Goal: Task Accomplishment & Management: Complete application form

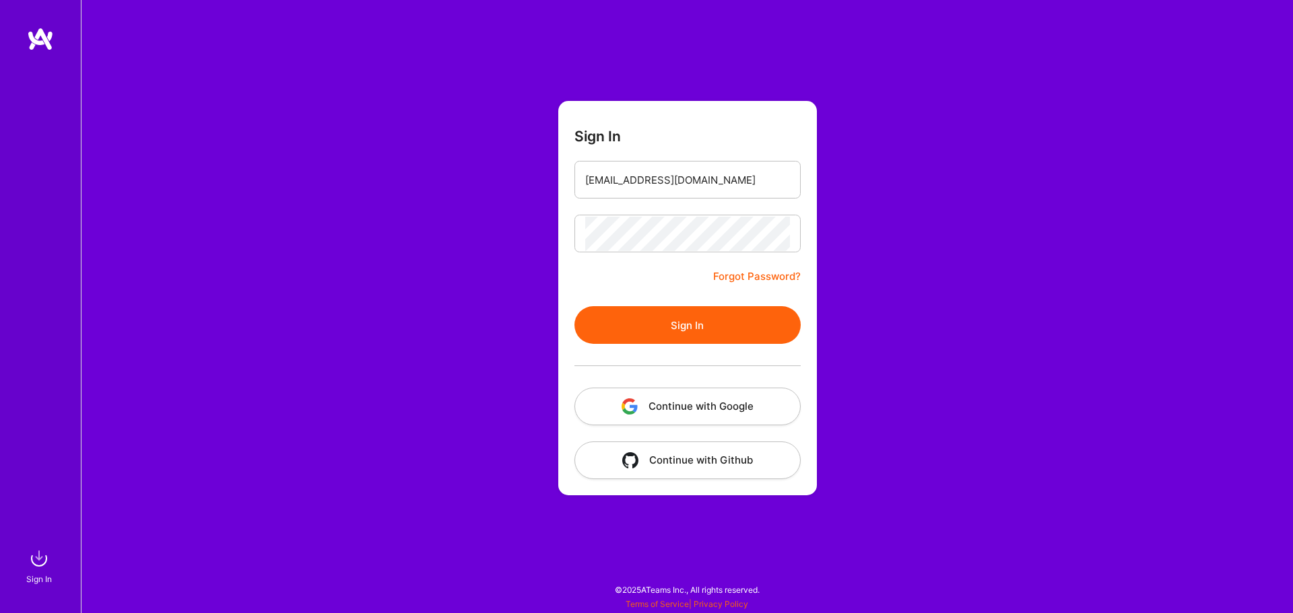
click at [700, 320] on button "Sign In" at bounding box center [687, 325] width 226 height 38
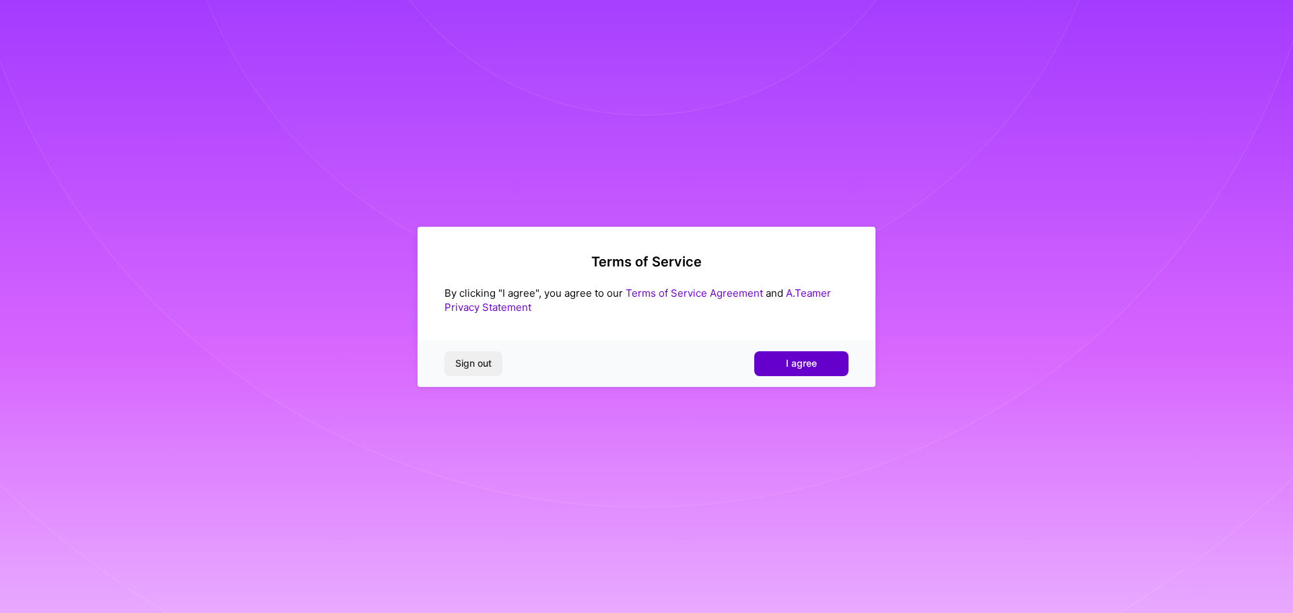
click at [789, 365] on span "I agree" at bounding box center [801, 363] width 31 height 13
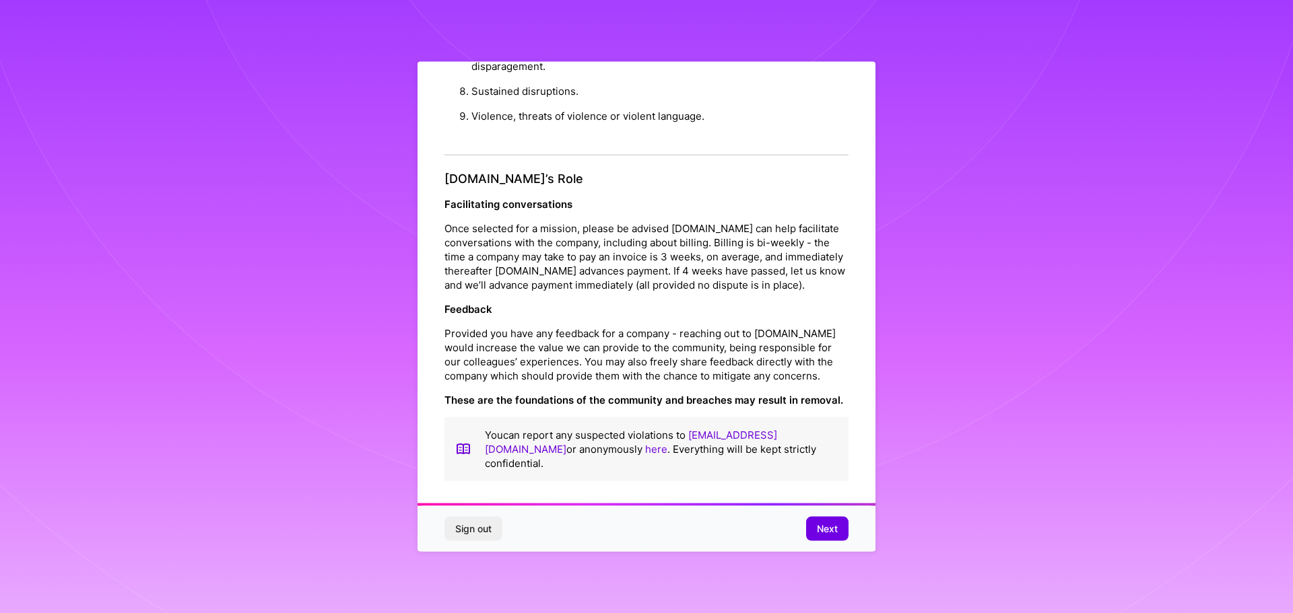
scroll to position [1459, 0]
click at [805, 520] on div "Sign out Next" at bounding box center [646, 529] width 458 height 46
click at [814, 526] on button "Next" at bounding box center [827, 529] width 42 height 24
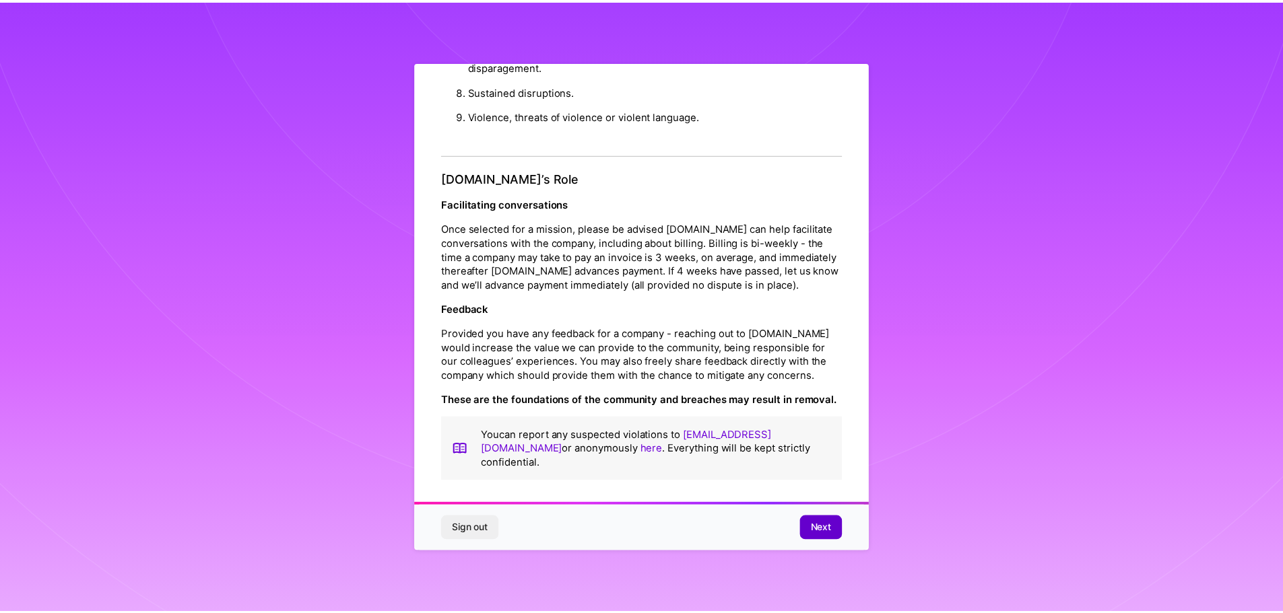
scroll to position [0, 0]
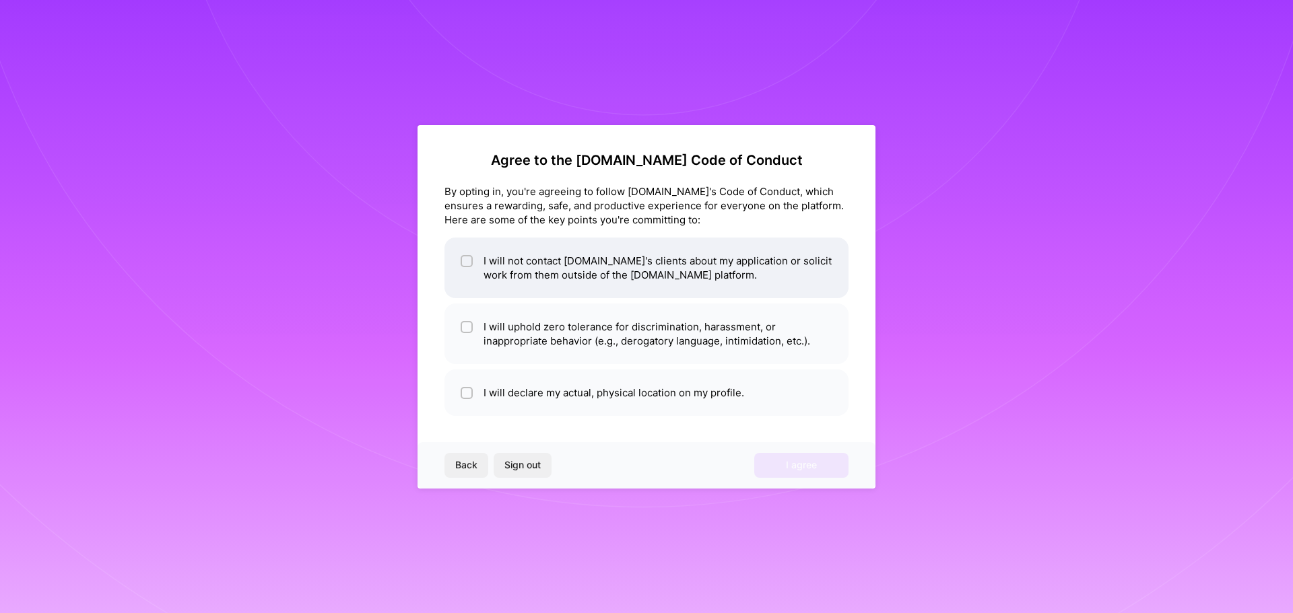
click at [466, 262] on input "checkbox" at bounding box center [467, 261] width 9 height 9
checkbox input "true"
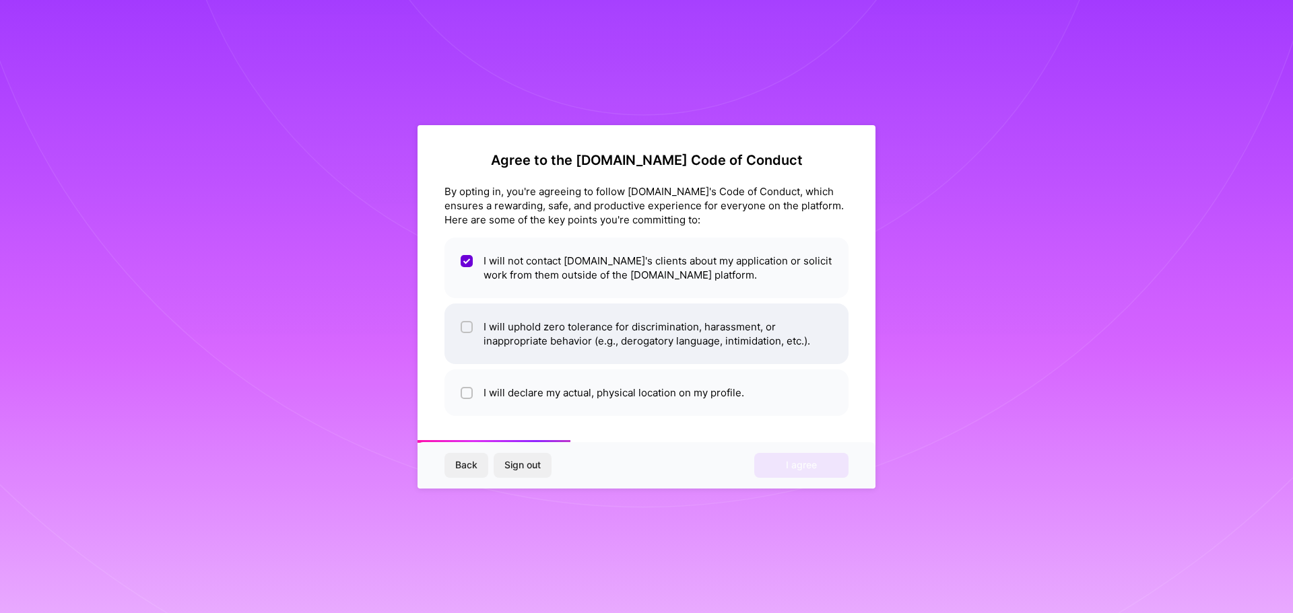
click at [471, 329] on div at bounding box center [467, 327] width 12 height 12
checkbox input "true"
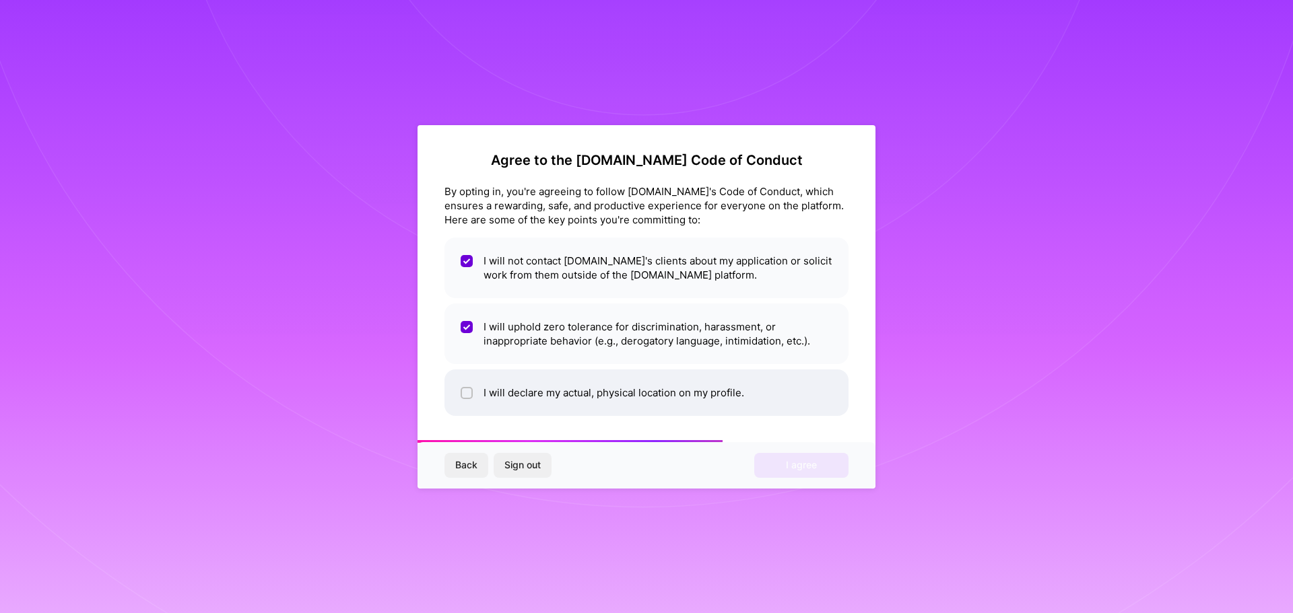
click at [465, 397] on input "checkbox" at bounding box center [467, 393] width 9 height 9
checkbox input "true"
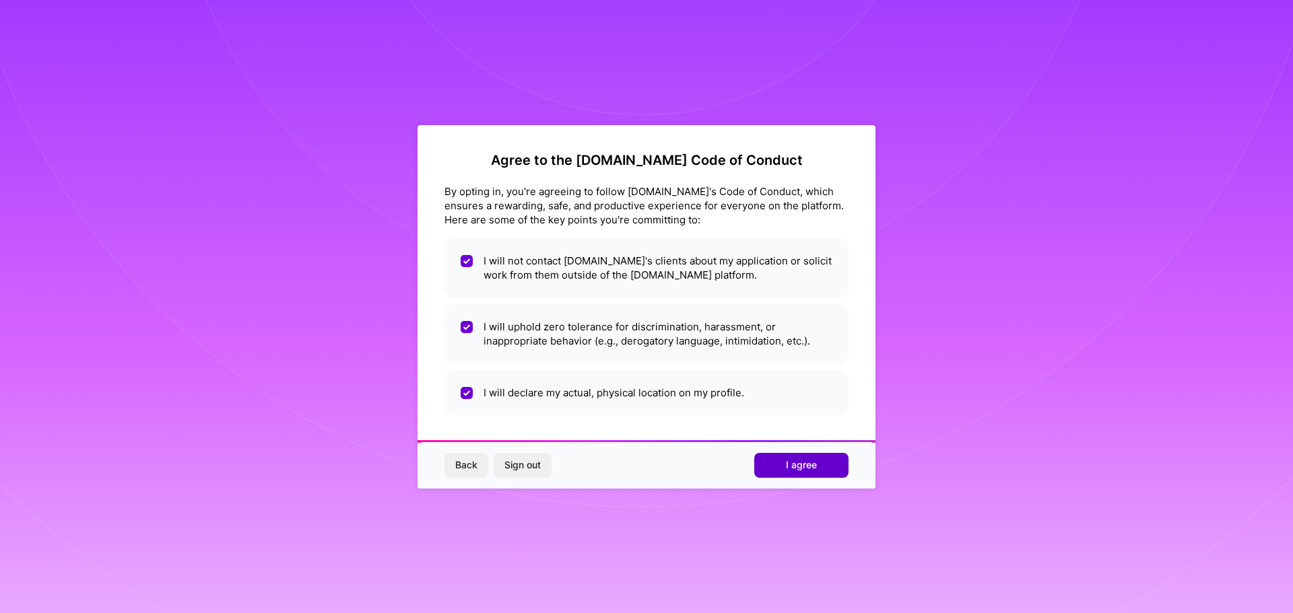
click at [778, 470] on button "I agree" at bounding box center [801, 465] width 94 height 24
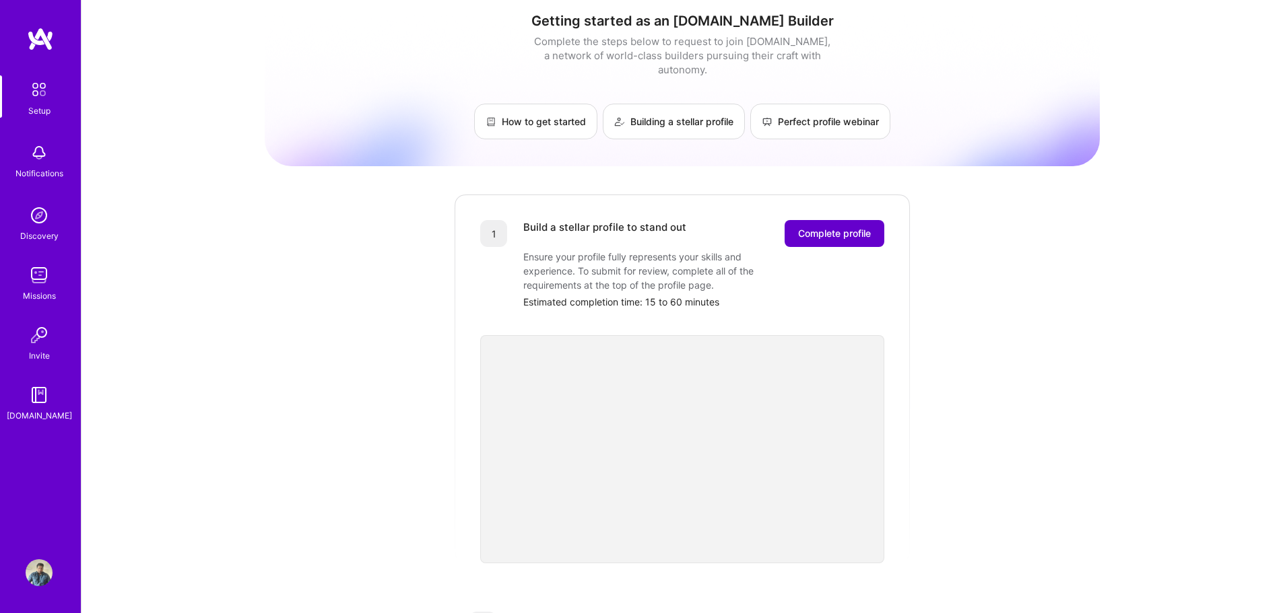
scroll to position [6, 0]
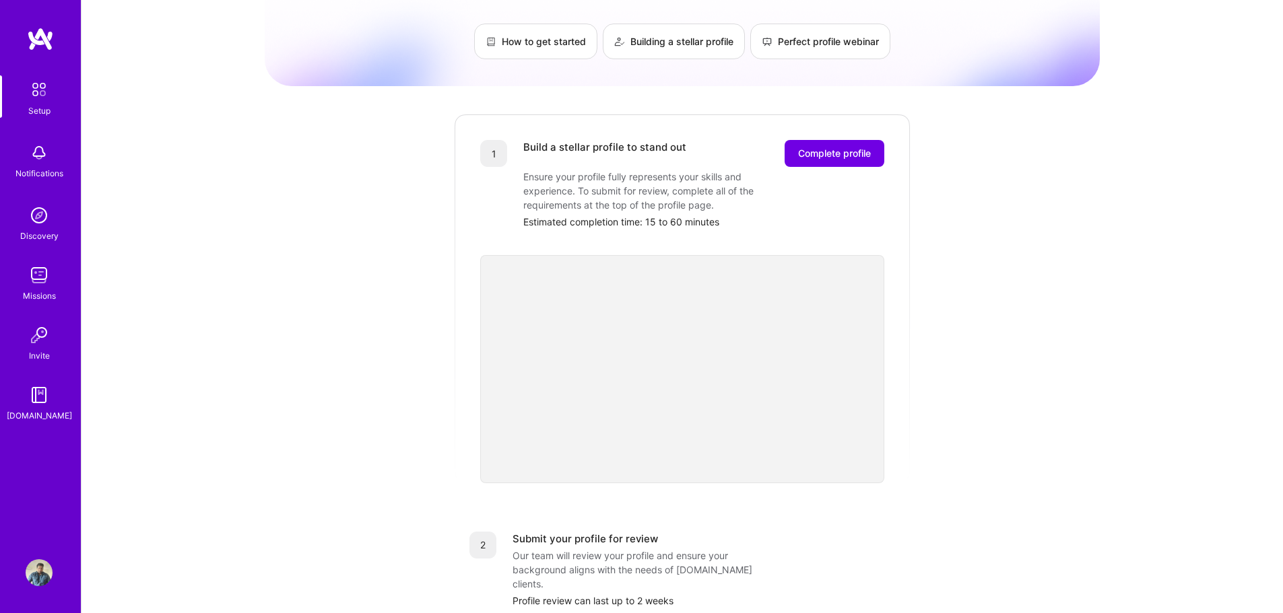
scroll to position [73, 0]
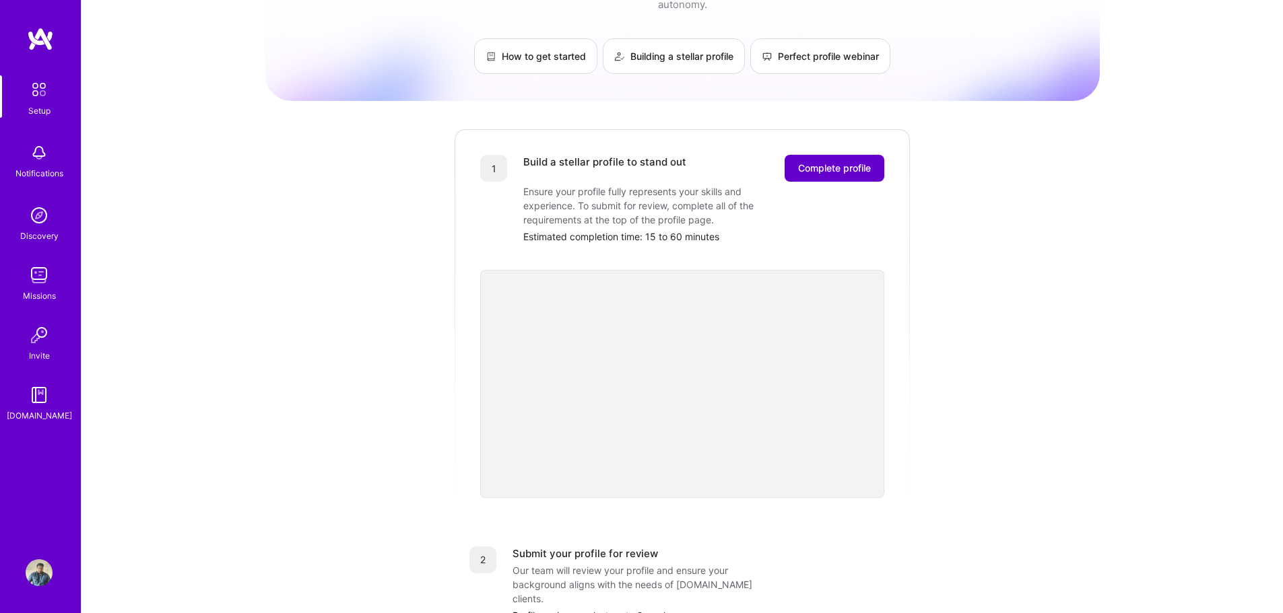
click at [850, 162] on span "Complete profile" at bounding box center [834, 168] width 73 height 13
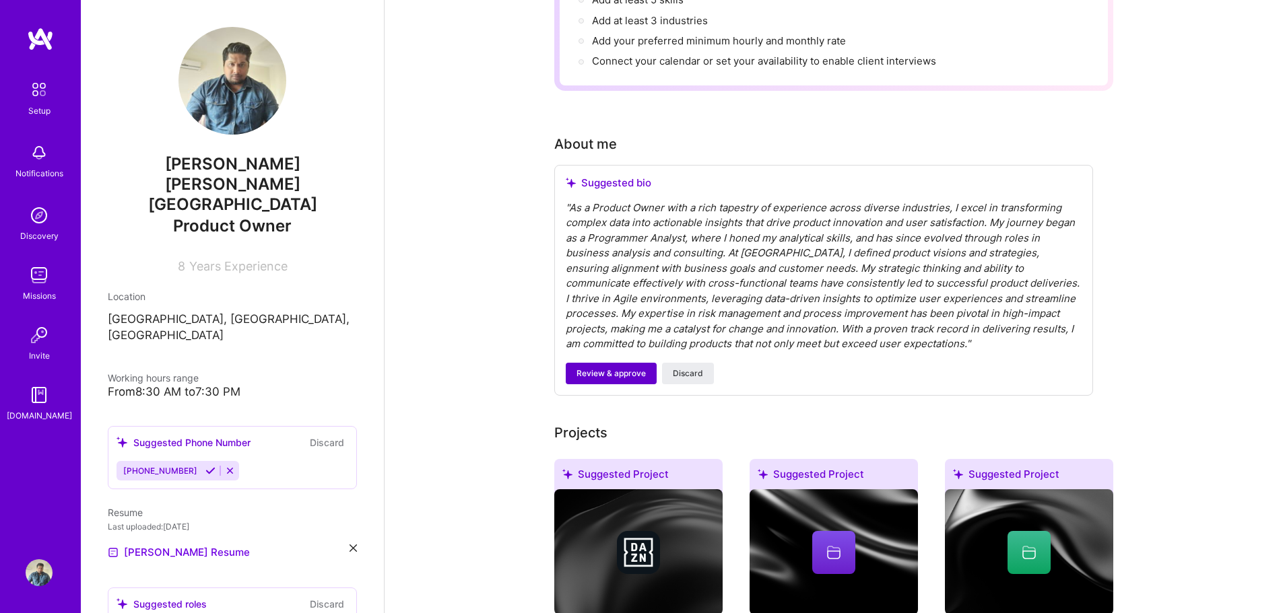
scroll to position [269, 0]
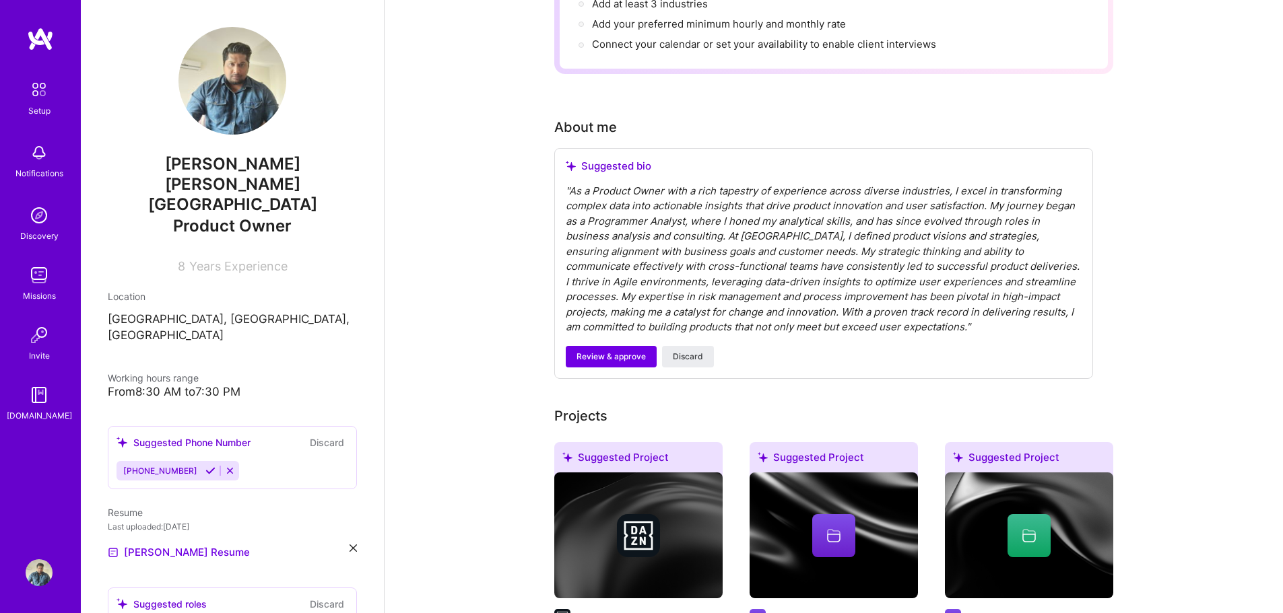
click at [627, 160] on div "Suggested bio" at bounding box center [824, 166] width 516 height 13
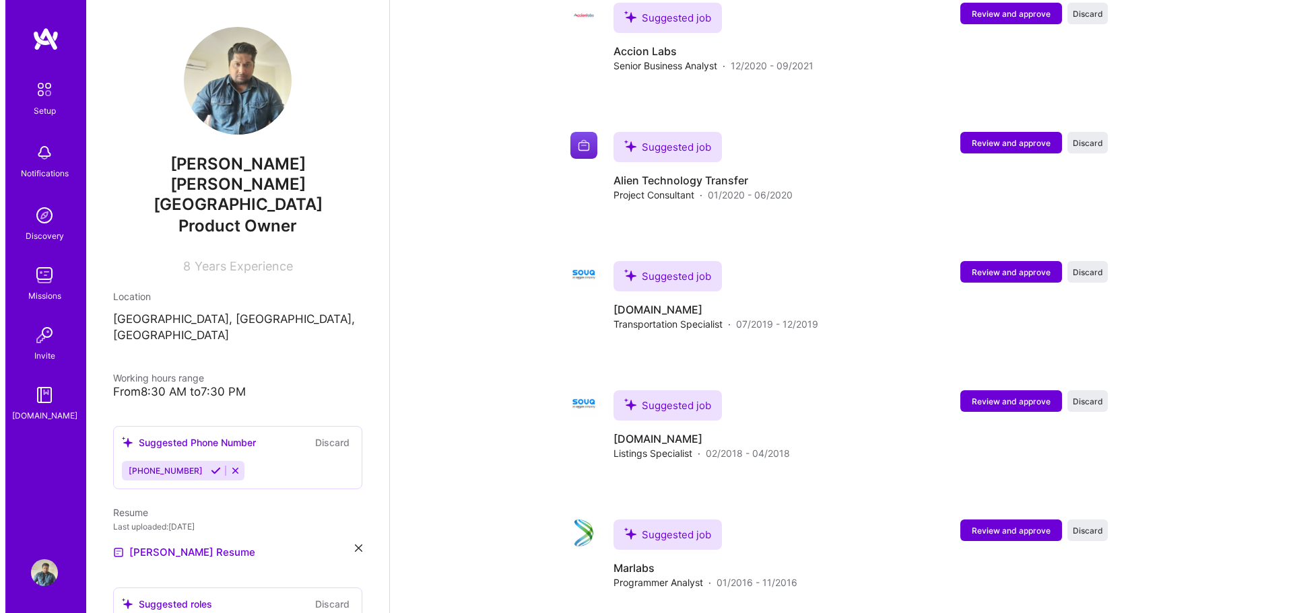
scroll to position [1981, 0]
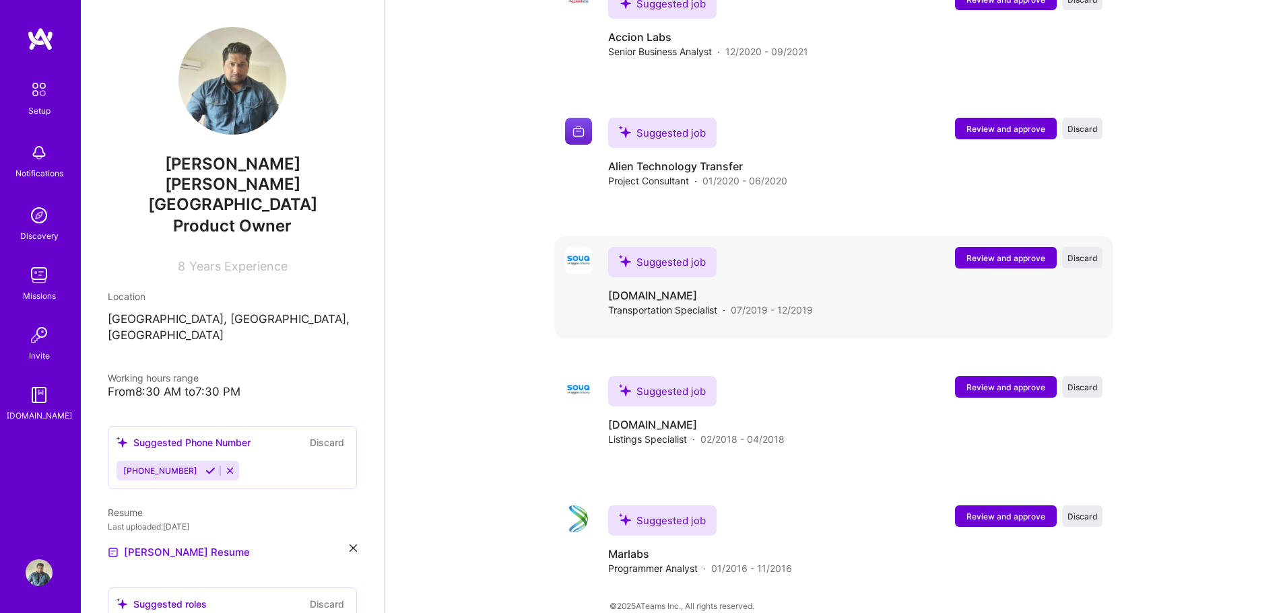
click at [972, 253] on span "Review and approve" at bounding box center [1005, 258] width 79 height 11
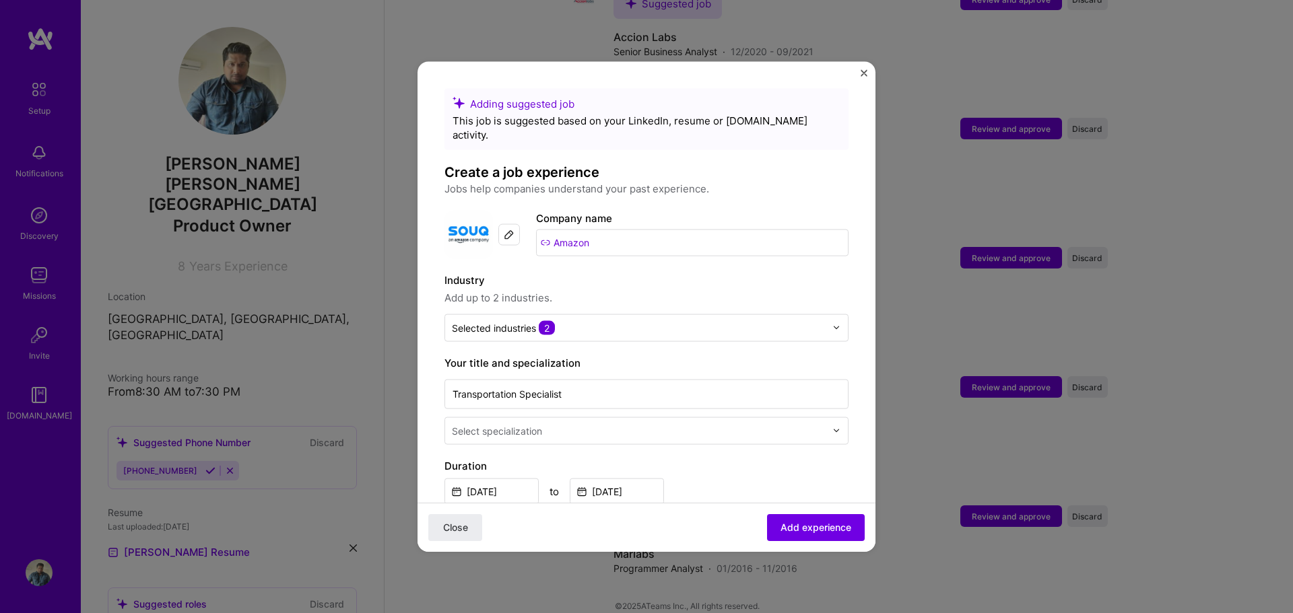
click at [609, 229] on input "Amazon" at bounding box center [692, 242] width 312 height 27
click at [609, 230] on input "Amazon" at bounding box center [692, 242] width 312 height 27
click at [512, 229] on img at bounding box center [509, 234] width 11 height 11
drag, startPoint x: 611, startPoint y: 229, endPoint x: 537, endPoint y: 228, distance: 74.1
click at [537, 229] on input "Amazon" at bounding box center [692, 242] width 312 height 27
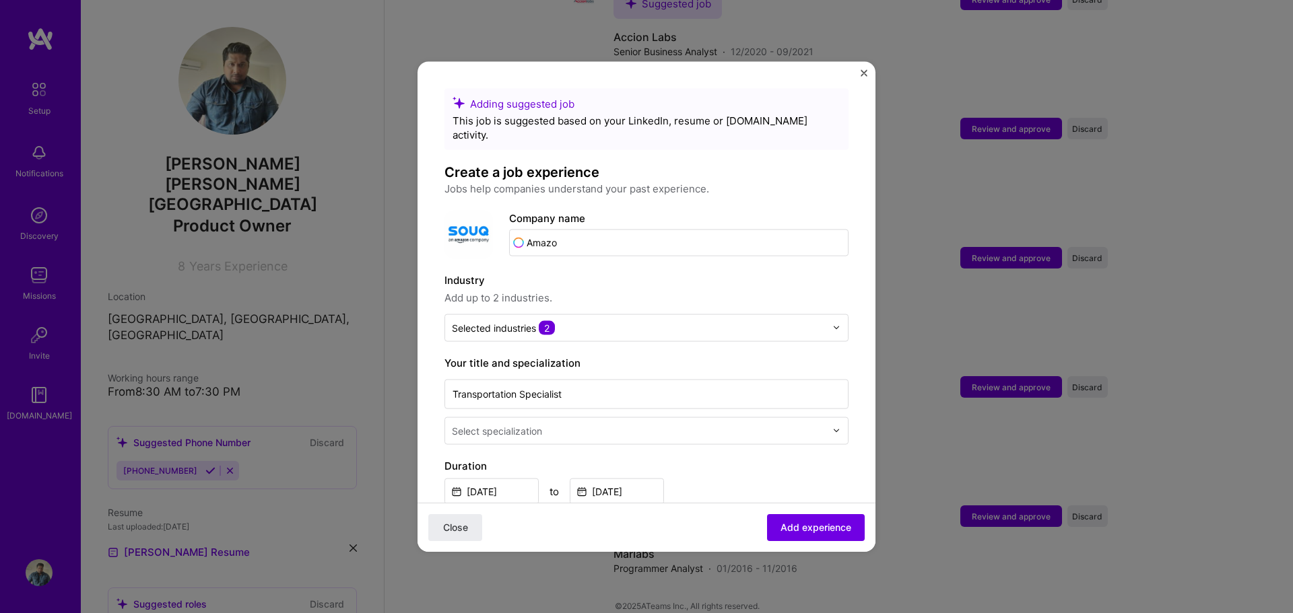
type input "Amazon"
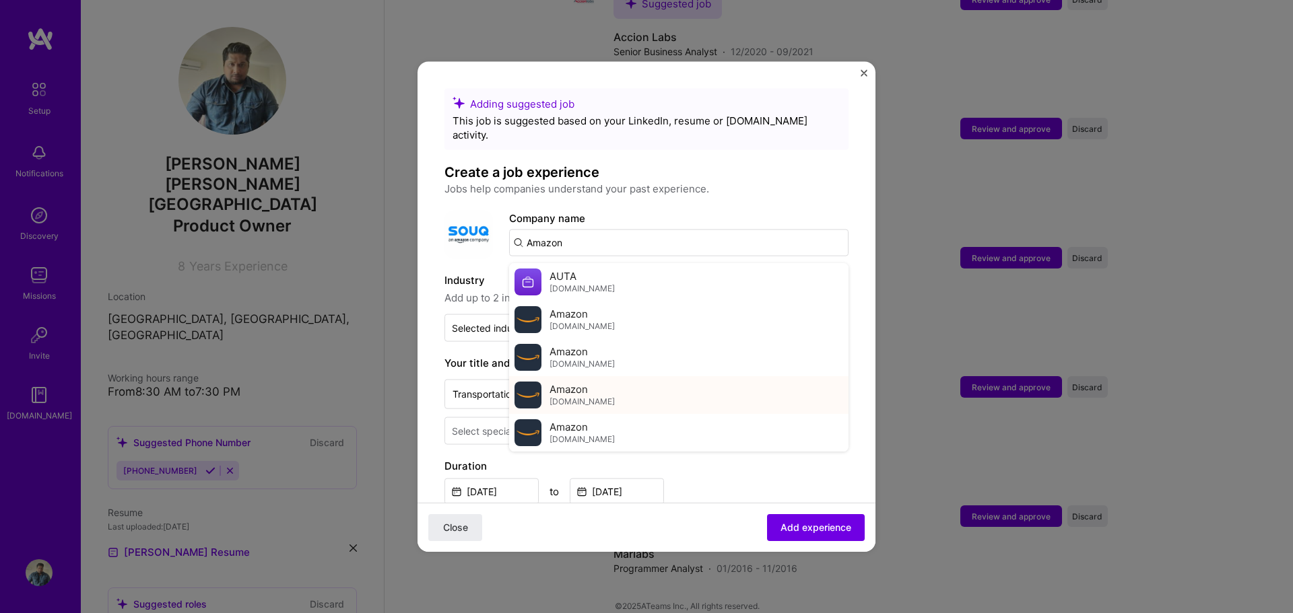
click at [634, 385] on div "Amazon amazon.com" at bounding box center [678, 395] width 339 height 38
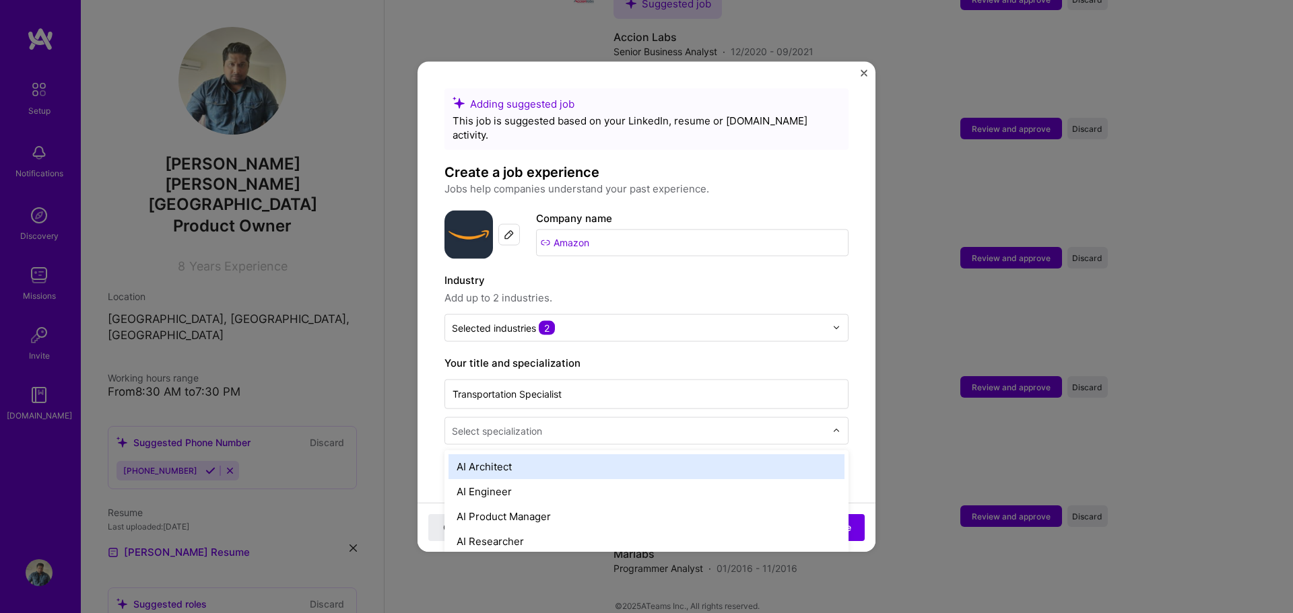
click at [820, 419] on div "Select specialization" at bounding box center [638, 430] width 387 height 26
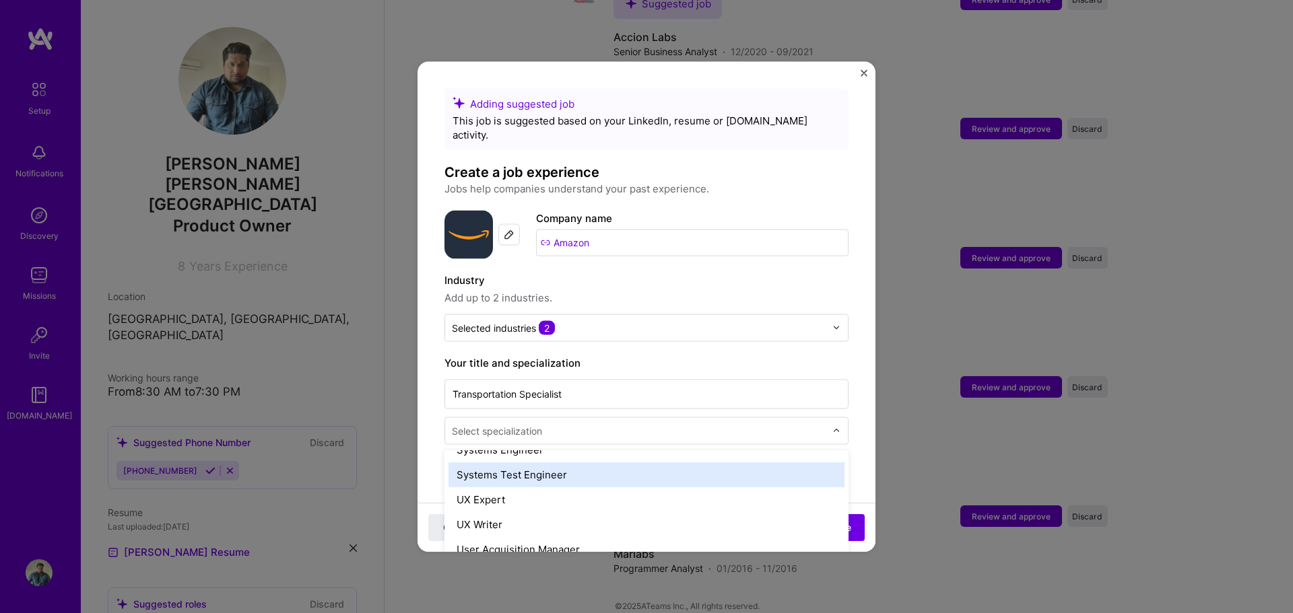
scroll to position [1519, 0]
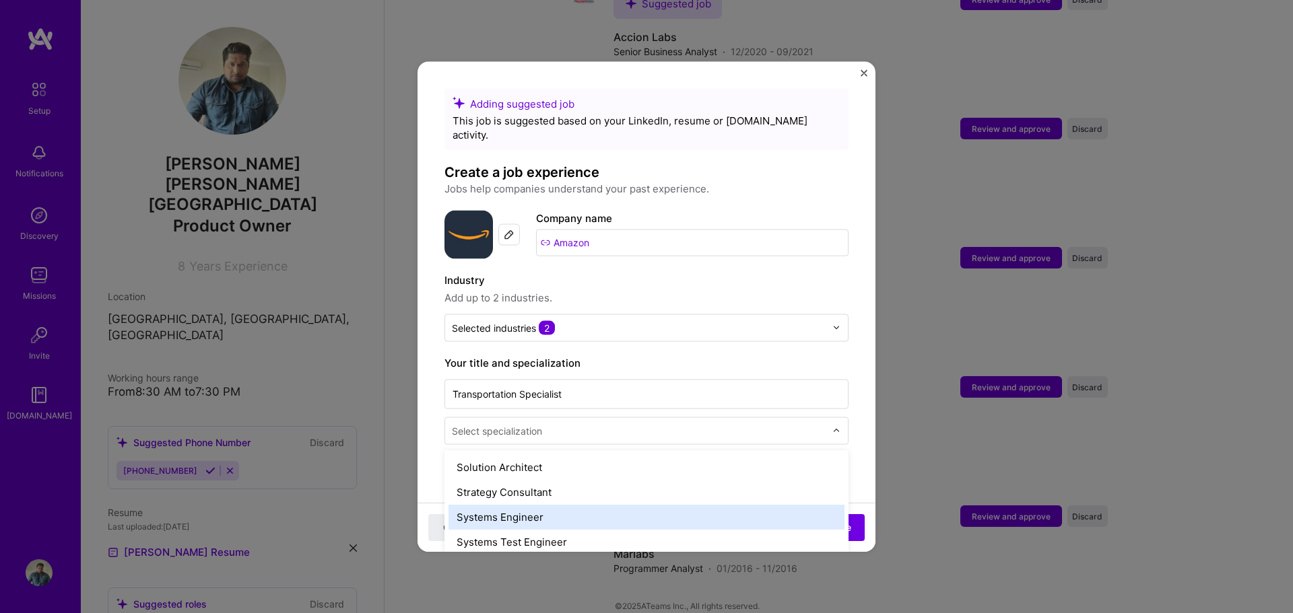
click at [721, 504] on div "Systems Engineer" at bounding box center [646, 516] width 396 height 25
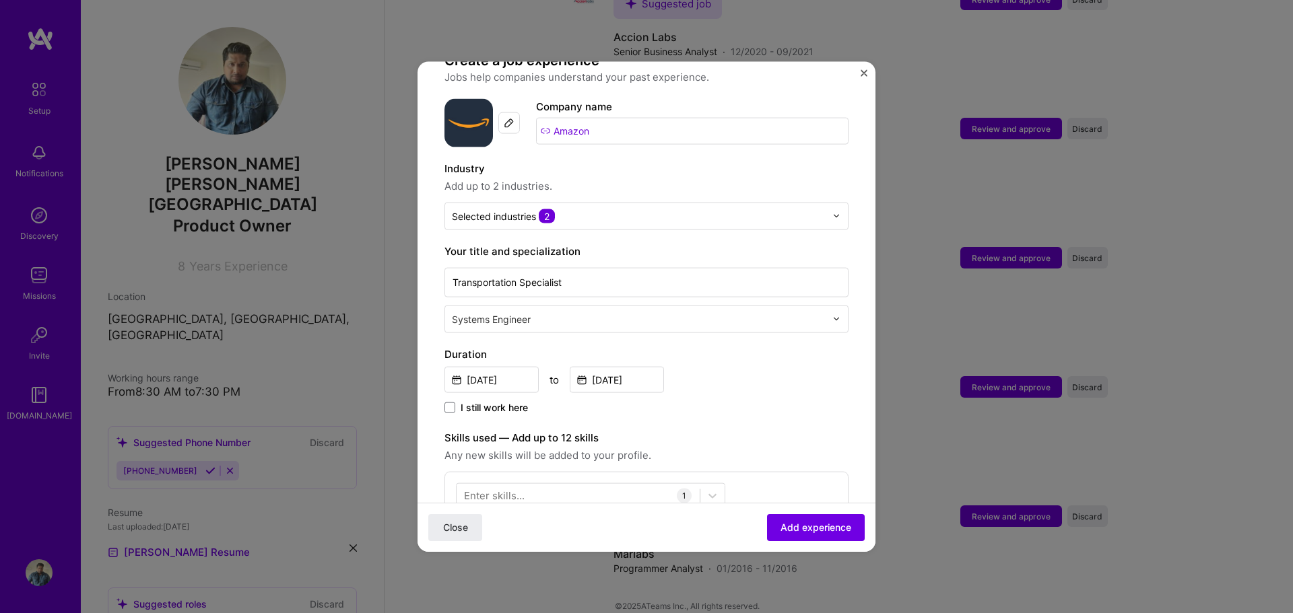
scroll to position [52, 0]
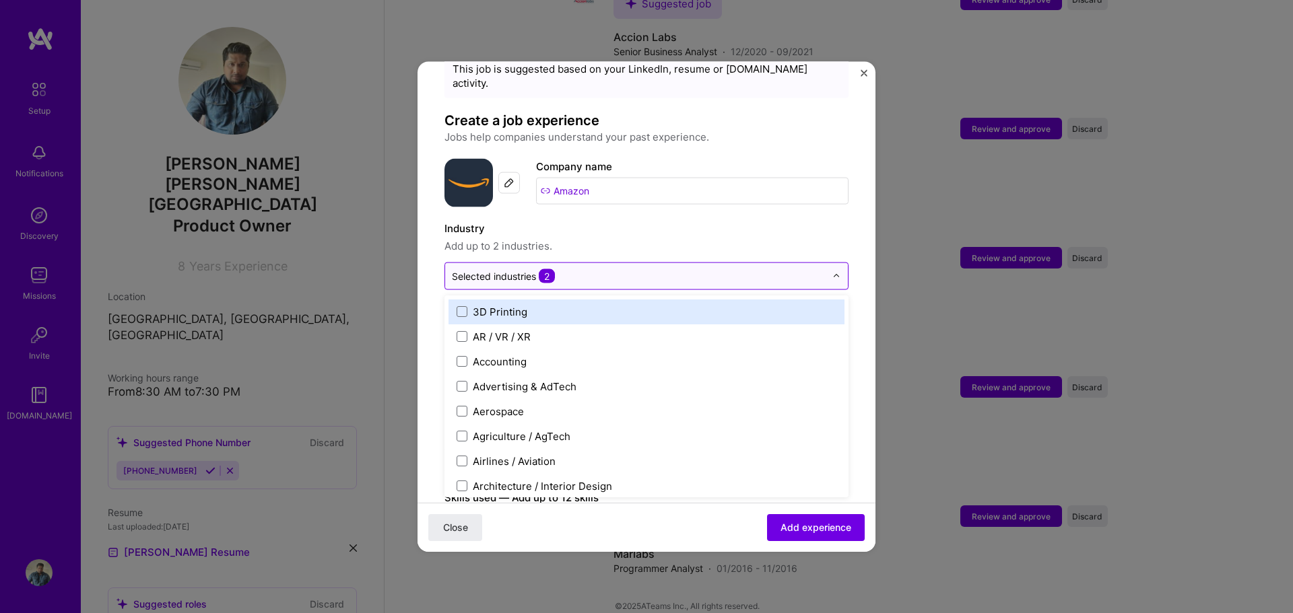
click at [819, 263] on div "Selected industries 2" at bounding box center [638, 276] width 387 height 26
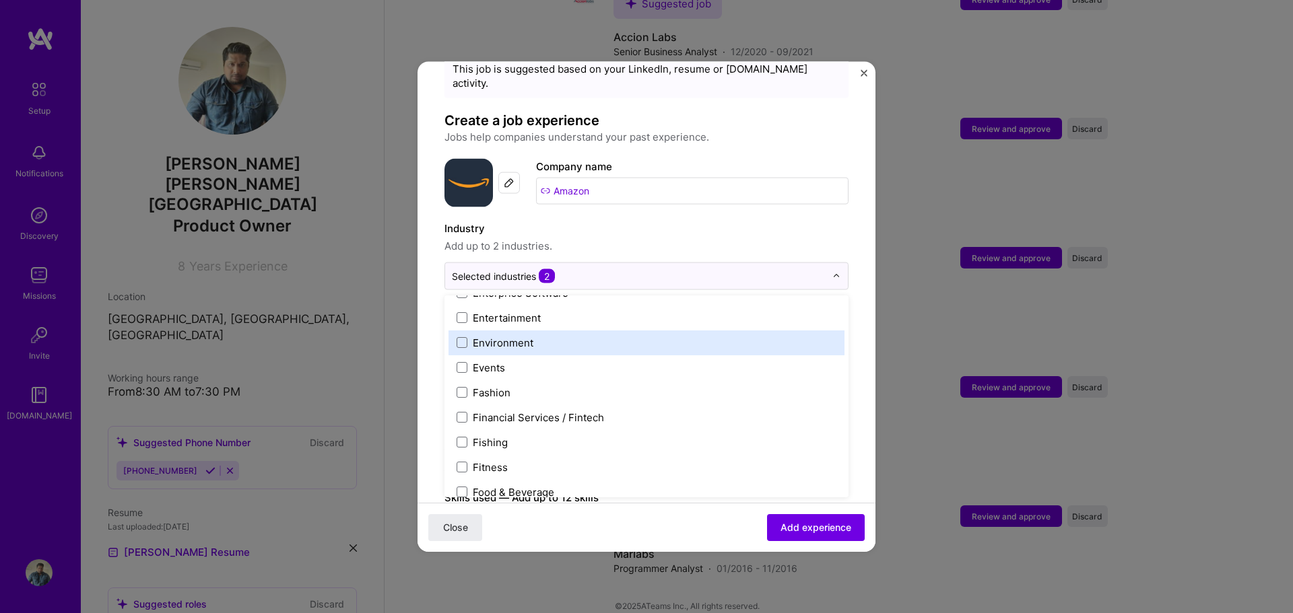
scroll to position [1180, 0]
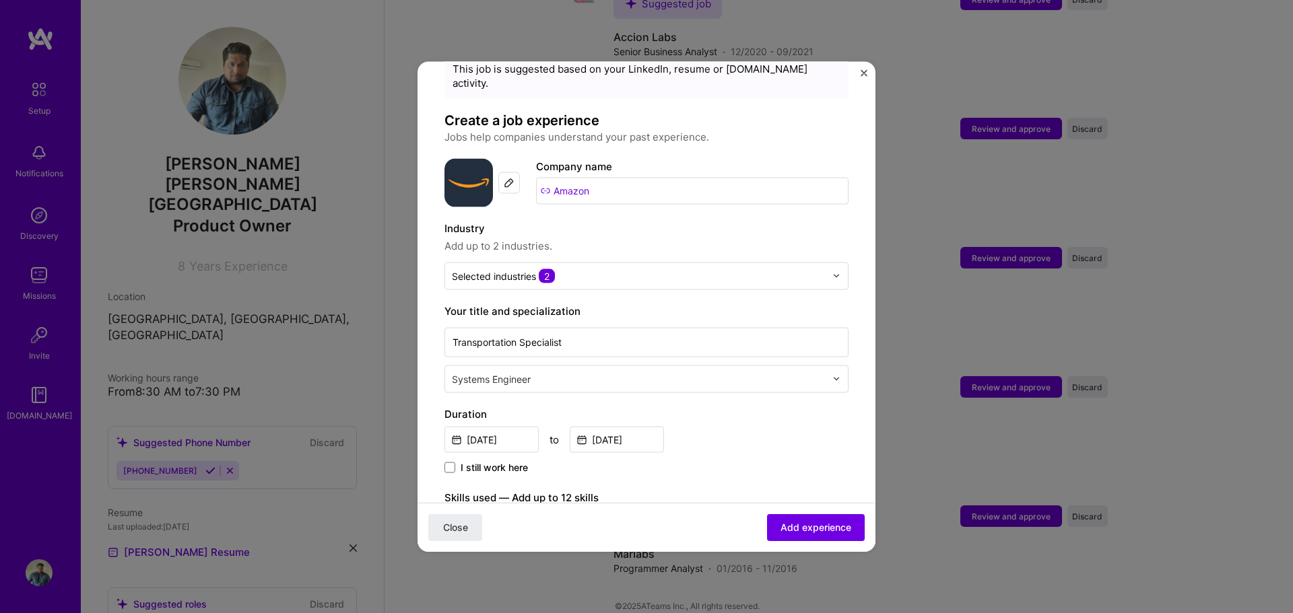
click at [865, 76] on button "Close" at bounding box center [864, 76] width 7 height 14
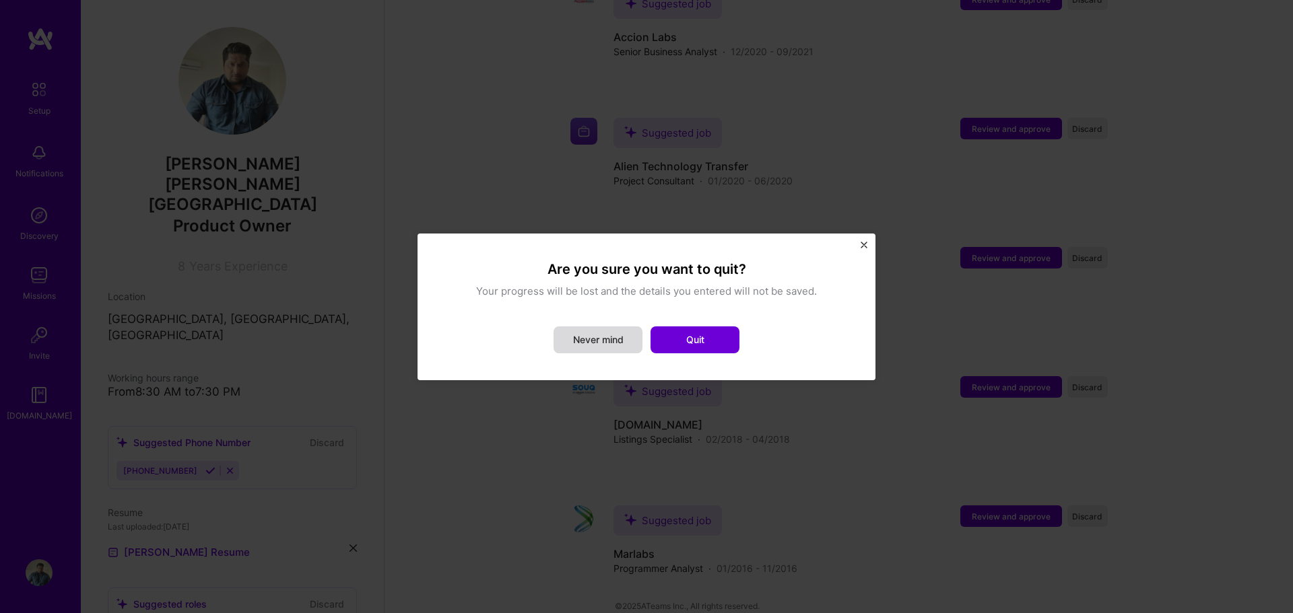
click at [605, 341] on button "Never mind" at bounding box center [597, 340] width 89 height 27
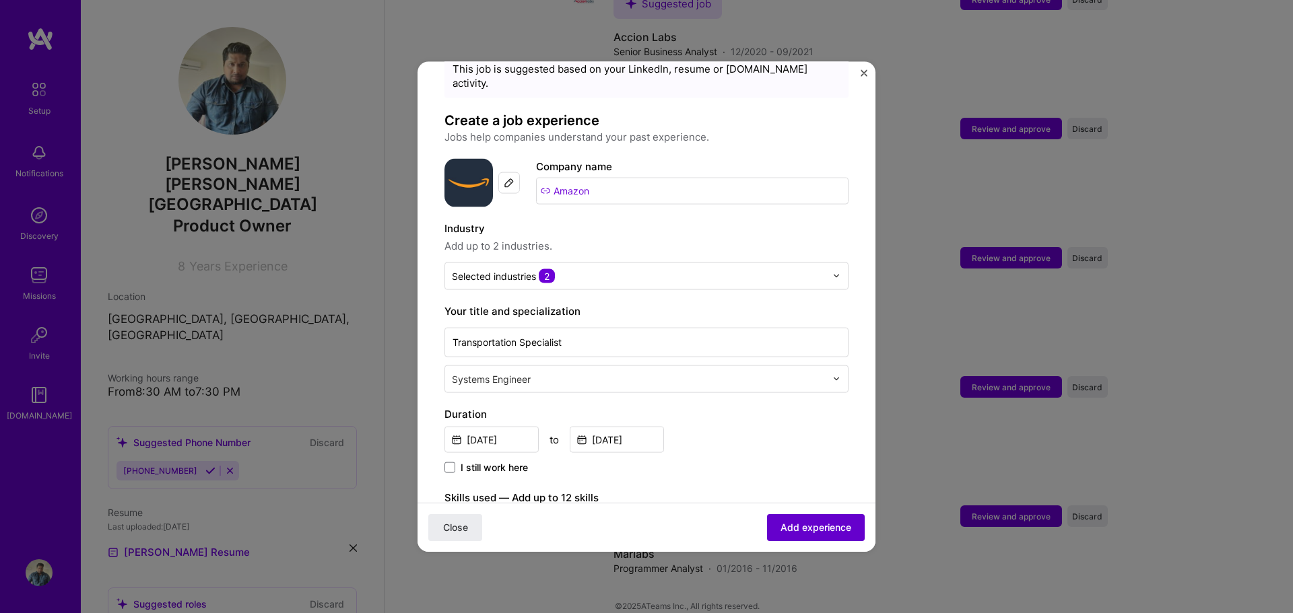
click at [822, 522] on span "Add experience" at bounding box center [815, 527] width 71 height 13
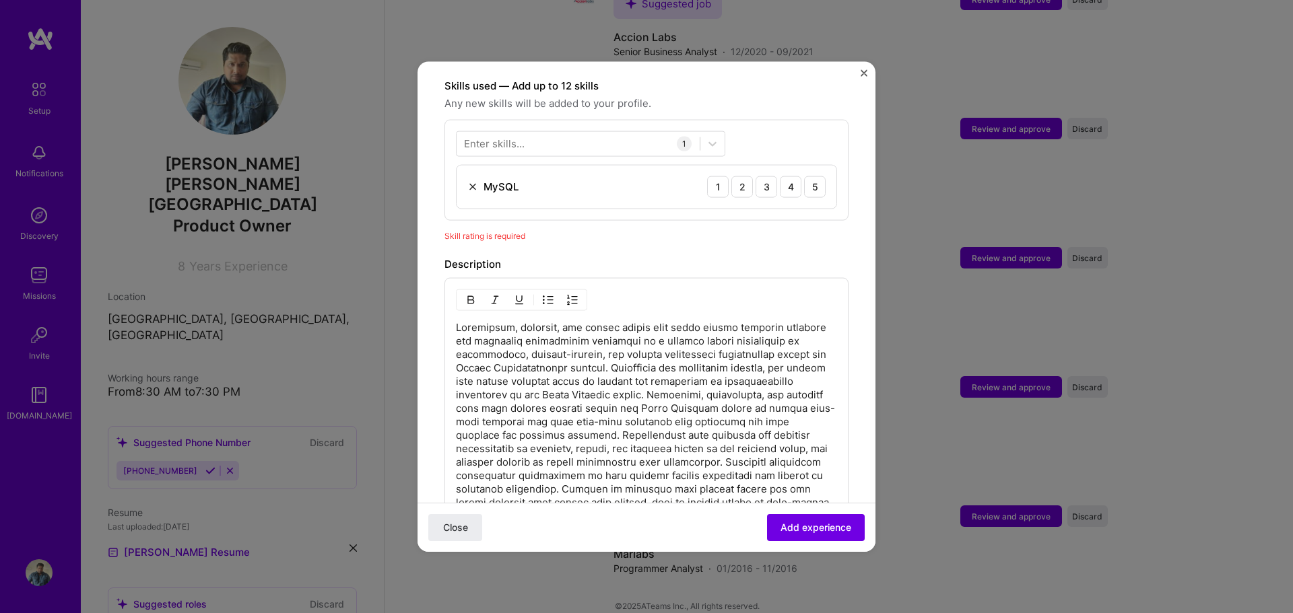
scroll to position [466, 0]
drag, startPoint x: 764, startPoint y: 178, endPoint x: 781, endPoint y: 174, distance: 17.3
click at [781, 174] on div "1 2 3 4 5" at bounding box center [766, 185] width 119 height 22
click at [755, 174] on div "3" at bounding box center [766, 185] width 22 height 22
click at [780, 174] on div "4" at bounding box center [791, 185] width 22 height 22
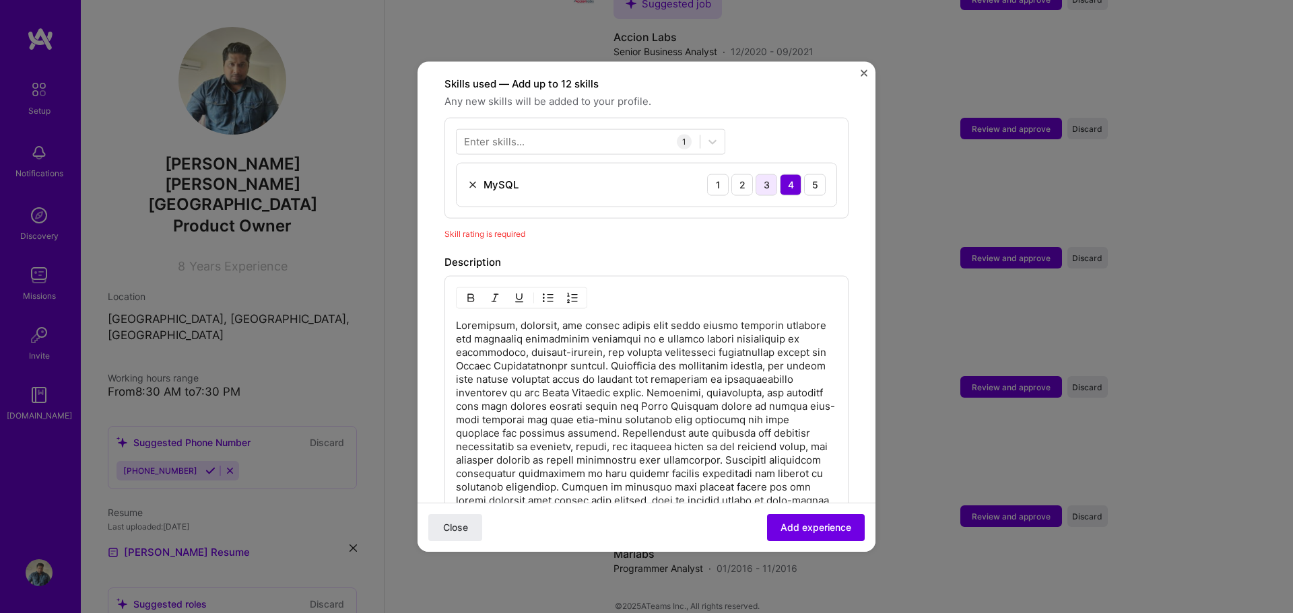
click at [758, 174] on div "3" at bounding box center [766, 185] width 22 height 22
click at [795, 521] on span "Add experience" at bounding box center [815, 527] width 71 height 13
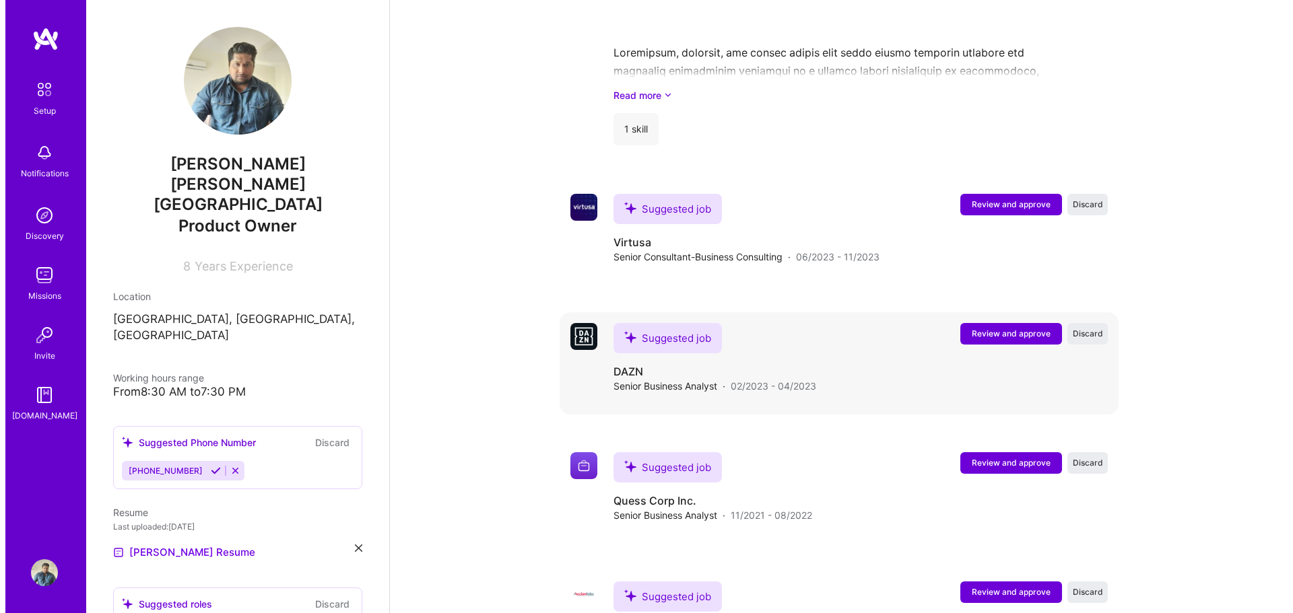
scroll to position [1784, 0]
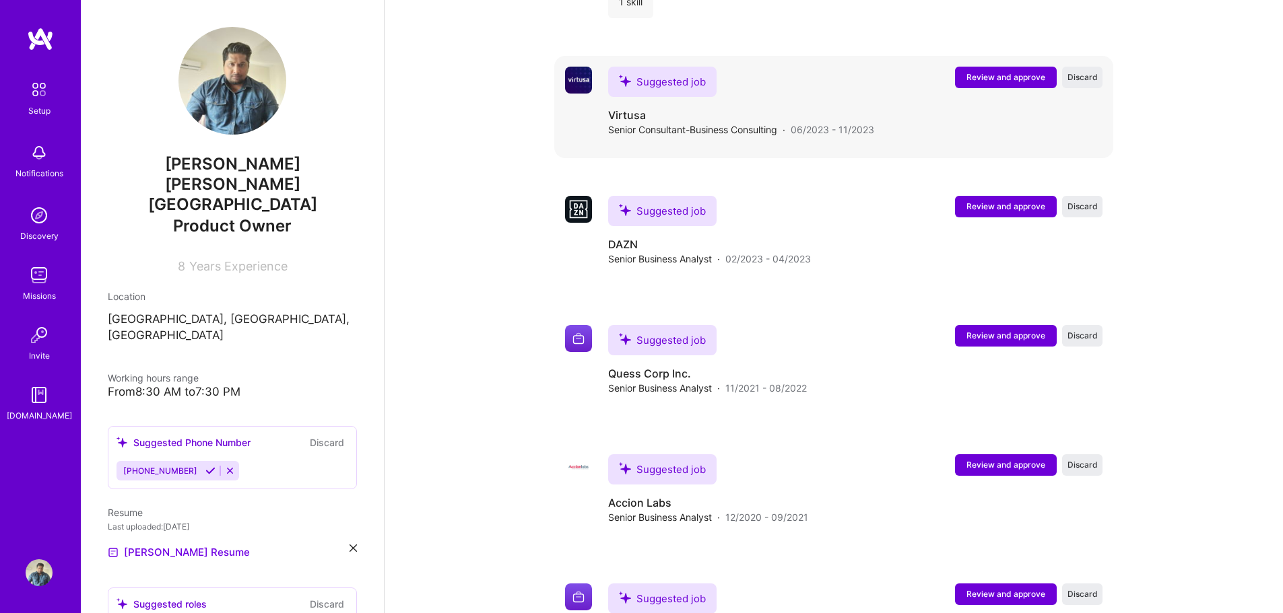
click at [1019, 71] on span "Review and approve" at bounding box center [1005, 76] width 79 height 11
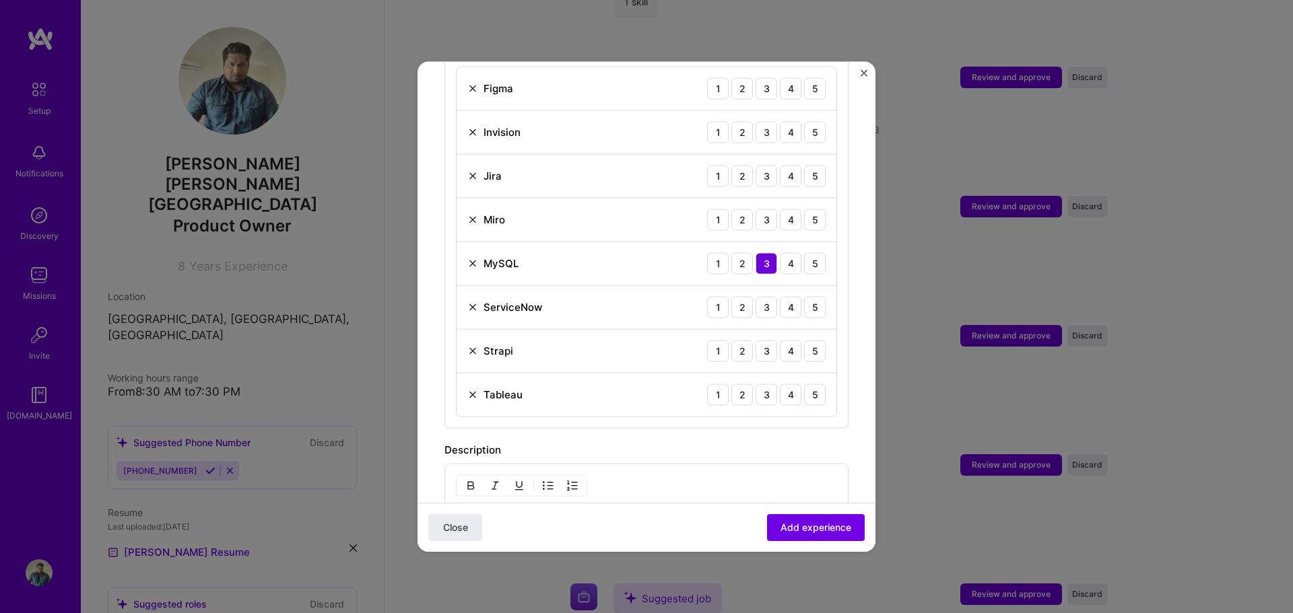
scroll to position [539, 0]
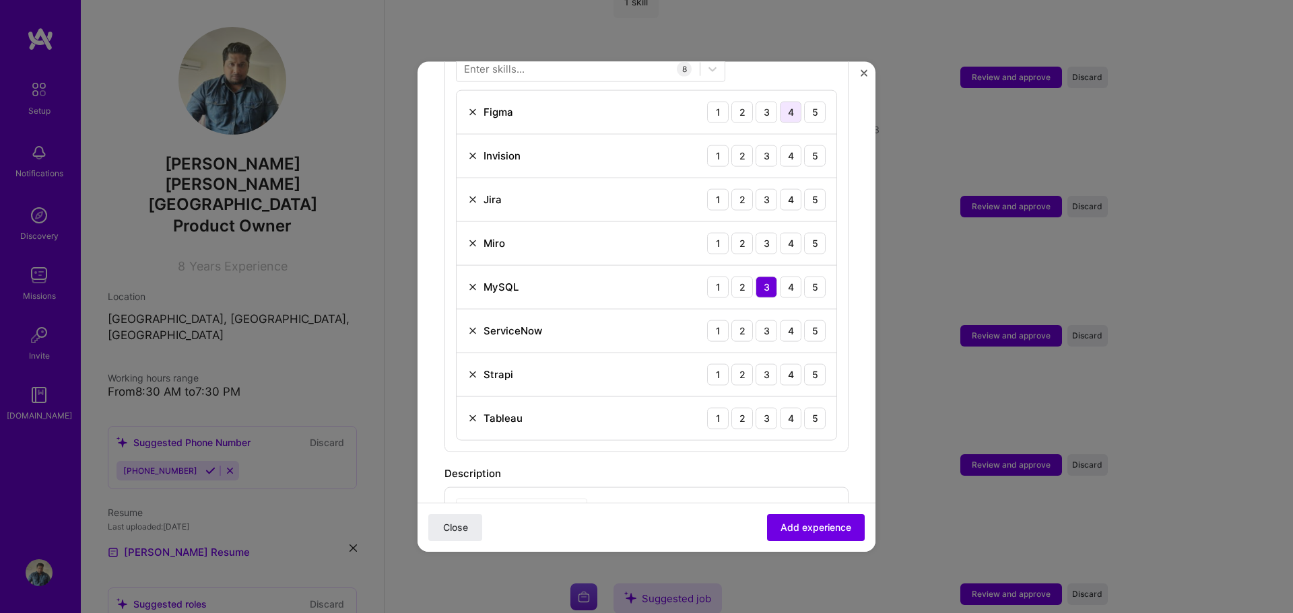
click at [784, 102] on div "4" at bounding box center [791, 112] width 22 height 22
click at [780, 145] on div "4" at bounding box center [791, 156] width 22 height 22
click at [780, 189] on div "4" at bounding box center [791, 200] width 22 height 22
click at [804, 192] on div "5" at bounding box center [815, 200] width 22 height 22
click at [804, 233] on div "5" at bounding box center [815, 243] width 22 height 22
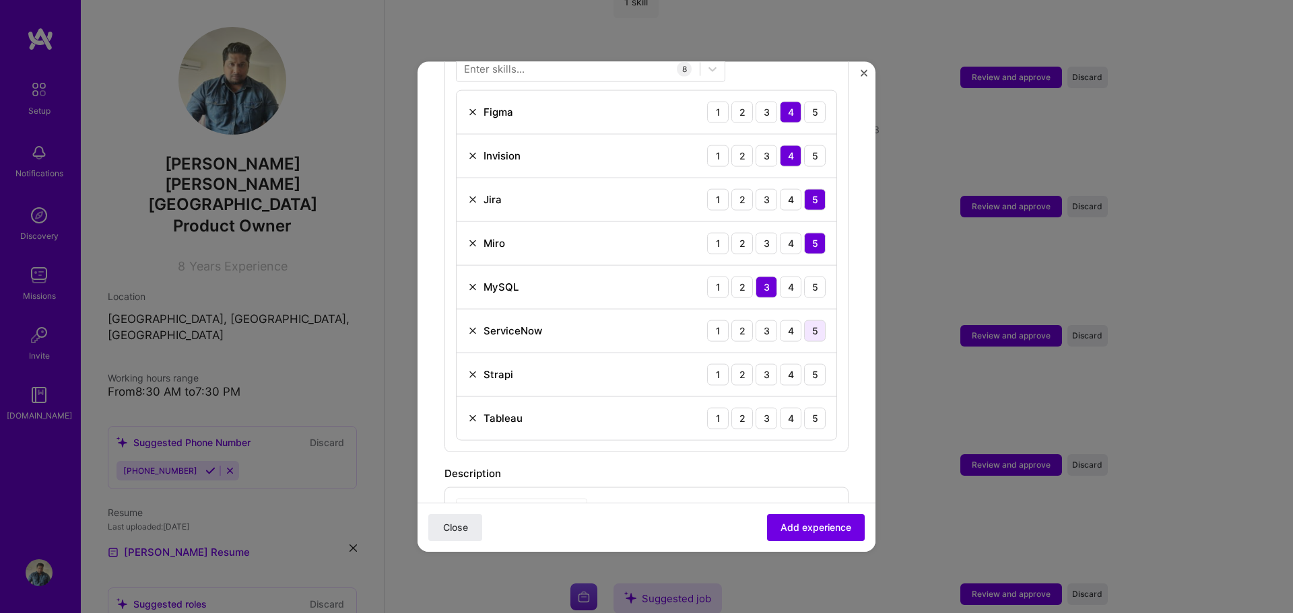
click at [807, 323] on div "5" at bounding box center [815, 331] width 22 height 22
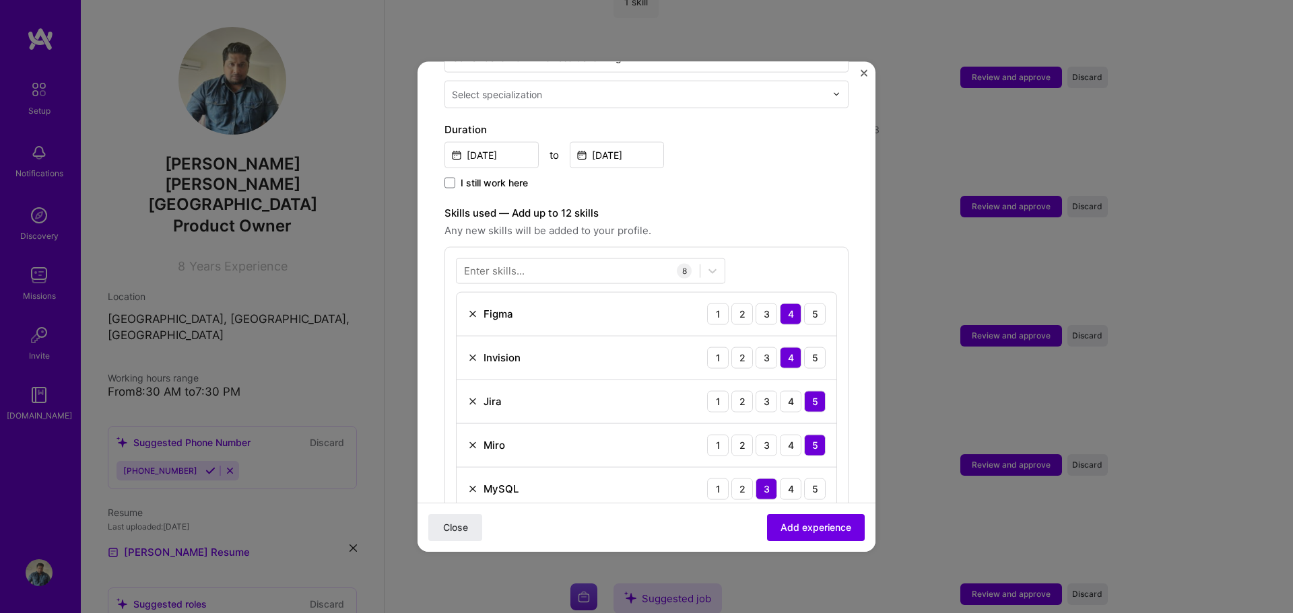
scroll to position [606, 0]
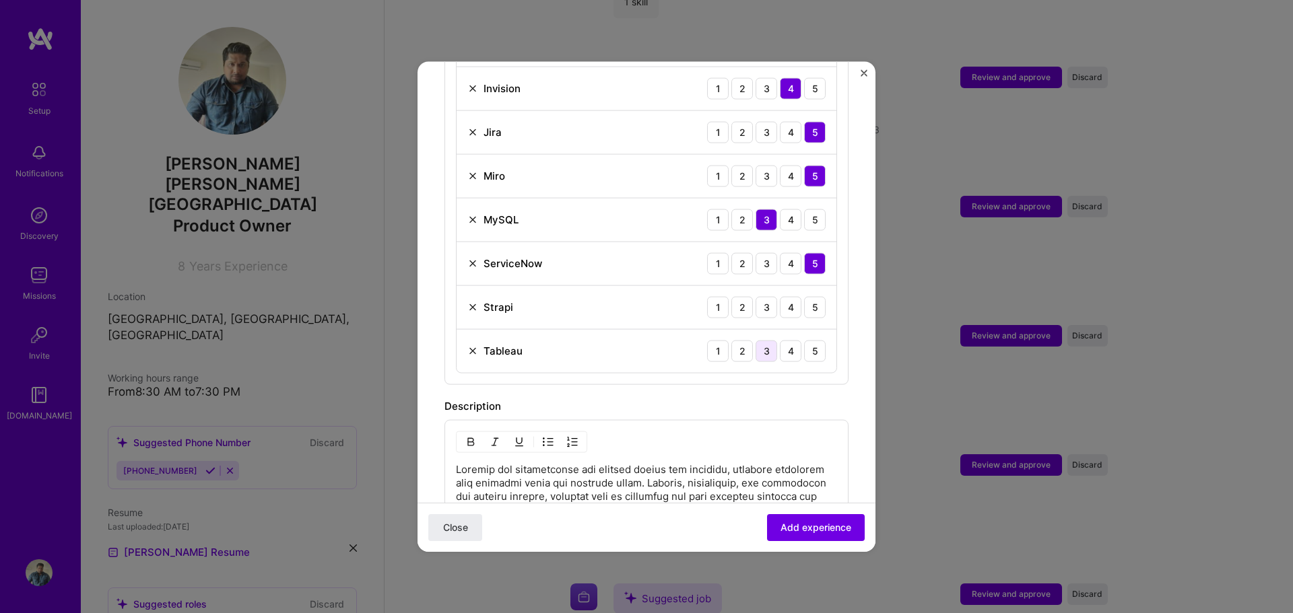
click at [758, 340] on div "3" at bounding box center [766, 351] width 22 height 22
click at [475, 302] on img at bounding box center [472, 307] width 11 height 11
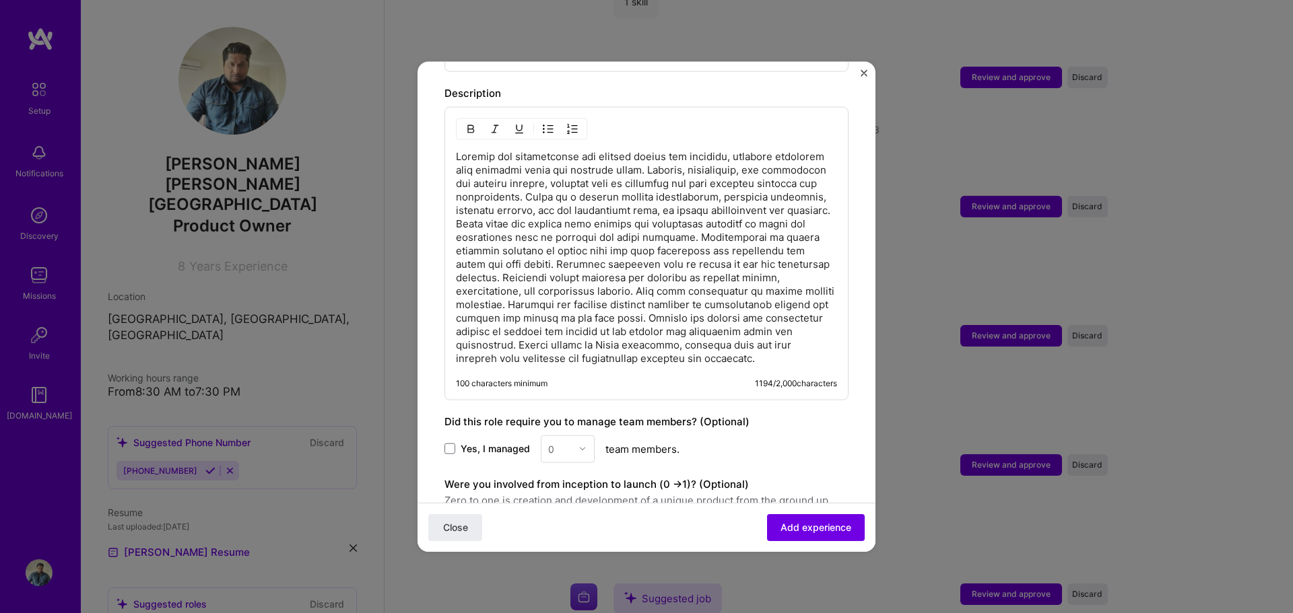
scroll to position [1014, 0]
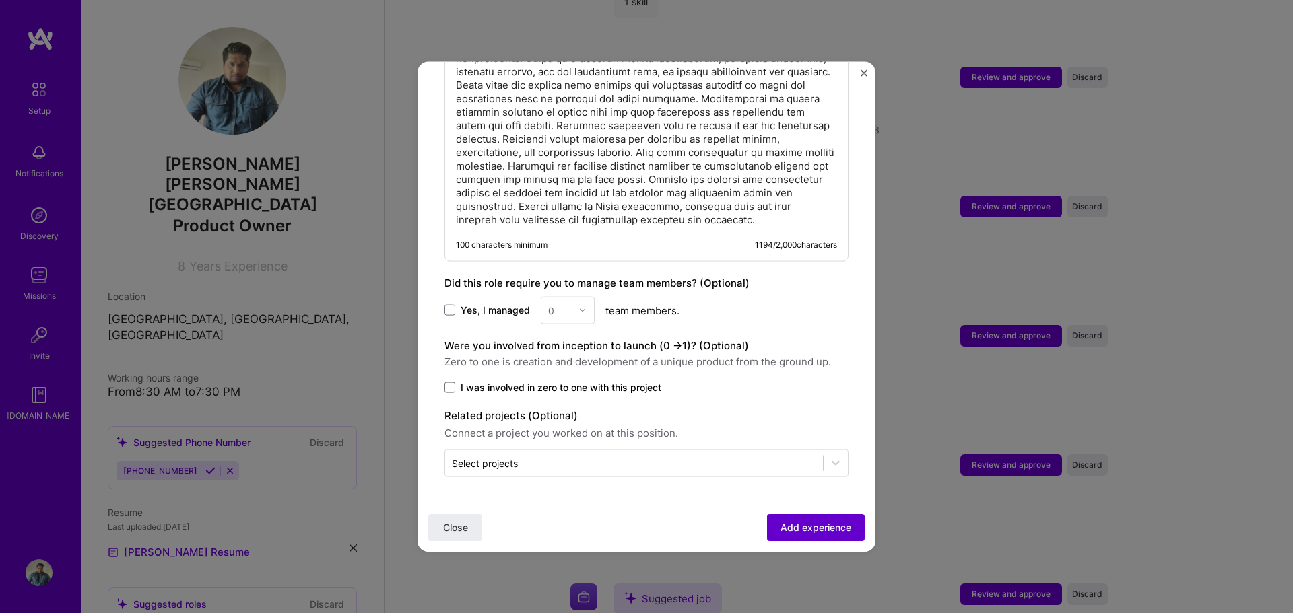
click at [831, 522] on span "Add experience" at bounding box center [815, 527] width 71 height 13
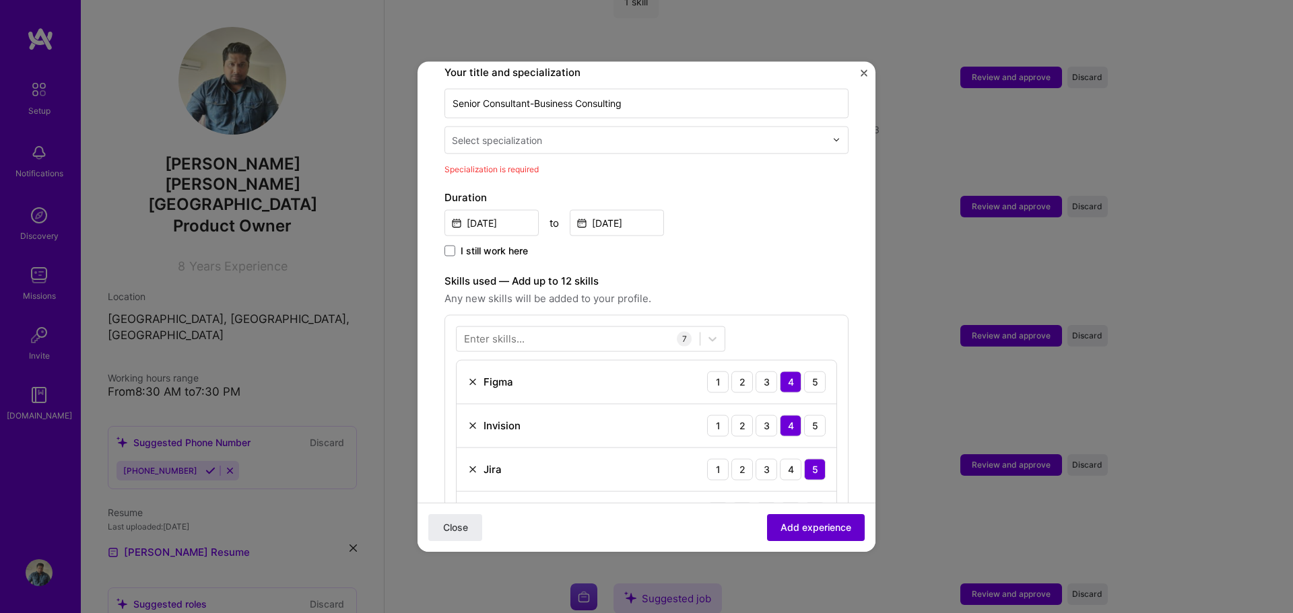
scroll to position [279, 0]
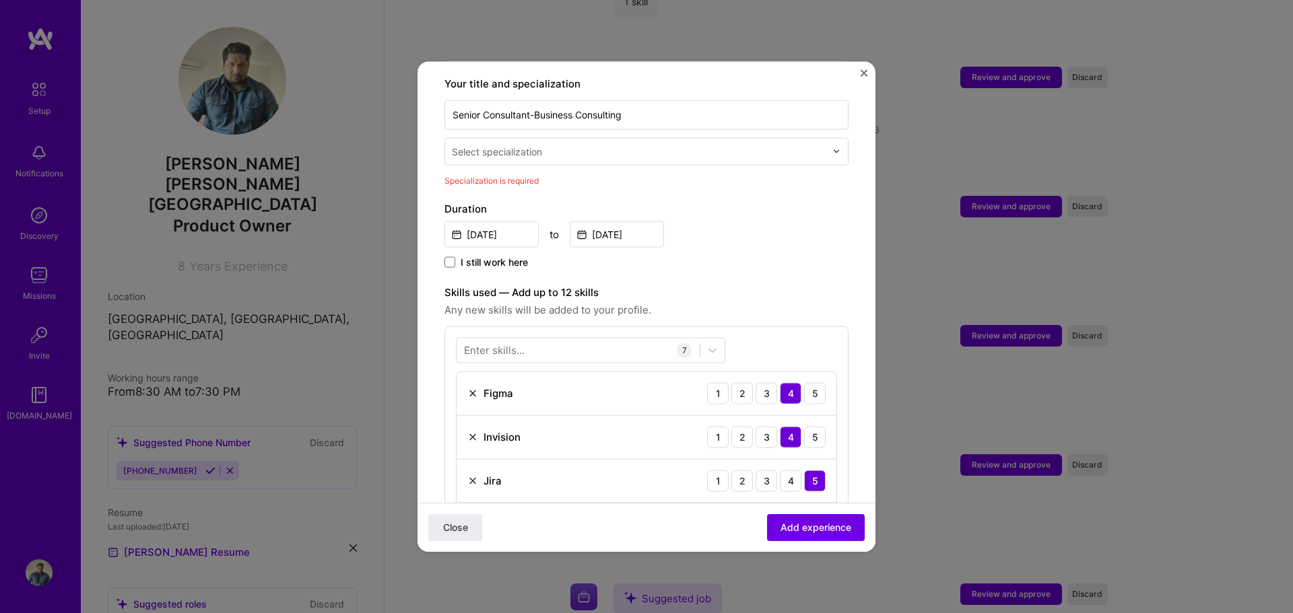
click at [566, 144] on input "text" at bounding box center [640, 151] width 376 height 14
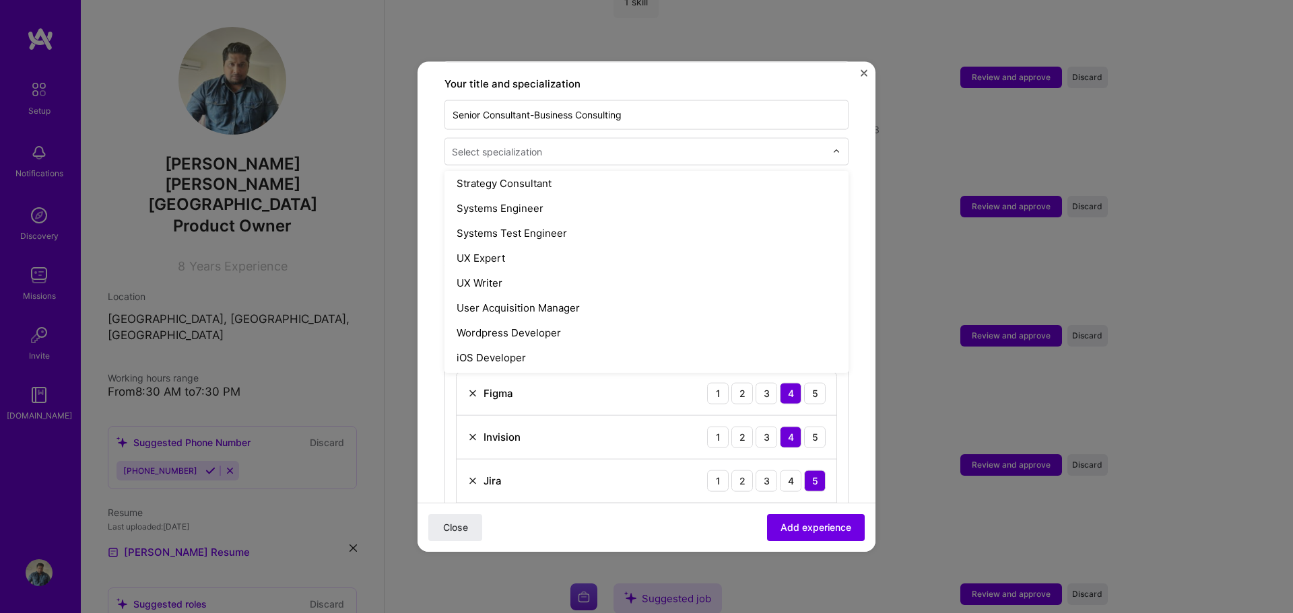
scroll to position [1550, 0]
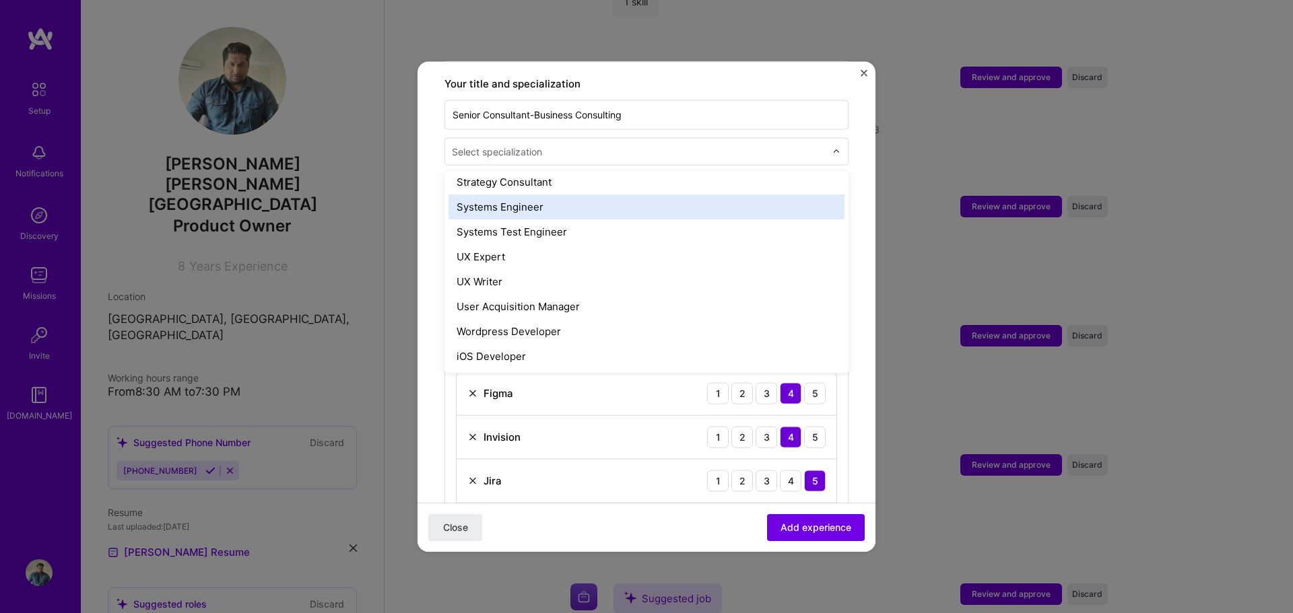
click at [549, 194] on div "Systems Engineer" at bounding box center [646, 206] width 396 height 25
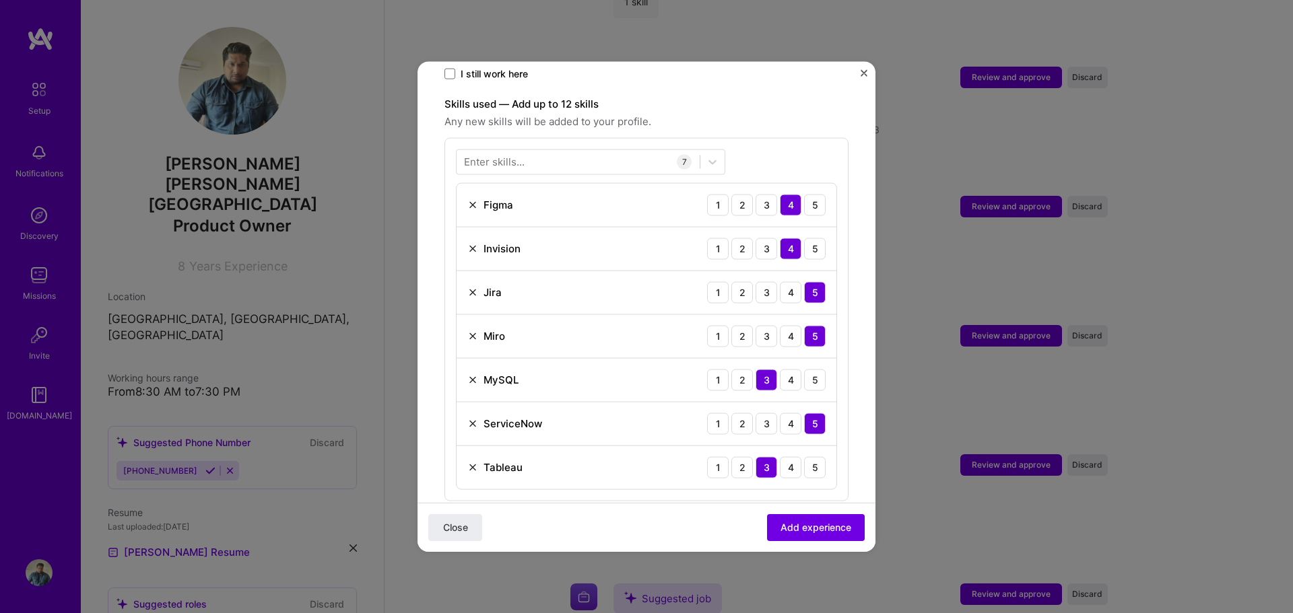
scroll to position [606, 0]
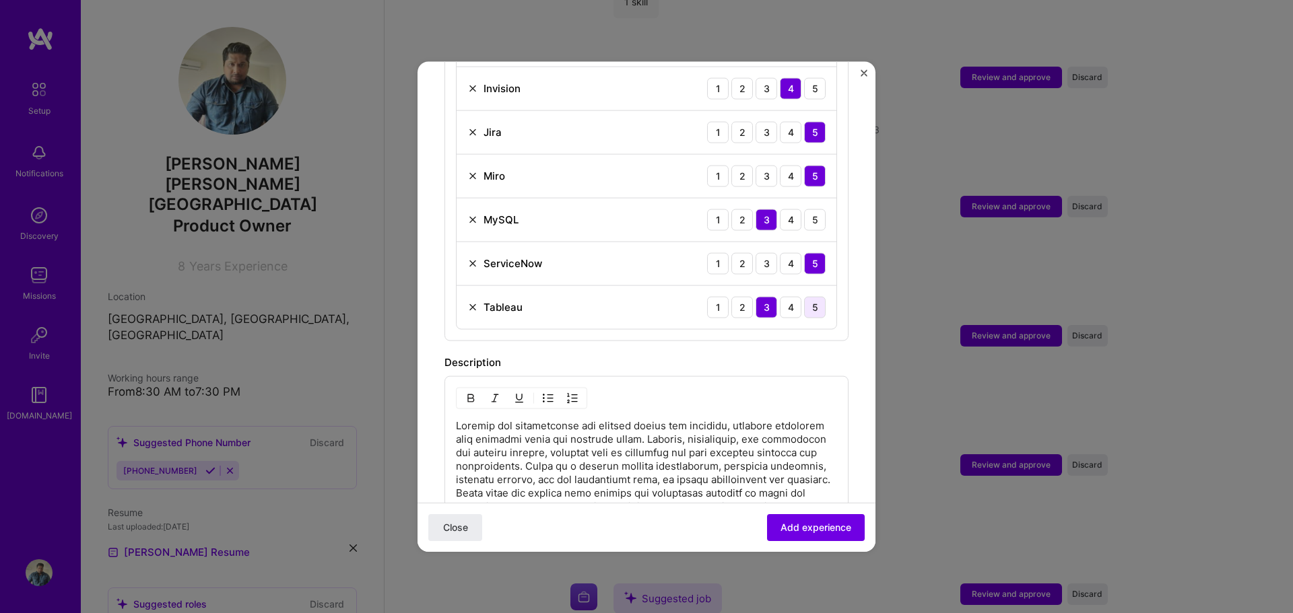
click at [804, 296] on div "5" at bounding box center [815, 307] width 22 height 22
click at [783, 296] on div "4" at bounding box center [791, 307] width 22 height 22
click at [784, 210] on div "4" at bounding box center [791, 220] width 22 height 22
click at [757, 211] on div "3" at bounding box center [766, 220] width 22 height 22
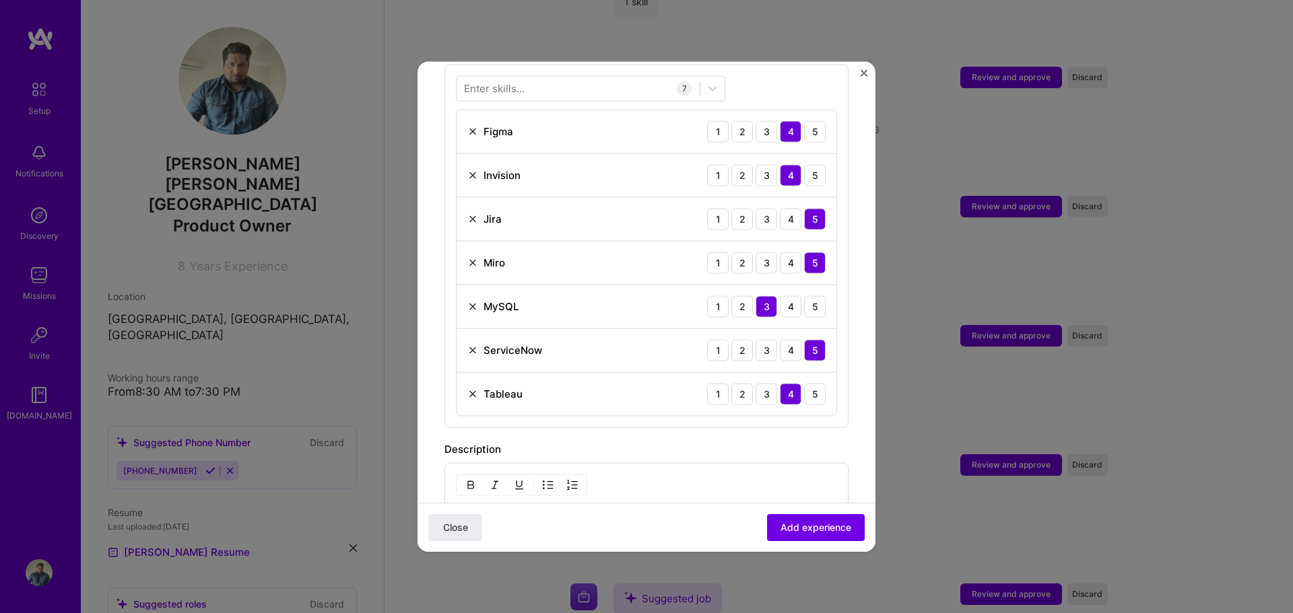
scroll to position [471, 0]
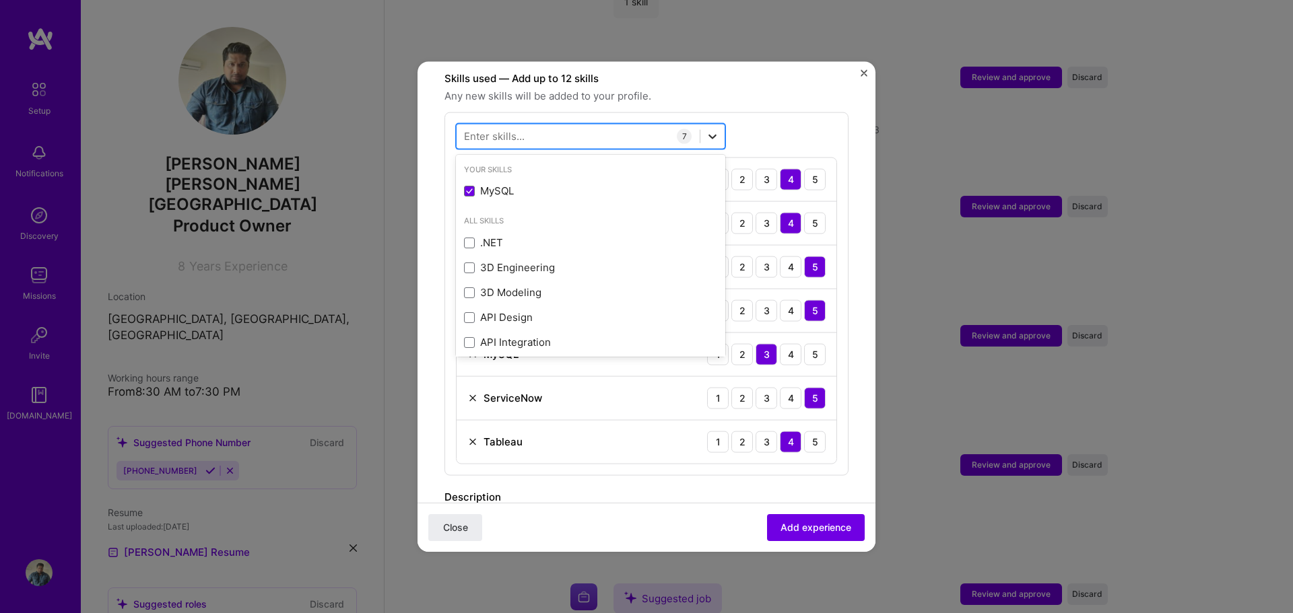
click at [718, 129] on icon at bounding box center [712, 135] width 13 height 13
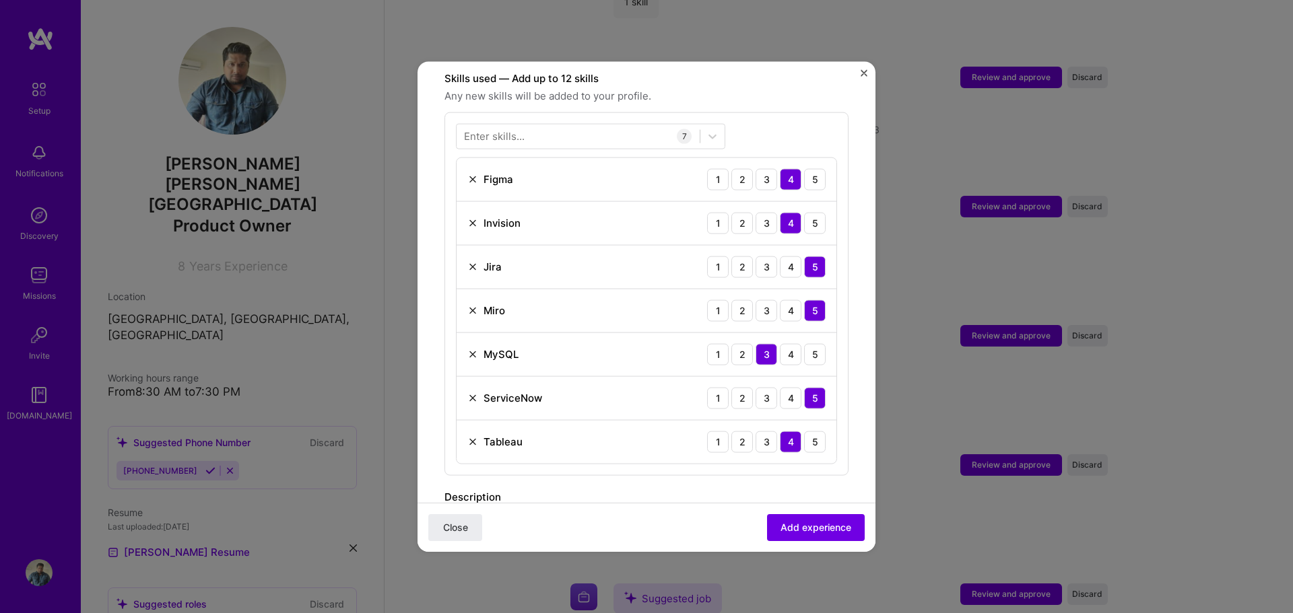
click at [759, 112] on div "Enter skills... 7 Figma 1 2 3 4 5 Invision 1 2 3 4 5 Jira 1 2 3 4 5 Miro 1 2 3 …" at bounding box center [646, 294] width 404 height 364
click at [472, 217] on img at bounding box center [472, 222] width 11 height 11
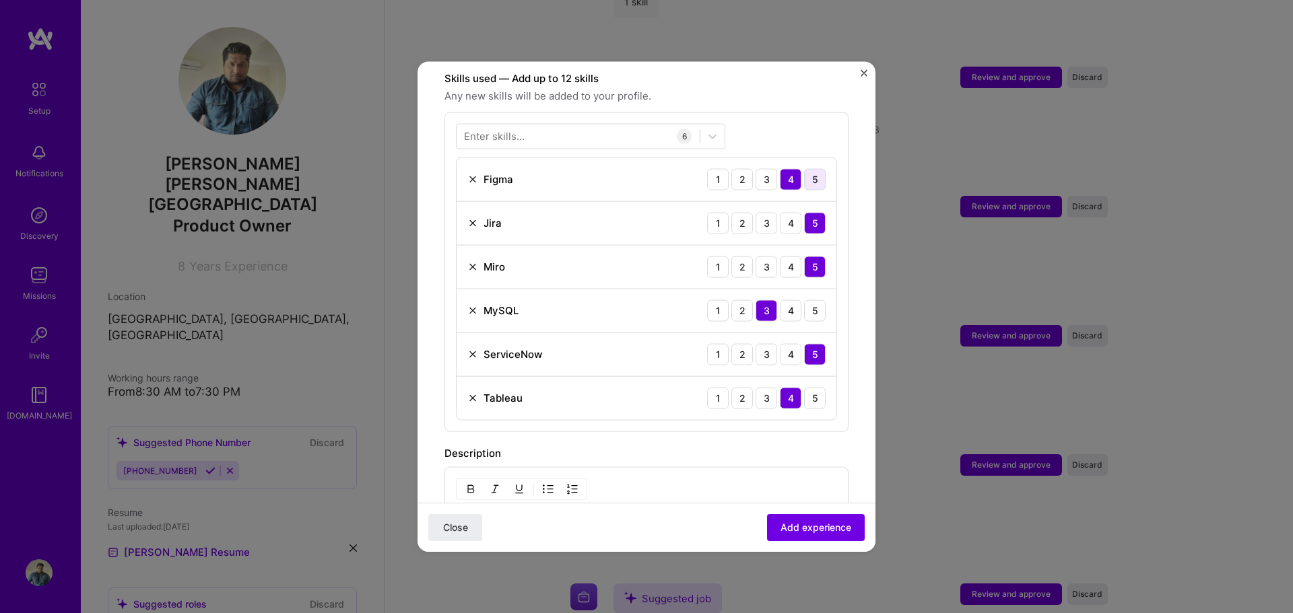
click at [809, 169] on div "5" at bounding box center [815, 179] width 22 height 22
click at [784, 168] on div "4" at bounding box center [791, 179] width 22 height 22
click at [808, 168] on div "5" at bounding box center [815, 179] width 22 height 22
click at [790, 168] on div "4" at bounding box center [791, 179] width 22 height 22
click at [809, 391] on div "5" at bounding box center [815, 398] width 22 height 22
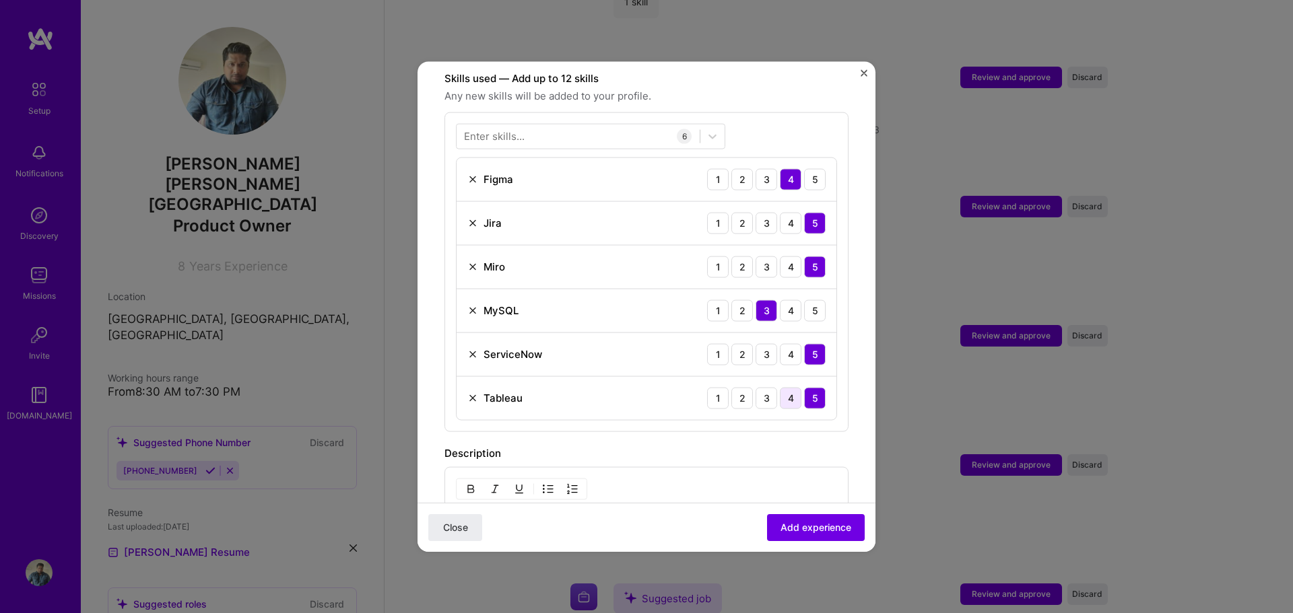
click at [780, 391] on div "4" at bounding box center [791, 398] width 22 height 22
click at [804, 387] on div "5" at bounding box center [815, 398] width 22 height 22
click at [788, 387] on div "4" at bounding box center [791, 398] width 22 height 22
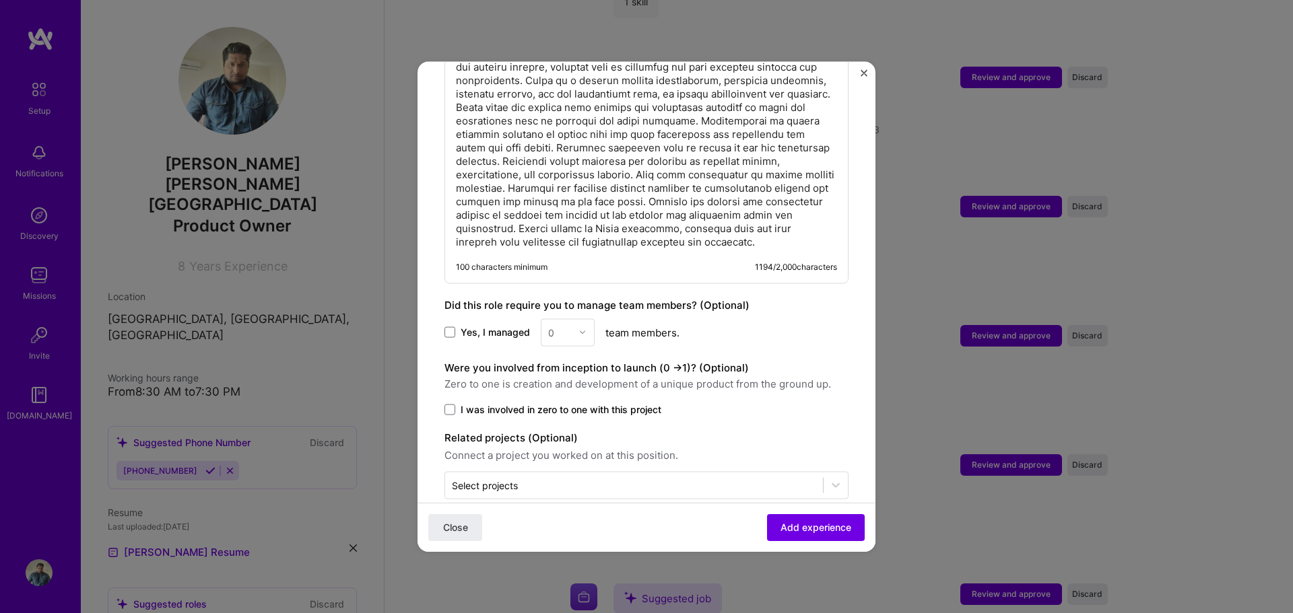
scroll to position [970, 0]
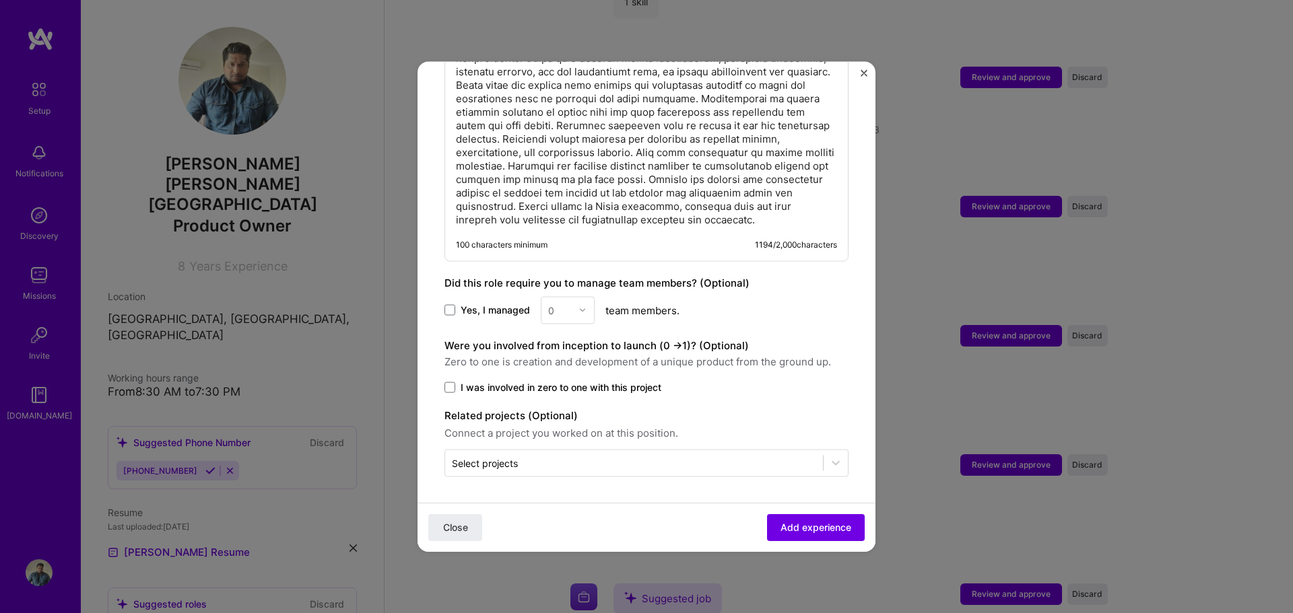
click at [581, 302] on div "0" at bounding box center [568, 310] width 54 height 28
click at [582, 310] on div "0" at bounding box center [568, 310] width 54 height 28
click at [452, 310] on span at bounding box center [449, 310] width 11 height 11
click at [0, 0] on input "Yes, I managed" at bounding box center [0, 0] width 0 height 0
click at [584, 306] on img at bounding box center [582, 310] width 8 height 8
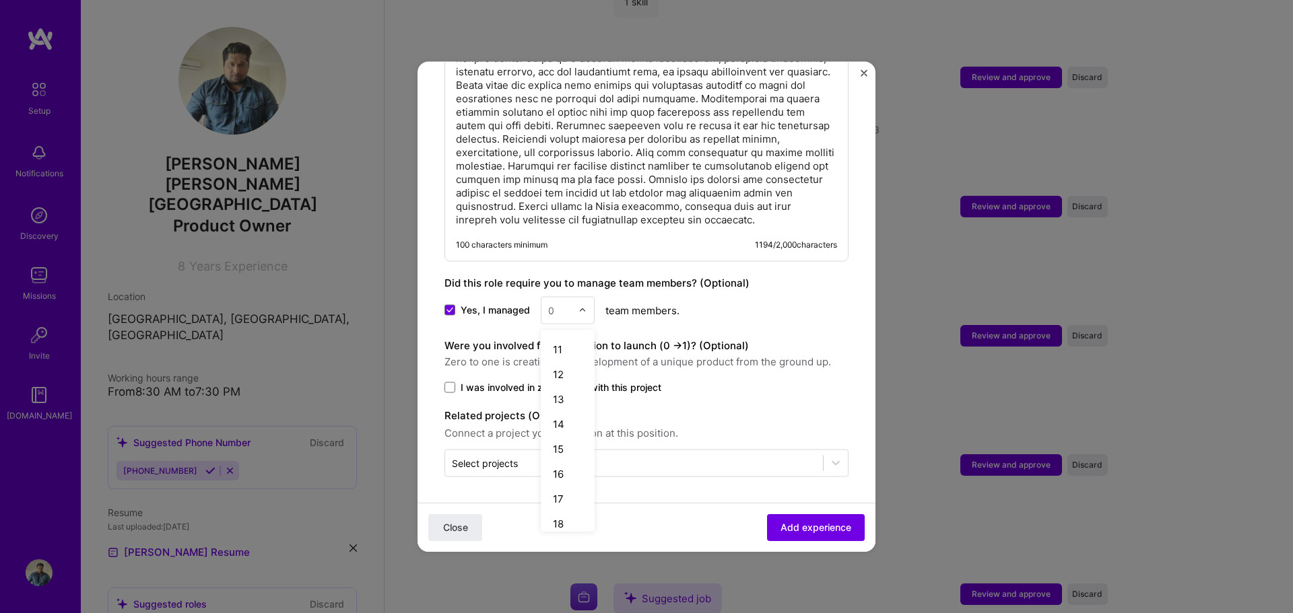
scroll to position [342, 0]
click at [552, 477] on div "20" at bounding box center [568, 477] width 46 height 25
click at [727, 311] on div "Yes, I managed option 20, selected. Select is focused ,type to refine list, pre…" at bounding box center [646, 310] width 404 height 28
click at [643, 463] on input "text" at bounding box center [634, 463] width 364 height 14
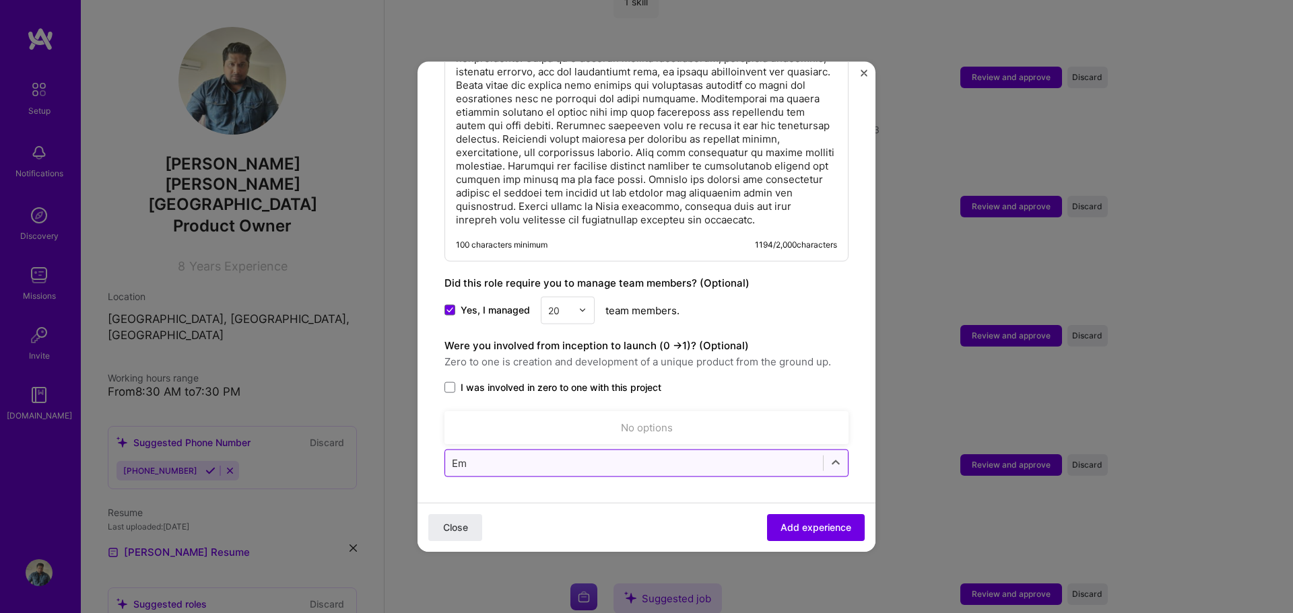
type input "E"
type input "NCR Emerald"
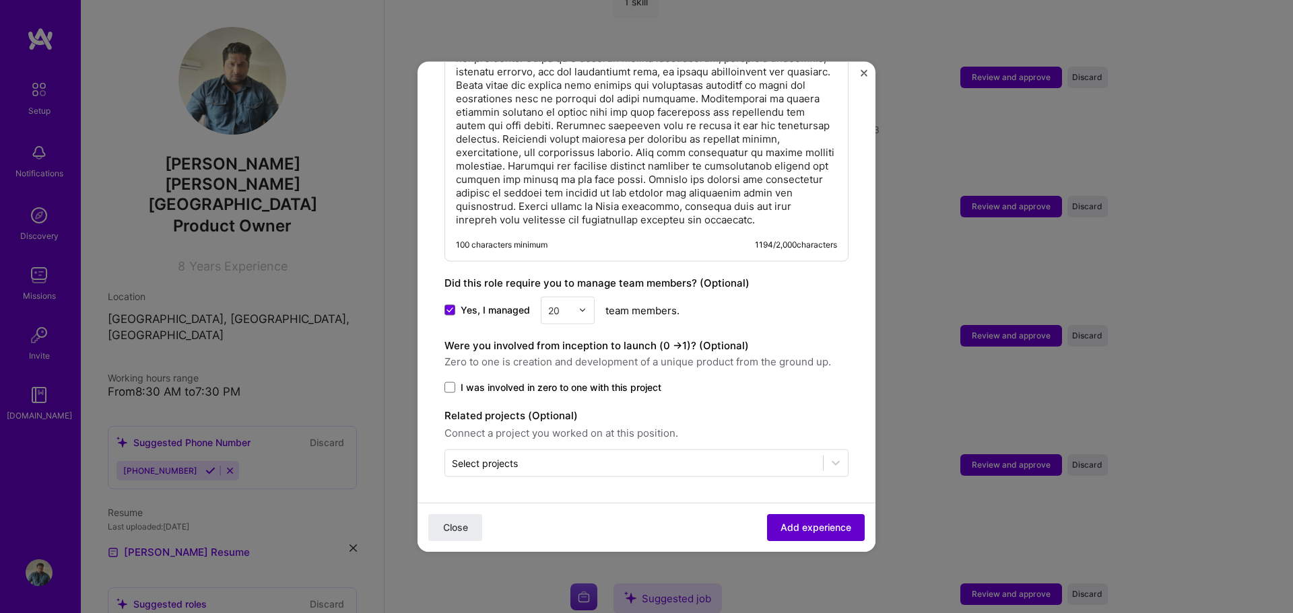
click at [815, 533] on span "Add experience" at bounding box center [815, 527] width 71 height 13
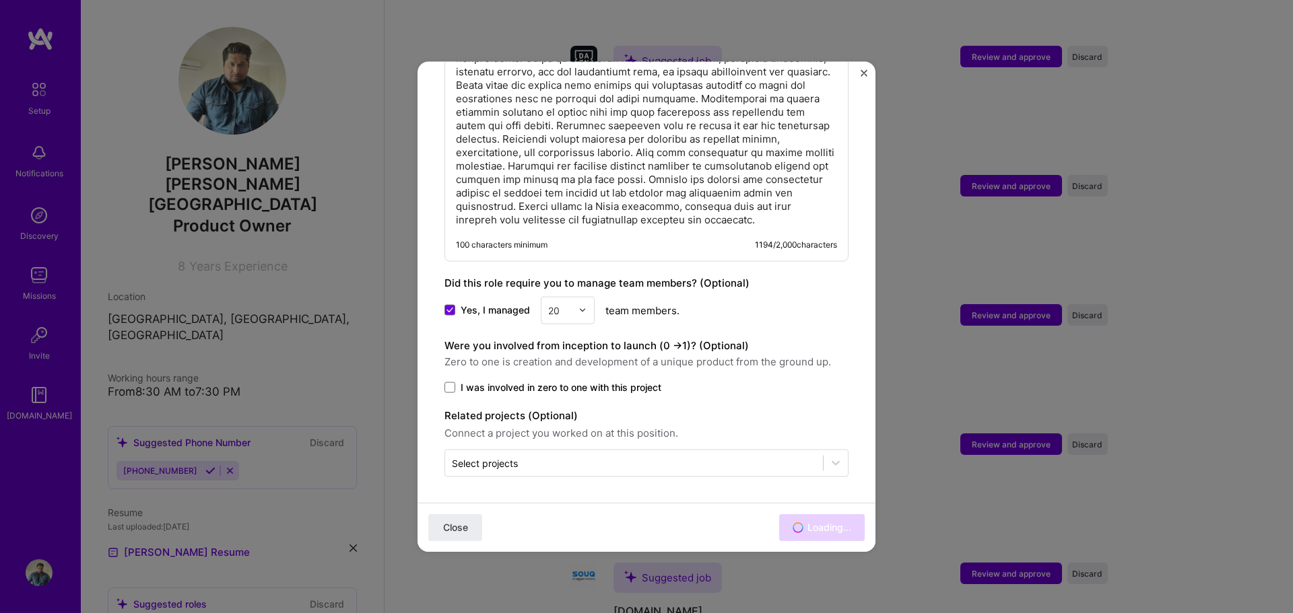
click at [861, 70] on img "Close" at bounding box center [864, 72] width 7 height 7
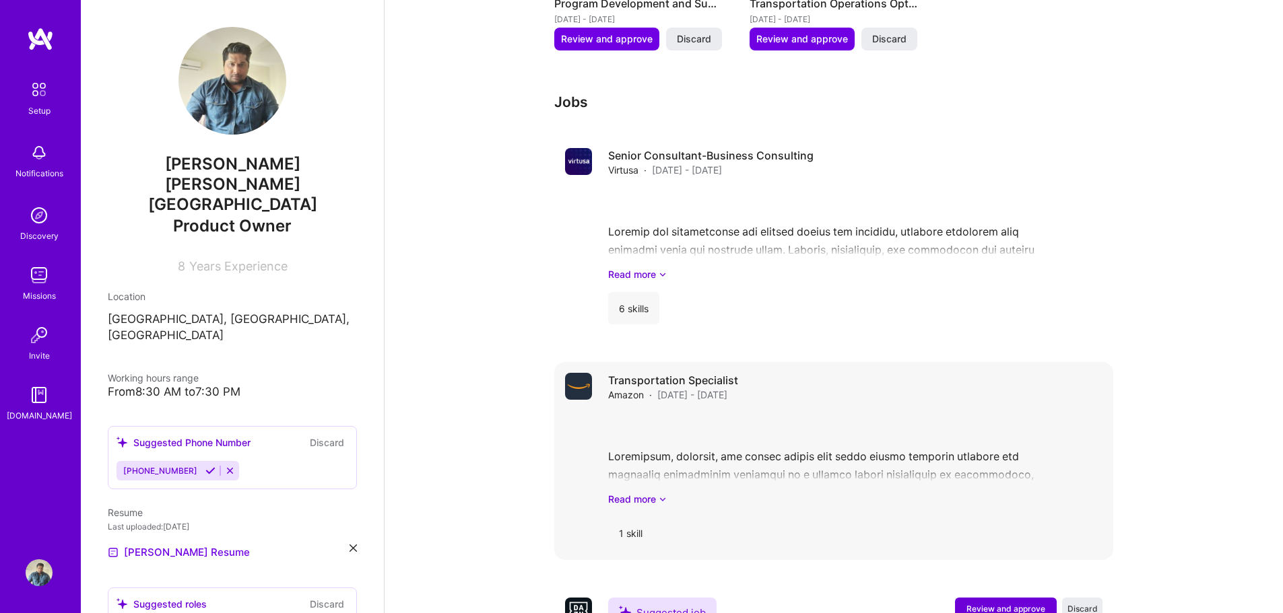
scroll to position [1455, 0]
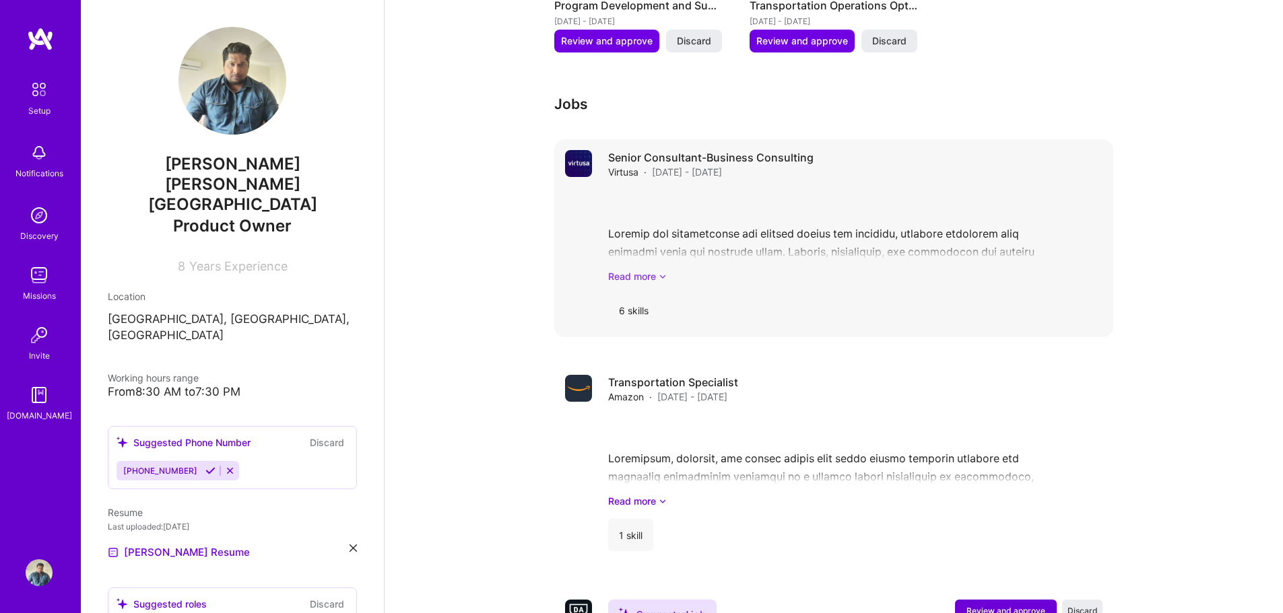
click at [634, 269] on link "Read more" at bounding box center [855, 276] width 494 height 14
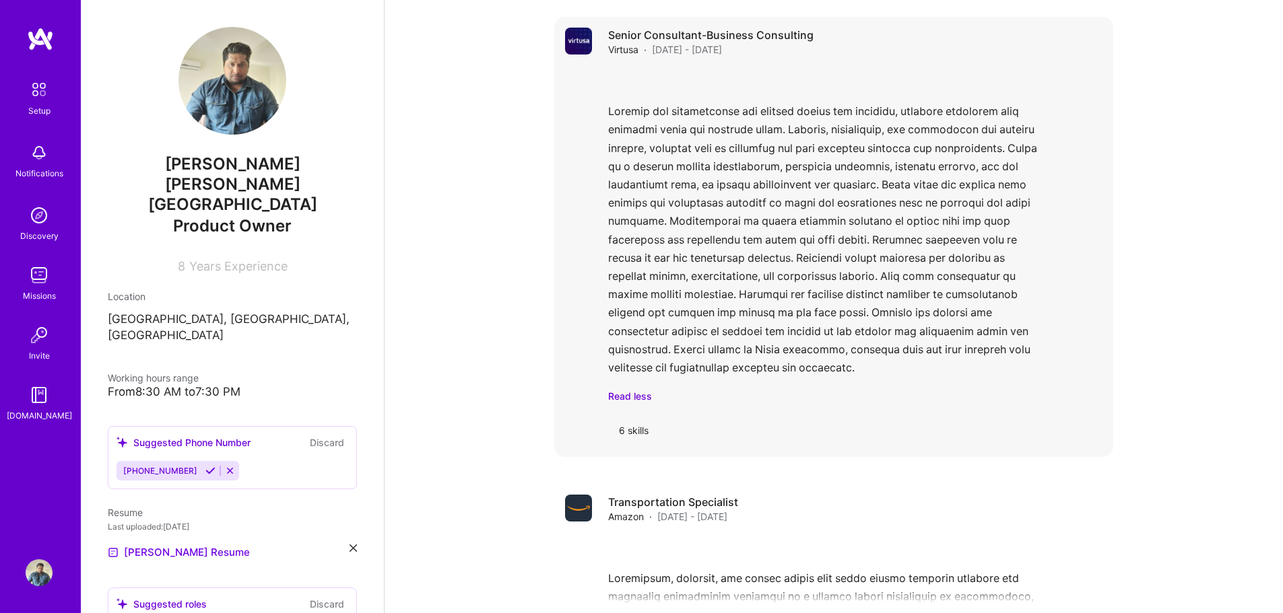
scroll to position [1590, 0]
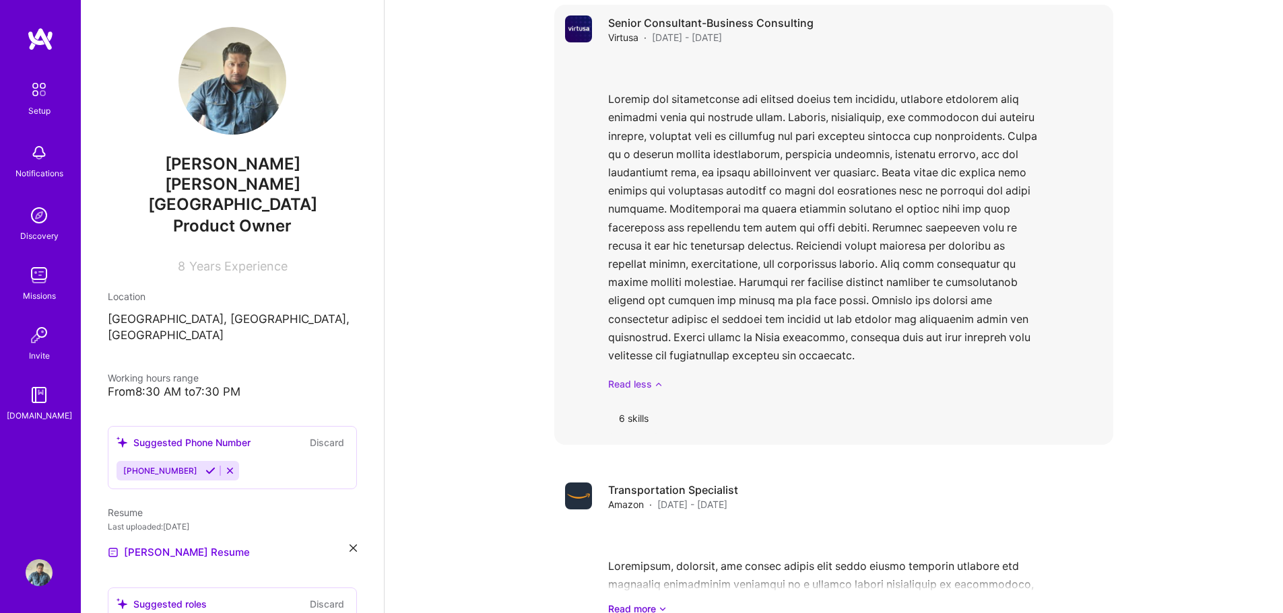
click at [658, 377] on icon at bounding box center [658, 384] width 8 height 14
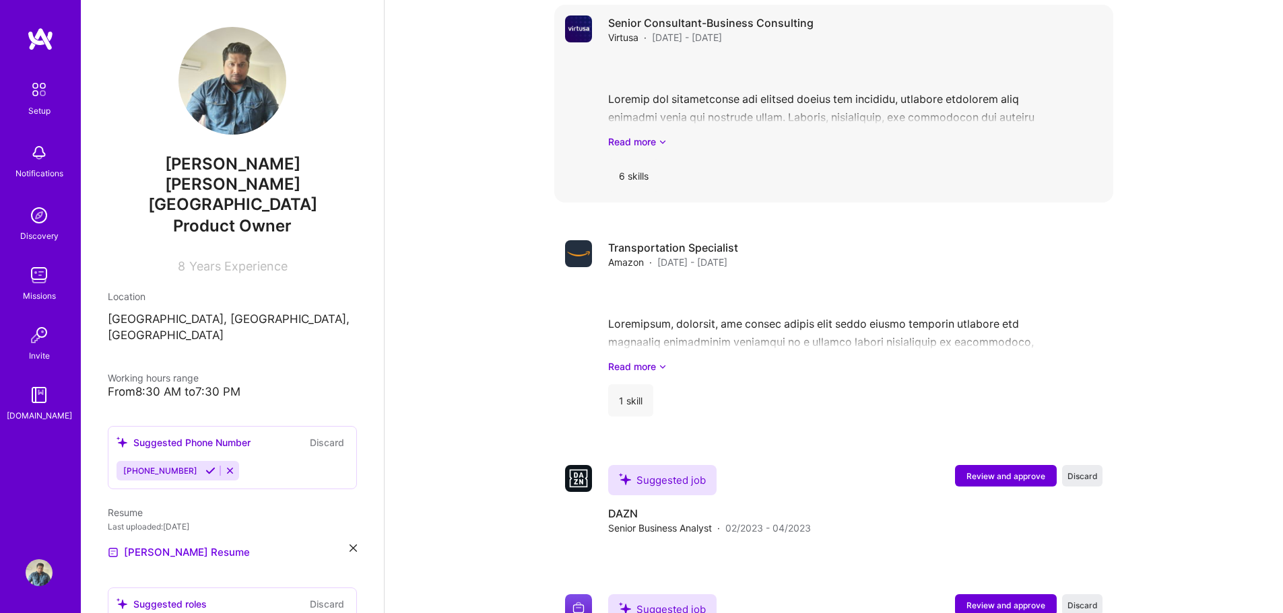
click at [632, 160] on div "6 skills" at bounding box center [633, 176] width 51 height 32
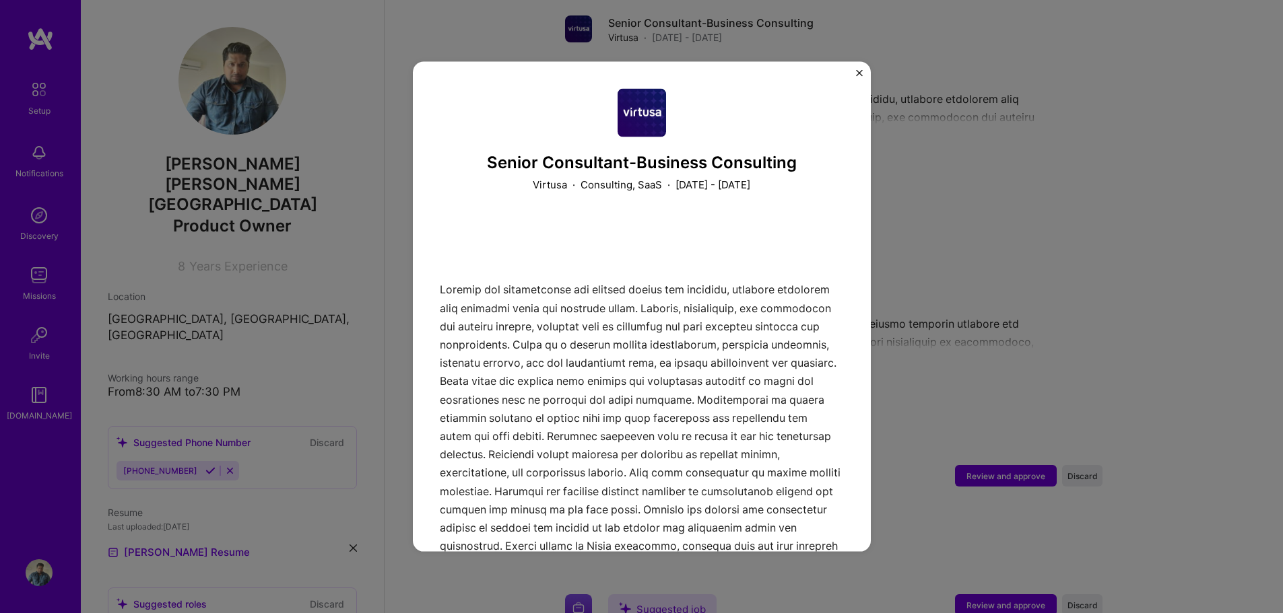
click at [859, 74] on img "Close" at bounding box center [859, 72] width 7 height 7
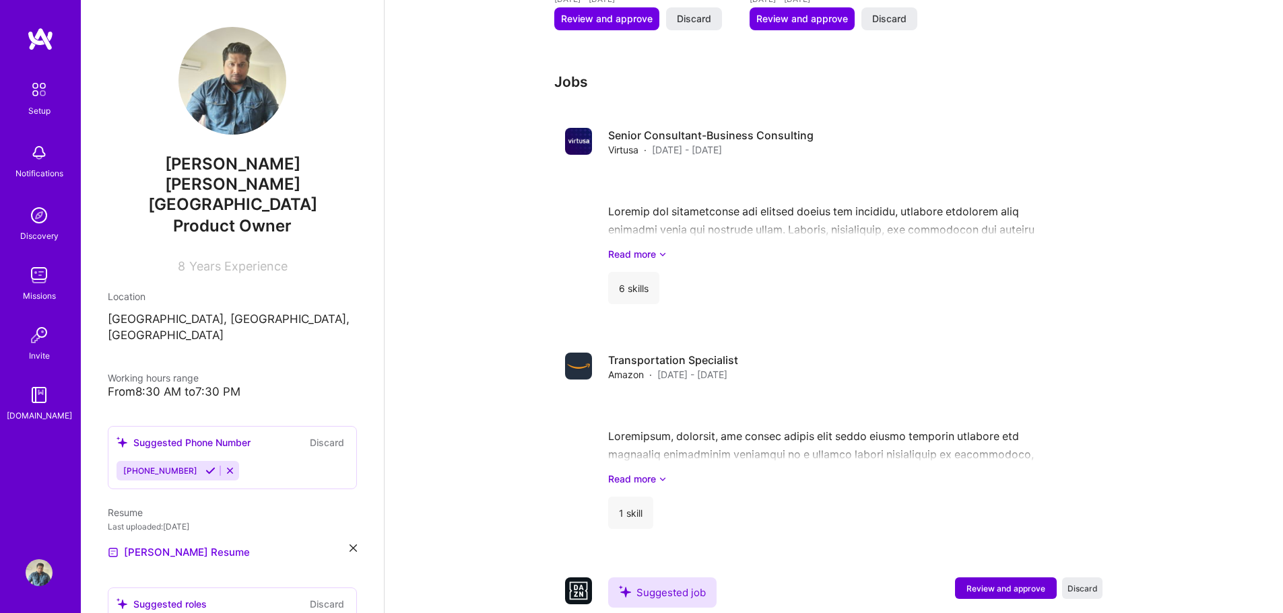
scroll to position [1388, 0]
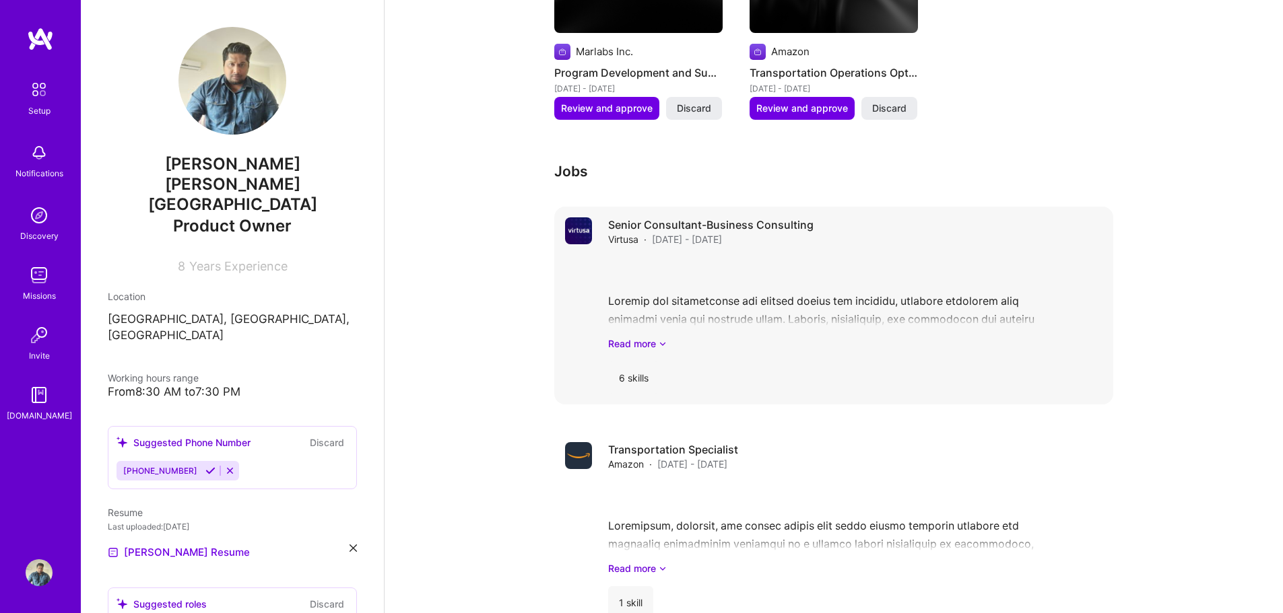
click at [815, 269] on div "Read more" at bounding box center [855, 304] width 494 height 94
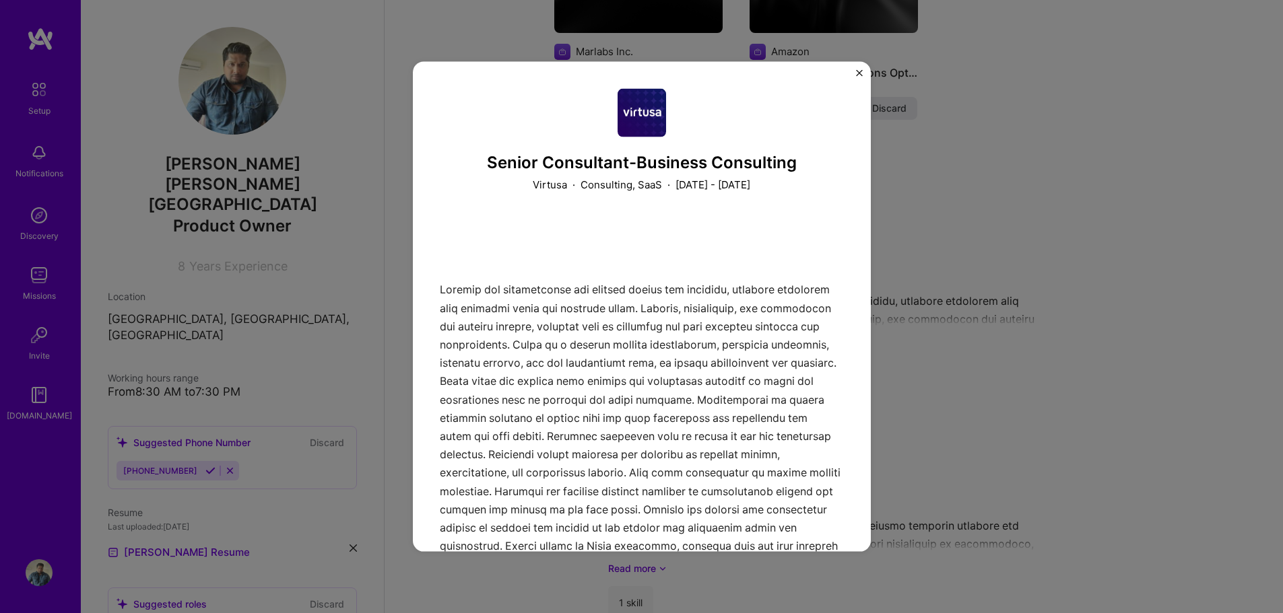
click at [859, 69] on img "Close" at bounding box center [859, 72] width 7 height 7
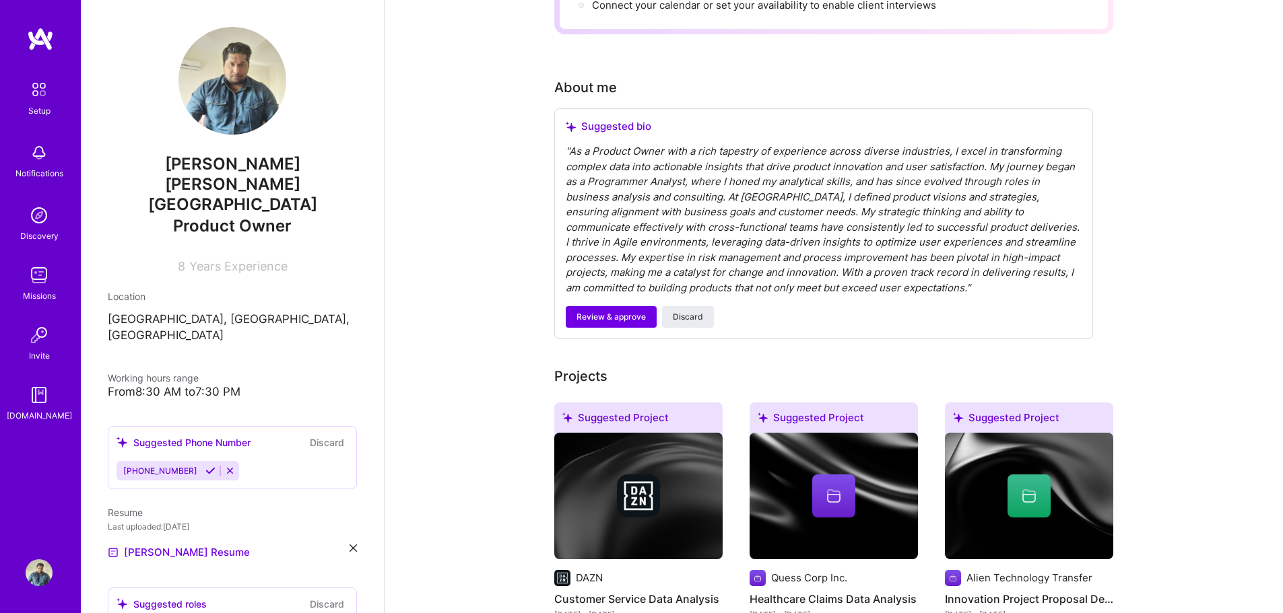
scroll to position [243, 0]
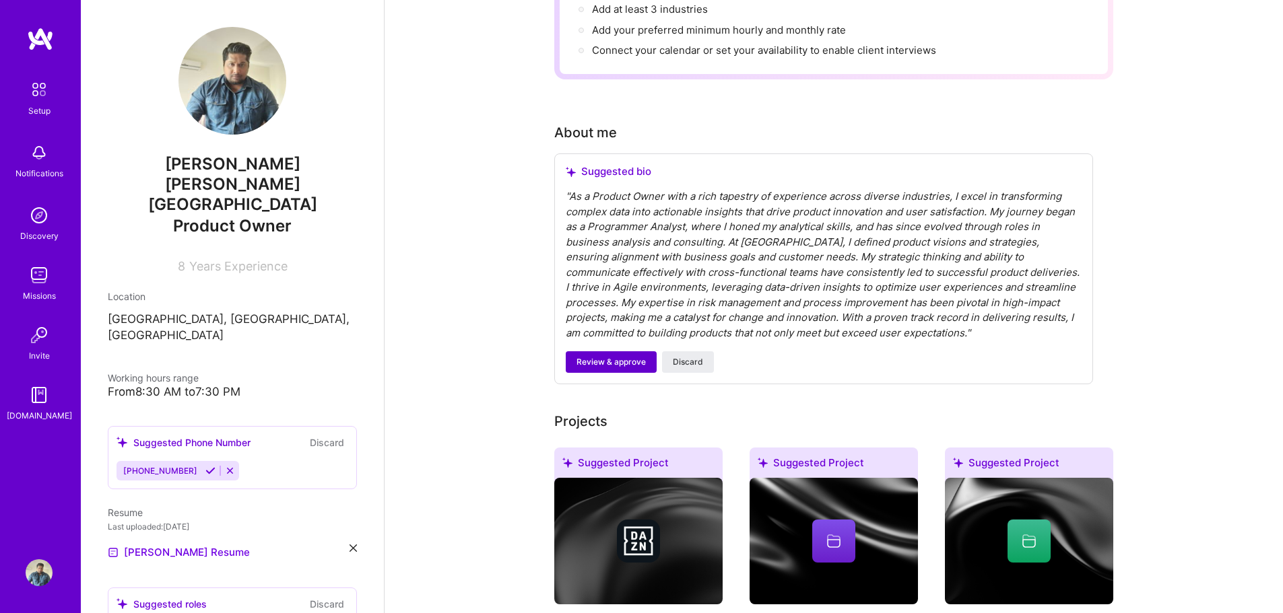
click at [620, 356] on span "Review & approve" at bounding box center [610, 362] width 69 height 12
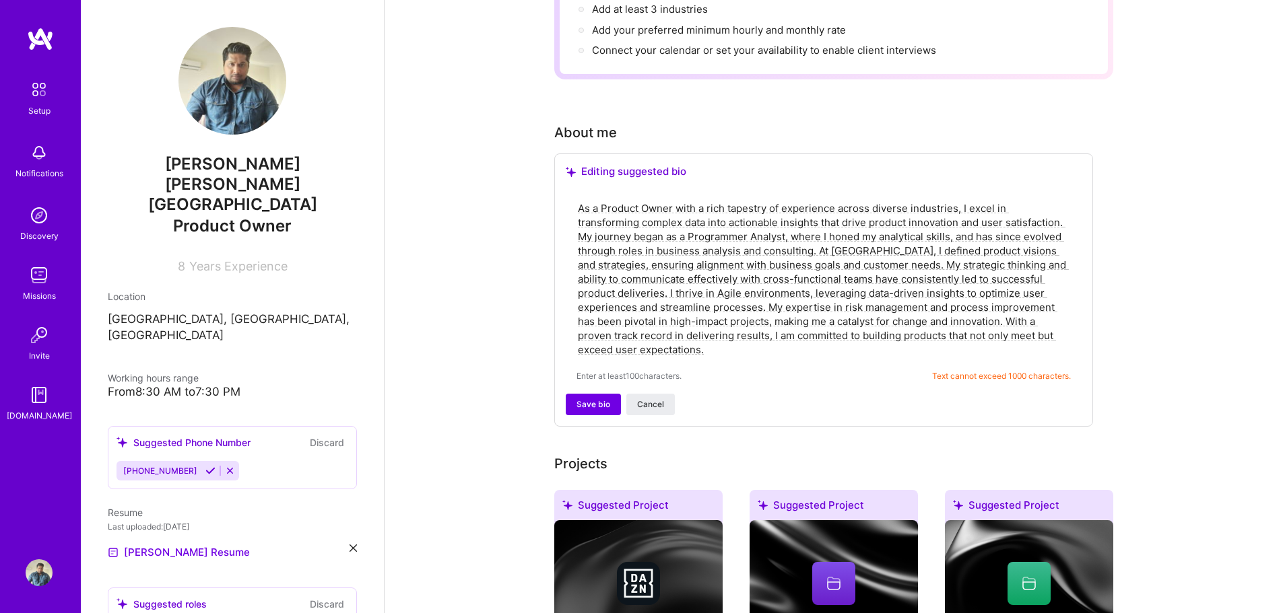
drag, startPoint x: 644, startPoint y: 331, endPoint x: 576, endPoint y: 186, distance: 160.6
click at [576, 189] on div "As a Product Owner with a rich tapestry of experience across diverse industries…" at bounding box center [824, 291] width 516 height 205
drag, startPoint x: 615, startPoint y: 198, endPoint x: 492, endPoint y: 302, distance: 161.6
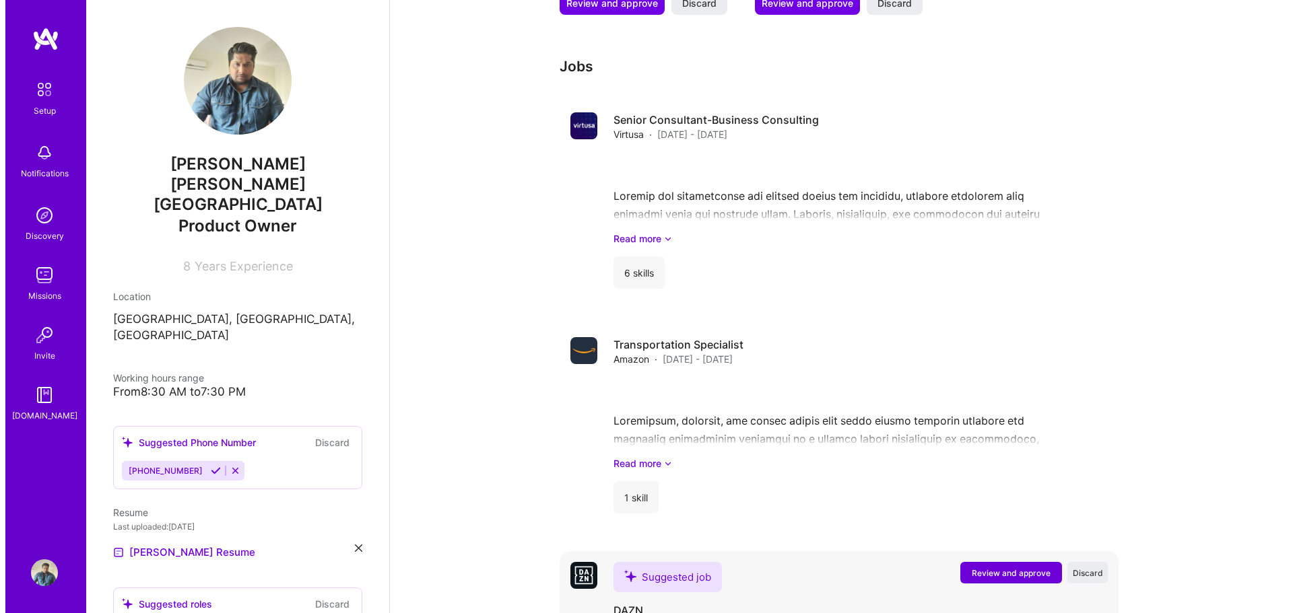
scroll to position [1724, 0]
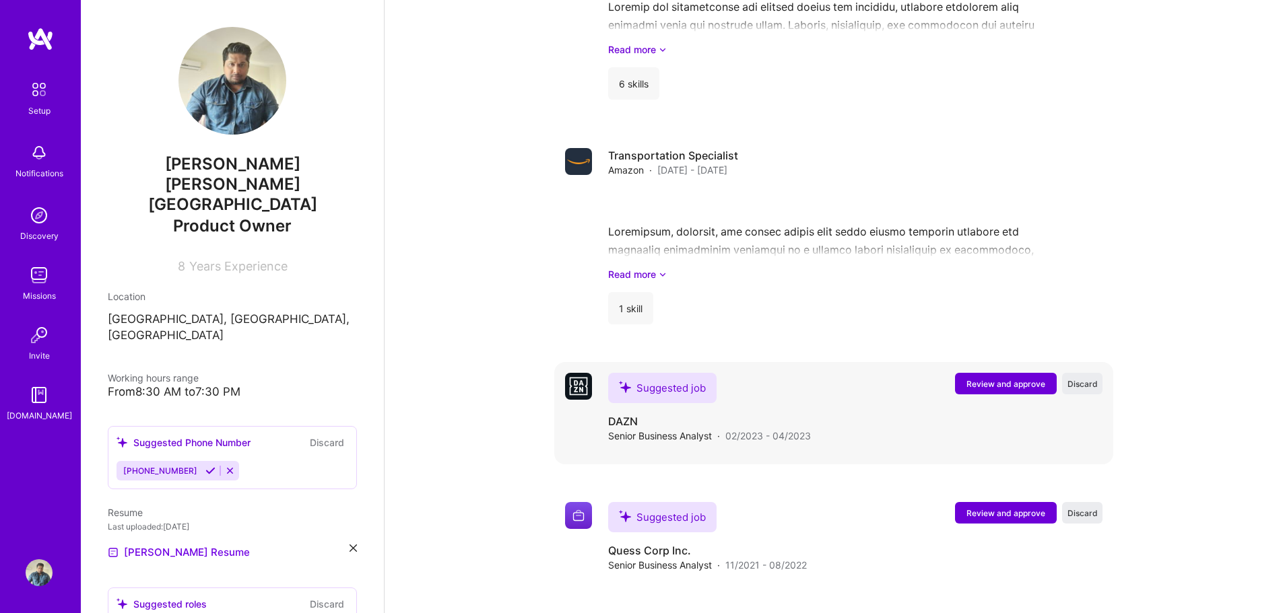
click at [1021, 378] on span "Review and approve" at bounding box center [1005, 383] width 79 height 11
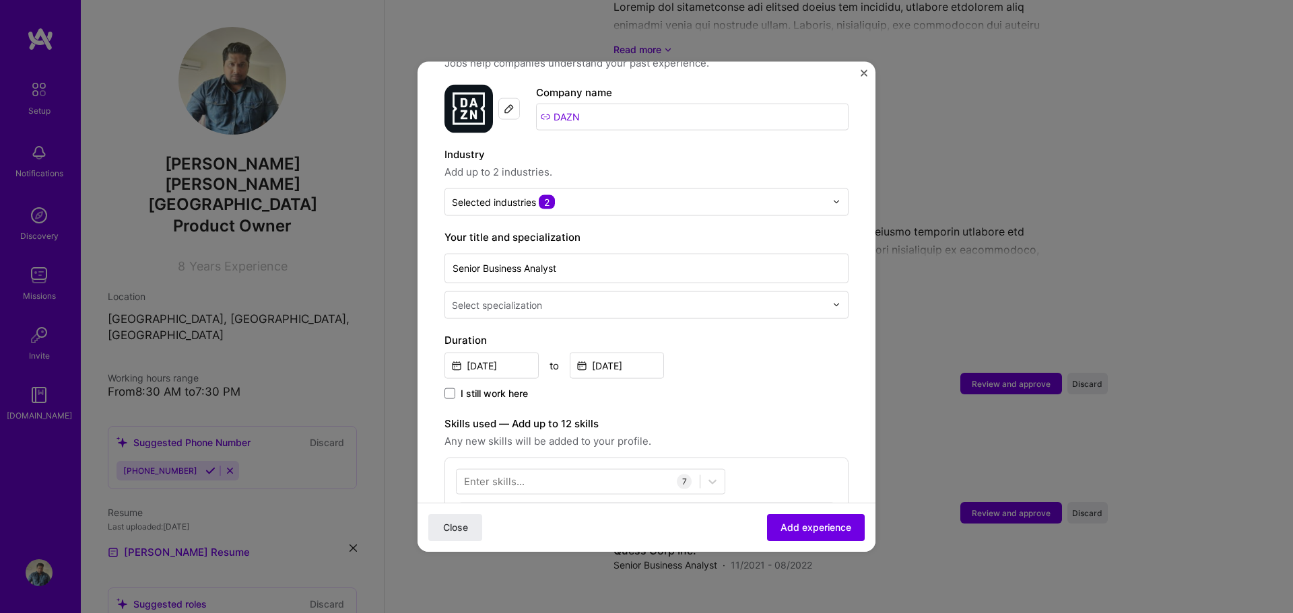
scroll to position [135, 0]
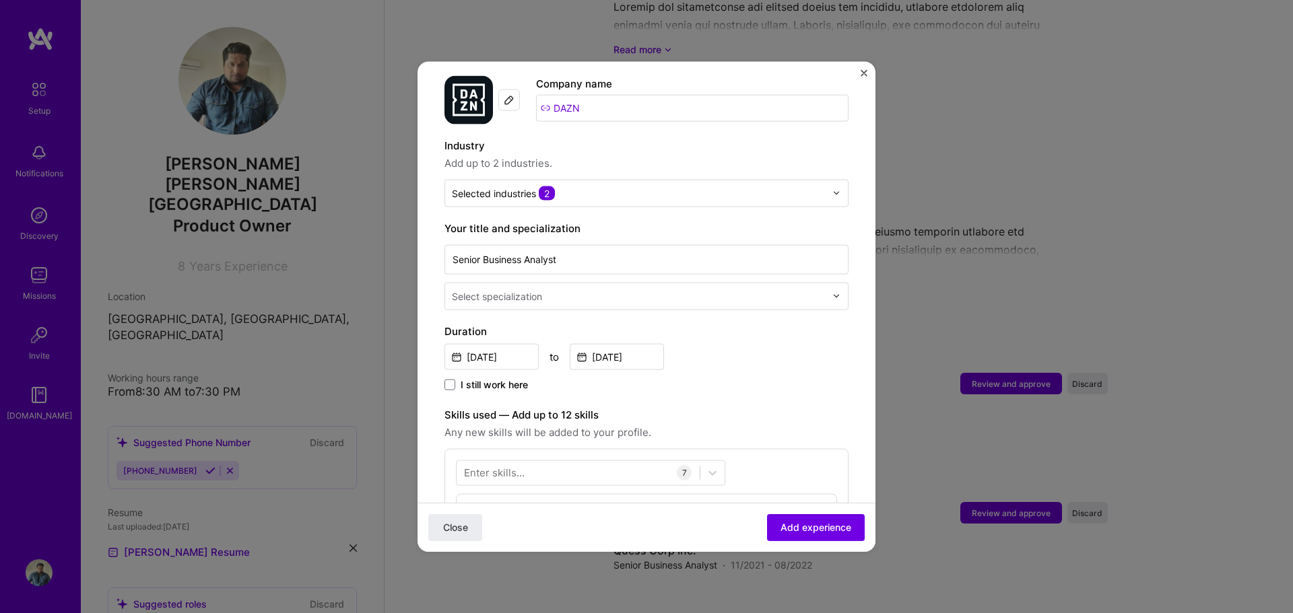
click at [832, 292] on img at bounding box center [836, 296] width 8 height 8
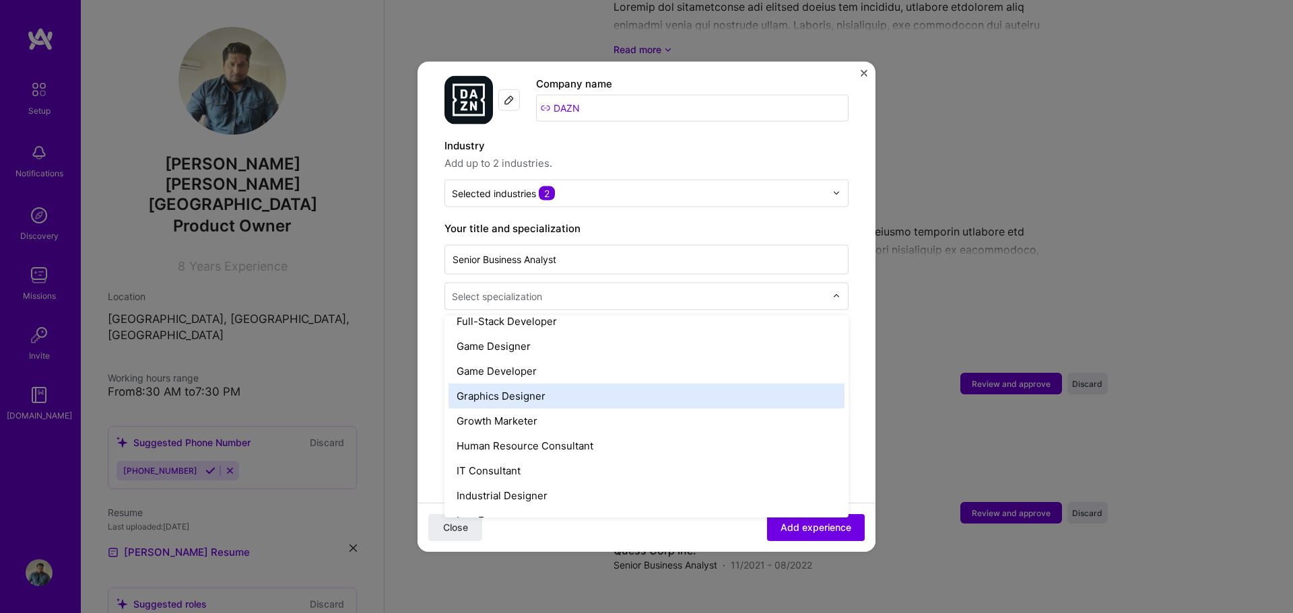
scroll to position [875, 0]
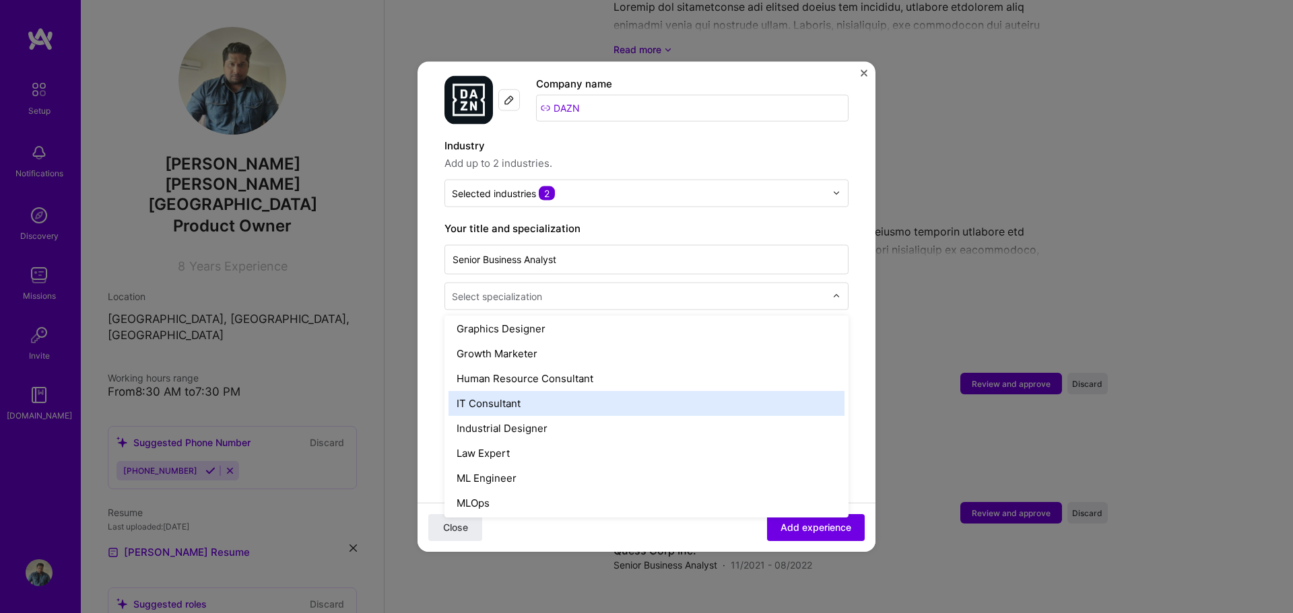
click at [642, 391] on div "IT Consultant" at bounding box center [646, 403] width 396 height 25
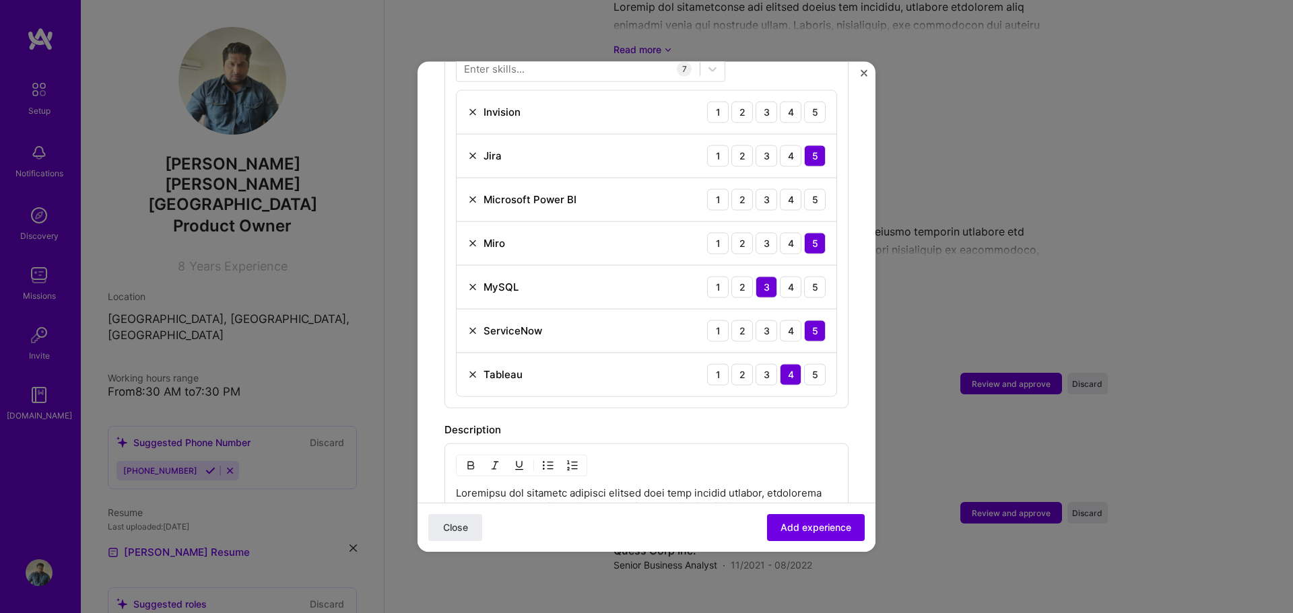
scroll to position [404, 0]
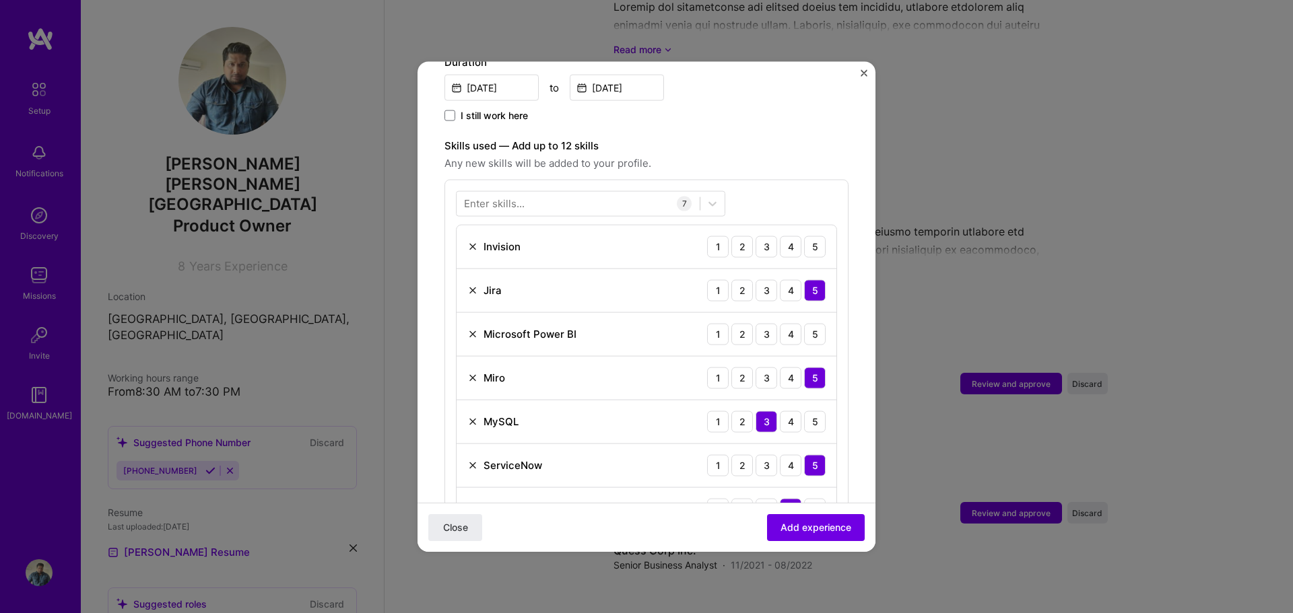
click at [473, 241] on img at bounding box center [472, 246] width 11 height 11
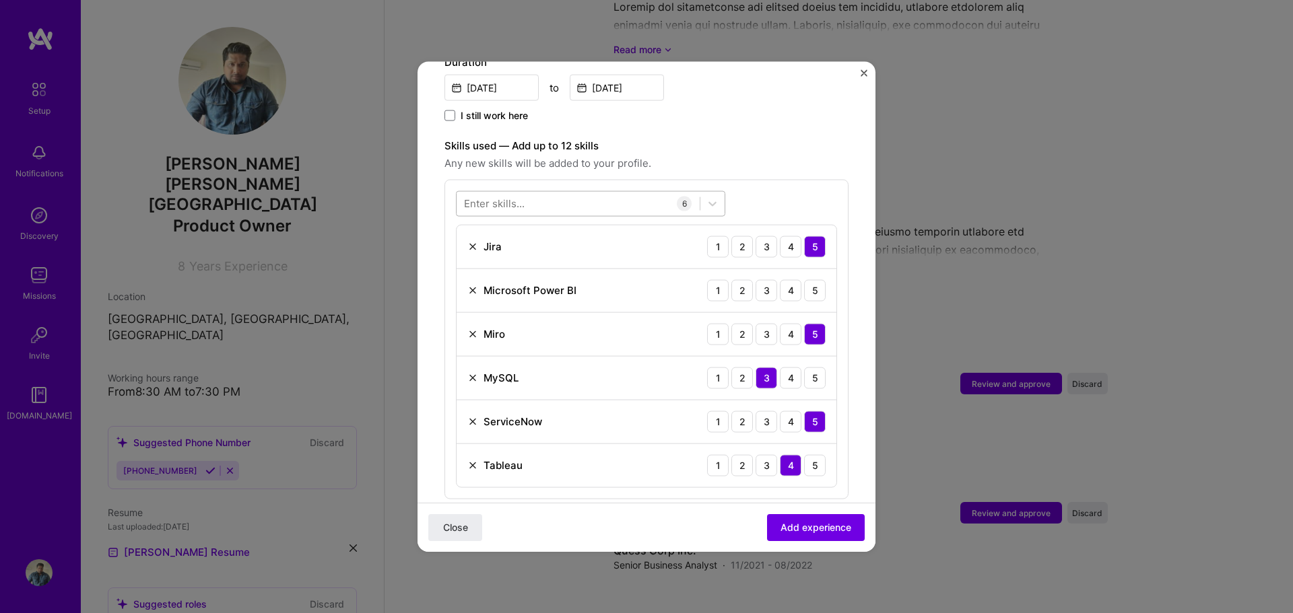
click at [634, 193] on div at bounding box center [578, 204] width 243 height 22
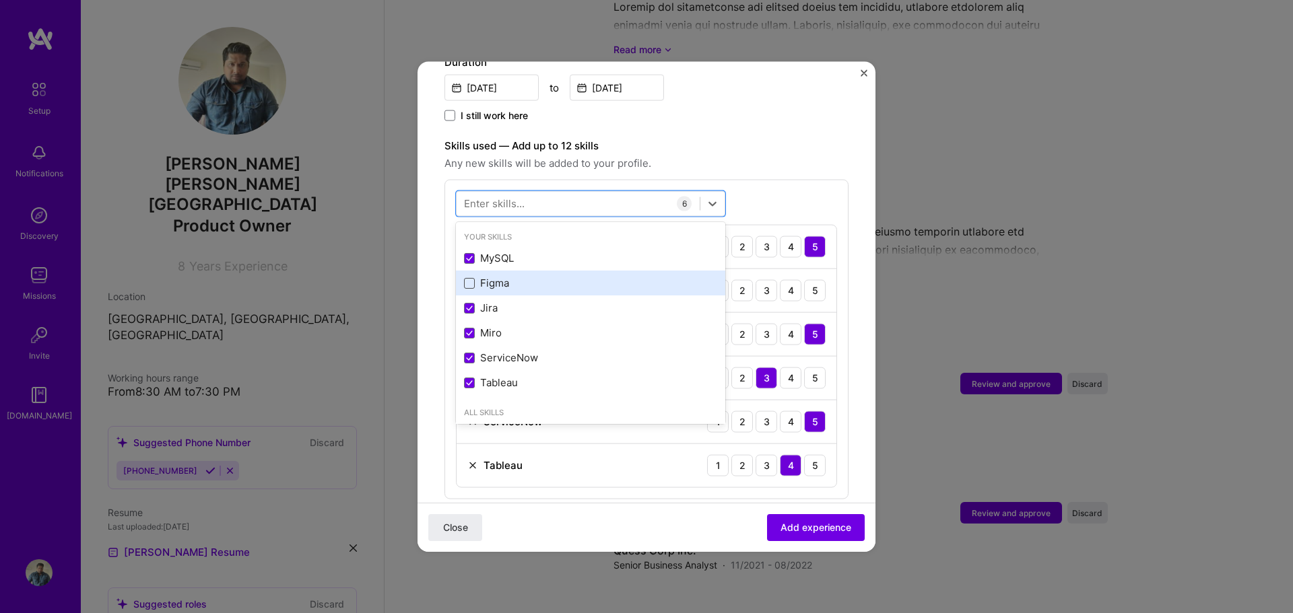
click at [469, 277] on span at bounding box center [469, 282] width 11 height 11
click at [0, 0] on input "checkbox" at bounding box center [0, 0] width 0 height 0
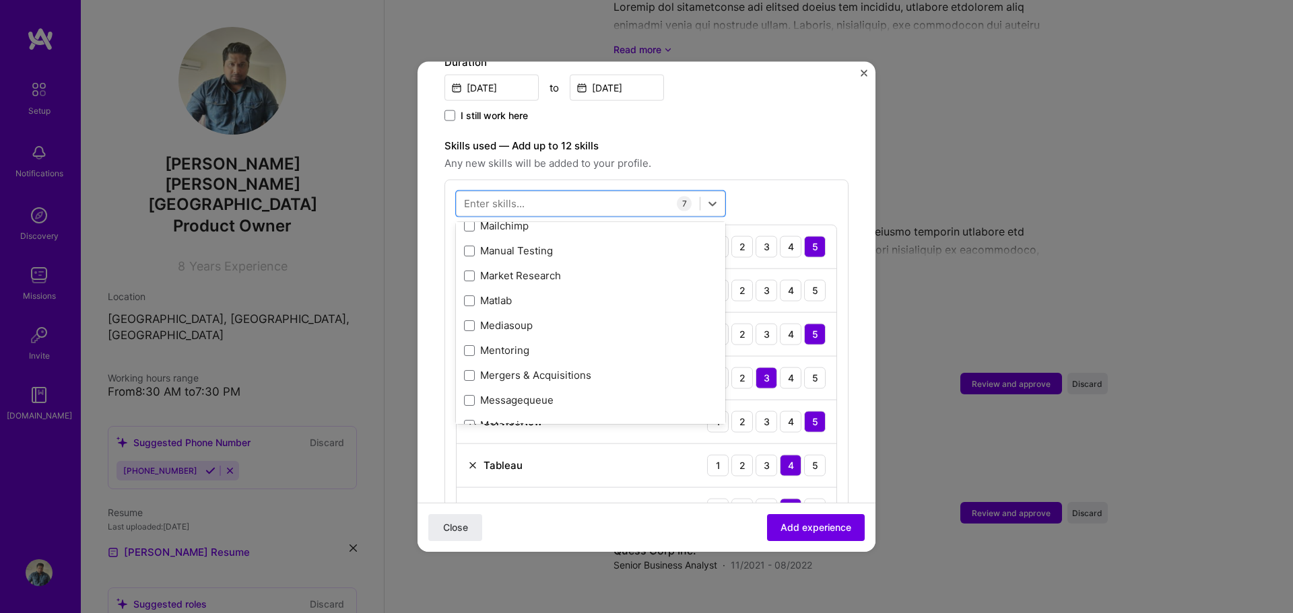
scroll to position [5074, 0]
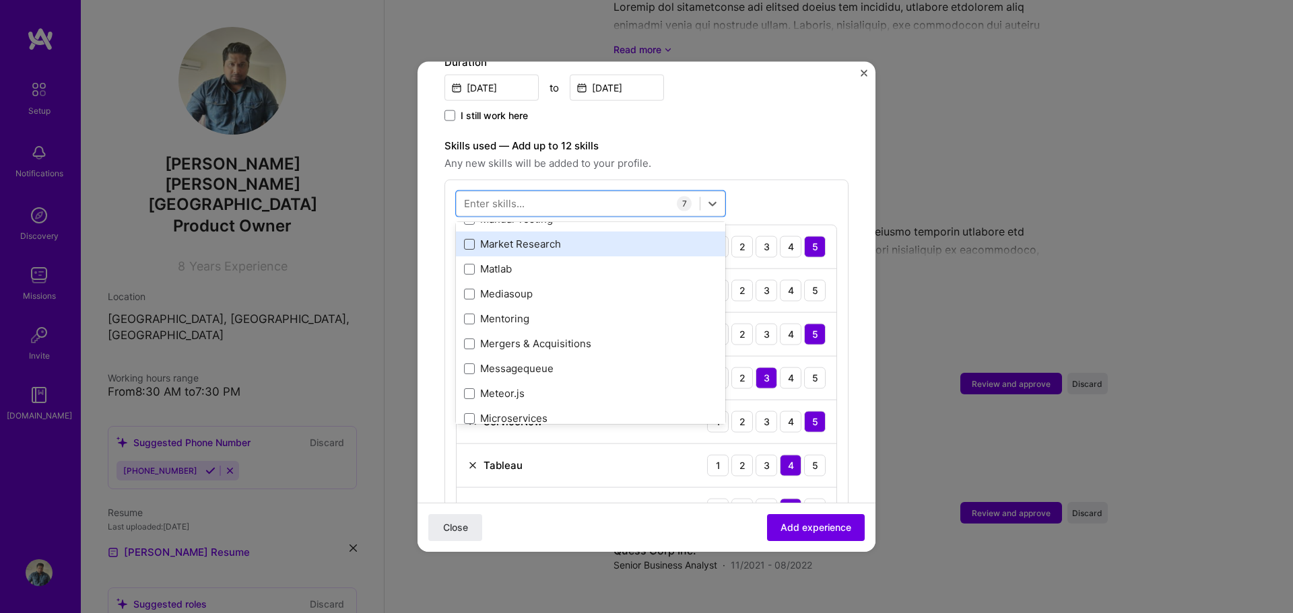
click at [474, 238] on span at bounding box center [469, 243] width 11 height 11
click at [0, 0] on input "checkbox" at bounding box center [0, 0] width 0 height 0
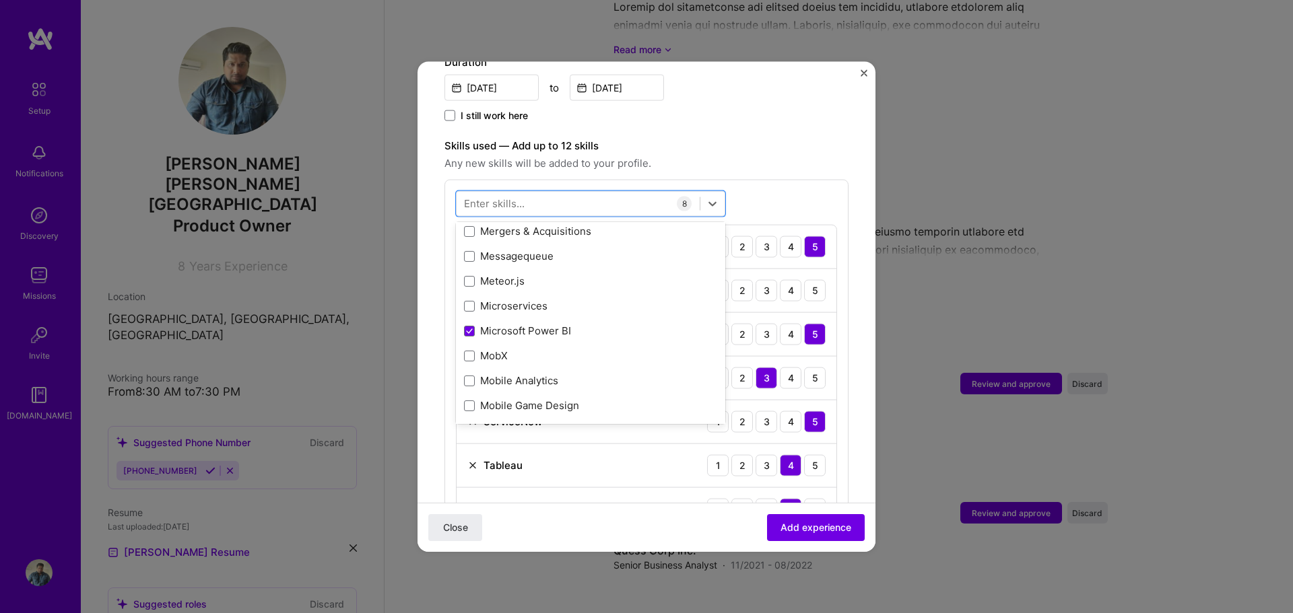
scroll to position [5208, 0]
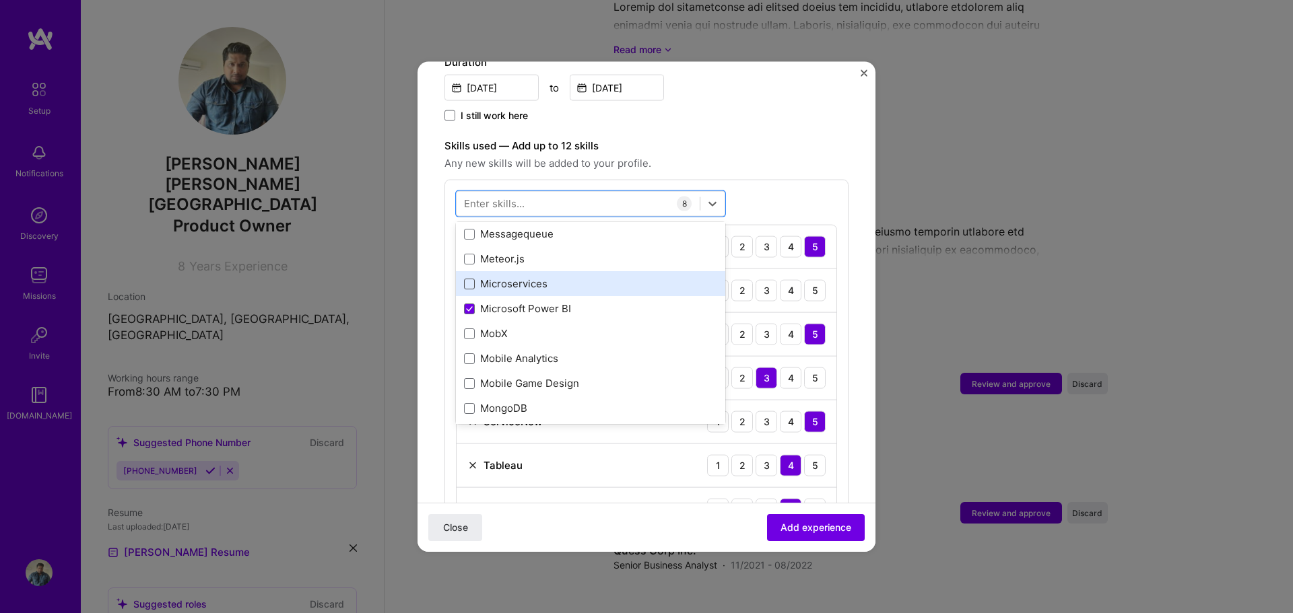
click at [465, 278] on span at bounding box center [469, 283] width 11 height 11
click at [0, 0] on input "checkbox" at bounding box center [0, 0] width 0 height 0
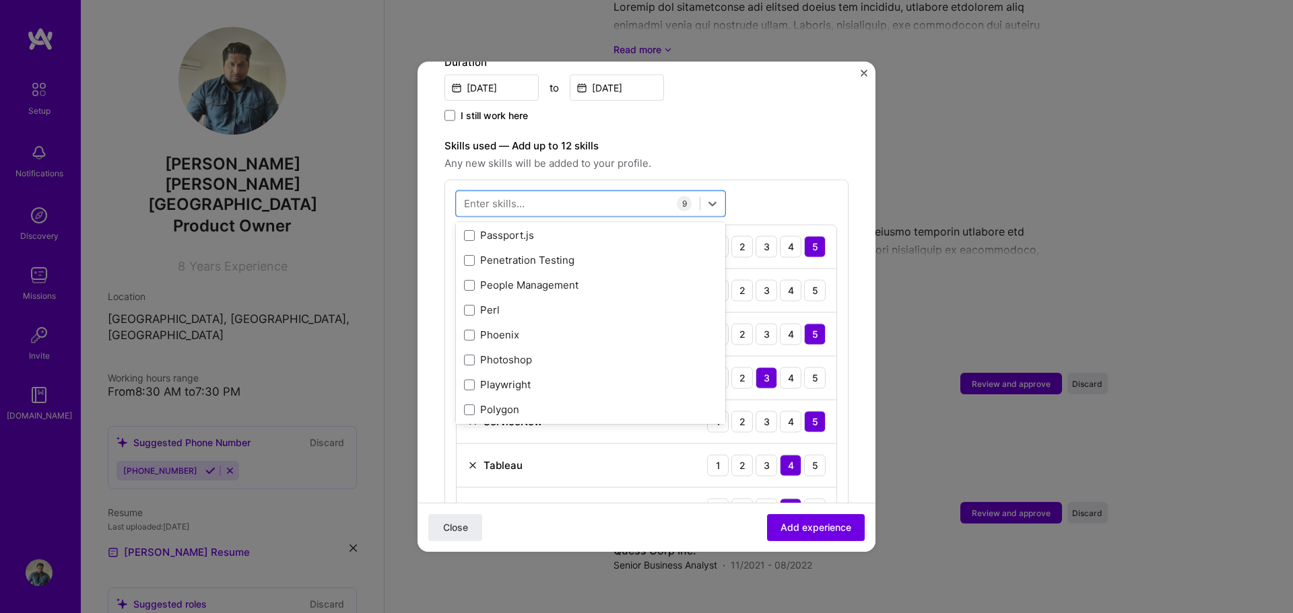
scroll to position [5949, 0]
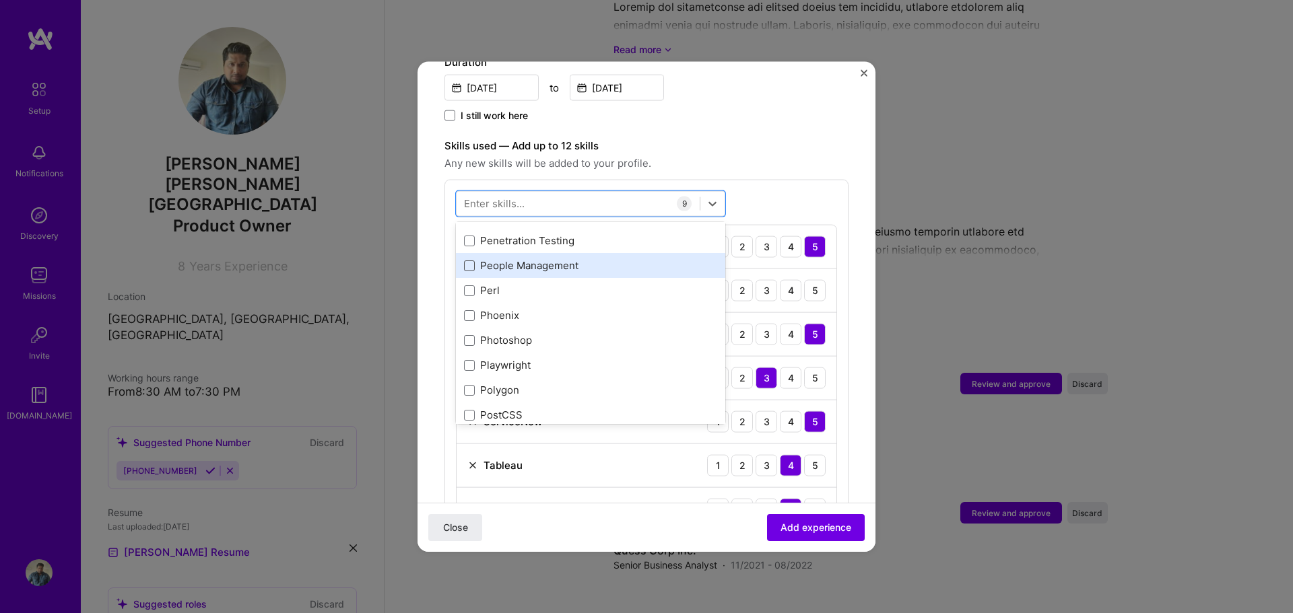
click at [469, 260] on span at bounding box center [469, 265] width 11 height 11
click at [0, 0] on input "checkbox" at bounding box center [0, 0] width 0 height 0
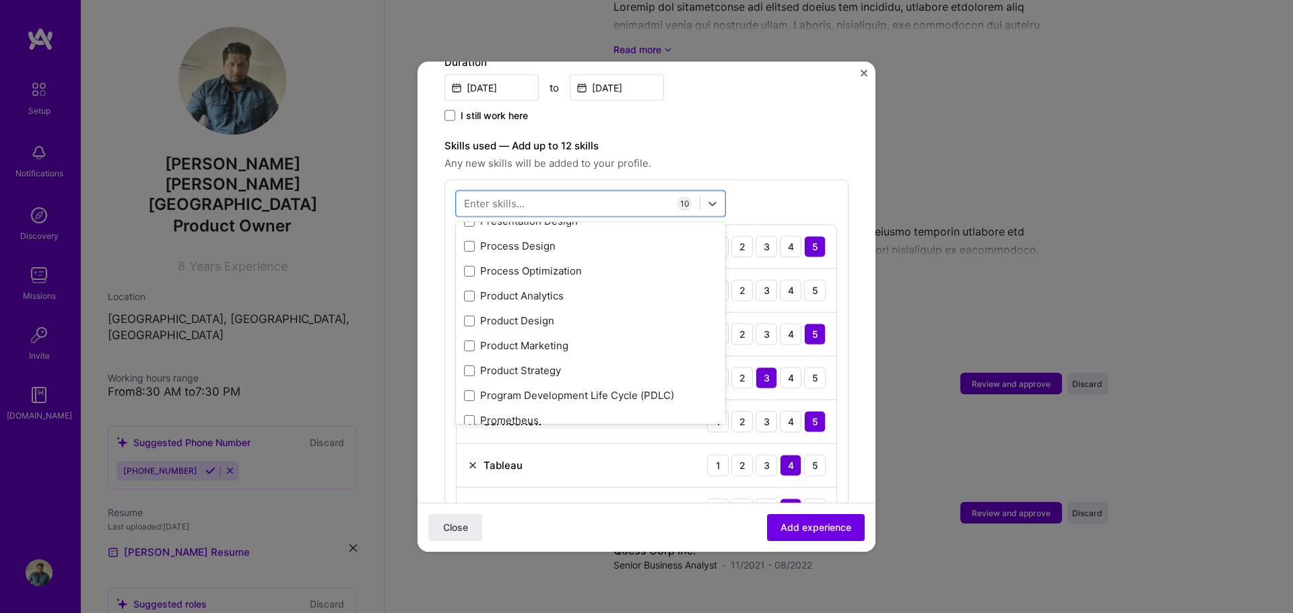
scroll to position [6218, 0]
click at [470, 339] on span at bounding box center [469, 344] width 11 height 11
click at [0, 0] on input "checkbox" at bounding box center [0, 0] width 0 height 0
click at [471, 364] on span at bounding box center [469, 369] width 11 height 11
click at [0, 0] on input "checkbox" at bounding box center [0, 0] width 0 height 0
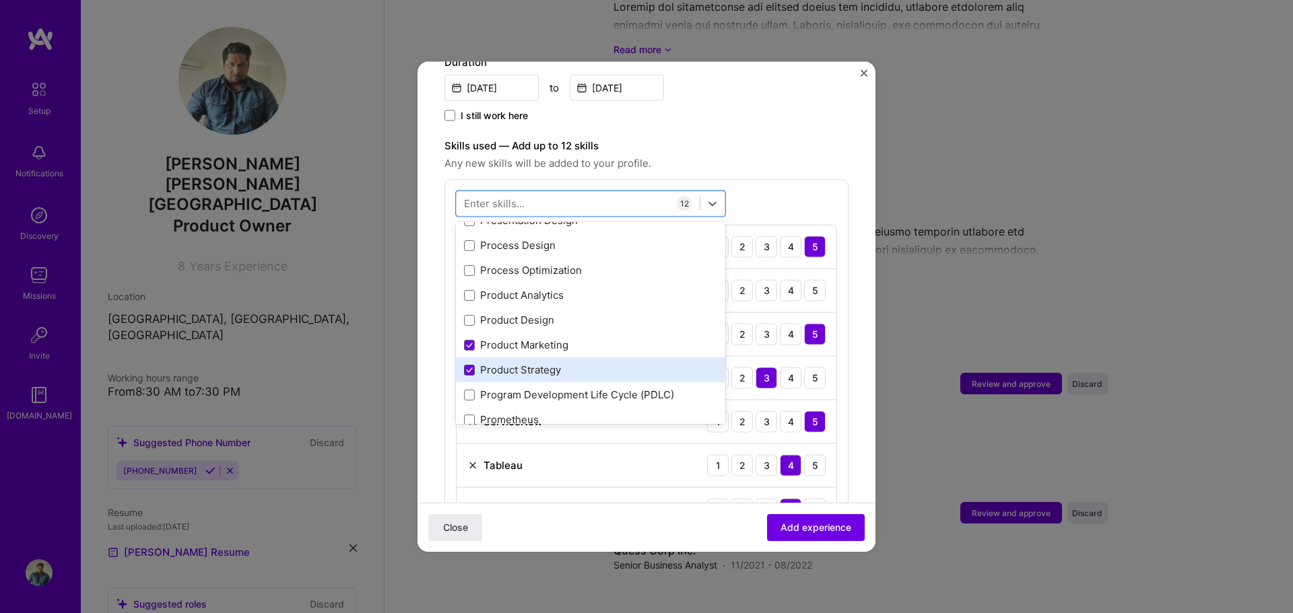
click at [472, 364] on span at bounding box center [469, 369] width 11 height 11
click at [0, 0] on input "checkbox" at bounding box center [0, 0] width 0 height 0
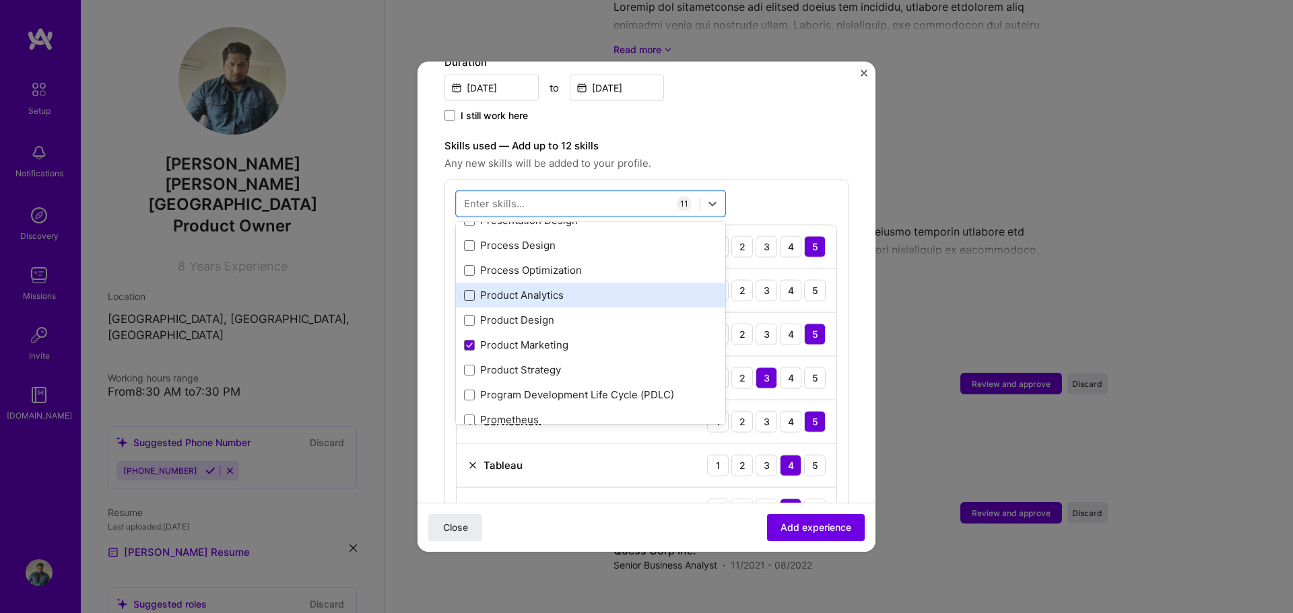
click at [473, 290] on span at bounding box center [469, 295] width 11 height 11
click at [0, 0] on input "checkbox" at bounding box center [0, 0] width 0 height 0
click at [470, 292] on icon at bounding box center [469, 294] width 7 height 5
click at [0, 0] on input "checkbox" at bounding box center [0, 0] width 0 height 0
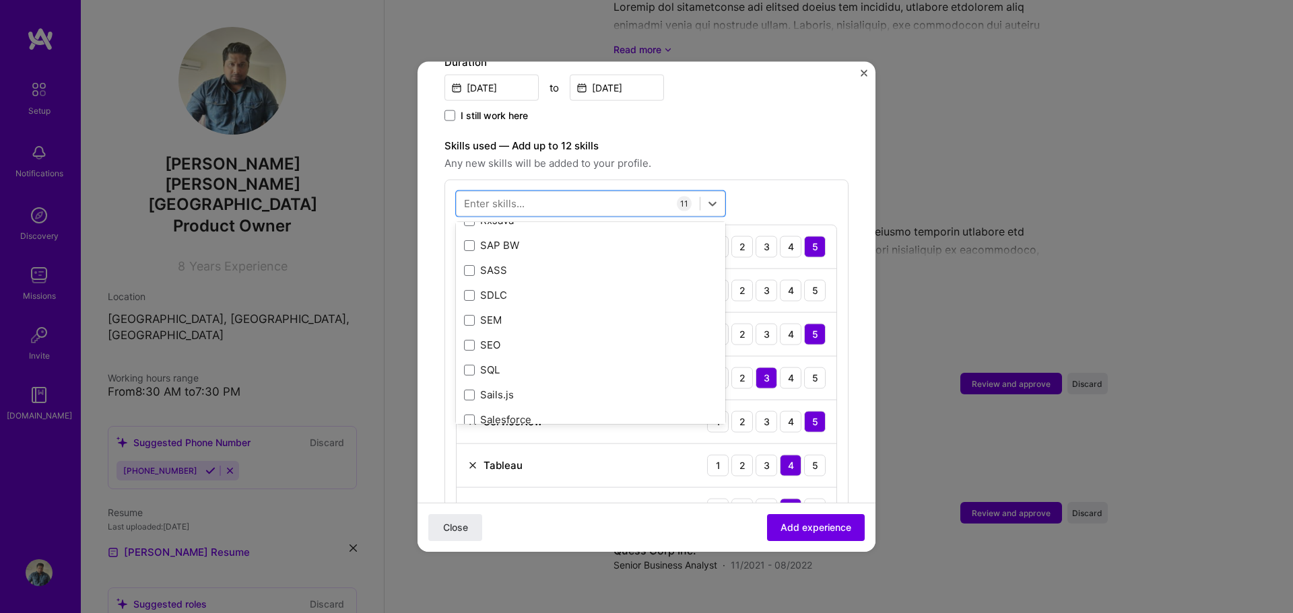
scroll to position [7161, 0]
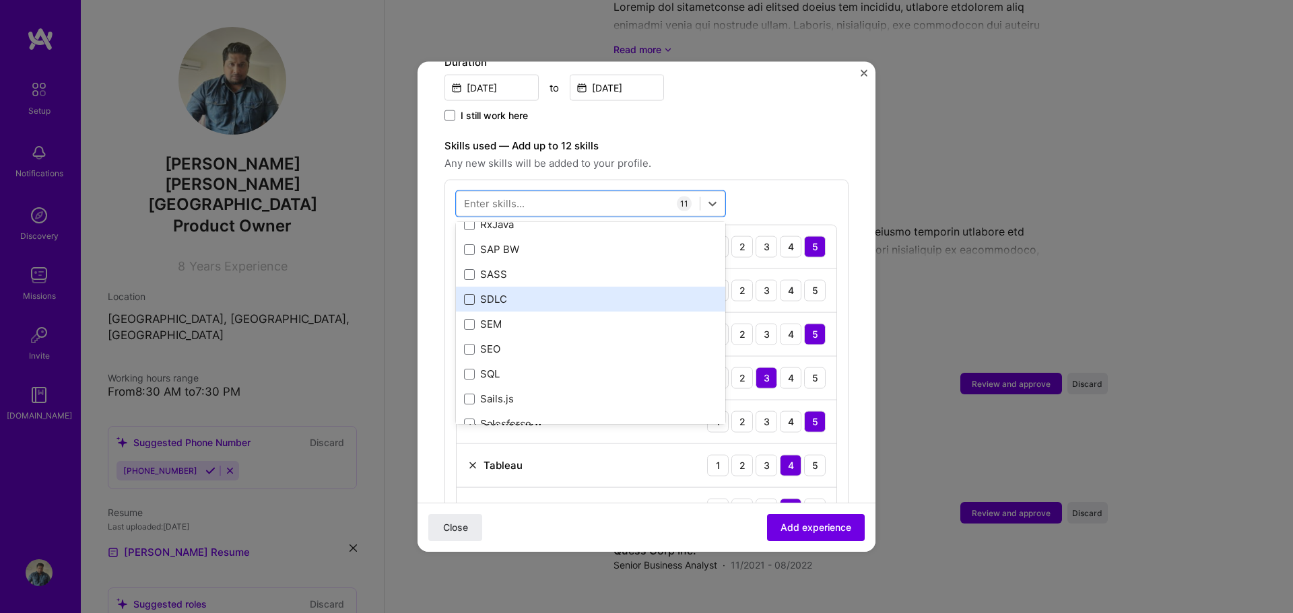
click at [474, 294] on span at bounding box center [469, 299] width 11 height 11
click at [0, 0] on input "checkbox" at bounding box center [0, 0] width 0 height 0
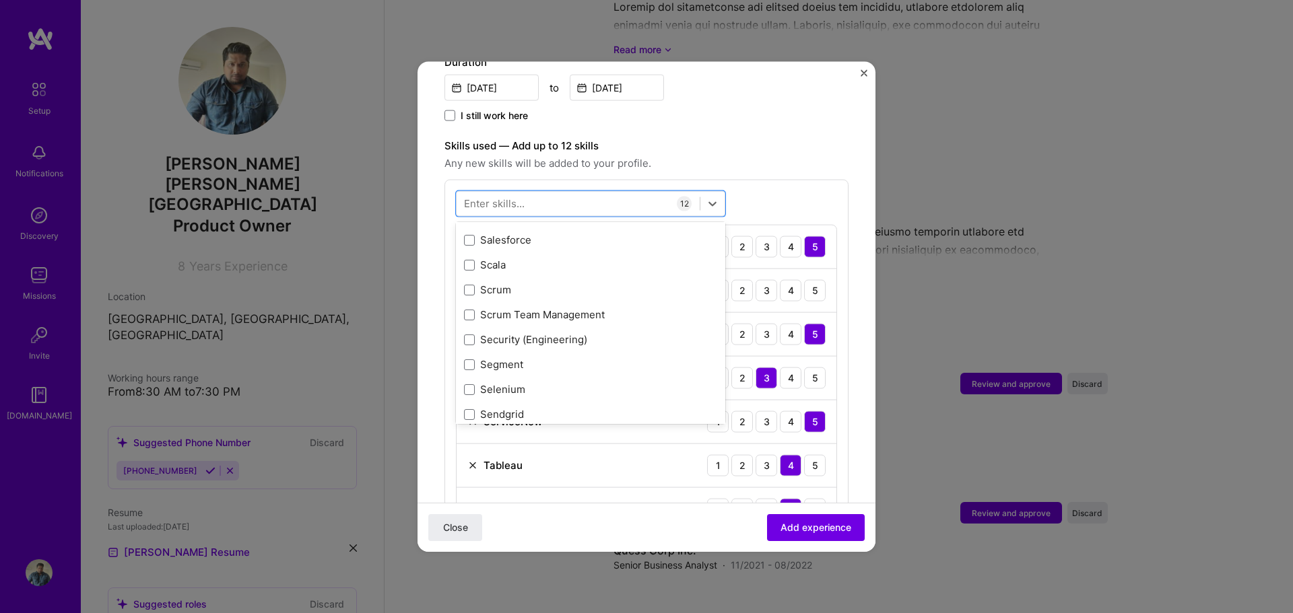
scroll to position [7363, 0]
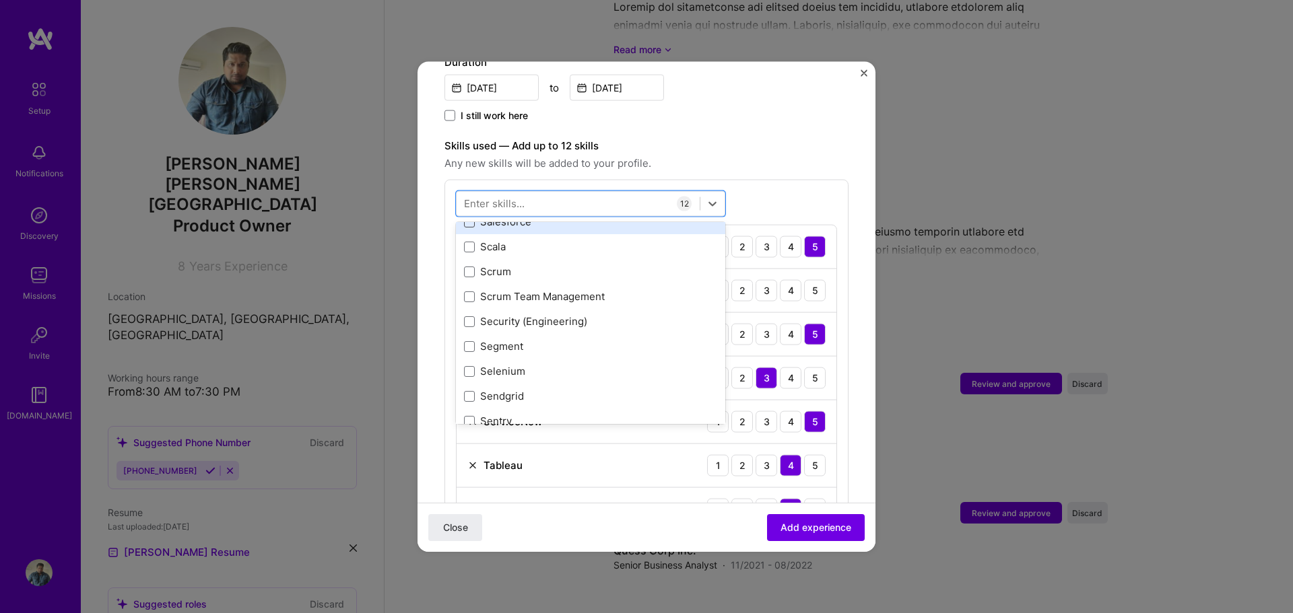
click at [469, 216] on span at bounding box center [469, 221] width 11 height 11
click at [0, 0] on input "checkbox" at bounding box center [0, 0] width 0 height 0
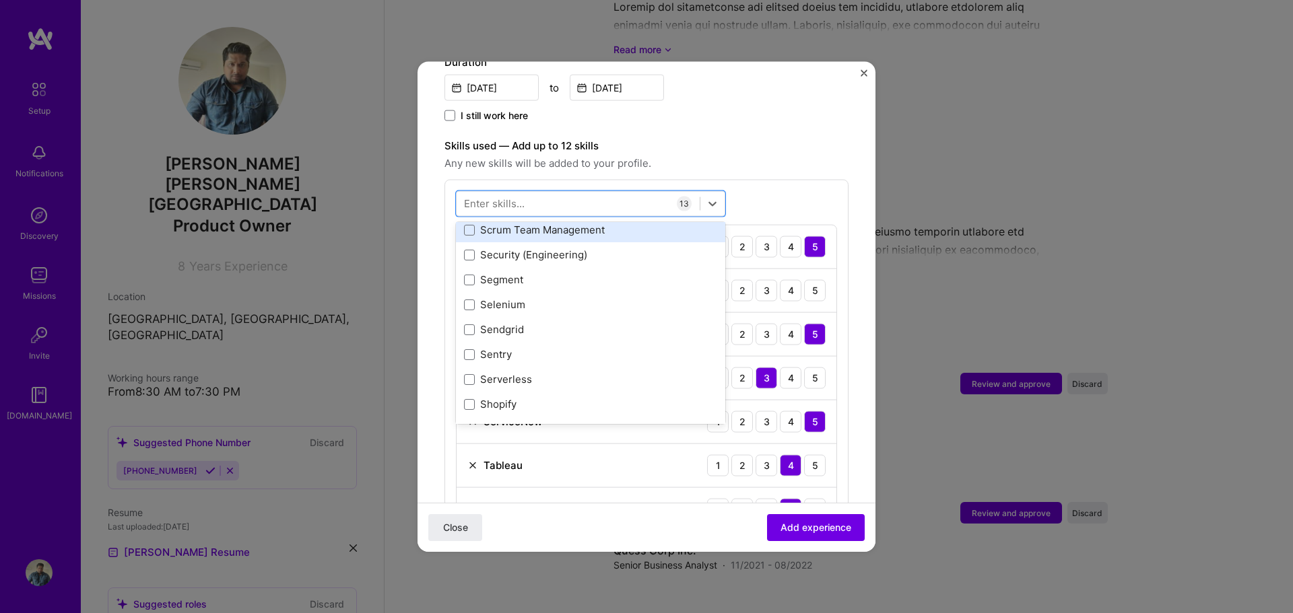
scroll to position [7430, 0]
click at [467, 224] on span at bounding box center [469, 229] width 11 height 11
click at [0, 0] on input "checkbox" at bounding box center [0, 0] width 0 height 0
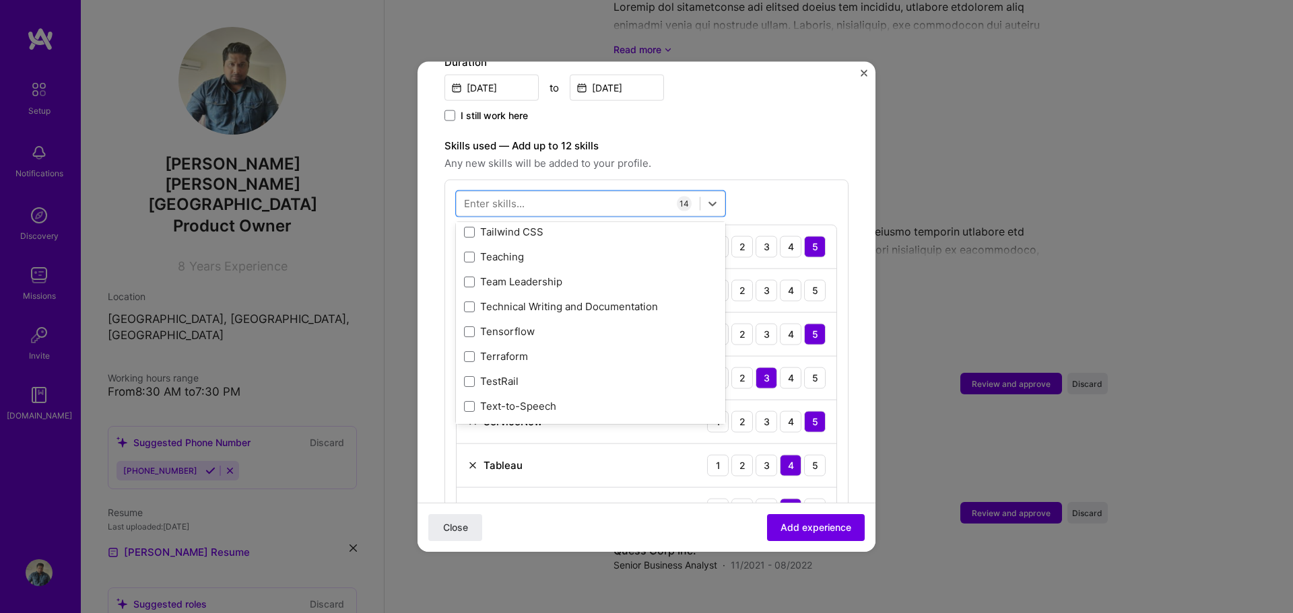
scroll to position [8171, 0]
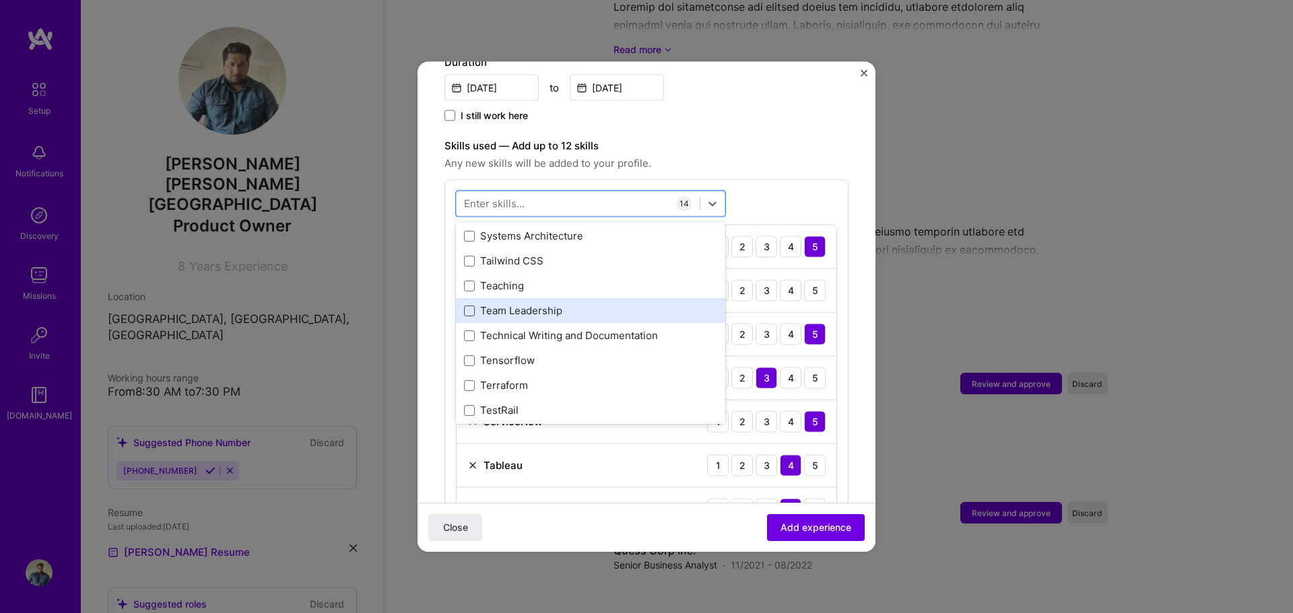
click at [471, 305] on span at bounding box center [469, 310] width 11 height 11
click at [0, 0] on input "checkbox" at bounding box center [0, 0] width 0 height 0
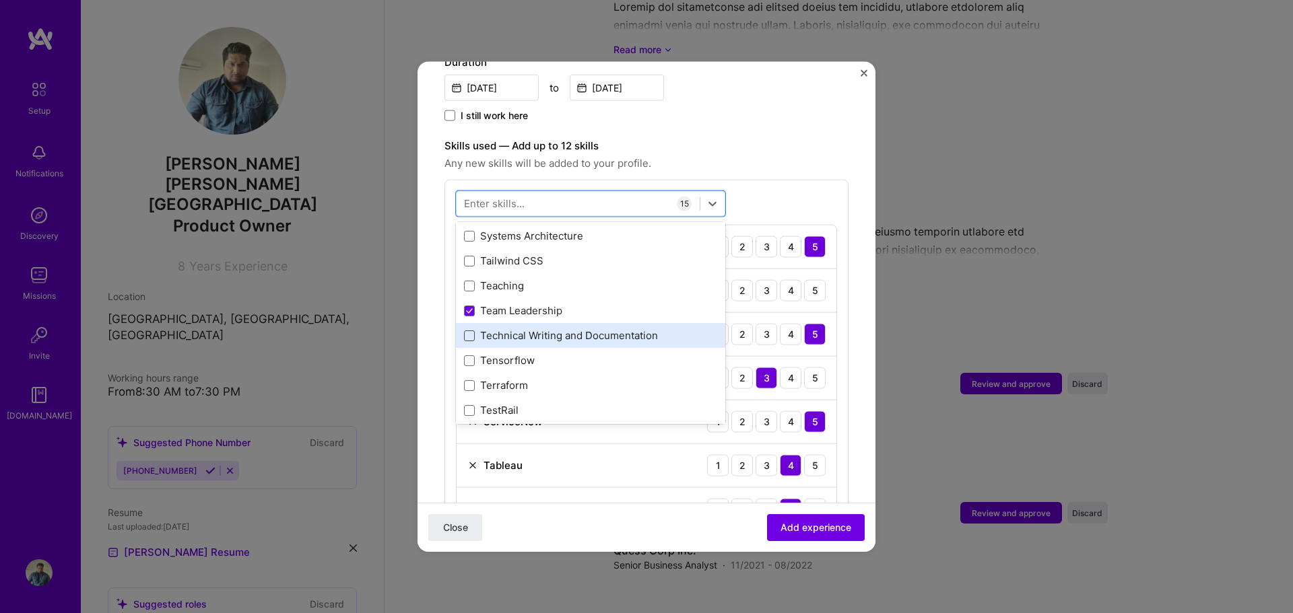
click at [466, 330] on span at bounding box center [469, 335] width 11 height 11
click at [0, 0] on input "checkbox" at bounding box center [0, 0] width 0 height 0
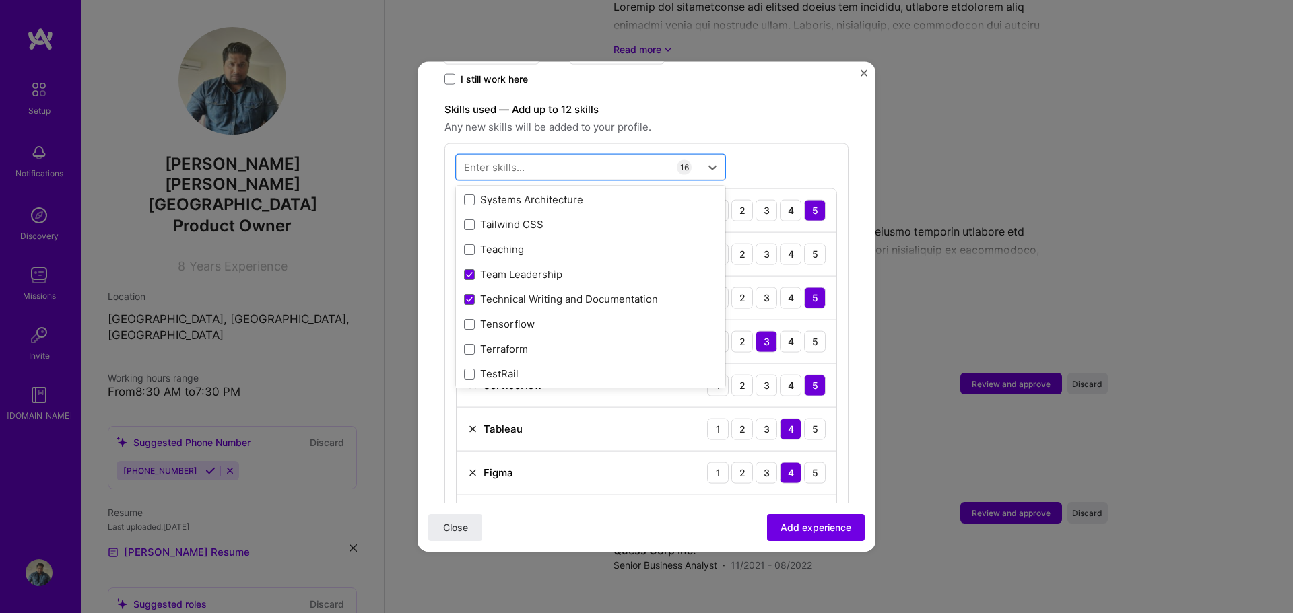
scroll to position [539, 0]
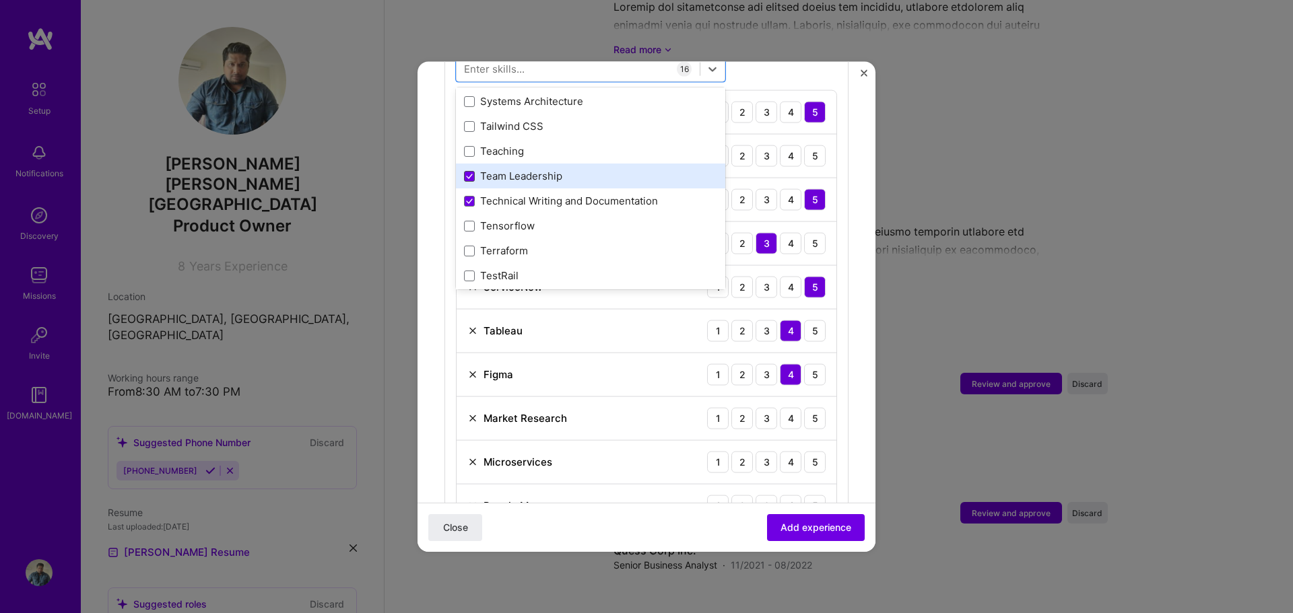
click at [473, 170] on span at bounding box center [469, 175] width 11 height 11
click at [0, 0] on input "checkbox" at bounding box center [0, 0] width 0 height 0
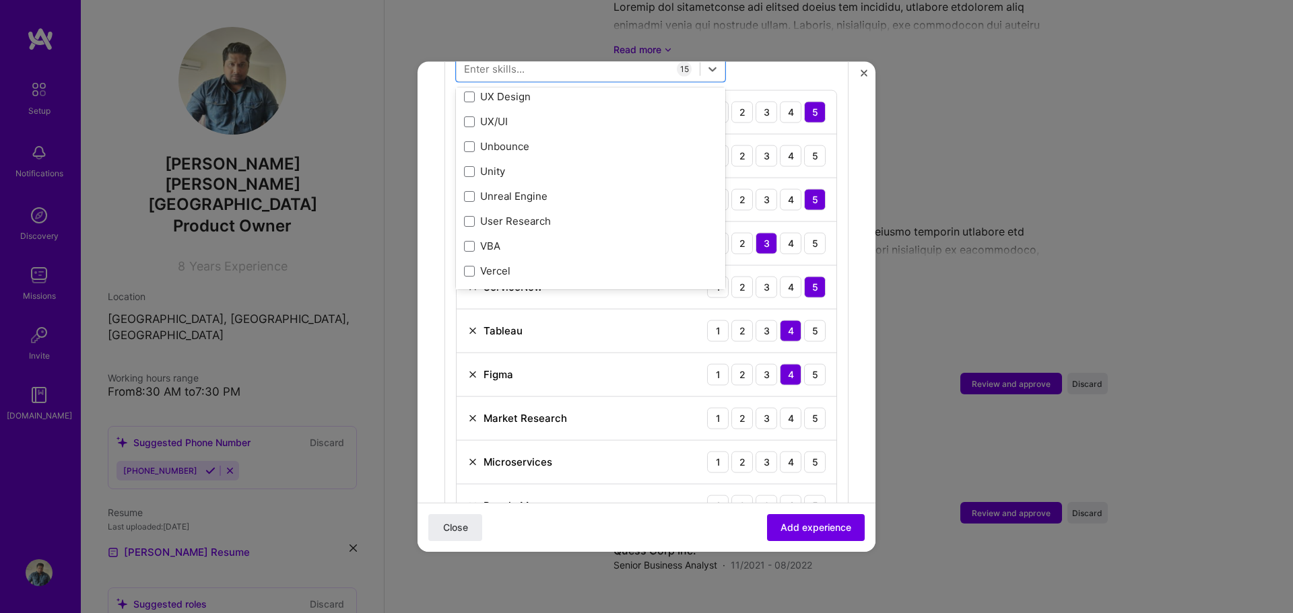
scroll to position [8575, 0]
click at [467, 115] on span at bounding box center [469, 120] width 11 height 11
click at [0, 0] on input "checkbox" at bounding box center [0, 0] width 0 height 0
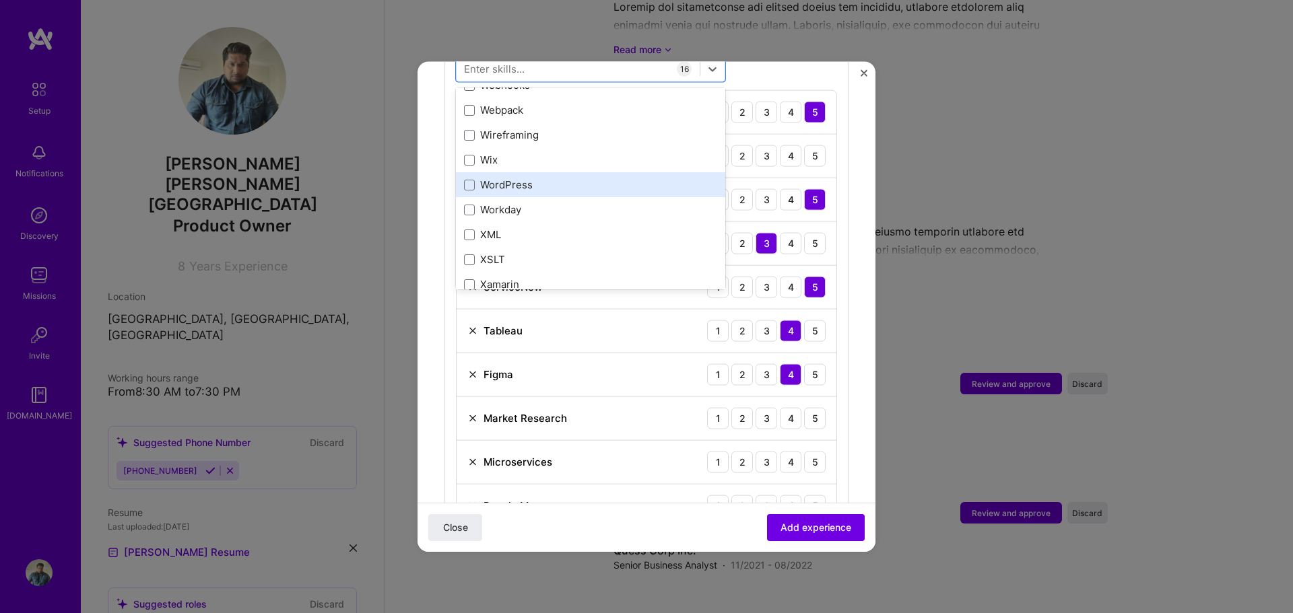
scroll to position [9046, 0]
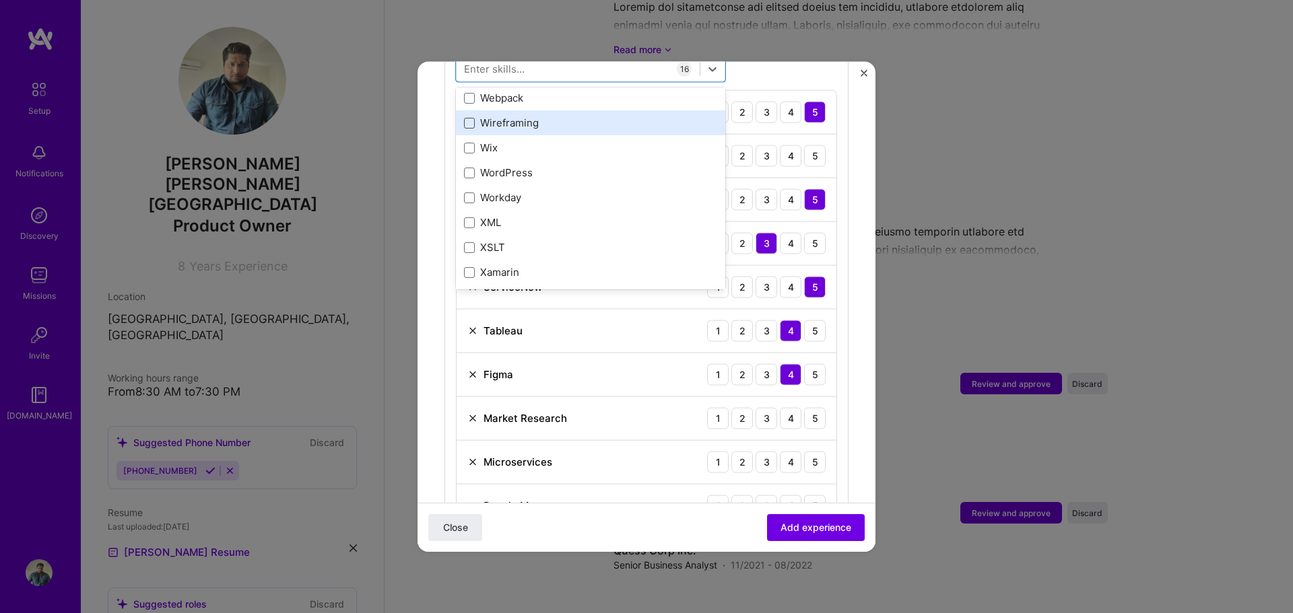
click at [471, 117] on span at bounding box center [469, 122] width 11 height 11
click at [0, 0] on input "checkbox" at bounding box center [0, 0] width 0 height 0
click at [851, 425] on form "Adding suggested job This job is suggested based on your LinkedIn, resume or A.…" at bounding box center [646, 515] width 458 height 1930
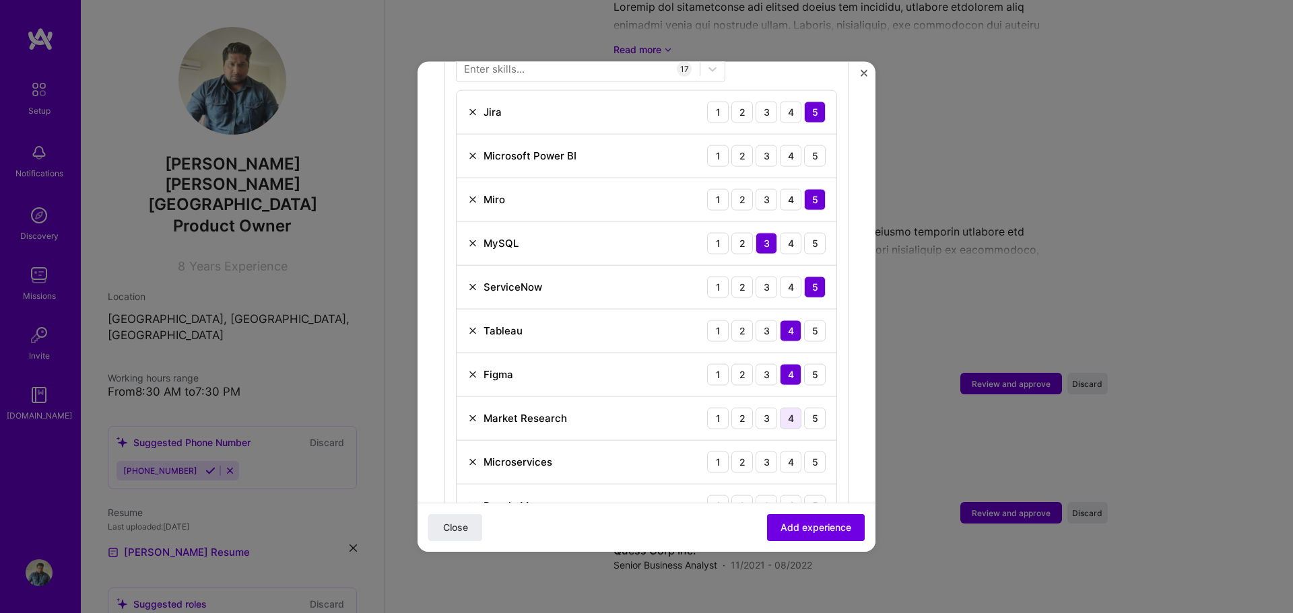
click at [780, 407] on div "4" at bounding box center [791, 418] width 22 height 22
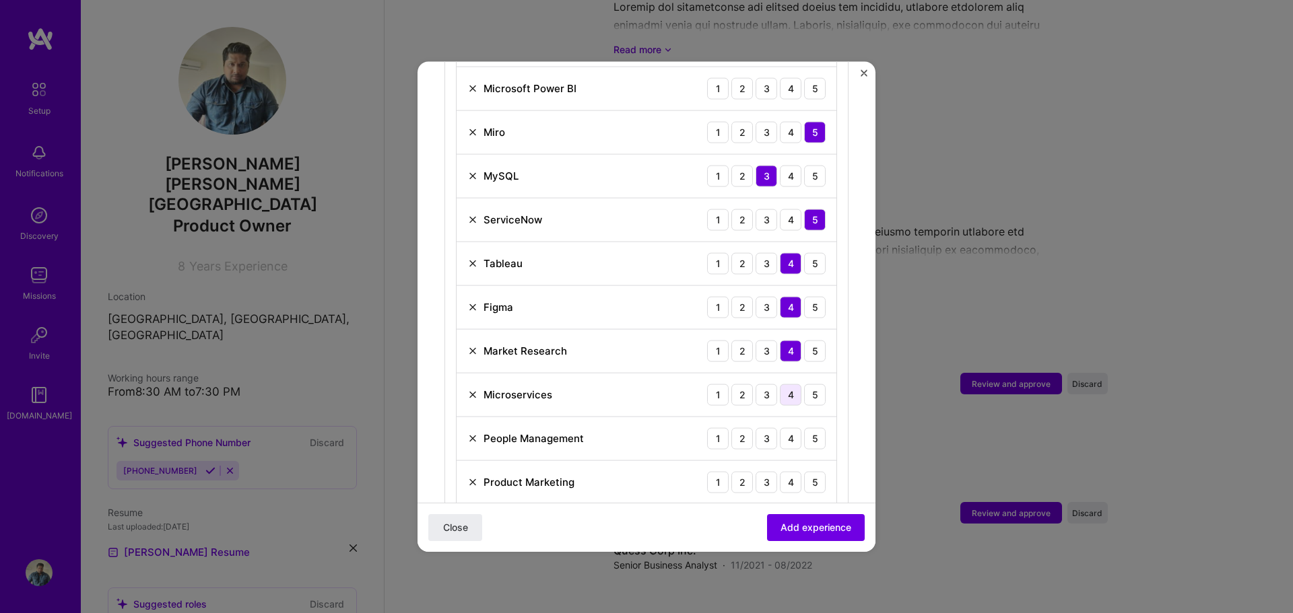
click at [782, 384] on div "4" at bounding box center [791, 395] width 22 height 22
click at [785, 428] on div "4" at bounding box center [791, 439] width 22 height 22
click at [804, 428] on div "5" at bounding box center [815, 439] width 22 height 22
click at [780, 472] on div "4" at bounding box center [791, 482] width 22 height 22
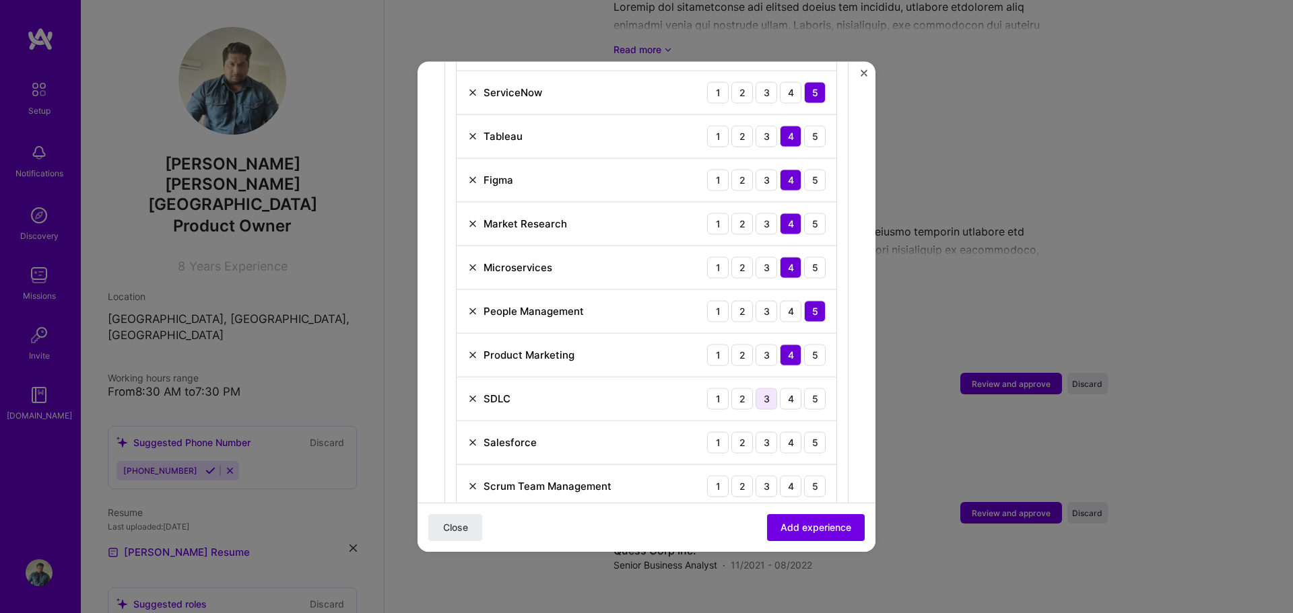
scroll to position [741, 0]
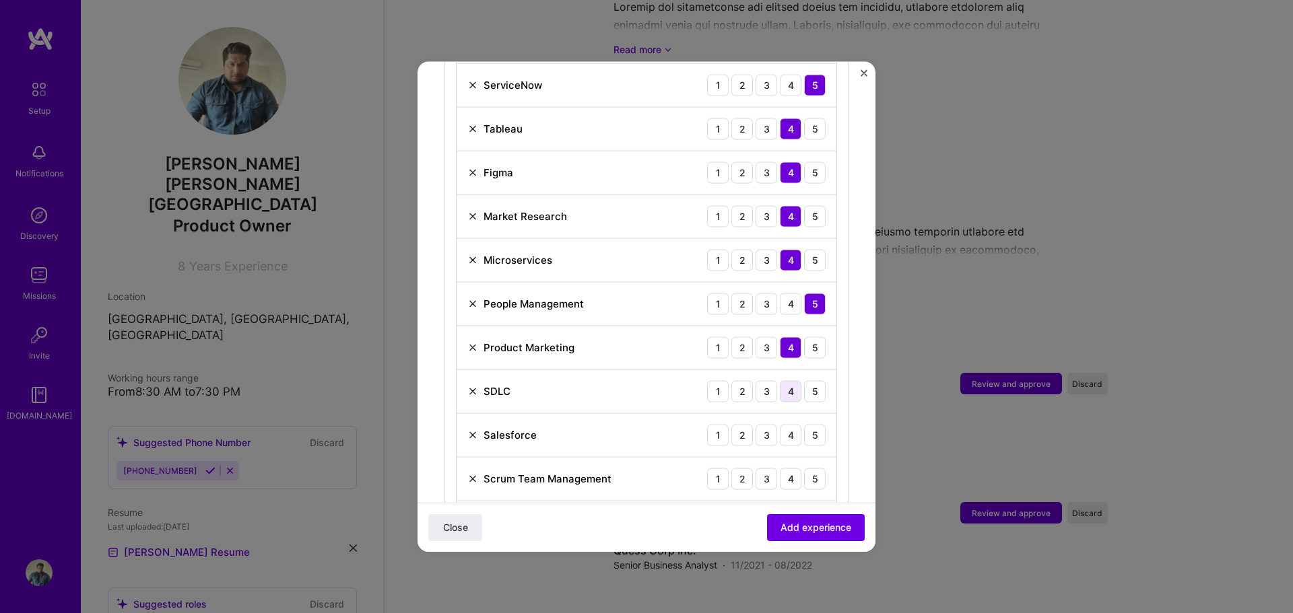
click at [786, 380] on div "4" at bounding box center [791, 391] width 22 height 22
click at [804, 380] on div "5" at bounding box center [815, 391] width 22 height 22
click at [757, 424] on div "3" at bounding box center [766, 435] width 22 height 22
click at [780, 424] on div "4" at bounding box center [791, 435] width 22 height 22
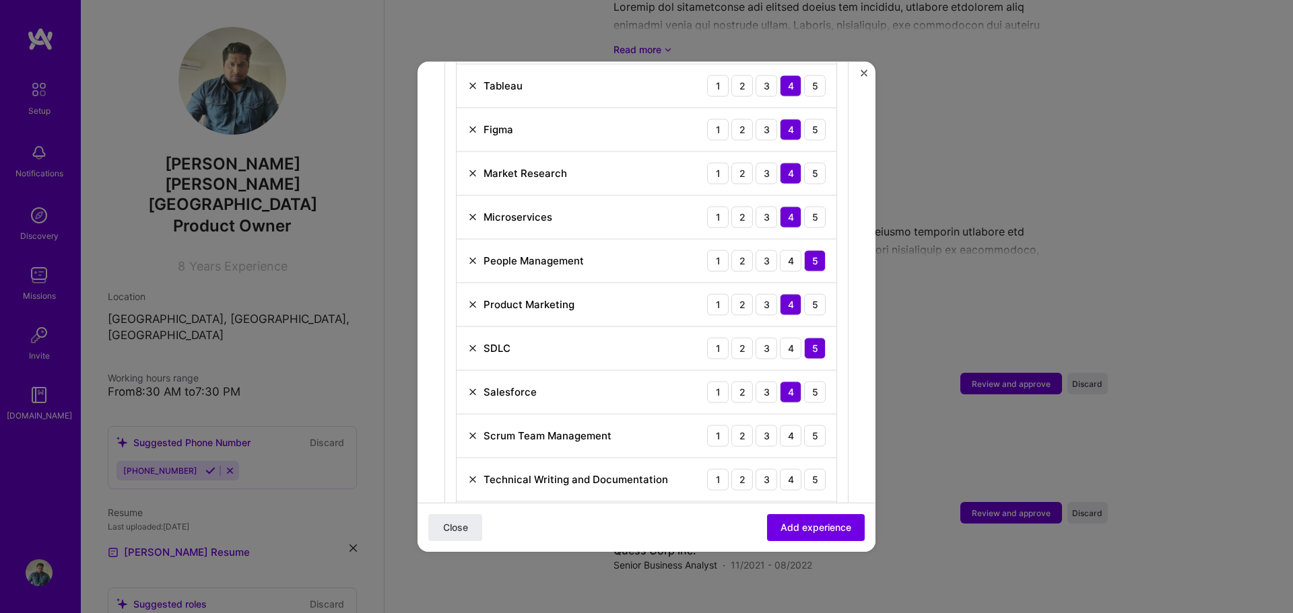
scroll to position [808, 0]
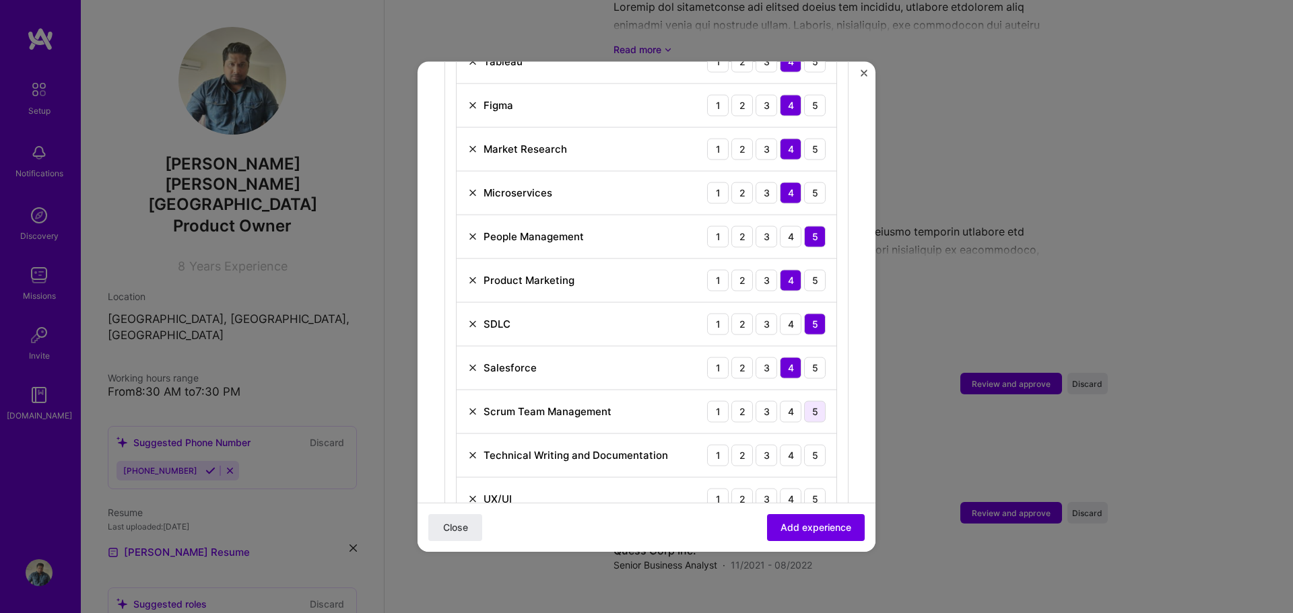
click at [804, 401] on div "5" at bounding box center [815, 412] width 22 height 22
click at [806, 444] on div "5" at bounding box center [815, 455] width 22 height 22
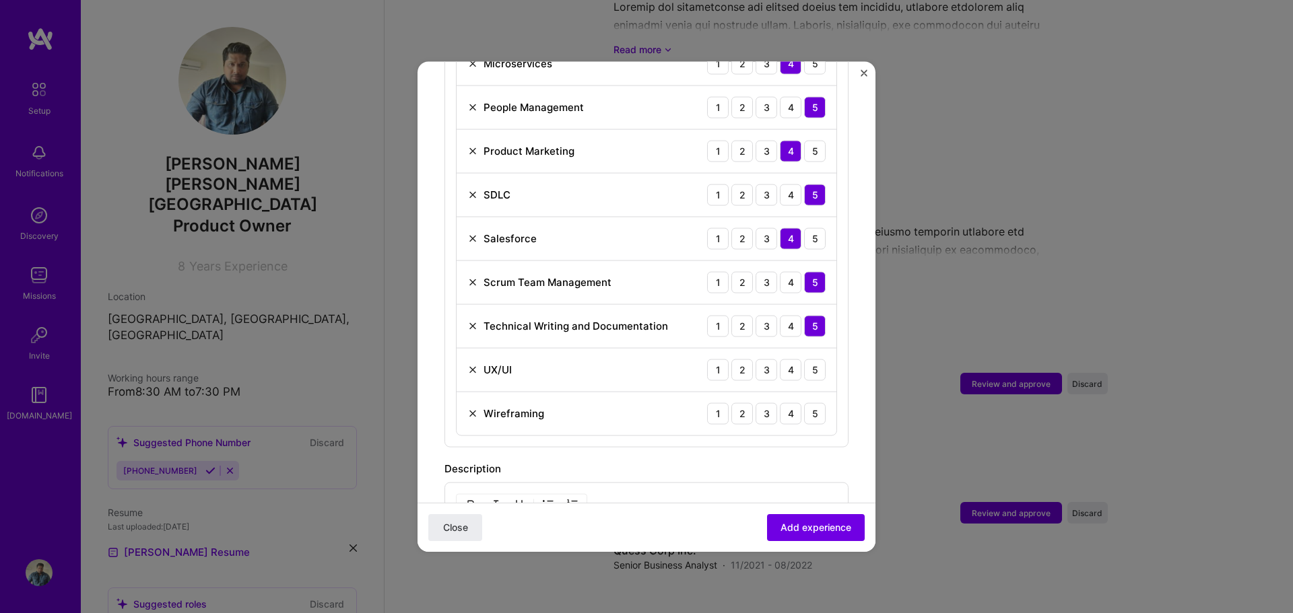
scroll to position [943, 0]
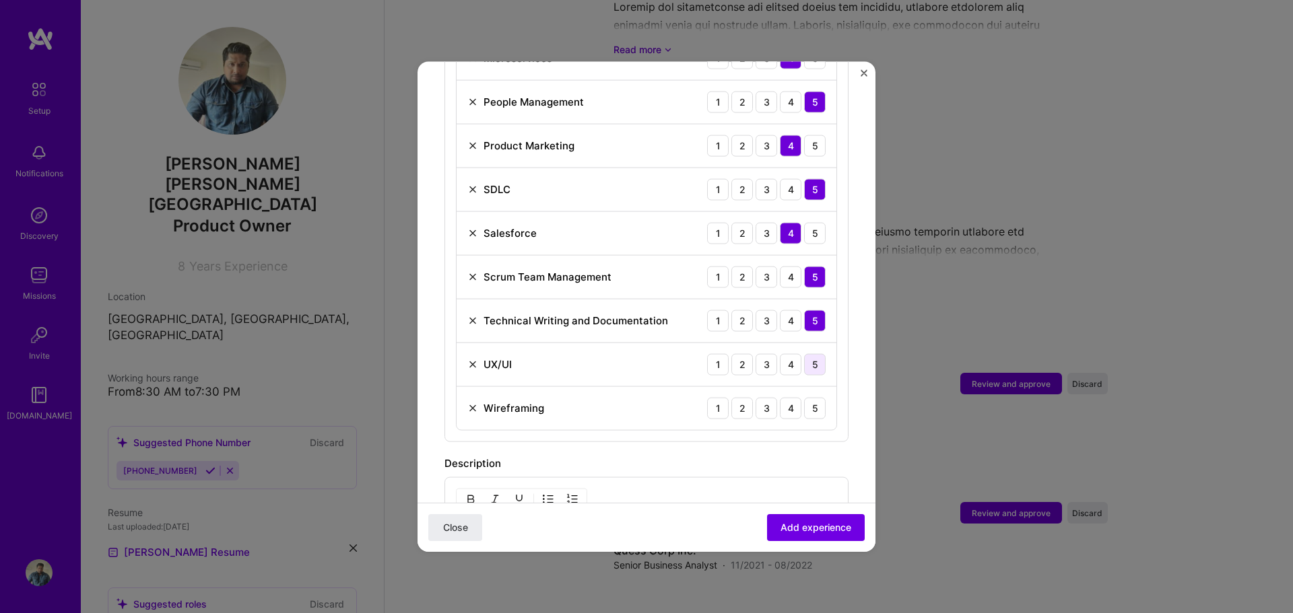
click at [804, 354] on div "5" at bounding box center [815, 365] width 22 height 22
click at [786, 356] on div "4" at bounding box center [791, 365] width 22 height 22
click at [805, 356] on div "5" at bounding box center [815, 365] width 22 height 22
click at [804, 397] on div "5" at bounding box center [815, 408] width 22 height 22
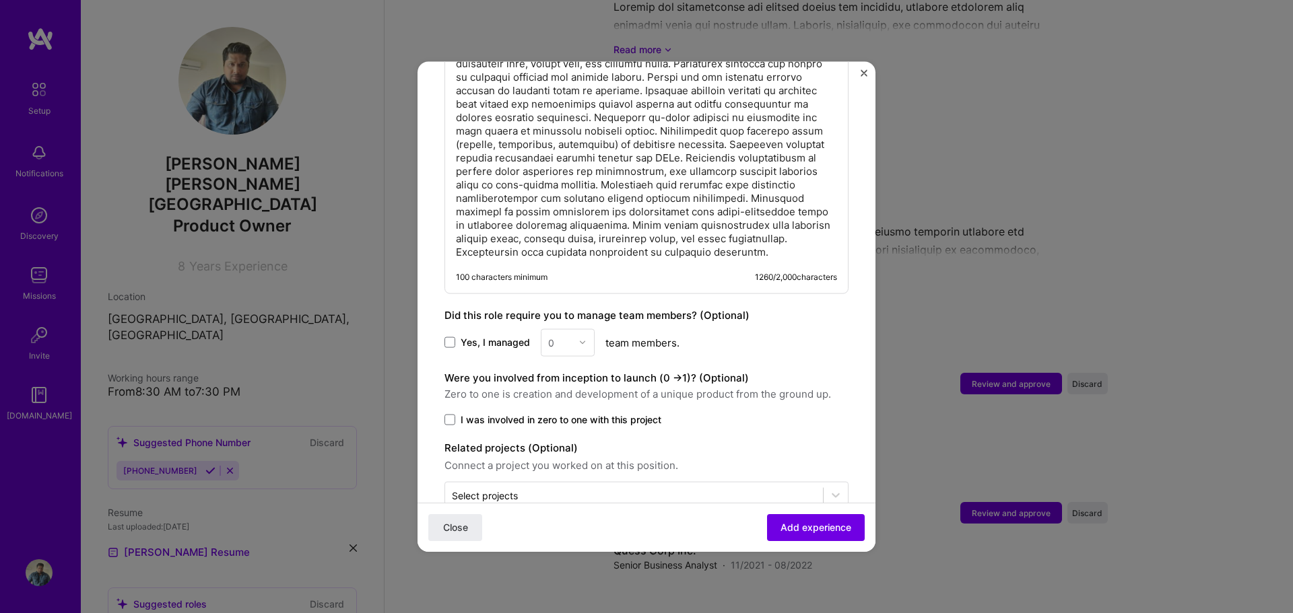
scroll to position [1465, 0]
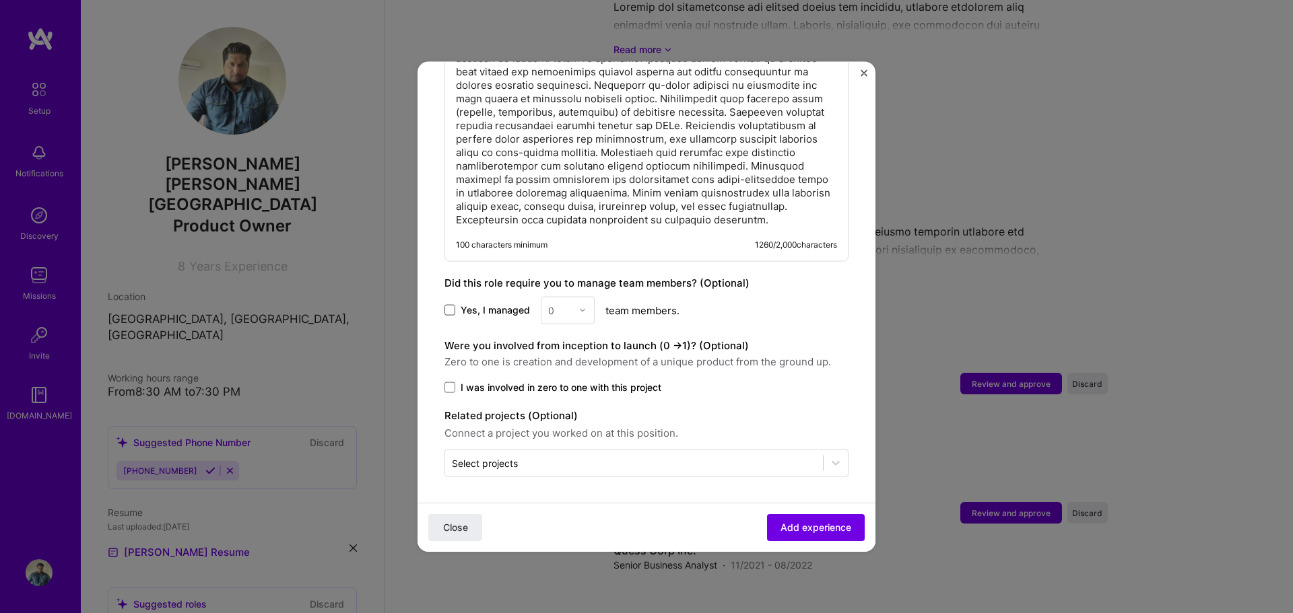
click at [447, 307] on span at bounding box center [449, 310] width 11 height 11
click at [0, 0] on input "Yes, I managed" at bounding box center [0, 0] width 0 height 0
click at [586, 310] on div at bounding box center [585, 310] width 15 height 26
click at [454, 311] on span at bounding box center [449, 310] width 11 height 11
click at [0, 0] on input "Yes, I managed" at bounding box center [0, 0] width 0 height 0
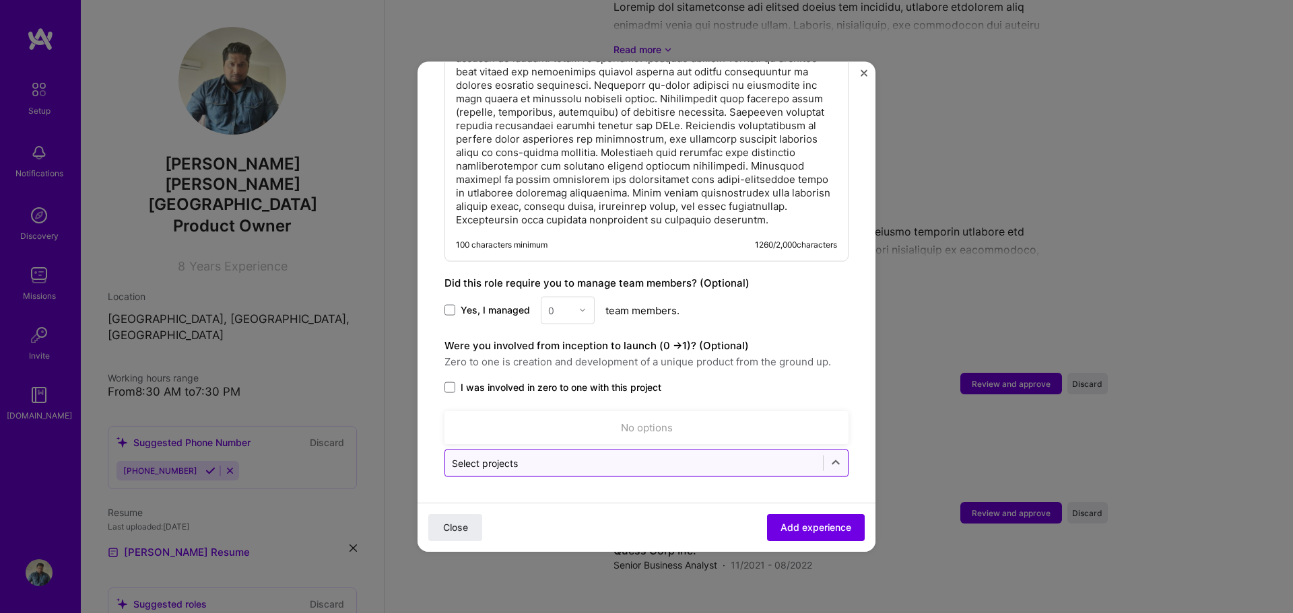
click at [619, 463] on input "text" at bounding box center [634, 463] width 364 height 14
type input "DAZN.com"
click at [795, 527] on span "Add experience" at bounding box center [815, 527] width 71 height 13
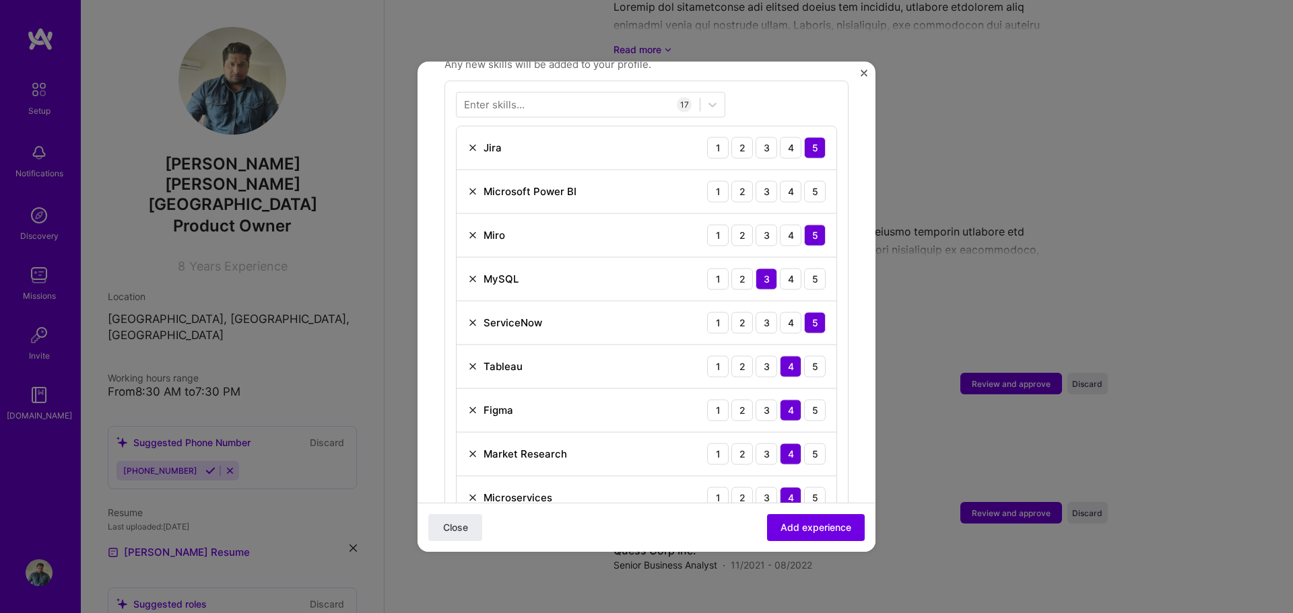
scroll to position [471, 0]
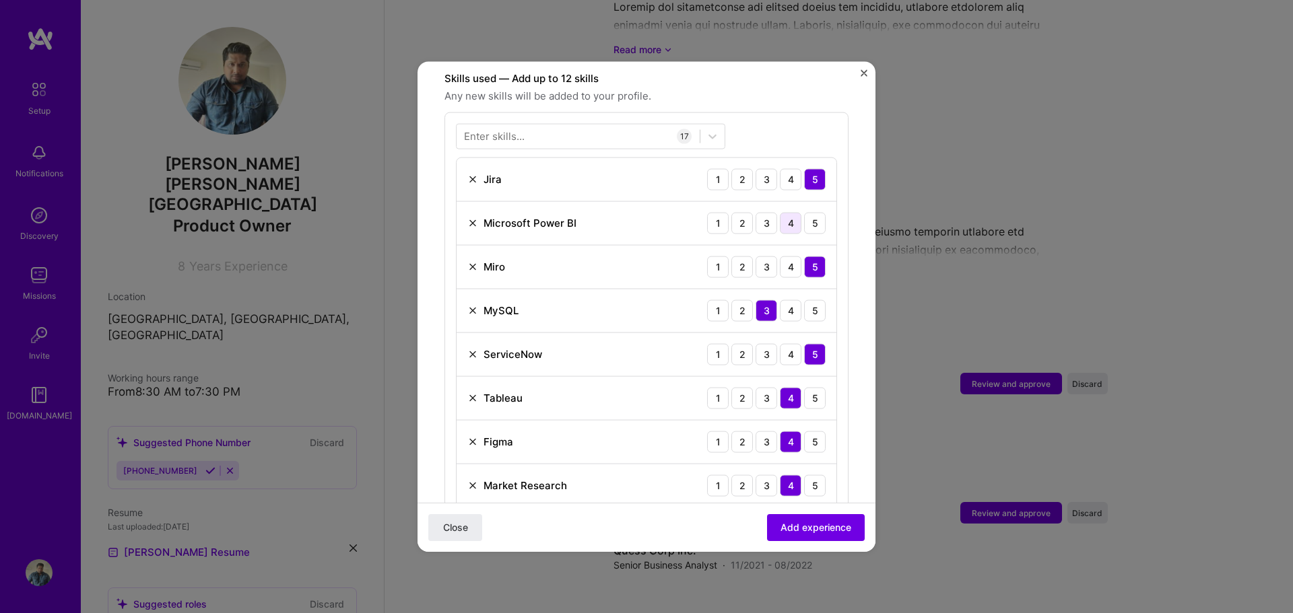
click at [780, 212] on div "4" at bounding box center [791, 223] width 22 height 22
click at [816, 525] on span "Add experience" at bounding box center [815, 527] width 71 height 13
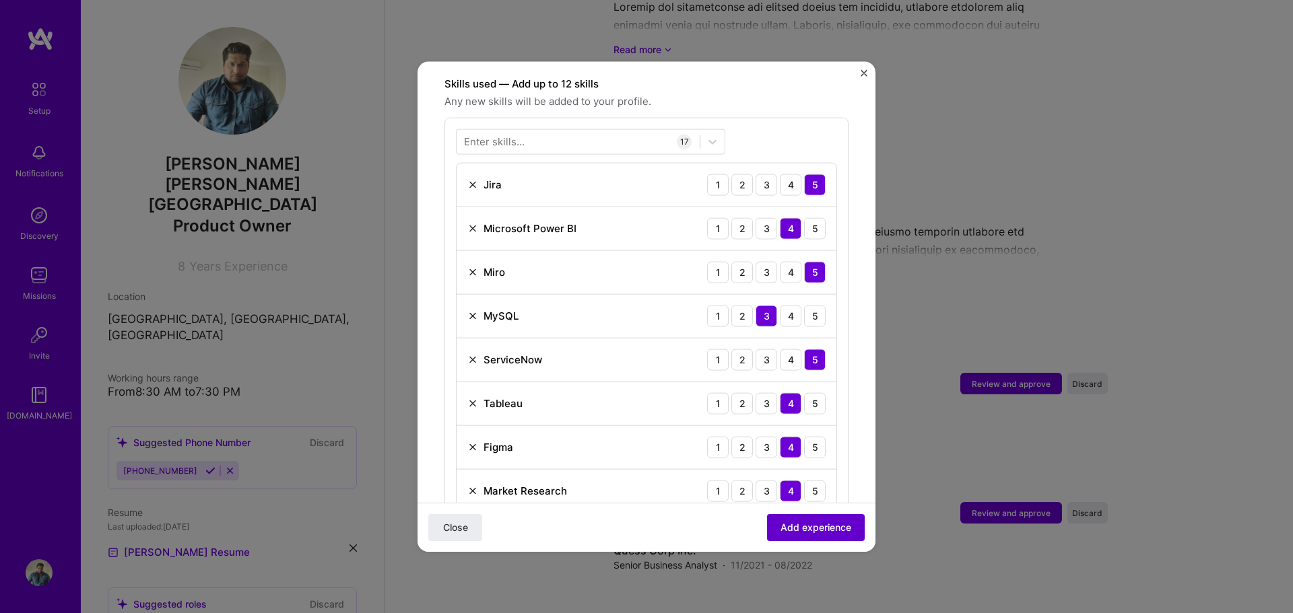
click at [818, 527] on span "Add experience" at bounding box center [815, 527] width 71 height 13
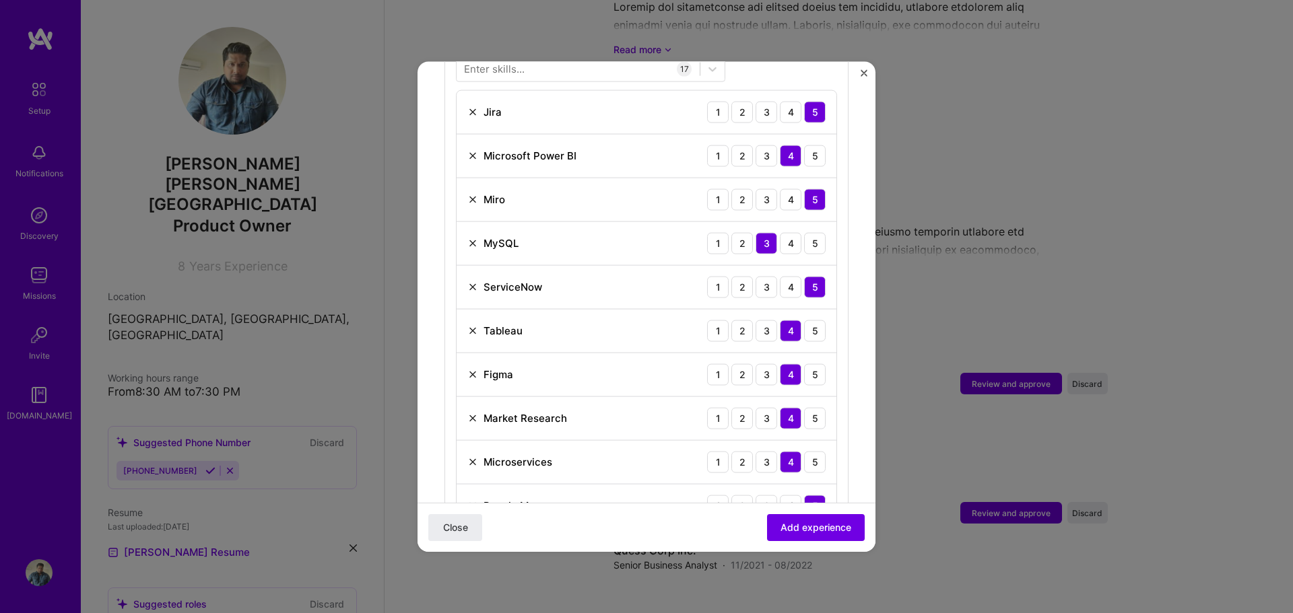
scroll to position [471, 0]
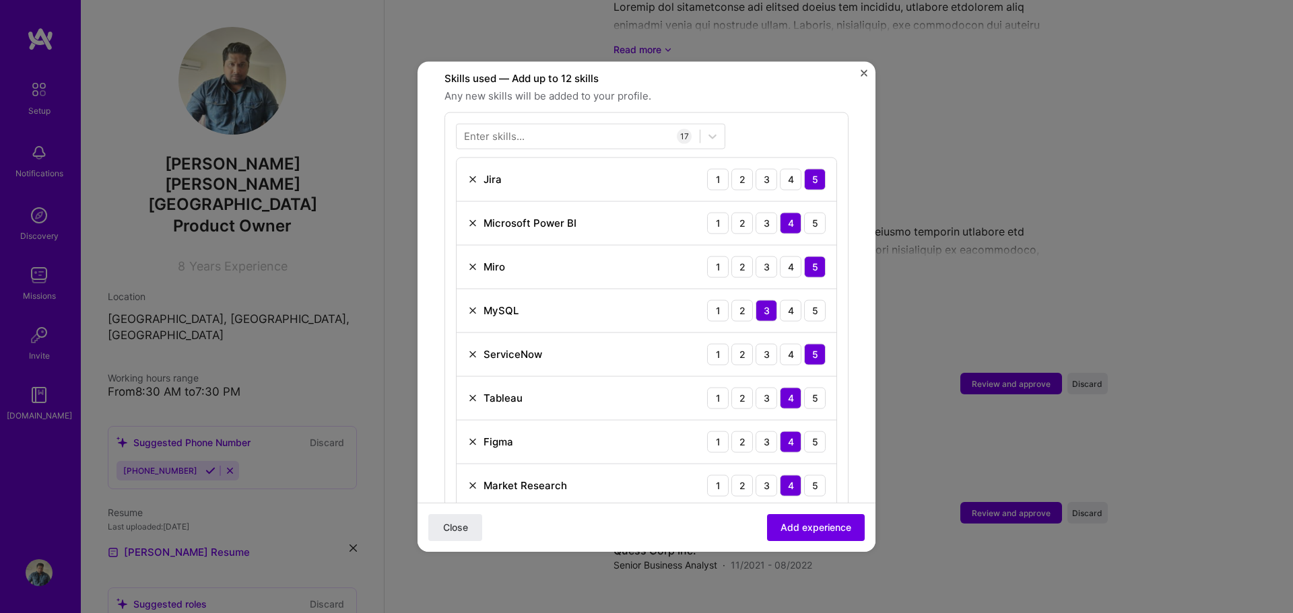
click at [470, 217] on img at bounding box center [472, 222] width 11 height 11
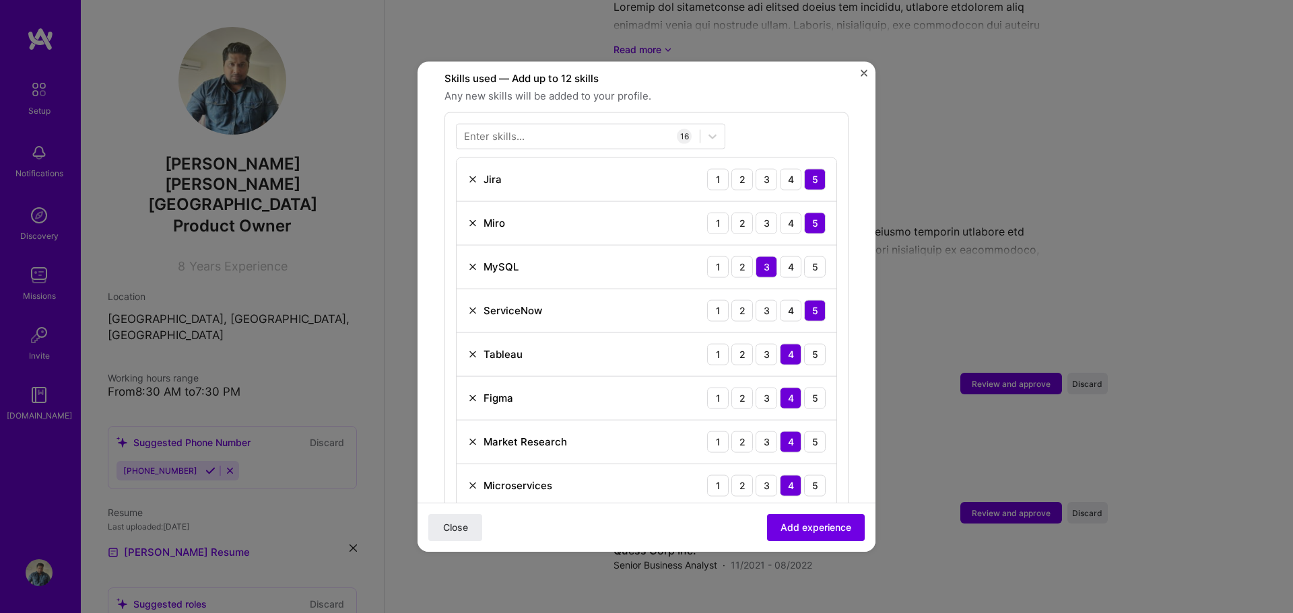
click at [472, 261] on img at bounding box center [472, 266] width 11 height 11
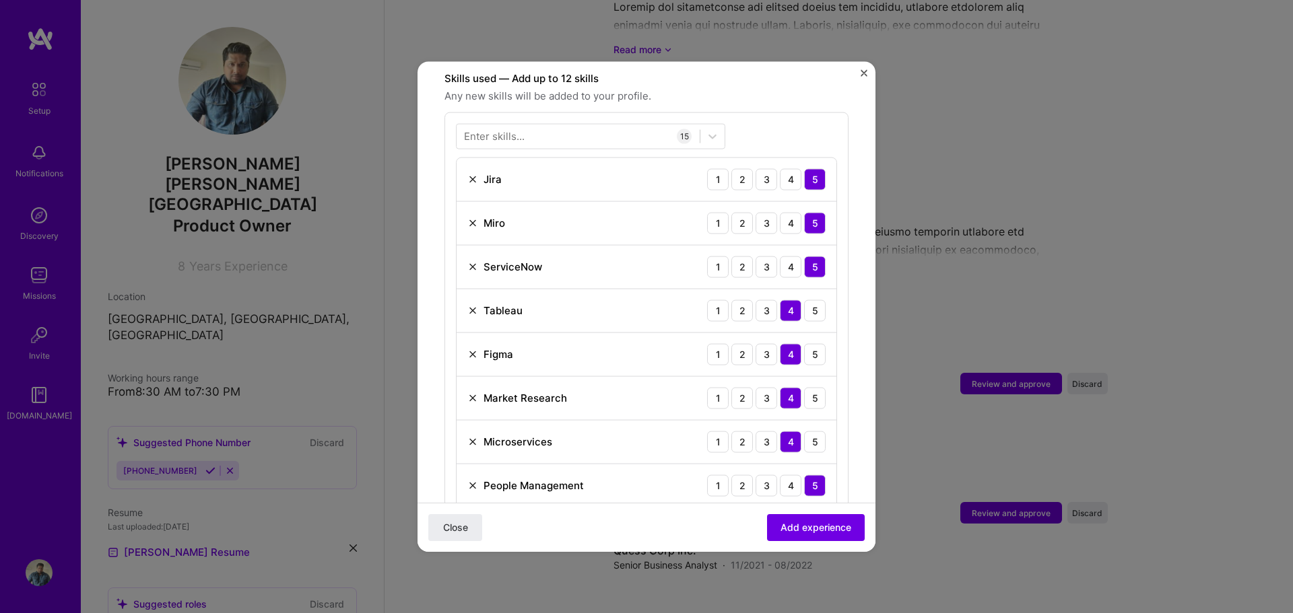
click at [473, 305] on img at bounding box center [472, 310] width 11 height 11
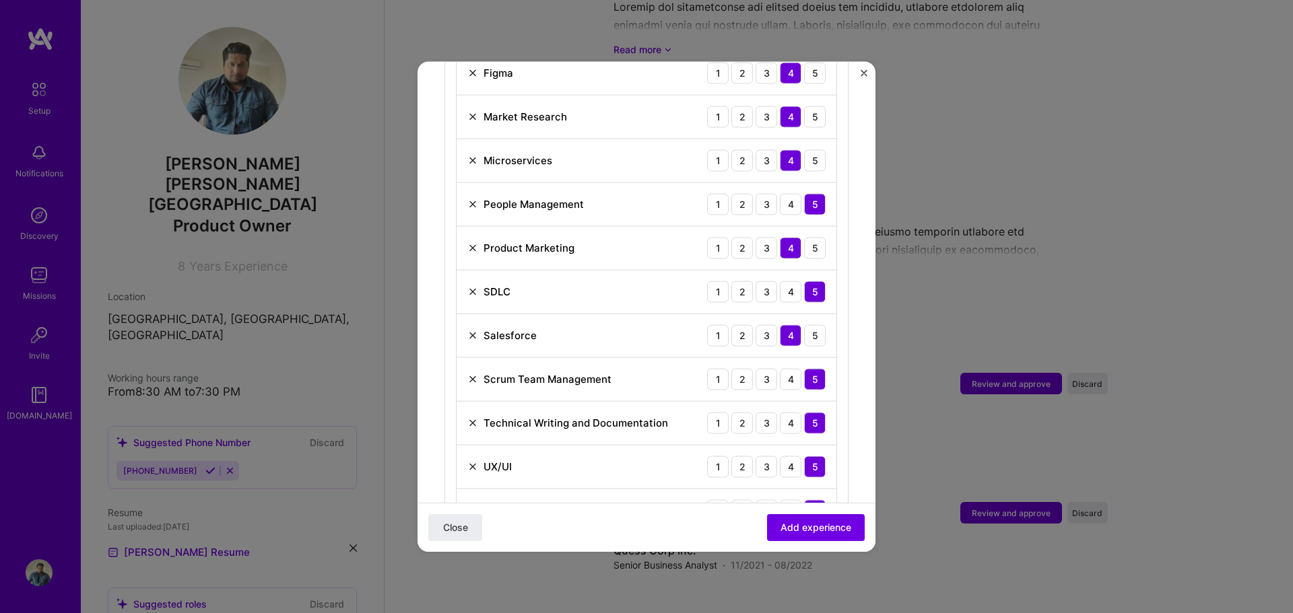
scroll to position [741, 0]
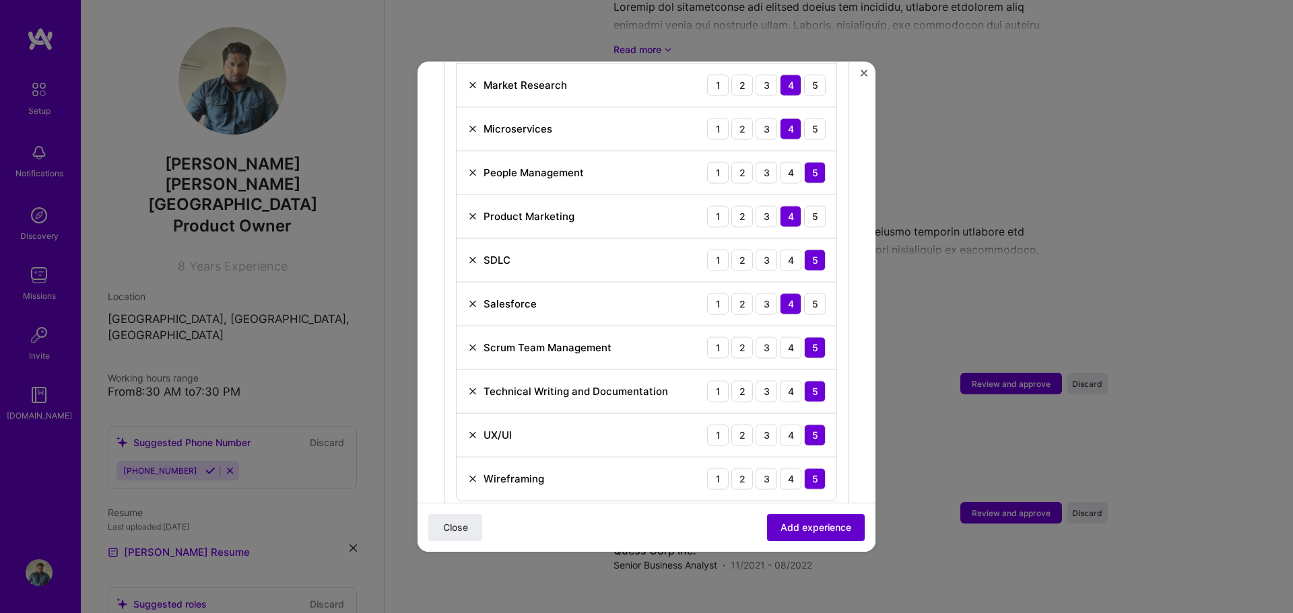
click at [817, 533] on span "Add experience" at bounding box center [815, 527] width 71 height 13
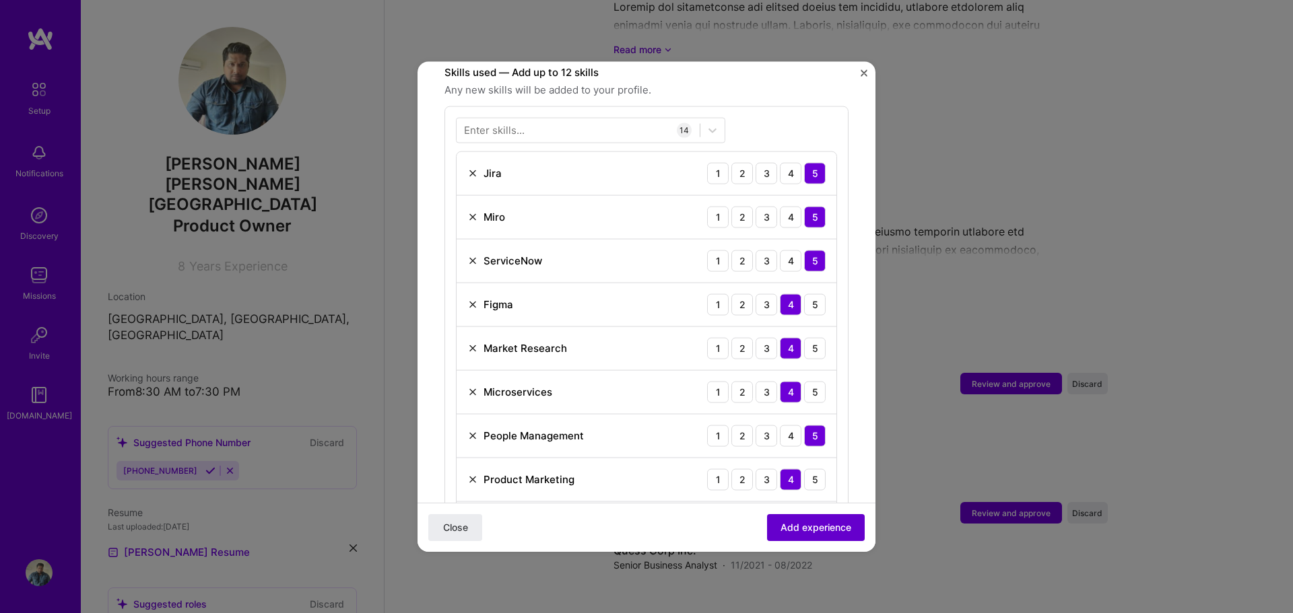
scroll to position [466, 0]
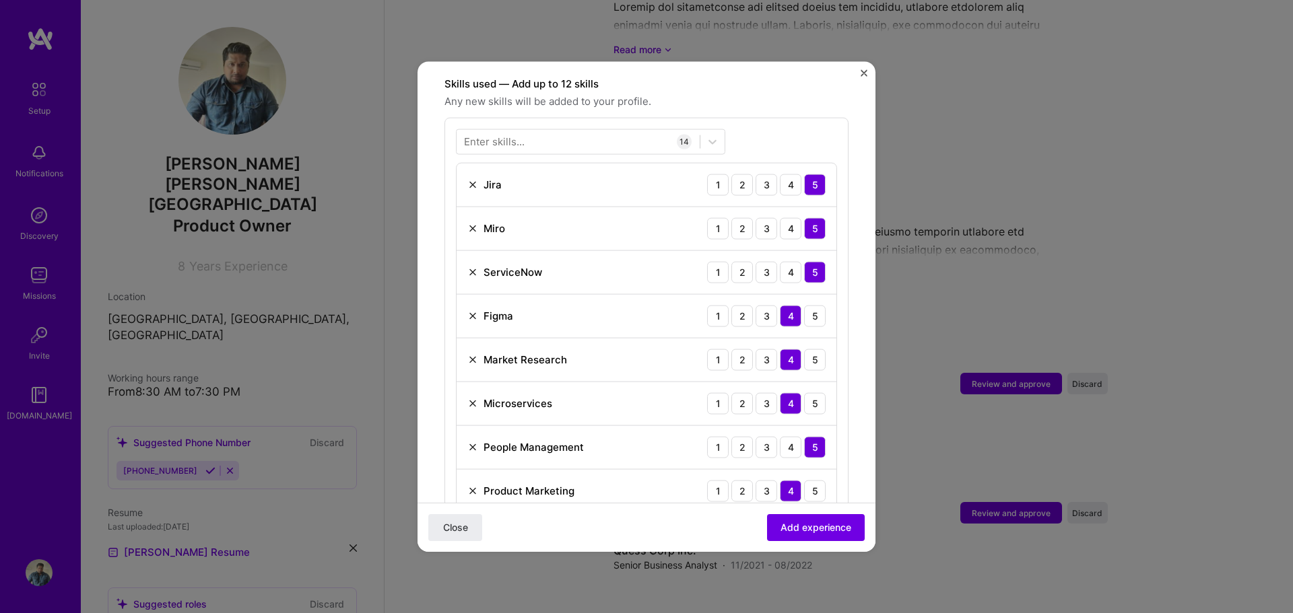
click at [472, 354] on img at bounding box center [472, 359] width 11 height 11
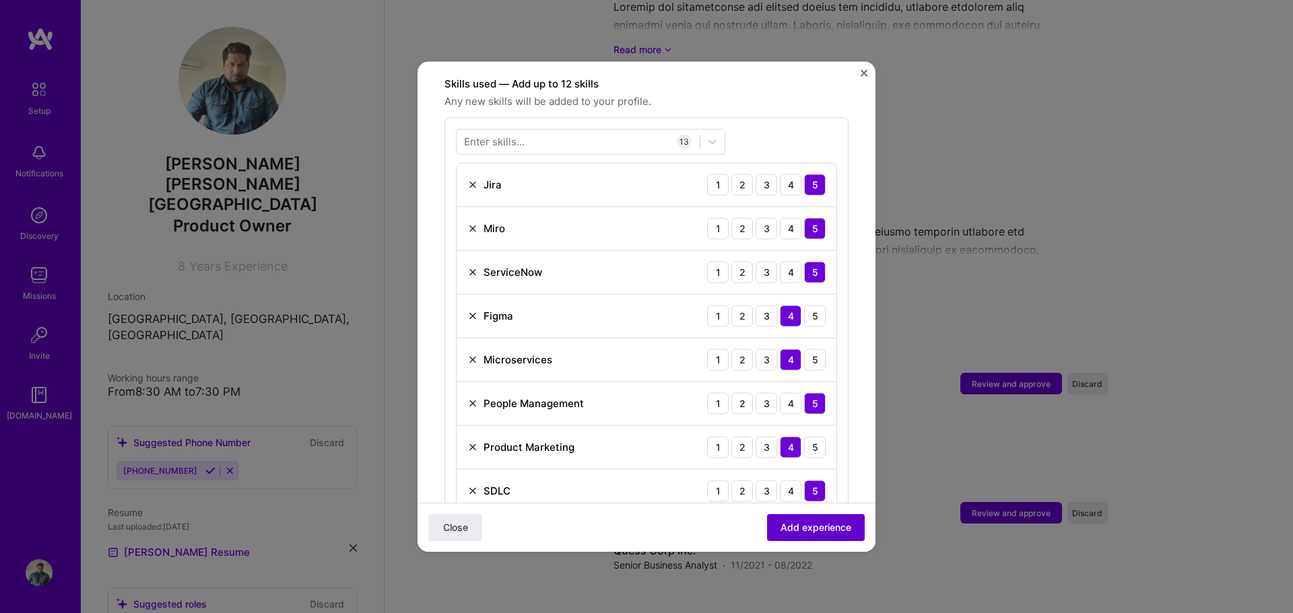
click at [805, 517] on button "Add experience" at bounding box center [816, 527] width 98 height 27
click at [813, 521] on span "Add experience" at bounding box center [815, 527] width 71 height 13
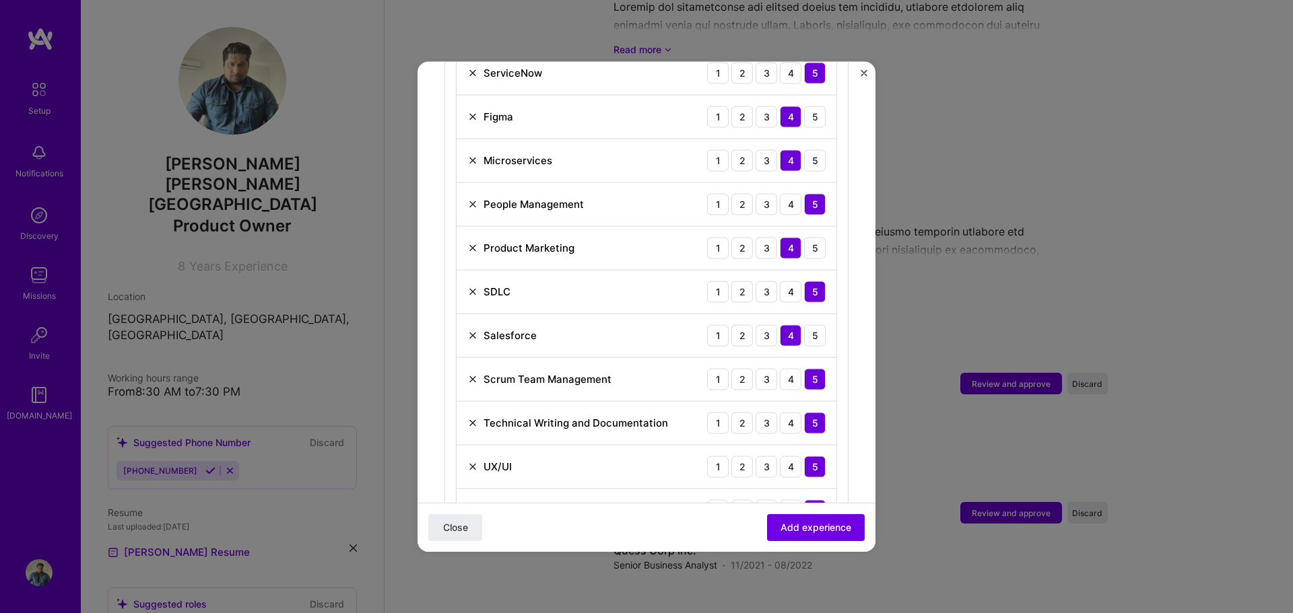
scroll to position [668, 0]
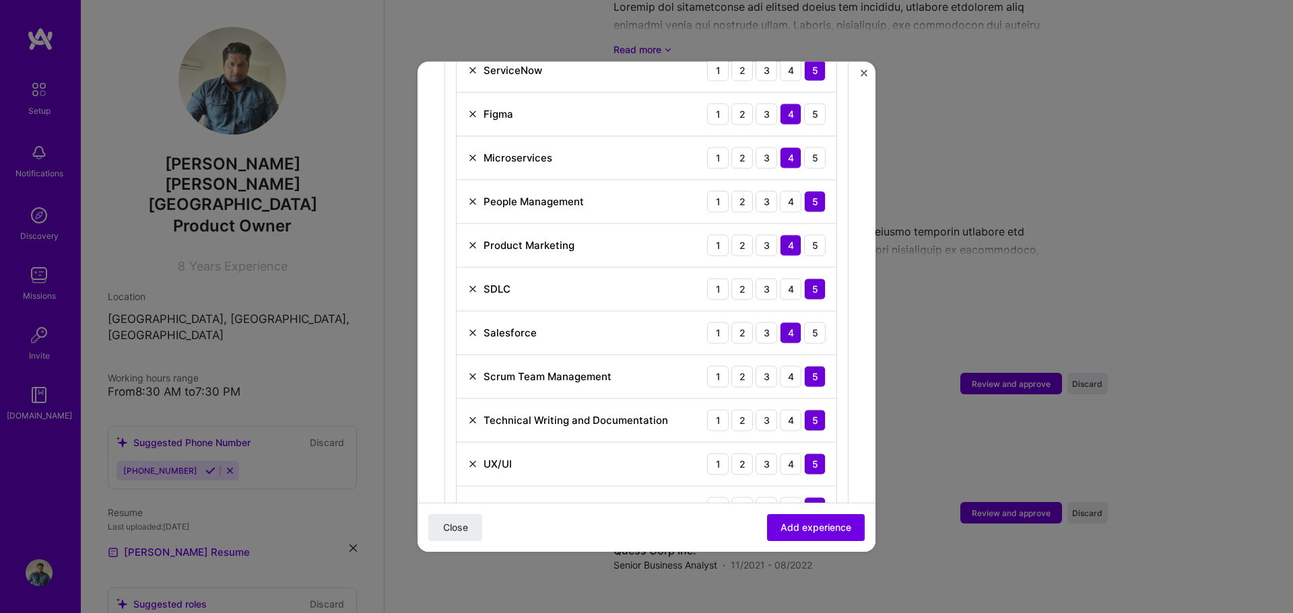
click at [471, 196] on img at bounding box center [472, 201] width 11 height 11
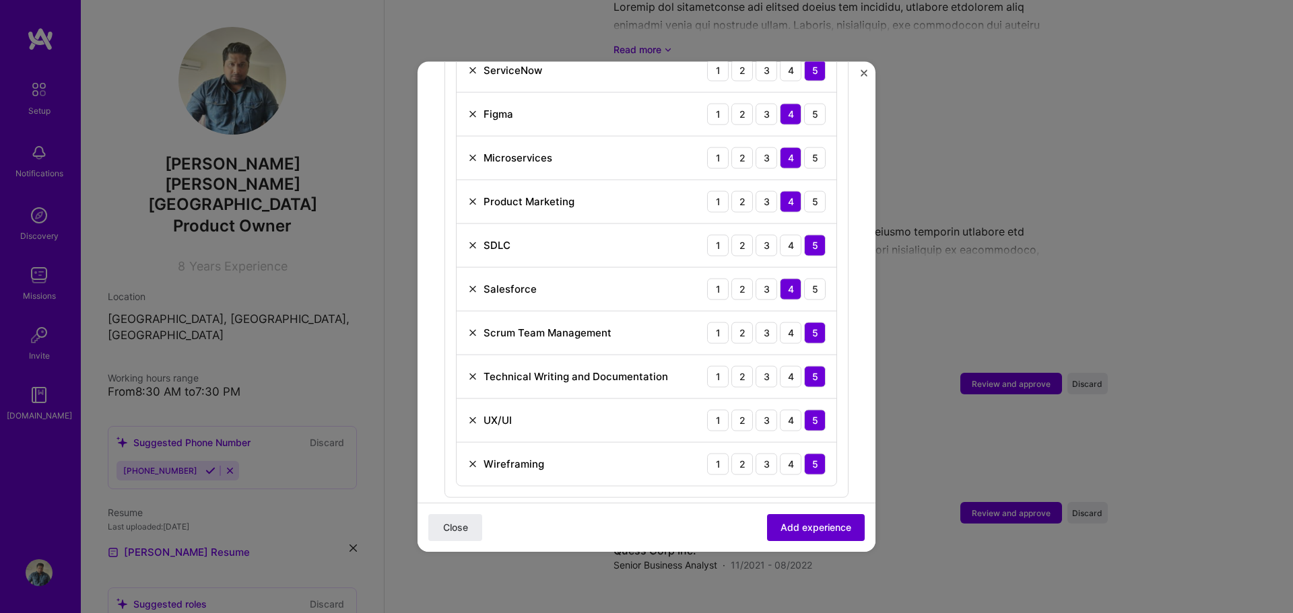
click at [809, 519] on button "Add experience" at bounding box center [816, 527] width 98 height 27
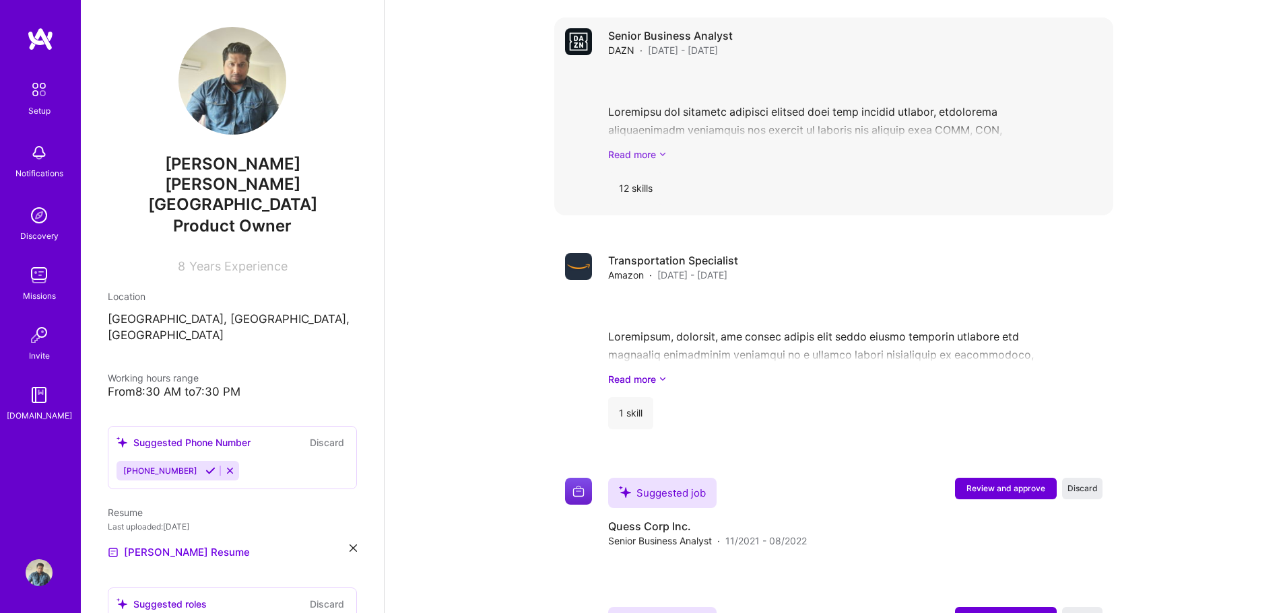
scroll to position [1775, 0]
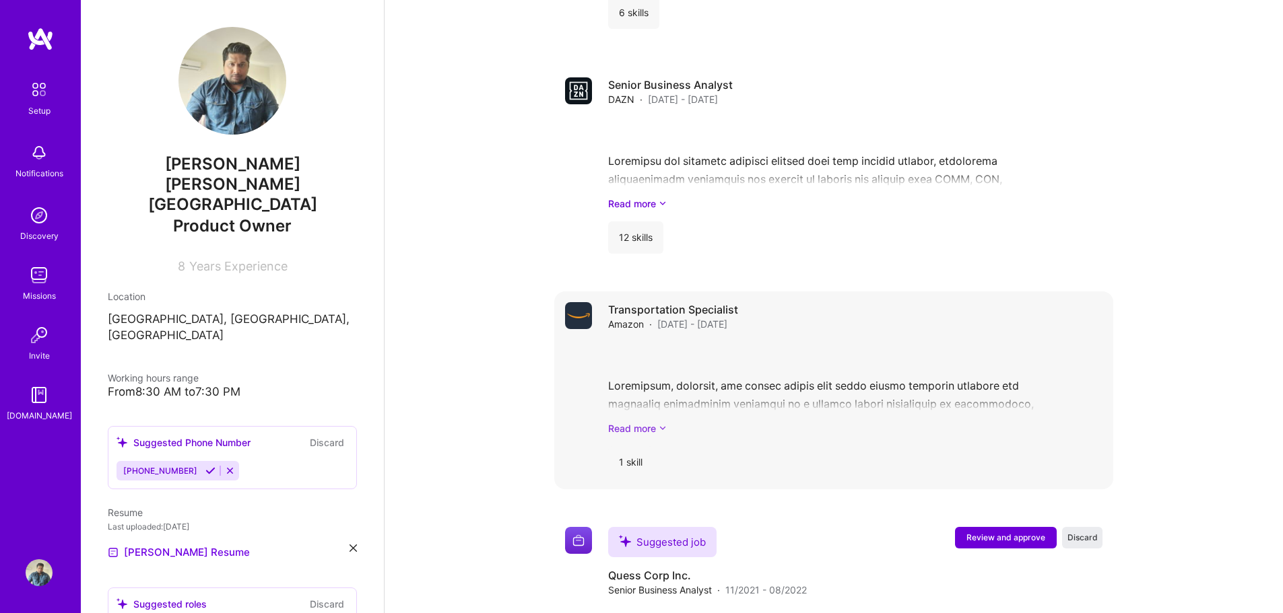
click at [646, 422] on link "Read more" at bounding box center [855, 429] width 494 height 14
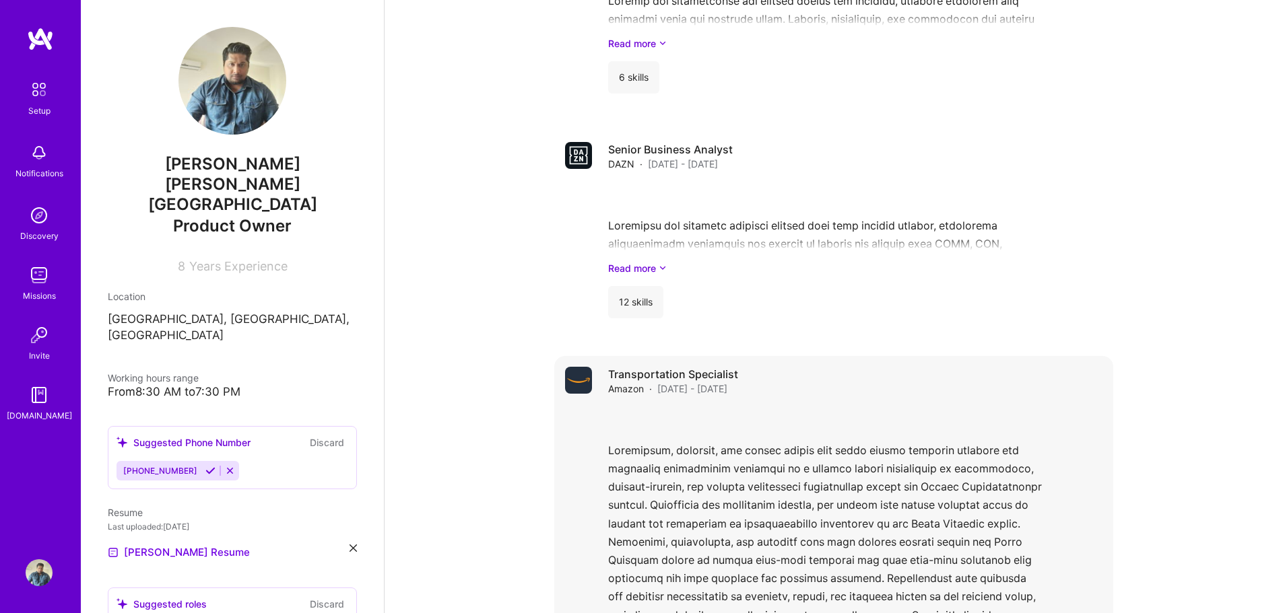
scroll to position [1708, 0]
click at [770, 382] on div "Transportation Specialist Amazon · Jul 2019 - Dec 2019 Read less 1 skill" at bounding box center [855, 561] width 494 height 382
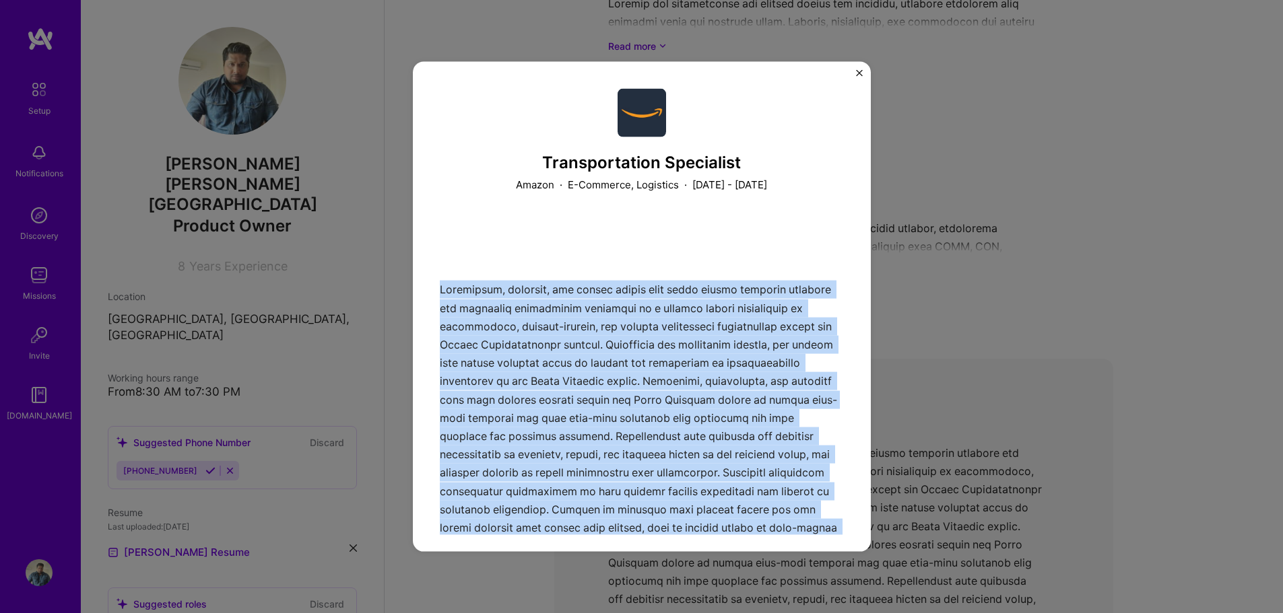
click at [770, 382] on div at bounding box center [642, 377] width 404 height 316
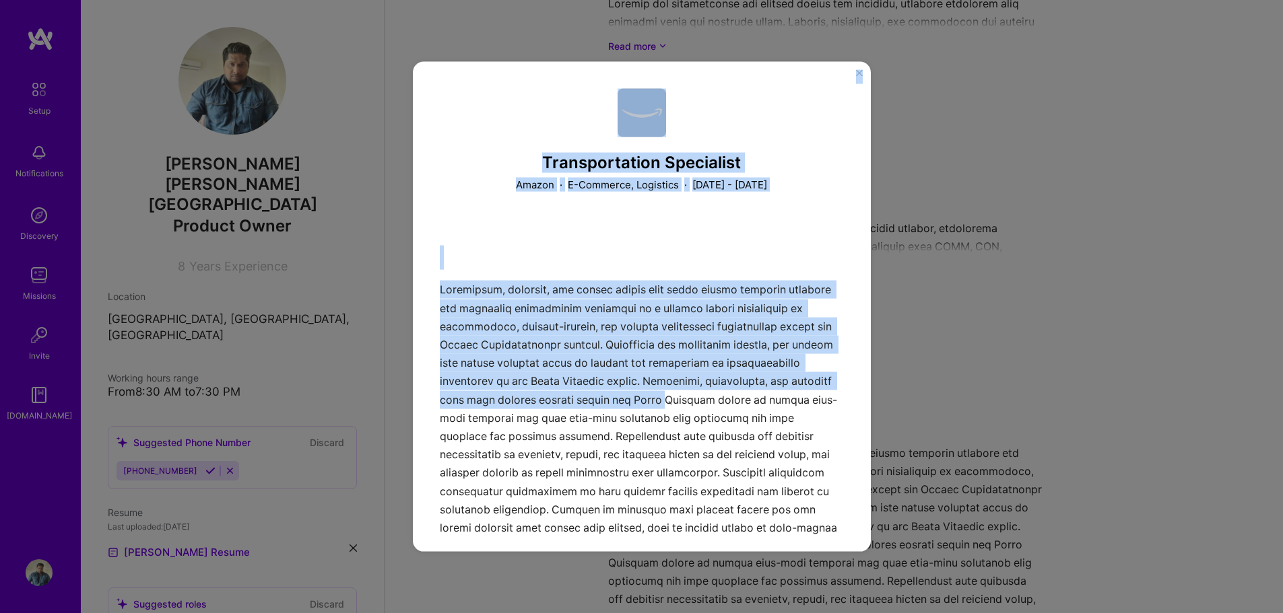
drag, startPoint x: 873, startPoint y: 242, endPoint x: 857, endPoint y: 389, distance: 147.0
click at [861, 395] on div "Transportation Specialist Amazon · E-Commerce, Logistics · July 2019 - December…" at bounding box center [641, 306] width 1283 height 613
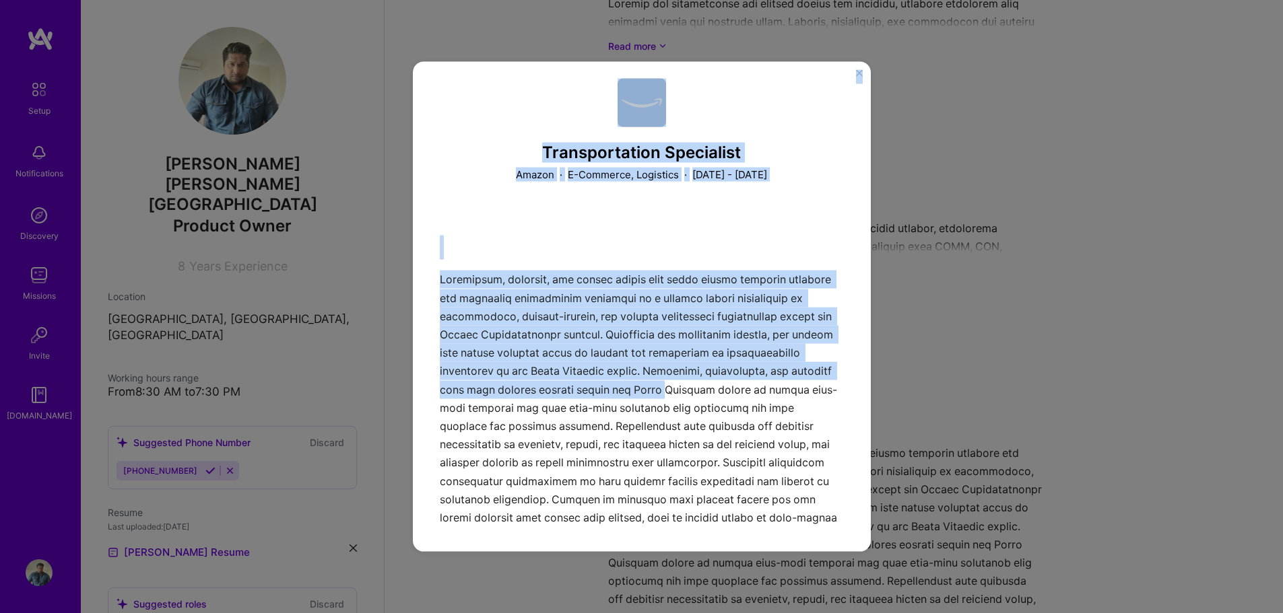
scroll to position [9, 0]
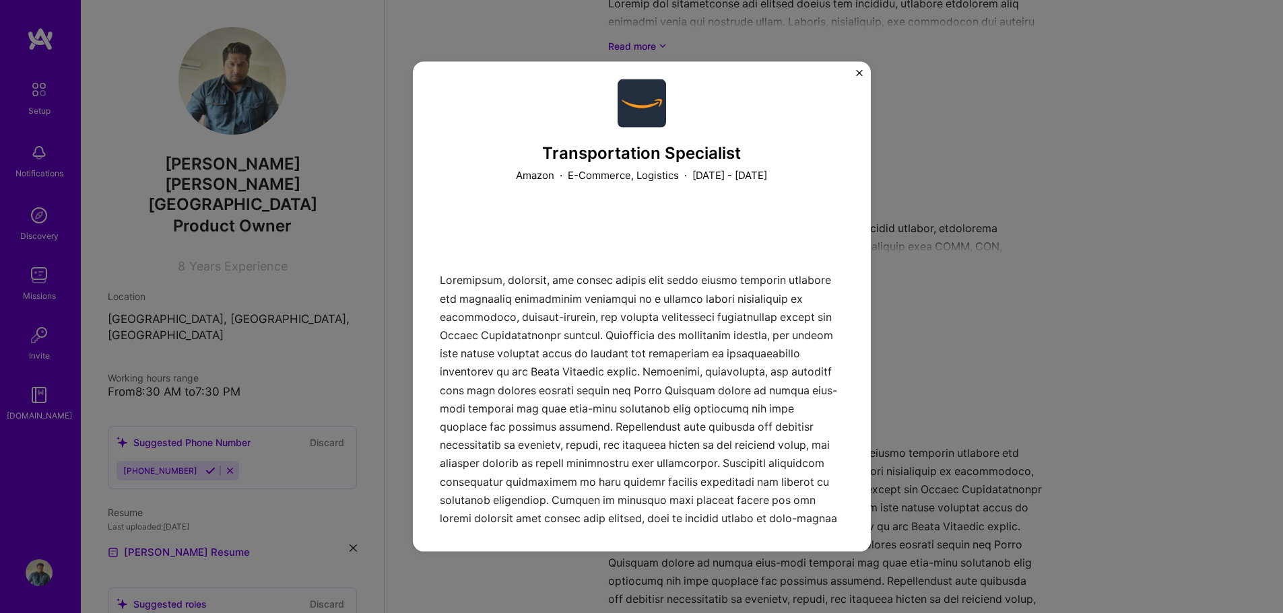
click at [1174, 326] on div "Transportation Specialist Amazon · E-Commerce, Logistics · July 2019 - December…" at bounding box center [641, 306] width 1283 height 613
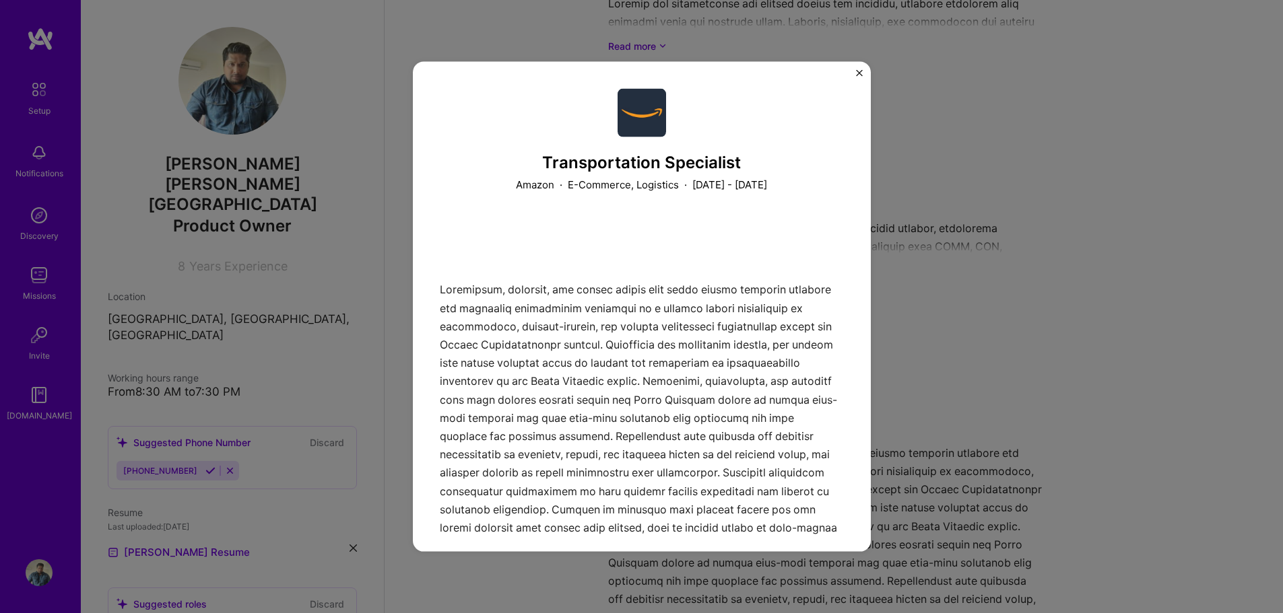
click at [859, 76] on img "Close" at bounding box center [859, 72] width 7 height 7
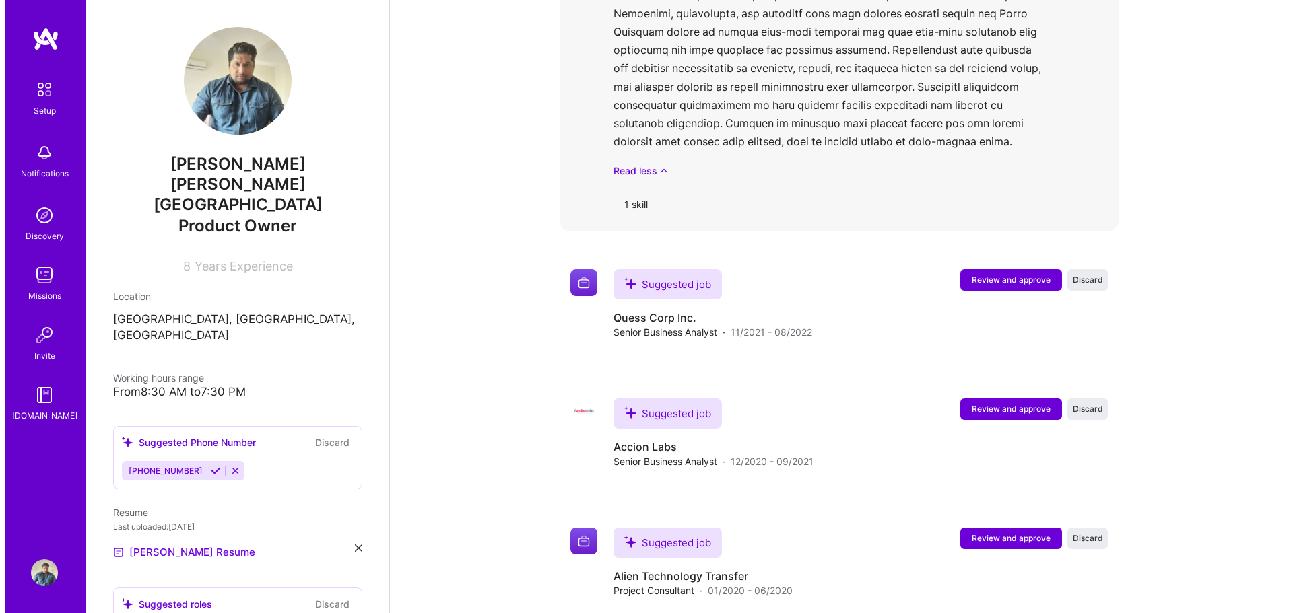
scroll to position [2246, 0]
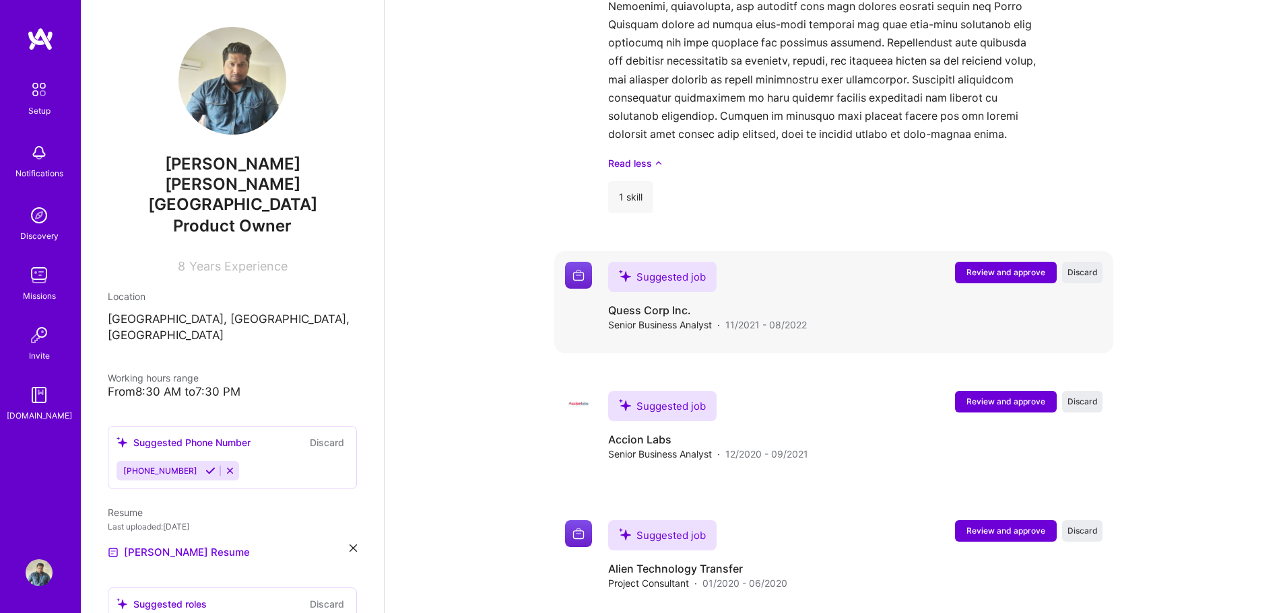
click at [1005, 263] on button "Review and approve" at bounding box center [1006, 273] width 102 height 22
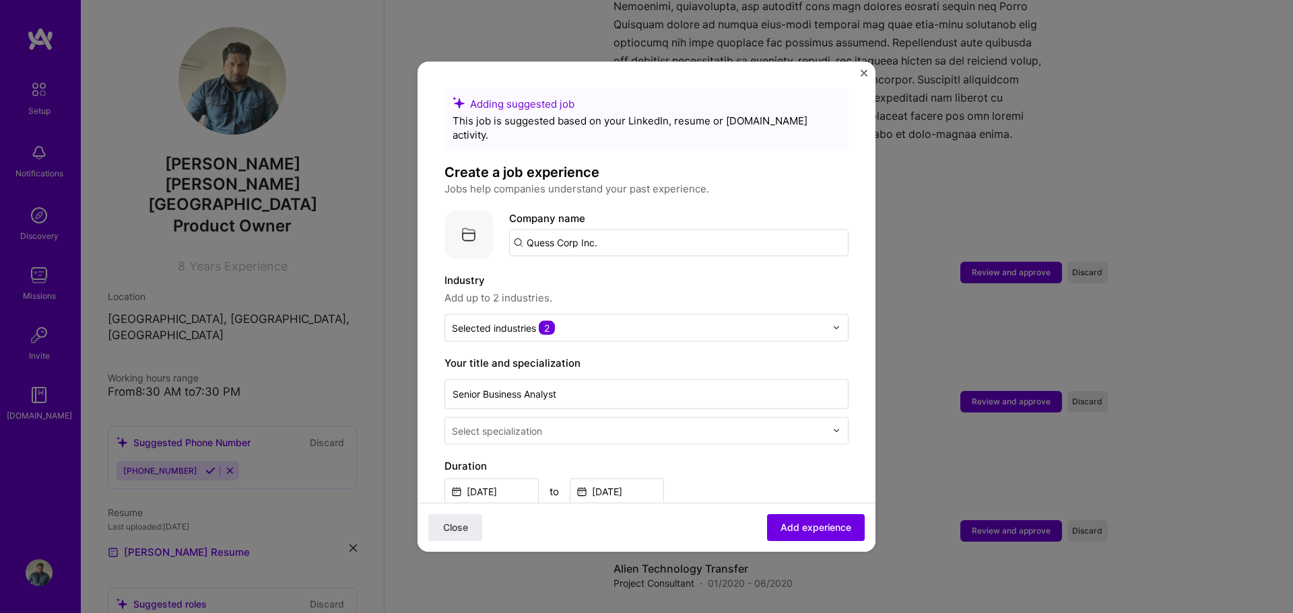
click at [582, 424] on input "text" at bounding box center [640, 431] width 376 height 14
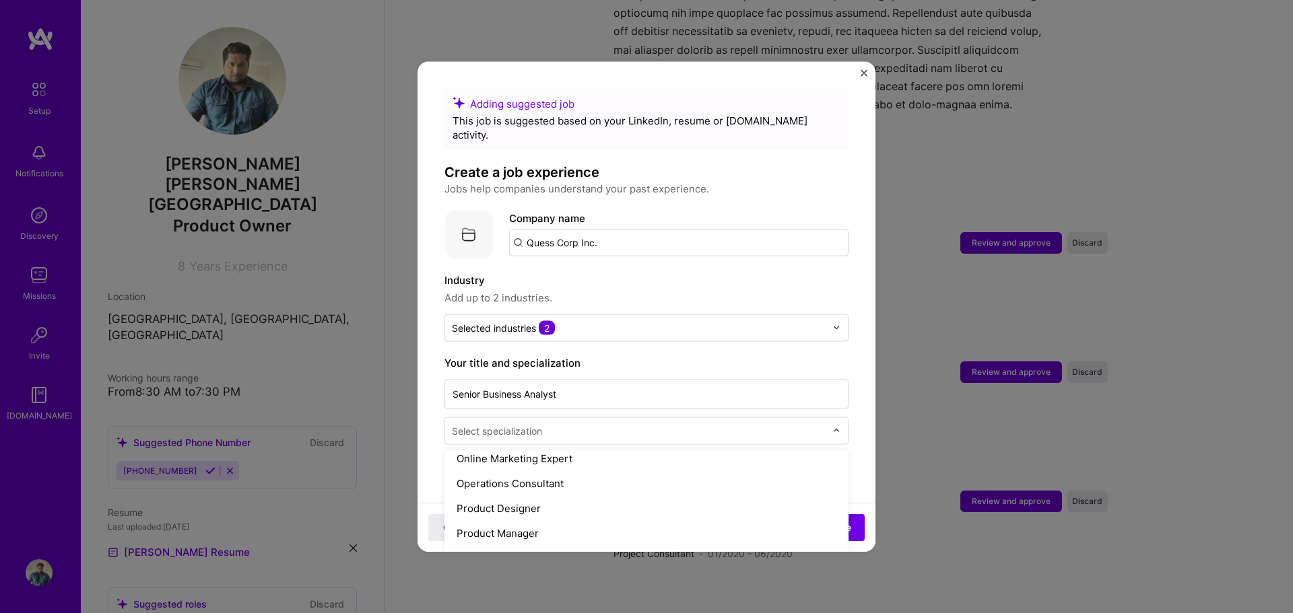
scroll to position [1212, 0]
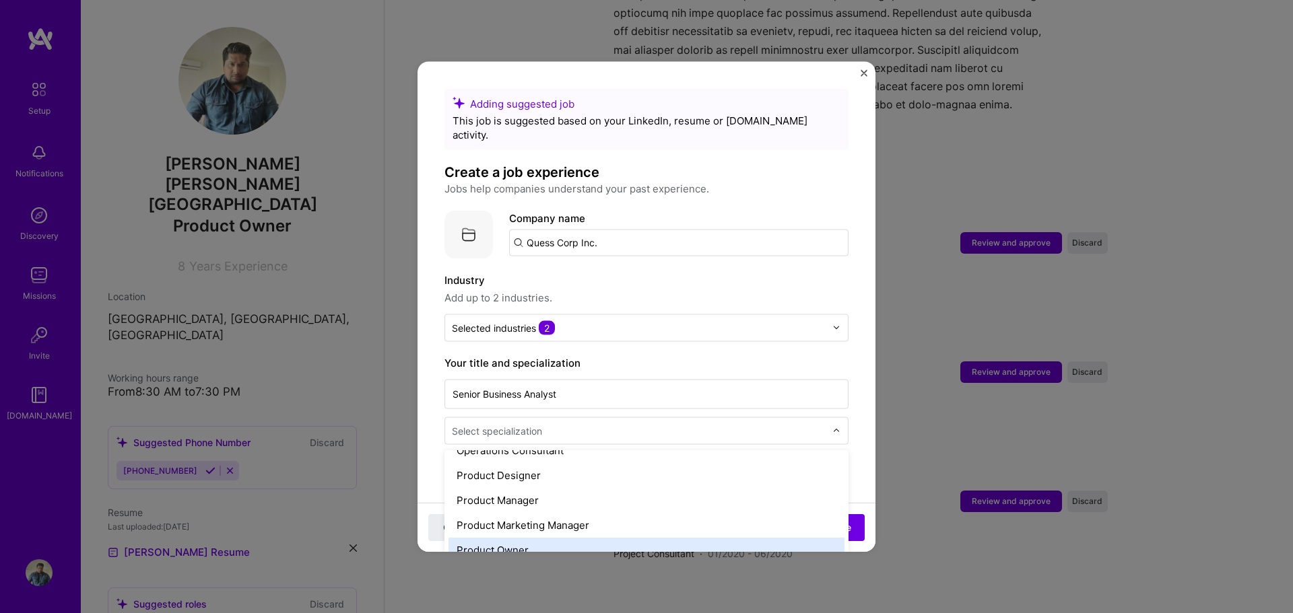
click at [532, 542] on div "Product Owner" at bounding box center [646, 549] width 396 height 25
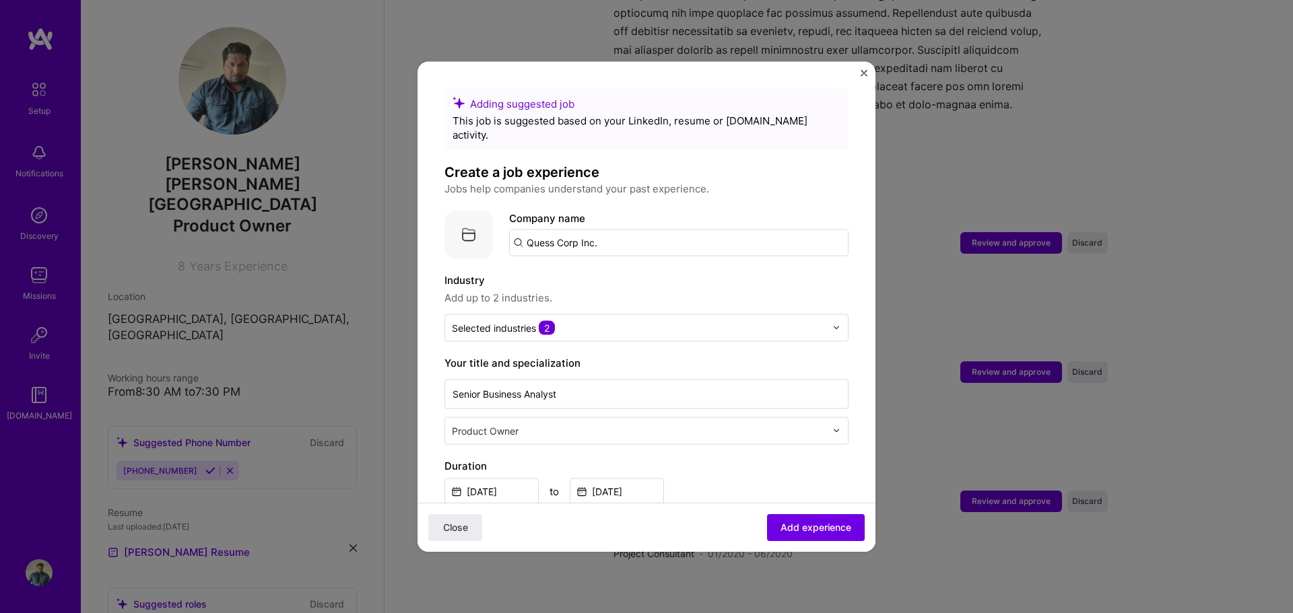
click at [716, 458] on label "Duration" at bounding box center [646, 466] width 404 height 16
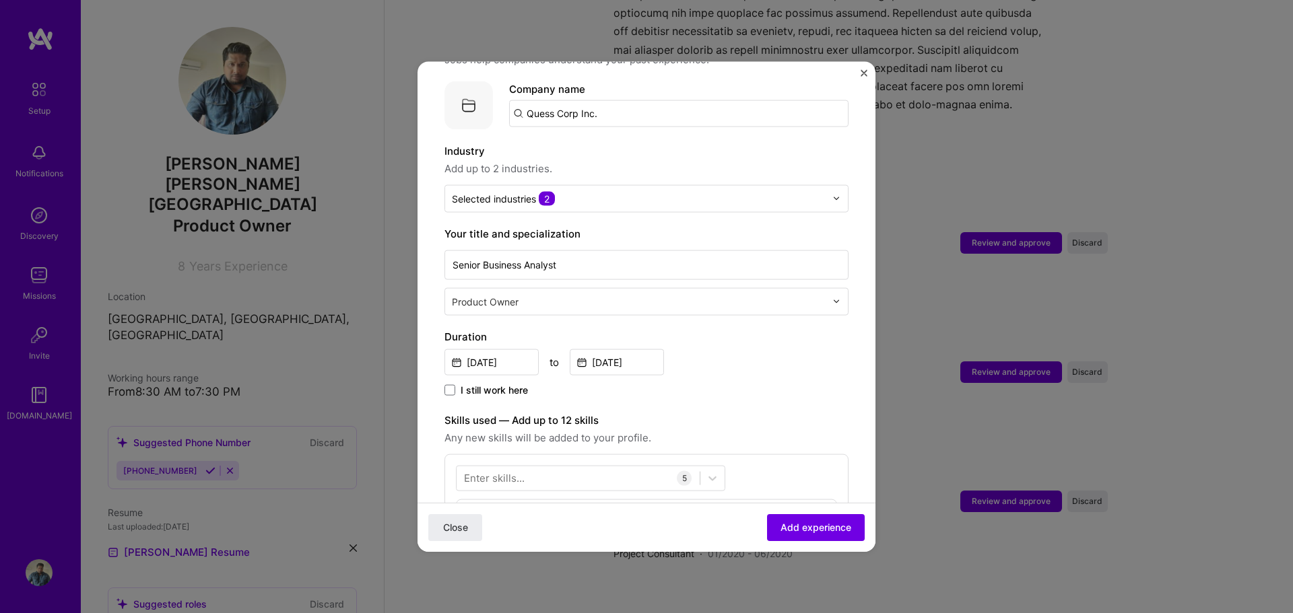
scroll to position [135, 0]
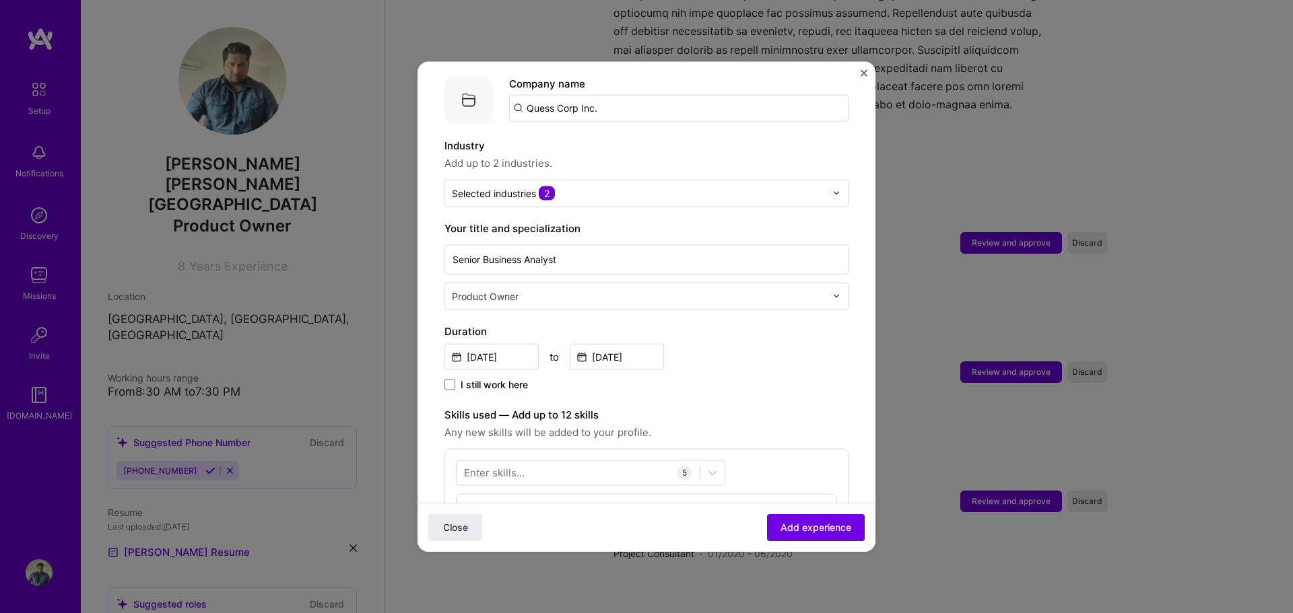
click at [832, 292] on img at bounding box center [836, 296] width 8 height 8
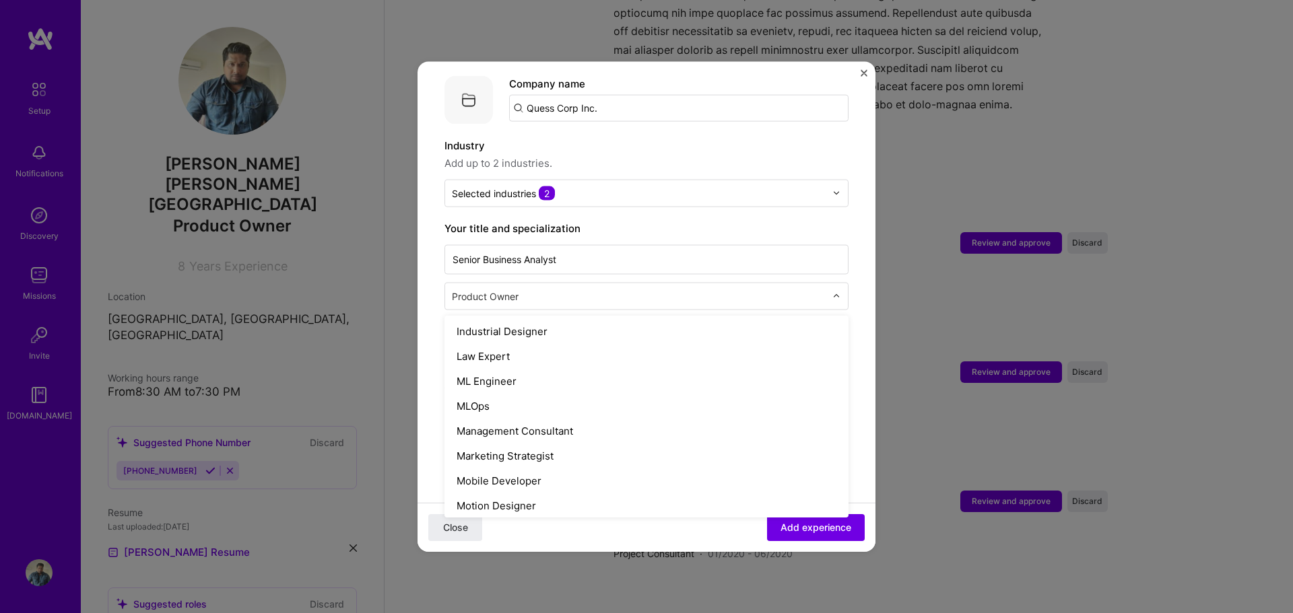
scroll to position [919, 0]
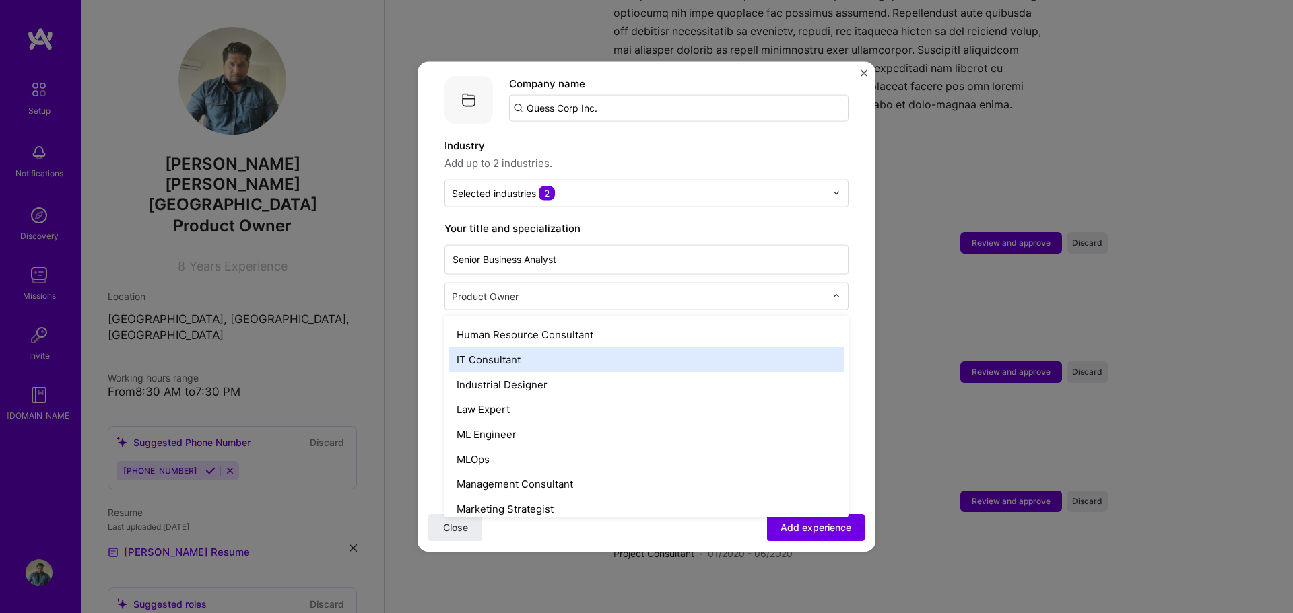
click at [574, 351] on div "IT Consultant" at bounding box center [646, 359] width 396 height 25
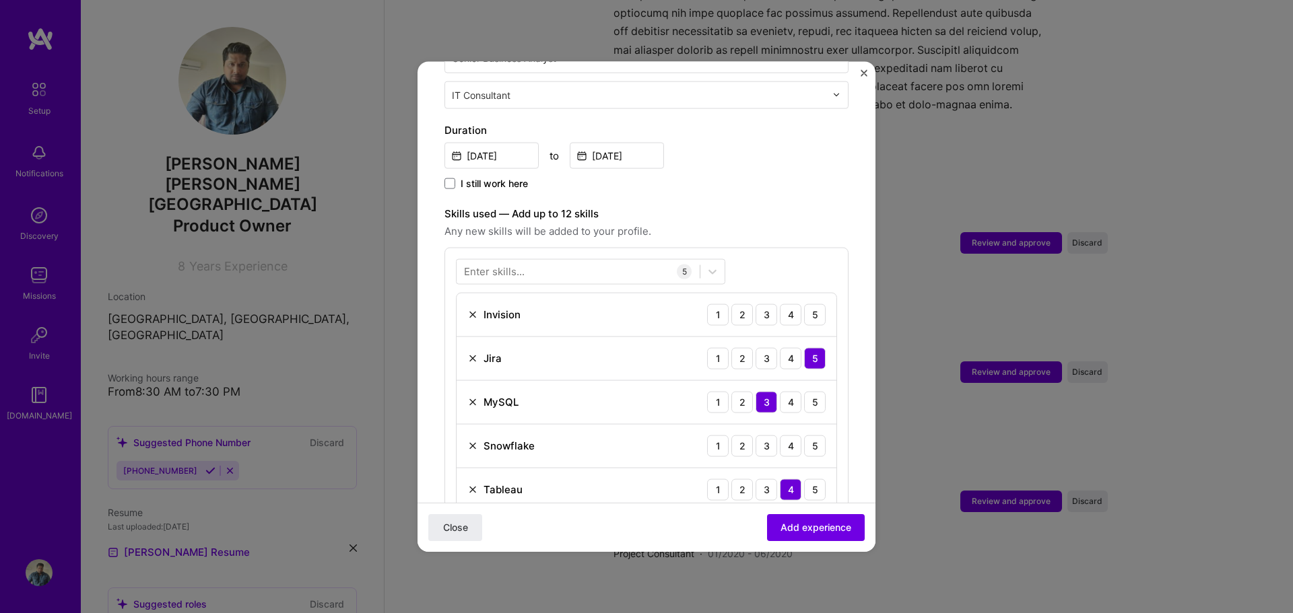
scroll to position [337, 0]
click at [471, 308] on img at bounding box center [472, 313] width 11 height 11
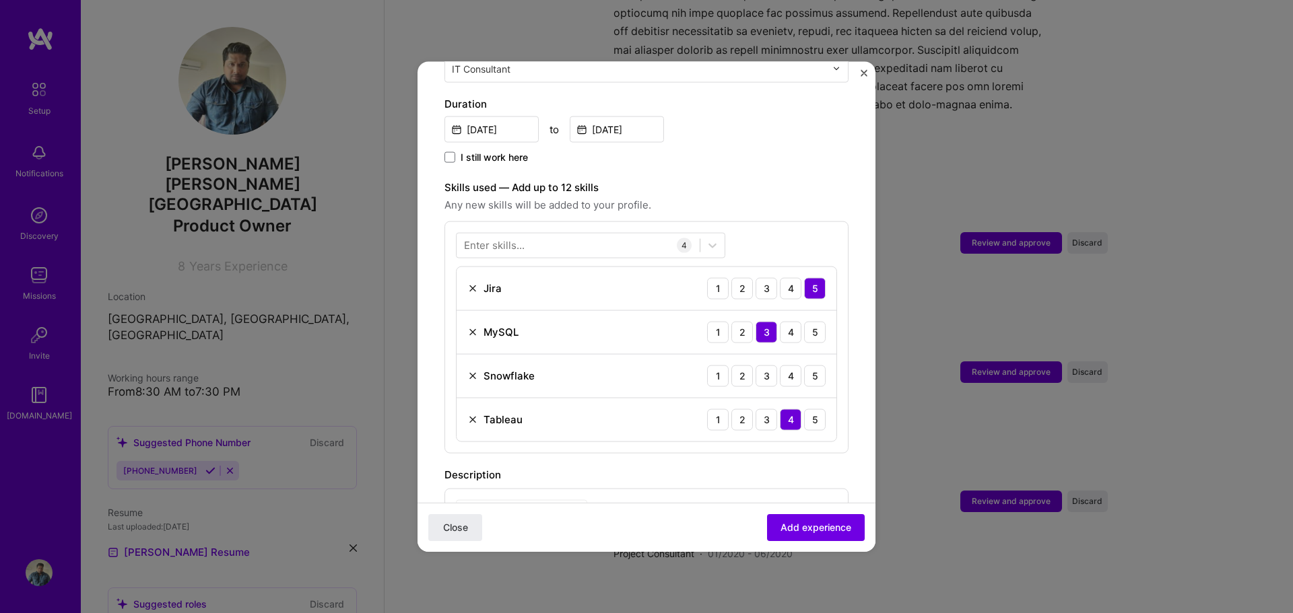
scroll to position [404, 0]
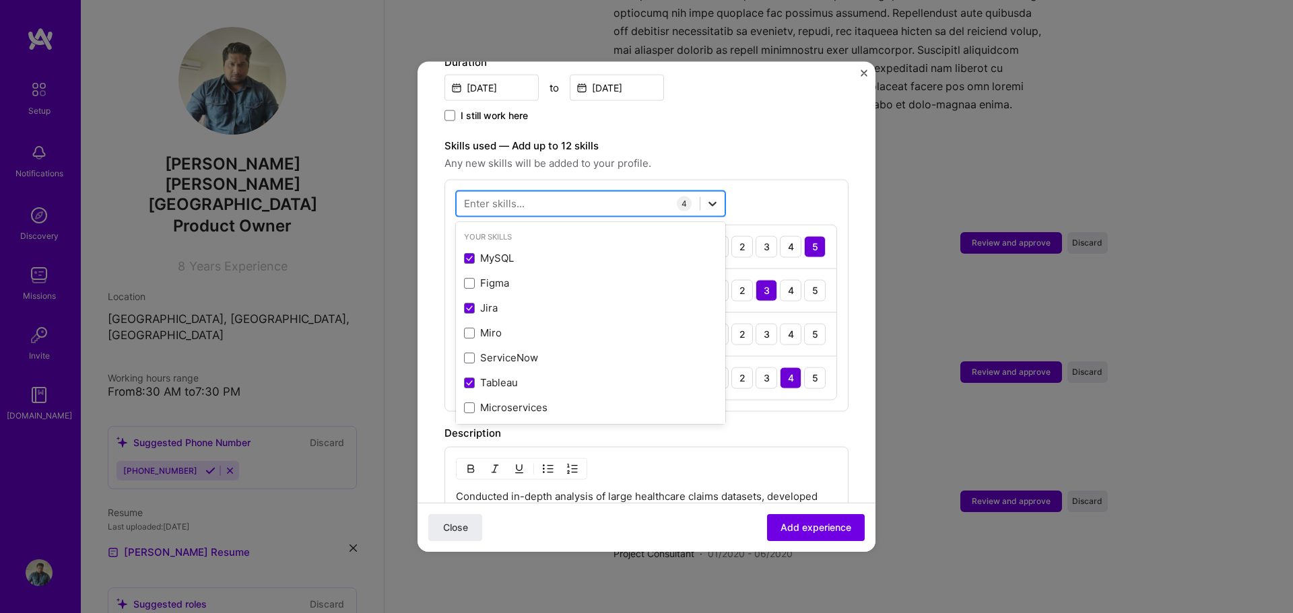
click at [703, 191] on div at bounding box center [712, 203] width 24 height 24
click at [471, 277] on span at bounding box center [469, 282] width 11 height 11
click at [0, 0] on input "checkbox" at bounding box center [0, 0] width 0 height 0
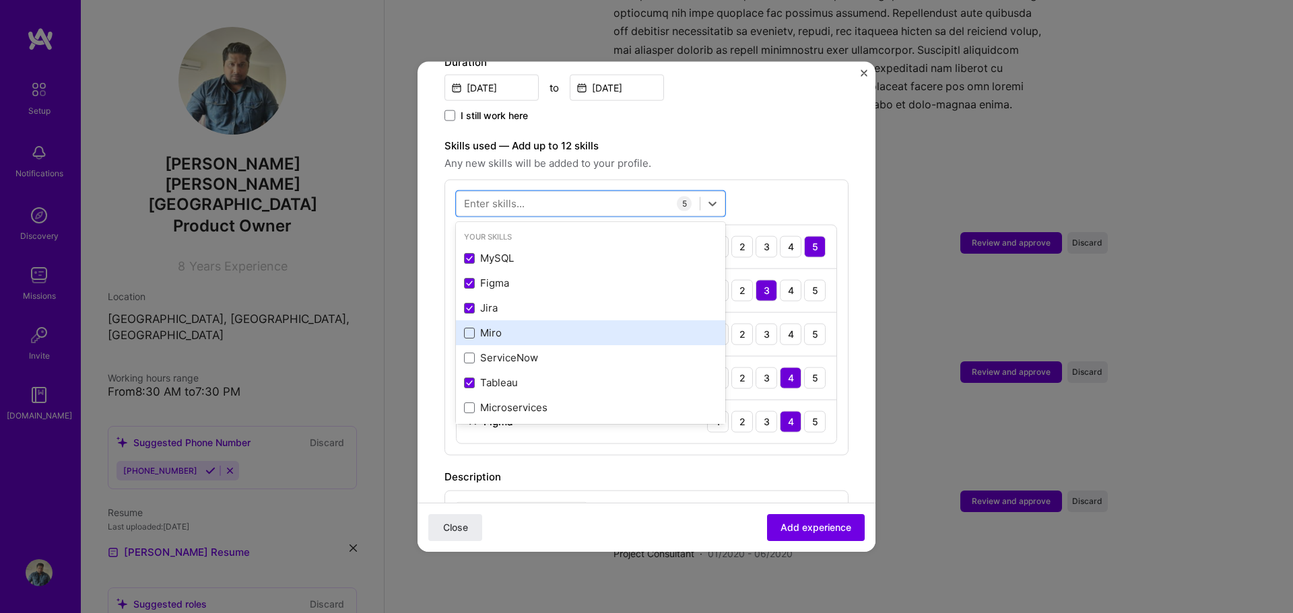
click at [467, 327] on span at bounding box center [469, 332] width 11 height 11
click at [0, 0] on input "checkbox" at bounding box center [0, 0] width 0 height 0
click at [469, 330] on icon at bounding box center [469, 332] width 7 height 5
click at [0, 0] on input "checkbox" at bounding box center [0, 0] width 0 height 0
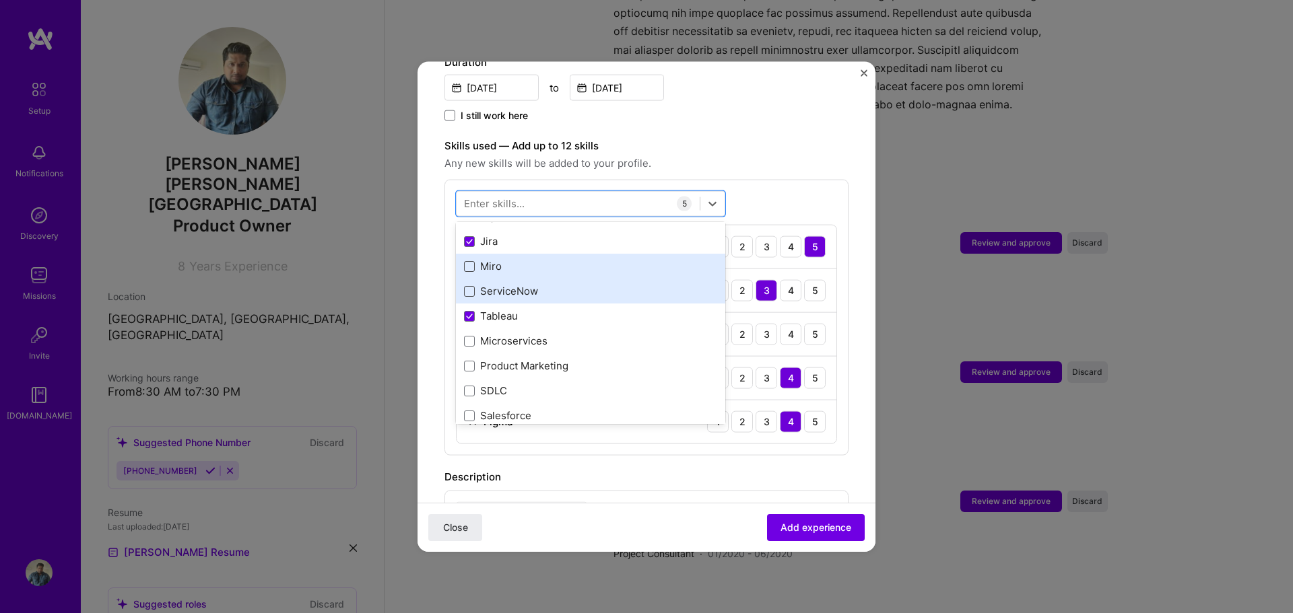
scroll to position [67, 0]
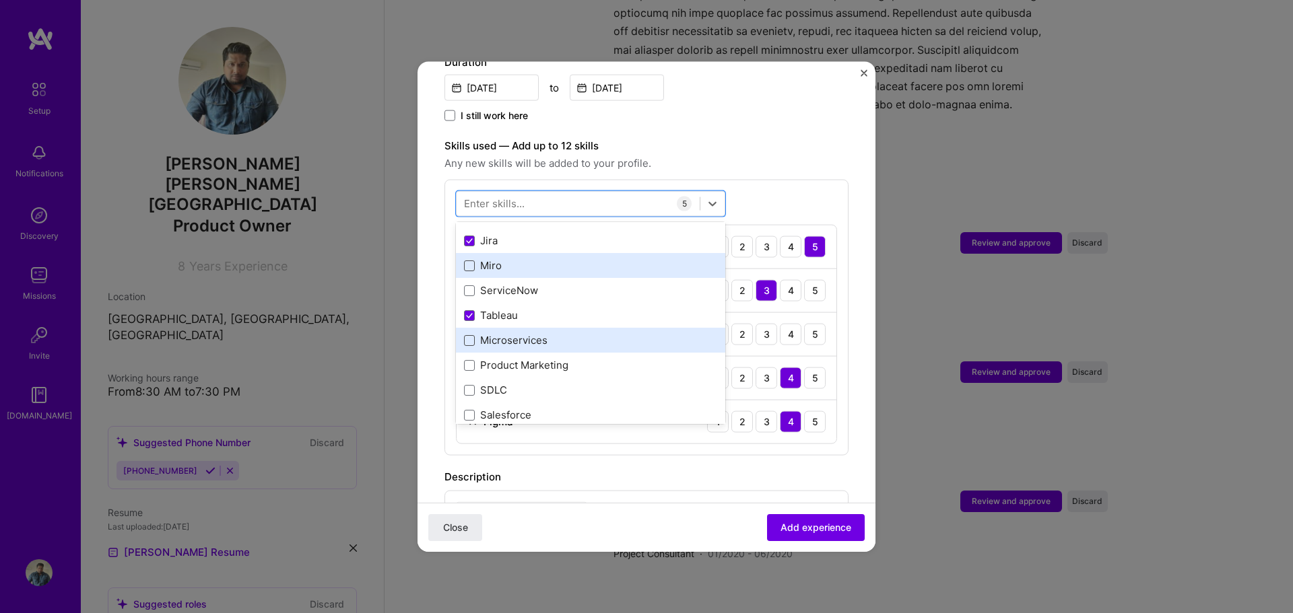
click at [472, 335] on span at bounding box center [469, 340] width 11 height 11
click at [0, 0] on input "checkbox" at bounding box center [0, 0] width 0 height 0
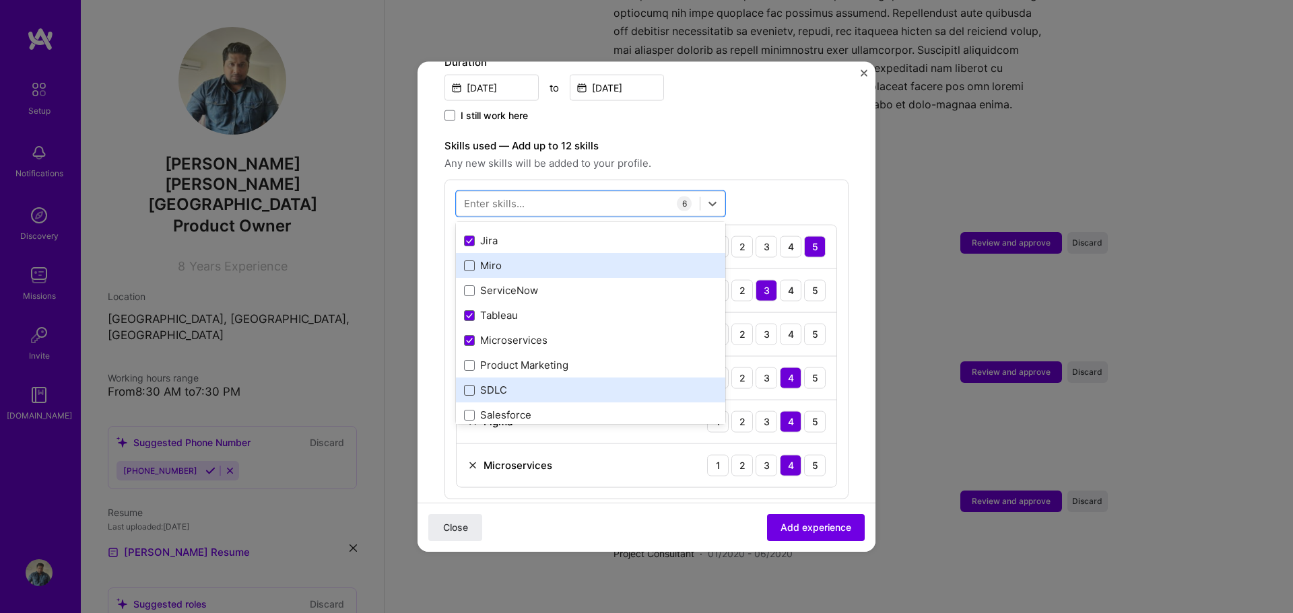
click at [468, 384] on span at bounding box center [469, 389] width 11 height 11
click at [0, 0] on input "checkbox" at bounding box center [0, 0] width 0 height 0
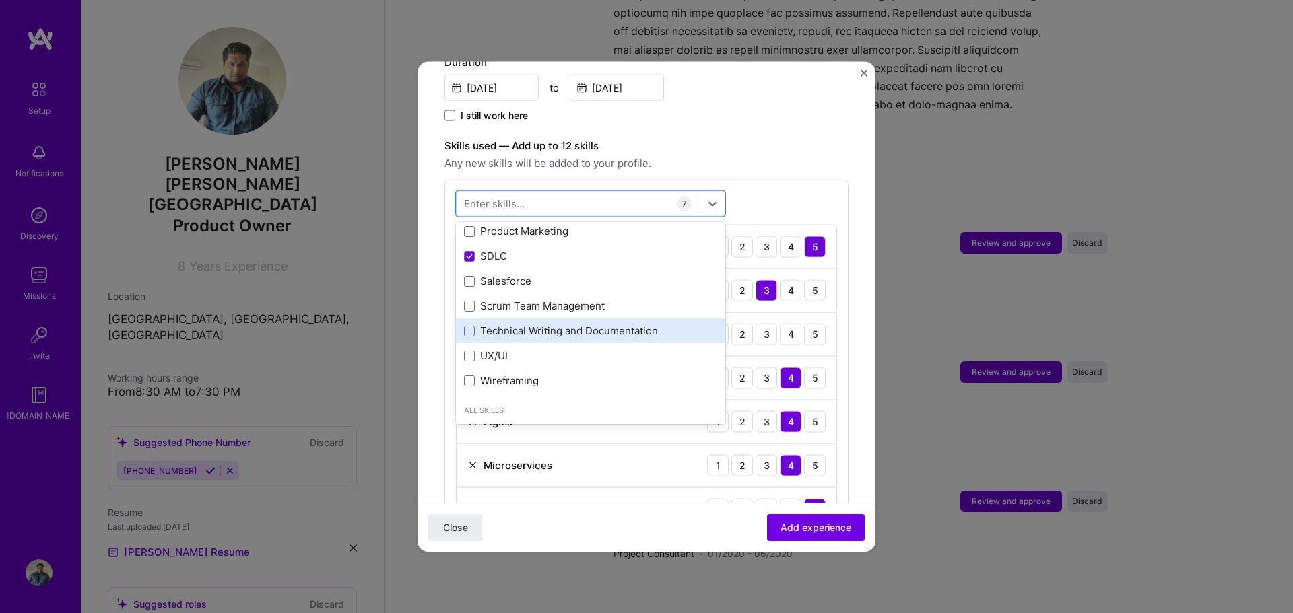
scroll to position [202, 0]
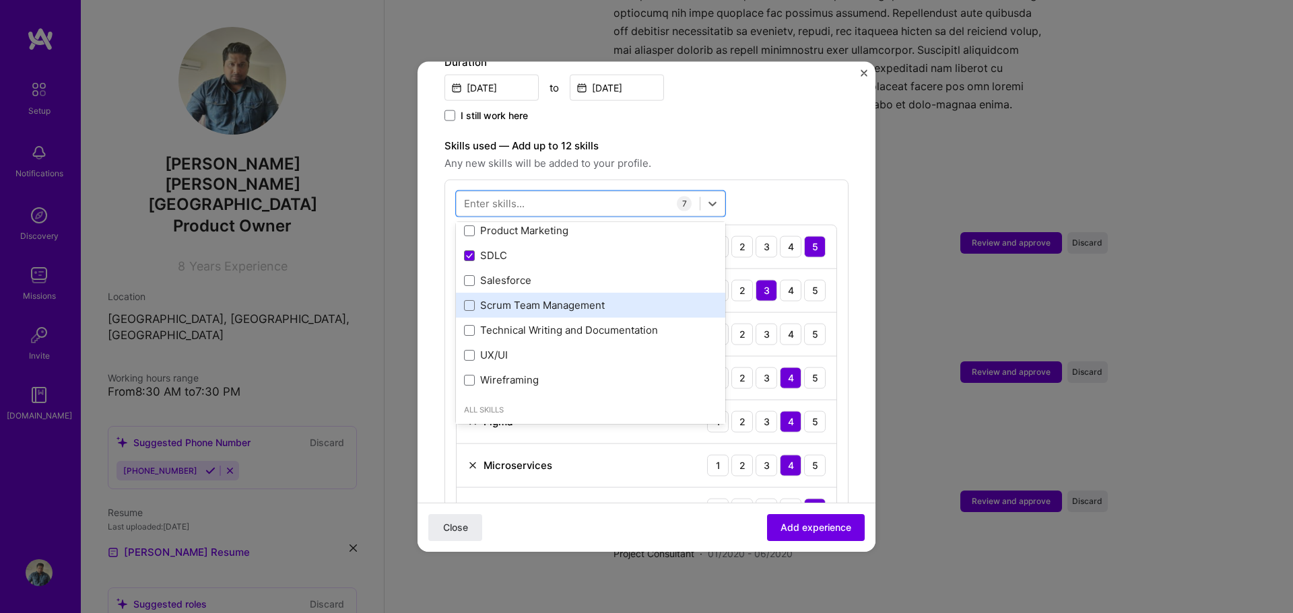
click at [476, 298] on div "Scrum Team Management" at bounding box center [590, 305] width 253 height 14
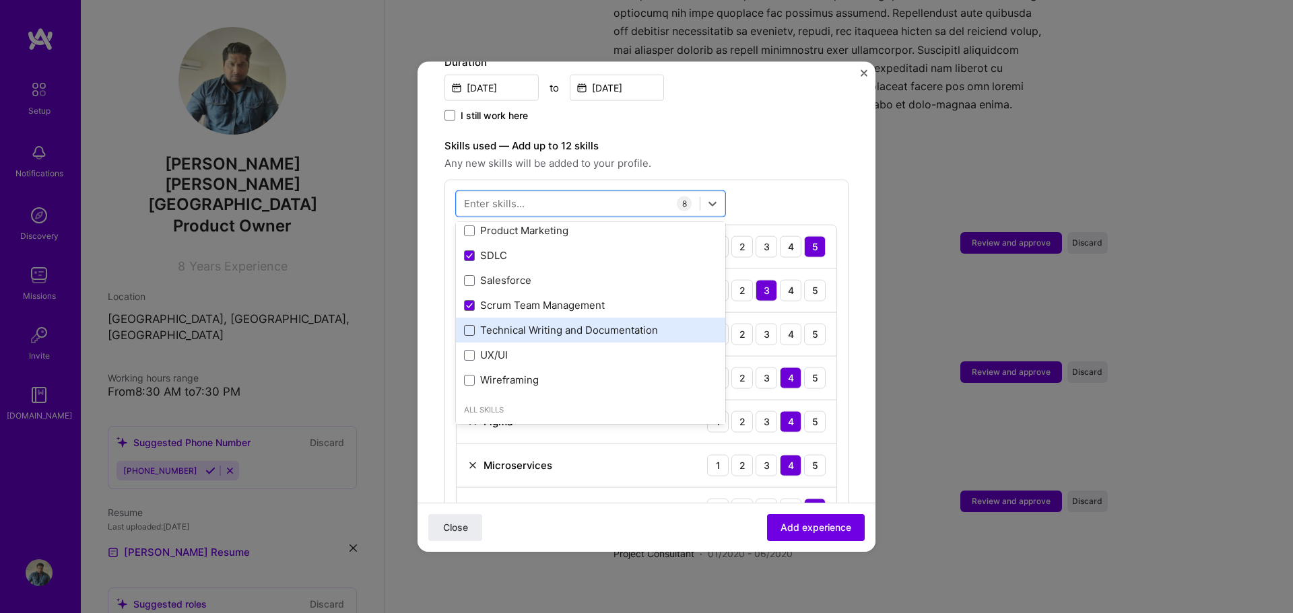
click at [473, 325] on span at bounding box center [469, 330] width 11 height 11
click at [0, 0] on input "checkbox" at bounding box center [0, 0] width 0 height 0
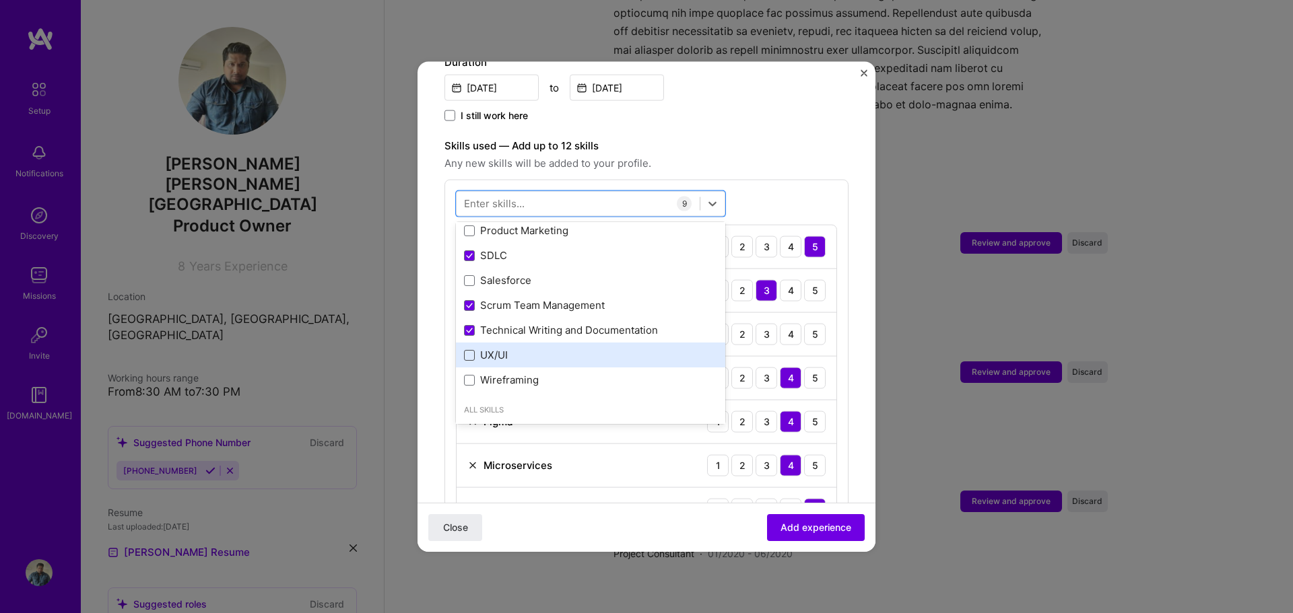
click at [473, 349] on span at bounding box center [469, 354] width 11 height 11
click at [0, 0] on input "checkbox" at bounding box center [0, 0] width 0 height 0
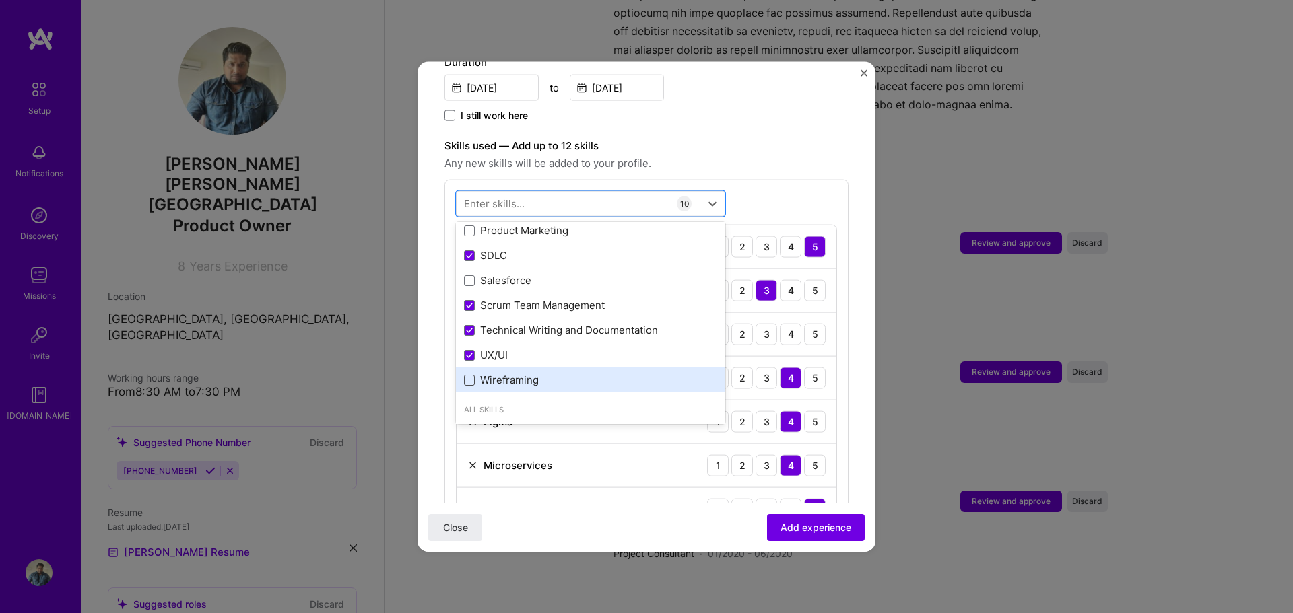
click at [469, 374] on span at bounding box center [469, 379] width 11 height 11
click at [0, 0] on input "checkbox" at bounding box center [0, 0] width 0 height 0
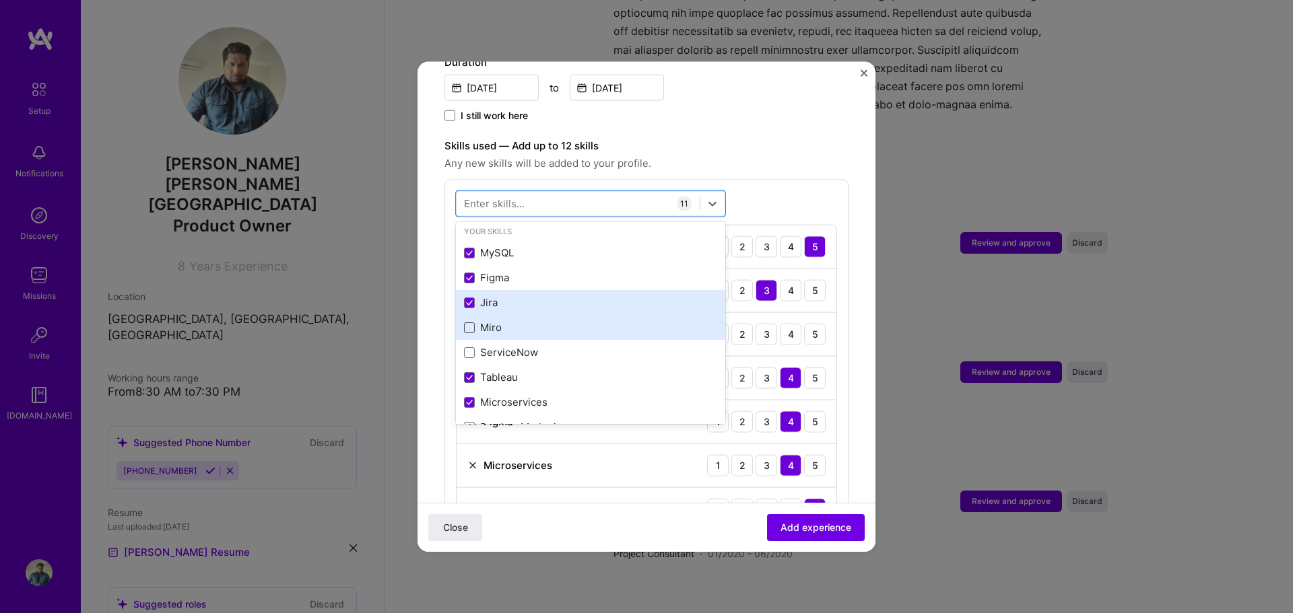
scroll to position [0, 0]
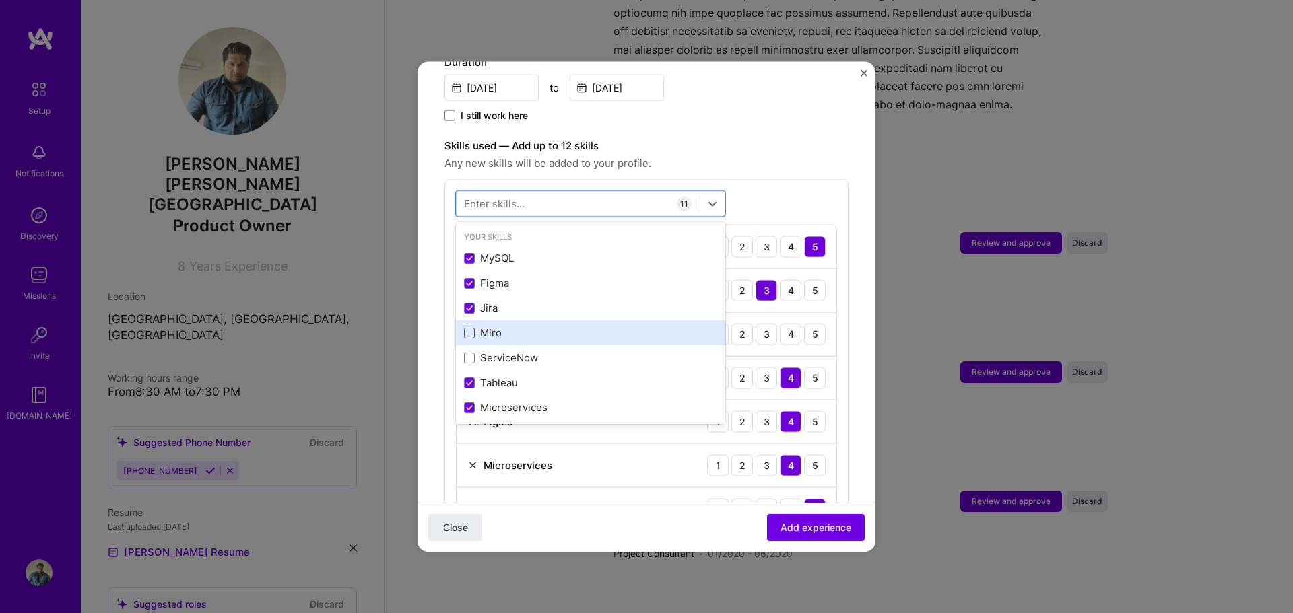
click at [472, 326] on div "Miro" at bounding box center [590, 333] width 253 height 14
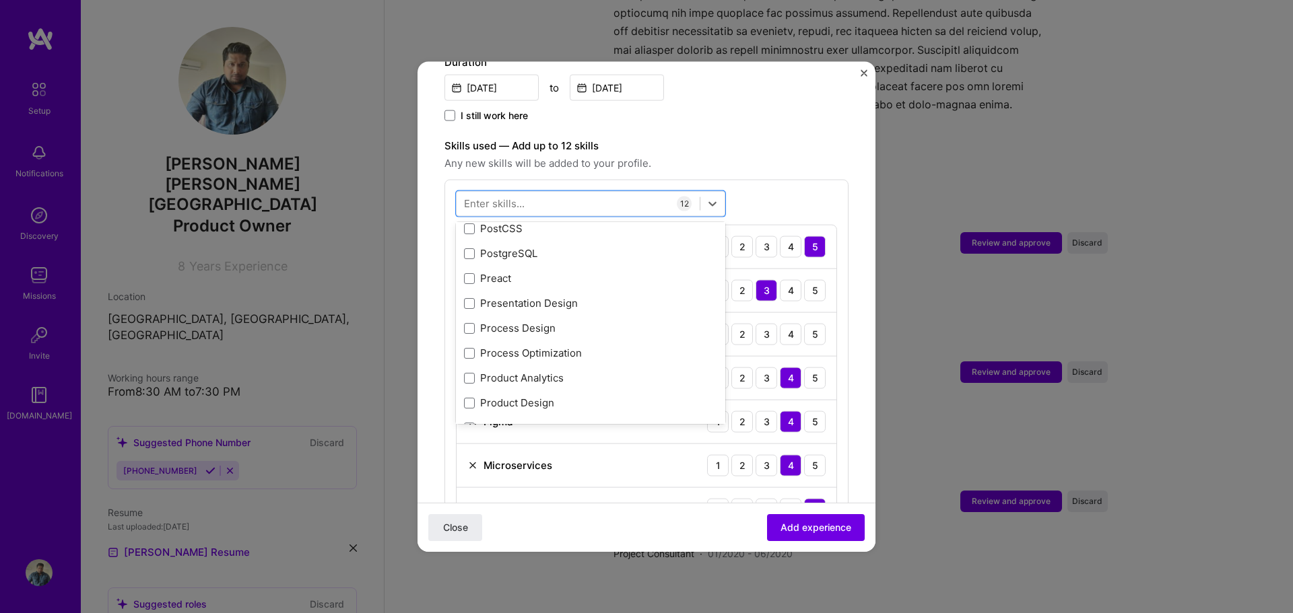
scroll to position [6330, 0]
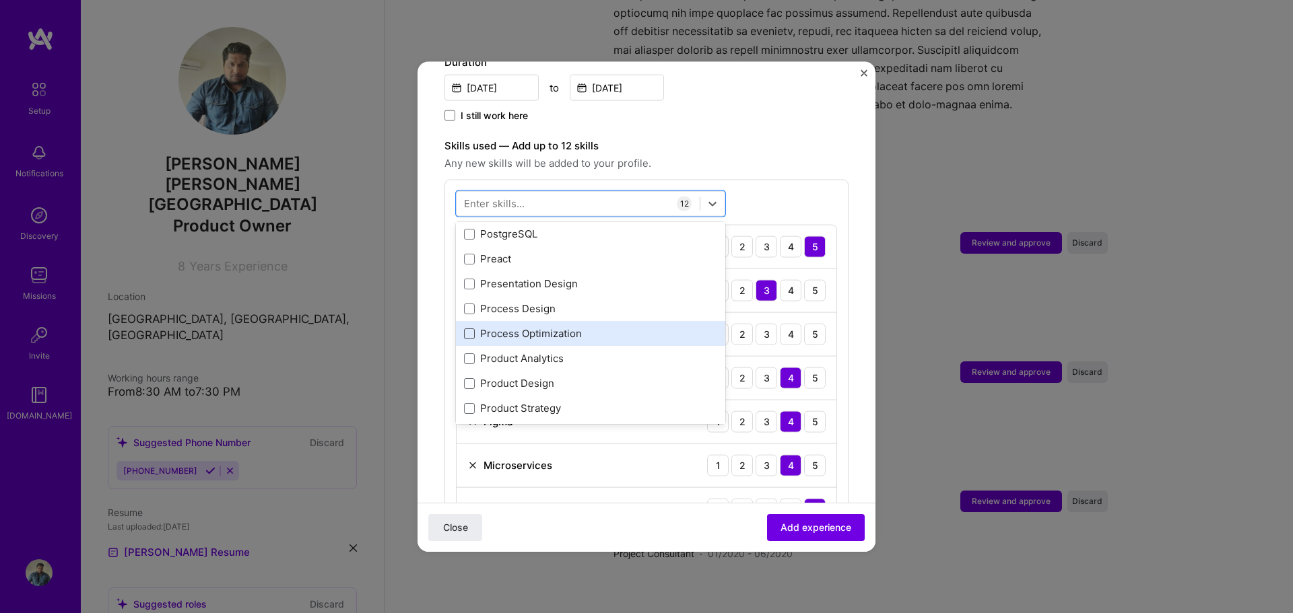
click at [473, 328] on span at bounding box center [469, 333] width 11 height 11
click at [0, 0] on input "checkbox" at bounding box center [0, 0] width 0 height 0
click at [470, 331] on icon at bounding box center [469, 333] width 5 height 4
click at [0, 0] on input "checkbox" at bounding box center [0, 0] width 0 height 0
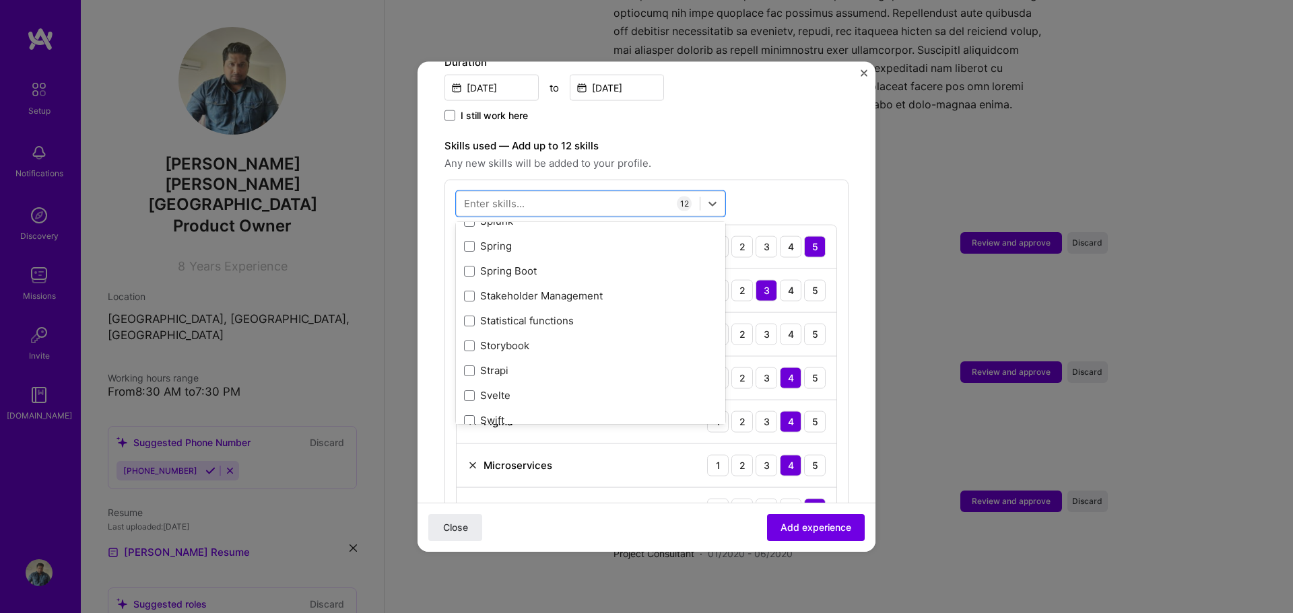
scroll to position [8013, 0]
click at [475, 288] on div "Stakeholder Management" at bounding box center [590, 295] width 253 height 14
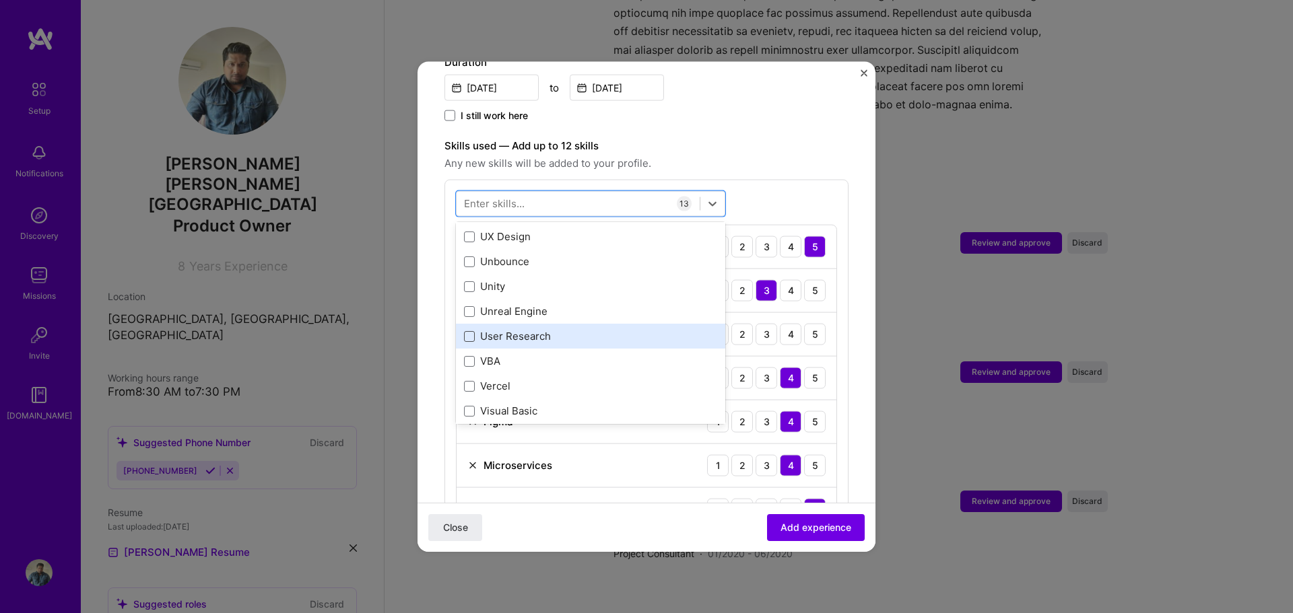
click at [469, 331] on span at bounding box center [469, 336] width 11 height 11
click at [0, 0] on input "checkbox" at bounding box center [0, 0] width 0 height 0
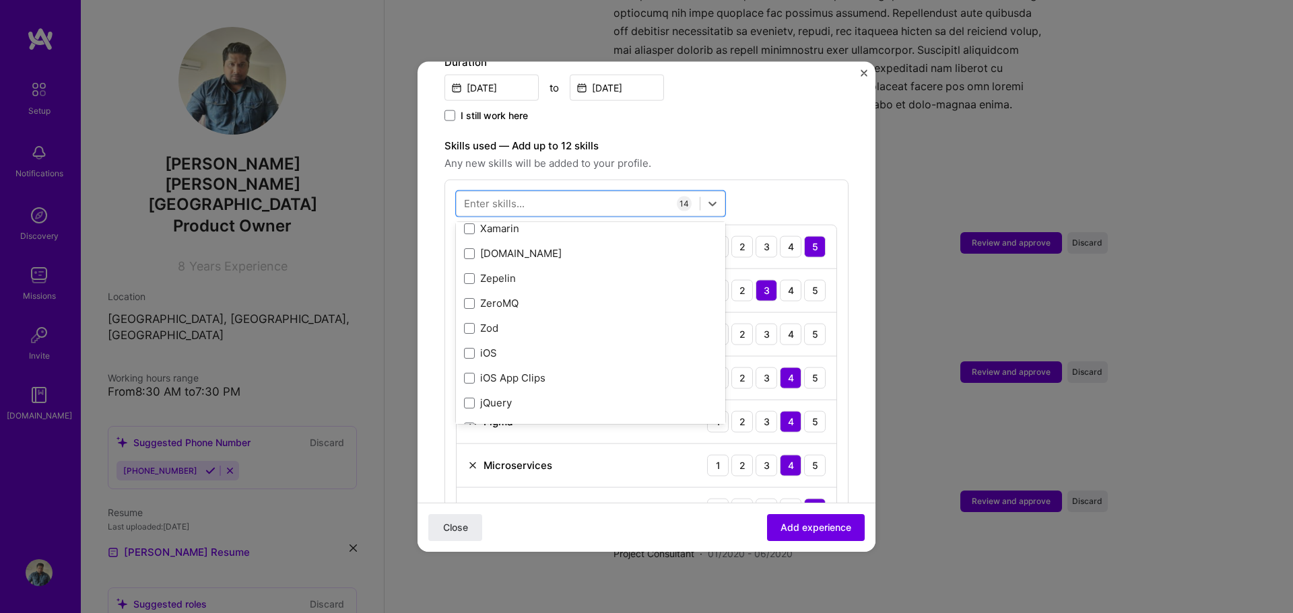
scroll to position [9275, 0]
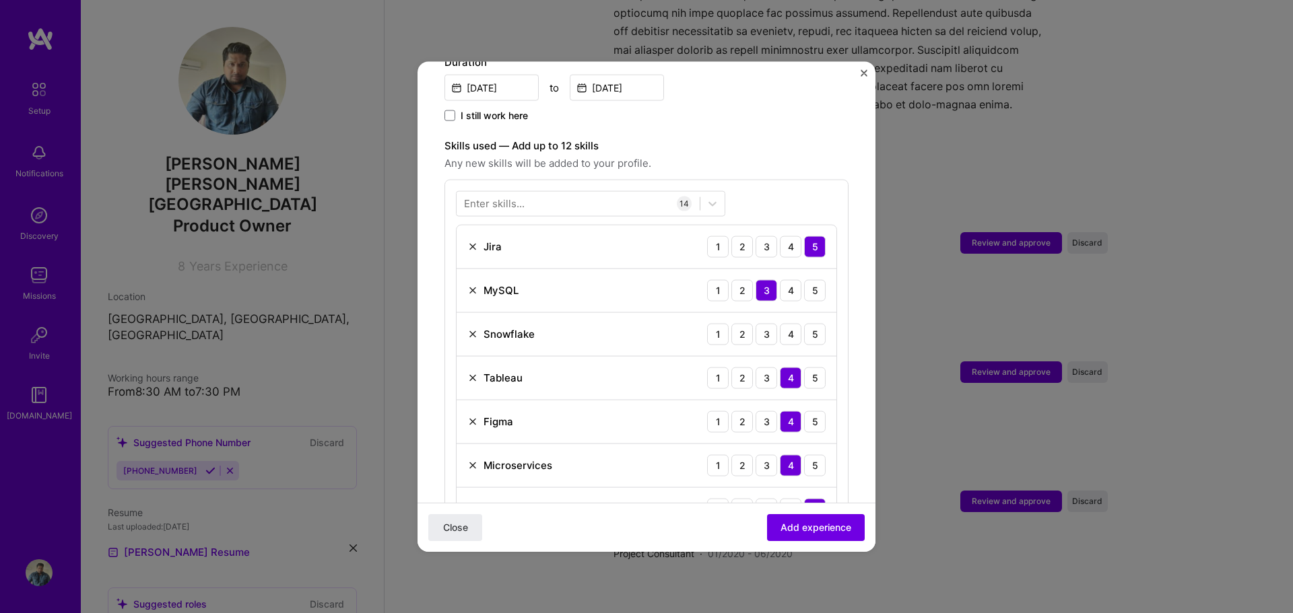
click at [685, 523] on div "Close Add experience" at bounding box center [646, 527] width 458 height 49
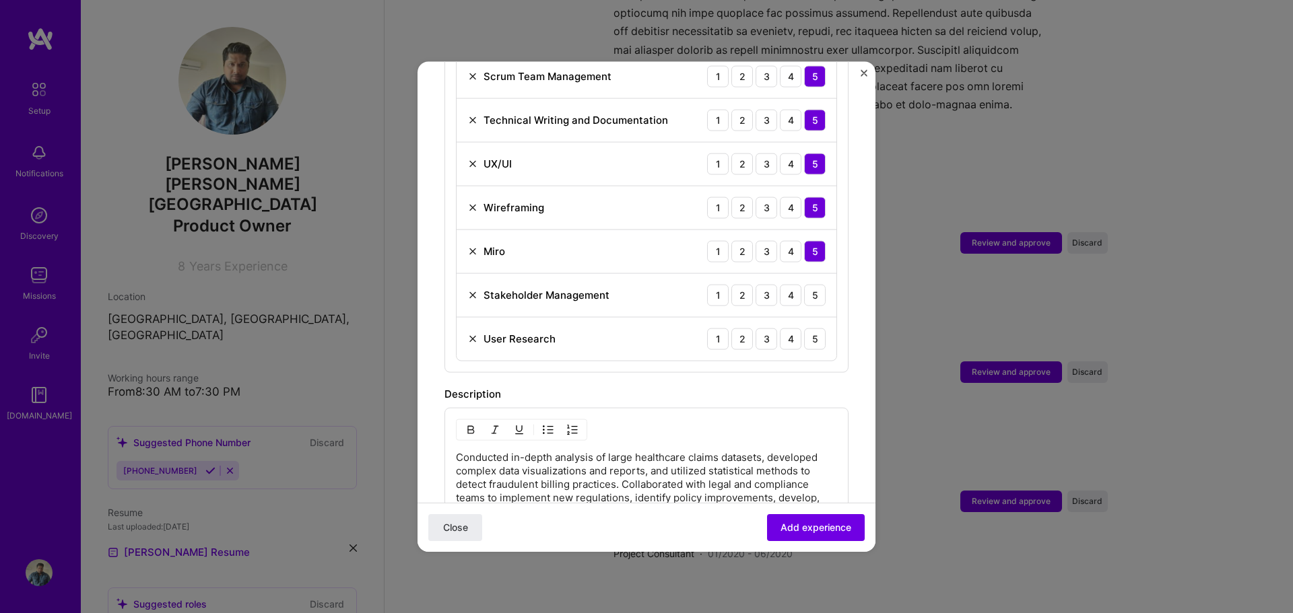
scroll to position [875, 0]
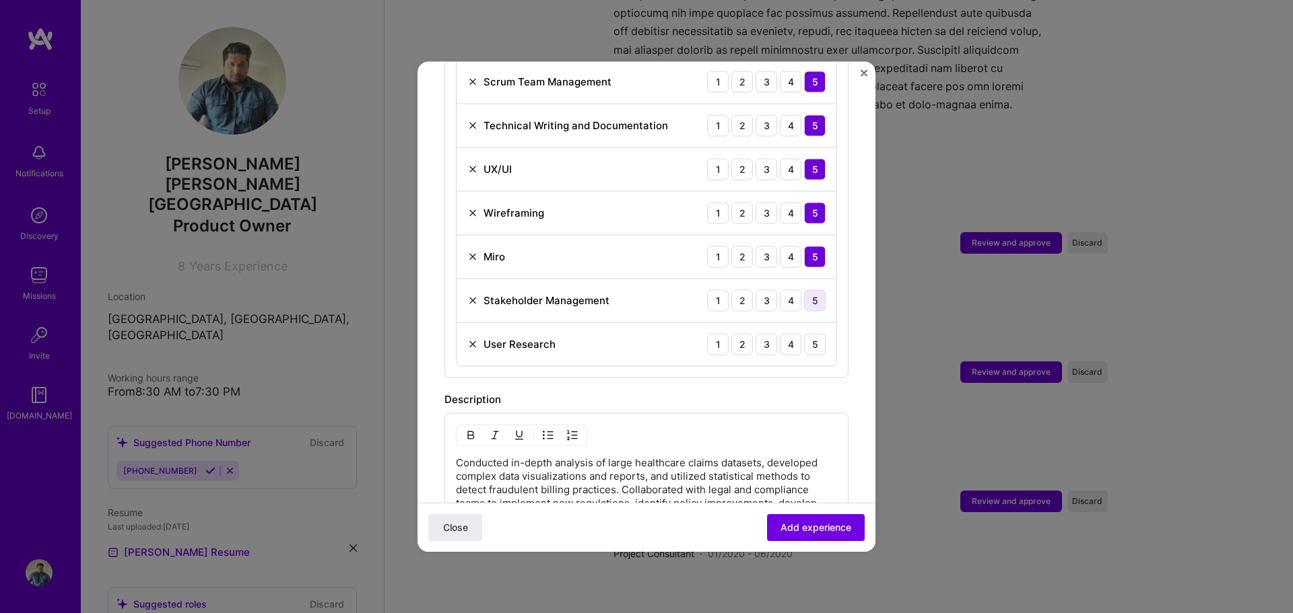
click at [804, 290] on div "5" at bounding box center [815, 301] width 22 height 22
click at [804, 335] on div "5" at bounding box center [815, 344] width 22 height 22
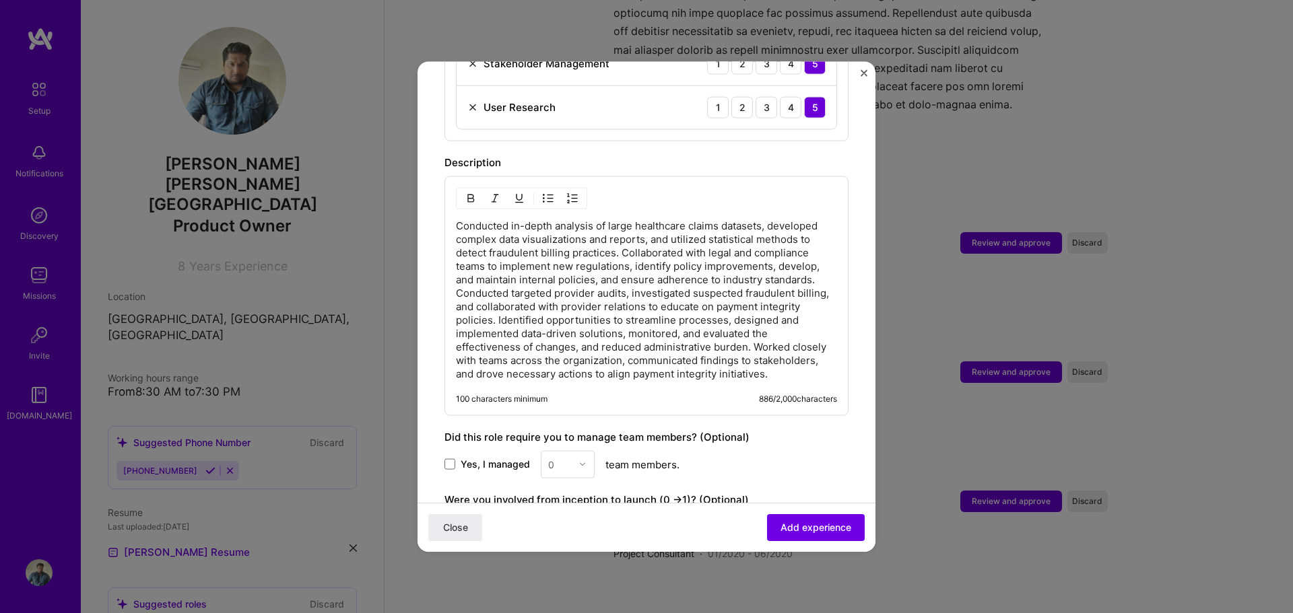
scroll to position [1267, 0]
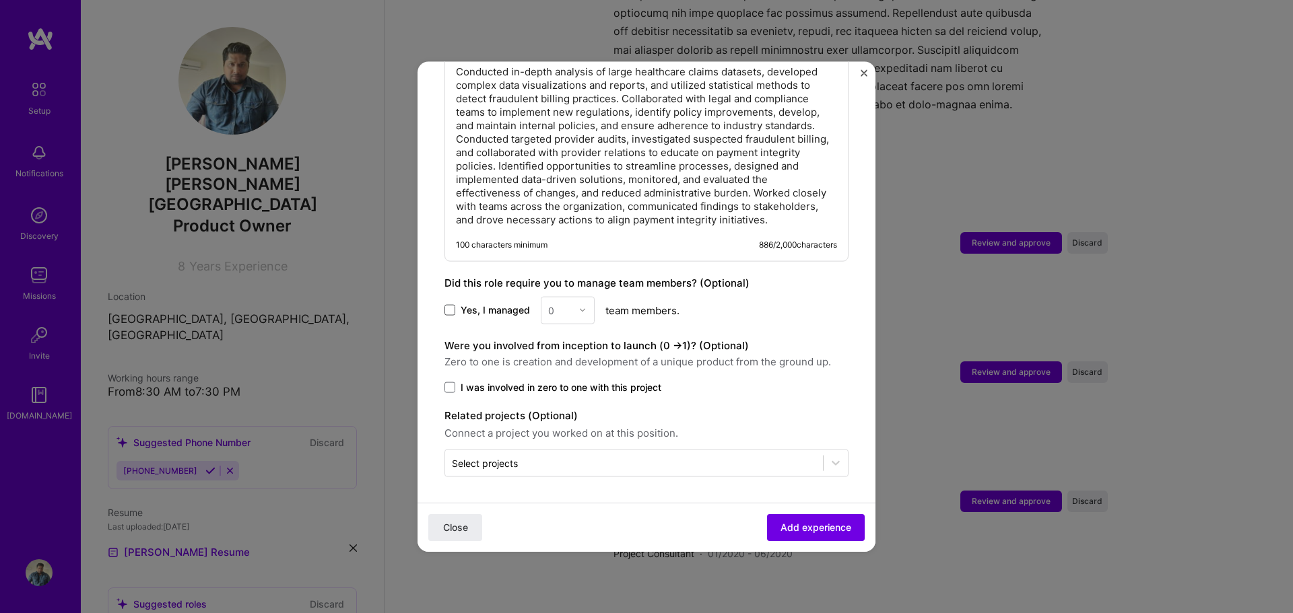
click at [452, 310] on span at bounding box center [449, 310] width 11 height 11
click at [0, 0] on input "Yes, I managed" at bounding box center [0, 0] width 0 height 0
click at [584, 307] on img at bounding box center [582, 310] width 8 height 8
click at [566, 444] on div "10" at bounding box center [568, 450] width 46 height 25
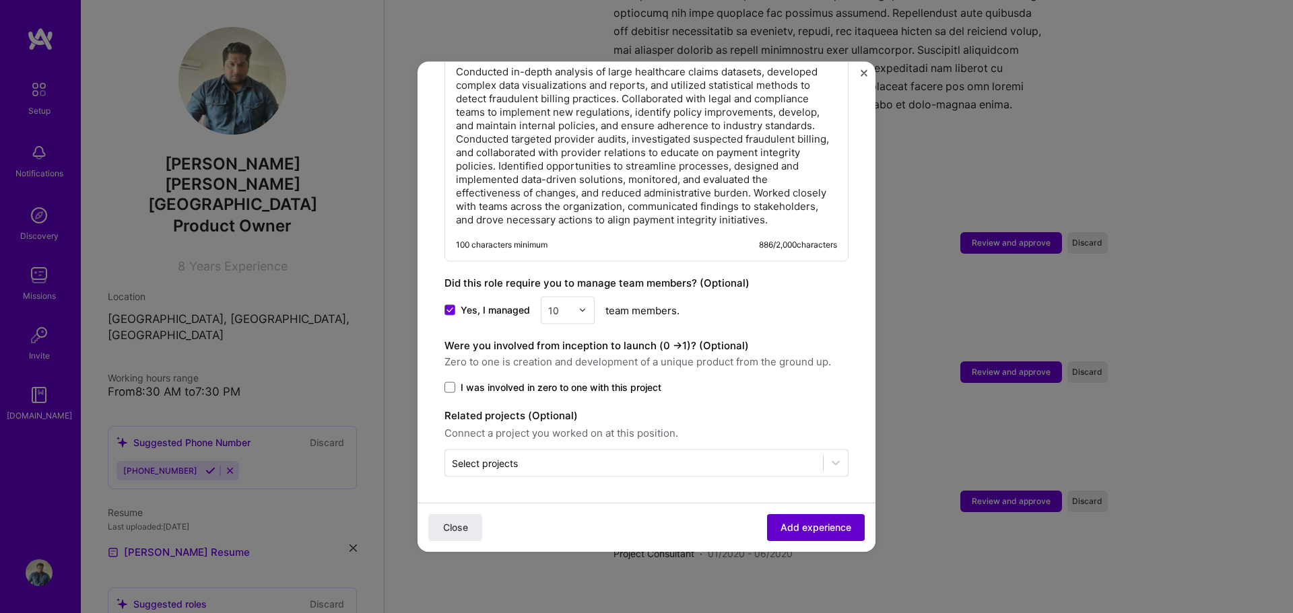
click at [806, 531] on span "Add experience" at bounding box center [815, 527] width 71 height 13
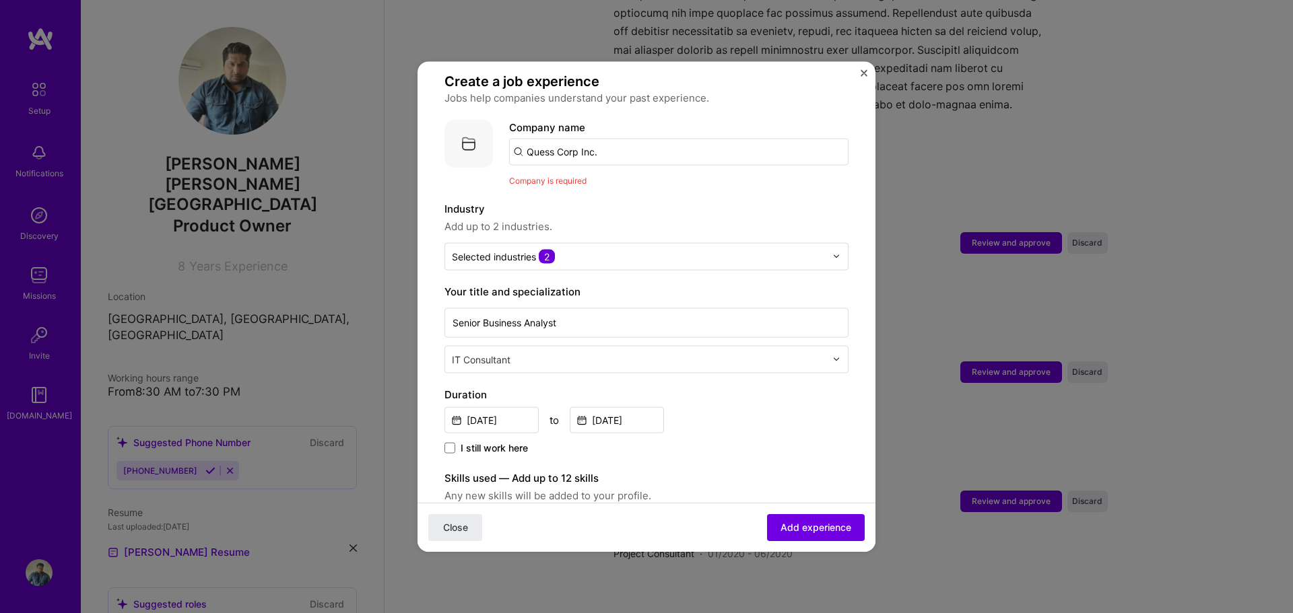
scroll to position [67, 0]
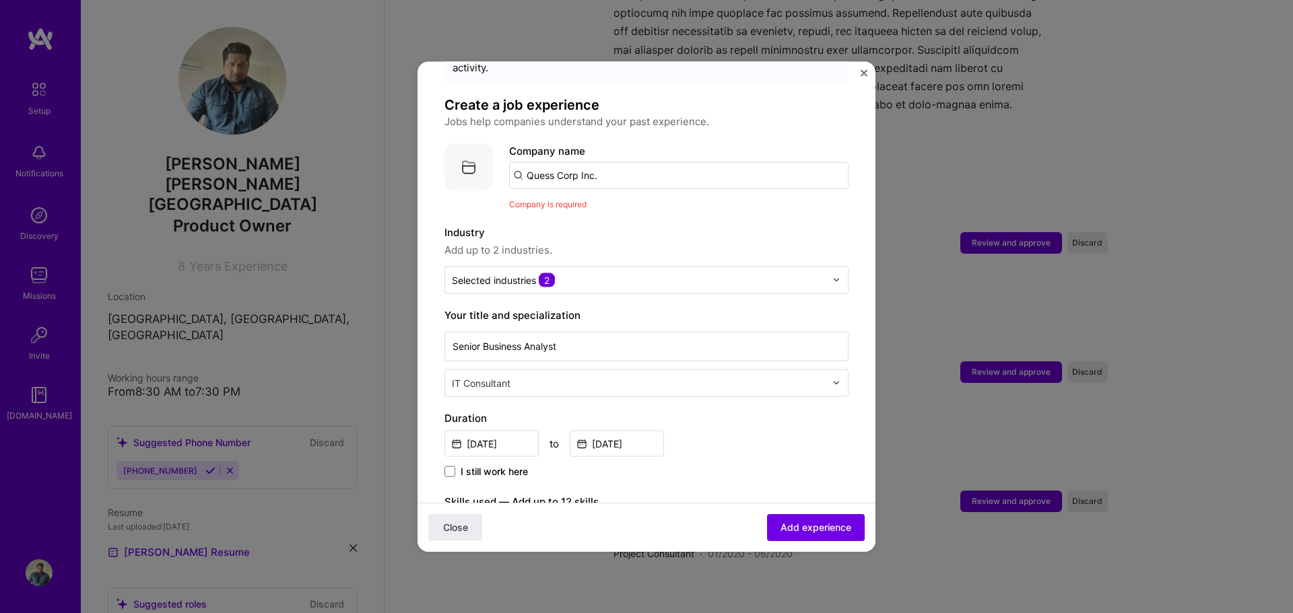
drag, startPoint x: 651, startPoint y: 164, endPoint x: 485, endPoint y: 164, distance: 165.6
click at [485, 164] on div "Company logo Company name Quess Corp Inc. Company is required" at bounding box center [646, 177] width 404 height 68
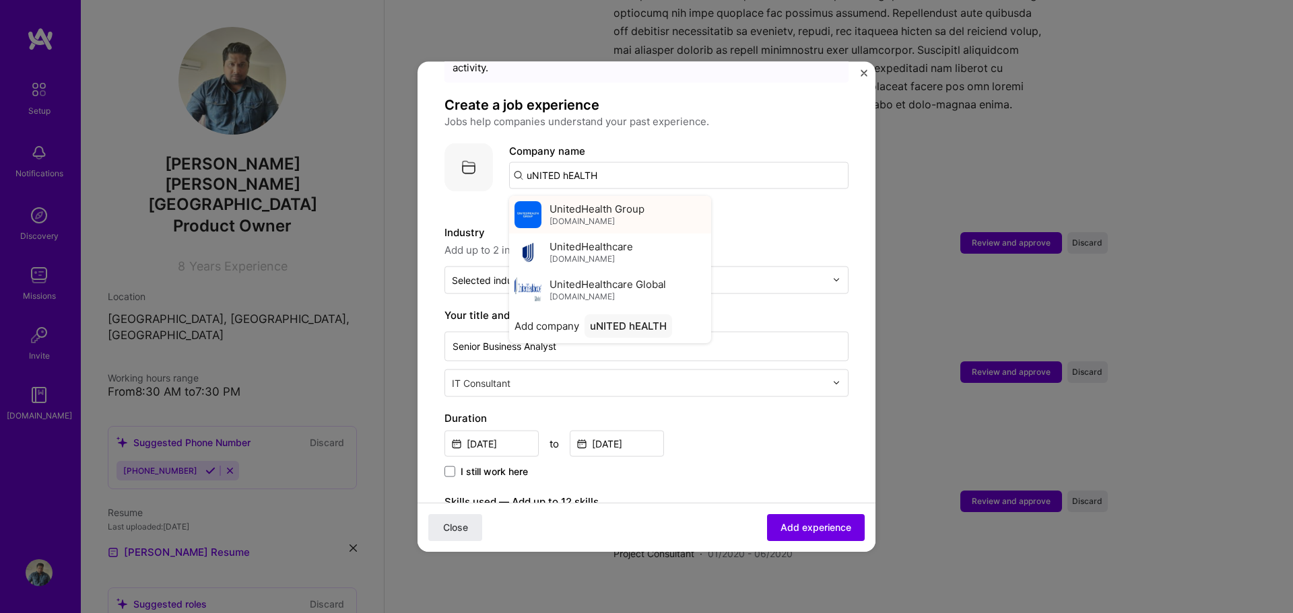
click at [612, 216] on span "unitedhealthgroup.com" at bounding box center [581, 221] width 65 height 11
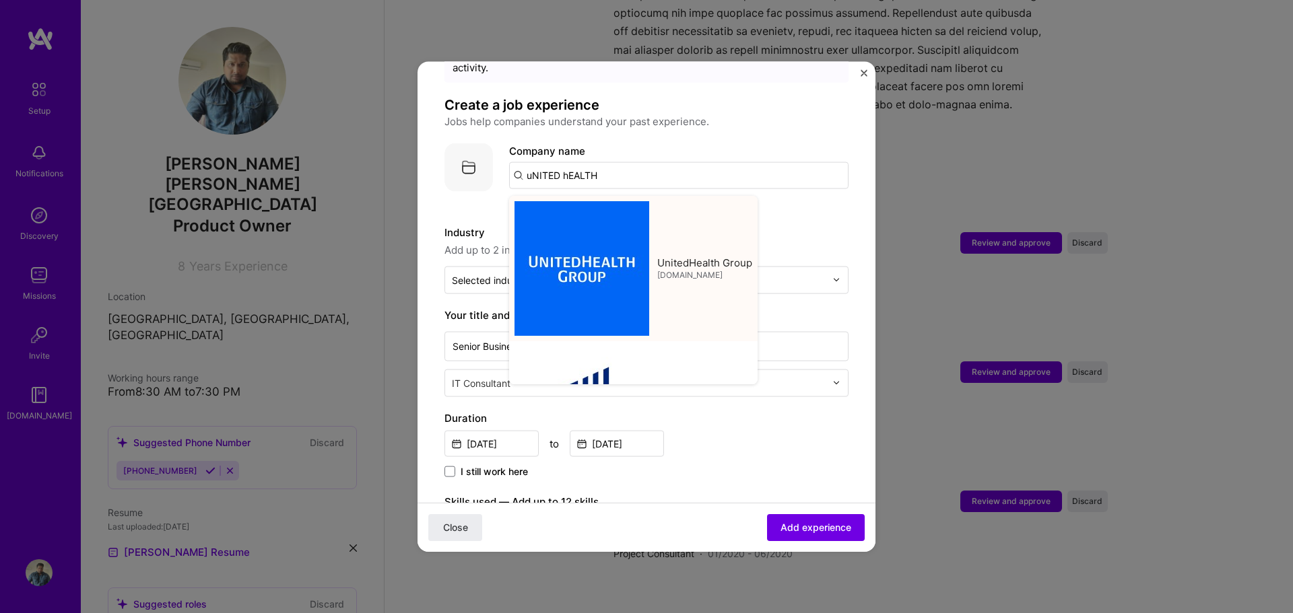
type input "UnitedHealth Group"
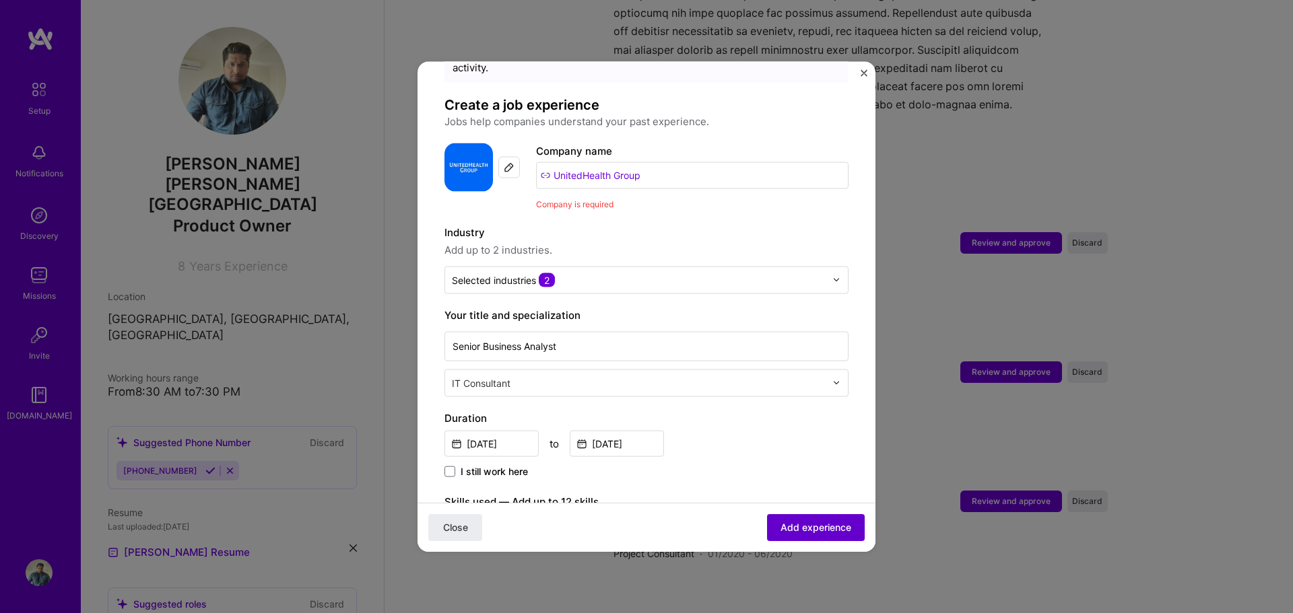
click at [817, 524] on span "Add experience" at bounding box center [815, 527] width 71 height 13
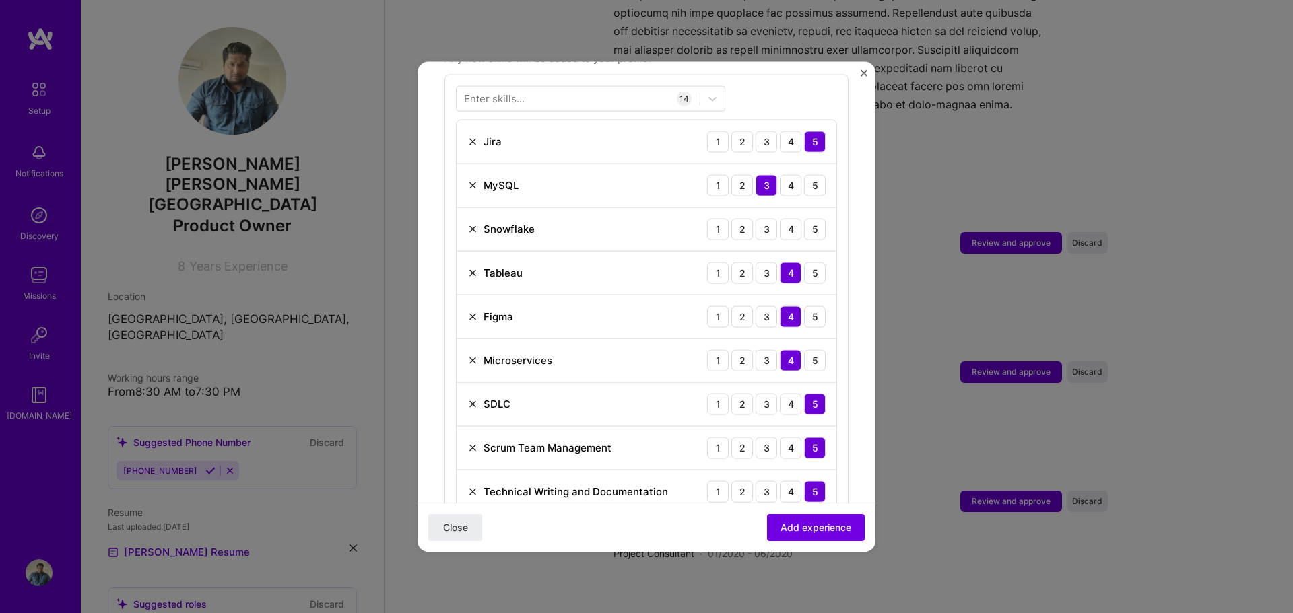
scroll to position [485, 0]
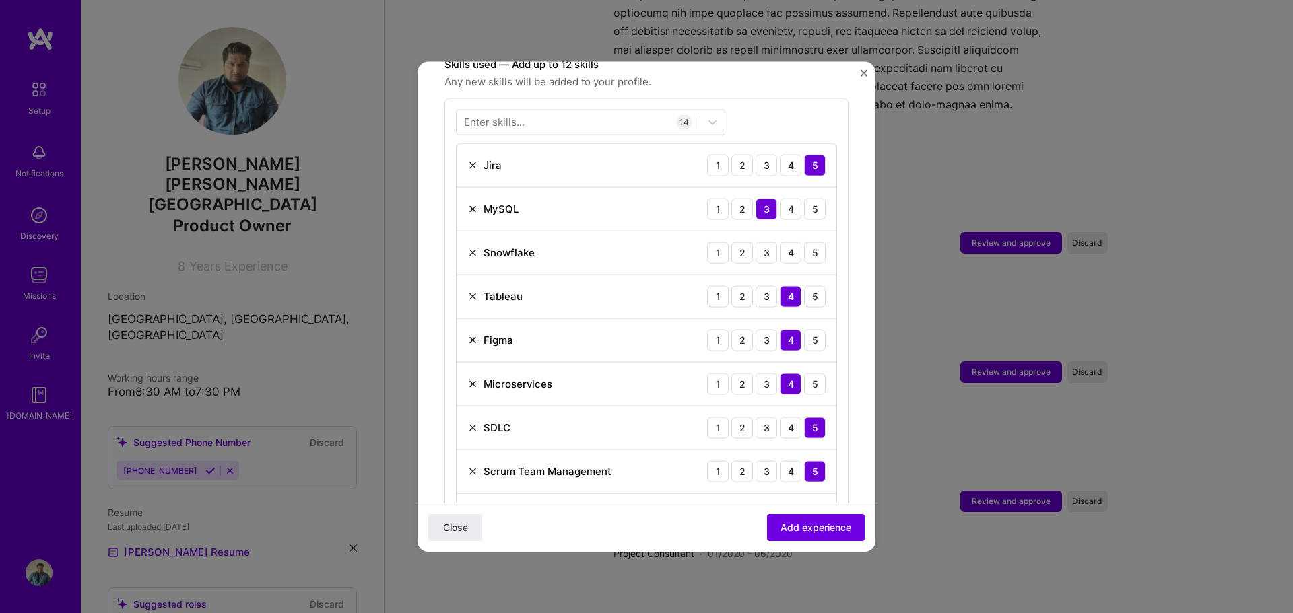
click at [470, 203] on img at bounding box center [472, 208] width 11 height 11
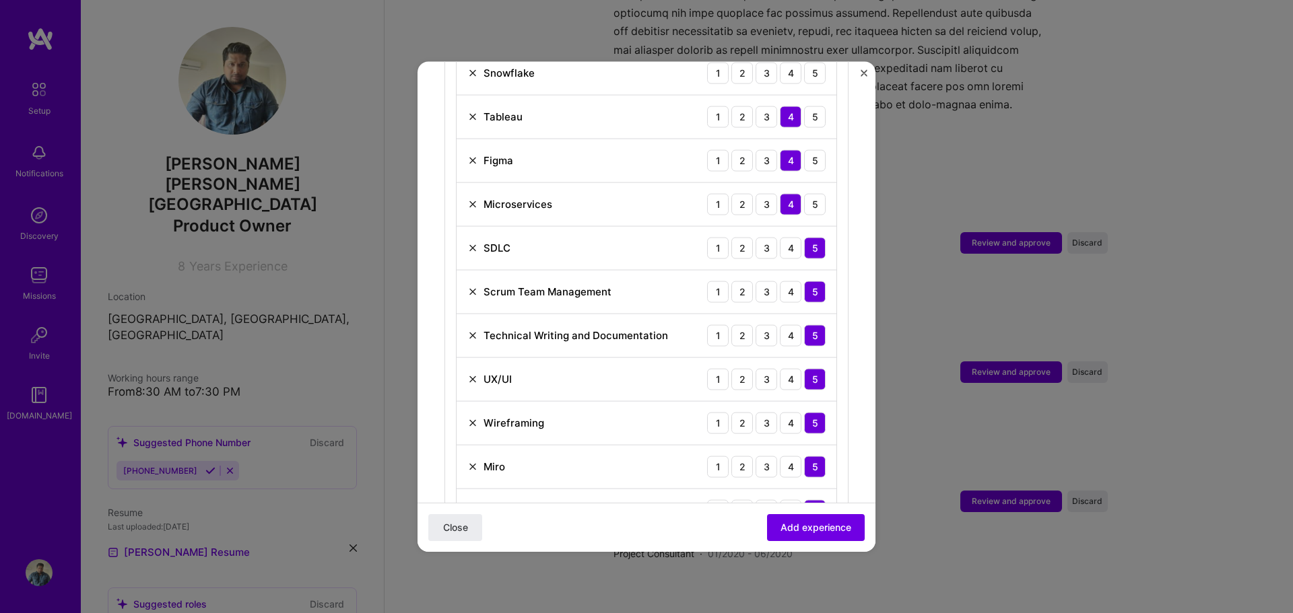
scroll to position [687, 0]
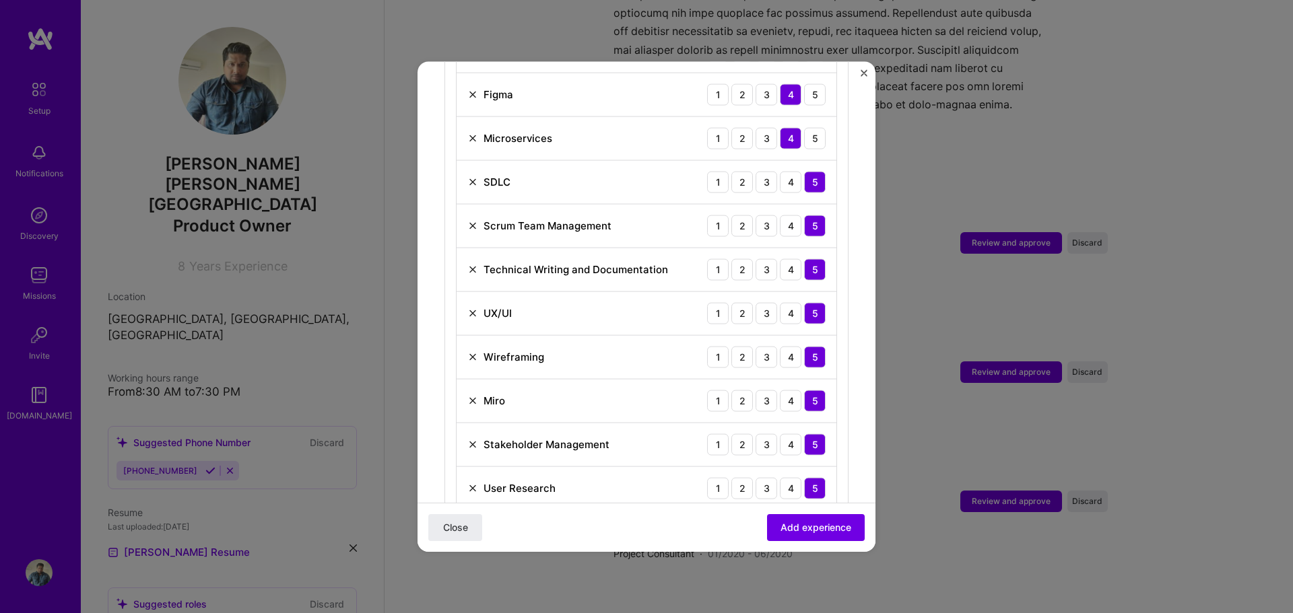
click at [472, 483] on img at bounding box center [472, 488] width 11 height 11
click at [810, 520] on button "Add experience" at bounding box center [816, 527] width 98 height 27
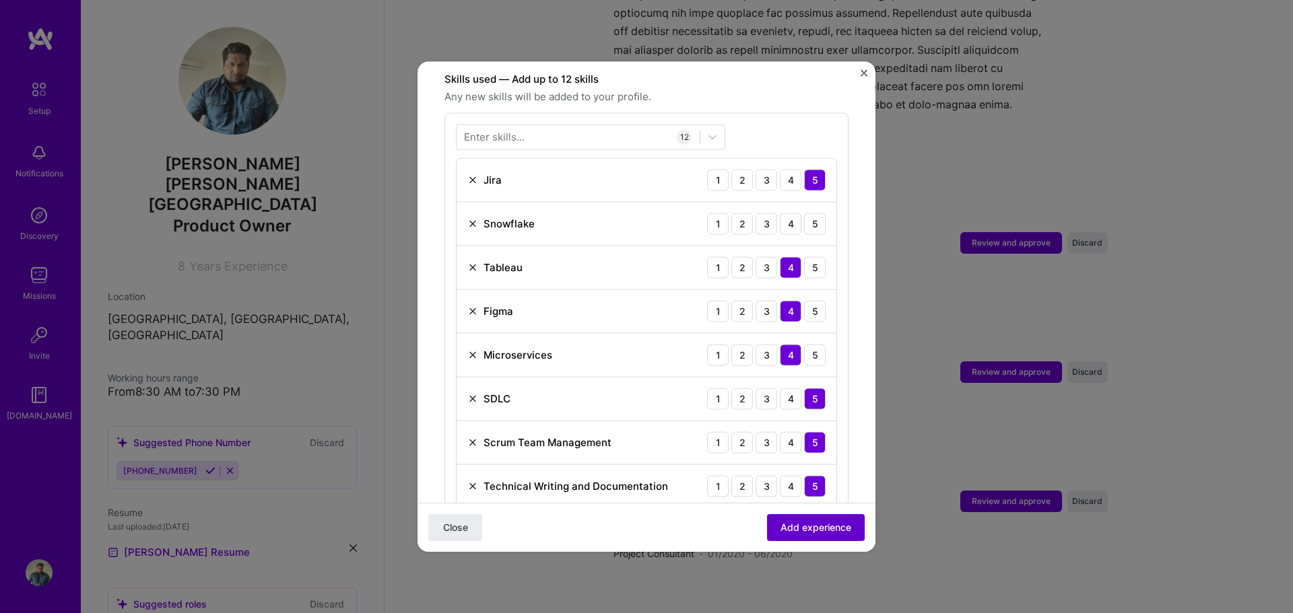
scroll to position [466, 0]
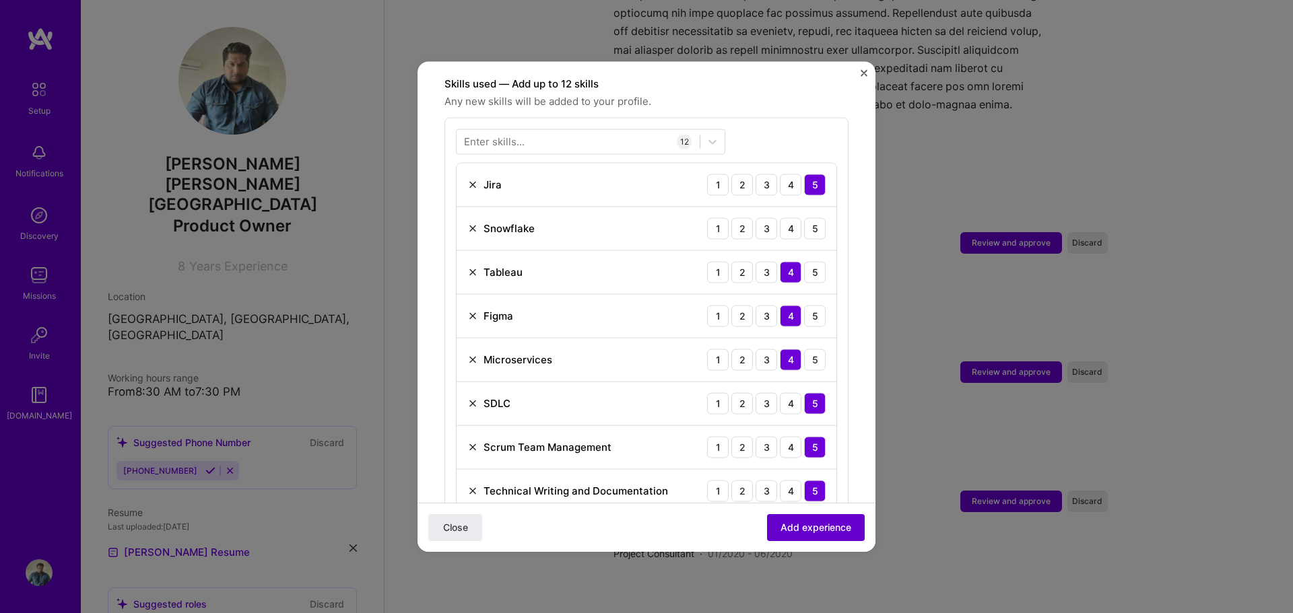
click at [808, 521] on span "Add experience" at bounding box center [815, 527] width 71 height 13
click at [469, 267] on img at bounding box center [472, 272] width 11 height 11
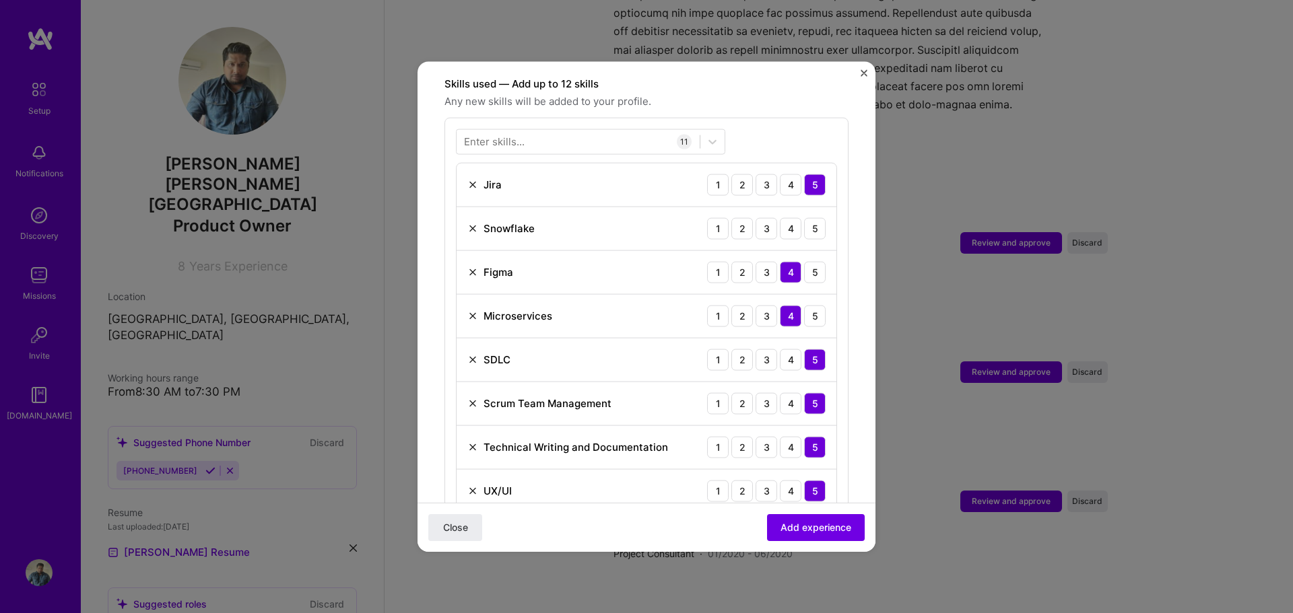
scroll to position [601, 0]
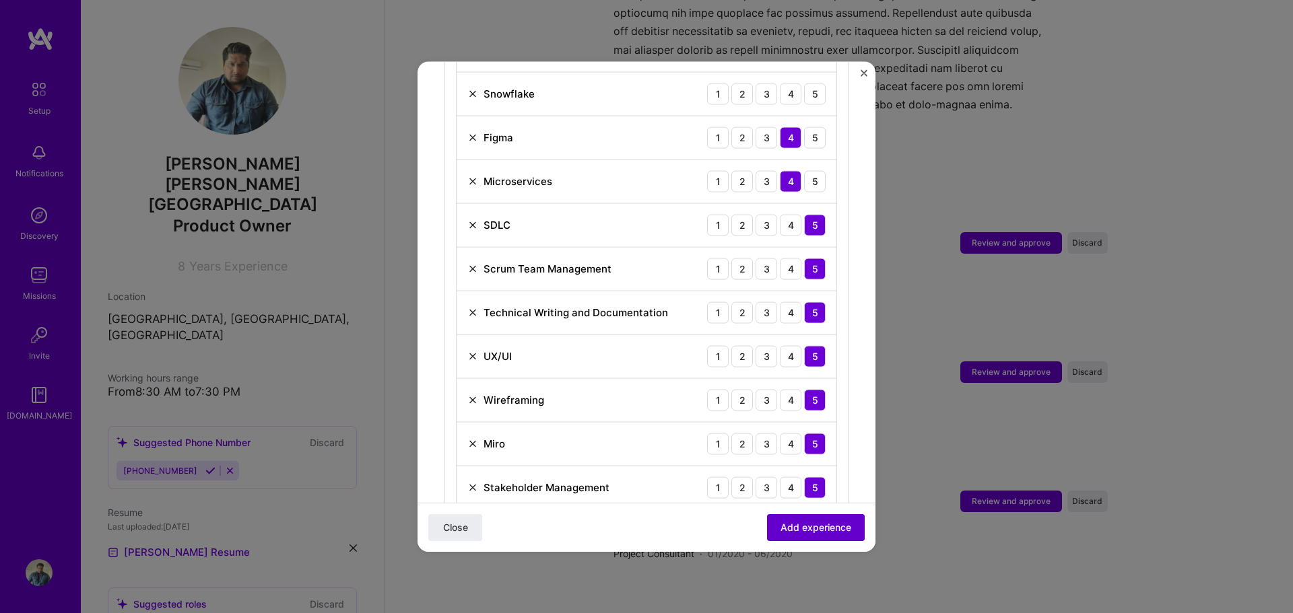
click at [812, 531] on span "Add experience" at bounding box center [815, 527] width 71 height 13
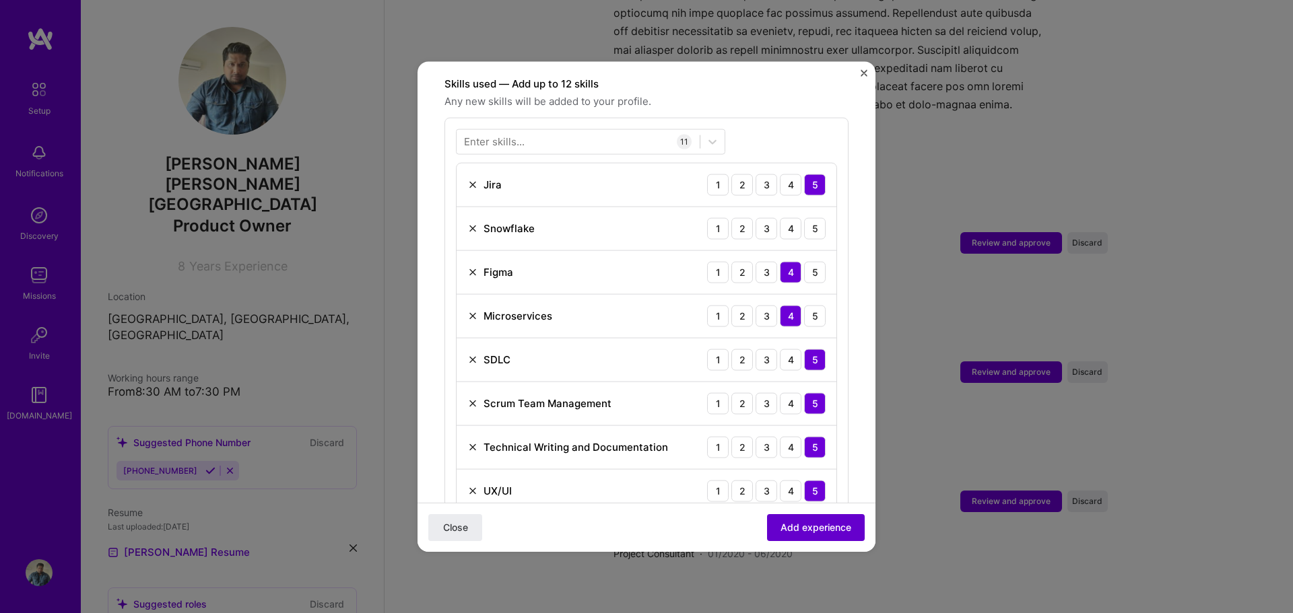
click at [812, 532] on span "Add experience" at bounding box center [815, 527] width 71 height 13
click at [757, 217] on div "3" at bounding box center [766, 228] width 22 height 22
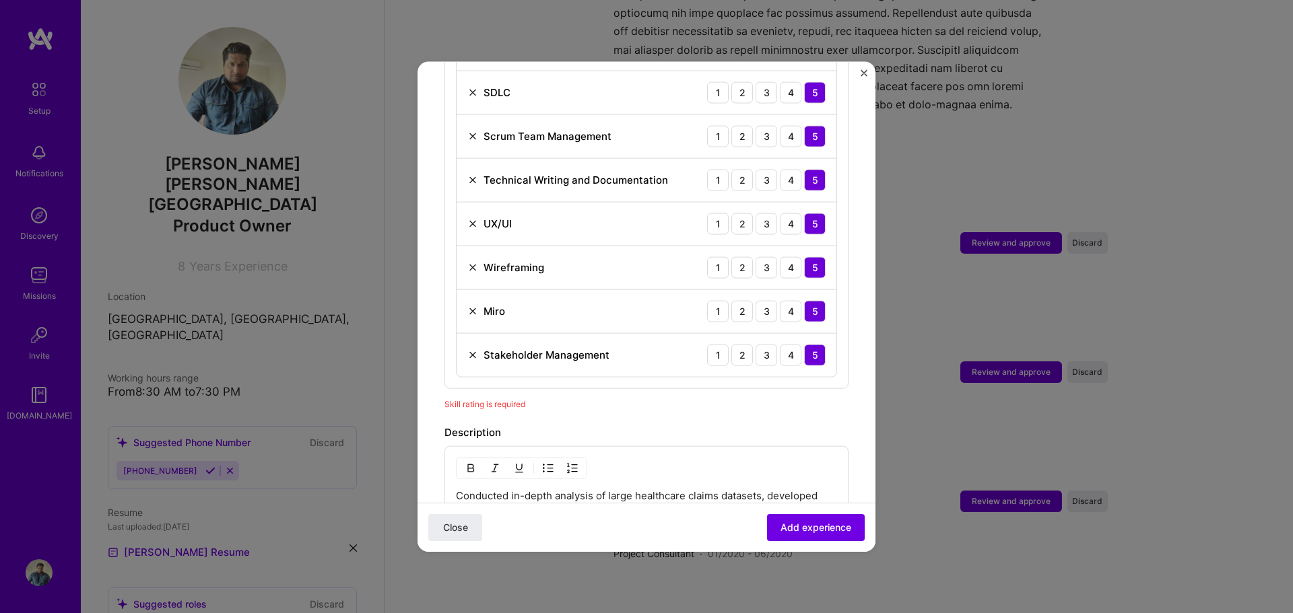
scroll to position [735, 0]
click at [814, 518] on button "Add experience" at bounding box center [816, 527] width 98 height 27
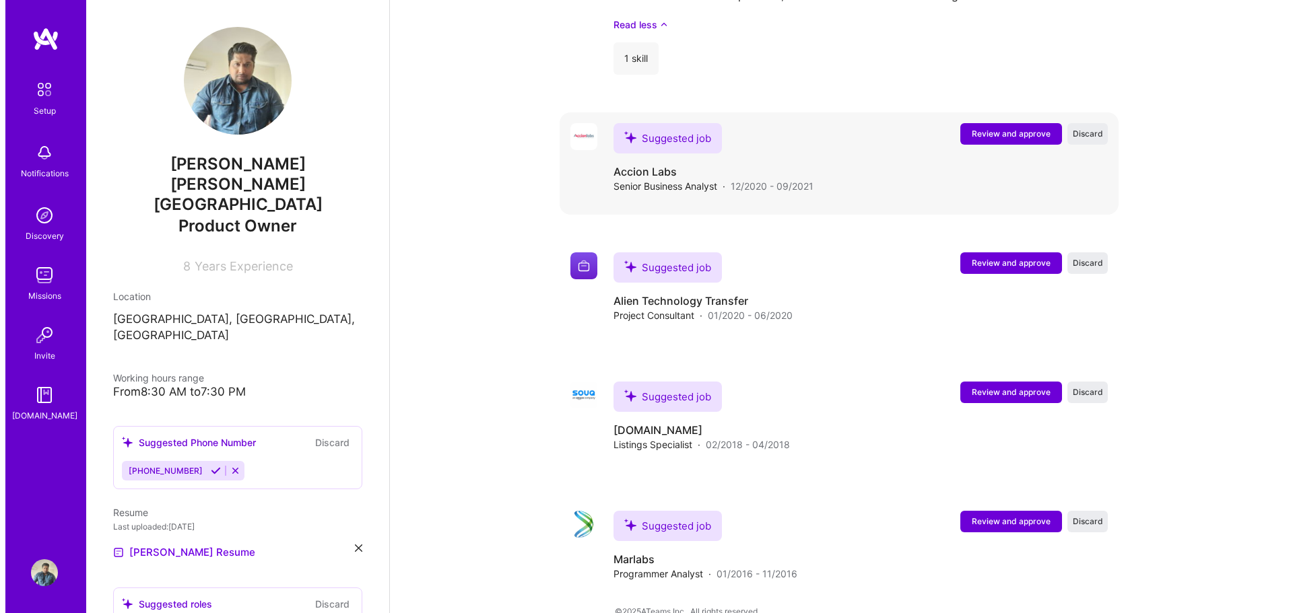
scroll to position [2615, 0]
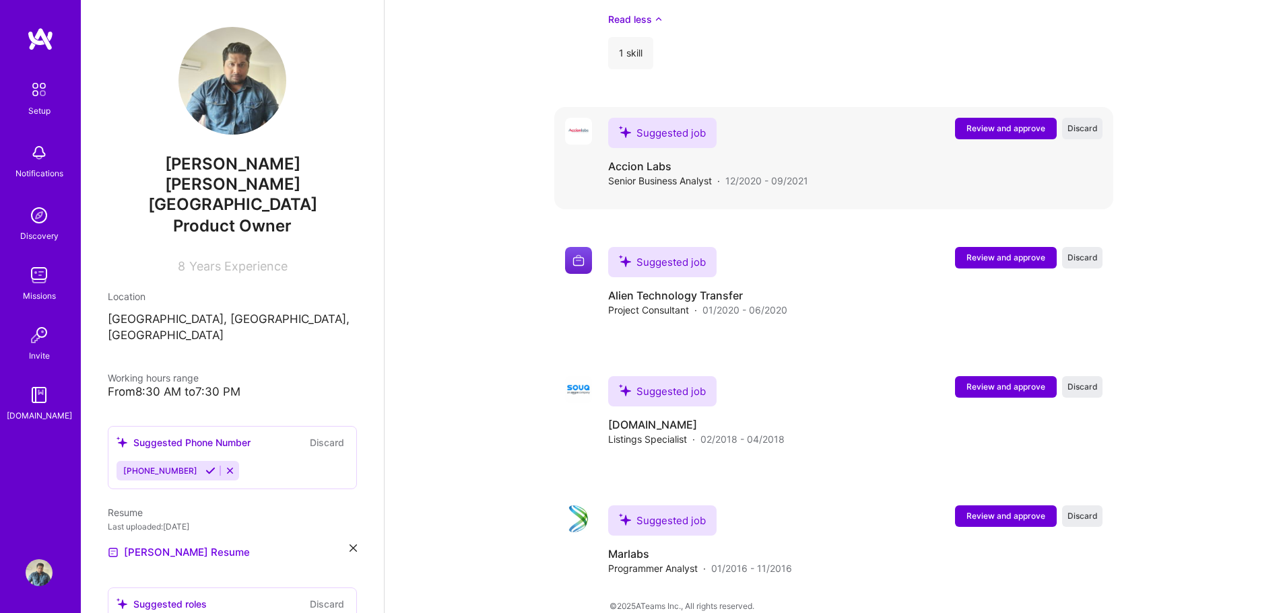
click at [978, 118] on button "Review and approve" at bounding box center [1006, 129] width 102 height 22
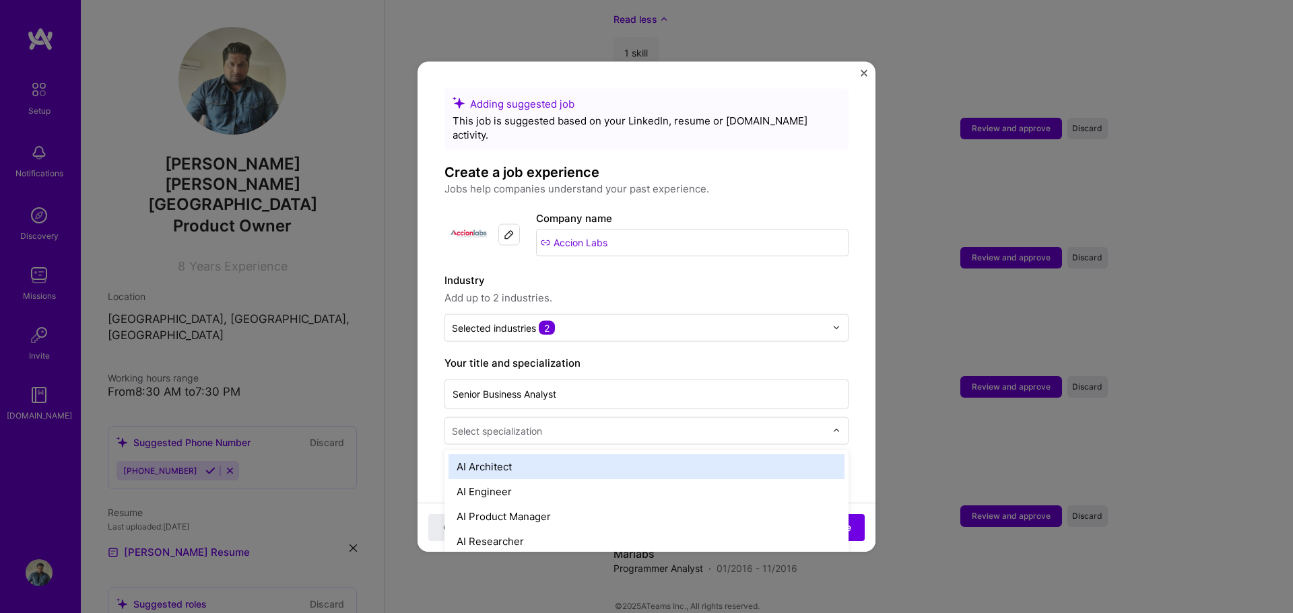
click at [504, 424] on div "Select specialization" at bounding box center [497, 431] width 90 height 14
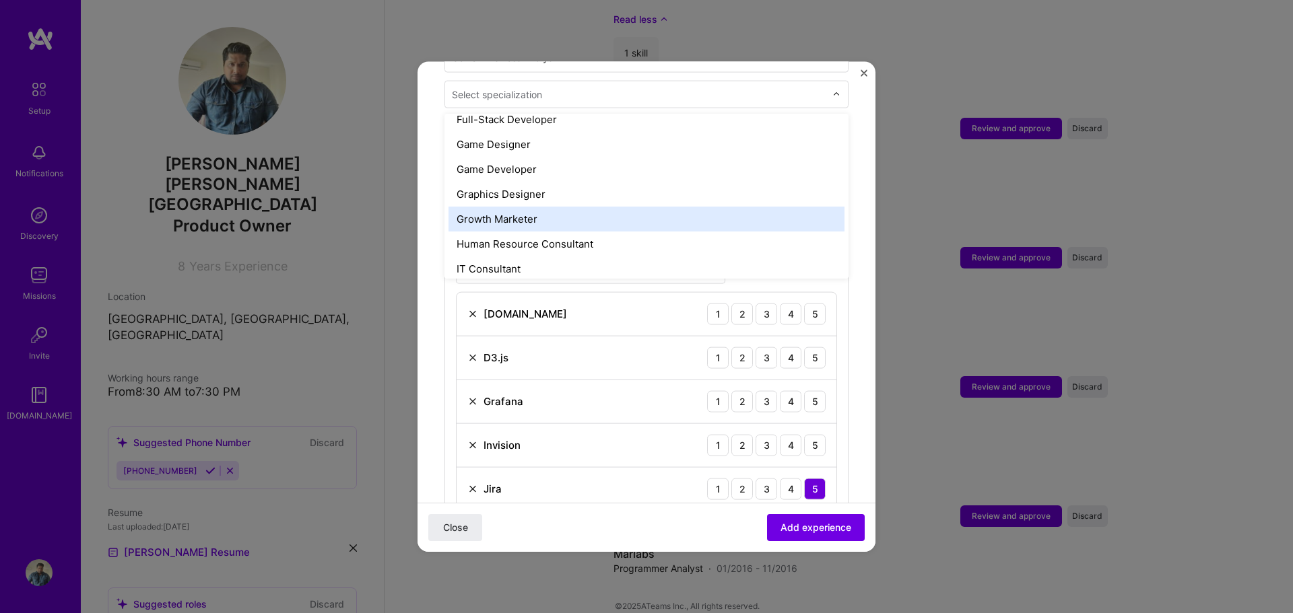
scroll to position [875, 0]
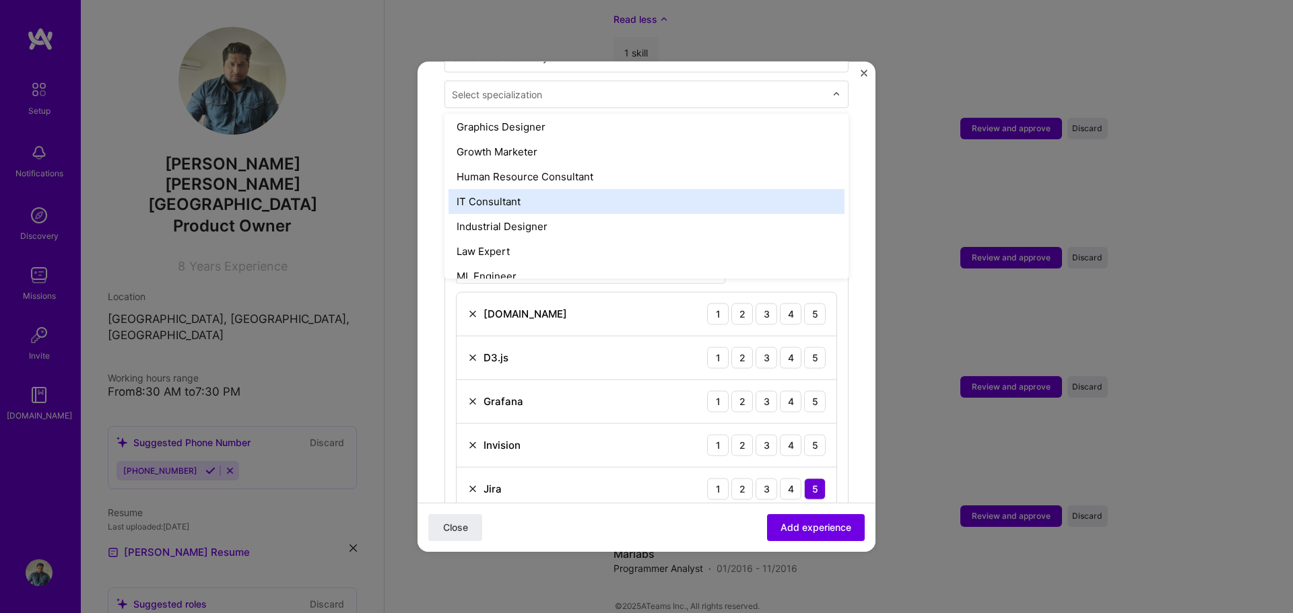
click at [518, 191] on div "IT Consultant" at bounding box center [646, 201] width 396 height 25
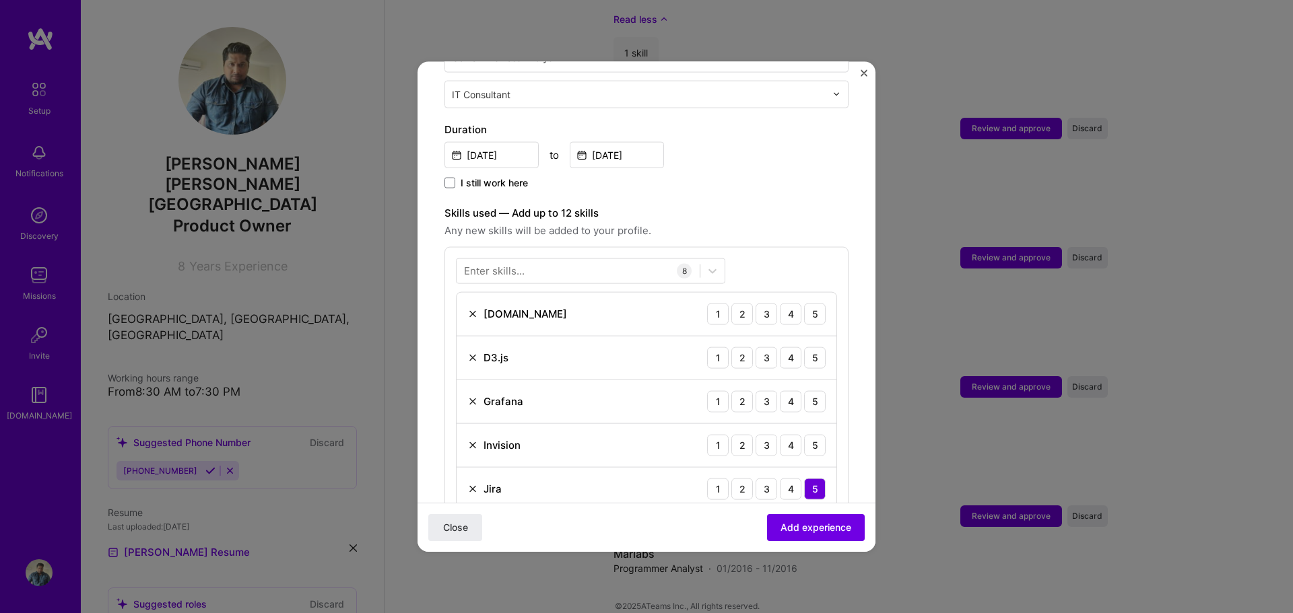
click at [725, 183] on div "Adding suggested job This job is suggested based on your LinkedIn, resume or A.…" at bounding box center [646, 475] width 404 height 1446
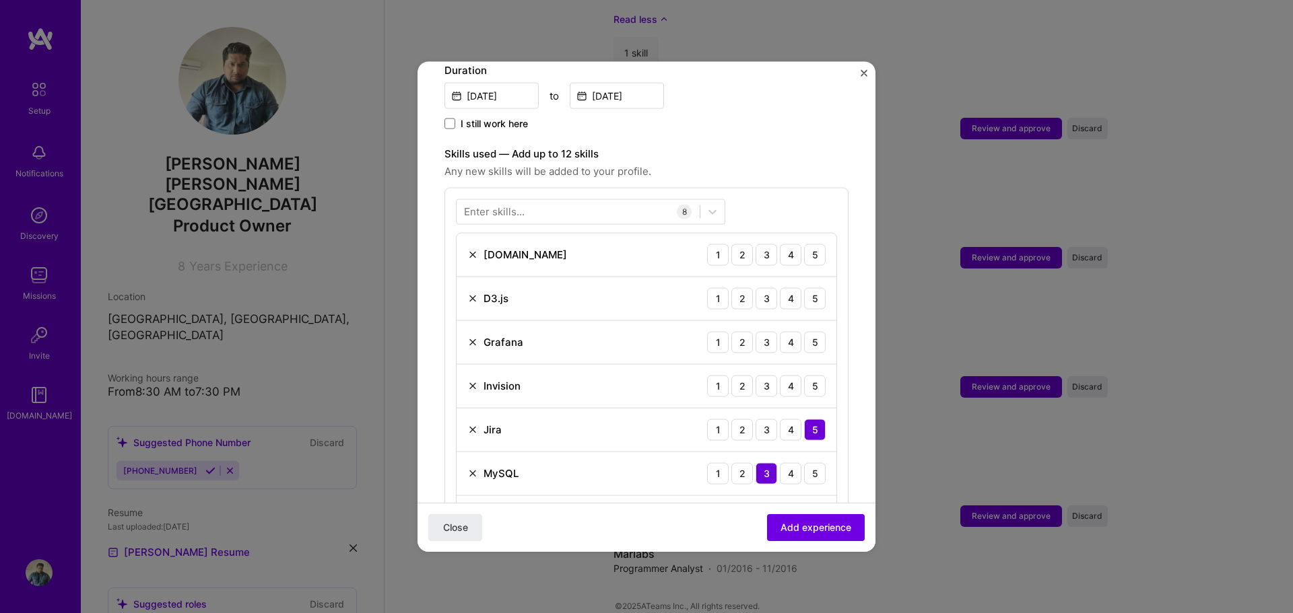
scroll to position [404, 0]
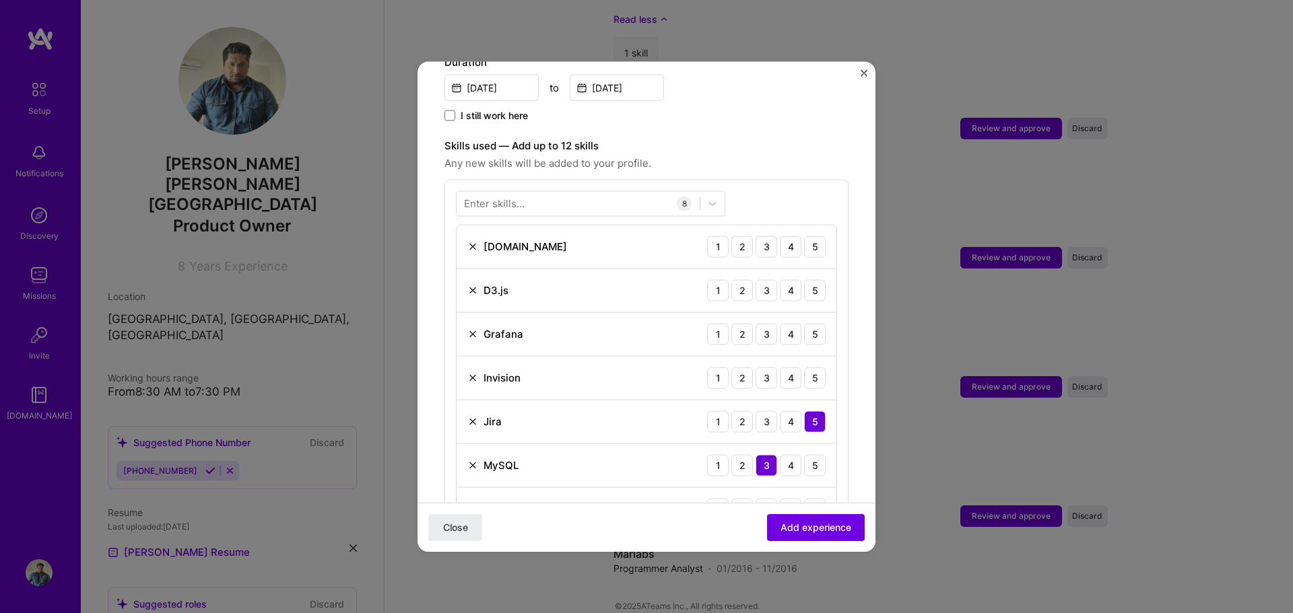
click at [473, 241] on img at bounding box center [472, 246] width 11 height 11
click at [475, 285] on img at bounding box center [472, 290] width 11 height 11
click at [473, 416] on img at bounding box center [472, 421] width 11 height 11
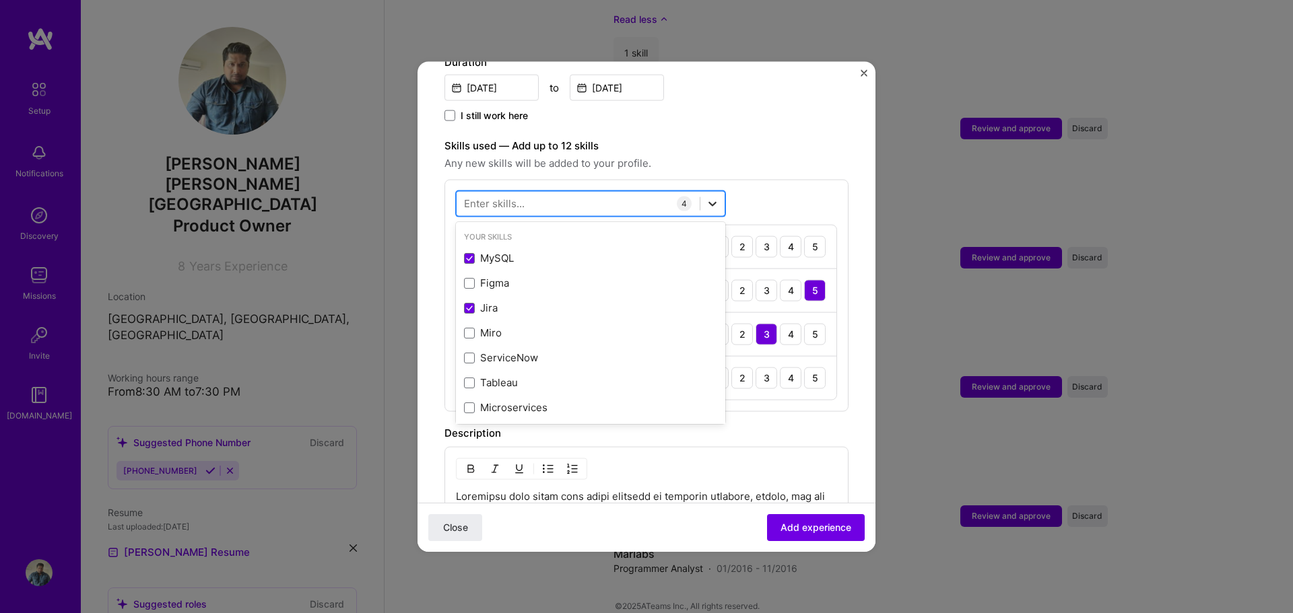
click at [713, 197] on icon at bounding box center [712, 203] width 13 height 13
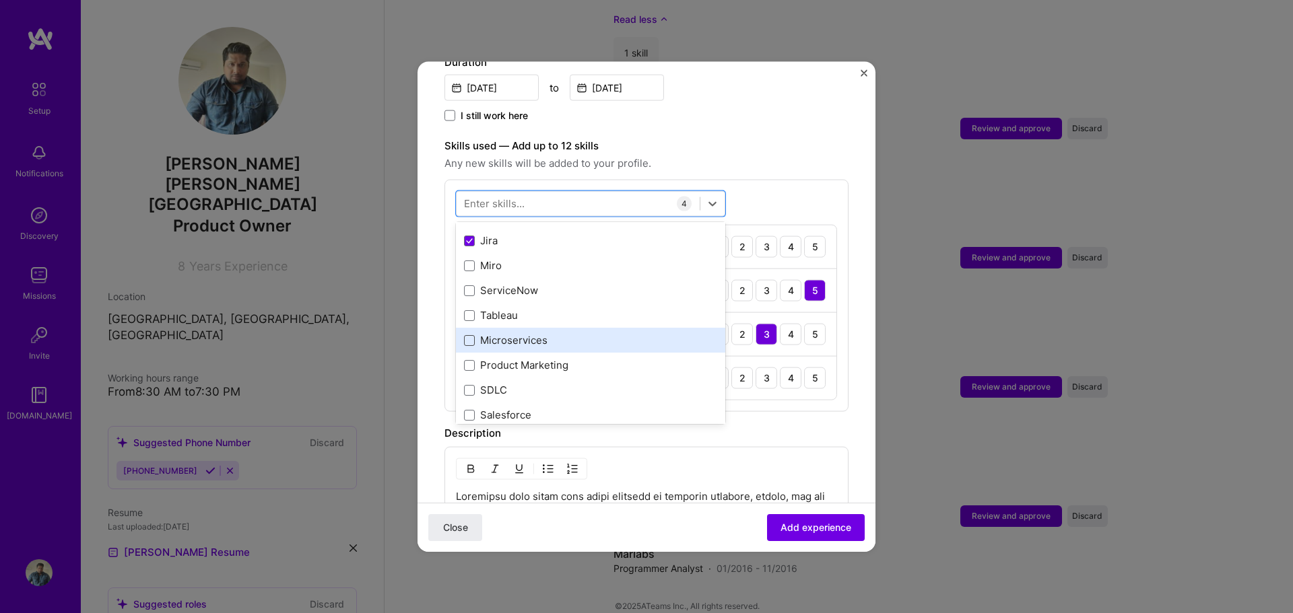
click at [469, 335] on span at bounding box center [469, 340] width 11 height 11
click at [0, 0] on input "checkbox" at bounding box center [0, 0] width 0 height 0
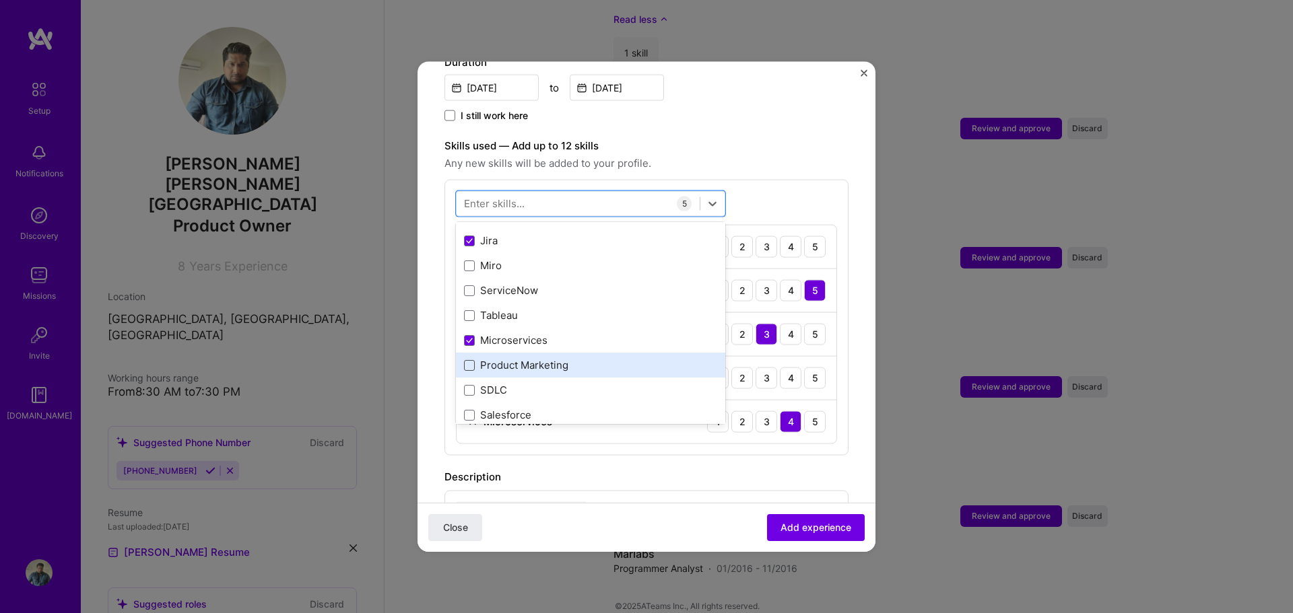
click at [469, 360] on span at bounding box center [469, 365] width 11 height 11
click at [0, 0] on input "checkbox" at bounding box center [0, 0] width 0 height 0
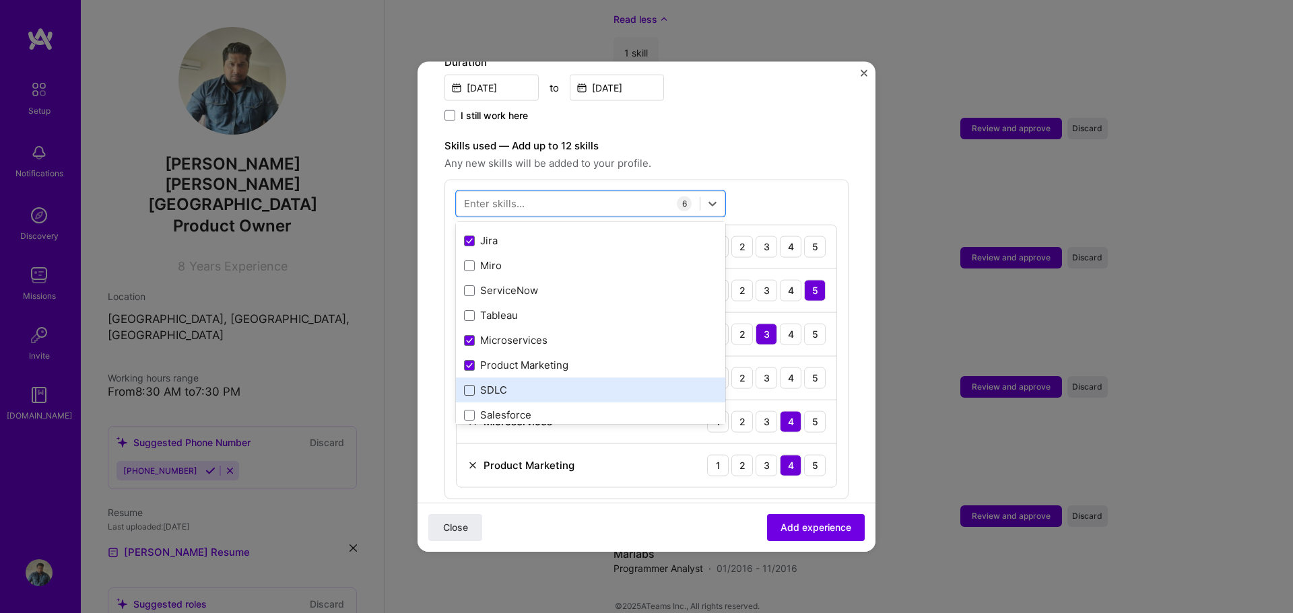
click at [471, 384] on span at bounding box center [469, 389] width 11 height 11
click at [0, 0] on input "checkbox" at bounding box center [0, 0] width 0 height 0
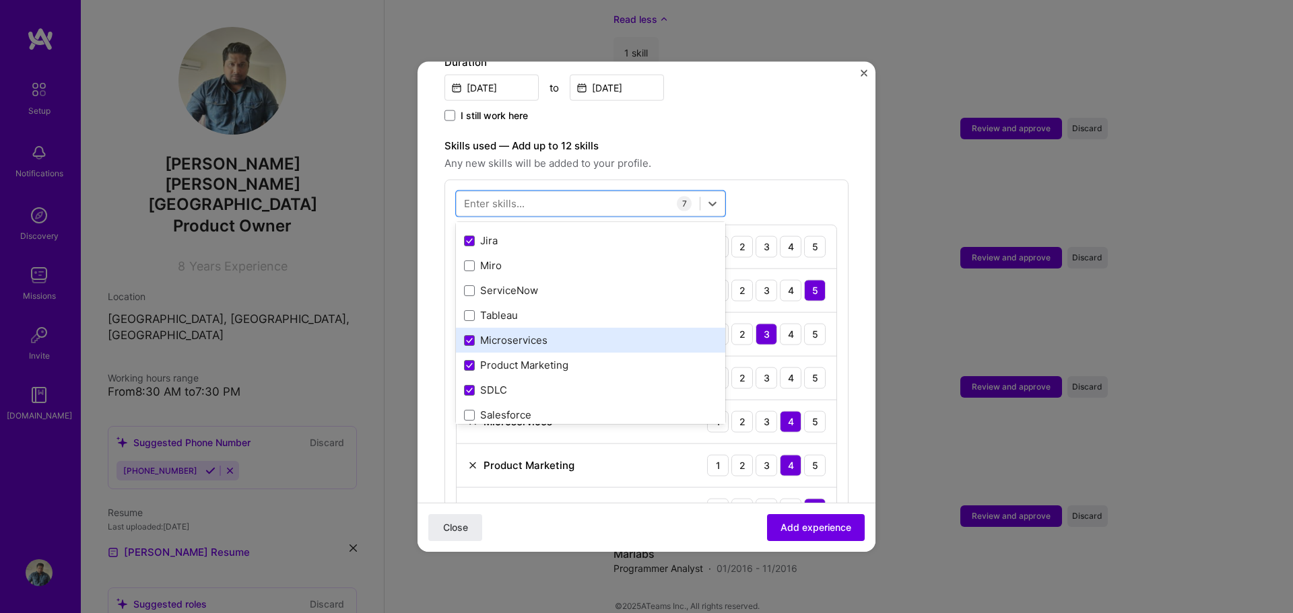
scroll to position [135, 0]
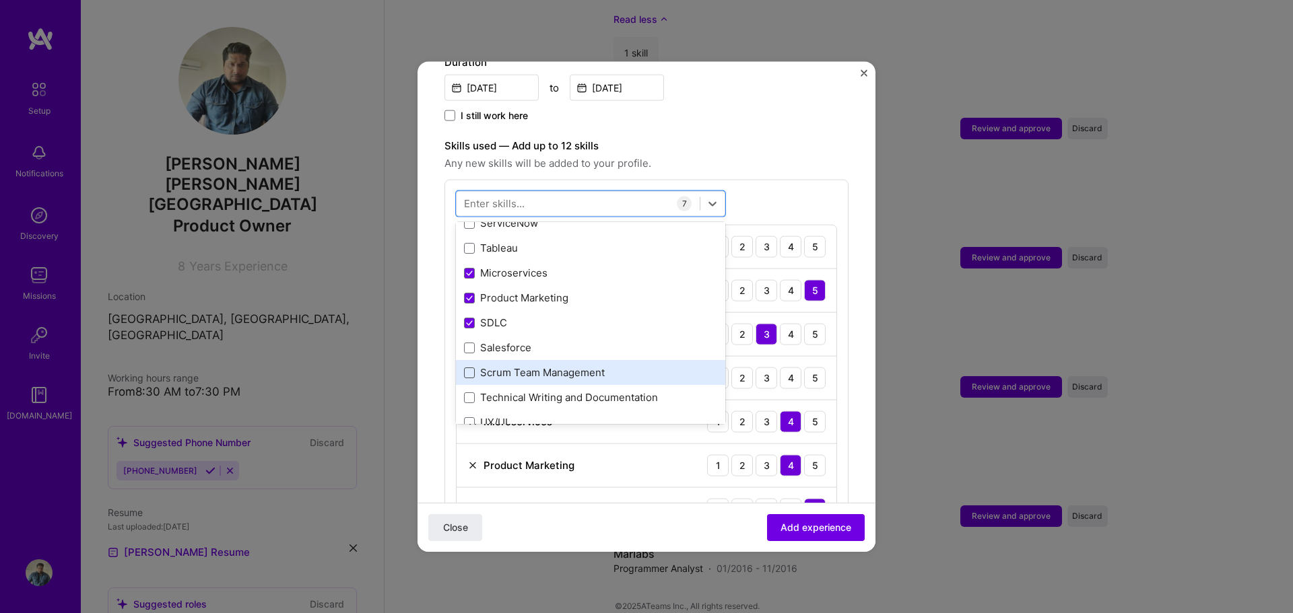
click at [472, 367] on span at bounding box center [469, 372] width 11 height 11
click at [0, 0] on input "checkbox" at bounding box center [0, 0] width 0 height 0
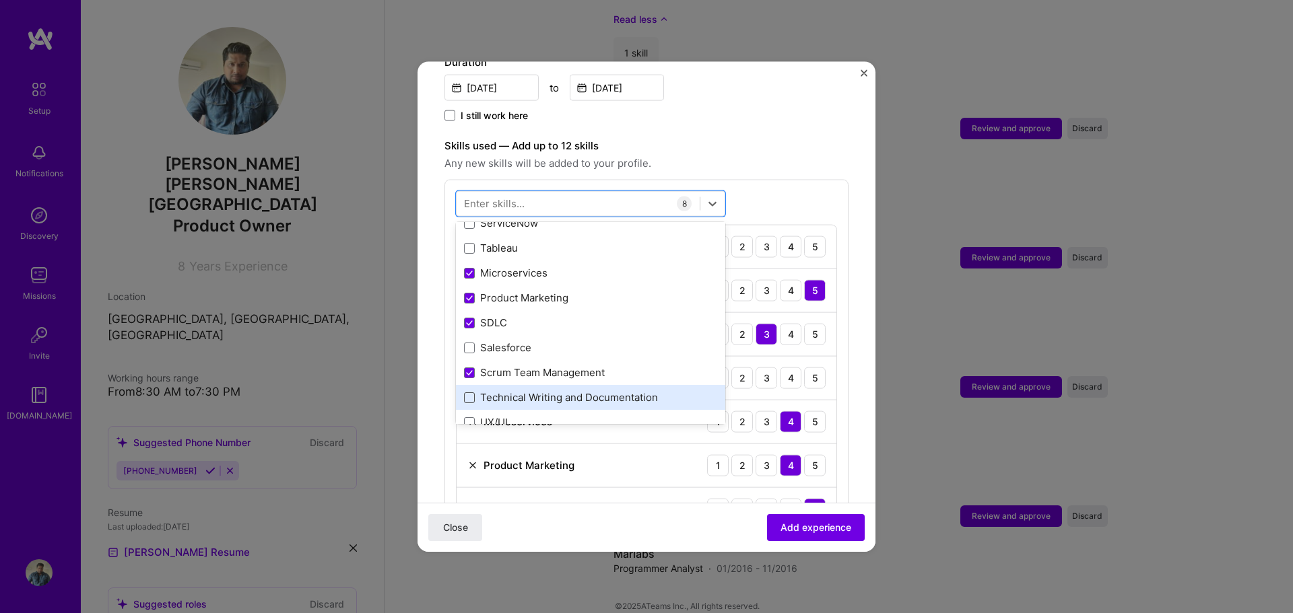
click at [468, 392] on span at bounding box center [469, 397] width 11 height 11
click at [0, 0] on input "checkbox" at bounding box center [0, 0] width 0 height 0
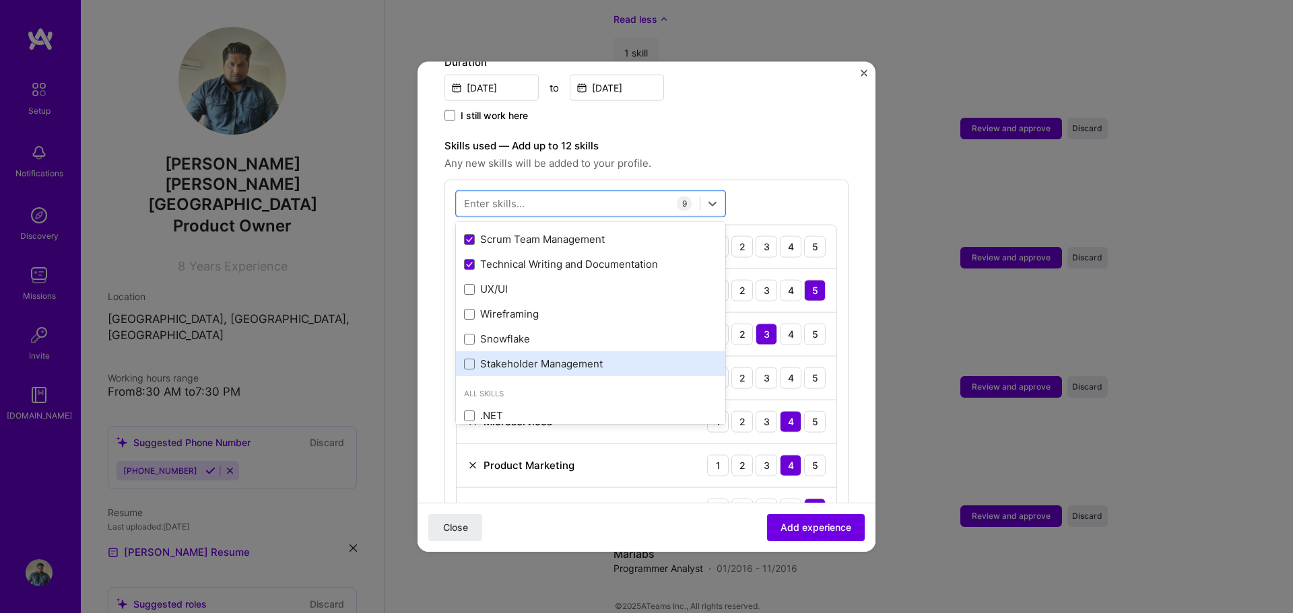
scroll to position [269, 0]
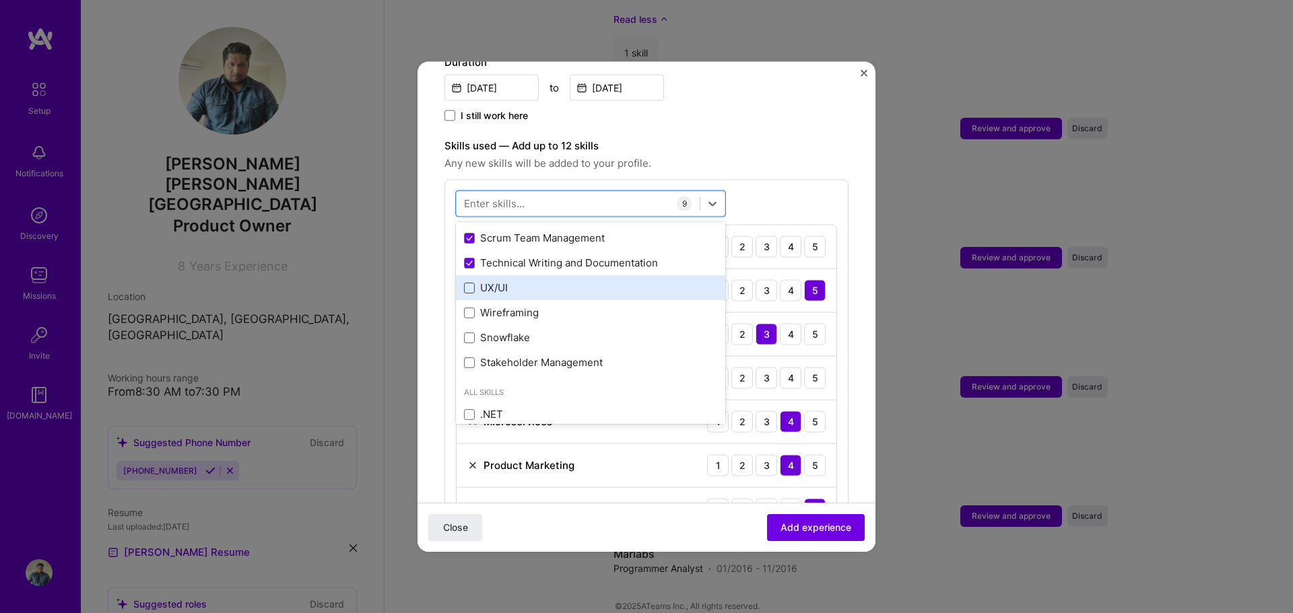
click at [472, 282] on span at bounding box center [469, 287] width 11 height 11
click at [0, 0] on input "checkbox" at bounding box center [0, 0] width 0 height 0
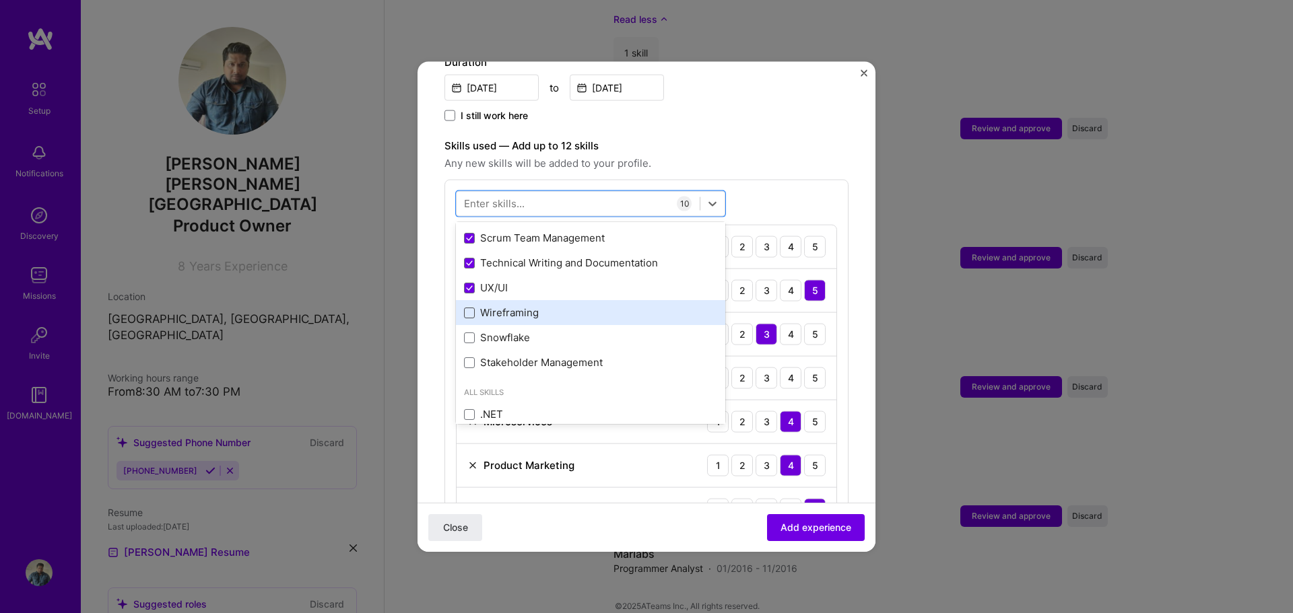
click at [471, 307] on span at bounding box center [469, 312] width 11 height 11
click at [0, 0] on input "checkbox" at bounding box center [0, 0] width 0 height 0
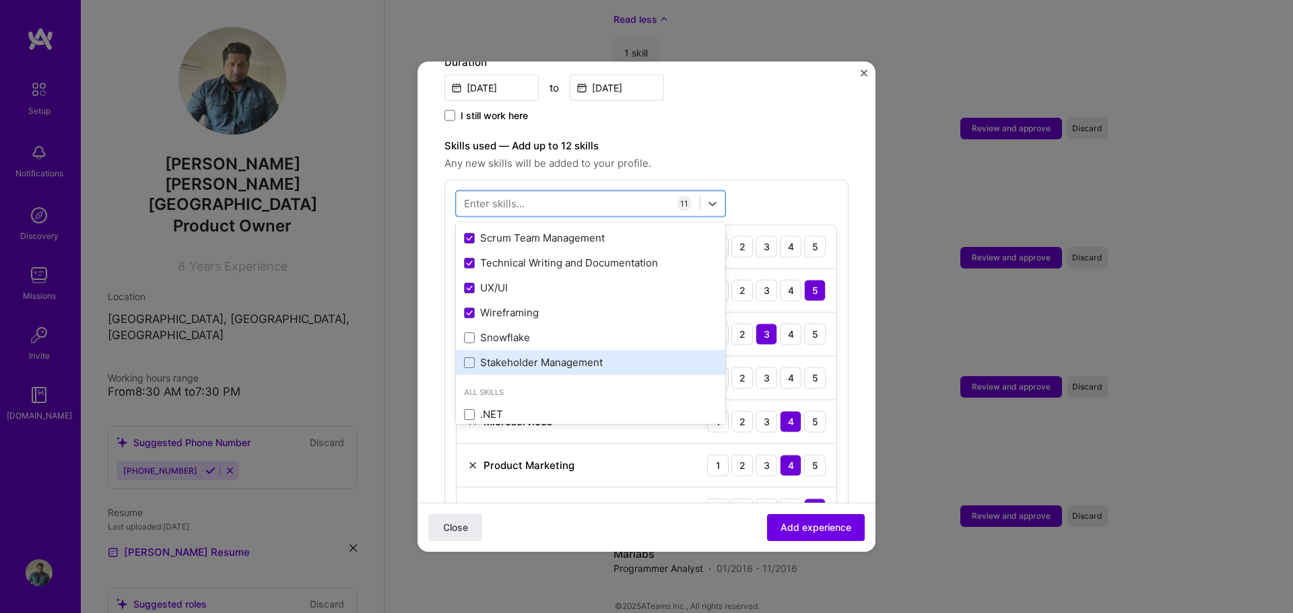
click at [475, 356] on div "Stakeholder Management" at bounding box center [590, 363] width 253 height 14
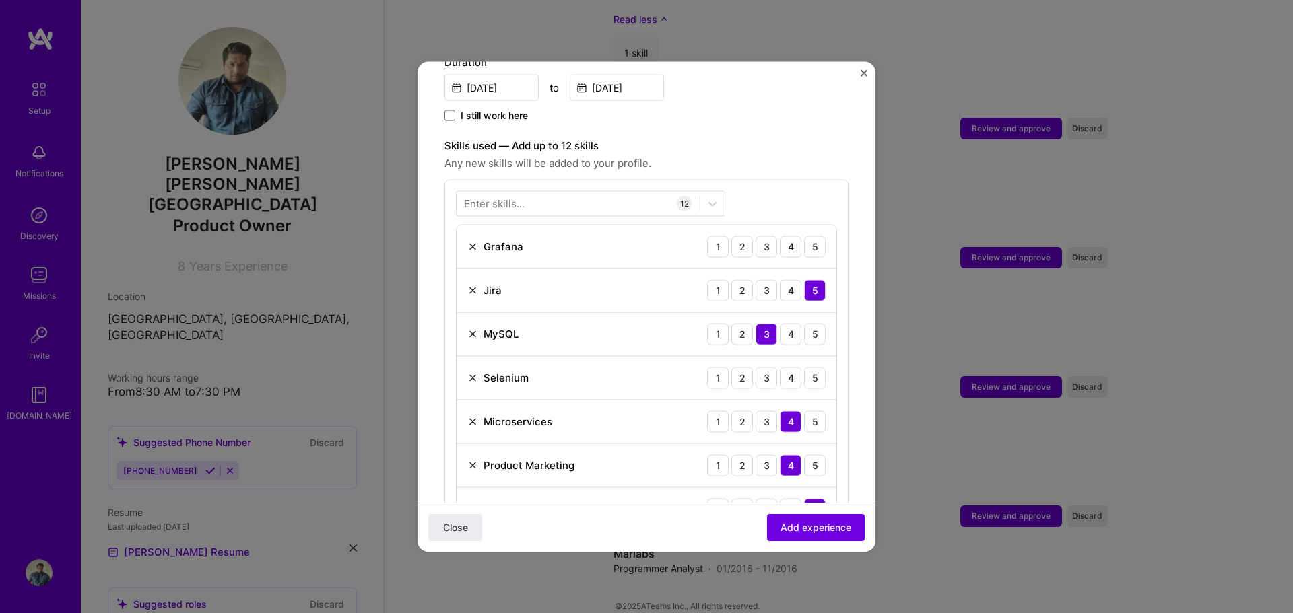
click at [841, 127] on form "Adding suggested job This job is suggested based on your LinkedIn, resume or A.…" at bounding box center [646, 533] width 458 height 1698
click at [780, 236] on div "4" at bounding box center [791, 247] width 22 height 22
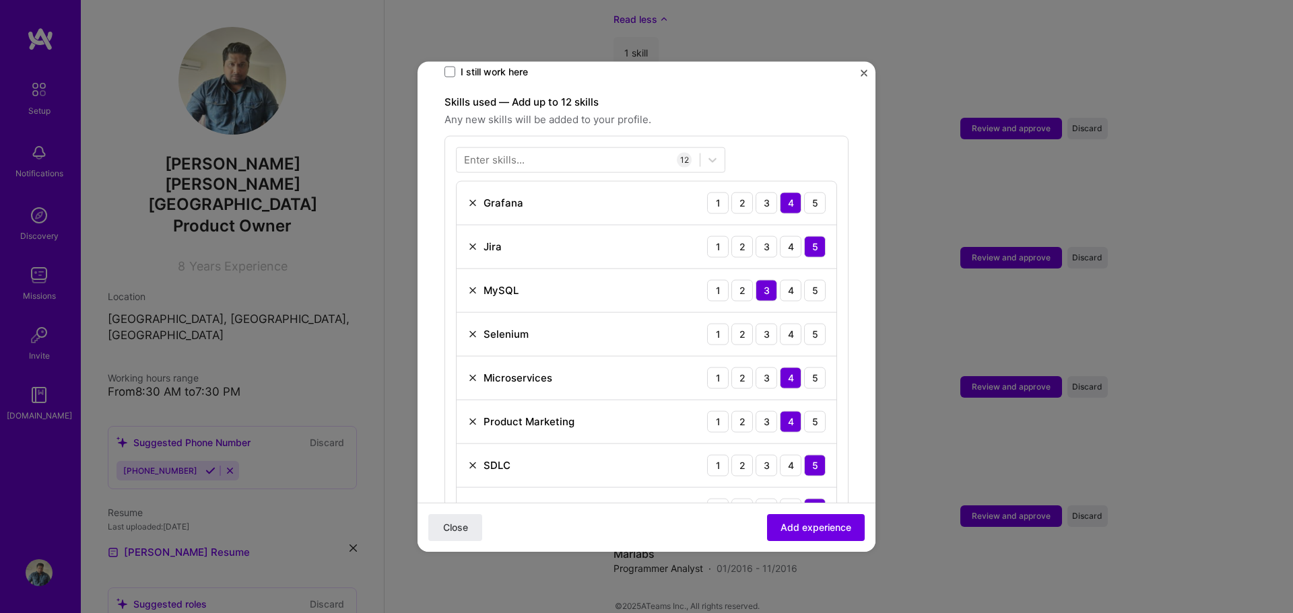
scroll to position [471, 0]
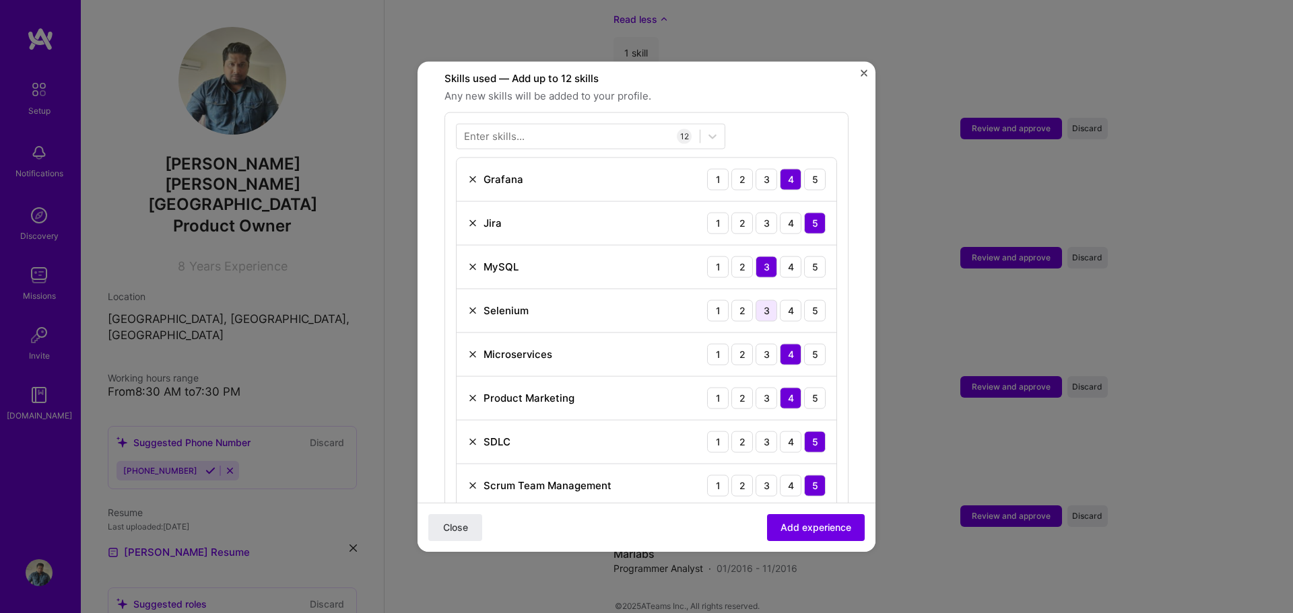
click at [758, 300] on div "3" at bounding box center [766, 311] width 22 height 22
click at [736, 300] on div "2" at bounding box center [742, 311] width 22 height 22
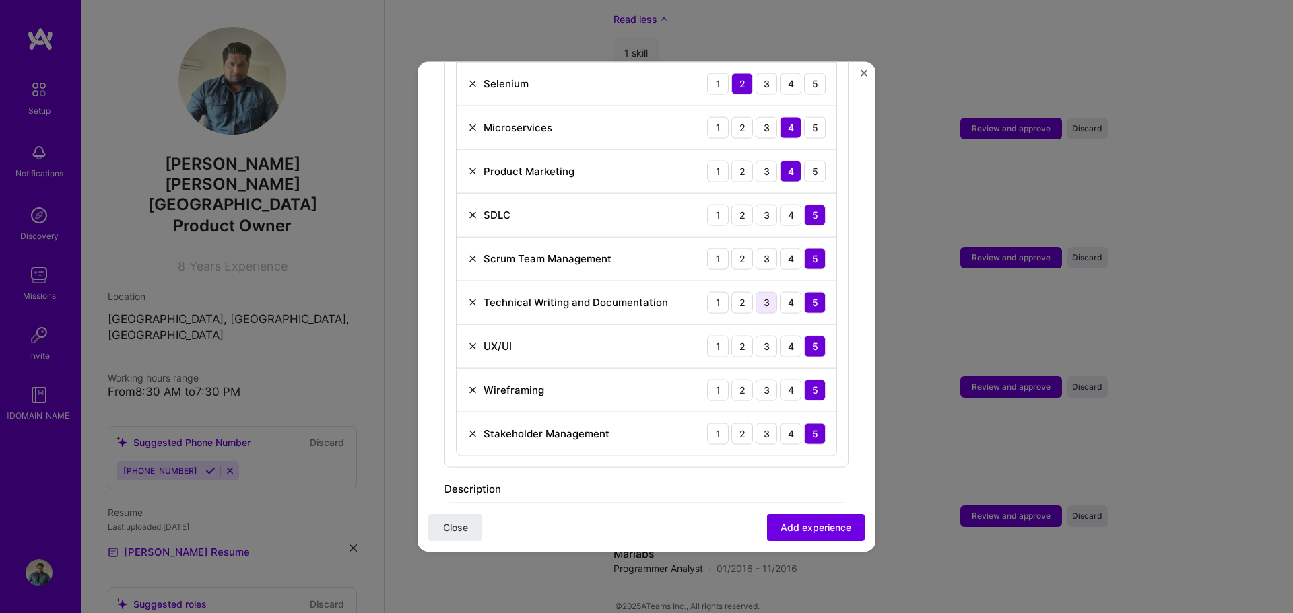
scroll to position [741, 0]
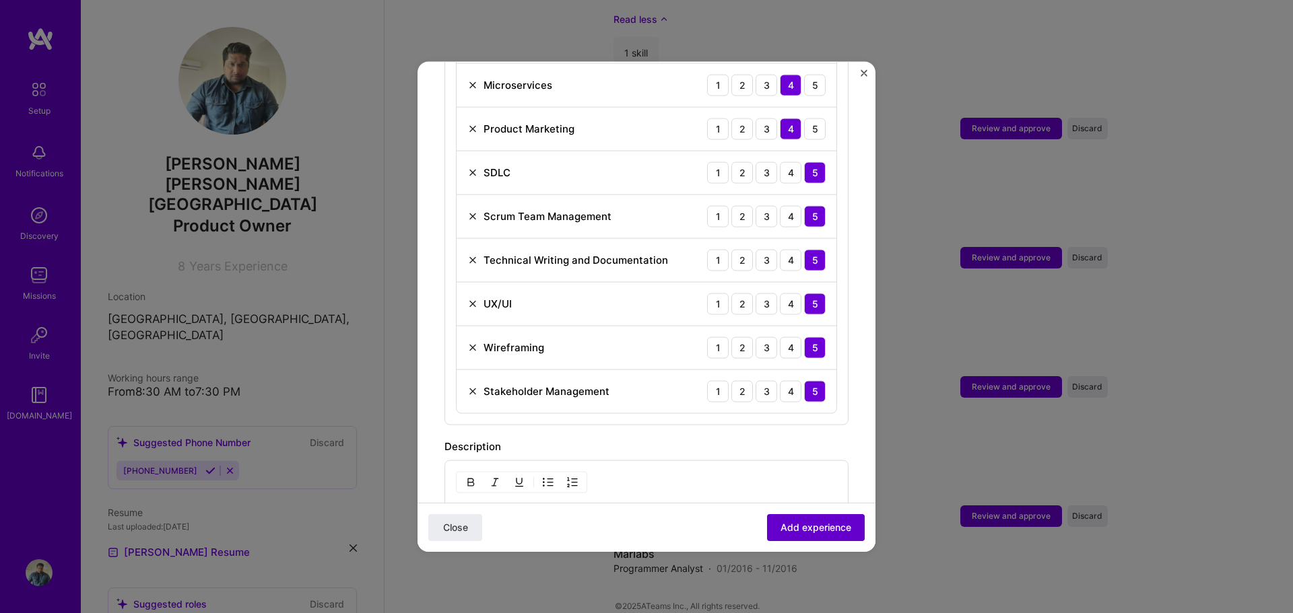
click at [824, 523] on span "Add experience" at bounding box center [815, 527] width 71 height 13
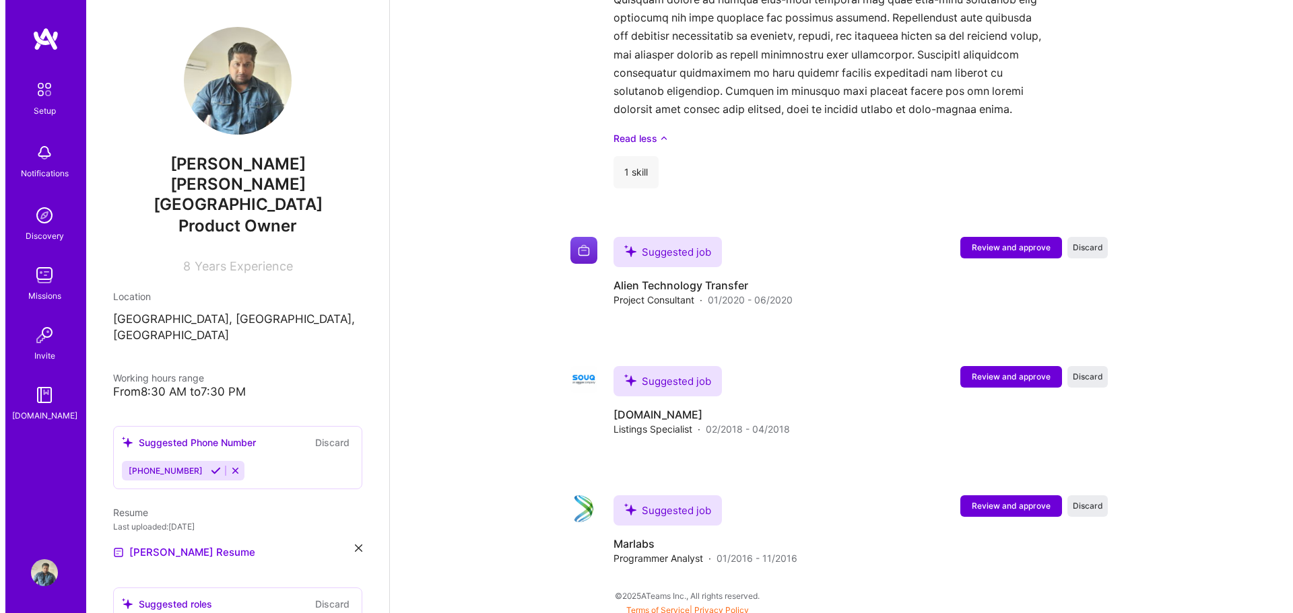
scroll to position [2711, 0]
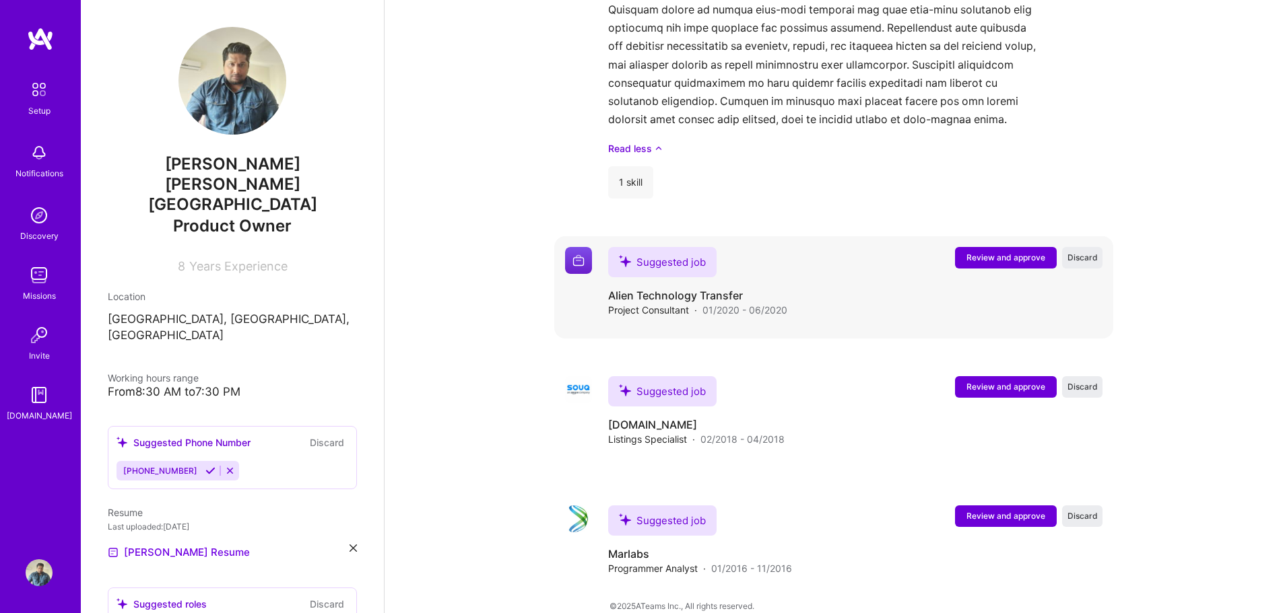
click at [1020, 247] on button "Review and approve" at bounding box center [1006, 258] width 102 height 22
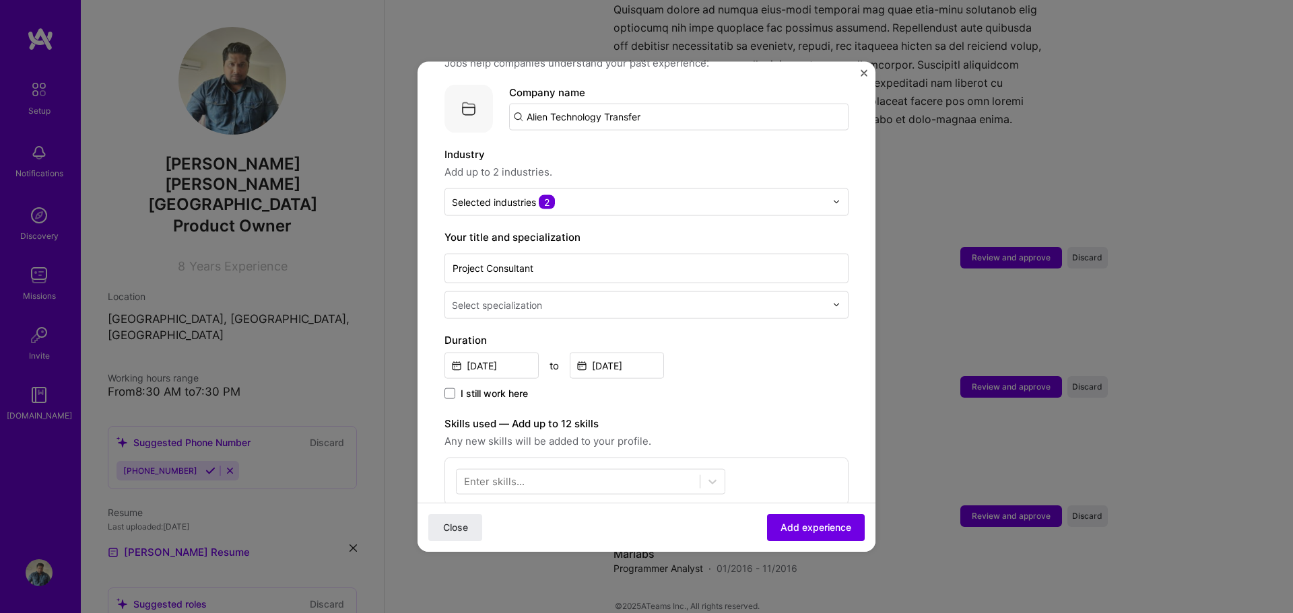
scroll to position [135, 0]
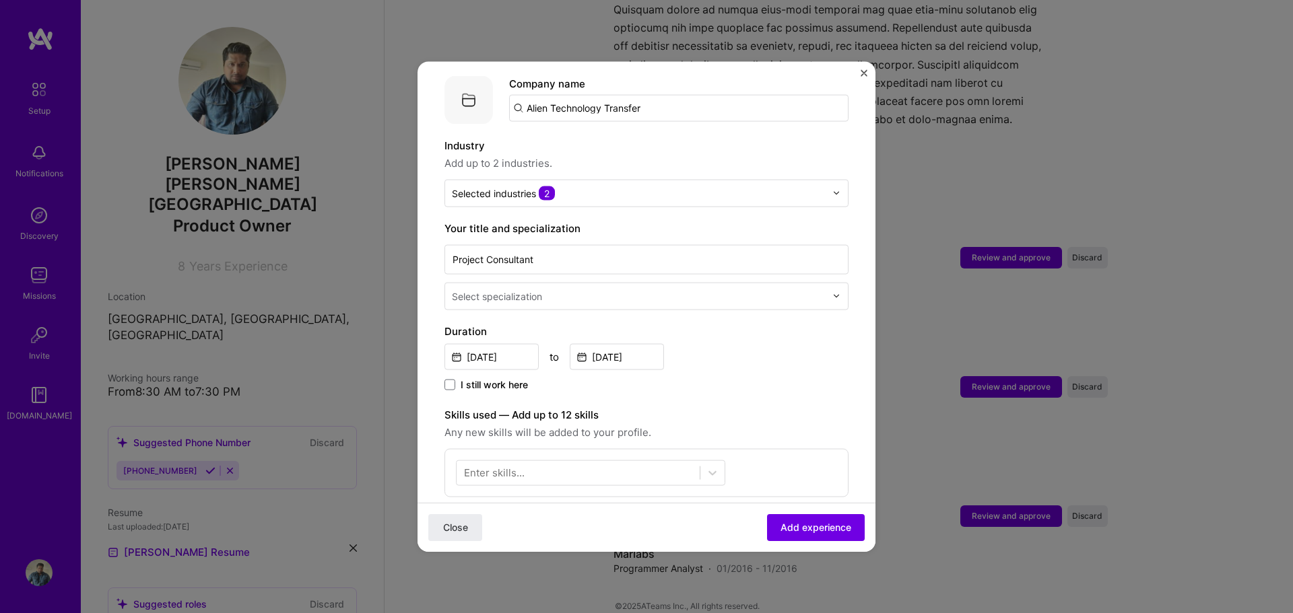
click at [554, 289] on input "text" at bounding box center [640, 296] width 376 height 14
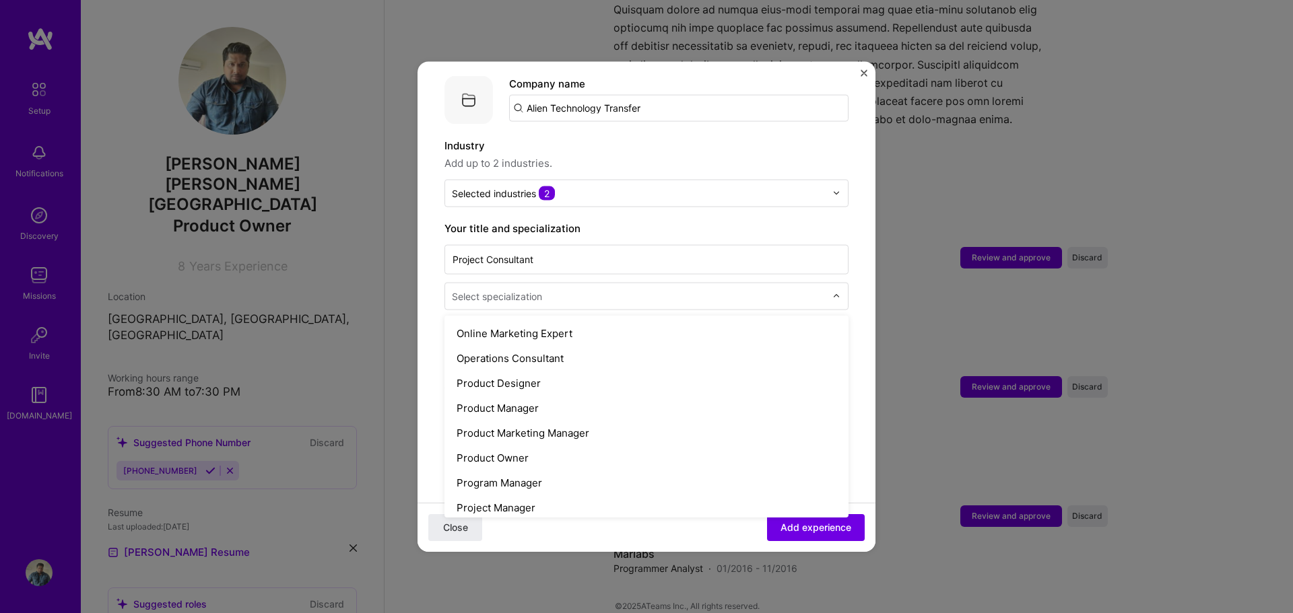
scroll to position [1212, 0]
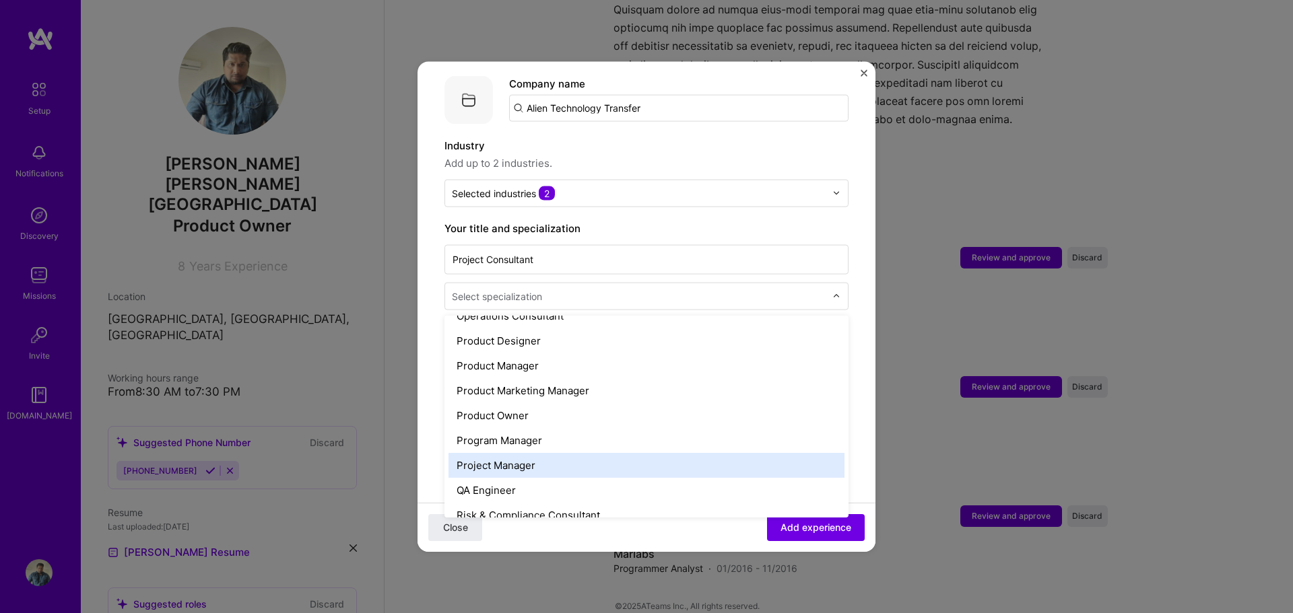
click at [503, 455] on div "Project Manager" at bounding box center [646, 464] width 396 height 25
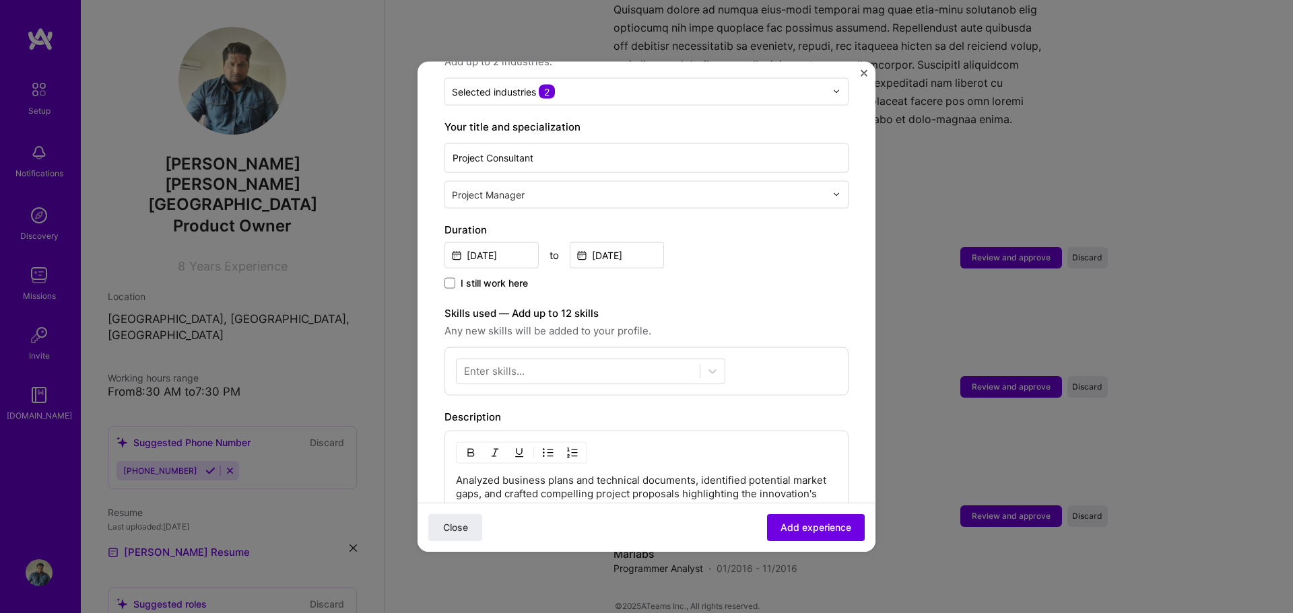
scroll to position [269, 0]
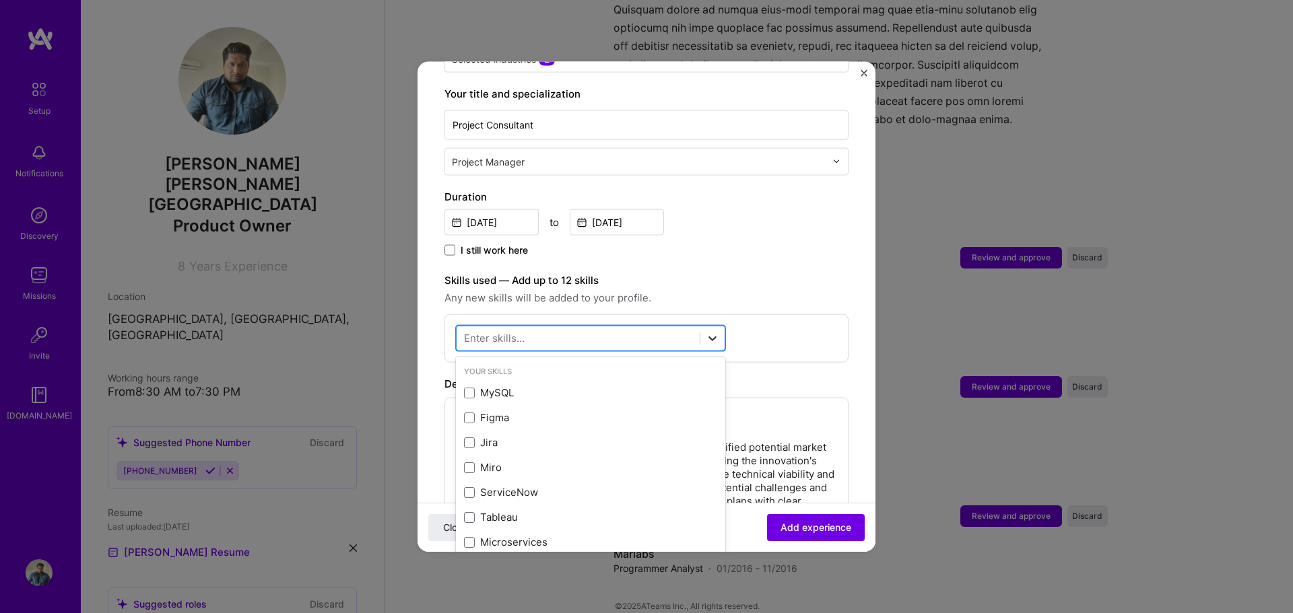
click at [706, 331] on icon at bounding box center [712, 337] width 13 height 13
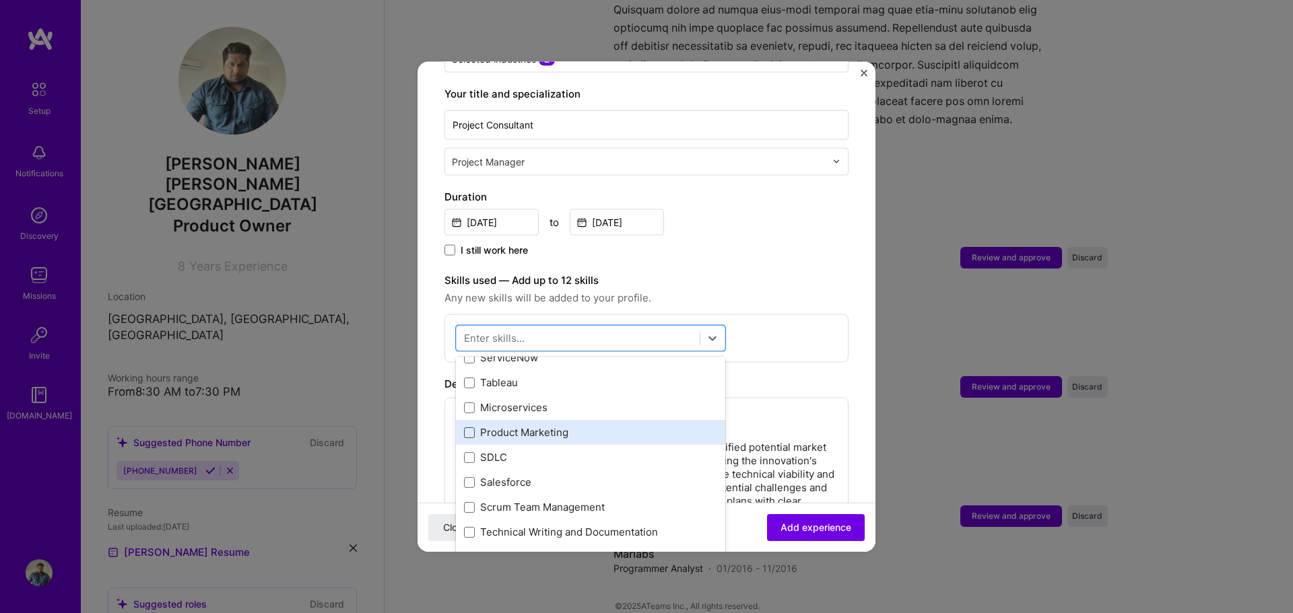
click at [470, 427] on span at bounding box center [469, 432] width 11 height 11
click at [0, 0] on input "checkbox" at bounding box center [0, 0] width 0 height 0
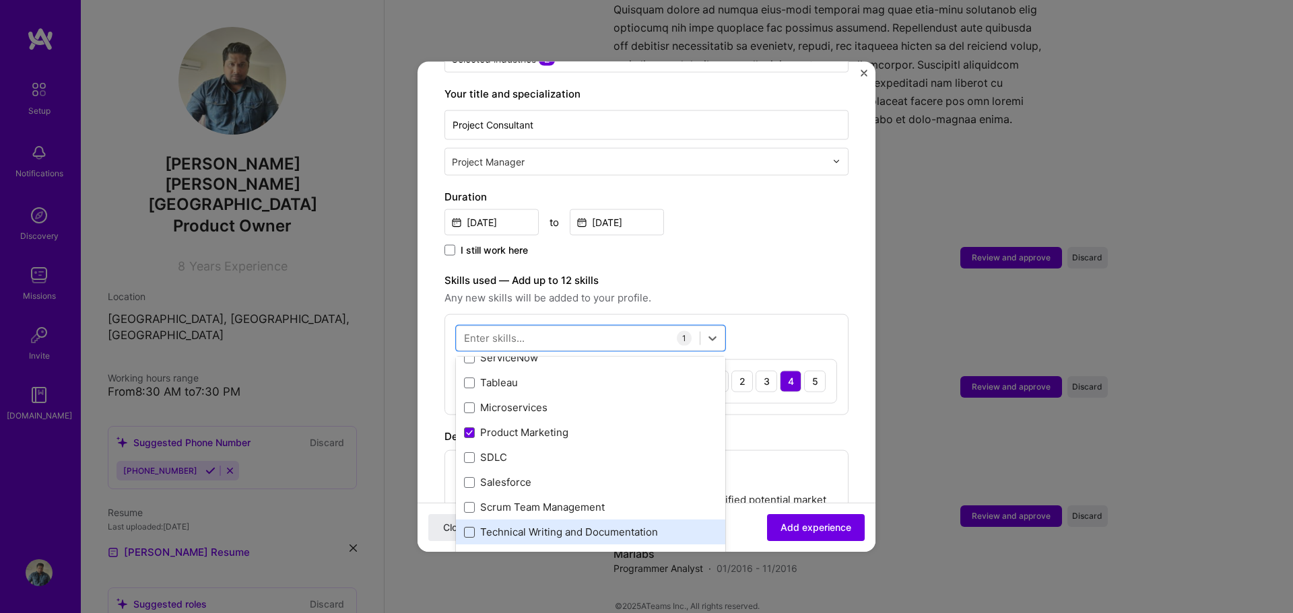
click at [469, 527] on span at bounding box center [469, 532] width 11 height 11
click at [0, 0] on input "checkbox" at bounding box center [0, 0] width 0 height 0
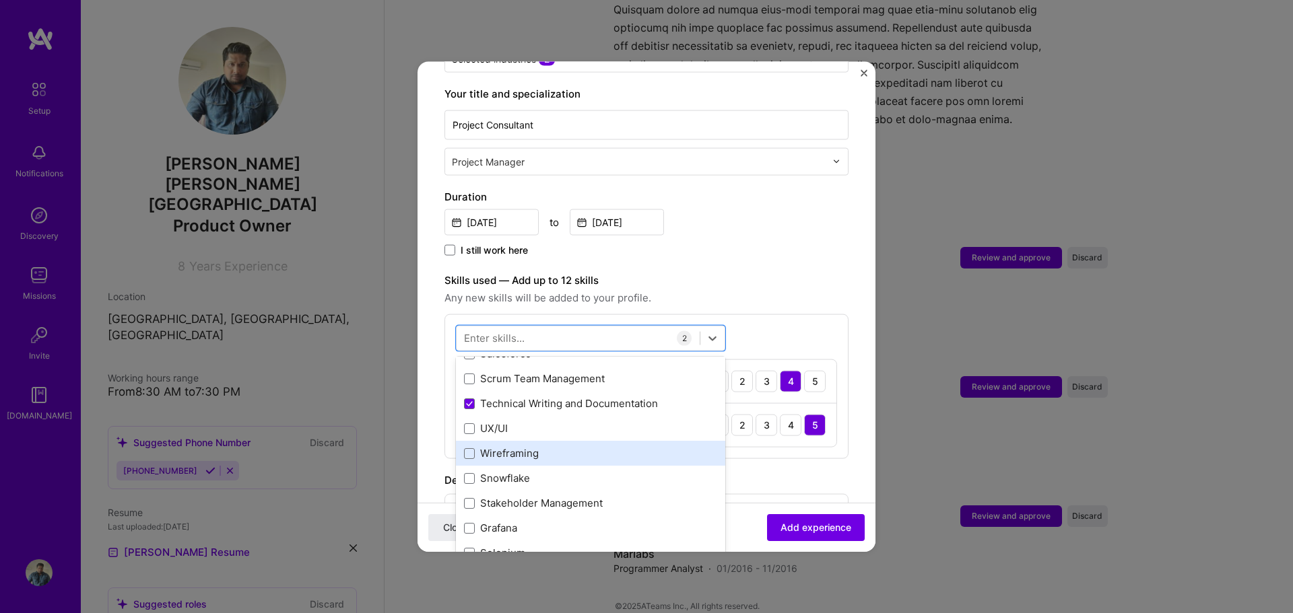
scroll to position [269, 0]
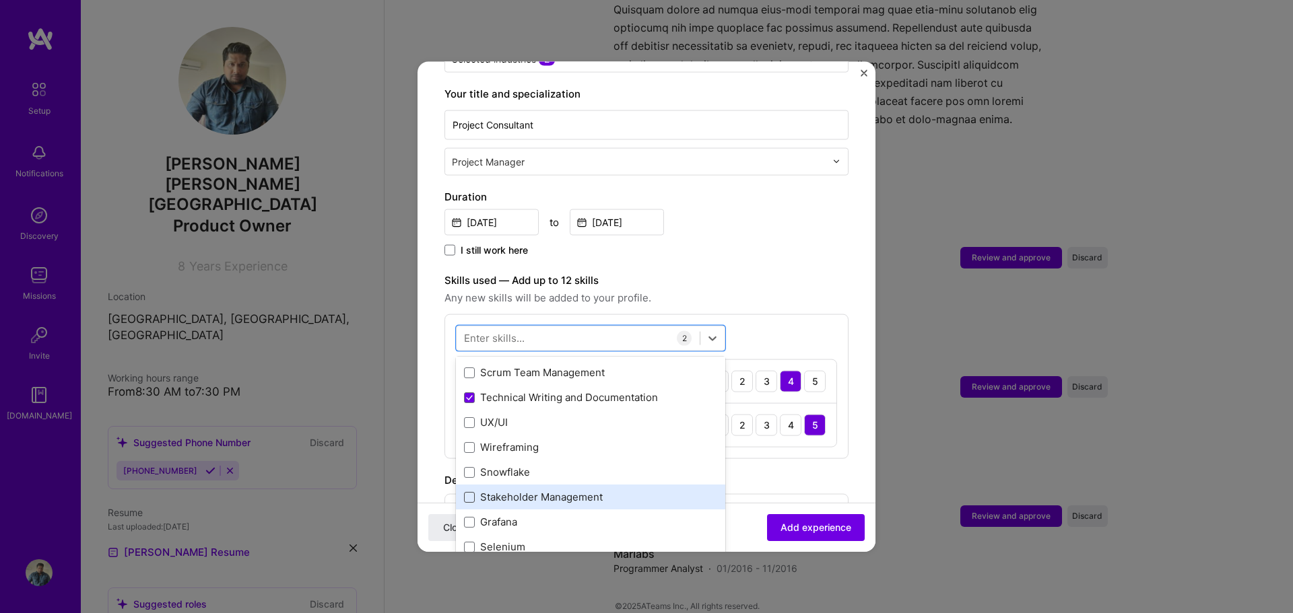
click at [469, 492] on span at bounding box center [469, 497] width 11 height 11
click at [0, 0] on input "checkbox" at bounding box center [0, 0] width 0 height 0
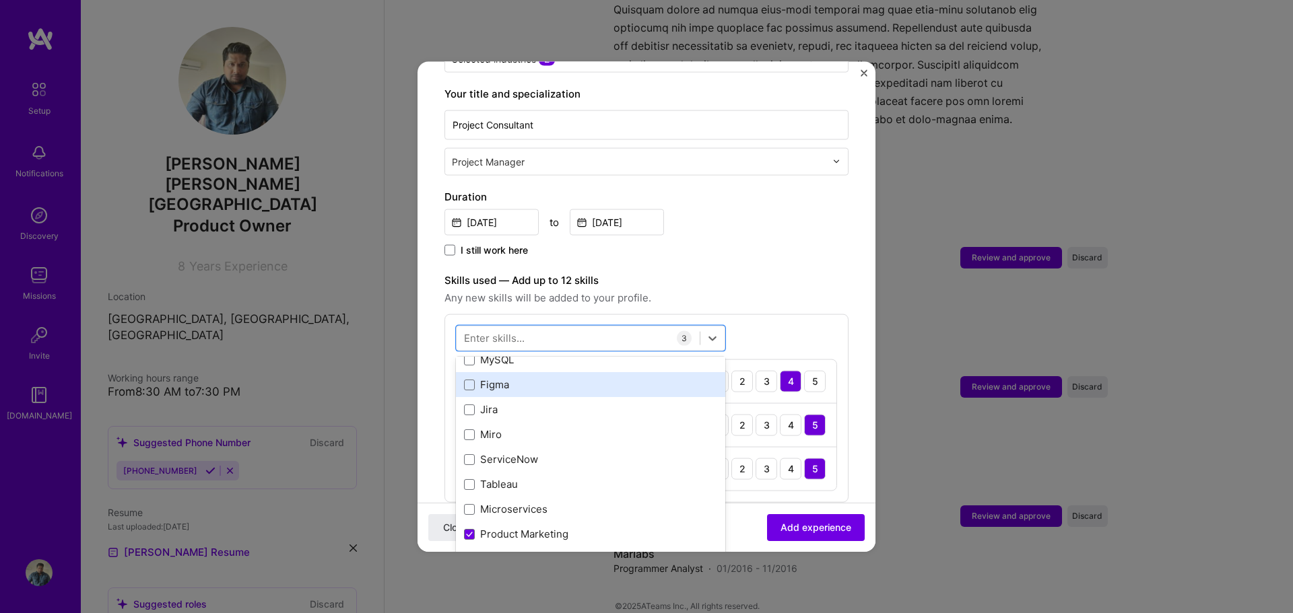
scroll to position [0, 0]
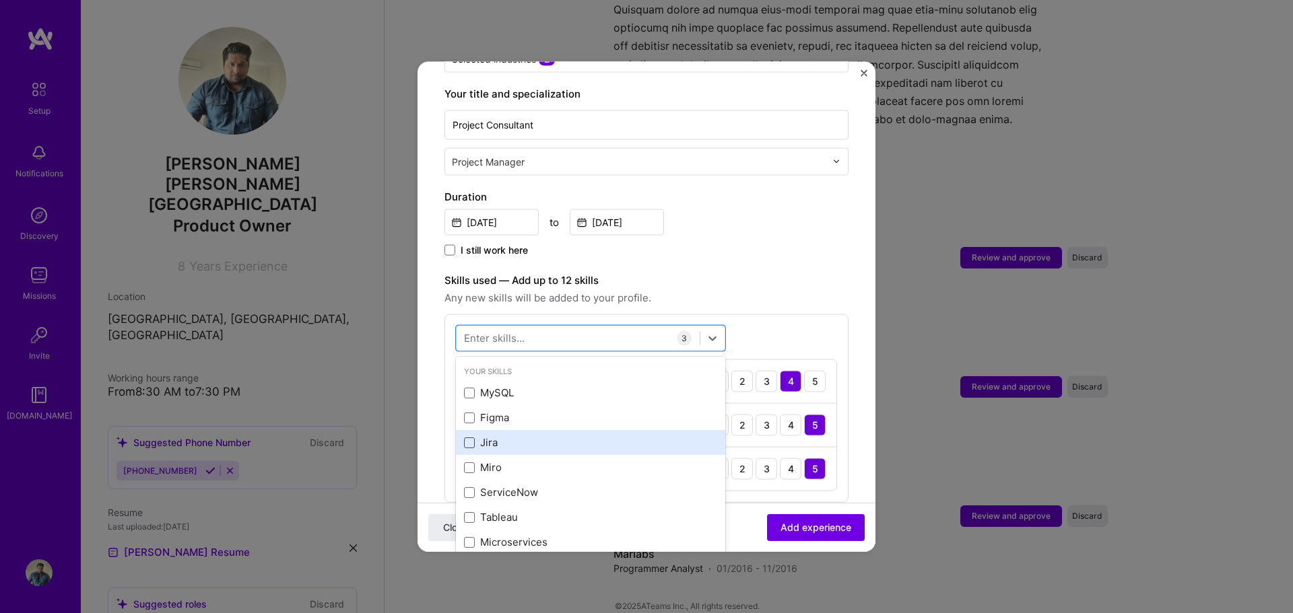
click at [469, 437] on span at bounding box center [469, 442] width 11 height 11
click at [0, 0] on input "checkbox" at bounding box center [0, 0] width 0 height 0
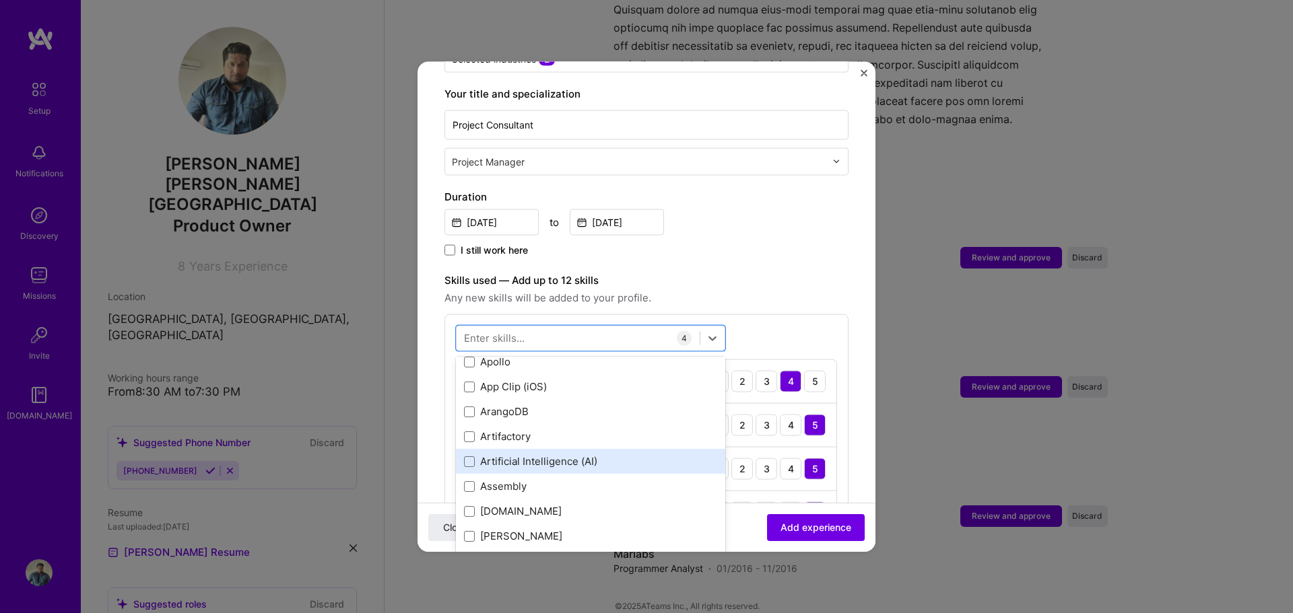
scroll to position [1347, 0]
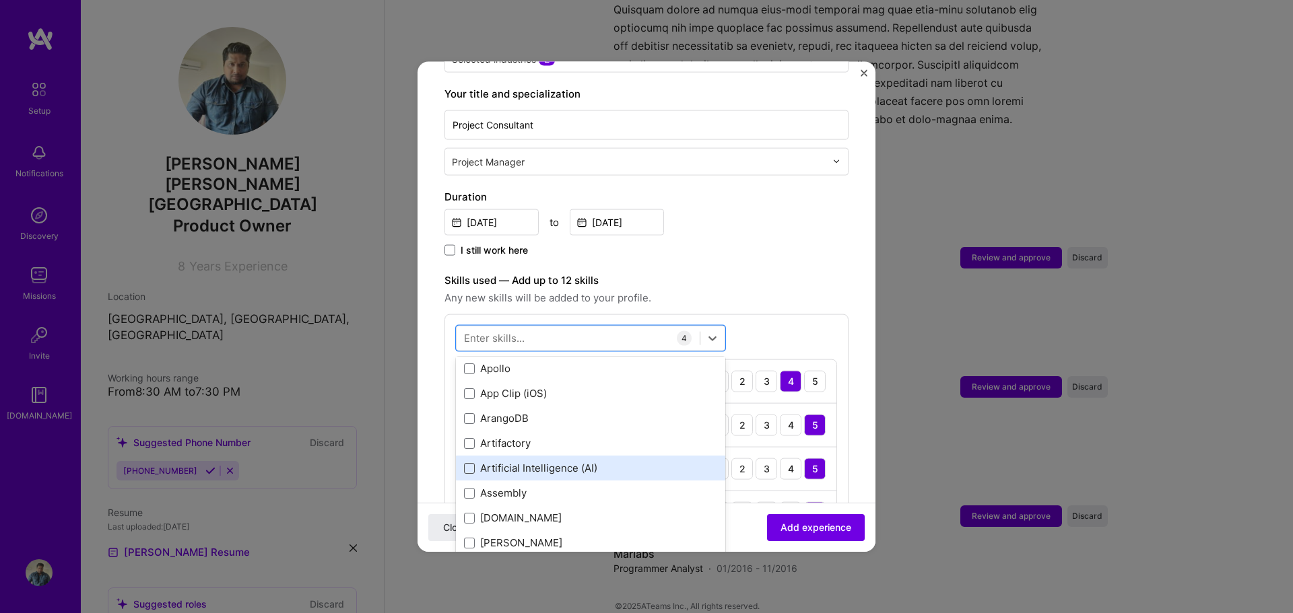
click at [473, 463] on span at bounding box center [469, 468] width 11 height 11
click at [0, 0] on input "checkbox" at bounding box center [0, 0] width 0 height 0
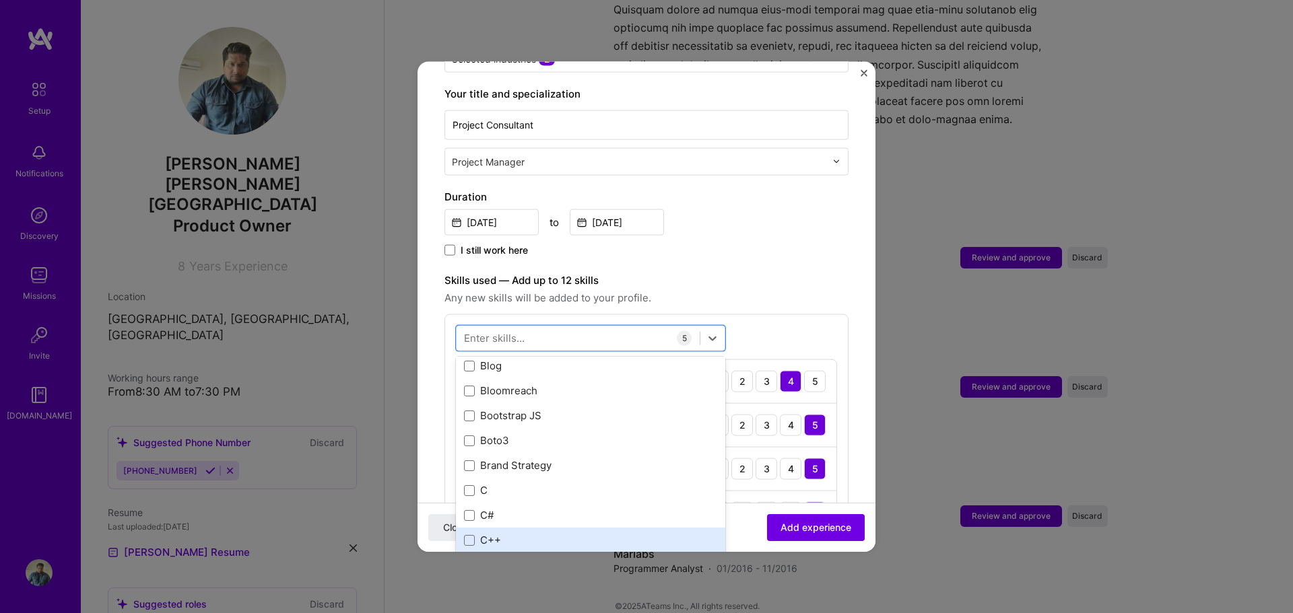
scroll to position [1751, 0]
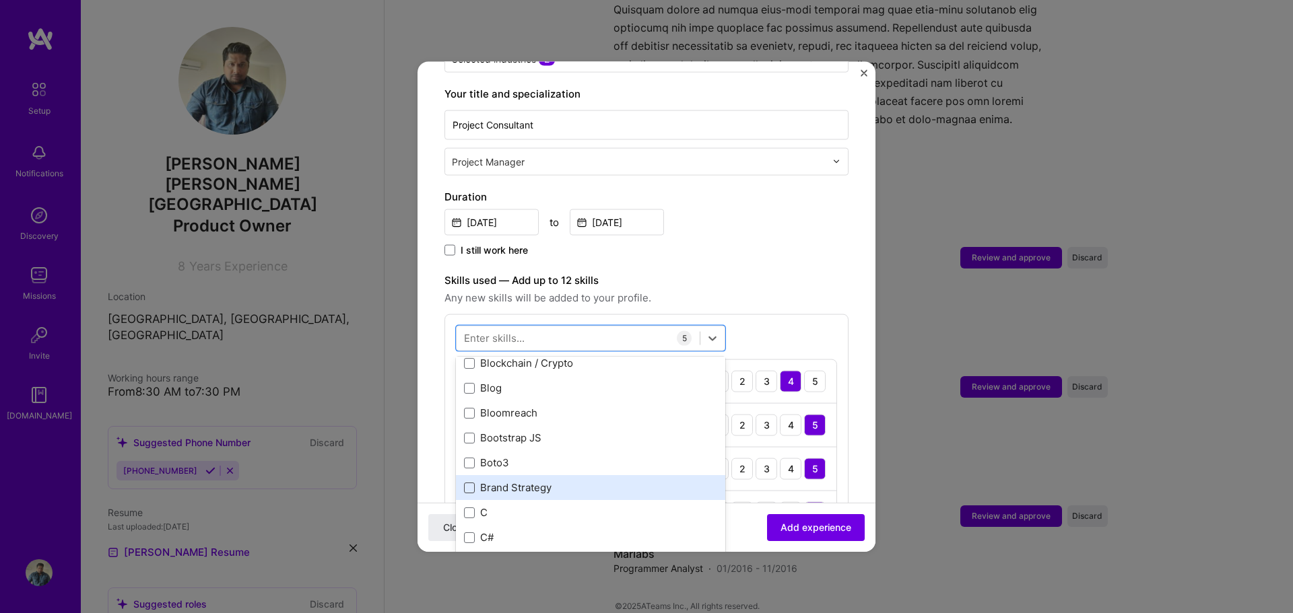
click at [473, 482] on span at bounding box center [469, 487] width 11 height 11
click at [0, 0] on input "checkbox" at bounding box center [0, 0] width 0 height 0
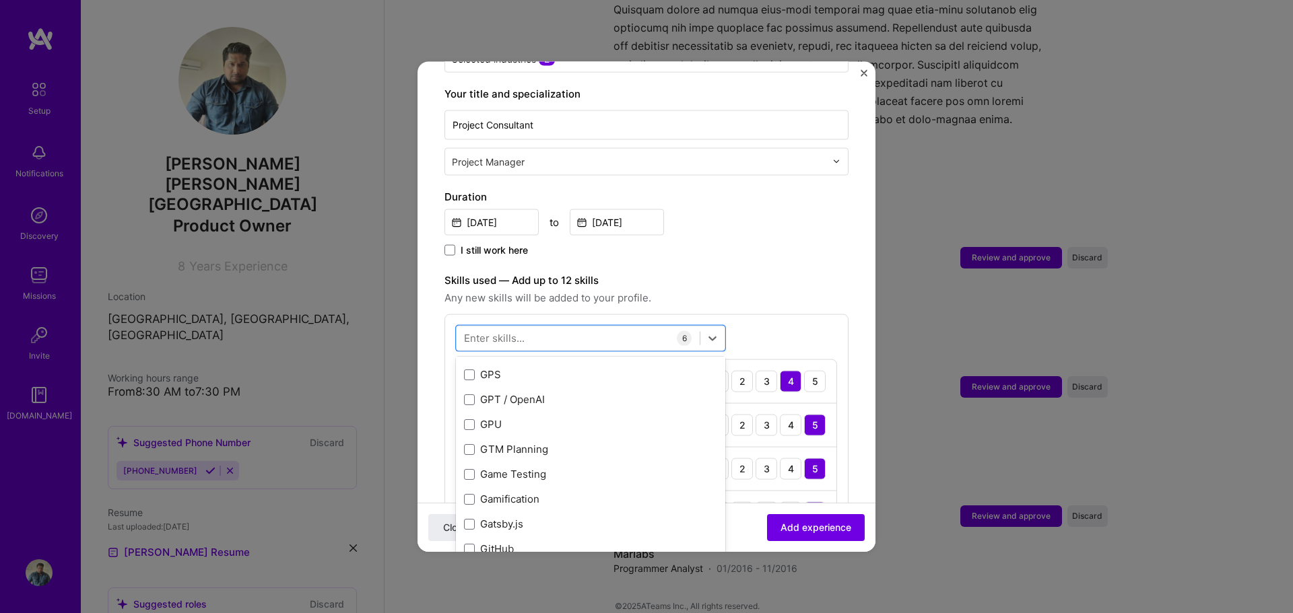
scroll to position [3905, 0]
click at [467, 445] on span at bounding box center [469, 450] width 11 height 11
click at [0, 0] on input "checkbox" at bounding box center [0, 0] width 0 height 0
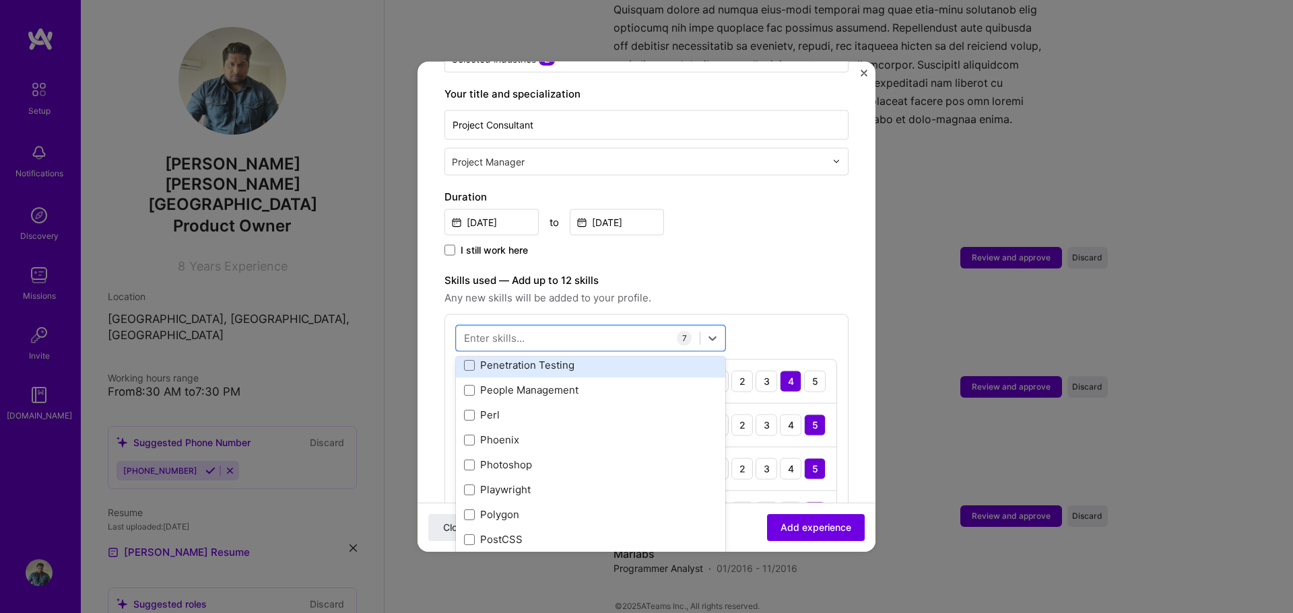
scroll to position [6127, 0]
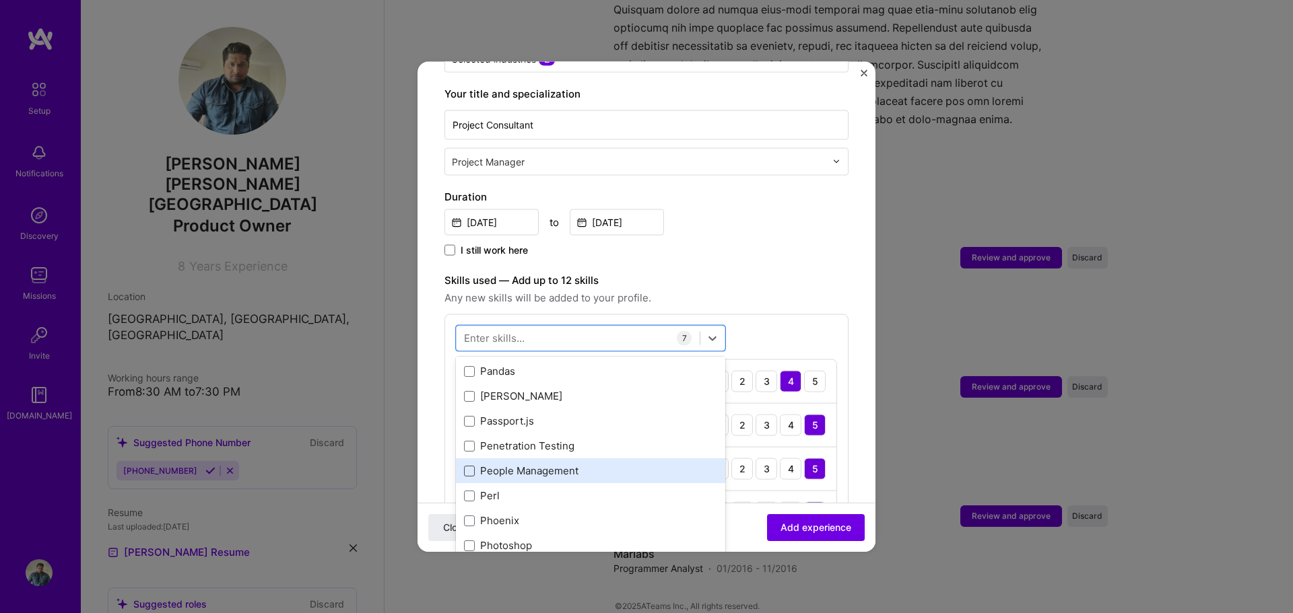
click at [467, 465] on span at bounding box center [469, 470] width 11 height 11
click at [0, 0] on input "checkbox" at bounding box center [0, 0] width 0 height 0
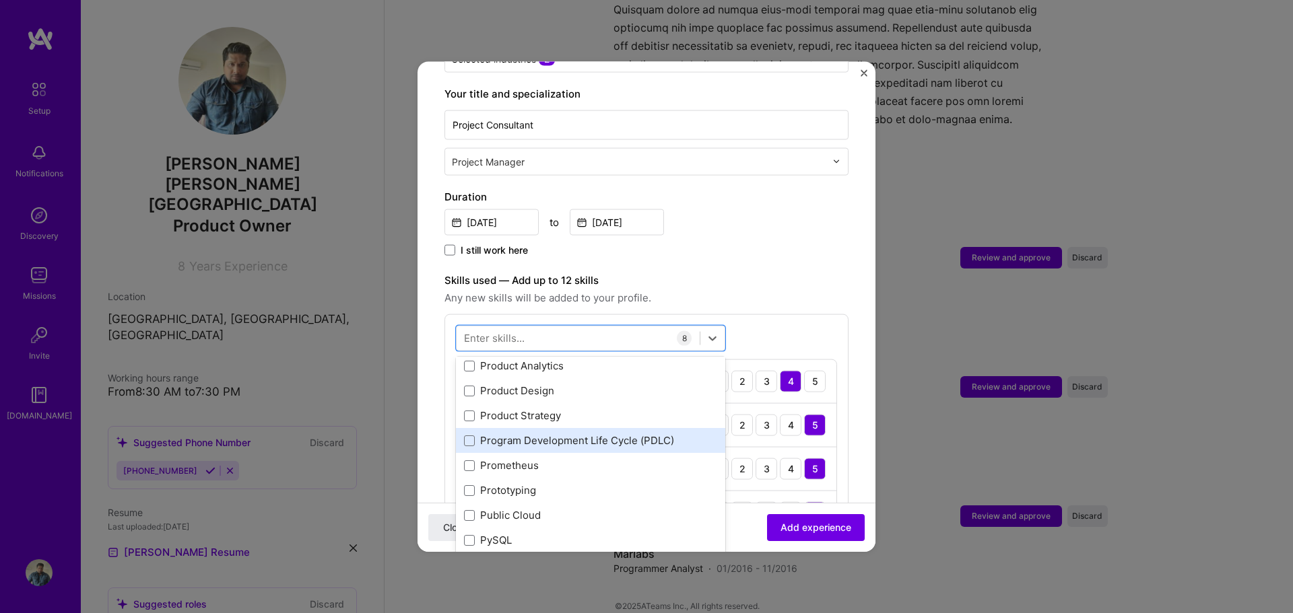
scroll to position [6464, 0]
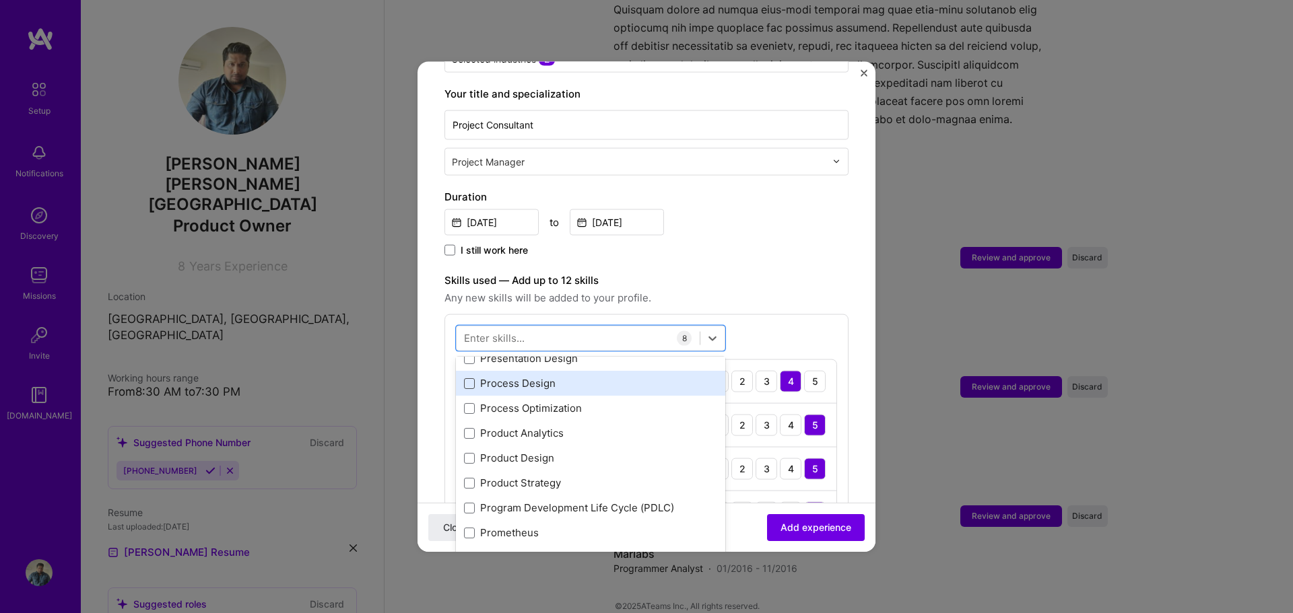
click at [471, 378] on span at bounding box center [469, 383] width 11 height 11
click at [0, 0] on input "checkbox" at bounding box center [0, 0] width 0 height 0
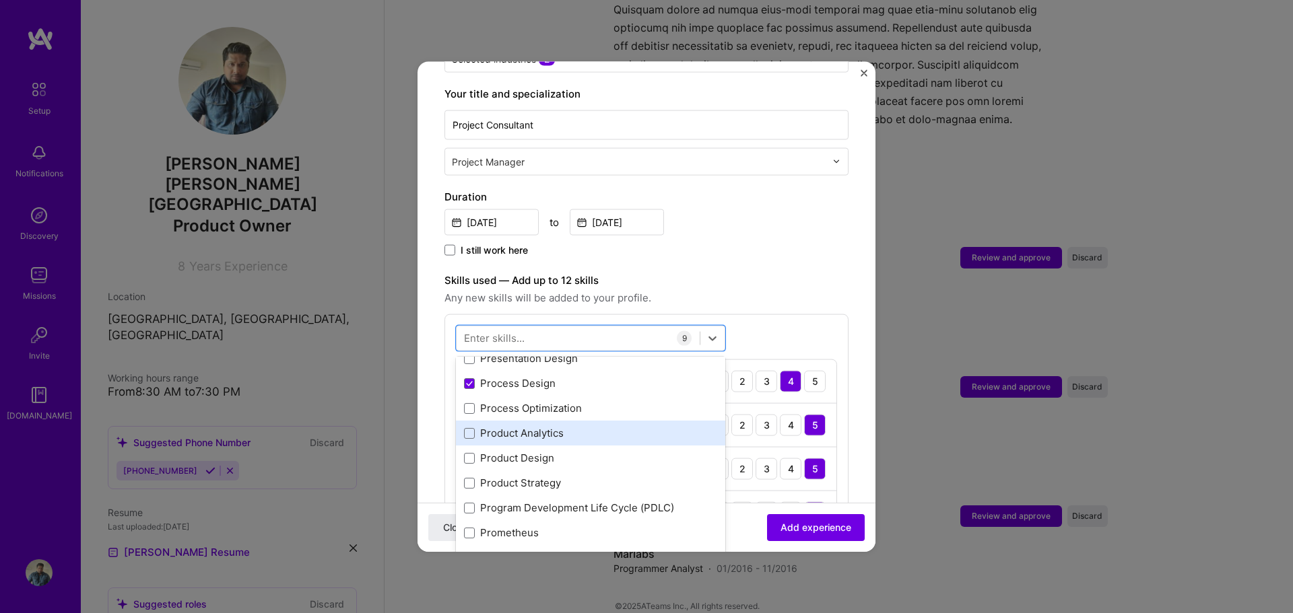
scroll to position [6532, 0]
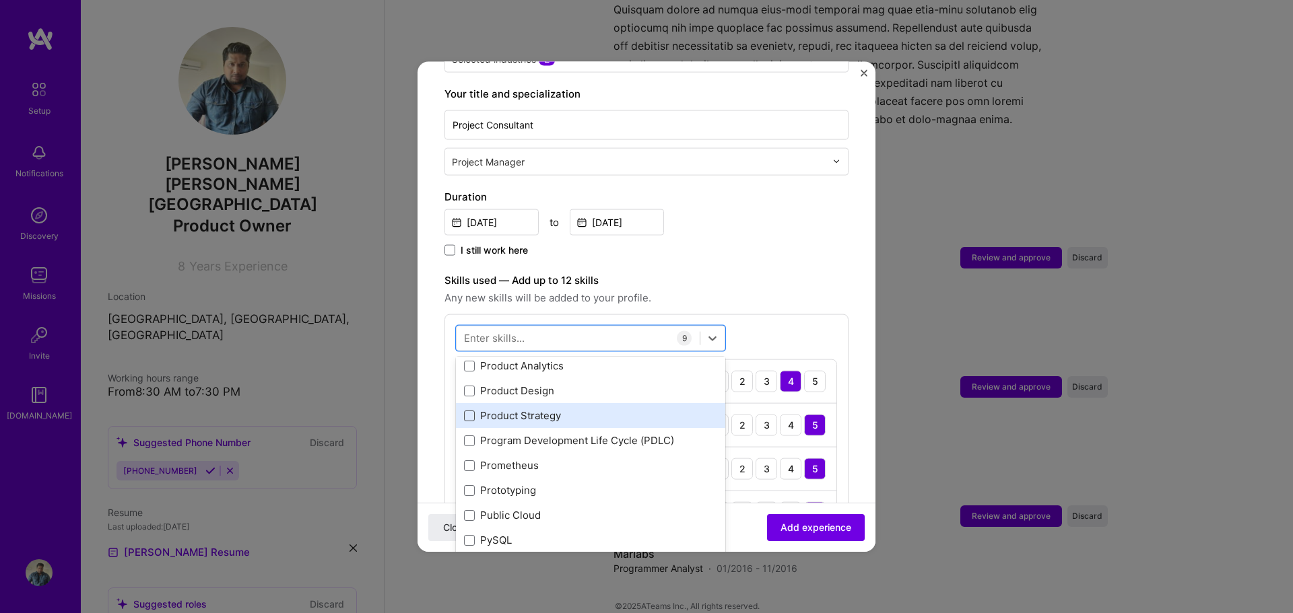
click at [465, 410] on span at bounding box center [469, 415] width 11 height 11
click at [0, 0] on input "checkbox" at bounding box center [0, 0] width 0 height 0
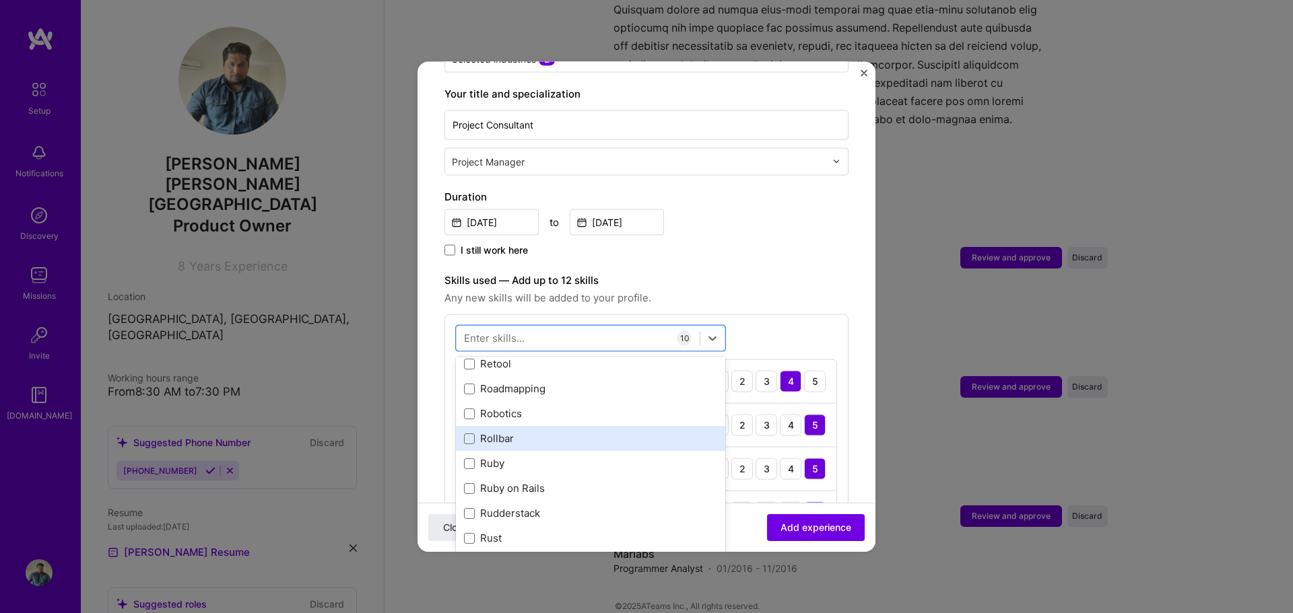
scroll to position [7138, 0]
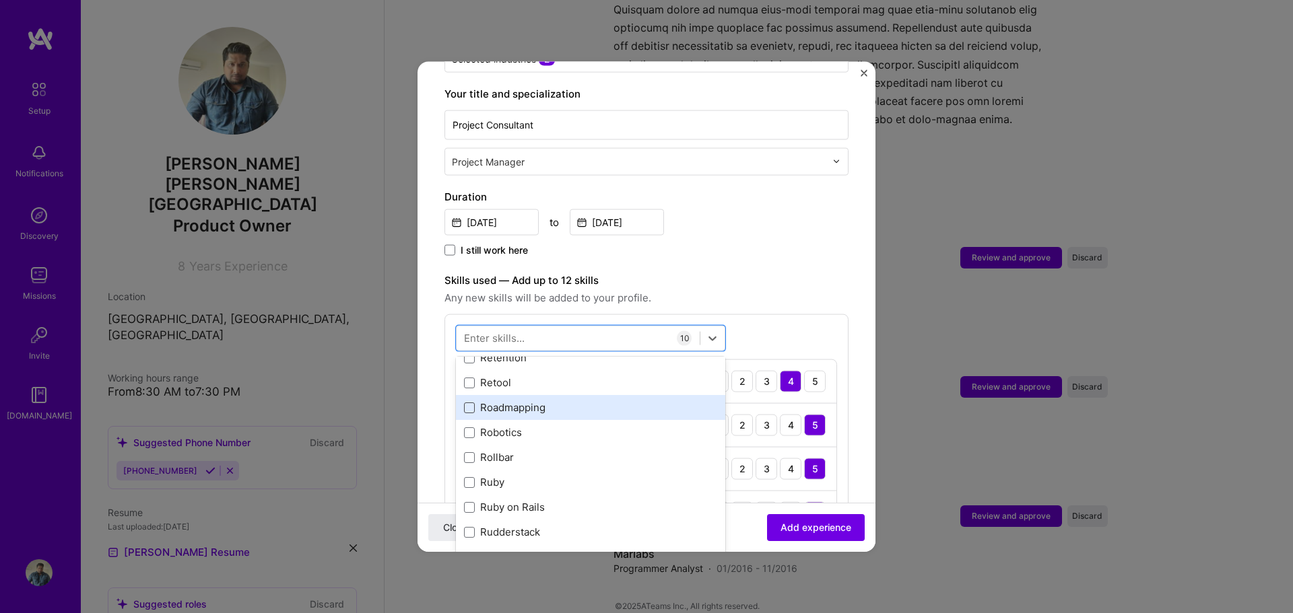
click at [470, 402] on span at bounding box center [469, 407] width 11 height 11
click at [0, 0] on input "checkbox" at bounding box center [0, 0] width 0 height 0
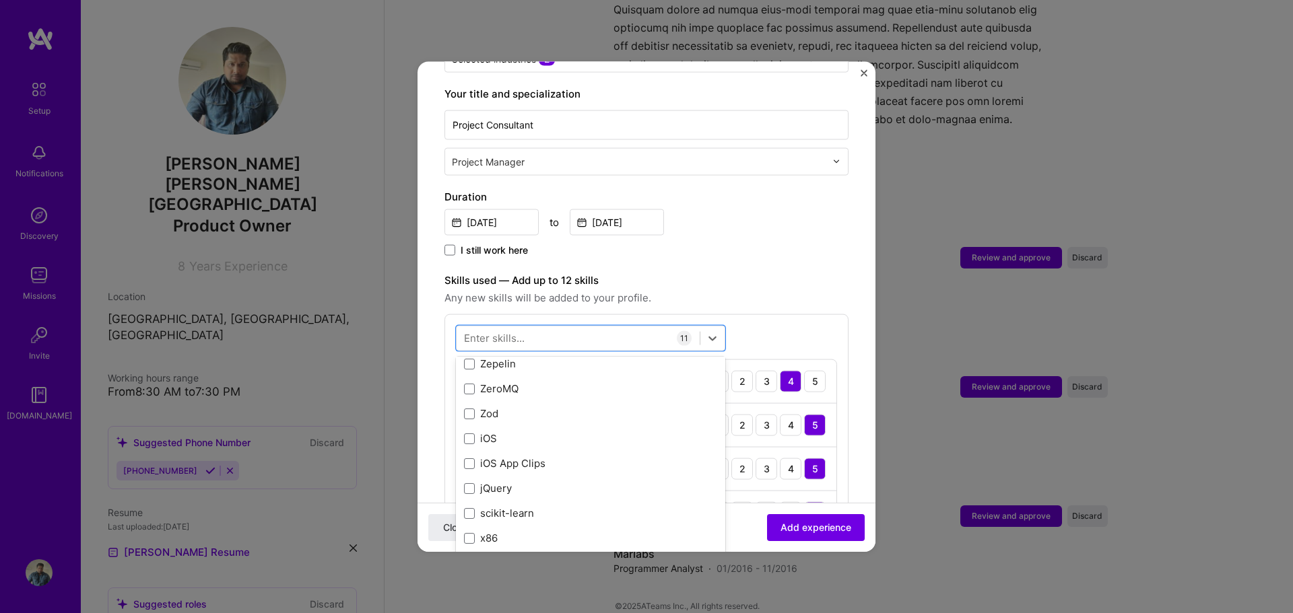
scroll to position [9275, 0]
click at [811, 243] on div "I still work here" at bounding box center [646, 250] width 404 height 15
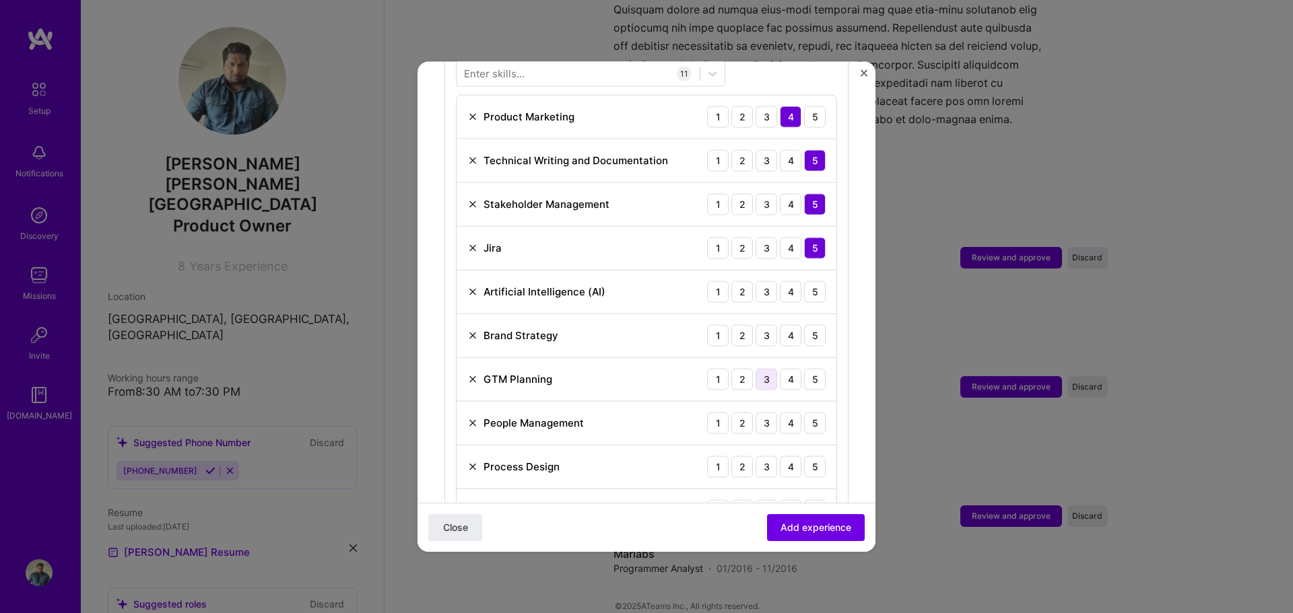
scroll to position [539, 0]
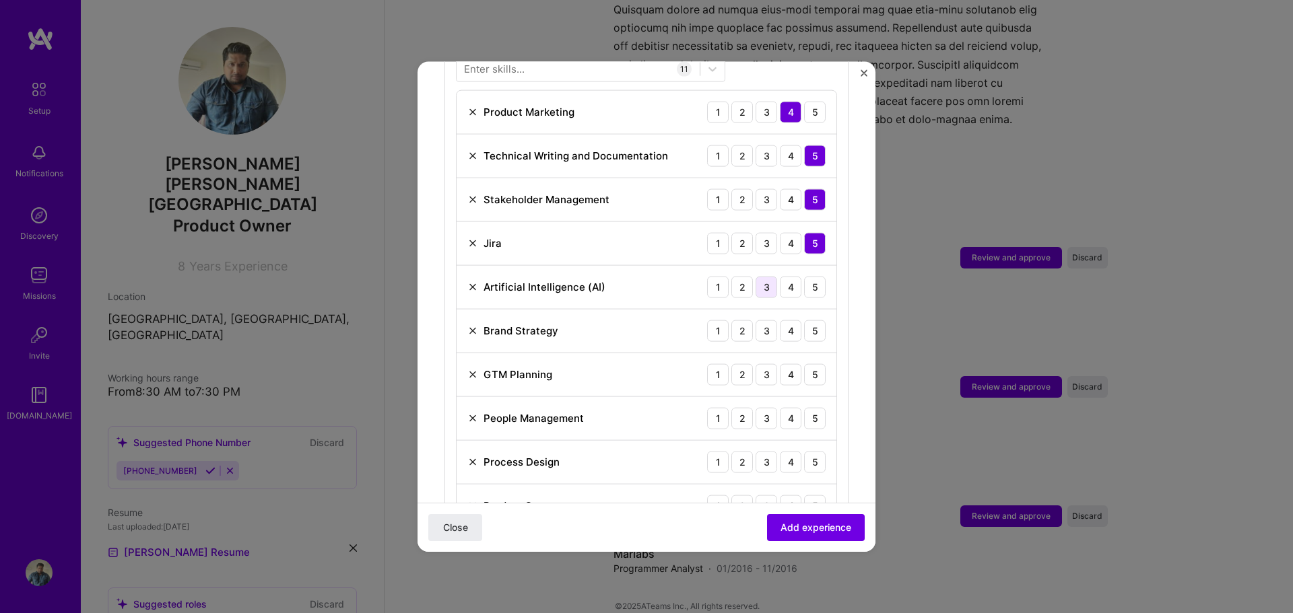
click at [760, 276] on div "3" at bounding box center [766, 287] width 22 height 22
click at [780, 320] on div "4" at bounding box center [791, 331] width 22 height 22
click at [786, 365] on div "4" at bounding box center [791, 375] width 22 height 22
click at [804, 408] on div "5" at bounding box center [815, 418] width 22 height 22
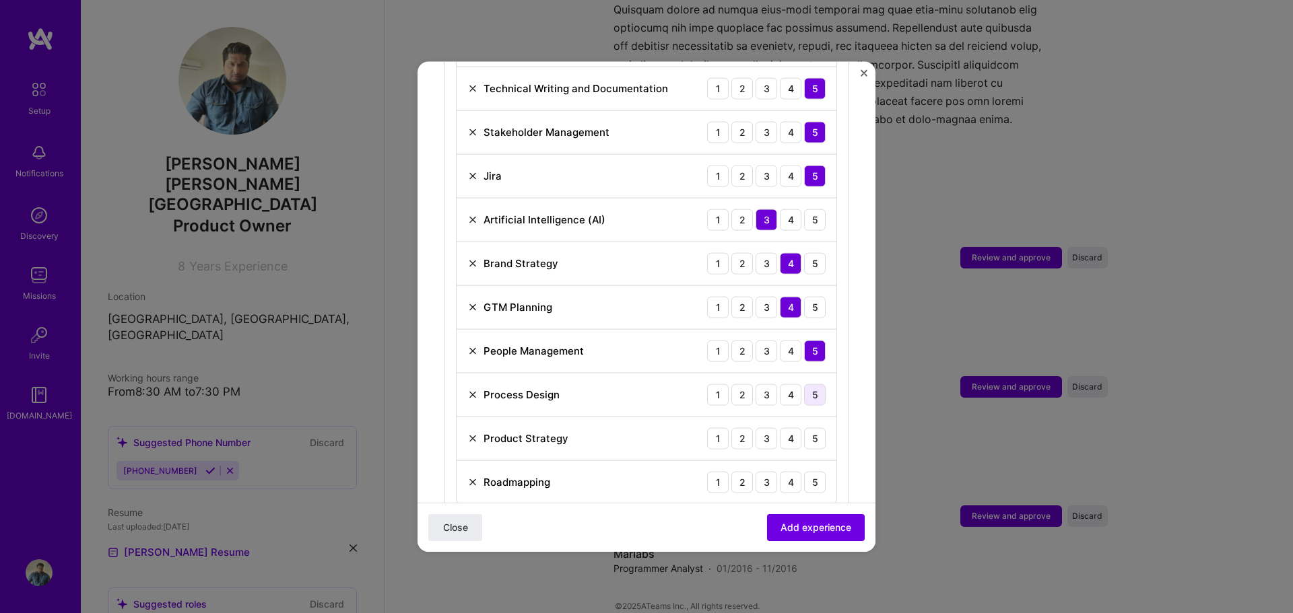
click at [809, 385] on div "5" at bounding box center [815, 395] width 22 height 22
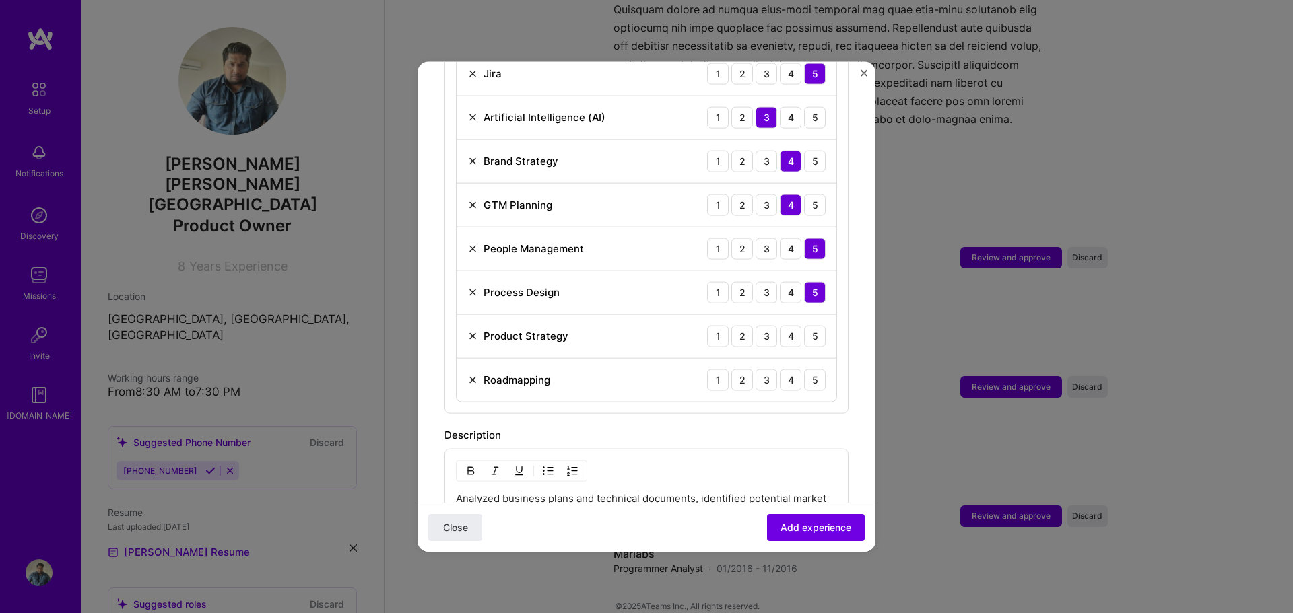
scroll to position [741, 0]
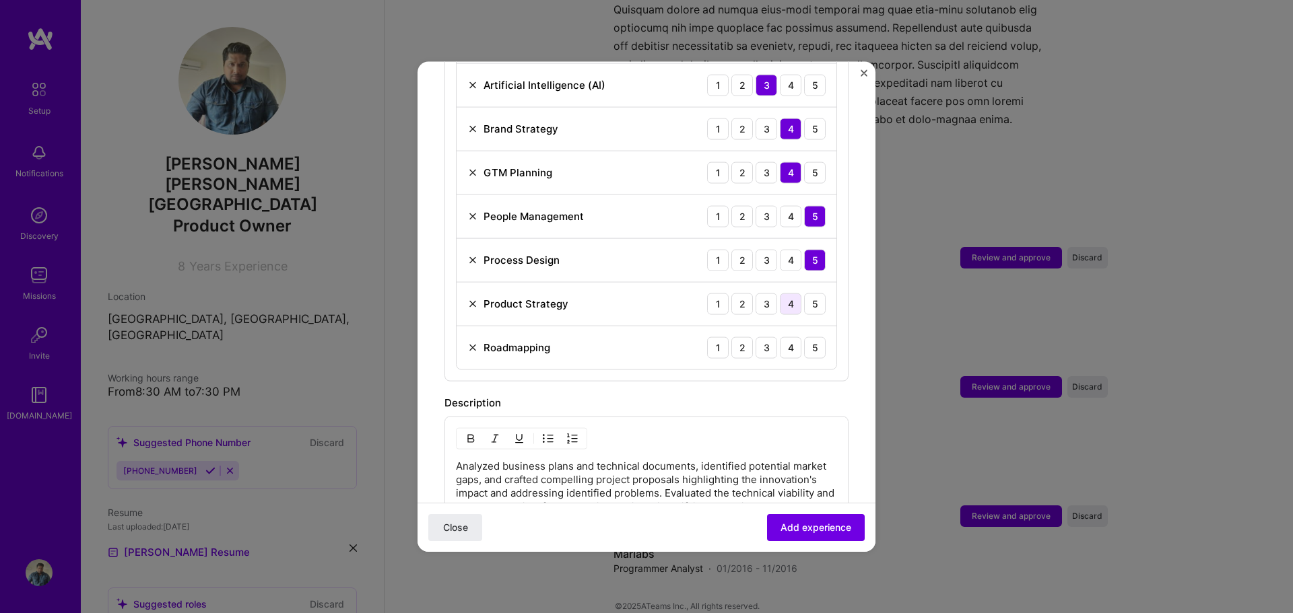
click at [780, 293] on div "4" at bounding box center [791, 304] width 22 height 22
click at [804, 337] on div "5" at bounding box center [815, 348] width 22 height 22
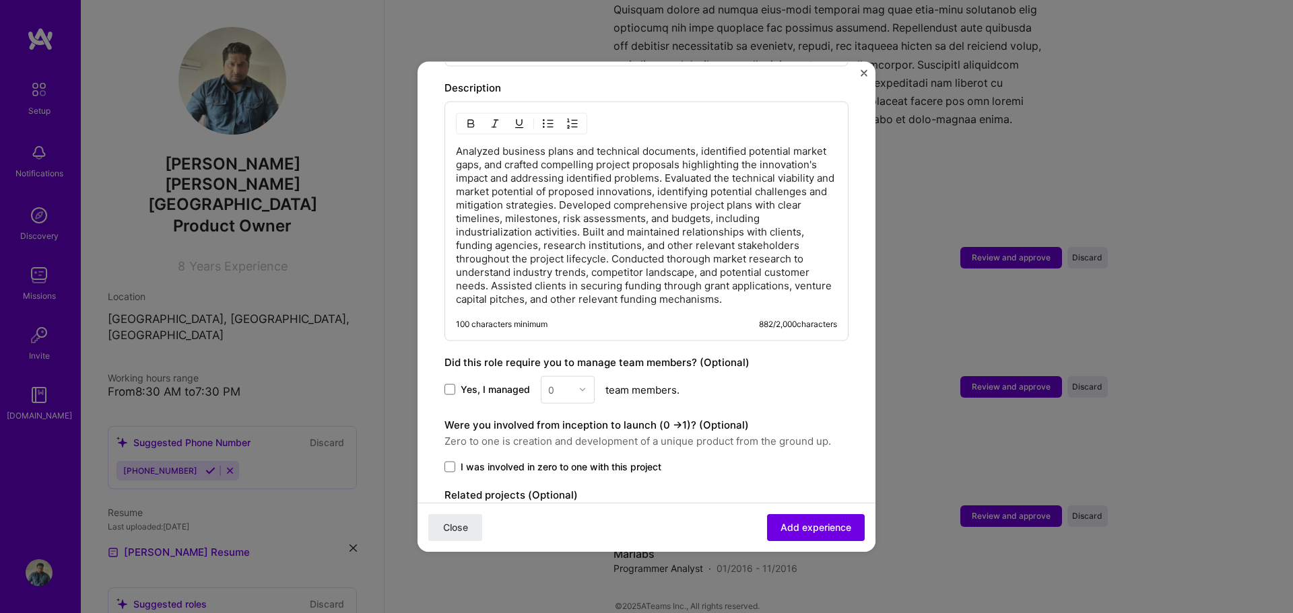
scroll to position [1122, 0]
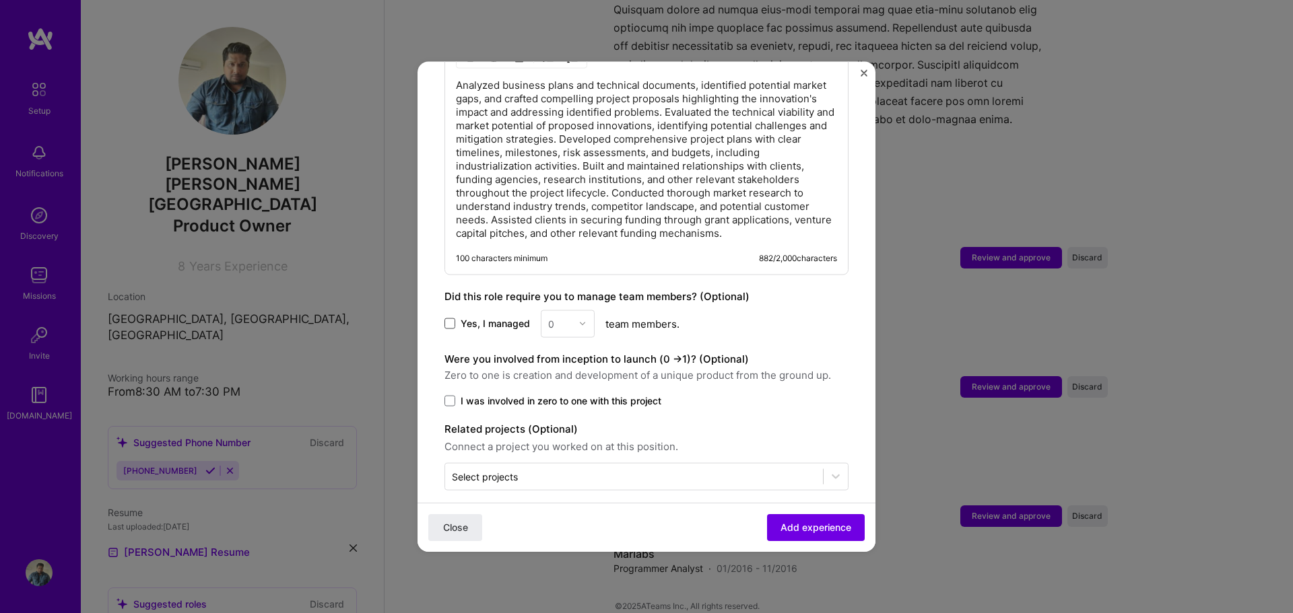
click at [452, 318] on span at bounding box center [449, 323] width 11 height 11
click at [0, 0] on input "Yes, I managed" at bounding box center [0, 0] width 0 height 0
click at [582, 320] on img at bounding box center [582, 324] width 8 height 8
click at [570, 422] on div "4" at bounding box center [568, 434] width 46 height 25
click at [804, 533] on span "Add experience" at bounding box center [815, 527] width 71 height 13
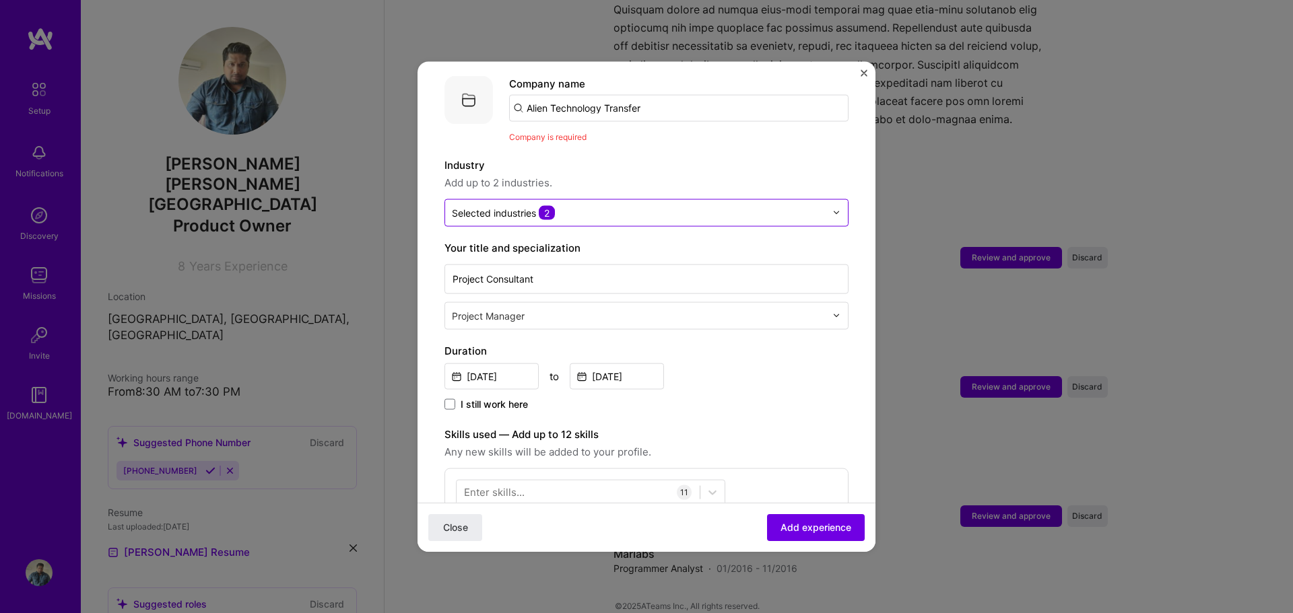
scroll to position [0, 0]
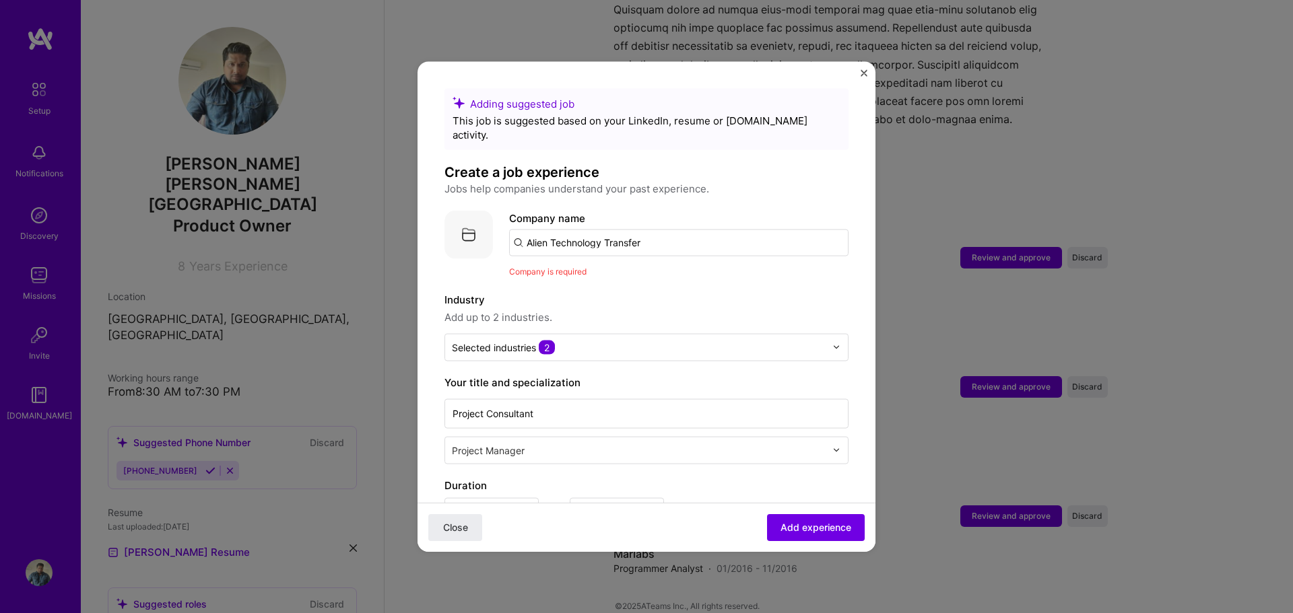
drag, startPoint x: 668, startPoint y: 228, endPoint x: 492, endPoint y: 240, distance: 176.2
click at [492, 240] on div "Company logo Company name Alien Technology Transfer Company is required" at bounding box center [646, 244] width 404 height 68
type input "a"
drag, startPoint x: 581, startPoint y: 226, endPoint x: 401, endPoint y: 226, distance: 180.5
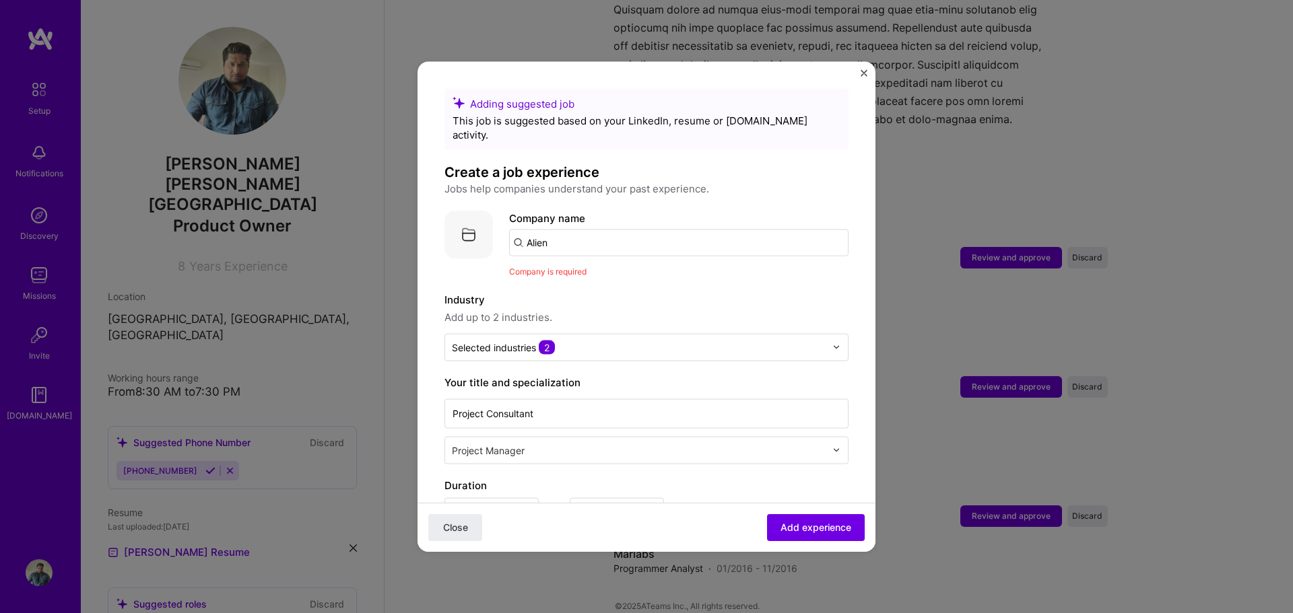
click at [401, 226] on div "Adding suggested job This job is suggested based on your LinkedIn, resume or A.…" at bounding box center [646, 306] width 1293 height 613
type input "I"
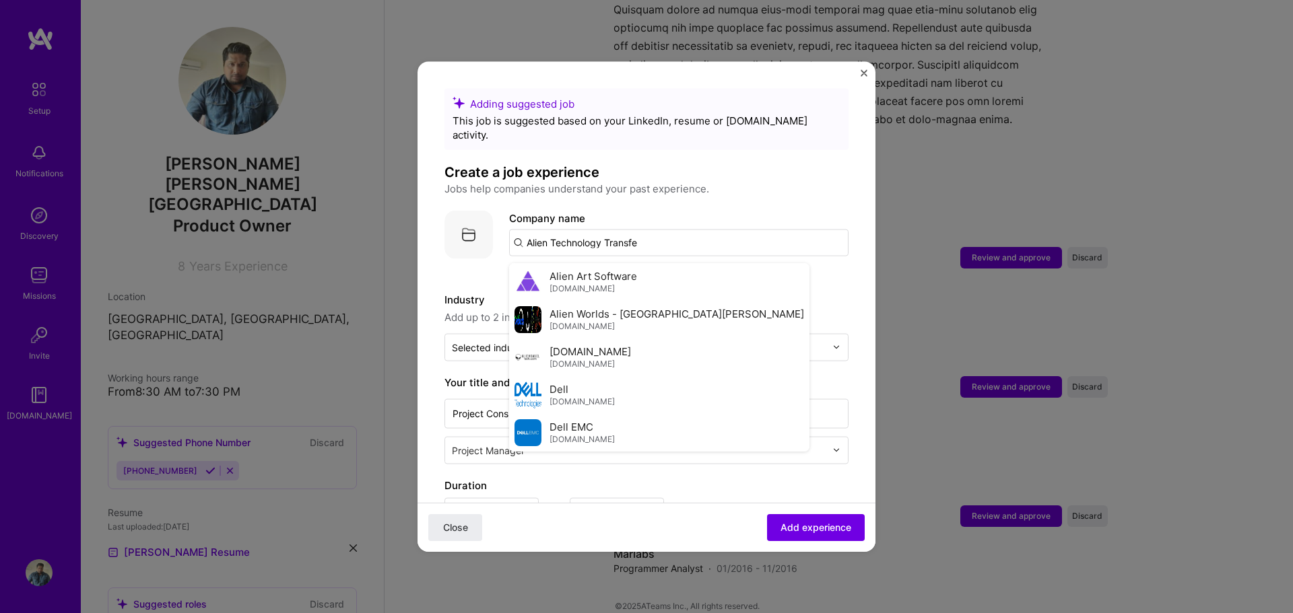
type input "Alien Technology Transfer"
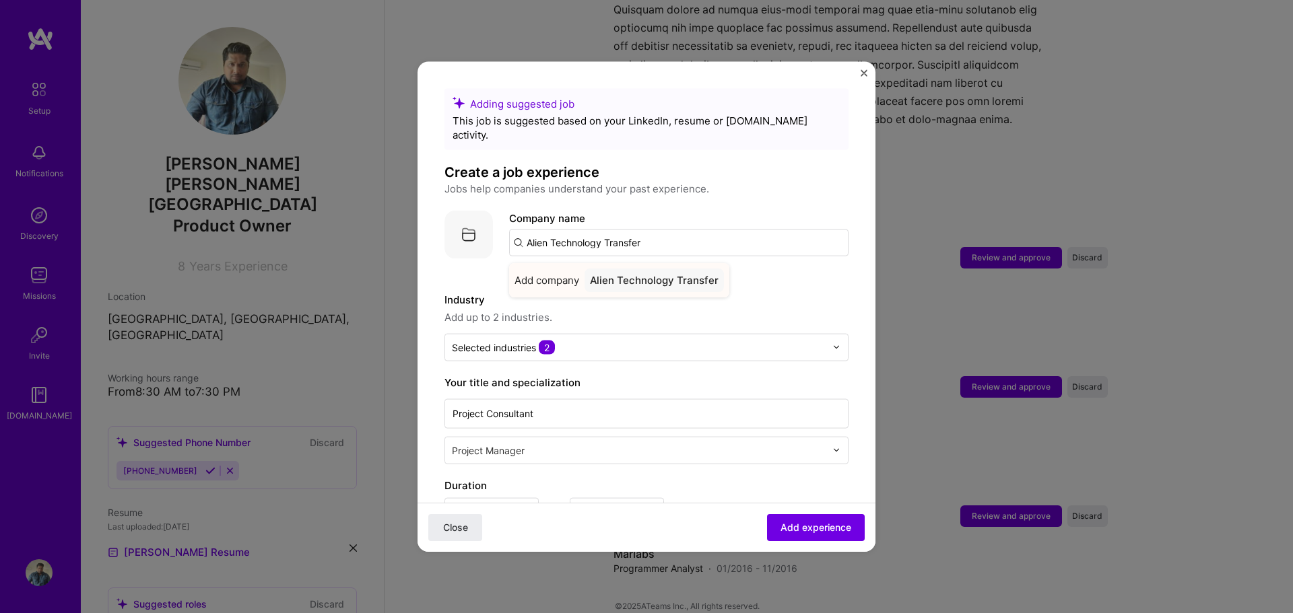
click at [531, 273] on span "Add company" at bounding box center [546, 280] width 65 height 14
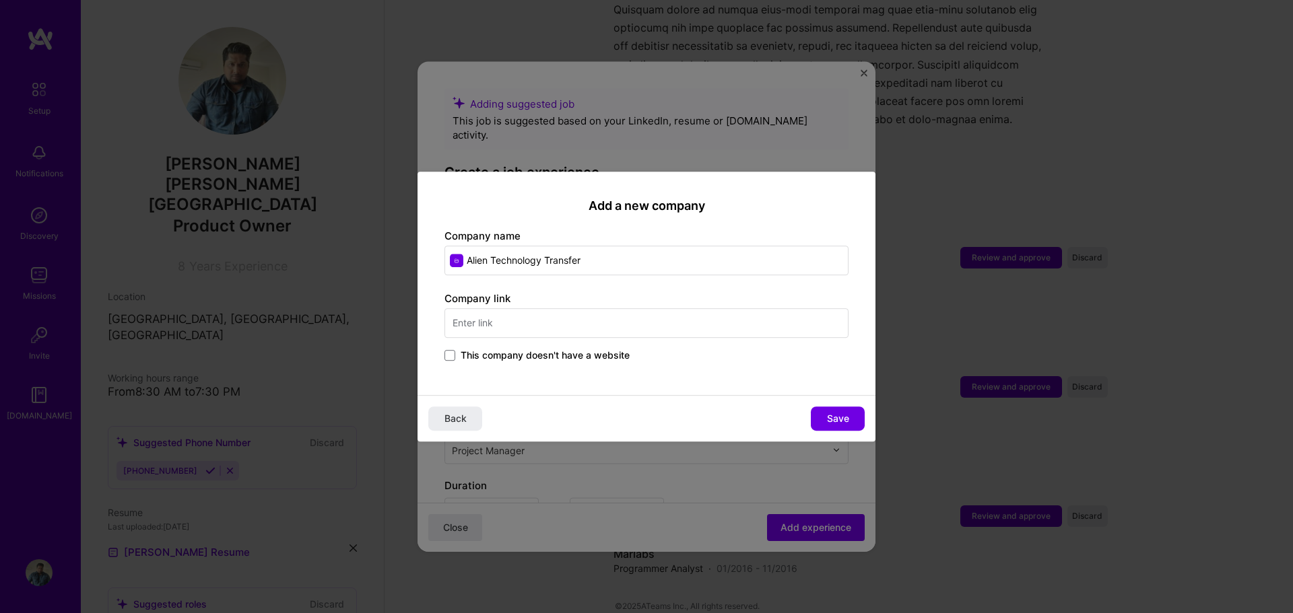
click at [523, 321] on input "text" at bounding box center [646, 323] width 404 height 30
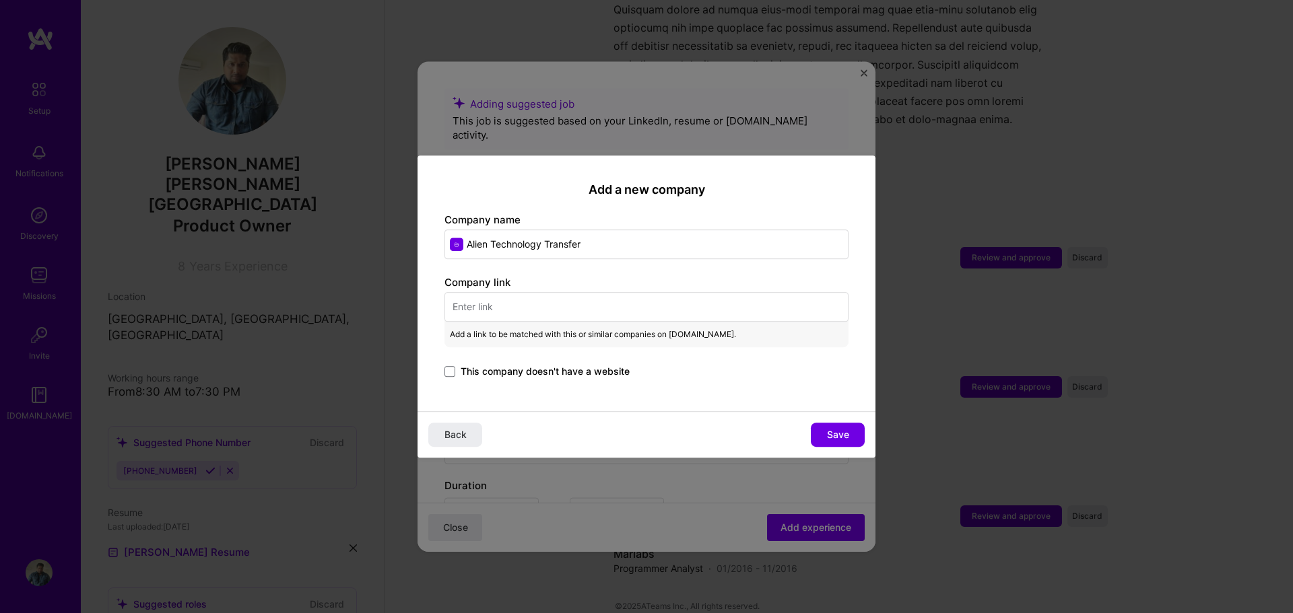
paste input "https://alientt.com/"
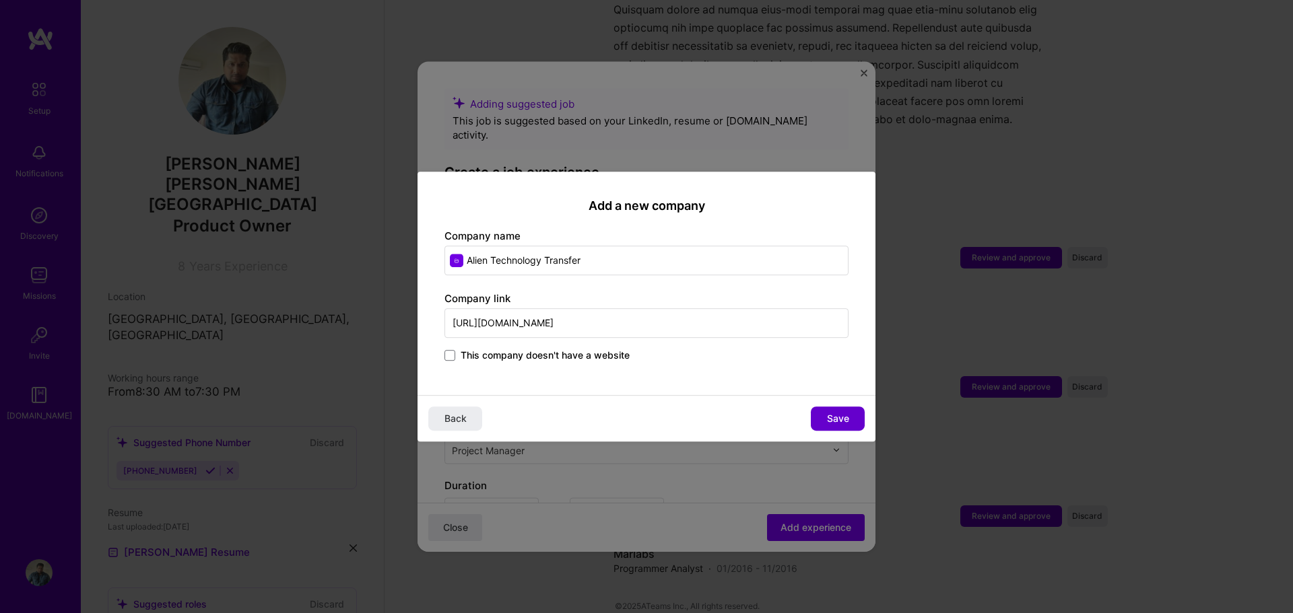
type input "https://alientt.com/"
click at [834, 423] on span "Save" at bounding box center [838, 418] width 22 height 13
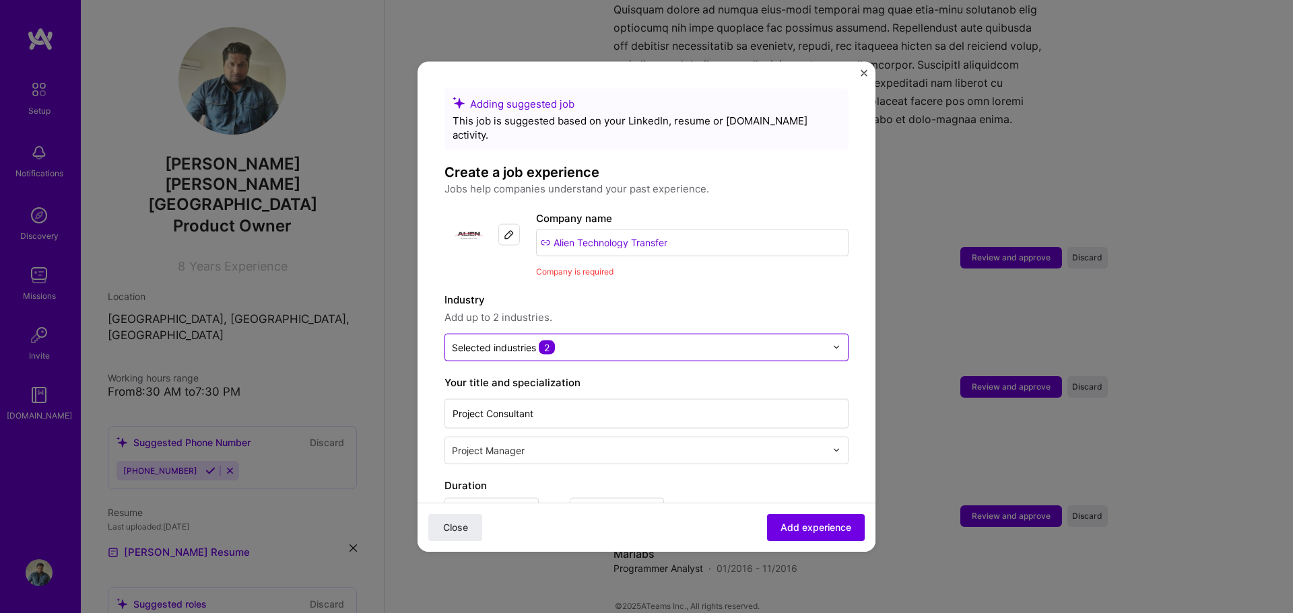
click at [832, 343] on img at bounding box center [836, 347] width 8 height 8
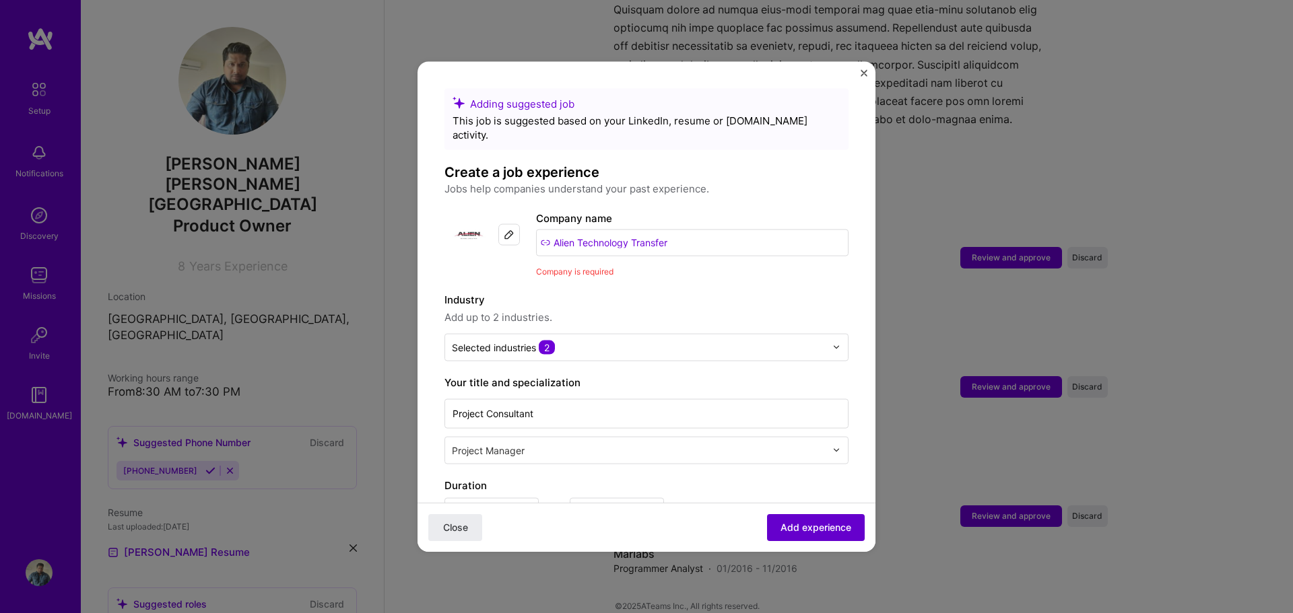
click at [815, 529] on span "Add experience" at bounding box center [815, 527] width 71 height 13
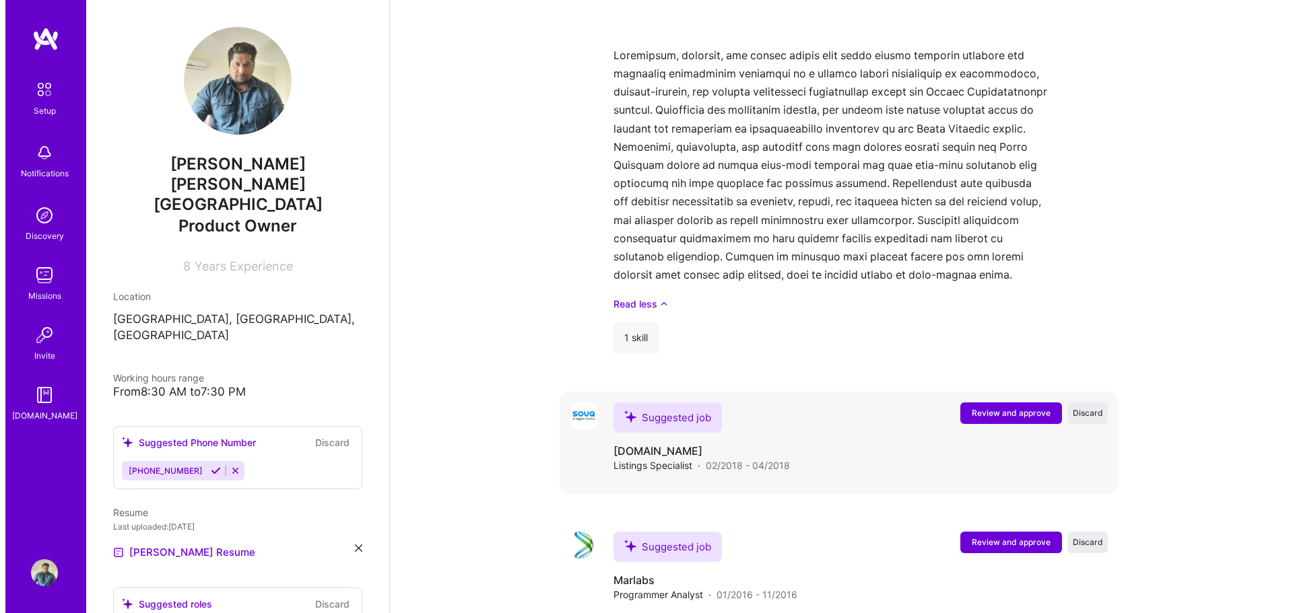
scroll to position [2807, 0]
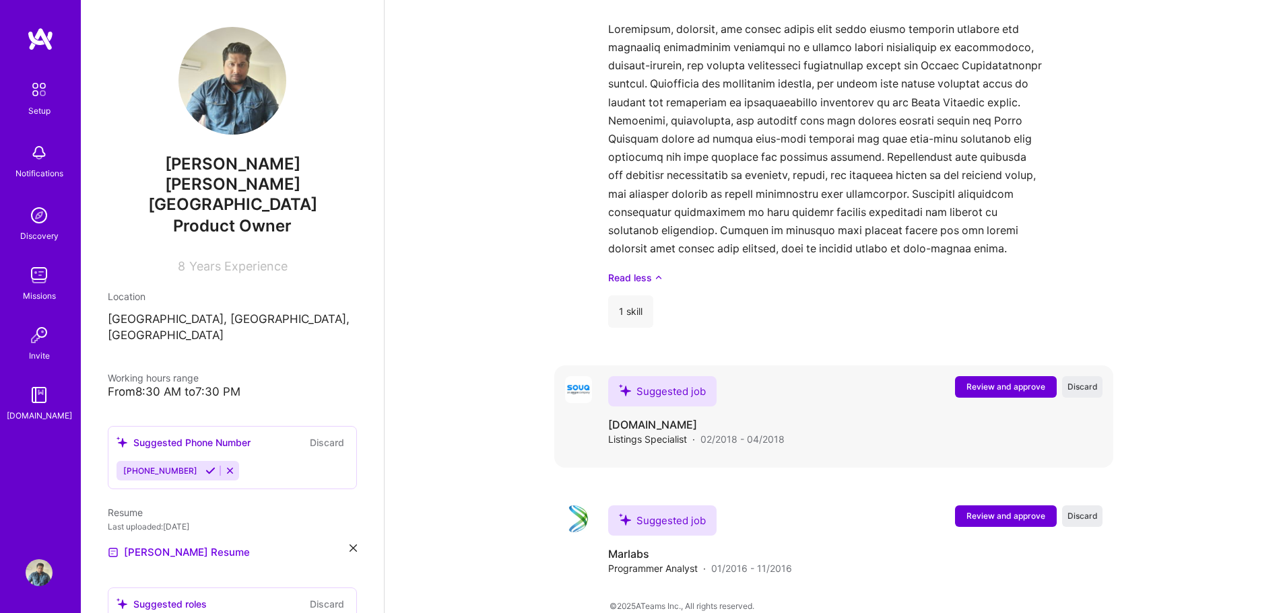
click at [997, 381] on span "Review and approve" at bounding box center [1005, 386] width 79 height 11
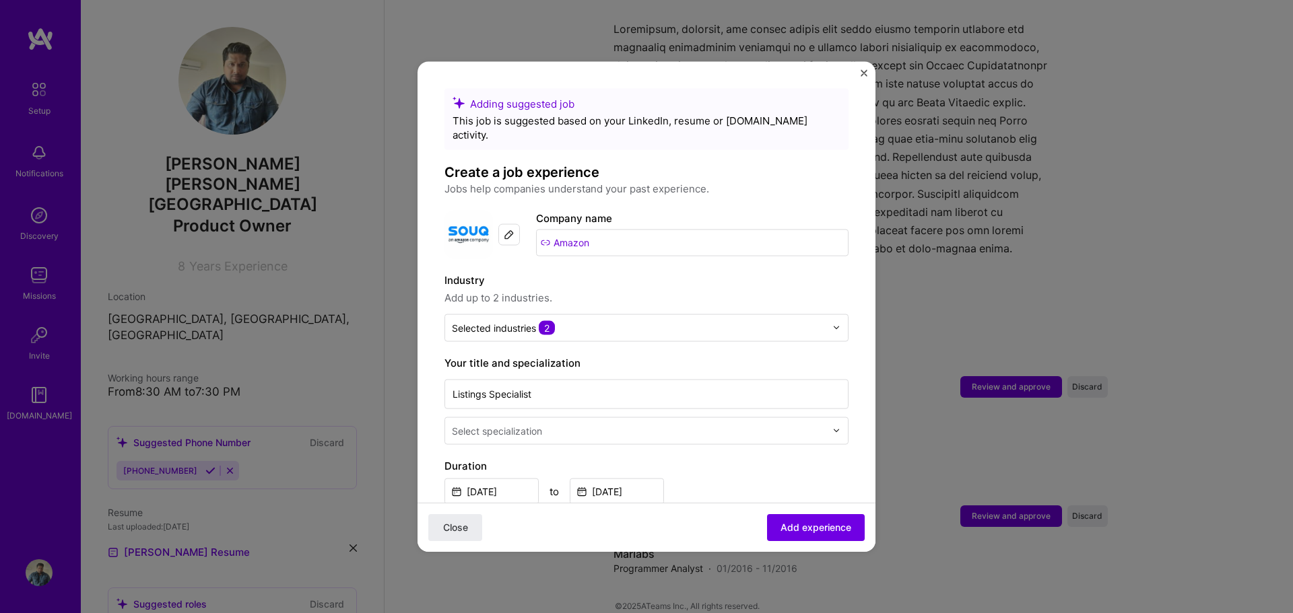
drag, startPoint x: 603, startPoint y: 226, endPoint x: 544, endPoint y: 226, distance: 58.6
click at [544, 229] on input "Amazon" at bounding box center [692, 242] width 312 height 27
click at [553, 229] on input "Amaqzon" at bounding box center [678, 242] width 339 height 27
type input "Amazon"
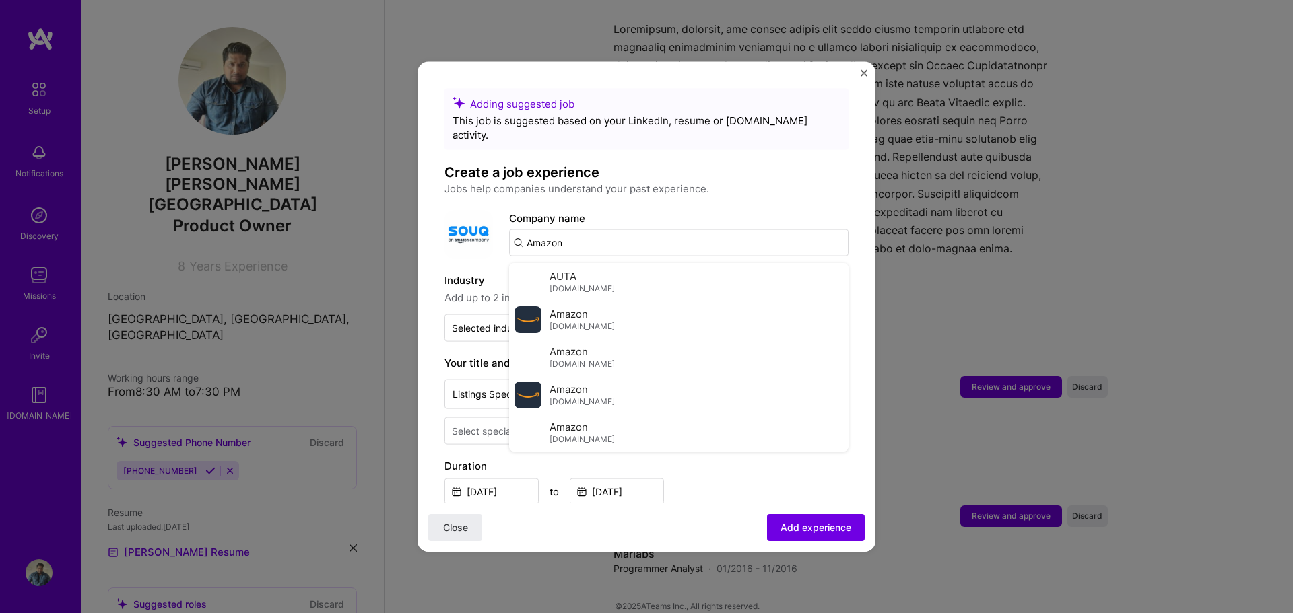
click at [566, 230] on input "Amazon" at bounding box center [678, 242] width 339 height 27
click at [603, 380] on div "Amazon amazon.com" at bounding box center [678, 395] width 339 height 38
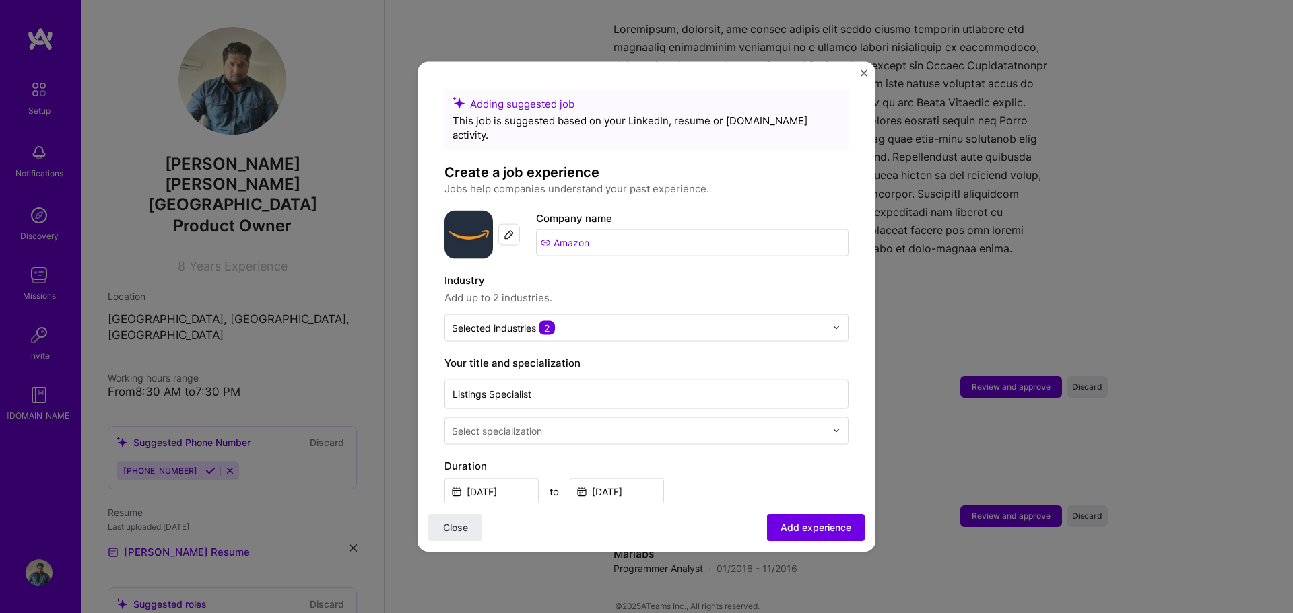
click at [630, 290] on span "Add up to 2 industries." at bounding box center [646, 298] width 404 height 16
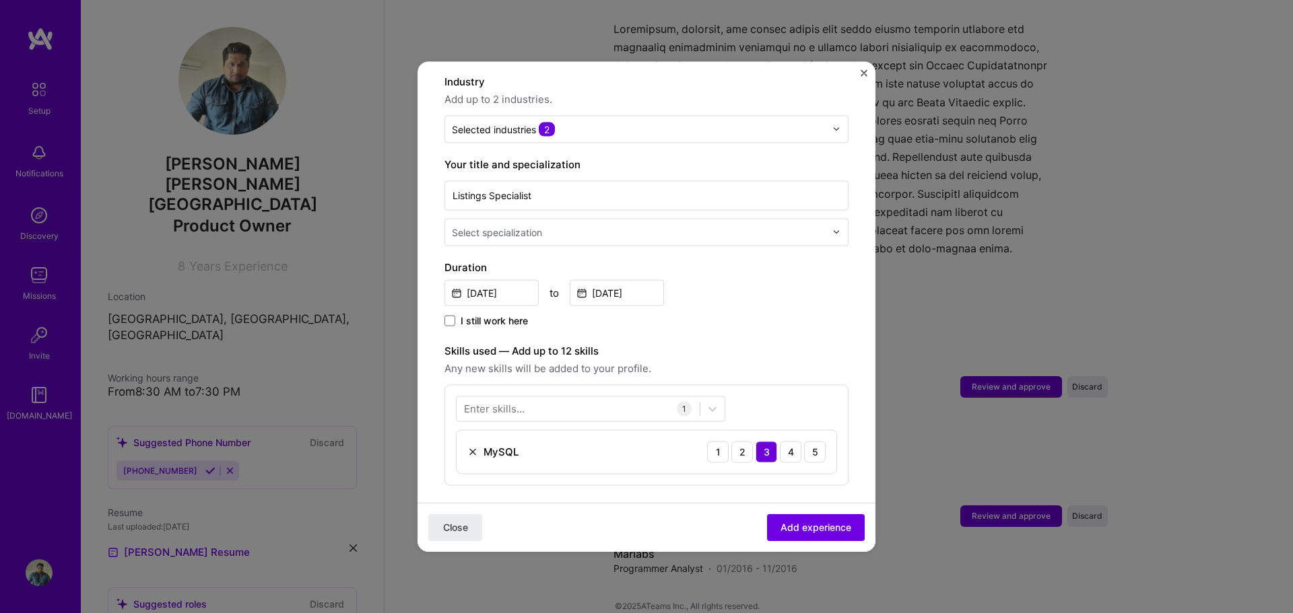
scroll to position [202, 0]
click at [622, 222] on input "text" at bounding box center [640, 229] width 376 height 14
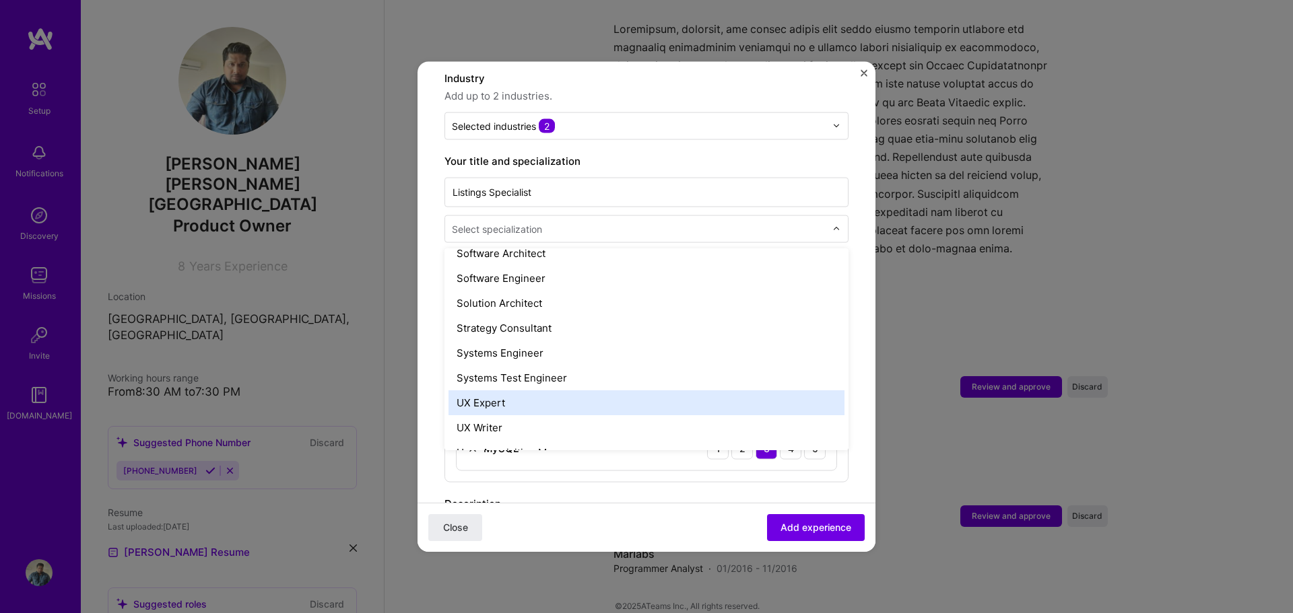
scroll to position [1550, 0]
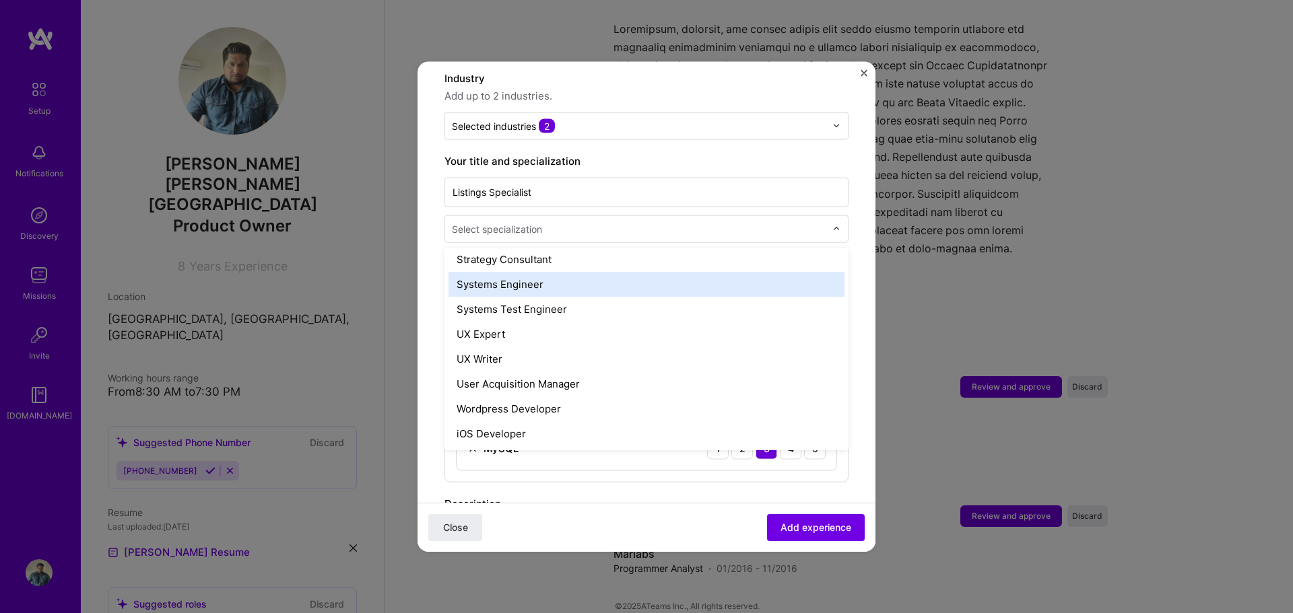
click at [580, 275] on div "Systems Engineer" at bounding box center [646, 283] width 396 height 25
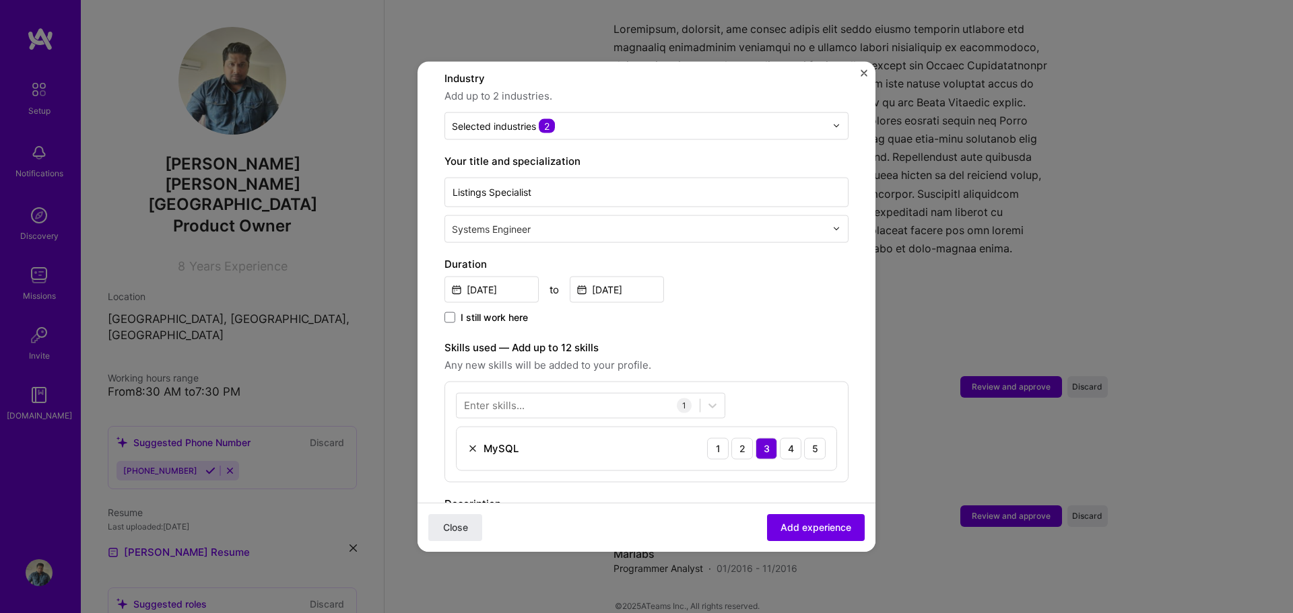
click at [729, 316] on div "Adding suggested job This job is suggested based on your LinkedIn, resume or A.…" at bounding box center [646, 436] width 404 height 1100
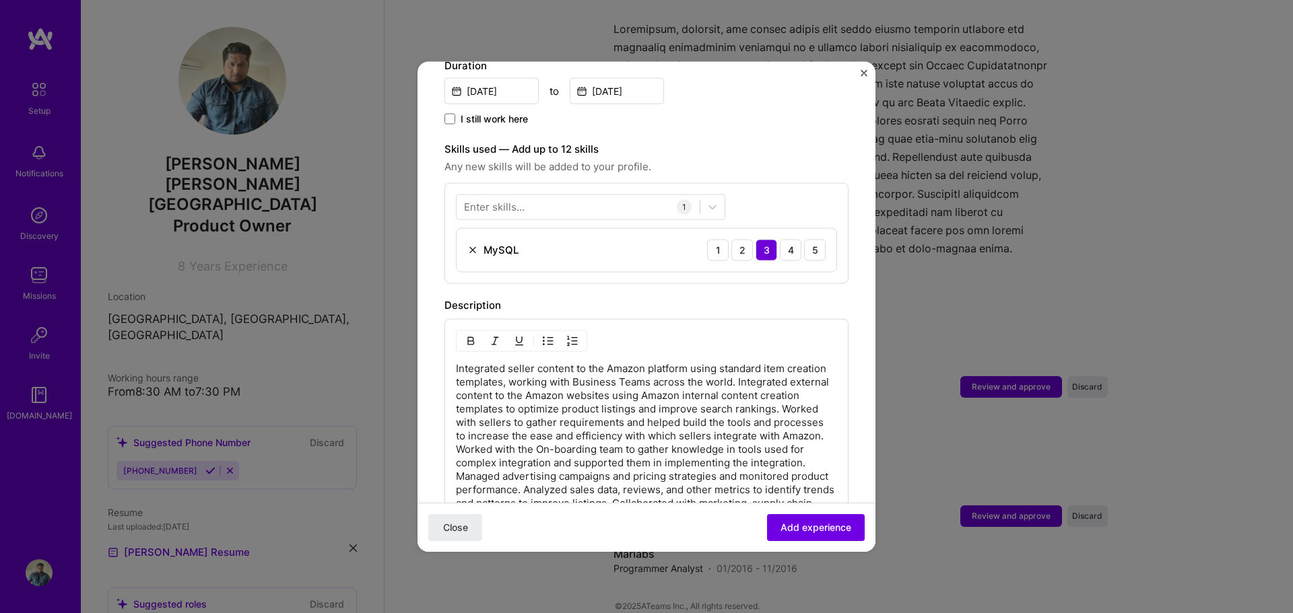
scroll to position [404, 0]
click at [706, 197] on icon at bounding box center [712, 203] width 13 height 13
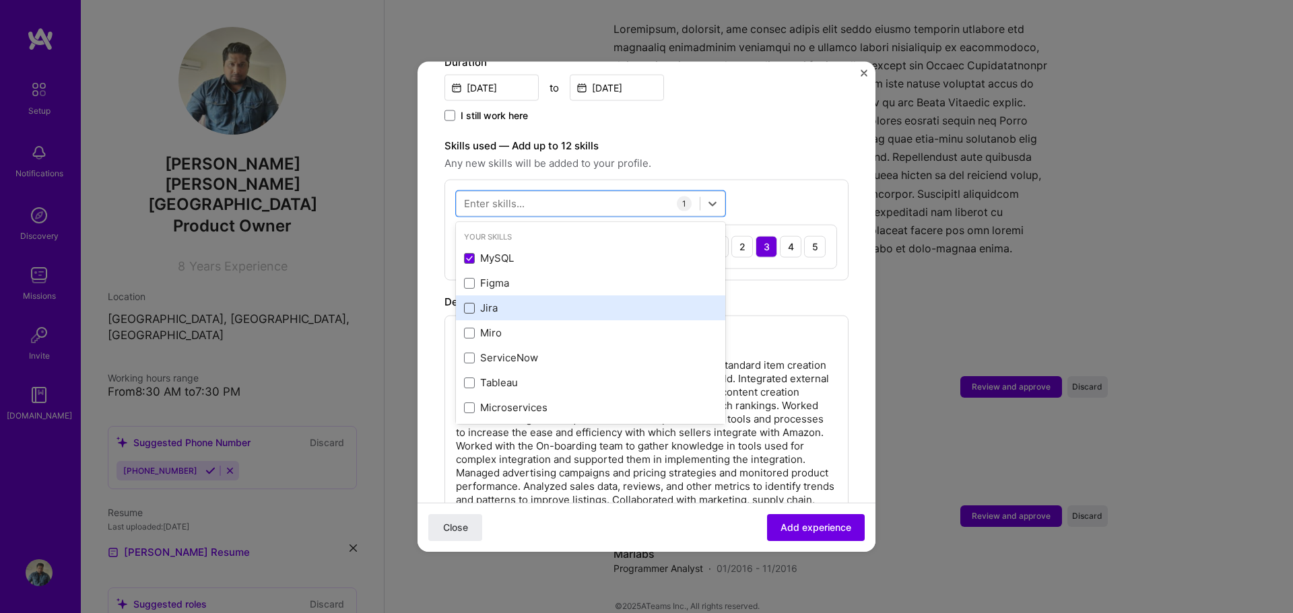
click at [467, 302] on span at bounding box center [469, 307] width 11 height 11
click at [0, 0] on input "checkbox" at bounding box center [0, 0] width 0 height 0
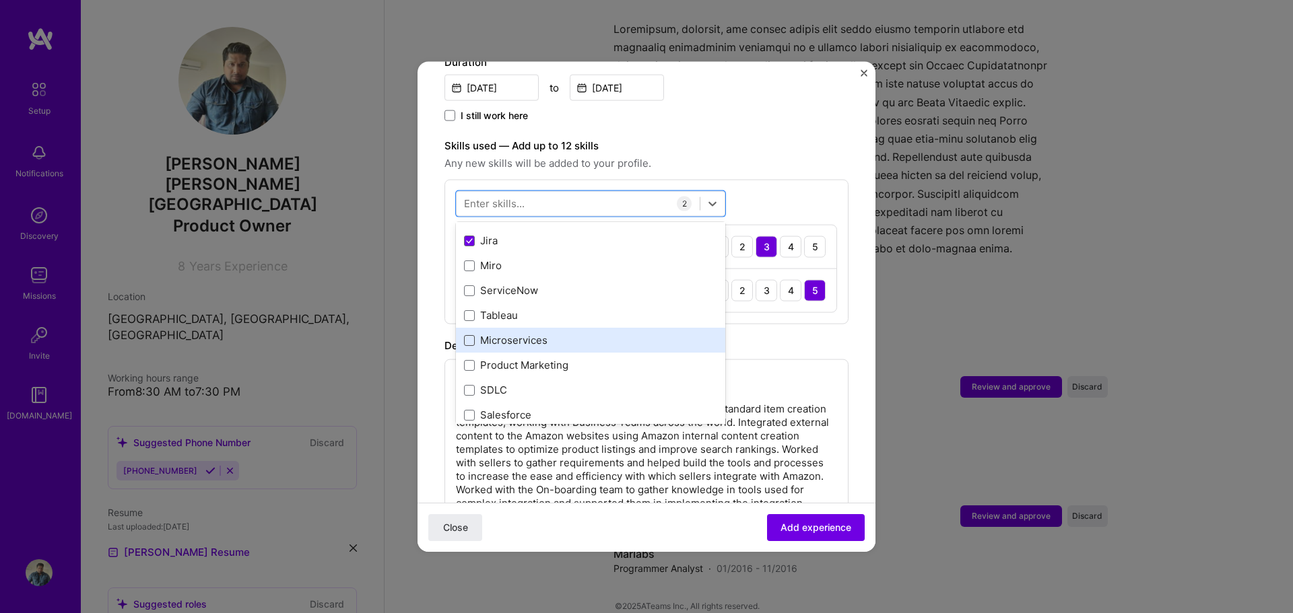
scroll to position [135, 0]
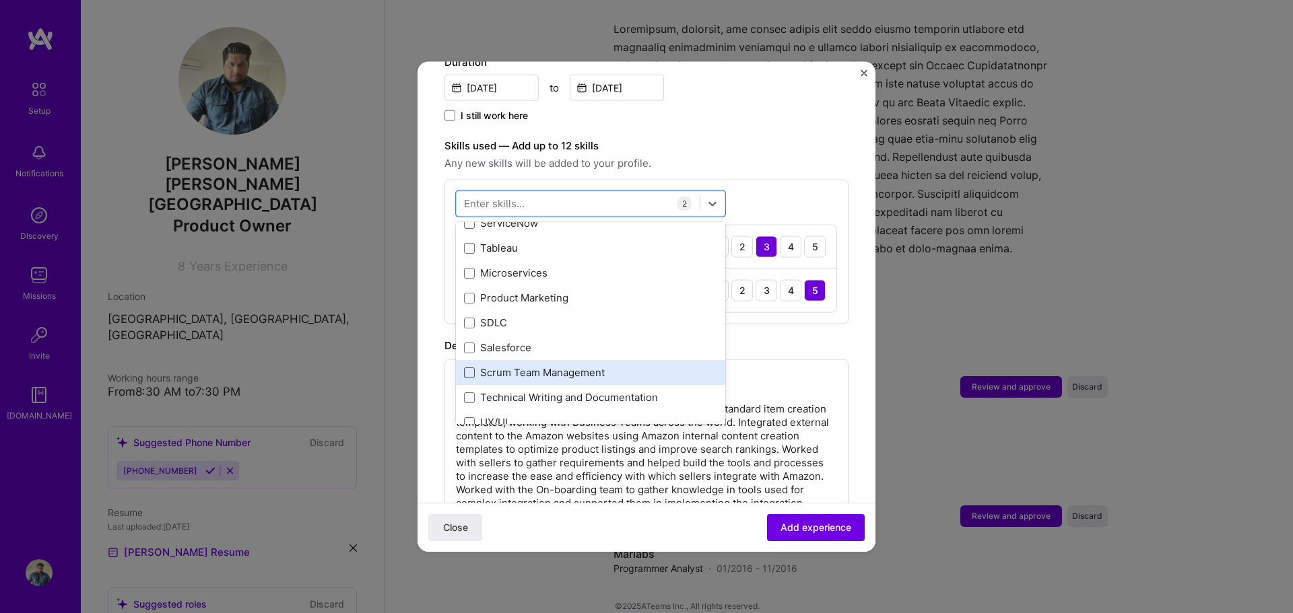
click at [471, 367] on span at bounding box center [469, 372] width 11 height 11
click at [0, 0] on input "checkbox" at bounding box center [0, 0] width 0 height 0
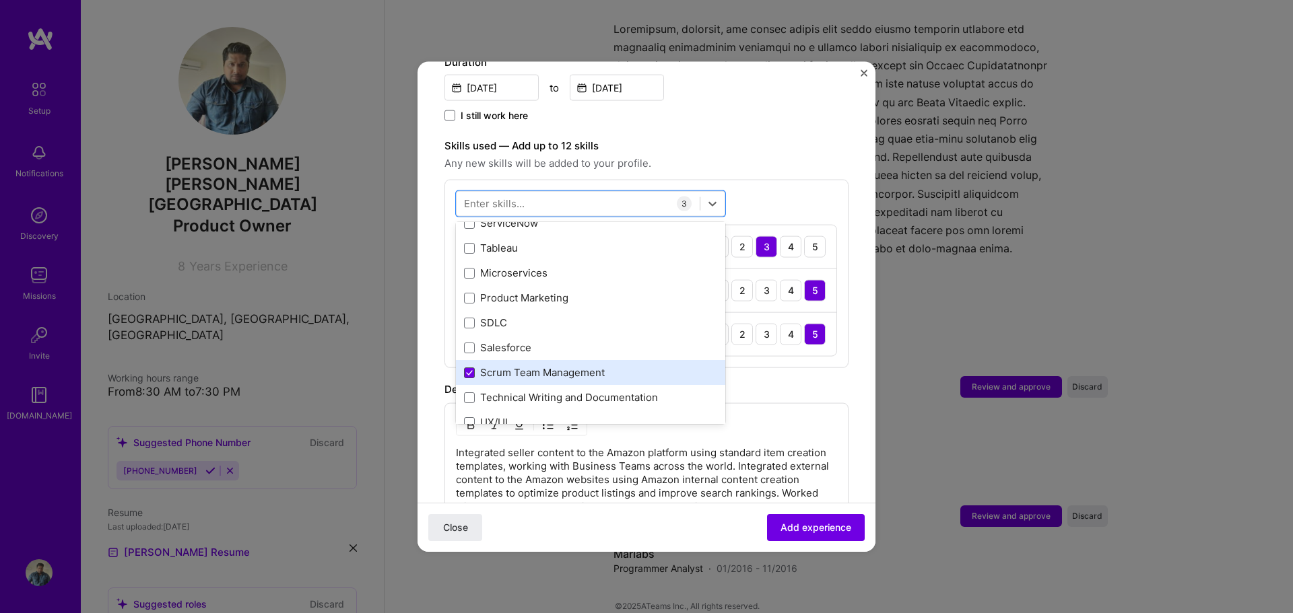
scroll to position [202, 0]
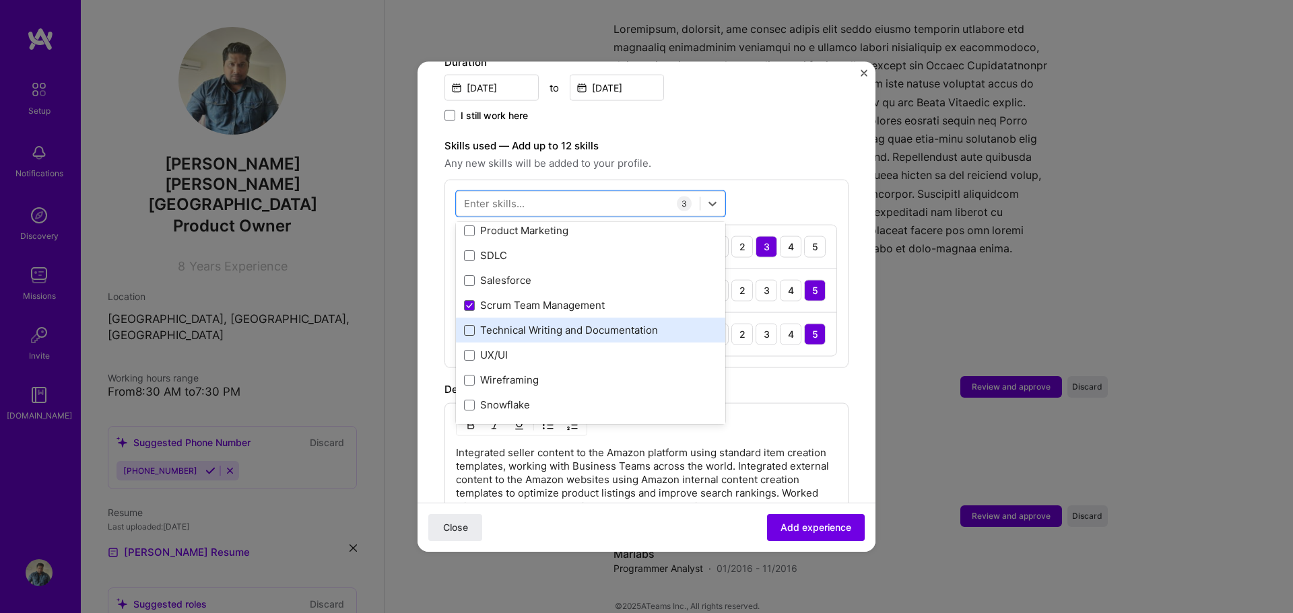
click at [469, 325] on span at bounding box center [469, 330] width 11 height 11
click at [0, 0] on input "checkbox" at bounding box center [0, 0] width 0 height 0
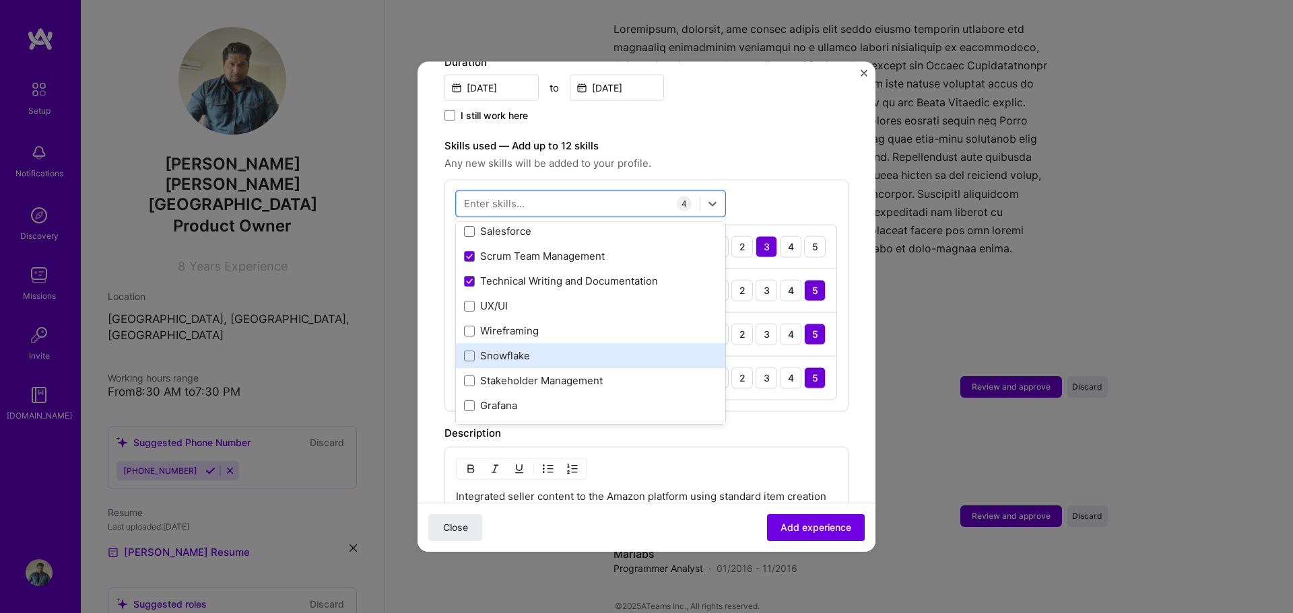
scroll to position [269, 0]
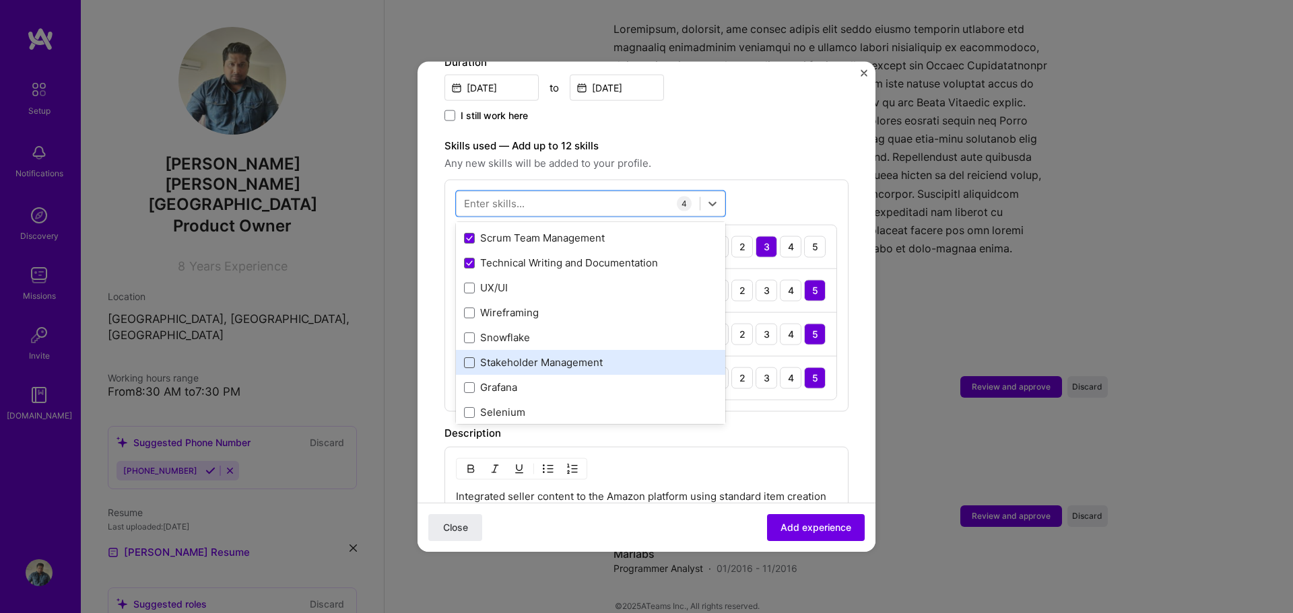
click at [468, 357] on span at bounding box center [469, 362] width 11 height 11
click at [0, 0] on input "checkbox" at bounding box center [0, 0] width 0 height 0
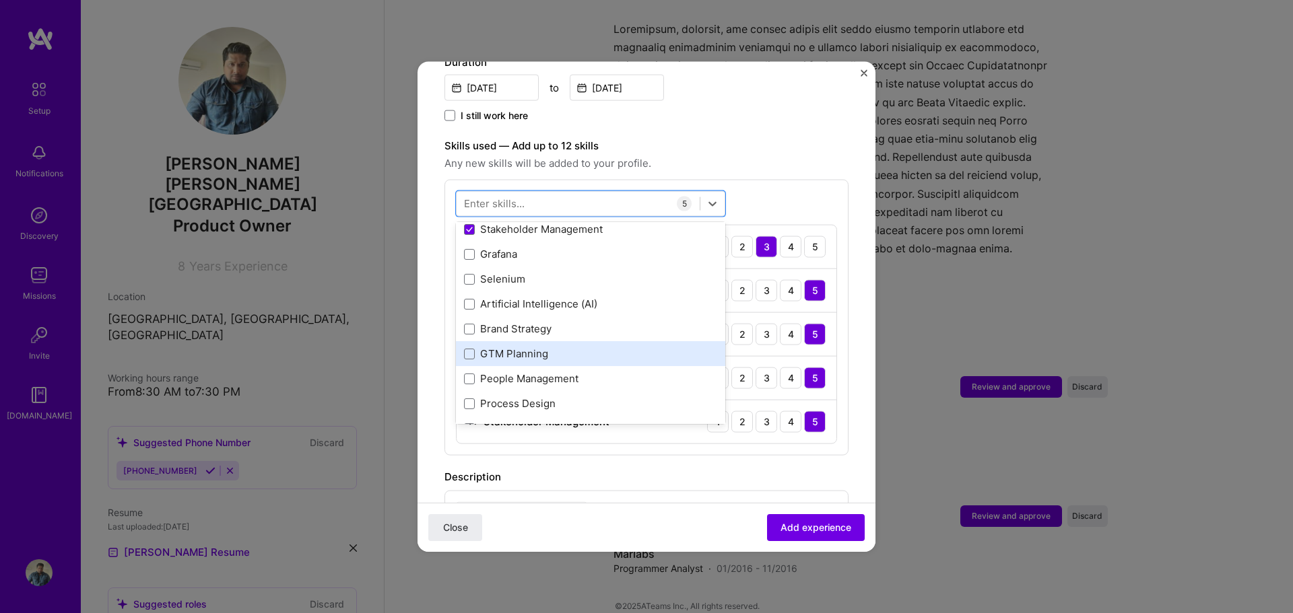
scroll to position [404, 0]
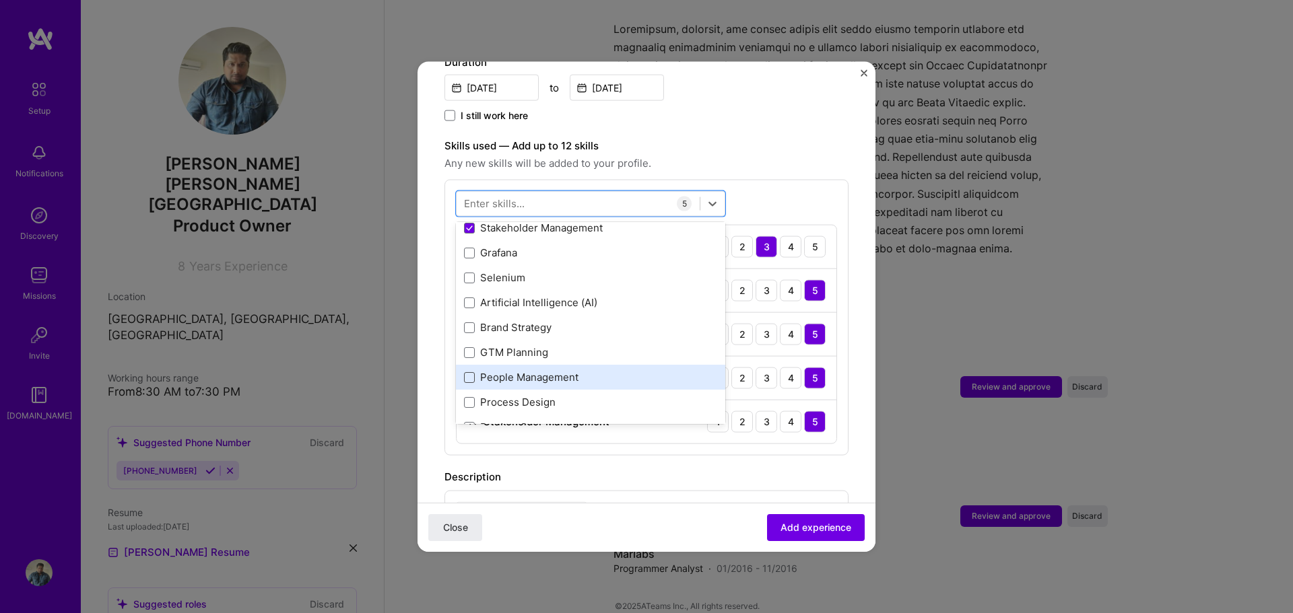
click at [471, 372] on span at bounding box center [469, 377] width 11 height 11
click at [0, 0] on input "checkbox" at bounding box center [0, 0] width 0 height 0
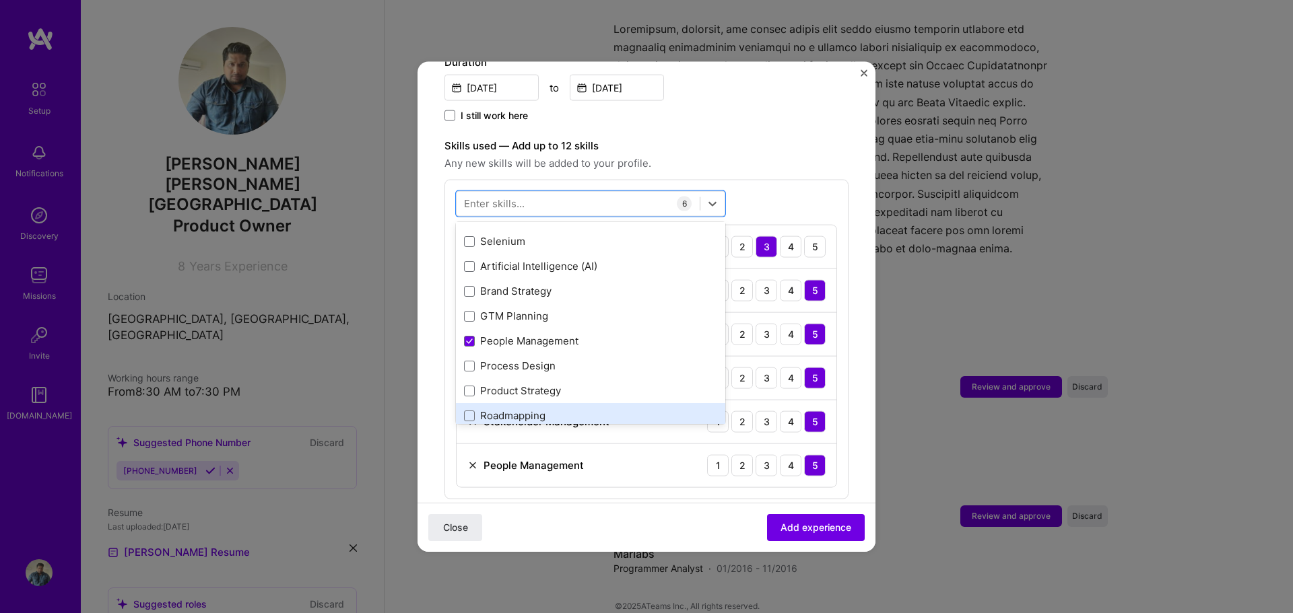
scroll to position [471, 0]
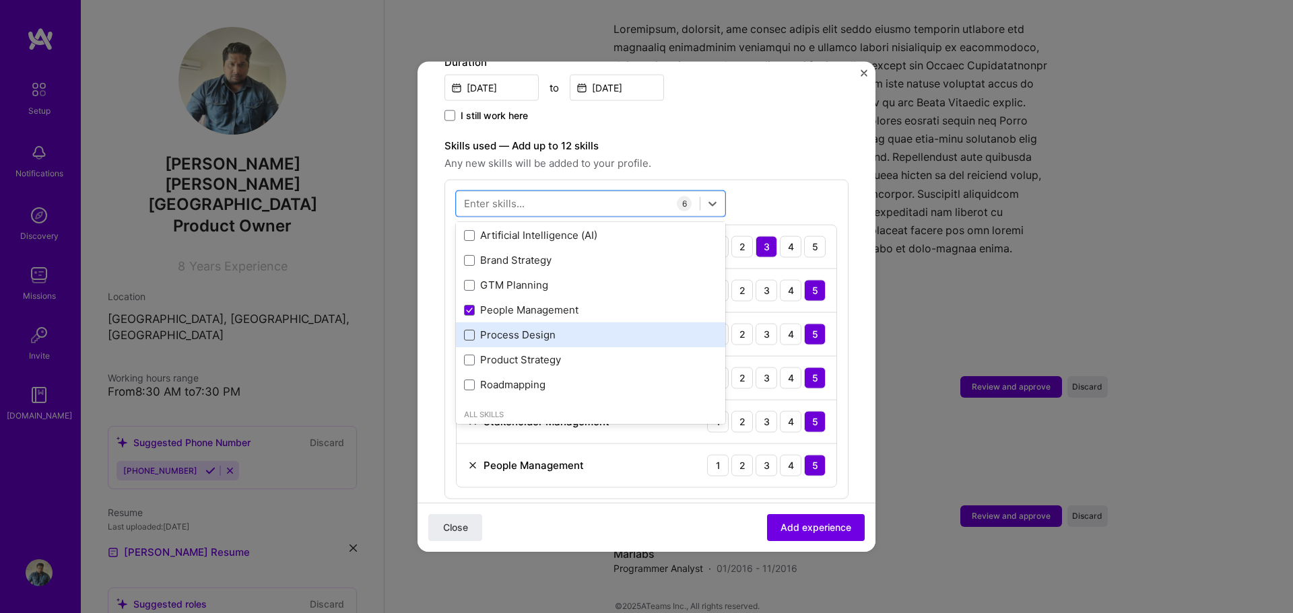
click at [472, 329] on span at bounding box center [469, 334] width 11 height 11
click at [0, 0] on input "checkbox" at bounding box center [0, 0] width 0 height 0
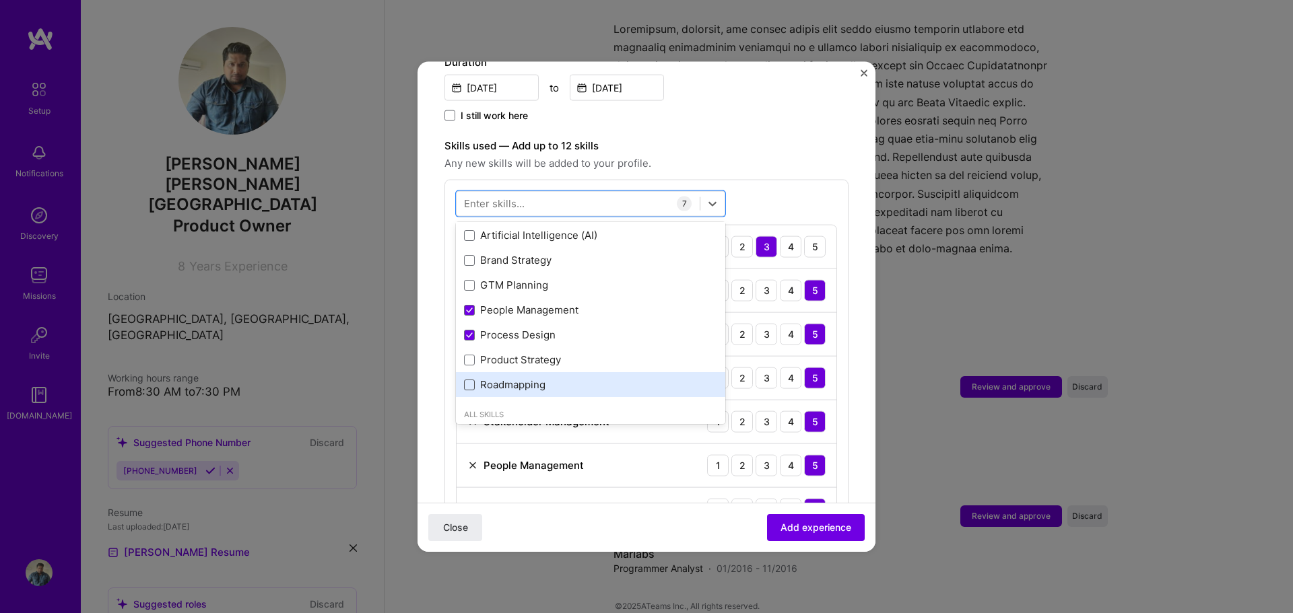
click at [471, 379] on span at bounding box center [469, 384] width 11 height 11
click at [0, 0] on input "checkbox" at bounding box center [0, 0] width 0 height 0
click at [768, 159] on div "Skills used — Add up to 12 skills Any new skills will be added to your profile.…" at bounding box center [646, 361] width 404 height 449
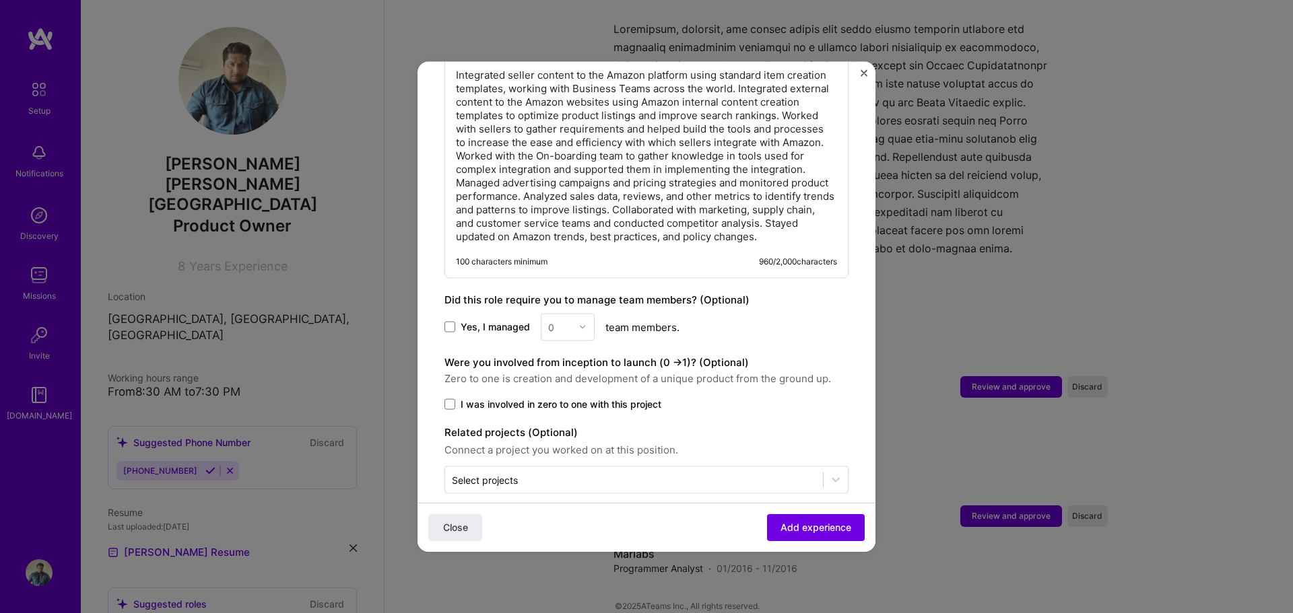
scroll to position [1017, 0]
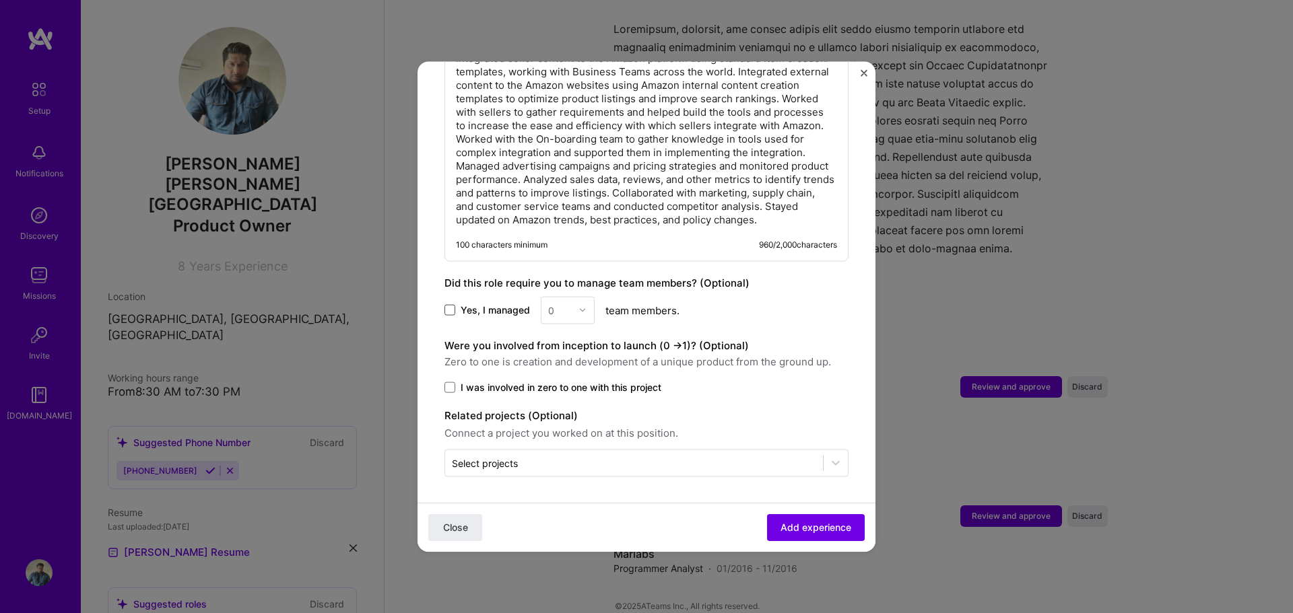
click at [450, 310] on span at bounding box center [449, 310] width 11 height 11
click at [0, 0] on input "Yes, I managed" at bounding box center [0, 0] width 0 height 0
click at [580, 309] on img at bounding box center [582, 310] width 8 height 8
click at [450, 312] on icon at bounding box center [449, 310] width 7 height 5
click at [0, 0] on input "Yes, I managed" at bounding box center [0, 0] width 0 height 0
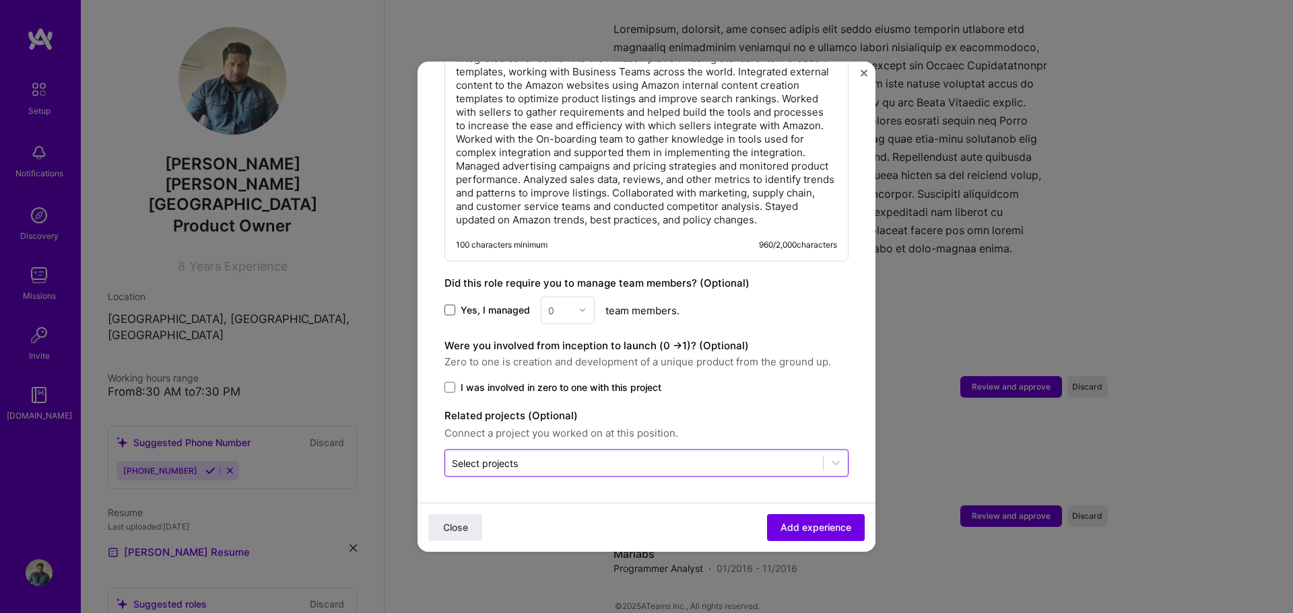
click at [632, 456] on input "text" at bounding box center [634, 463] width 364 height 14
type input "A"
click at [780, 528] on span "Add experience" at bounding box center [815, 527] width 71 height 13
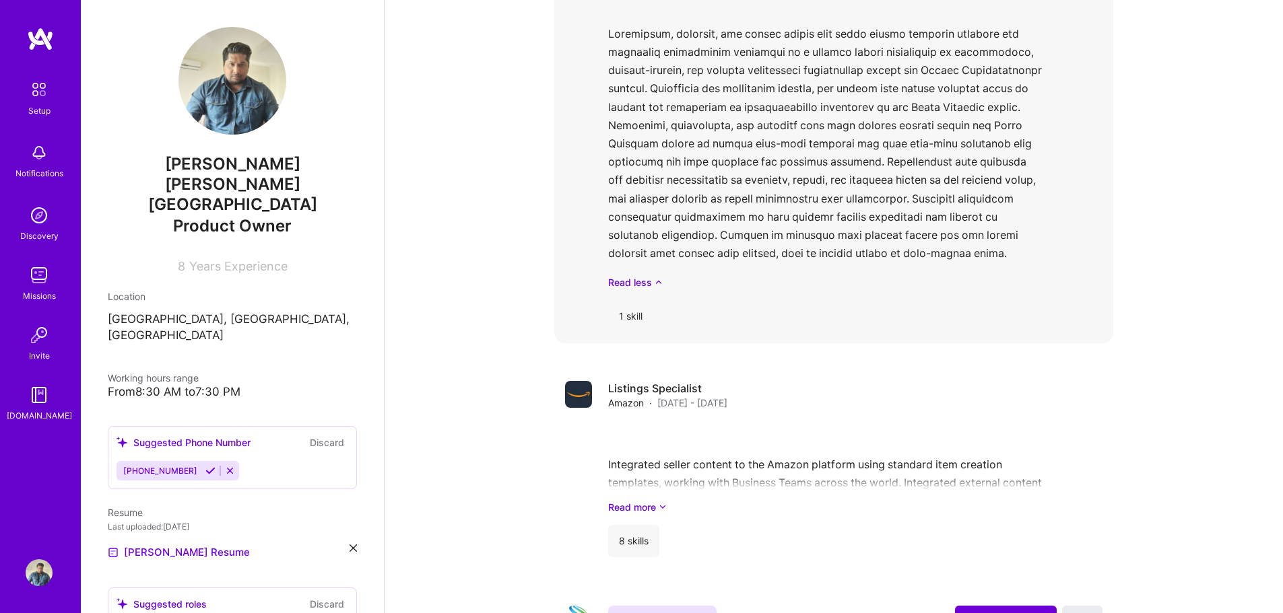
scroll to position [2767, 0]
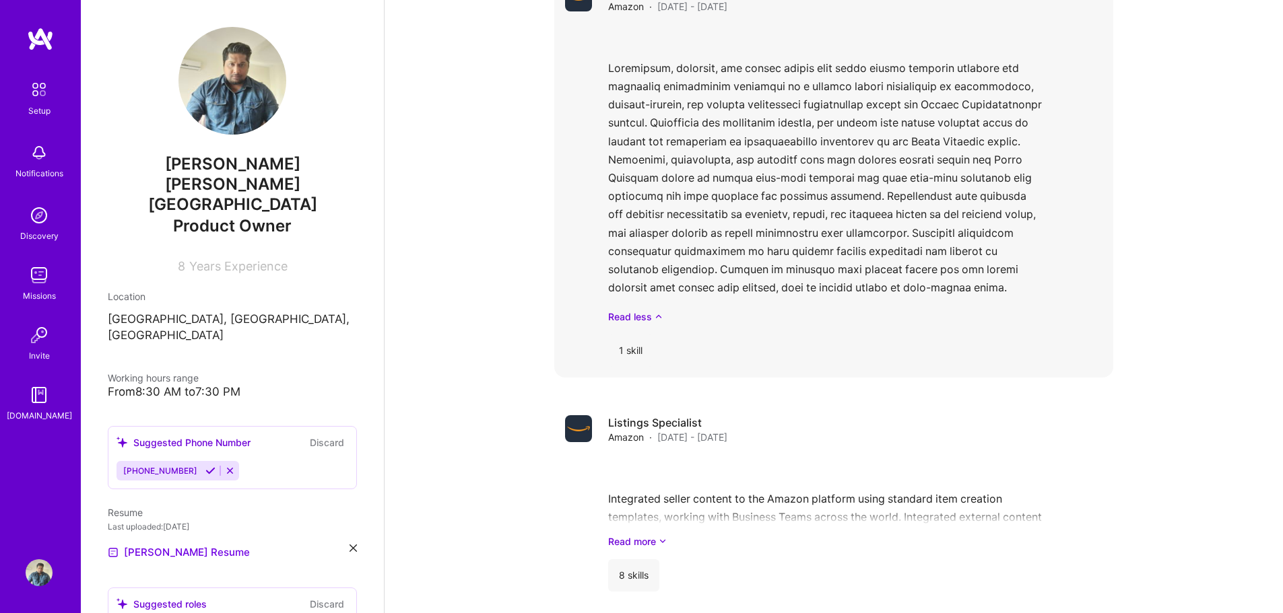
click at [632, 335] on div "1 skill" at bounding box center [630, 351] width 45 height 32
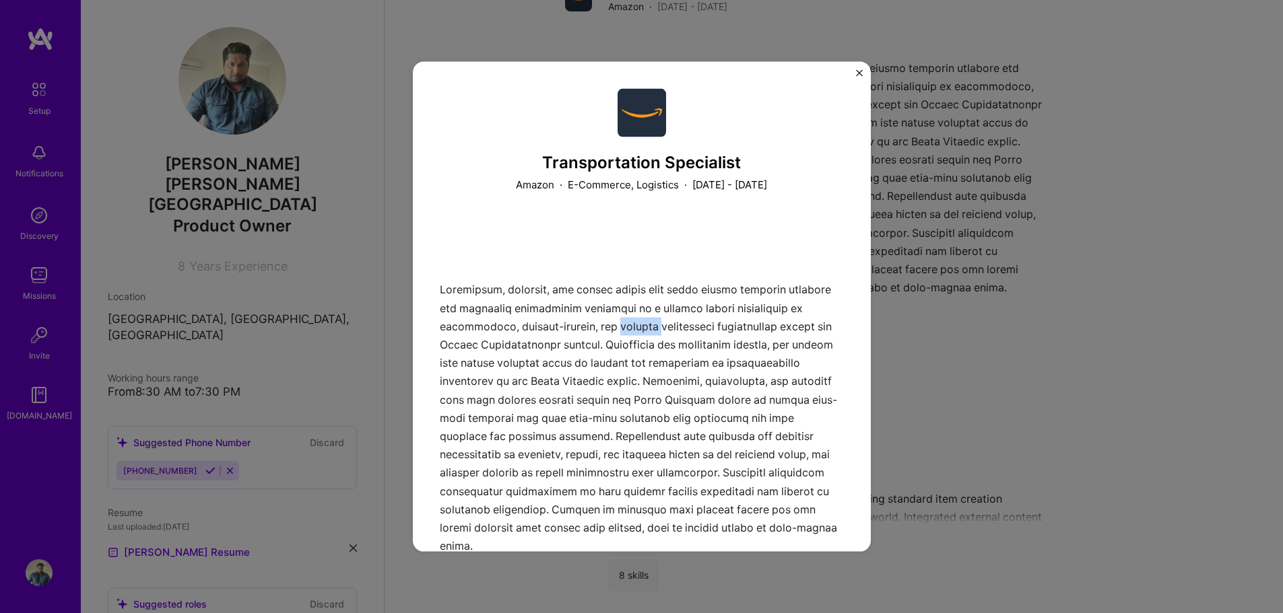
click at [632, 333] on div at bounding box center [642, 559] width 404 height 680
click at [856, 73] on img "Close" at bounding box center [859, 72] width 7 height 7
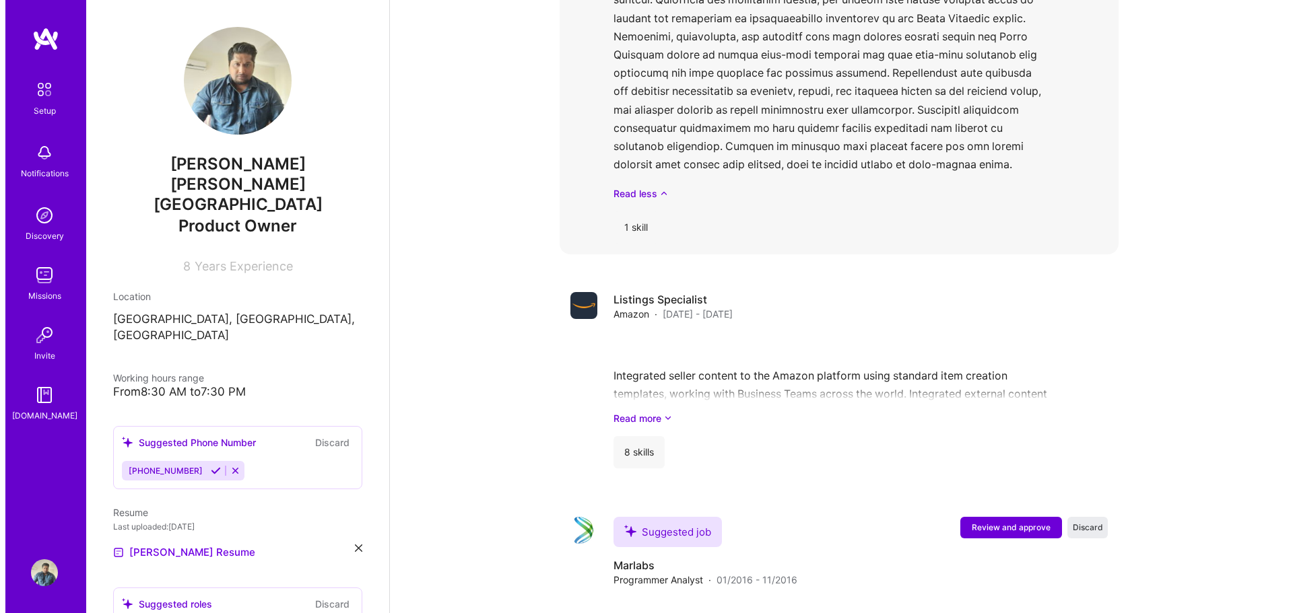
scroll to position [2902, 0]
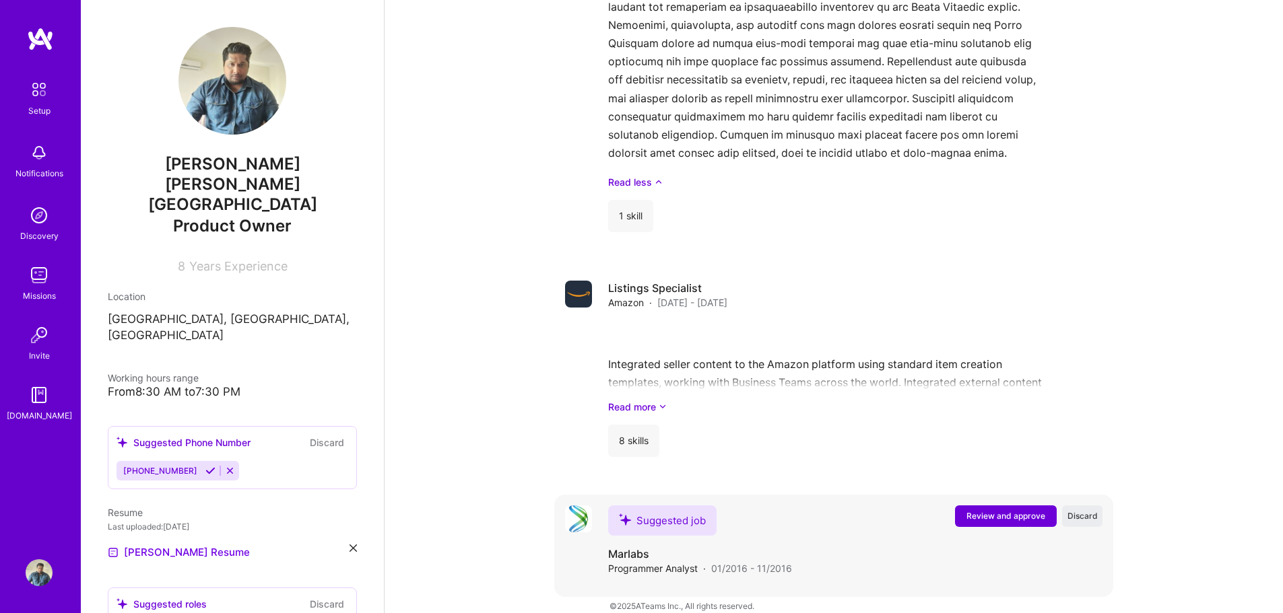
click at [985, 510] on span "Review and approve" at bounding box center [1005, 515] width 79 height 11
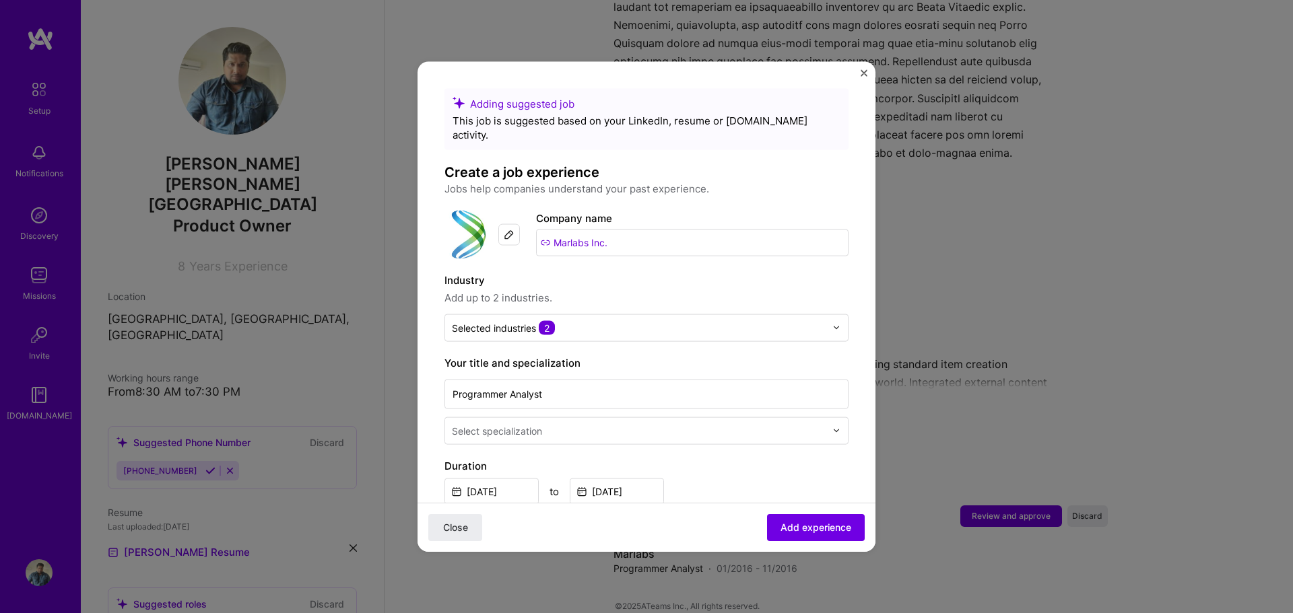
click at [608, 424] on input "text" at bounding box center [640, 431] width 376 height 14
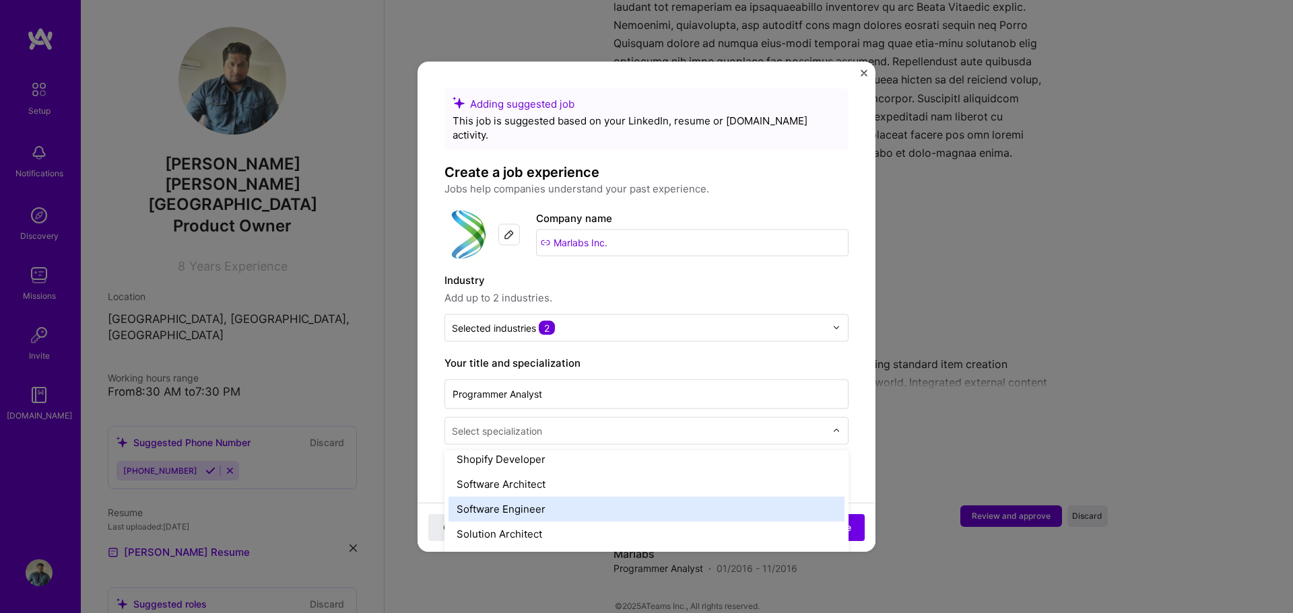
scroll to position [1586, 0]
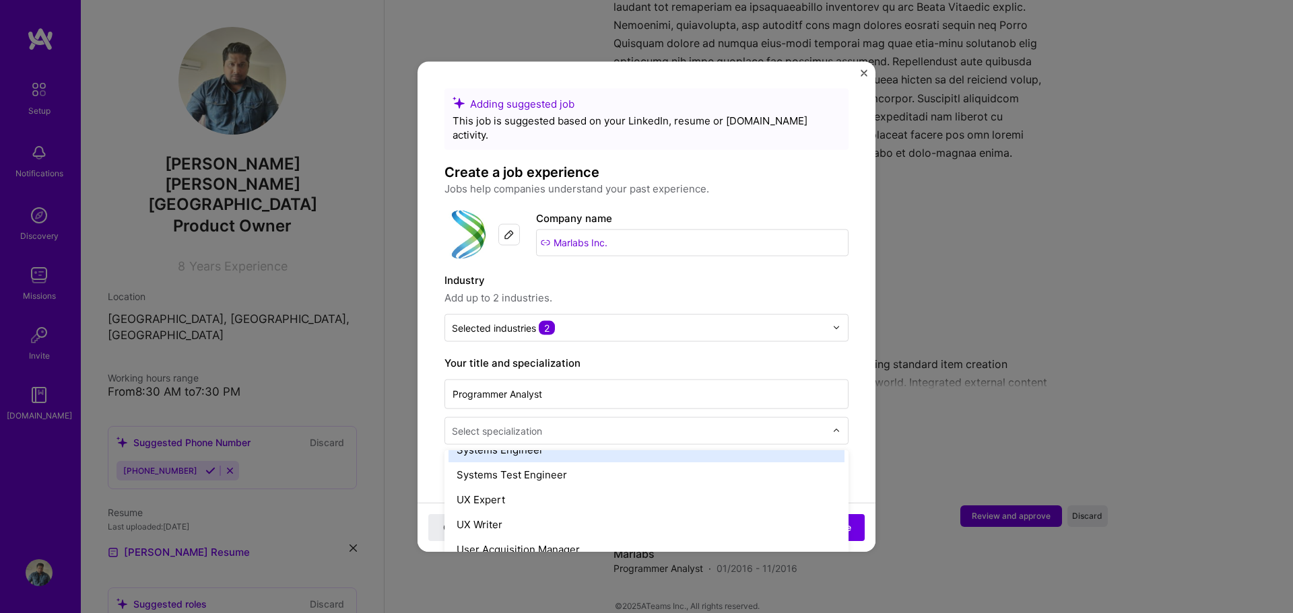
click at [542, 441] on div "Systems Engineer" at bounding box center [646, 449] width 396 height 25
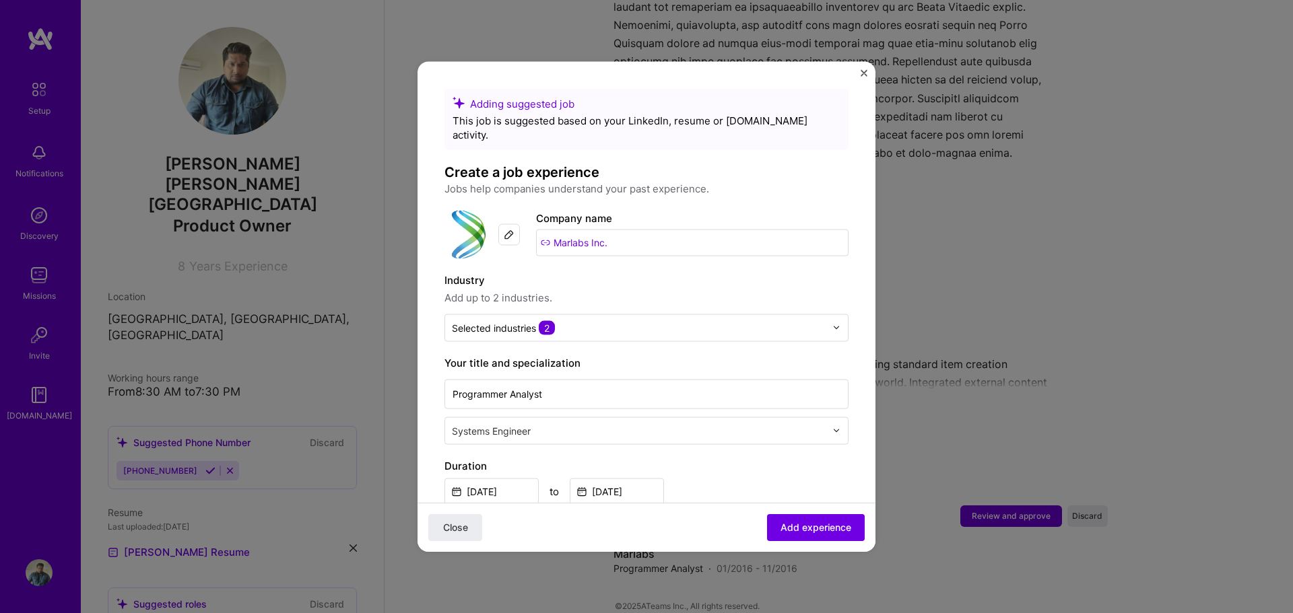
click at [705, 458] on label "Duration" at bounding box center [646, 466] width 404 height 16
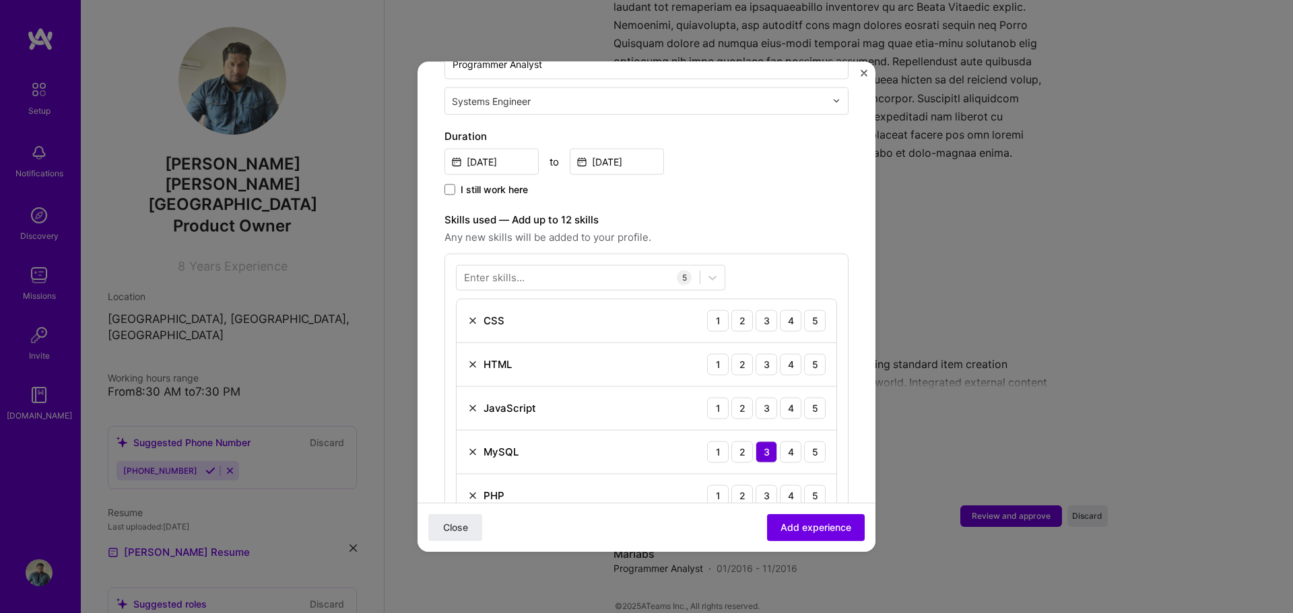
scroll to position [471, 0]
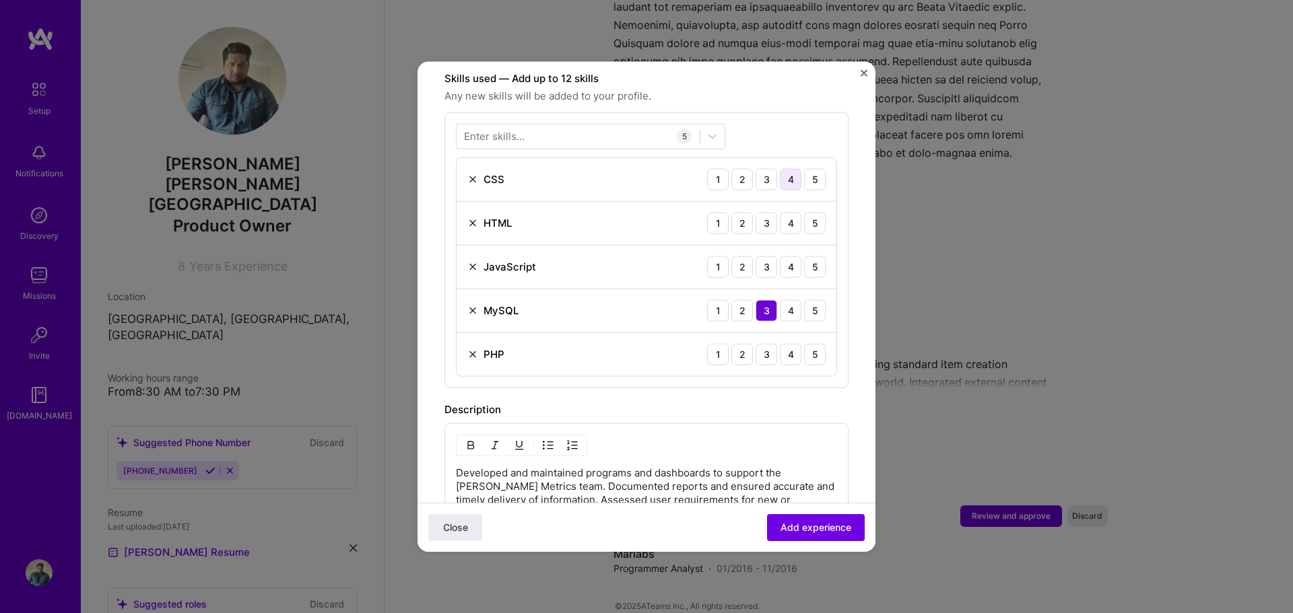
click at [780, 168] on div "4" at bounding box center [791, 179] width 22 height 22
click at [782, 212] on div "4" at bounding box center [791, 223] width 22 height 22
click at [786, 256] on div "4" at bounding box center [791, 267] width 22 height 22
click at [785, 300] on div "4" at bounding box center [791, 311] width 22 height 22
drag, startPoint x: 760, startPoint y: 293, endPoint x: 771, endPoint y: 308, distance: 18.3
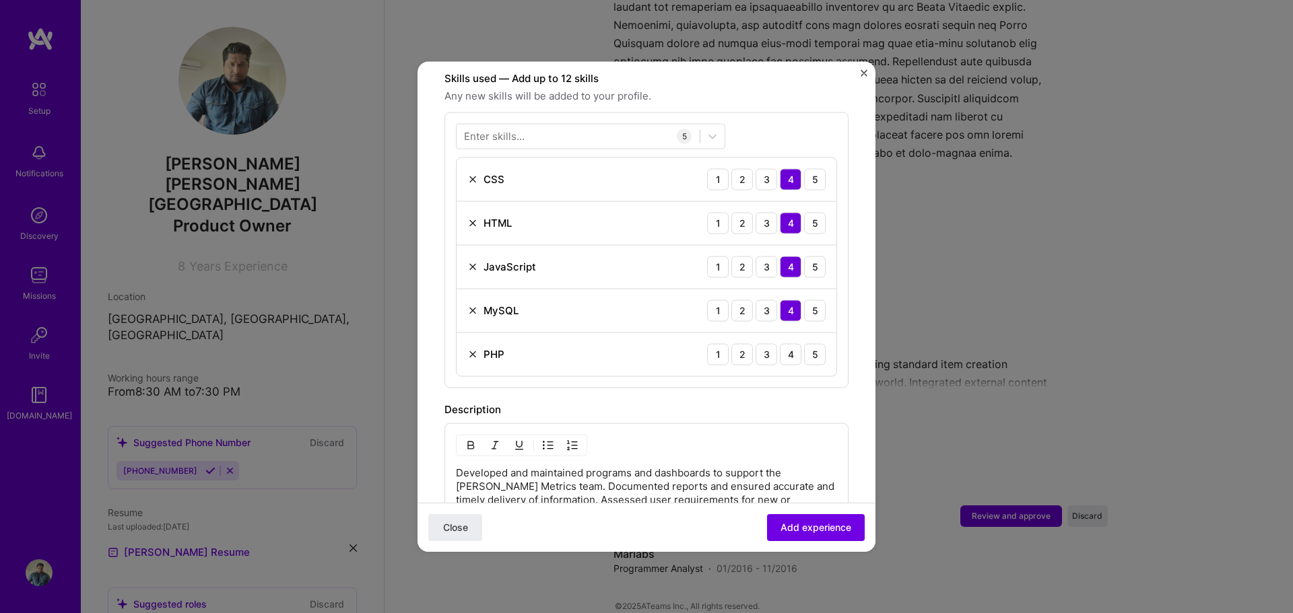
click at [760, 300] on div "3" at bounding box center [766, 311] width 22 height 22
click at [782, 343] on div "4" at bounding box center [791, 354] width 22 height 22
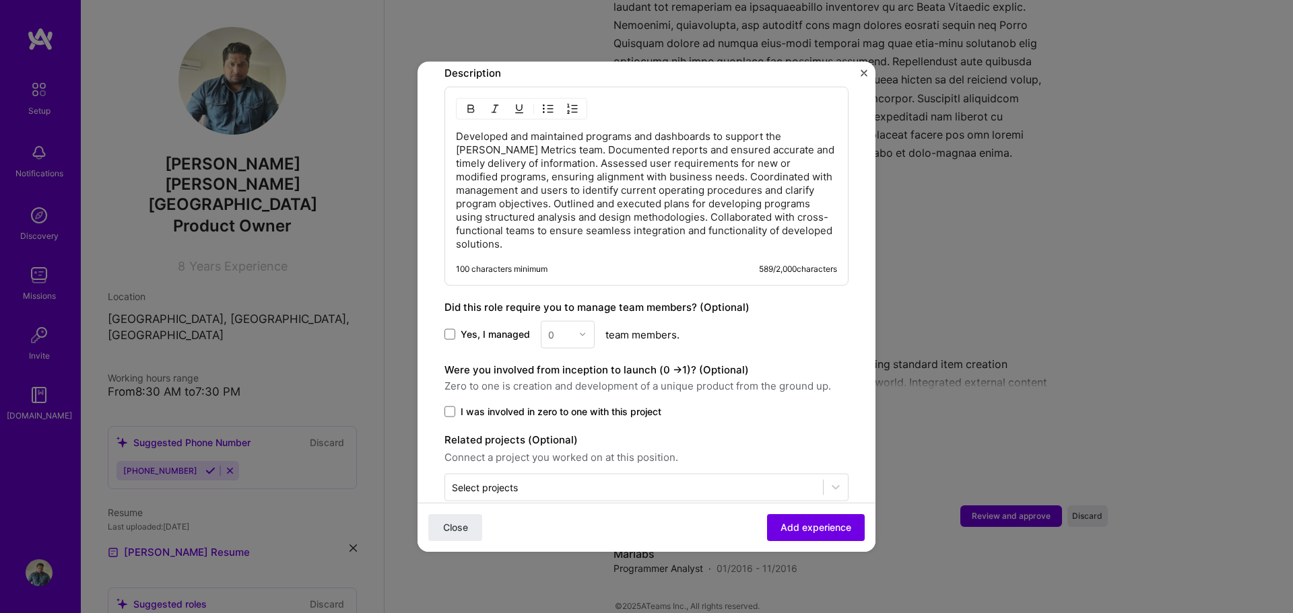
scroll to position [819, 0]
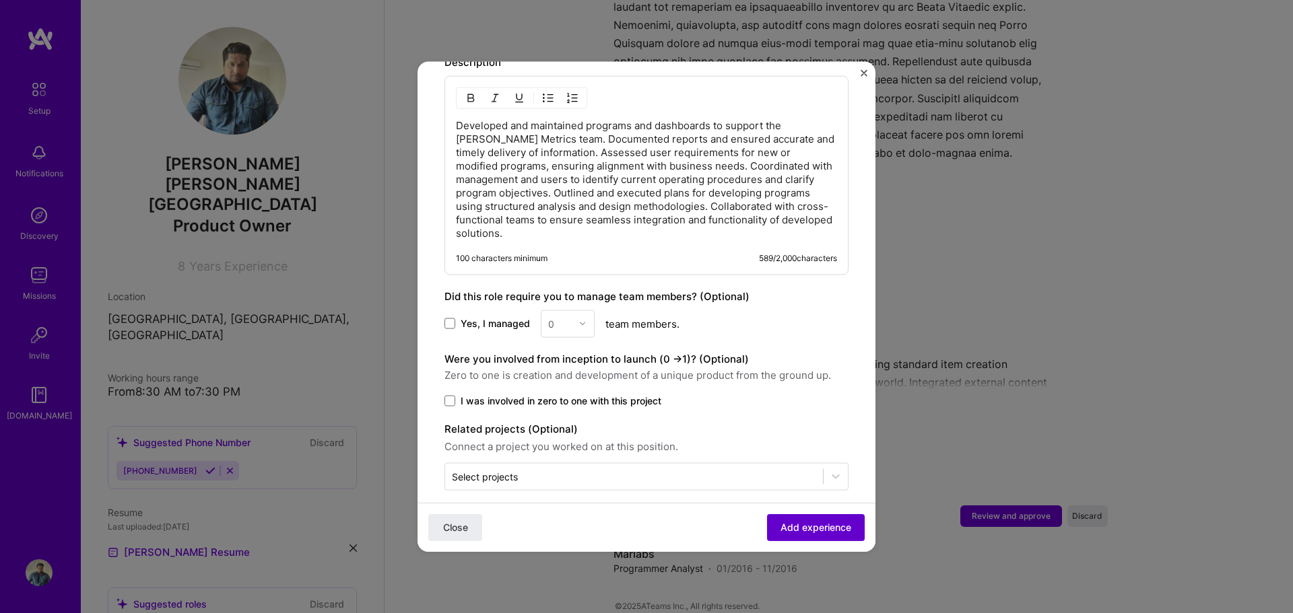
click at [788, 522] on span "Add experience" at bounding box center [815, 527] width 71 height 13
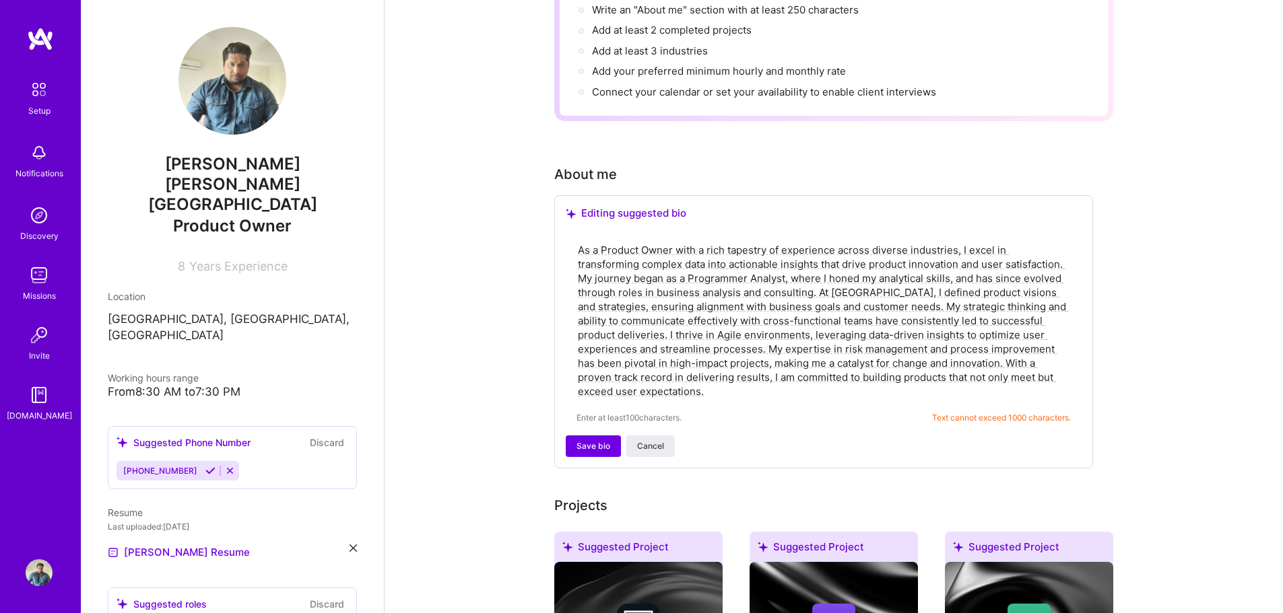
scroll to position [170, 0]
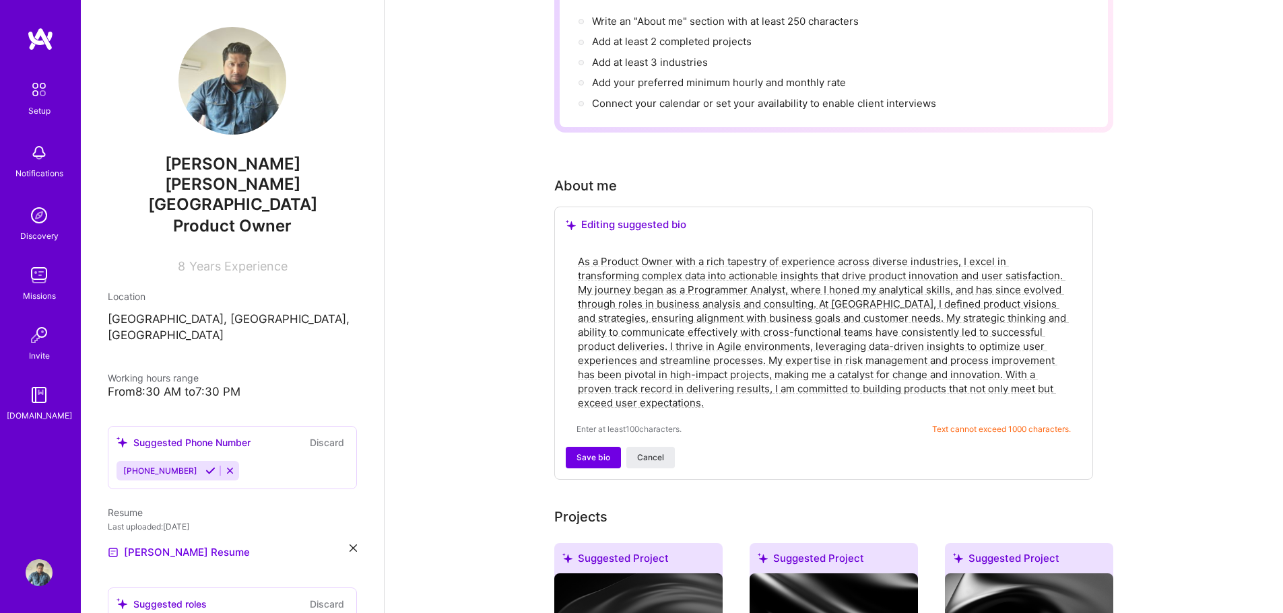
drag, startPoint x: 650, startPoint y: 384, endPoint x: 570, endPoint y: 244, distance: 161.7
click at [570, 244] on div "As a Product Owner with a rich tapestry of experience across diverse industries…" at bounding box center [824, 344] width 516 height 205
paste textarea "Certainly! Here's the revised summary that emphasizes your **5+ years of experi…"
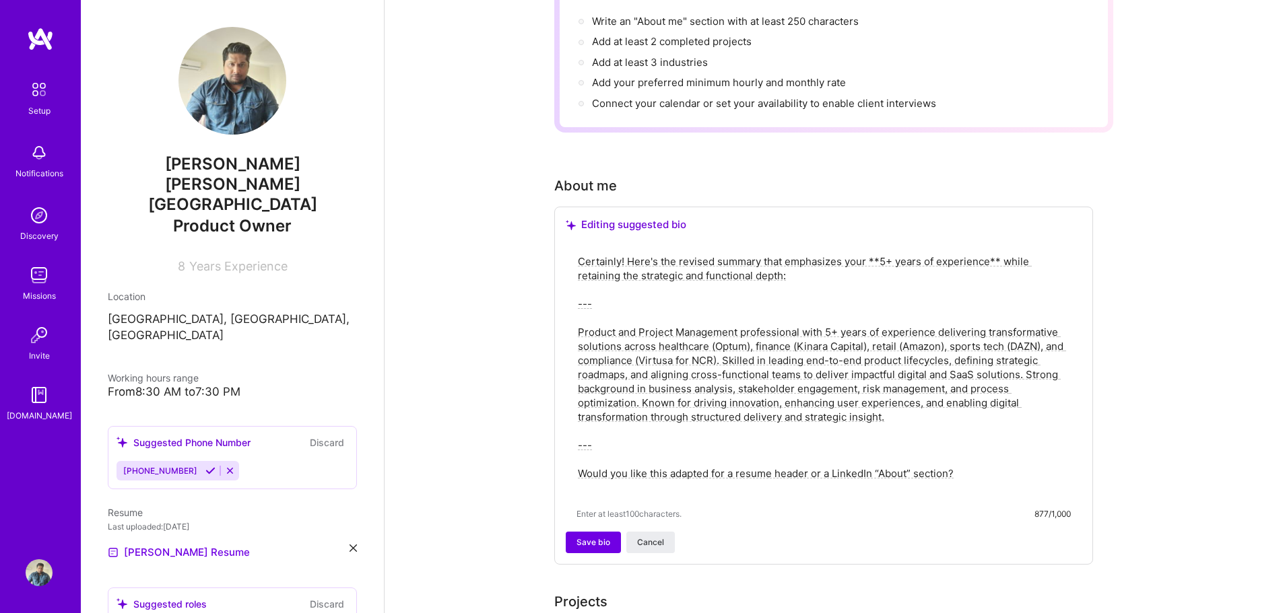
drag, startPoint x: 665, startPoint y: 298, endPoint x: 573, endPoint y: 236, distance: 110.6
click at [573, 242] on div "Certainly! Here's the revised summary that emphasizes your **5+ years of experi…" at bounding box center [824, 387] width 516 height 290
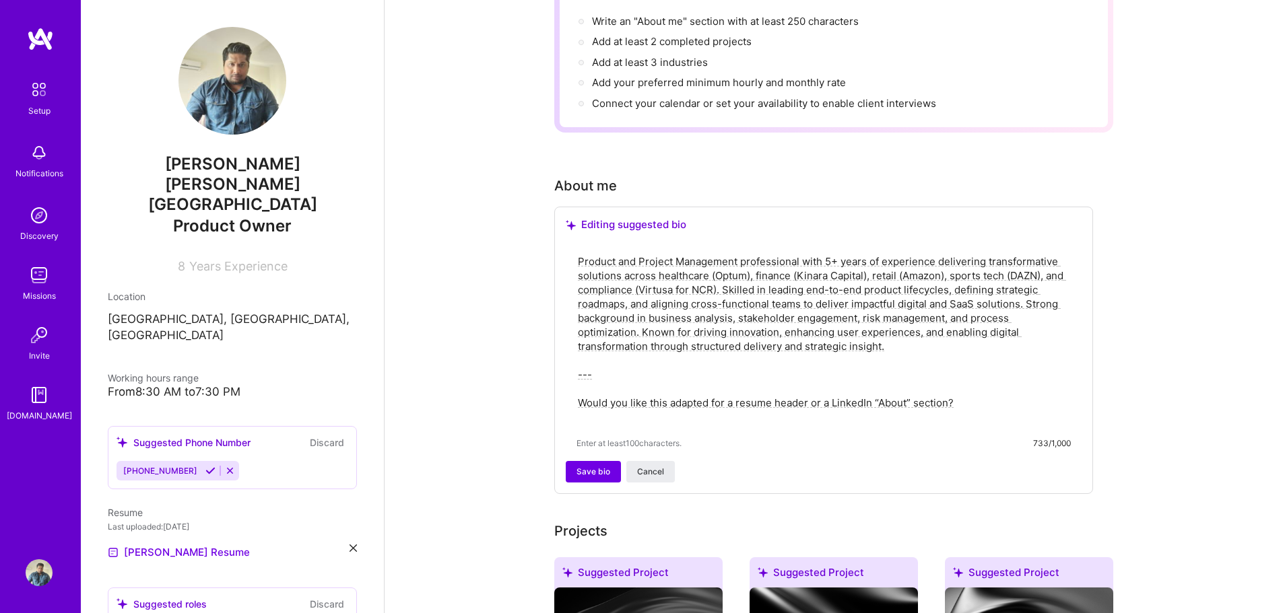
drag, startPoint x: 574, startPoint y: 354, endPoint x: 922, endPoint y: 418, distance: 354.0
click at [844, 422] on div "Product and Project Management professional with 5+ years of experience deliver…" at bounding box center [824, 351] width 516 height 219
click at [966, 385] on textarea "Product and Project Management professional with 5+ years of experience deliver…" at bounding box center [823, 339] width 494 height 172
drag, startPoint x: 954, startPoint y: 384, endPoint x: 564, endPoint y: 356, distance: 390.9
click at [564, 356] on div "Editing suggested bio Product and Project Management professional with 5+ years…" at bounding box center [823, 351] width 539 height 288
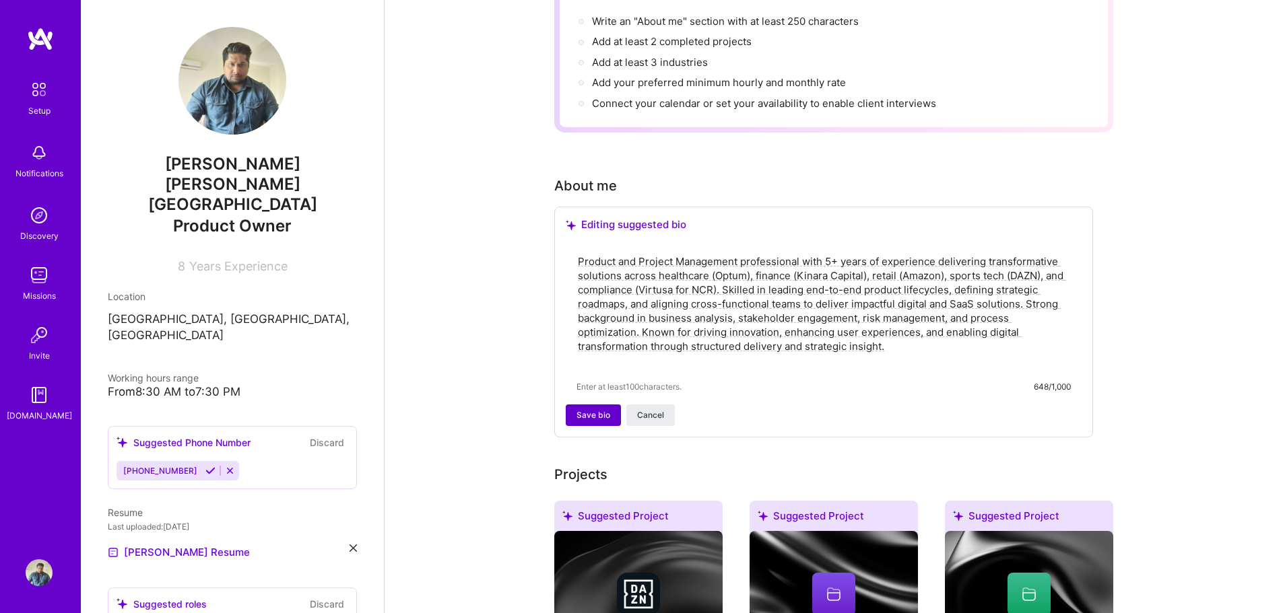
type textarea "Product and Project Management professional with 5+ years of experience deliver…"
click at [589, 409] on span "Save bio" at bounding box center [593, 415] width 34 height 12
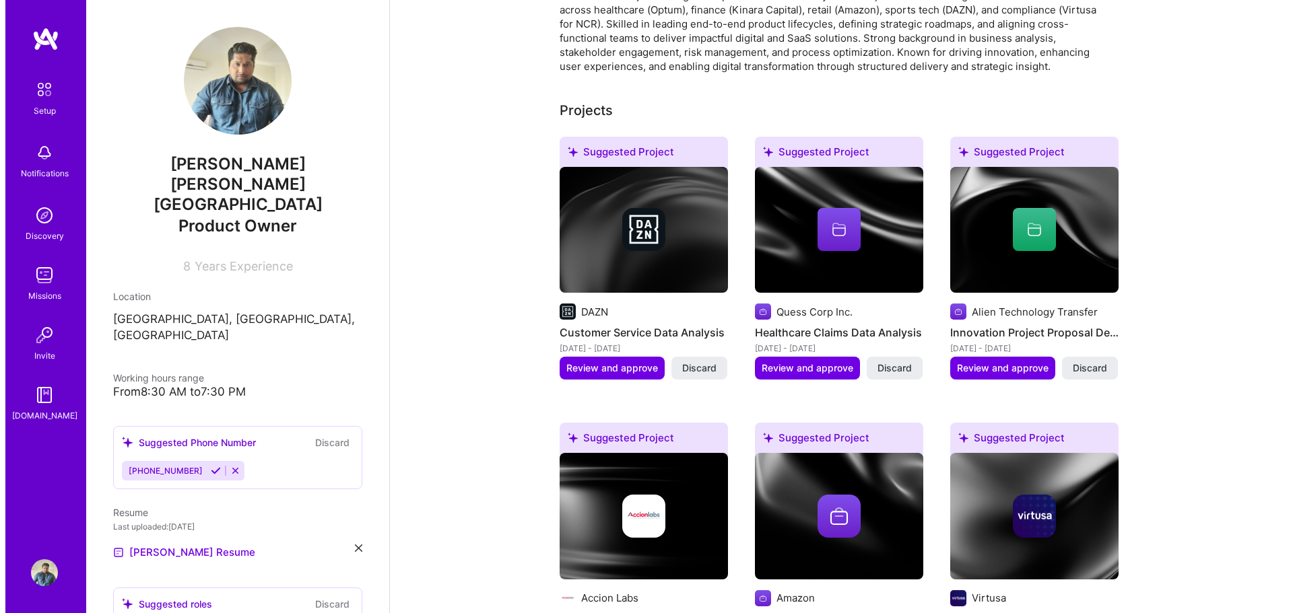
scroll to position [372, 0]
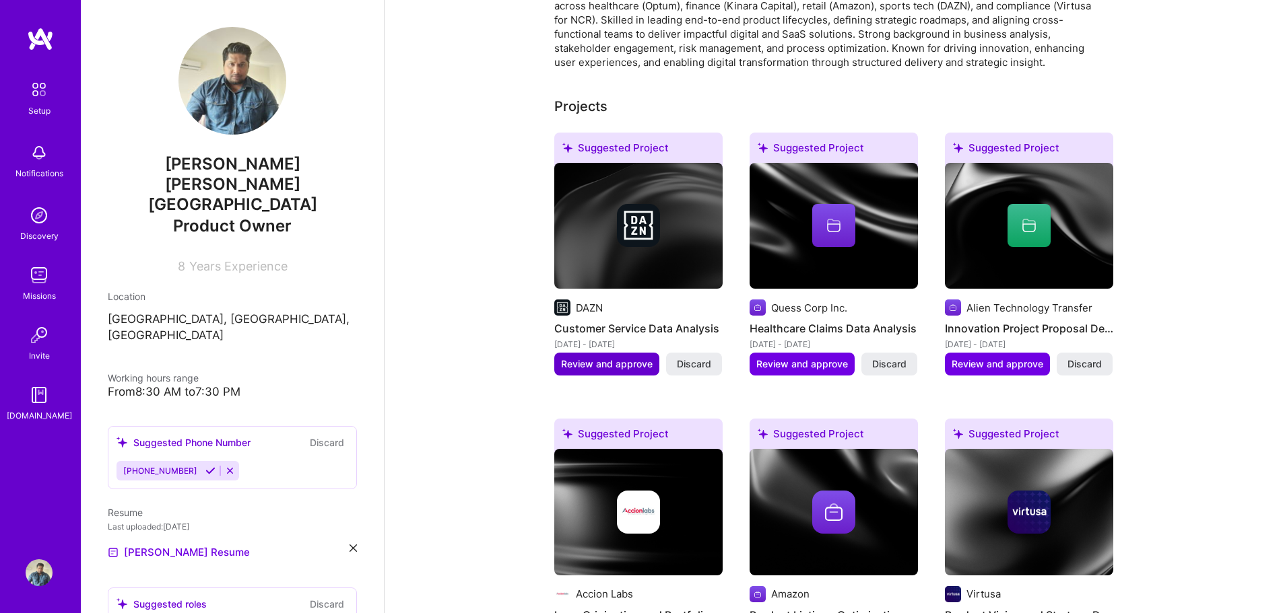
click at [582, 358] on span "Review and approve" at bounding box center [607, 364] width 92 height 13
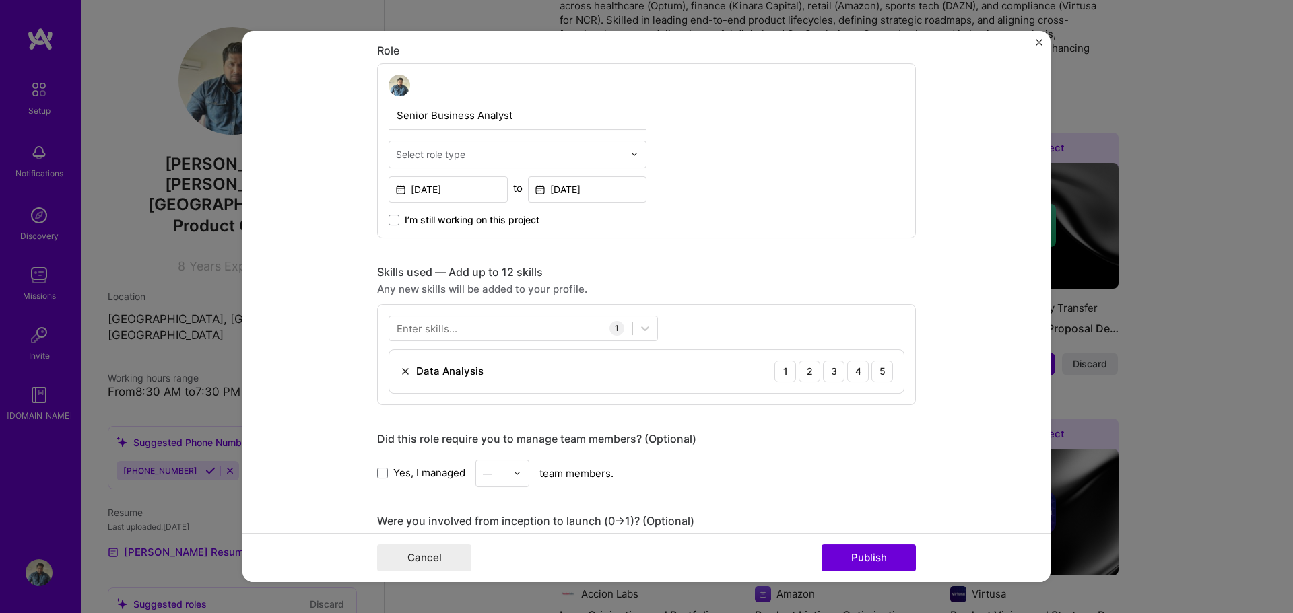
scroll to position [471, 0]
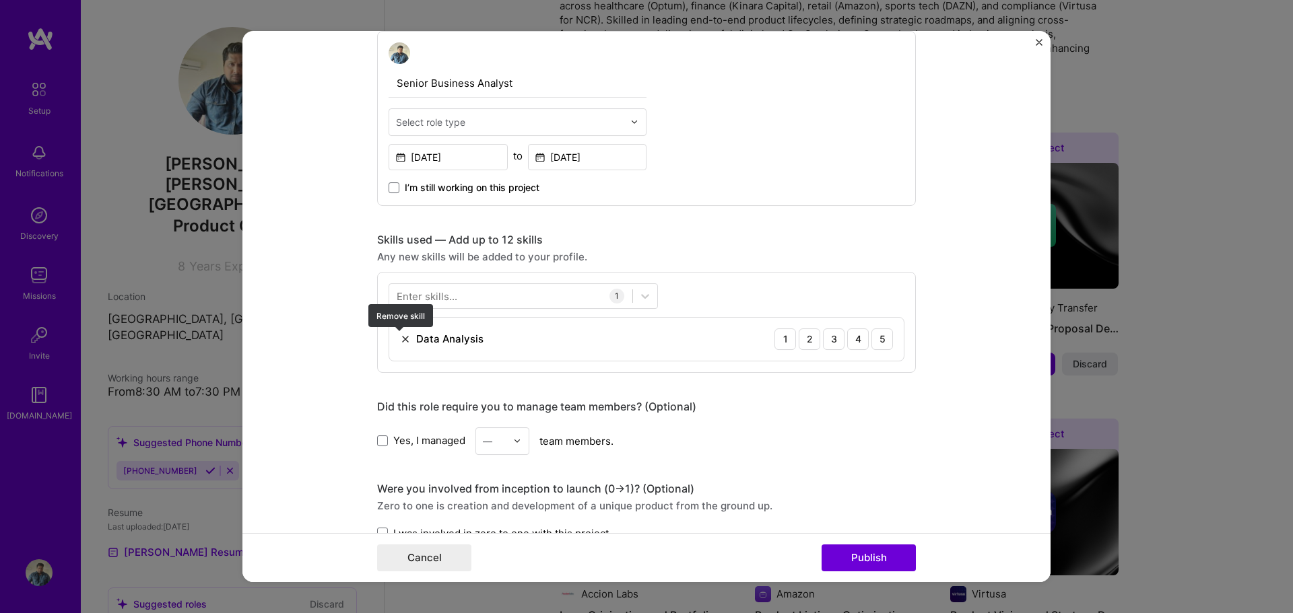
click at [403, 338] on img at bounding box center [405, 339] width 11 height 11
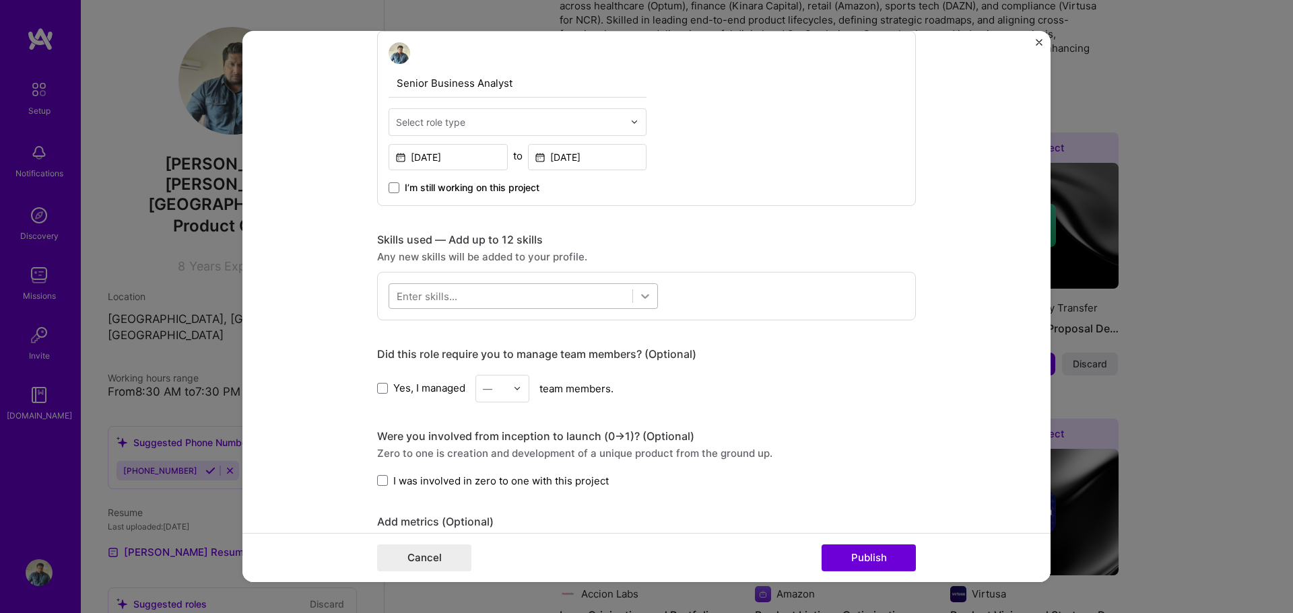
click at [633, 294] on div at bounding box center [645, 296] width 24 height 24
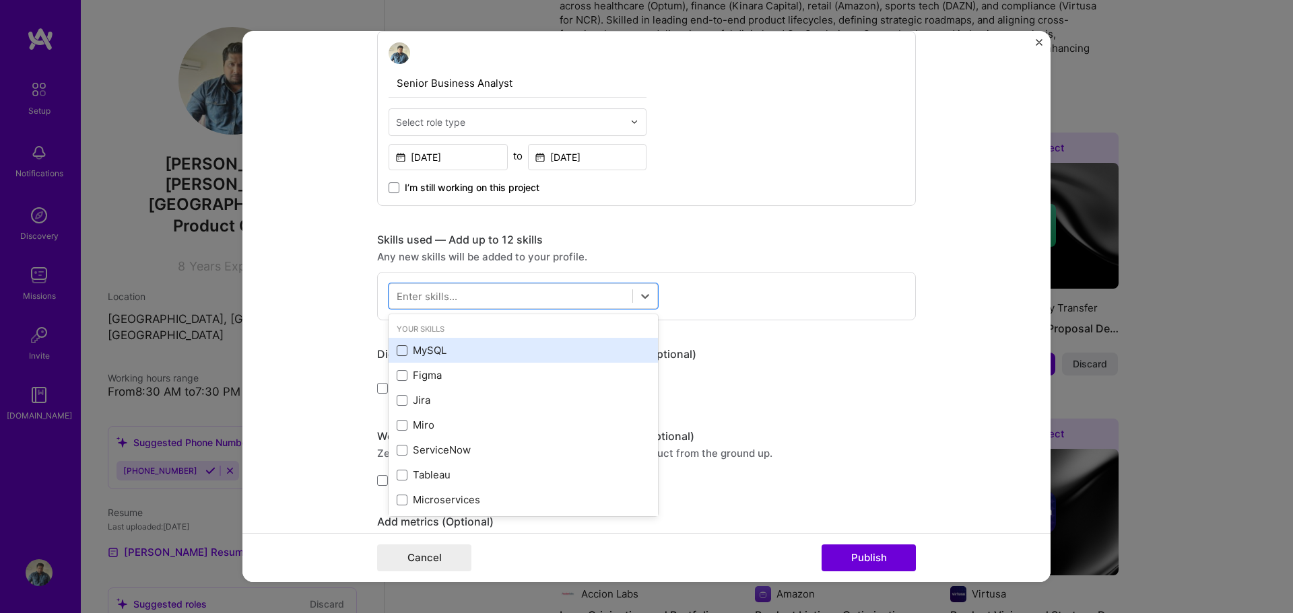
click at [397, 351] on span at bounding box center [402, 350] width 11 height 11
click at [0, 0] on input "checkbox" at bounding box center [0, 0] width 0 height 0
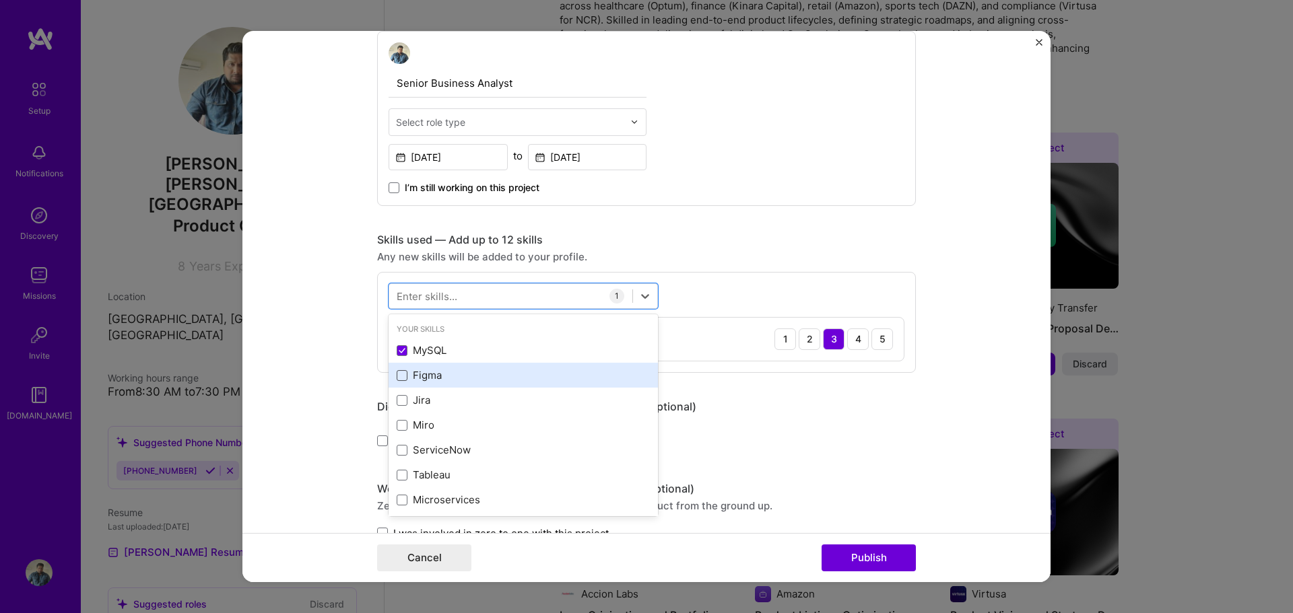
click at [397, 377] on span at bounding box center [402, 375] width 11 height 11
click at [0, 0] on input "checkbox" at bounding box center [0, 0] width 0 height 0
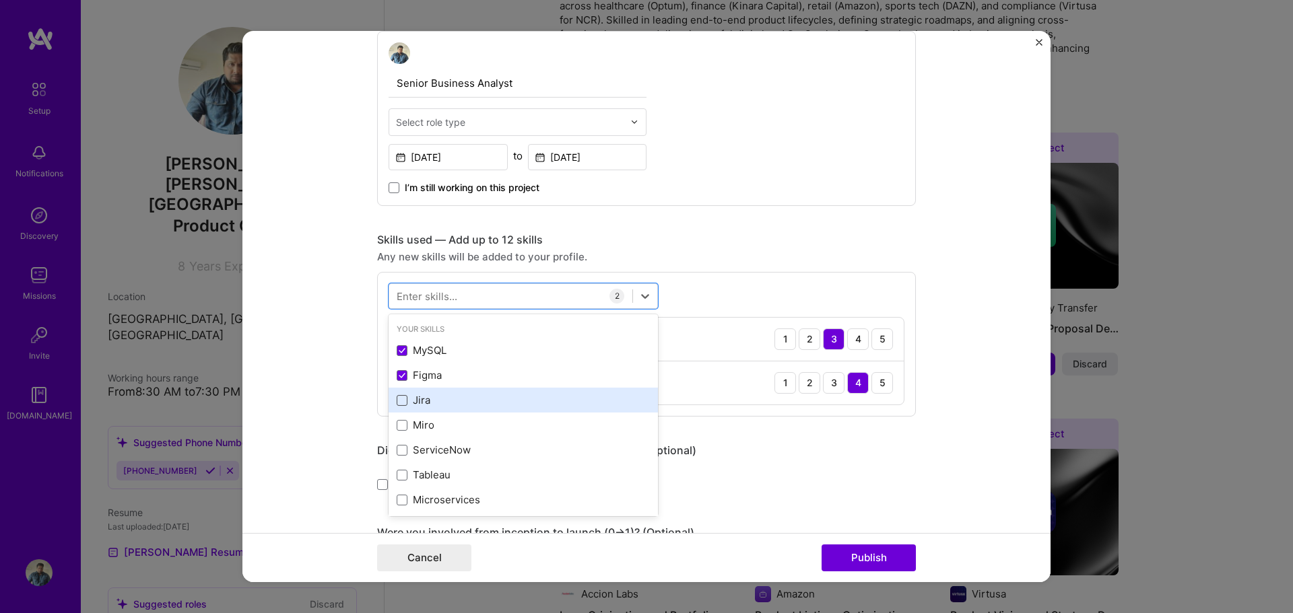
click at [397, 397] on span at bounding box center [402, 400] width 11 height 11
click at [0, 0] on input "checkbox" at bounding box center [0, 0] width 0 height 0
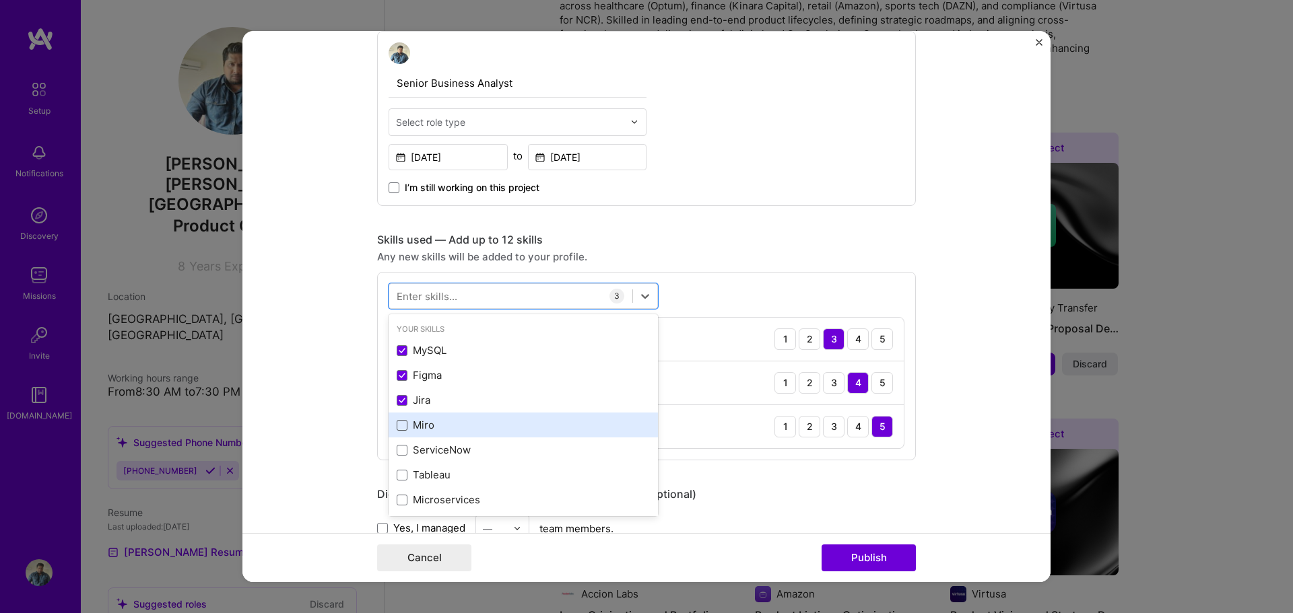
click at [398, 424] on span at bounding box center [402, 425] width 11 height 11
click at [0, 0] on input "checkbox" at bounding box center [0, 0] width 0 height 0
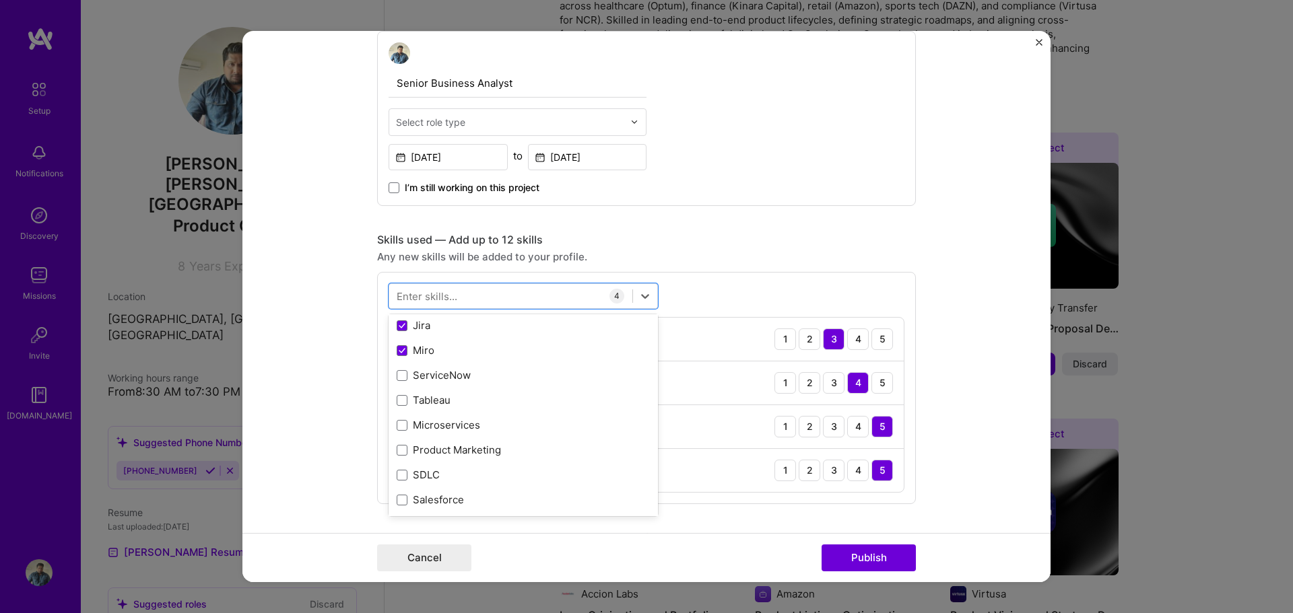
scroll to position [0, 0]
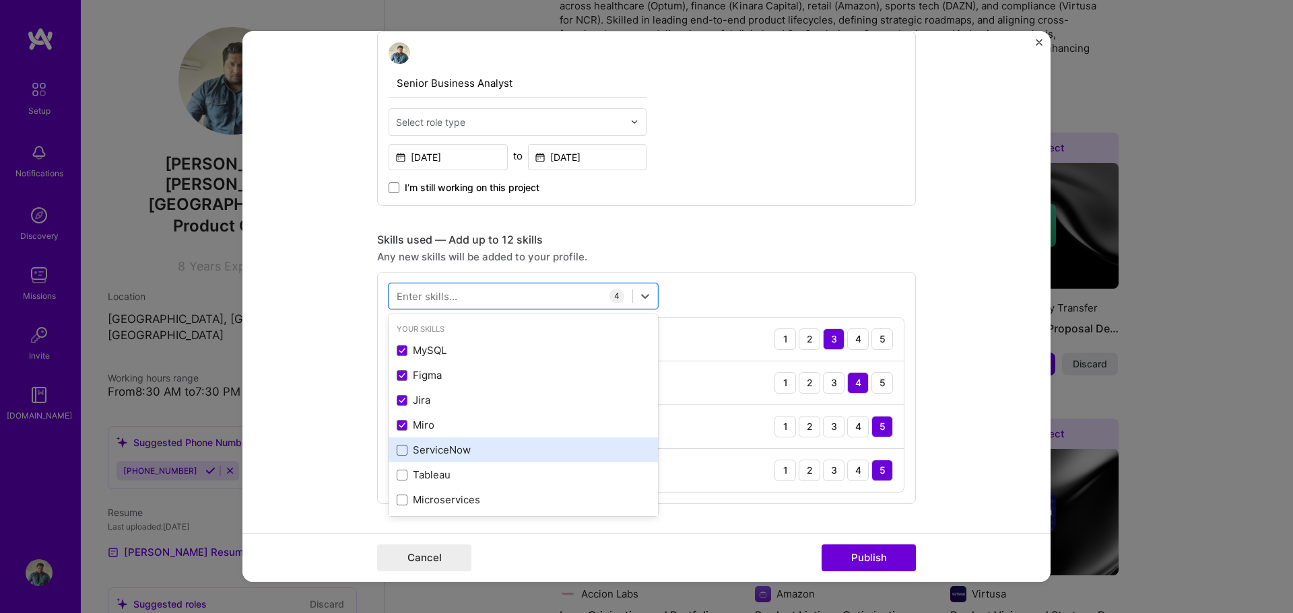
click at [397, 450] on span at bounding box center [402, 450] width 11 height 11
click at [0, 0] on input "checkbox" at bounding box center [0, 0] width 0 height 0
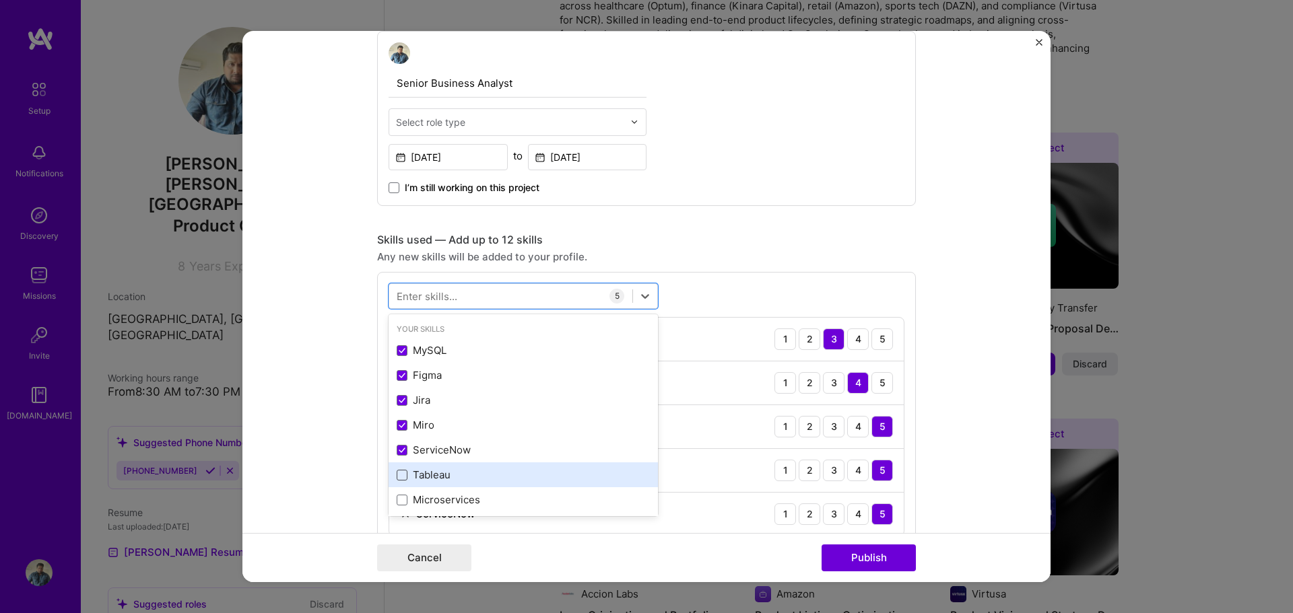
click at [399, 473] on span at bounding box center [402, 475] width 11 height 11
click at [0, 0] on input "checkbox" at bounding box center [0, 0] width 0 height 0
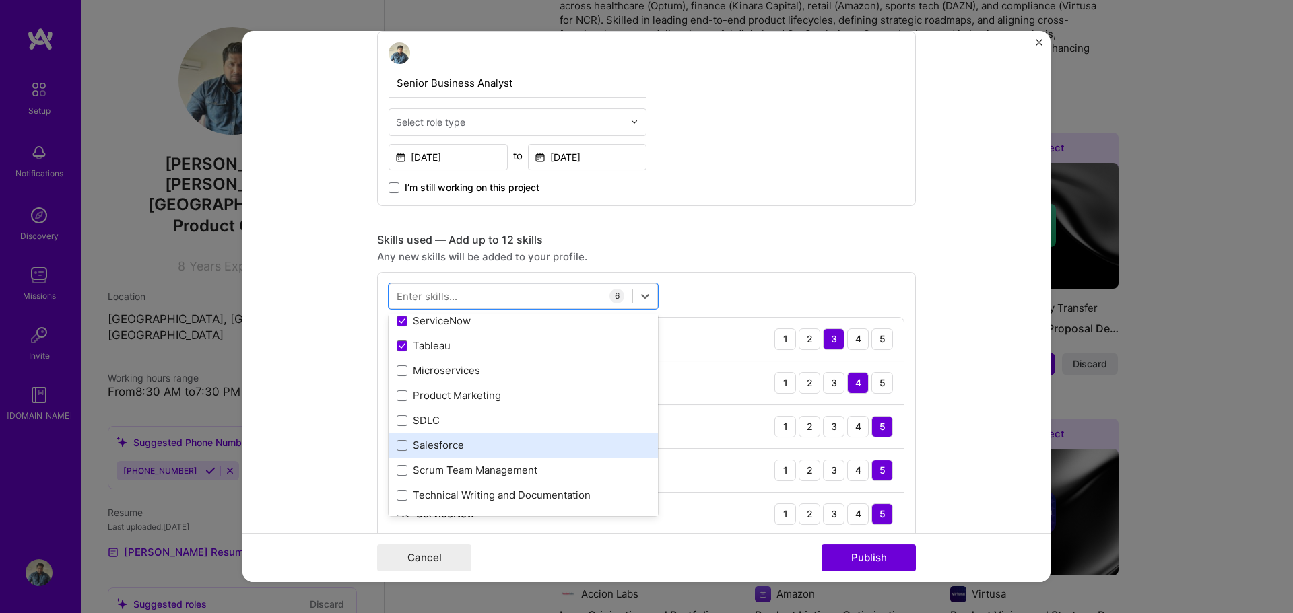
scroll to position [135, 0]
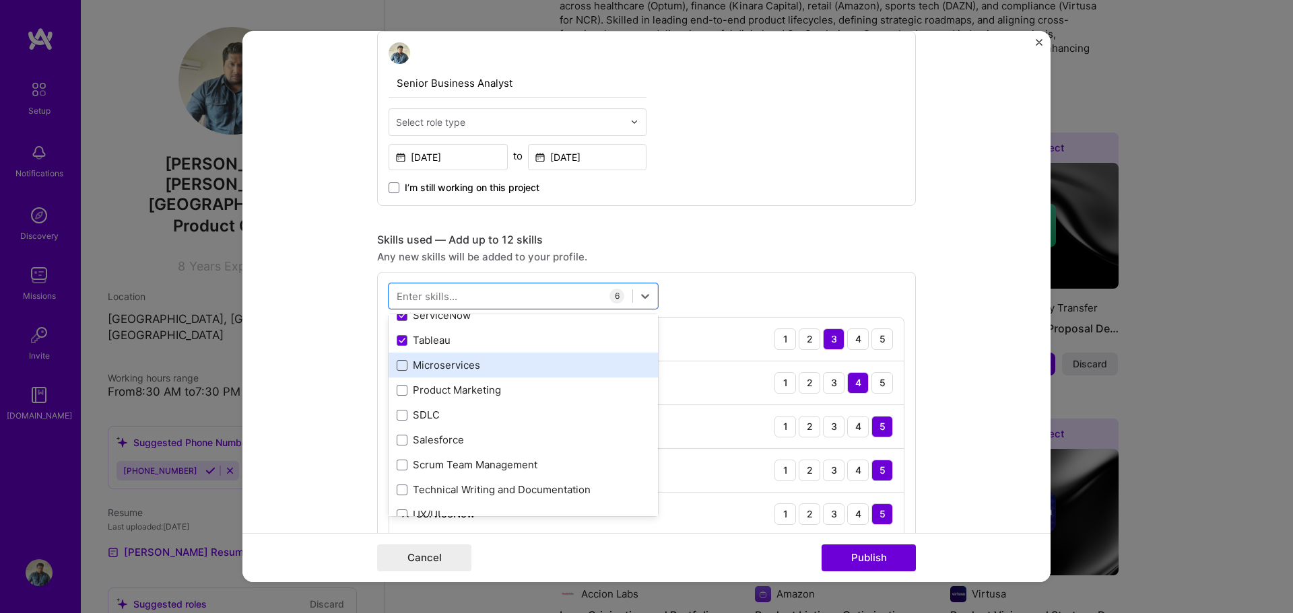
click at [397, 367] on span at bounding box center [402, 365] width 11 height 11
click at [0, 0] on input "checkbox" at bounding box center [0, 0] width 0 height 0
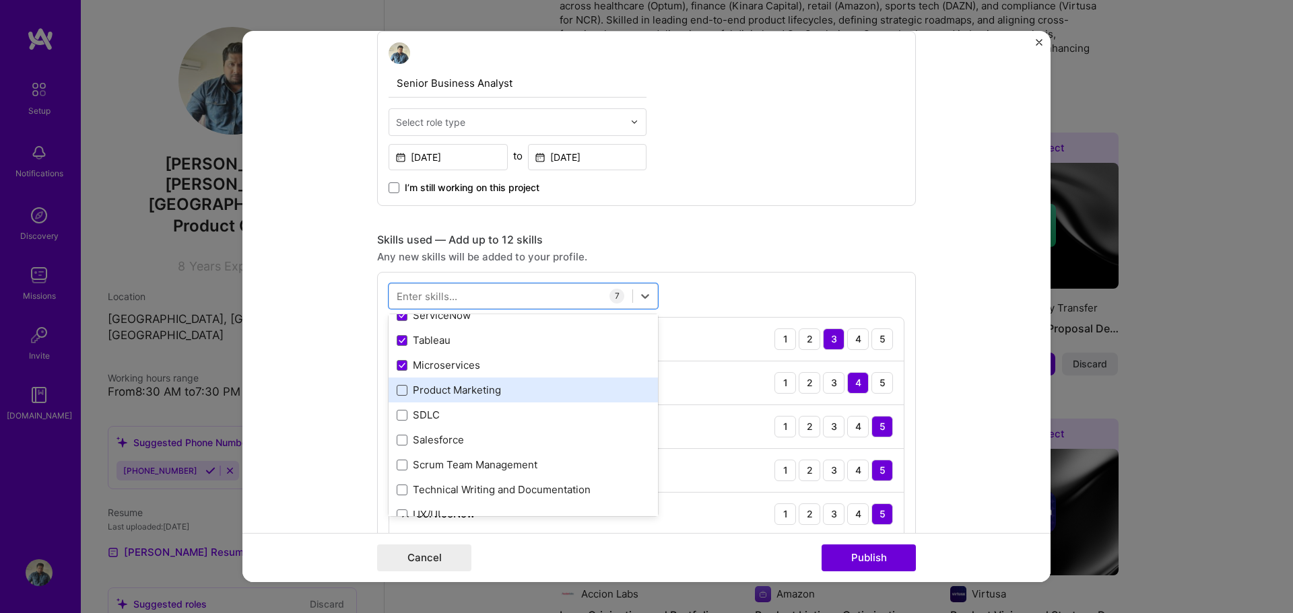
click at [399, 391] on span at bounding box center [402, 390] width 11 height 11
click at [0, 0] on input "checkbox" at bounding box center [0, 0] width 0 height 0
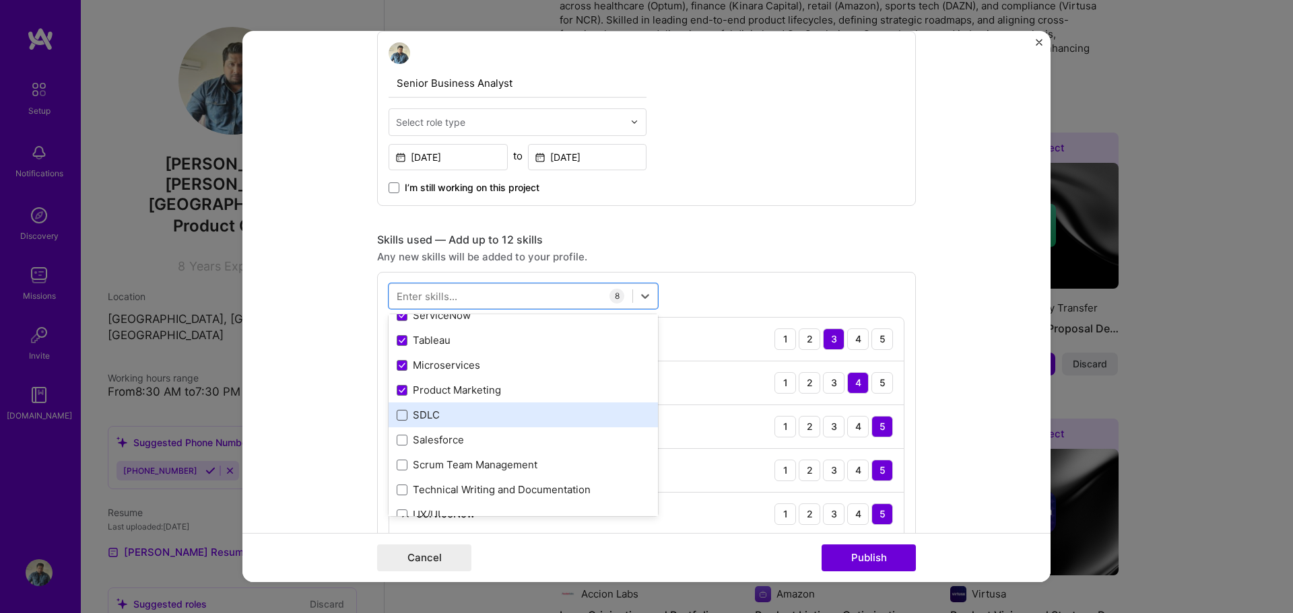
click at [399, 413] on span at bounding box center [402, 415] width 11 height 11
click at [0, 0] on input "checkbox" at bounding box center [0, 0] width 0 height 0
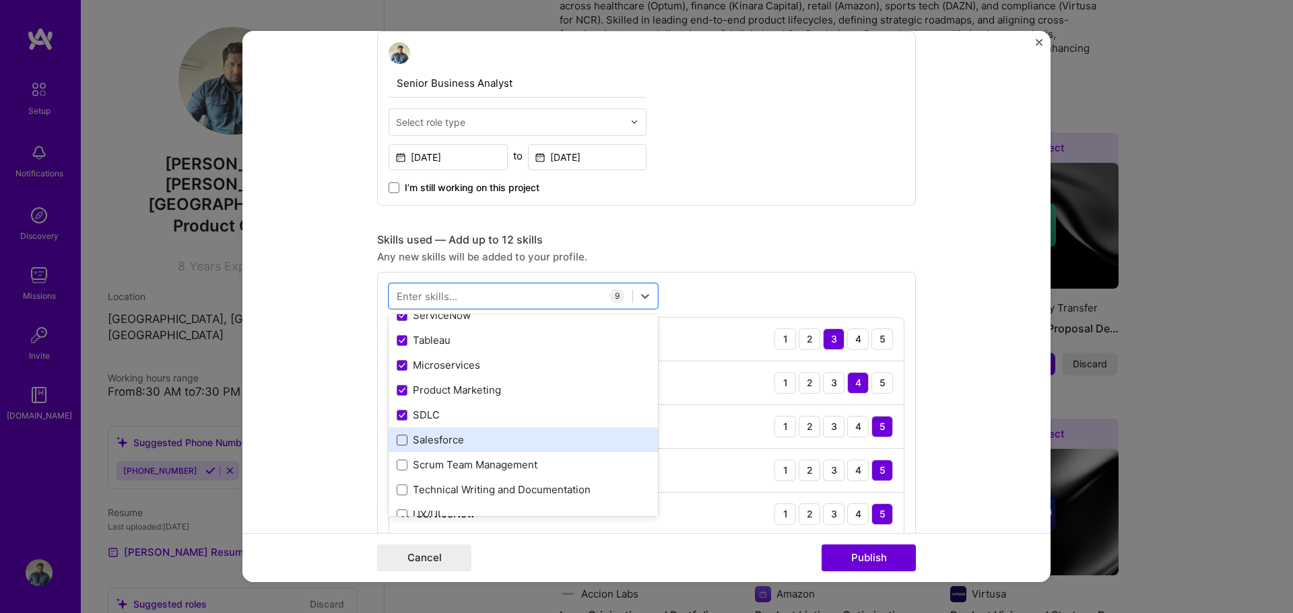
click at [399, 438] on span at bounding box center [402, 440] width 11 height 11
click at [0, 0] on input "checkbox" at bounding box center [0, 0] width 0 height 0
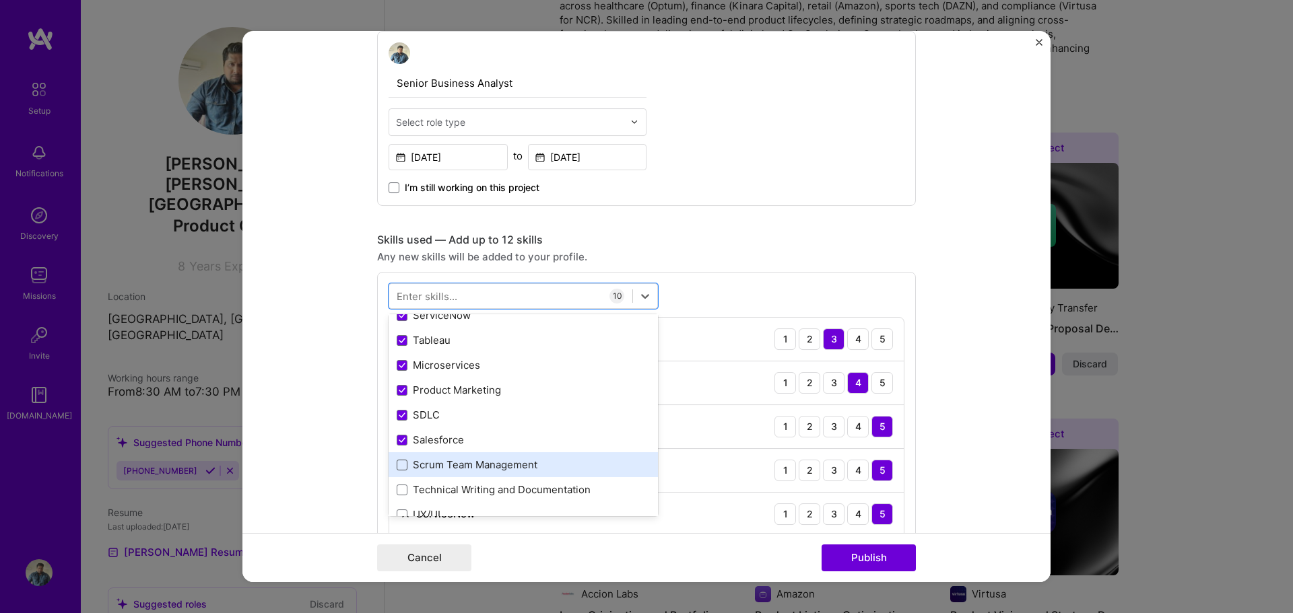
click at [401, 465] on span at bounding box center [402, 465] width 11 height 11
click at [0, 0] on input "checkbox" at bounding box center [0, 0] width 0 height 0
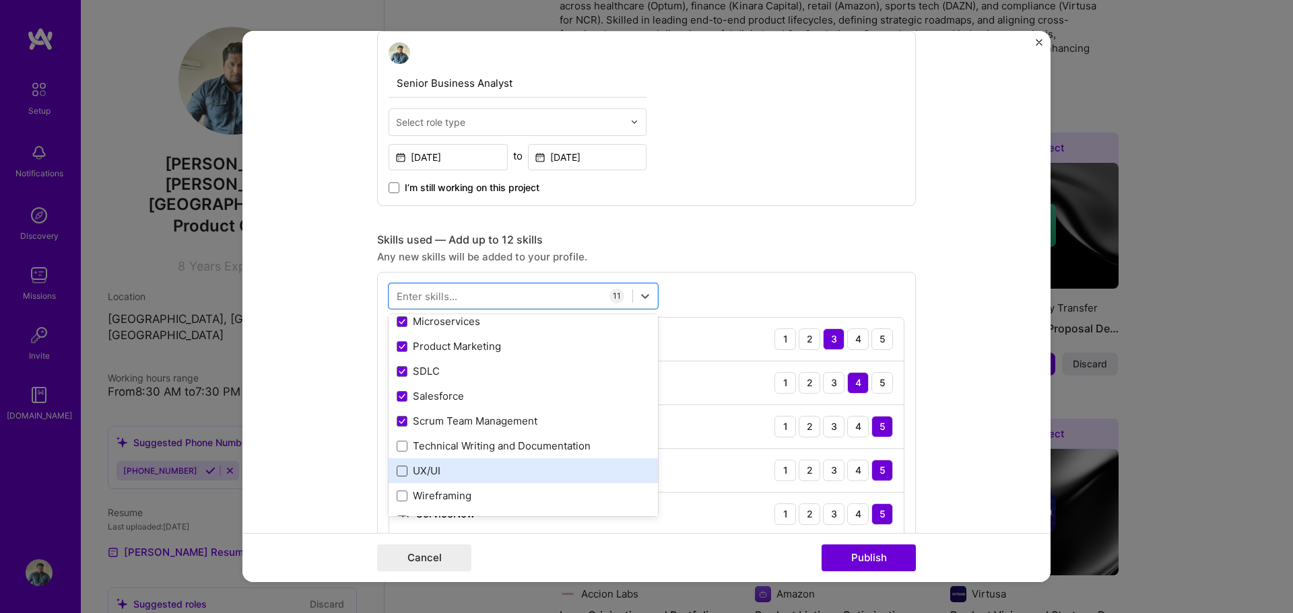
scroll to position [202, 0]
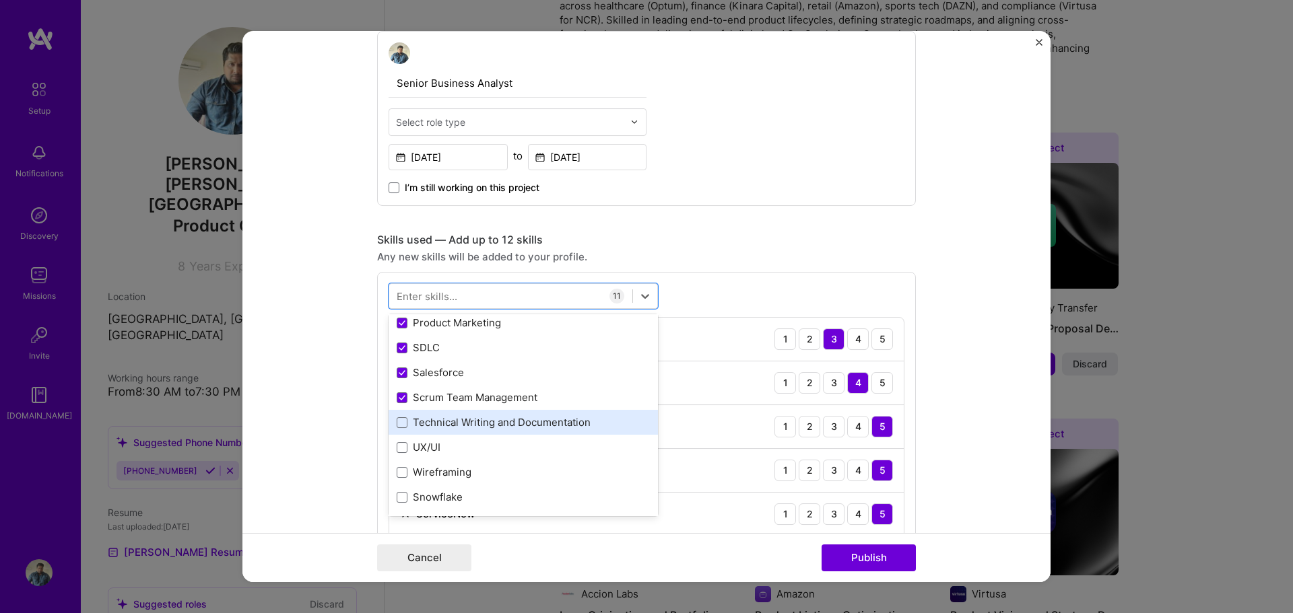
drag, startPoint x: 393, startPoint y: 419, endPoint x: 393, endPoint y: 434, distance: 14.1
click at [397, 419] on span at bounding box center [402, 422] width 11 height 11
click at [0, 0] on input "checkbox" at bounding box center [0, 0] width 0 height 0
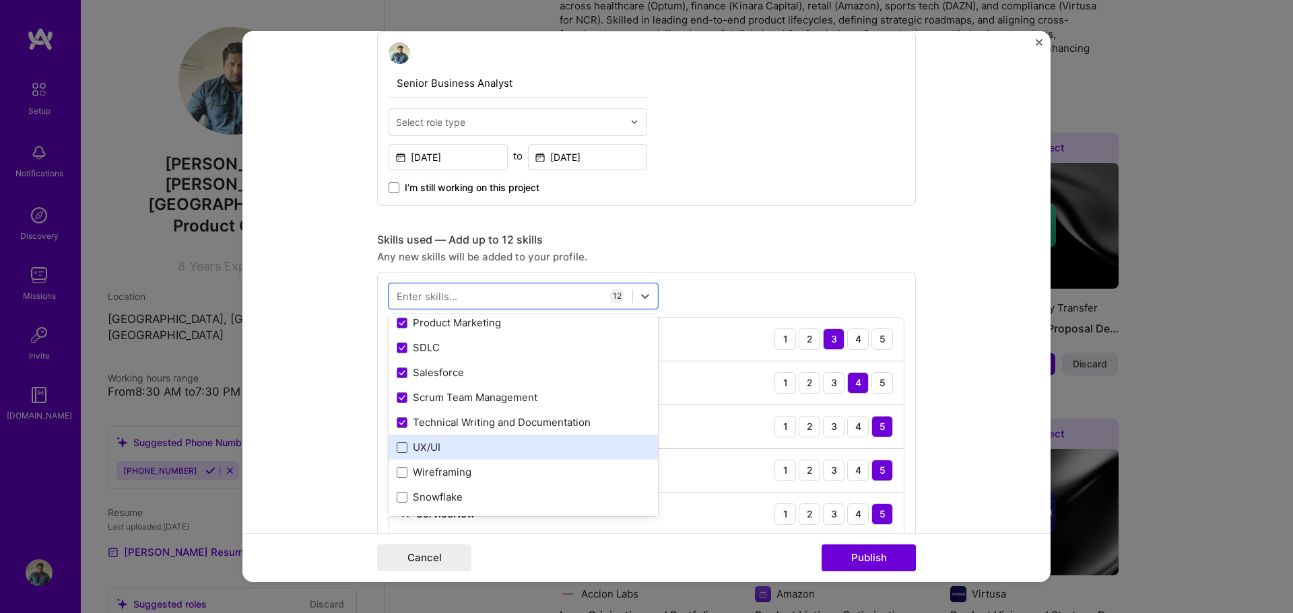
drag, startPoint x: 395, startPoint y: 444, endPoint x: 396, endPoint y: 452, distance: 8.8
click at [397, 444] on span at bounding box center [402, 447] width 11 height 11
click at [0, 0] on input "checkbox" at bounding box center [0, 0] width 0 height 0
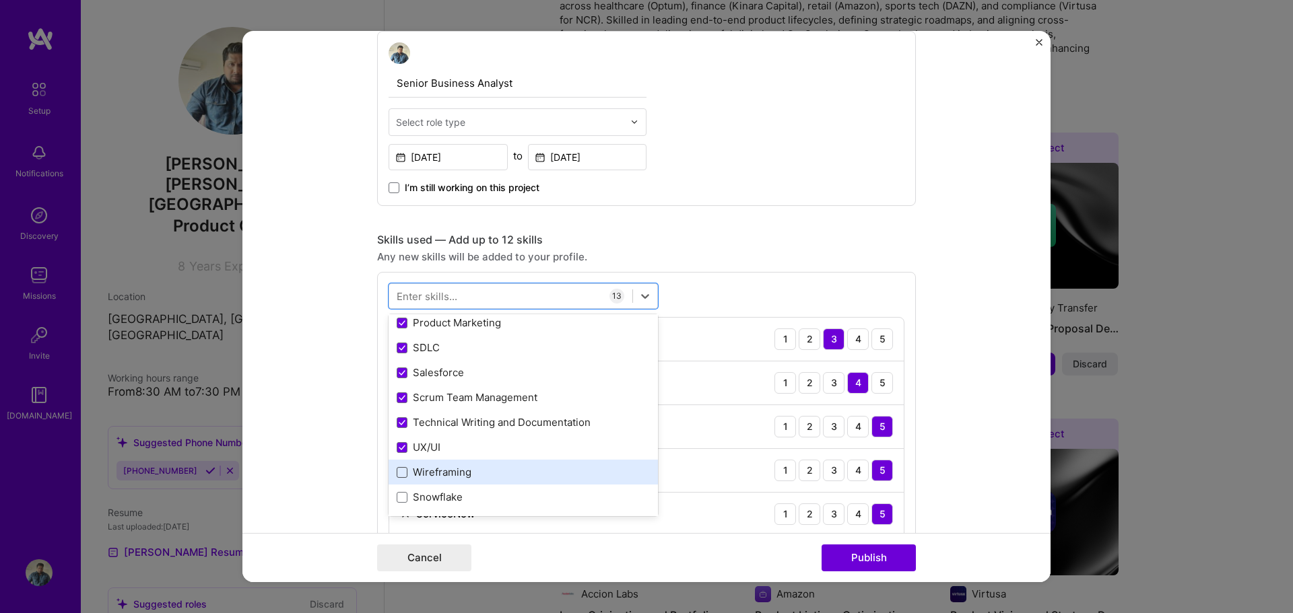
click at [401, 471] on span at bounding box center [402, 472] width 11 height 11
click at [0, 0] on input "checkbox" at bounding box center [0, 0] width 0 height 0
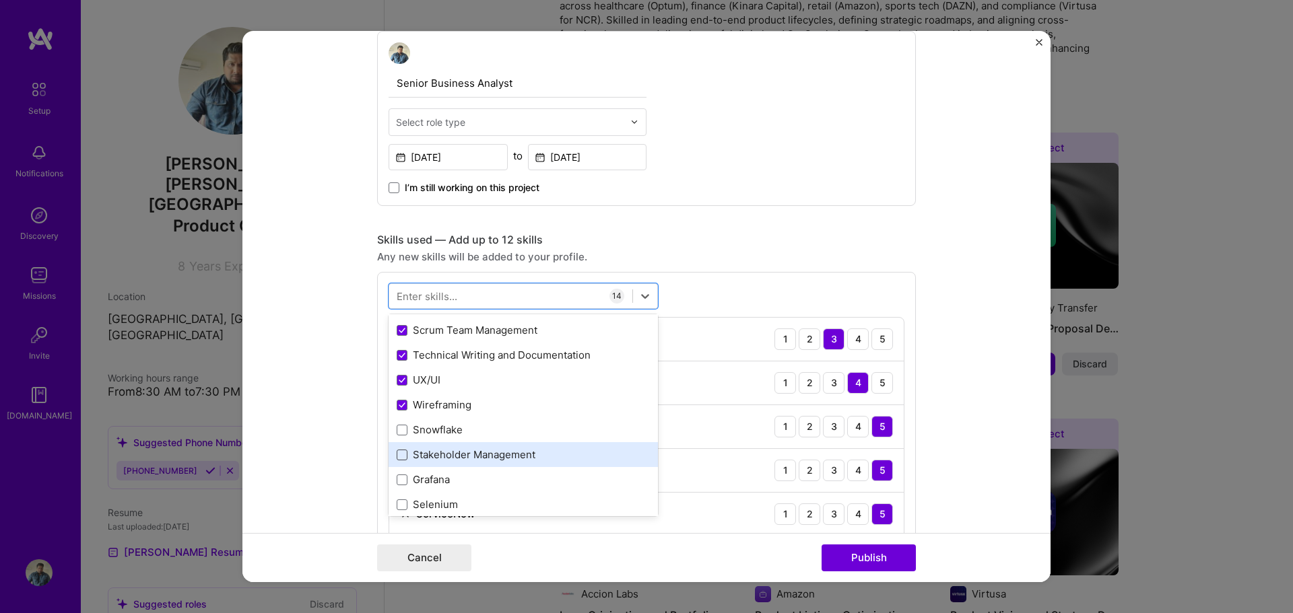
click at [397, 457] on span at bounding box center [402, 455] width 11 height 11
click at [0, 0] on input "checkbox" at bounding box center [0, 0] width 0 height 0
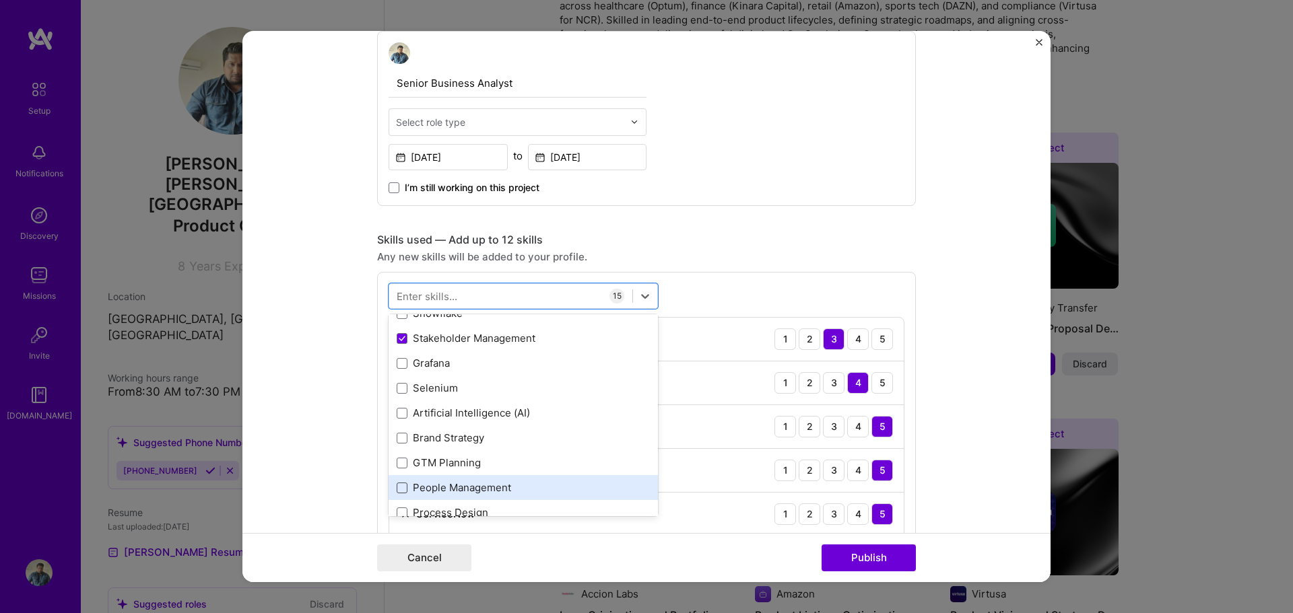
scroll to position [404, 0]
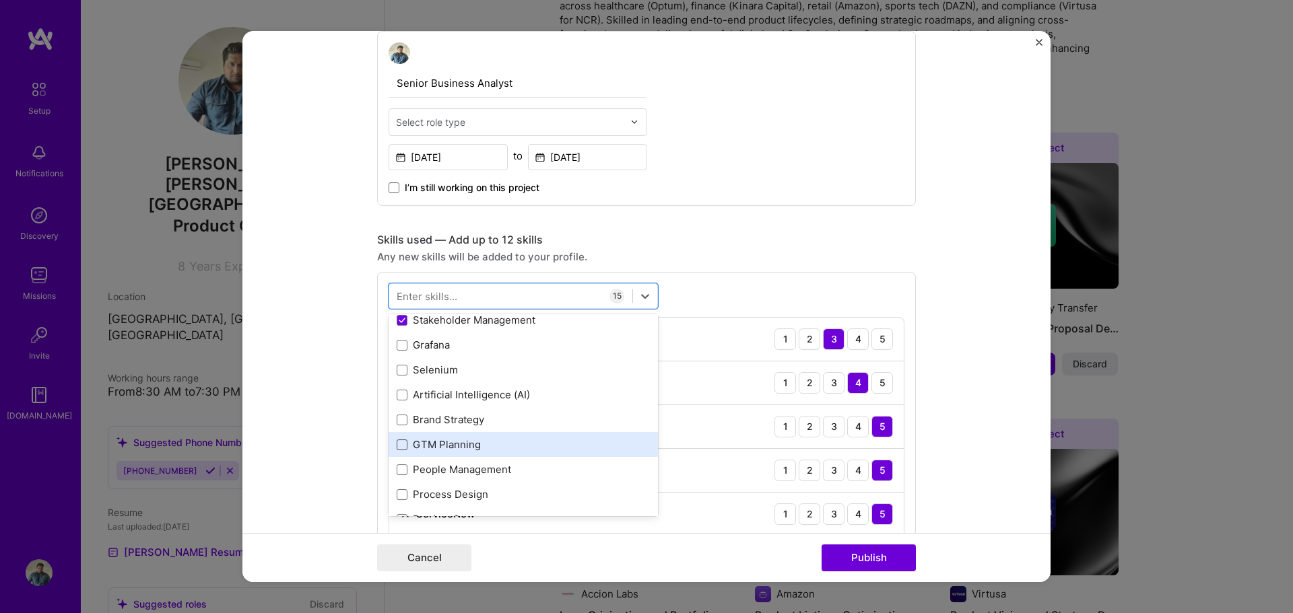
click at [398, 445] on span at bounding box center [402, 445] width 11 height 11
click at [0, 0] on input "checkbox" at bounding box center [0, 0] width 0 height 0
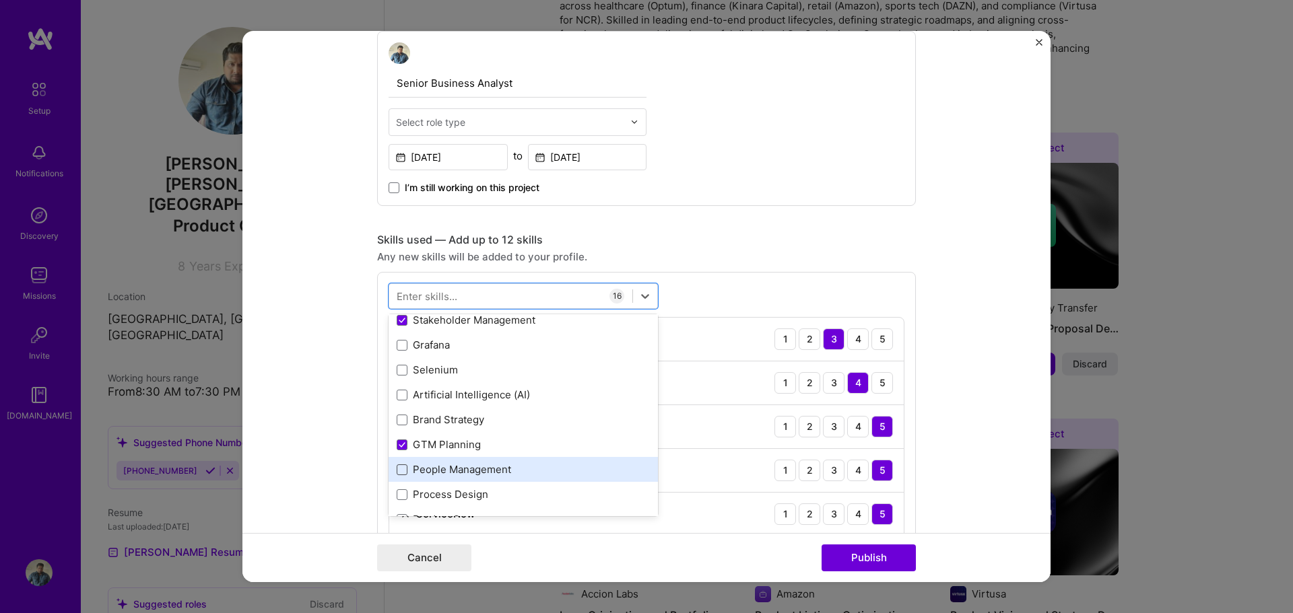
click at [398, 471] on span at bounding box center [402, 470] width 11 height 11
click at [0, 0] on input "checkbox" at bounding box center [0, 0] width 0 height 0
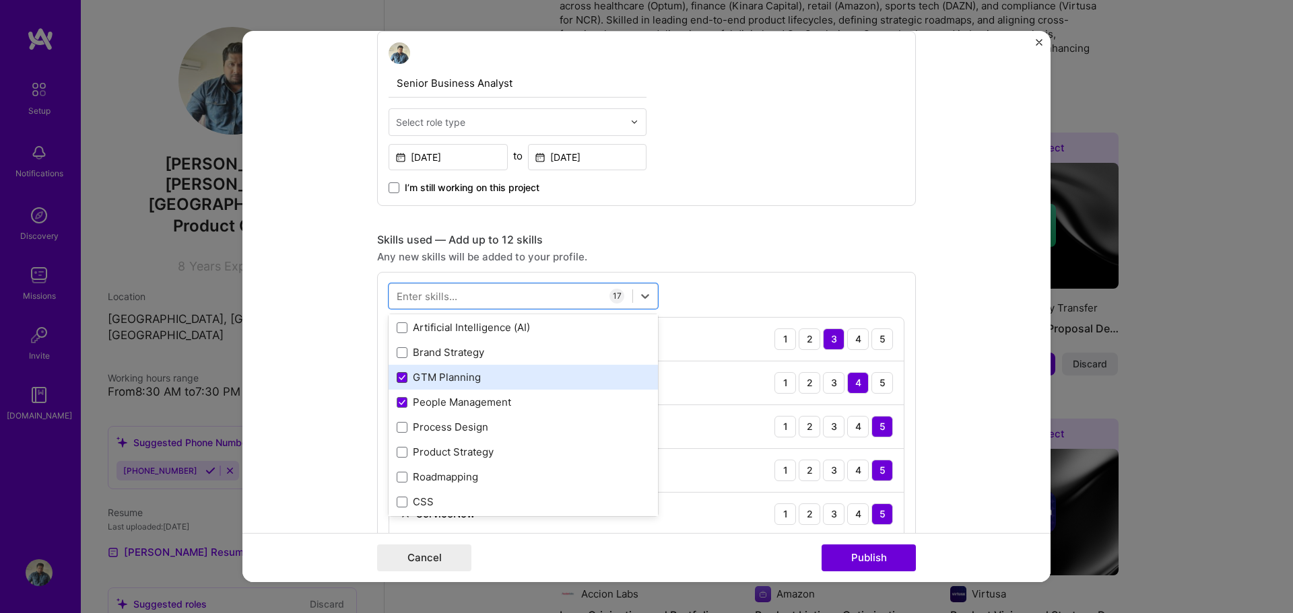
click at [397, 380] on span at bounding box center [402, 377] width 11 height 11
click at [0, 0] on input "checkbox" at bounding box center [0, 0] width 0 height 0
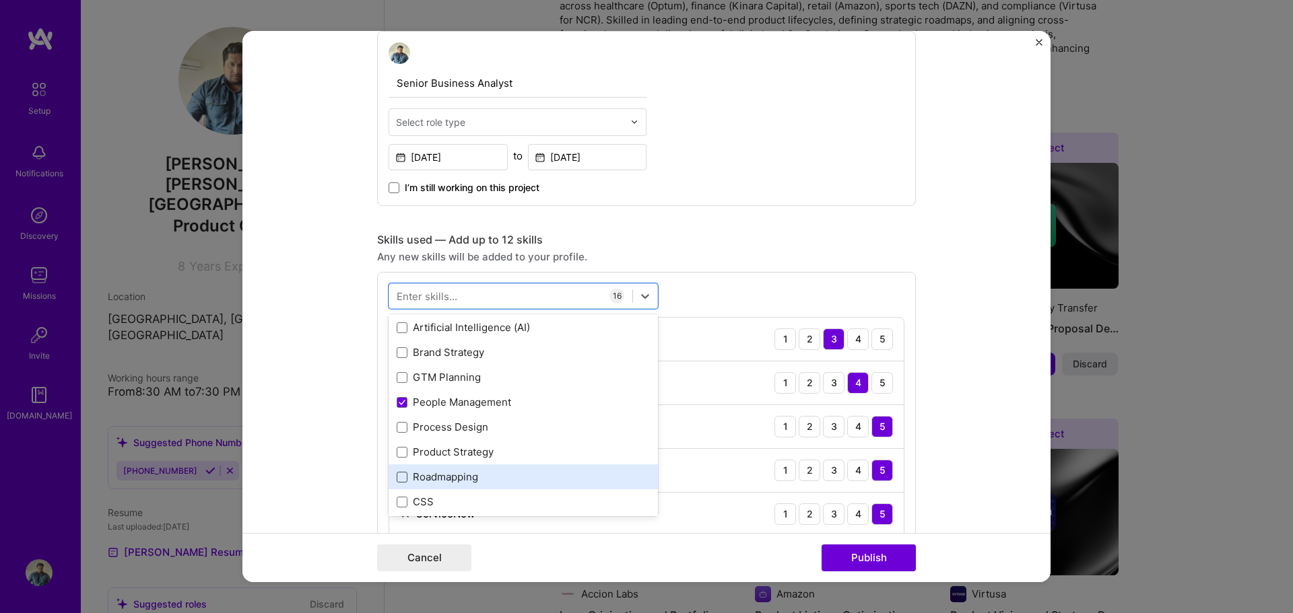
click at [397, 475] on span at bounding box center [402, 477] width 11 height 11
click at [0, 0] on input "checkbox" at bounding box center [0, 0] width 0 height 0
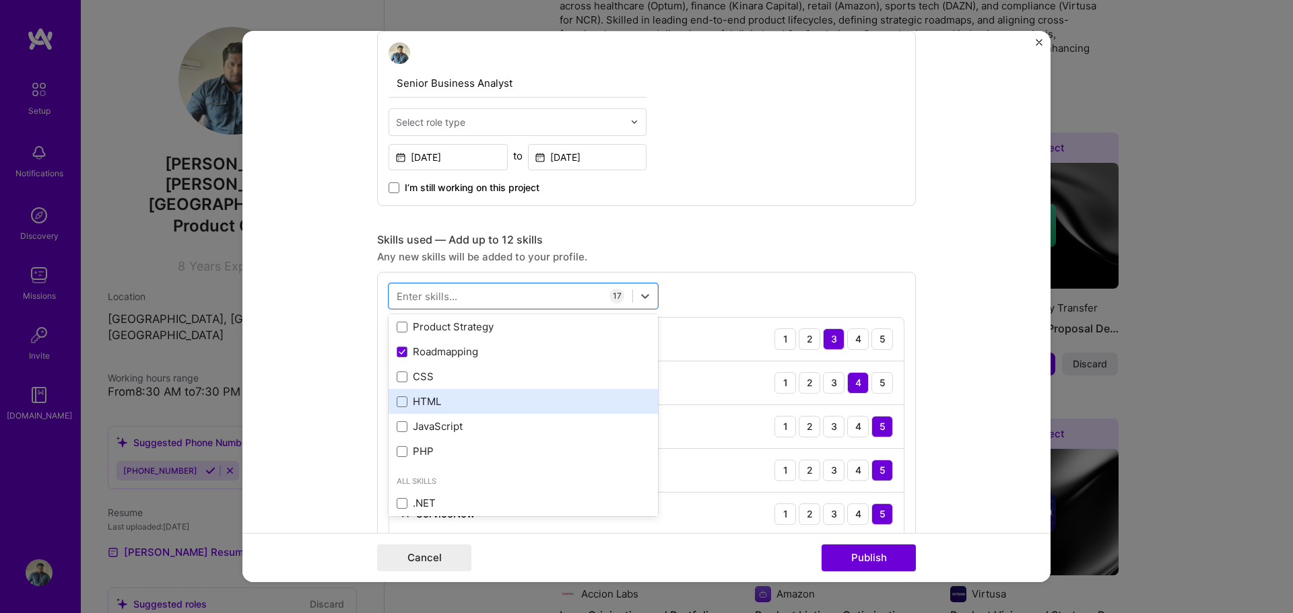
scroll to position [673, 0]
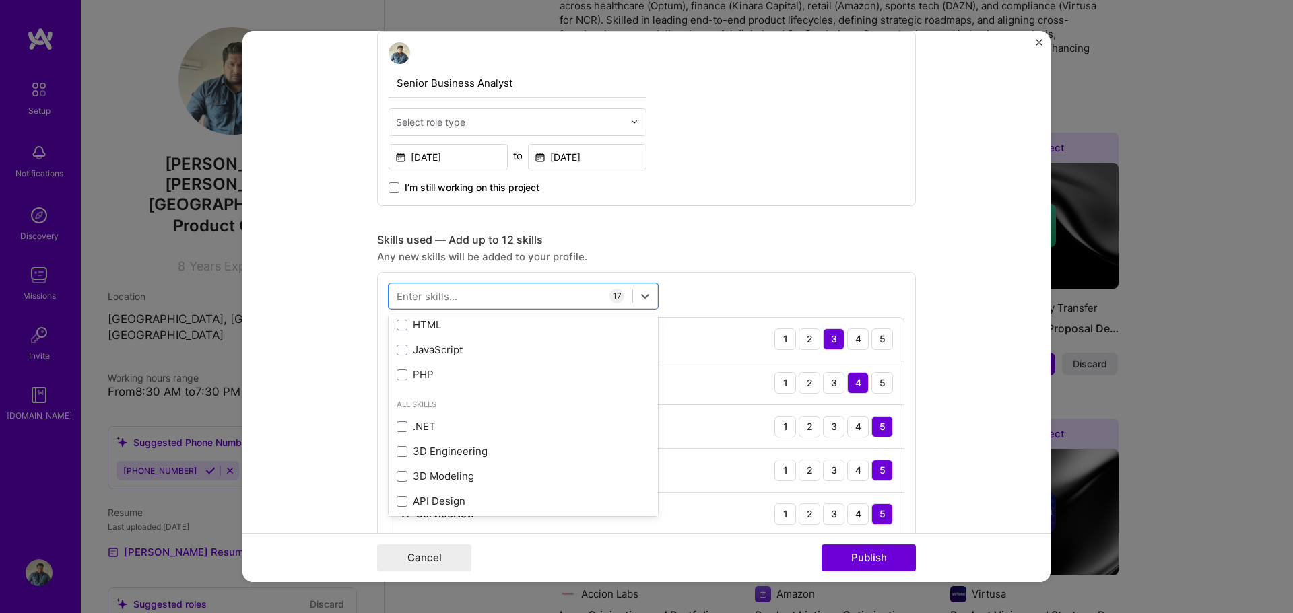
click at [695, 243] on div "Skills used — Add up to 12 skills" at bounding box center [646, 240] width 539 height 14
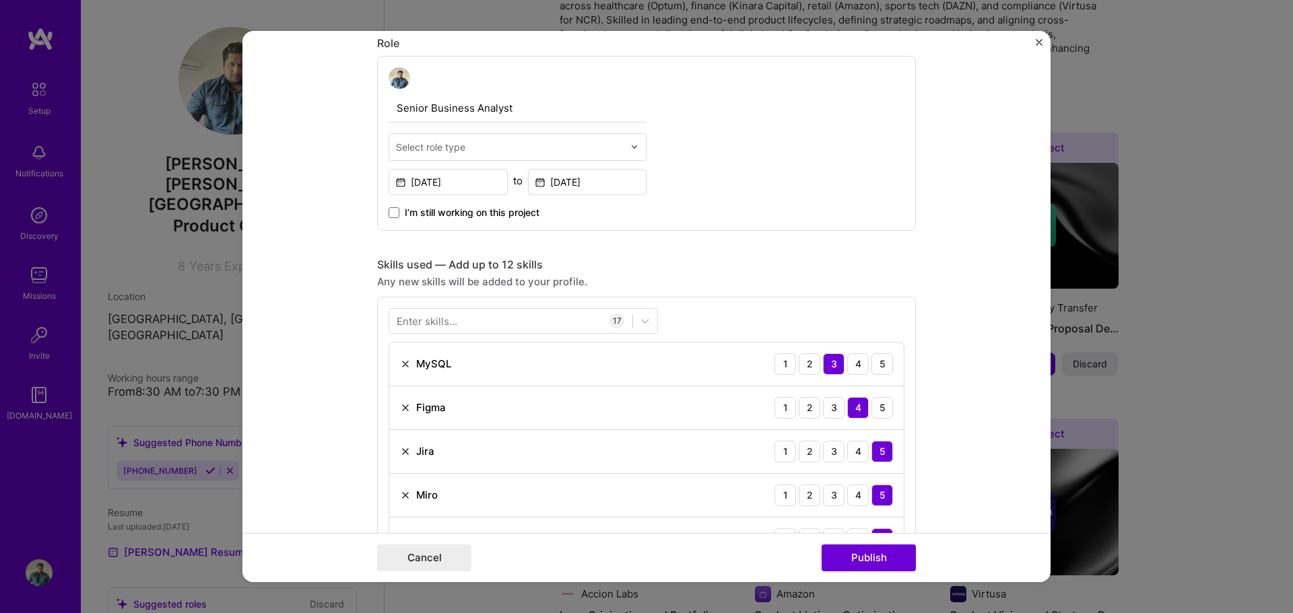
scroll to position [315, 0]
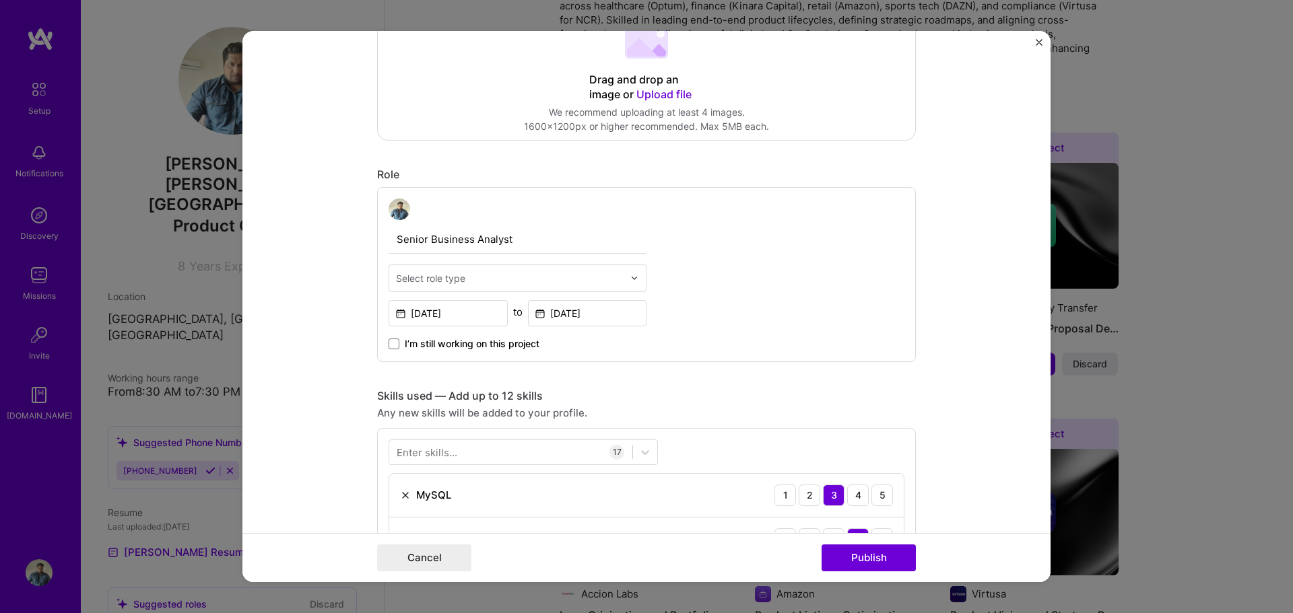
click at [630, 276] on img at bounding box center [634, 278] width 8 height 8
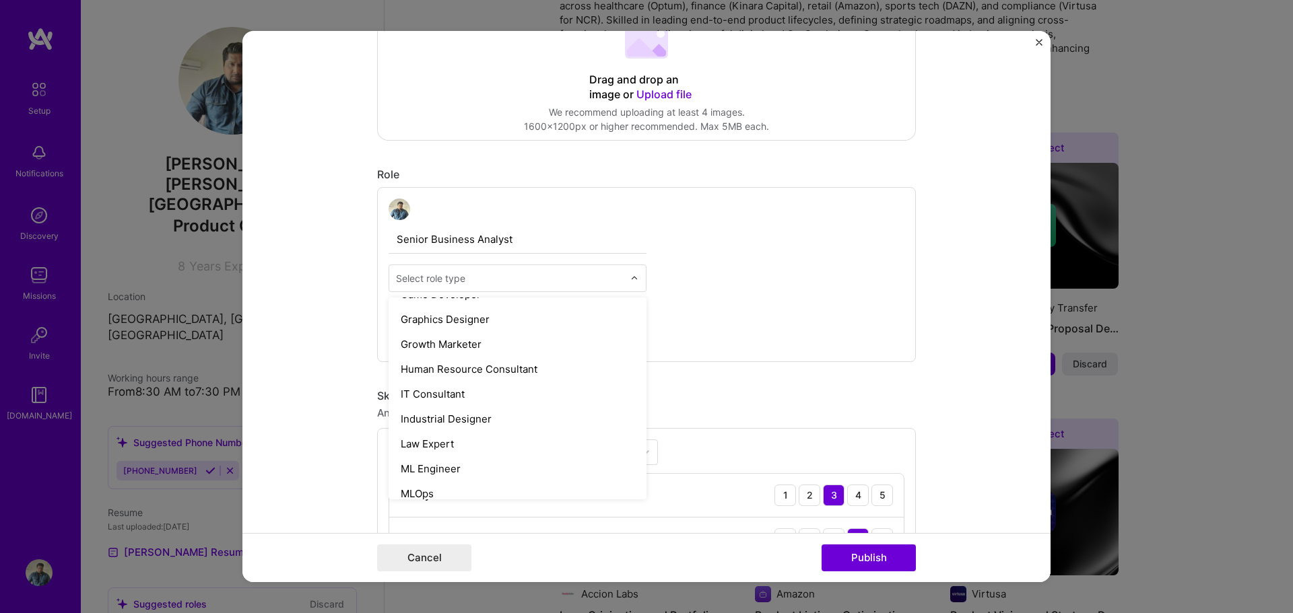
scroll to position [875, 0]
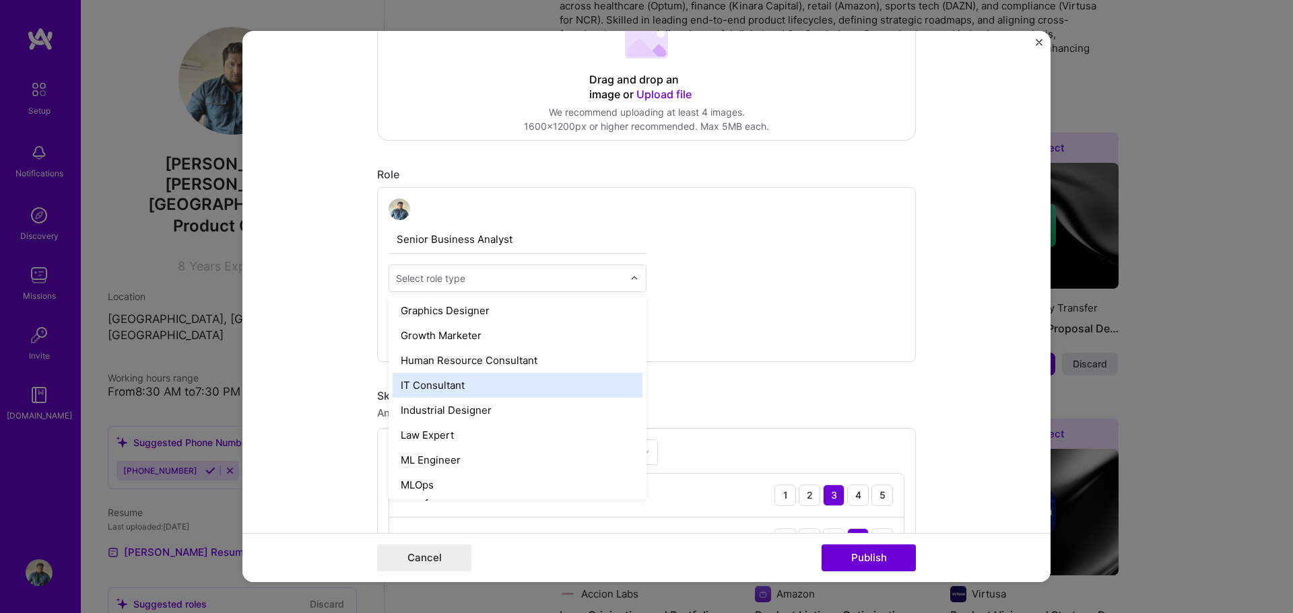
click at [539, 376] on div "IT Consultant" at bounding box center [518, 385] width 250 height 25
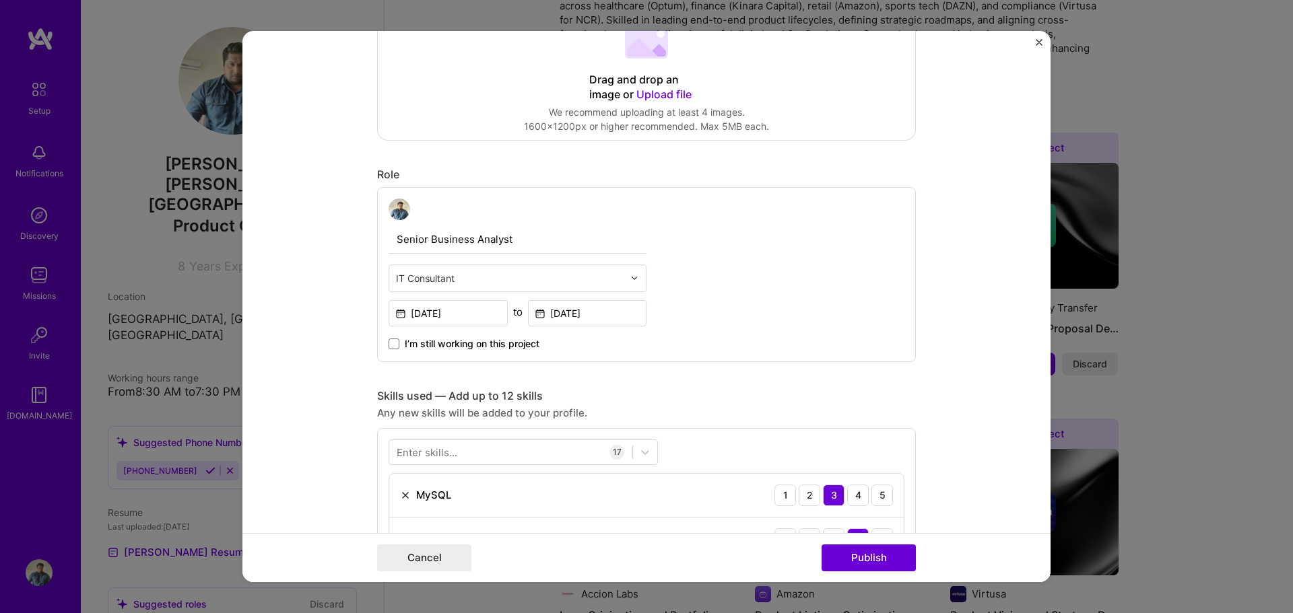
click at [717, 342] on div "Senior Business Analyst option IT Consultant, selected. Select is focused ,type…" at bounding box center [646, 274] width 539 height 175
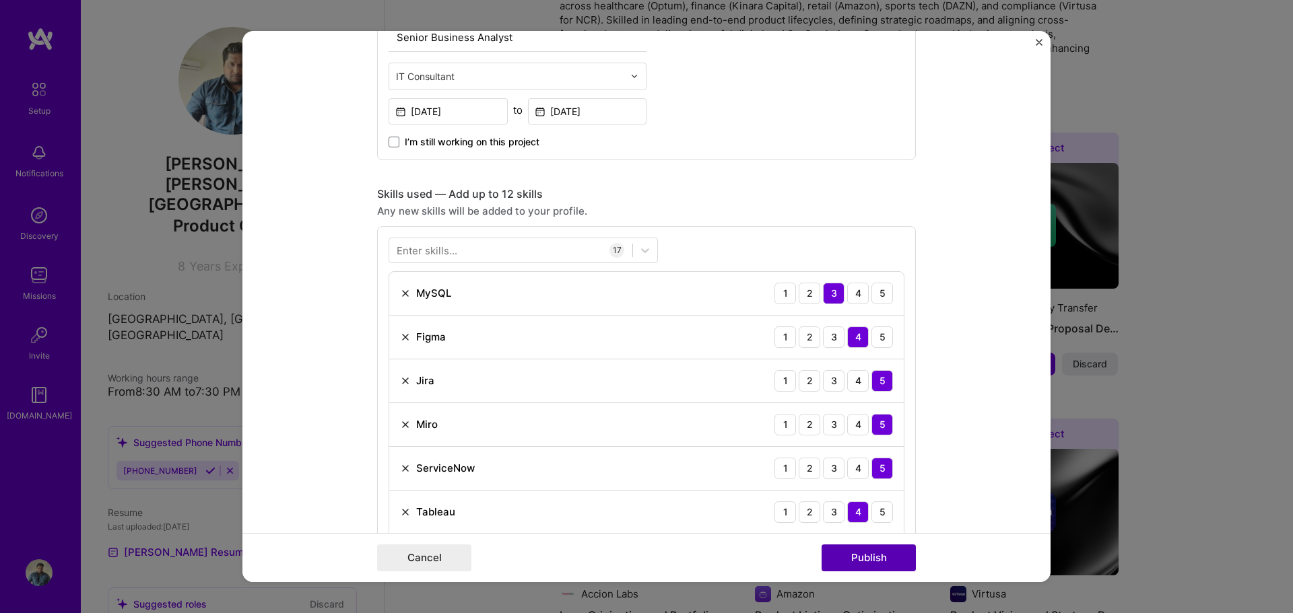
click at [899, 562] on button "Publish" at bounding box center [868, 558] width 94 height 27
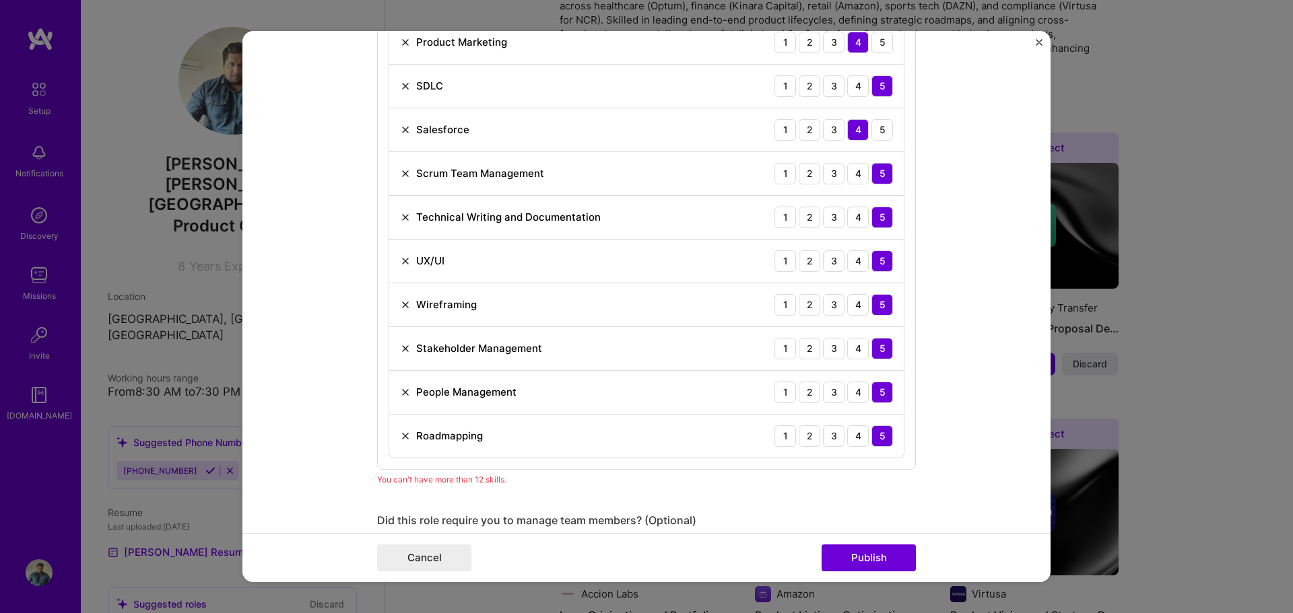
scroll to position [1077, 0]
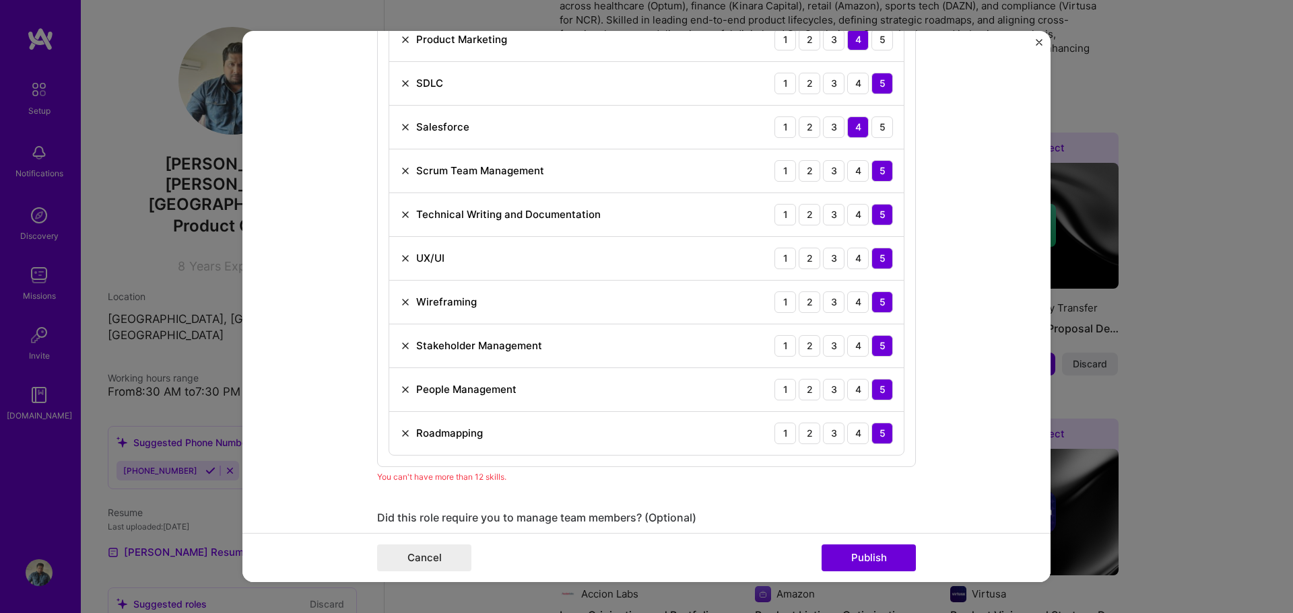
click at [403, 394] on img at bounding box center [405, 389] width 11 height 11
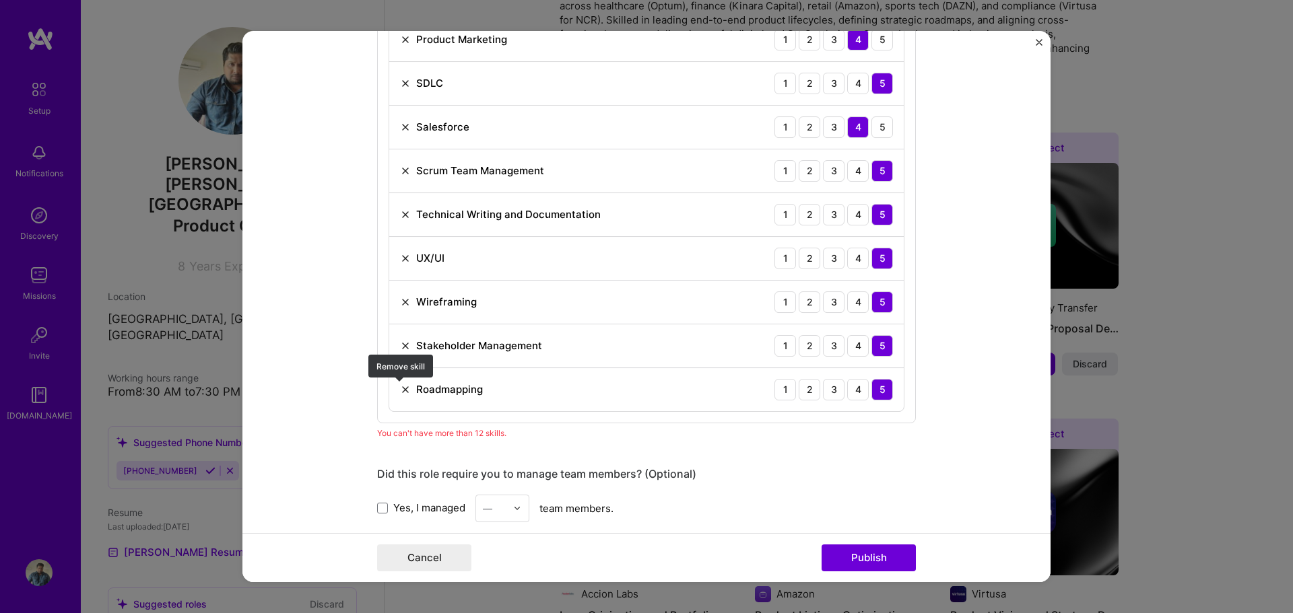
click at [400, 389] on img at bounding box center [405, 389] width 11 height 11
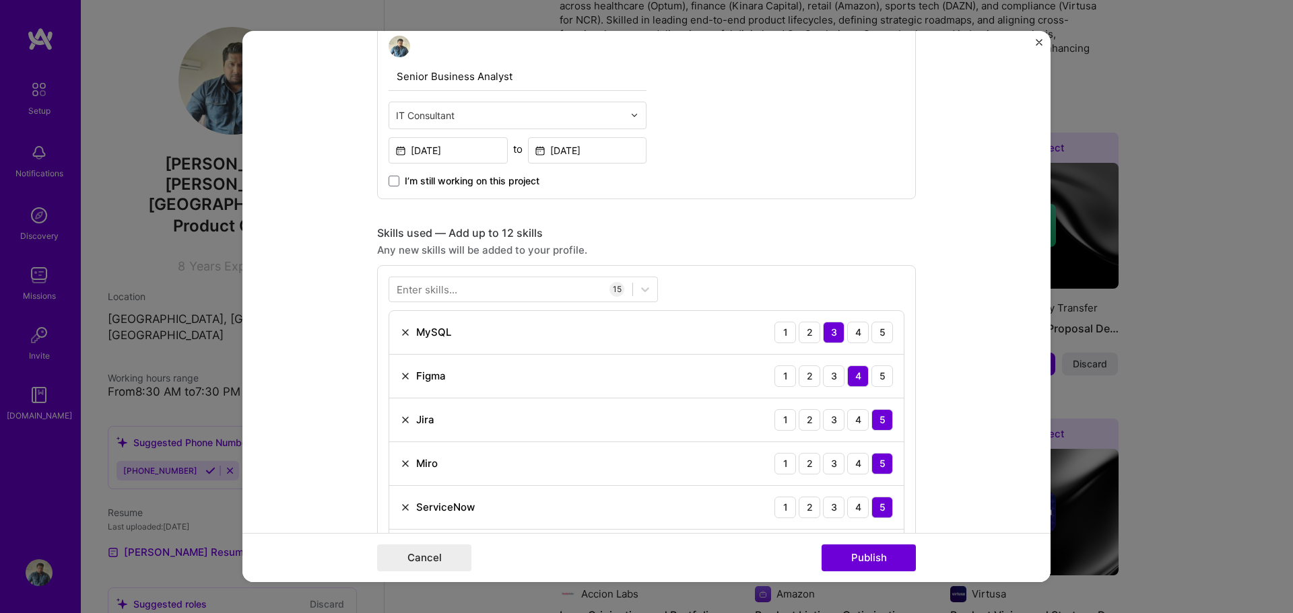
scroll to position [471, 0]
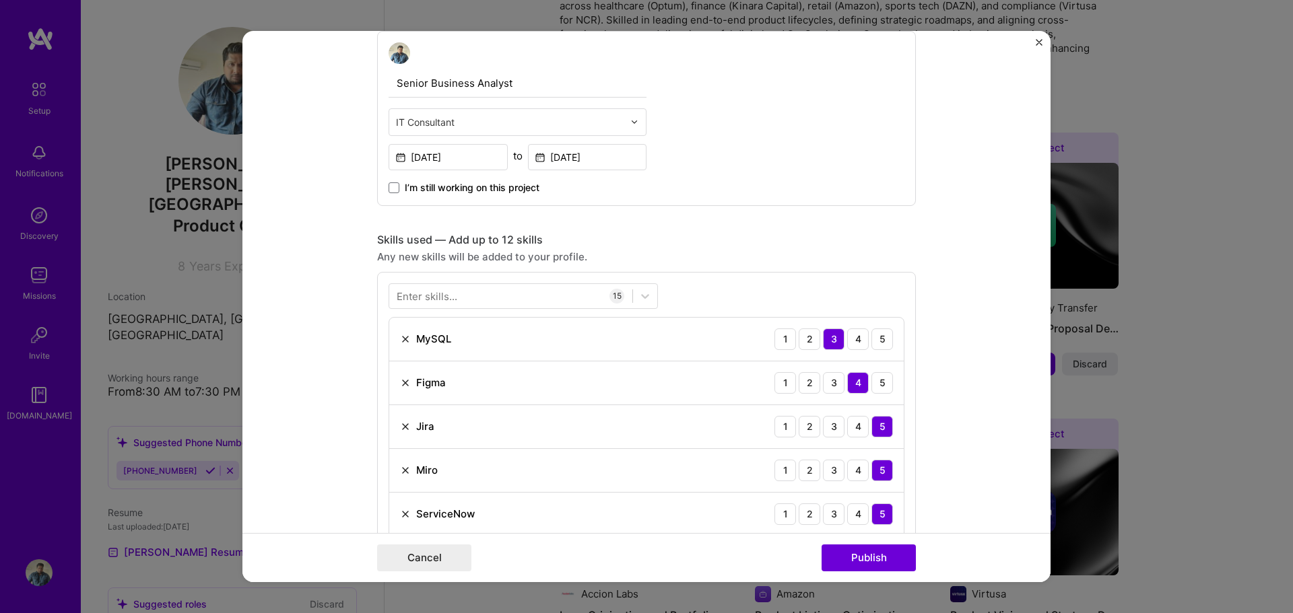
click at [400, 338] on img at bounding box center [405, 339] width 11 height 11
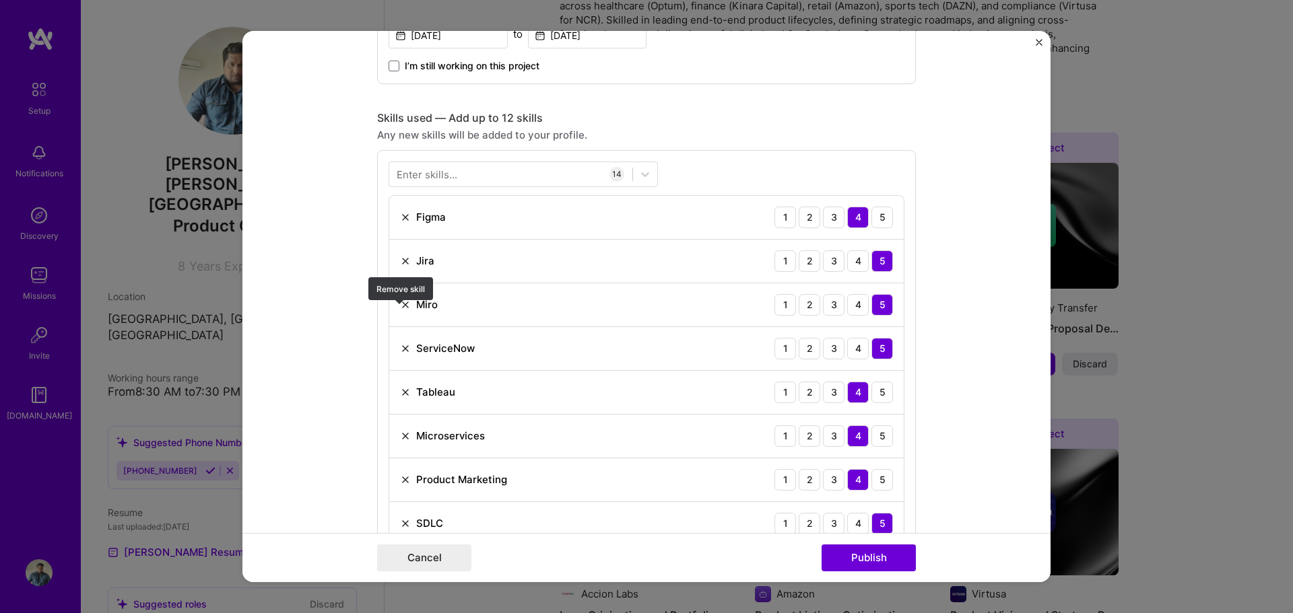
scroll to position [606, 0]
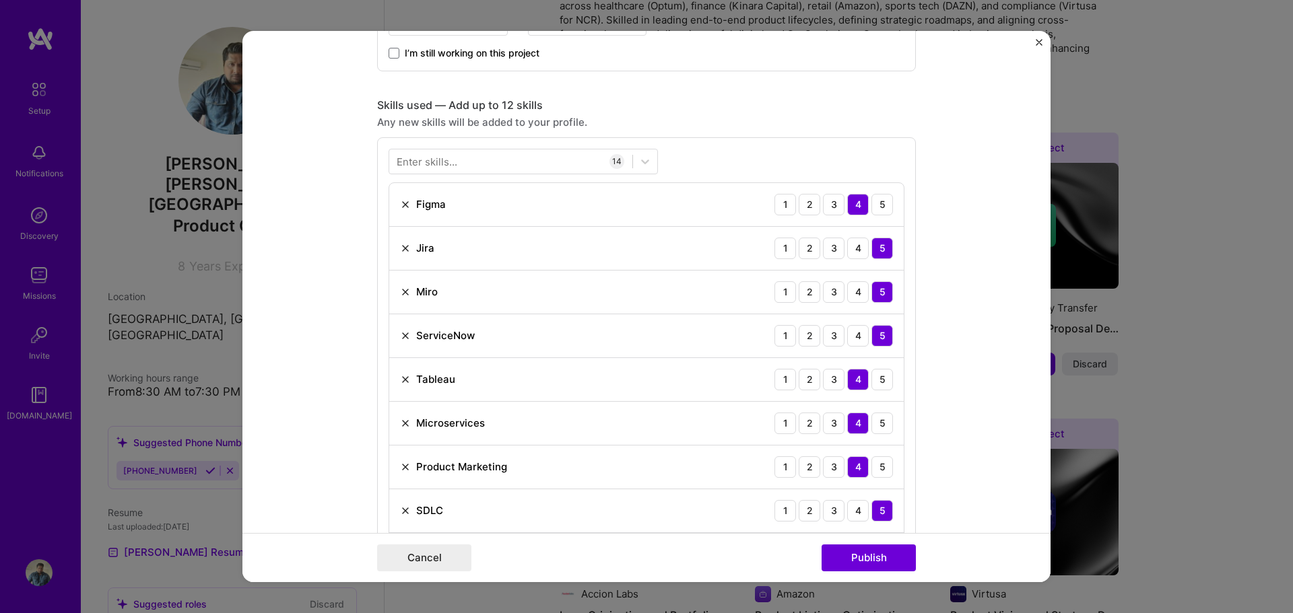
click at [401, 331] on img at bounding box center [405, 336] width 11 height 11
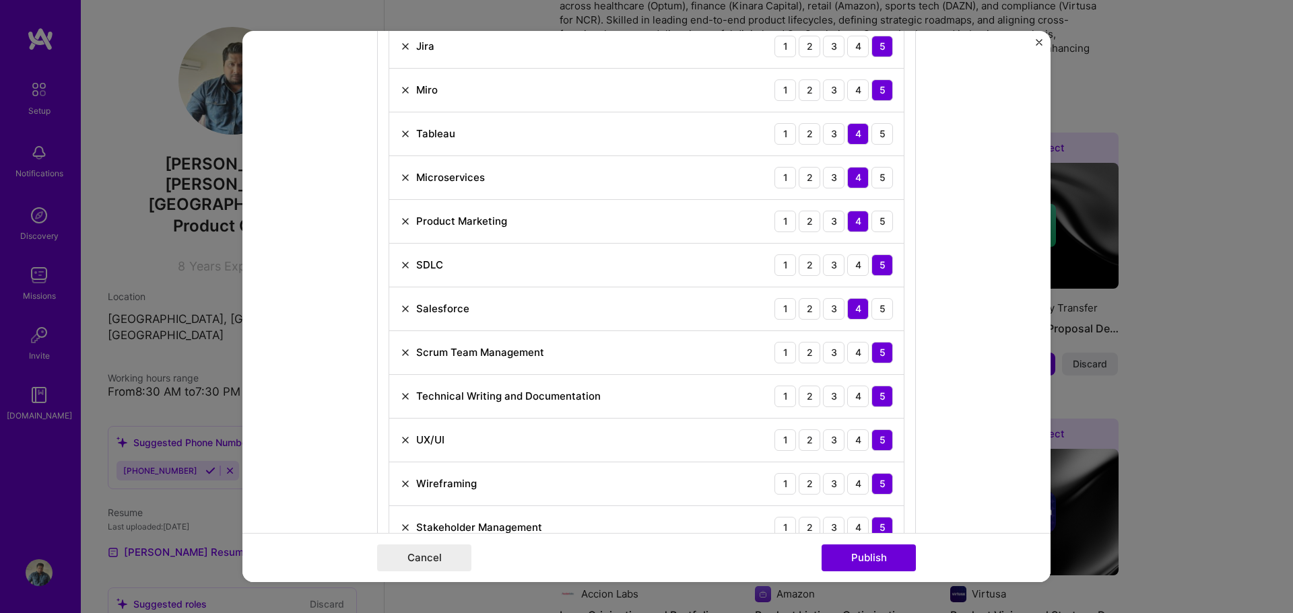
scroll to position [875, 0]
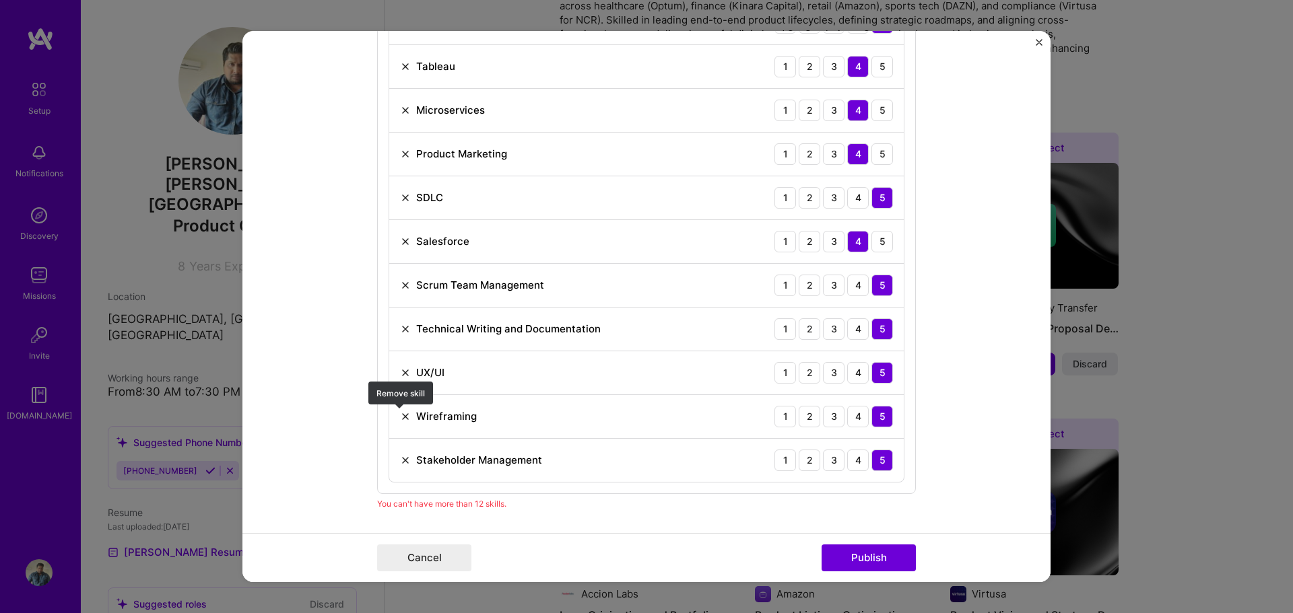
click at [403, 416] on img at bounding box center [405, 416] width 11 height 11
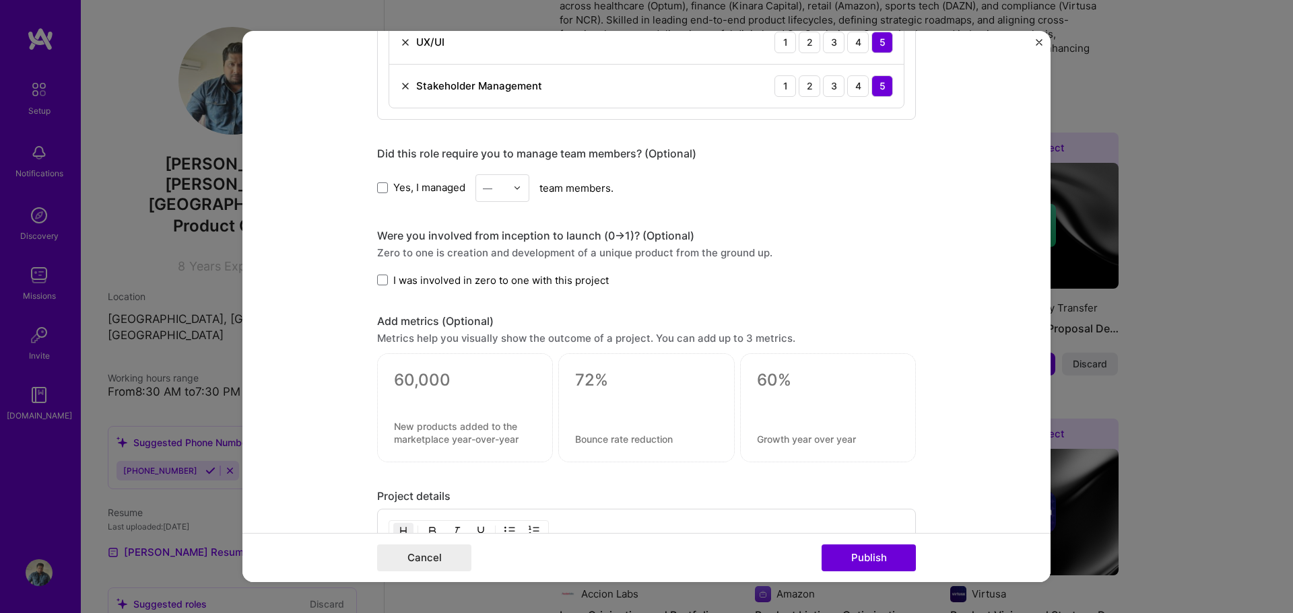
scroll to position [1212, 0]
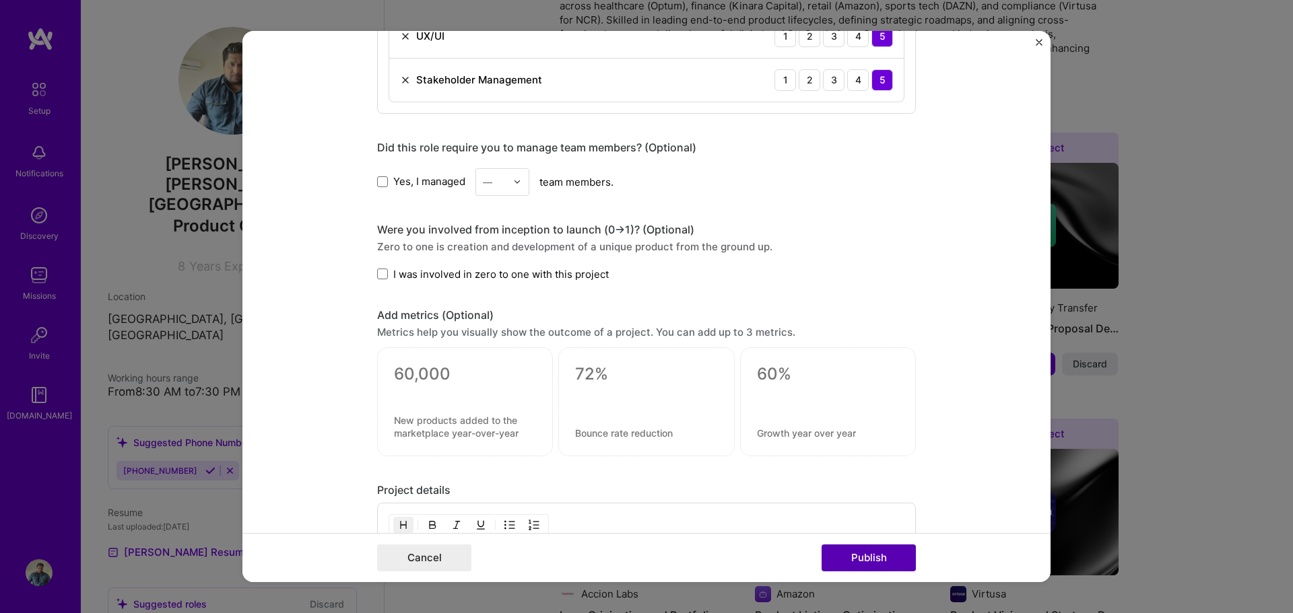
click at [902, 563] on button "Publish" at bounding box center [868, 558] width 94 height 27
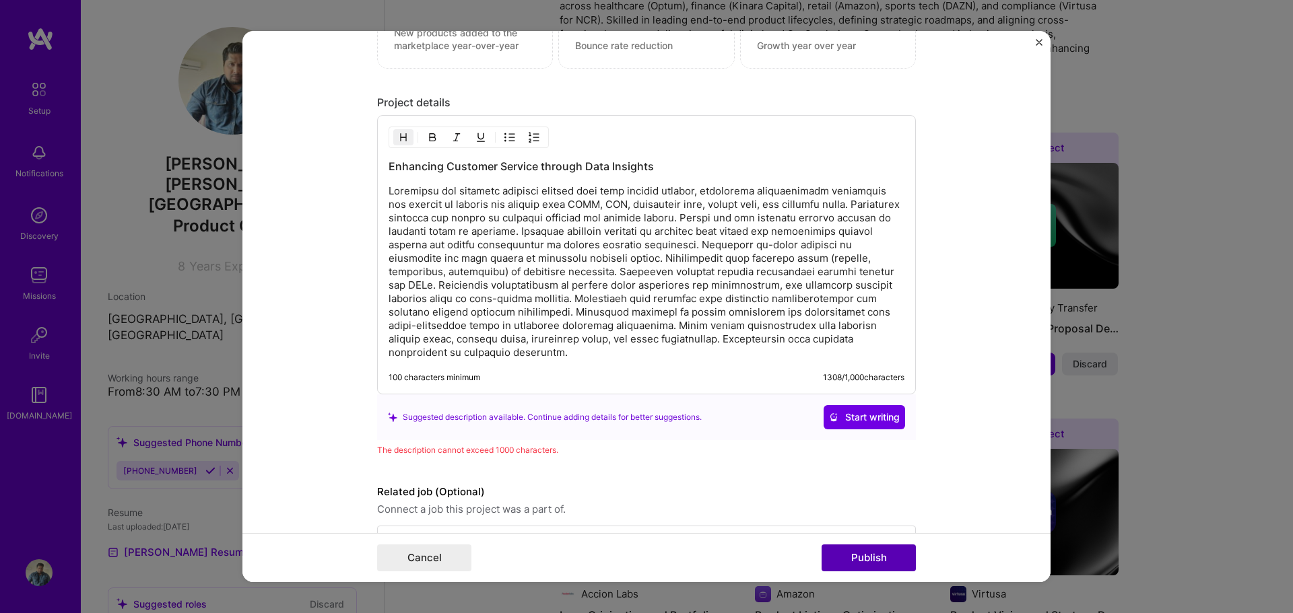
scroll to position [1644, 0]
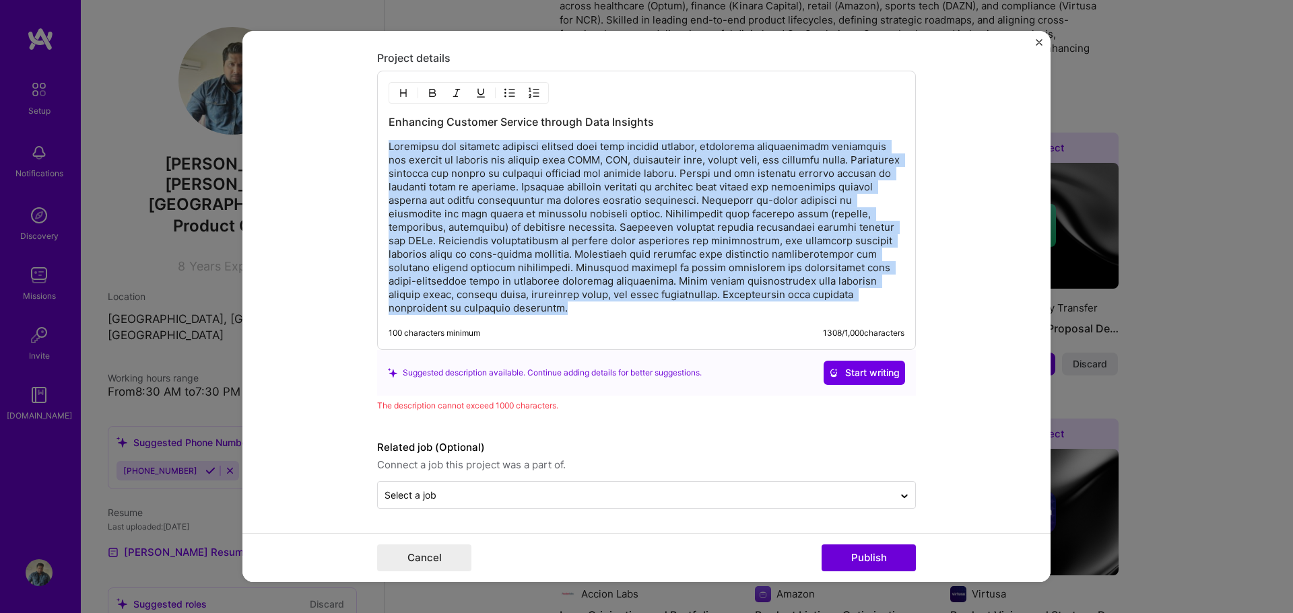
drag, startPoint x: 588, startPoint y: 309, endPoint x: 376, endPoint y: 149, distance: 264.9
click at [377, 149] on div "Enhancing Customer Service through Data Insights 100 characters minimum 1308 / …" at bounding box center [646, 210] width 539 height 279
click at [856, 368] on span "Start writing" at bounding box center [864, 372] width 71 height 13
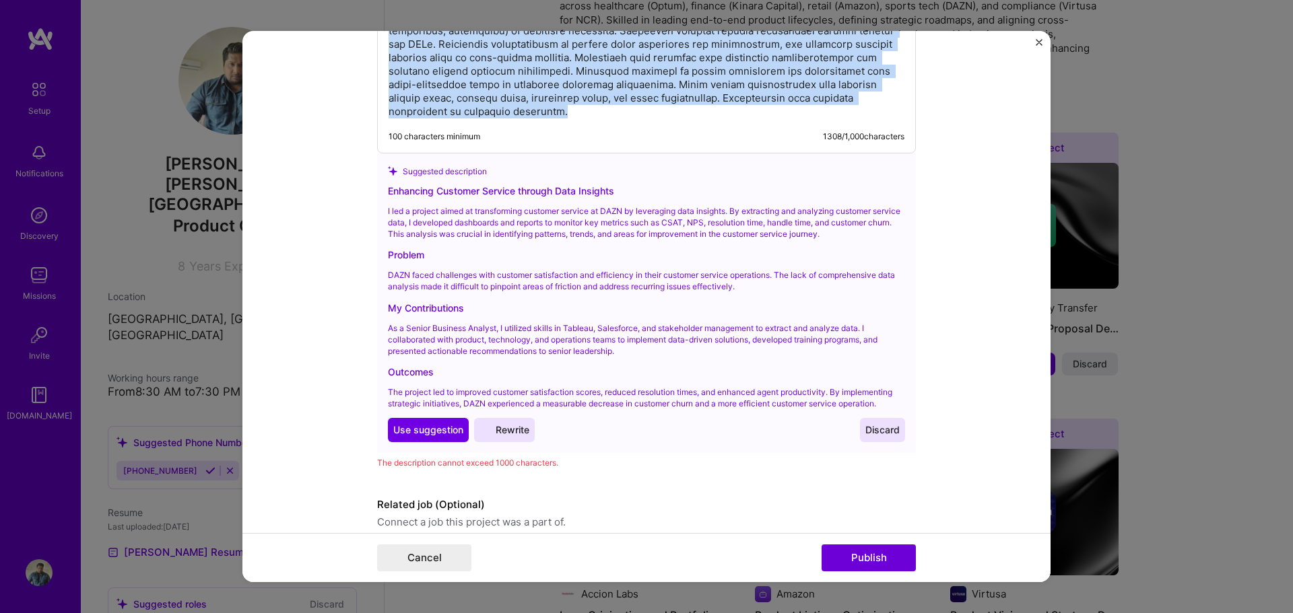
scroll to position [1846, 0]
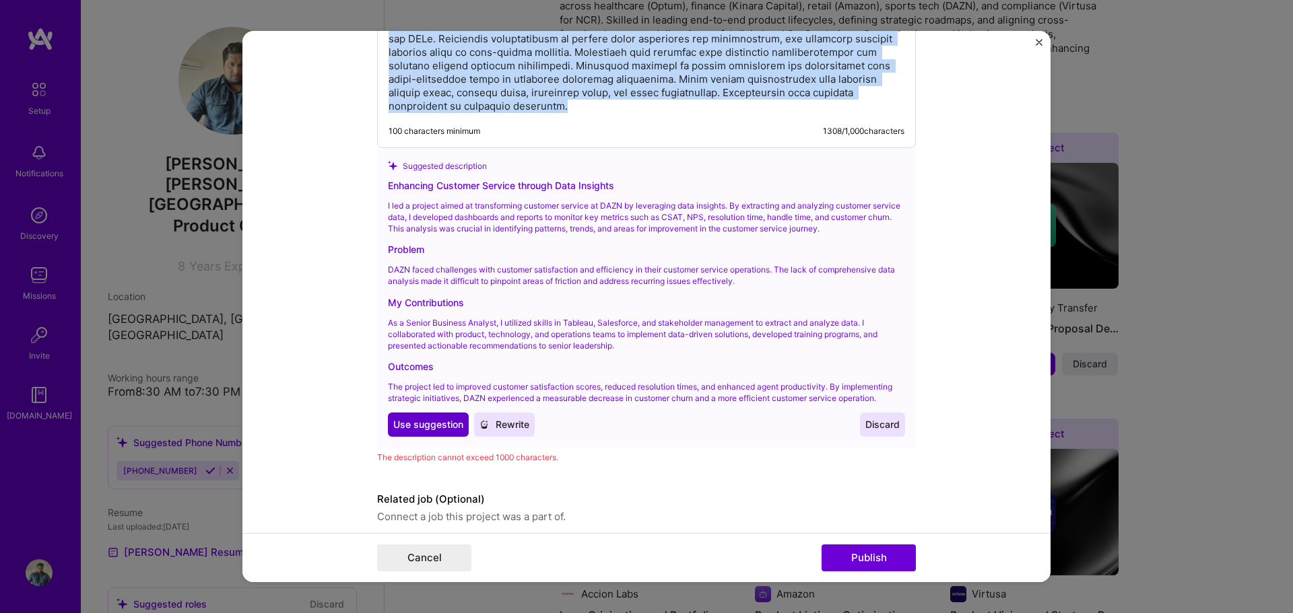
click at [429, 418] on span "Use suggestion" at bounding box center [428, 424] width 70 height 13
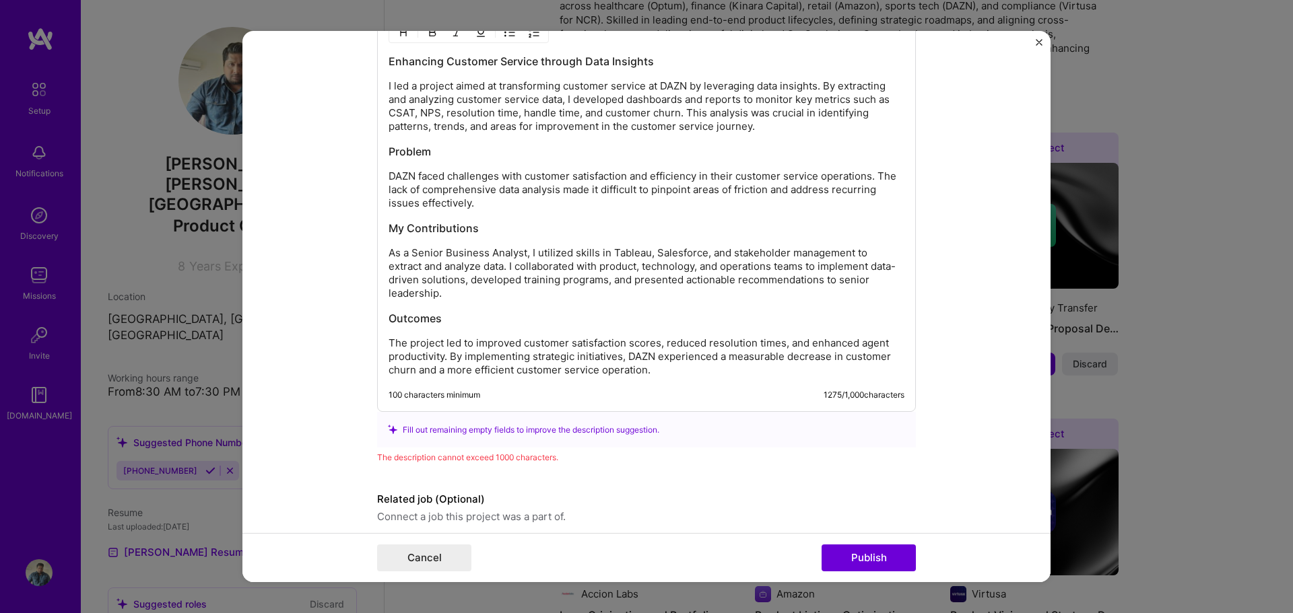
scroll to position [1690, 0]
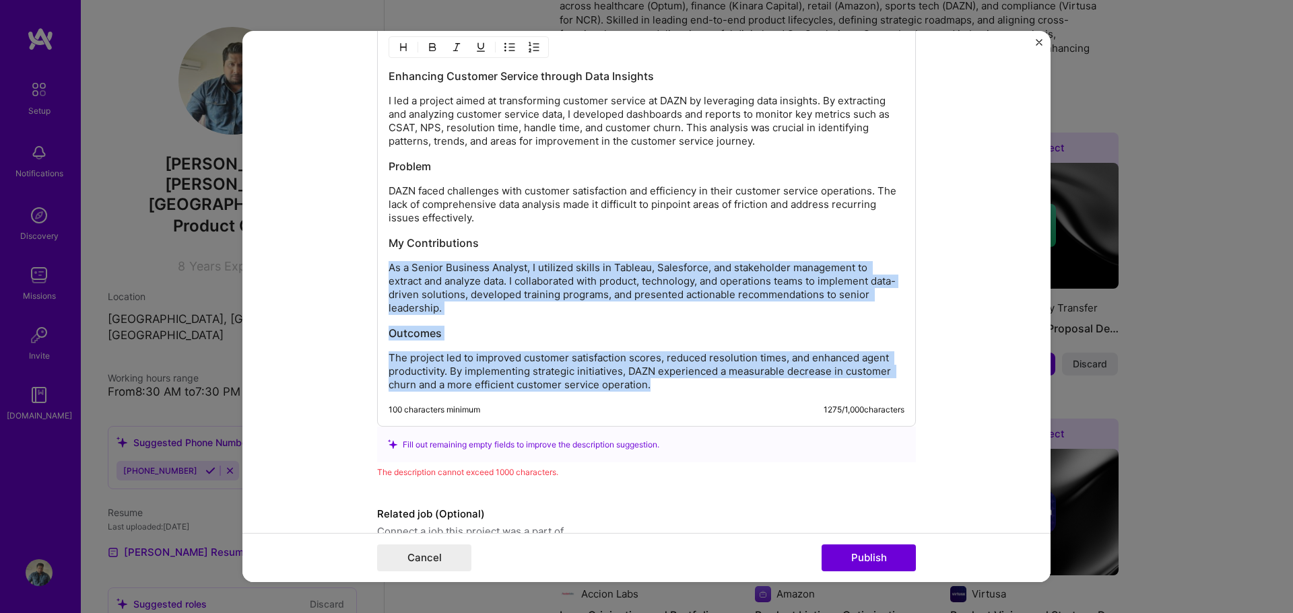
drag, startPoint x: 650, startPoint y: 384, endPoint x: 659, endPoint y: 248, distance: 136.3
click at [659, 248] on div "Enhancing Customer Service through Data Insights I led a project aimed at trans…" at bounding box center [647, 230] width 516 height 323
click at [545, 248] on h3 "My Contributions" at bounding box center [647, 243] width 516 height 15
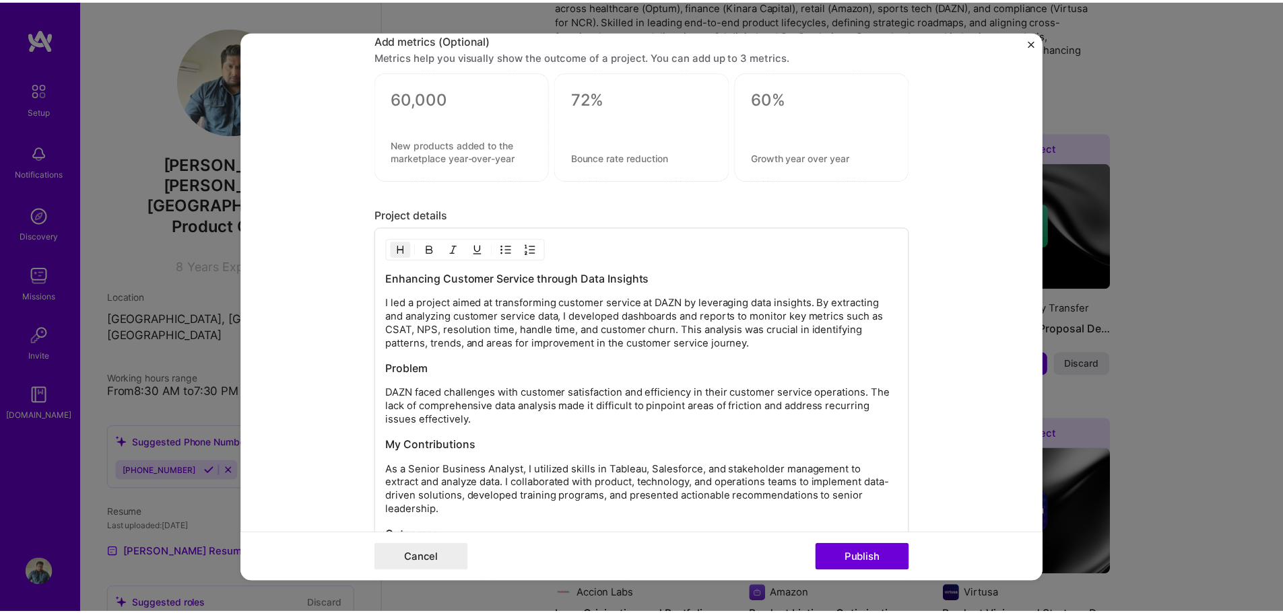
scroll to position [1286, 0]
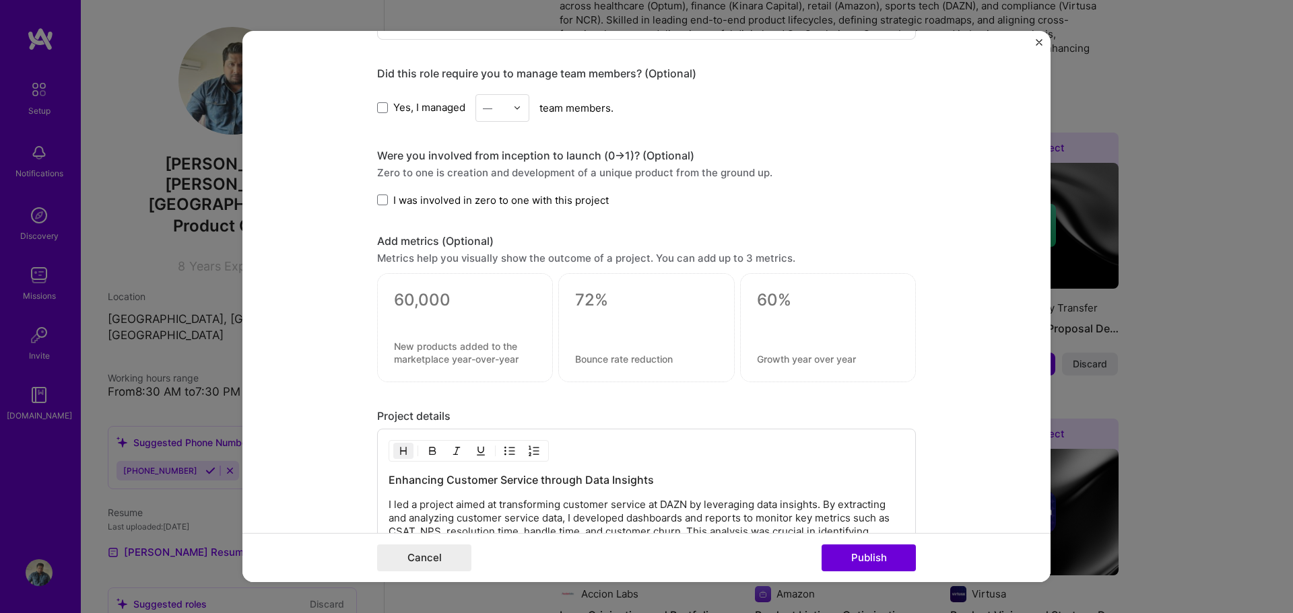
click at [1038, 40] on img "Close" at bounding box center [1039, 42] width 7 height 7
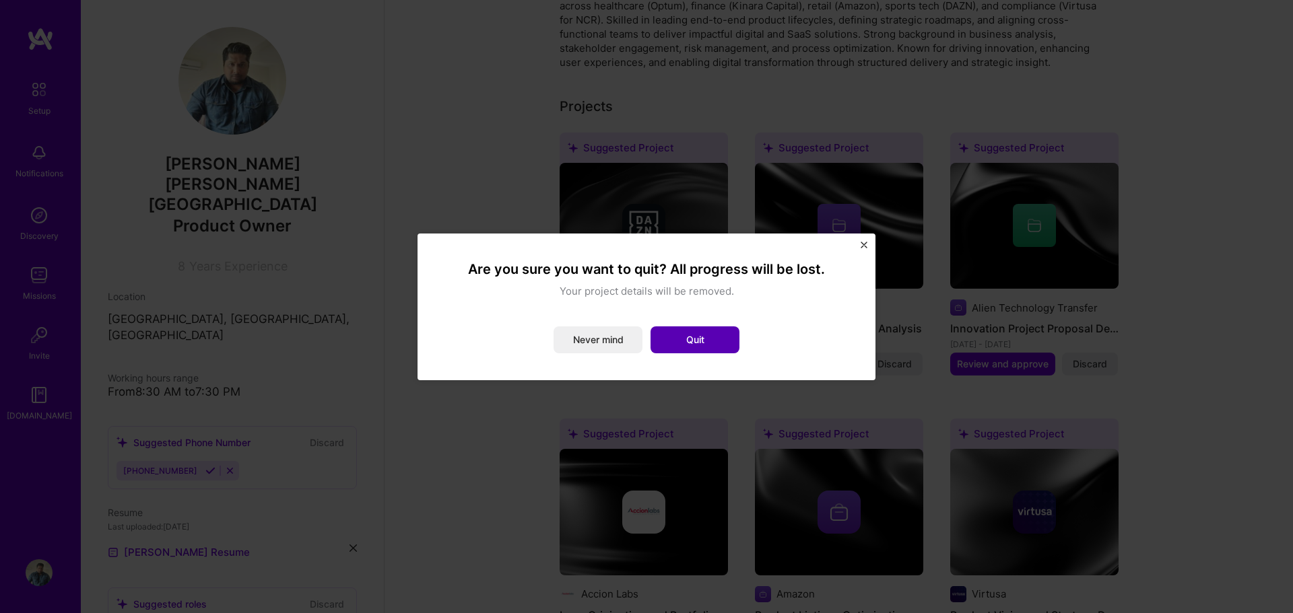
click at [708, 341] on button "Quit" at bounding box center [694, 340] width 89 height 27
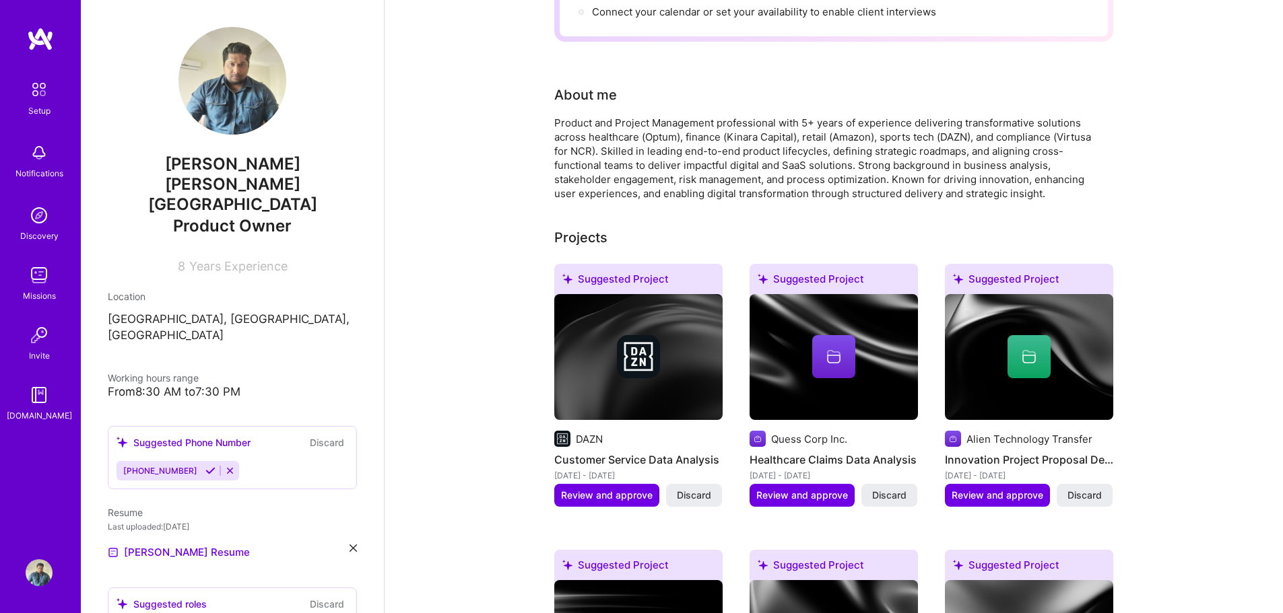
scroll to position [237, 0]
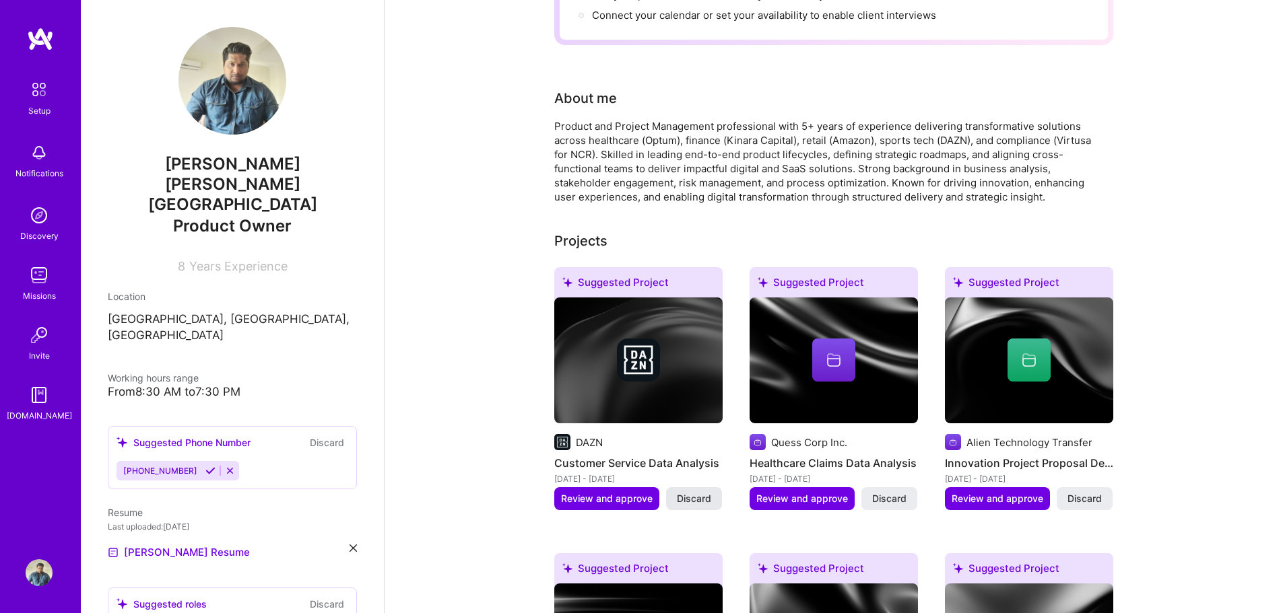
click at [694, 492] on span "Discard" at bounding box center [694, 498] width 34 height 13
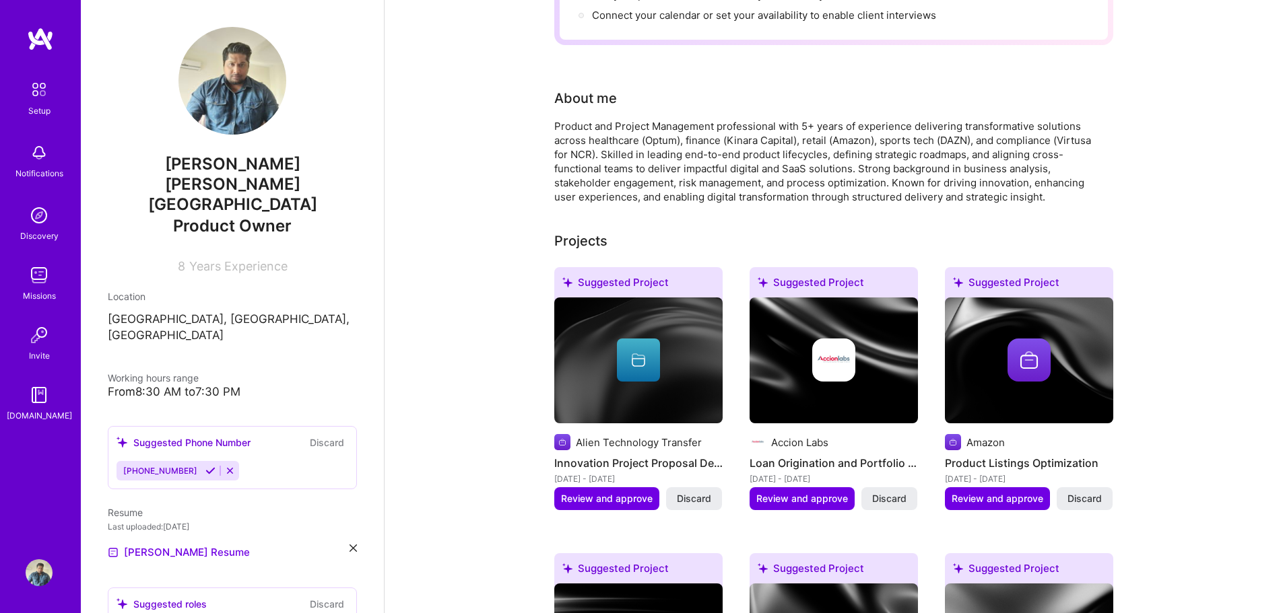
click at [694, 492] on span "Discard" at bounding box center [694, 498] width 34 height 13
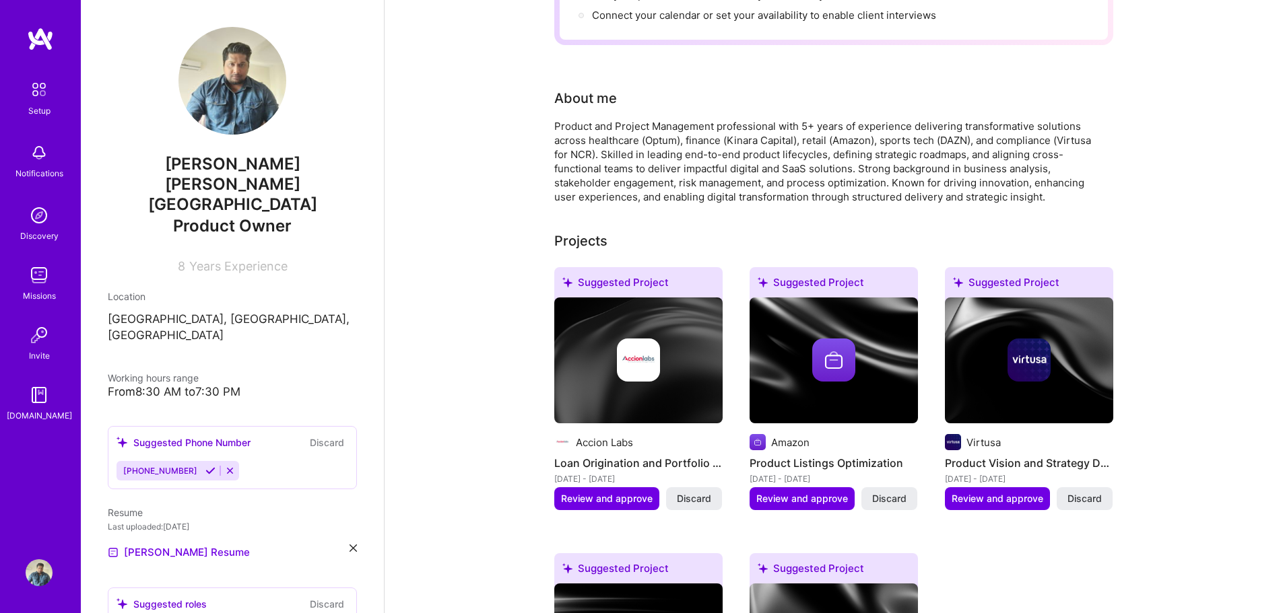
click at [694, 492] on span "Discard" at bounding box center [694, 498] width 34 height 13
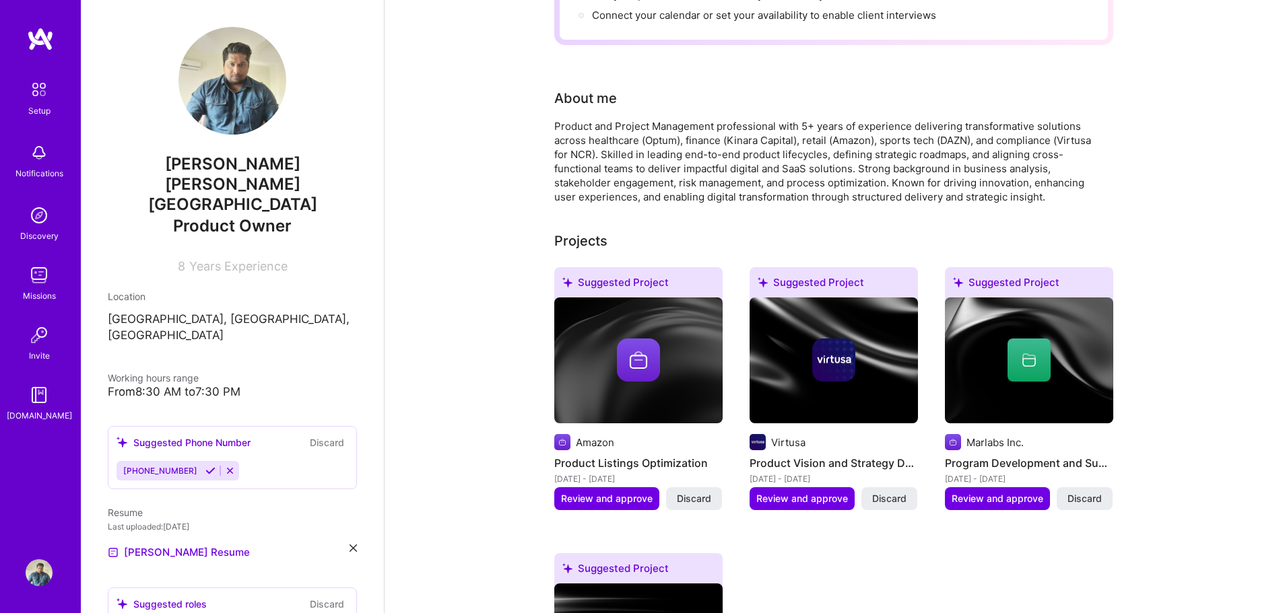
click at [694, 492] on span "Discard" at bounding box center [694, 498] width 34 height 13
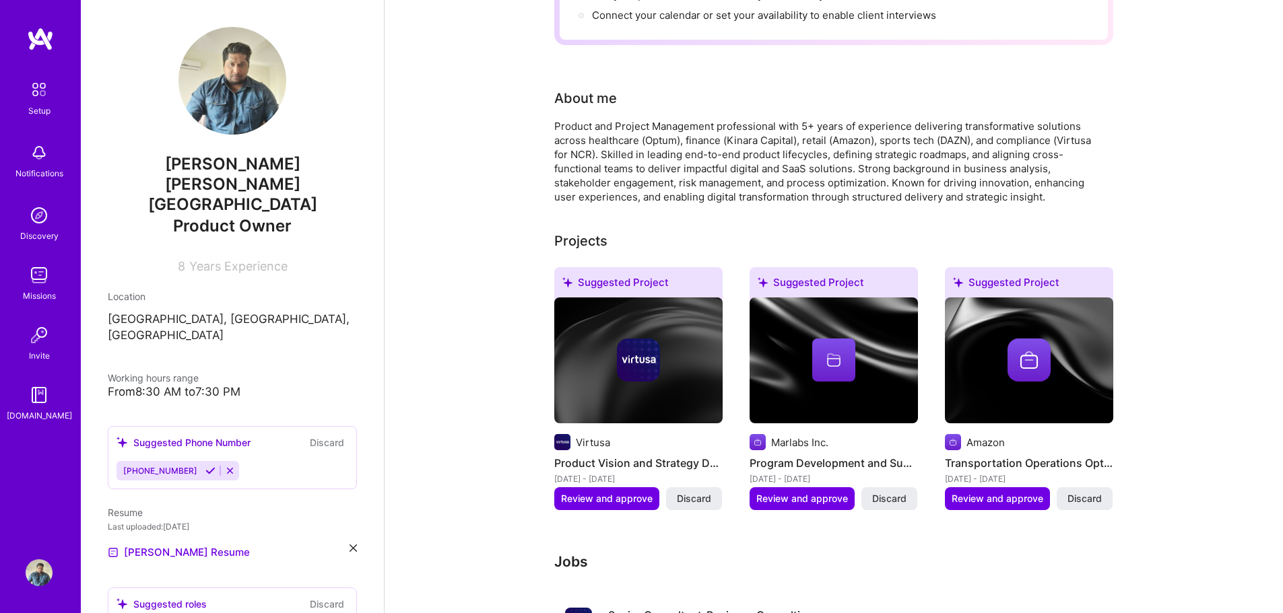
click at [694, 492] on span "Discard" at bounding box center [694, 498] width 34 height 13
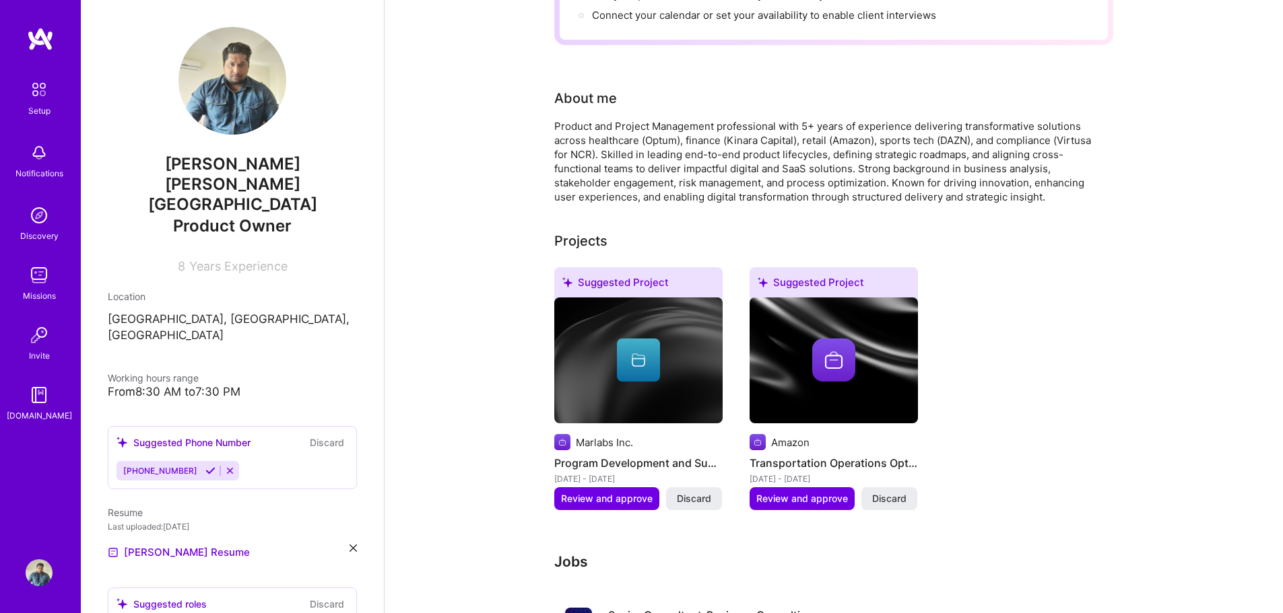
click at [694, 492] on span "Discard" at bounding box center [694, 498] width 34 height 13
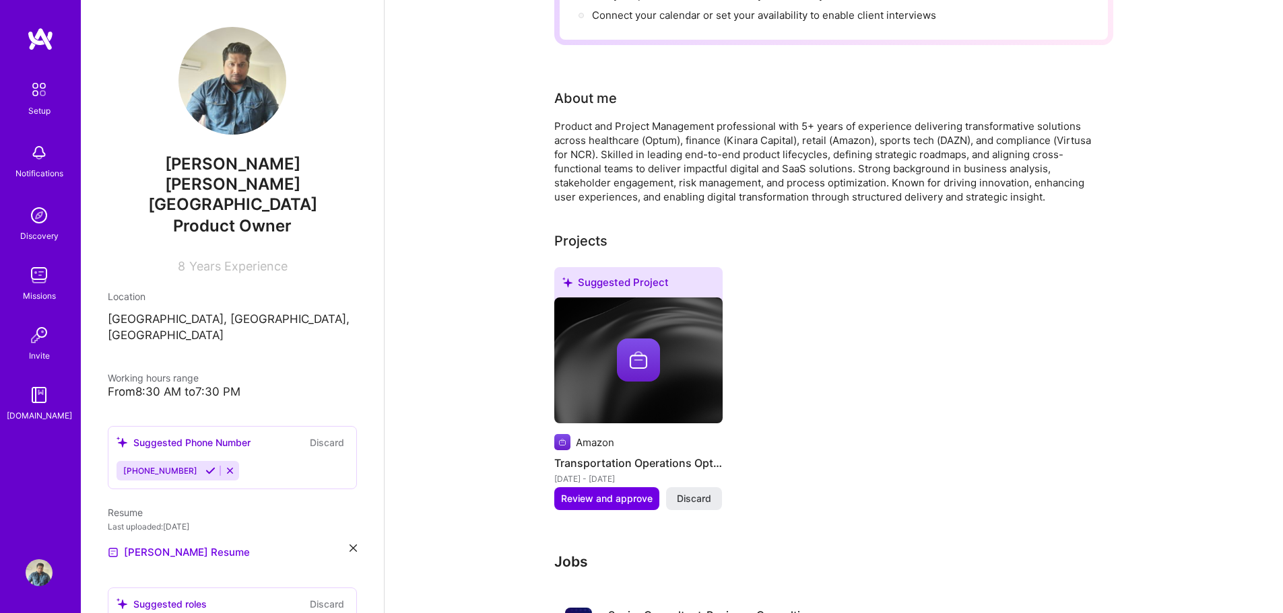
click at [694, 492] on span "Discard" at bounding box center [694, 498] width 34 height 13
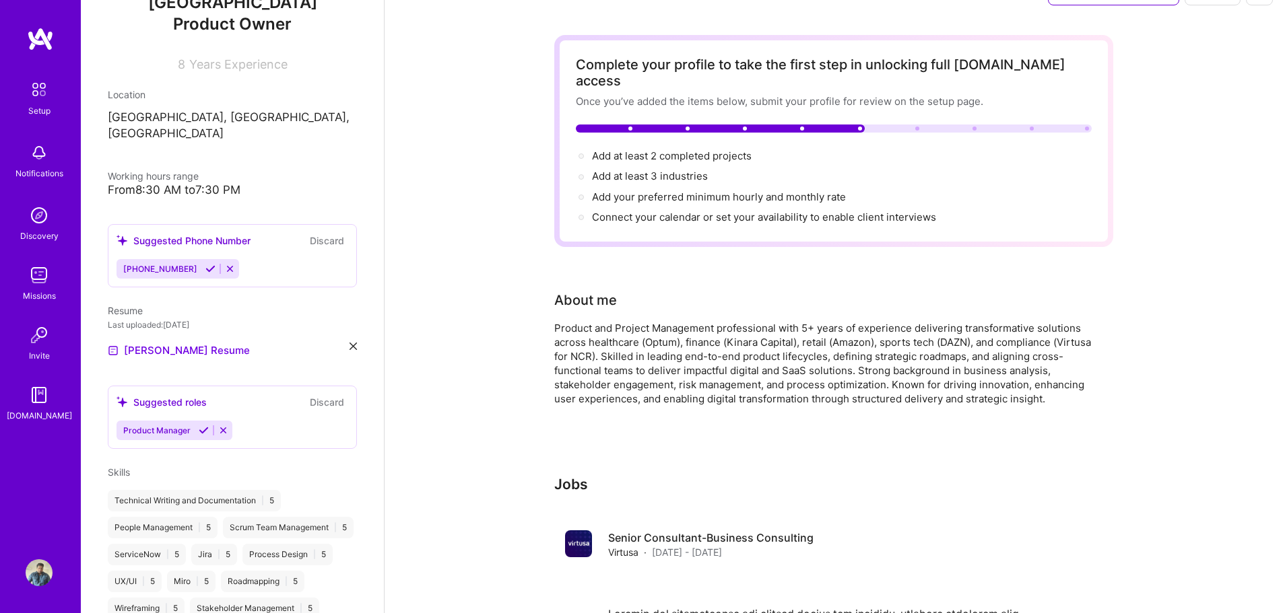
scroll to position [471, 0]
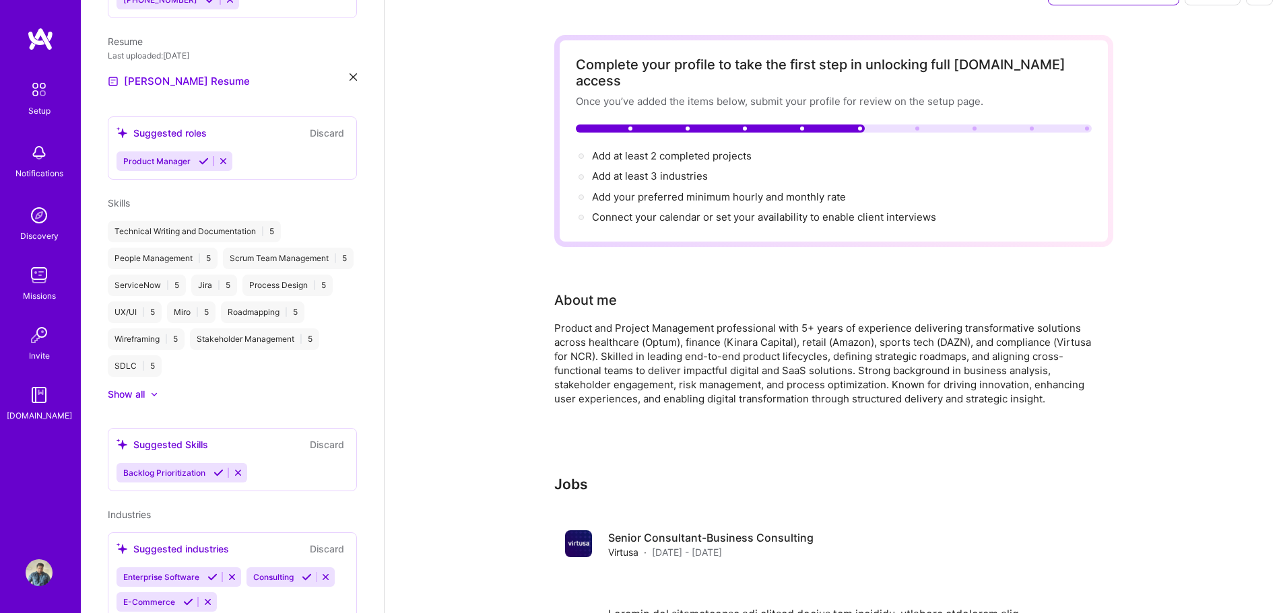
click at [217, 468] on icon at bounding box center [218, 473] width 10 height 10
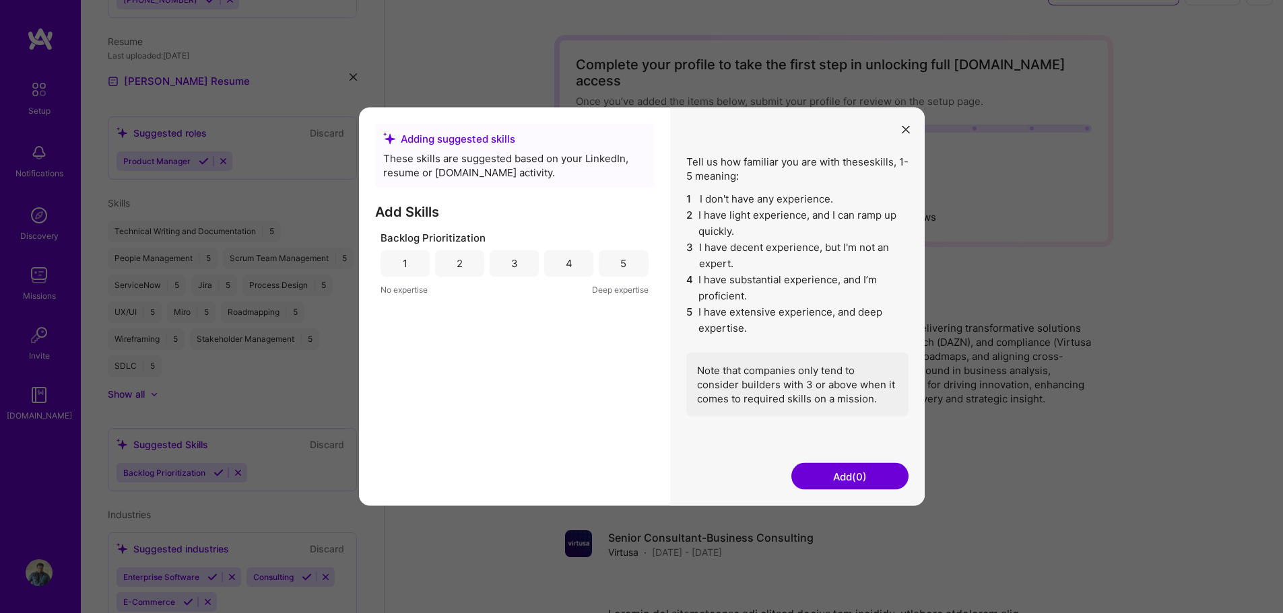
click at [613, 266] on div "5" at bounding box center [623, 263] width 49 height 27
click at [824, 473] on button "Add (1)" at bounding box center [849, 476] width 117 height 27
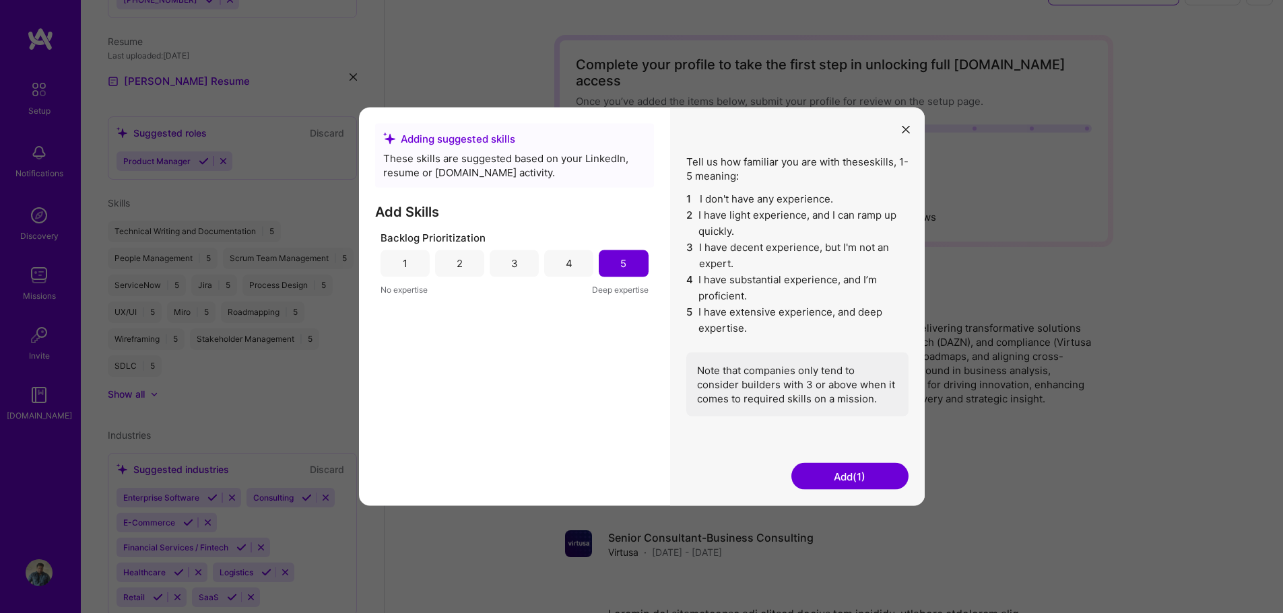
scroll to position [461, 0]
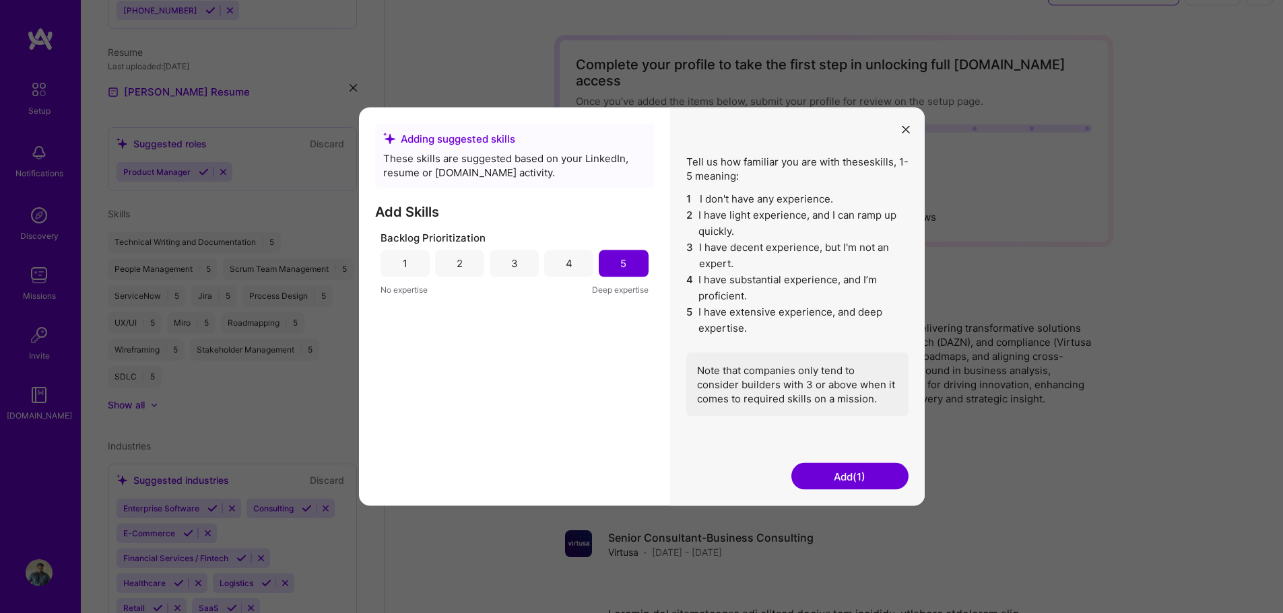
click at [846, 473] on button "Add (1)" at bounding box center [849, 476] width 117 height 27
click at [845, 473] on button "Add (1)" at bounding box center [849, 476] width 117 height 27
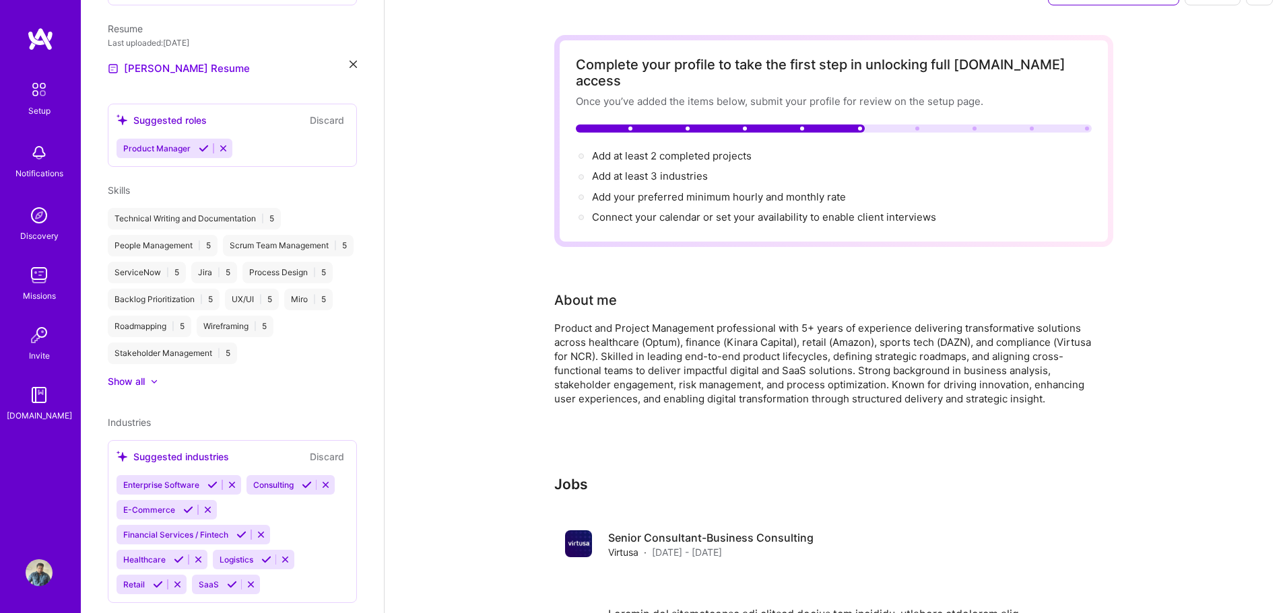
scroll to position [488, 0]
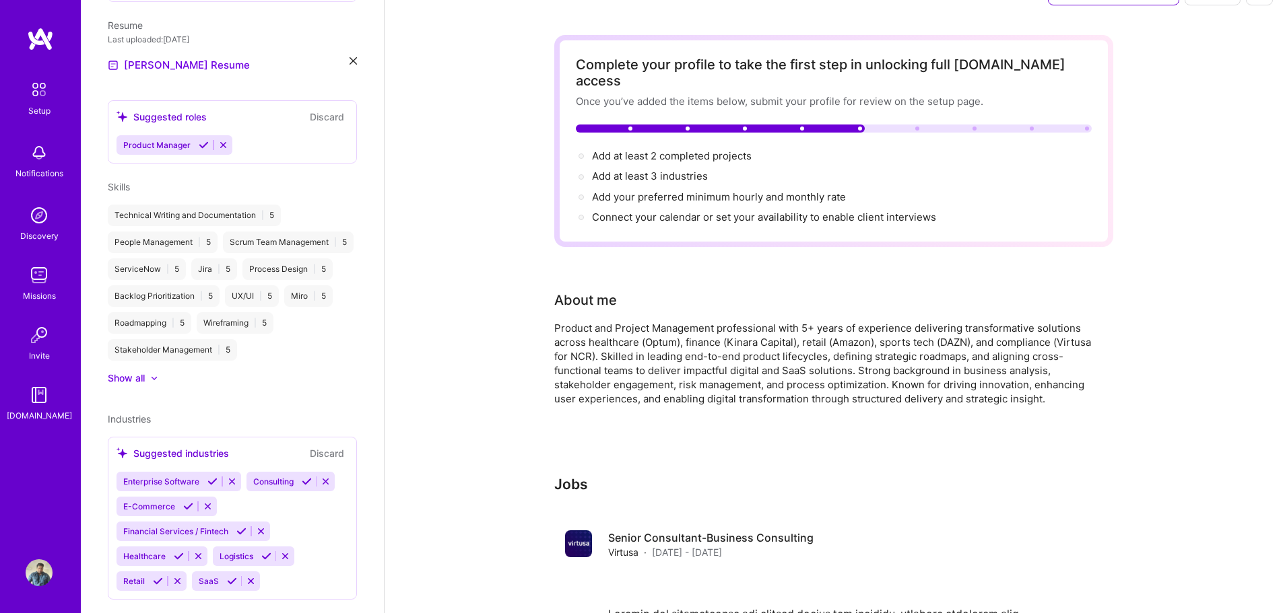
click at [310, 477] on icon at bounding box center [307, 482] width 10 height 10
click at [313, 478] on icon at bounding box center [318, 482] width 10 height 10
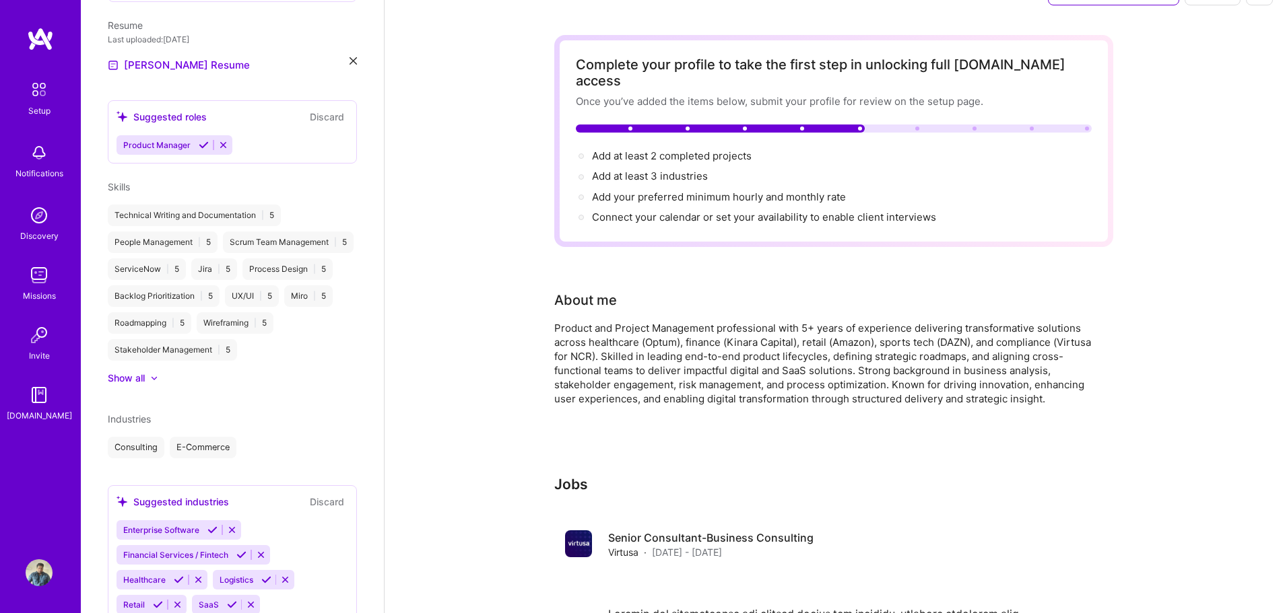
scroll to position [511, 0]
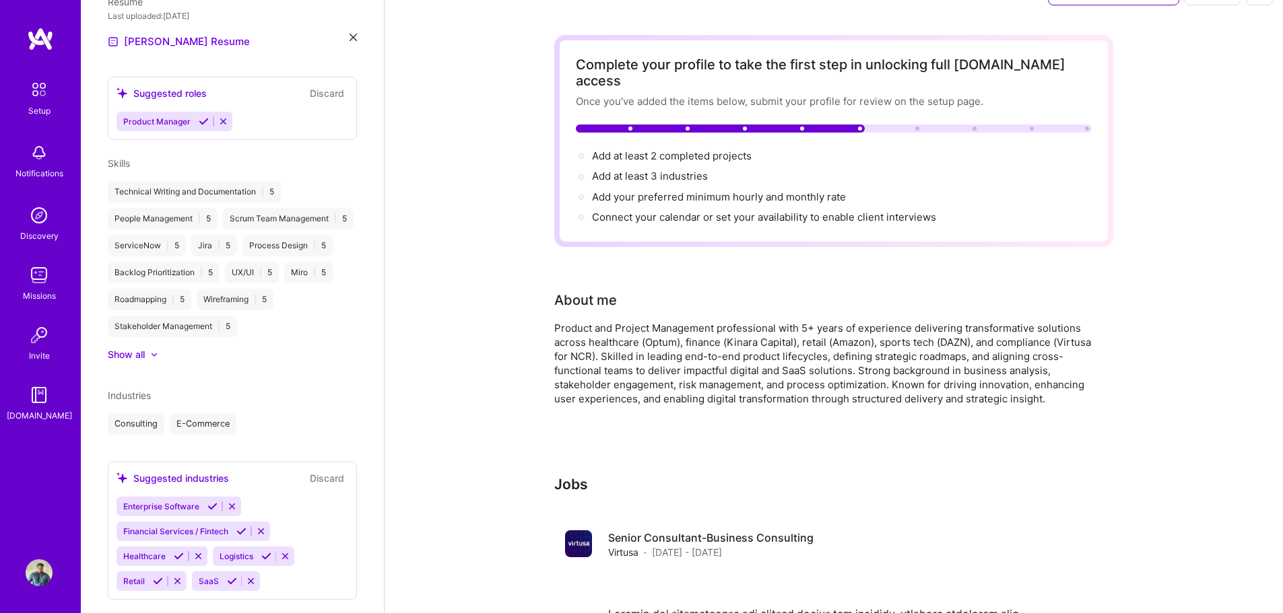
click at [230, 576] on icon at bounding box center [232, 581] width 10 height 10
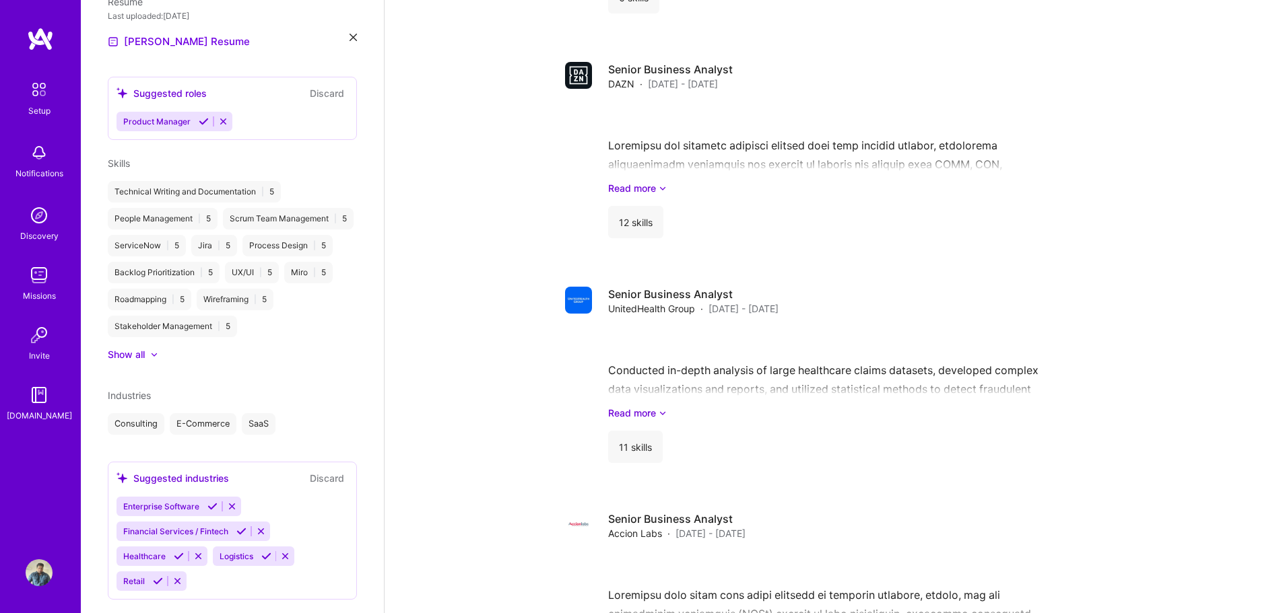
scroll to position [708, 0]
click at [155, 576] on icon at bounding box center [158, 581] width 10 height 10
click at [177, 551] on icon at bounding box center [179, 556] width 10 height 10
click at [267, 551] on icon at bounding box center [266, 556] width 10 height 10
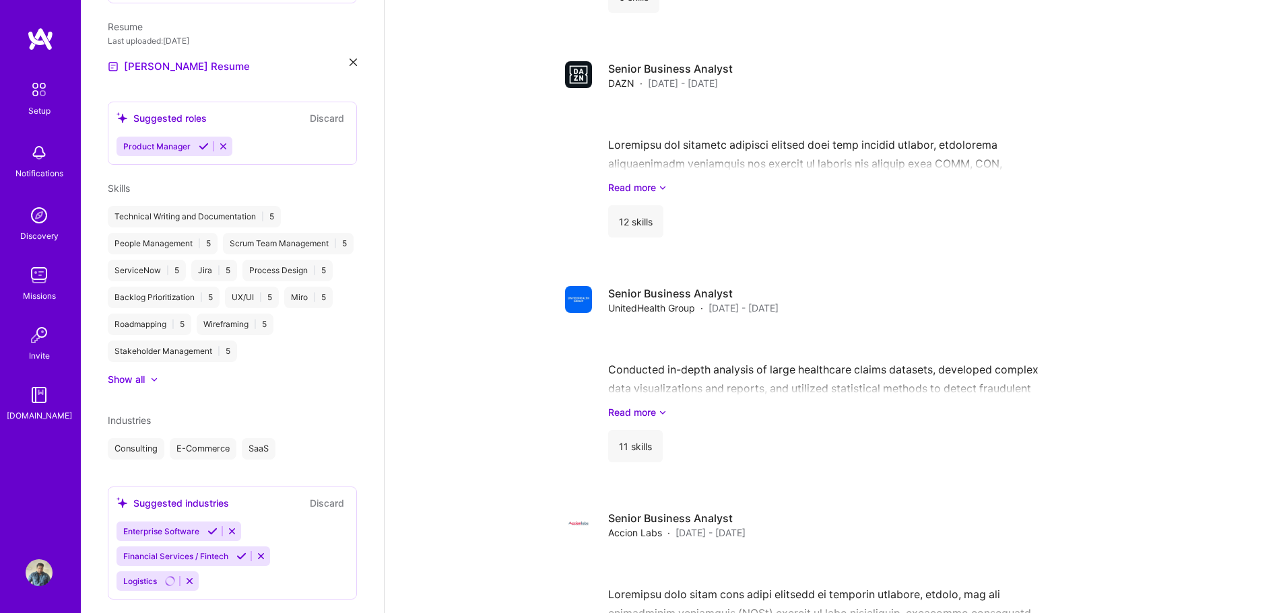
click at [241, 551] on icon at bounding box center [241, 556] width 10 height 10
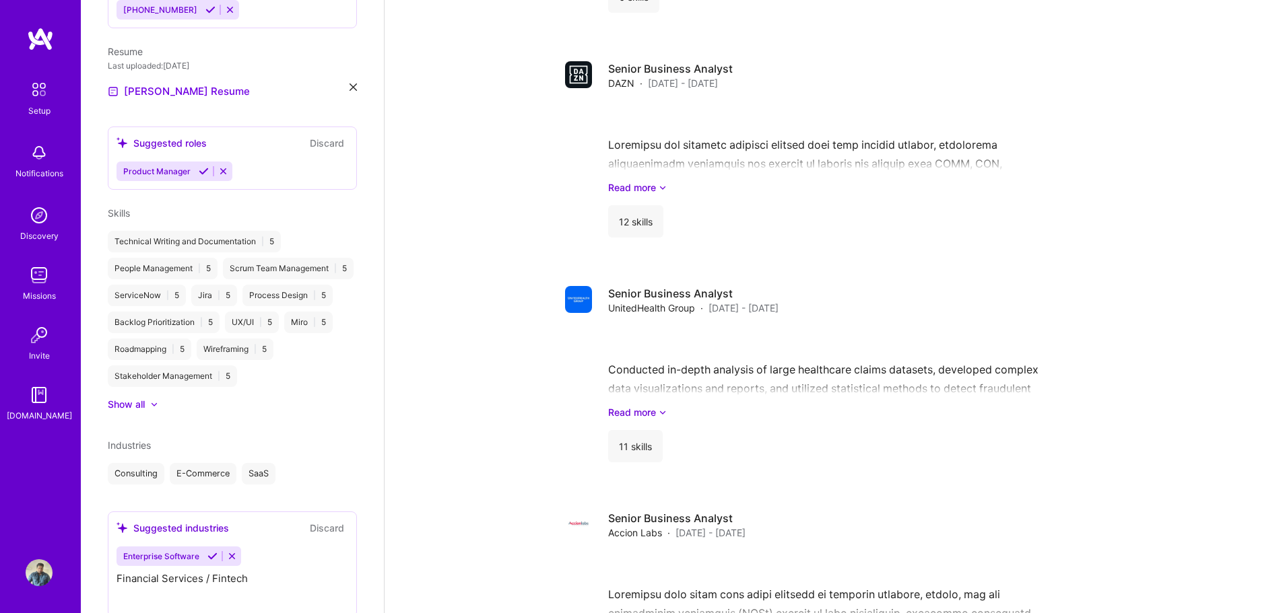
scroll to position [436, 0]
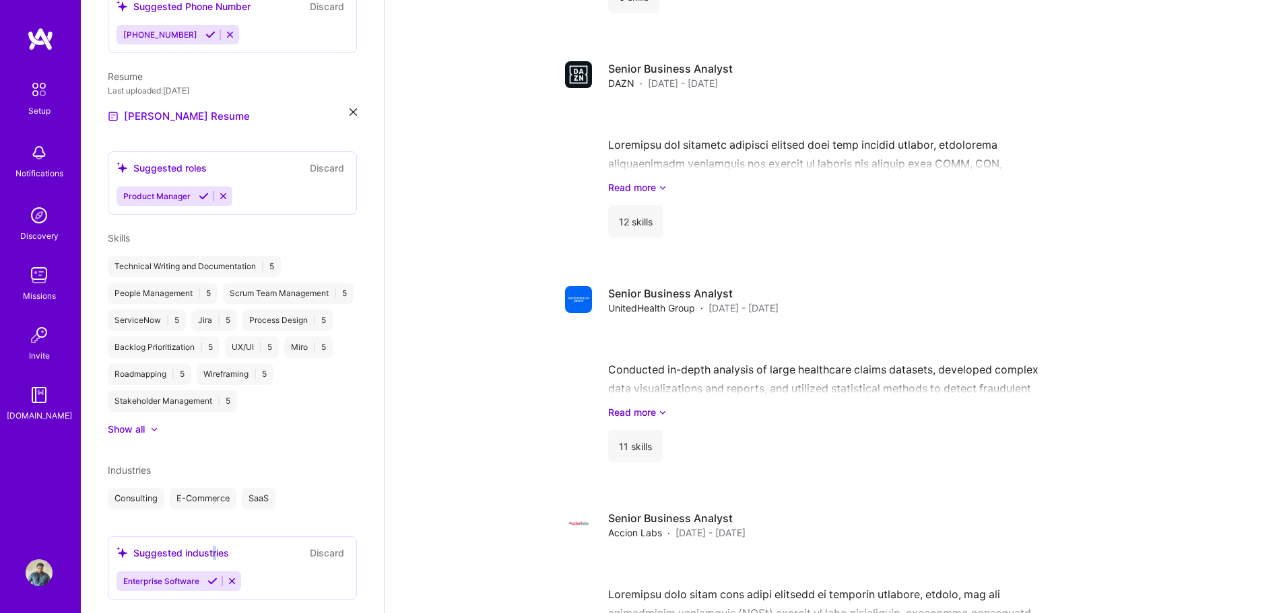
click at [215, 546] on div "Suggested industries" at bounding box center [172, 553] width 112 height 14
click at [215, 576] on icon at bounding box center [212, 581] width 10 height 10
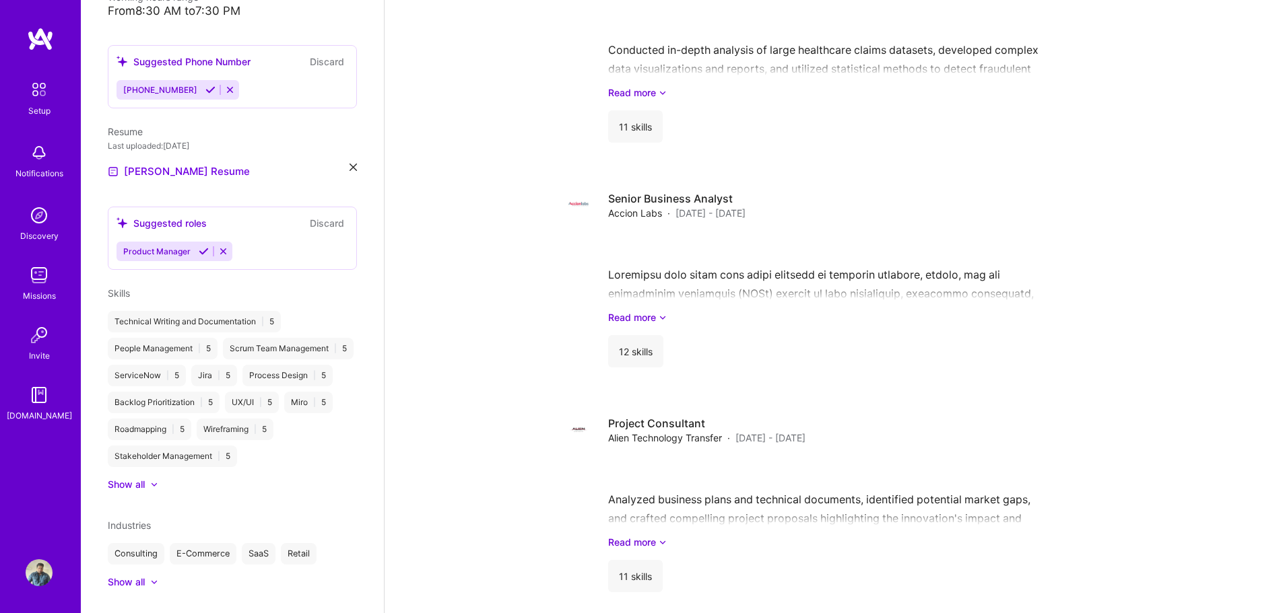
scroll to position [1045, 0]
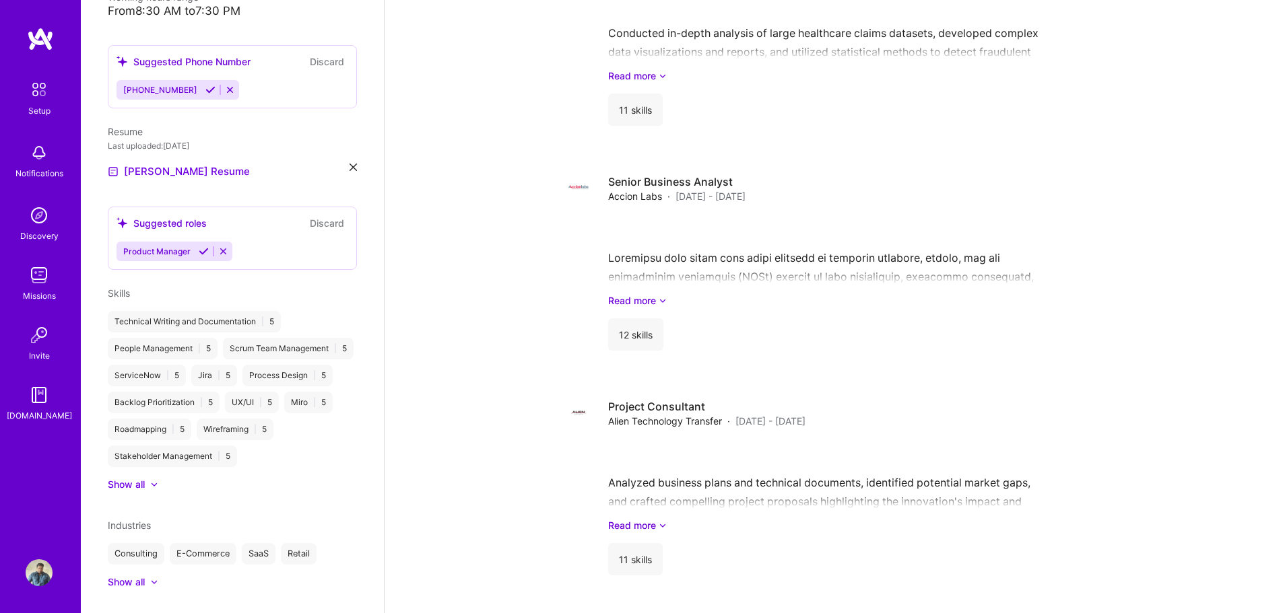
click at [201, 246] on icon at bounding box center [204, 251] width 10 height 10
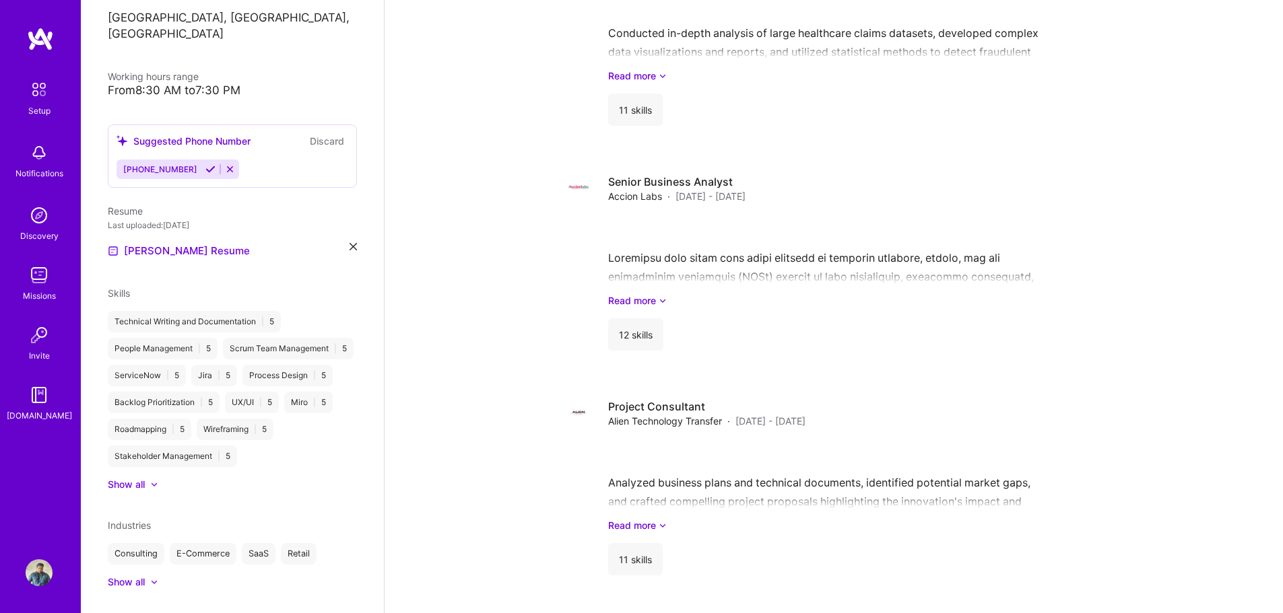
scroll to position [375, 0]
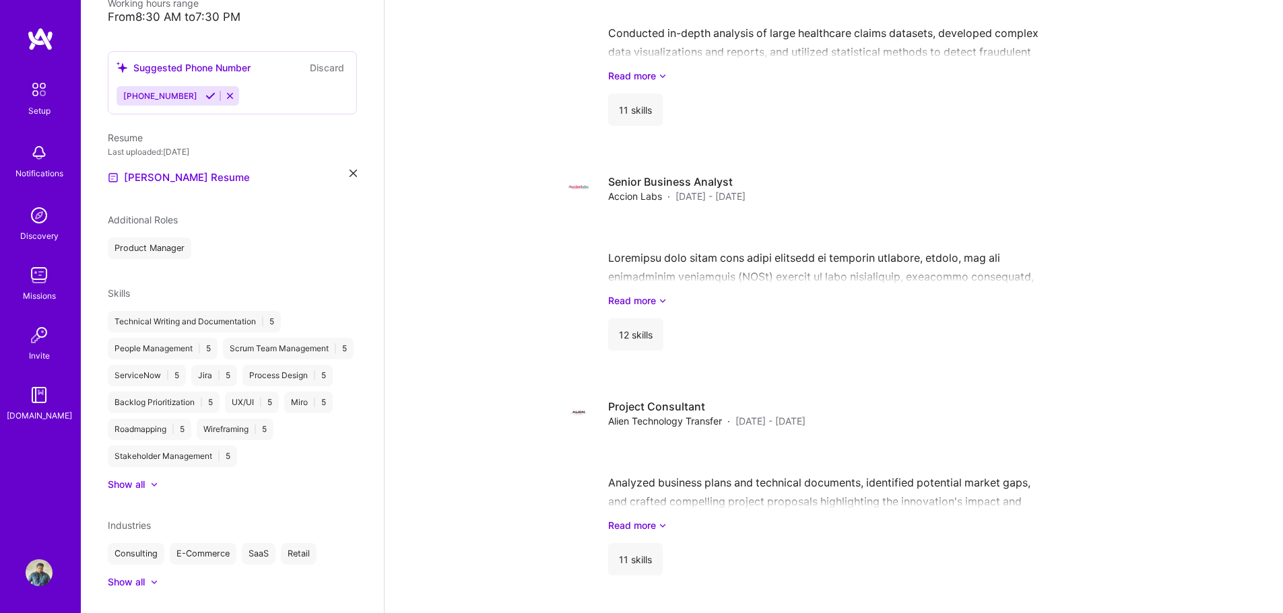
click at [214, 238] on div "Product Manager" at bounding box center [232, 249] width 249 height 22
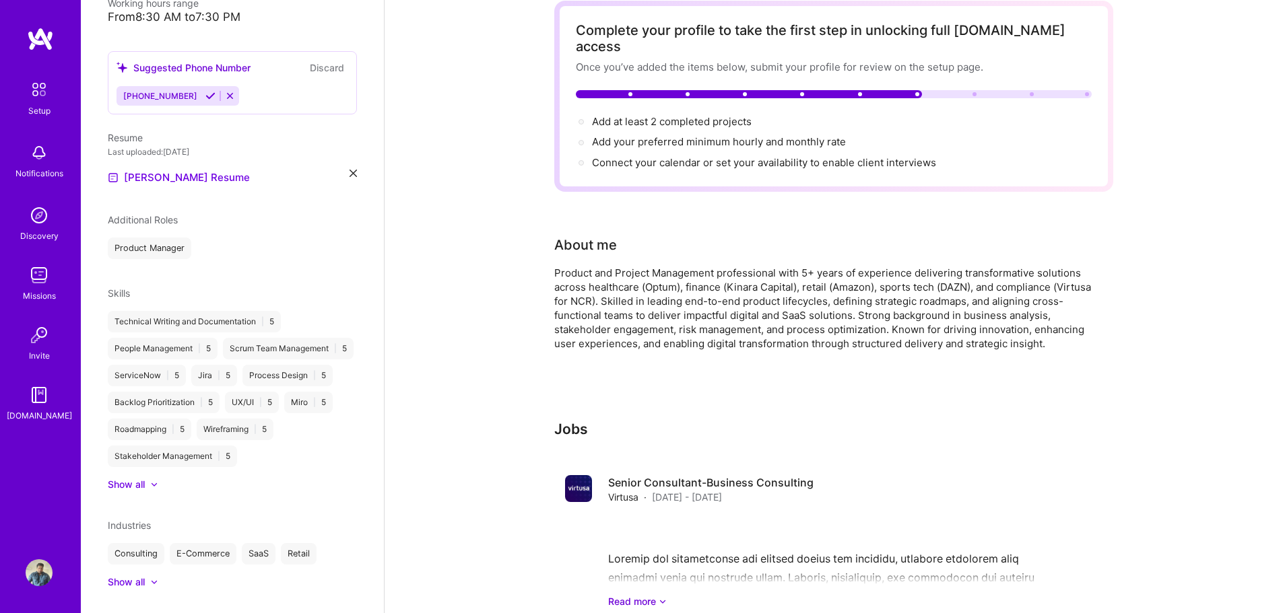
scroll to position [0, 0]
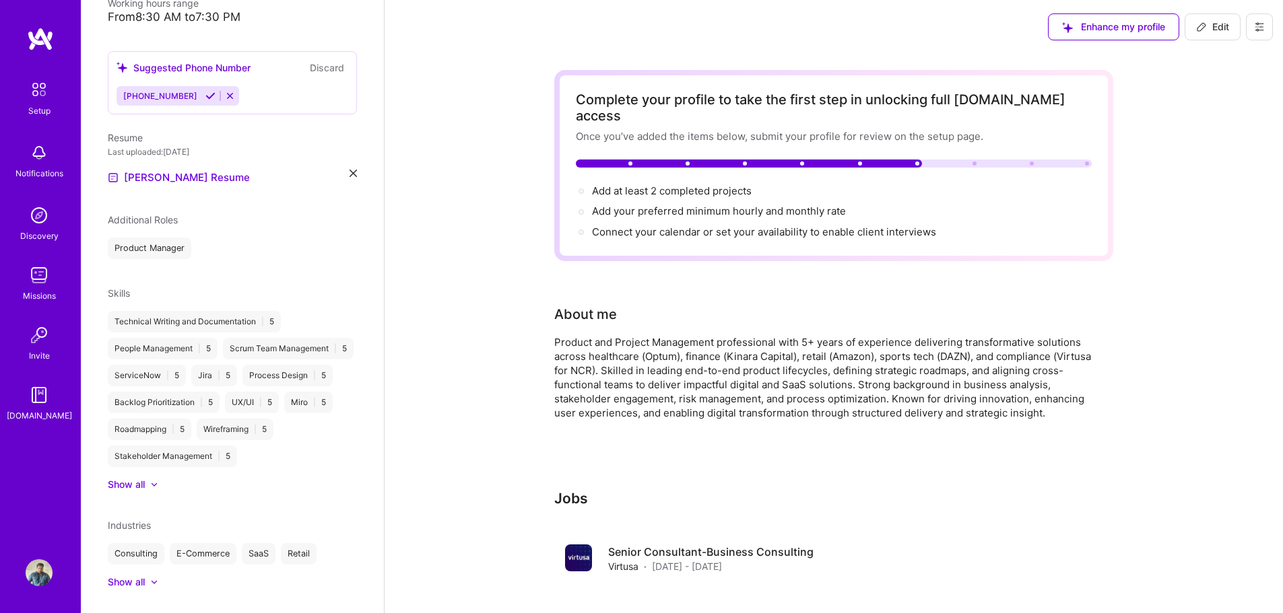
click at [1203, 36] on button "Edit" at bounding box center [1212, 26] width 56 height 27
select select "US"
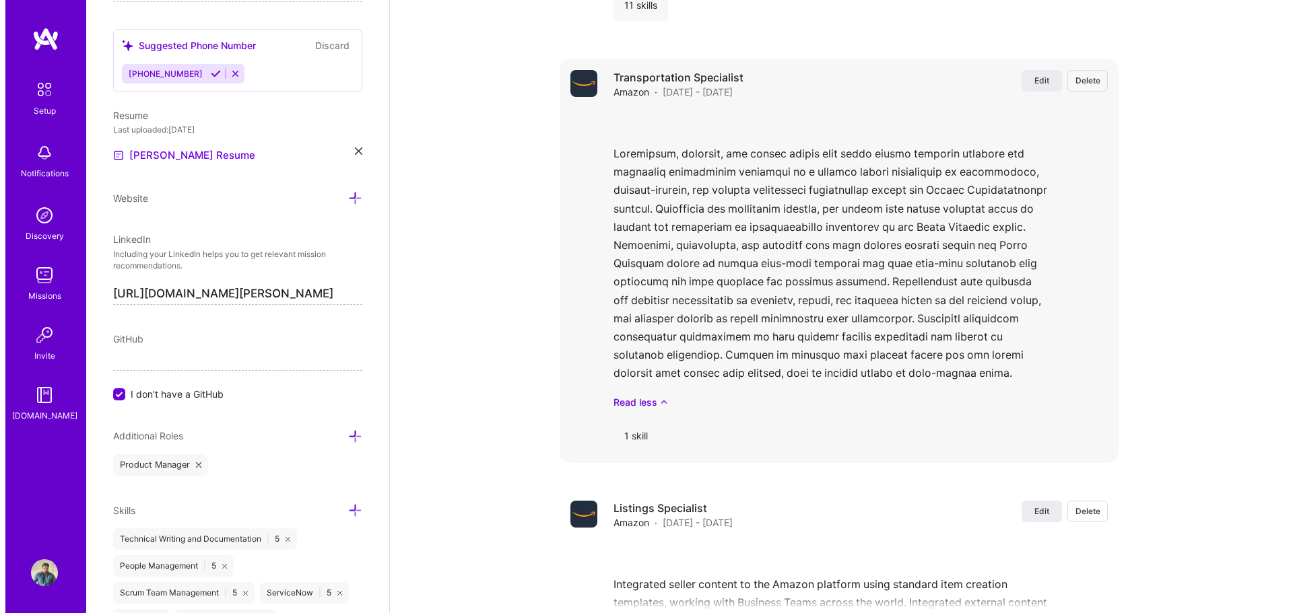
scroll to position [2289, 0]
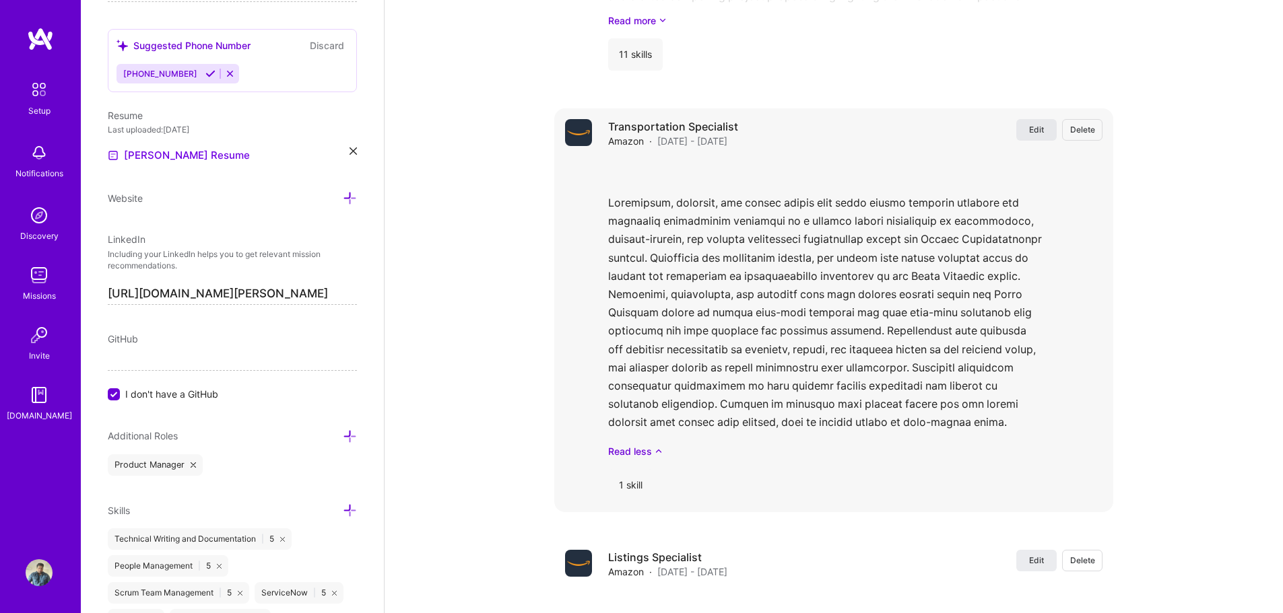
click at [1034, 124] on span "Edit" at bounding box center [1036, 129] width 15 height 11
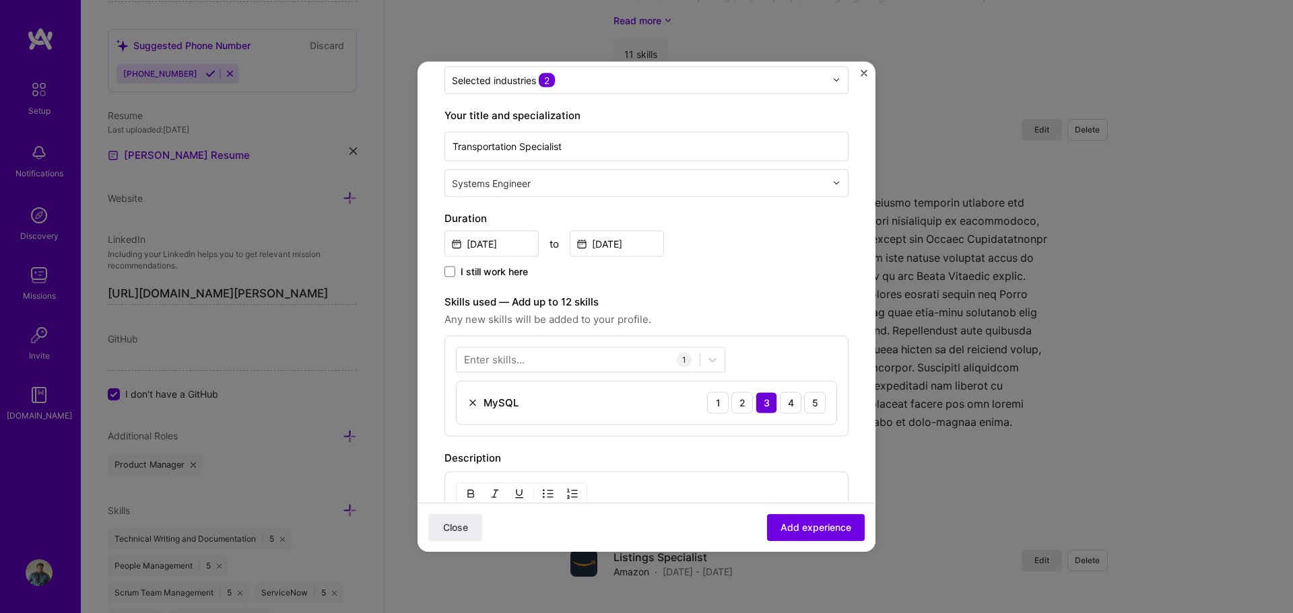
scroll to position [85, 0]
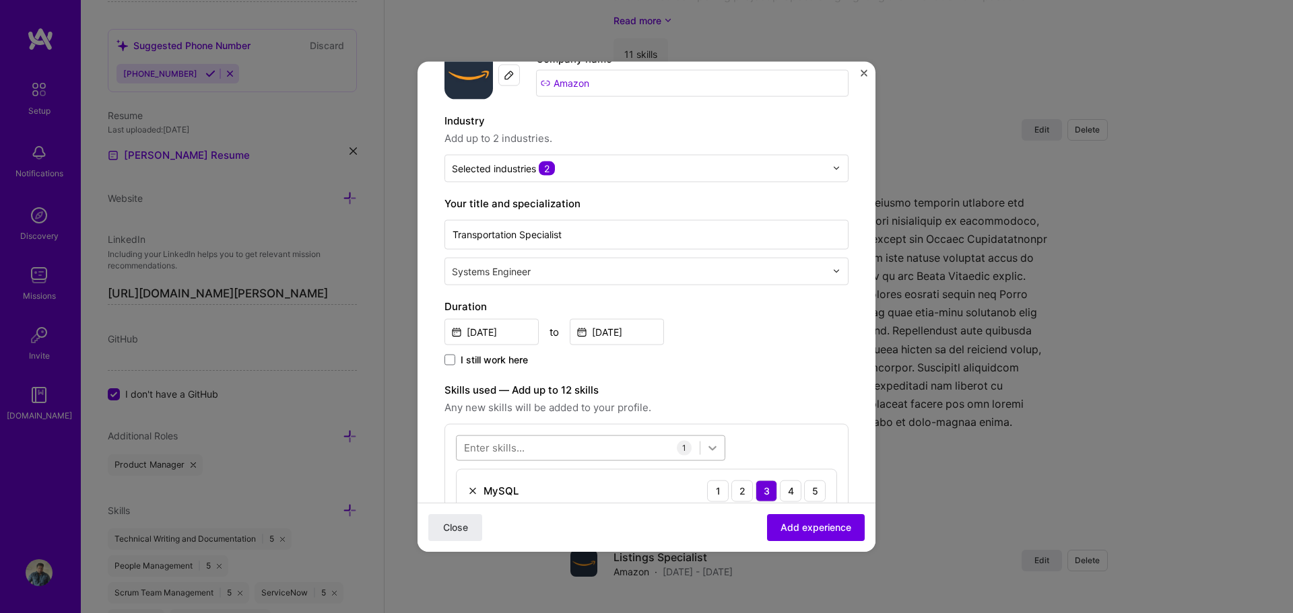
click at [713, 448] on icon at bounding box center [712, 447] width 13 height 13
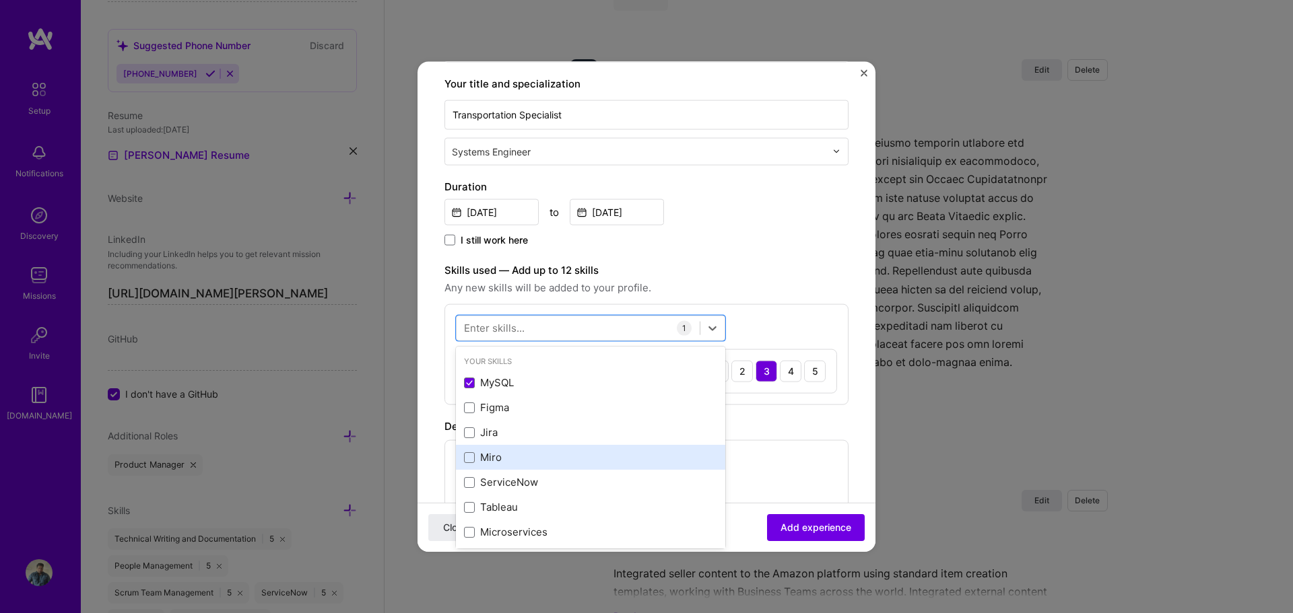
scroll to position [220, 0]
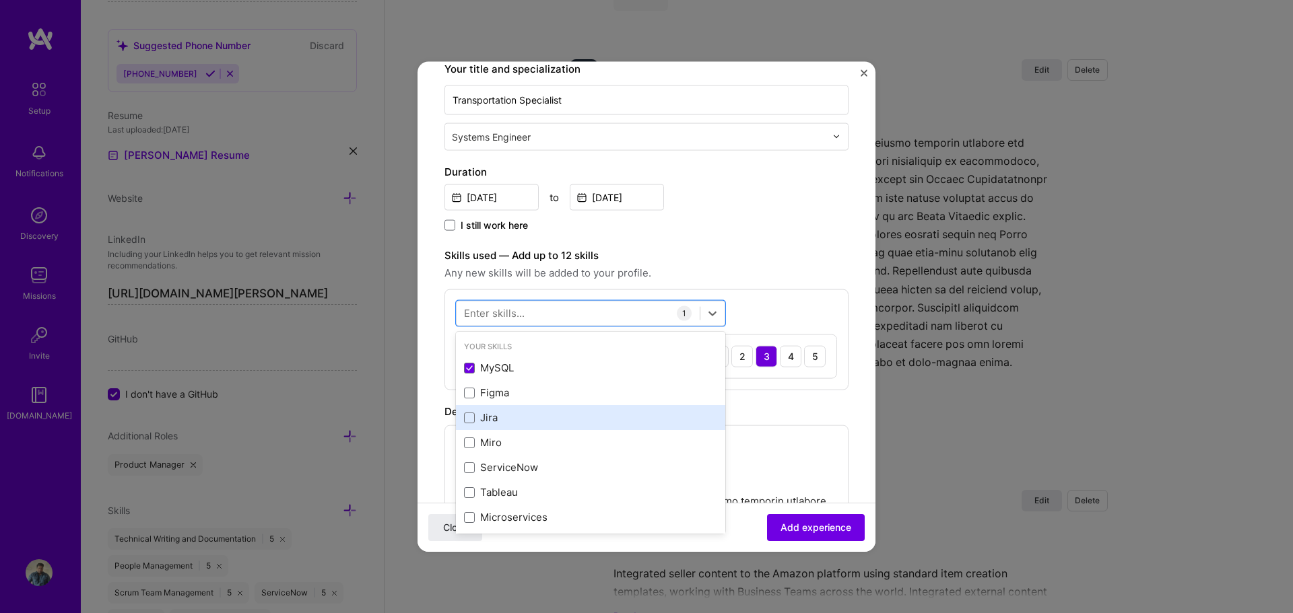
click at [483, 418] on div "Jira" at bounding box center [590, 418] width 253 height 14
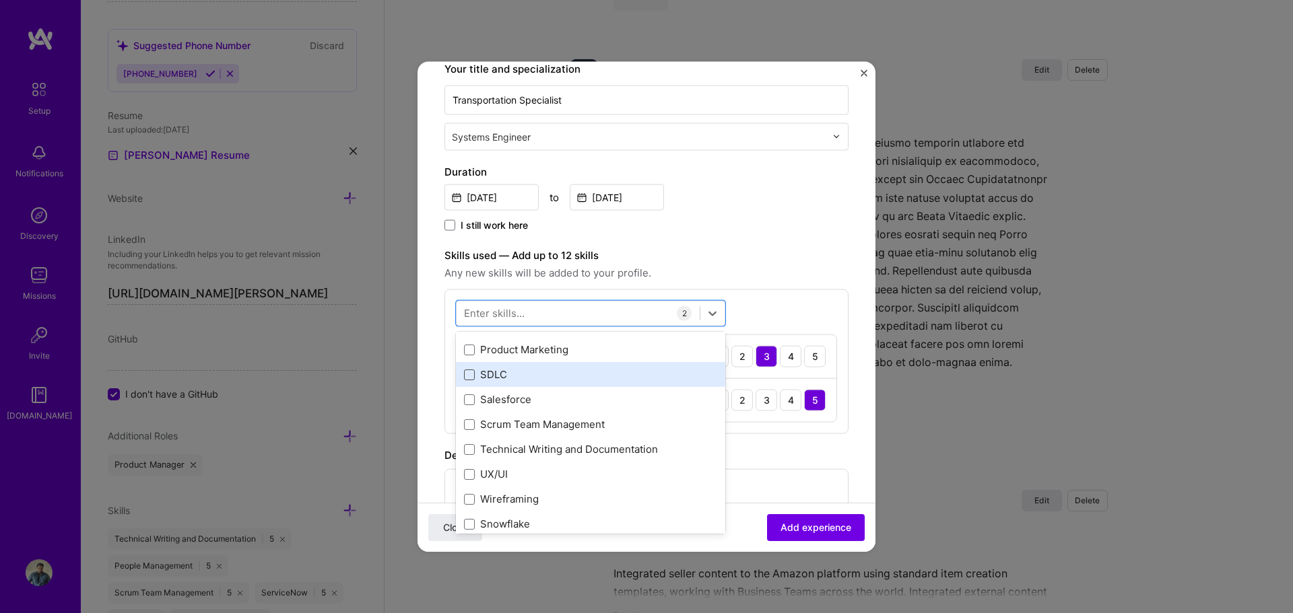
scroll to position [269, 0]
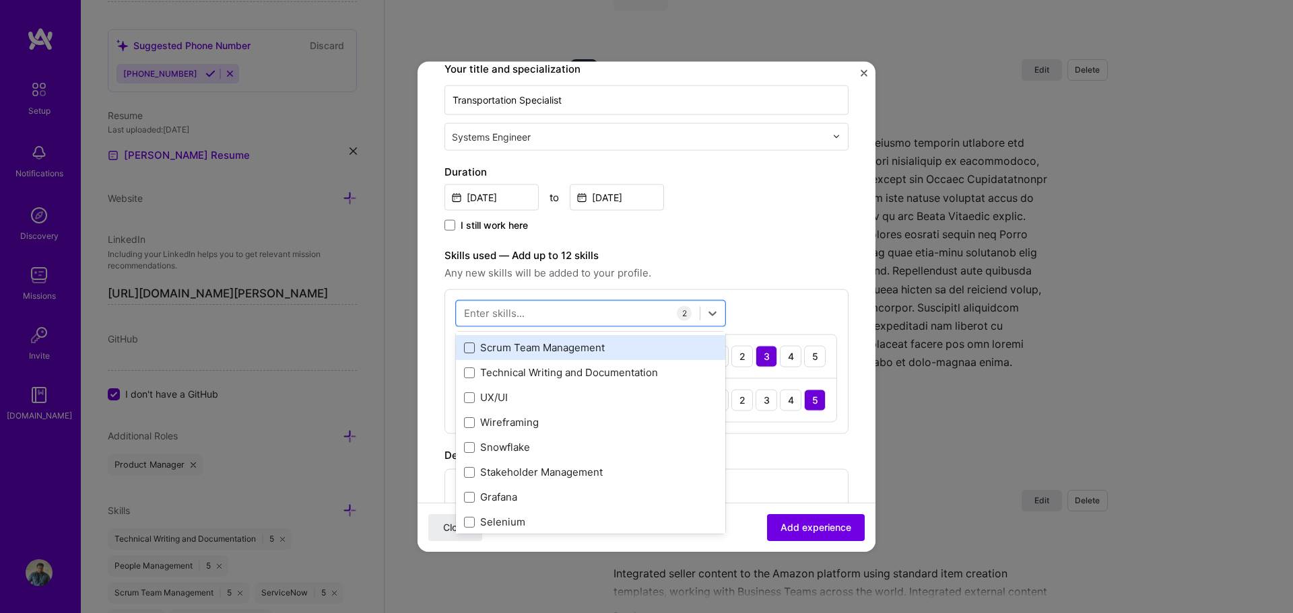
click at [473, 352] on span at bounding box center [469, 347] width 11 height 11
click at [0, 0] on input "checkbox" at bounding box center [0, 0] width 0 height 0
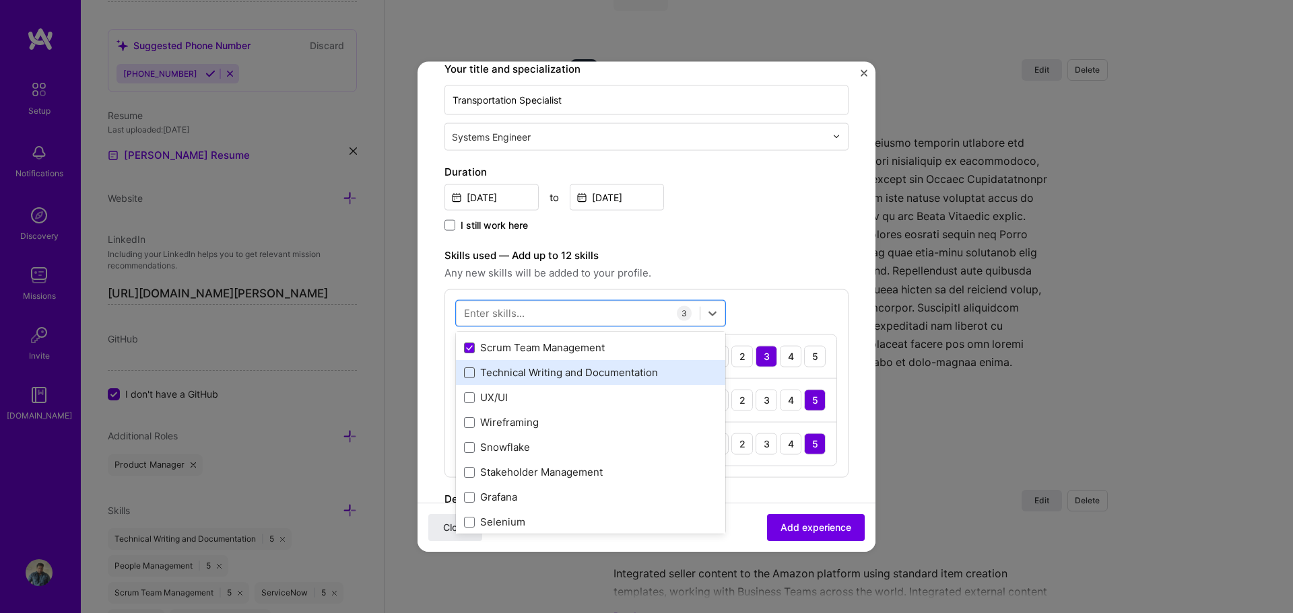
click at [469, 374] on span at bounding box center [469, 372] width 11 height 11
click at [0, 0] on input "checkbox" at bounding box center [0, 0] width 0 height 0
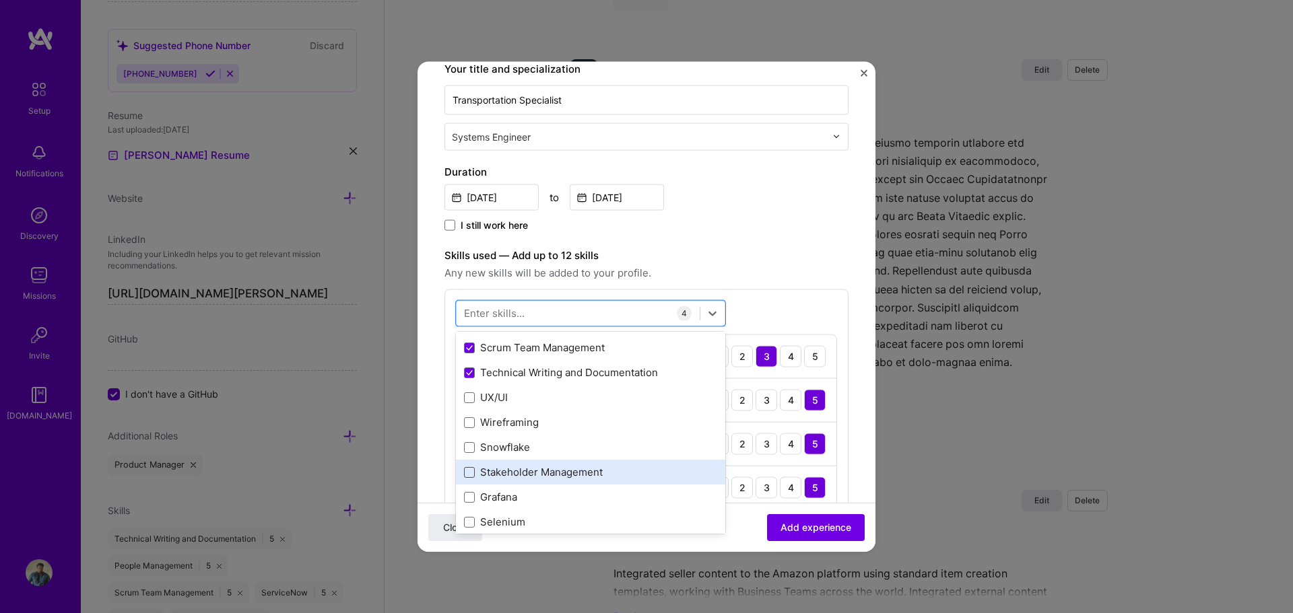
click at [471, 467] on span at bounding box center [469, 472] width 11 height 11
click at [0, 0] on input "checkbox" at bounding box center [0, 0] width 0 height 0
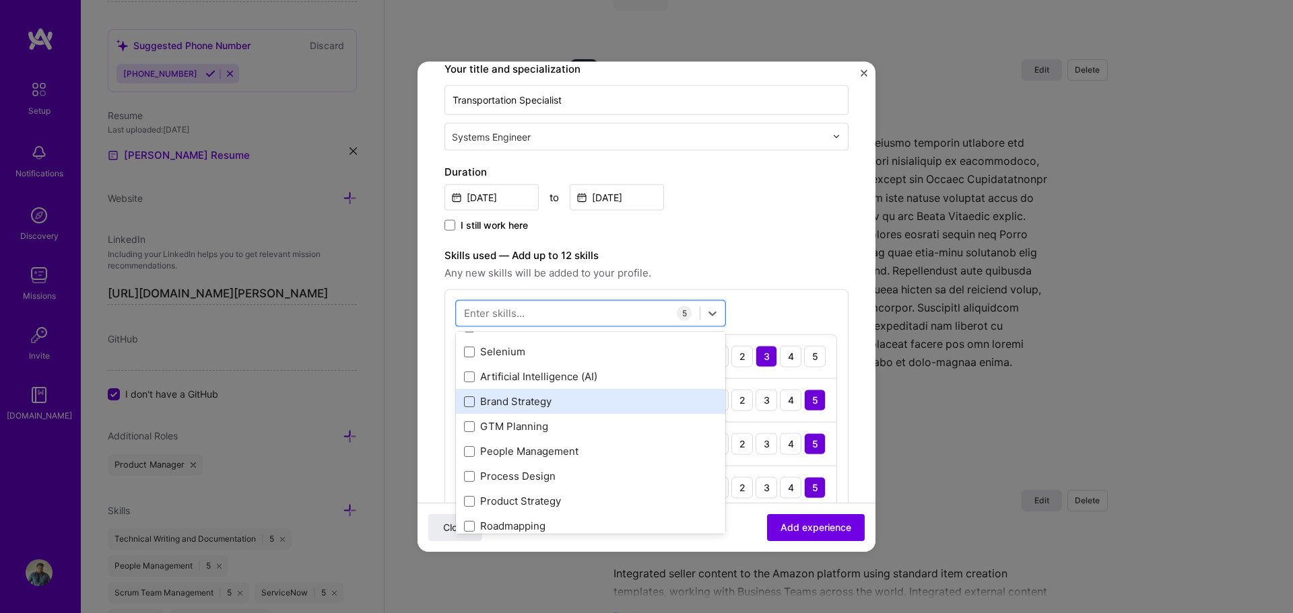
scroll to position [471, 0]
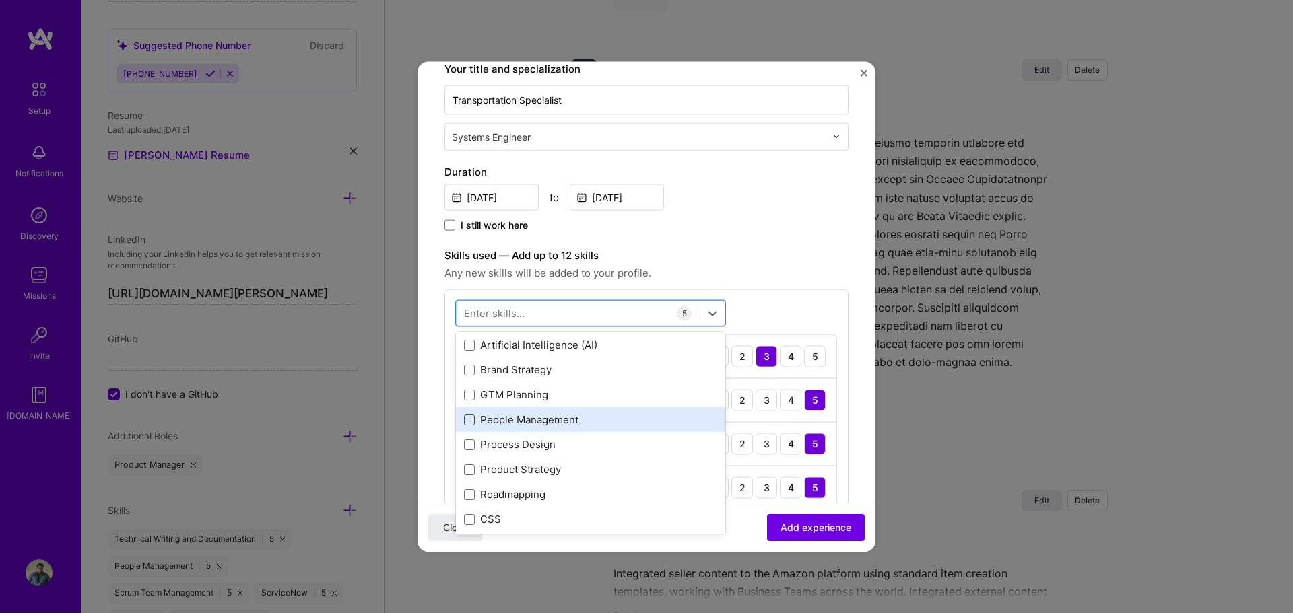
click at [471, 417] on span at bounding box center [469, 419] width 11 height 11
click at [0, 0] on input "checkbox" at bounding box center [0, 0] width 0 height 0
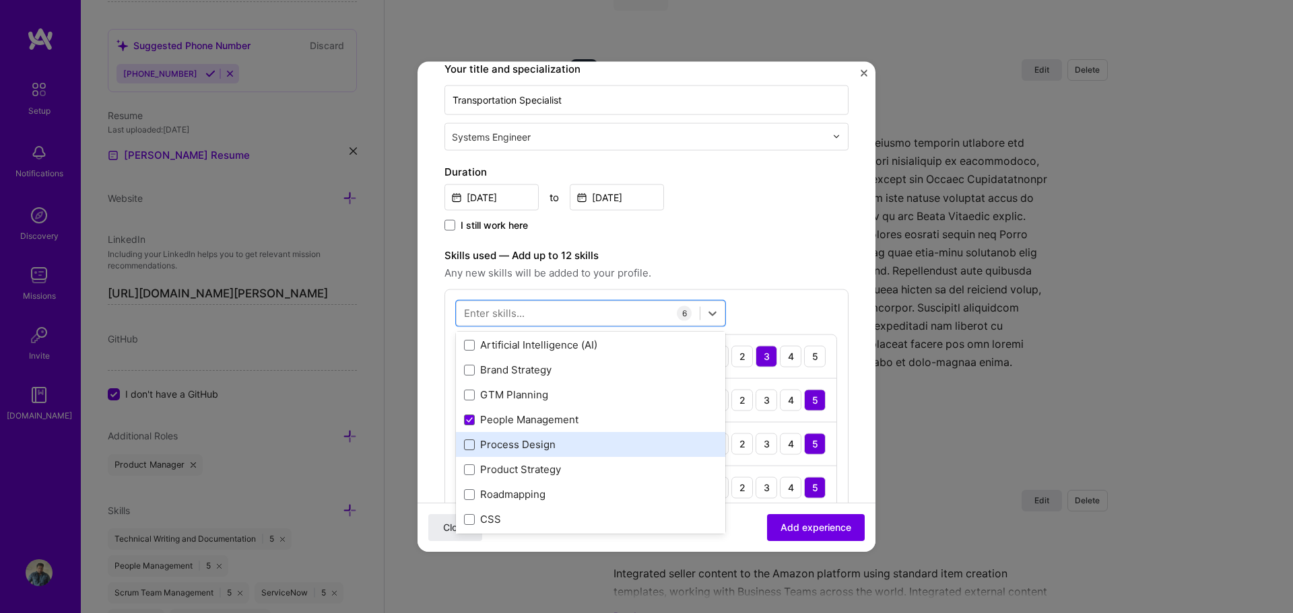
click at [466, 442] on span at bounding box center [469, 444] width 11 height 11
click at [0, 0] on input "checkbox" at bounding box center [0, 0] width 0 height 0
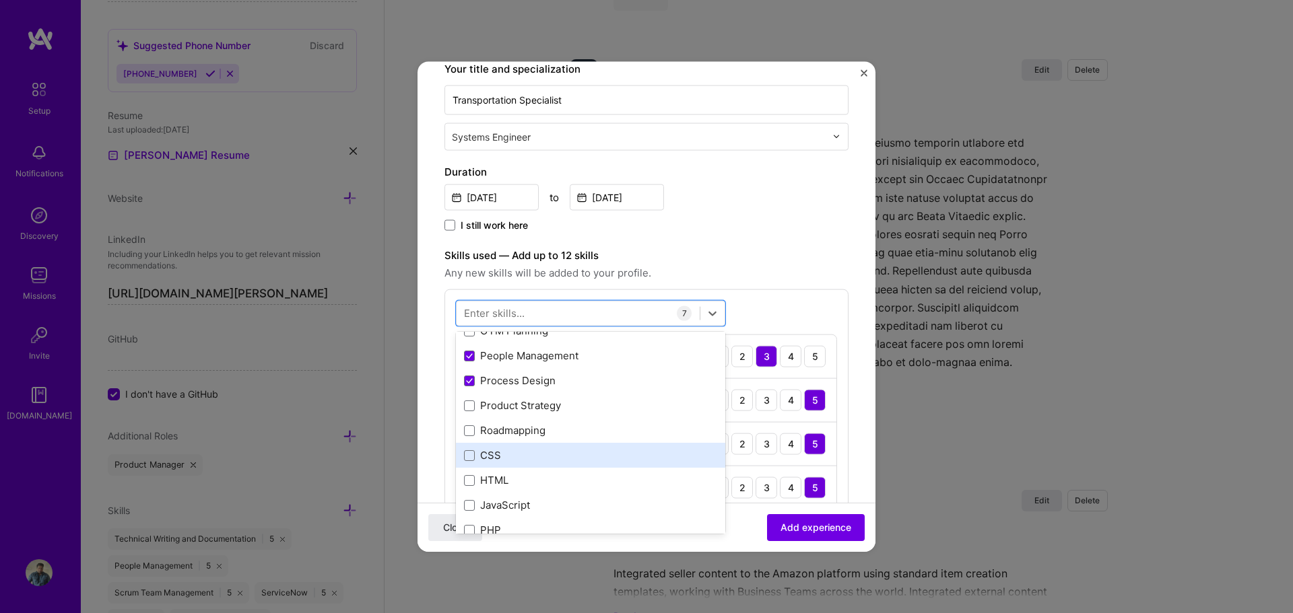
scroll to position [539, 0]
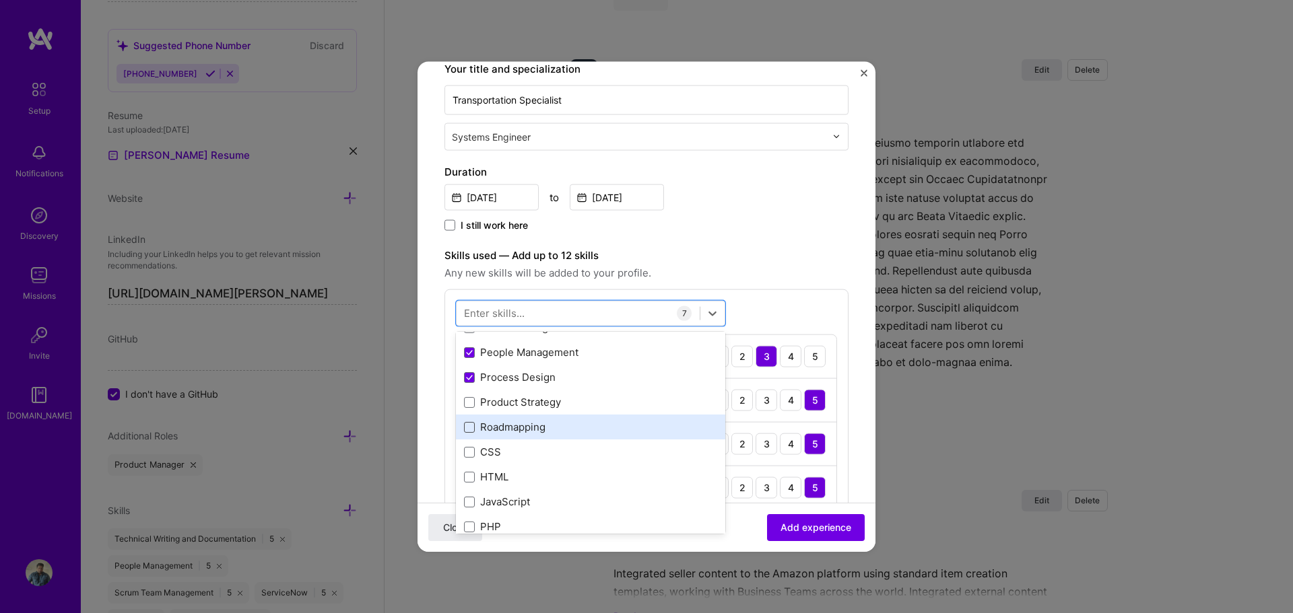
click at [469, 424] on span at bounding box center [469, 427] width 11 height 11
click at [0, 0] on input "checkbox" at bounding box center [0, 0] width 0 height 0
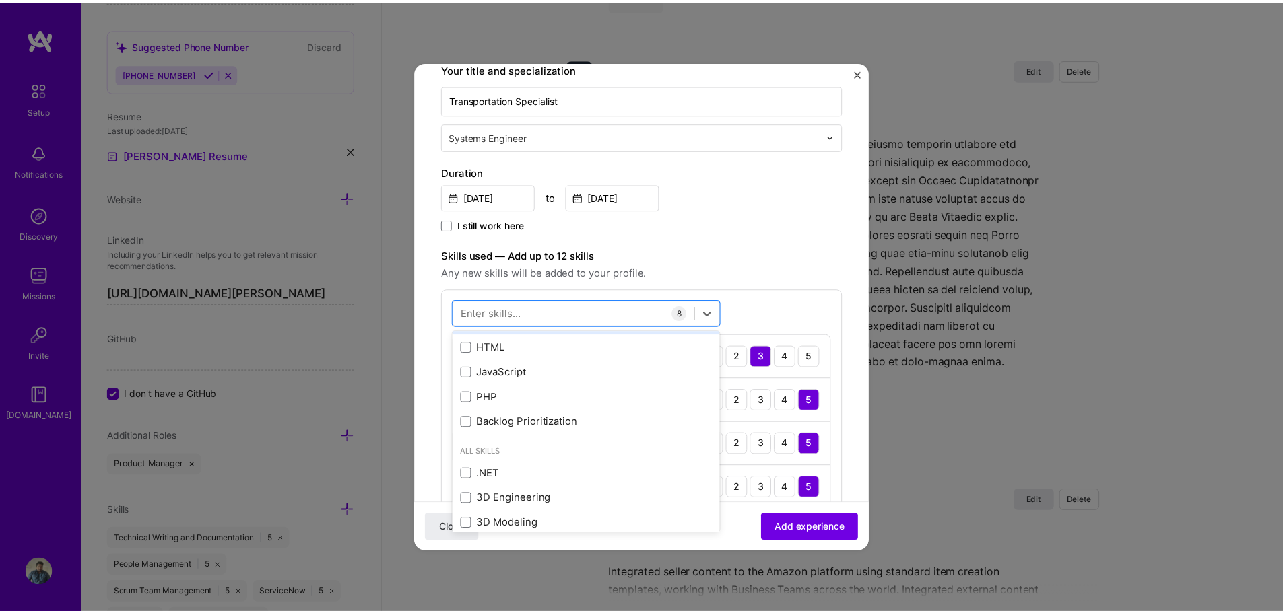
scroll to position [673, 0]
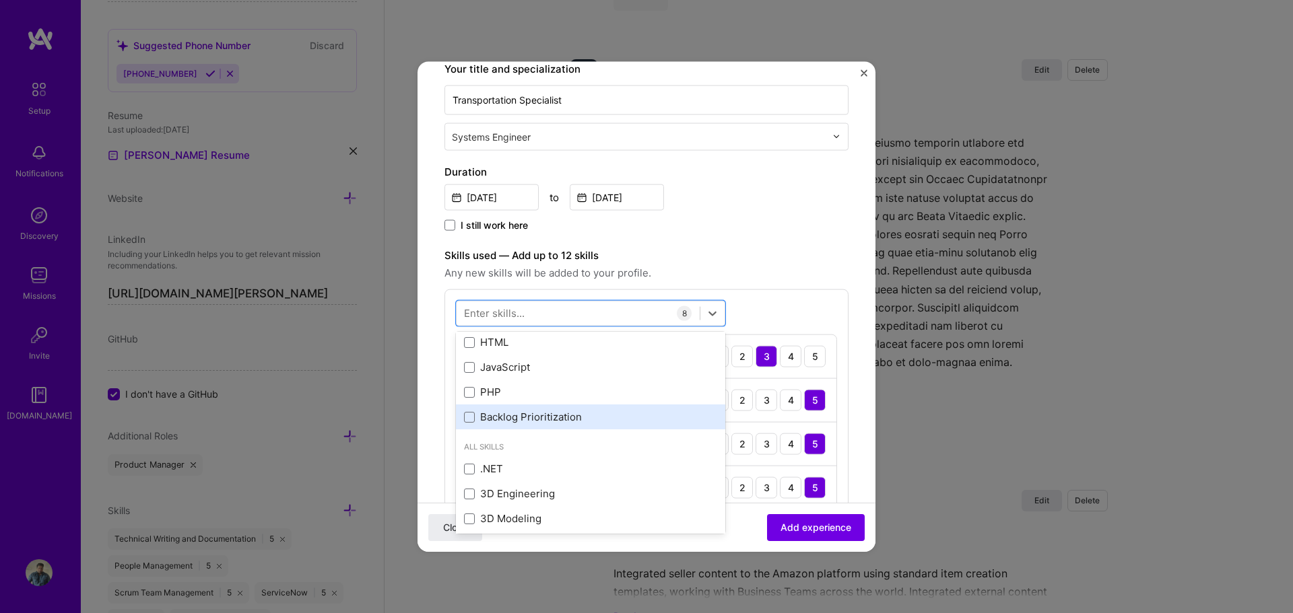
click at [498, 421] on div "Backlog Prioritization" at bounding box center [590, 417] width 253 height 14
click at [807, 198] on div "Jul, 2019 to Dec, 2019" at bounding box center [646, 195] width 404 height 29
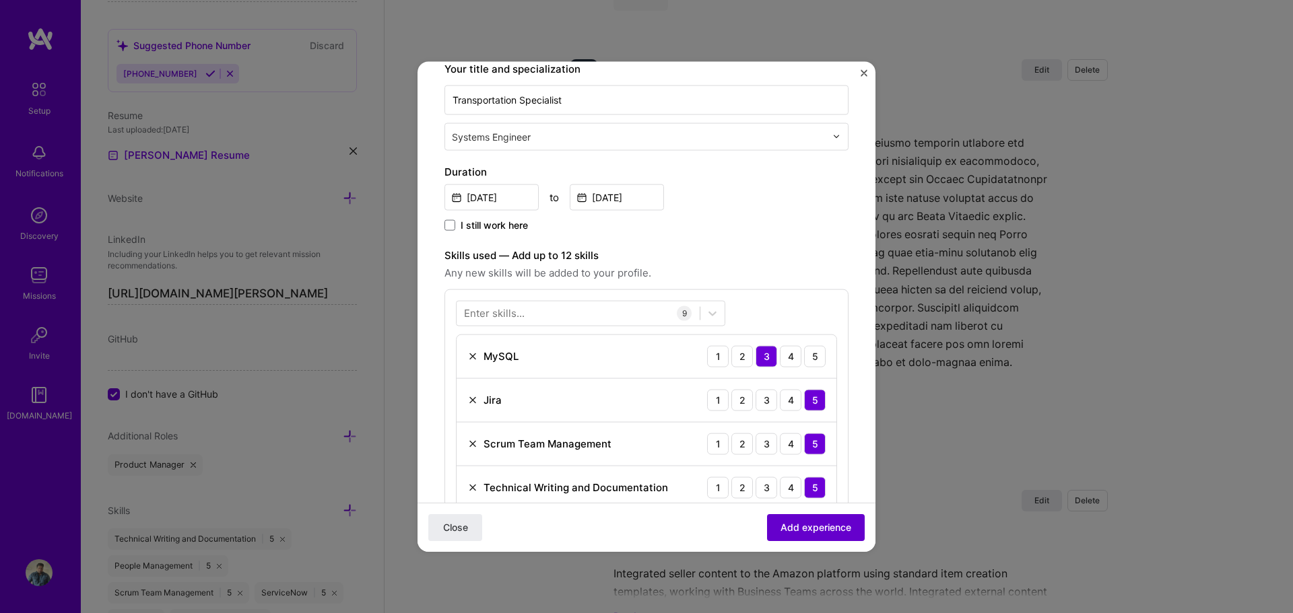
click at [810, 528] on span "Add experience" at bounding box center [815, 527] width 71 height 13
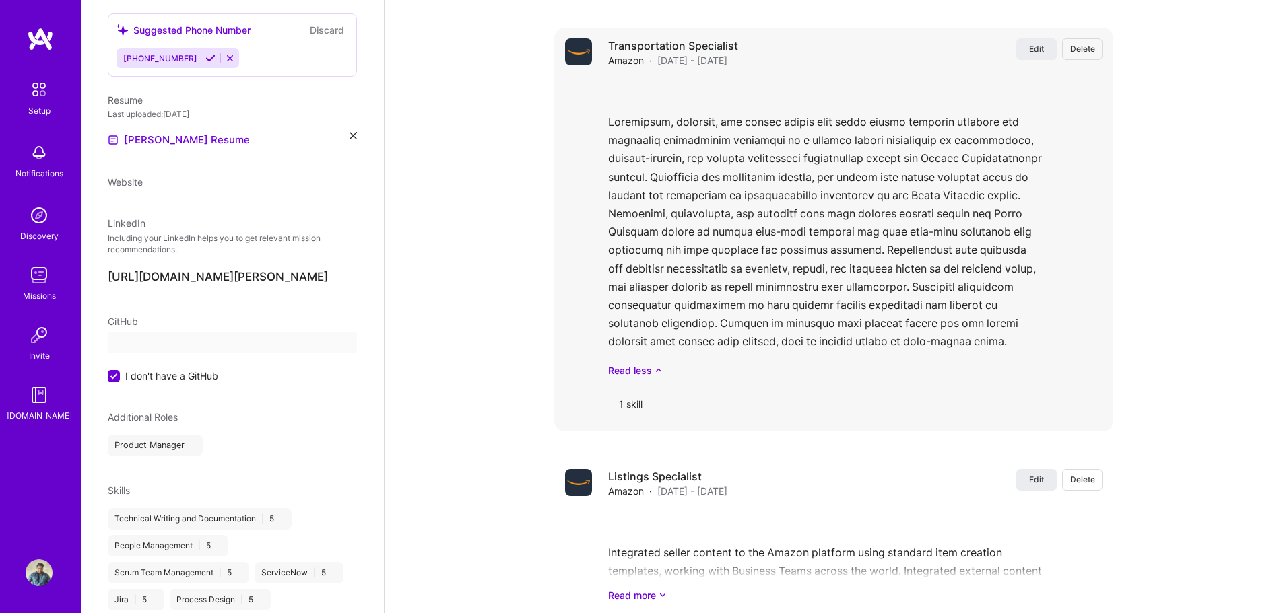
select select "US"
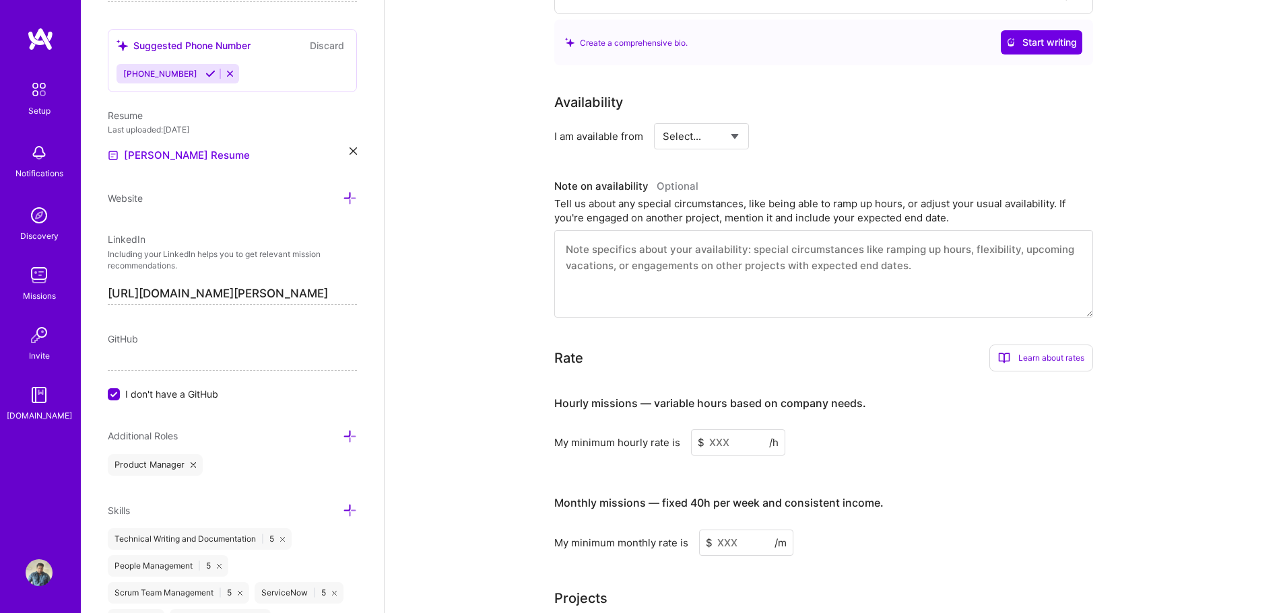
scroll to position [518, 0]
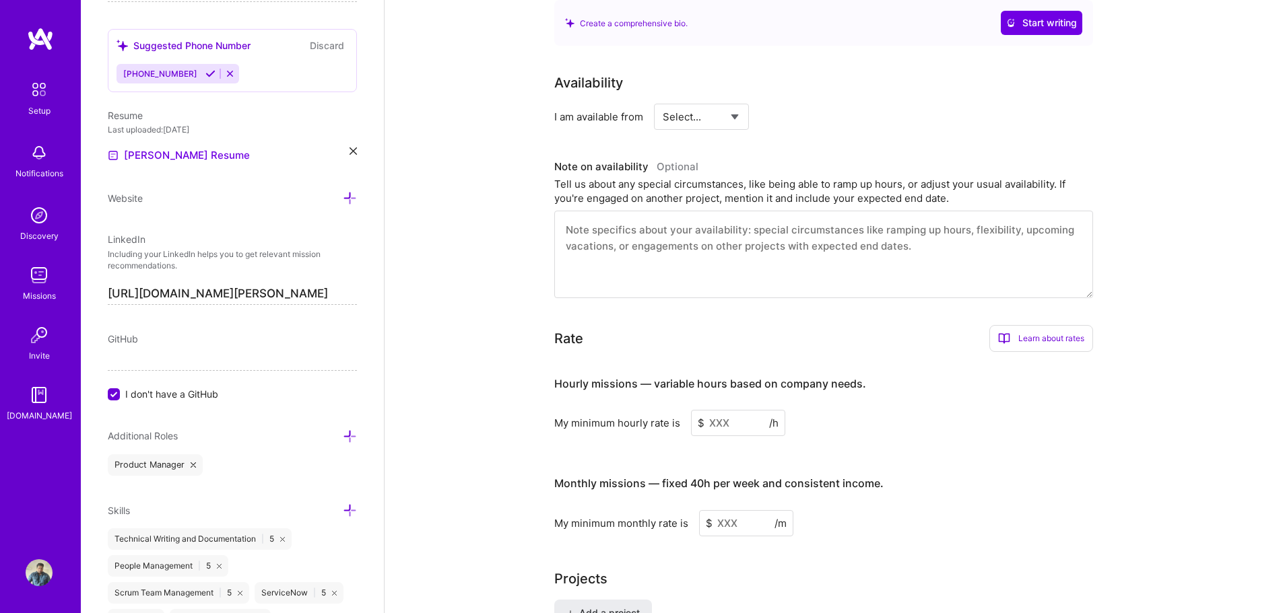
click at [733, 100] on select "Select... Right Now Future Date Not Available" at bounding box center [701, 117] width 77 height 34
select select "Right Now"
click at [663, 100] on select "Select... Right Now Future Date Not Available" at bounding box center [701, 117] width 77 height 34
click at [805, 104] on input at bounding box center [824, 117] width 81 height 26
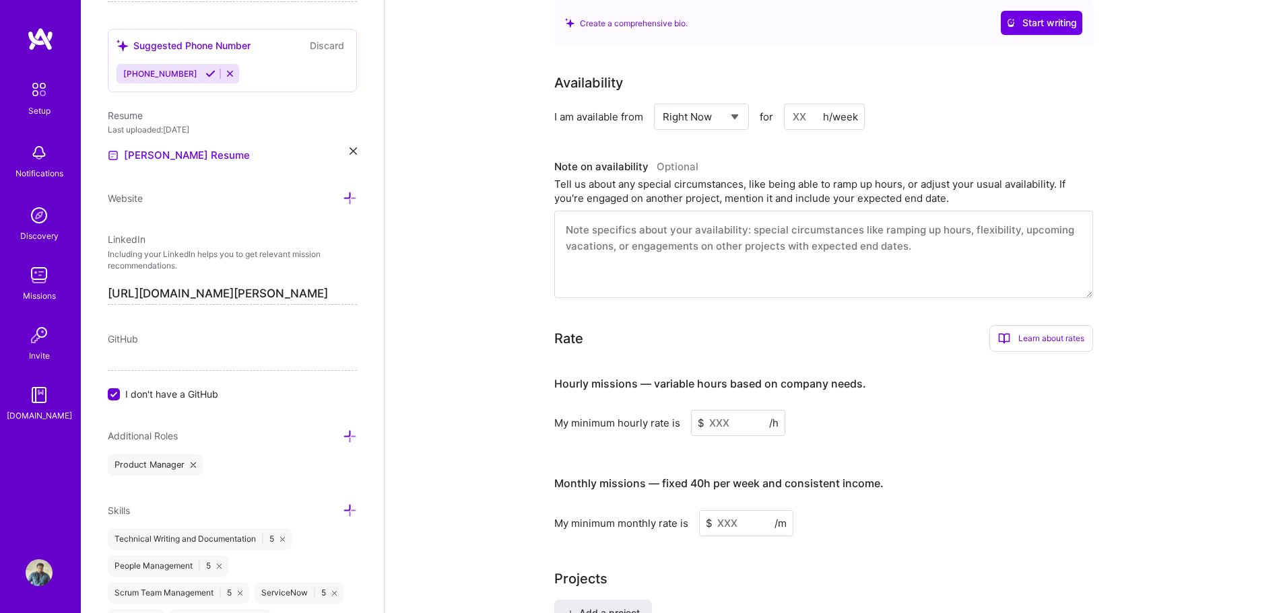
click at [808, 104] on input at bounding box center [824, 117] width 81 height 26
type input "7"
type input "40"
click at [933, 104] on div "I am available from Select... Right Now Future Date Not Available for 40 h/week" at bounding box center [823, 117] width 539 height 26
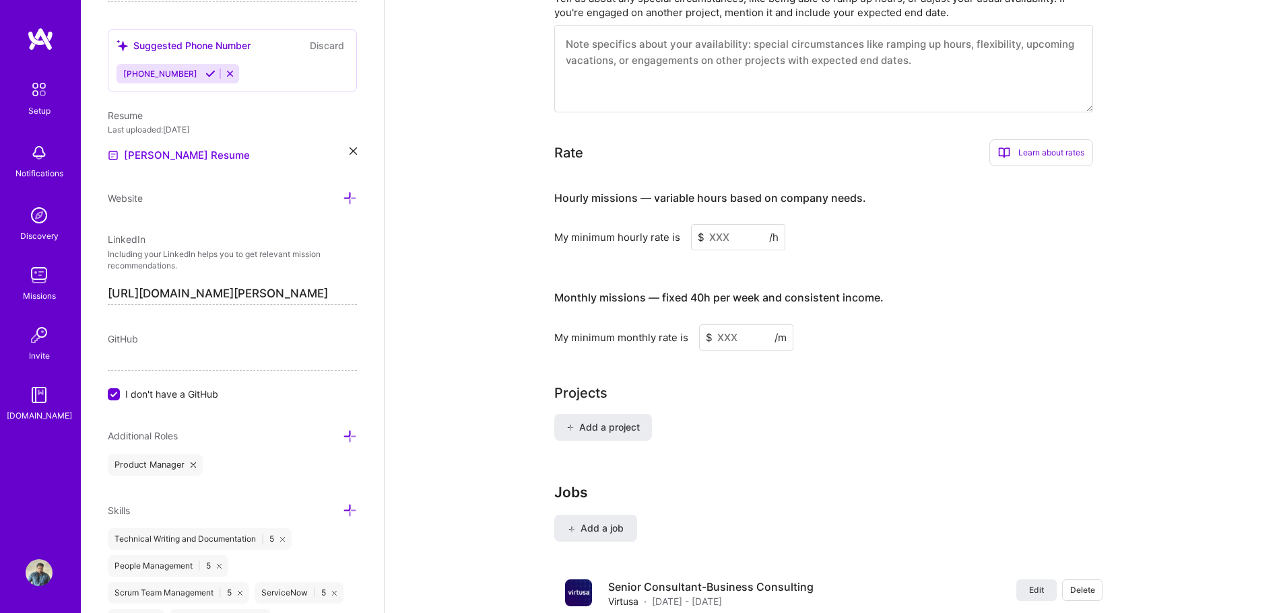
scroll to position [720, 0]
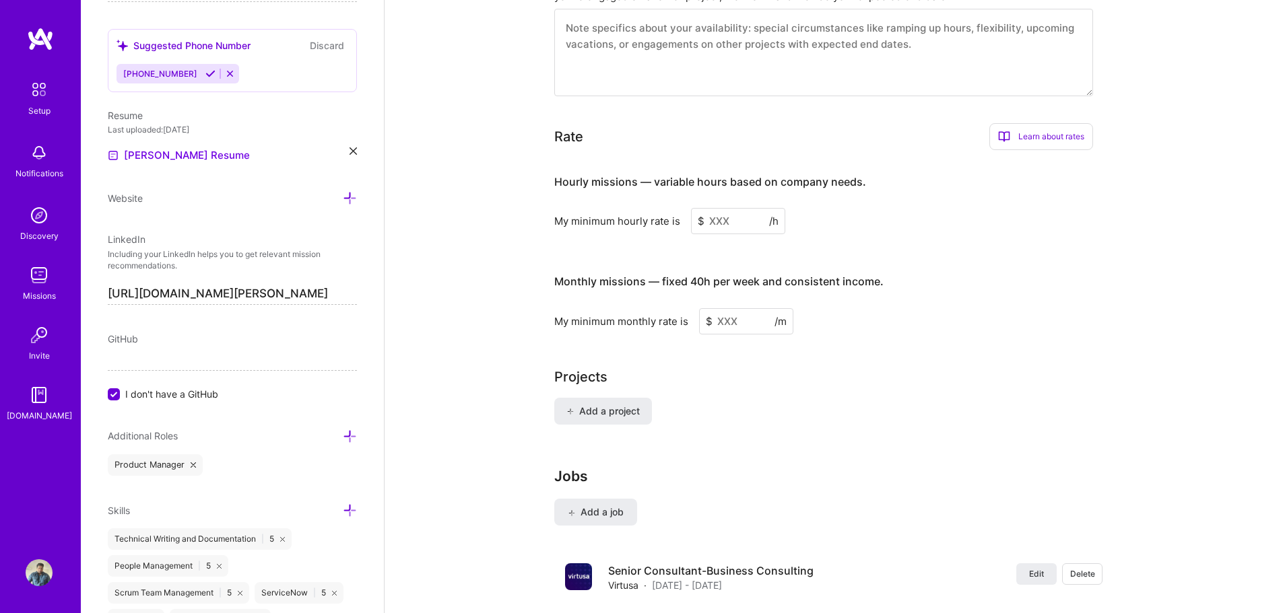
click at [733, 208] on input at bounding box center [738, 221] width 94 height 26
click at [1038, 123] on div "Learn about rates" at bounding box center [1041, 136] width 104 height 27
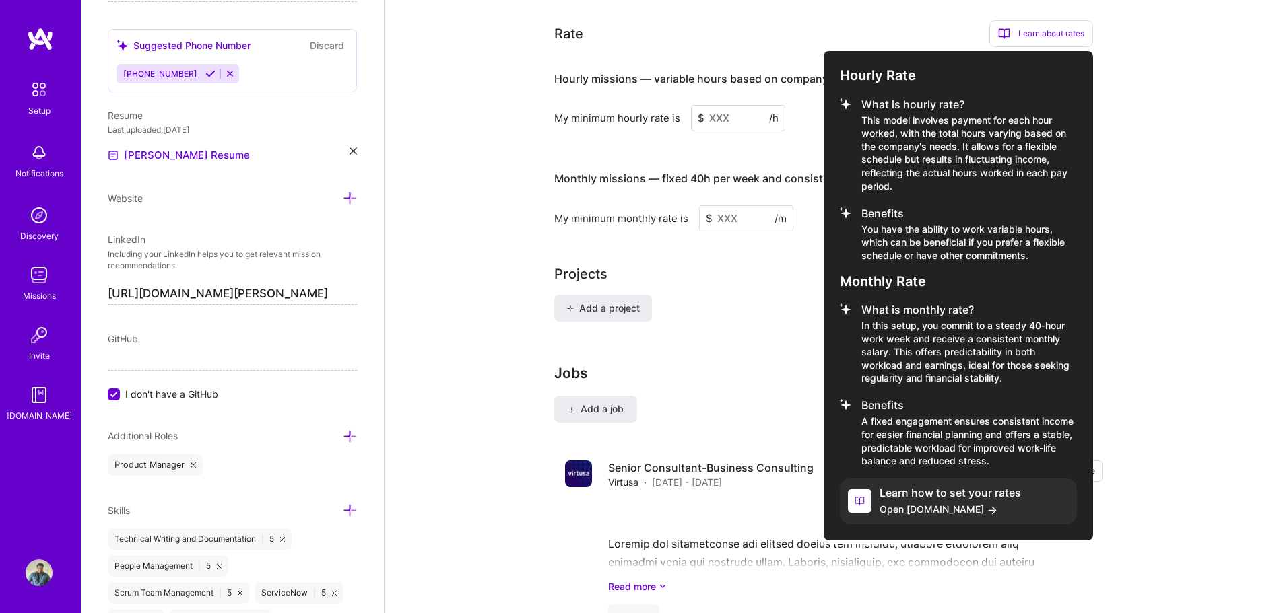
scroll to position [855, 0]
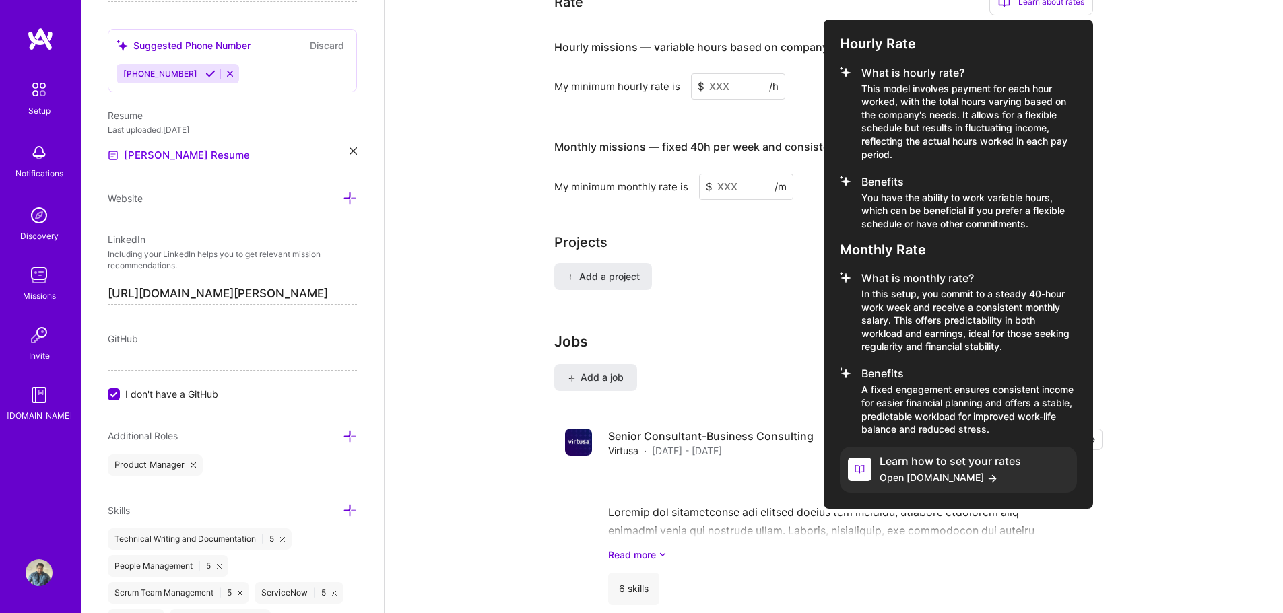
click at [1155, 184] on div at bounding box center [641, 306] width 1283 height 613
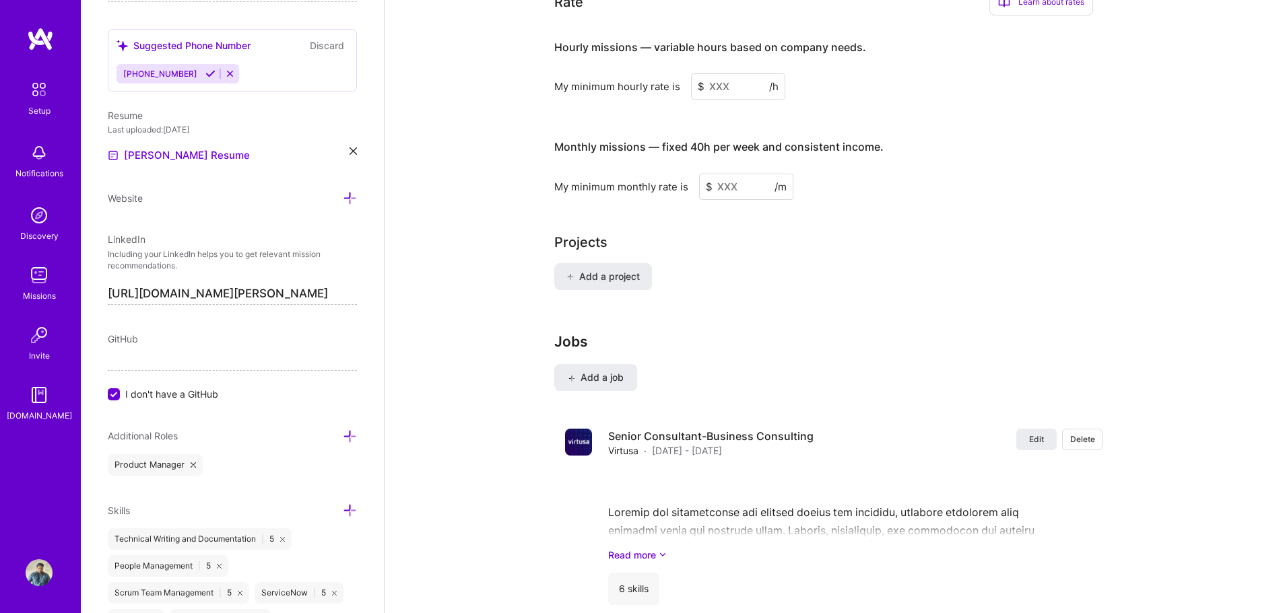
click at [710, 73] on input at bounding box center [738, 86] width 94 height 26
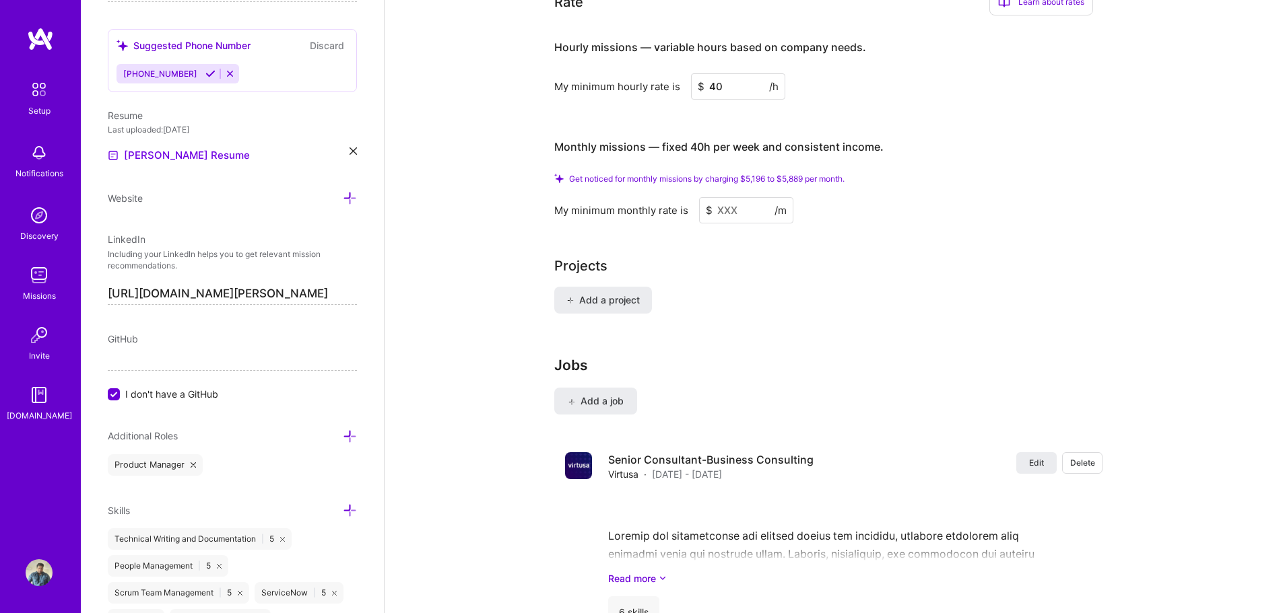
drag, startPoint x: 728, startPoint y: 70, endPoint x: 698, endPoint y: 64, distance: 30.2
click at [698, 73] on div "$ 40 /h" at bounding box center [738, 86] width 94 height 26
type input "50"
click at [731, 197] on input at bounding box center [746, 210] width 94 height 26
drag, startPoint x: 725, startPoint y: 67, endPoint x: 698, endPoint y: 68, distance: 27.0
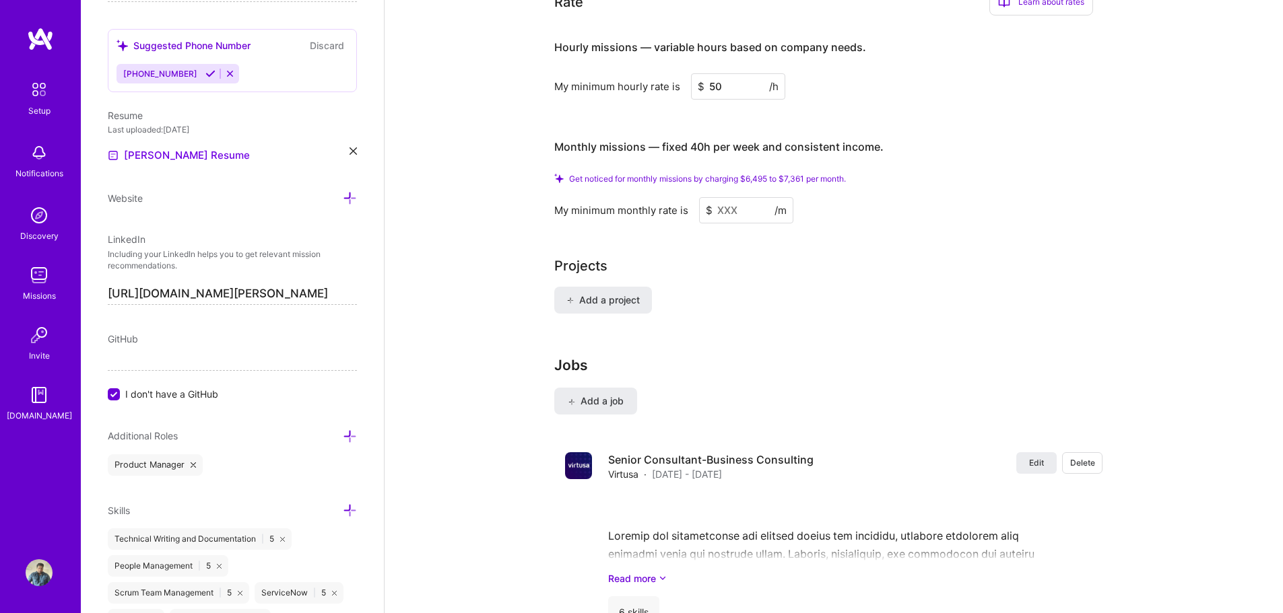
click at [698, 73] on div "$ 50 /h" at bounding box center [738, 86] width 94 height 26
type input "45"
click at [735, 197] on input at bounding box center [746, 210] width 94 height 26
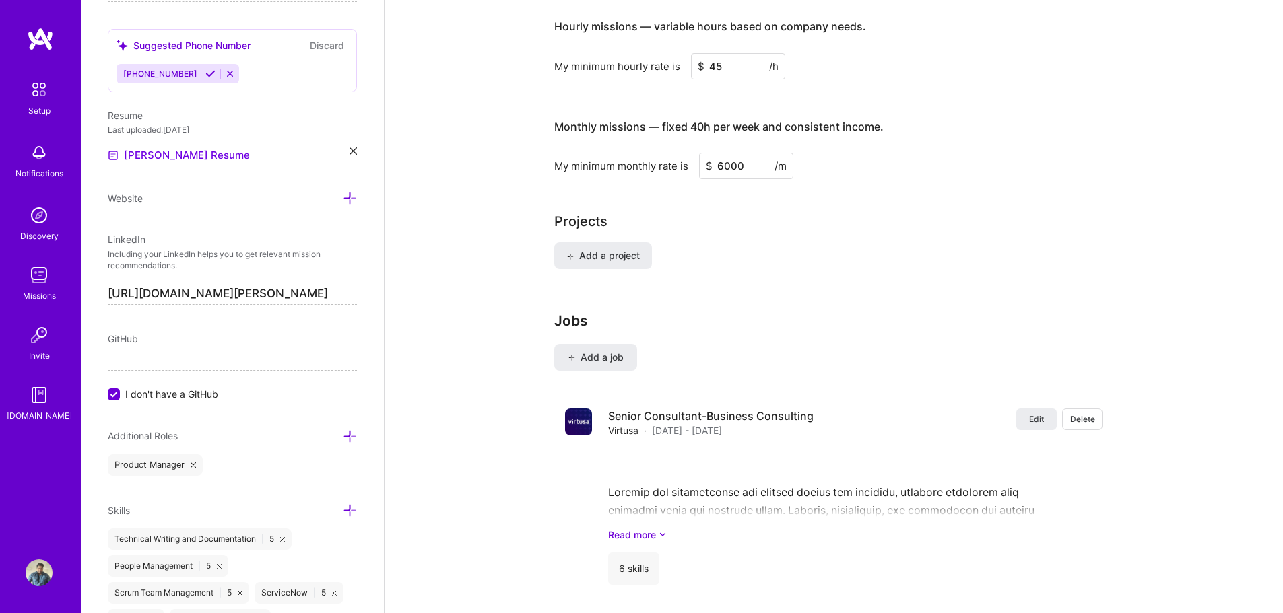
type input "6000"
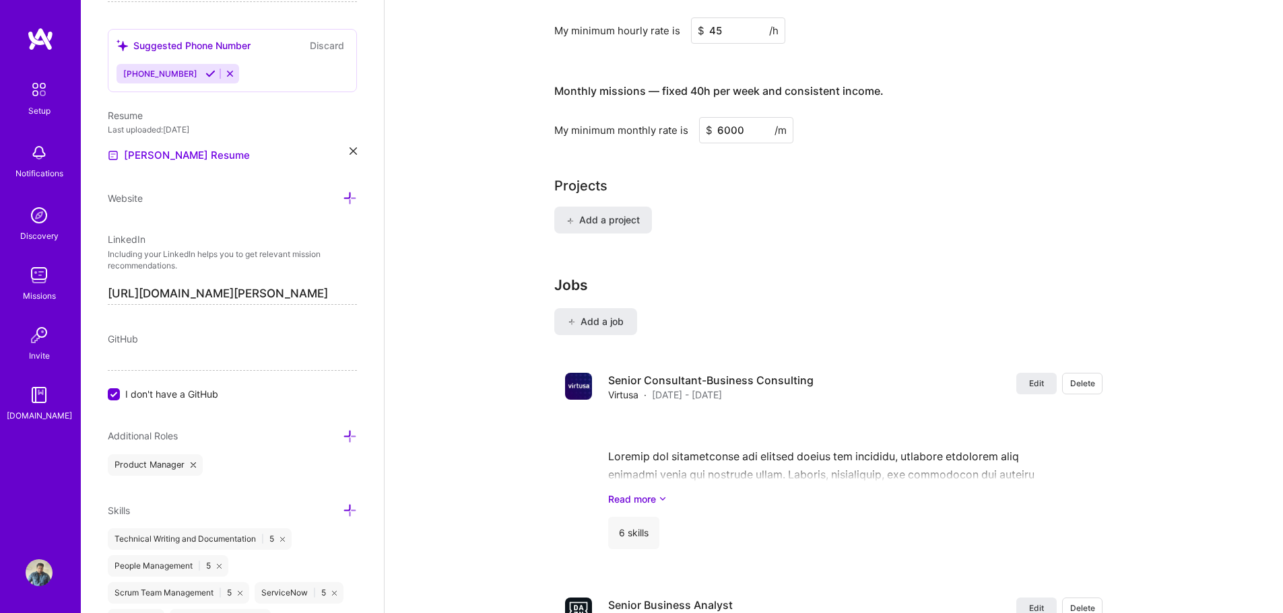
scroll to position [922, 0]
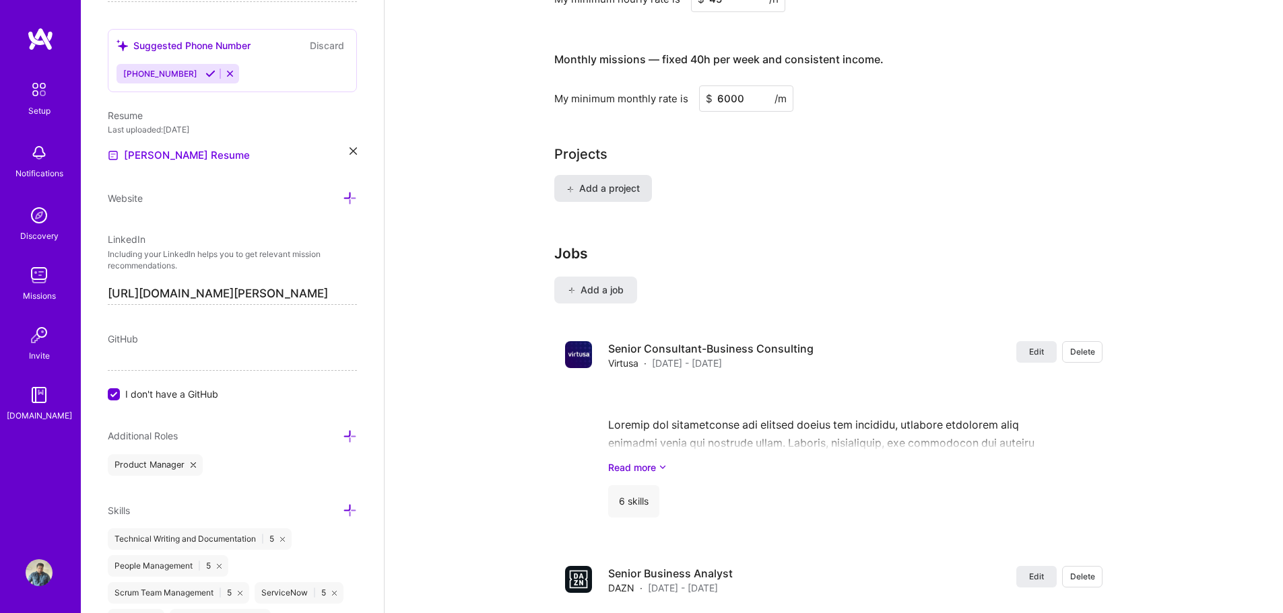
click at [600, 182] on span "Add a project" at bounding box center [602, 188] width 73 height 13
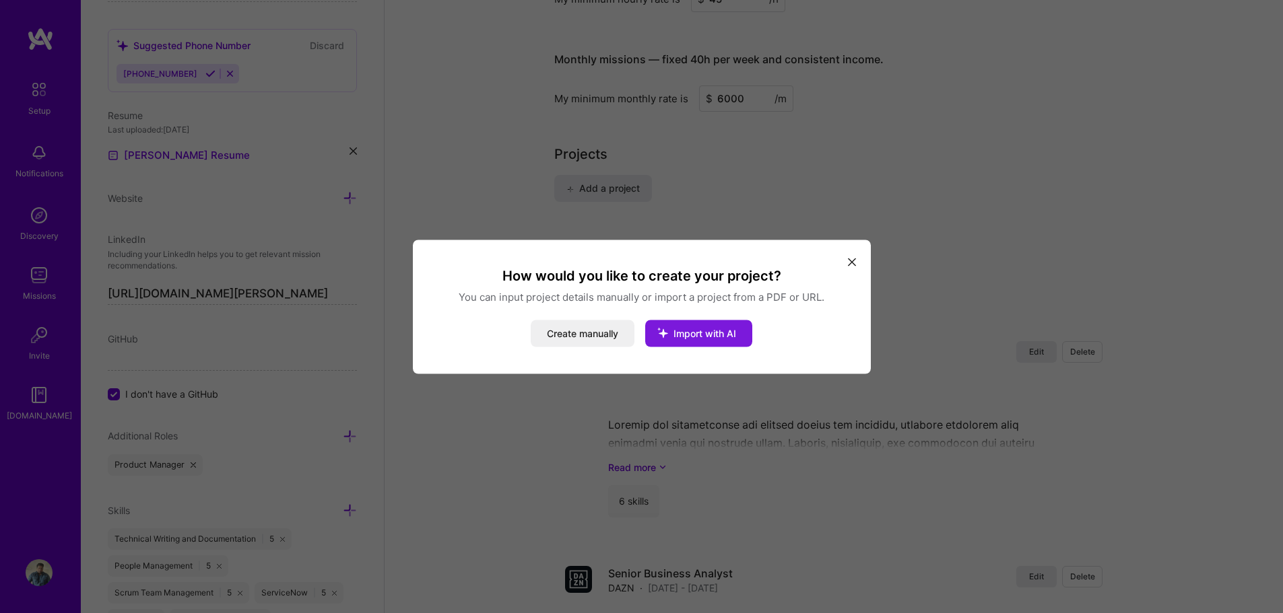
click at [710, 336] on span "Import with AI" at bounding box center [704, 332] width 63 height 11
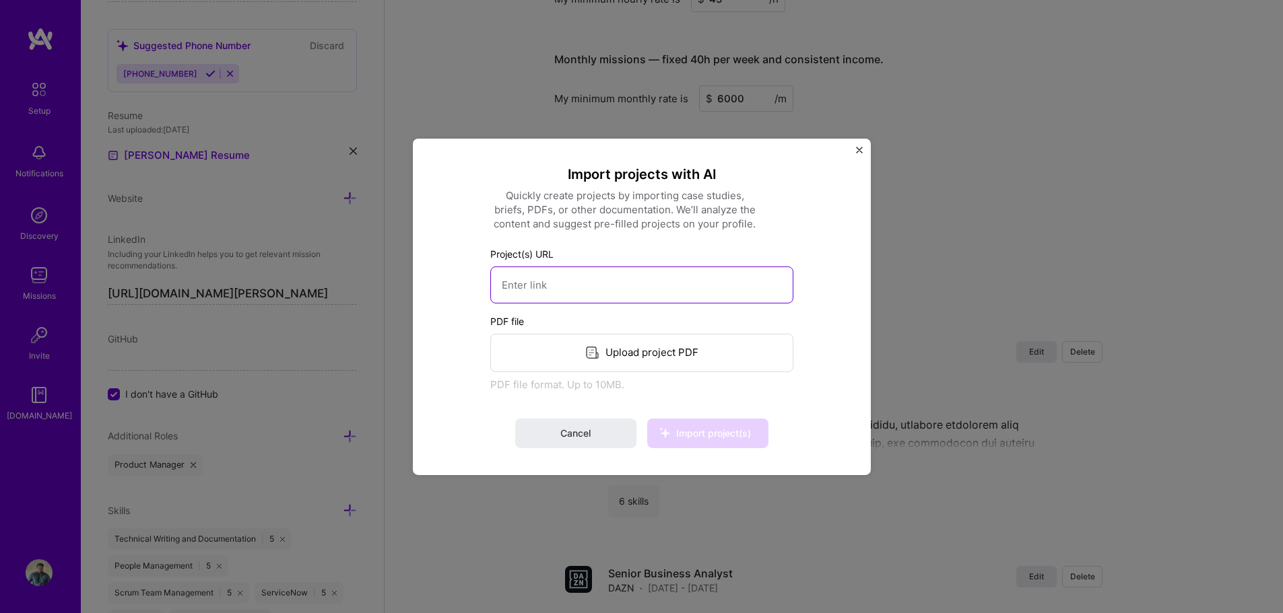
click at [558, 288] on input at bounding box center [641, 284] width 303 height 37
paste input "https://www.ncrvoyix.com/"
type input "https://www.ncrvoyix.com/"
click at [848, 304] on div "Import projects with AI Quickly create projects by importing case studies, brie…" at bounding box center [642, 306] width 458 height 337
click at [705, 436] on span "Import project(s)" at bounding box center [713, 433] width 75 height 11
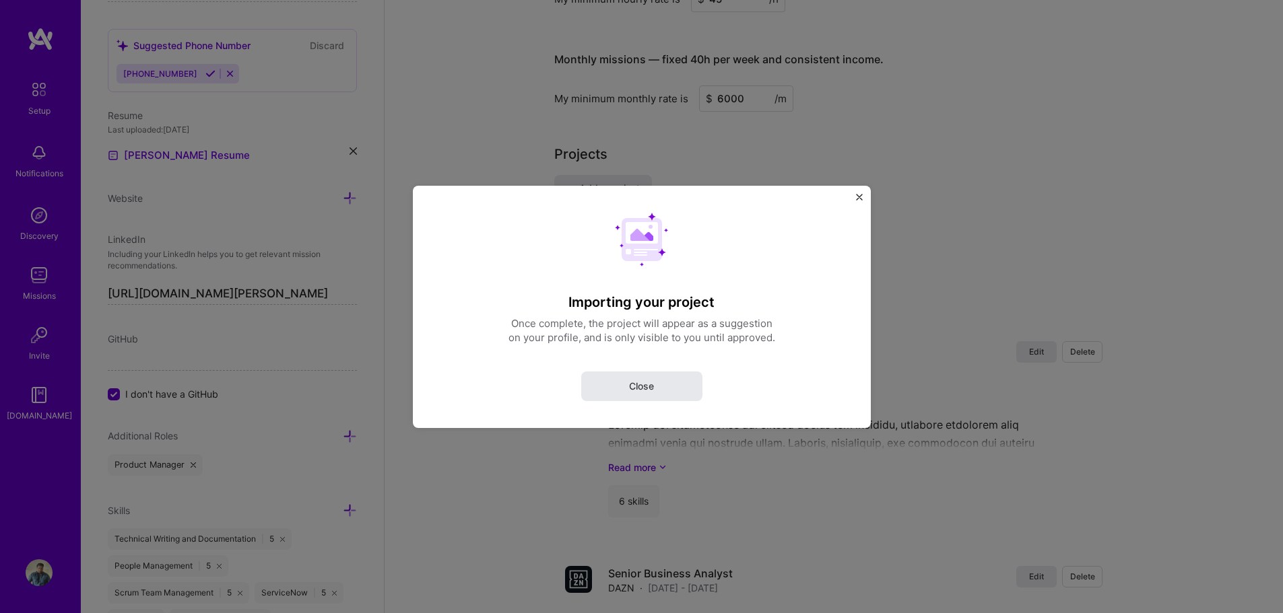
click at [663, 387] on button "Close" at bounding box center [641, 386] width 121 height 30
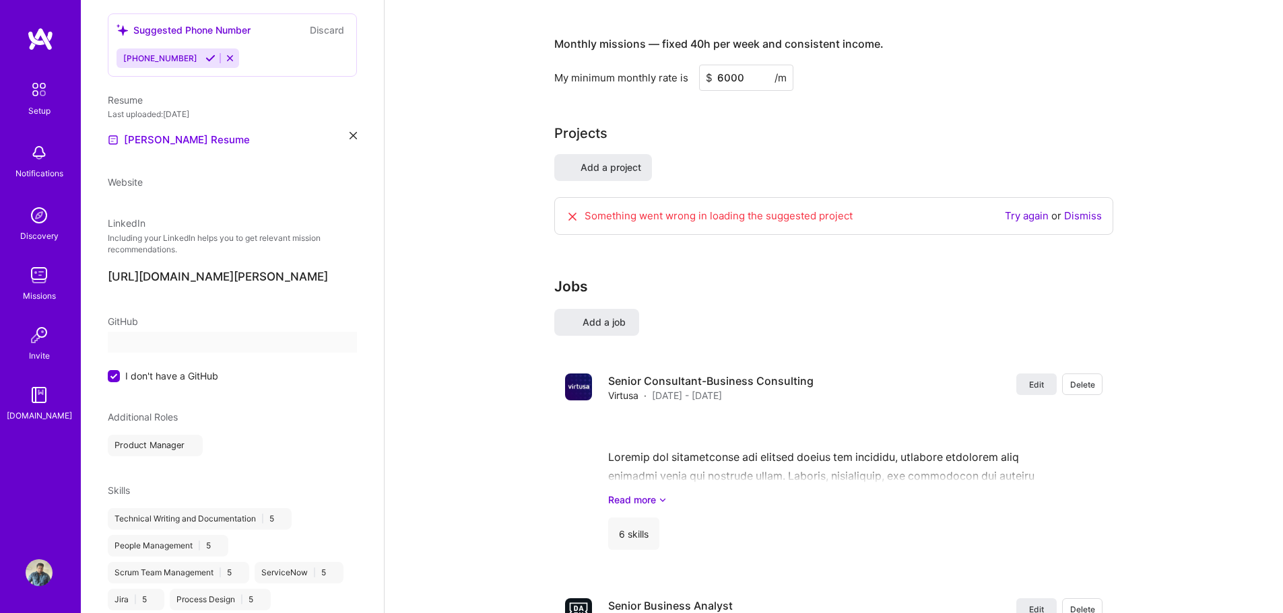
select select "US"
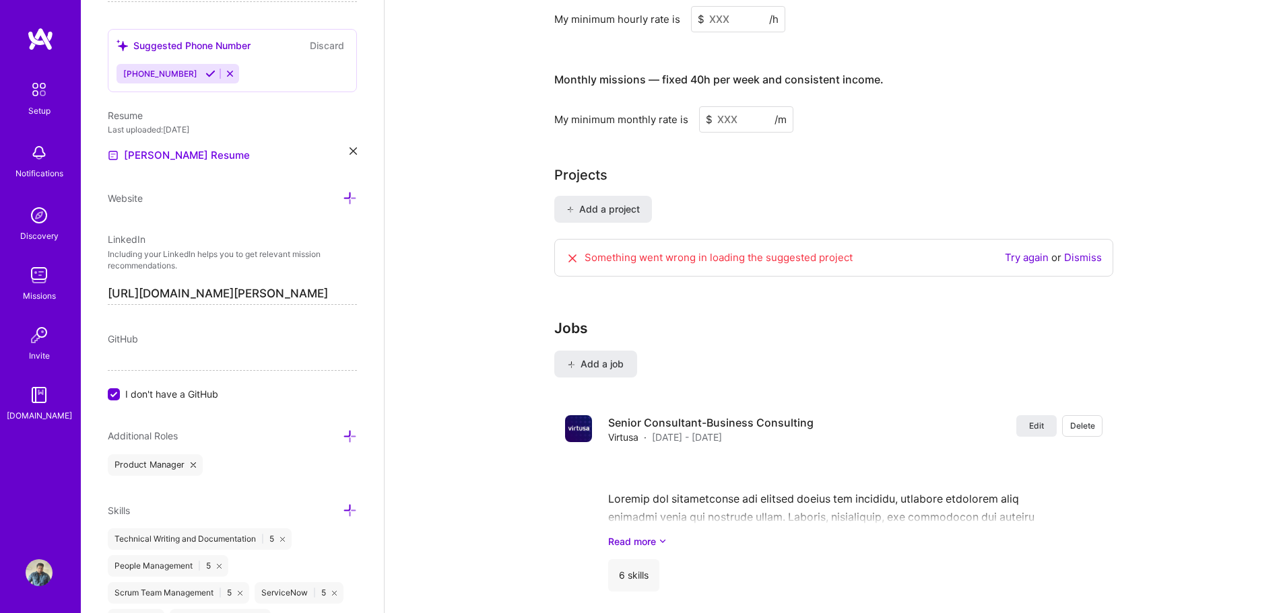
click at [1015, 251] on link "Try again" at bounding box center [1027, 257] width 44 height 13
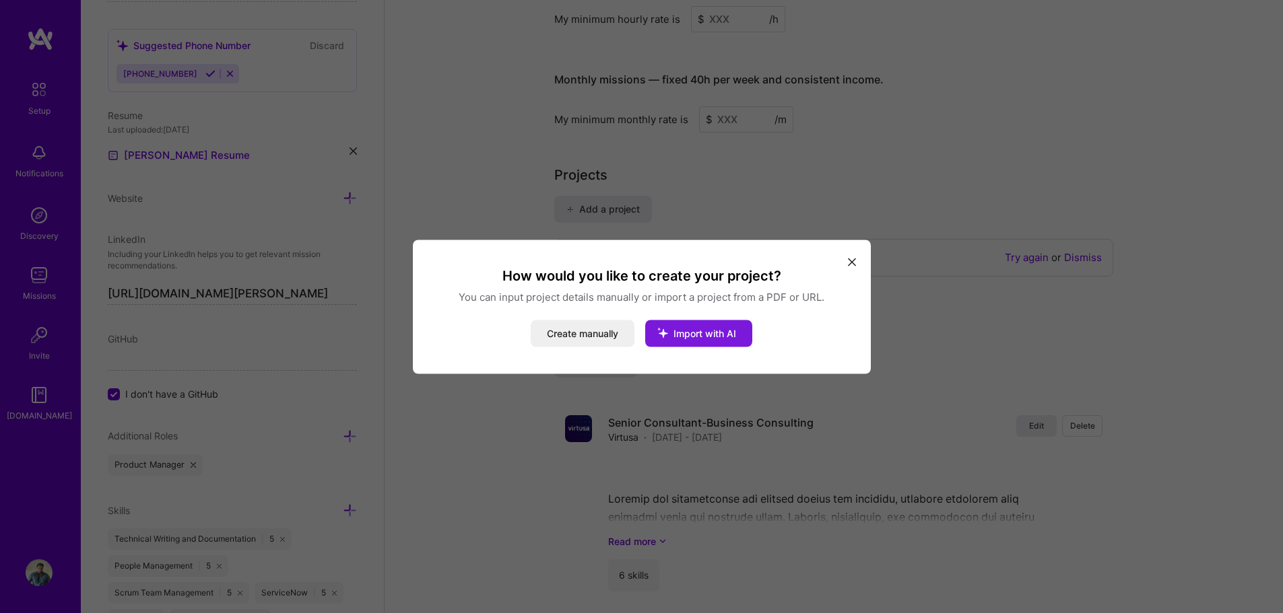
click at [673, 333] on icon "modal" at bounding box center [662, 332] width 35 height 35
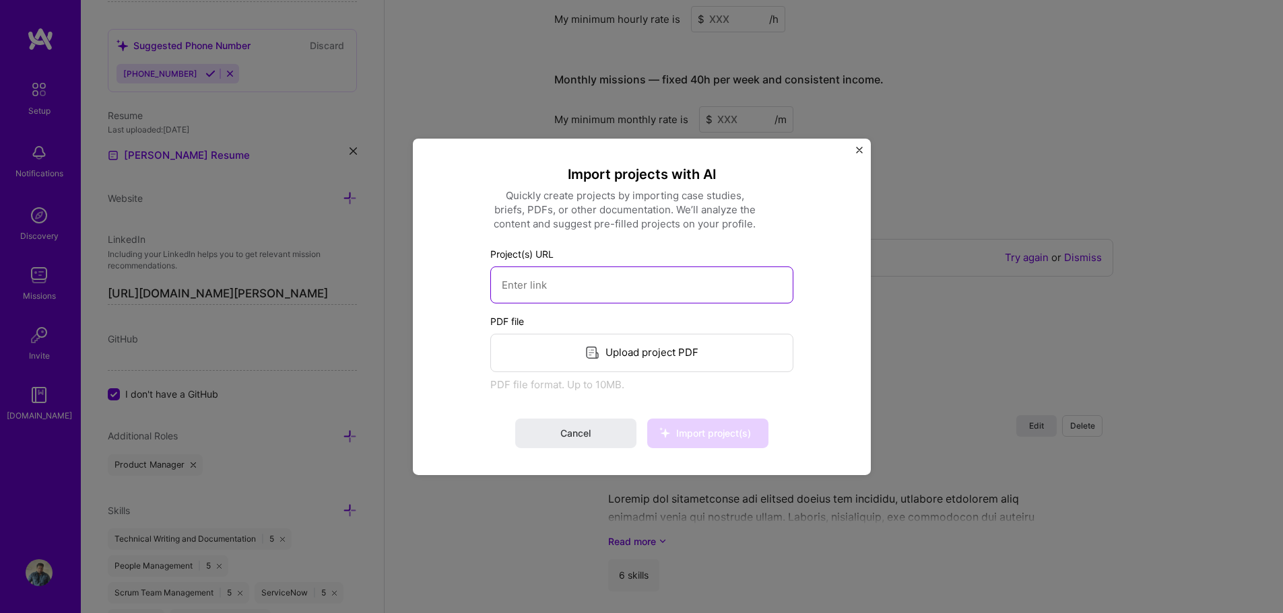
click at [558, 296] on input at bounding box center [641, 284] width 303 height 37
paste input "https://www.ncrvoyix.com/"
type input "https://www.ncrvoyix.com/"
click at [696, 429] on span "Import project(s)" at bounding box center [713, 433] width 75 height 11
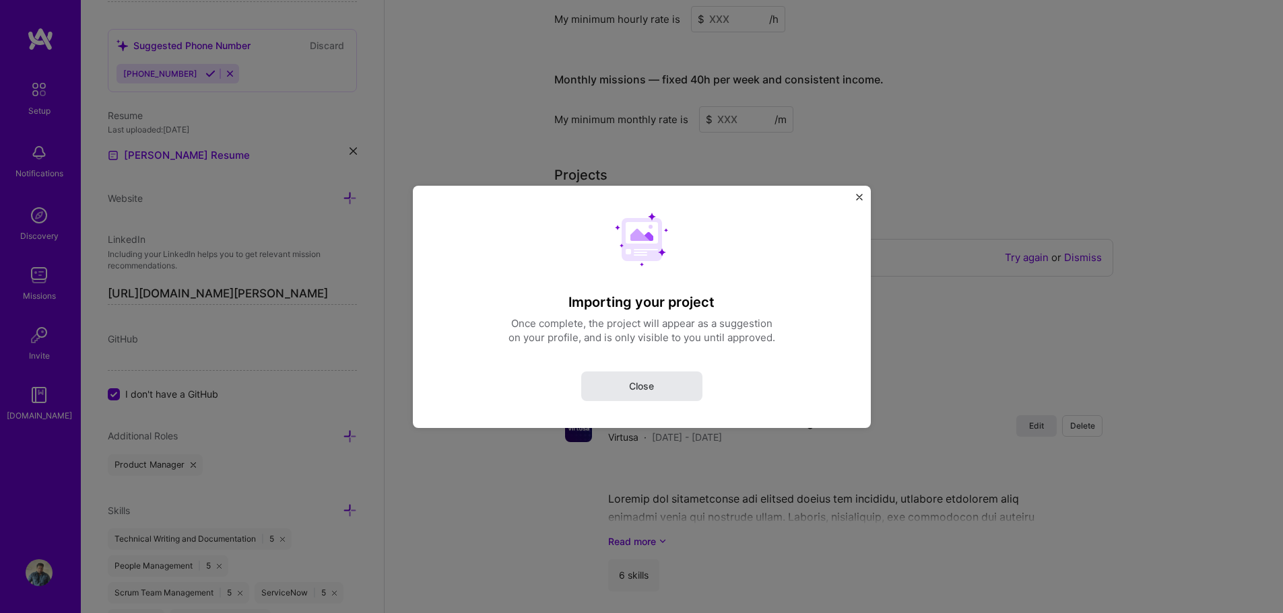
click at [630, 384] on span "Close" at bounding box center [641, 385] width 25 height 13
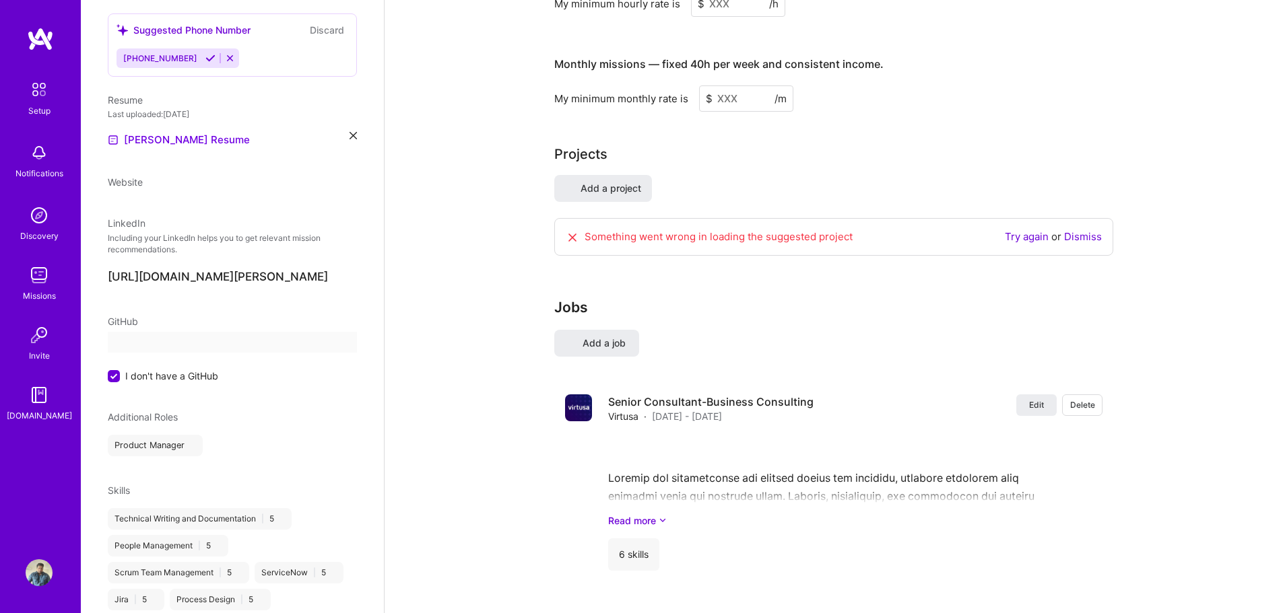
select select "US"
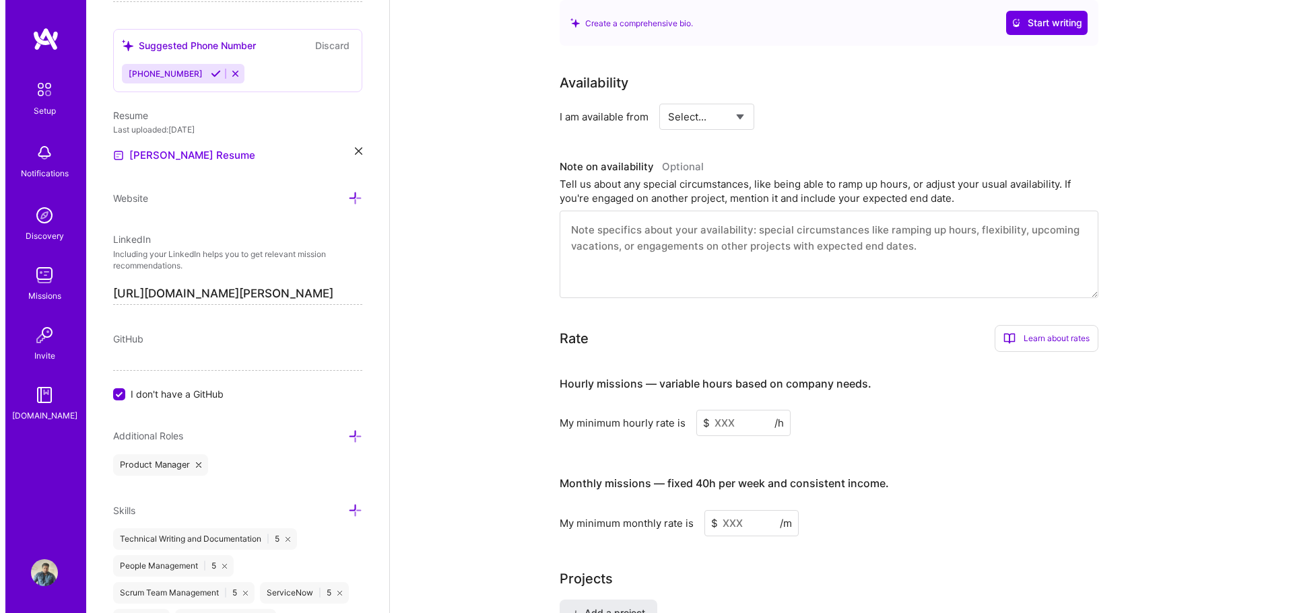
scroll to position [788, 0]
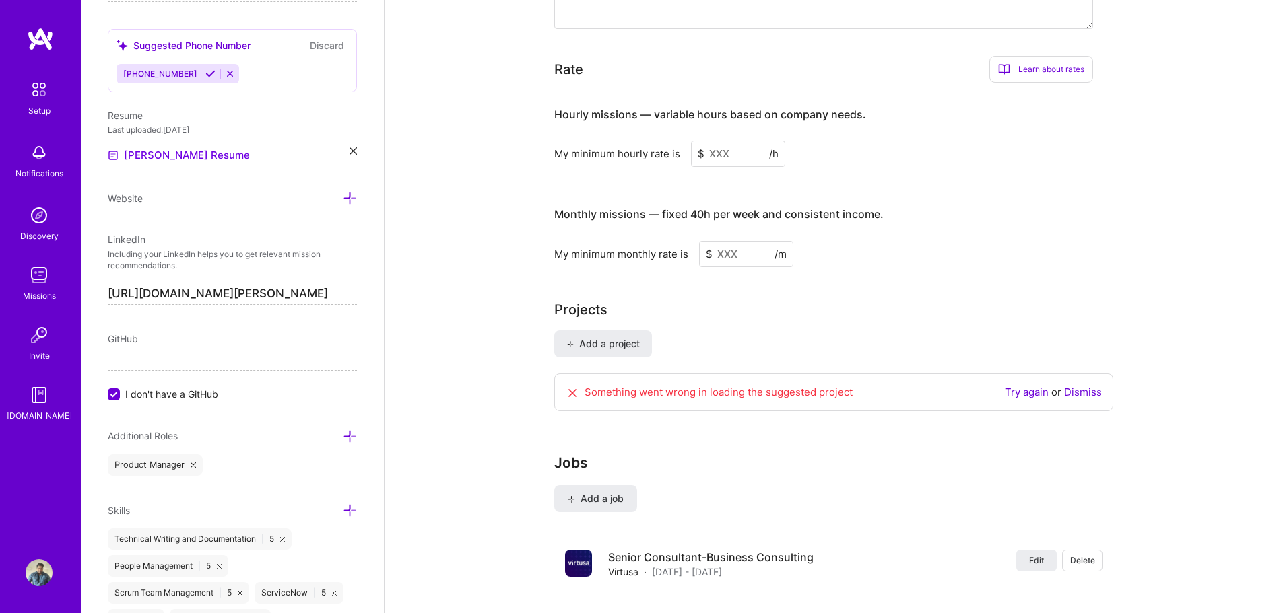
click at [1085, 386] on link "Dismiss" at bounding box center [1083, 392] width 38 height 13
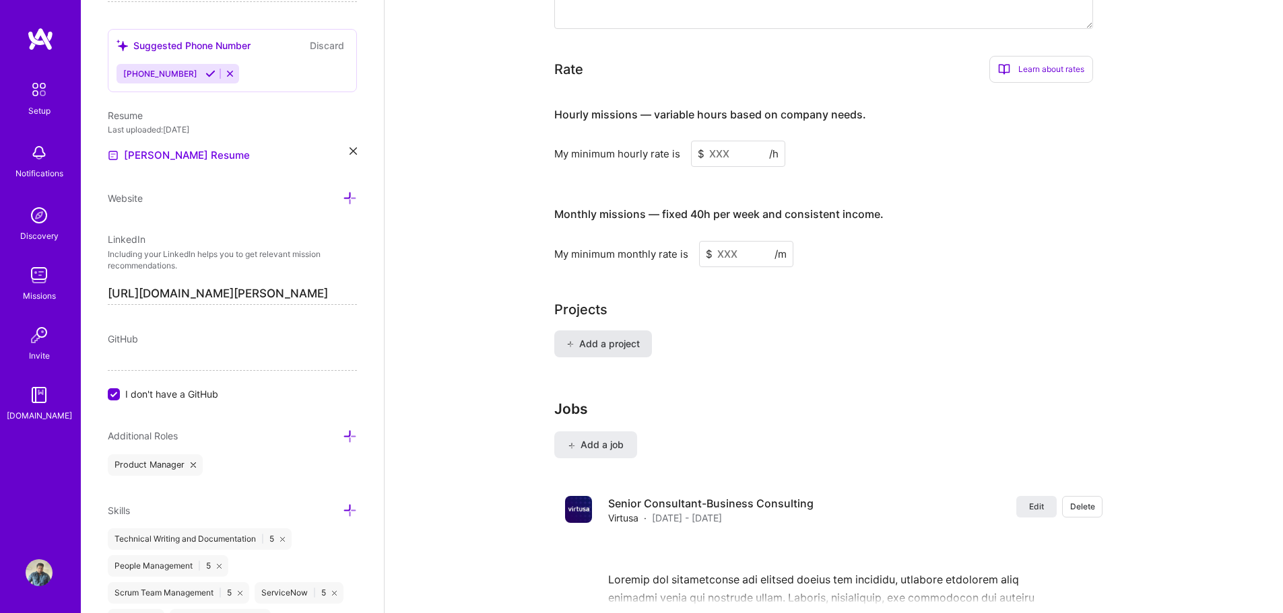
click at [619, 337] on span "Add a project" at bounding box center [602, 343] width 73 height 13
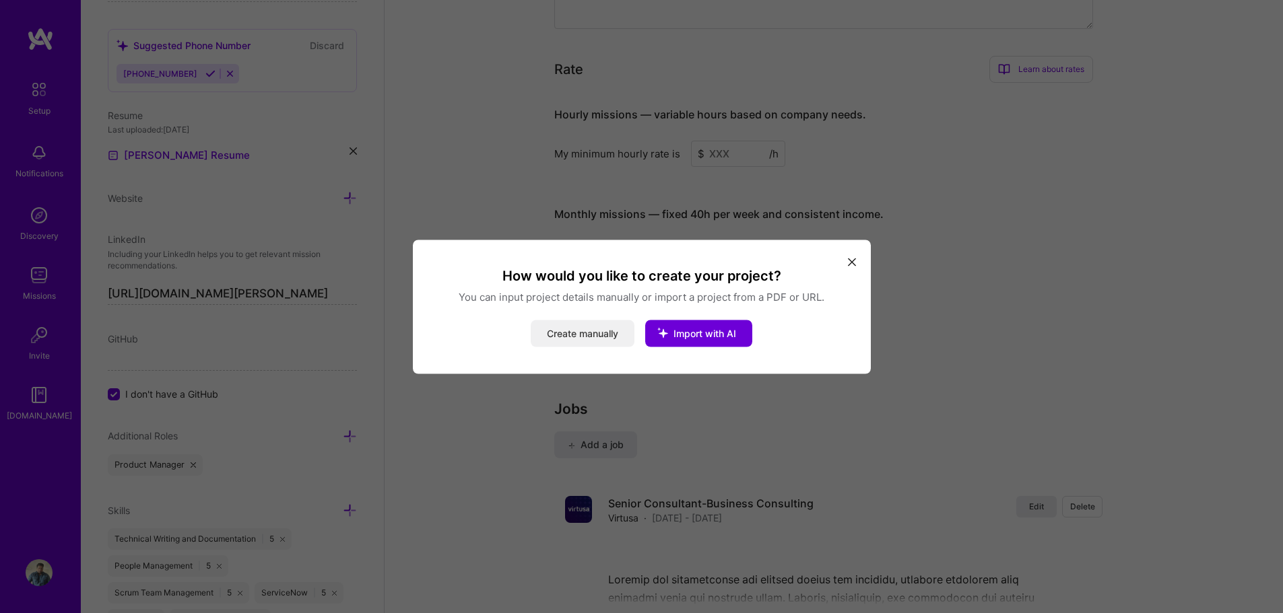
click at [603, 339] on button "Create manually" at bounding box center [583, 333] width 104 height 27
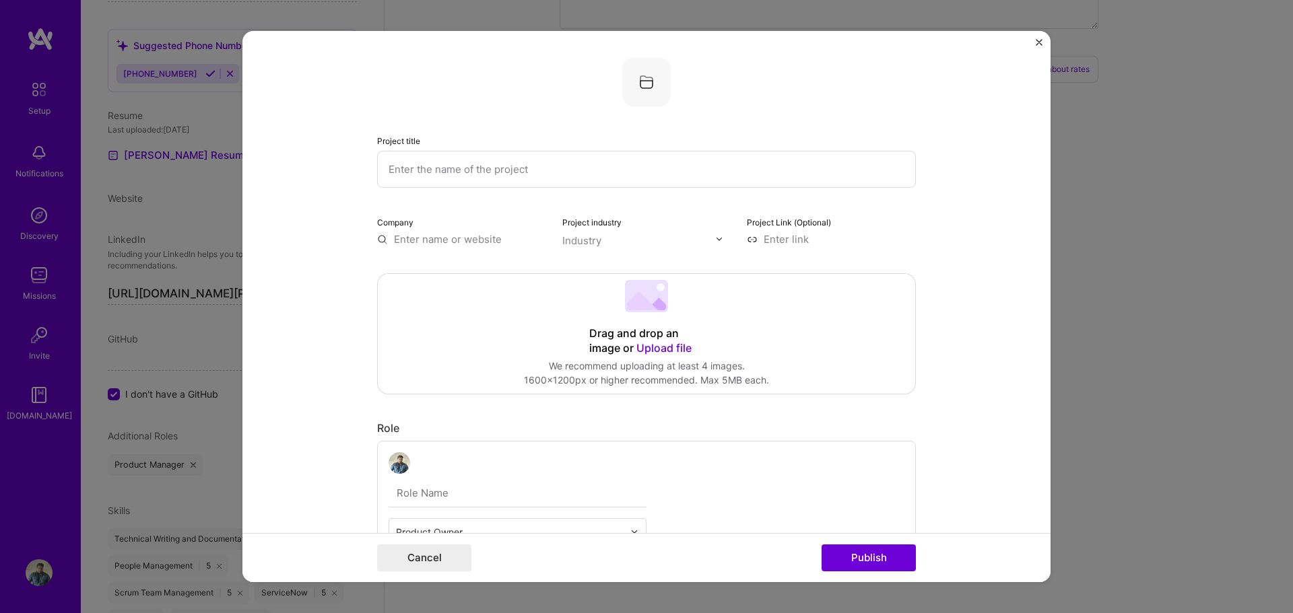
click at [538, 160] on input "text" at bounding box center [646, 169] width 539 height 37
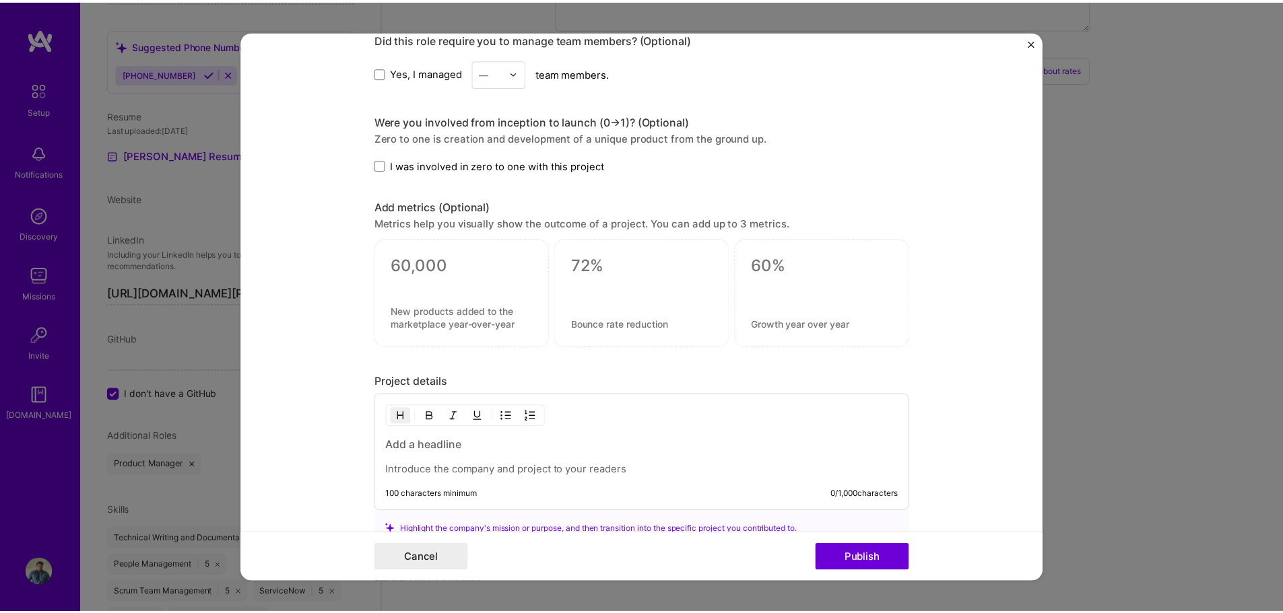
scroll to position [592, 0]
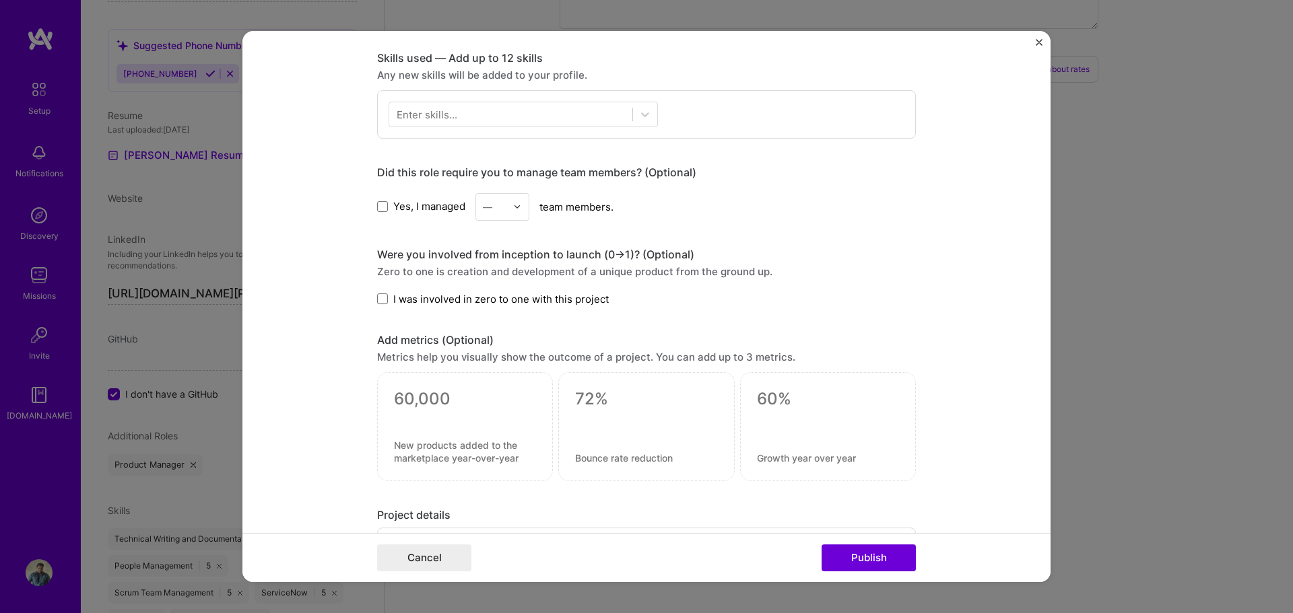
type input "NCR"
click at [1042, 40] on img "Close" at bounding box center [1039, 42] width 7 height 7
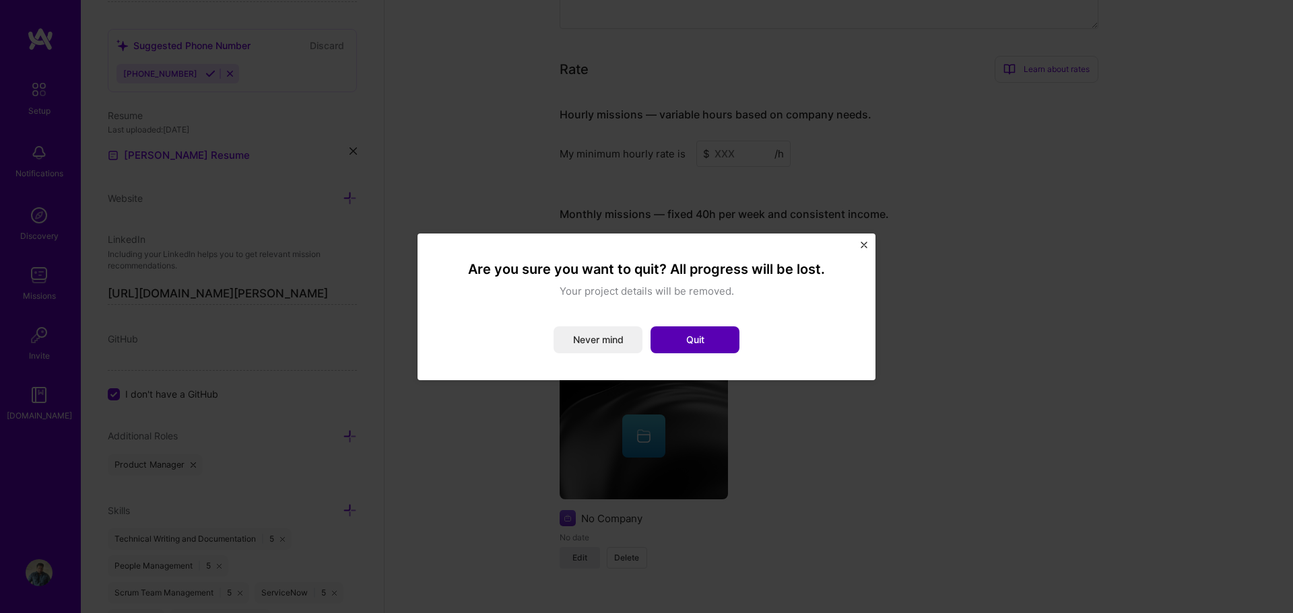
click at [685, 337] on button "Quit" at bounding box center [694, 340] width 89 height 27
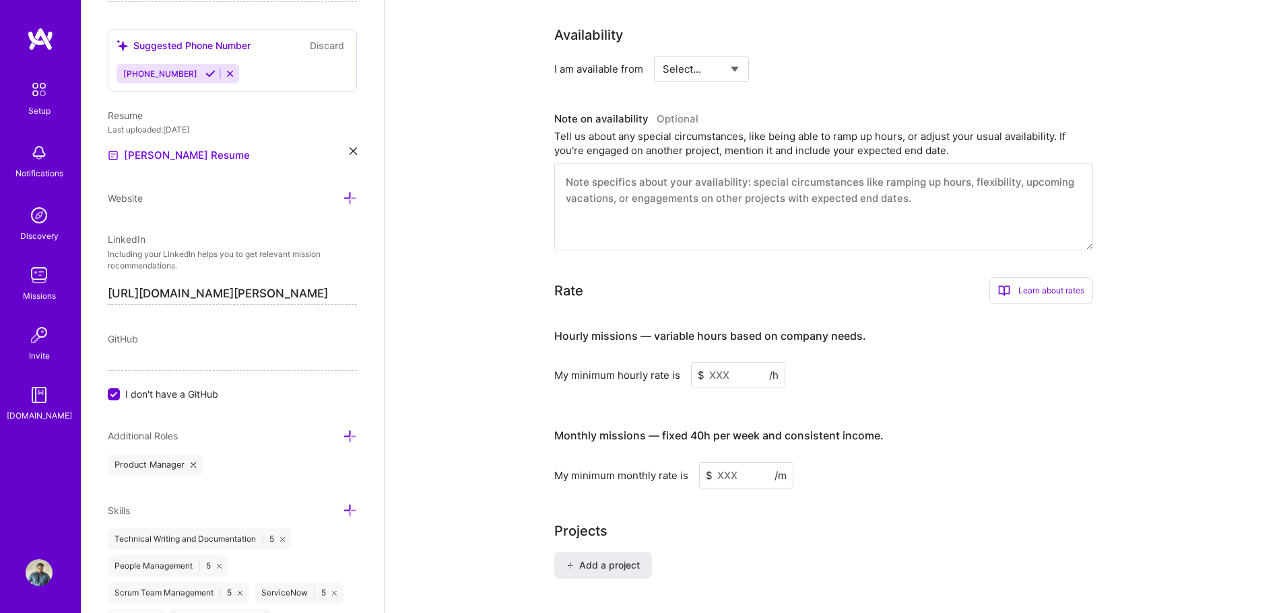
scroll to position [567, 0]
click at [735, 54] on select "Select... Right Now Future Date Not Available" at bounding box center [701, 68] width 77 height 34
select select "Right Now"
click at [663, 51] on select "Select... Right Now Future Date Not Available" at bounding box center [701, 68] width 77 height 34
click at [801, 55] on input at bounding box center [824, 68] width 81 height 26
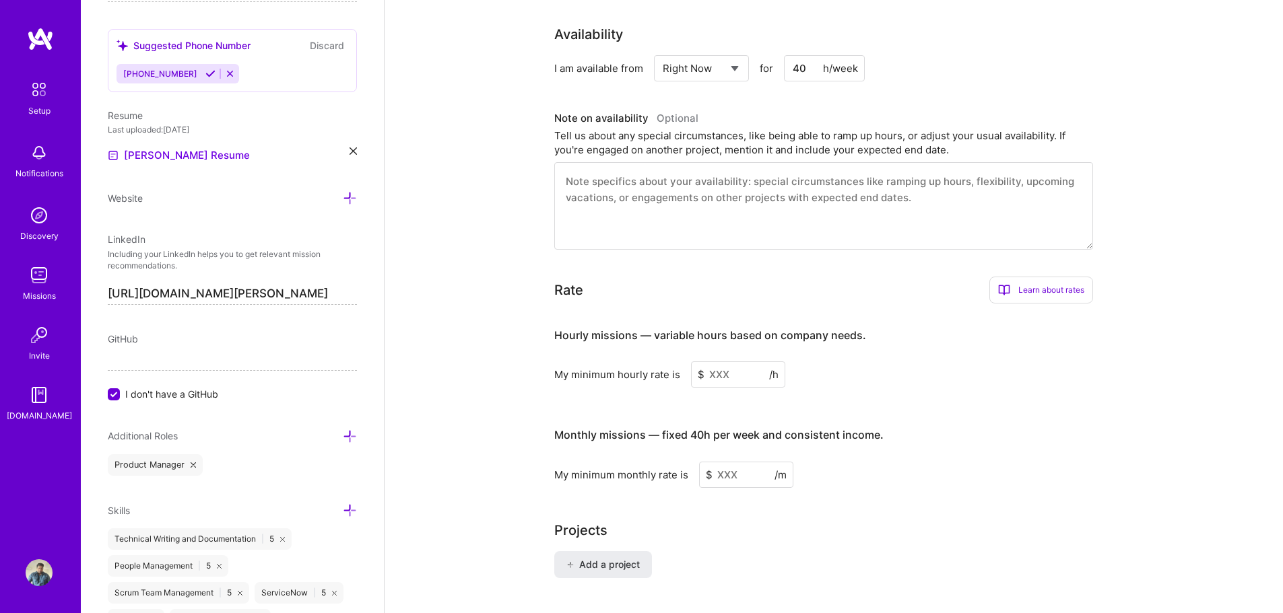
type input "40"
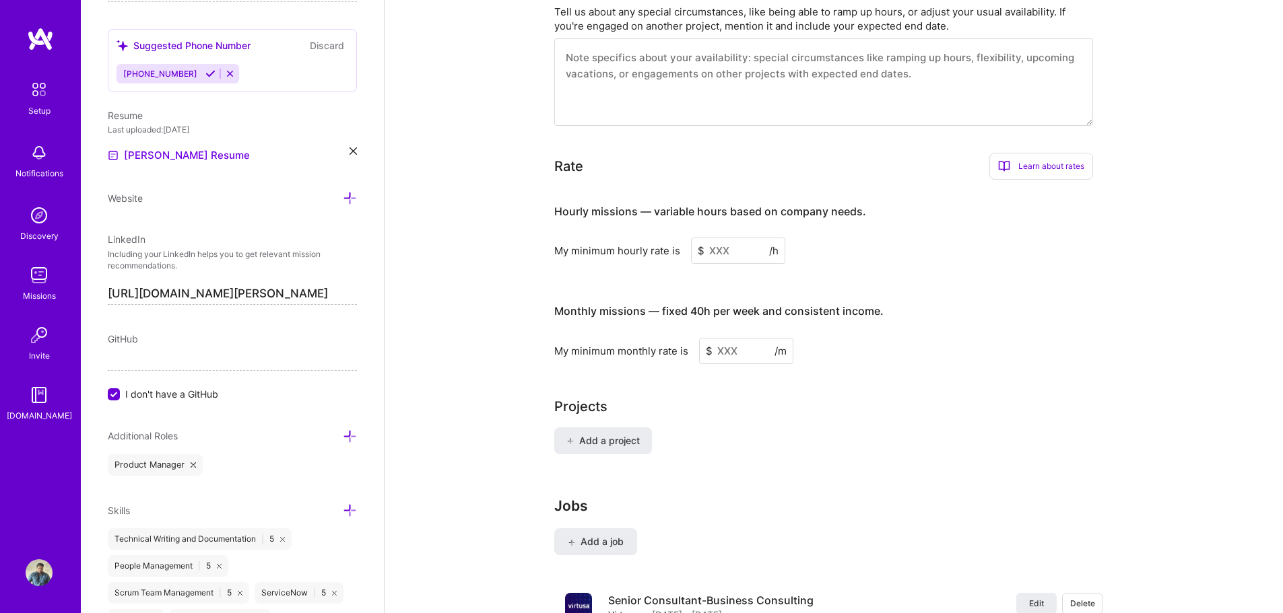
scroll to position [702, 0]
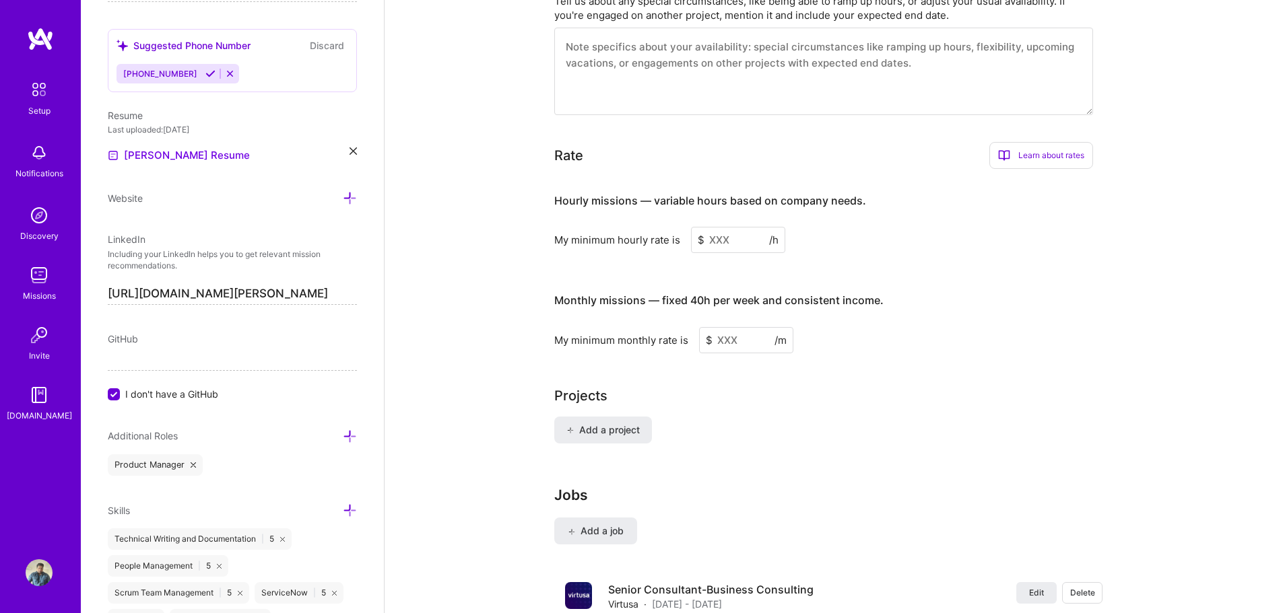
click at [727, 227] on input at bounding box center [738, 240] width 94 height 26
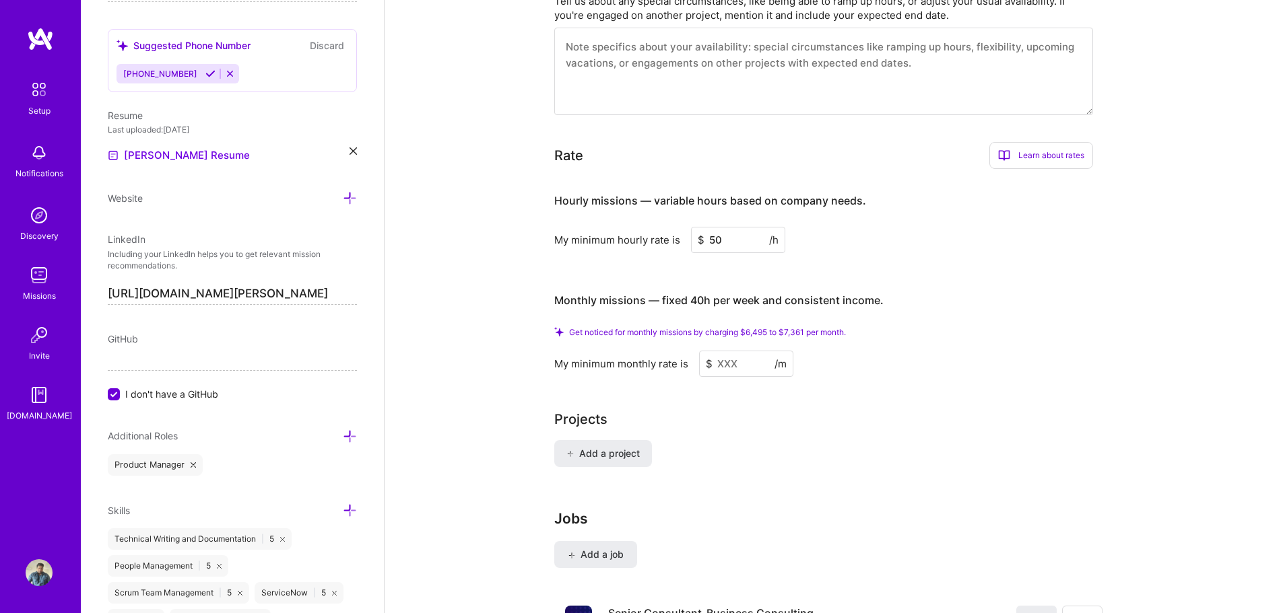
type input "50"
click at [735, 351] on input at bounding box center [746, 364] width 94 height 26
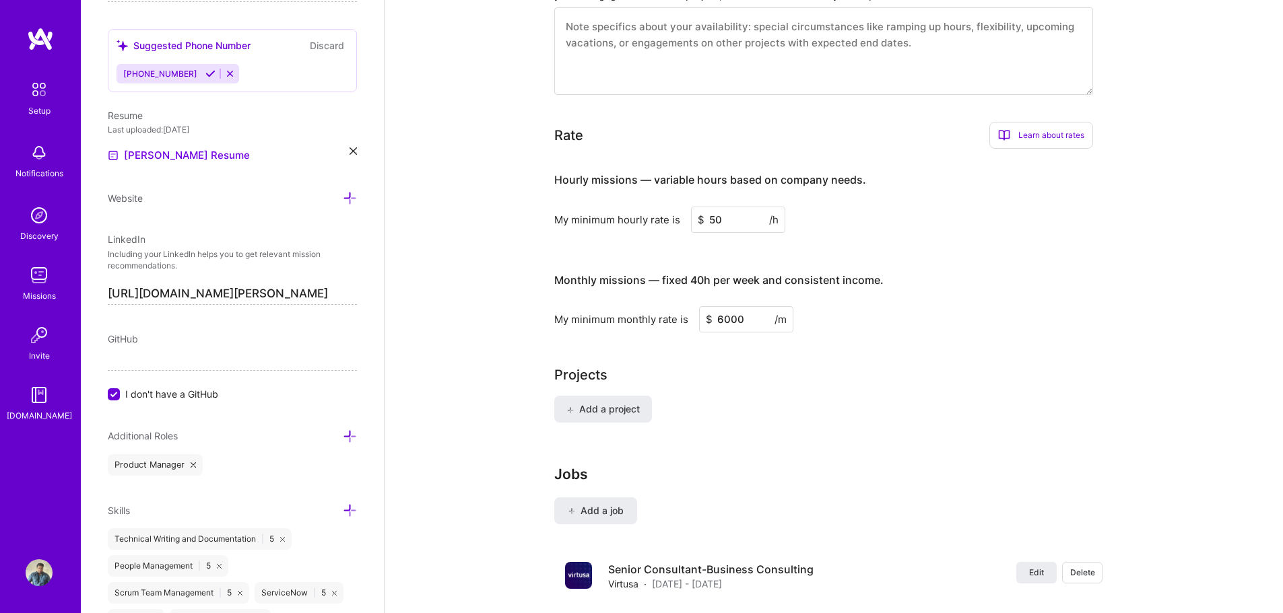
click at [852, 306] on div "My minimum monthly rate is $ 6000 /m" at bounding box center [823, 319] width 539 height 26
drag, startPoint x: 748, startPoint y: 302, endPoint x: 716, endPoint y: 304, distance: 32.4
click at [716, 306] on input "6000" at bounding box center [746, 319] width 94 height 26
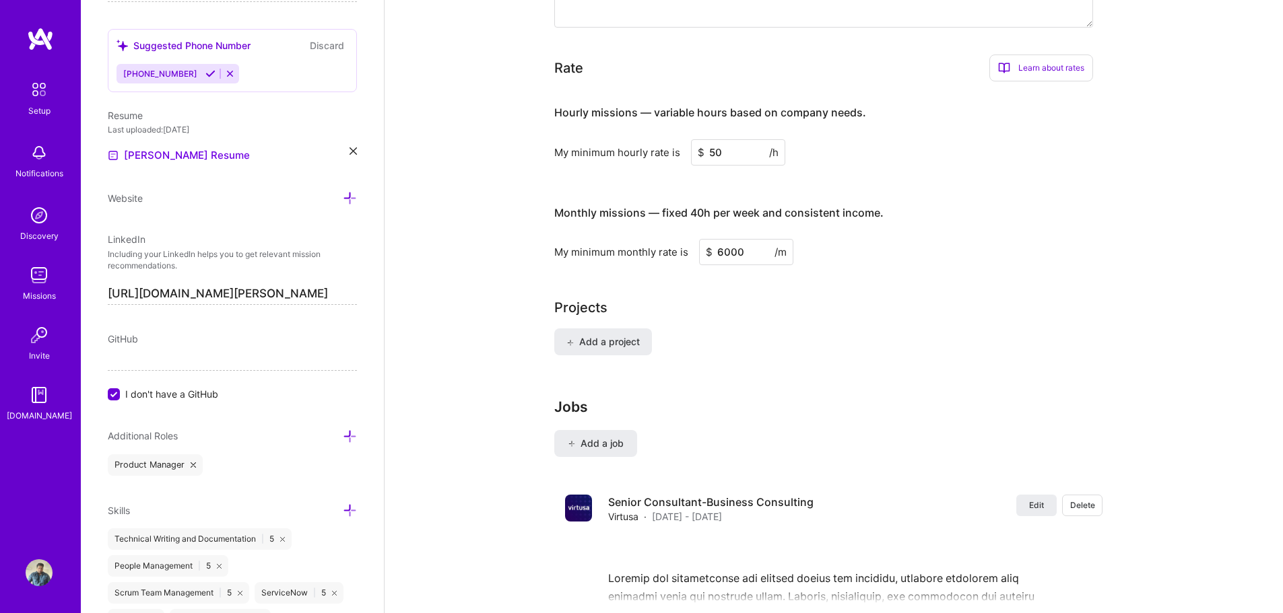
drag, startPoint x: 751, startPoint y: 240, endPoint x: 716, endPoint y: 240, distance: 34.3
click at [716, 240] on input "6000" at bounding box center [746, 252] width 94 height 26
drag, startPoint x: 728, startPoint y: 139, endPoint x: 705, endPoint y: 138, distance: 22.9
click at [705, 139] on input "50" at bounding box center [738, 152] width 94 height 26
click at [960, 193] on h3 "Monthly missions — fixed 40h per week and consistent income." at bounding box center [823, 214] width 539 height 42
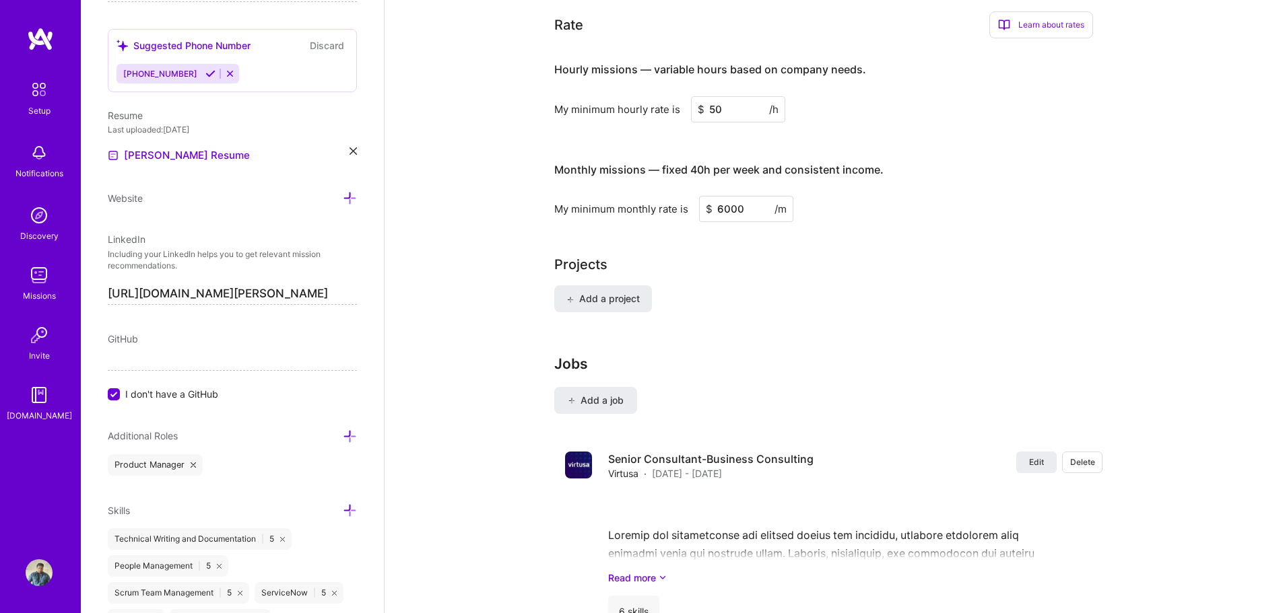
scroll to position [836, 0]
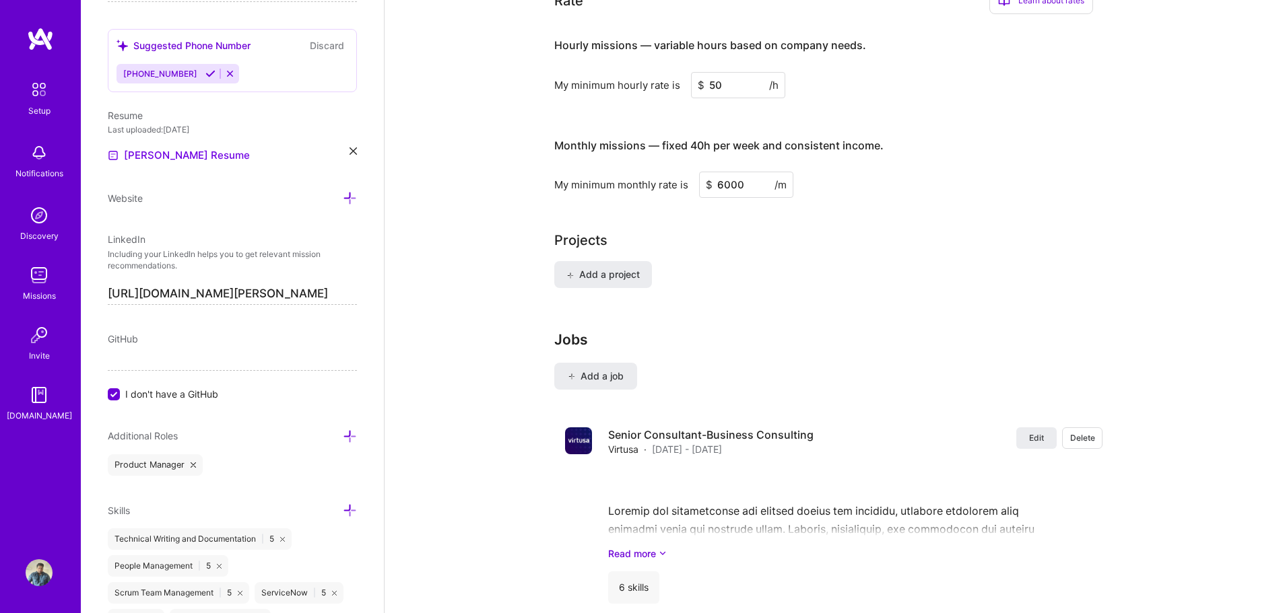
drag, startPoint x: 743, startPoint y: 168, endPoint x: 716, endPoint y: 171, distance: 27.1
click at [716, 172] on input "6000" at bounding box center [746, 185] width 94 height 26
type input "7000"
click at [892, 172] on div "My minimum monthly rate is $ 7000 /m" at bounding box center [823, 185] width 539 height 26
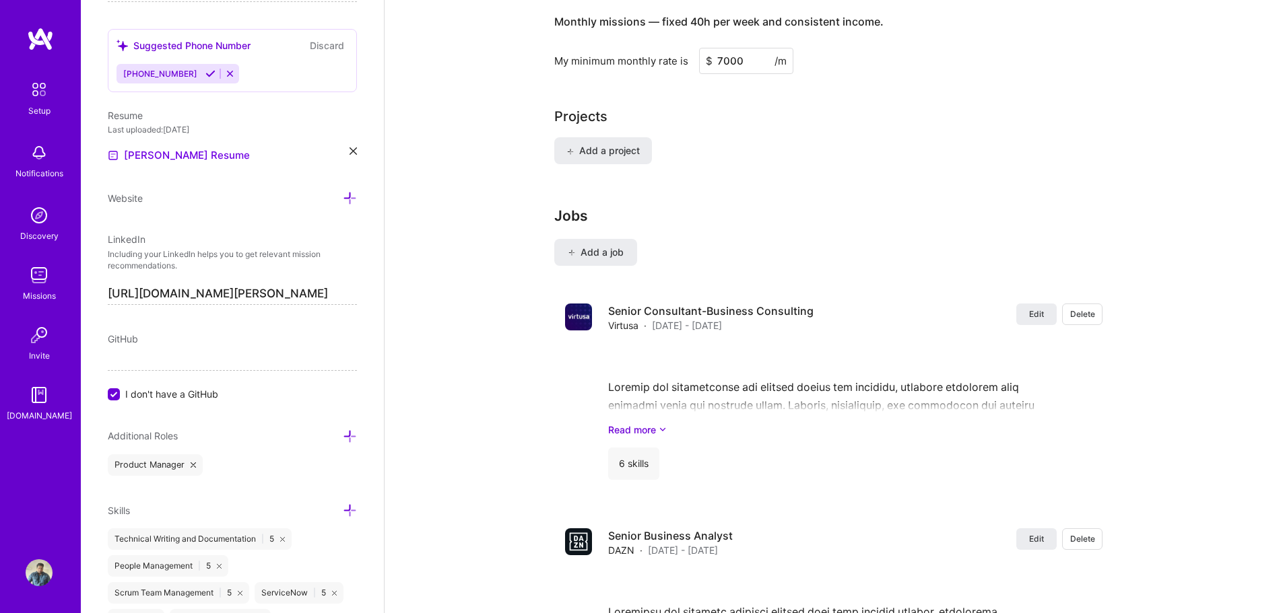
scroll to position [951, 0]
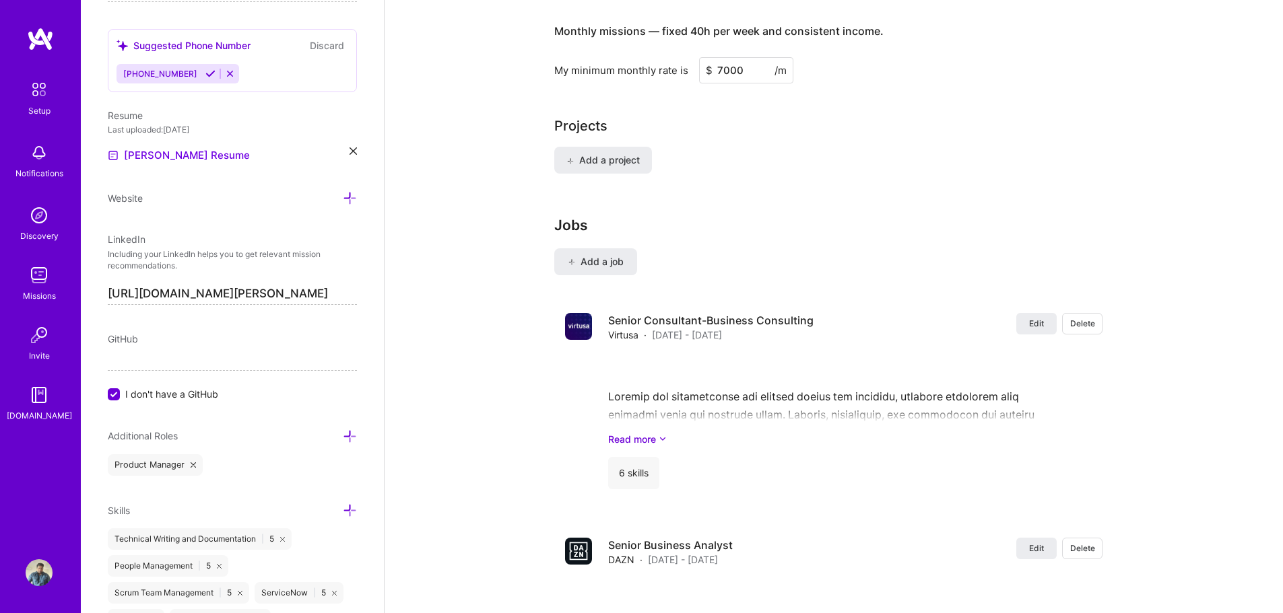
click at [321, 283] on input "https://linkedin.com/in/shanmukh-mutnuri" at bounding box center [232, 294] width 249 height 22
click at [633, 154] on span "Add a project" at bounding box center [602, 160] width 73 height 13
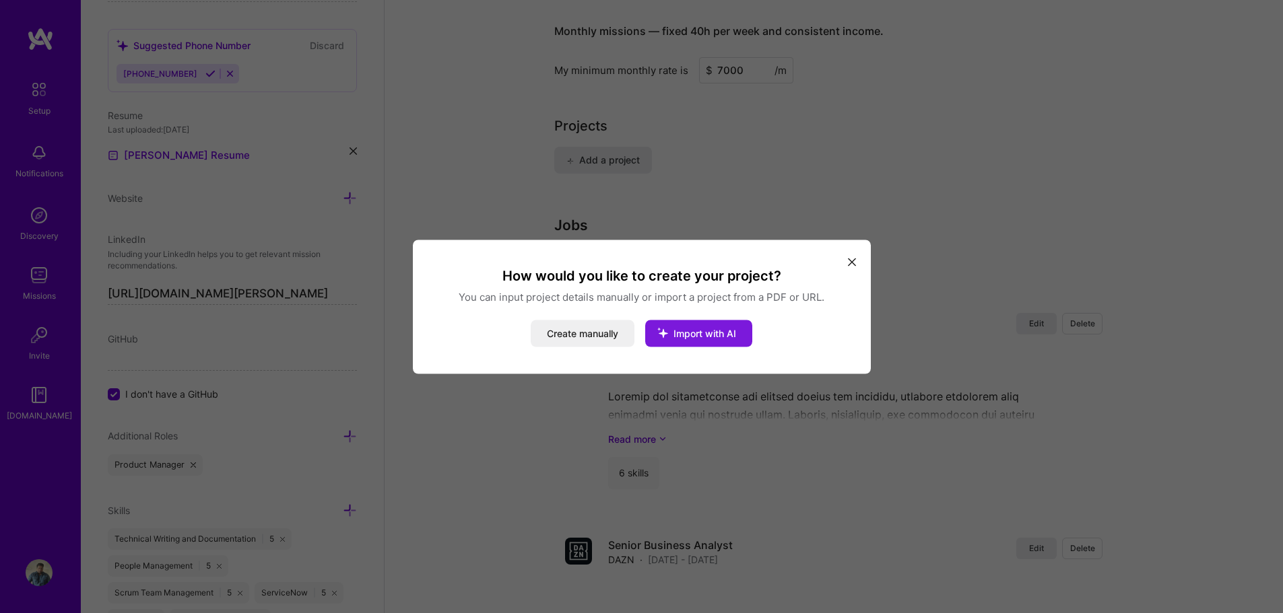
click at [722, 334] on span "Import with AI" at bounding box center [704, 332] width 63 height 11
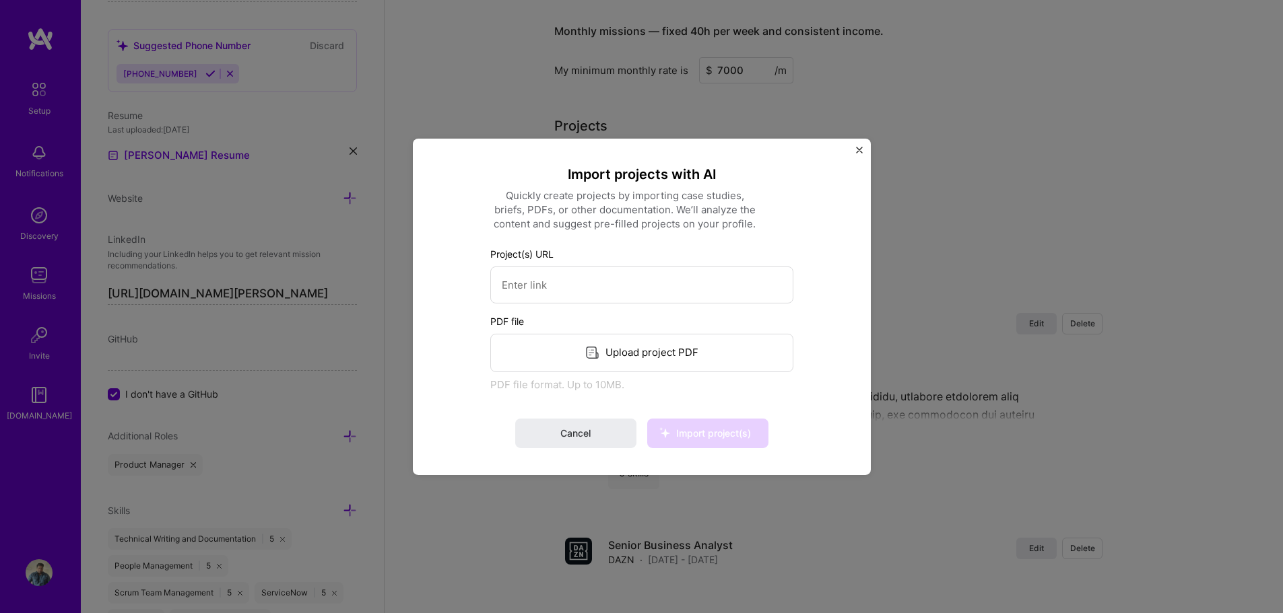
click at [859, 149] on img "Close" at bounding box center [859, 149] width 7 height 7
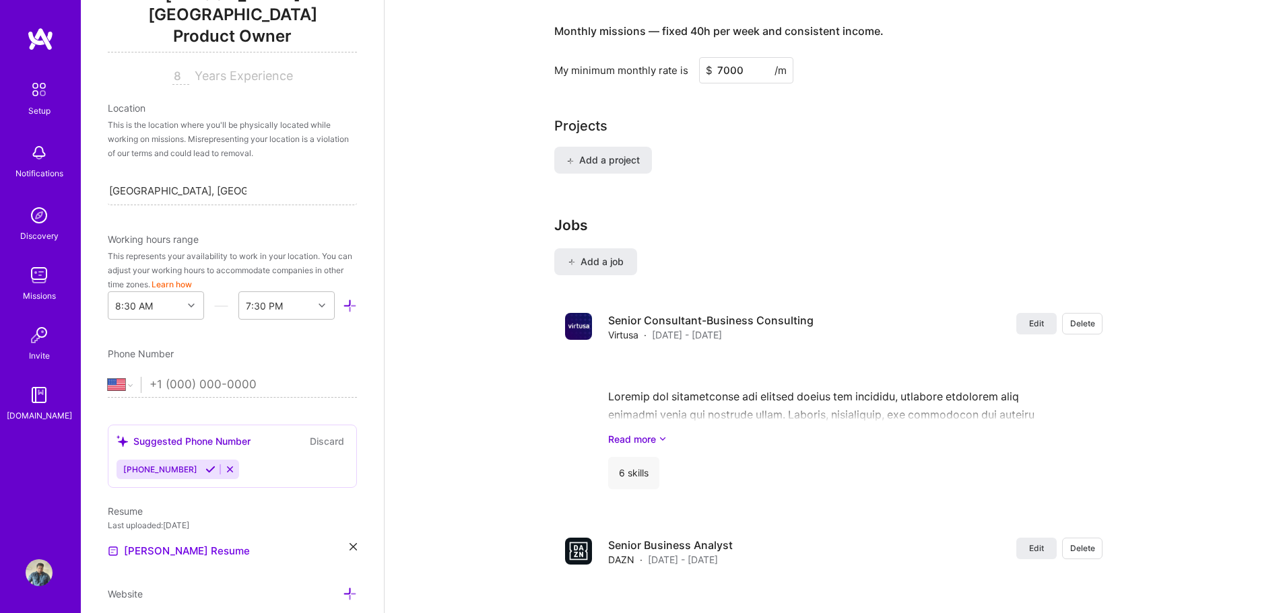
scroll to position [210, 0]
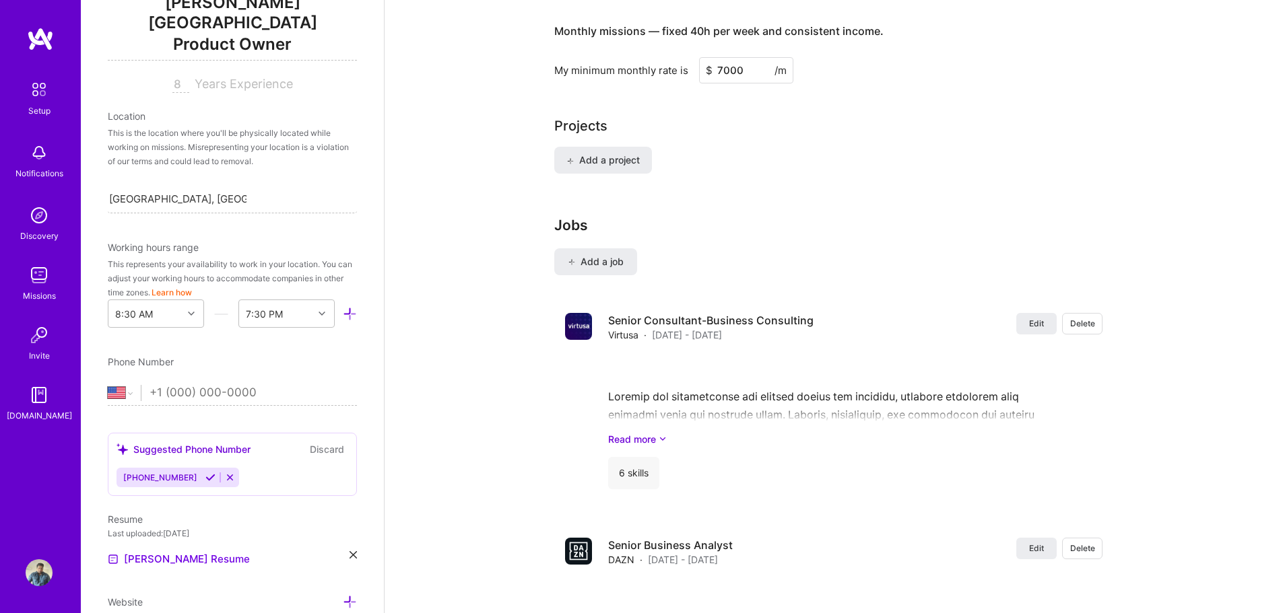
click at [156, 473] on span "+917993487047" at bounding box center [160, 478] width 74 height 10
click at [205, 473] on icon at bounding box center [210, 478] width 10 height 10
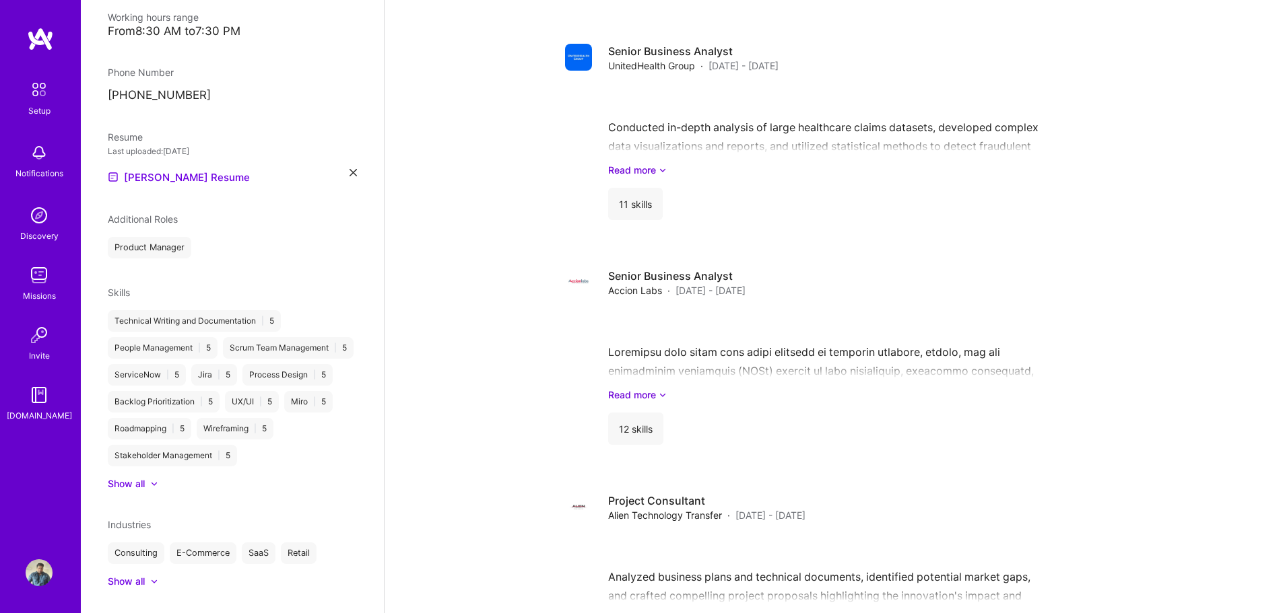
scroll to position [92, 0]
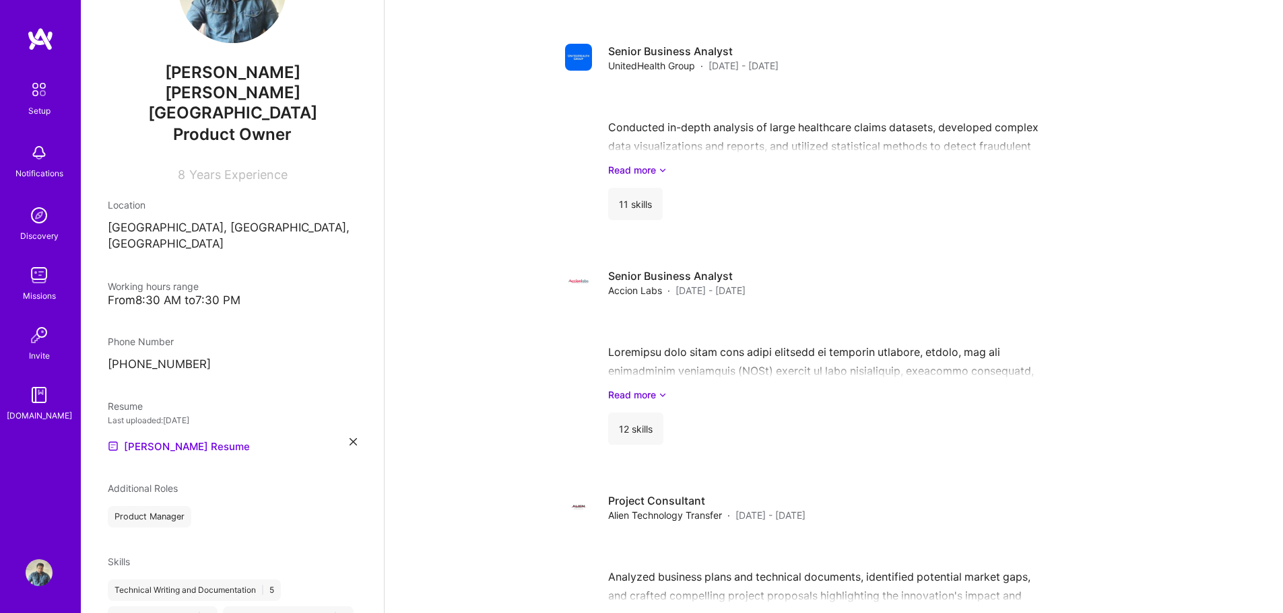
click at [43, 95] on img at bounding box center [39, 89] width 28 height 28
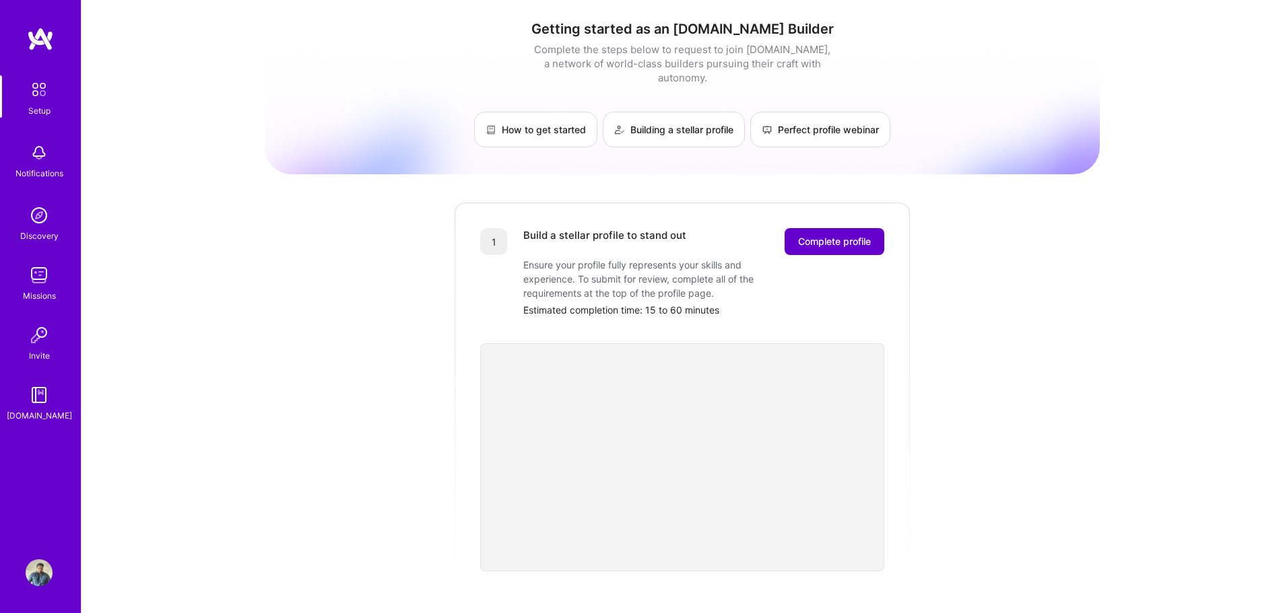
click at [843, 235] on span "Complete profile" at bounding box center [834, 241] width 73 height 13
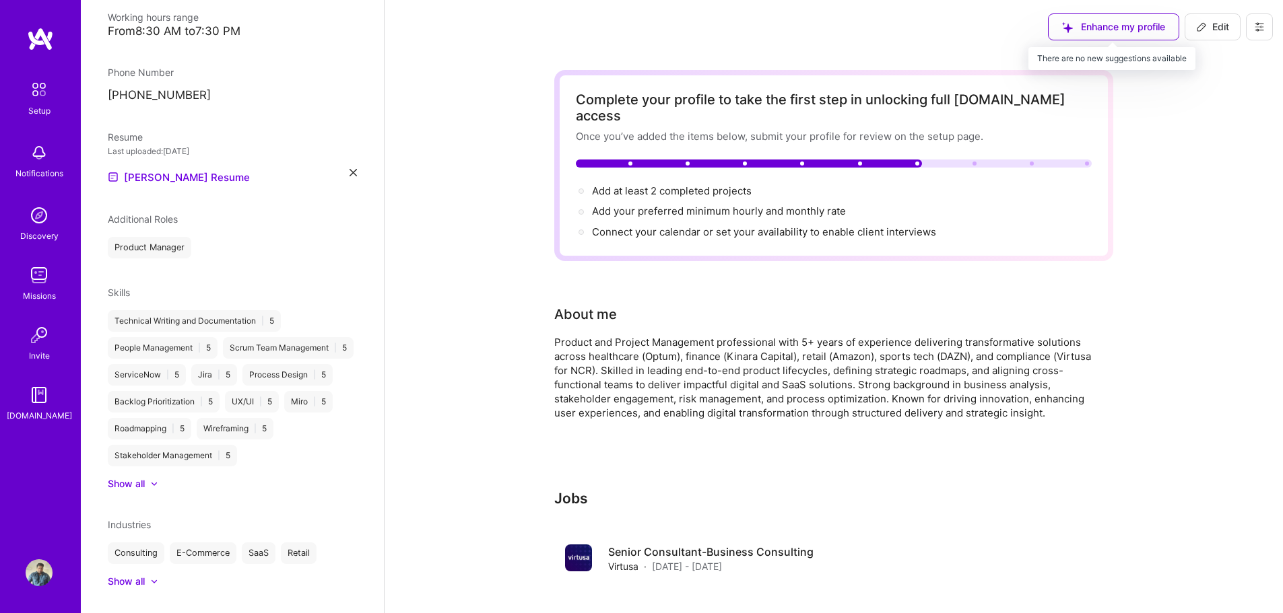
click at [1135, 23] on div "Enhance my profile" at bounding box center [1113, 26] width 131 height 27
click at [1069, 27] on div "Enhance my profile" at bounding box center [1113, 26] width 131 height 27
click at [1213, 34] on button "Edit" at bounding box center [1212, 26] width 56 height 27
select select "IN"
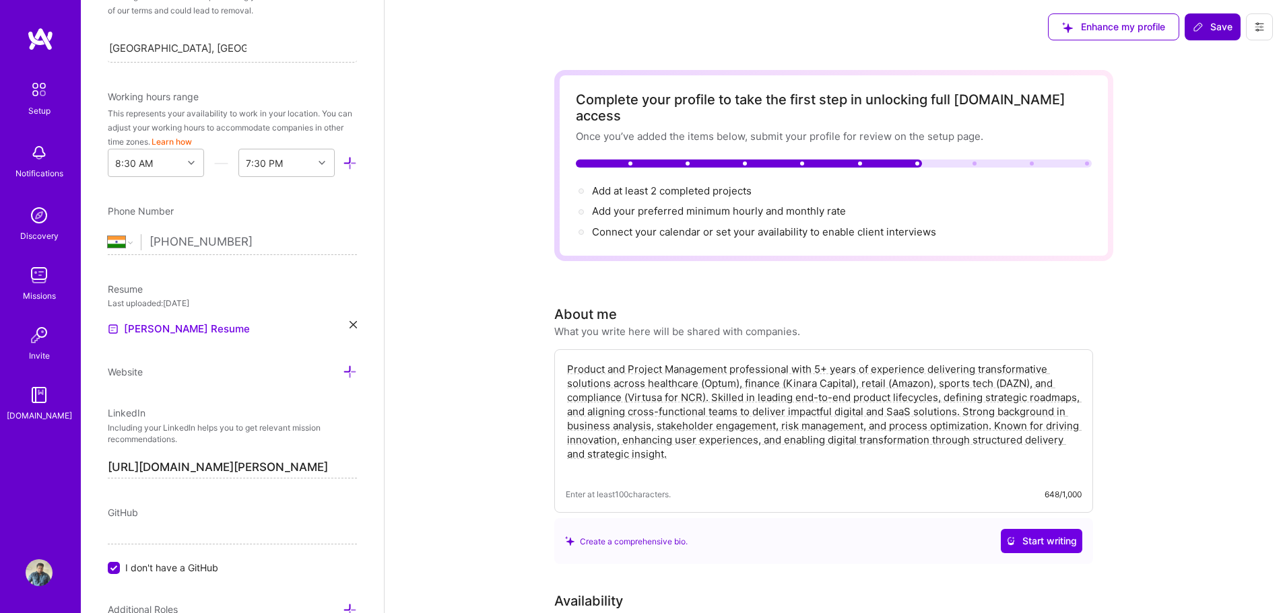
scroll to position [516, 0]
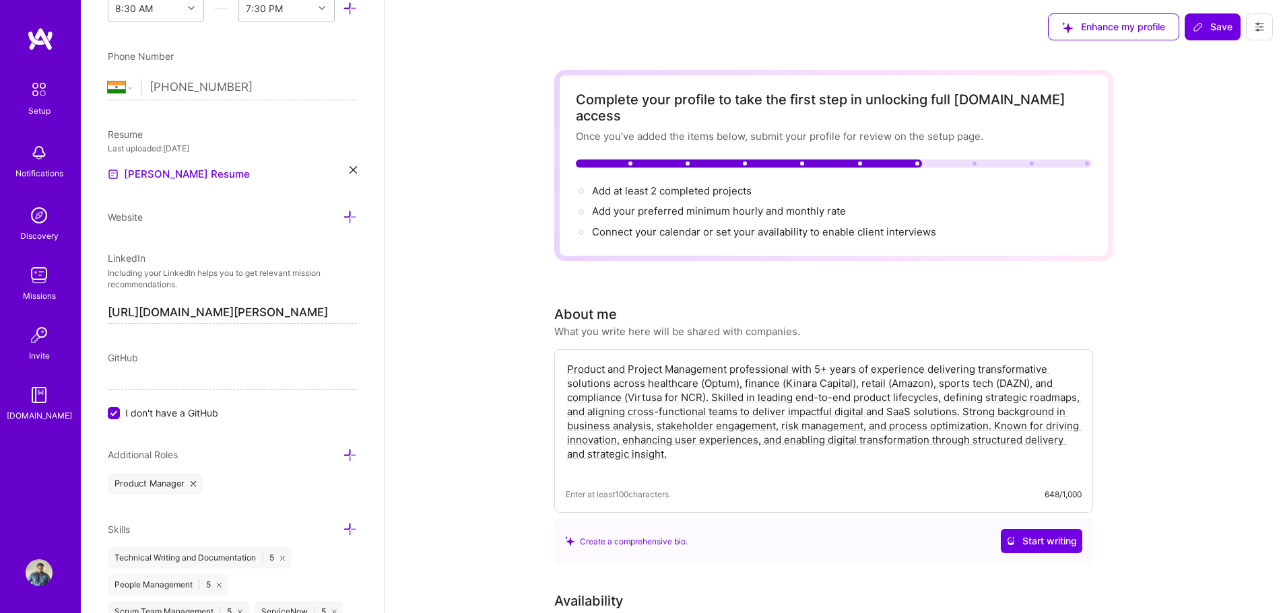
click at [324, 302] on input "https://linkedin.com/in/shanmukh-mutnuri" at bounding box center [232, 313] width 249 height 22
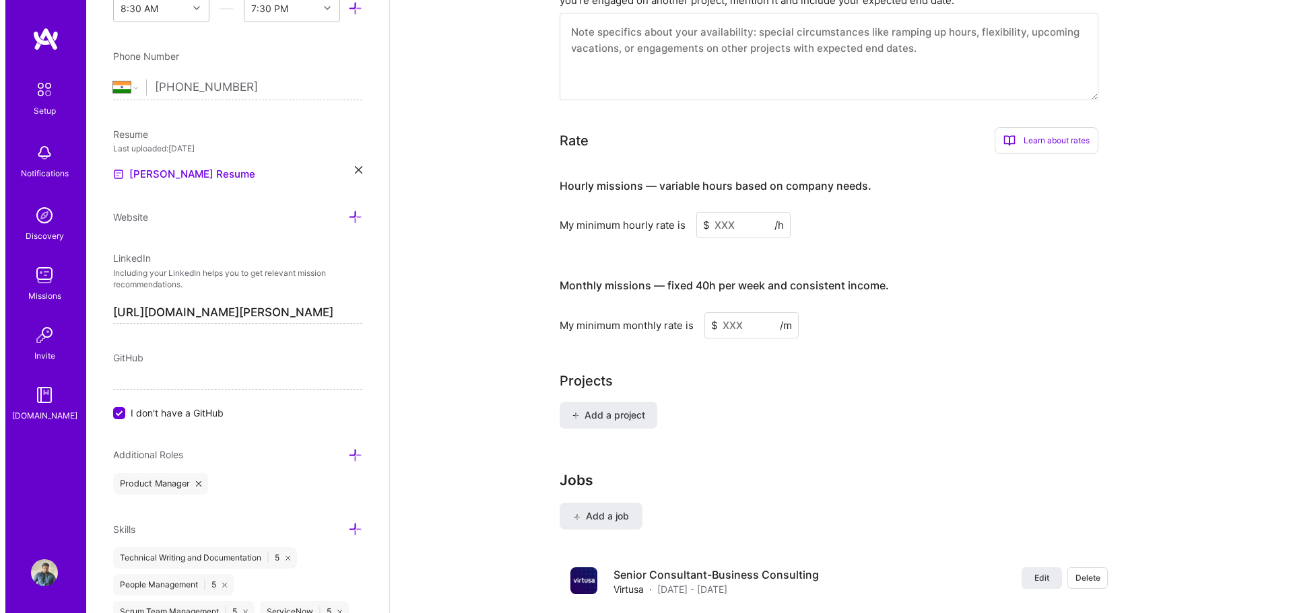
scroll to position [741, 0]
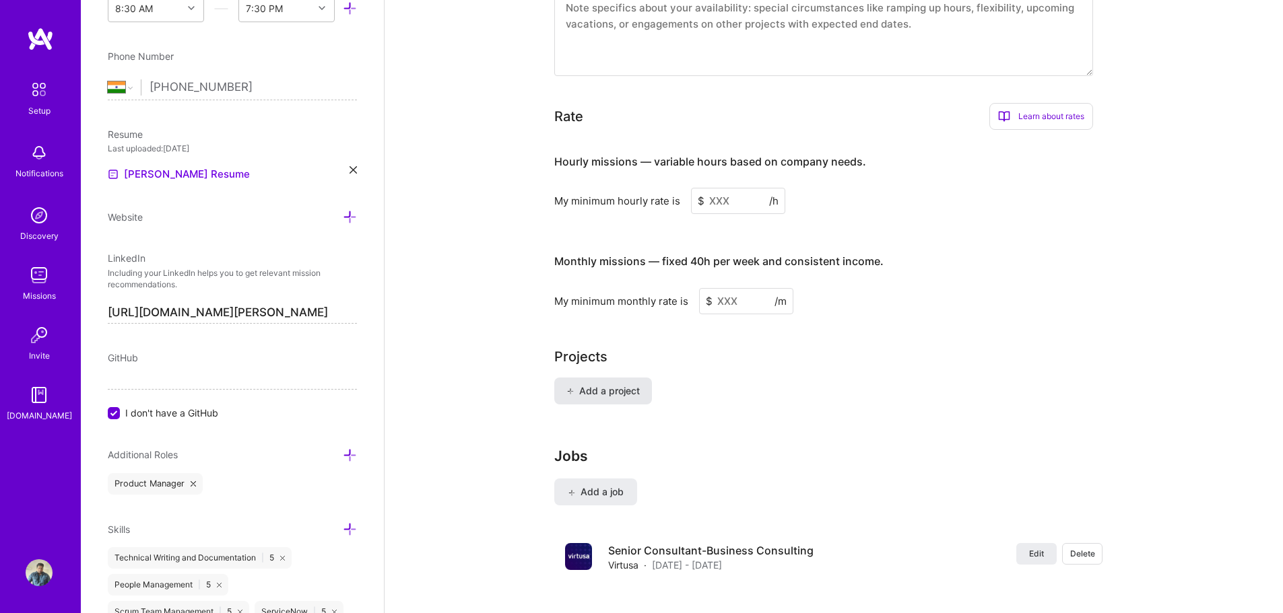
click at [621, 382] on button "Add a project" at bounding box center [603, 391] width 98 height 27
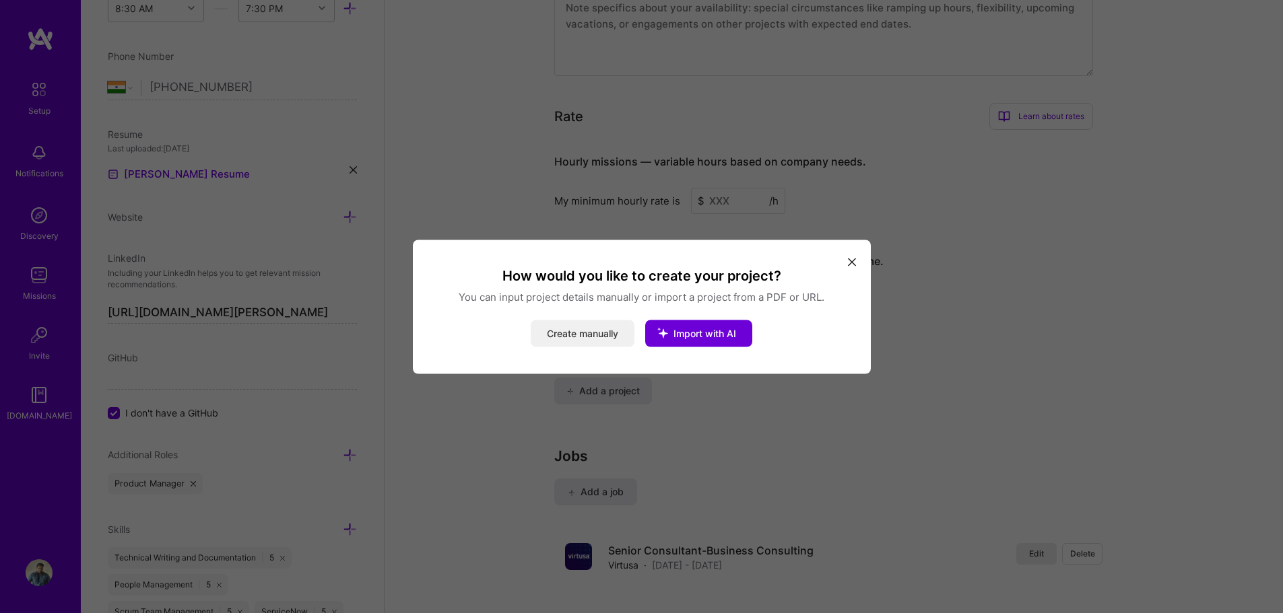
click at [583, 343] on button "Create manually" at bounding box center [583, 333] width 104 height 27
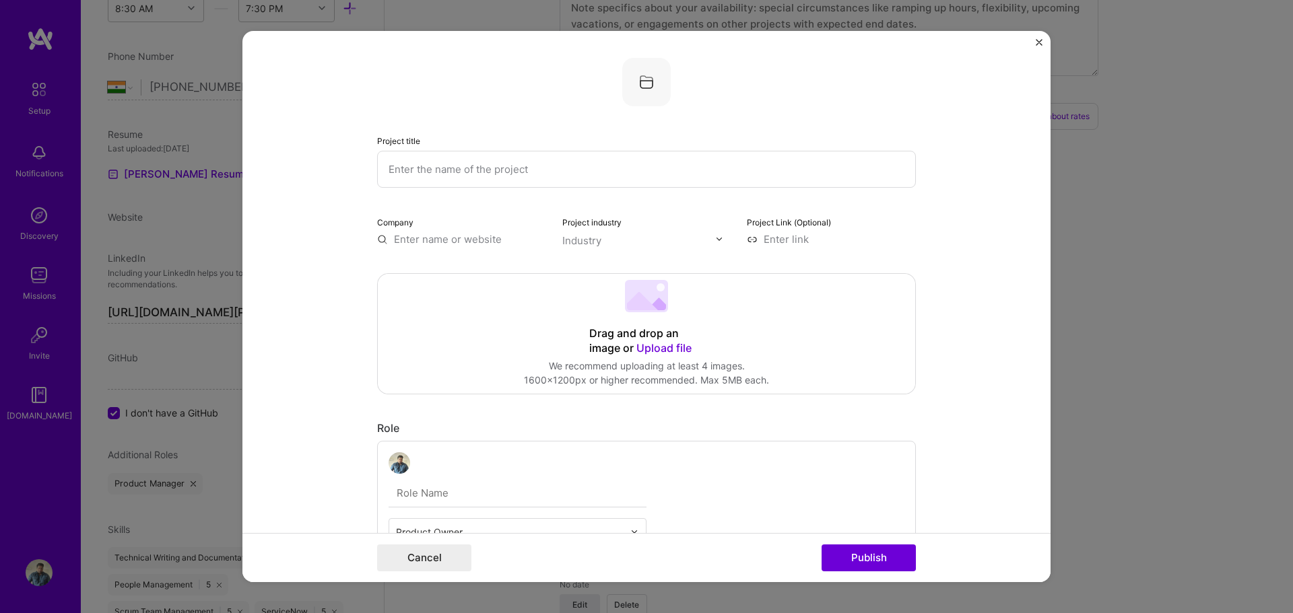
click at [432, 172] on input "text" at bounding box center [646, 169] width 539 height 37
type input "n"
drag, startPoint x: 516, startPoint y: 171, endPoint x: 438, endPoint y: 165, distance: 77.7
click at [438, 165] on input "NCR" at bounding box center [646, 169] width 539 height 37
drag, startPoint x: 438, startPoint y: 165, endPoint x: 422, endPoint y: 171, distance: 17.9
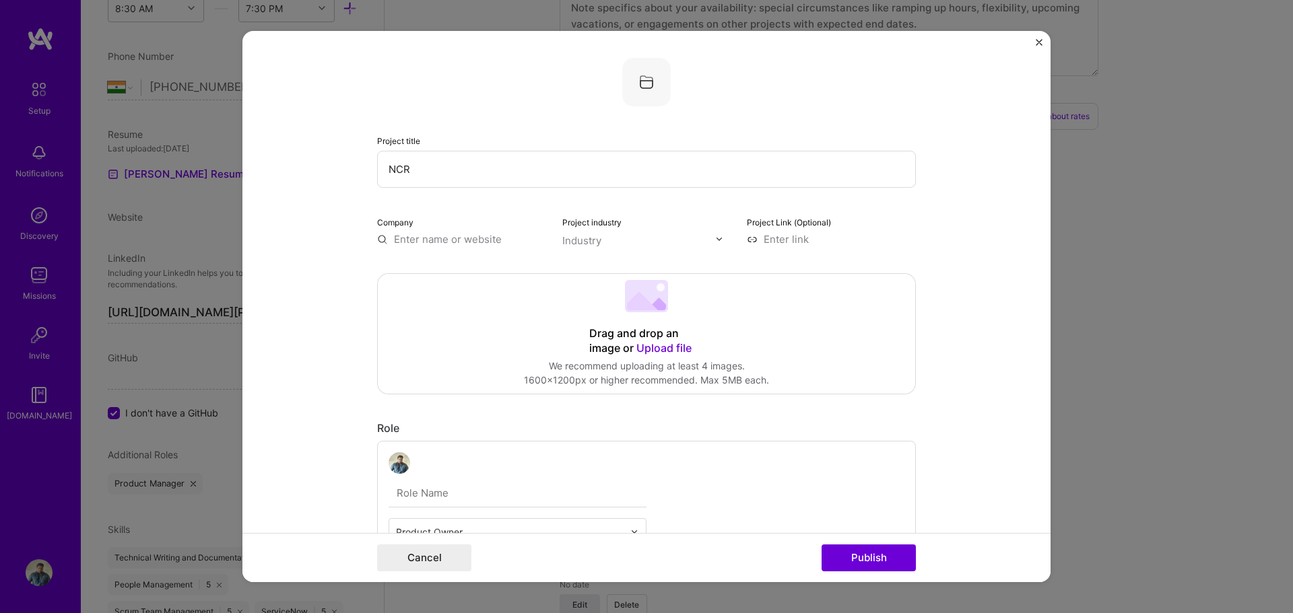
click at [422, 171] on input "NCR" at bounding box center [646, 169] width 539 height 37
type input "NCR VOYIX"
click at [460, 242] on input "text" at bounding box center [461, 239] width 169 height 14
paste input "https://www.ncrvoyix.com/"
type input "https://www.ncrvoyix.com/"
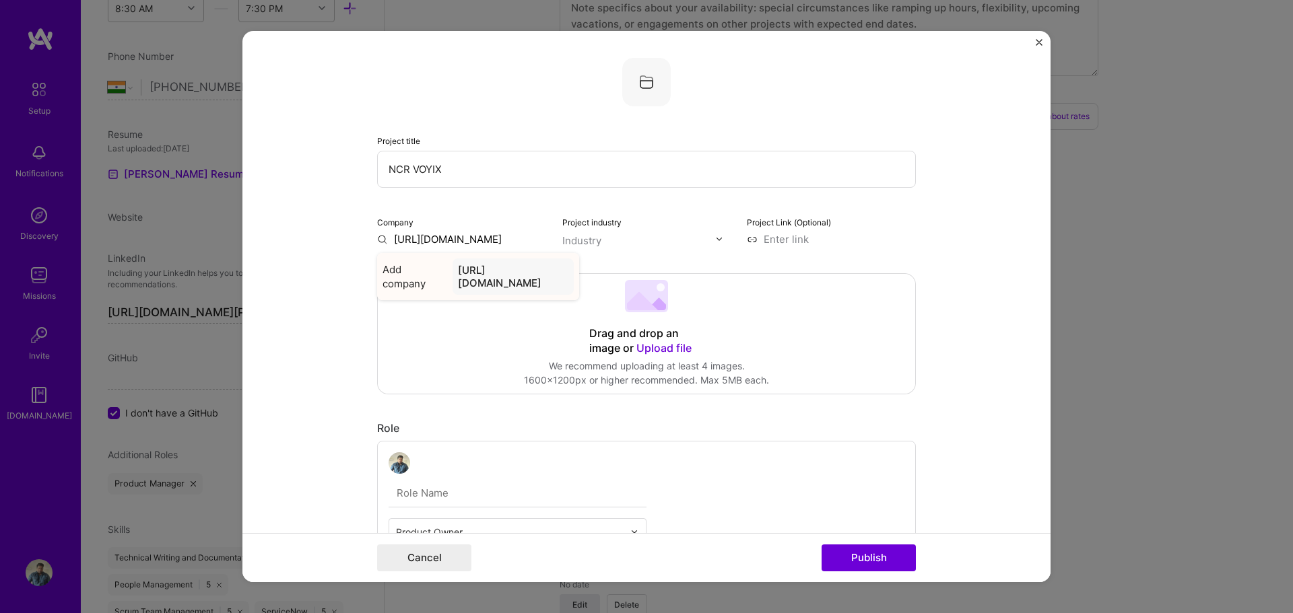
click at [516, 274] on div "https://www.ncrvoyix.com/" at bounding box center [512, 277] width 121 height 36
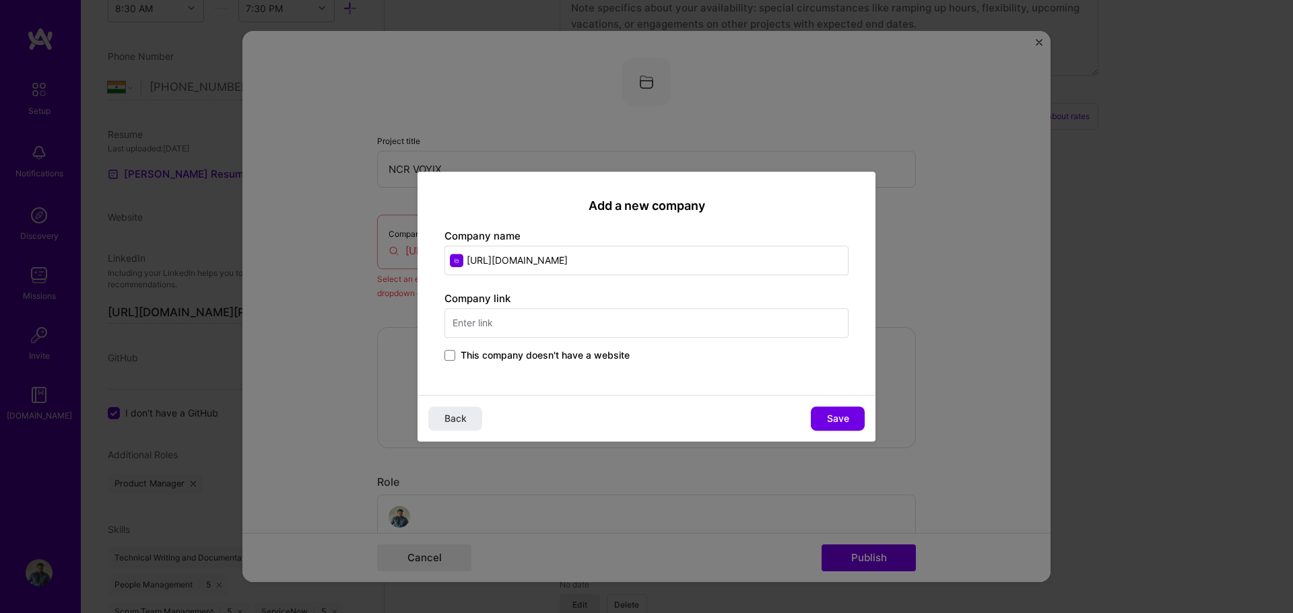
click at [602, 325] on input "text" at bounding box center [646, 323] width 404 height 30
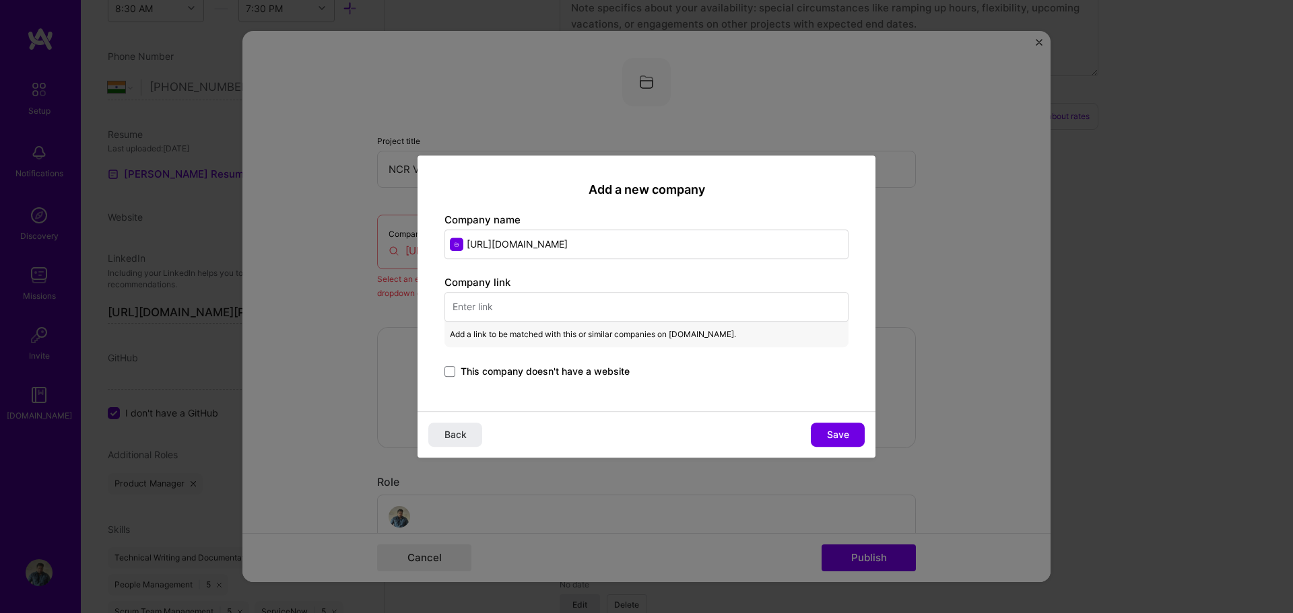
click at [547, 312] on input "text" at bounding box center [646, 307] width 404 height 30
paste input "https://www.ncrvoyix.com/"
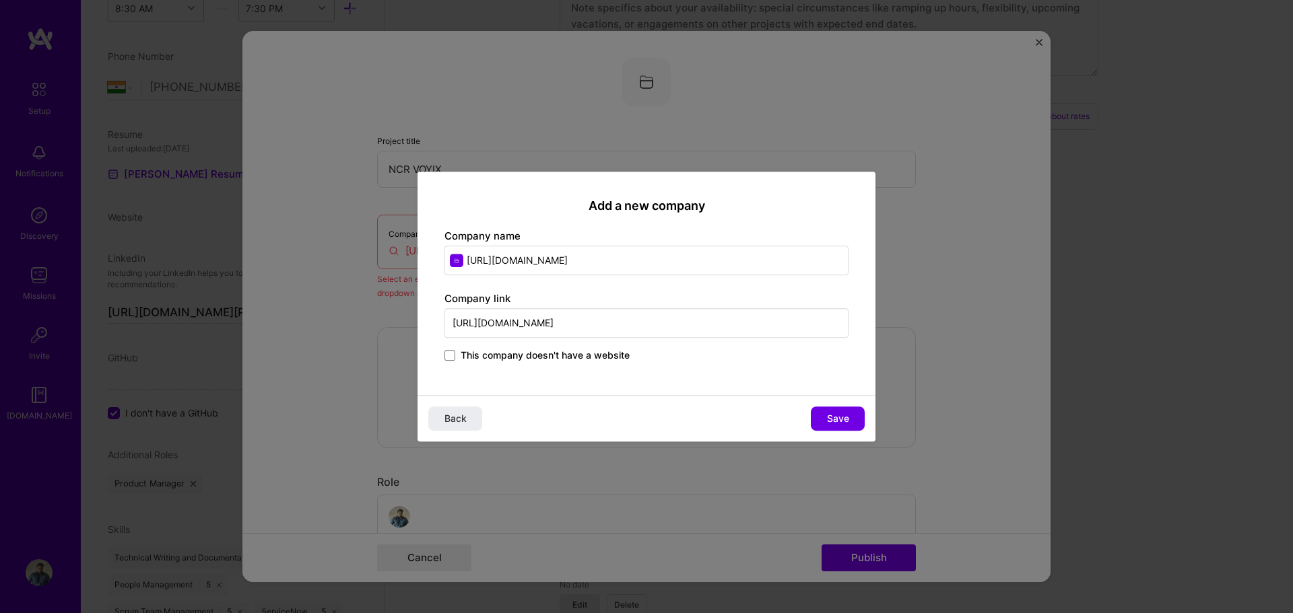
type input "https://www.ncrvoyix.com/"
click at [672, 370] on div "Add a new company Company name https://www.ncrvoyix.com/ Company link https://w…" at bounding box center [646, 284] width 458 height 224
click at [826, 423] on button "Save" at bounding box center [838, 419] width 54 height 24
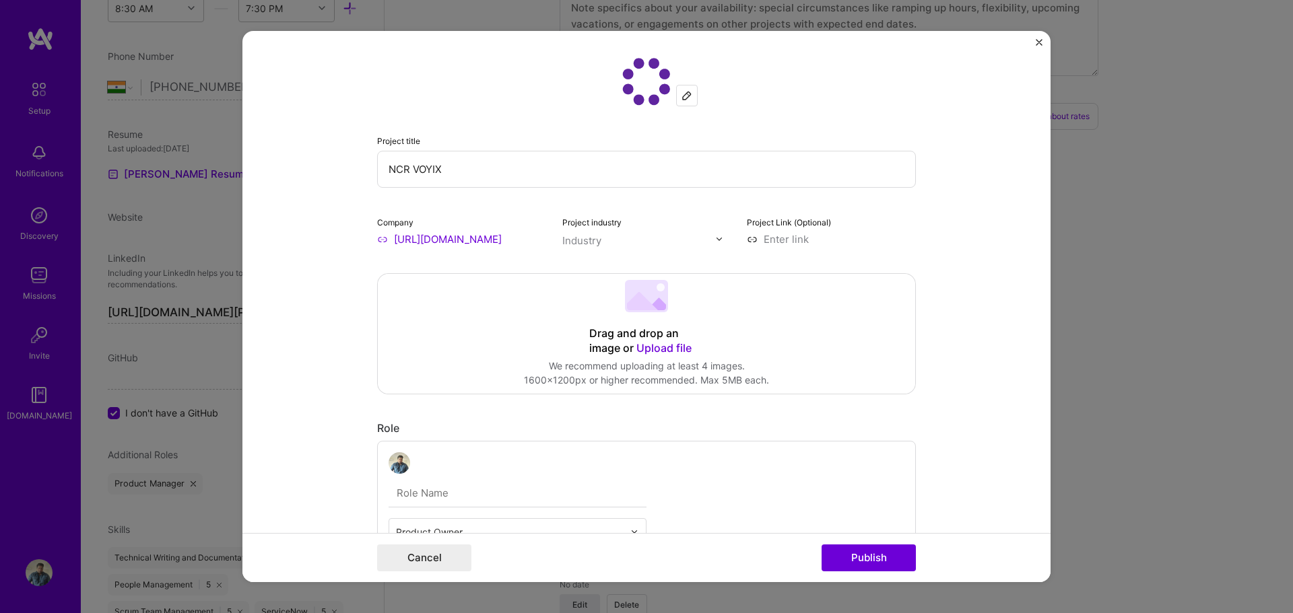
click at [715, 239] on img at bounding box center [719, 239] width 8 height 8
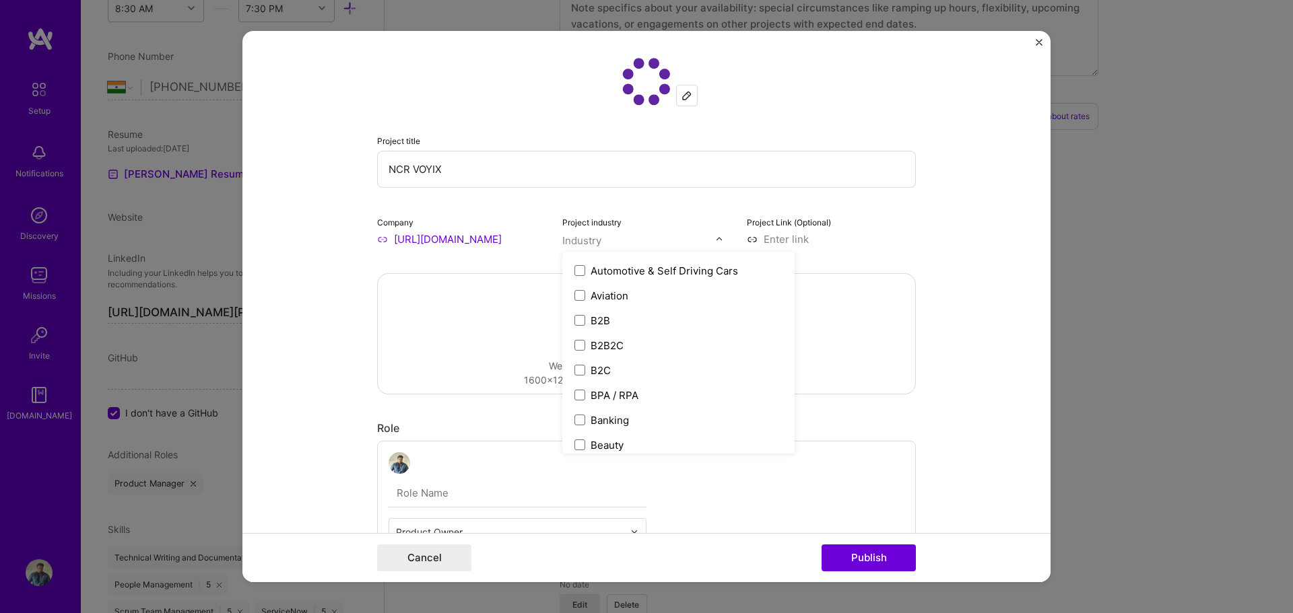
scroll to position [337, 0]
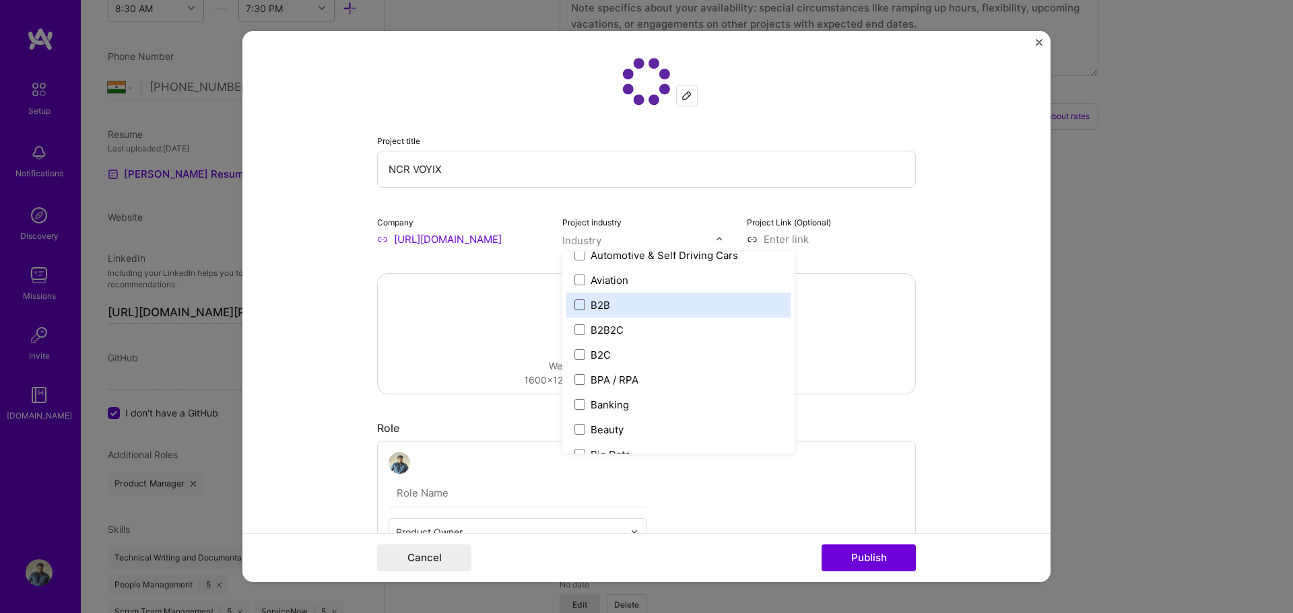
click at [576, 301] on span at bounding box center [579, 305] width 11 height 11
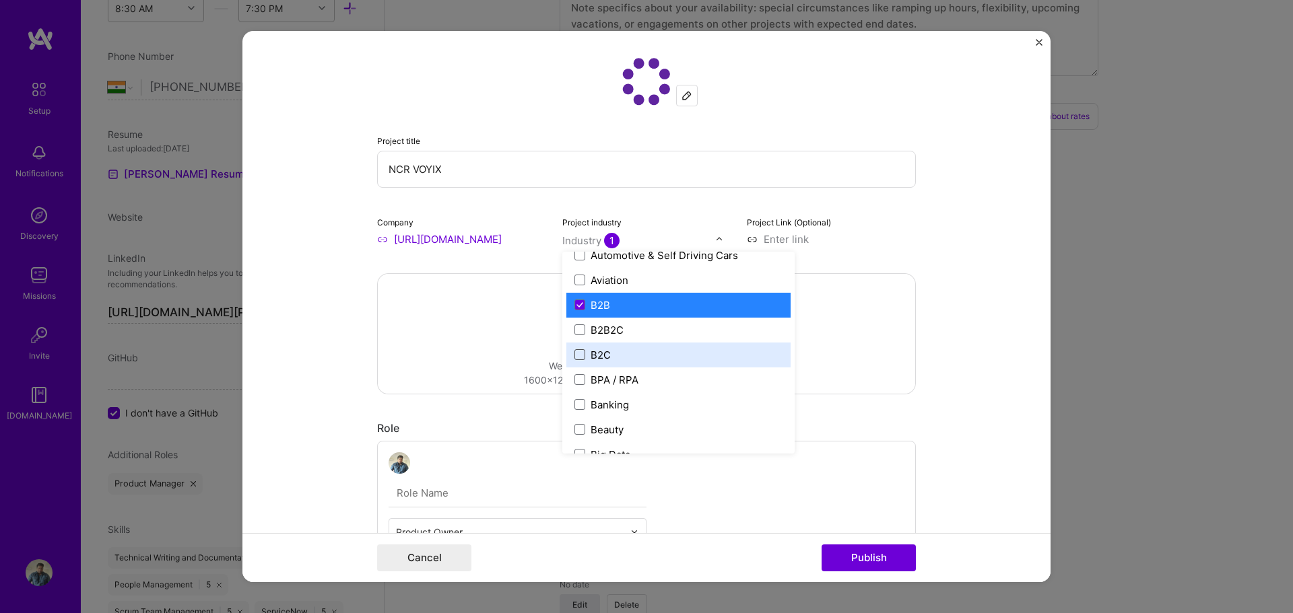
click at [574, 354] on span at bounding box center [579, 354] width 11 height 11
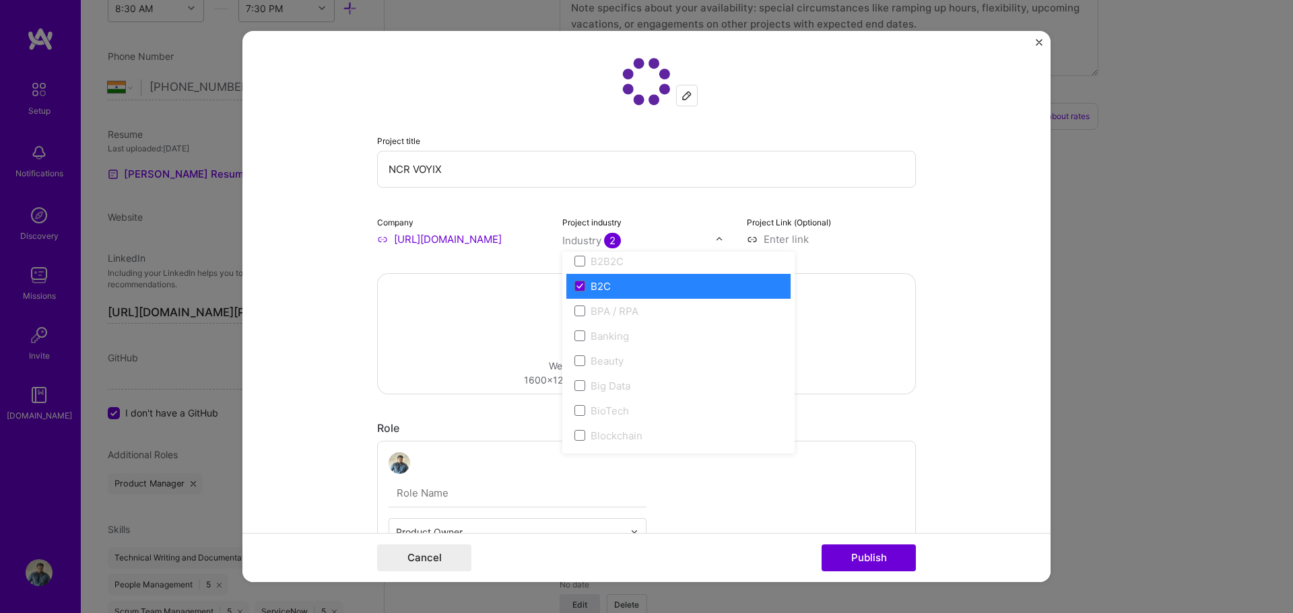
scroll to position [404, 0]
click at [576, 290] on icon at bounding box center [579, 287] width 7 height 5
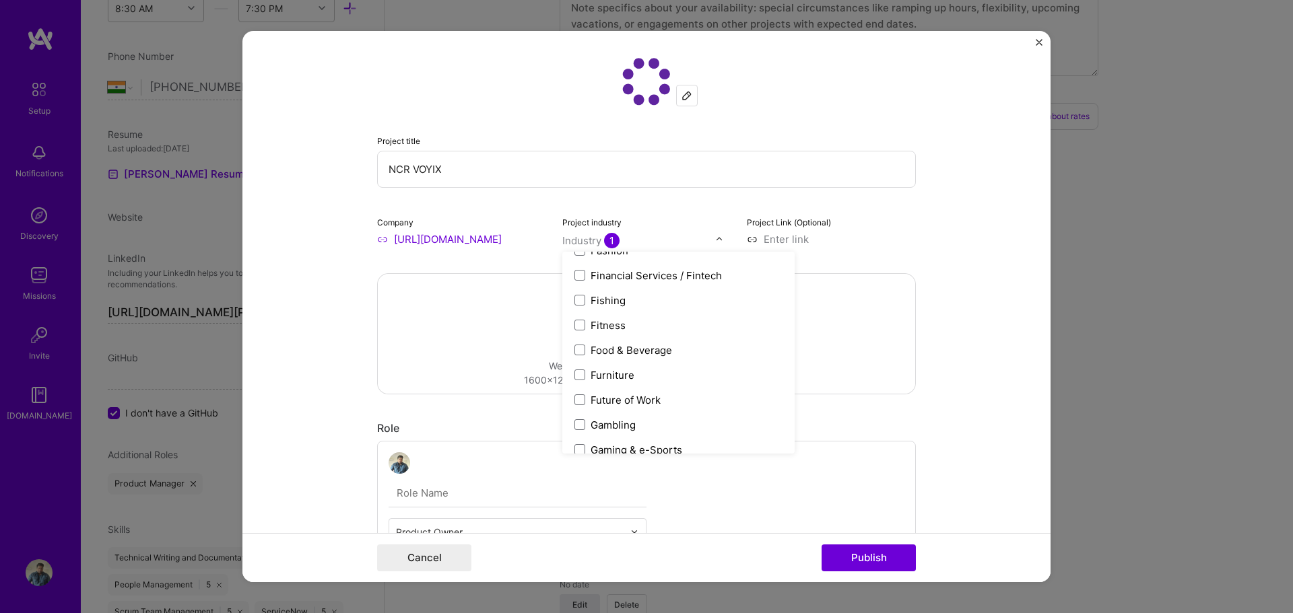
scroll to position [1414, 0]
click at [577, 275] on span at bounding box center [579, 274] width 11 height 11
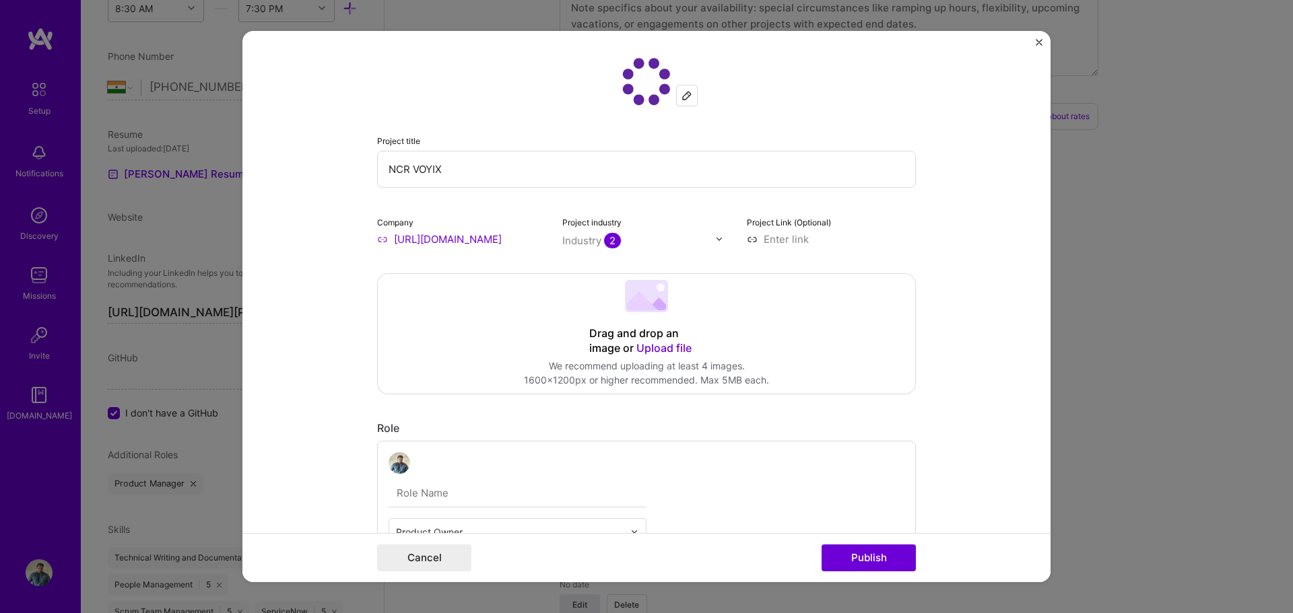
click at [930, 238] on form "Project title NCR VOYIX Company https://www.ncrvoyix.com/ Project industry Indu…" at bounding box center [646, 307] width 808 height 552
click at [786, 240] on input at bounding box center [831, 239] width 169 height 14
paste input "https://www.ncrvoyix.com/"
type input "https://www.ncrvoyix.com/"
click at [957, 283] on form "Project title NCR VOYIX Company https://www.ncrvoyix.com/ Project industry Indu…" at bounding box center [646, 307] width 808 height 552
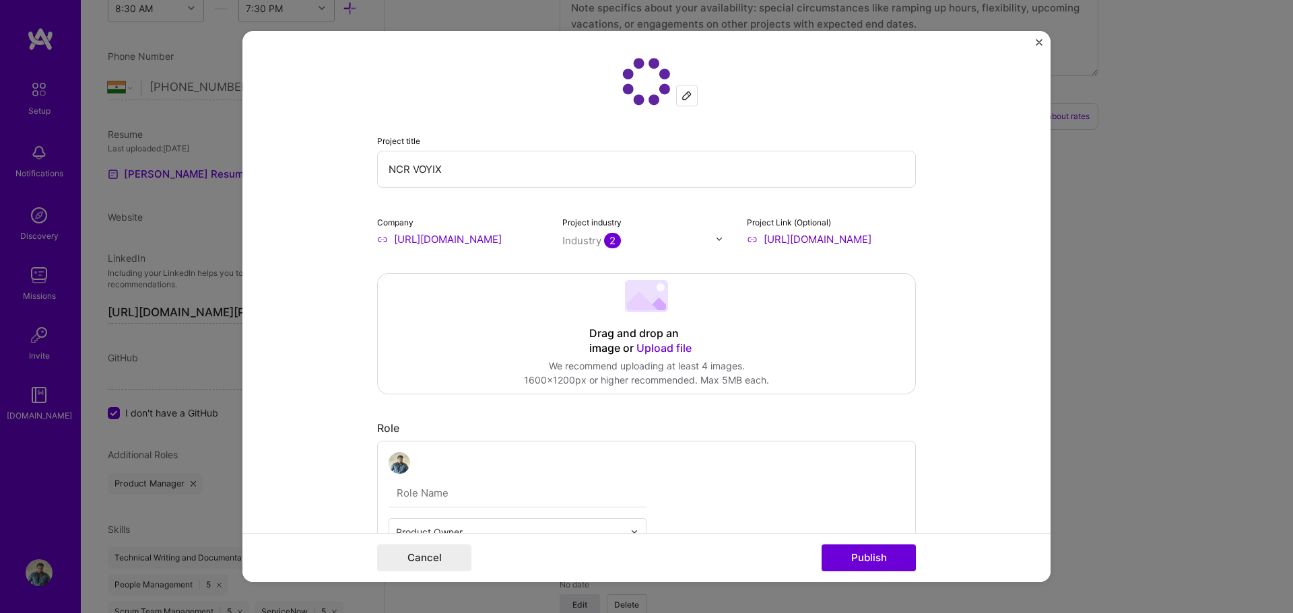
click at [955, 263] on form "Project title NCR VOYIX Company https://www.ncrvoyix.com/ Project industry Indu…" at bounding box center [646, 307] width 808 height 552
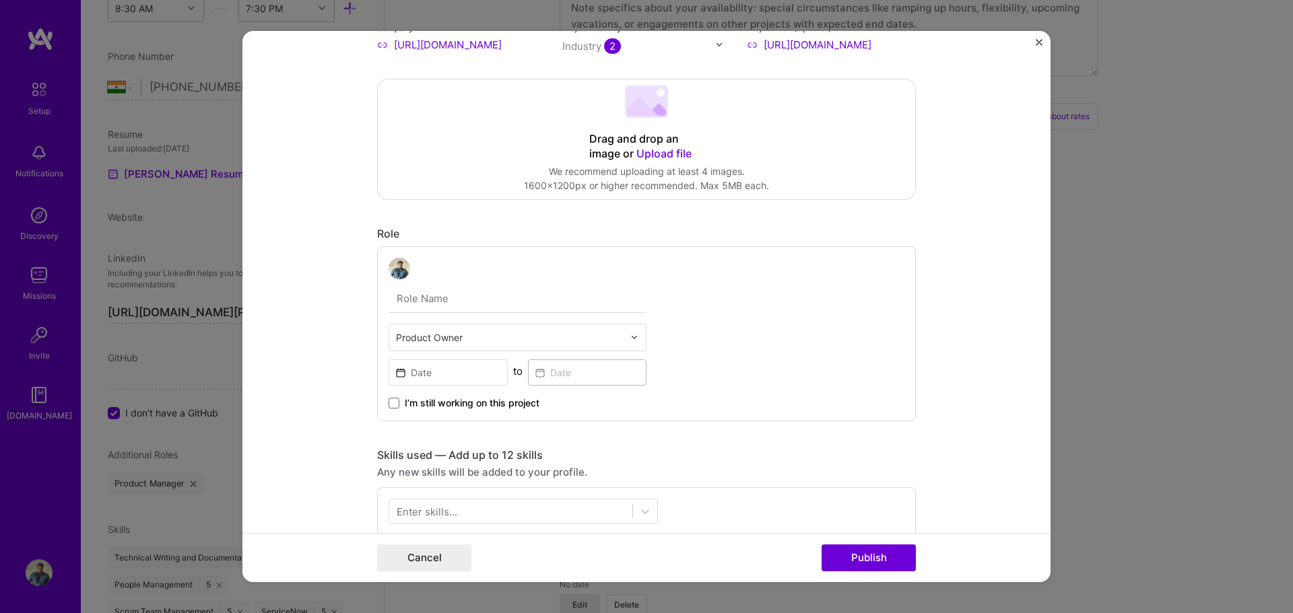
scroll to position [202, 0]
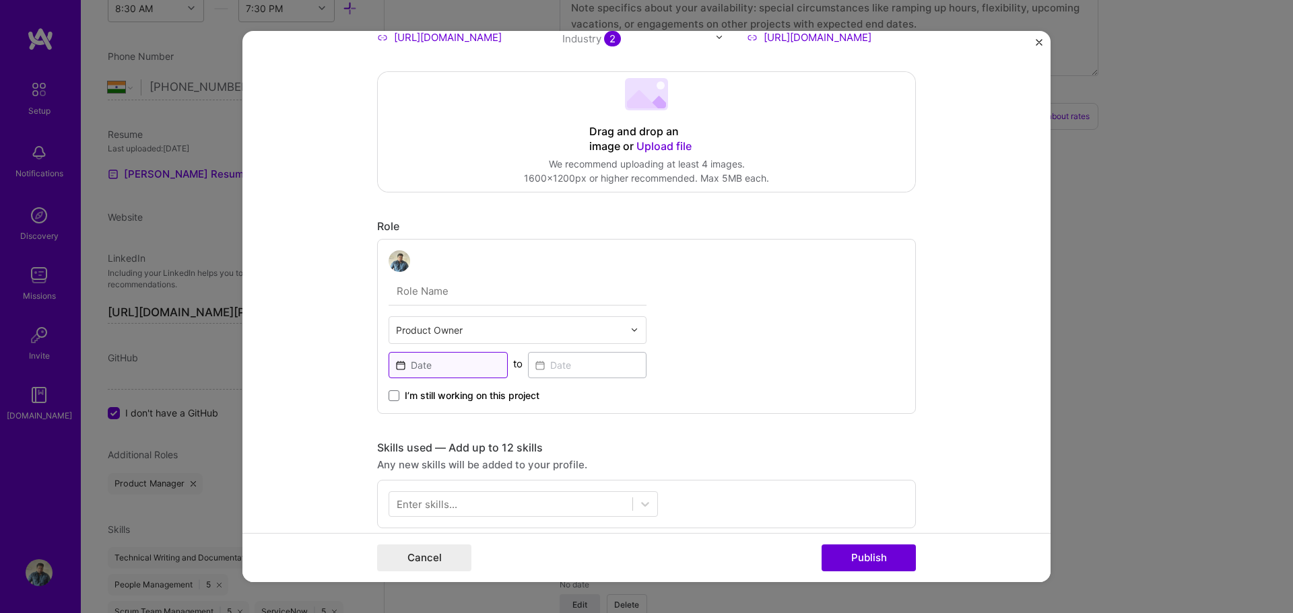
click at [436, 367] on input at bounding box center [448, 365] width 119 height 26
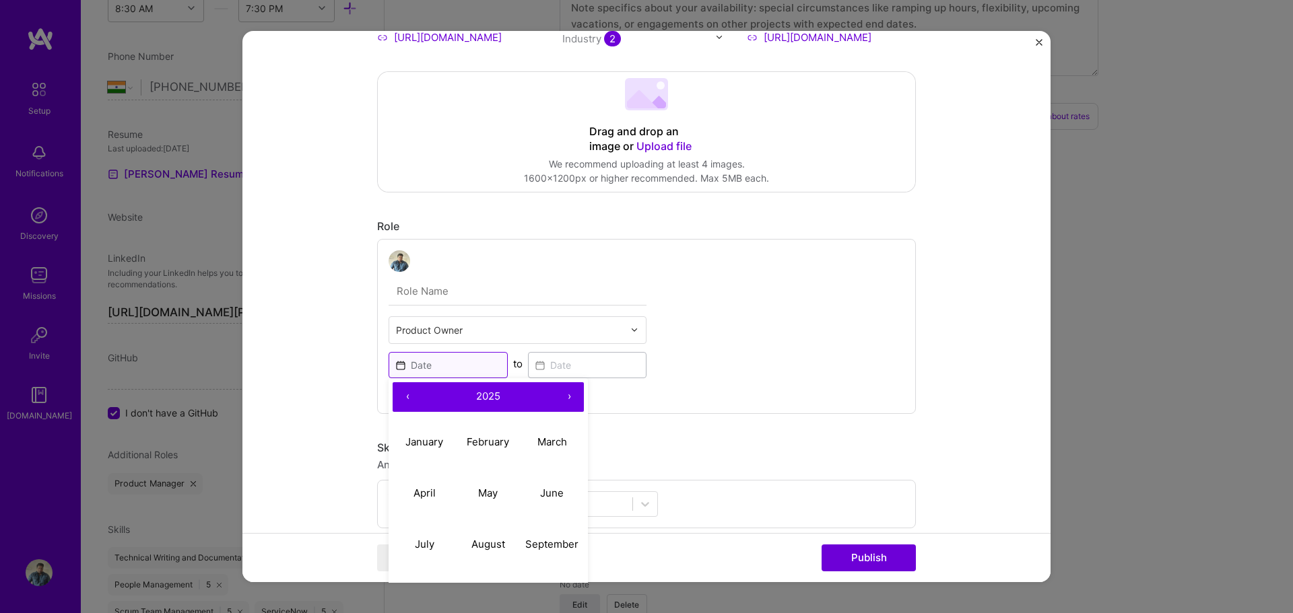
click at [436, 367] on input at bounding box center [448, 365] width 119 height 26
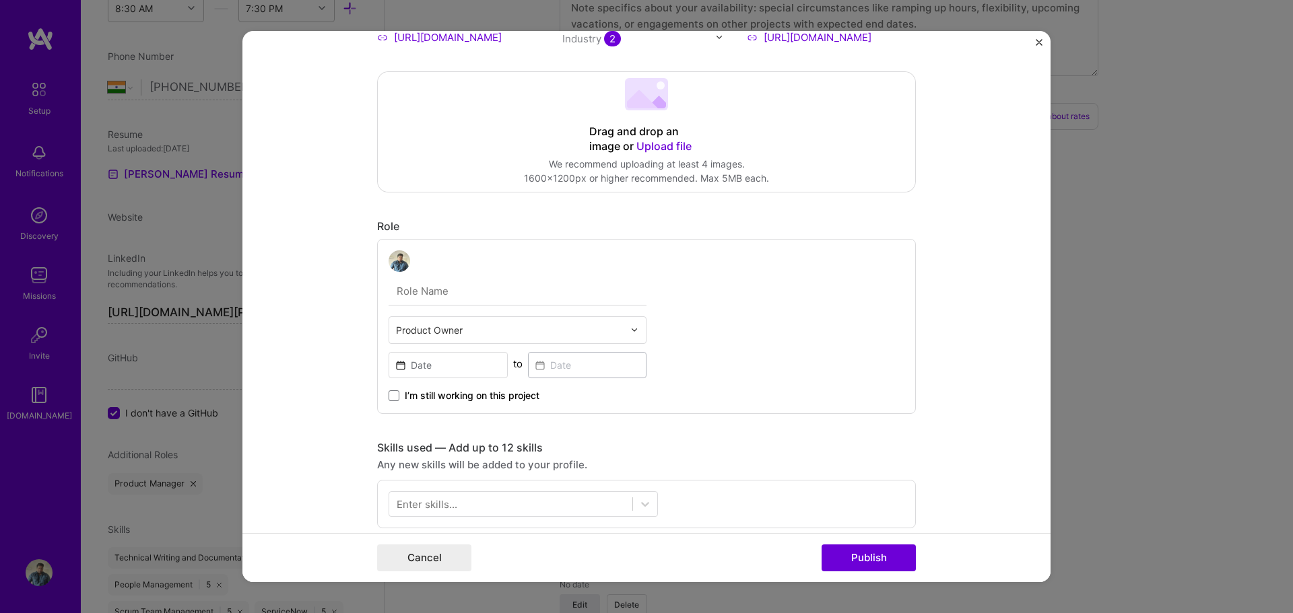
click at [778, 338] on div "Product Owner to I’m still working on this project" at bounding box center [646, 326] width 539 height 175
click at [457, 364] on input at bounding box center [448, 365] width 119 height 26
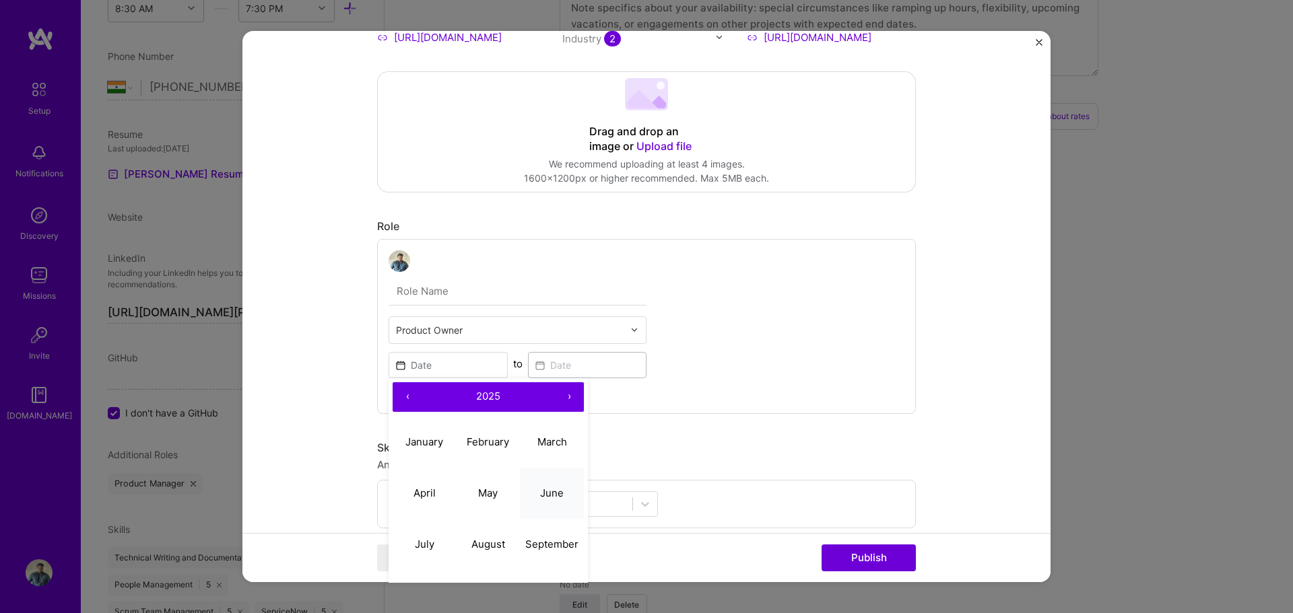
click at [543, 494] on abbr "June" at bounding box center [552, 493] width 24 height 13
type input "Jun, 2025"
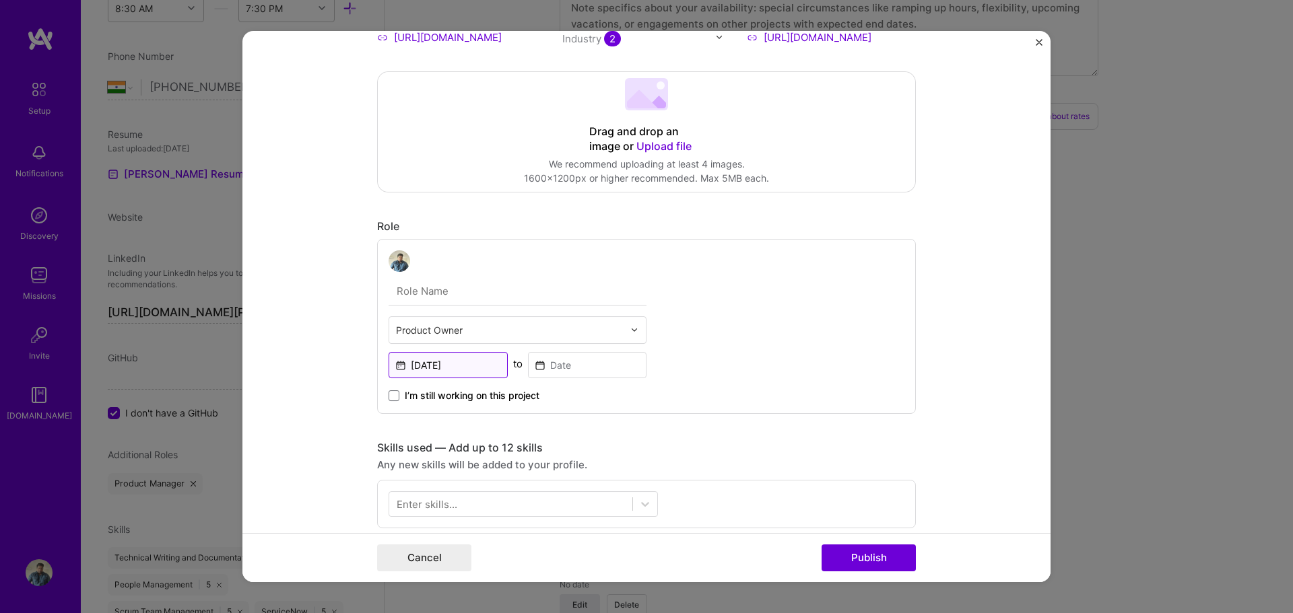
click at [449, 363] on input "Jun, 2025" at bounding box center [448, 365] width 119 height 26
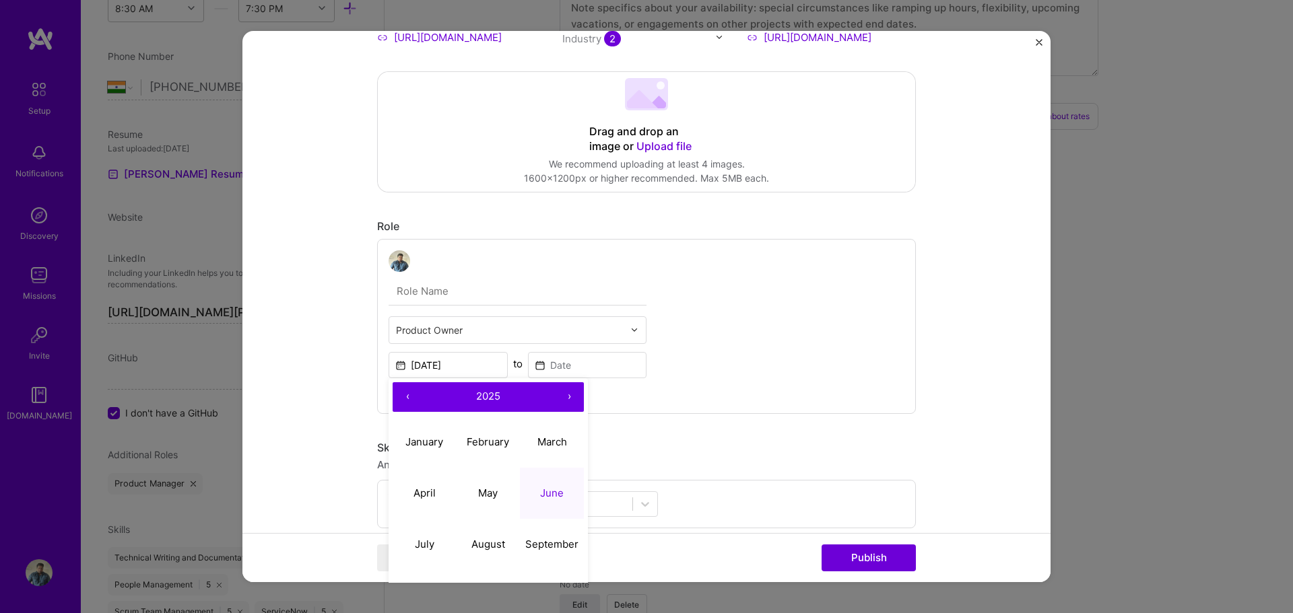
click at [406, 395] on button "‹" at bounding box center [408, 397] width 30 height 30
click at [562, 366] on input at bounding box center [587, 365] width 119 height 26
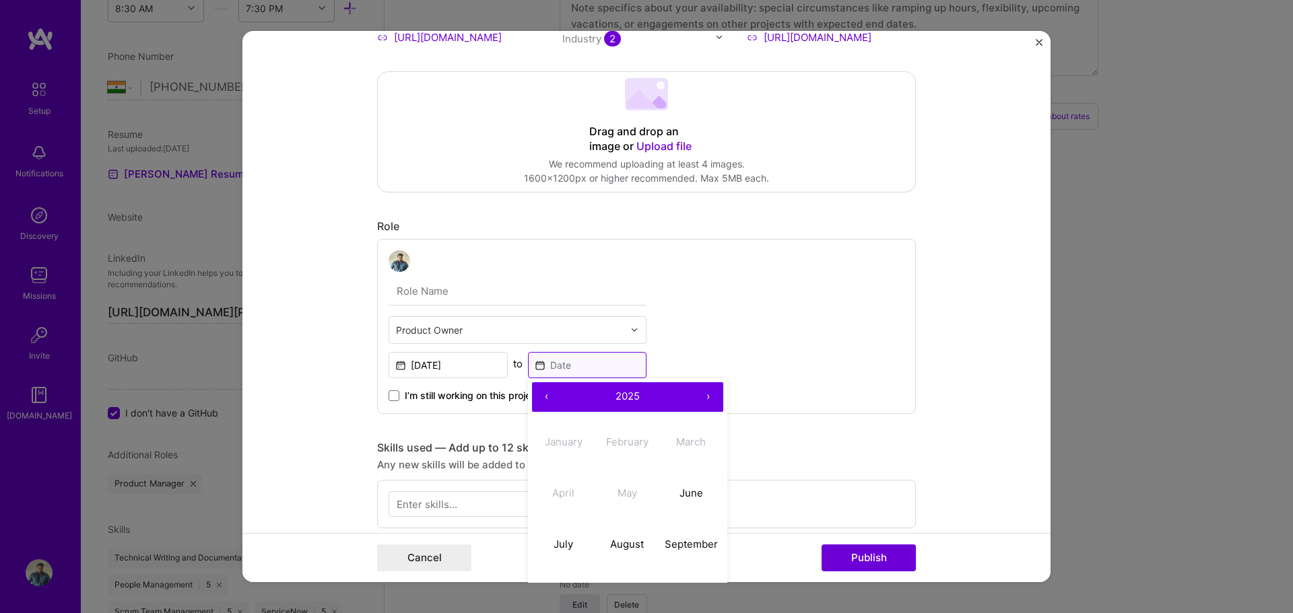
click at [562, 366] on input at bounding box center [587, 365] width 119 height 26
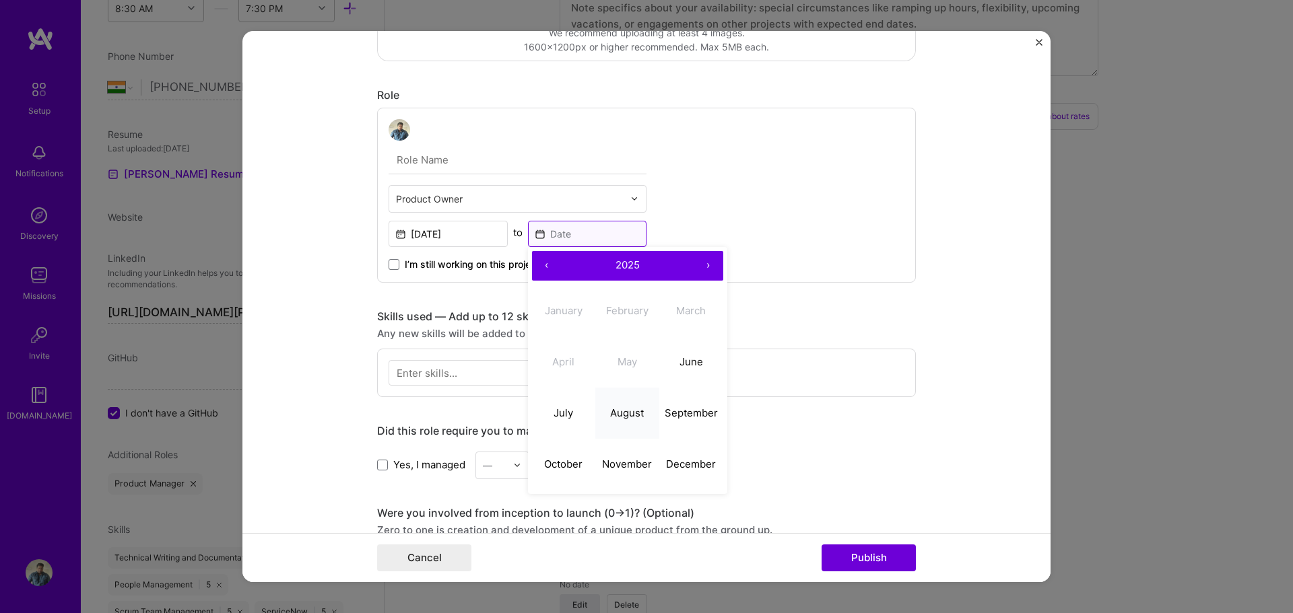
scroll to position [337, 0]
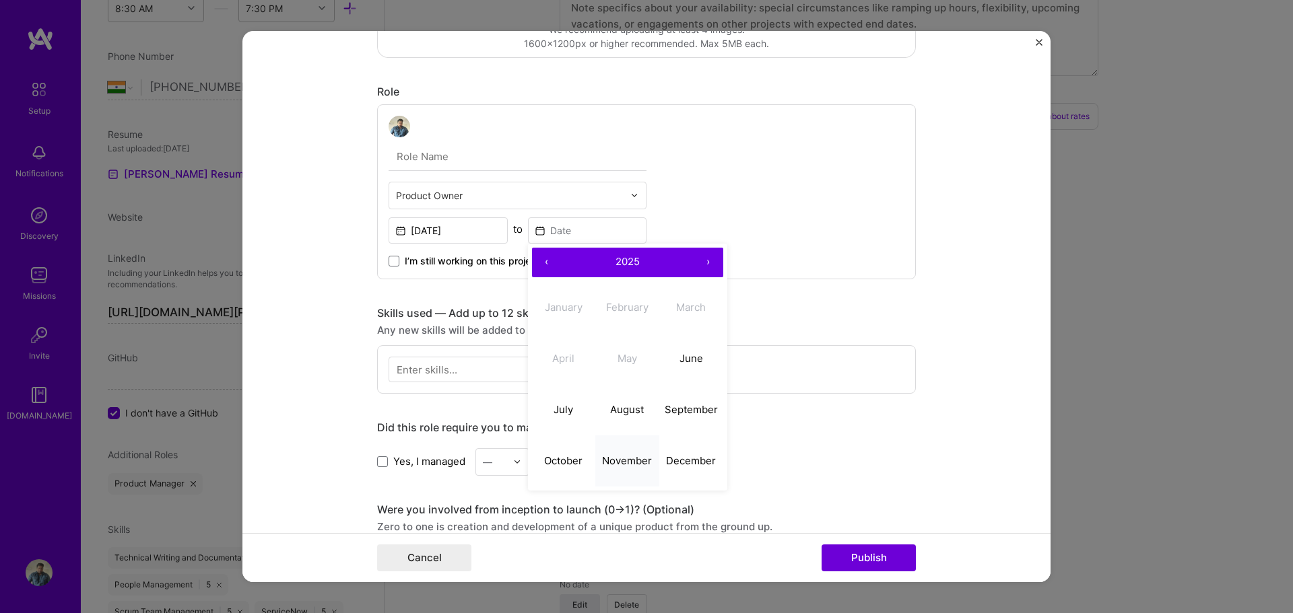
click at [619, 465] on abbr "November" at bounding box center [627, 461] width 50 height 13
type input "Nov, 2025"
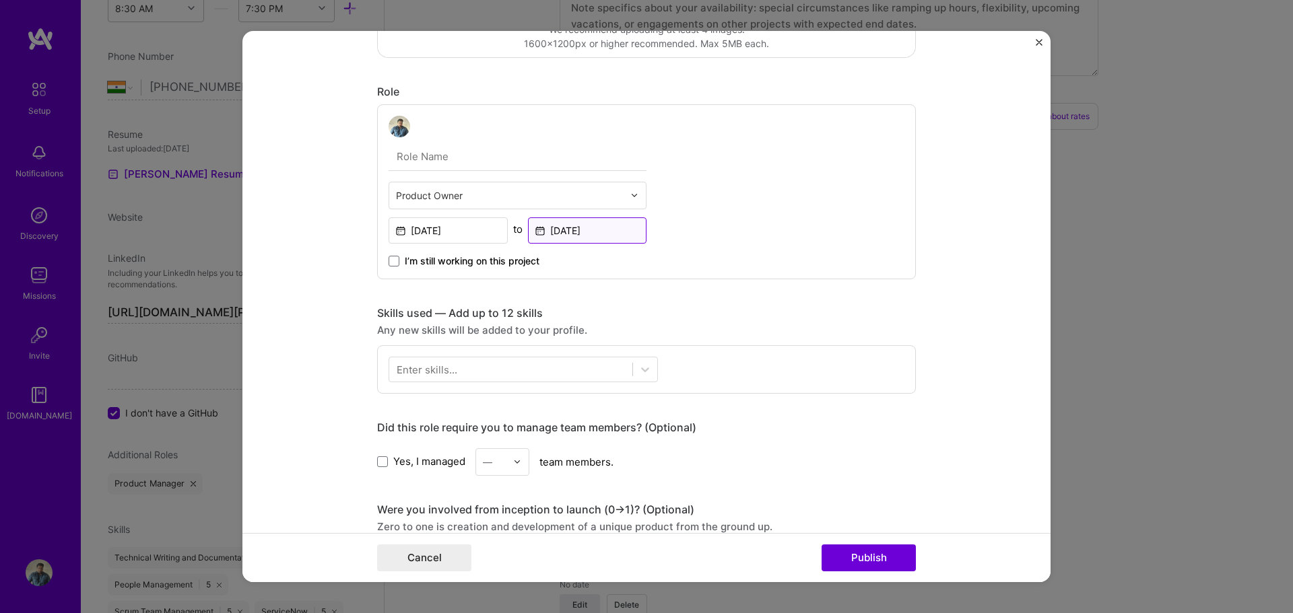
click at [596, 232] on input "Nov, 2025" at bounding box center [587, 230] width 119 height 26
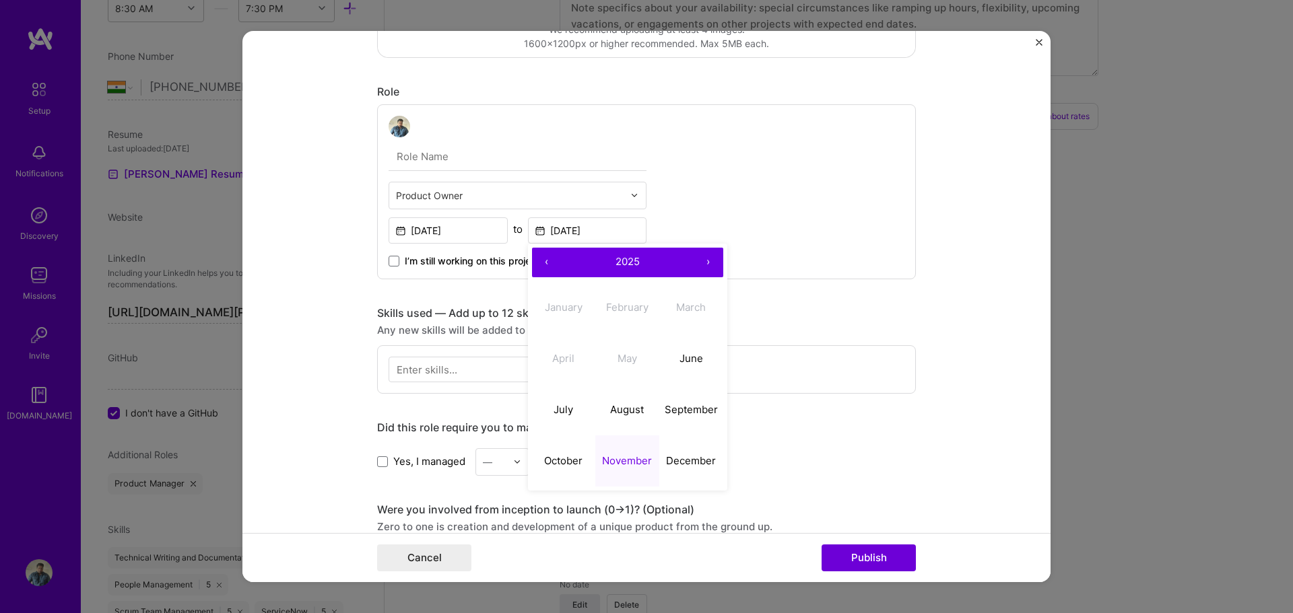
click at [594, 264] on button "2025" at bounding box center [628, 263] width 132 height 30
click at [594, 264] on span "2021 – 2030" at bounding box center [627, 261] width 75 height 13
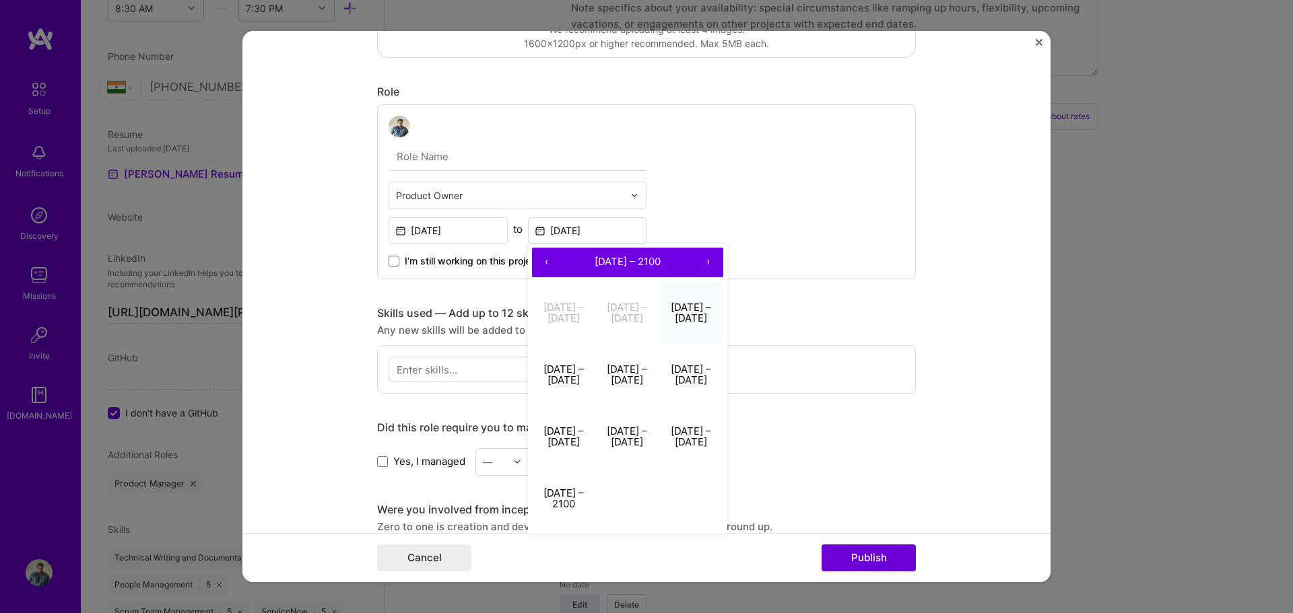
click at [689, 310] on button "2021 – 2030" at bounding box center [691, 313] width 64 height 62
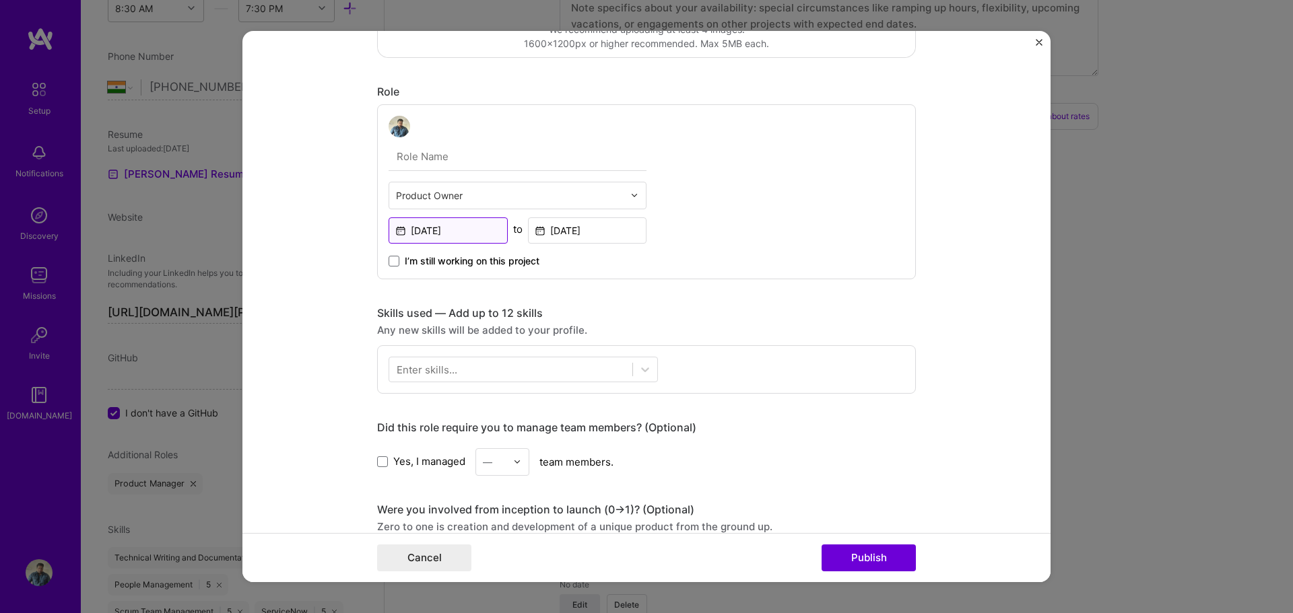
click at [442, 232] on input "Jun, 2025" at bounding box center [448, 230] width 119 height 26
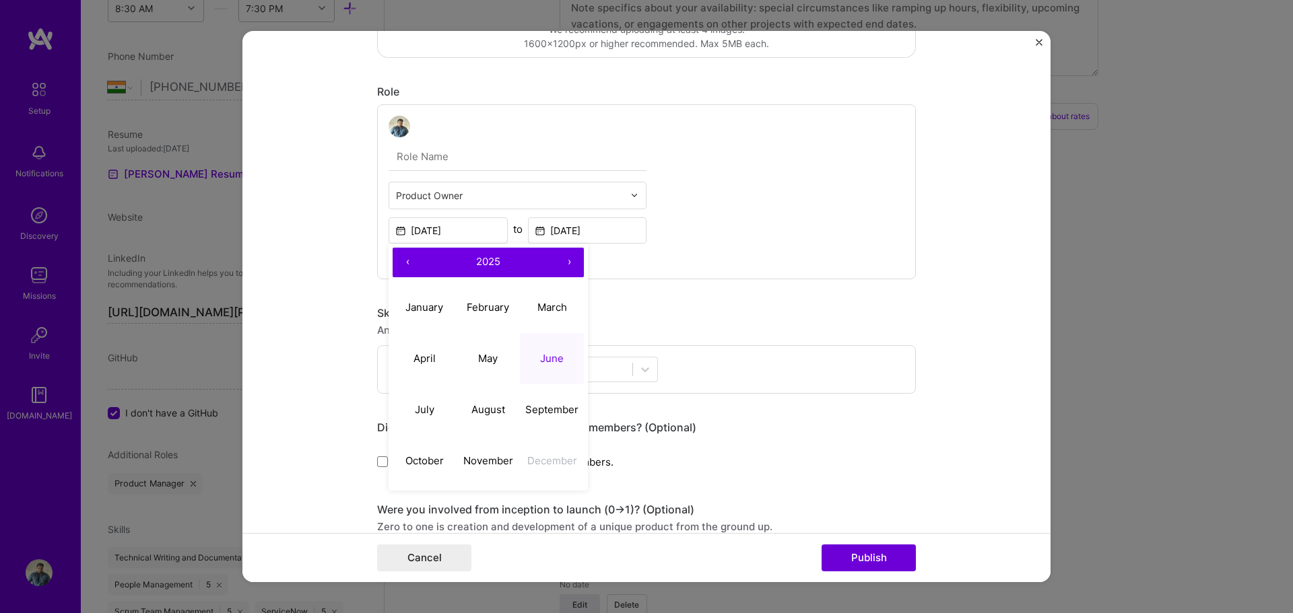
click at [404, 261] on button "‹" at bounding box center [408, 263] width 30 height 30
click at [550, 351] on button "June" at bounding box center [552, 358] width 64 height 51
type input "Jun, 2023"
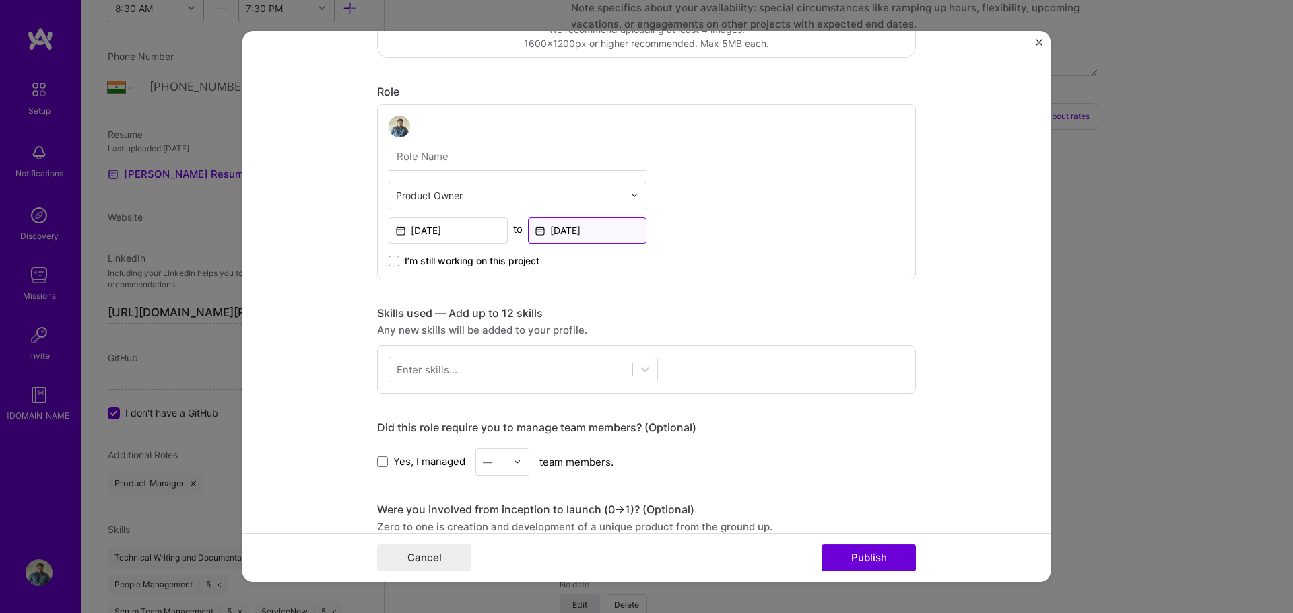
click at [605, 235] on input "Nov, 2025" at bounding box center [587, 230] width 119 height 26
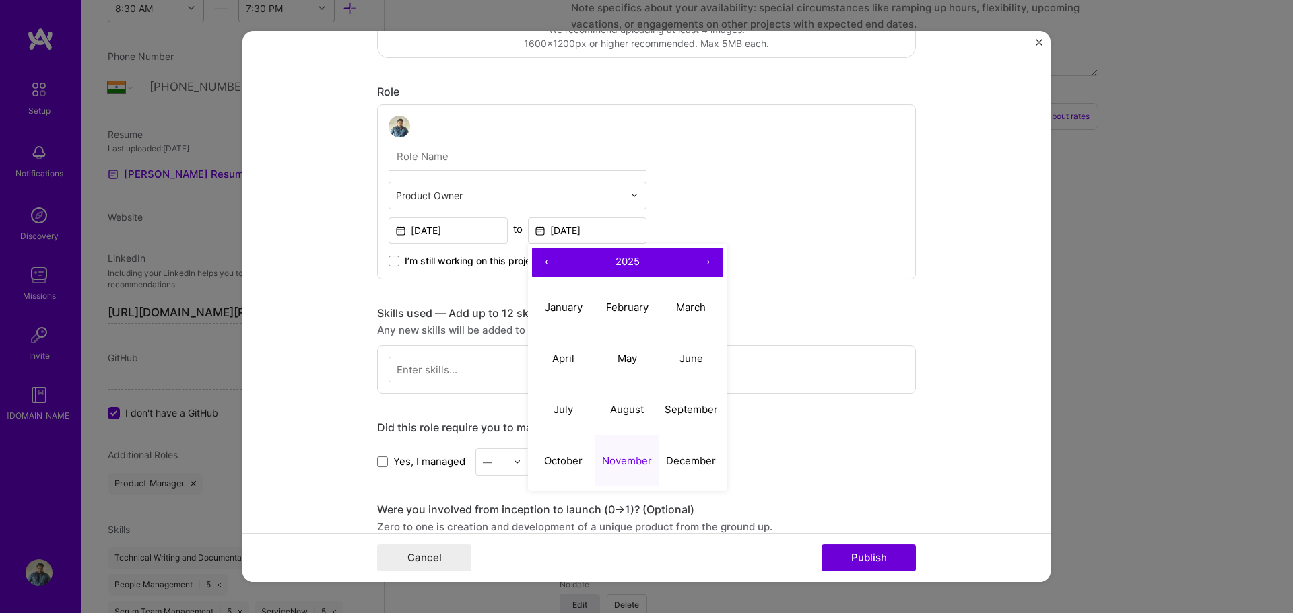
click at [545, 262] on button "‹" at bounding box center [547, 263] width 30 height 30
click at [628, 457] on abbr "November" at bounding box center [627, 461] width 50 height 13
type input "Nov, 2023"
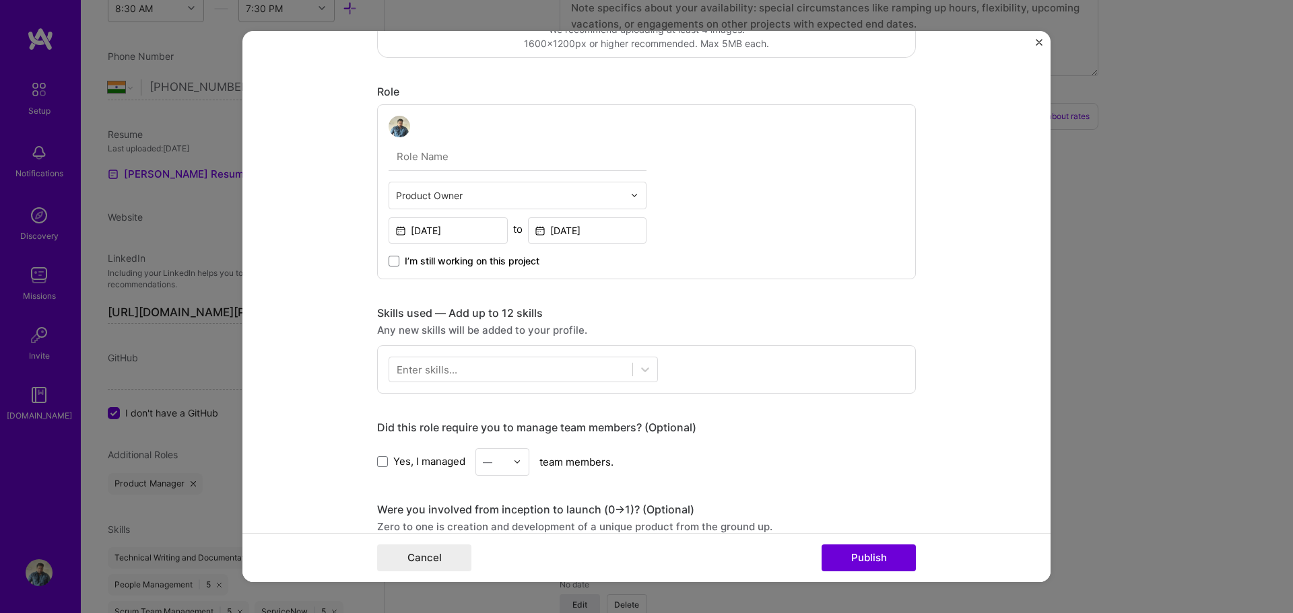
click at [686, 229] on div "Product Owner Jun, 2023 to Nov, 2023 I’m still working on this project" at bounding box center [646, 191] width 539 height 175
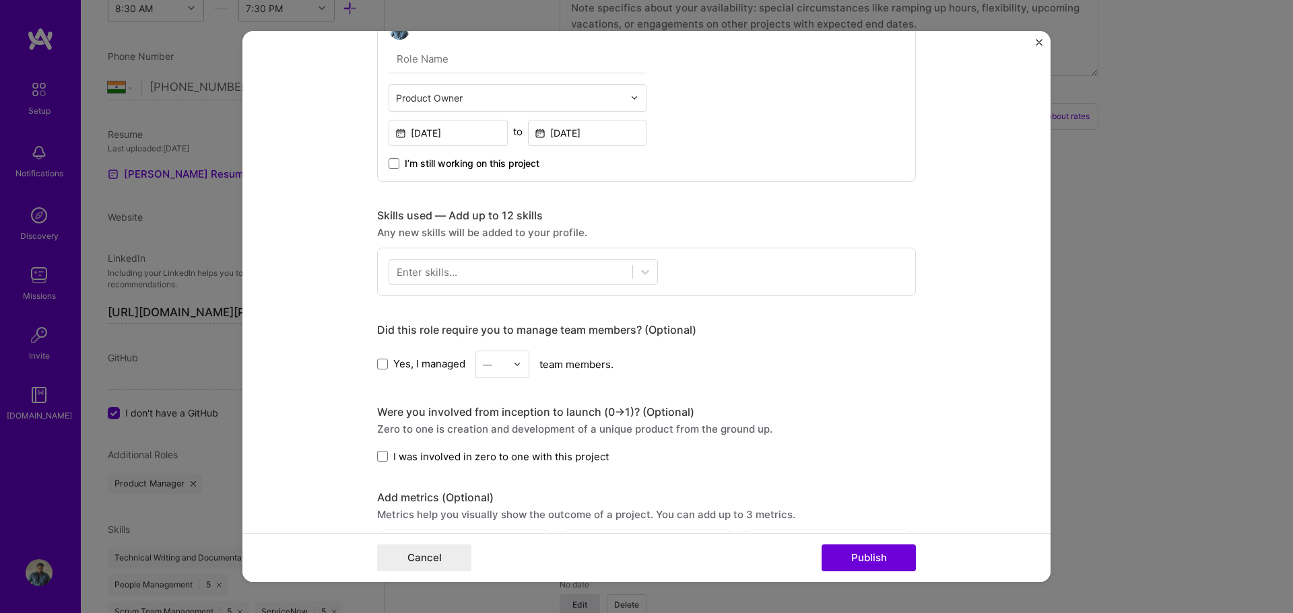
scroll to position [404, 0]
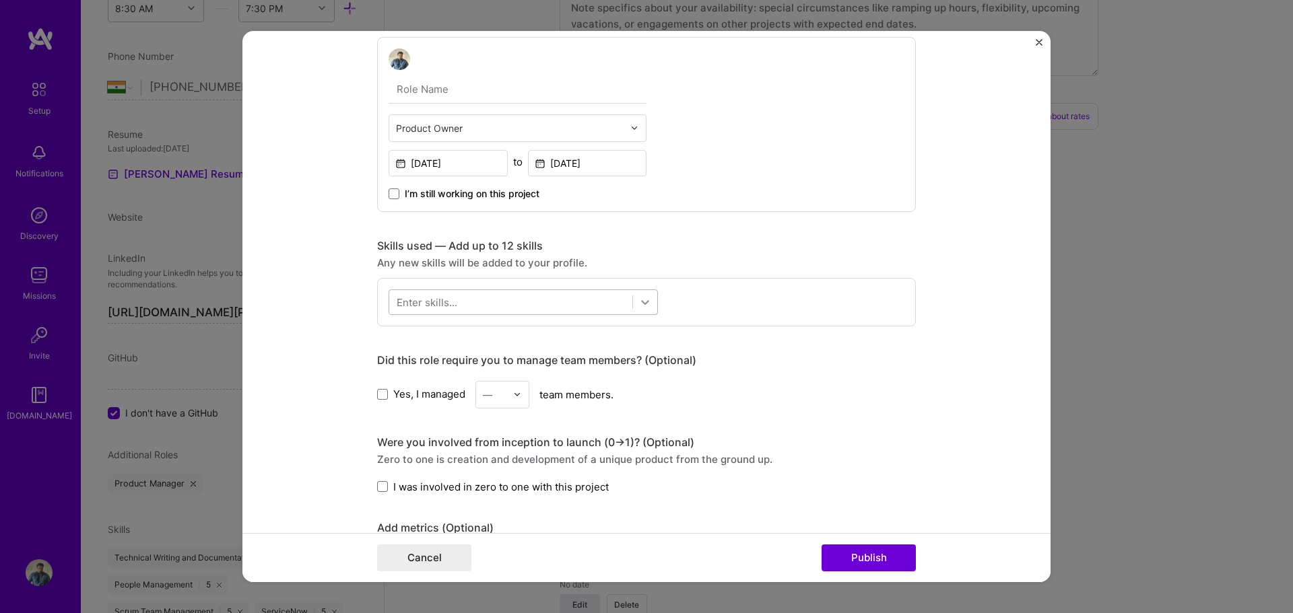
click at [644, 300] on icon at bounding box center [644, 302] width 13 height 13
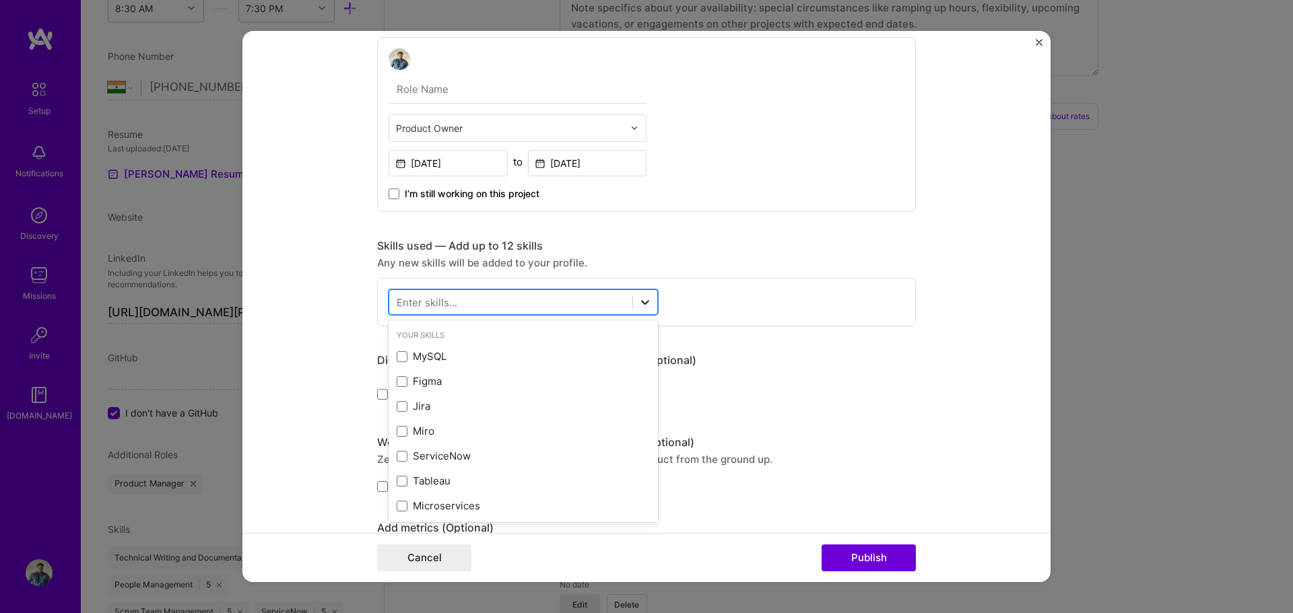
click at [640, 301] on icon at bounding box center [644, 302] width 13 height 13
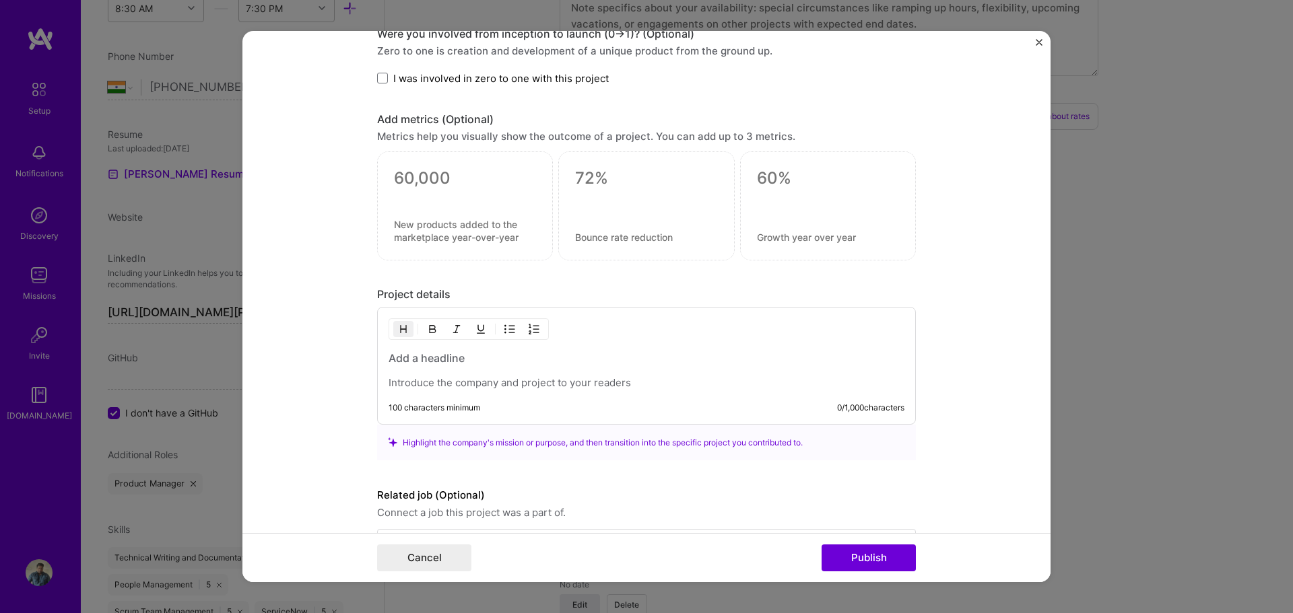
scroll to position [861, 0]
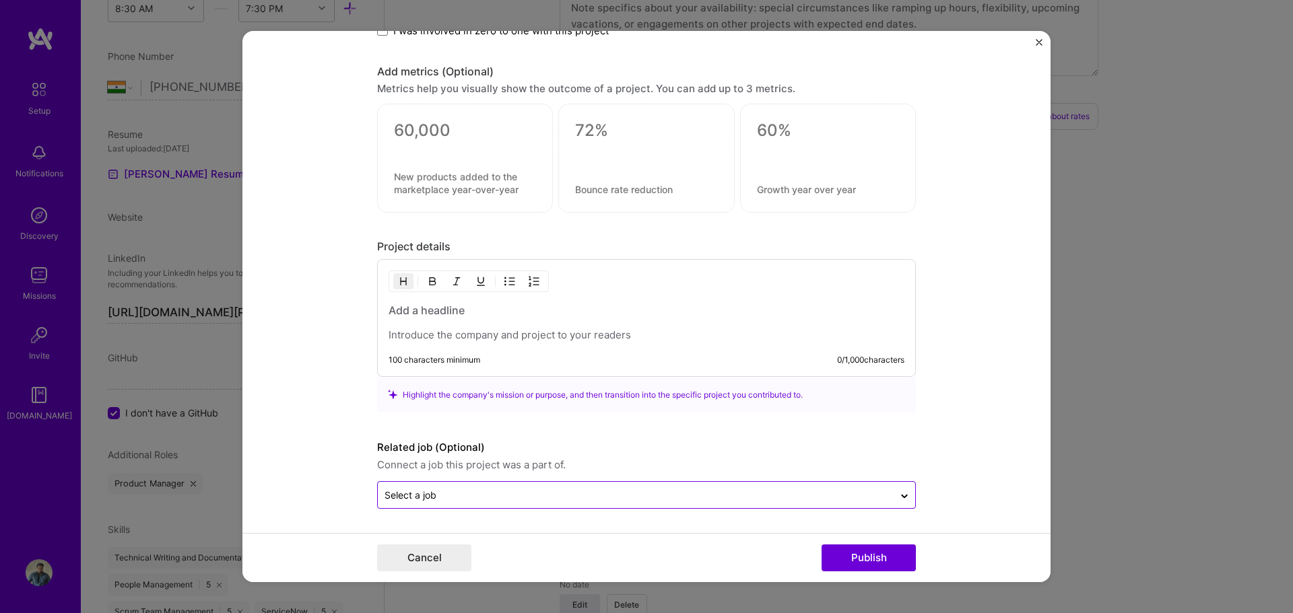
click at [650, 492] on input "text" at bounding box center [635, 495] width 502 height 14
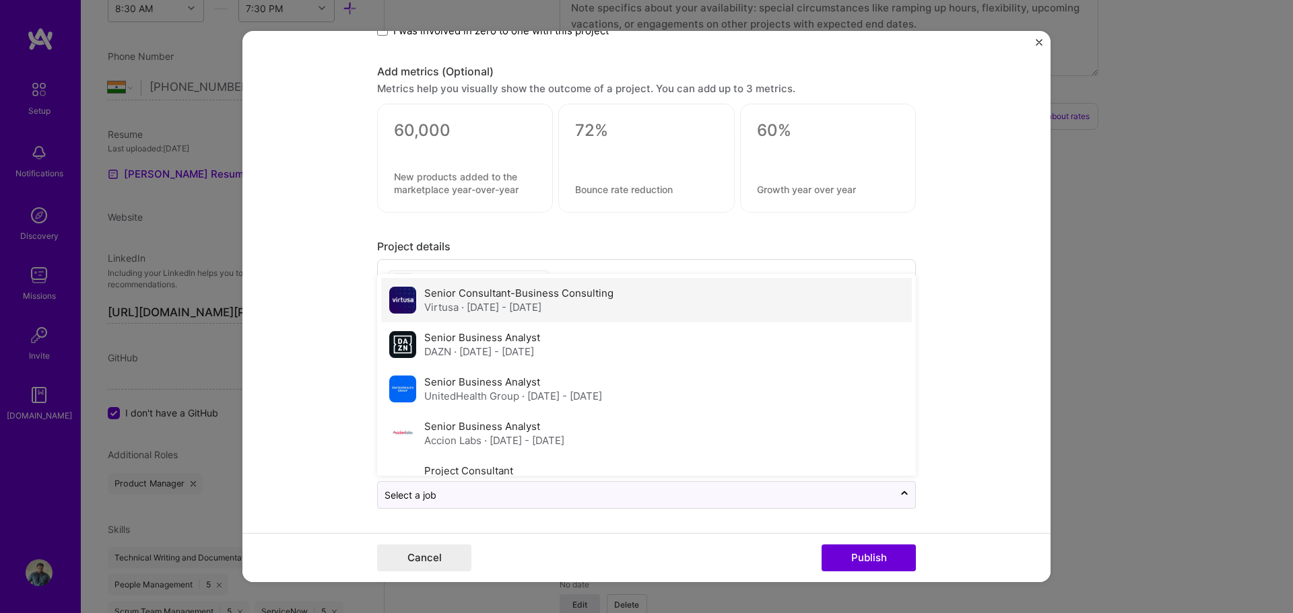
click at [617, 312] on div "Senior Consultant-Business Consulting Virtusa · Jun 2023 - Nov 2023" at bounding box center [646, 300] width 531 height 44
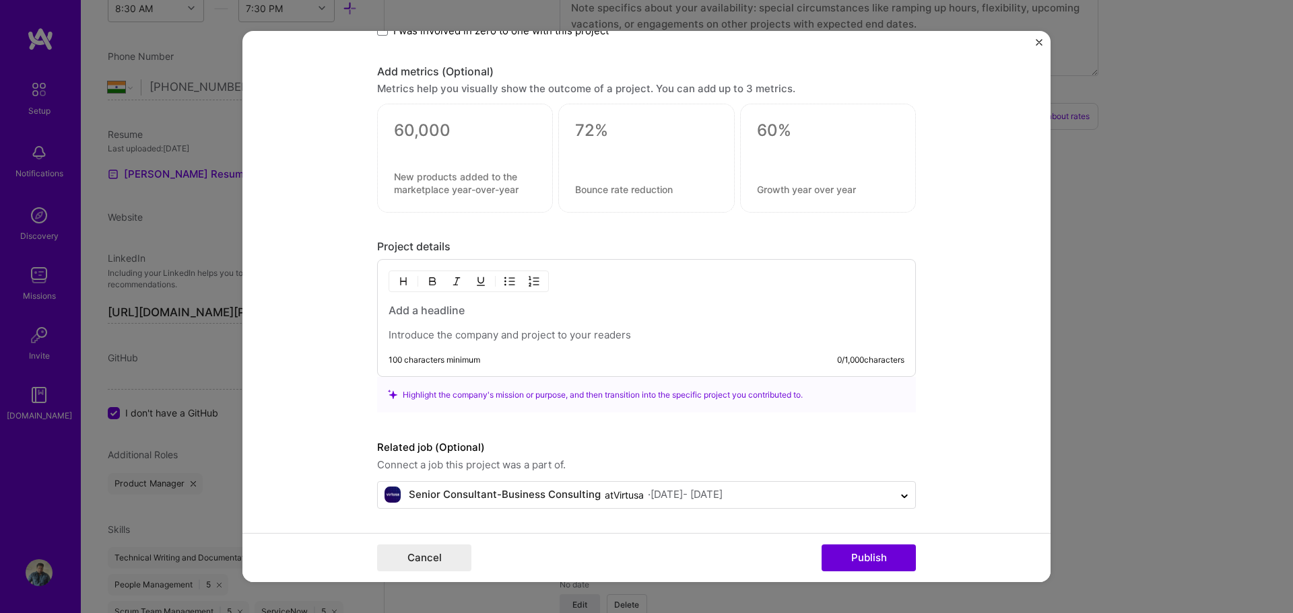
click at [419, 327] on div at bounding box center [647, 322] width 516 height 39
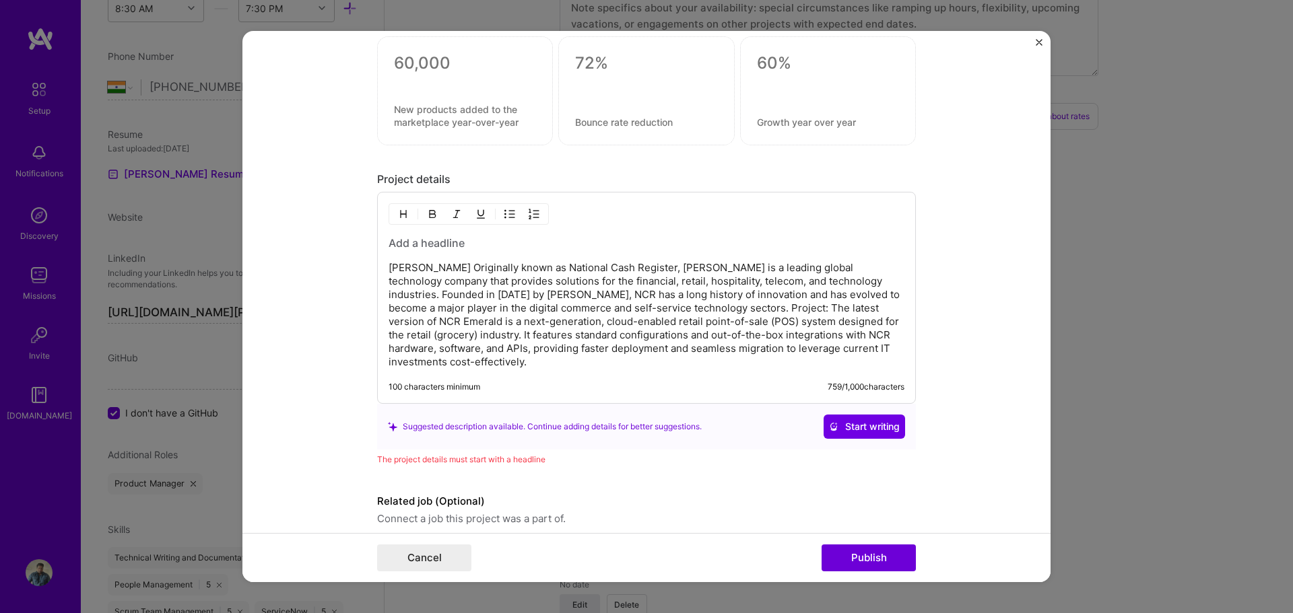
scroll to position [982, 0]
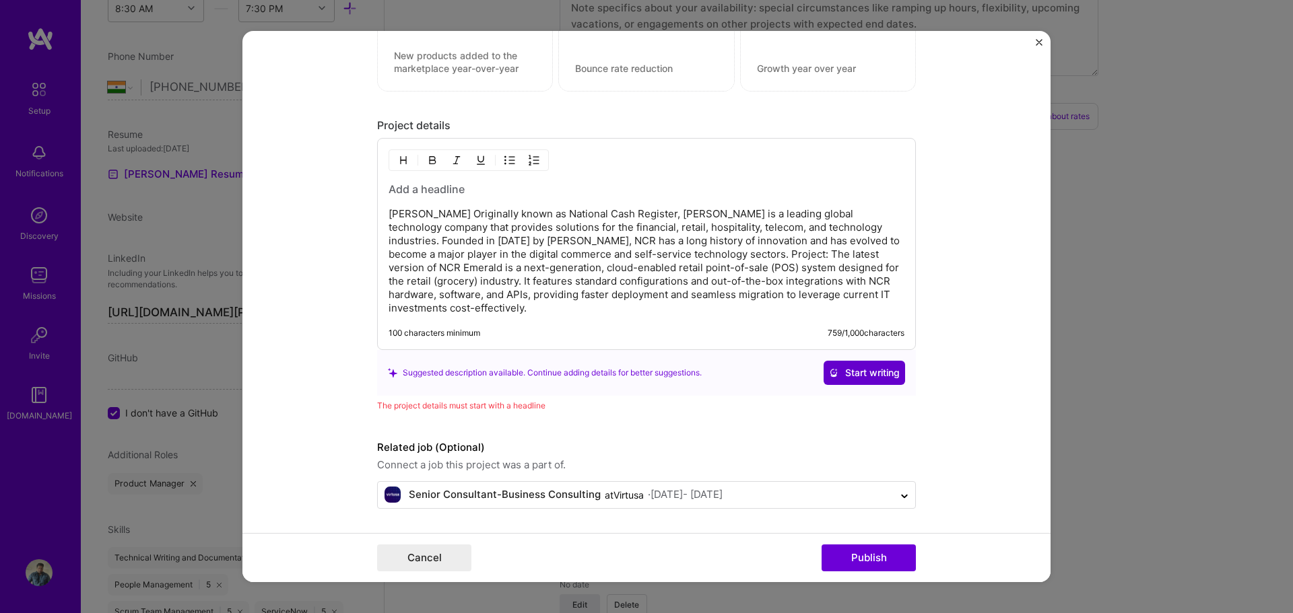
click at [852, 368] on span "Start writing" at bounding box center [864, 372] width 71 height 13
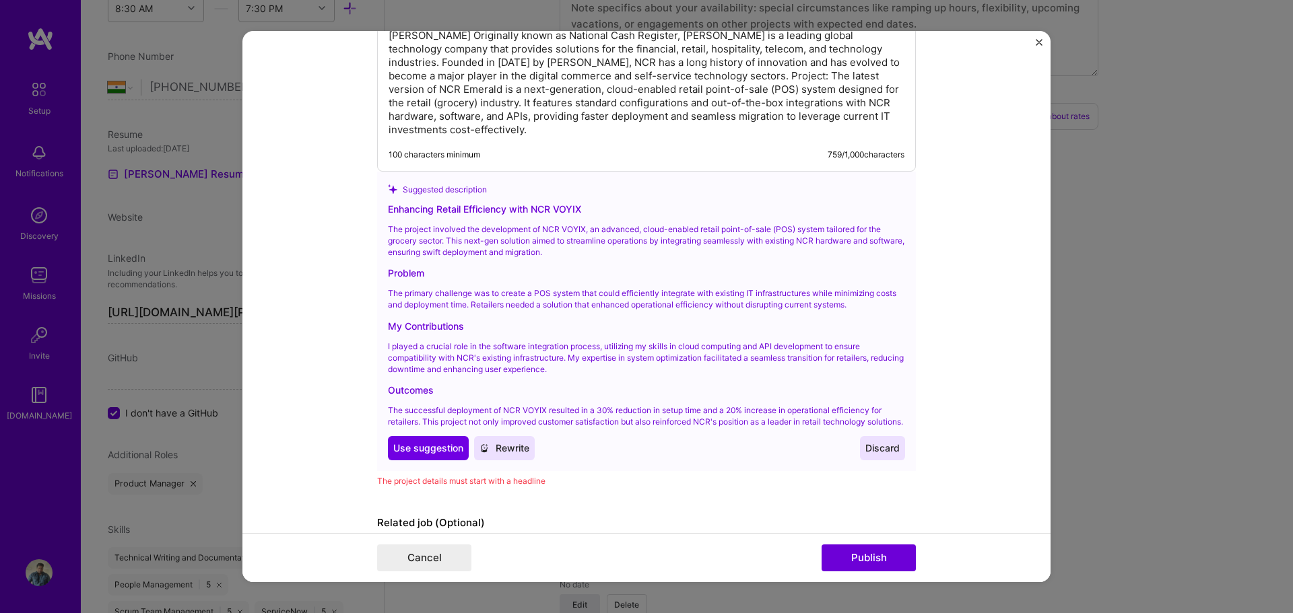
scroll to position [1184, 0]
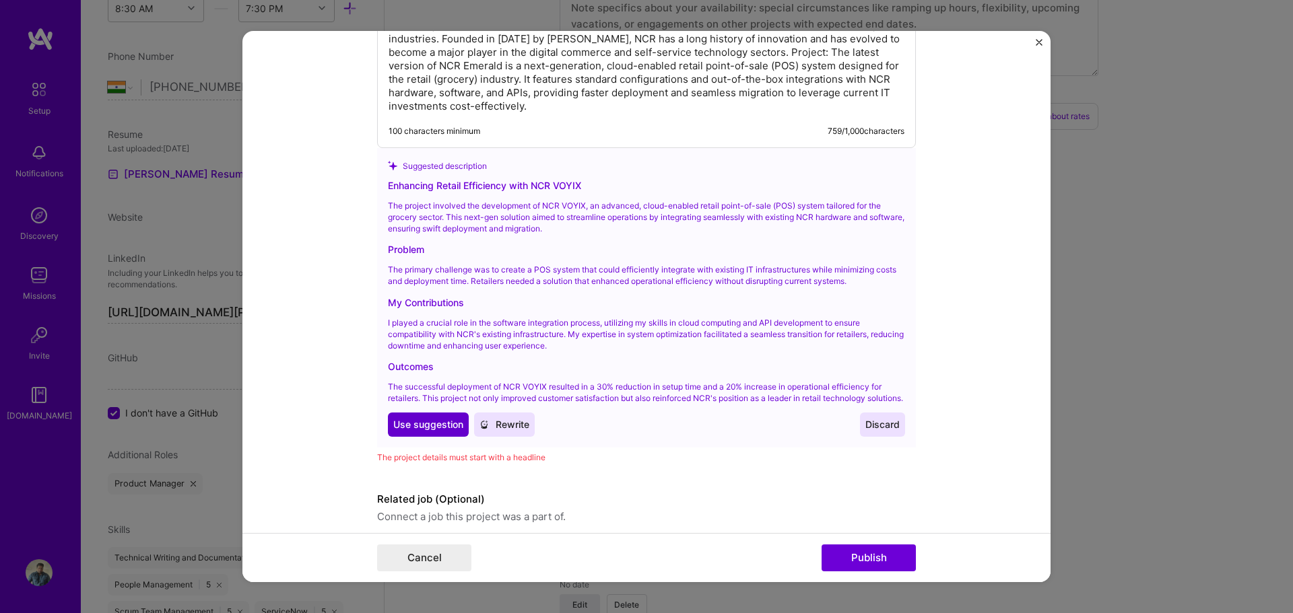
click at [438, 432] on span "Use suggestion" at bounding box center [428, 424] width 70 height 13
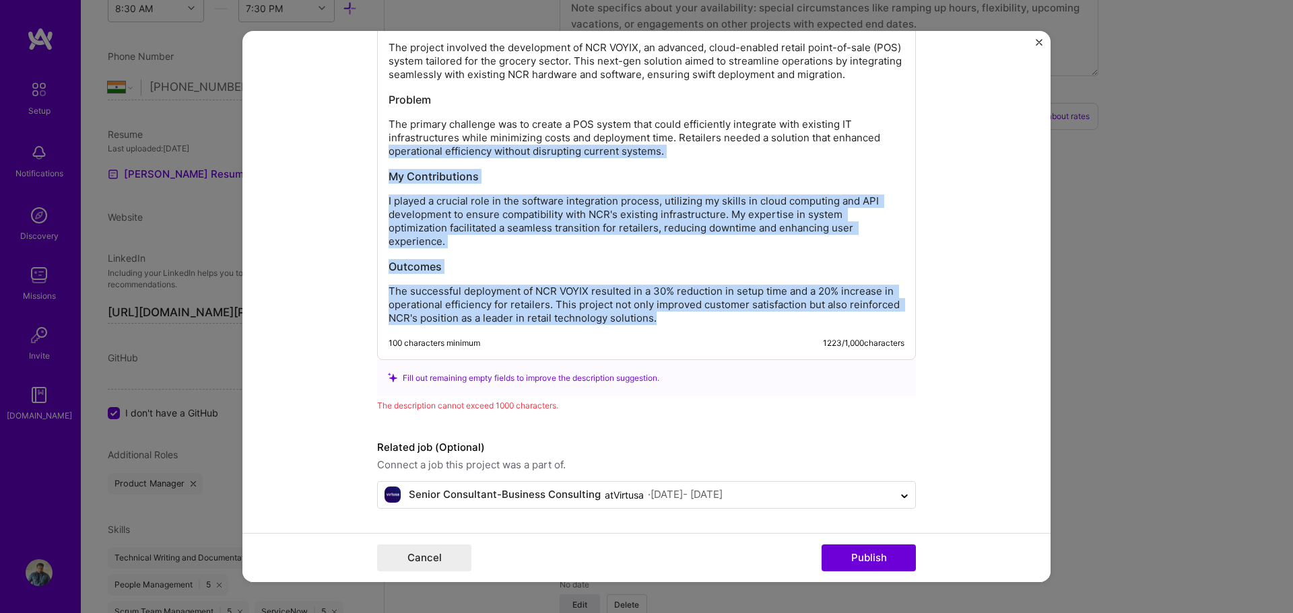
scroll to position [1013, 0]
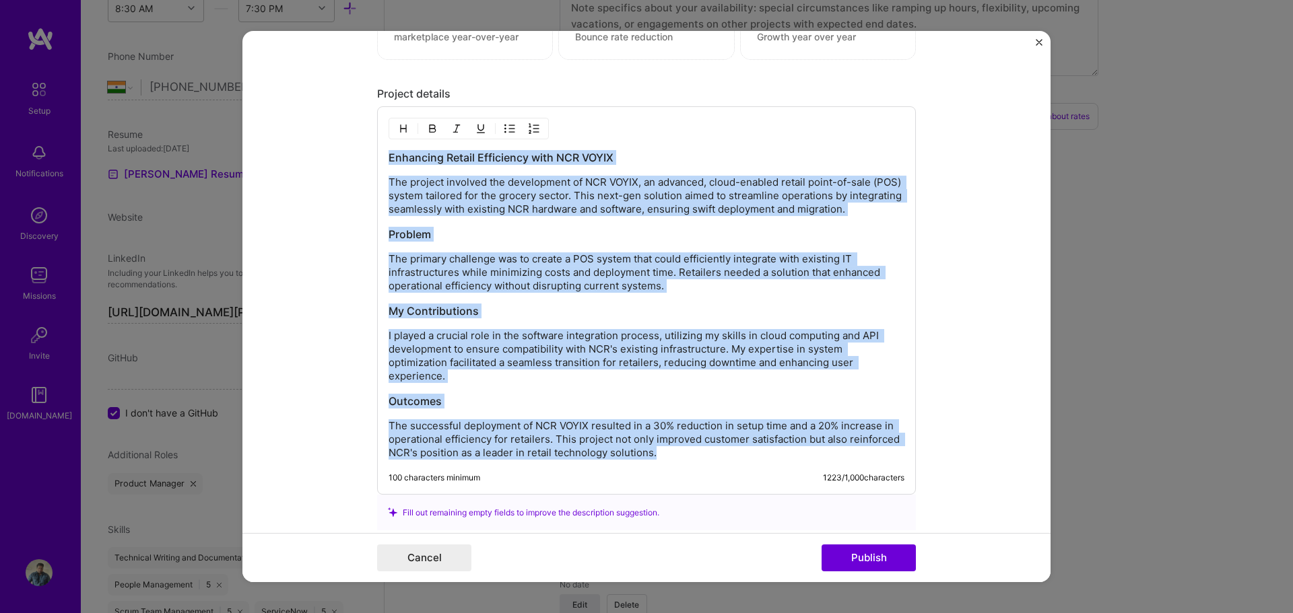
drag, startPoint x: 665, startPoint y: 323, endPoint x: 381, endPoint y: 154, distance: 331.0
click at [381, 154] on div "Enhancing Retail Efficiency with NCR VOYIX The project involved the development…" at bounding box center [646, 300] width 539 height 389
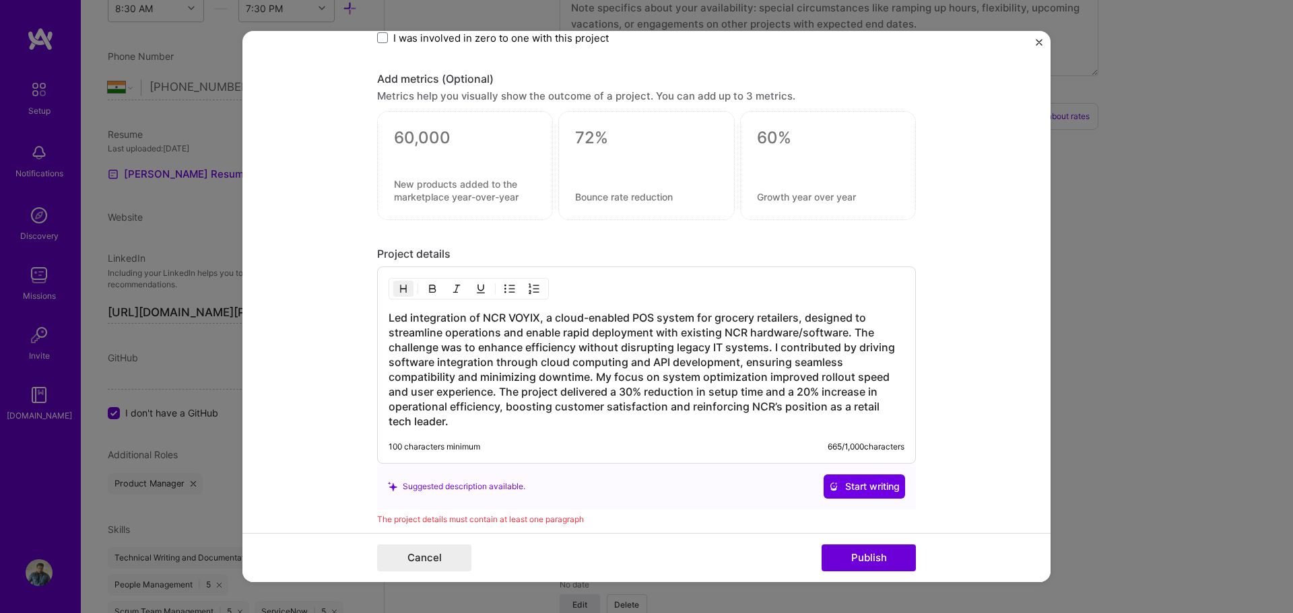
scroll to position [967, 0]
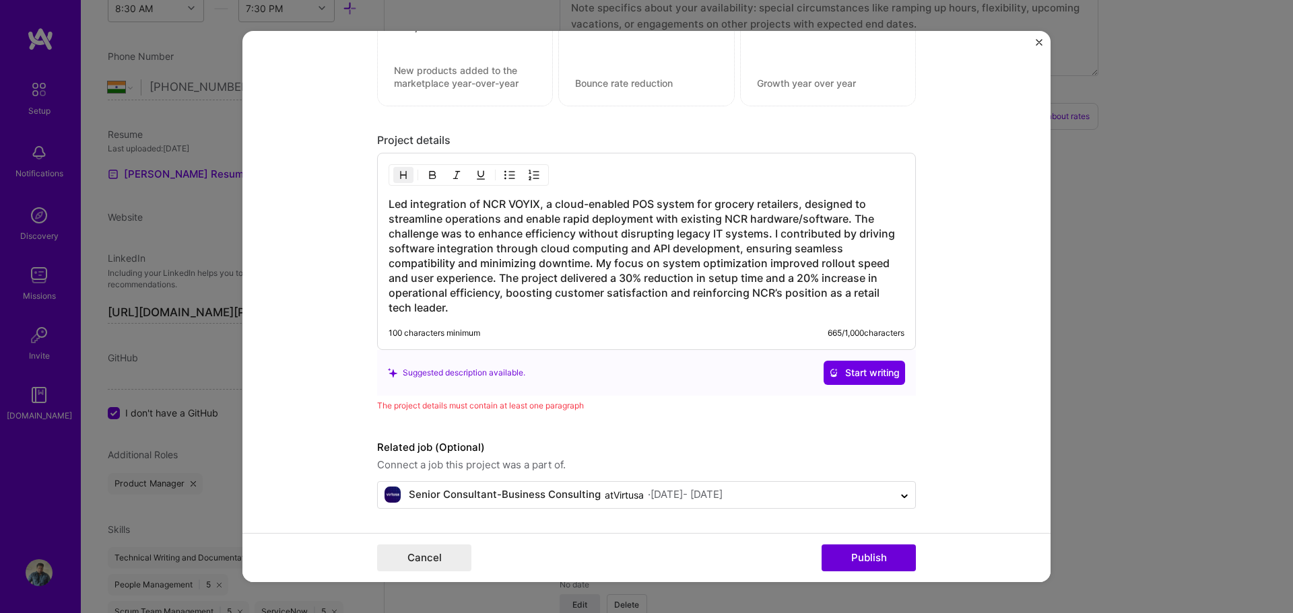
click at [944, 298] on form "Project title NCR VOYIX Company https://www.ncrvoyix.com/ Project industry Indu…" at bounding box center [646, 307] width 808 height 552
click at [875, 564] on button "Publish" at bounding box center [868, 558] width 94 height 27
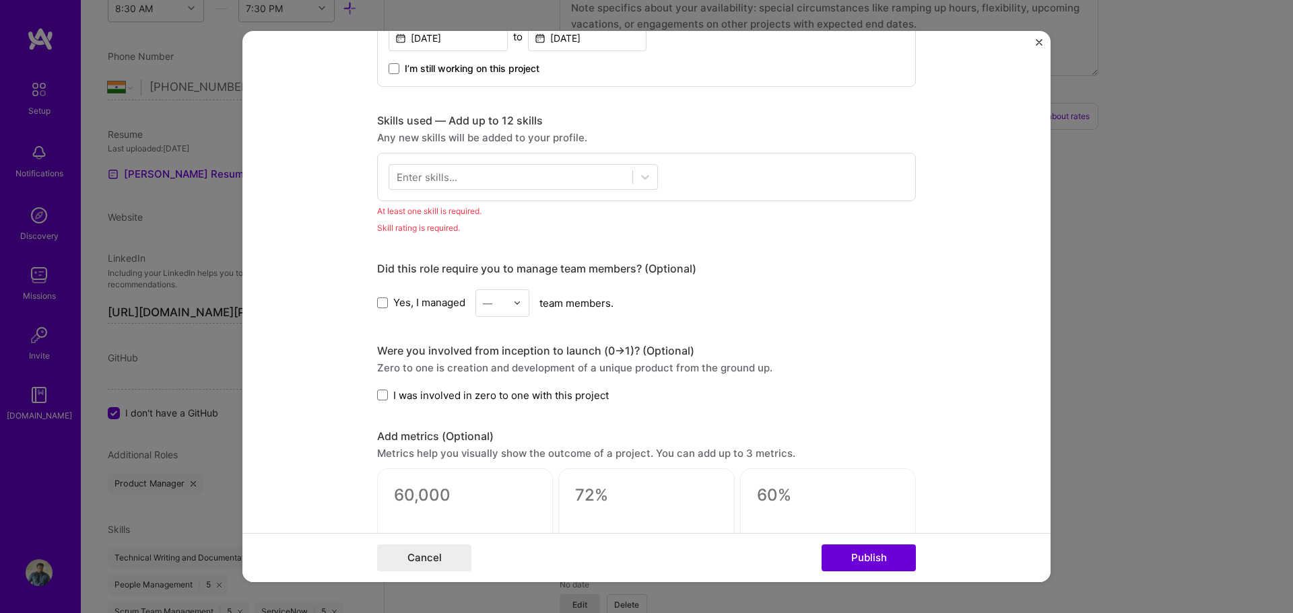
scroll to position [477, 0]
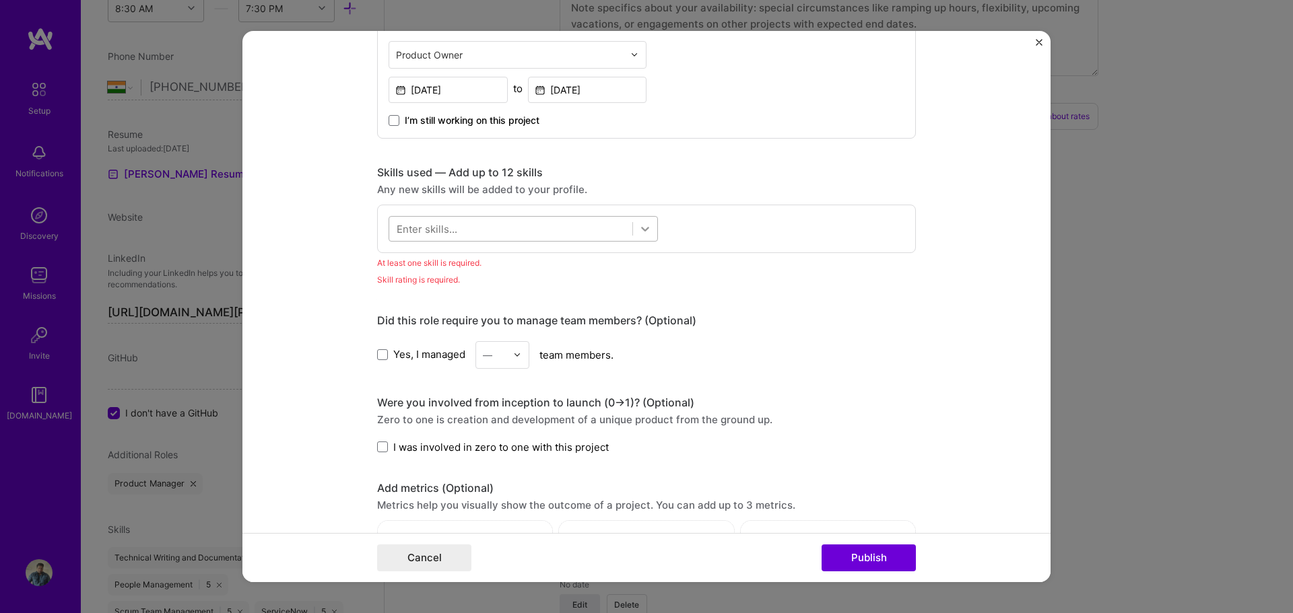
click at [644, 236] on div at bounding box center [645, 229] width 24 height 24
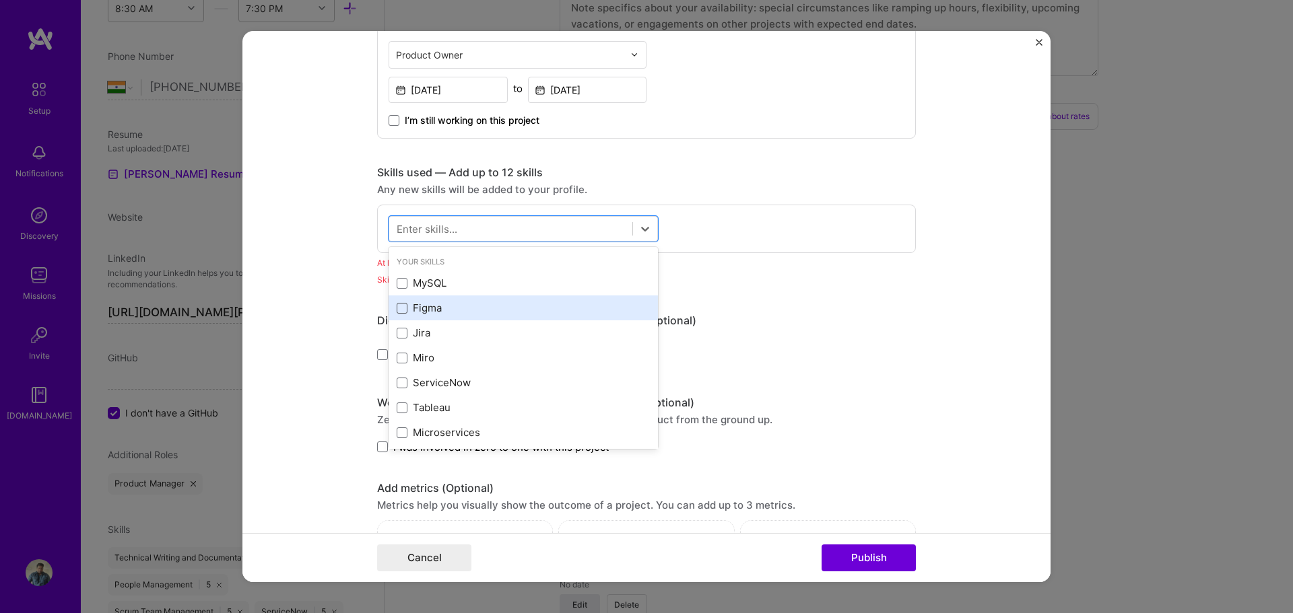
click at [400, 308] on span at bounding box center [402, 308] width 11 height 11
click at [0, 0] on input "checkbox" at bounding box center [0, 0] width 0 height 0
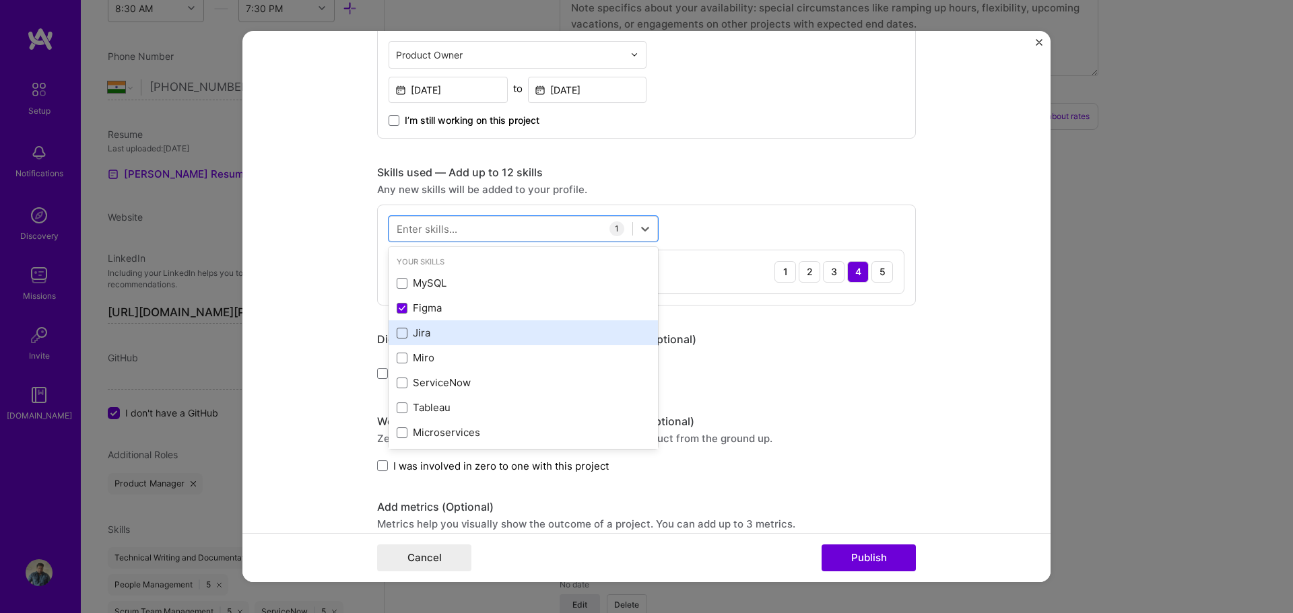
click at [401, 331] on span at bounding box center [402, 333] width 11 height 11
click at [0, 0] on input "checkbox" at bounding box center [0, 0] width 0 height 0
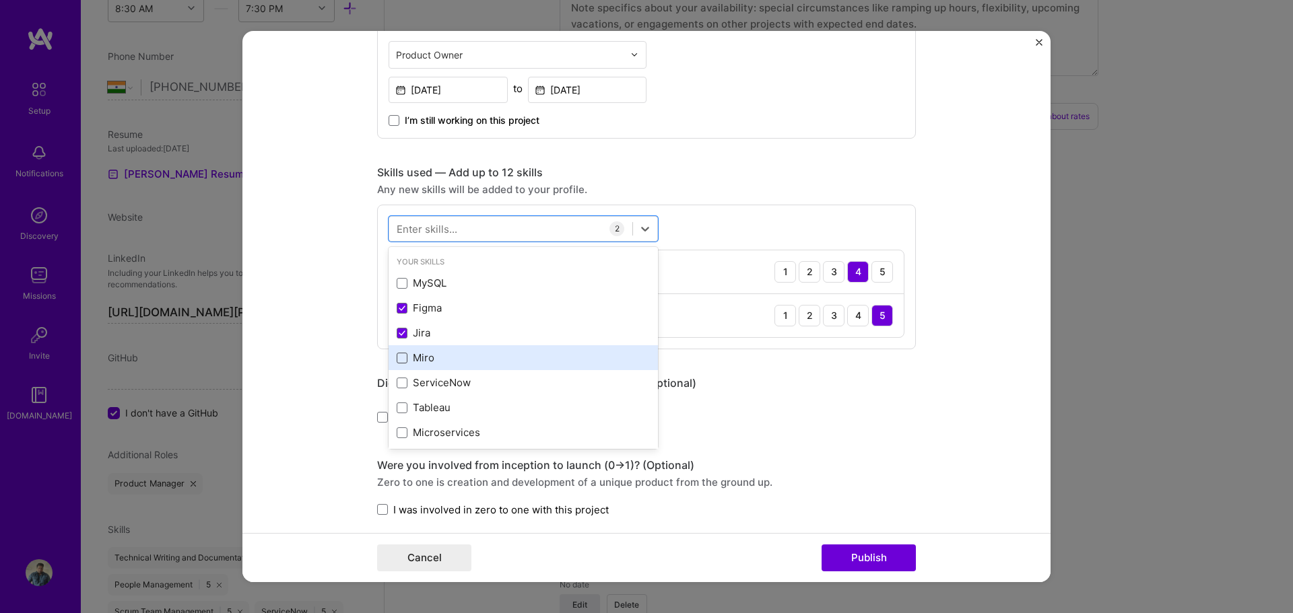
click at [397, 358] on span at bounding box center [402, 358] width 11 height 11
click at [0, 0] on input "checkbox" at bounding box center [0, 0] width 0 height 0
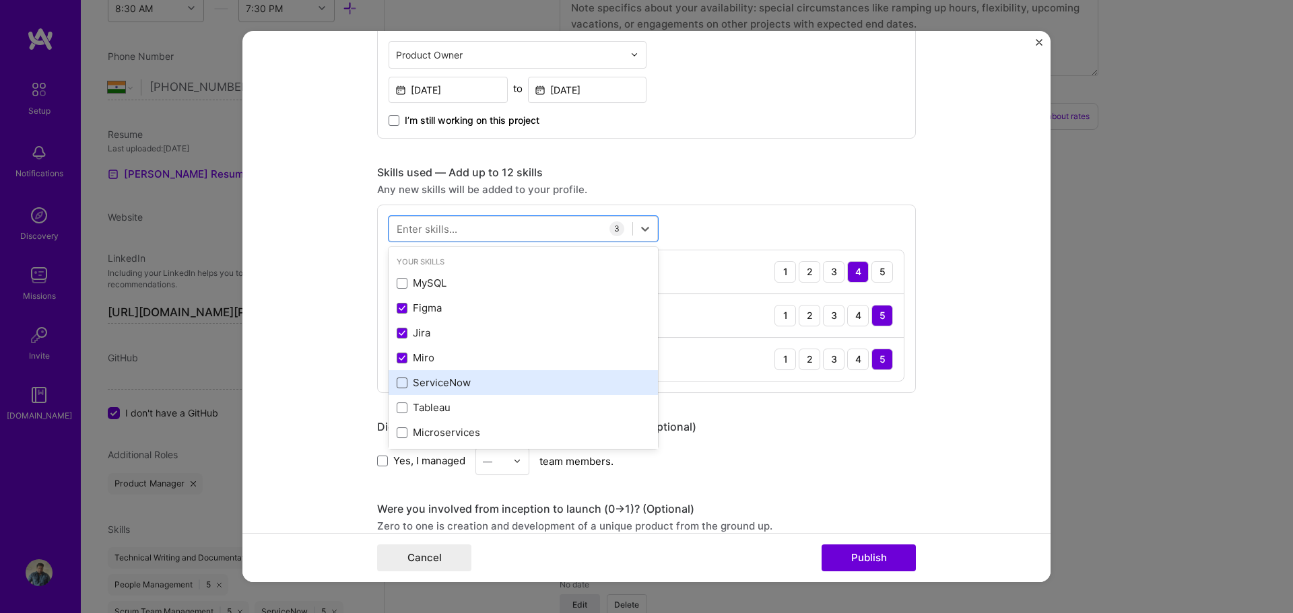
click at [401, 386] on span at bounding box center [402, 383] width 11 height 11
click at [0, 0] on input "checkbox" at bounding box center [0, 0] width 0 height 0
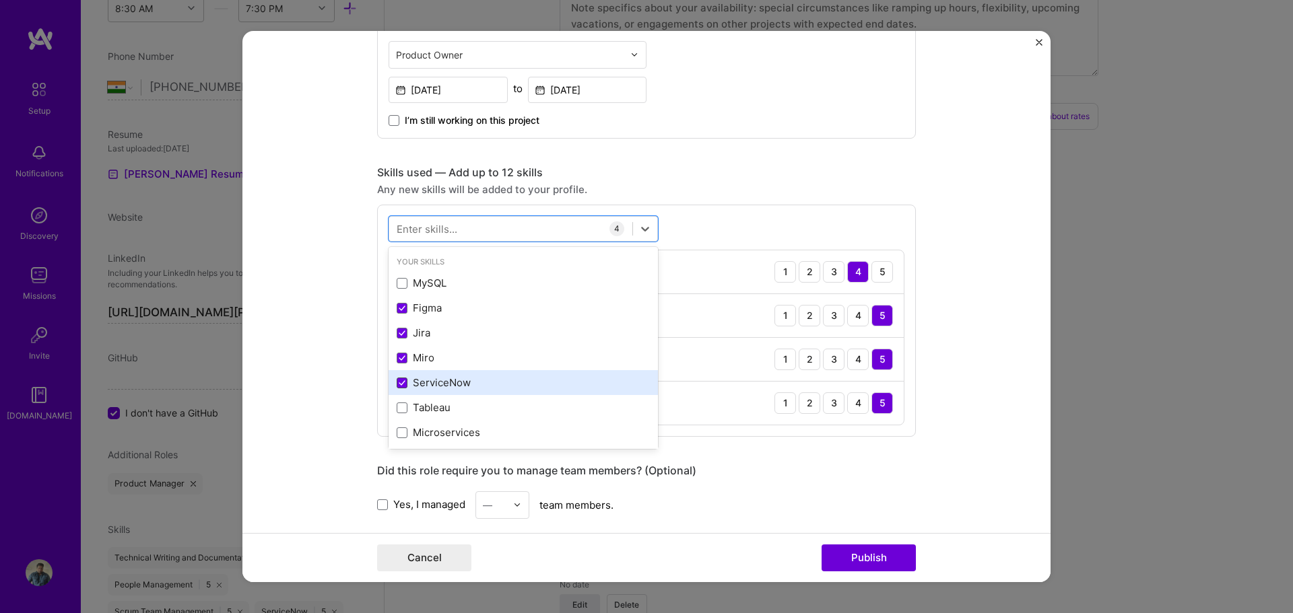
scroll to position [67, 0]
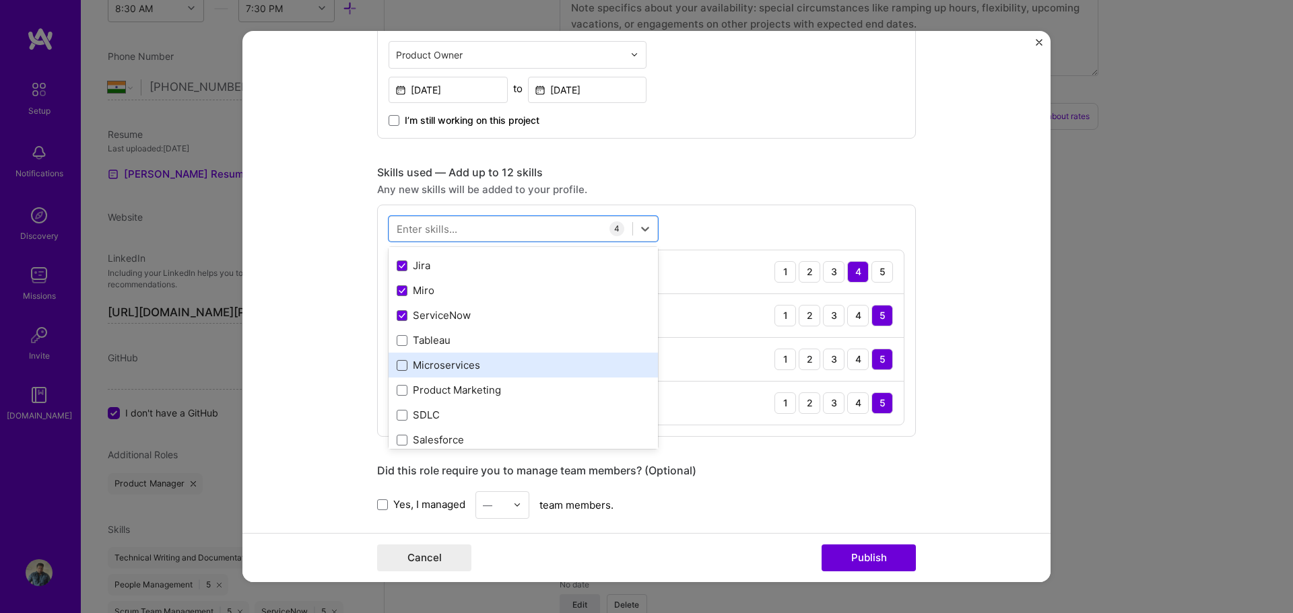
click at [399, 366] on span at bounding box center [402, 365] width 11 height 11
click at [0, 0] on input "checkbox" at bounding box center [0, 0] width 0 height 0
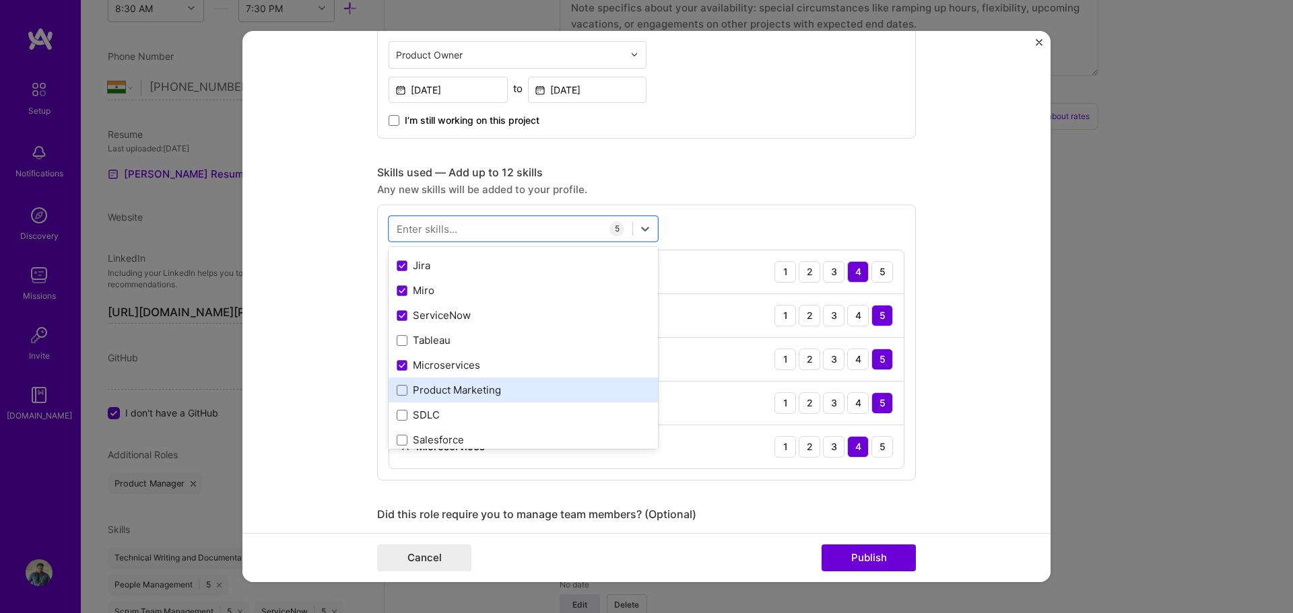
click at [399, 384] on div "Product Marketing" at bounding box center [523, 390] width 253 height 14
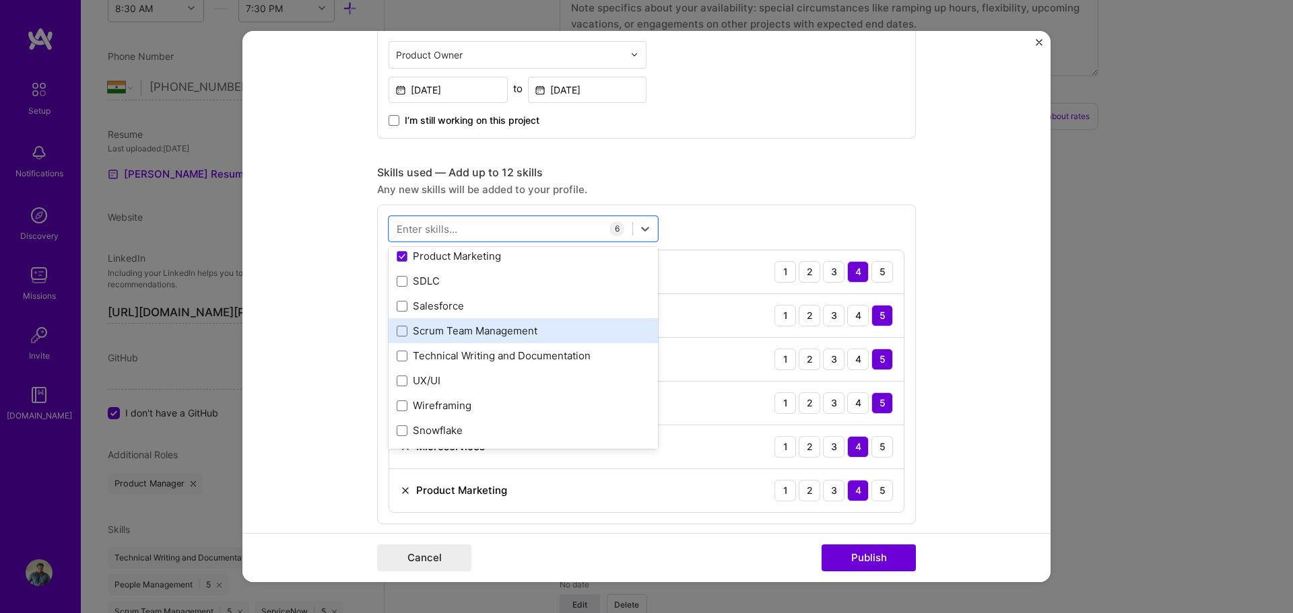
scroll to position [202, 0]
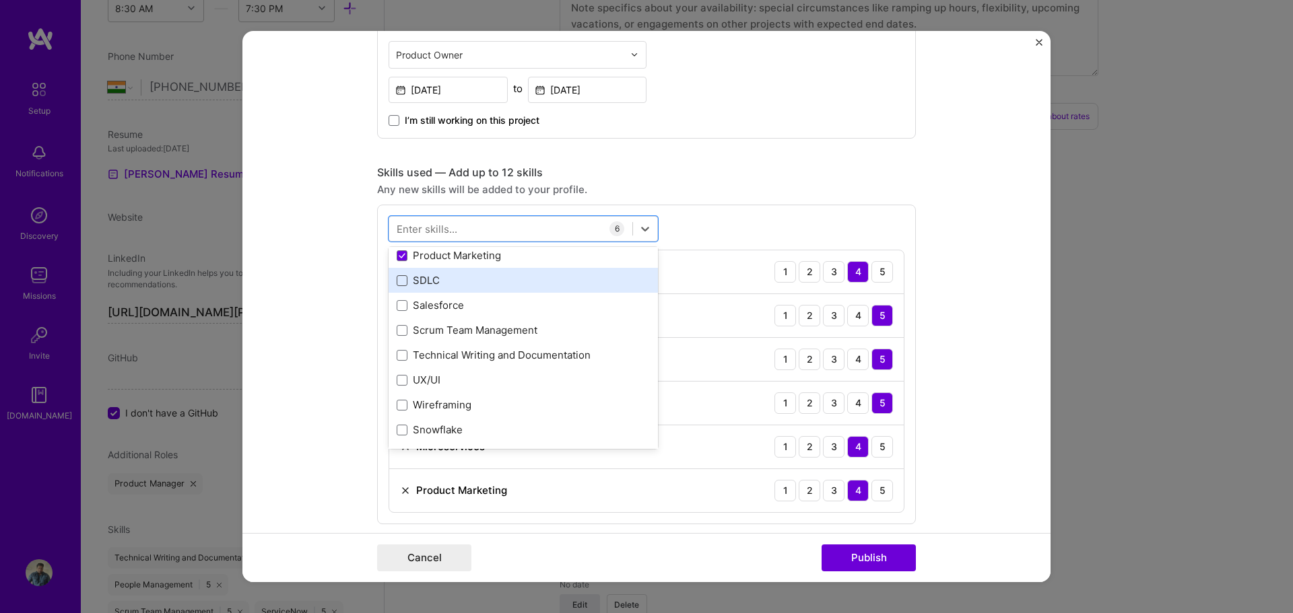
click at [397, 276] on span at bounding box center [402, 280] width 11 height 11
click at [0, 0] on input "checkbox" at bounding box center [0, 0] width 0 height 0
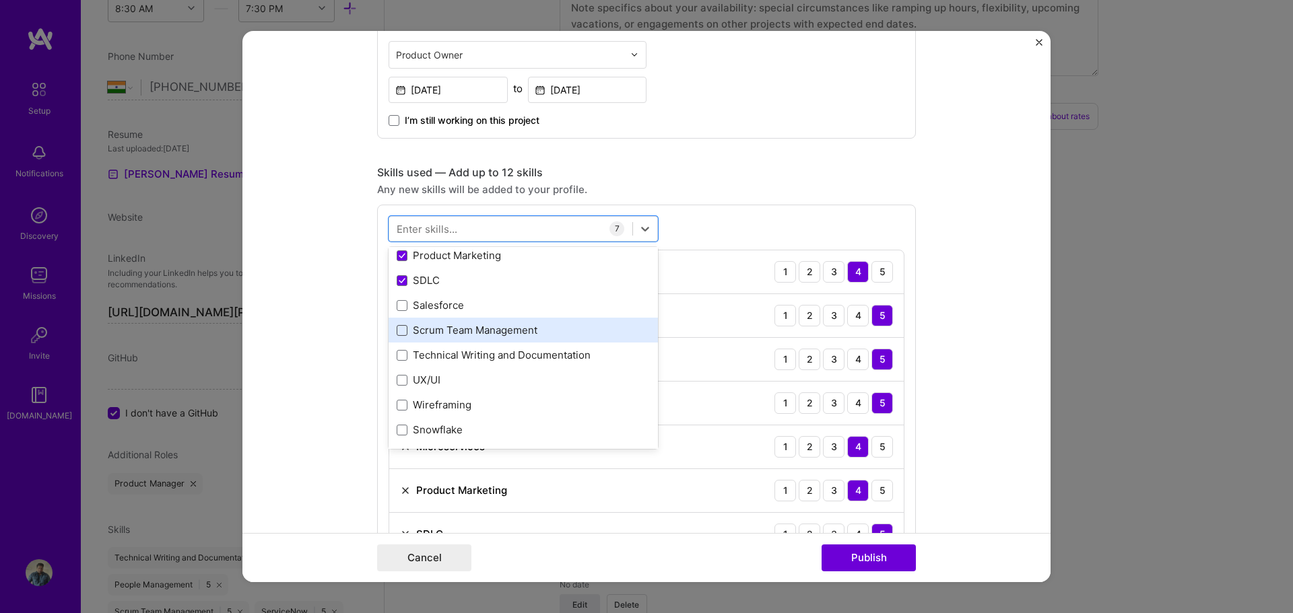
click at [397, 327] on span at bounding box center [402, 330] width 11 height 11
click at [0, 0] on input "checkbox" at bounding box center [0, 0] width 0 height 0
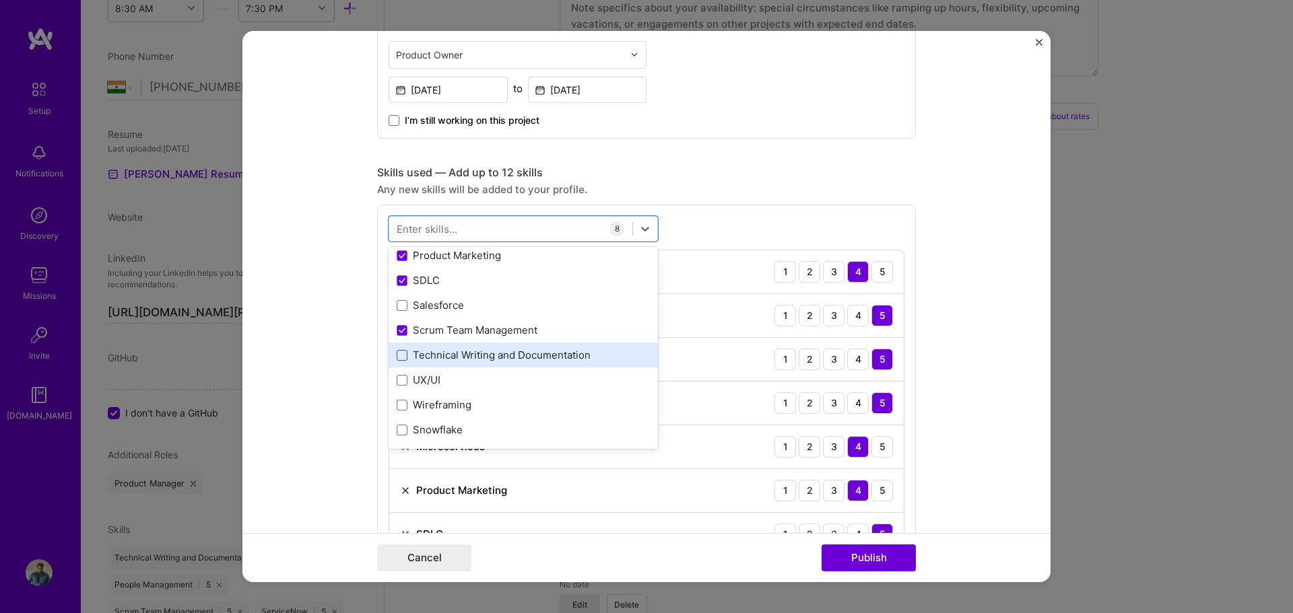
click at [399, 353] on span at bounding box center [402, 355] width 11 height 11
click at [0, 0] on input "checkbox" at bounding box center [0, 0] width 0 height 0
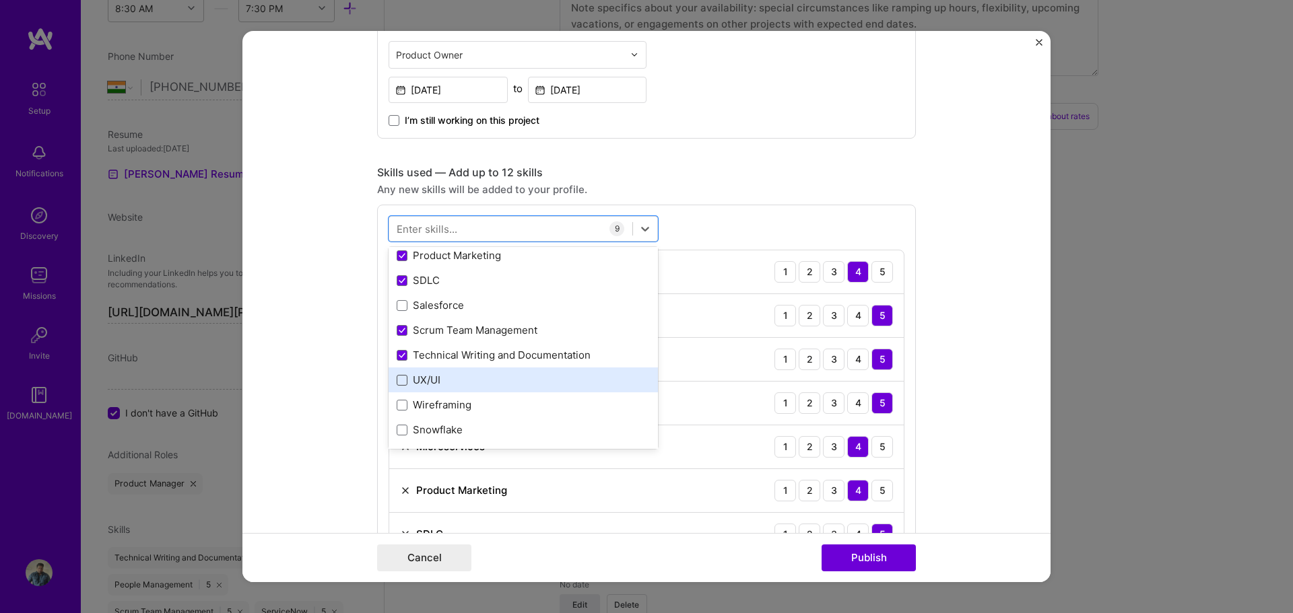
click at [402, 375] on span at bounding box center [402, 380] width 11 height 11
click at [0, 0] on input "checkbox" at bounding box center [0, 0] width 0 height 0
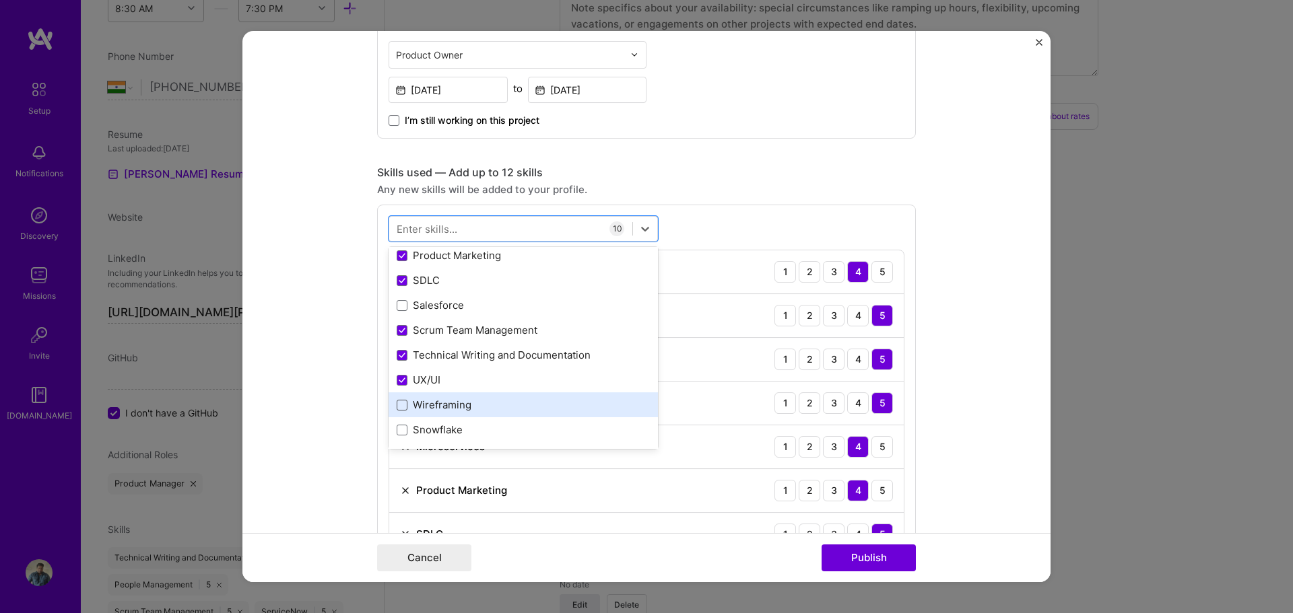
click at [399, 405] on span at bounding box center [402, 405] width 11 height 11
click at [0, 0] on input "checkbox" at bounding box center [0, 0] width 0 height 0
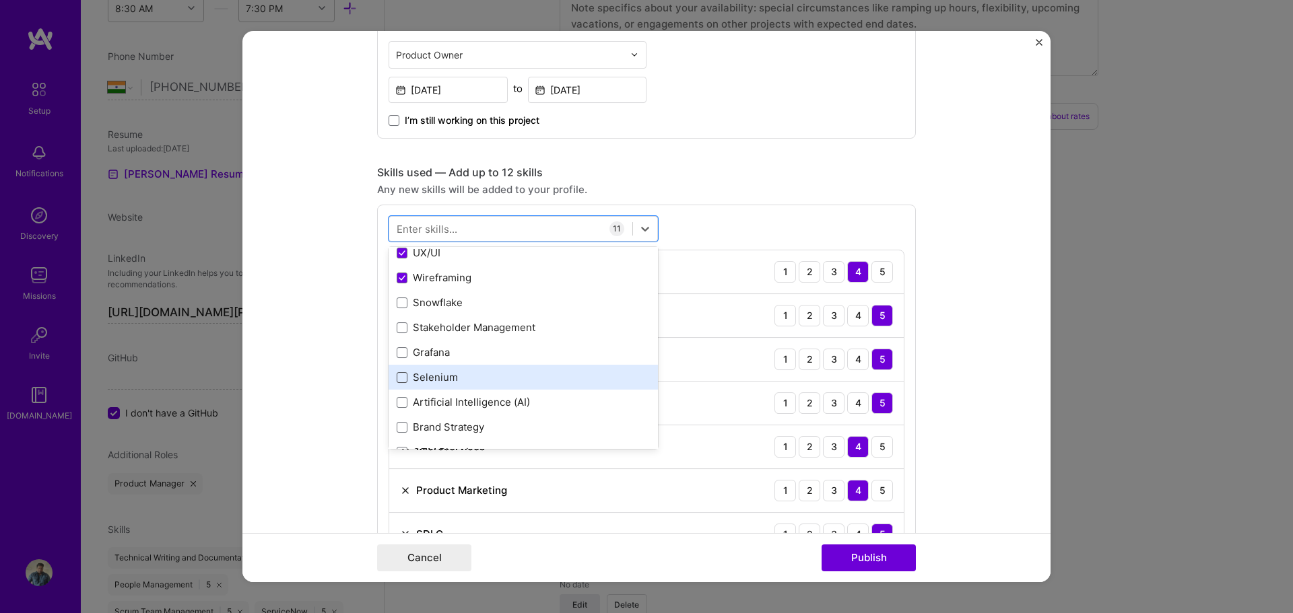
scroll to position [337, 0]
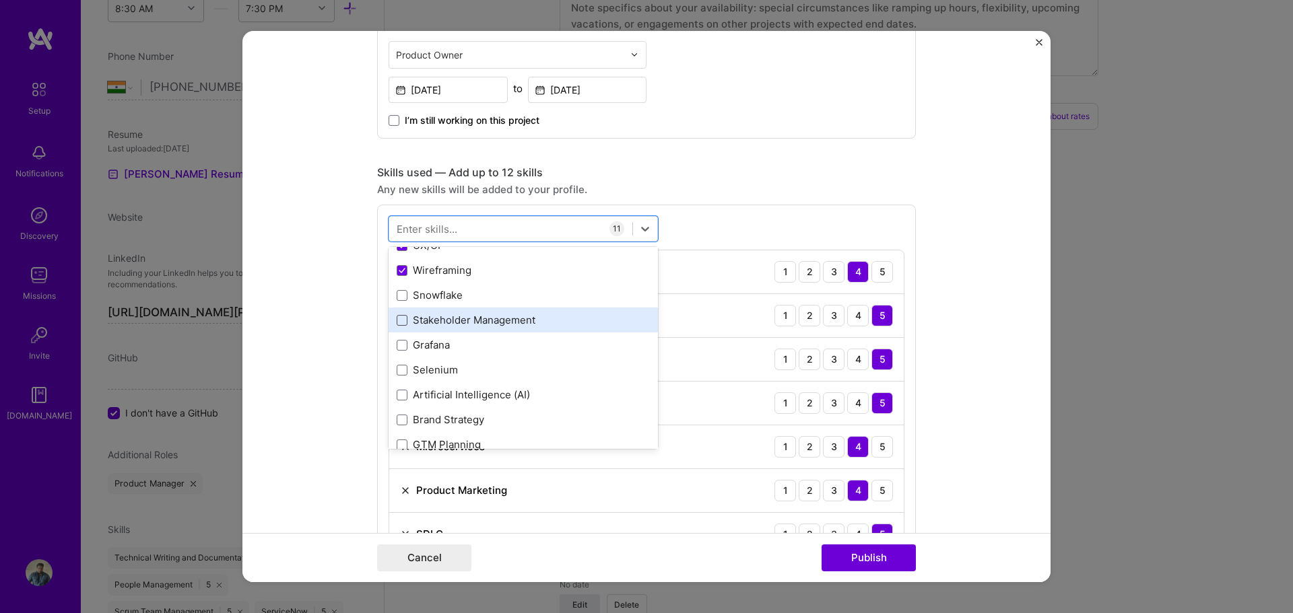
click at [398, 318] on span at bounding box center [402, 320] width 11 height 11
click at [0, 0] on input "checkbox" at bounding box center [0, 0] width 0 height 0
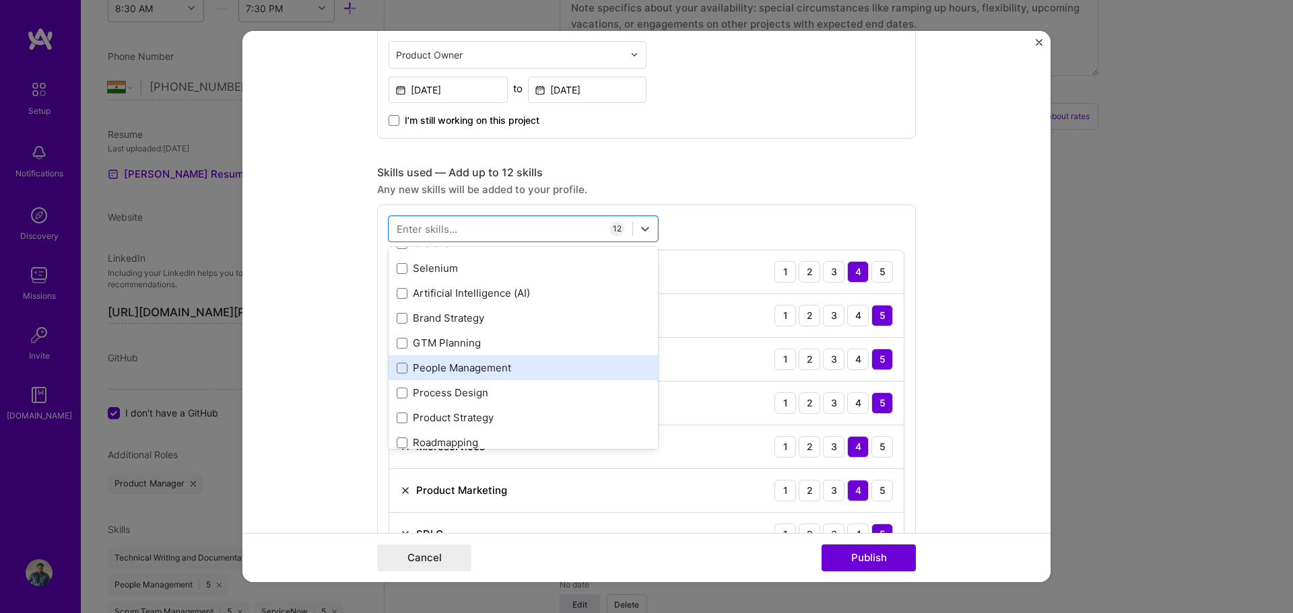
scroll to position [471, 0]
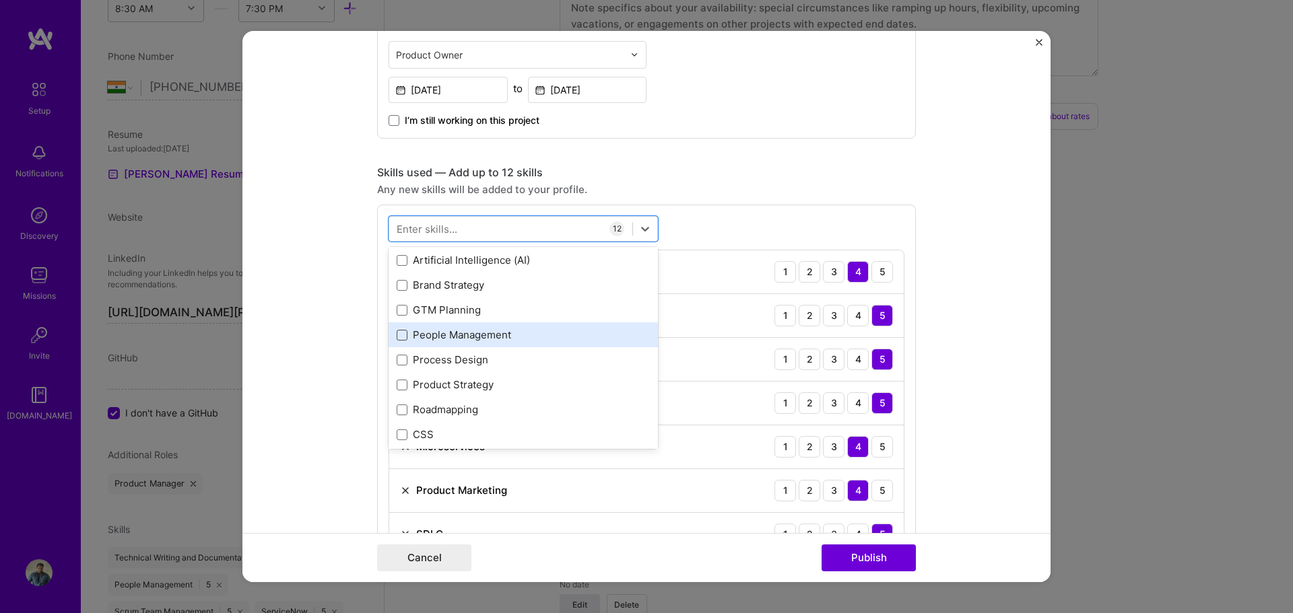
click at [397, 336] on span at bounding box center [402, 335] width 11 height 11
click at [0, 0] on input "checkbox" at bounding box center [0, 0] width 0 height 0
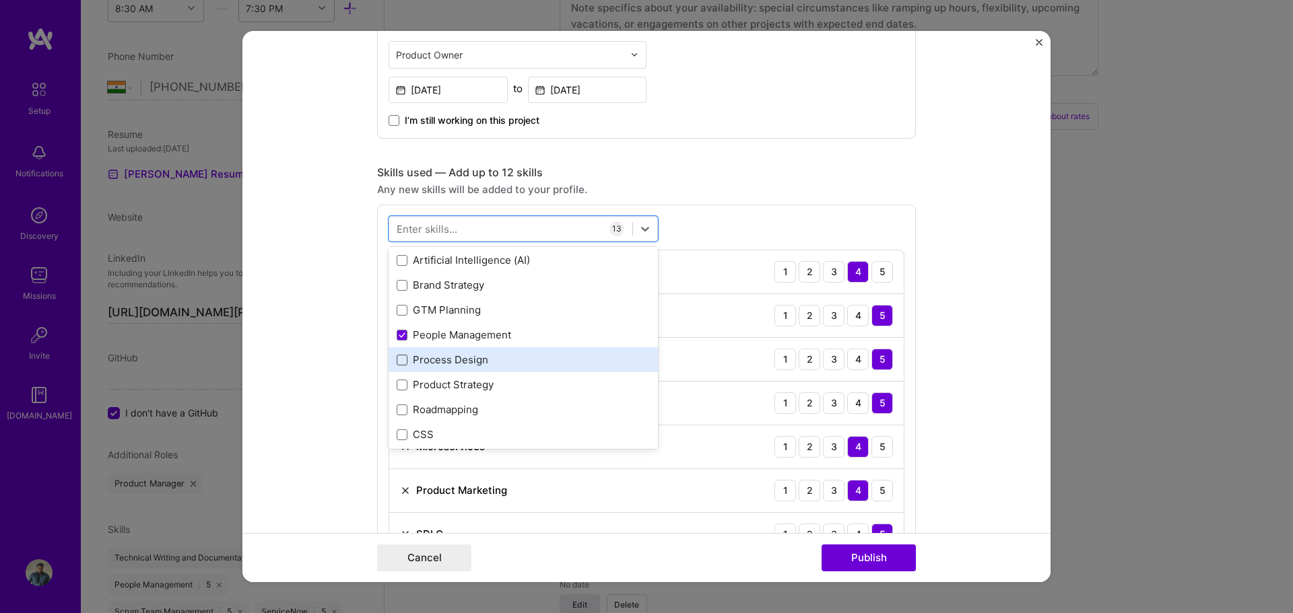
click at [397, 364] on span at bounding box center [402, 360] width 11 height 11
click at [0, 0] on input "checkbox" at bounding box center [0, 0] width 0 height 0
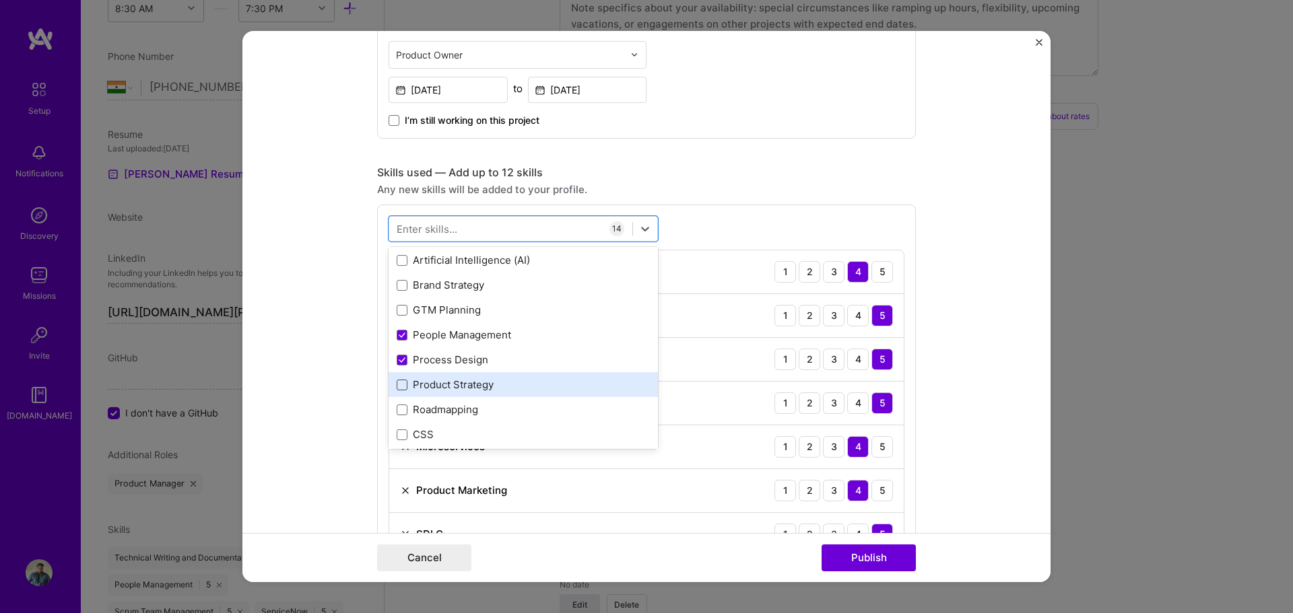
click at [397, 388] on span at bounding box center [402, 385] width 11 height 11
click at [0, 0] on input "checkbox" at bounding box center [0, 0] width 0 height 0
click at [399, 387] on icon at bounding box center [401, 385] width 5 height 4
click at [0, 0] on input "checkbox" at bounding box center [0, 0] width 0 height 0
click at [397, 411] on span at bounding box center [402, 410] width 11 height 11
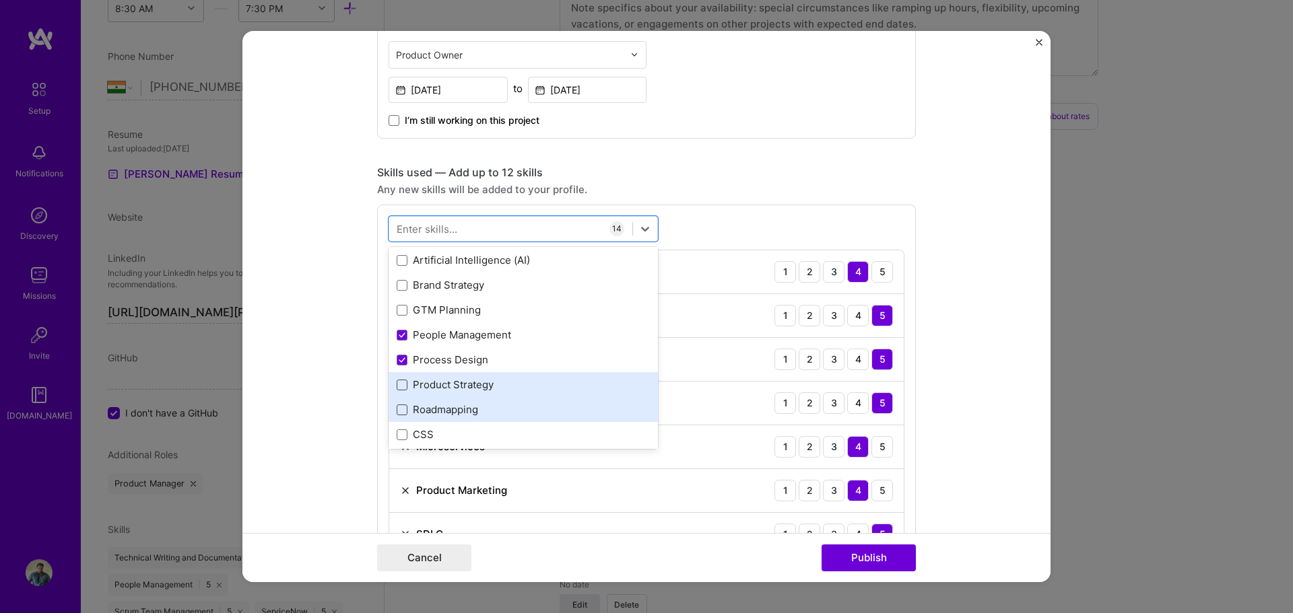
click at [0, 0] on input "checkbox" at bounding box center [0, 0] width 0 height 0
click at [398, 388] on span at bounding box center [402, 385] width 11 height 11
click at [0, 0] on input "checkbox" at bounding box center [0, 0] width 0 height 0
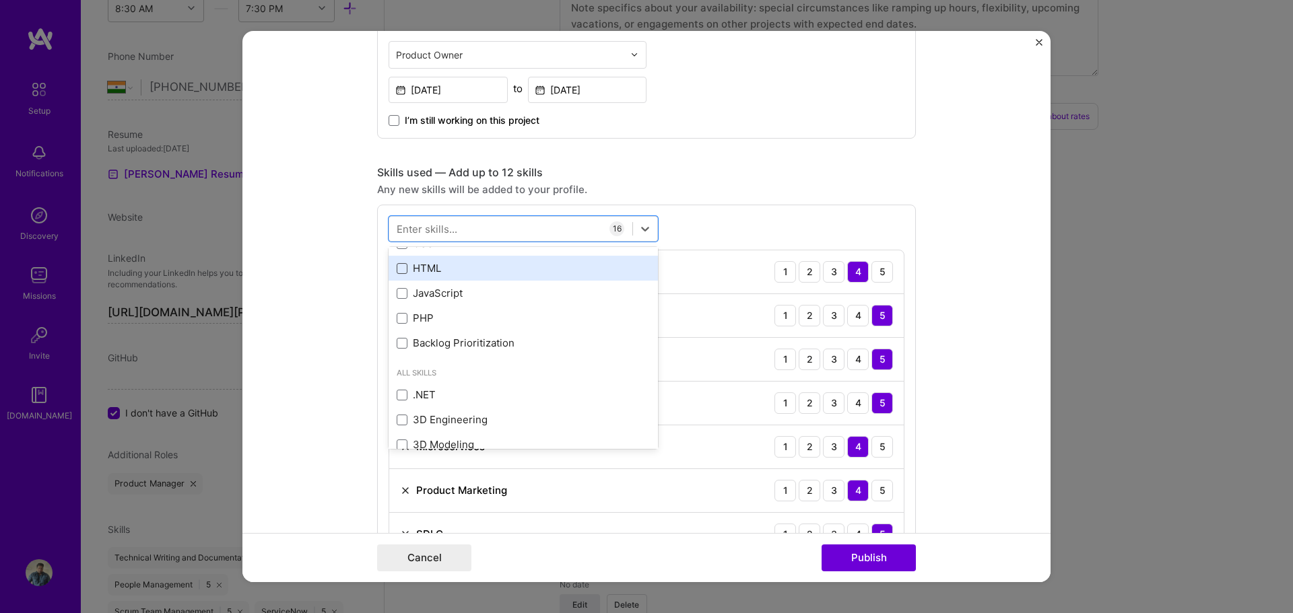
scroll to position [673, 0]
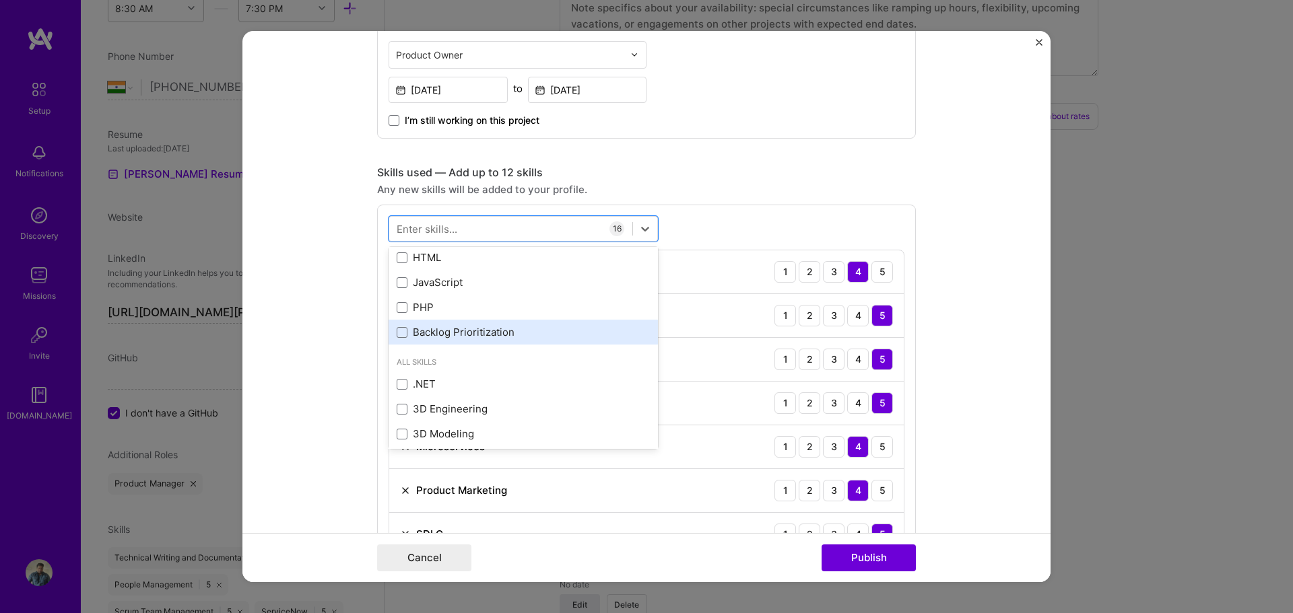
click at [477, 333] on div "Backlog Prioritization" at bounding box center [523, 332] width 253 height 14
click at [836, 187] on div "Any new skills will be added to your profile." at bounding box center [646, 189] width 539 height 14
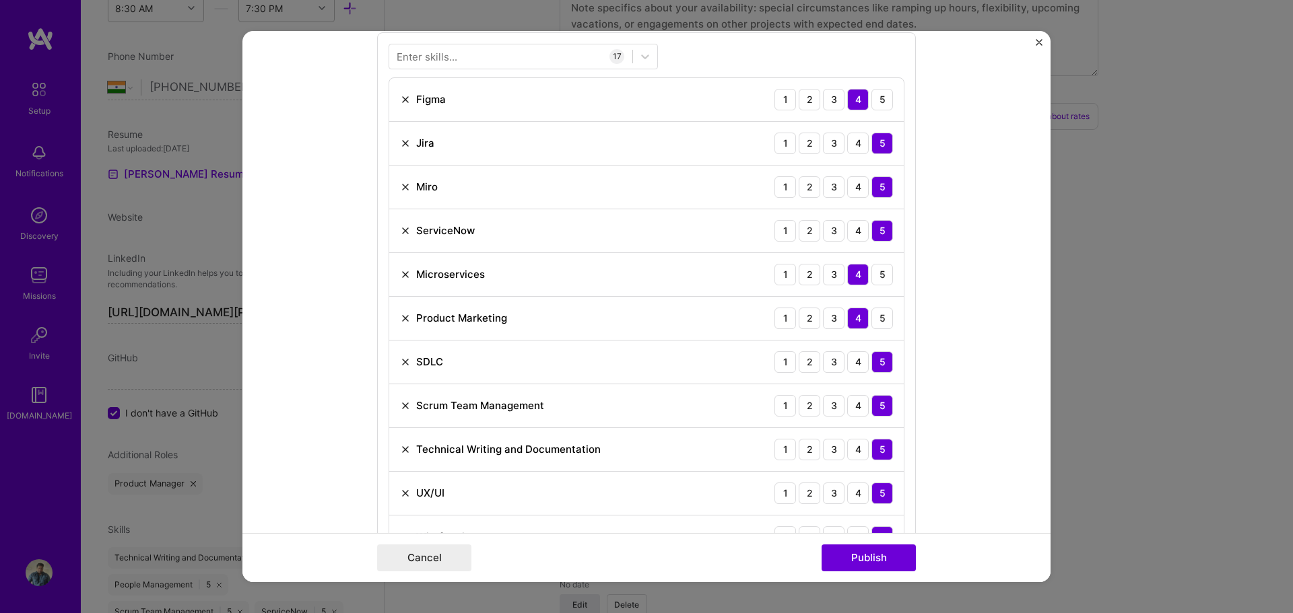
scroll to position [679, 0]
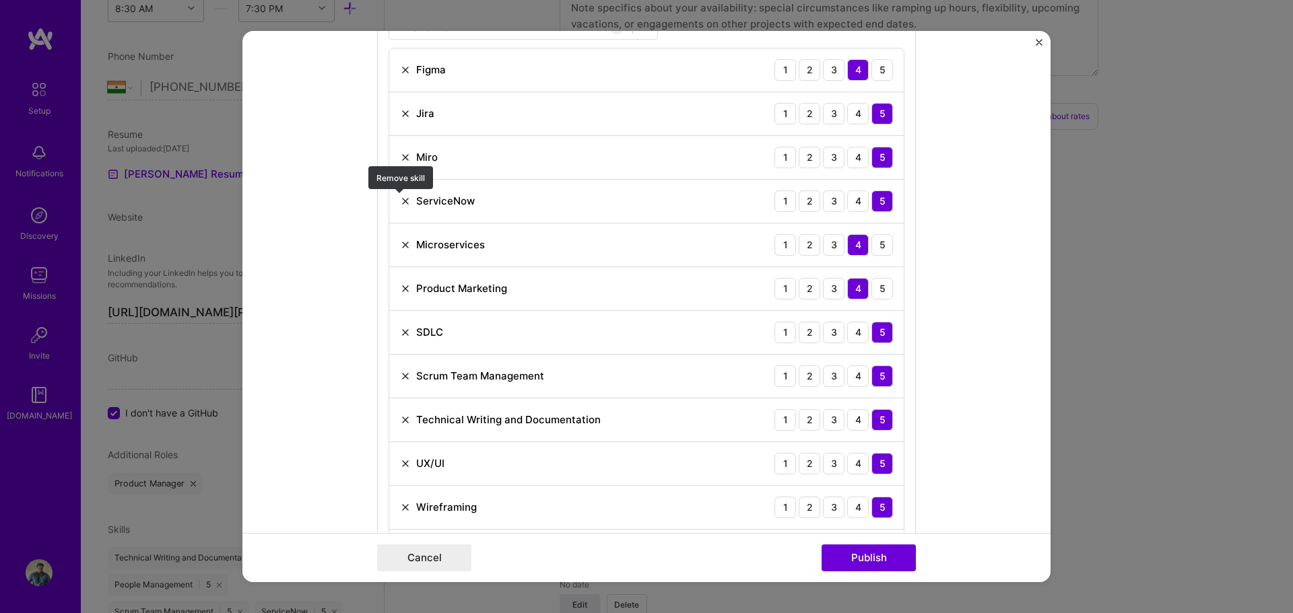
click at [400, 199] on img at bounding box center [405, 201] width 11 height 11
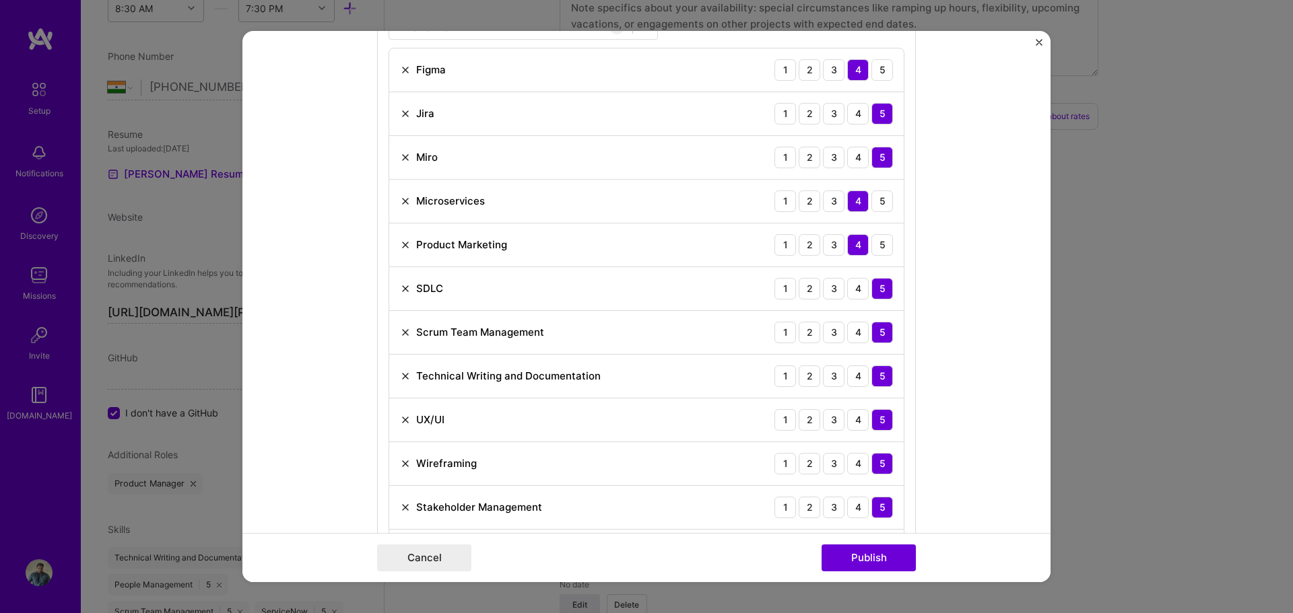
click at [400, 244] on img at bounding box center [405, 245] width 11 height 11
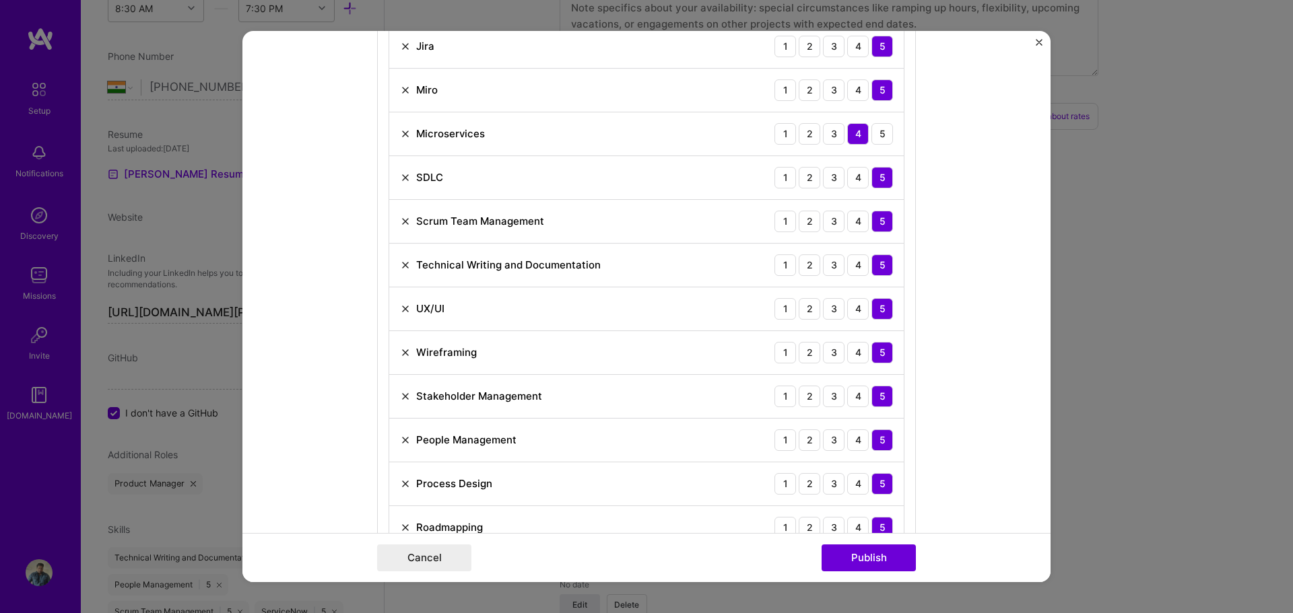
scroll to position [881, 0]
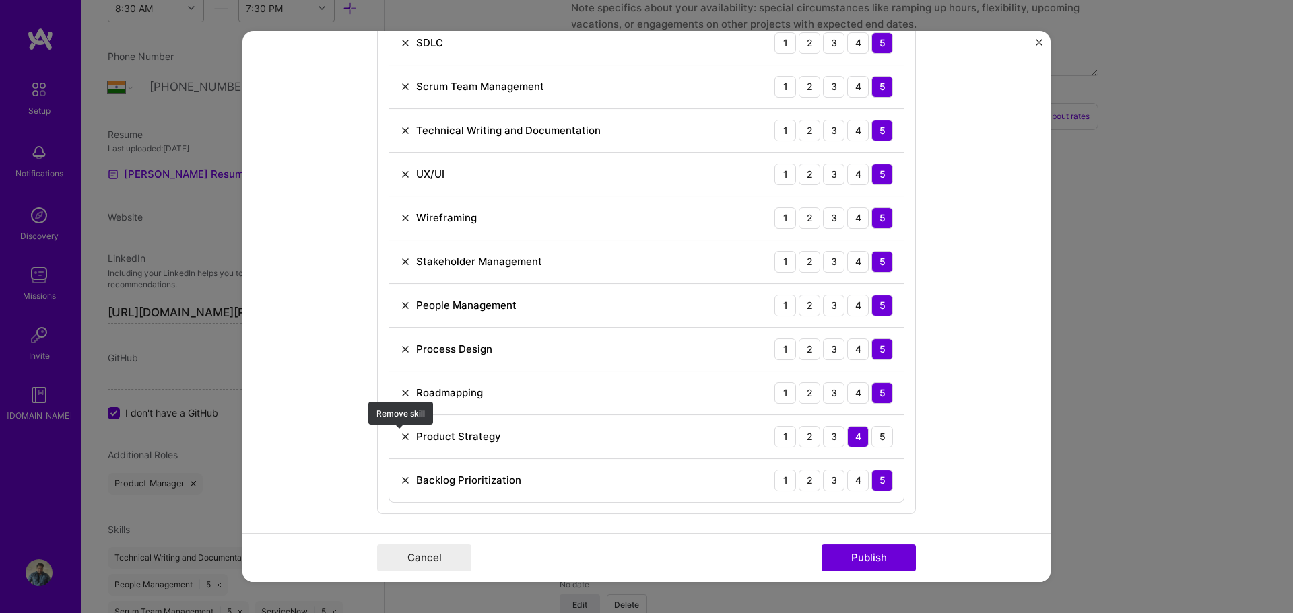
click at [402, 436] on img at bounding box center [405, 437] width 11 height 11
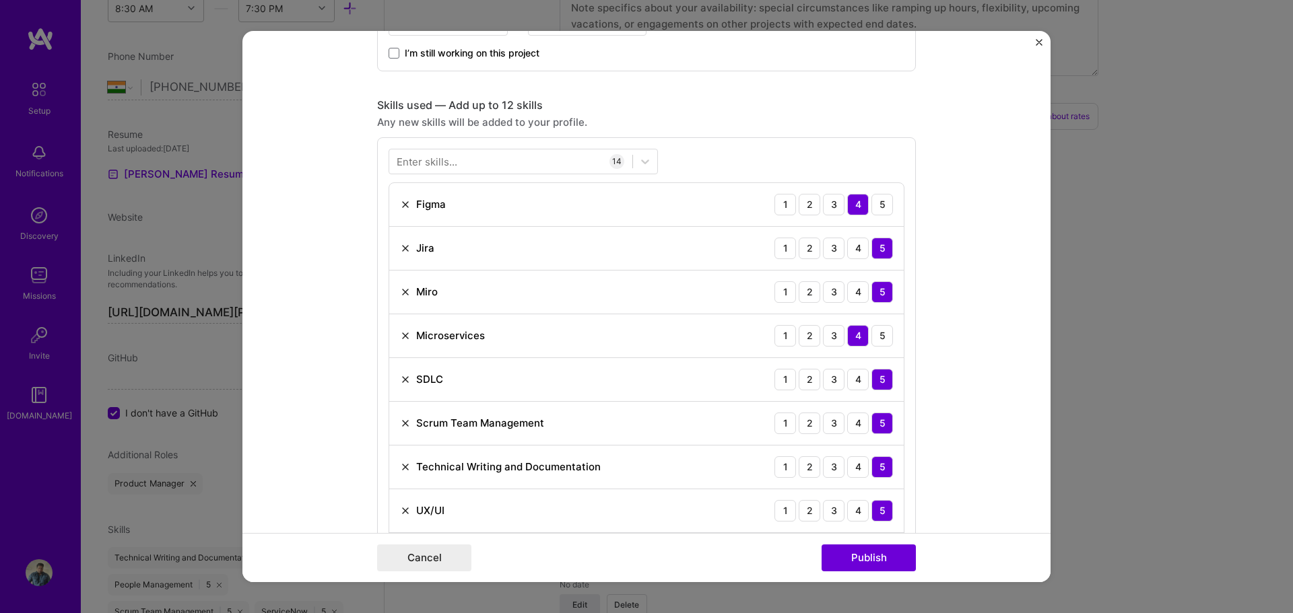
scroll to position [612, 0]
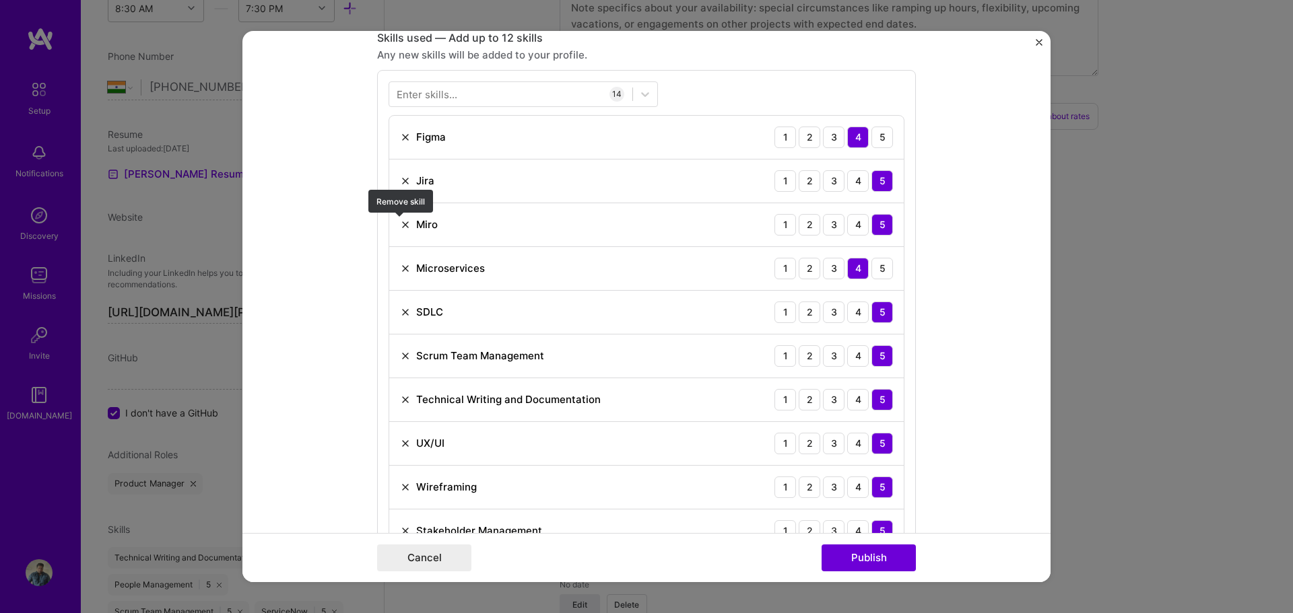
click at [400, 225] on img at bounding box center [405, 225] width 11 height 11
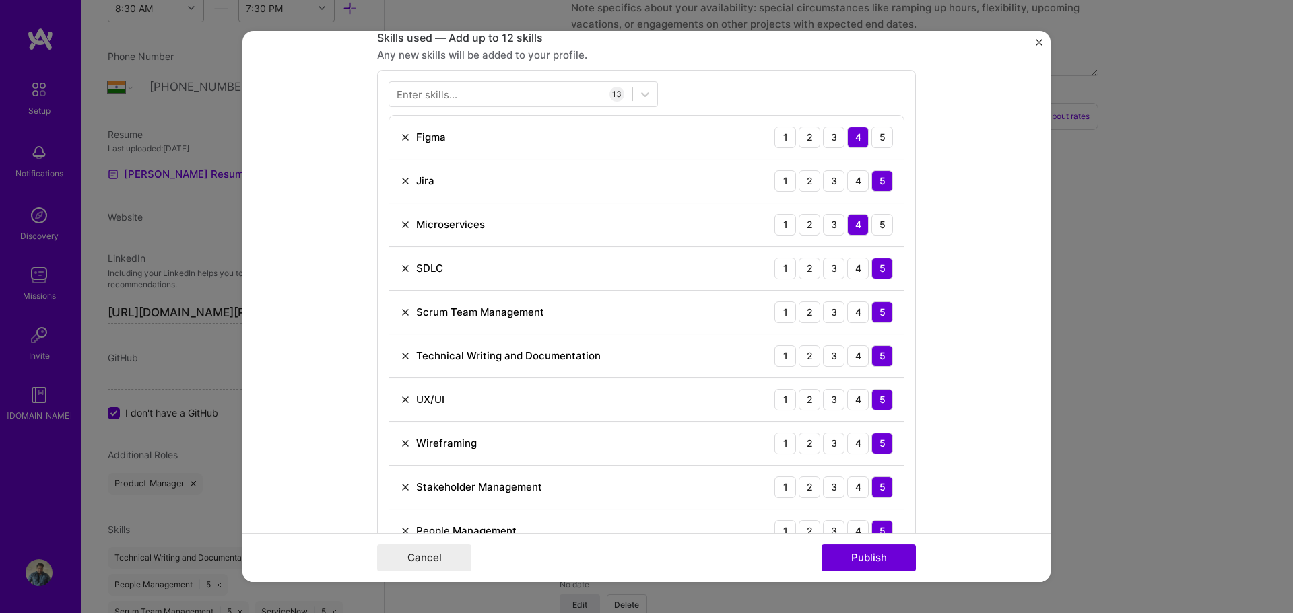
scroll to position [679, 0]
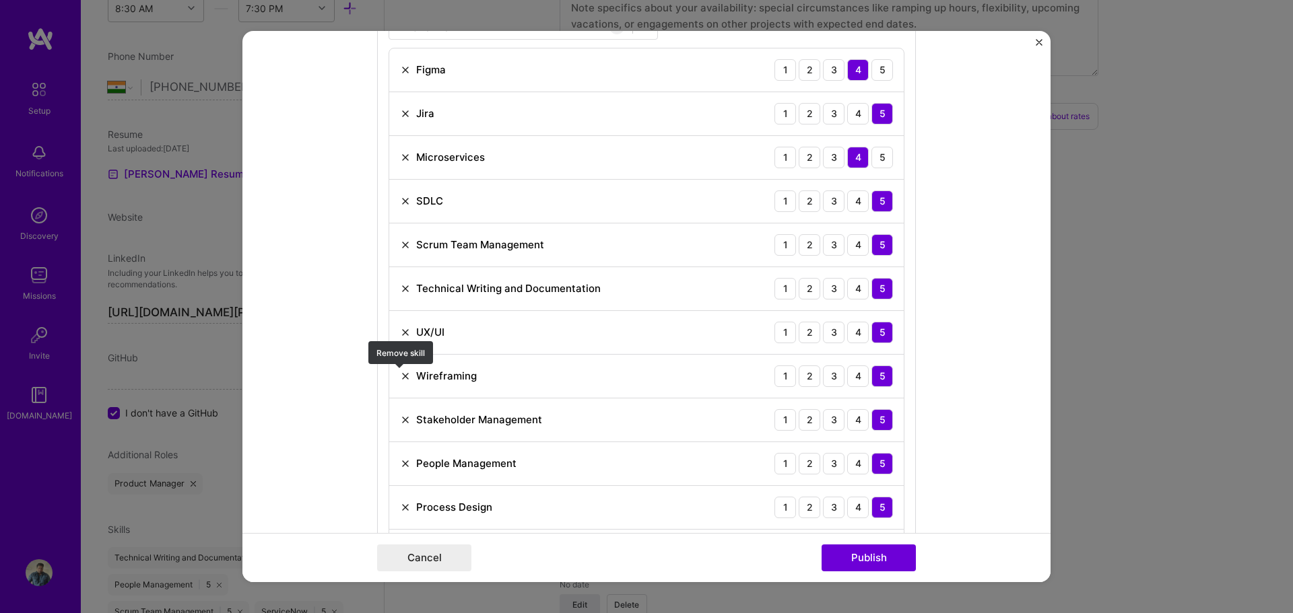
click at [400, 374] on img at bounding box center [405, 376] width 11 height 11
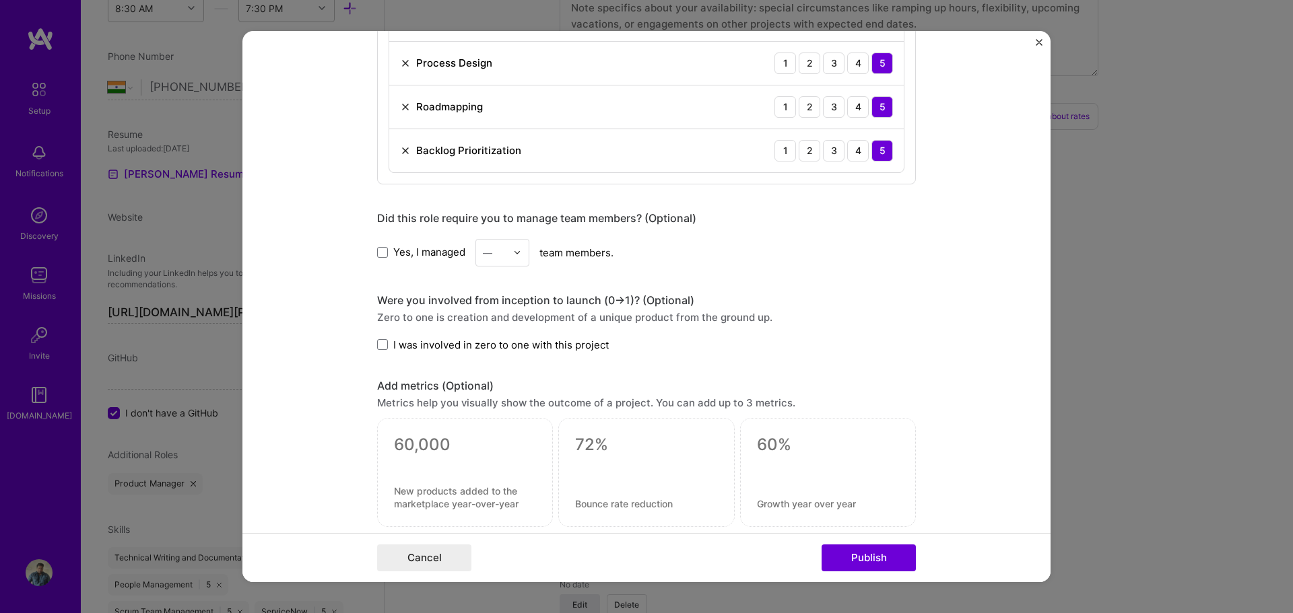
scroll to position [1083, 0]
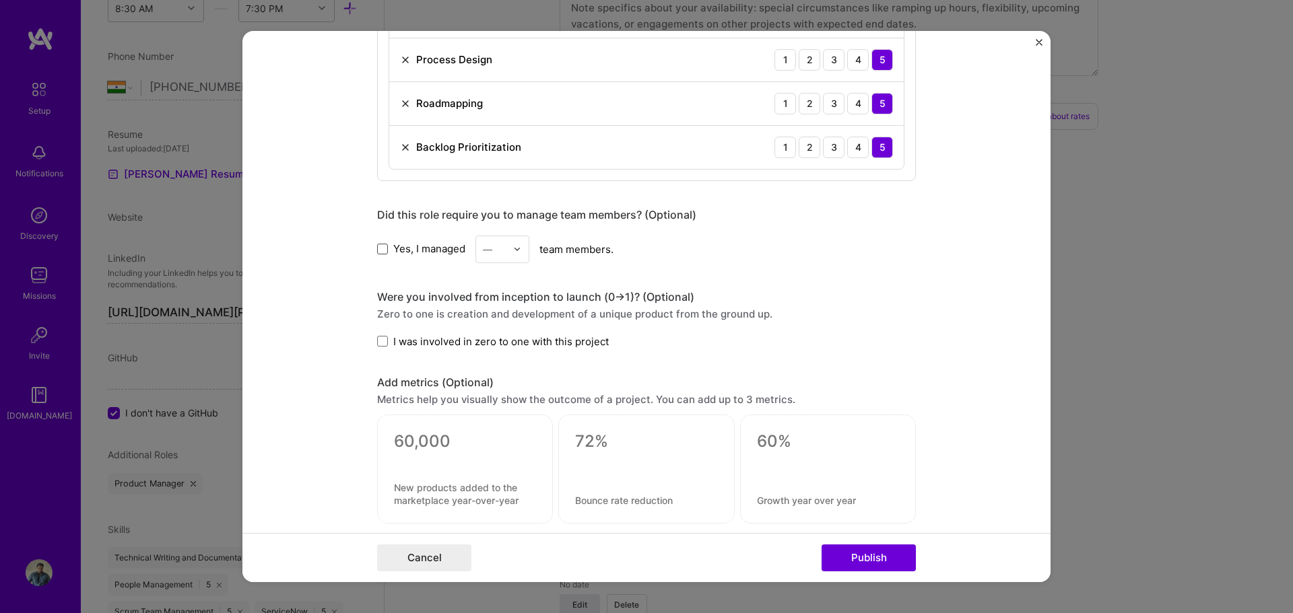
click at [377, 247] on span at bounding box center [382, 249] width 11 height 11
click at [0, 0] on input "Yes, I managed" at bounding box center [0, 0] width 0 height 0
click at [508, 241] on div "—" at bounding box center [502, 250] width 54 height 28
click at [495, 346] on div "20" at bounding box center [502, 354] width 46 height 25
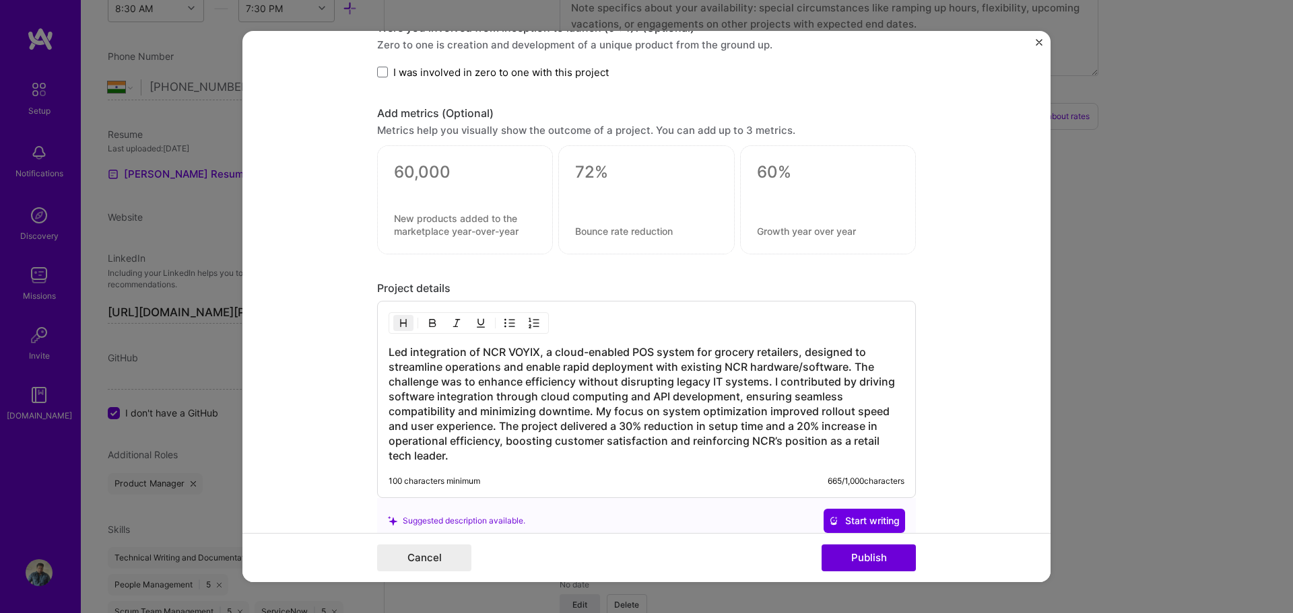
scroll to position [1501, 0]
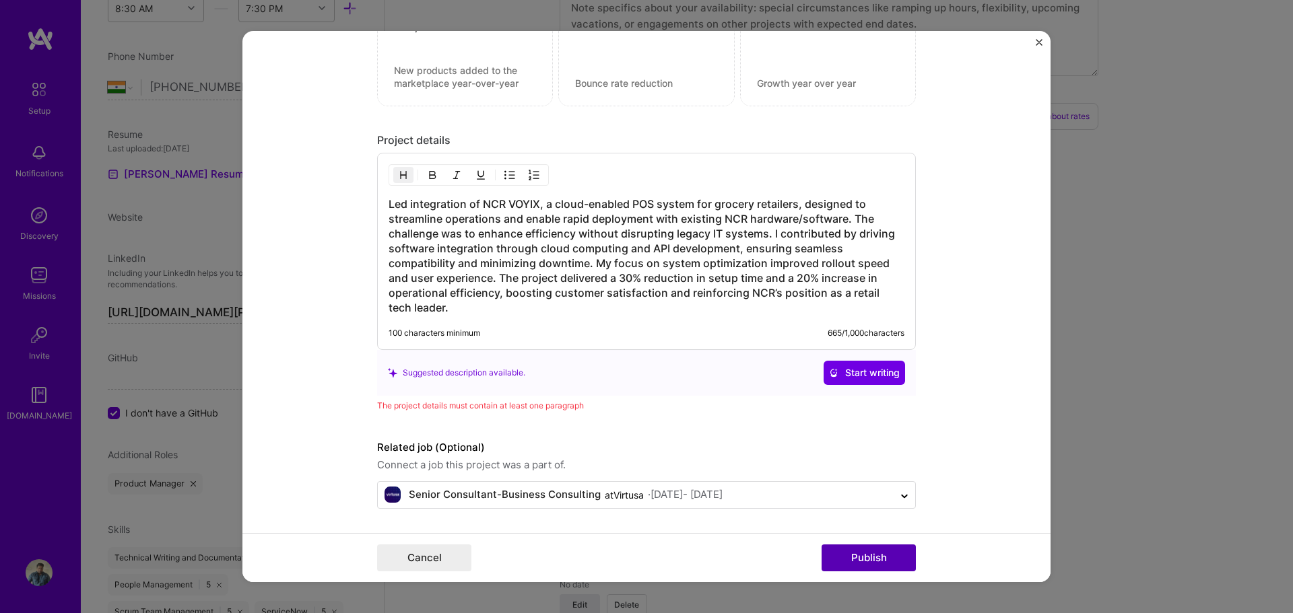
click at [850, 552] on button "Publish" at bounding box center [868, 558] width 94 height 27
click at [461, 307] on h3 "Led integration of NCR VOYIX, a cloud-enabled POS system for grocery retailers,…" at bounding box center [647, 256] width 516 height 119
click at [477, 300] on h3 "Led integration of NCR VOYIX, a cloud-enabled POS system for grocery retailers,…" at bounding box center [647, 256] width 516 height 119
click at [450, 311] on h3 "Led integration of NCR VOYIX, a cloud-enabled POS system for grocery retailers,…" at bounding box center [647, 256] width 516 height 119
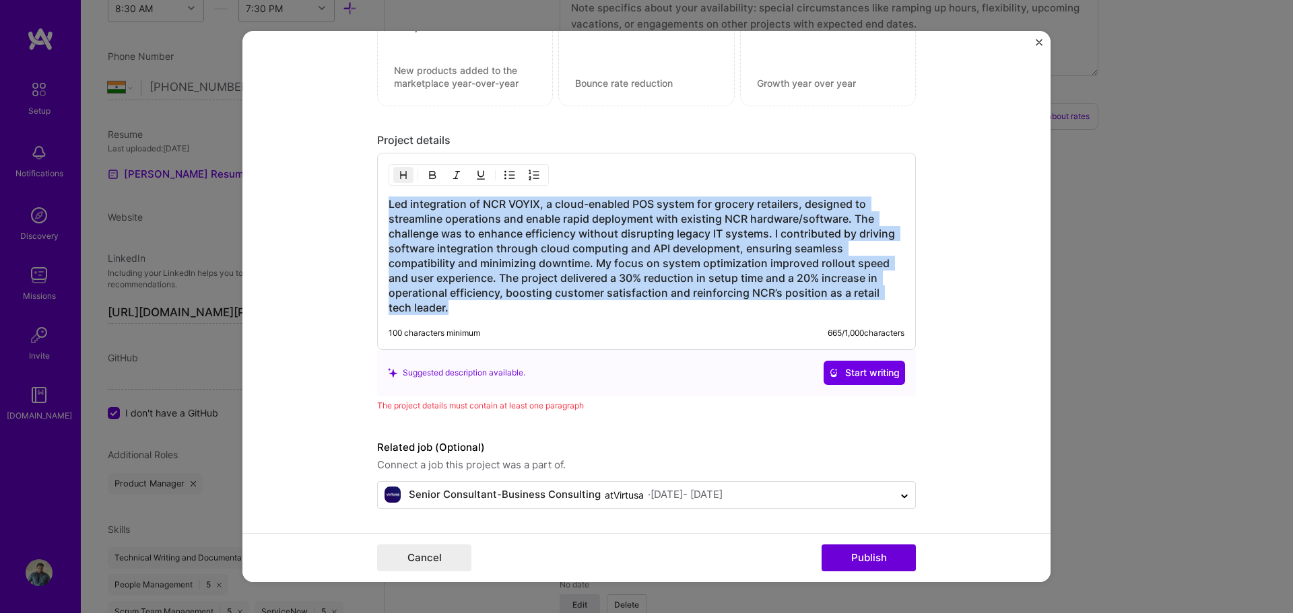
drag, startPoint x: 467, startPoint y: 314, endPoint x: 362, endPoint y: 184, distance: 167.1
click at [362, 184] on form "Project title NCR VOYIX Company https://www.ncrvoyix.com/ Project industry Indu…" at bounding box center [646, 307] width 808 height 552
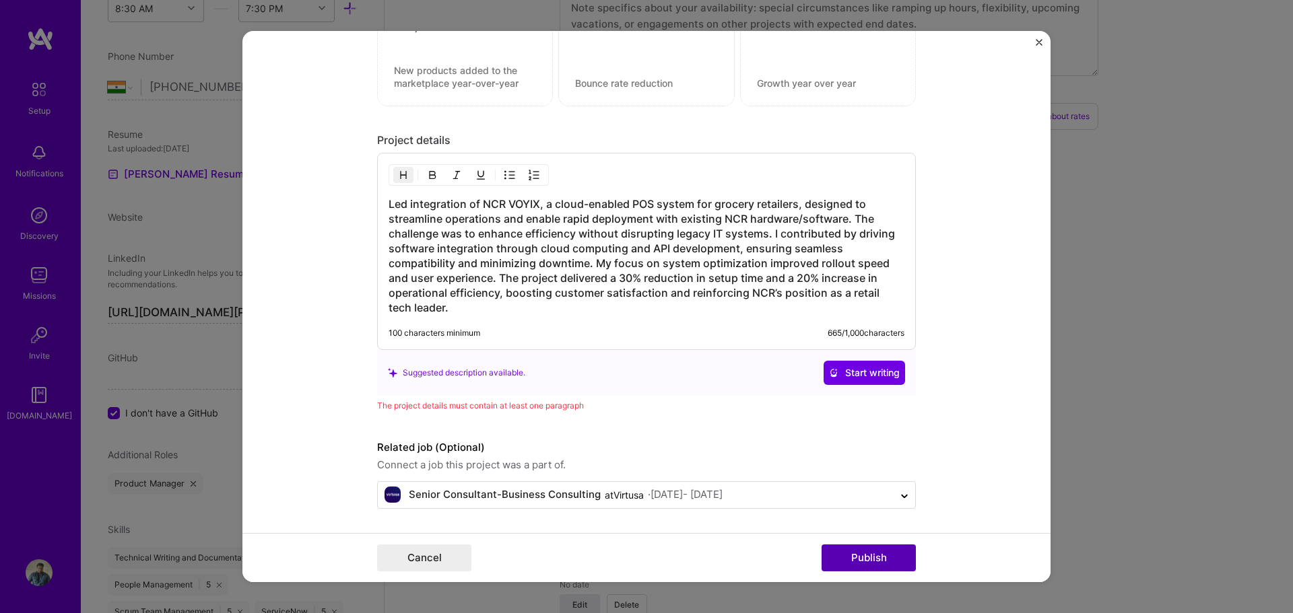
click at [876, 559] on button "Publish" at bounding box center [868, 558] width 94 height 27
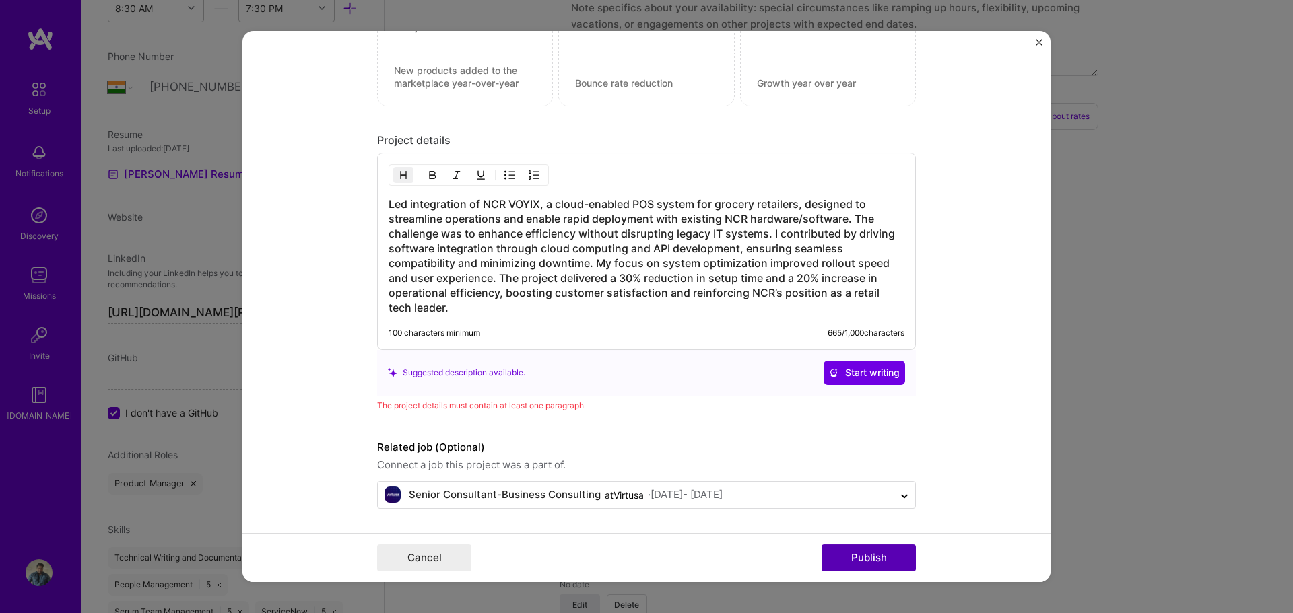
click at [876, 559] on button "Publish" at bounding box center [868, 558] width 94 height 27
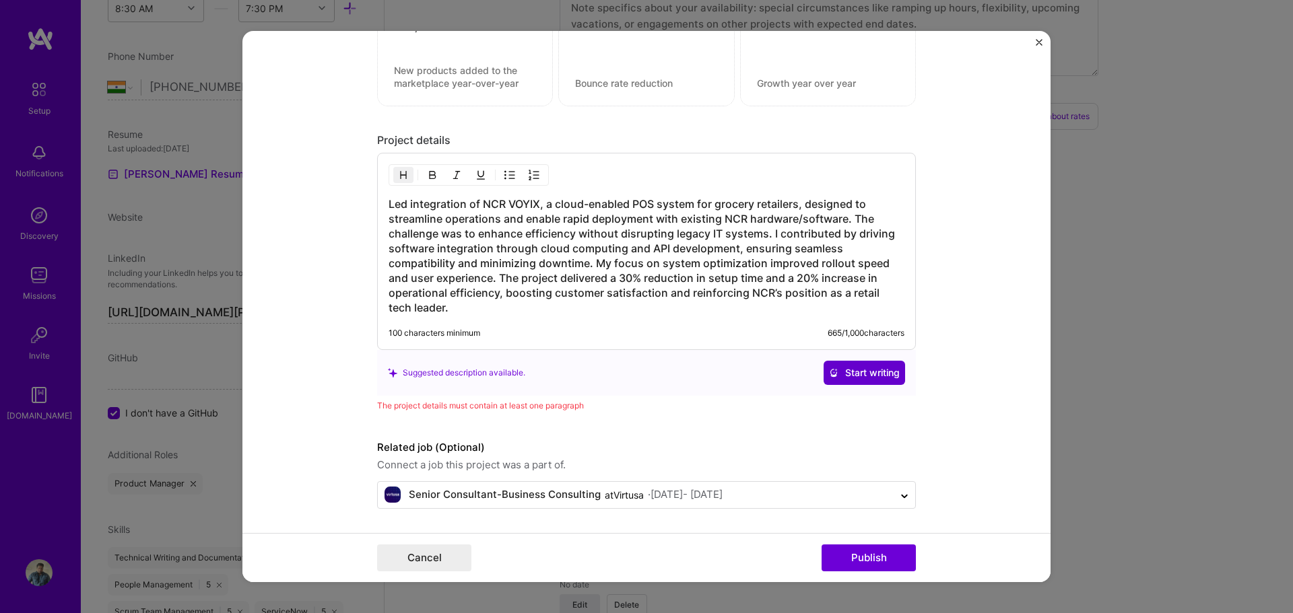
click at [874, 384] on button "Start writing" at bounding box center [864, 373] width 81 height 24
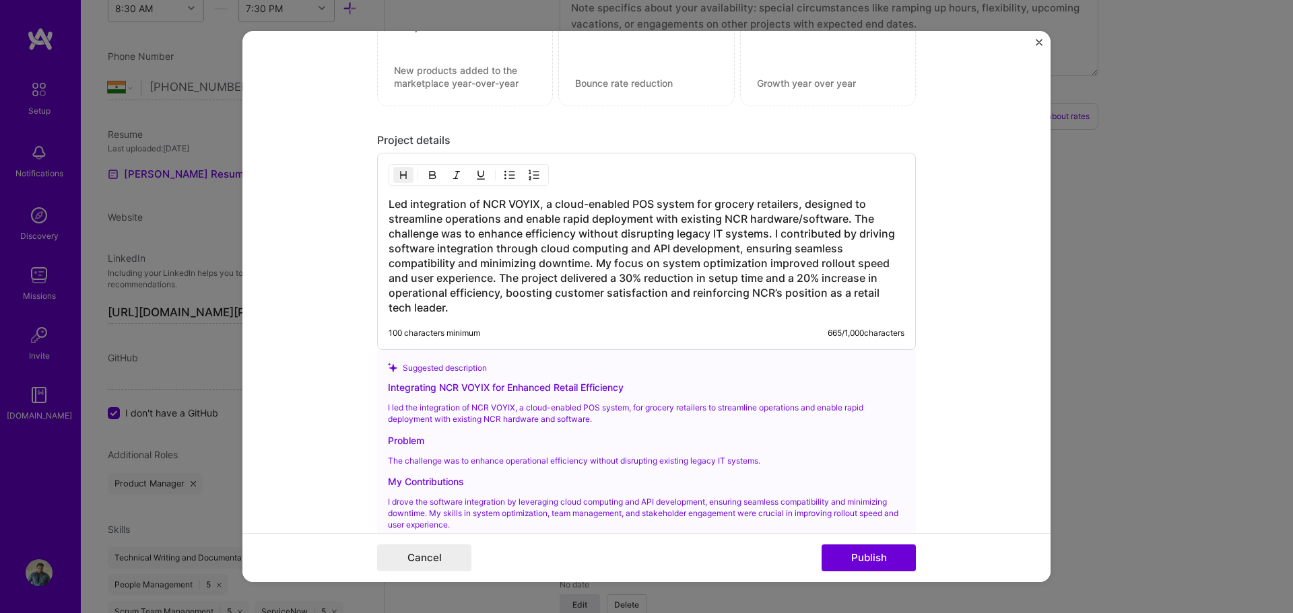
scroll to position [1703, 0]
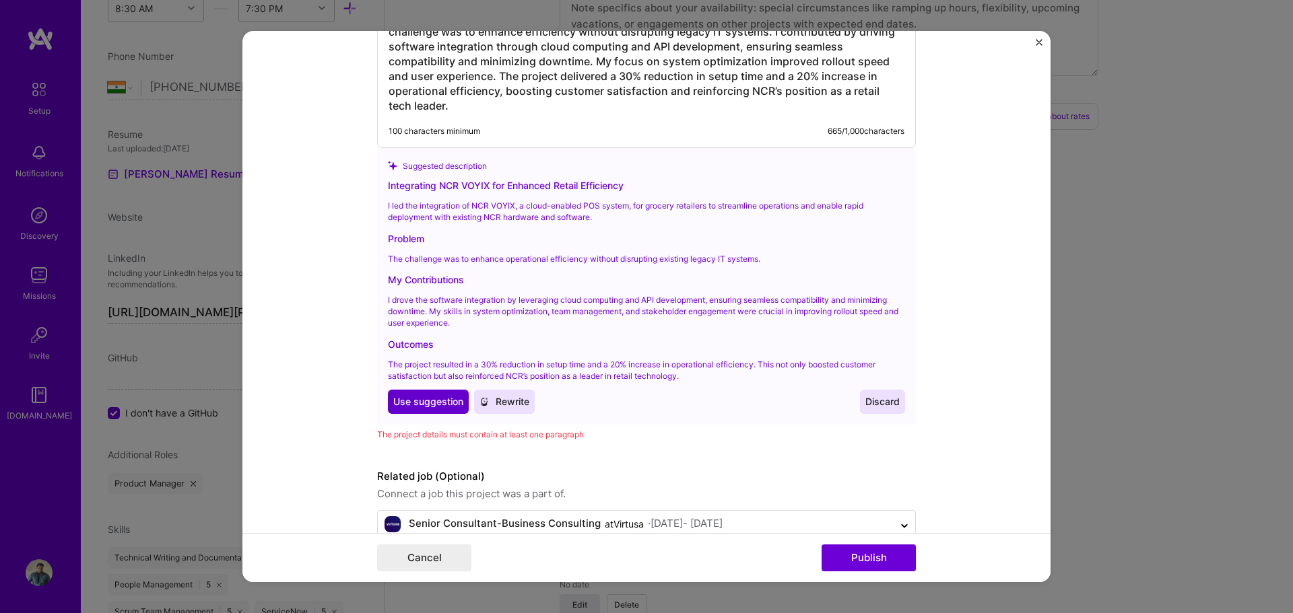
click at [426, 408] on span "Use suggestion" at bounding box center [428, 401] width 70 height 13
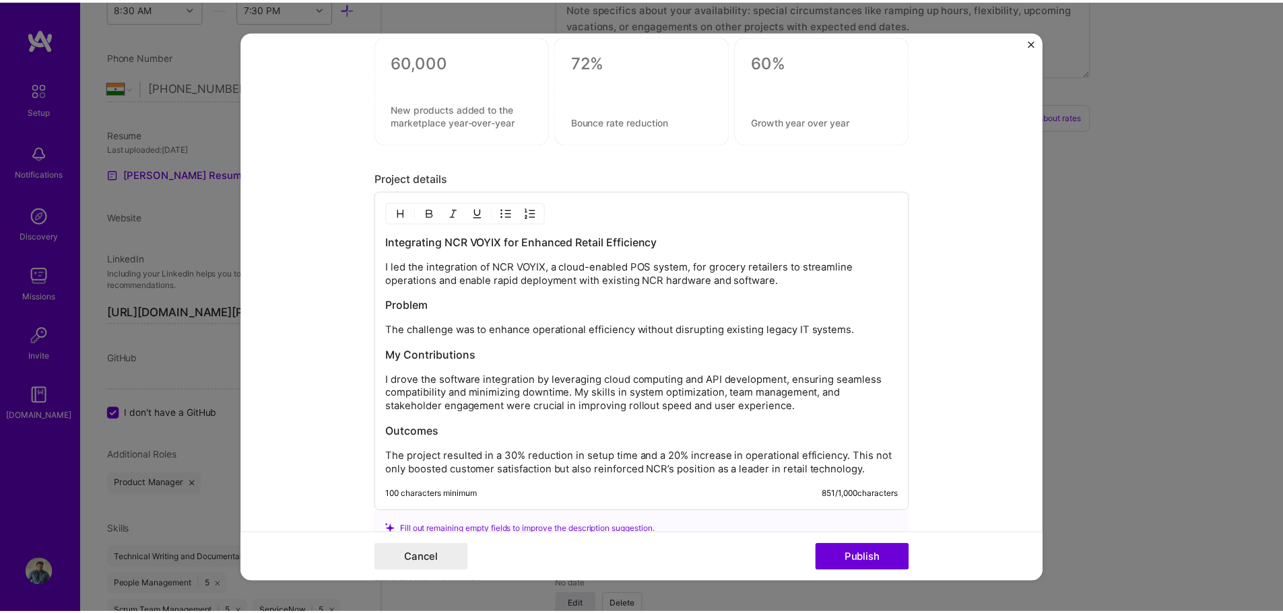
scroll to position [1598, 0]
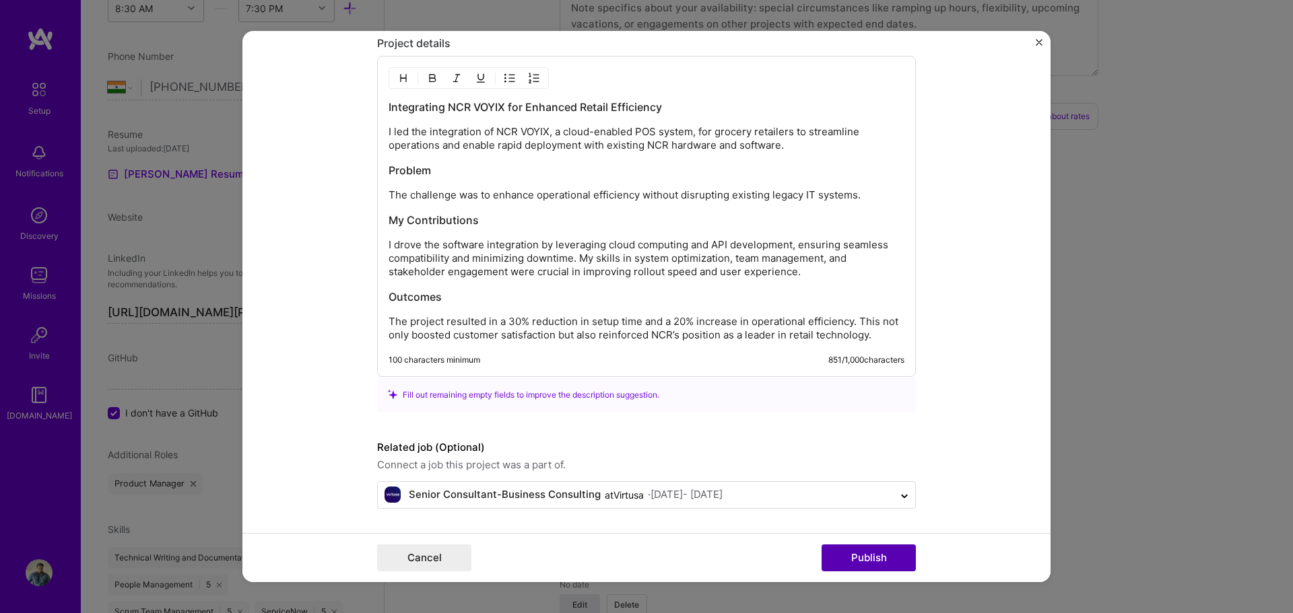
click at [848, 556] on button "Publish" at bounding box center [868, 558] width 94 height 27
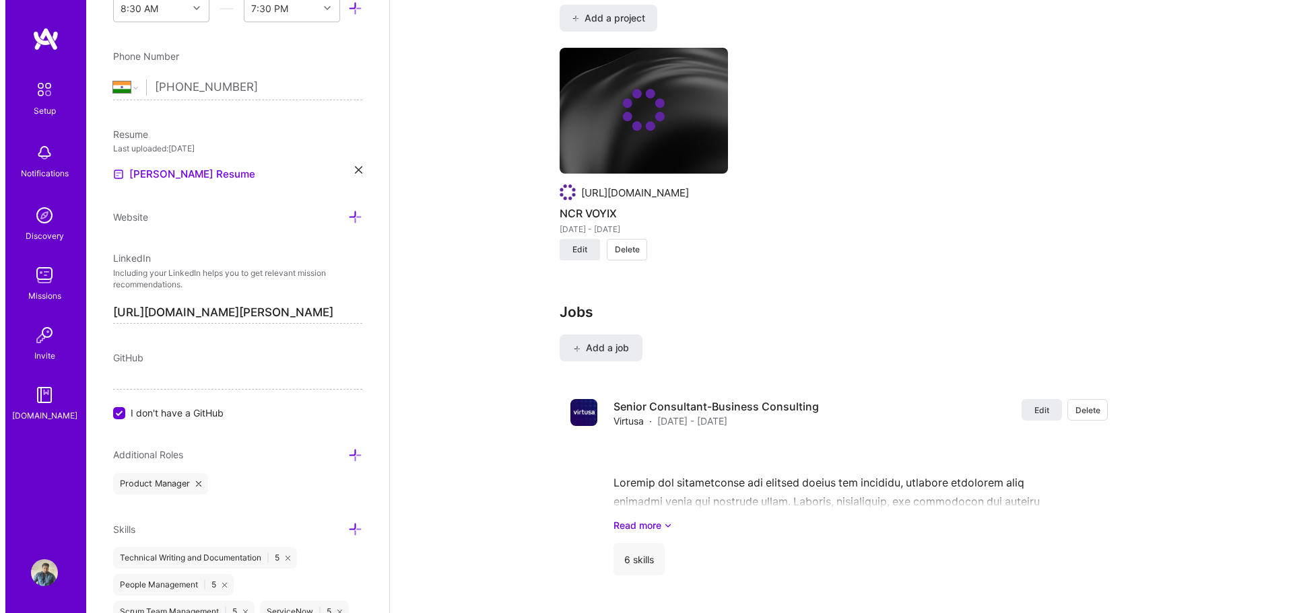
scroll to position [1212, 0]
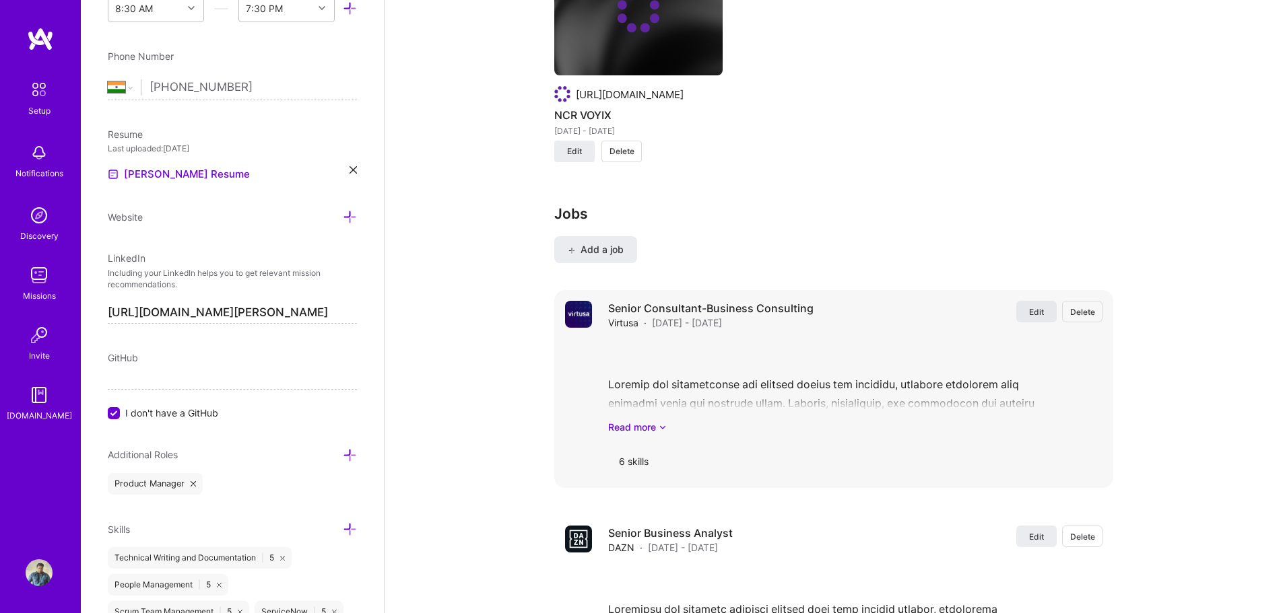
click at [1032, 306] on span "Edit" at bounding box center [1036, 311] width 15 height 11
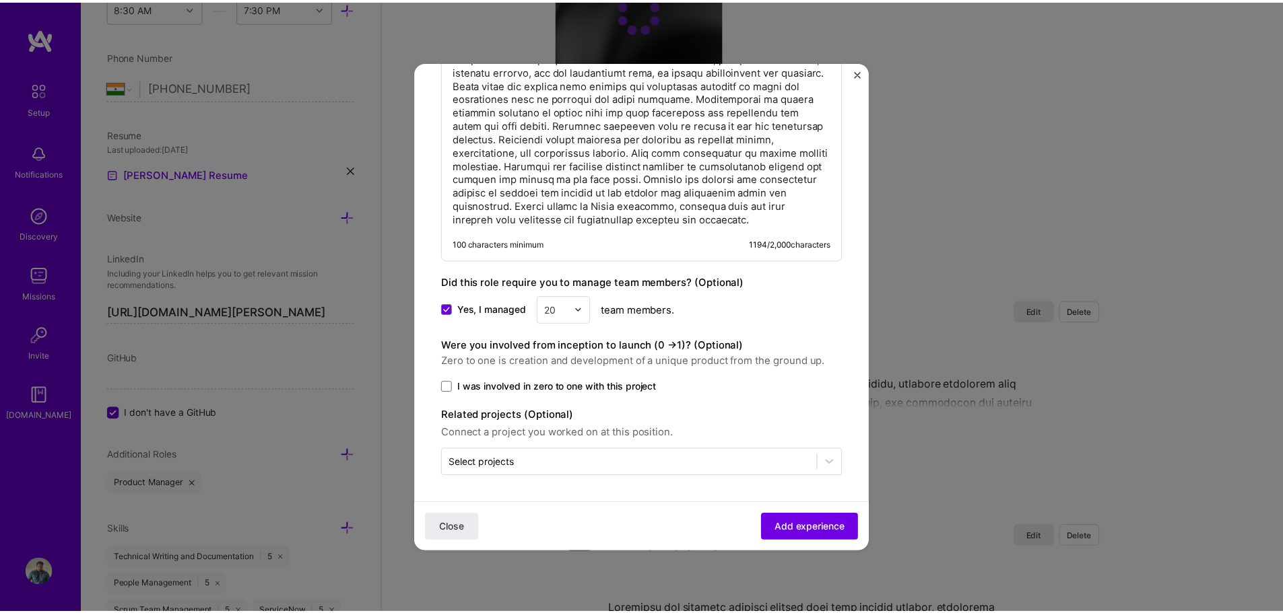
scroll to position [936, 0]
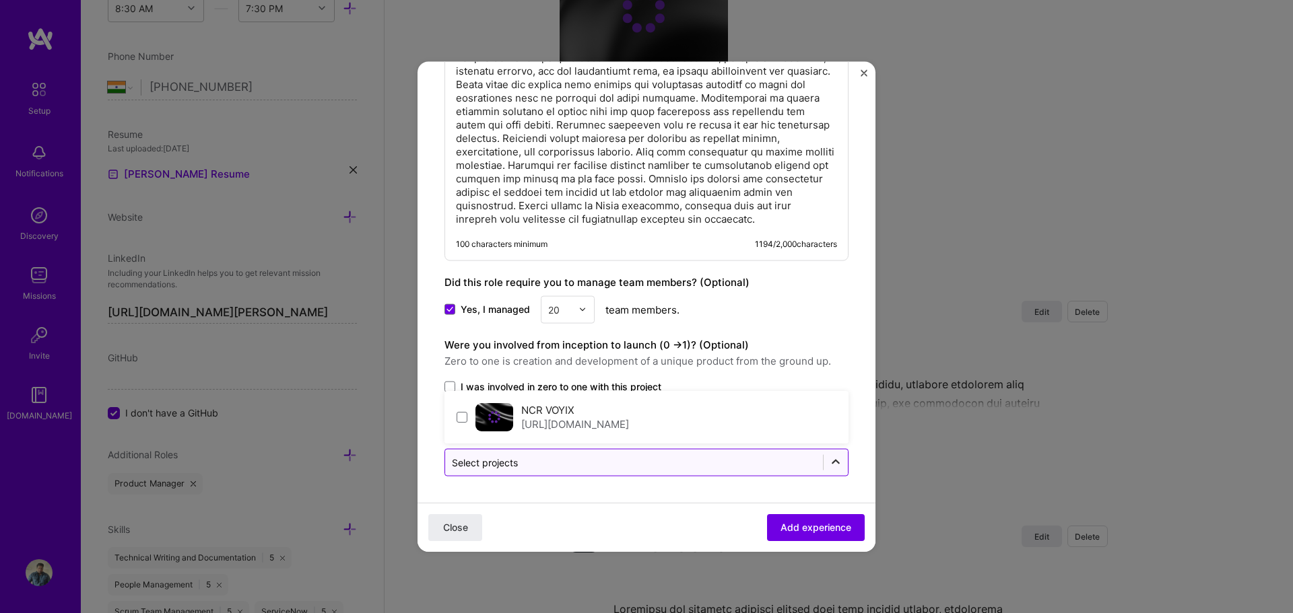
click at [829, 461] on icon at bounding box center [835, 462] width 13 height 13
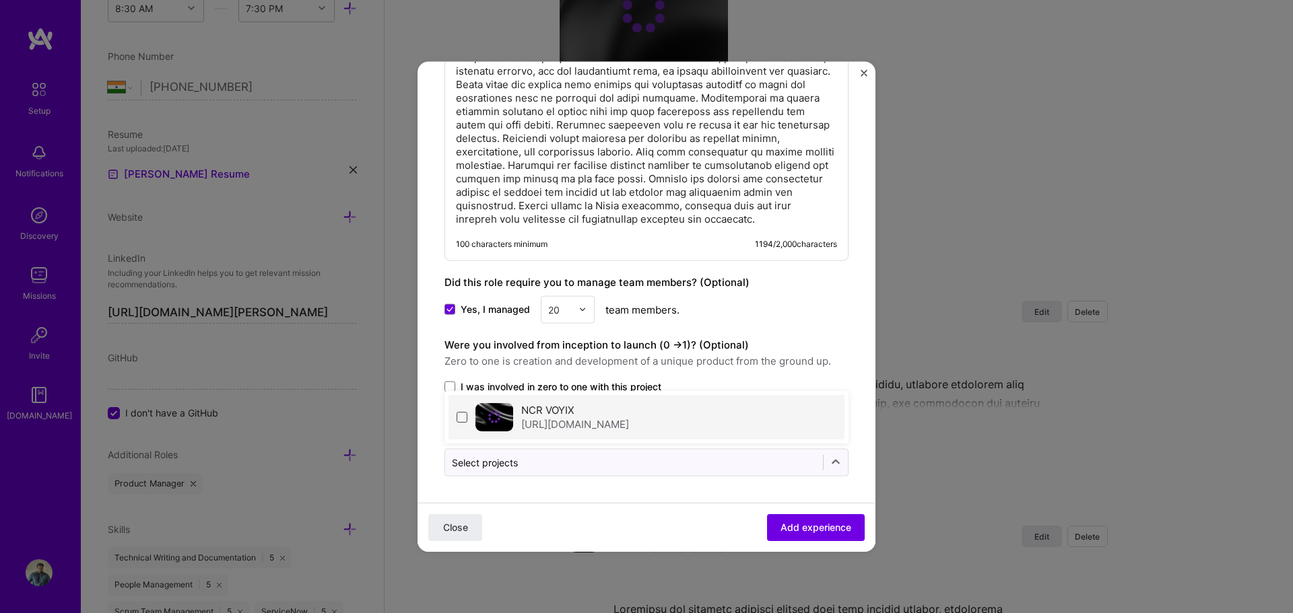
click at [466, 413] on span at bounding box center [462, 416] width 11 height 11
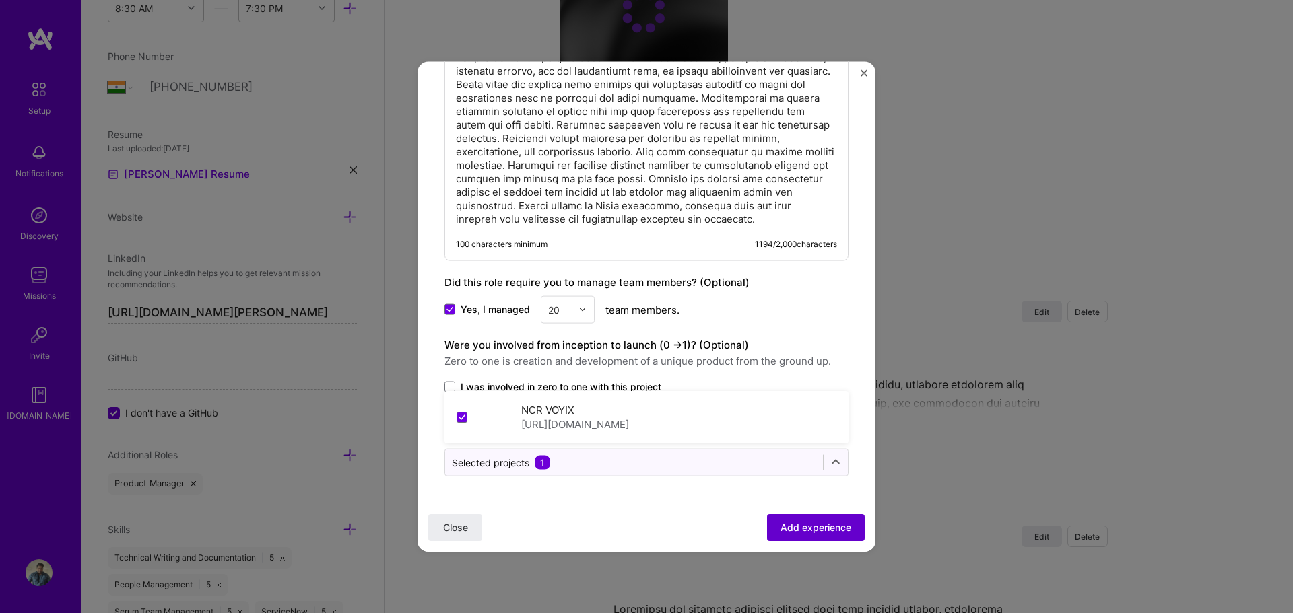
click at [793, 526] on span "Add experience" at bounding box center [815, 527] width 71 height 13
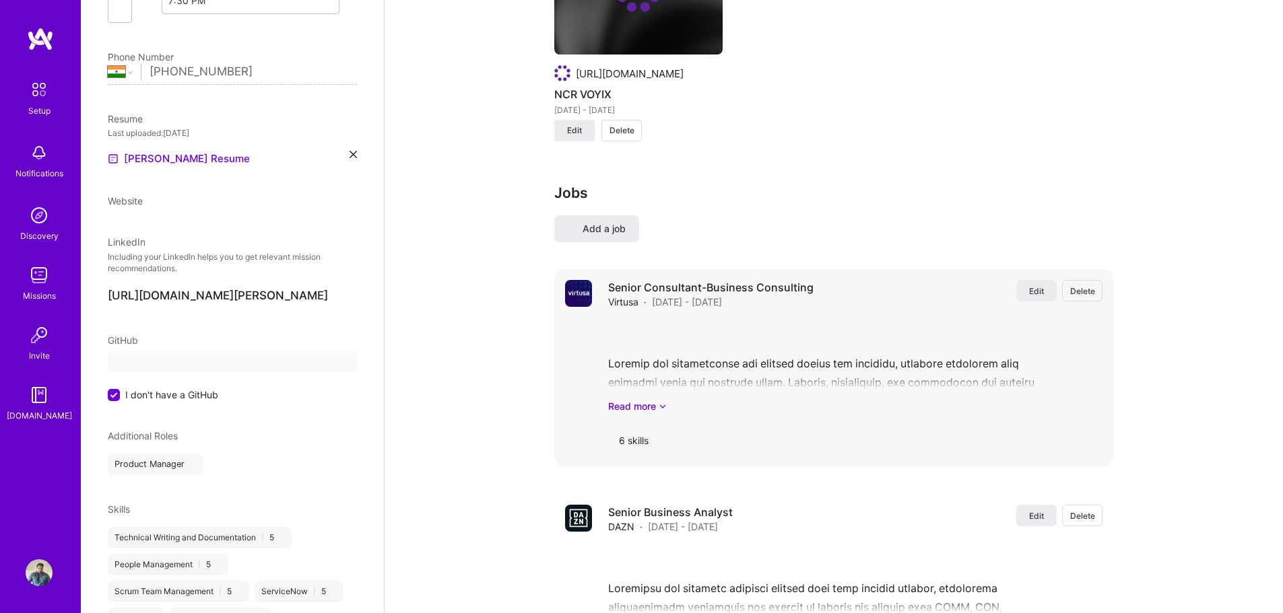
select select "IN"
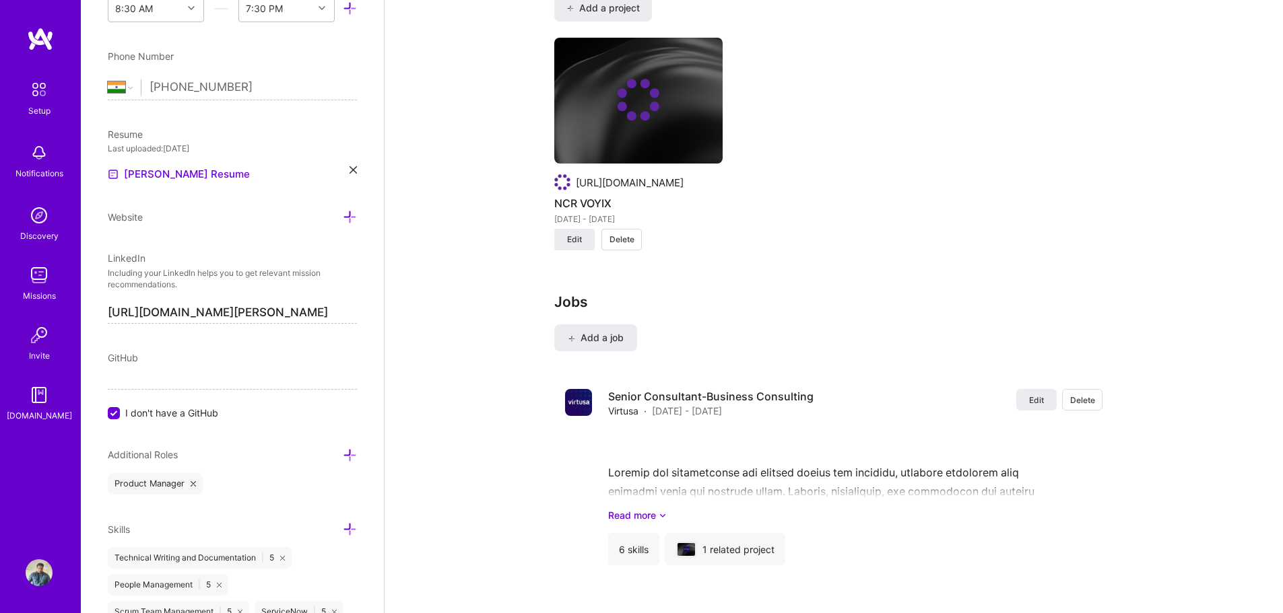
scroll to position [1124, 0]
click at [1028, 389] on button "Edit" at bounding box center [1036, 400] width 40 height 22
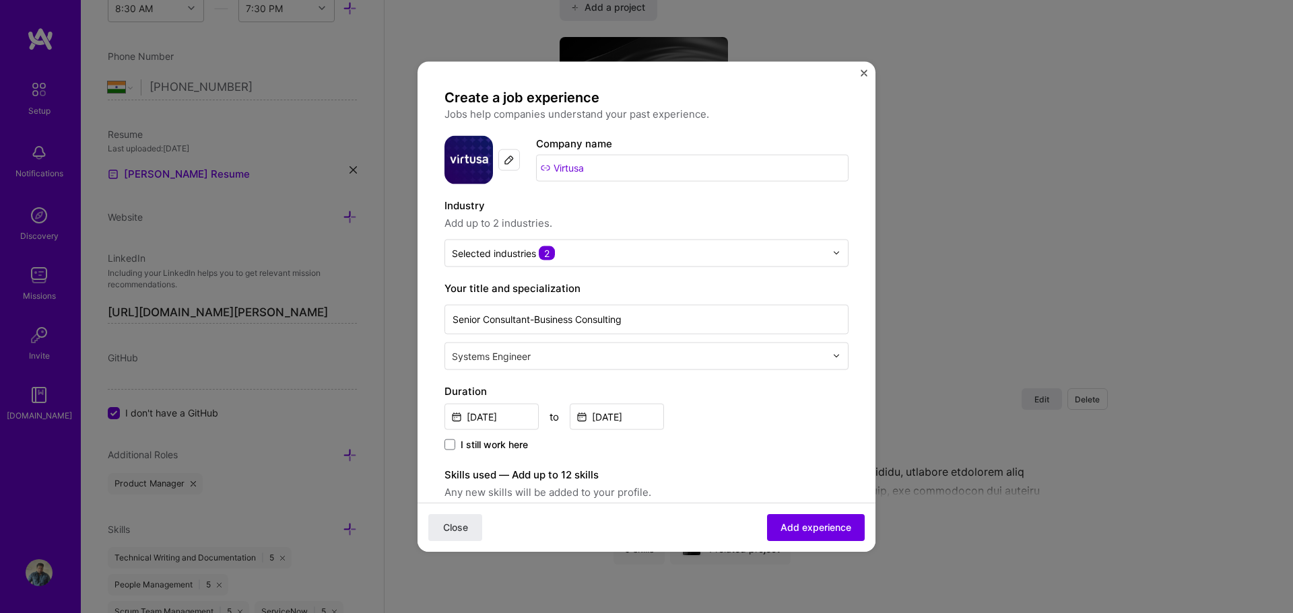
click at [865, 67] on div "Create a job experience Jobs help companies understand your past experience. Co…" at bounding box center [646, 306] width 458 height 491
click at [864, 69] on img "Close" at bounding box center [864, 72] width 7 height 7
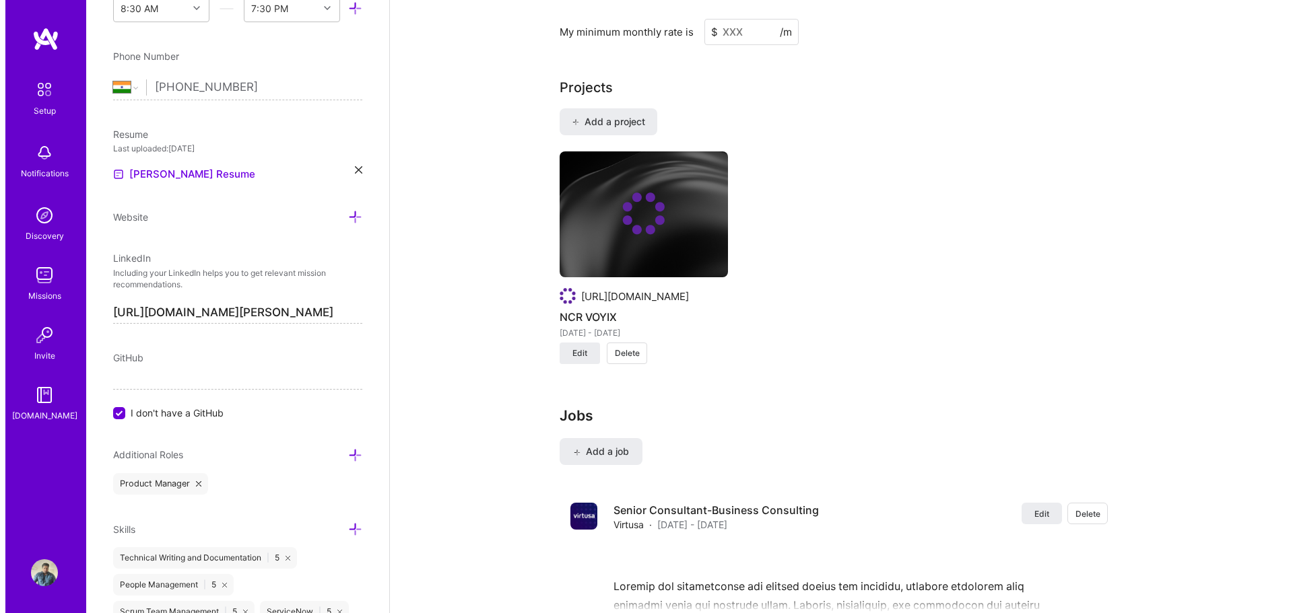
scroll to position [990, 0]
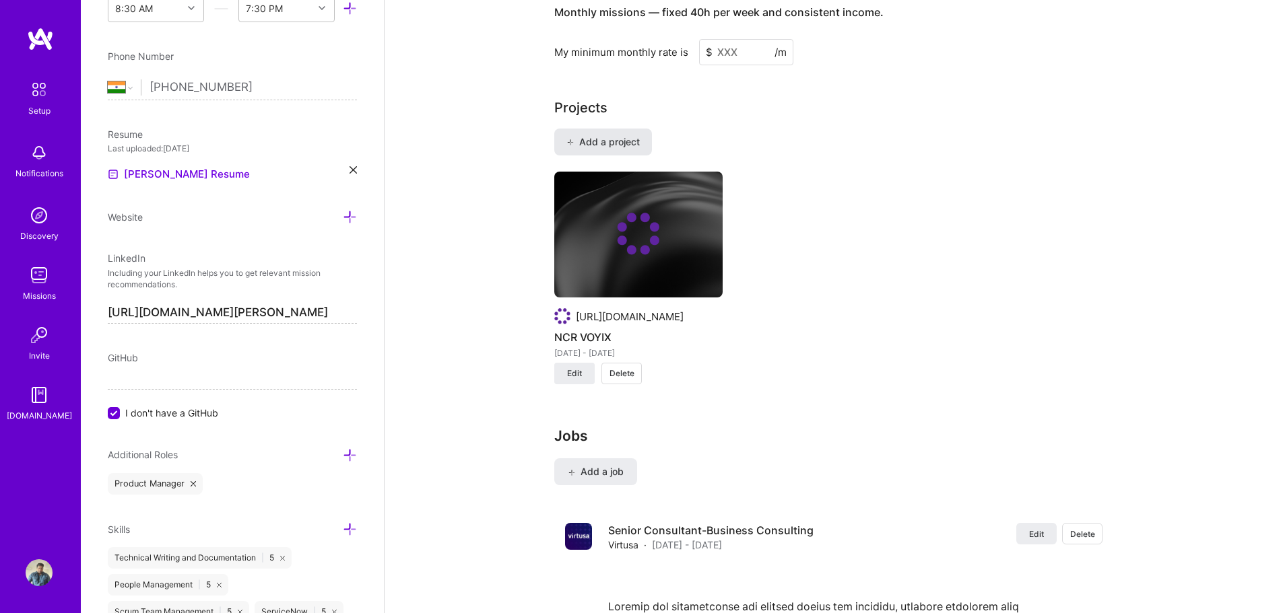
click at [582, 135] on span "Add a project" at bounding box center [602, 141] width 73 height 13
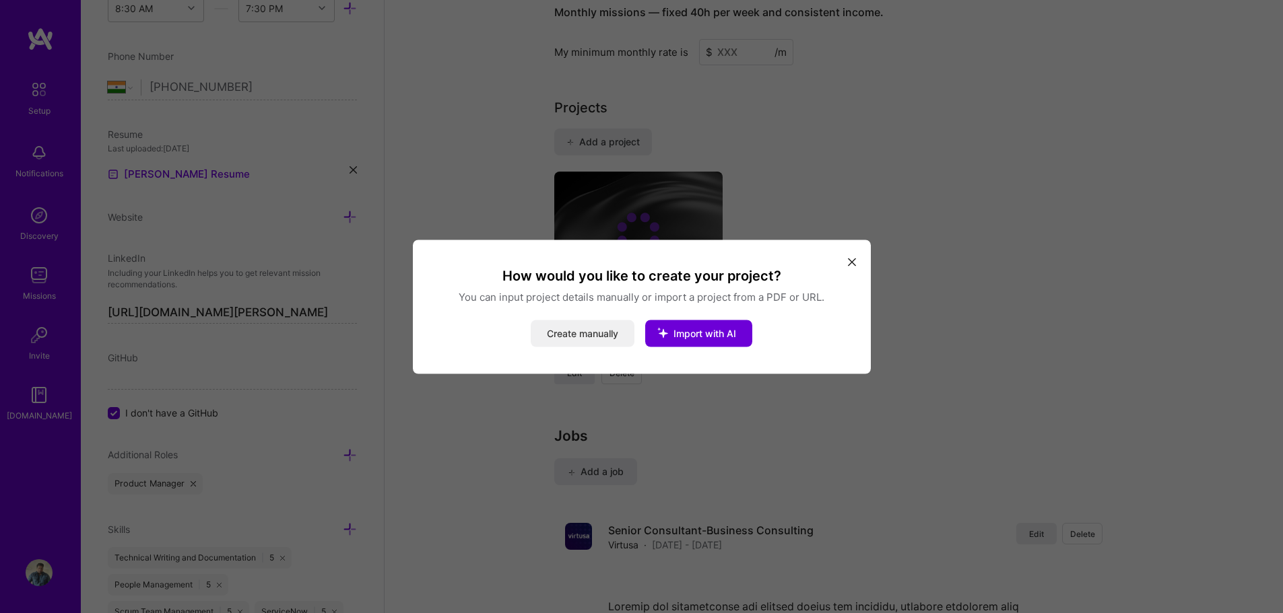
click at [589, 337] on button "Create manually" at bounding box center [583, 333] width 104 height 27
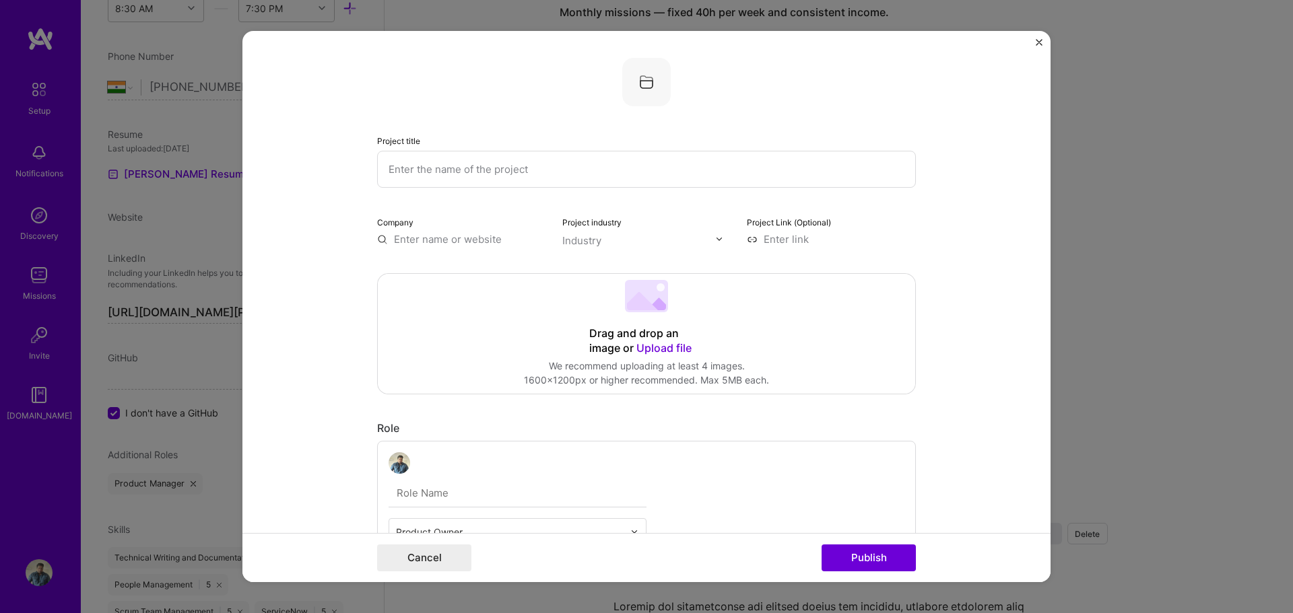
click at [432, 175] on input "text" at bounding box center [646, 169] width 539 height 37
click at [437, 174] on input "www.dazn,com" at bounding box center [646, 169] width 539 height 37
drag, startPoint x: 463, startPoint y: 170, endPoint x: 352, endPoint y: 170, distance: 110.4
click at [352, 170] on form "Project title www.dazn,com Company Project industry Industry Project Link (Opti…" at bounding box center [646, 307] width 808 height 552
type input "DAZN"
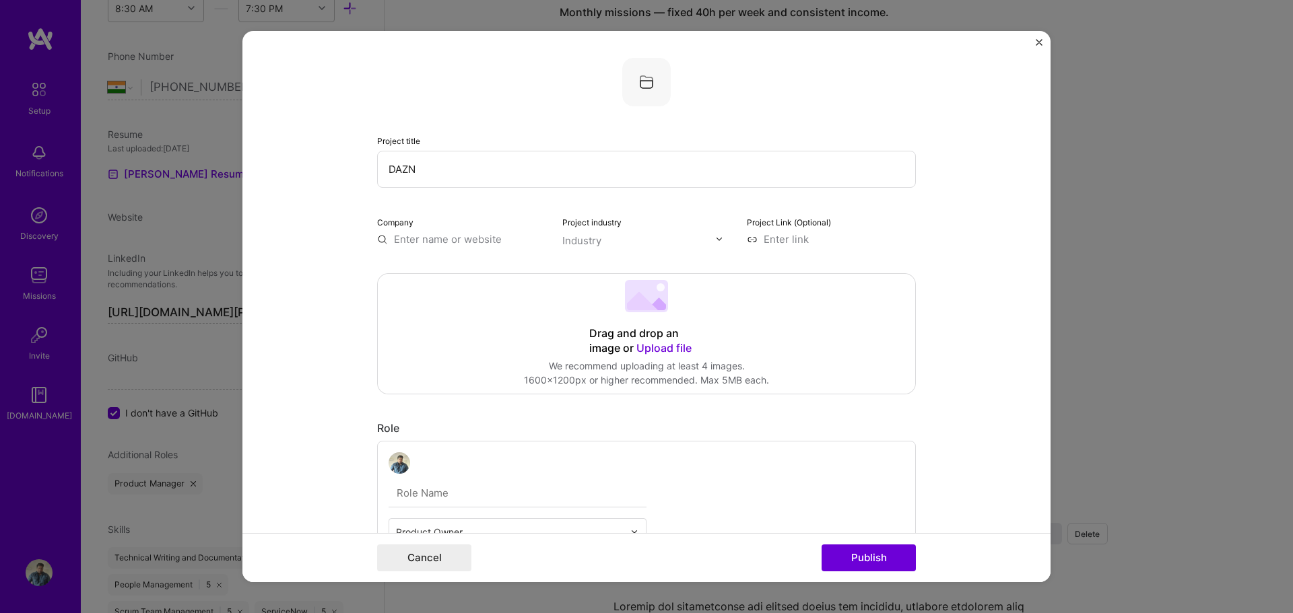
click at [415, 240] on input "text" at bounding box center [461, 239] width 169 height 14
type input "www.dazn.com"
click at [488, 273] on div "www.dazn.com" at bounding box center [499, 271] width 94 height 24
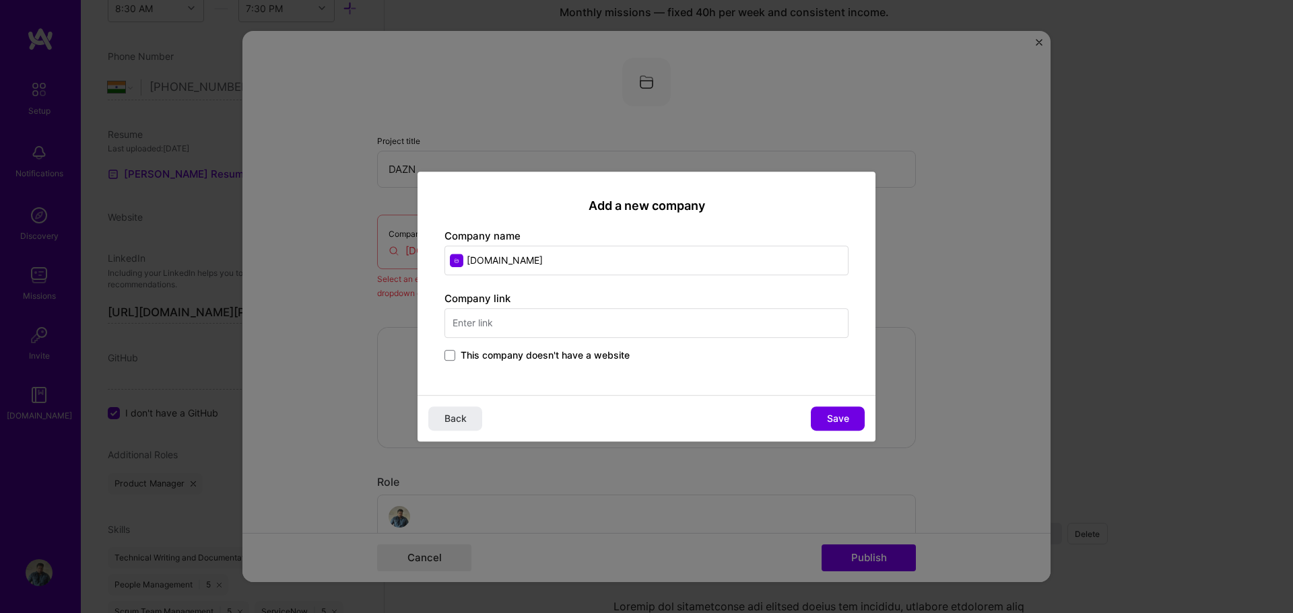
click at [502, 325] on input "text" at bounding box center [646, 323] width 404 height 30
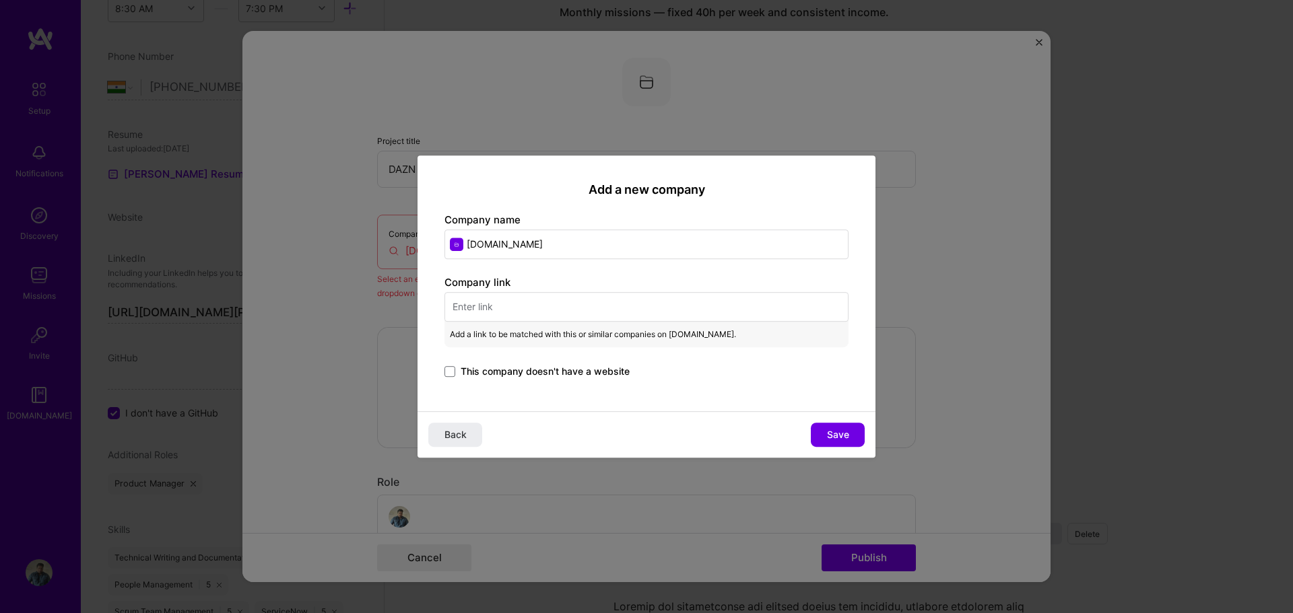
drag, startPoint x: 556, startPoint y: 240, endPoint x: 424, endPoint y: 242, distance: 132.0
click at [424, 242] on div "Add a new company Company name www.dazn.com Company link Add a link to be match…" at bounding box center [646, 284] width 458 height 257
type input "DAZN"
click at [498, 299] on div "DAZN dazngroup.com" at bounding box center [545, 285] width 202 height 38
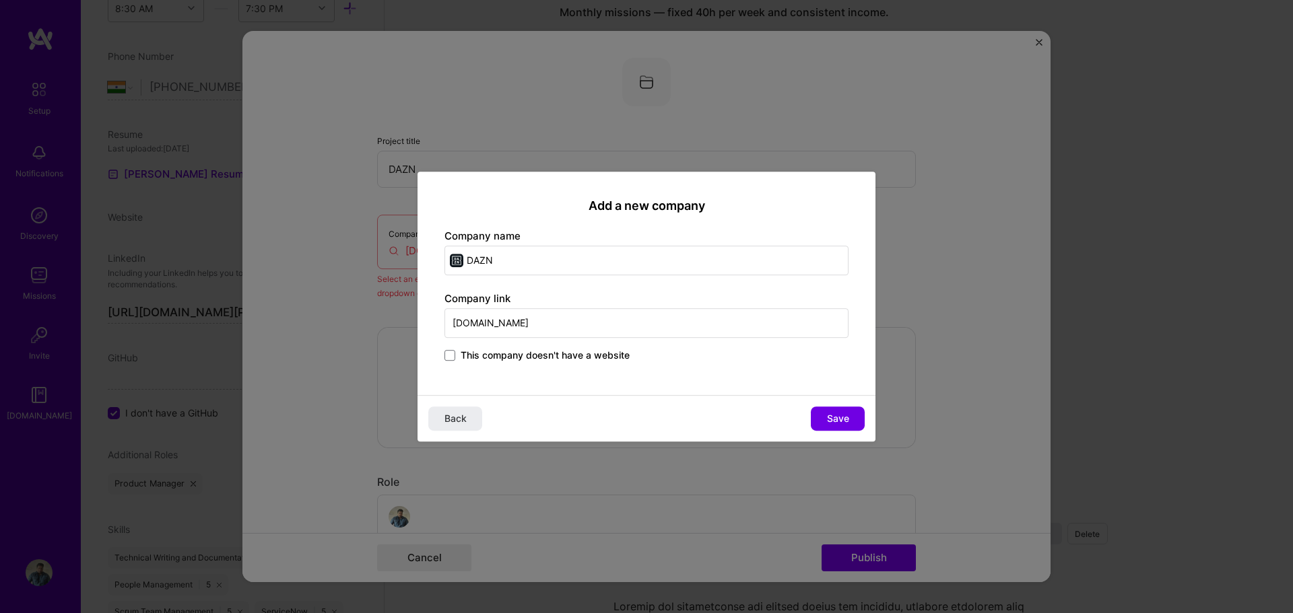
click at [498, 323] on input "dazngroup.com" at bounding box center [646, 323] width 404 height 30
click at [704, 372] on div "Add a new company Company name DAZN Company link dazngroup.com This company doe…" at bounding box center [646, 284] width 458 height 224
click at [859, 422] on button "Save" at bounding box center [838, 419] width 54 height 24
type input "DAZN"
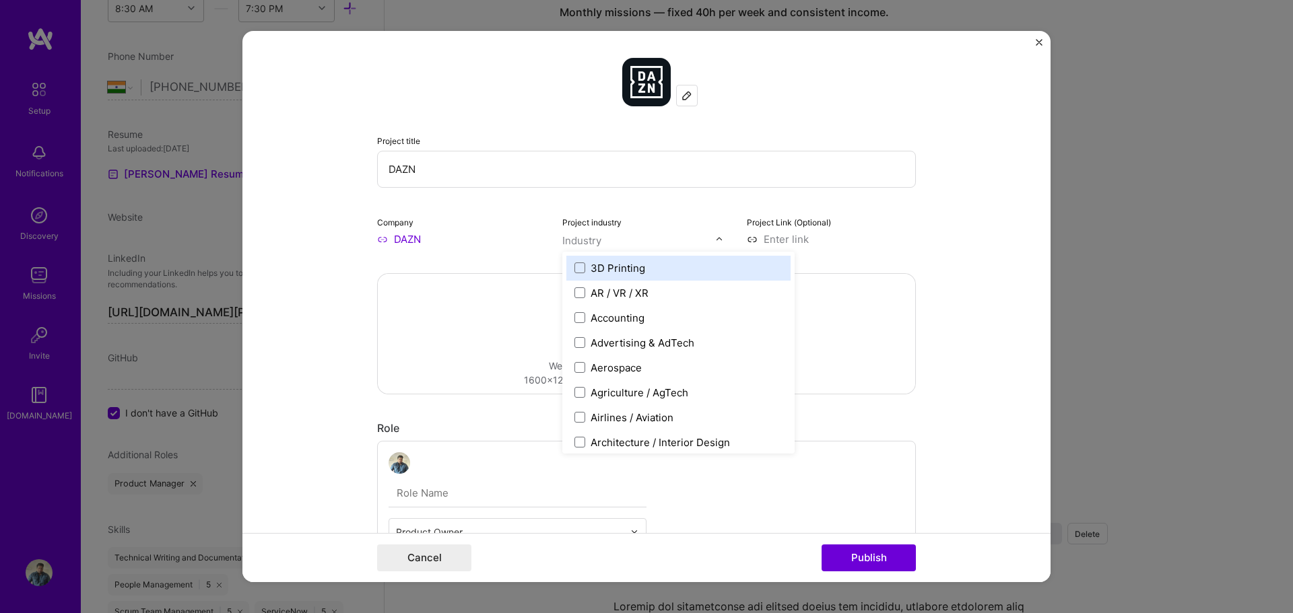
click at [588, 242] on div "Industry" at bounding box center [581, 241] width 39 height 14
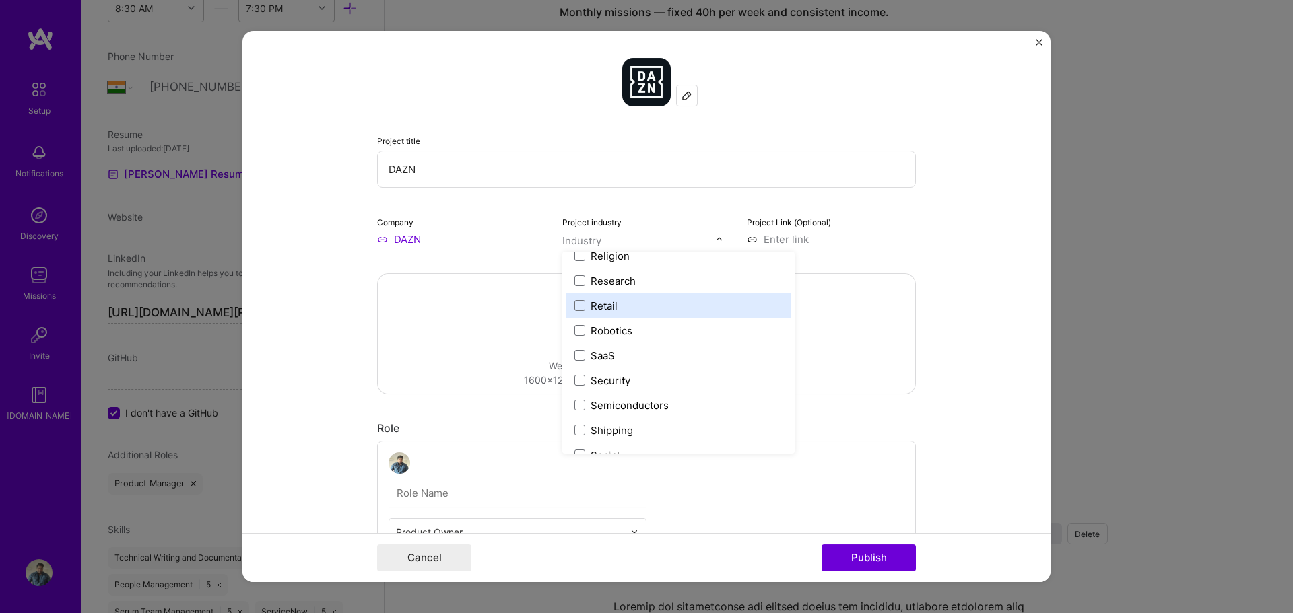
scroll to position [2626, 0]
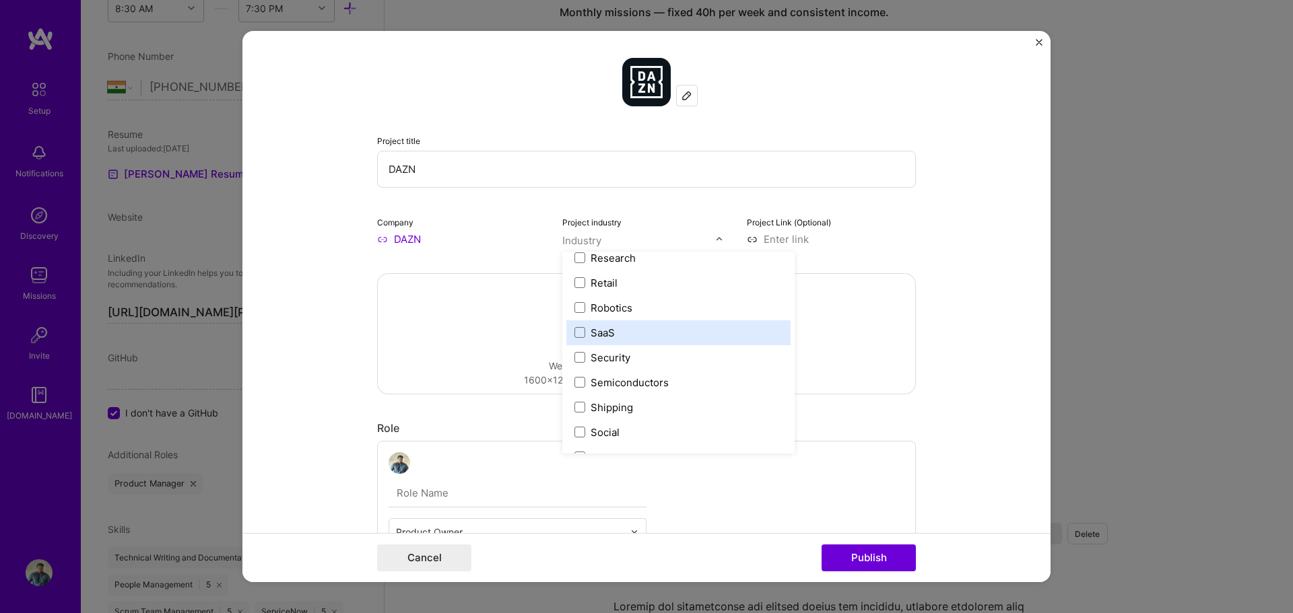
click at [601, 335] on div "SaaS" at bounding box center [603, 333] width 24 height 14
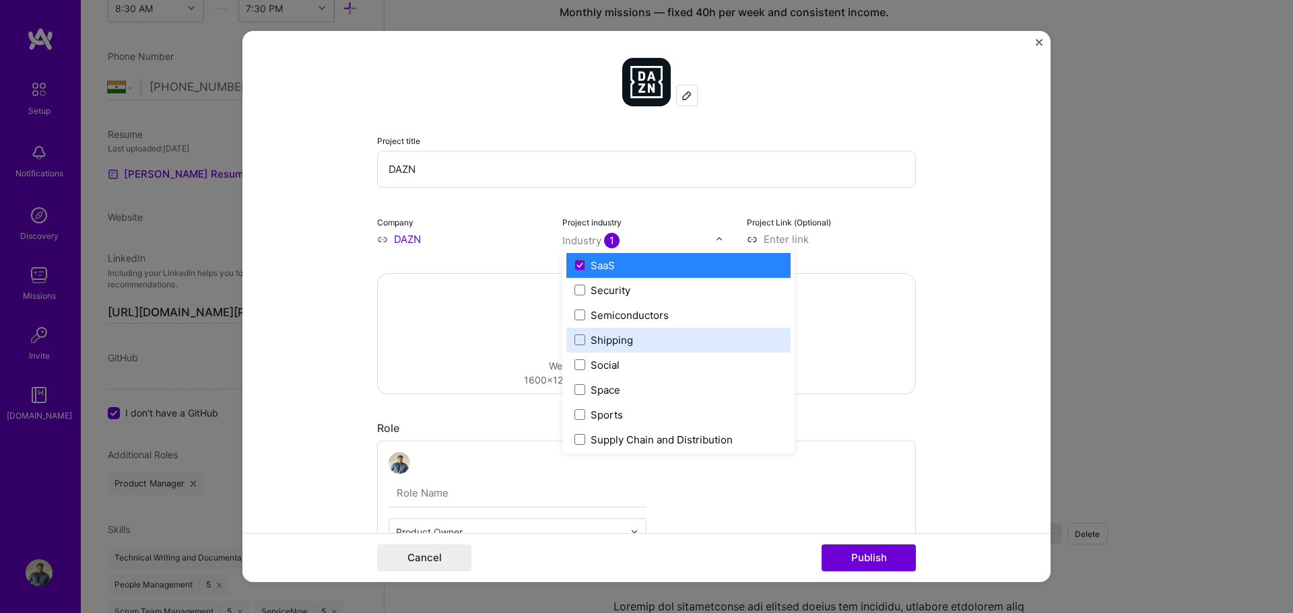
scroll to position [2761, 0]
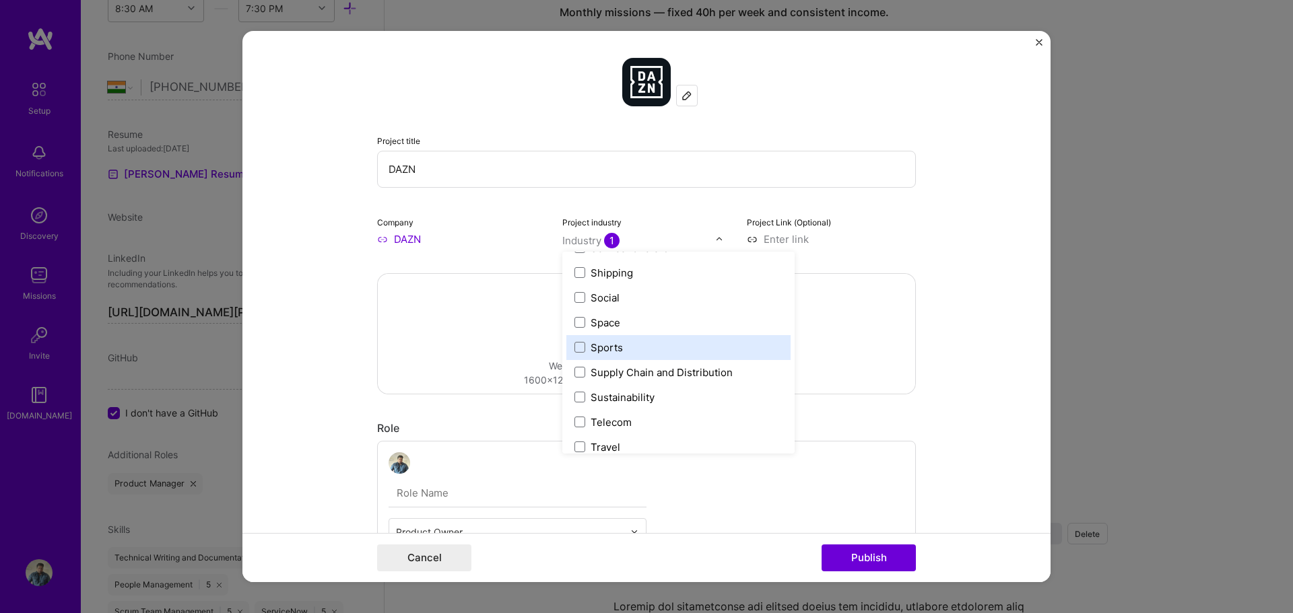
click at [608, 348] on div "Sports" at bounding box center [607, 348] width 32 height 14
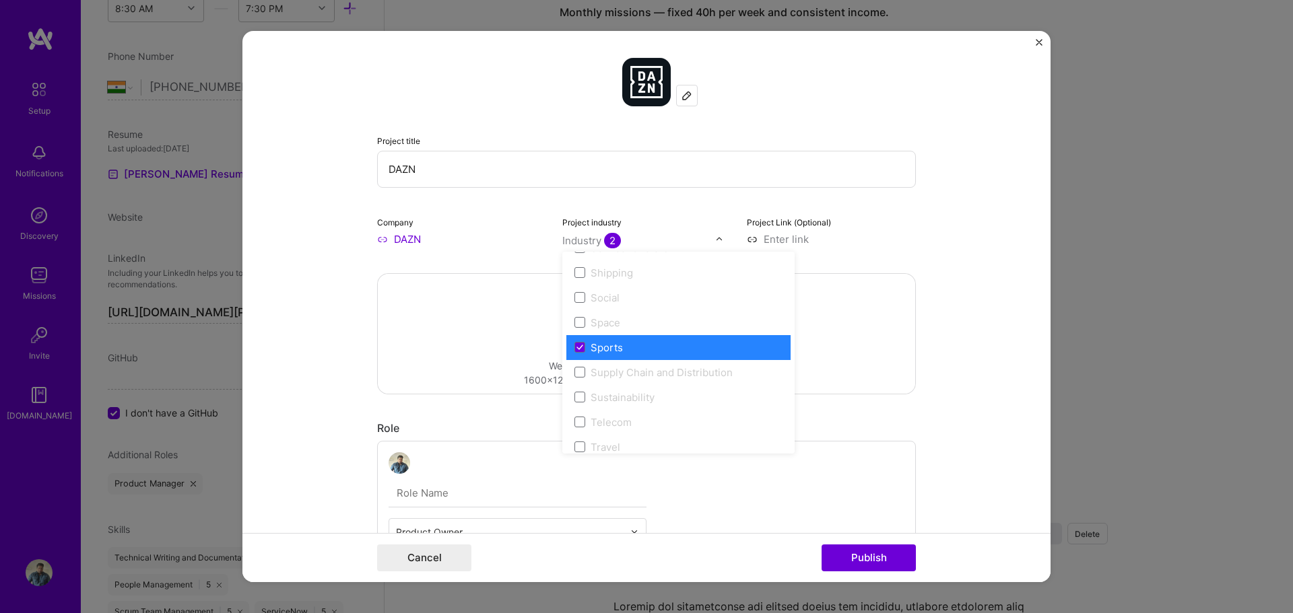
scroll to position [2626, 0]
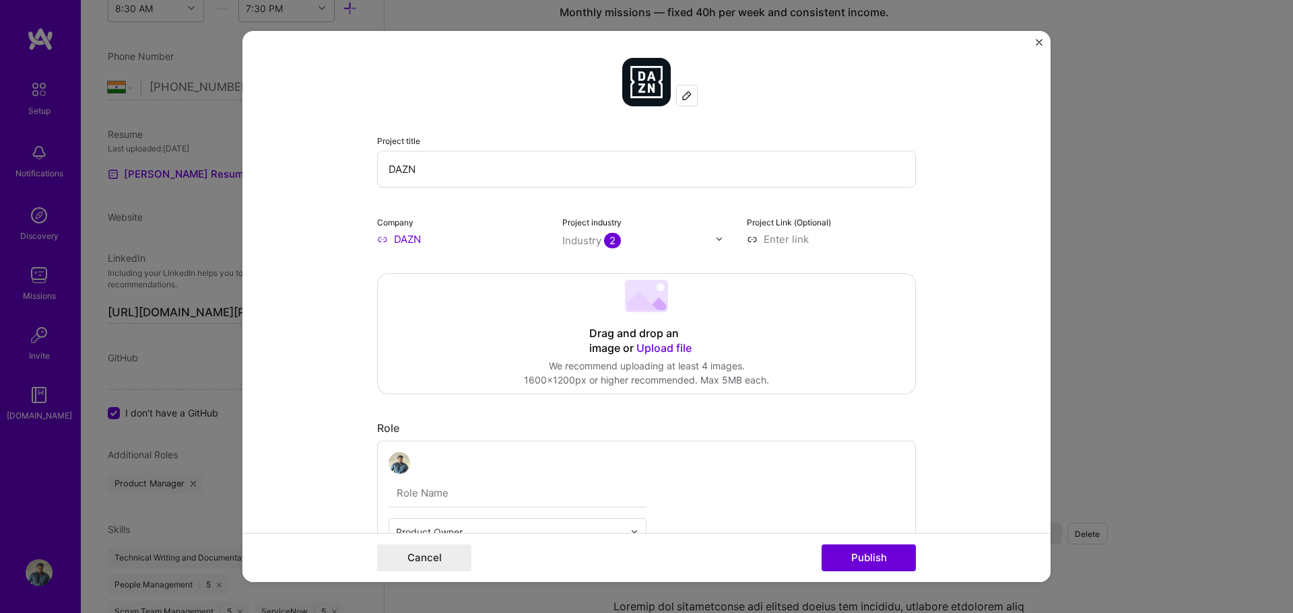
click at [962, 284] on form "Project title DAZN Company DAZN Project industry Industry 2 Project Link (Optio…" at bounding box center [646, 307] width 808 height 552
click at [768, 238] on input at bounding box center [831, 239] width 169 height 14
type input "w"
type input "https://www.dazn.com"
click at [942, 243] on form "Project title DAZN Company DAZN Project industry Industry 2 Project Link (Optio…" at bounding box center [646, 307] width 808 height 552
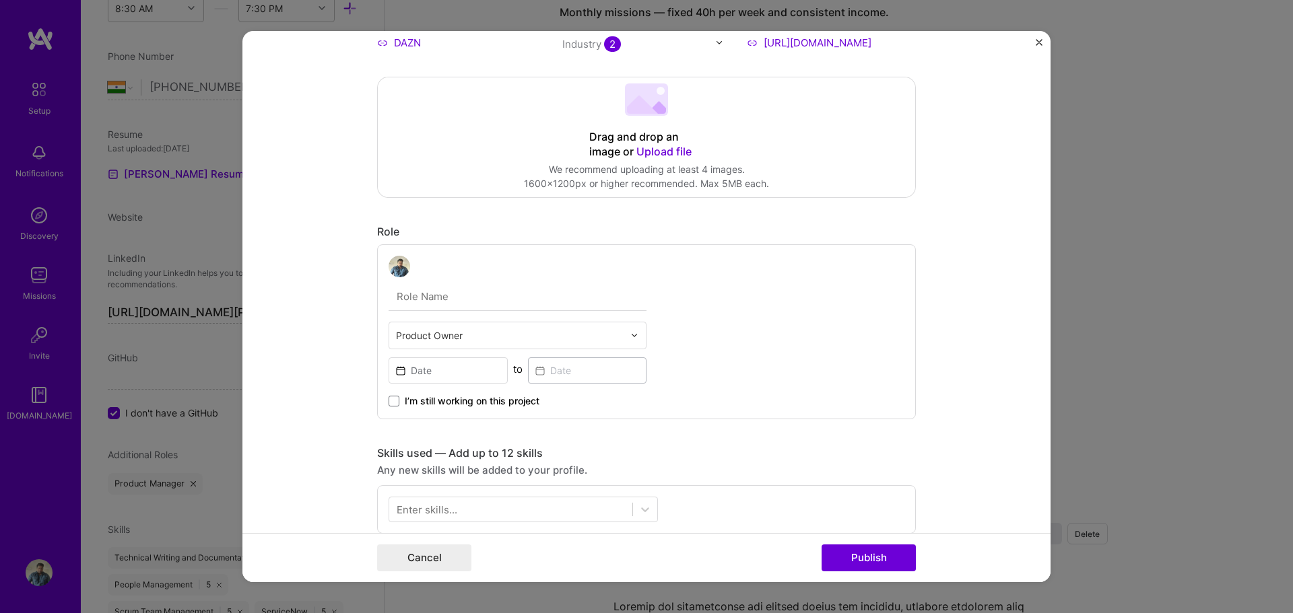
scroll to position [202, 0]
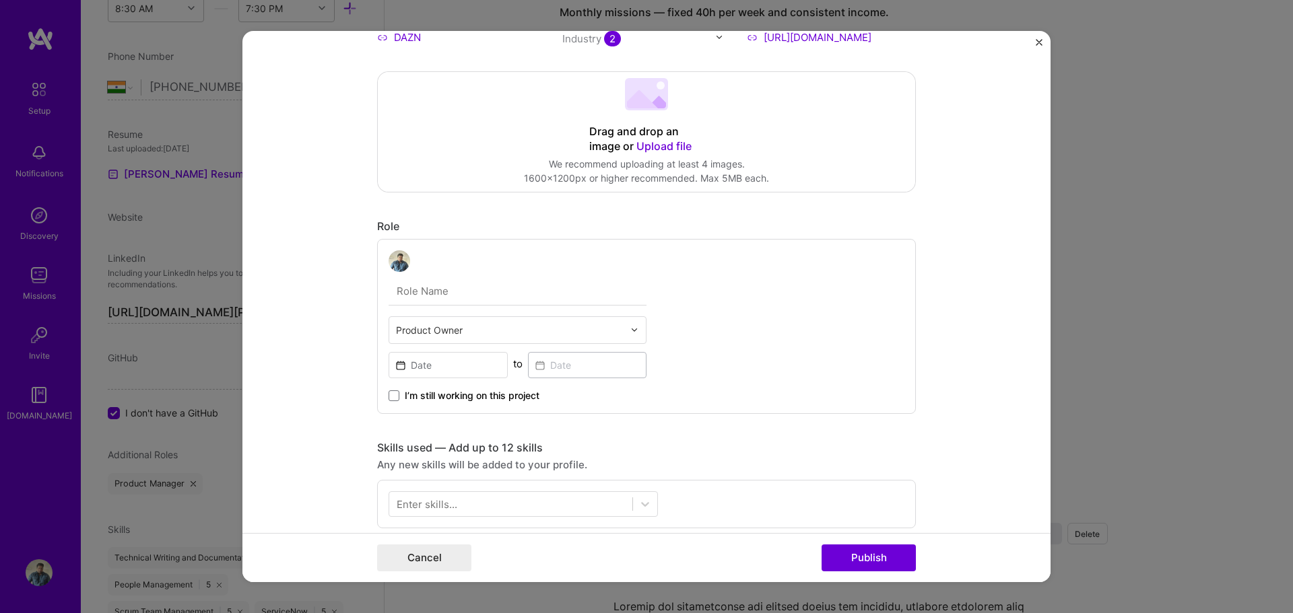
click at [630, 333] on img at bounding box center [634, 330] width 8 height 8
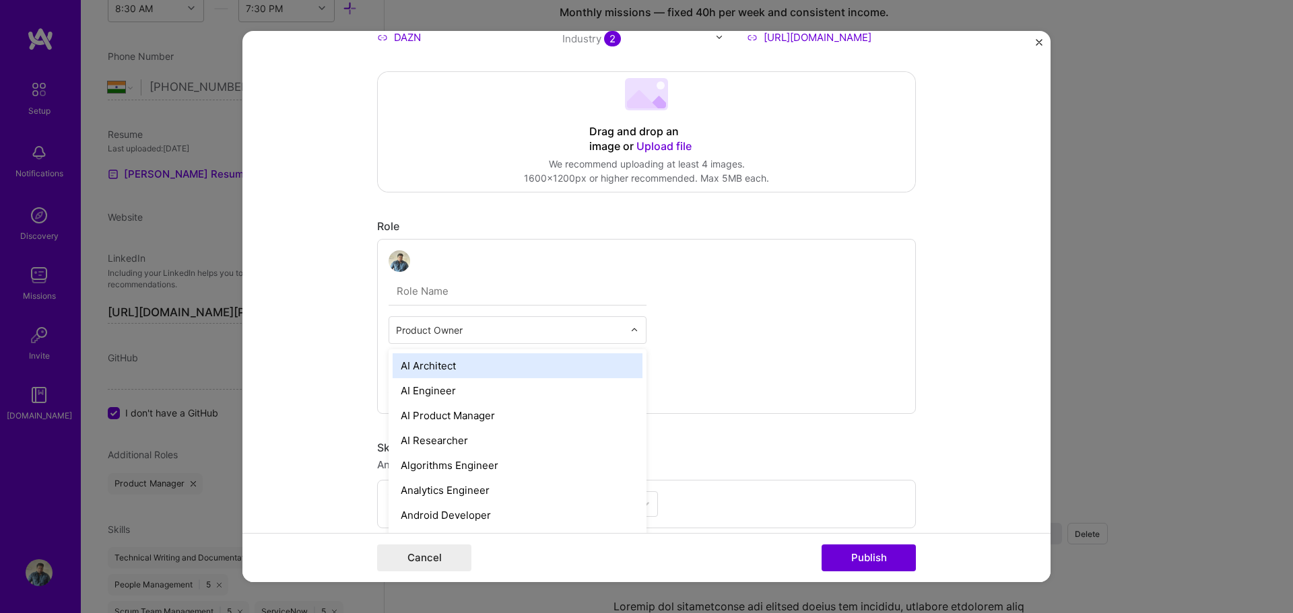
click at [436, 331] on input "text" at bounding box center [510, 330] width 228 height 14
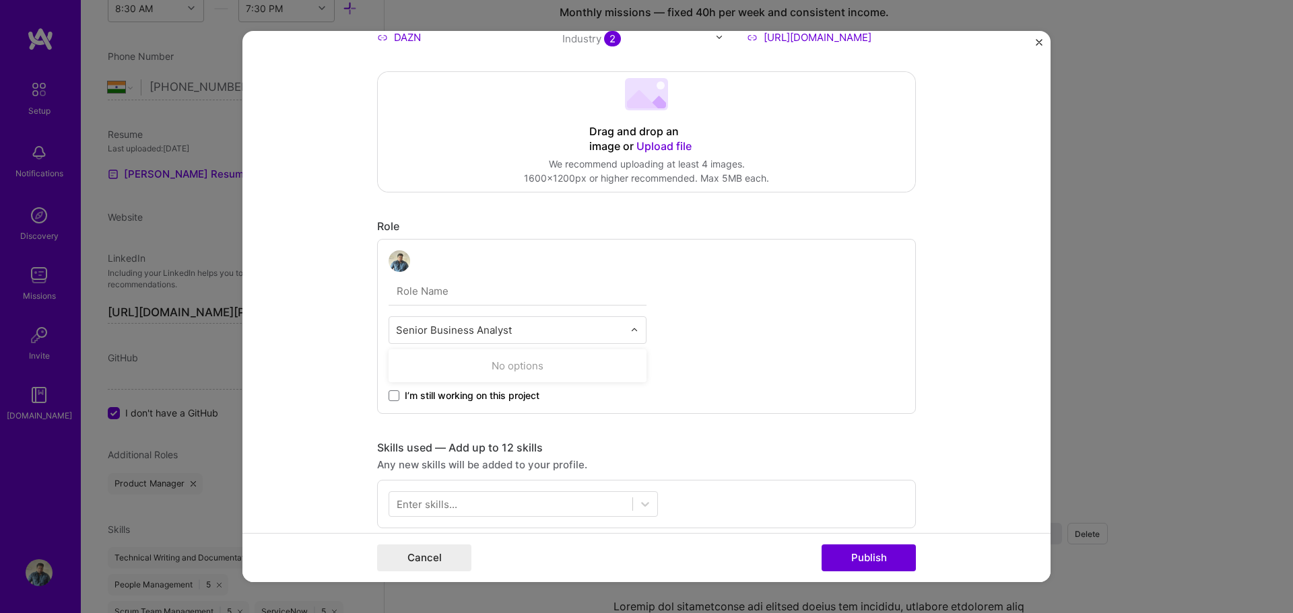
type input "Senior Business Analyst"
click at [700, 322] on div "Product Owner to I’m still working on this project" at bounding box center [646, 326] width 539 height 175
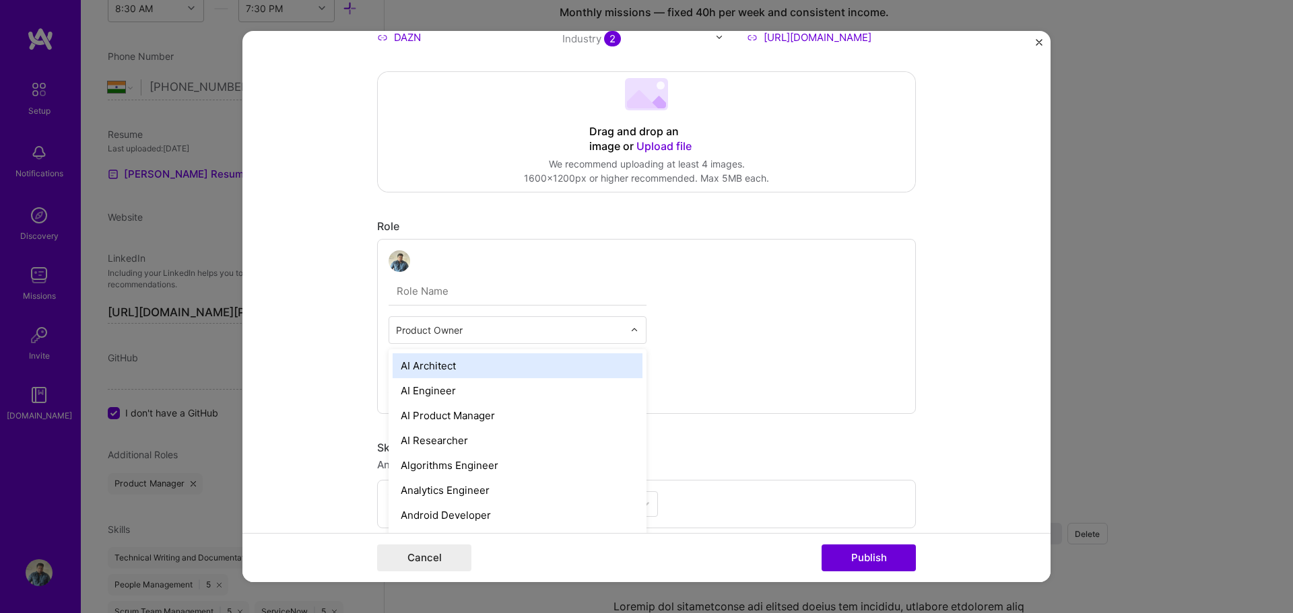
click at [636, 323] on div at bounding box center [637, 330] width 15 height 26
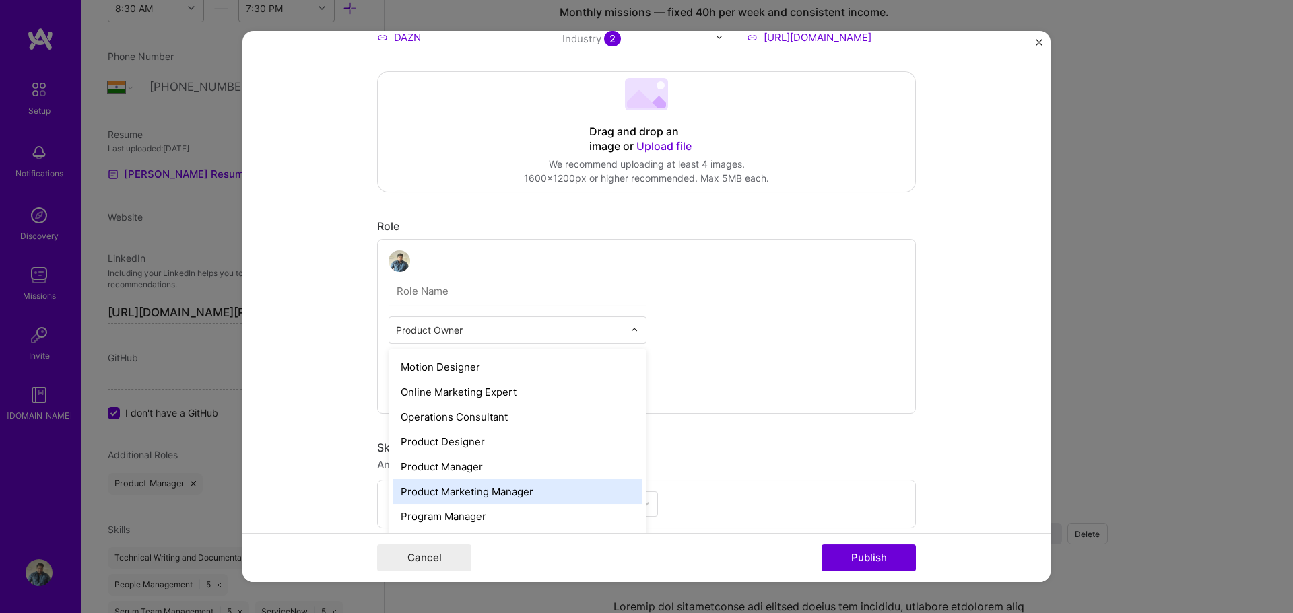
scroll to position [1212, 0]
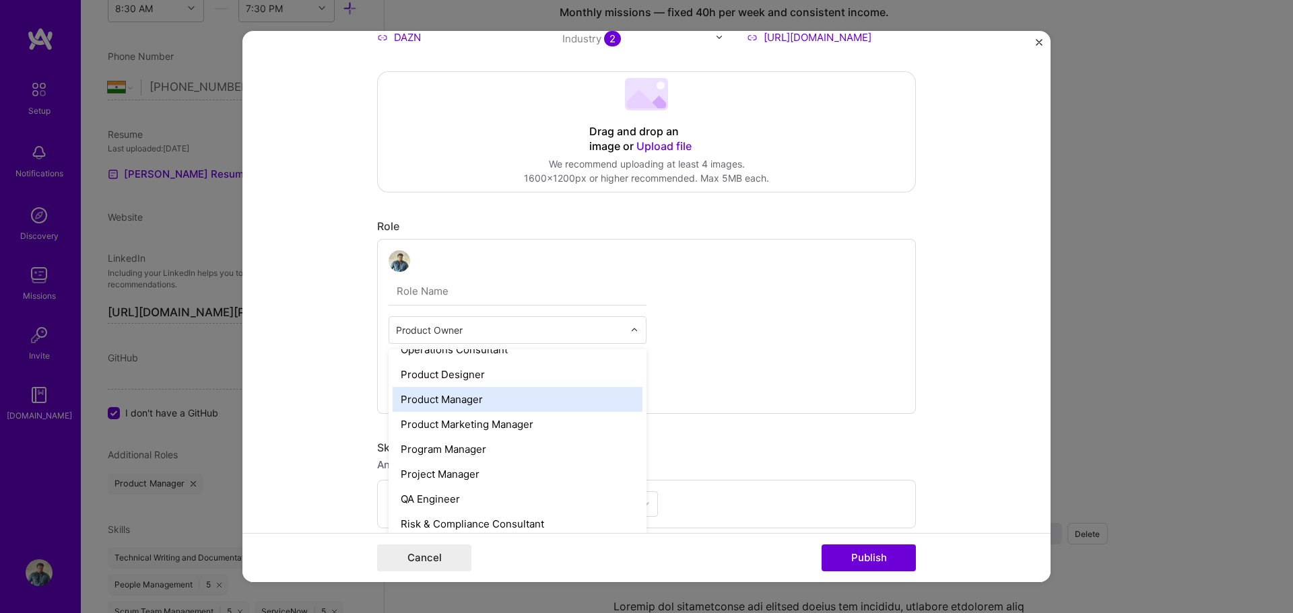
click at [508, 403] on div "Product Manager" at bounding box center [518, 399] width 250 height 25
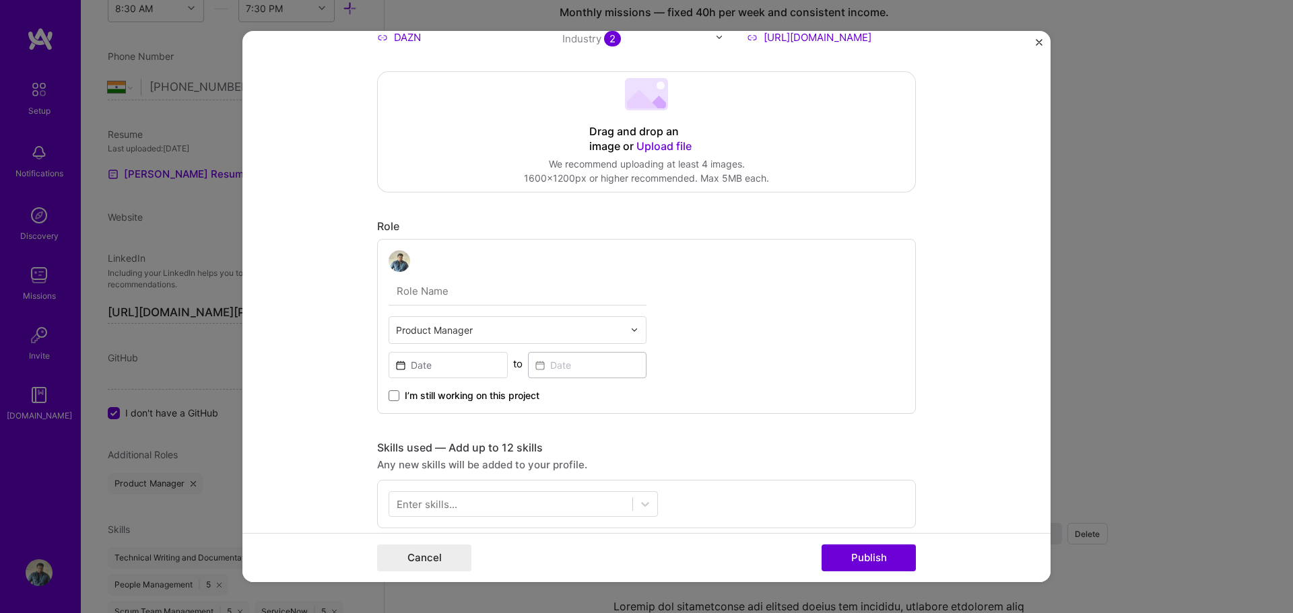
click at [698, 327] on div "option Product Manager, selected. Select is focused ,type to refine list, press…" at bounding box center [646, 326] width 539 height 175
click at [496, 362] on input at bounding box center [448, 365] width 119 height 26
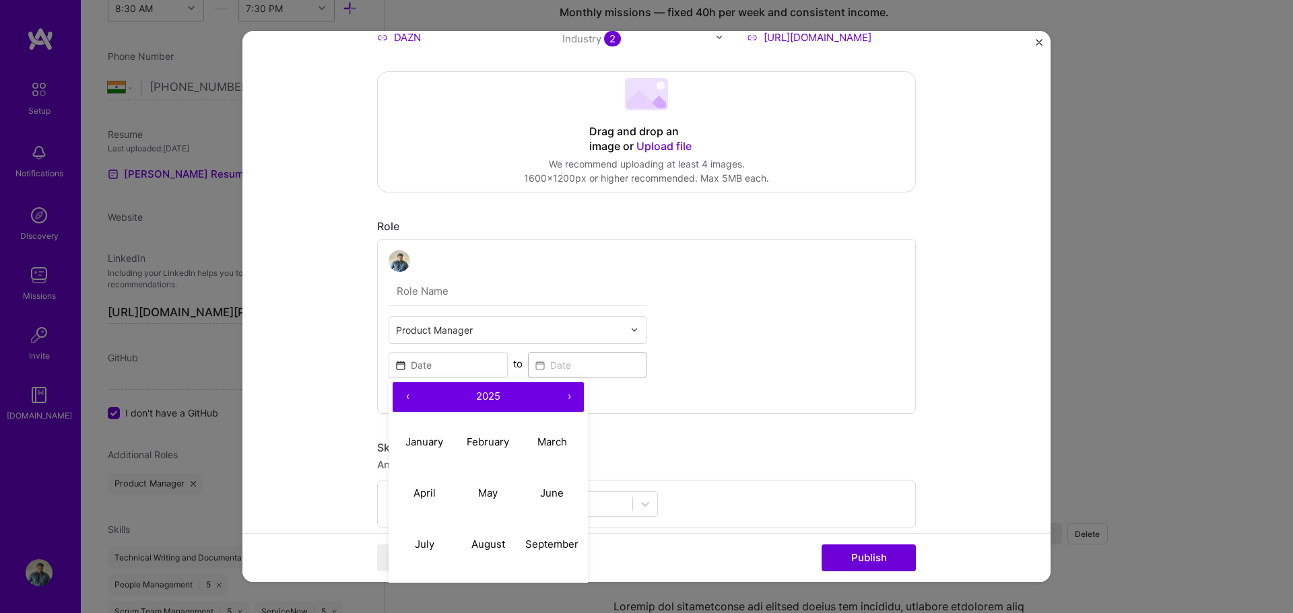
click at [401, 401] on button "‹" at bounding box center [408, 397] width 30 height 30
click at [479, 446] on abbr "February" at bounding box center [488, 442] width 42 height 13
type input "Feb, 2023"
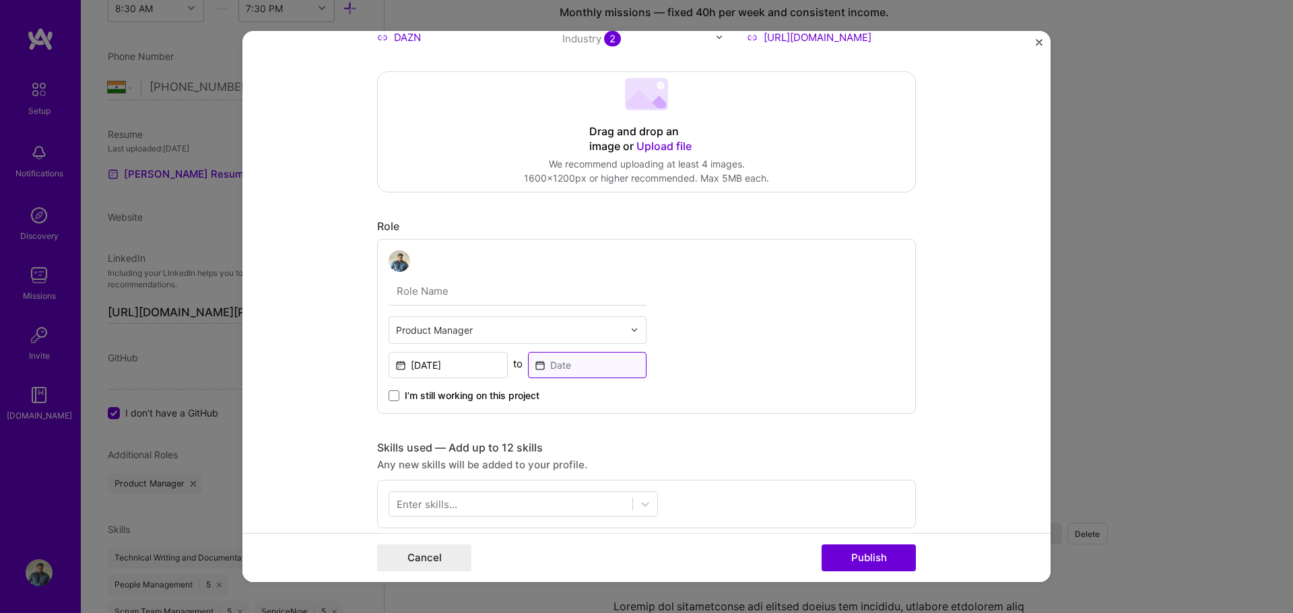
click at [584, 369] on input at bounding box center [587, 365] width 119 height 26
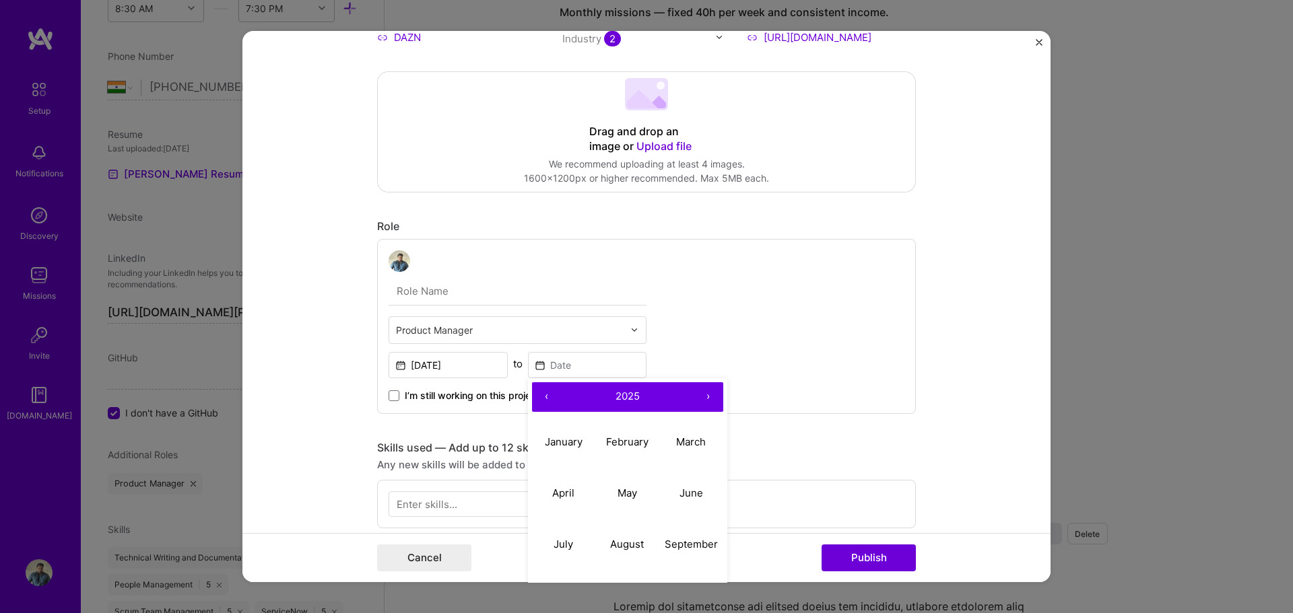
click at [541, 397] on button "‹" at bounding box center [547, 397] width 30 height 30
click at [557, 496] on abbr "April" at bounding box center [563, 493] width 22 height 13
type input "Apr, 2023"
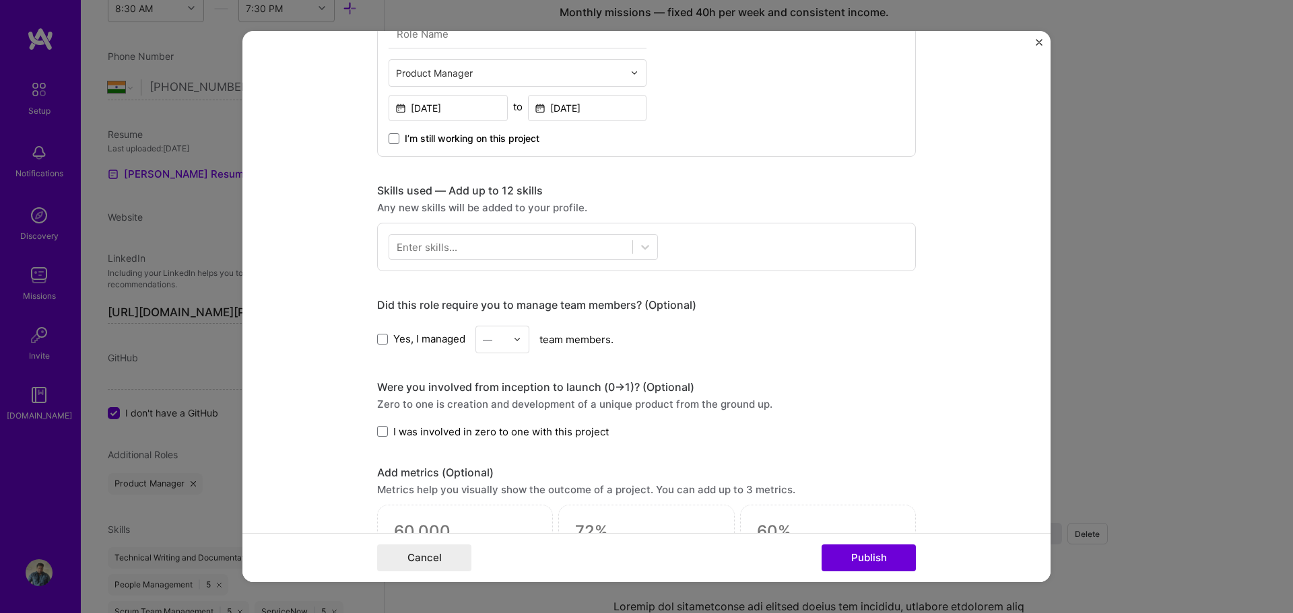
scroll to position [471, 0]
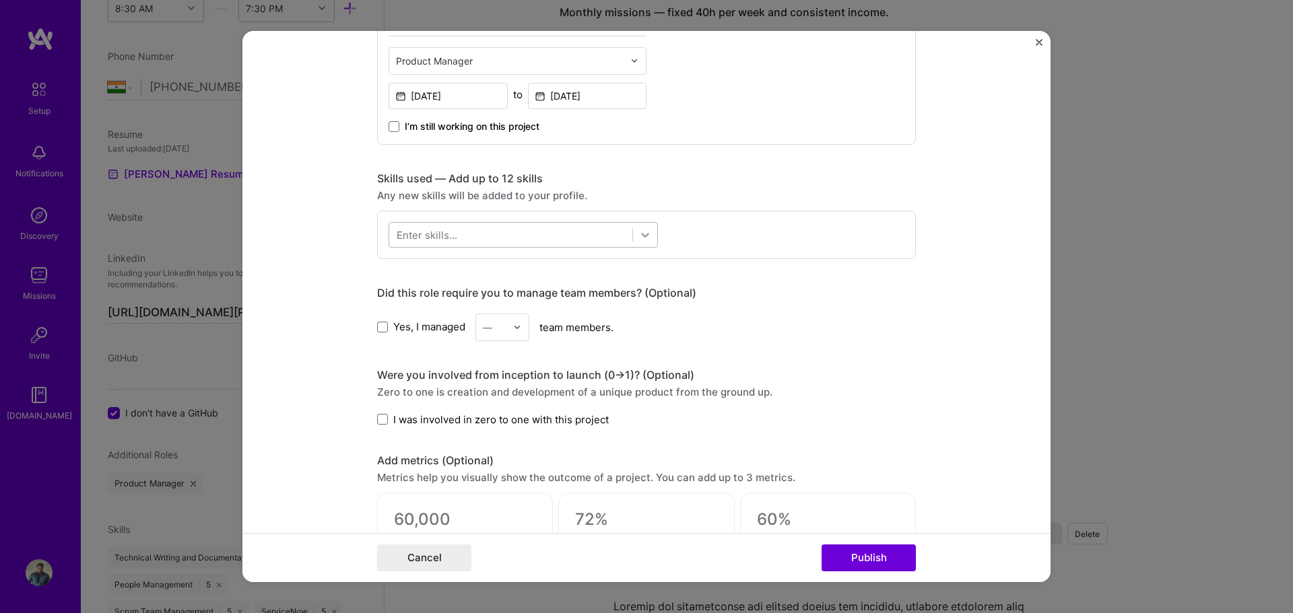
click at [643, 238] on icon at bounding box center [644, 234] width 13 height 13
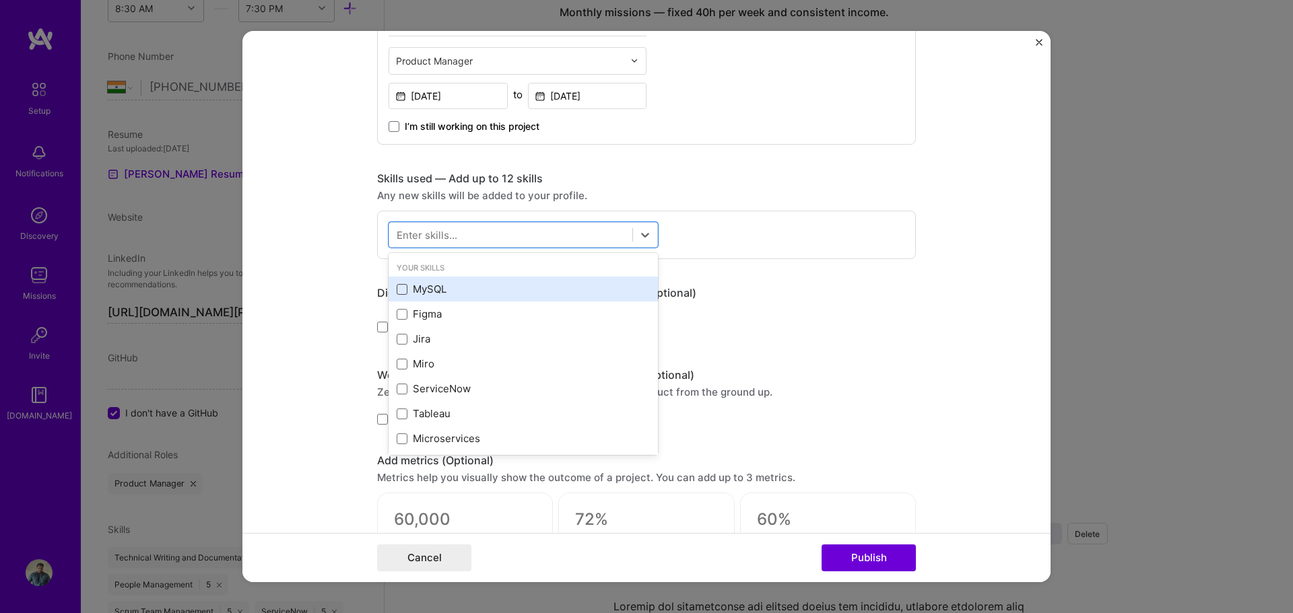
click at [397, 289] on span at bounding box center [402, 289] width 11 height 11
click at [0, 0] on input "checkbox" at bounding box center [0, 0] width 0 height 0
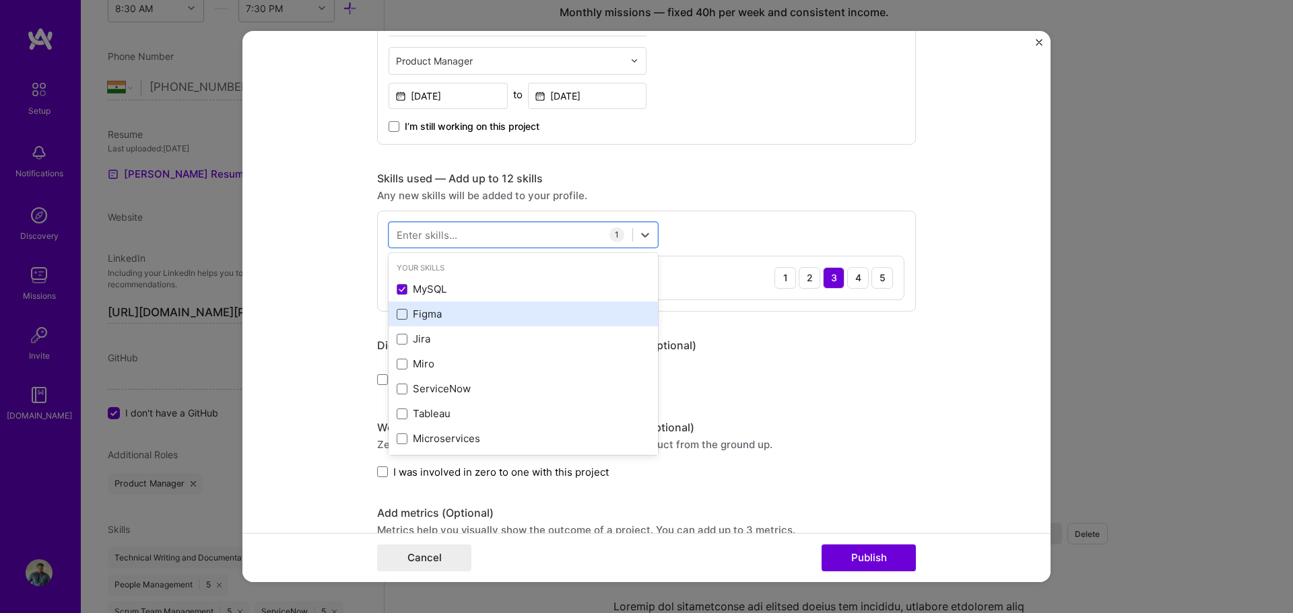
click at [399, 317] on span at bounding box center [402, 314] width 11 height 11
click at [0, 0] on input "checkbox" at bounding box center [0, 0] width 0 height 0
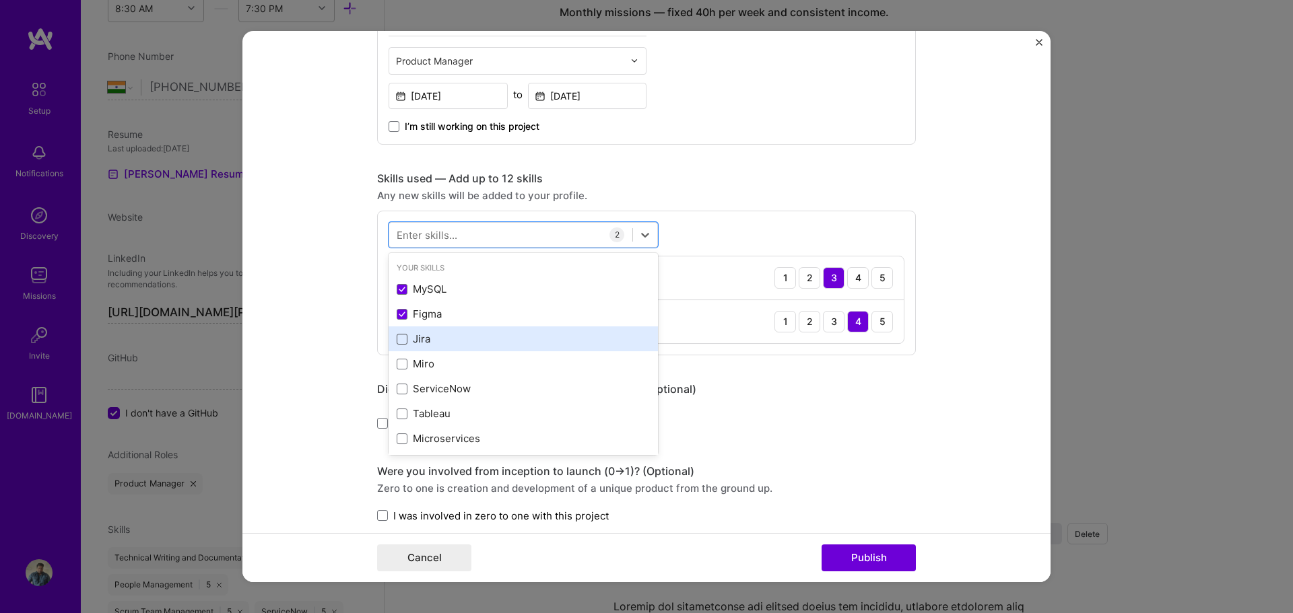
click at [397, 337] on span at bounding box center [402, 339] width 11 height 11
click at [0, 0] on input "checkbox" at bounding box center [0, 0] width 0 height 0
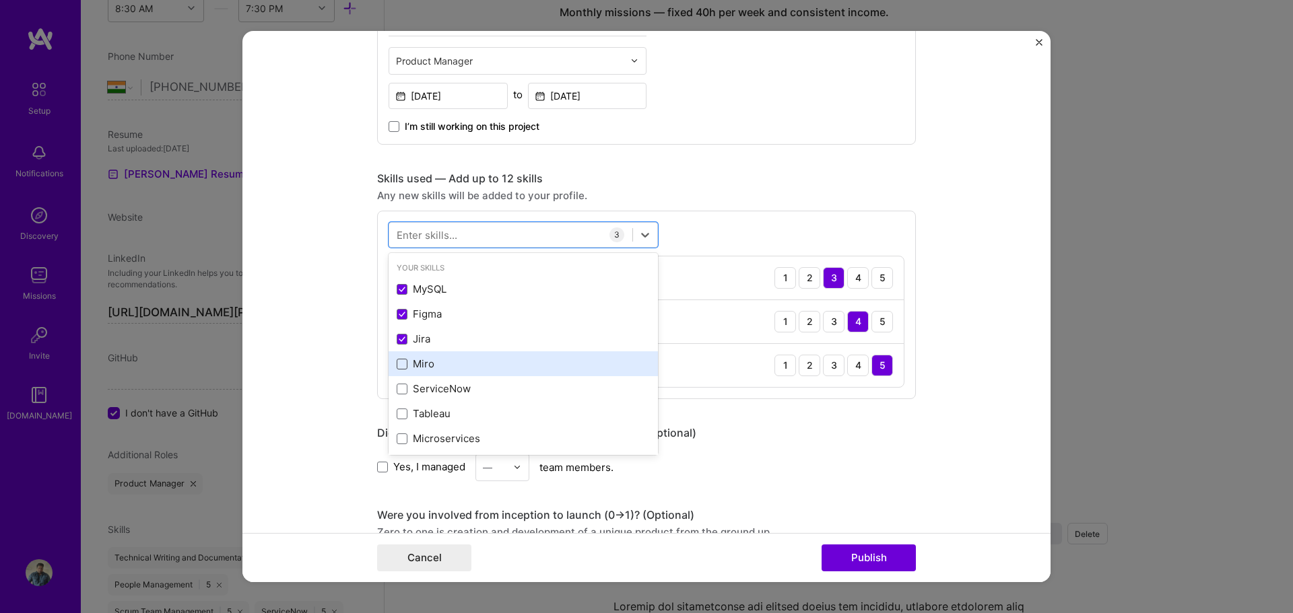
click at [399, 362] on span at bounding box center [402, 364] width 11 height 11
click at [0, 0] on input "checkbox" at bounding box center [0, 0] width 0 height 0
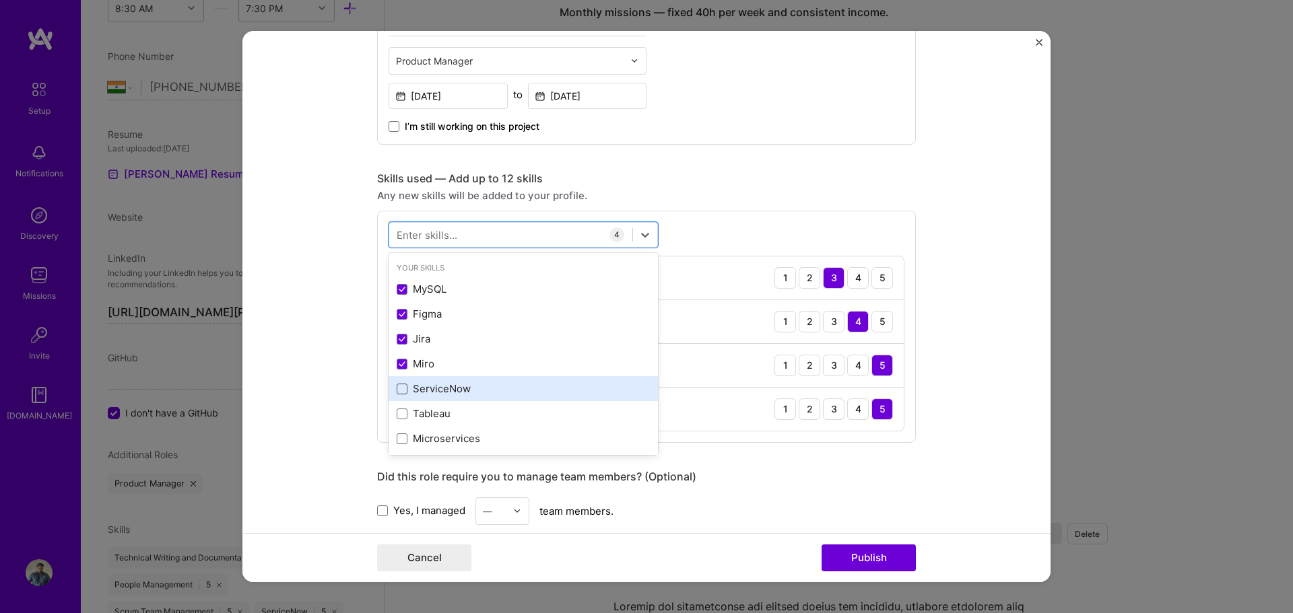
click at [397, 391] on span at bounding box center [402, 389] width 11 height 11
click at [0, 0] on input "checkbox" at bounding box center [0, 0] width 0 height 0
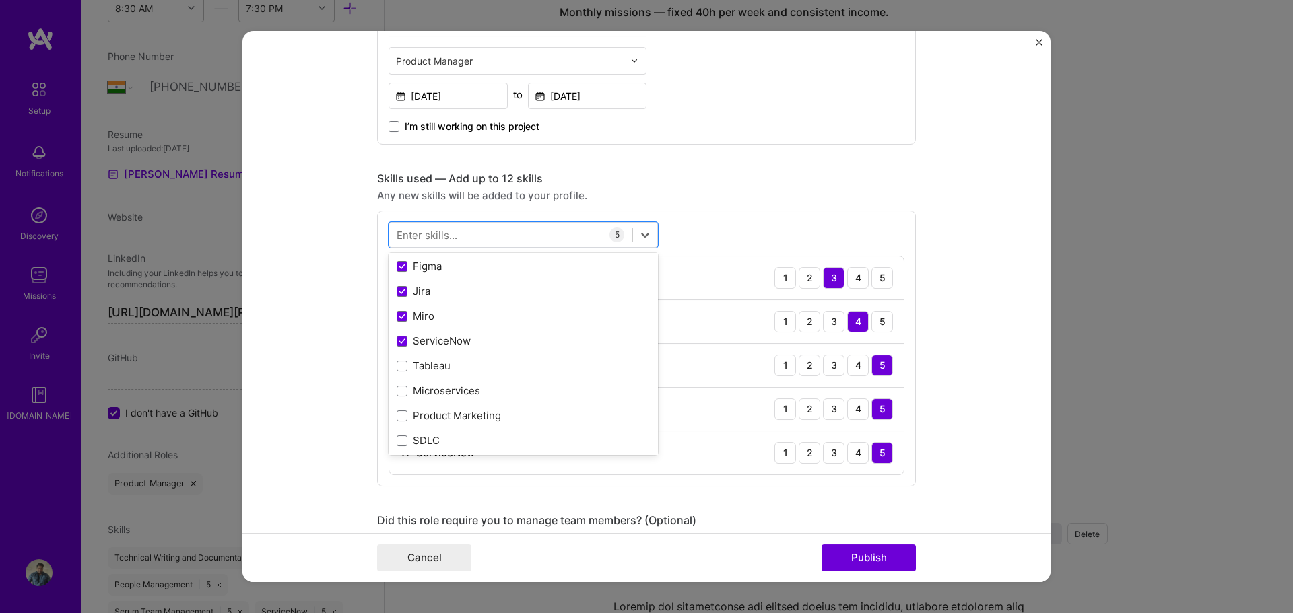
scroll to position [135, 0]
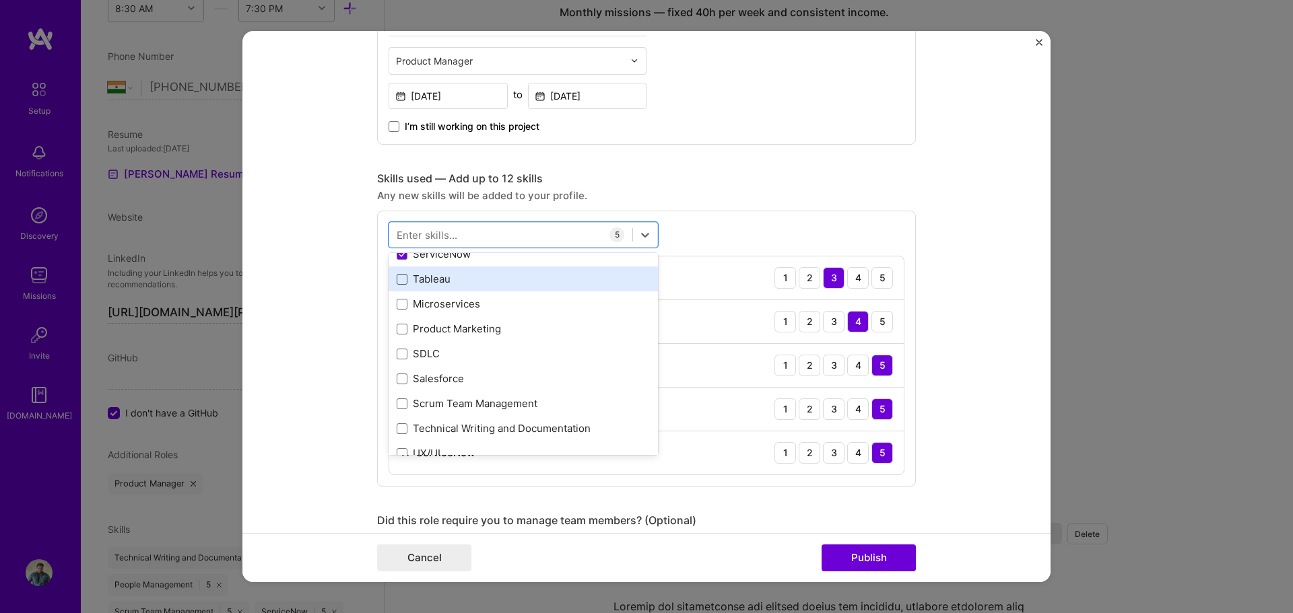
click at [397, 279] on span at bounding box center [402, 279] width 11 height 11
click at [0, 0] on input "checkbox" at bounding box center [0, 0] width 0 height 0
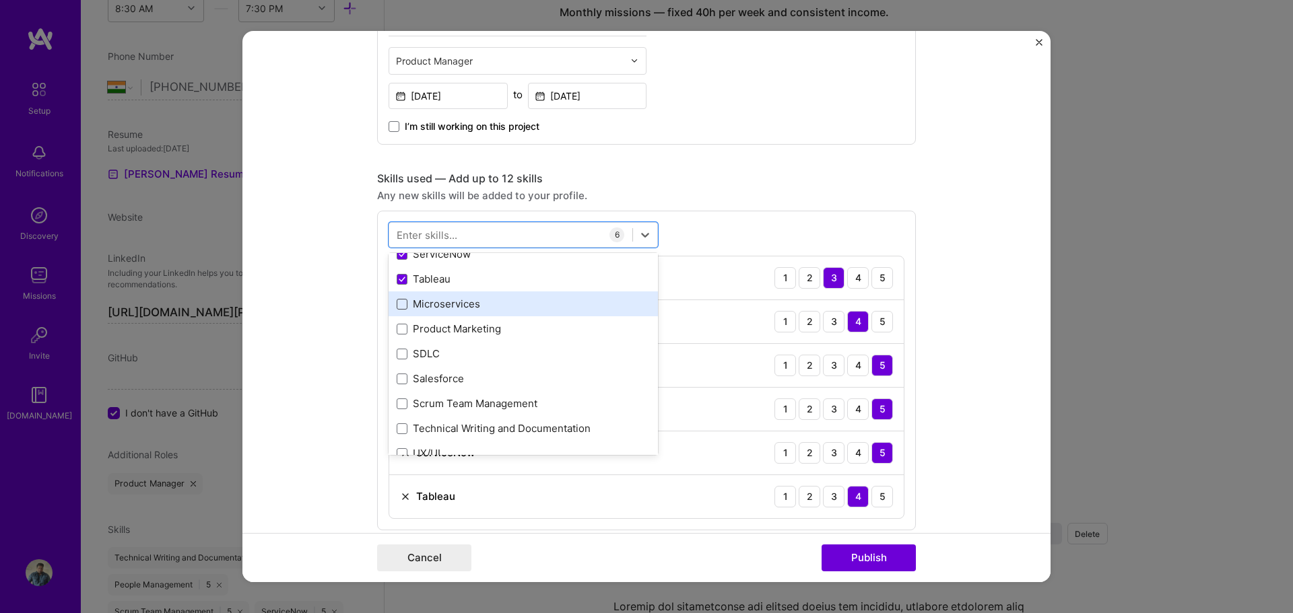
click at [399, 305] on span at bounding box center [402, 304] width 11 height 11
click at [0, 0] on input "checkbox" at bounding box center [0, 0] width 0 height 0
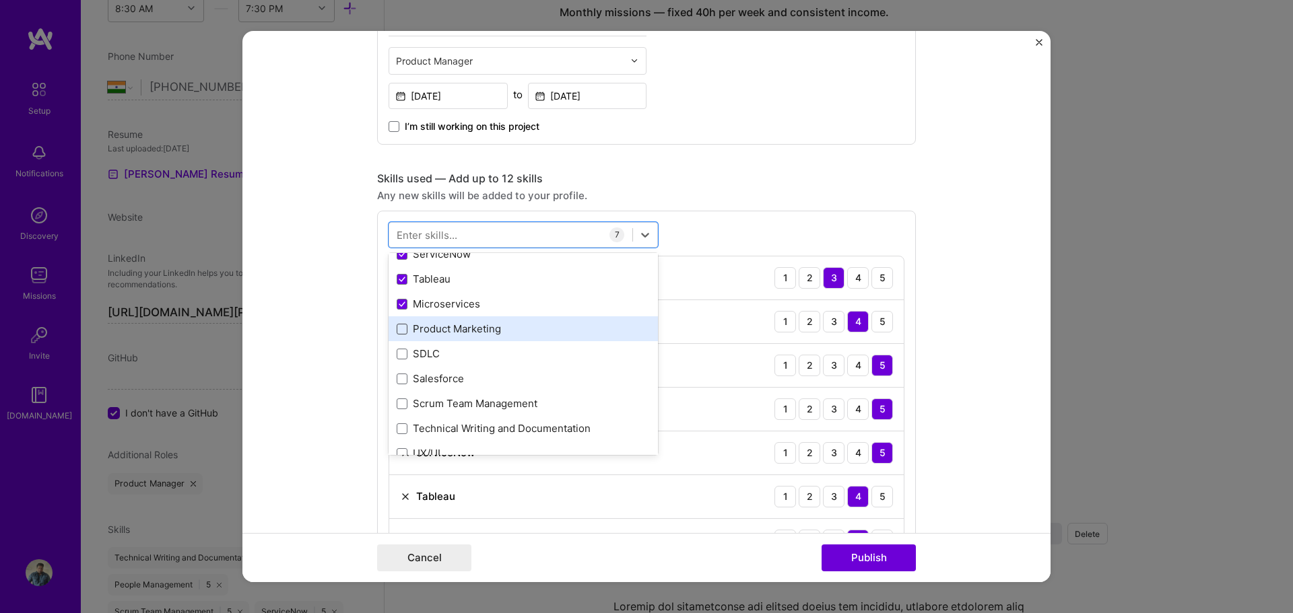
click at [397, 330] on span at bounding box center [402, 329] width 11 height 11
click at [0, 0] on input "checkbox" at bounding box center [0, 0] width 0 height 0
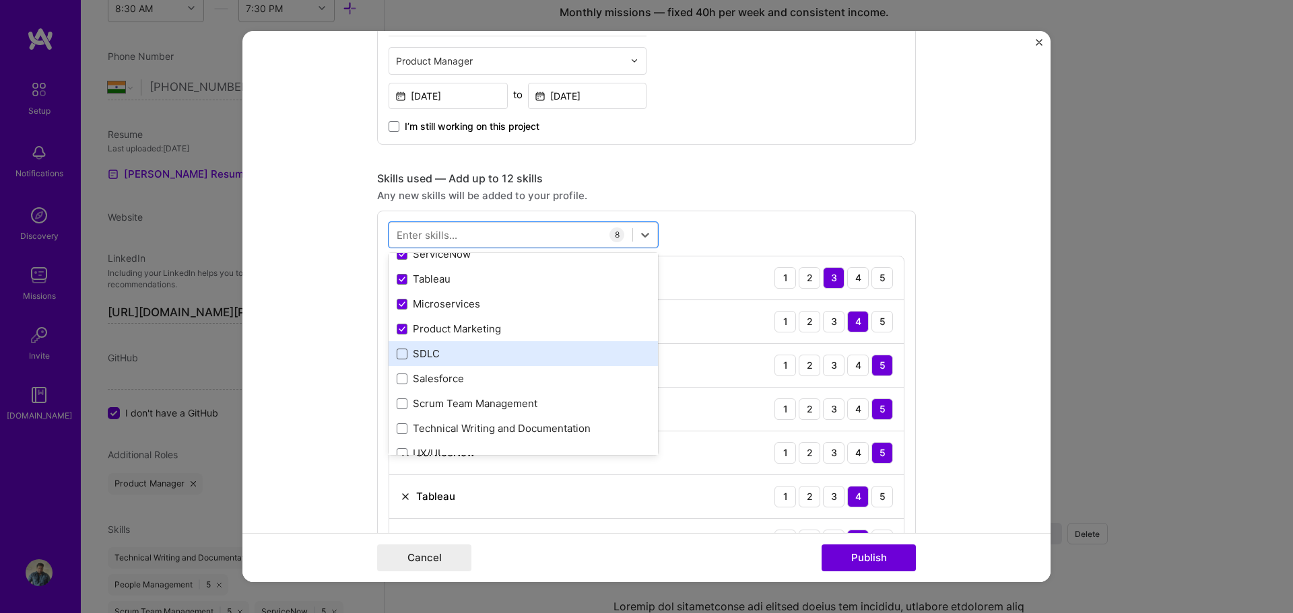
click at [397, 358] on span at bounding box center [402, 354] width 11 height 11
click at [0, 0] on input "checkbox" at bounding box center [0, 0] width 0 height 0
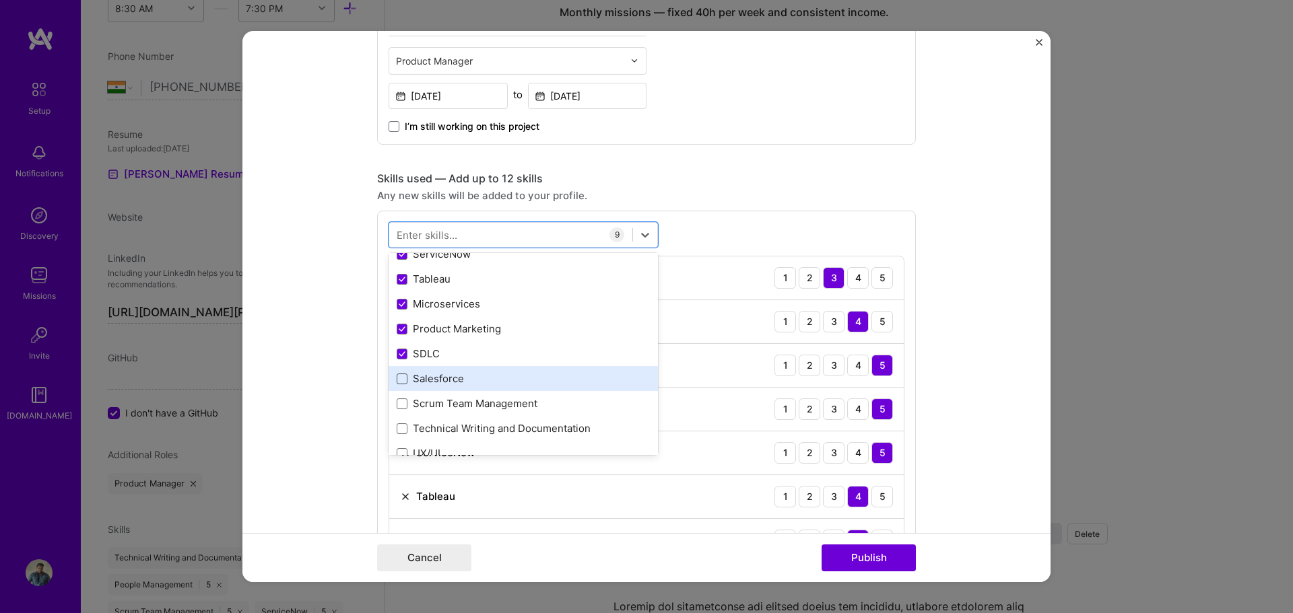
click at [400, 380] on span at bounding box center [402, 379] width 11 height 11
click at [0, 0] on input "checkbox" at bounding box center [0, 0] width 0 height 0
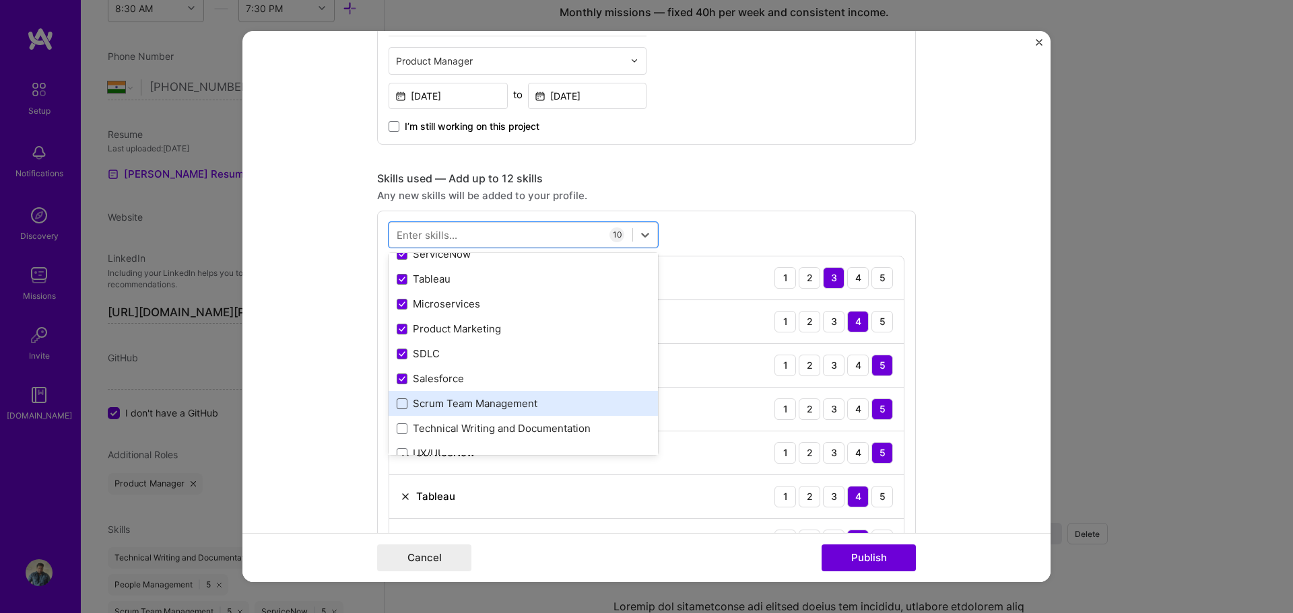
click at [401, 404] on span at bounding box center [402, 404] width 11 height 11
click at [0, 0] on input "checkbox" at bounding box center [0, 0] width 0 height 0
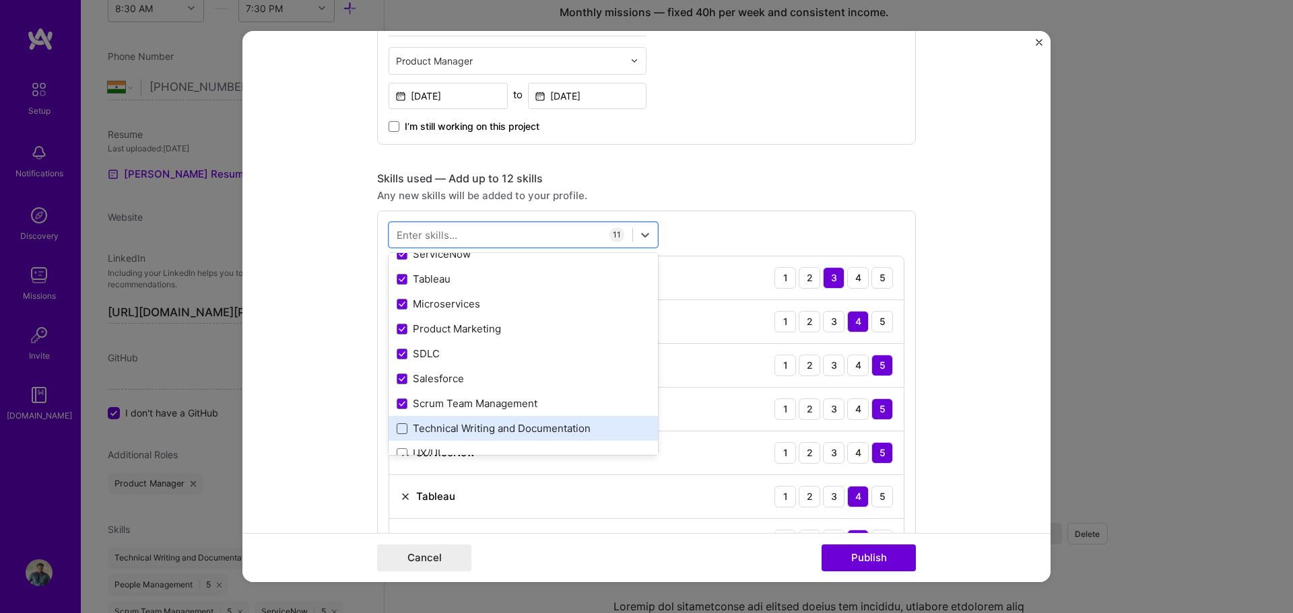
click at [401, 426] on span at bounding box center [402, 429] width 11 height 11
click at [0, 0] on input "checkbox" at bounding box center [0, 0] width 0 height 0
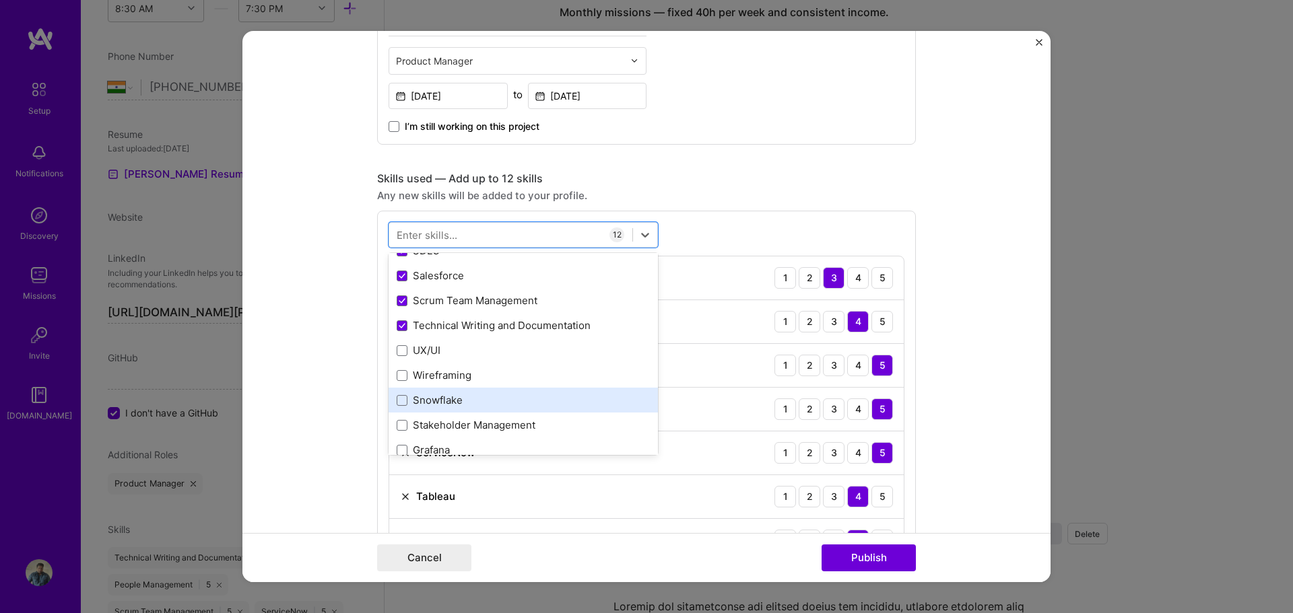
scroll to position [269, 0]
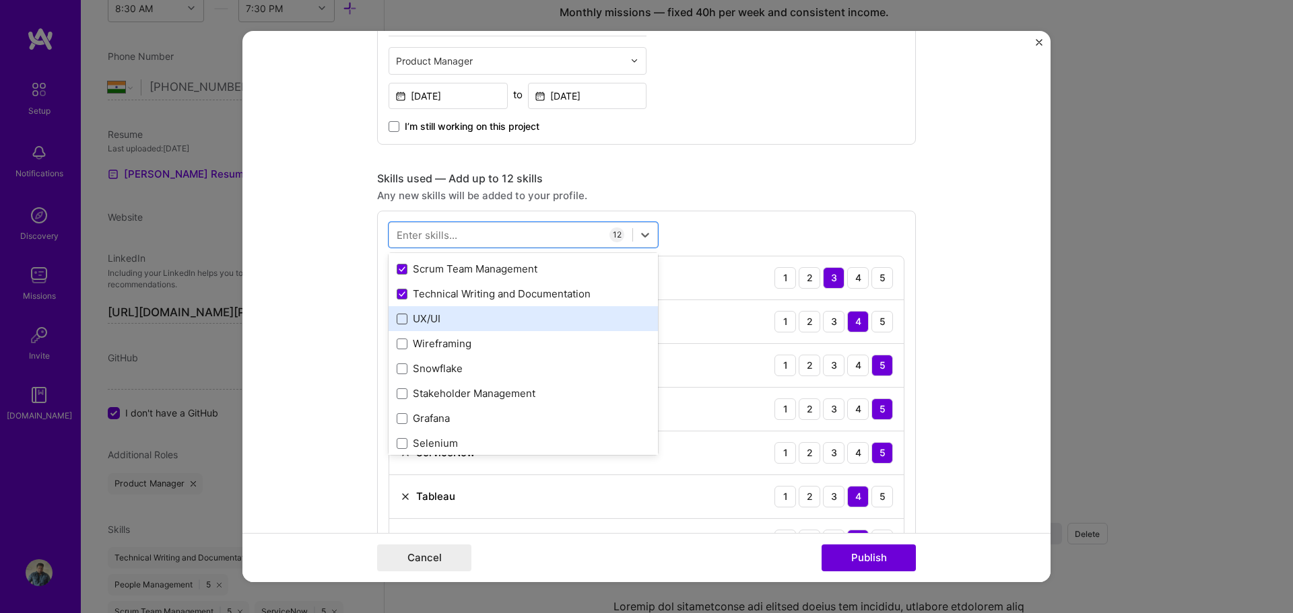
click at [397, 320] on span at bounding box center [402, 319] width 11 height 11
click at [0, 0] on input "checkbox" at bounding box center [0, 0] width 0 height 0
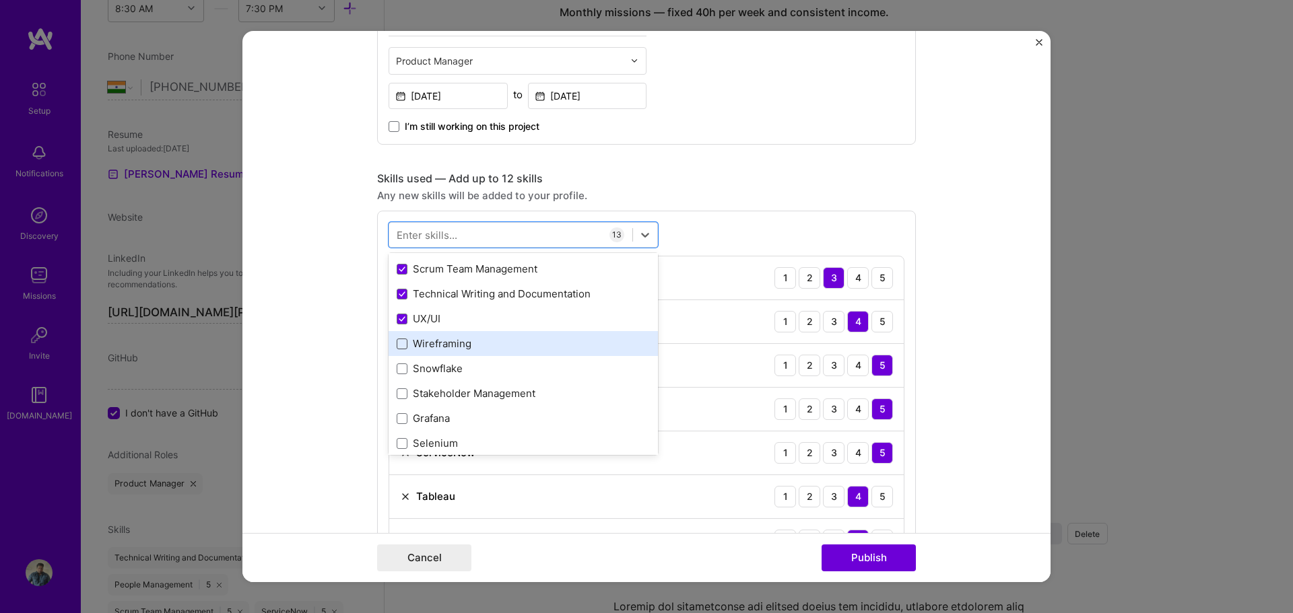
click at [397, 345] on span at bounding box center [402, 344] width 11 height 11
click at [0, 0] on input "checkbox" at bounding box center [0, 0] width 0 height 0
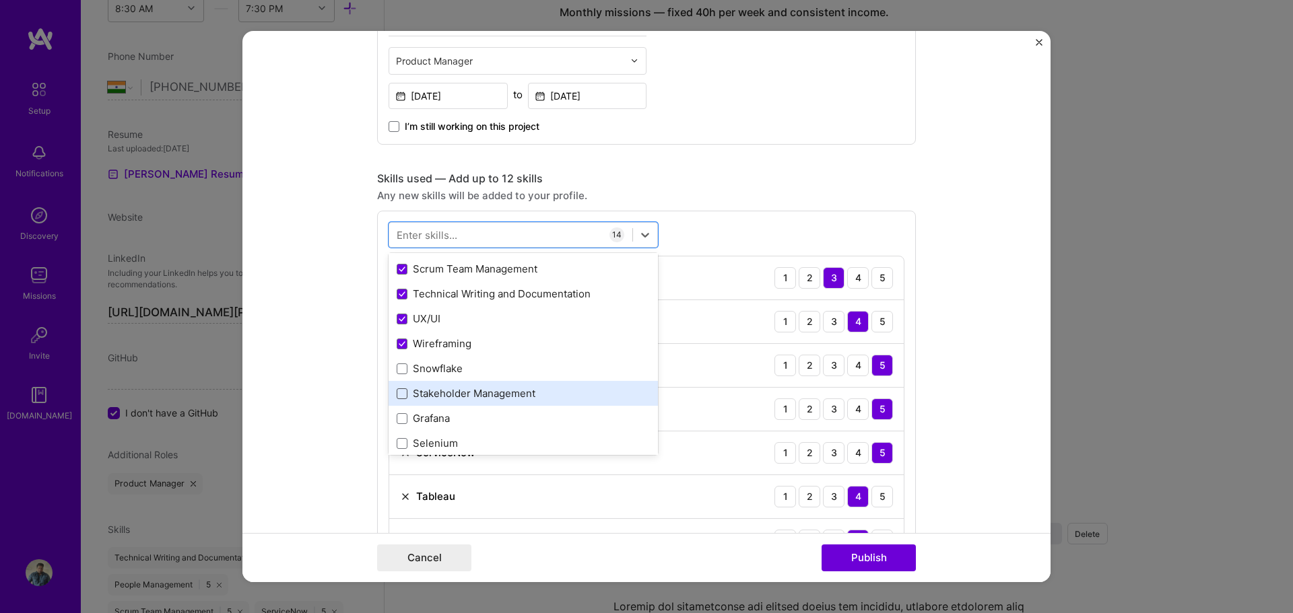
click at [401, 395] on span at bounding box center [402, 394] width 11 height 11
click at [0, 0] on input "checkbox" at bounding box center [0, 0] width 0 height 0
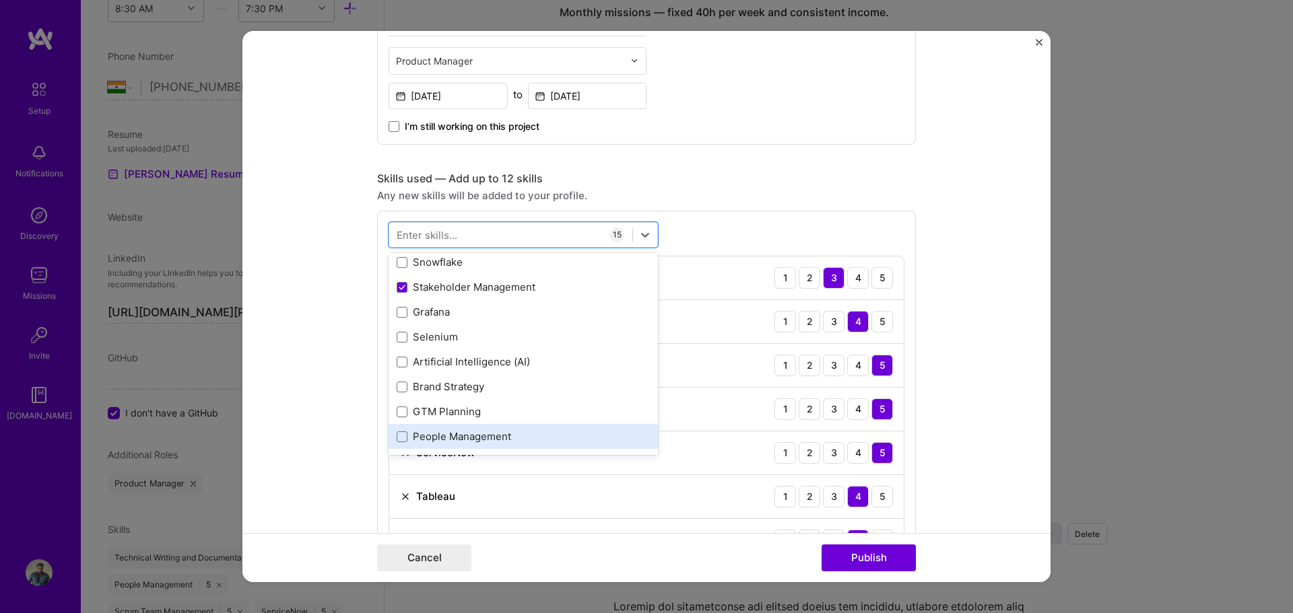
scroll to position [404, 0]
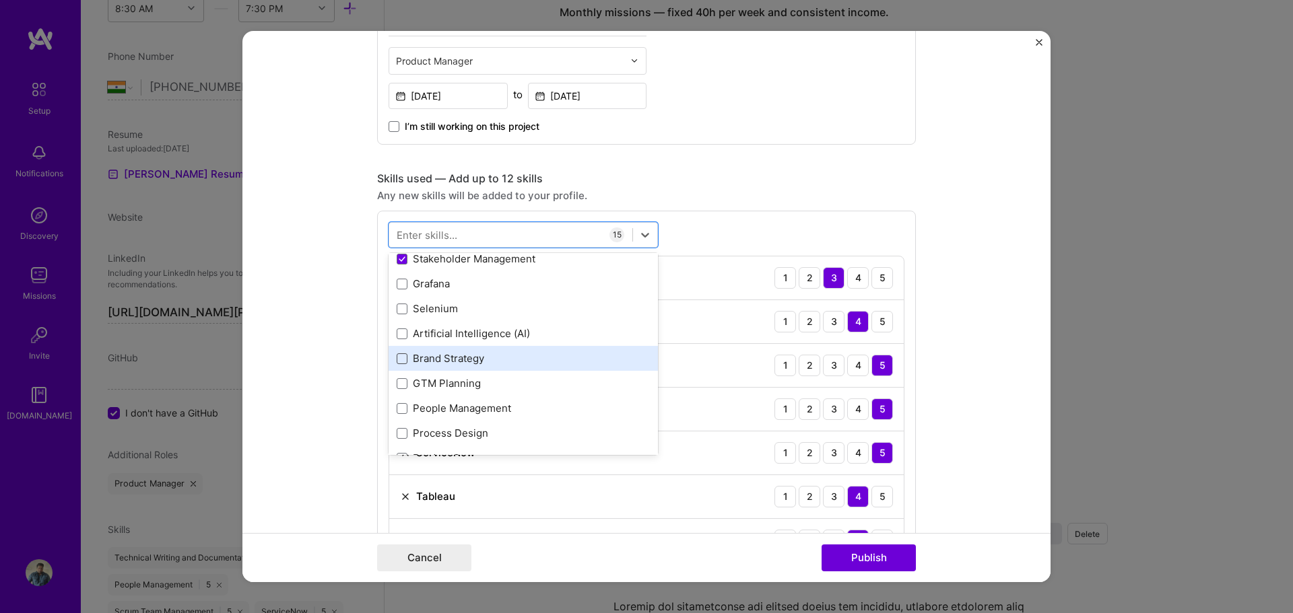
click at [397, 361] on span at bounding box center [402, 359] width 11 height 11
click at [0, 0] on input "checkbox" at bounding box center [0, 0] width 0 height 0
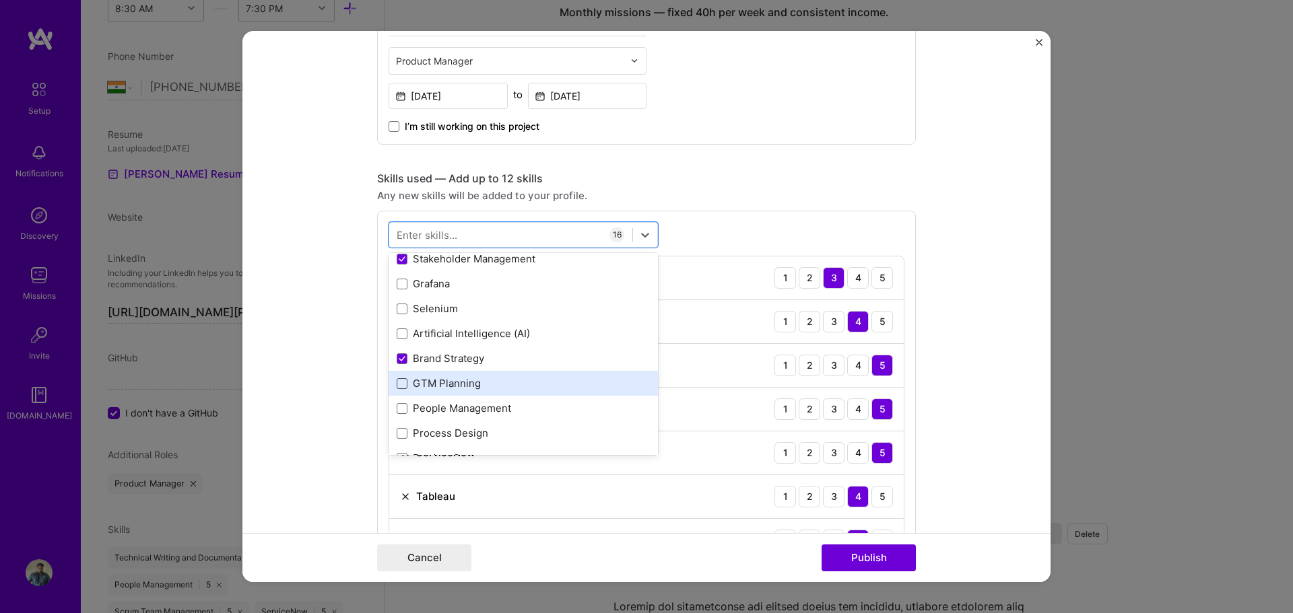
click at [397, 383] on span at bounding box center [402, 383] width 11 height 11
click at [0, 0] on input "checkbox" at bounding box center [0, 0] width 0 height 0
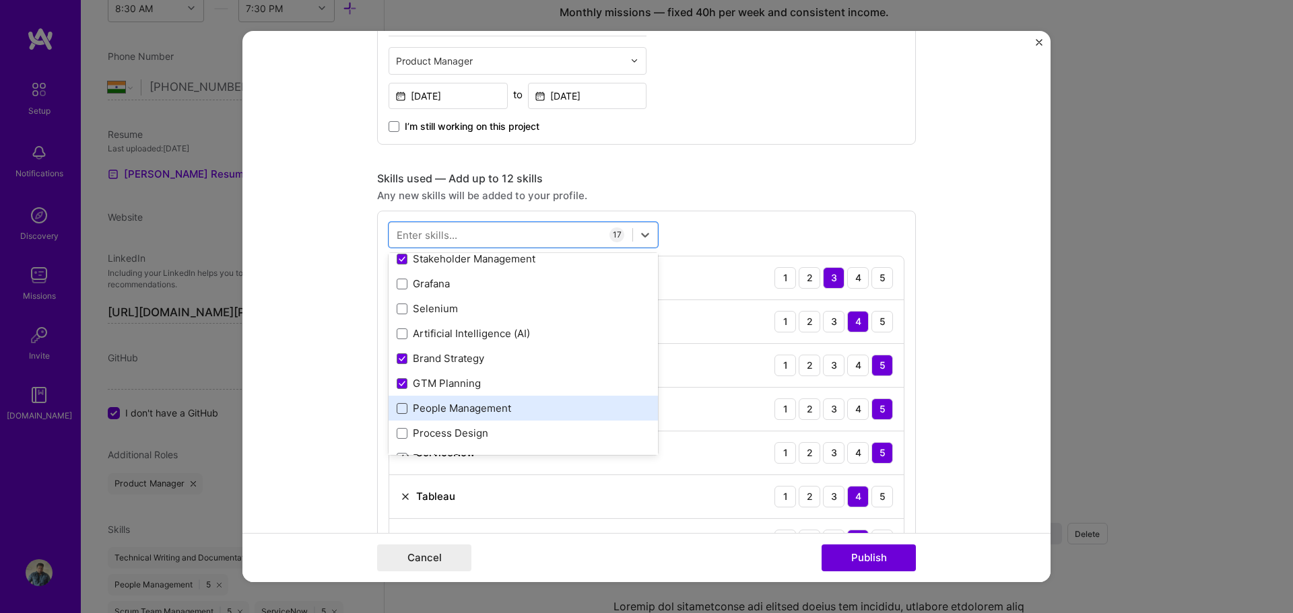
click at [400, 403] on span at bounding box center [402, 408] width 11 height 11
click at [0, 0] on input "checkbox" at bounding box center [0, 0] width 0 height 0
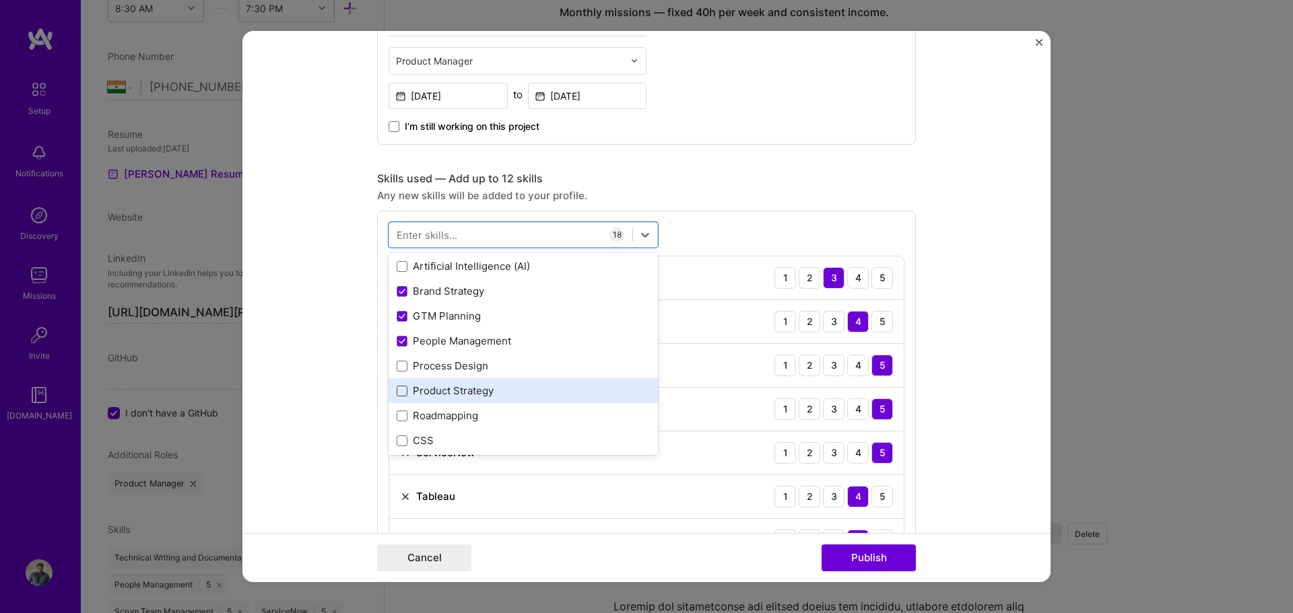
click at [399, 386] on span at bounding box center [402, 391] width 11 height 11
click at [0, 0] on input "checkbox" at bounding box center [0, 0] width 0 height 0
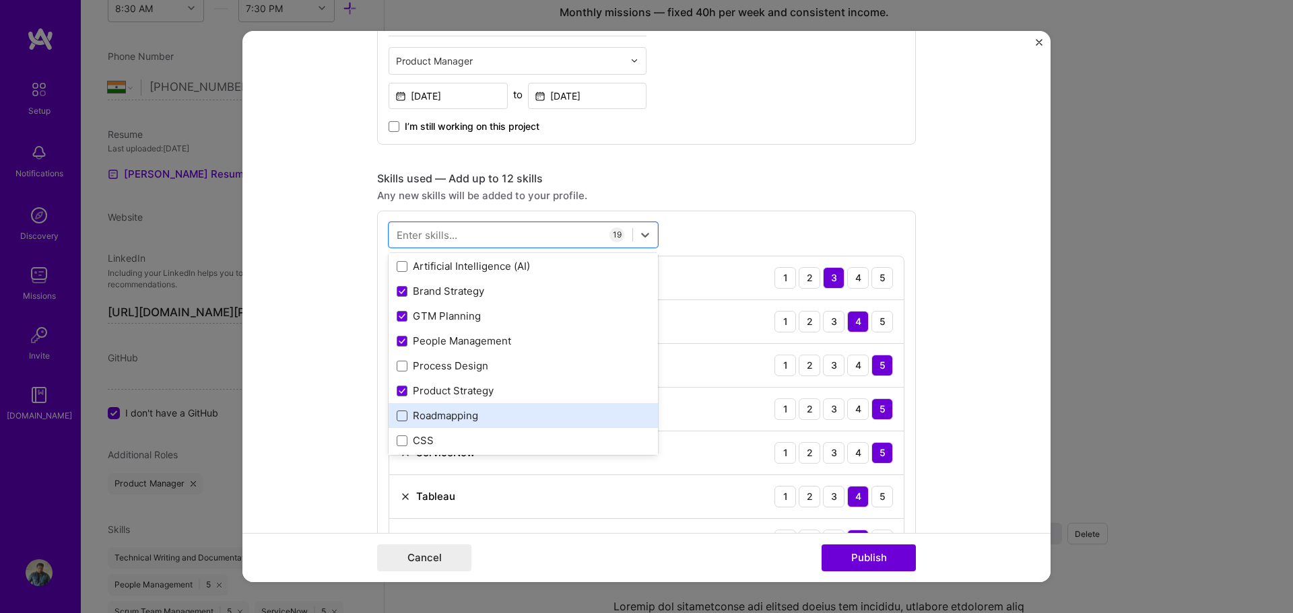
click at [397, 414] on span at bounding box center [402, 416] width 11 height 11
click at [0, 0] on input "checkbox" at bounding box center [0, 0] width 0 height 0
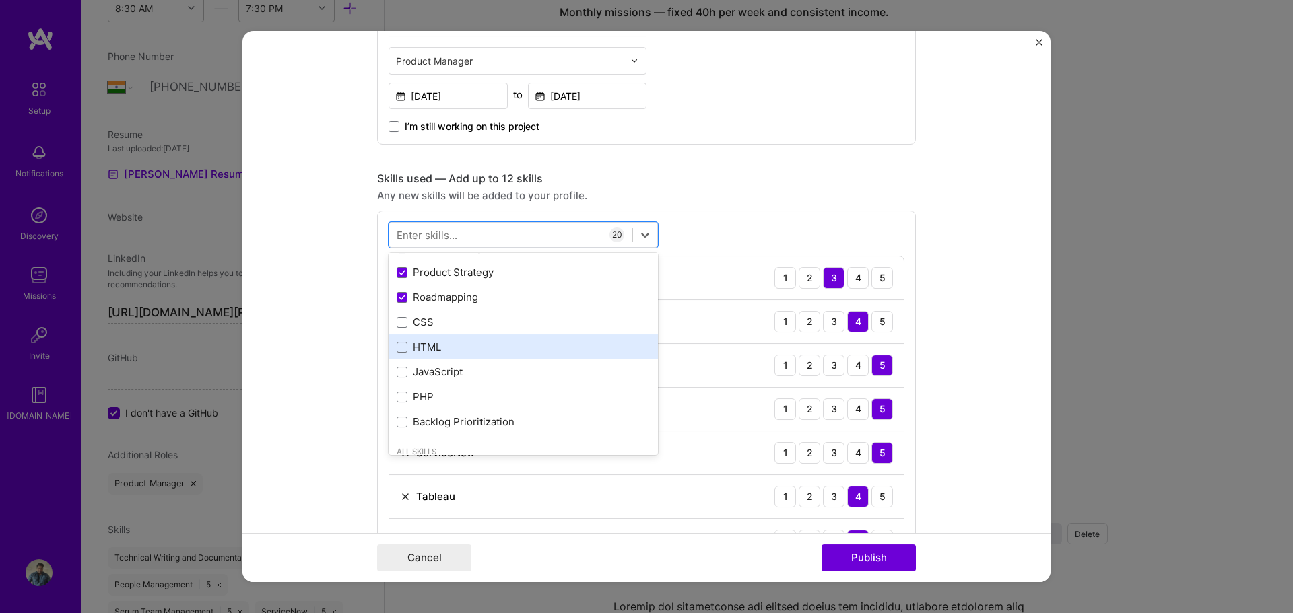
scroll to position [673, 0]
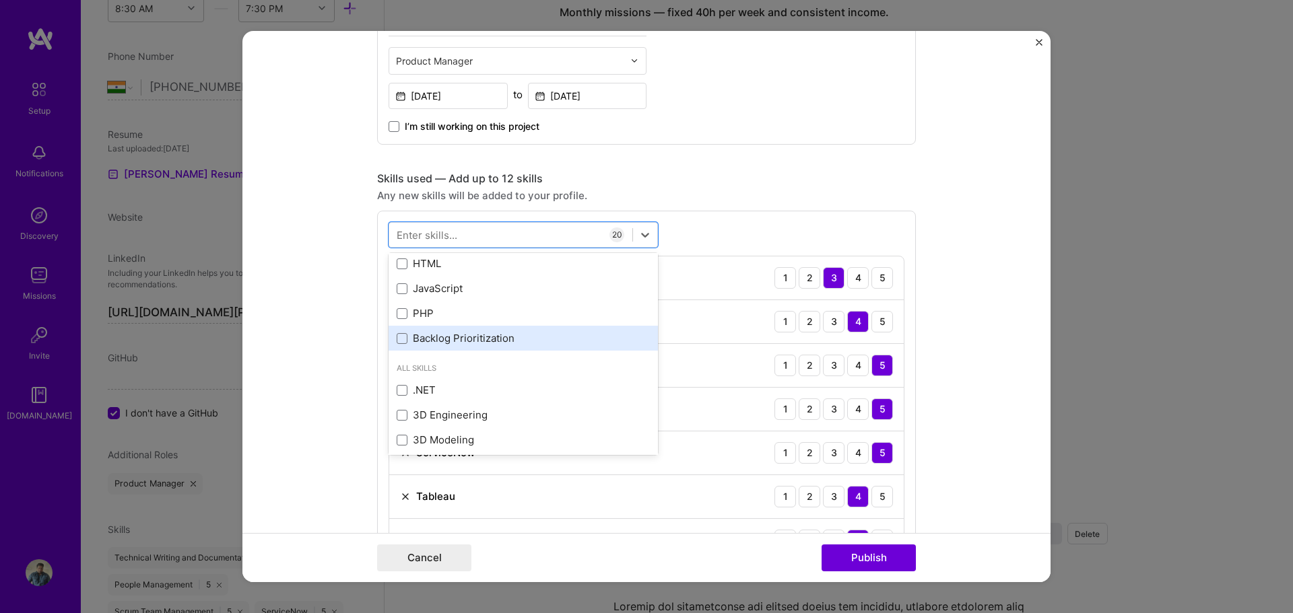
click at [438, 339] on div "Backlog Prioritization" at bounding box center [523, 338] width 253 height 14
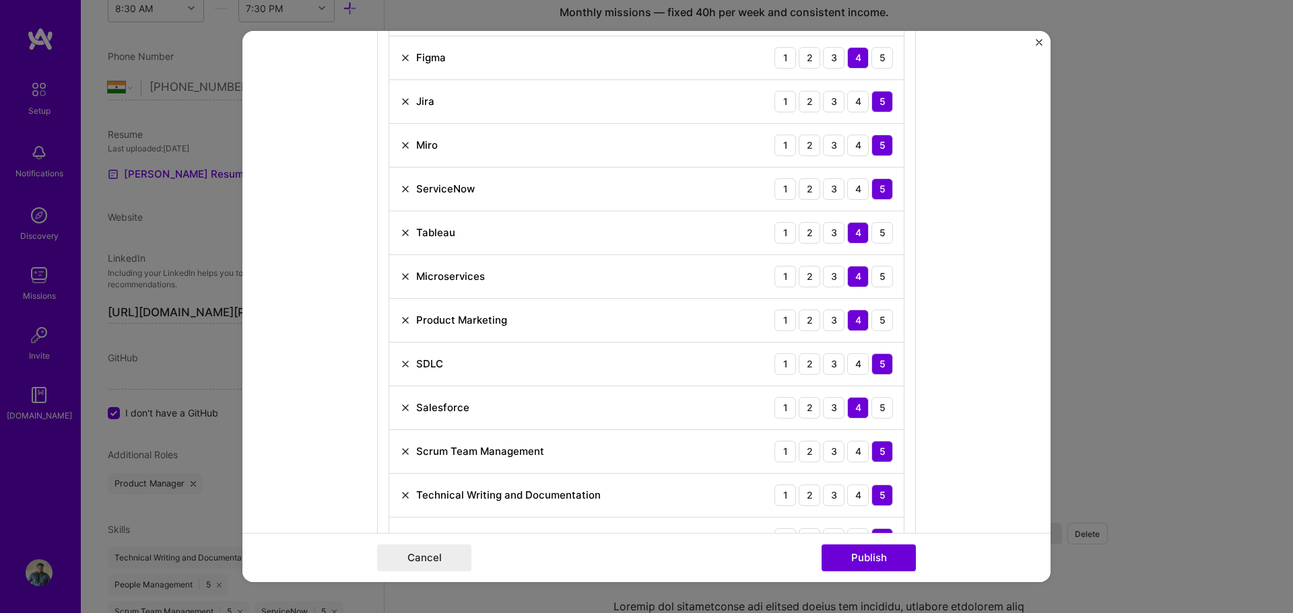
scroll to position [741, 0]
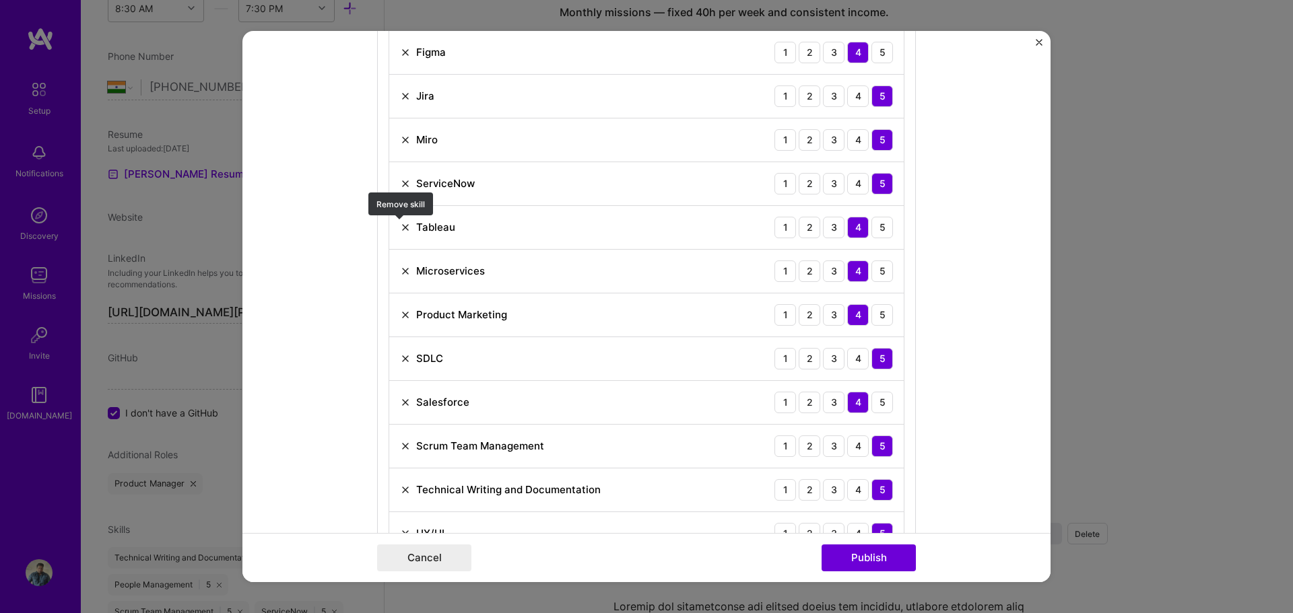
click at [401, 228] on img at bounding box center [405, 227] width 11 height 11
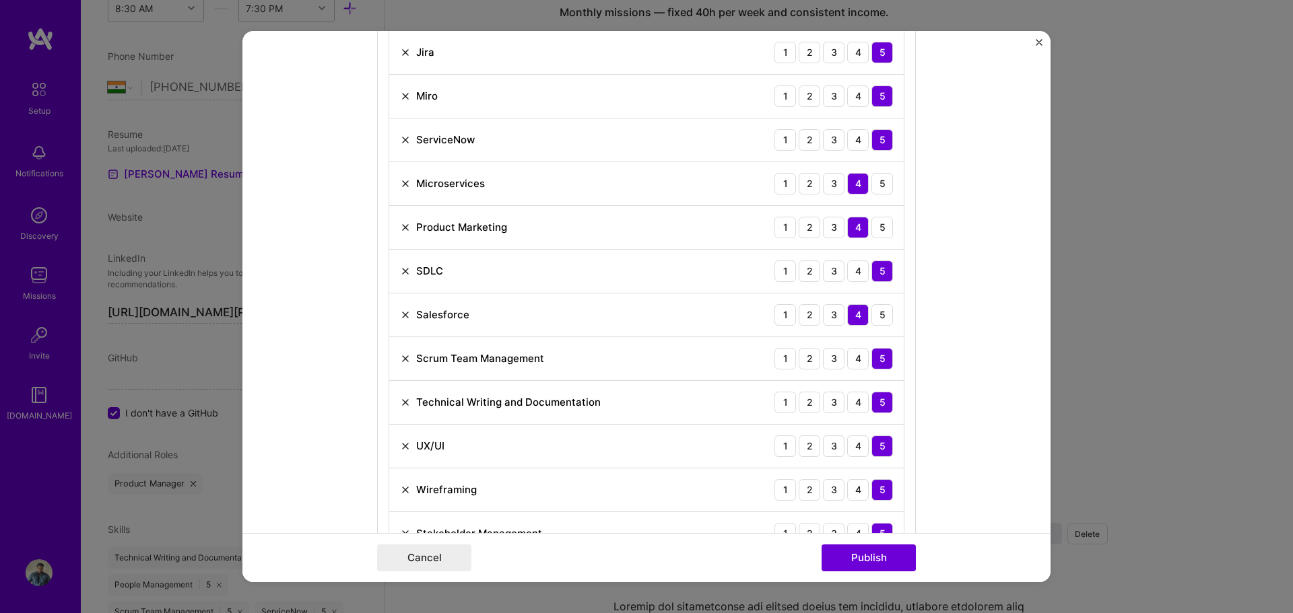
scroll to position [808, 0]
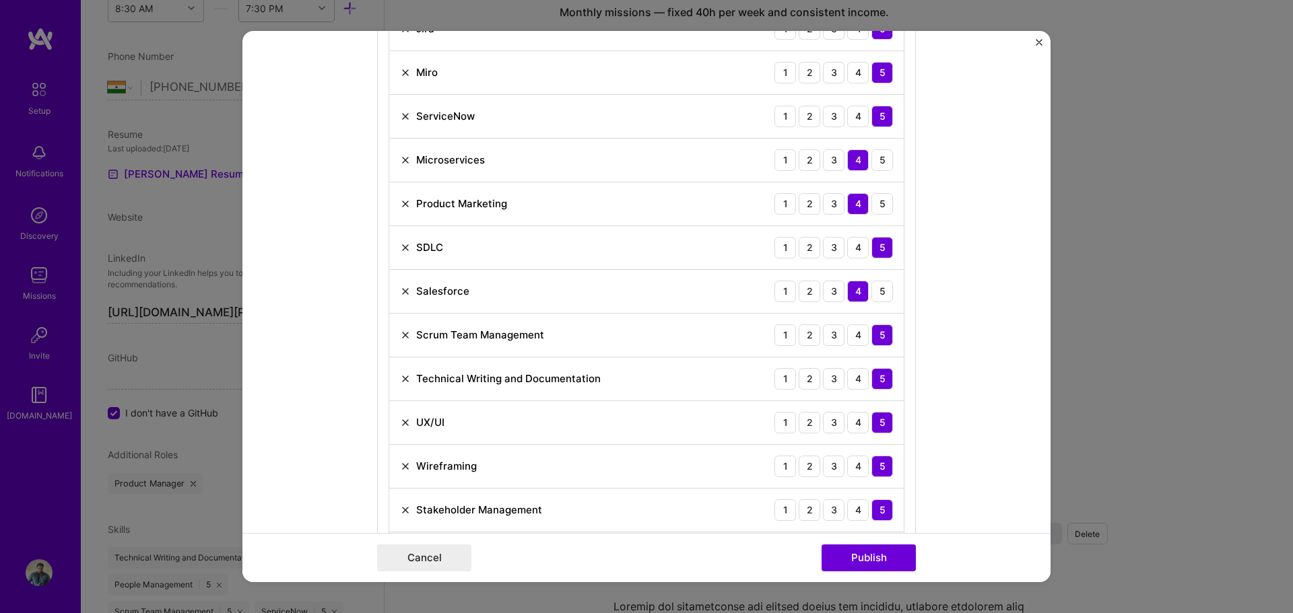
click at [403, 466] on img at bounding box center [405, 466] width 11 height 11
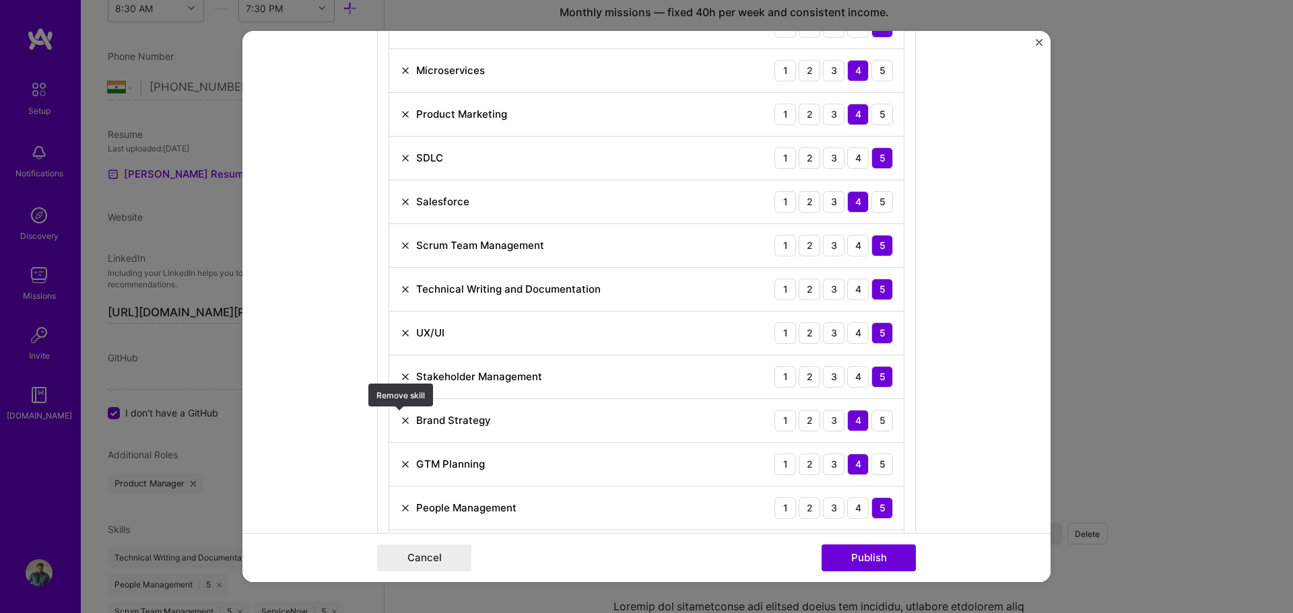
scroll to position [943, 0]
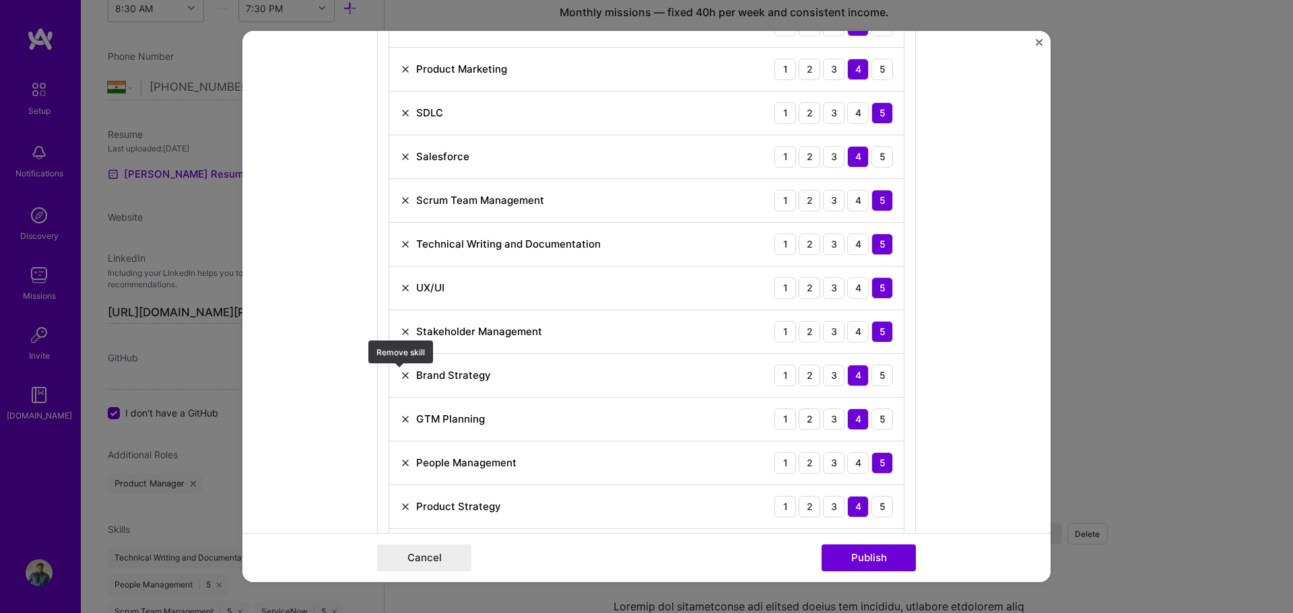
click at [403, 372] on img at bounding box center [405, 375] width 11 height 11
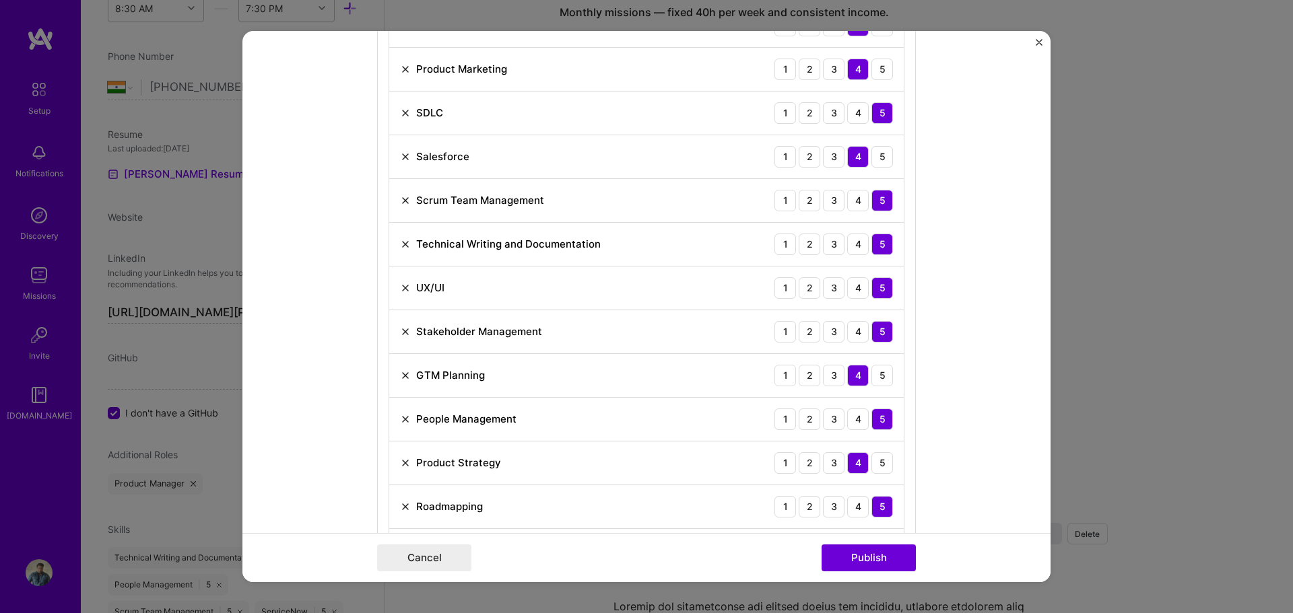
click at [403, 372] on img at bounding box center [405, 375] width 11 height 11
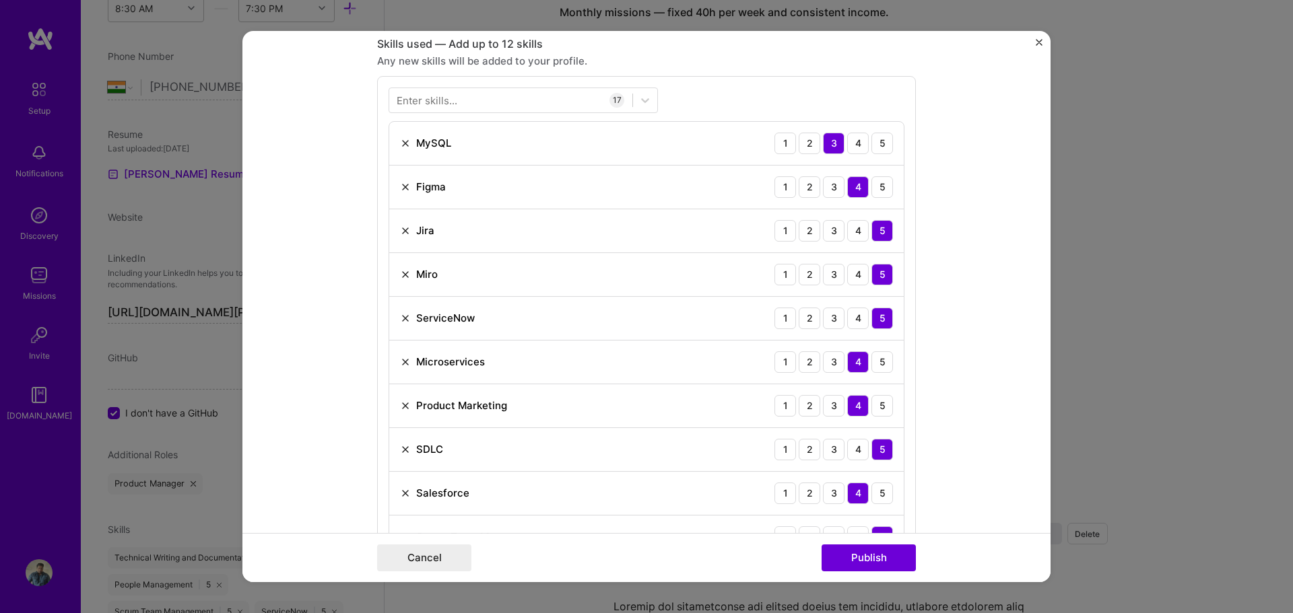
scroll to position [539, 0]
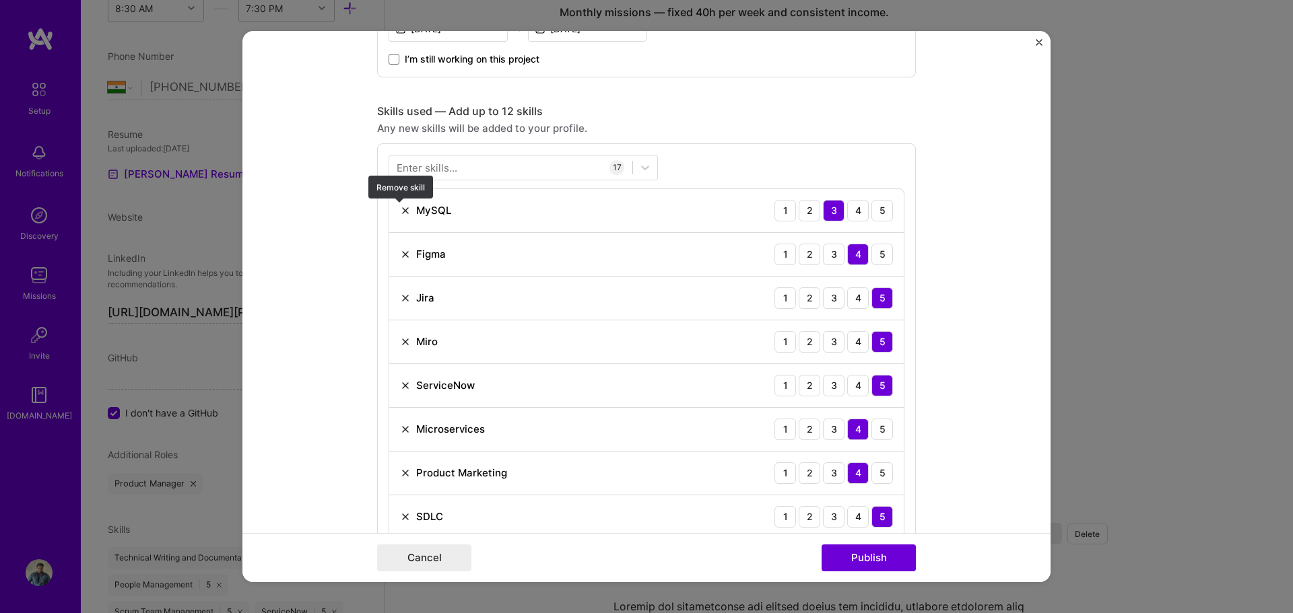
click at [400, 211] on img at bounding box center [405, 210] width 11 height 11
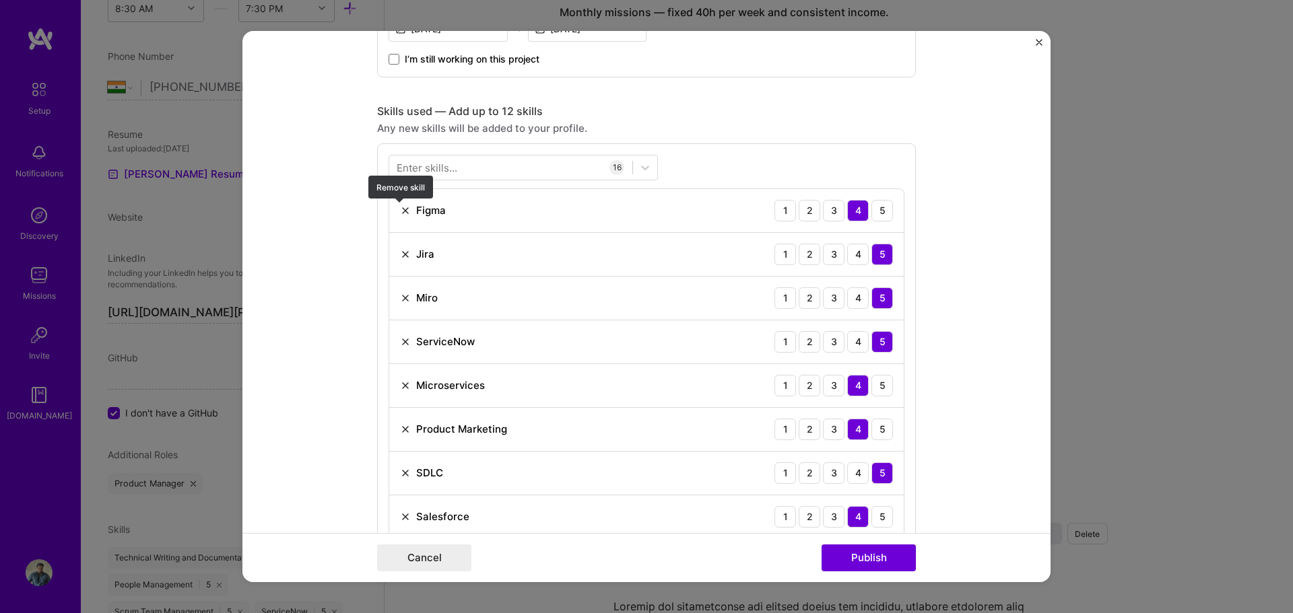
click at [401, 212] on img at bounding box center [405, 210] width 11 height 11
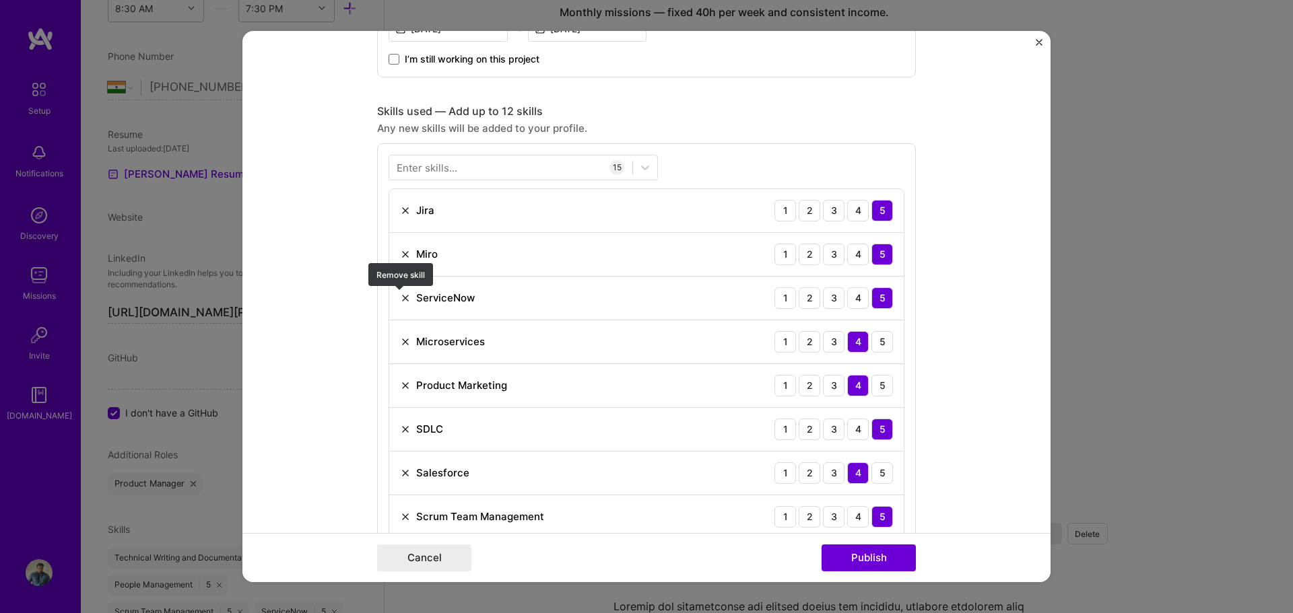
click at [401, 298] on img at bounding box center [405, 298] width 11 height 11
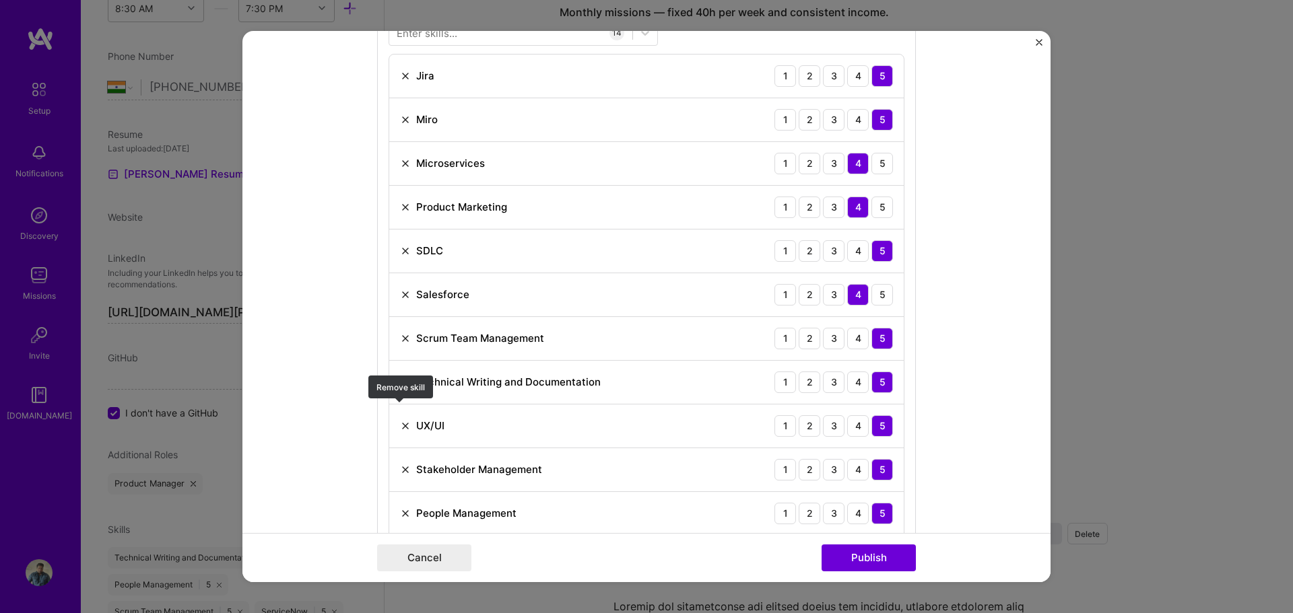
scroll to position [741, 0]
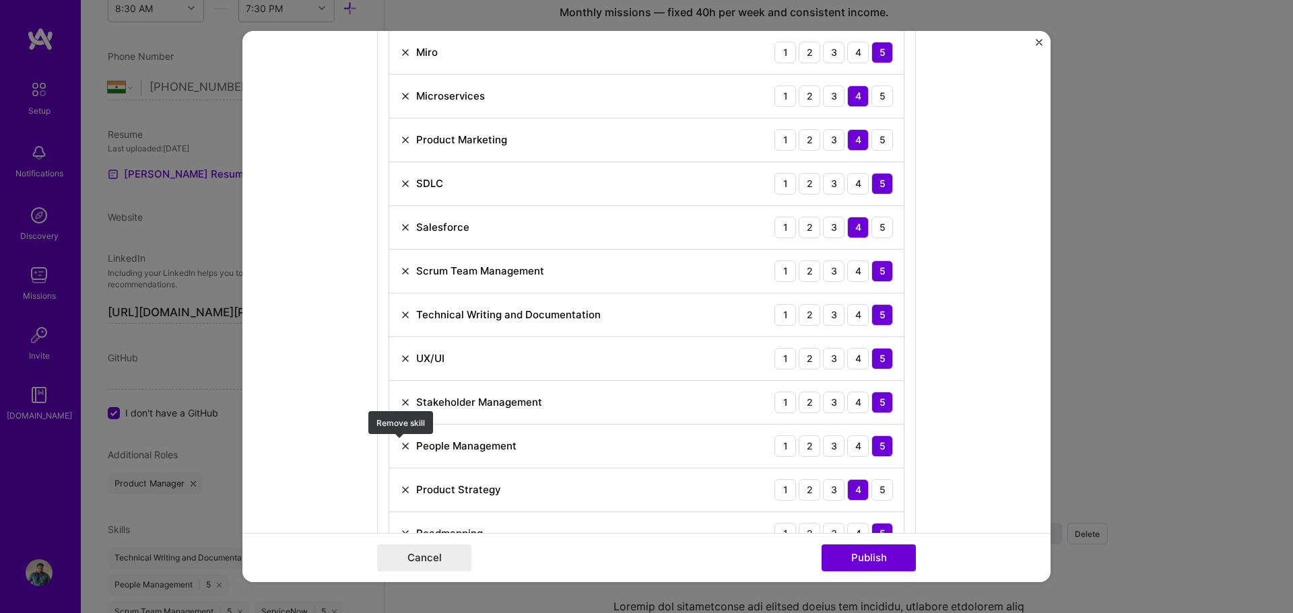
click at [404, 445] on img at bounding box center [405, 446] width 11 height 11
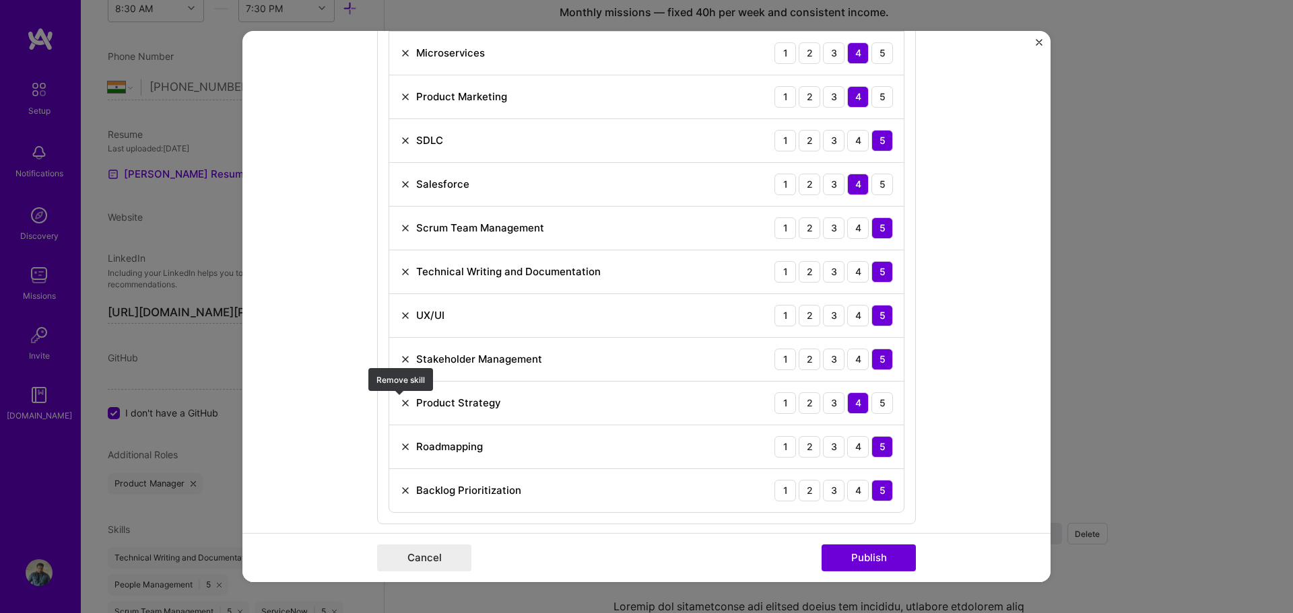
scroll to position [808, 0]
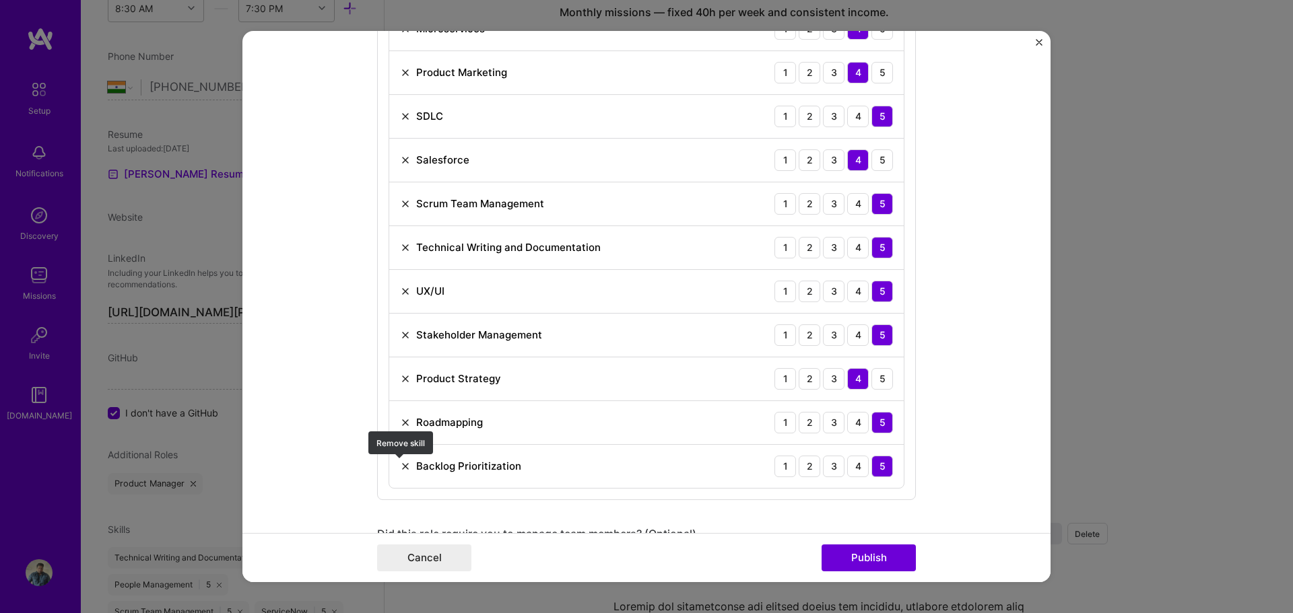
click at [402, 467] on img at bounding box center [405, 466] width 11 height 11
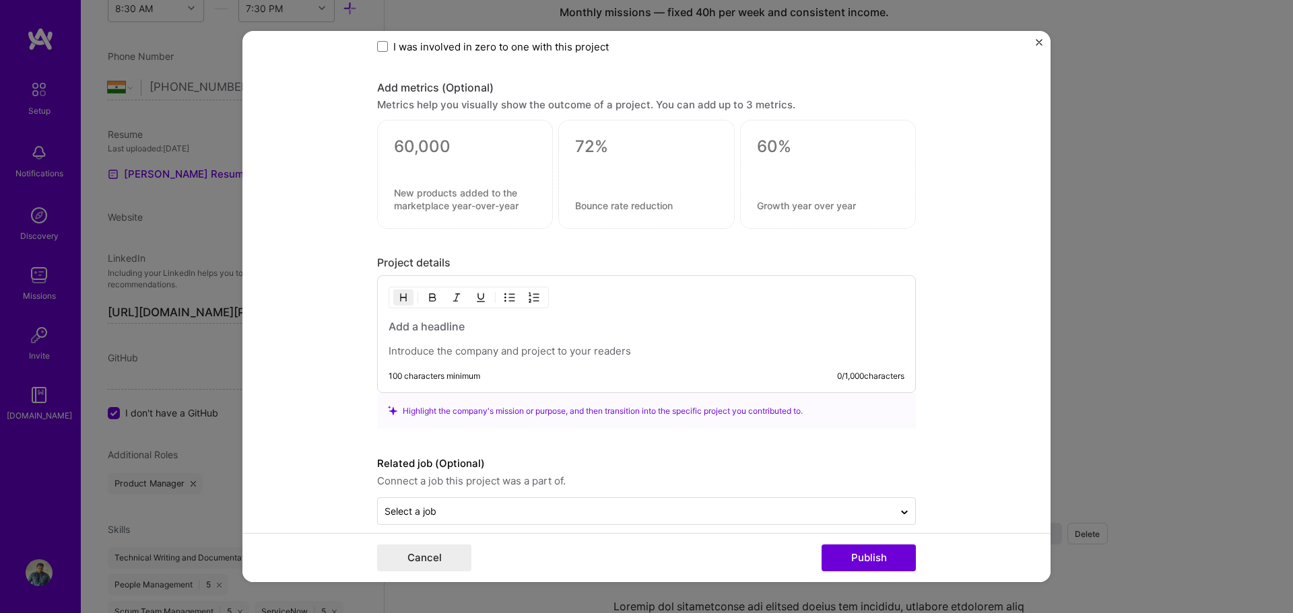
scroll to position [1395, 0]
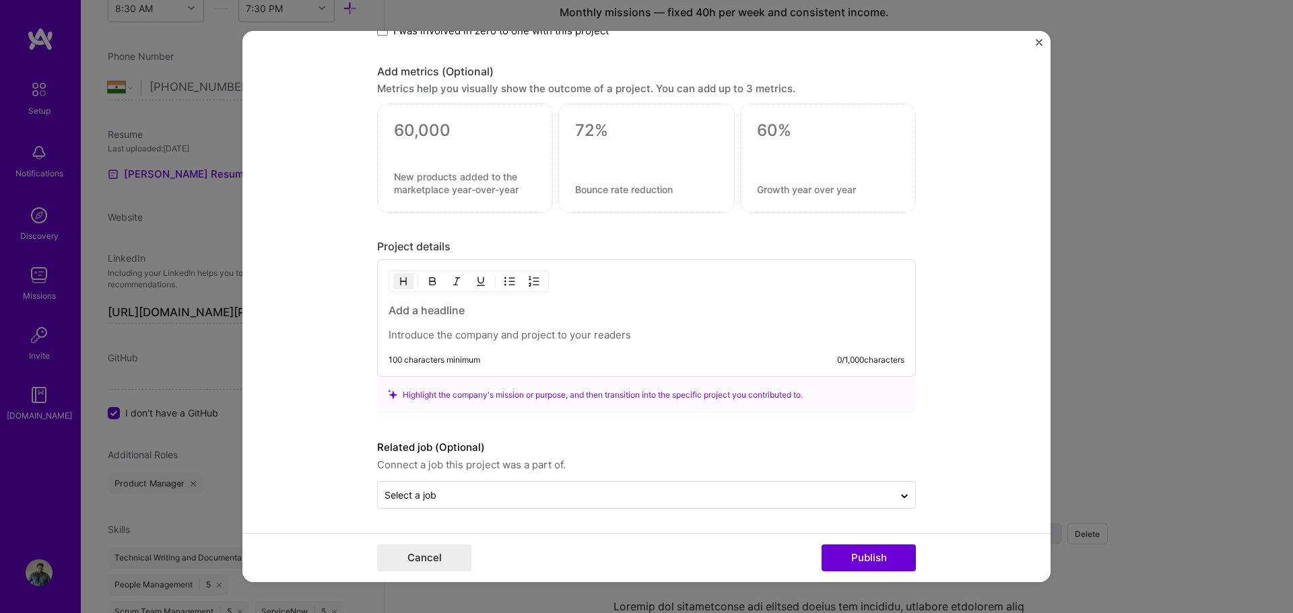
click at [586, 335] on p at bounding box center [647, 335] width 516 height 13
click at [464, 339] on p at bounding box center [647, 335] width 516 height 13
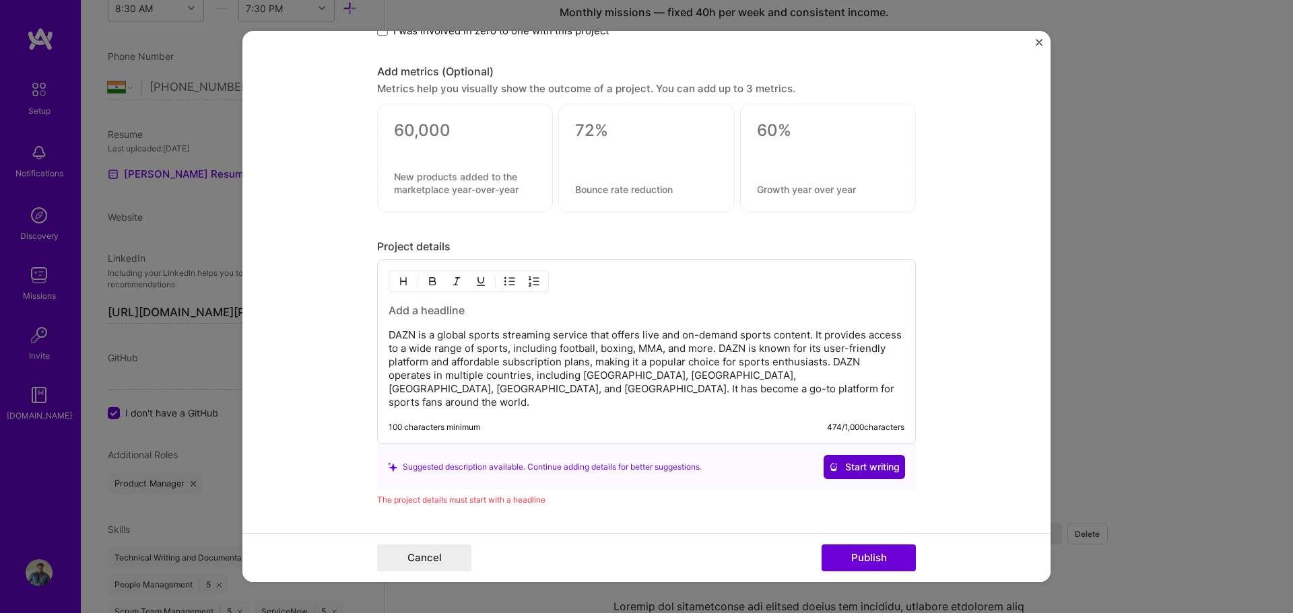
click at [883, 461] on span "Start writing" at bounding box center [864, 467] width 71 height 13
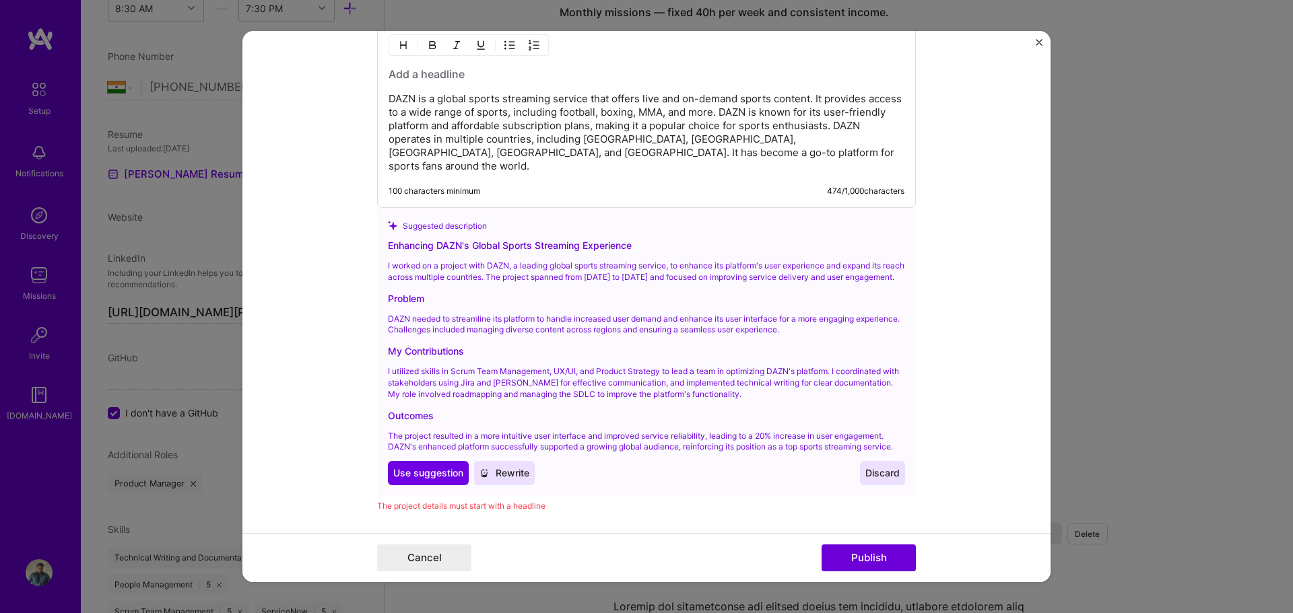
scroll to position [1664, 0]
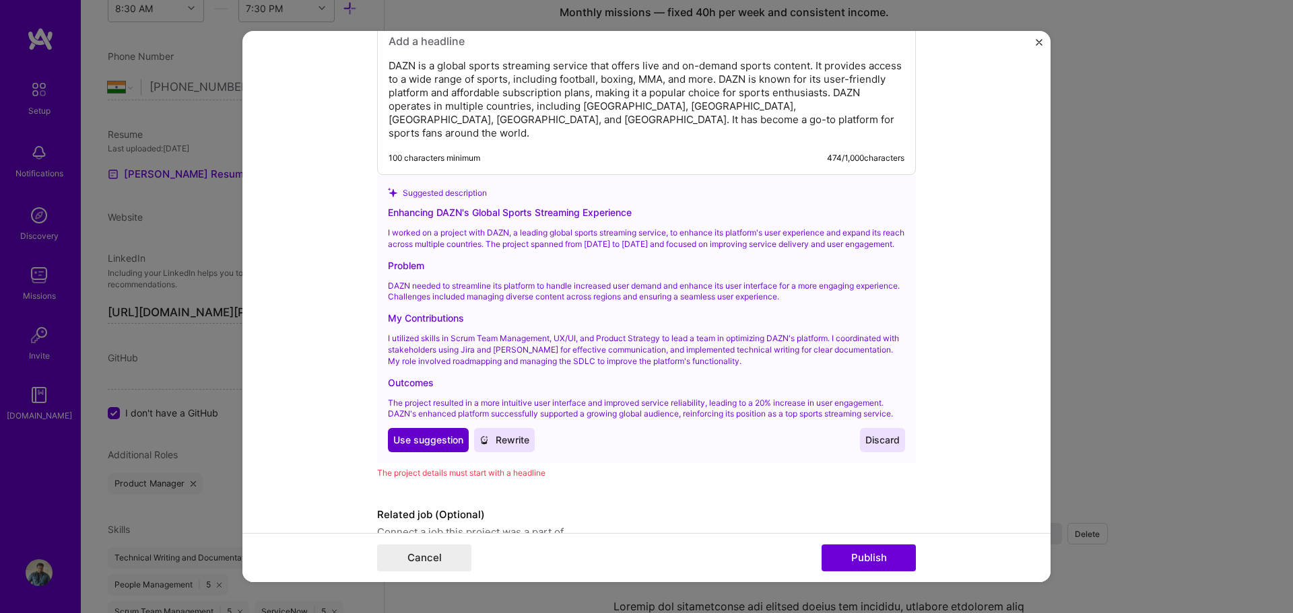
click at [407, 436] on span "Use suggestion" at bounding box center [428, 440] width 70 height 13
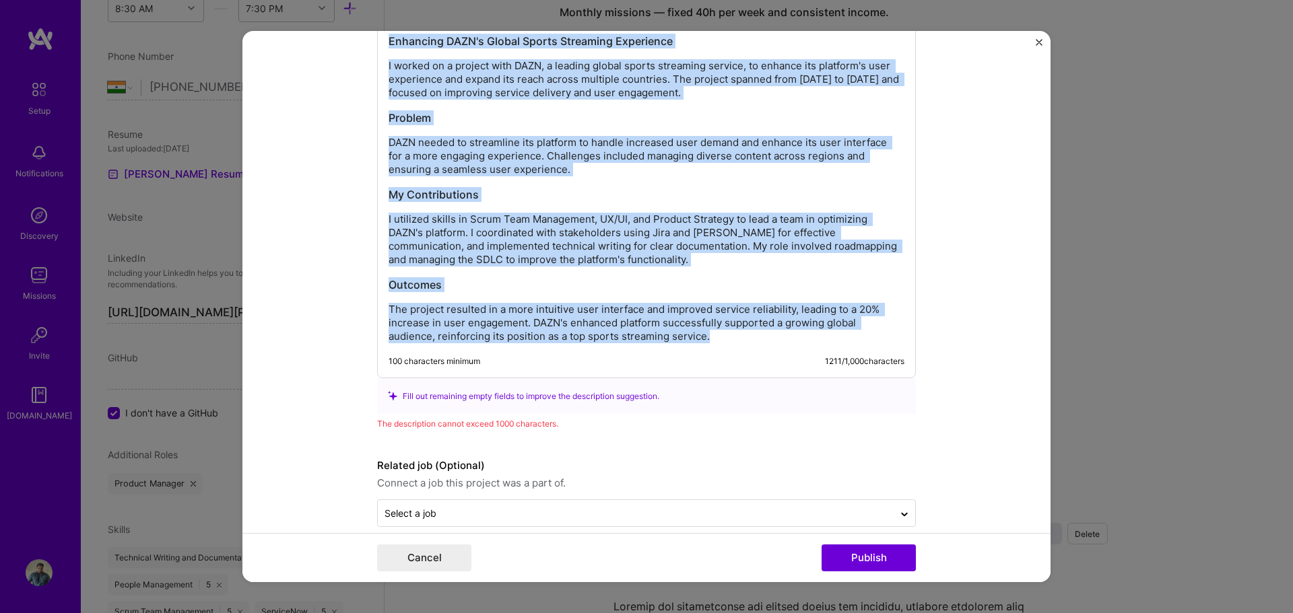
drag, startPoint x: 384, startPoint y: 172, endPoint x: 734, endPoint y: 333, distance: 385.4
click at [734, 333] on div "Enhancing DAZN's Global Sports Streaming Experience I worked on a project with …" at bounding box center [647, 189] width 516 height 310
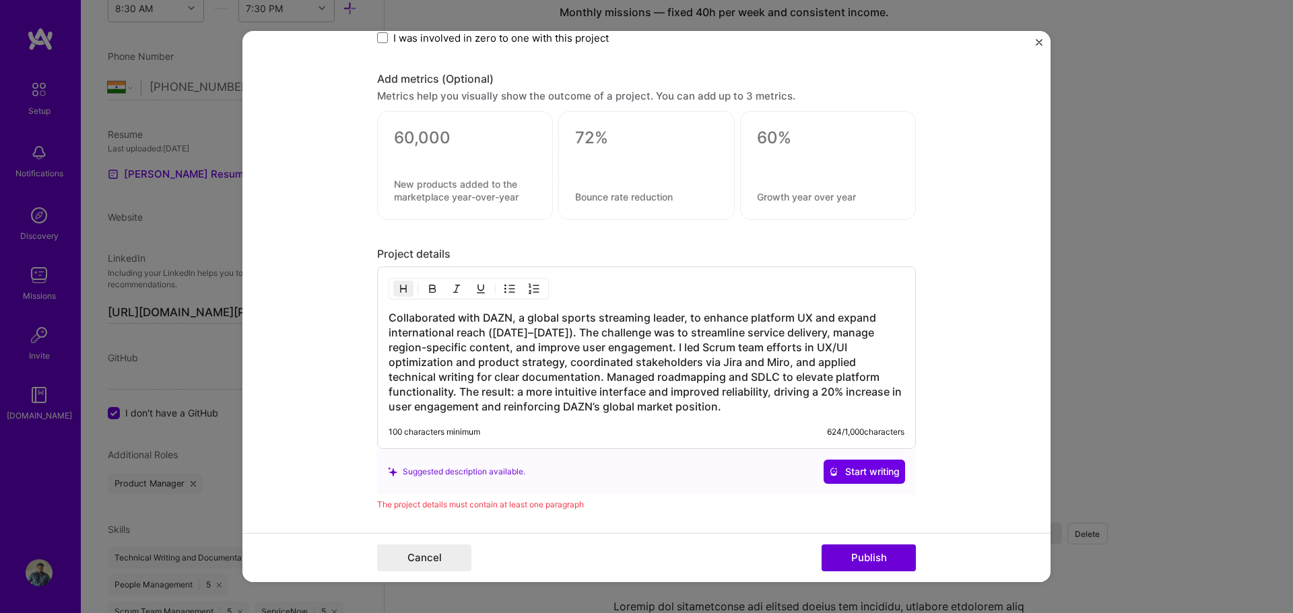
scroll to position [1486, 0]
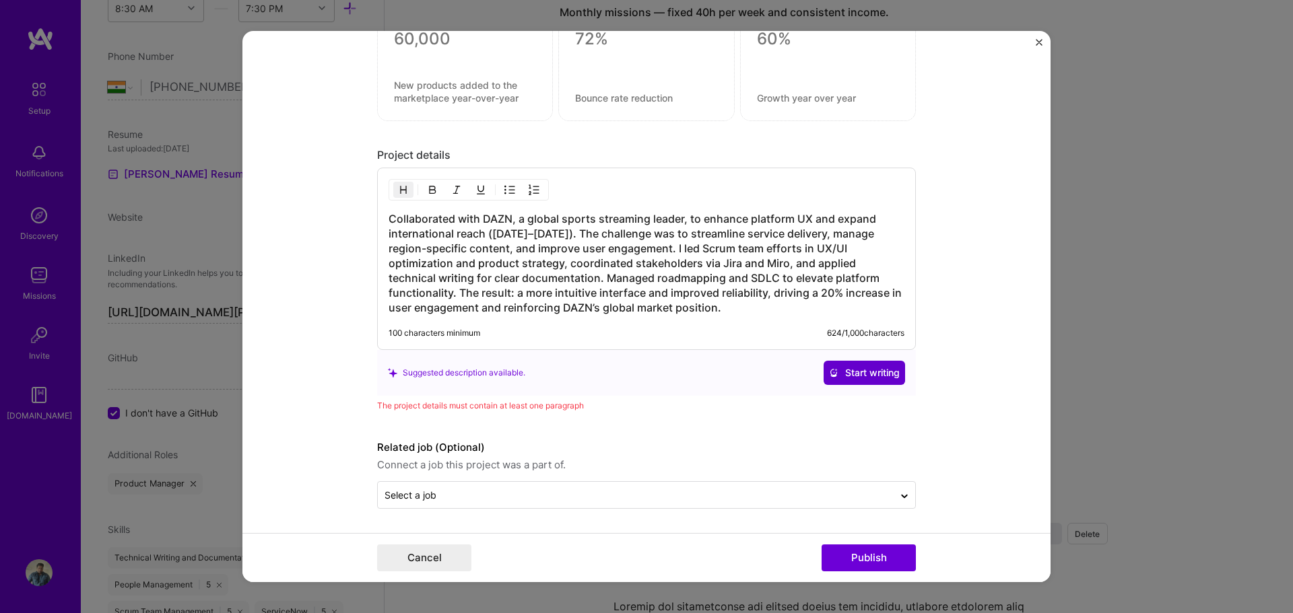
click at [867, 374] on span "Start writing" at bounding box center [864, 372] width 71 height 13
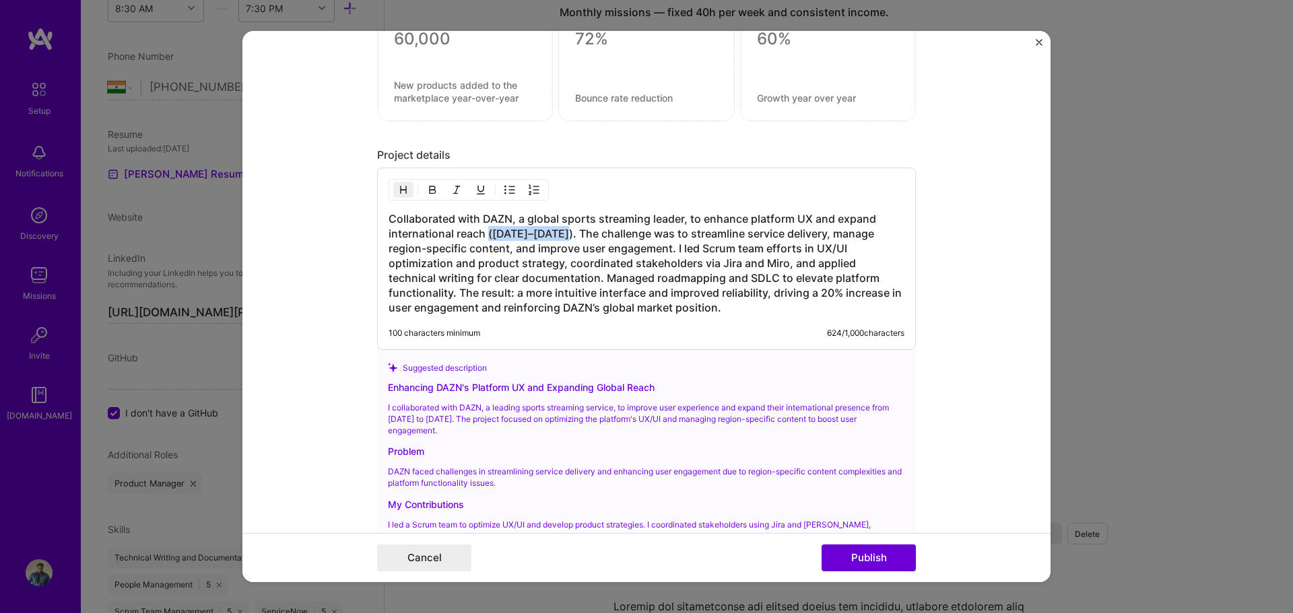
drag, startPoint x: 560, startPoint y: 232, endPoint x: 484, endPoint y: 232, distance: 75.4
click at [484, 232] on h3 "Collaborated with DAZN, a global sports streaming leader, to enhance platform U…" at bounding box center [647, 263] width 516 height 104
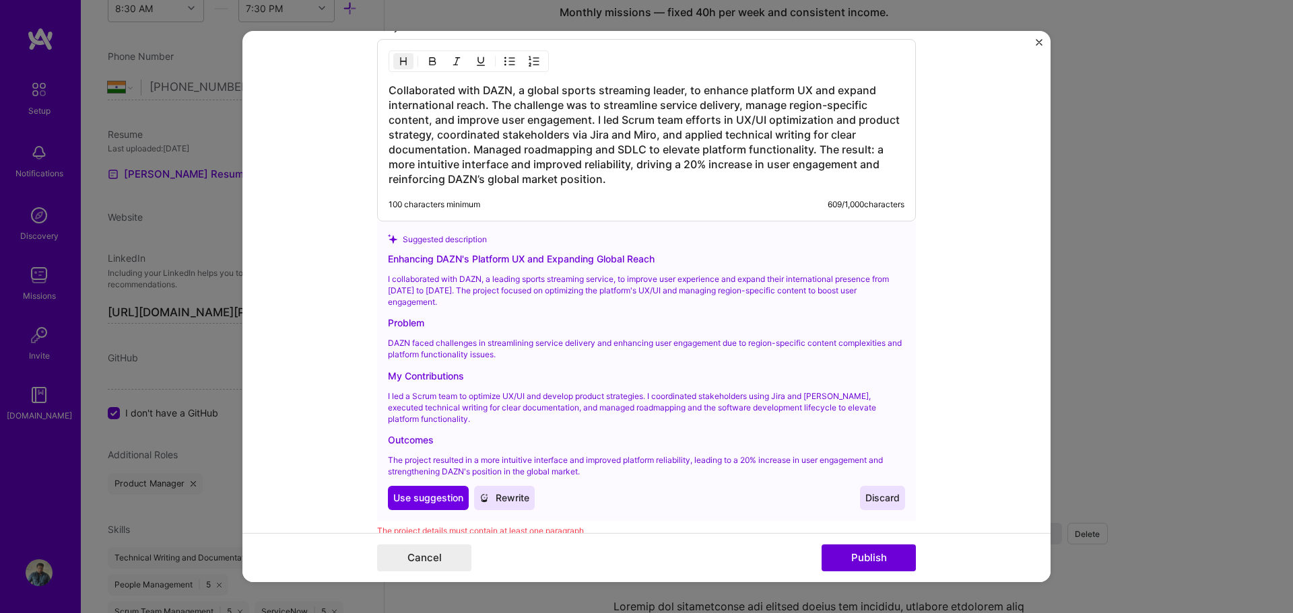
scroll to position [1621, 0]
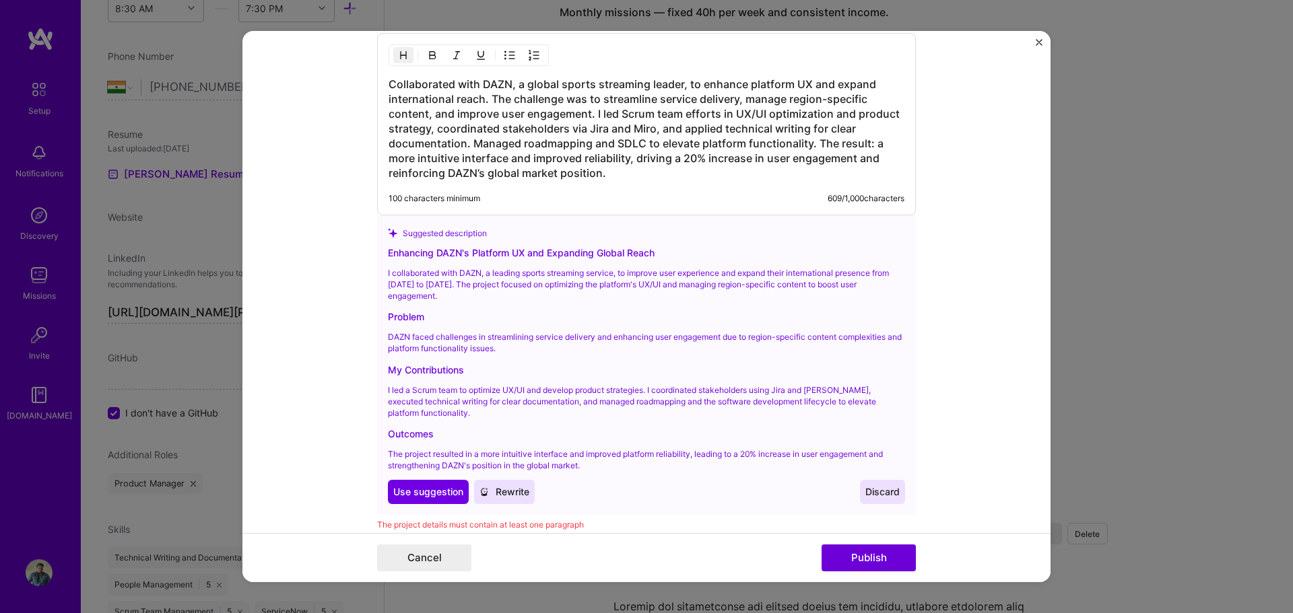
click at [505, 492] on span "Rewrite" at bounding box center [504, 491] width 50 height 13
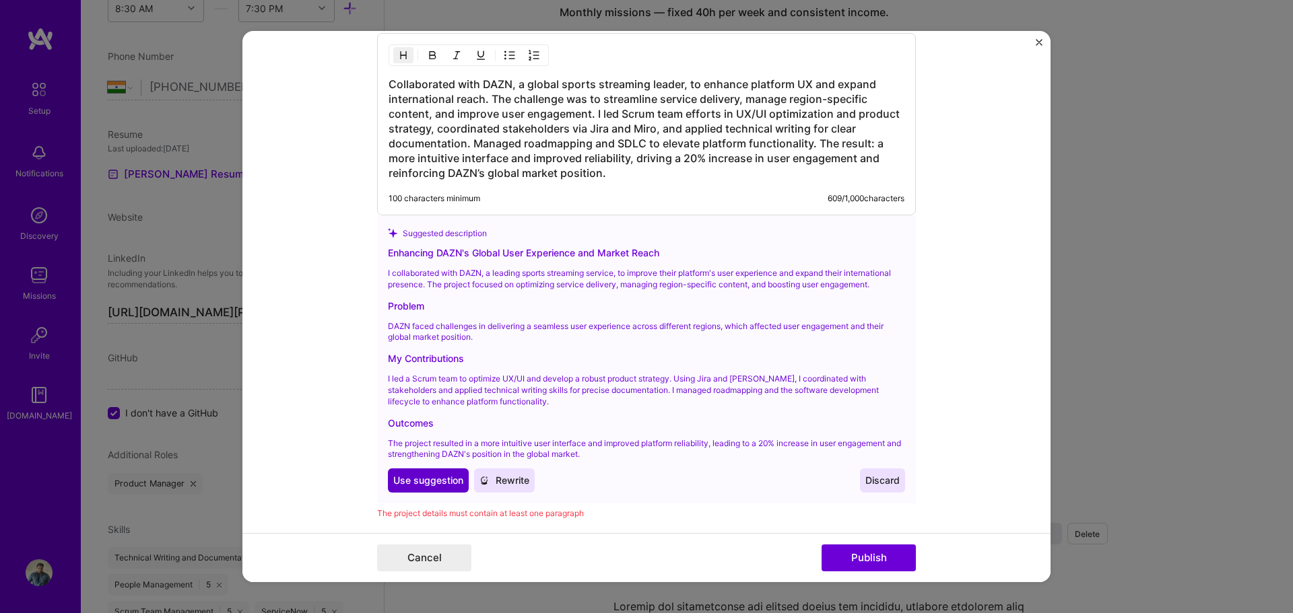
click at [403, 486] on span "Use suggestion" at bounding box center [428, 480] width 70 height 13
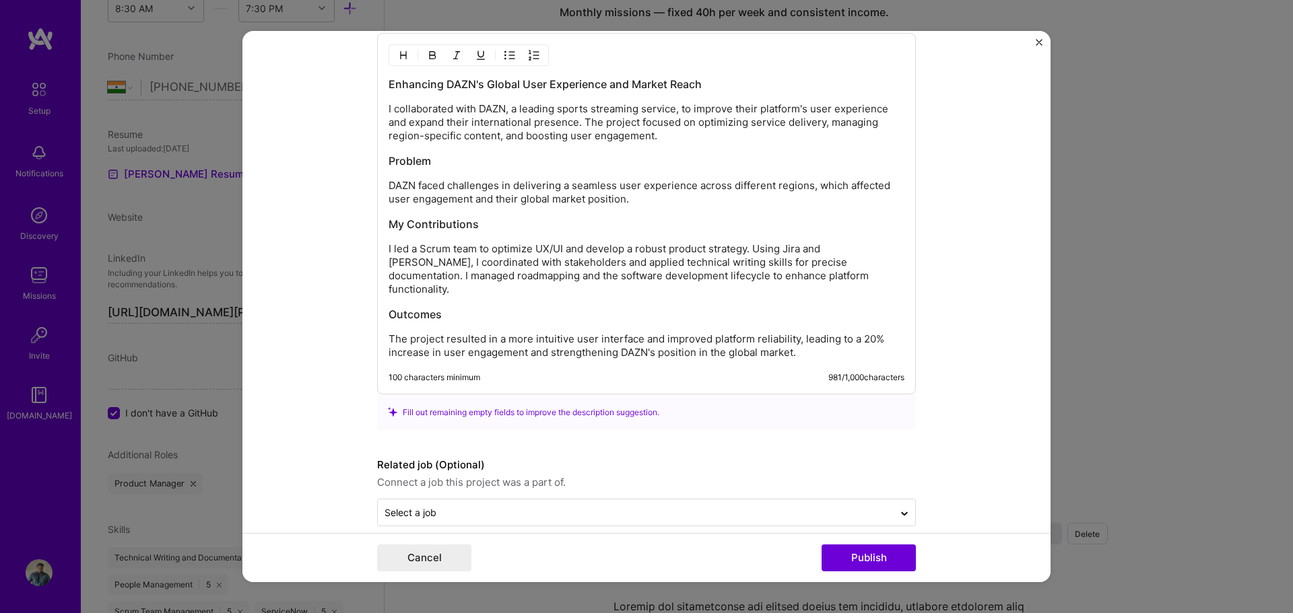
scroll to position [1625, 0]
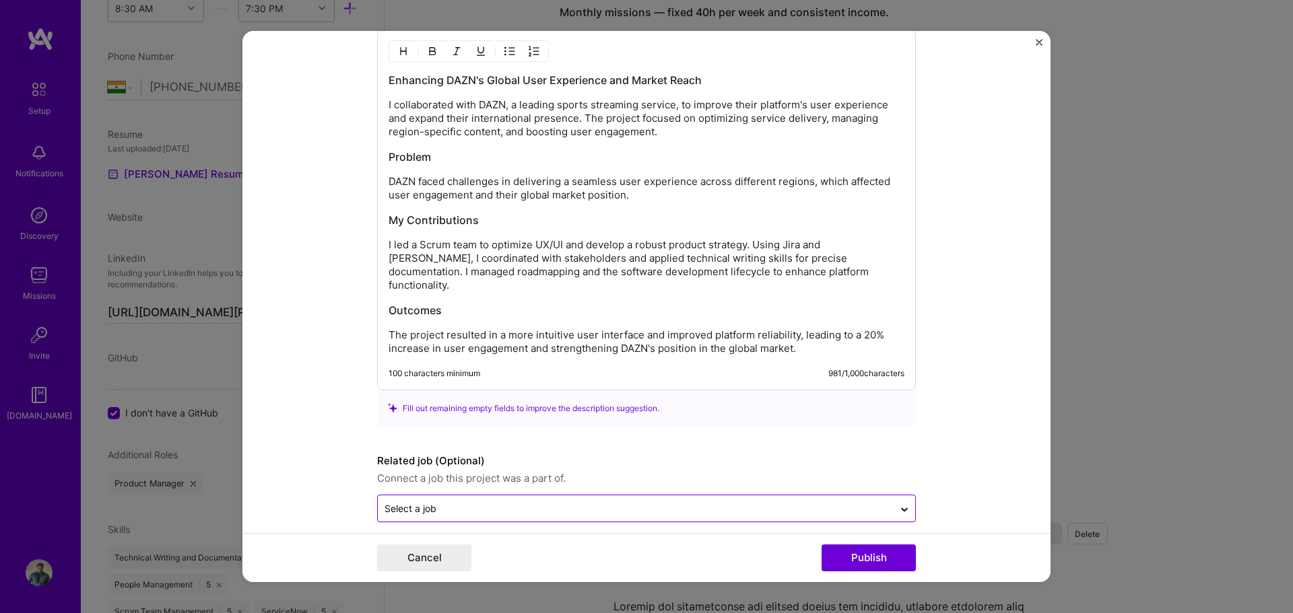
click at [642, 502] on input "text" at bounding box center [635, 509] width 502 height 14
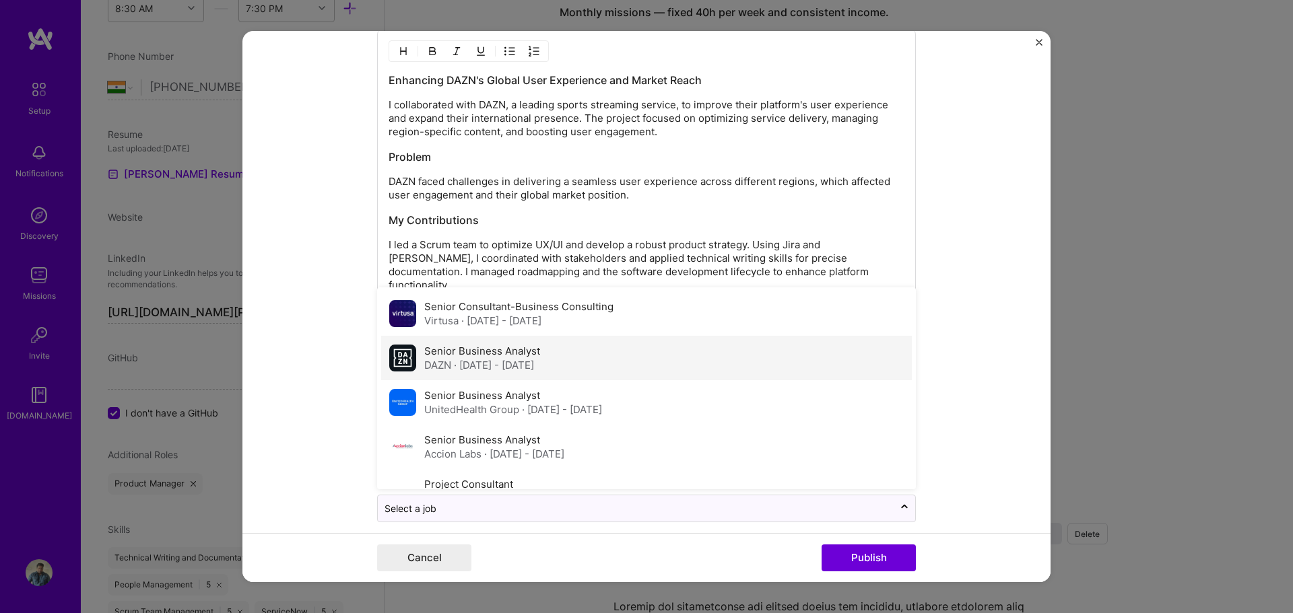
click at [440, 345] on label "Senior Business Analyst" at bounding box center [482, 351] width 116 height 13
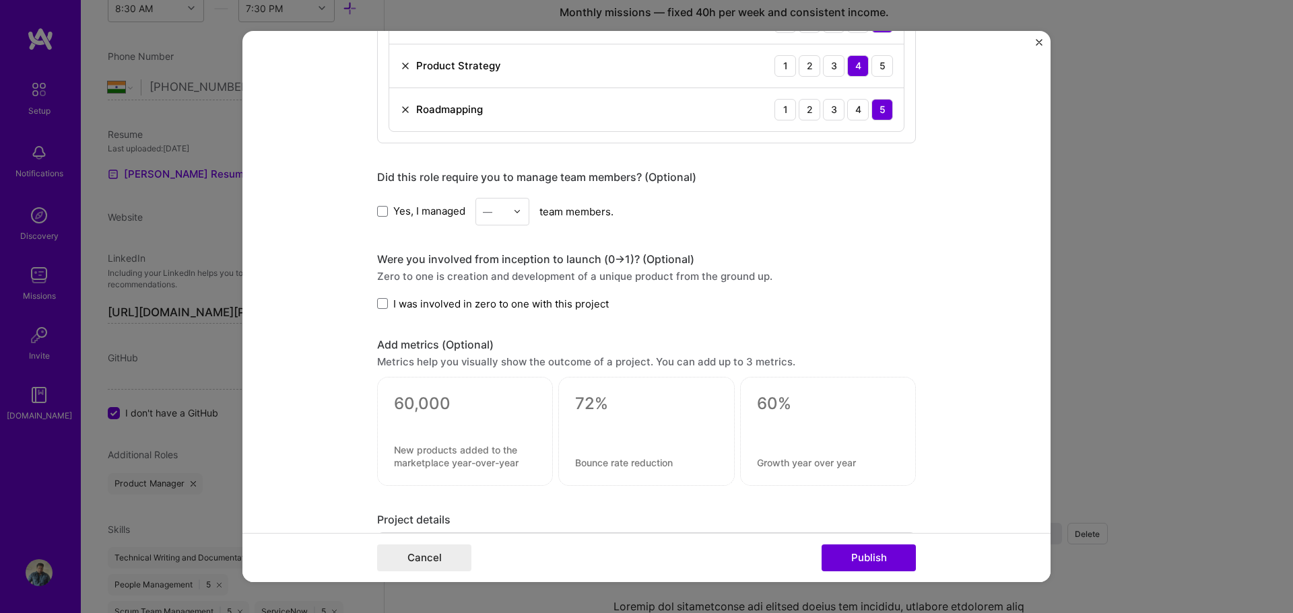
scroll to position [1097, 0]
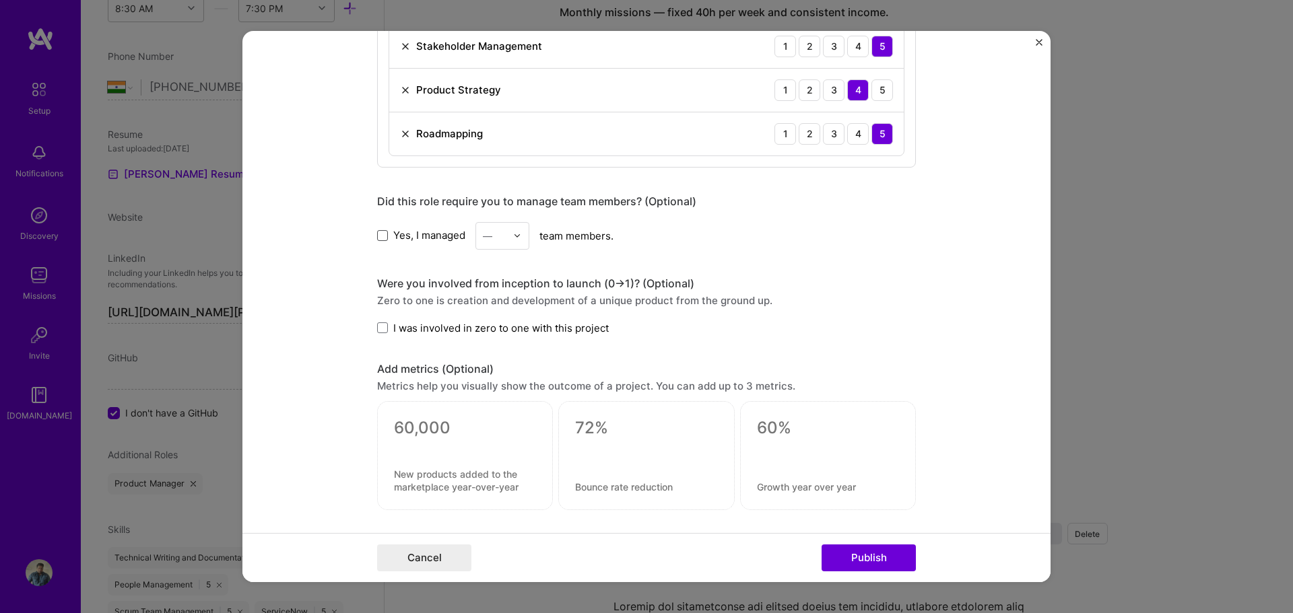
click at [377, 234] on span at bounding box center [382, 235] width 11 height 11
click at [0, 0] on input "Yes, I managed" at bounding box center [0, 0] width 0 height 0
click at [513, 238] on img at bounding box center [517, 236] width 8 height 8
click at [490, 370] on div "5" at bounding box center [502, 371] width 46 height 25
click at [762, 259] on div "Project title DAZN Company DAZN Project industry Industry 2 Project Link (Optio…" at bounding box center [646, 11] width 539 height 2100
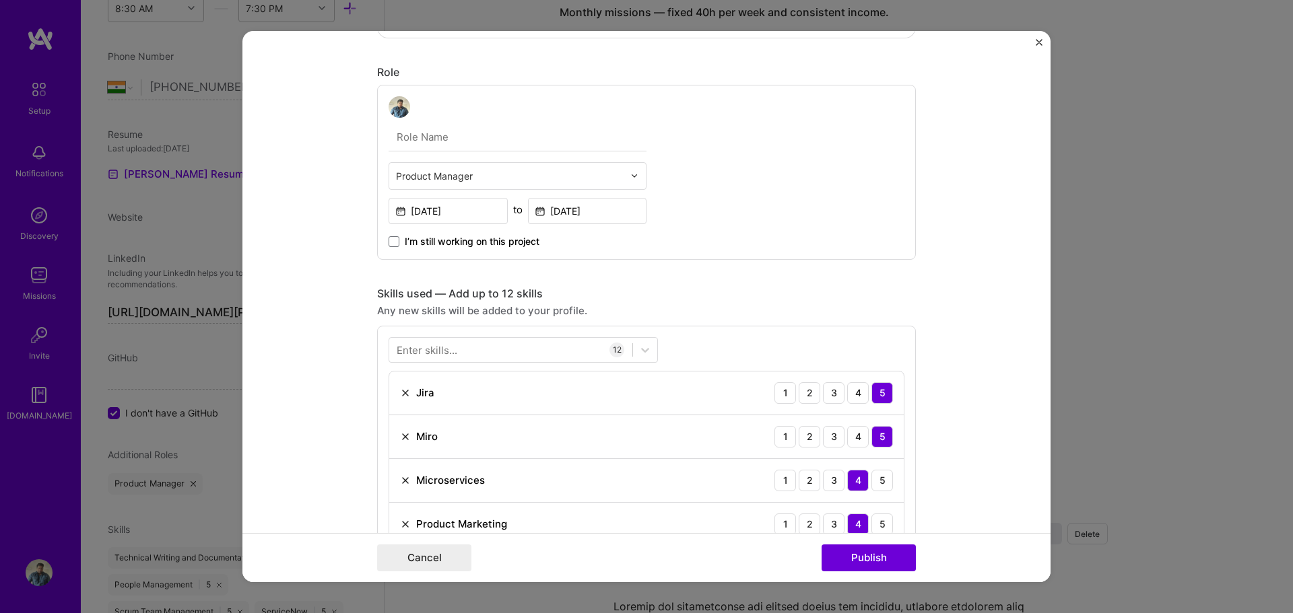
scroll to position [154, 0]
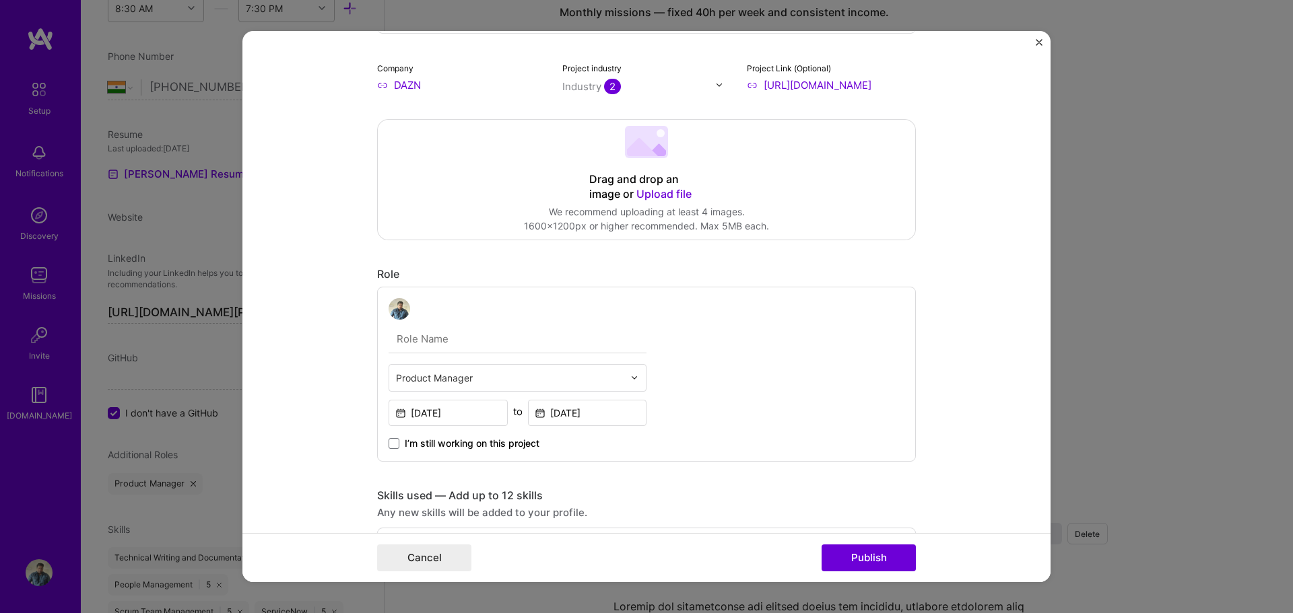
click at [422, 344] on input "text" at bounding box center [518, 339] width 258 height 28
type input "Senior Business Analyst"
click at [790, 345] on div "Senior Business Analyst Product Manager Feb, 2023 to Apr, 2023 I’m still workin…" at bounding box center [646, 374] width 539 height 175
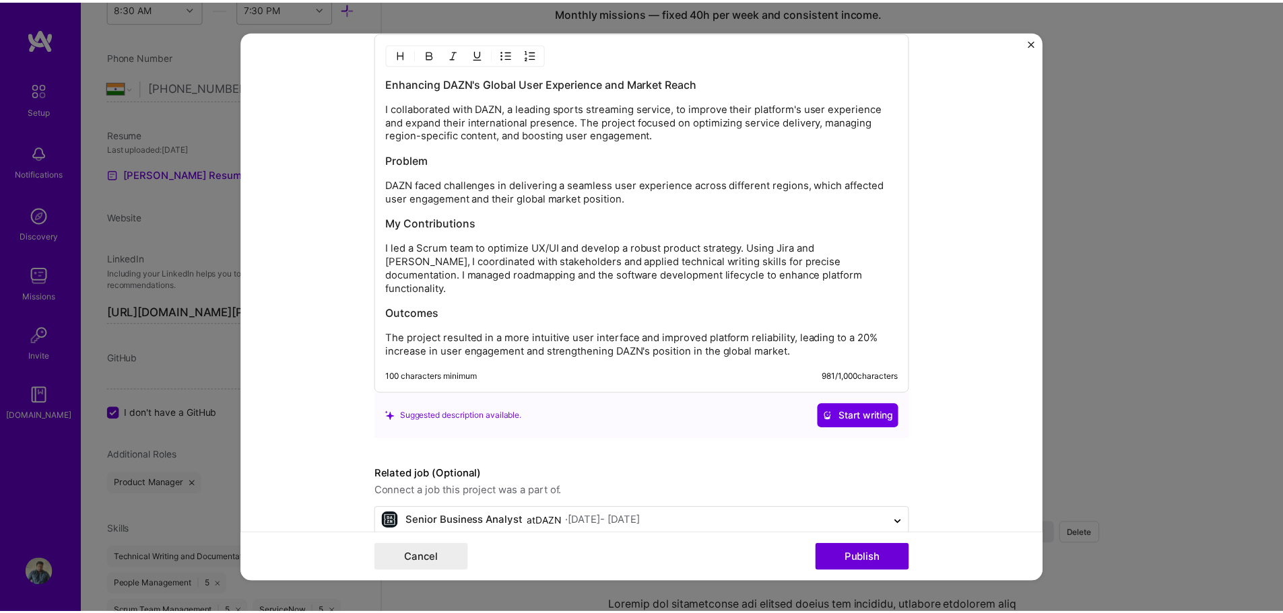
scroll to position [1635, 0]
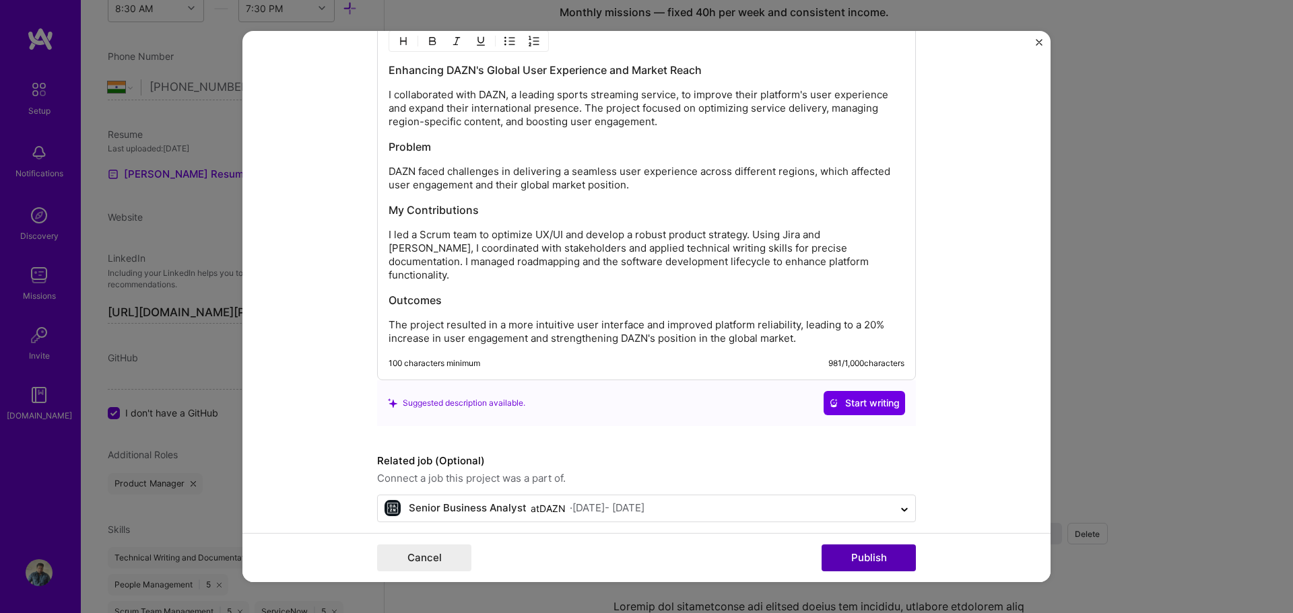
click at [889, 555] on button "Publish" at bounding box center [868, 558] width 94 height 27
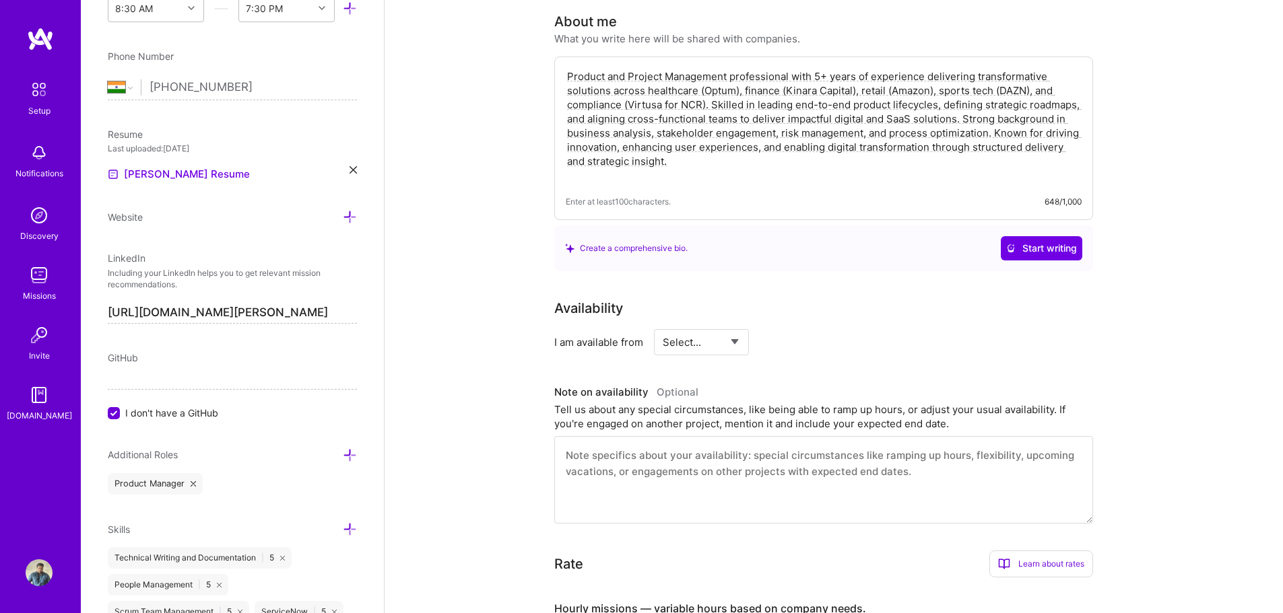
scroll to position [249, 0]
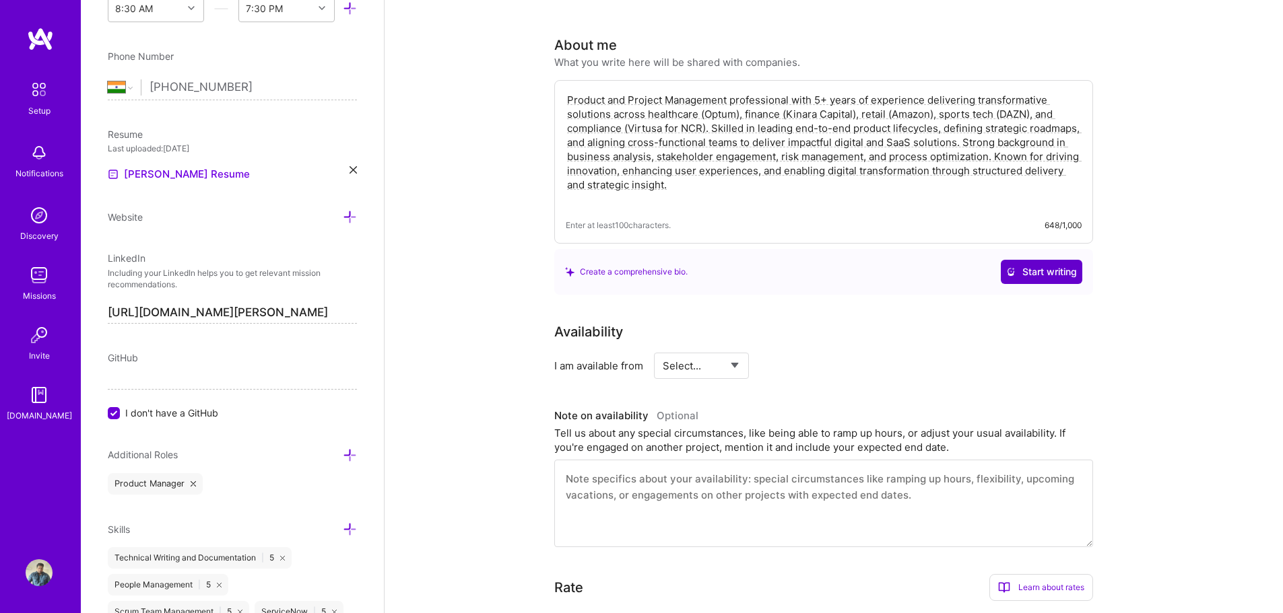
click at [1006, 267] on icon at bounding box center [1010, 271] width 9 height 9
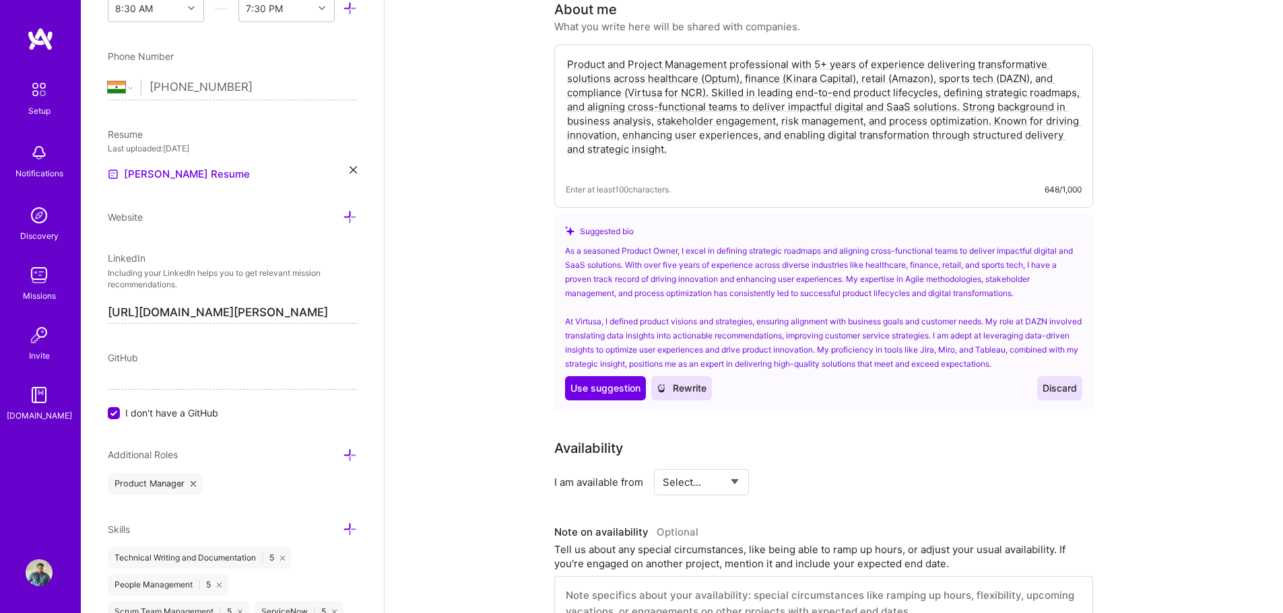
scroll to position [316, 0]
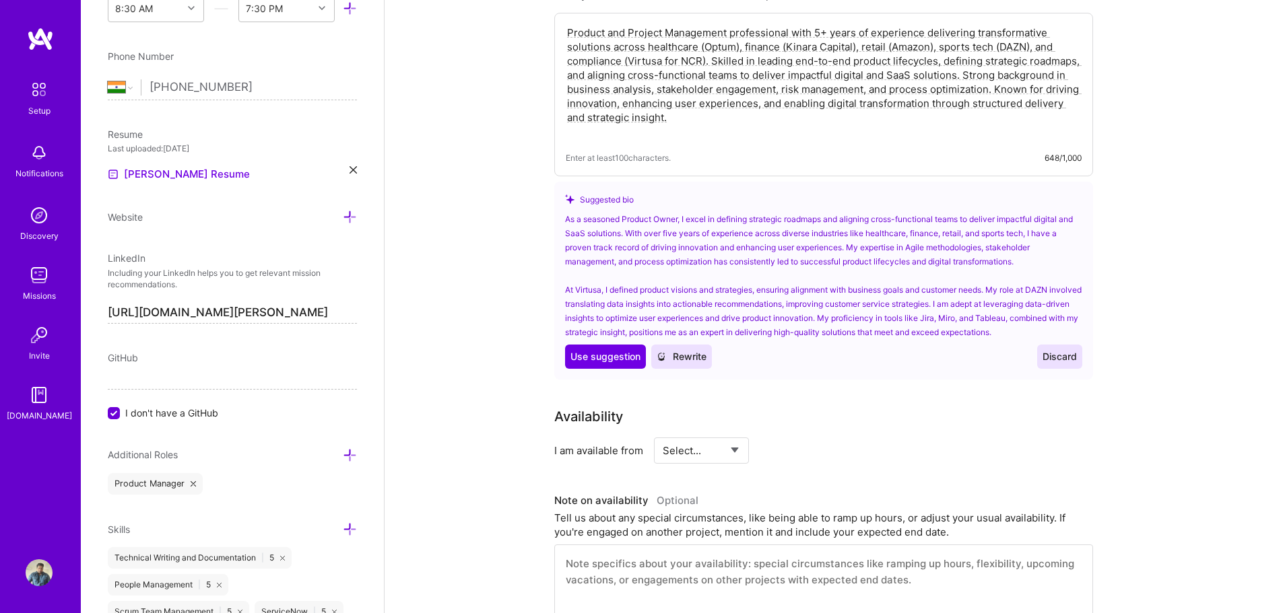
click at [679, 350] on span "Rewrite" at bounding box center [682, 356] width 50 height 13
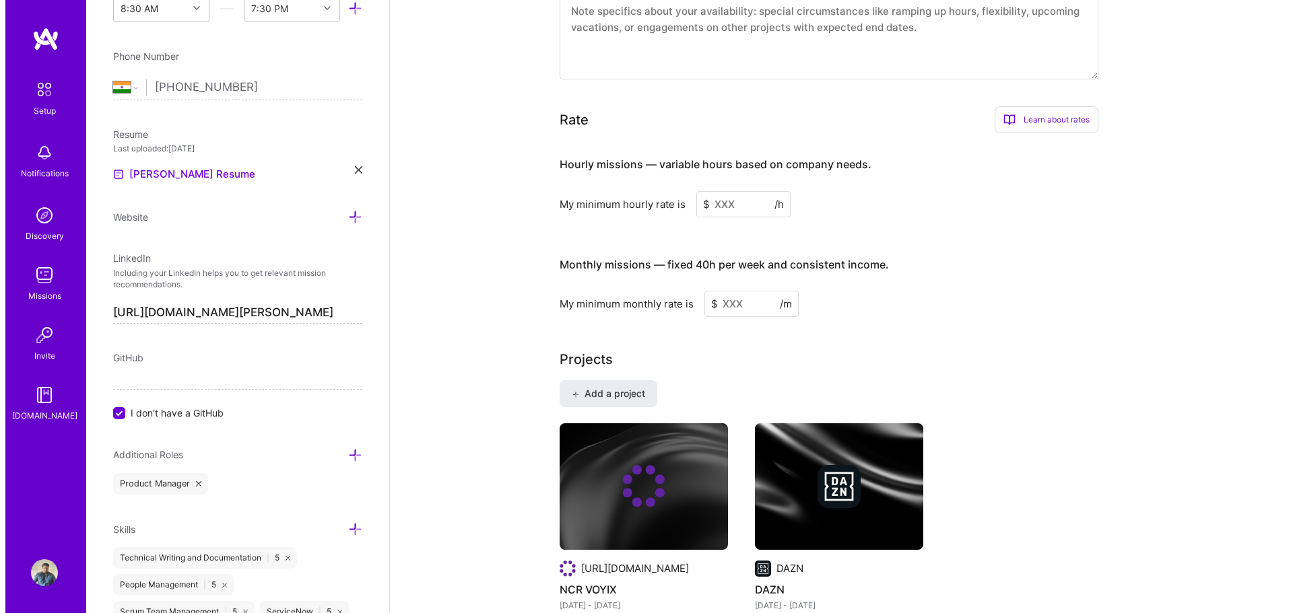
scroll to position [1124, 0]
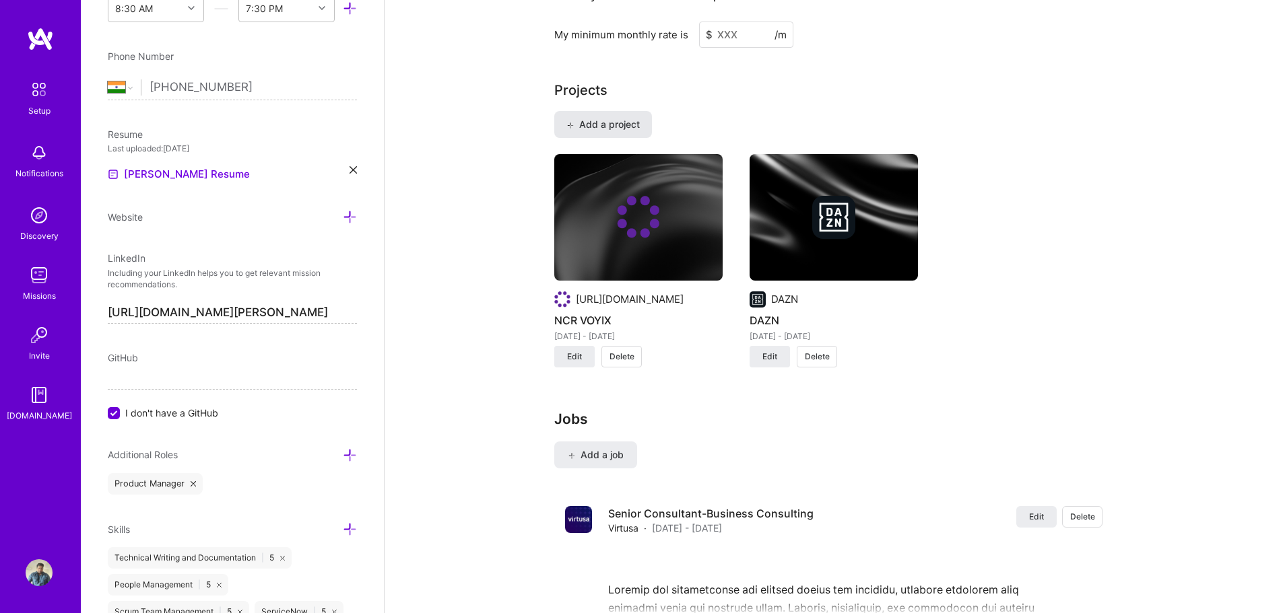
click at [630, 116] on button "Add a project" at bounding box center [603, 124] width 98 height 27
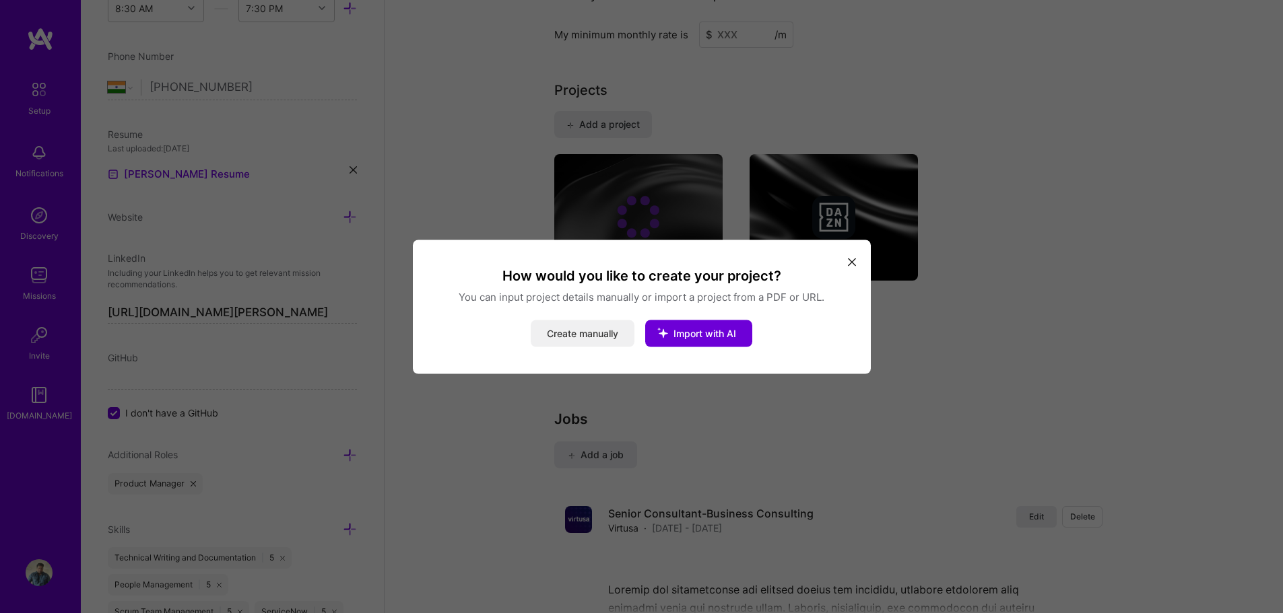
click at [603, 333] on button "Create manually" at bounding box center [583, 333] width 104 height 27
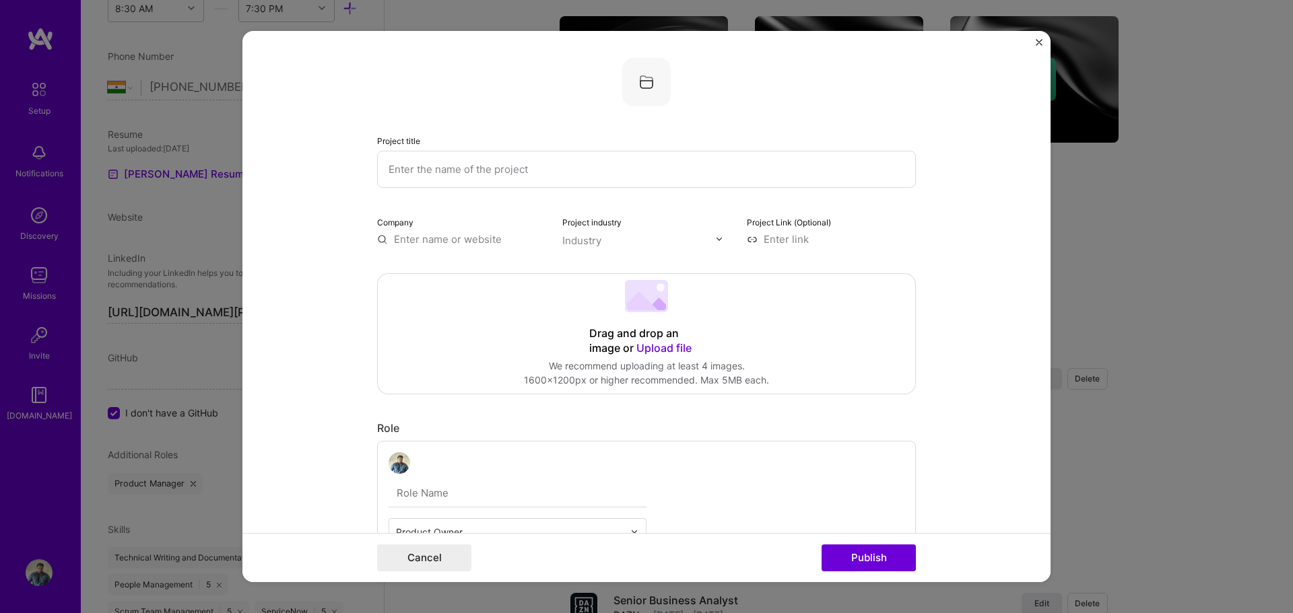
click at [428, 172] on input "text" at bounding box center [646, 169] width 539 height 37
click at [523, 168] on input "text" at bounding box center [646, 169] width 539 height 37
type input "Optum - Payment Integrity"
click at [460, 242] on input "text" at bounding box center [461, 239] width 169 height 14
drag, startPoint x: 479, startPoint y: 235, endPoint x: 376, endPoint y: 238, distance: 102.4
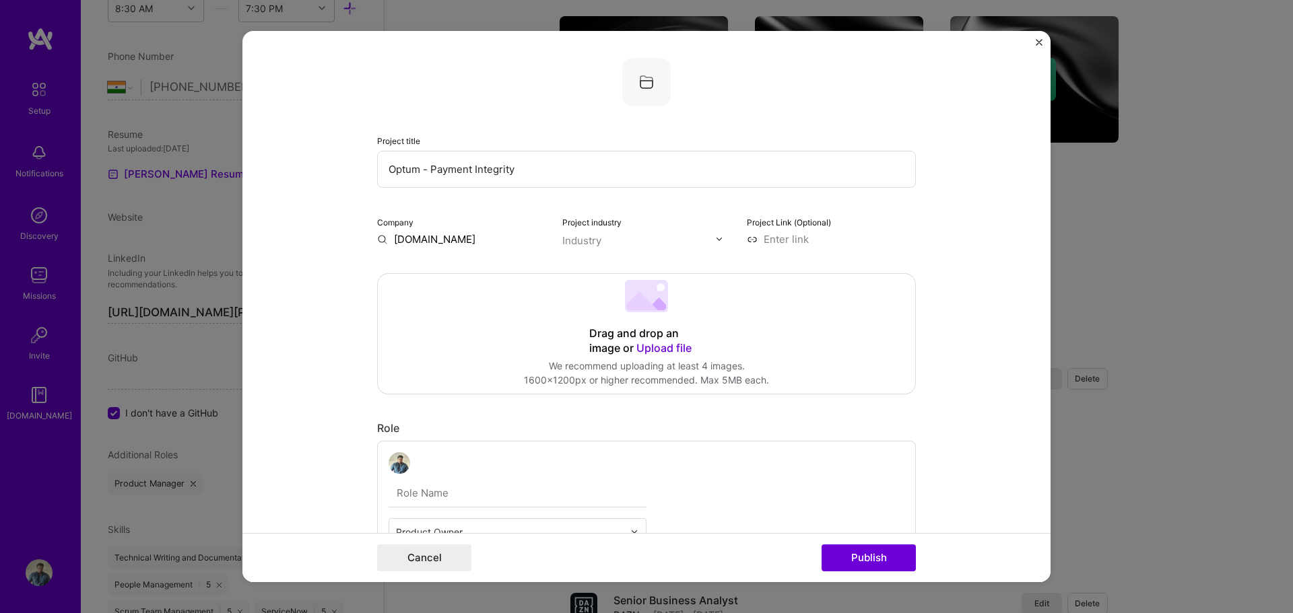
click at [377, 238] on input "www.optum.com" at bounding box center [461, 239] width 169 height 14
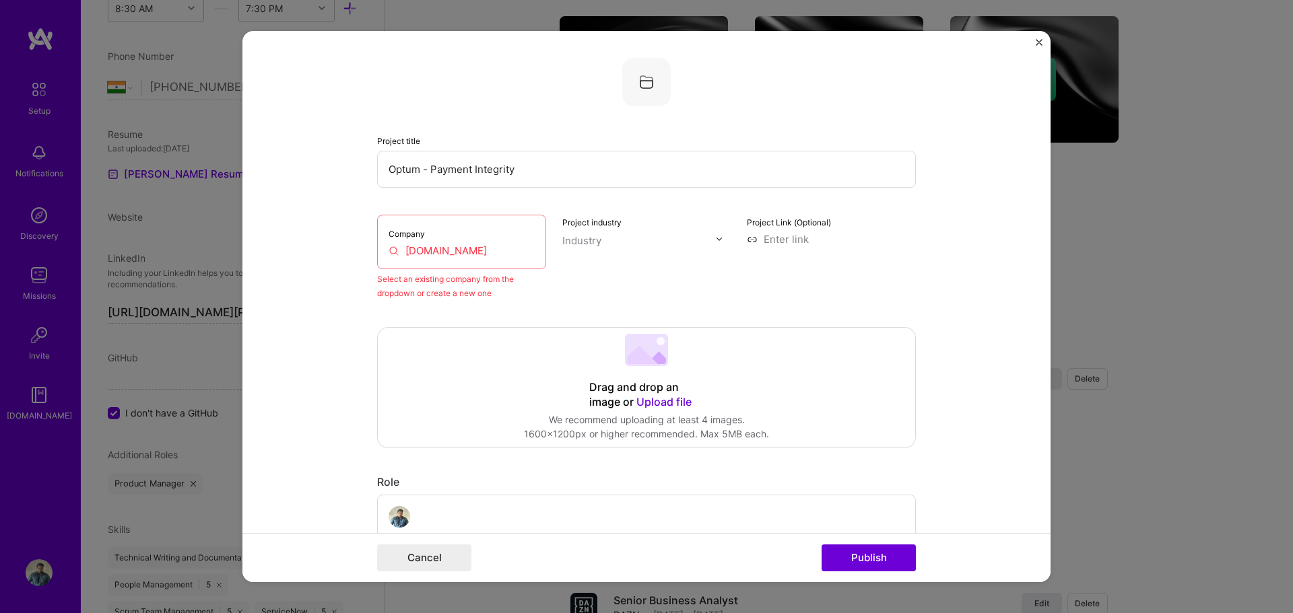
paste input "https://www.optum.com/en/"
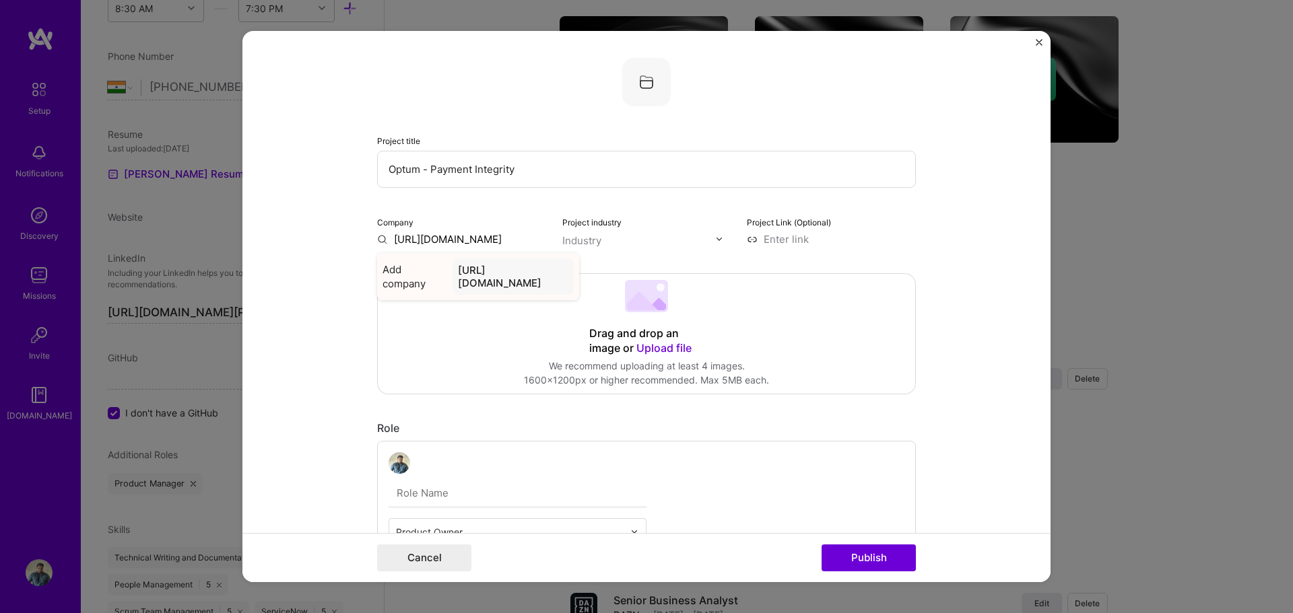
type input "https://www.optum.com/en/"
click at [535, 273] on div "https://www.optum.com/en/" at bounding box center [512, 277] width 121 height 36
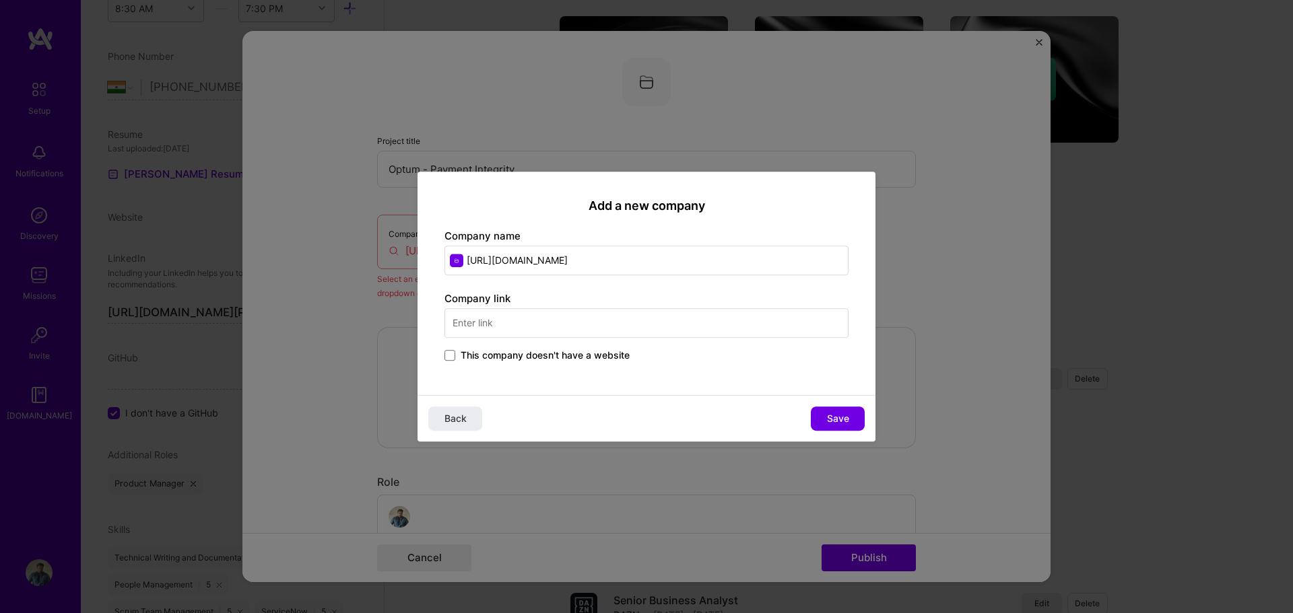
click at [492, 325] on input "text" at bounding box center [646, 323] width 404 height 30
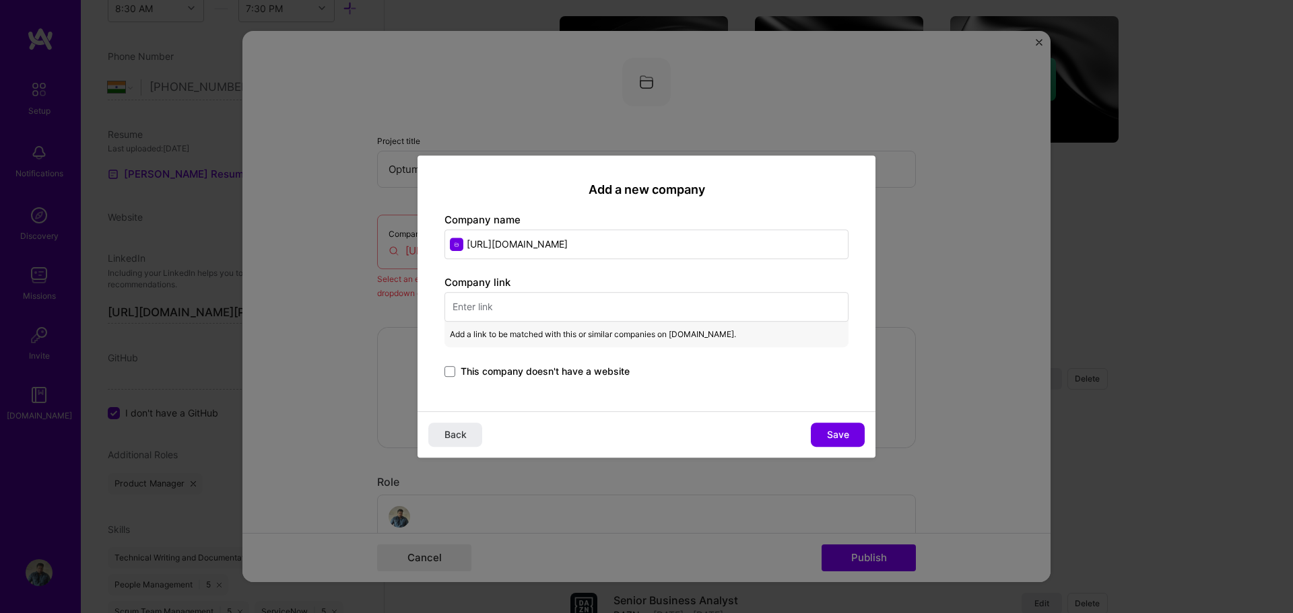
paste input "https://www.optum.com/en/"
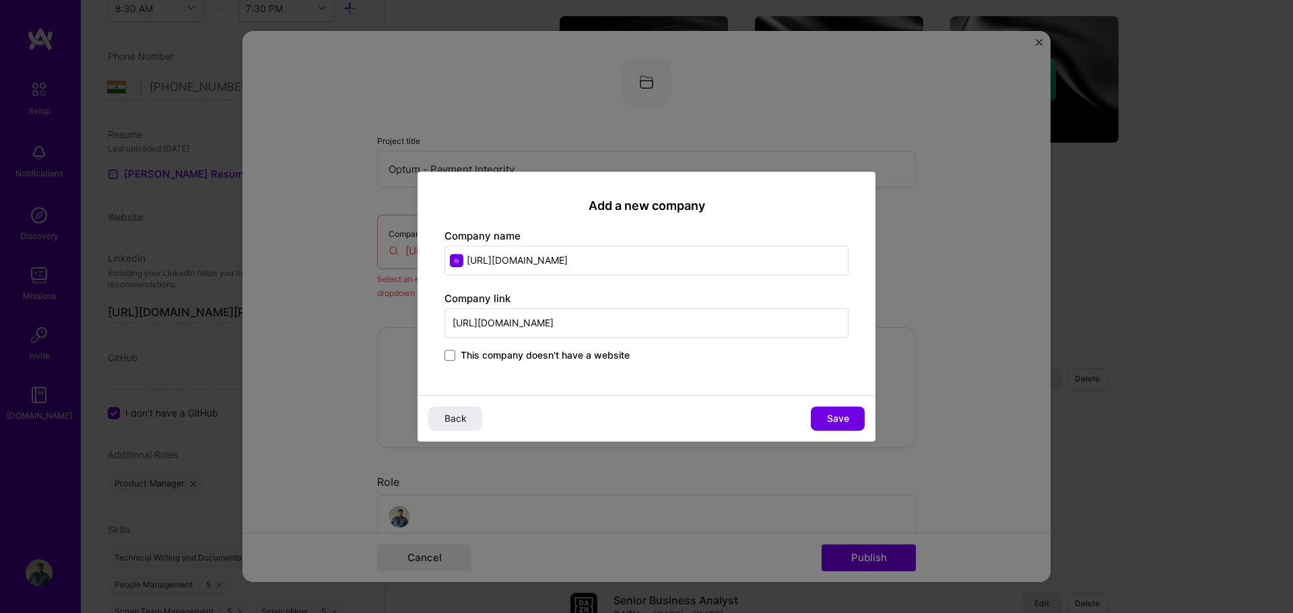
type input "https://www.optum.com/en/"
drag, startPoint x: 609, startPoint y: 263, endPoint x: 444, endPoint y: 254, distance: 165.2
click at [444, 254] on input "https://www.optum.com/en/" at bounding box center [646, 261] width 404 height 30
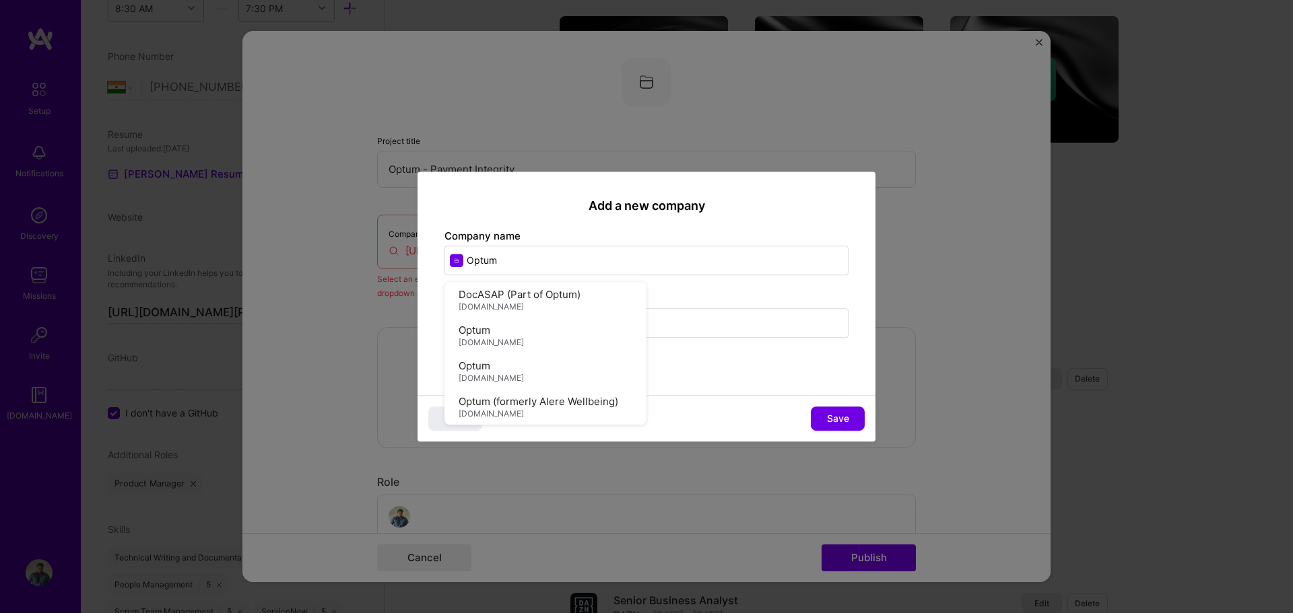
type input "Optum"
click at [542, 219] on div "Add a new company Company name Optum DocASAP (Part of Optum) docasap.com Optum …" at bounding box center [646, 284] width 458 height 224
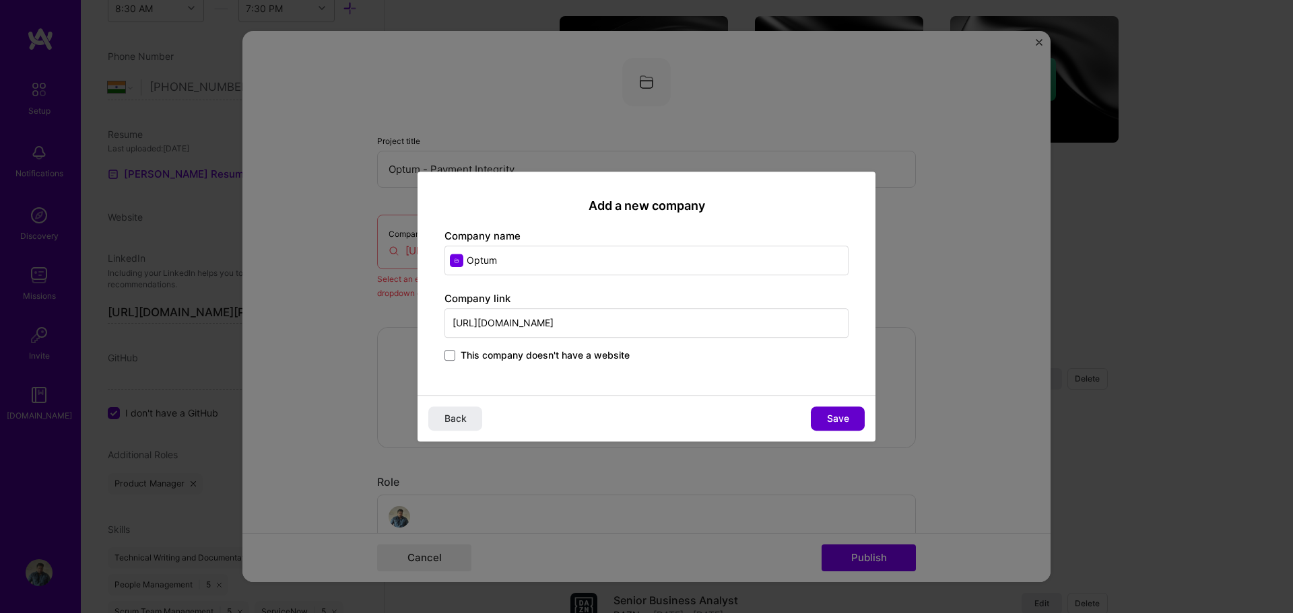
click at [851, 417] on button "Save" at bounding box center [838, 419] width 54 height 24
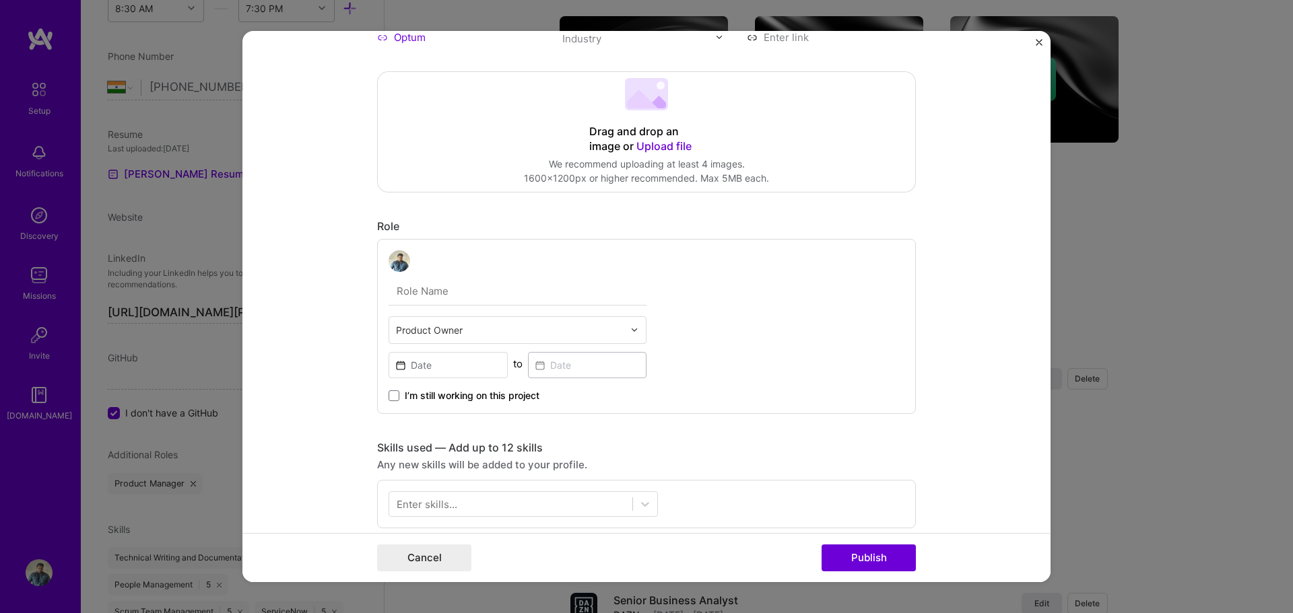
scroll to position [0, 0]
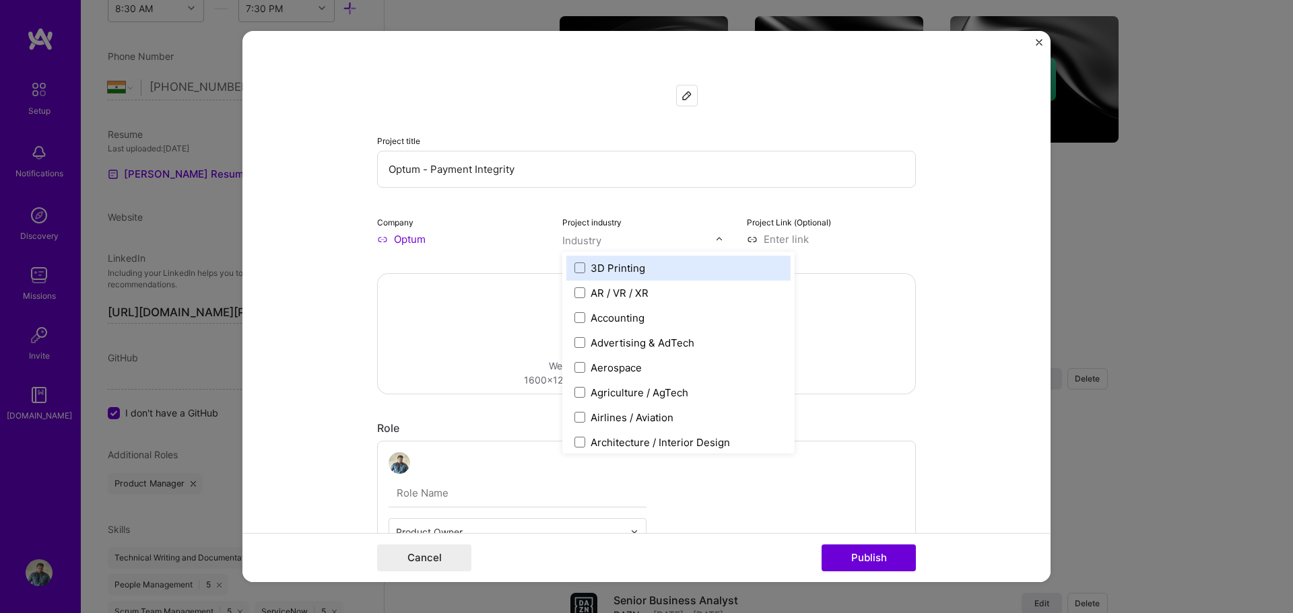
click at [715, 242] on img at bounding box center [719, 239] width 8 height 8
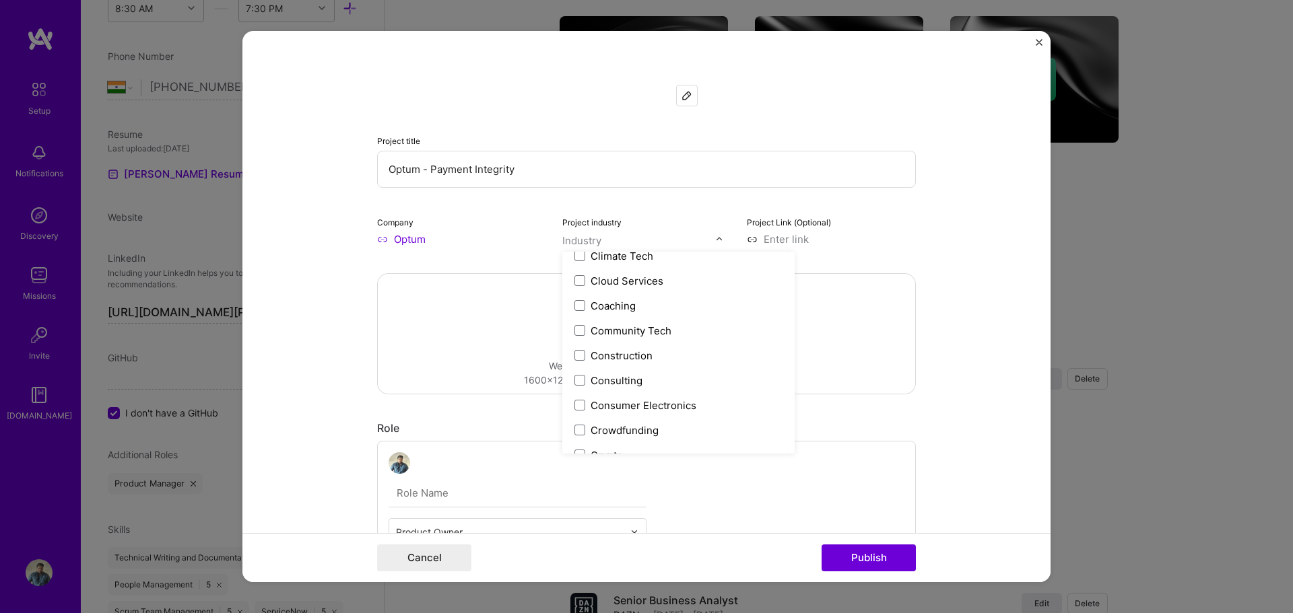
scroll to position [808, 0]
click at [487, 224] on div "Company Optum" at bounding box center [461, 231] width 169 height 32
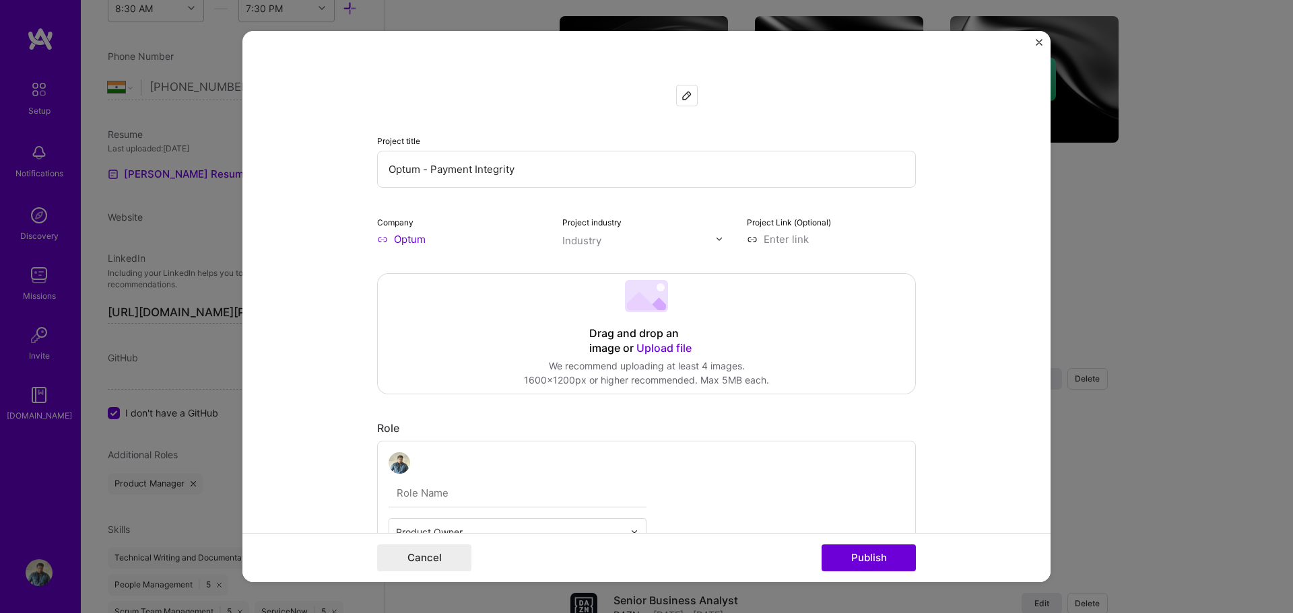
click at [444, 245] on input "Optum" at bounding box center [461, 239] width 169 height 14
drag, startPoint x: 438, startPoint y: 240, endPoint x: 342, endPoint y: 232, distance: 96.6
click at [342, 232] on form "Project title Optum - Payment Integrity Company Optum Project industry Industry…" at bounding box center [646, 307] width 808 height 552
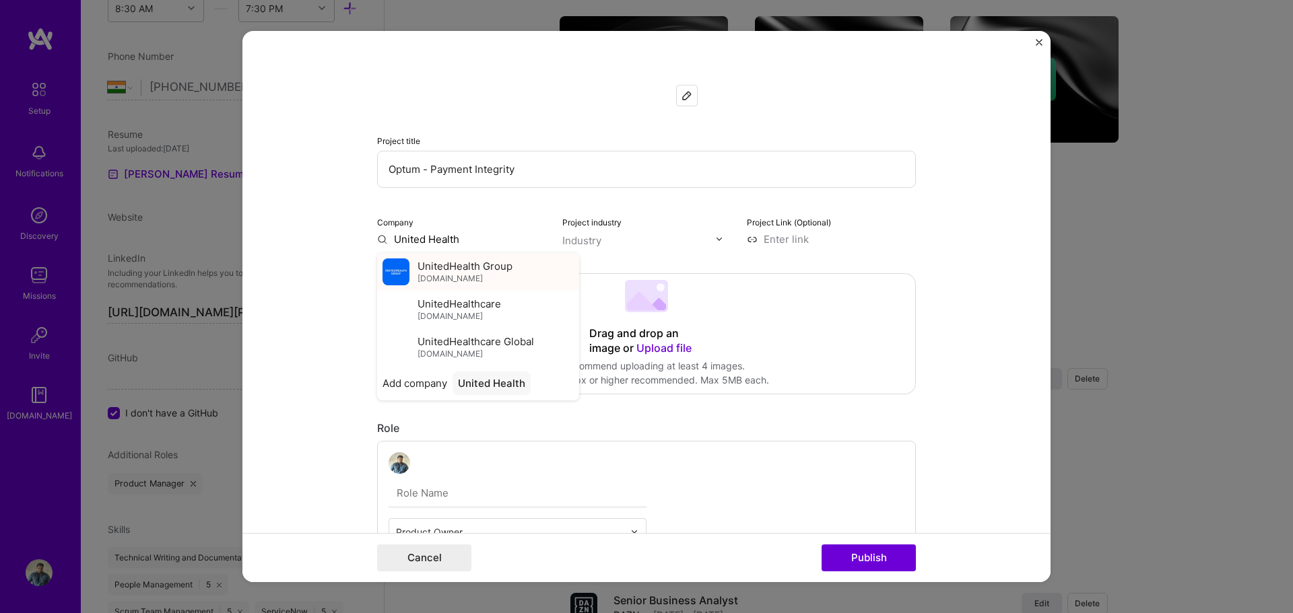
click at [402, 269] on img at bounding box center [395, 272] width 27 height 27
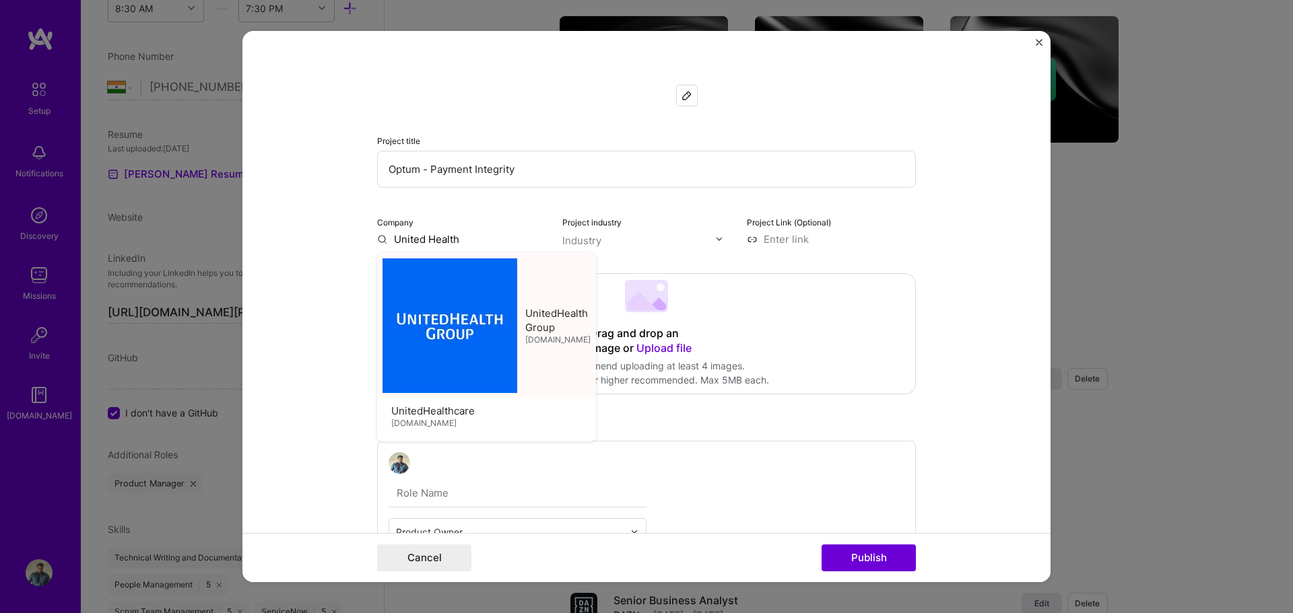
type input "UnitedHealth Group"
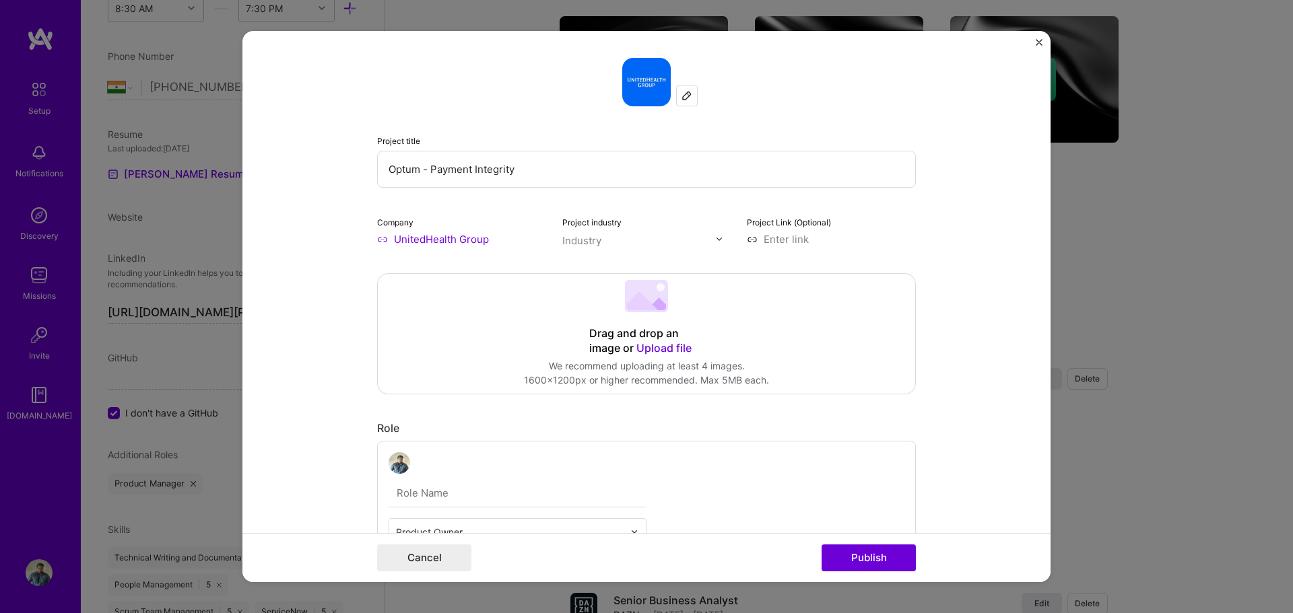
click at [715, 242] on img at bounding box center [719, 239] width 8 height 8
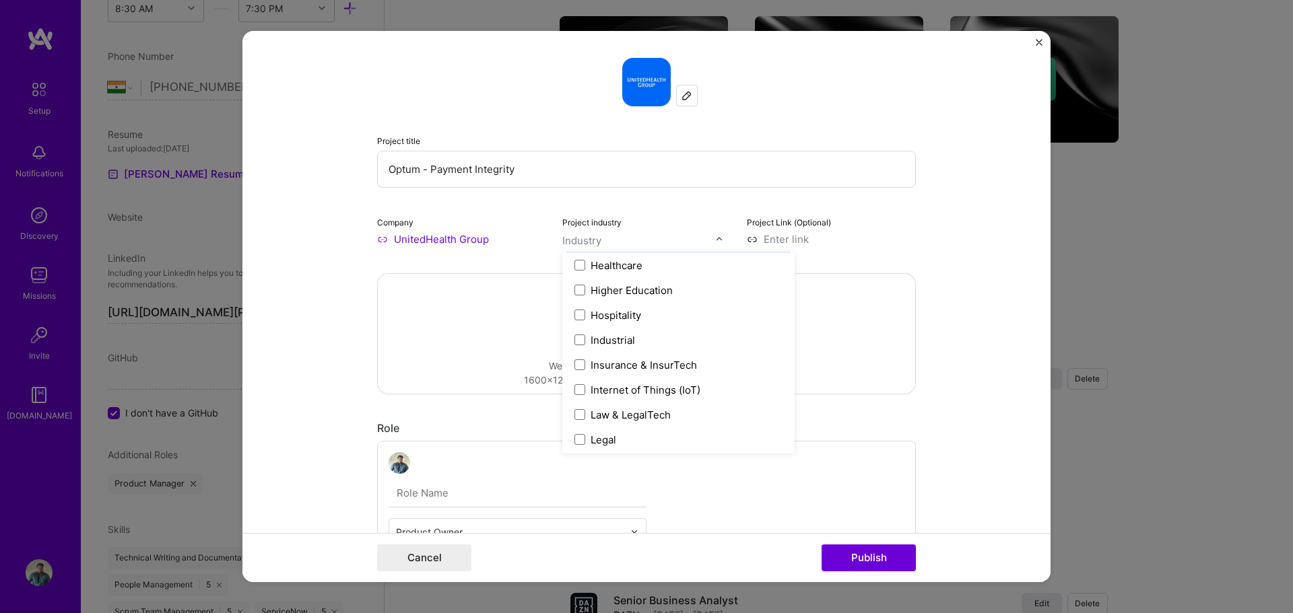
scroll to position [1751, 0]
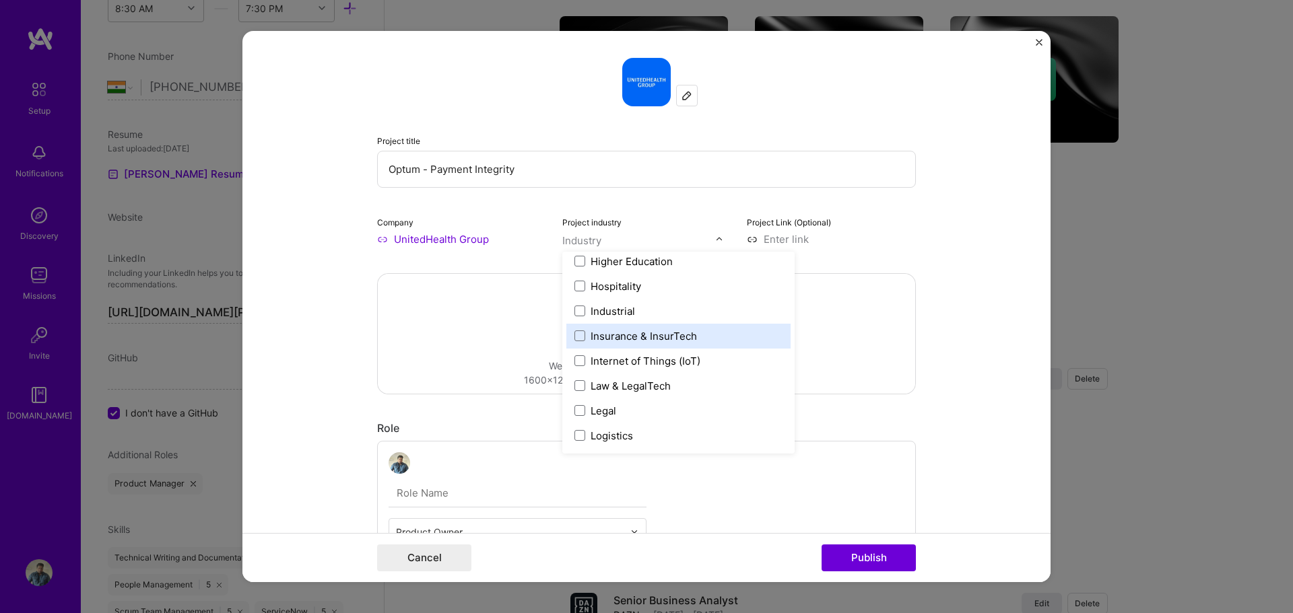
click at [686, 335] on div "Insurance & InsurTech" at bounding box center [644, 336] width 106 height 14
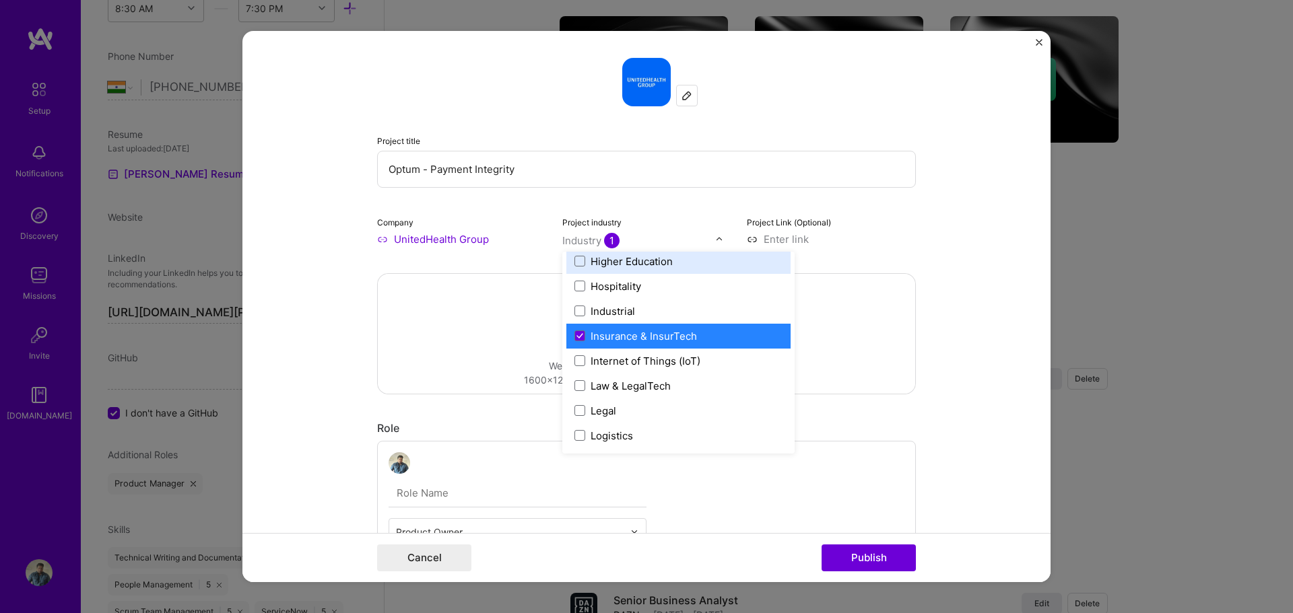
click at [679, 201] on div "Project title Optum - Payment Integrity Company UnitedHealth Group Project indu…" at bounding box center [646, 152] width 539 height 189
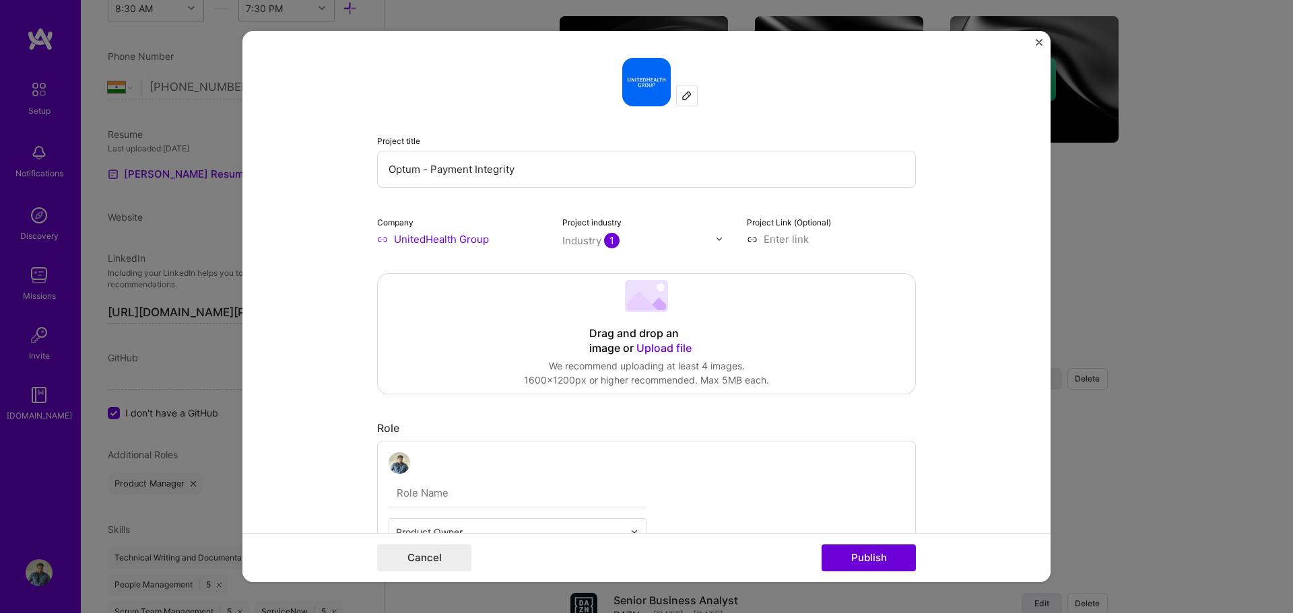
click at [777, 243] on input at bounding box center [831, 239] width 169 height 14
paste input "https://www.optum.com/en/"
type input "https://www.optum.com/en/"
click at [966, 254] on form "Project title Optum - Payment Integrity Company UnitedHealth Group Project indu…" at bounding box center [646, 307] width 808 height 552
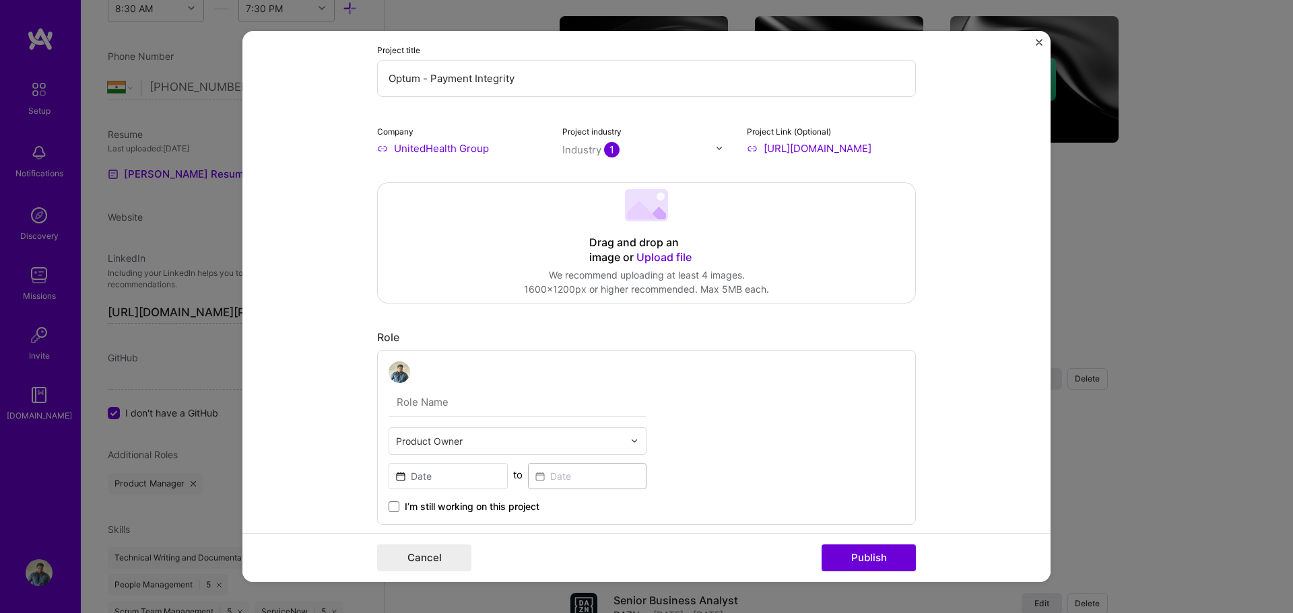
scroll to position [135, 0]
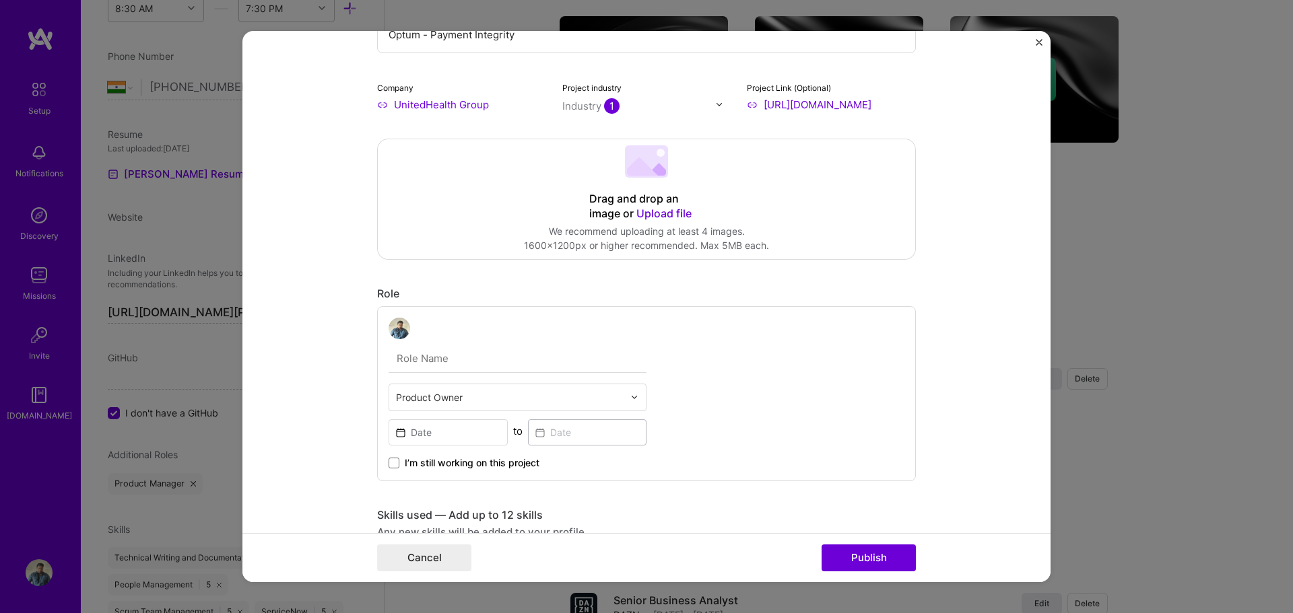
click at [450, 362] on input "text" at bounding box center [518, 359] width 258 height 28
type input "Senior Business Analyst"
click at [773, 349] on div "Senior Business Analyst Product Owner to I’m still working on this project" at bounding box center [646, 393] width 539 height 175
click at [491, 436] on input at bounding box center [448, 432] width 119 height 26
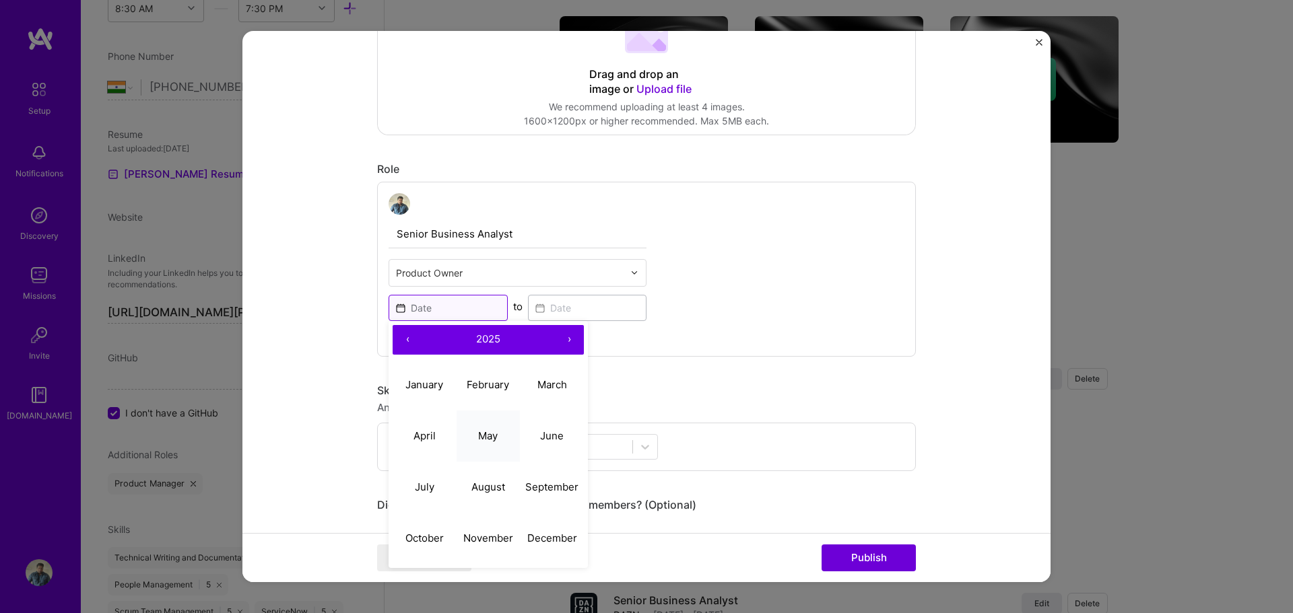
scroll to position [269, 0]
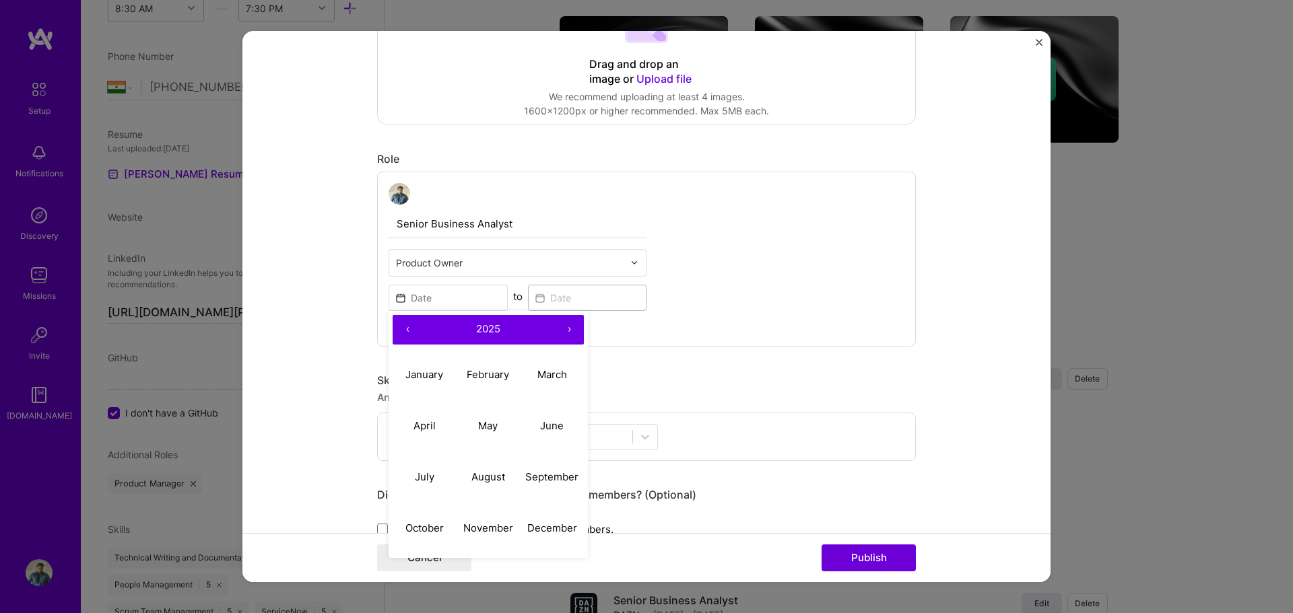
click at [405, 331] on button "‹" at bounding box center [408, 330] width 30 height 30
click at [496, 524] on abbr "November" at bounding box center [488, 528] width 50 height 13
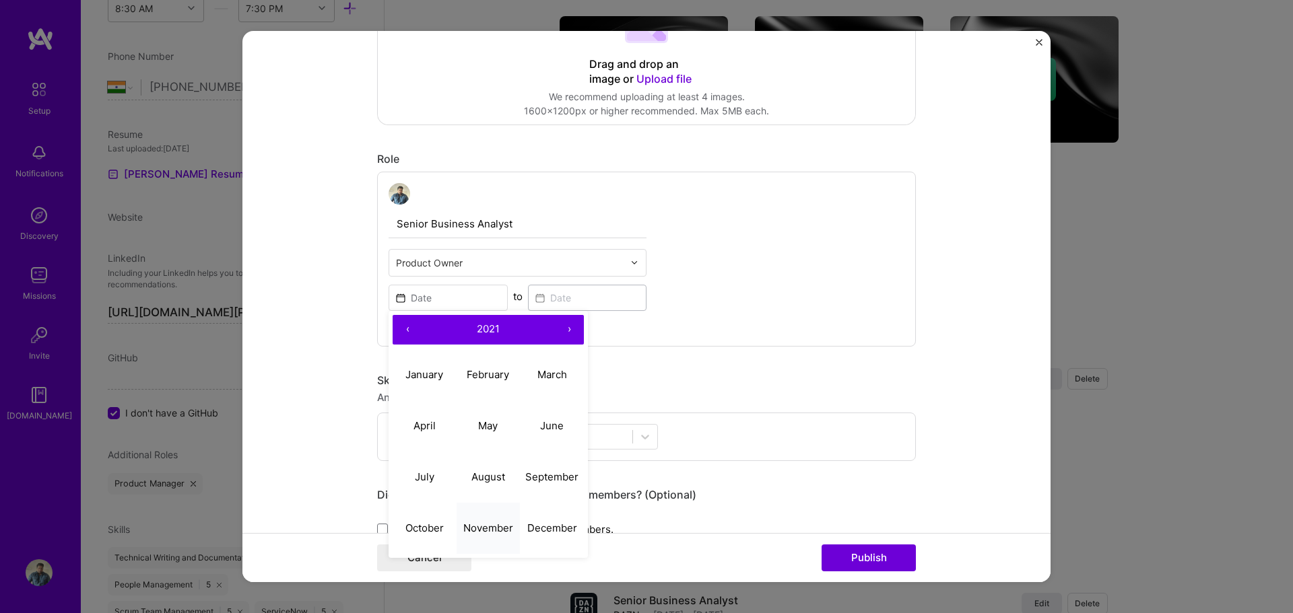
type input "Nov, 2021"
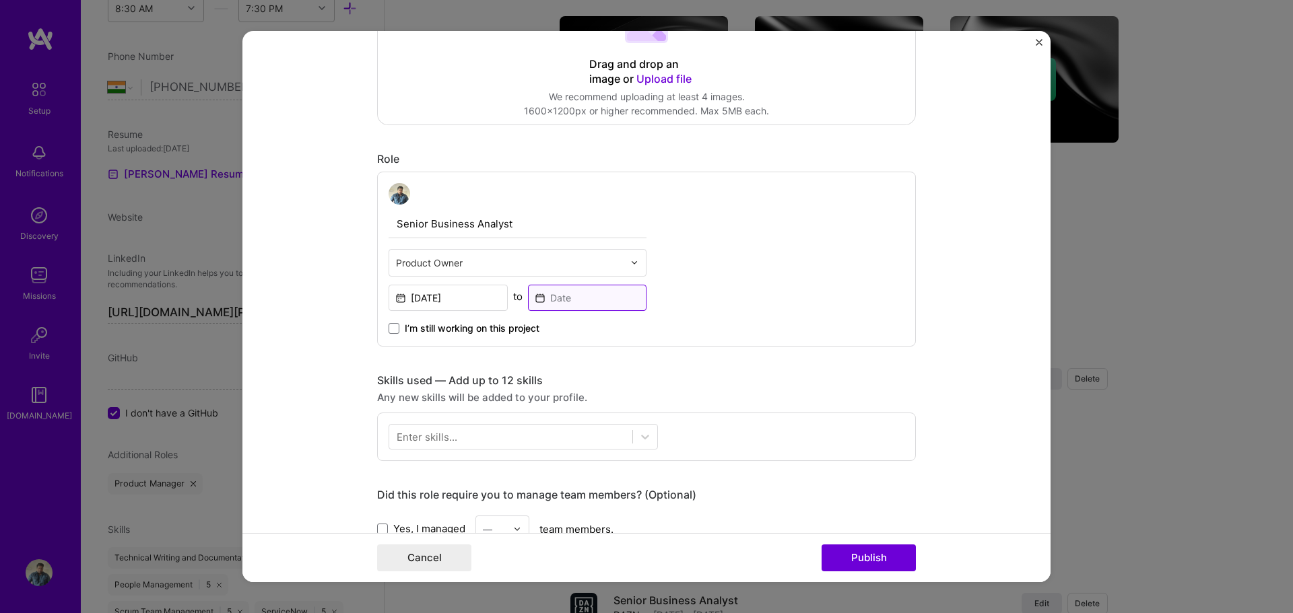
click at [581, 295] on input at bounding box center [587, 298] width 119 height 26
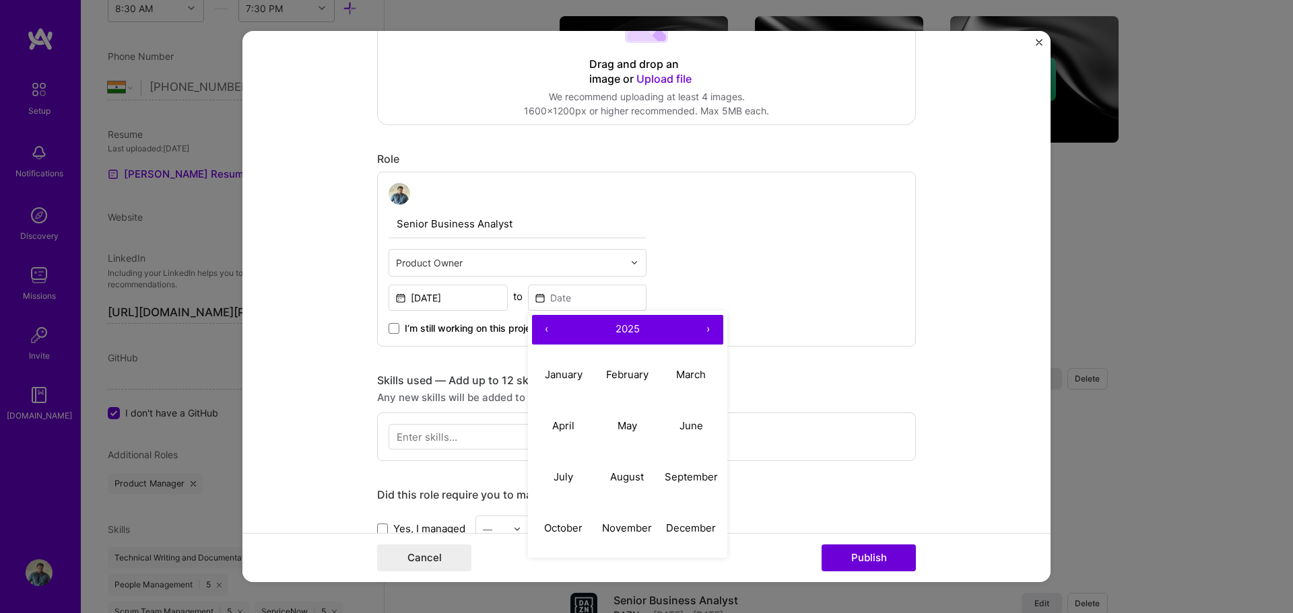
click at [544, 327] on button "‹" at bounding box center [547, 330] width 30 height 30
click at [624, 480] on abbr "August" at bounding box center [627, 477] width 34 height 13
type input "Aug, 2022"
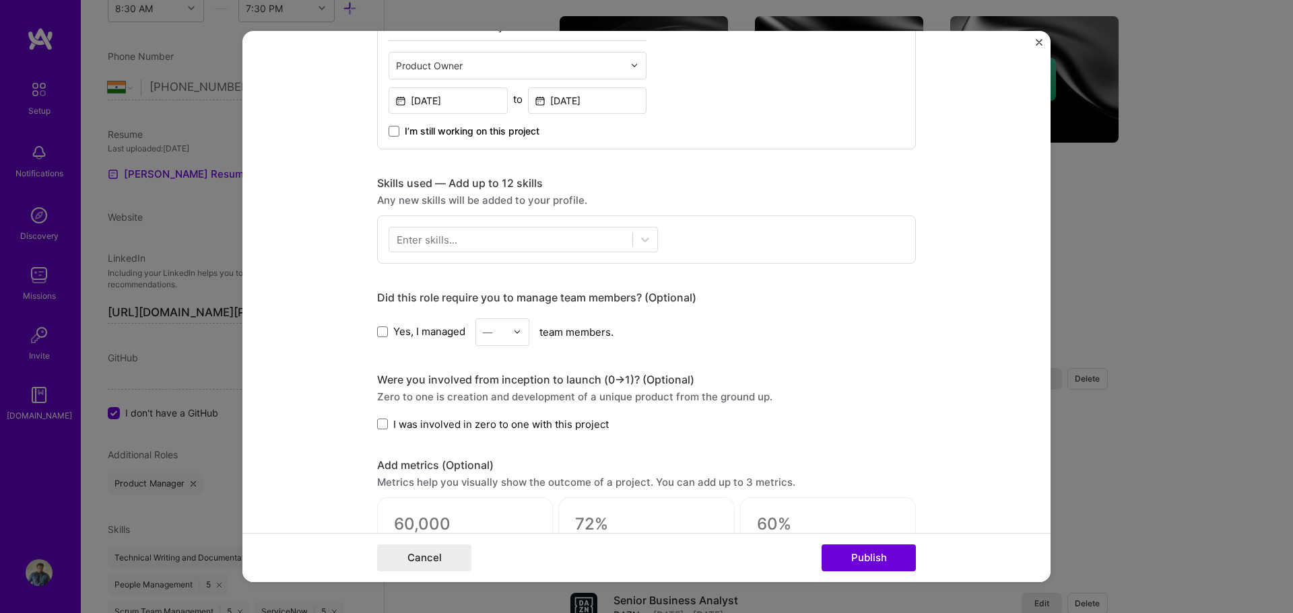
scroll to position [471, 0]
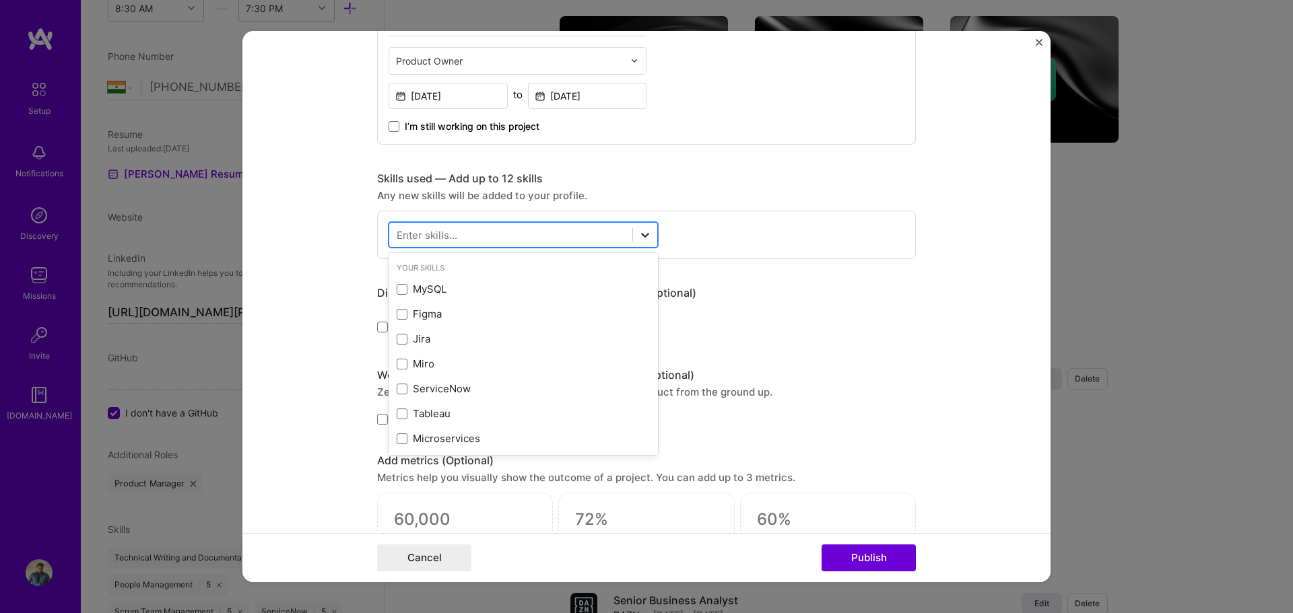
click at [638, 230] on icon at bounding box center [644, 234] width 13 height 13
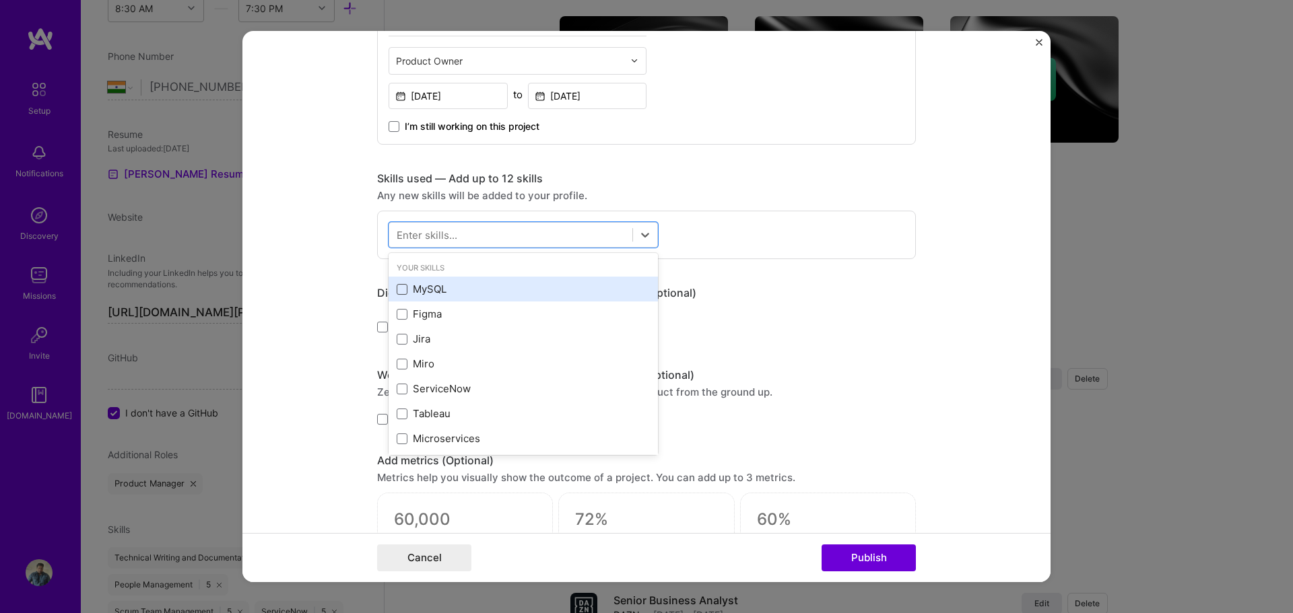
click at [397, 292] on span at bounding box center [402, 289] width 11 height 11
click at [0, 0] on input "checkbox" at bounding box center [0, 0] width 0 height 0
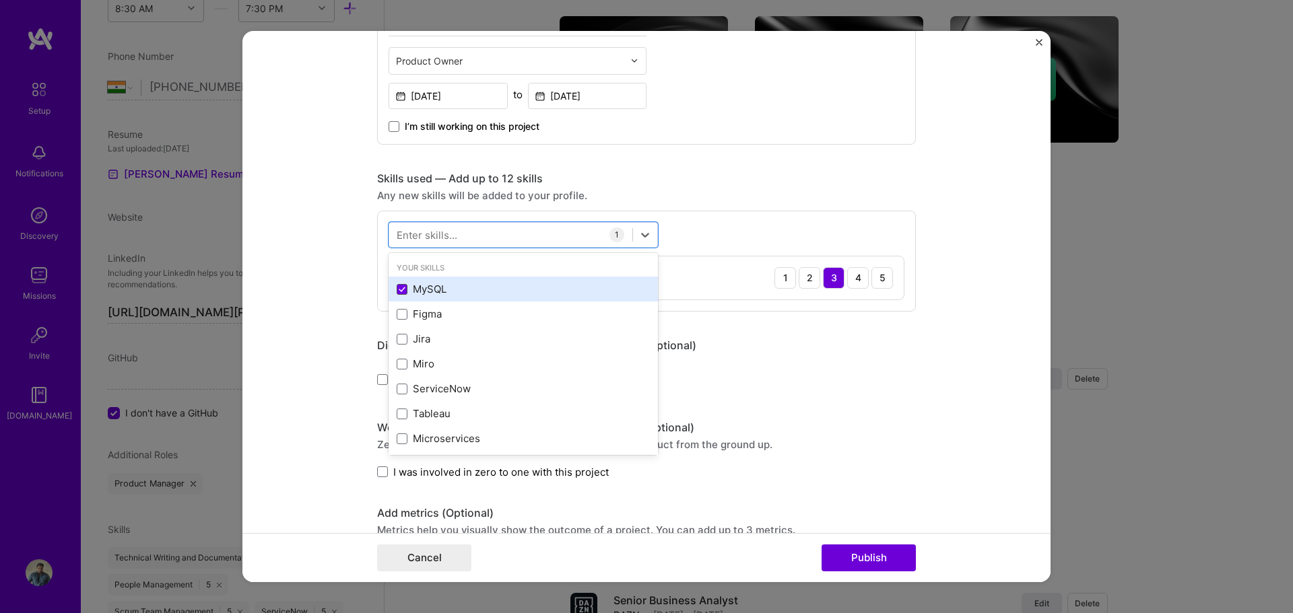
click at [398, 285] on span at bounding box center [402, 289] width 11 height 11
click at [0, 0] on input "checkbox" at bounding box center [0, 0] width 0 height 0
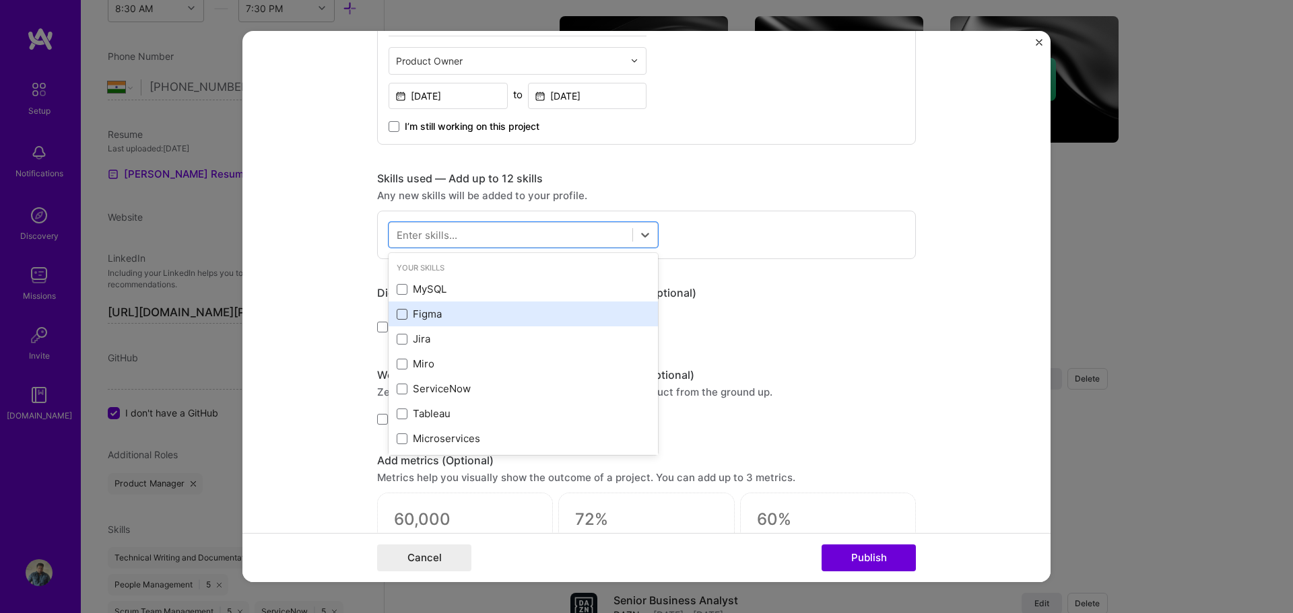
click at [399, 312] on span at bounding box center [402, 314] width 11 height 11
click at [0, 0] on input "checkbox" at bounding box center [0, 0] width 0 height 0
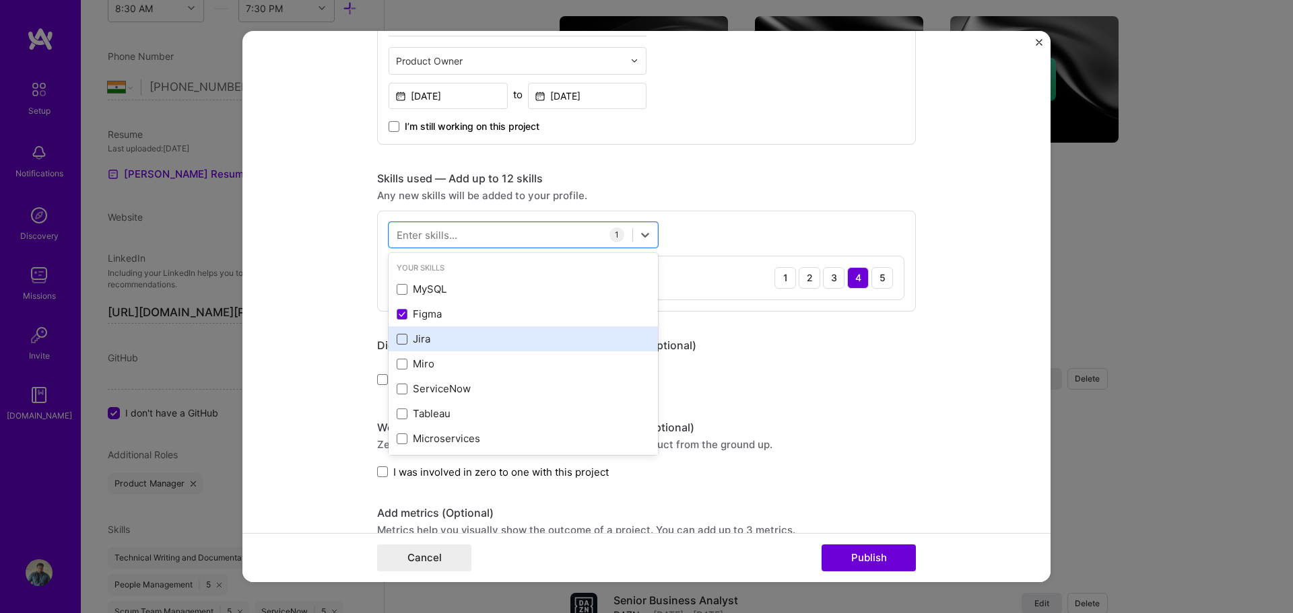
click at [397, 343] on span at bounding box center [402, 339] width 11 height 11
click at [0, 0] on input "checkbox" at bounding box center [0, 0] width 0 height 0
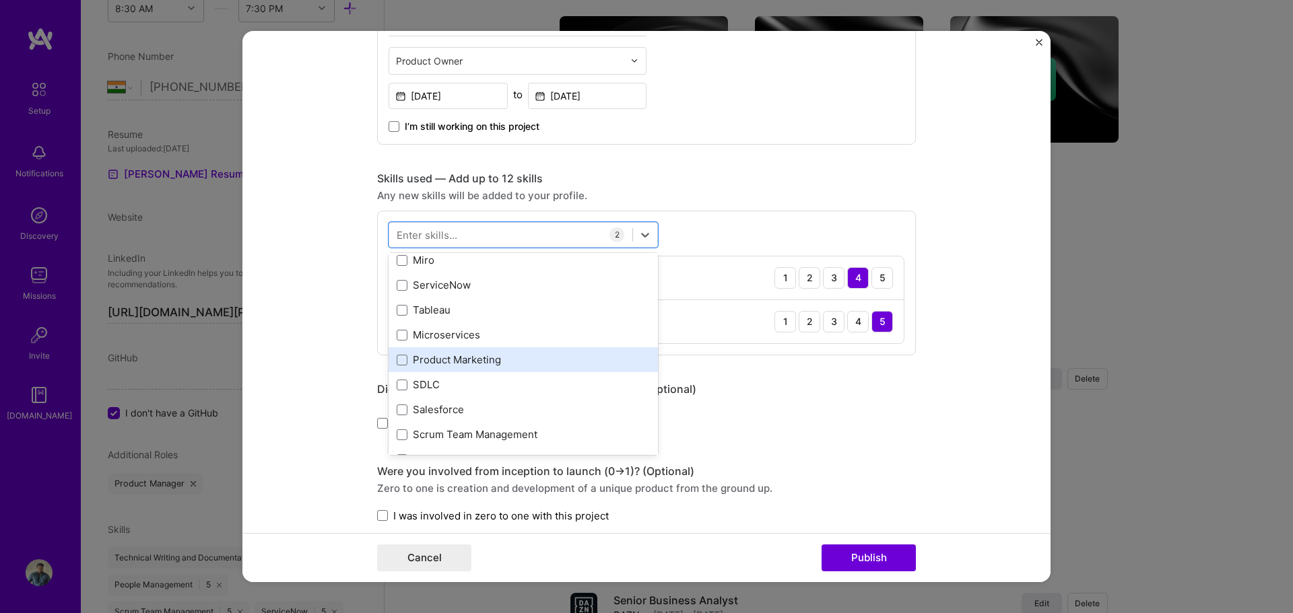
scroll to position [135, 0]
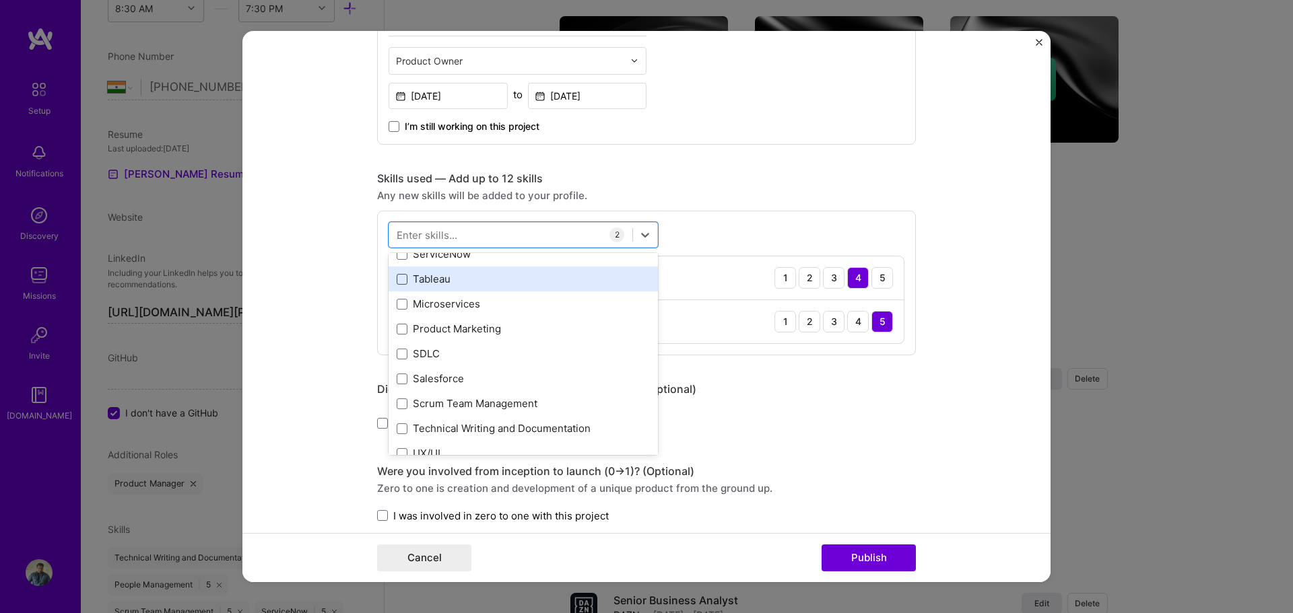
click at [397, 279] on span at bounding box center [402, 279] width 11 height 11
click at [0, 0] on input "checkbox" at bounding box center [0, 0] width 0 height 0
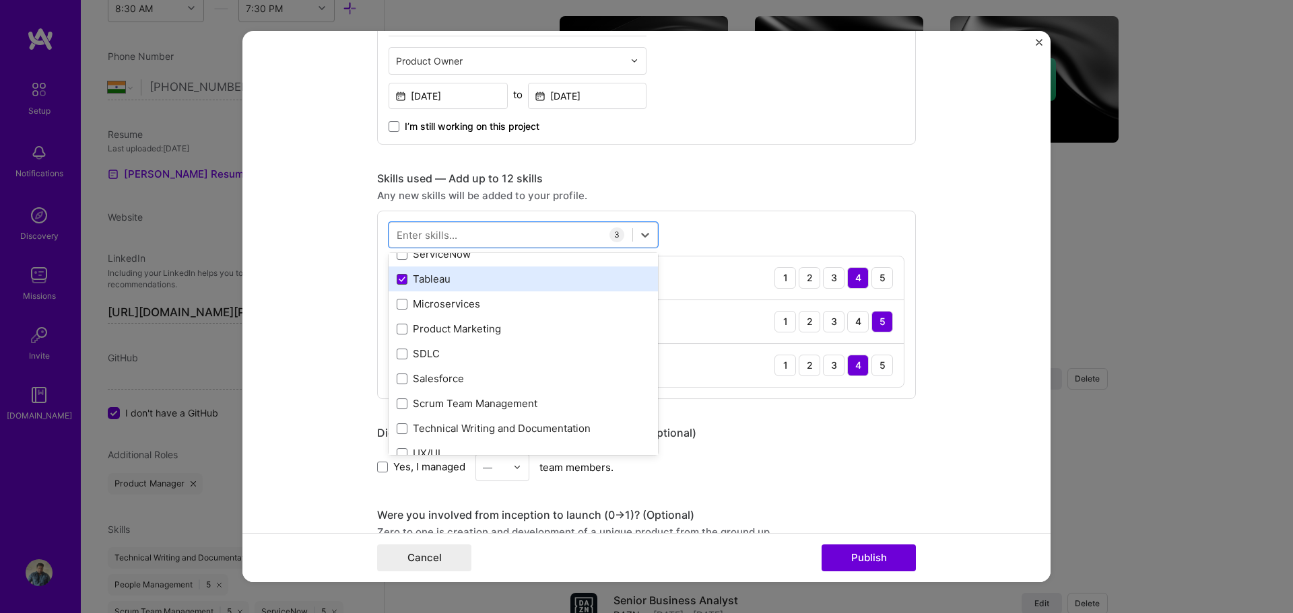
click at [398, 274] on span at bounding box center [402, 279] width 11 height 11
click at [0, 0] on input "checkbox" at bounding box center [0, 0] width 0 height 0
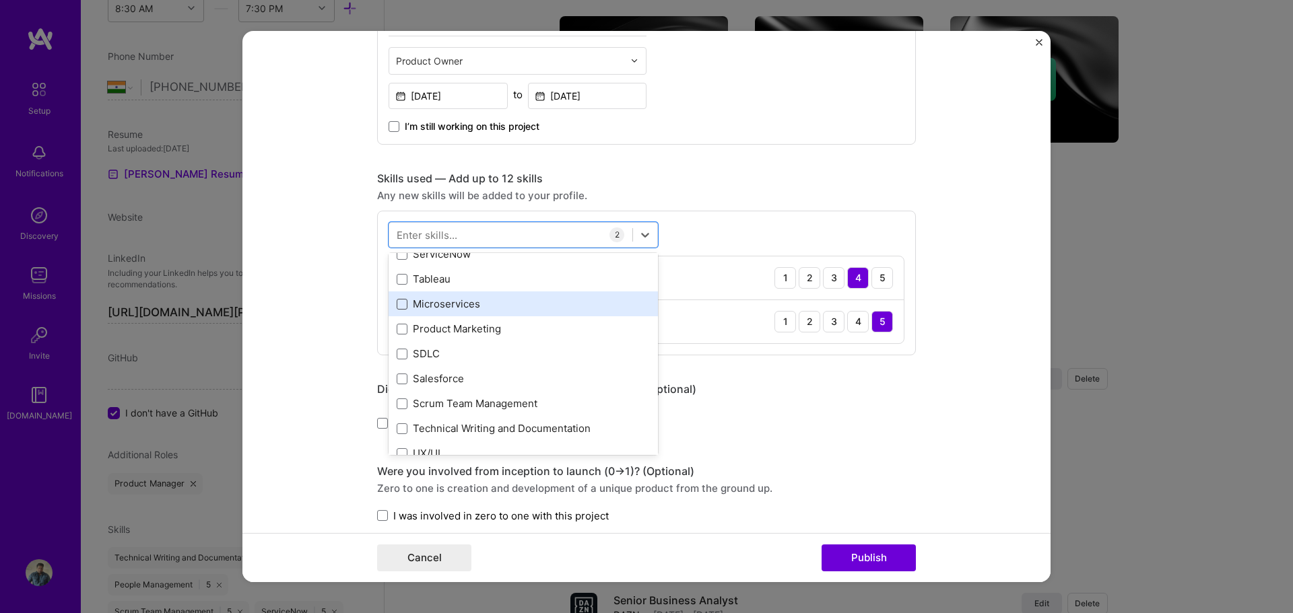
click at [400, 300] on span at bounding box center [402, 304] width 11 height 11
click at [0, 0] on input "checkbox" at bounding box center [0, 0] width 0 height 0
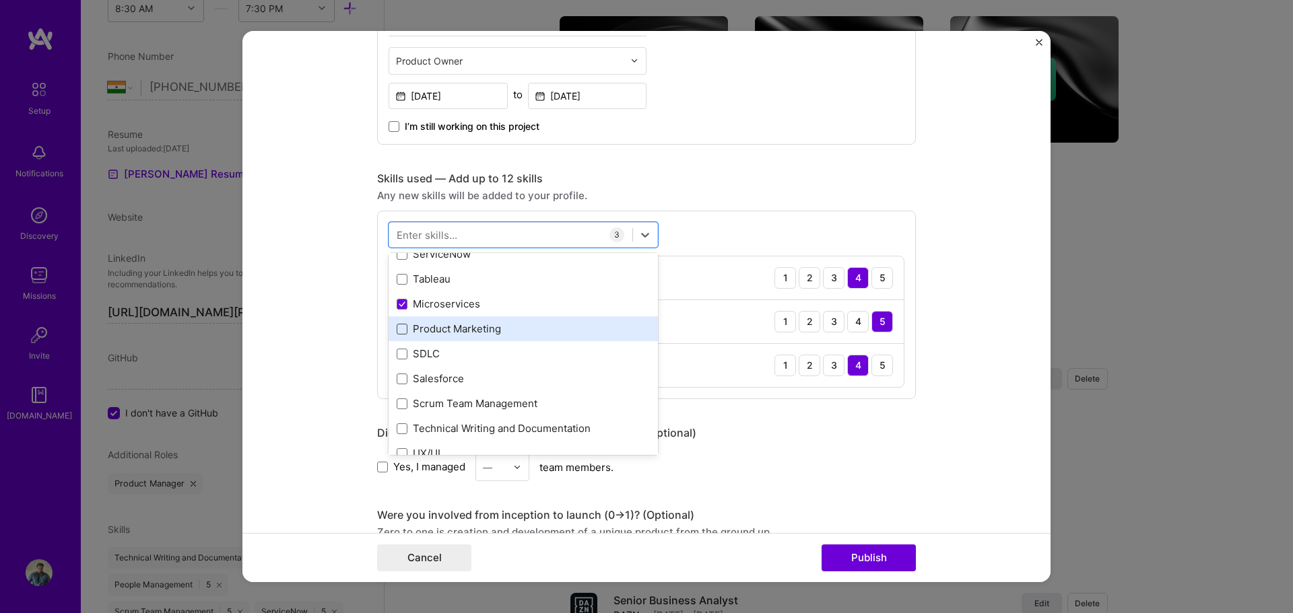
click at [397, 329] on span at bounding box center [402, 329] width 11 height 11
click at [0, 0] on input "checkbox" at bounding box center [0, 0] width 0 height 0
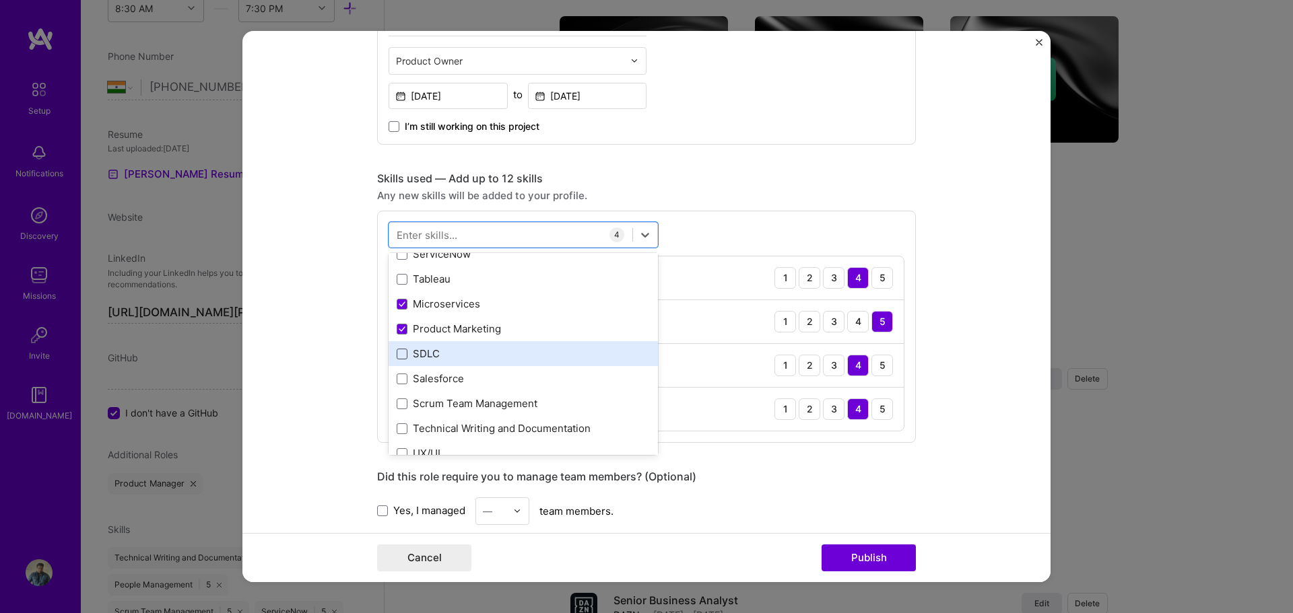
click at [397, 354] on span at bounding box center [402, 354] width 11 height 11
click at [0, 0] on input "checkbox" at bounding box center [0, 0] width 0 height 0
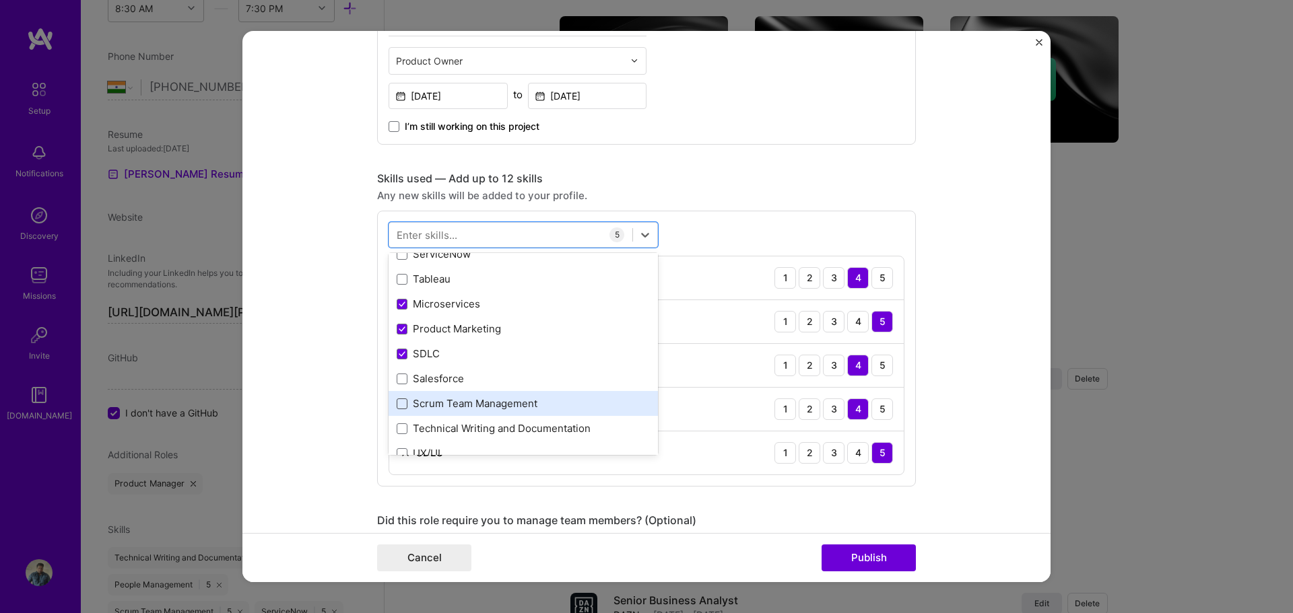
click at [398, 405] on span at bounding box center [402, 404] width 11 height 11
click at [0, 0] on input "checkbox" at bounding box center [0, 0] width 0 height 0
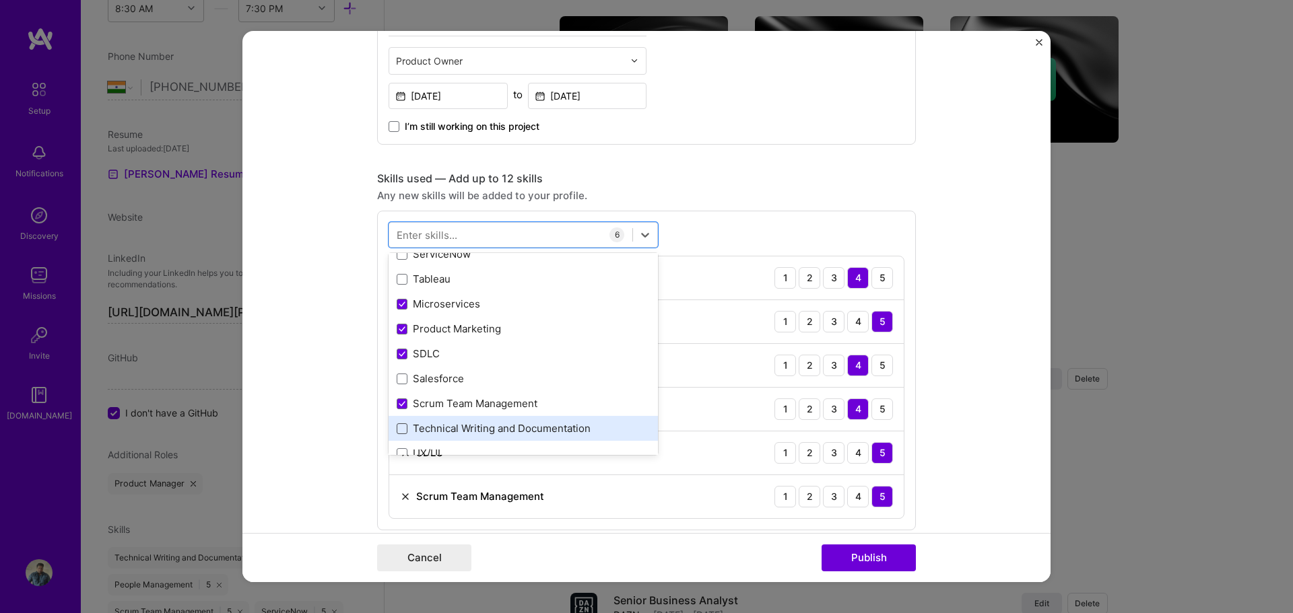
click at [397, 430] on span at bounding box center [402, 429] width 11 height 11
click at [0, 0] on input "checkbox" at bounding box center [0, 0] width 0 height 0
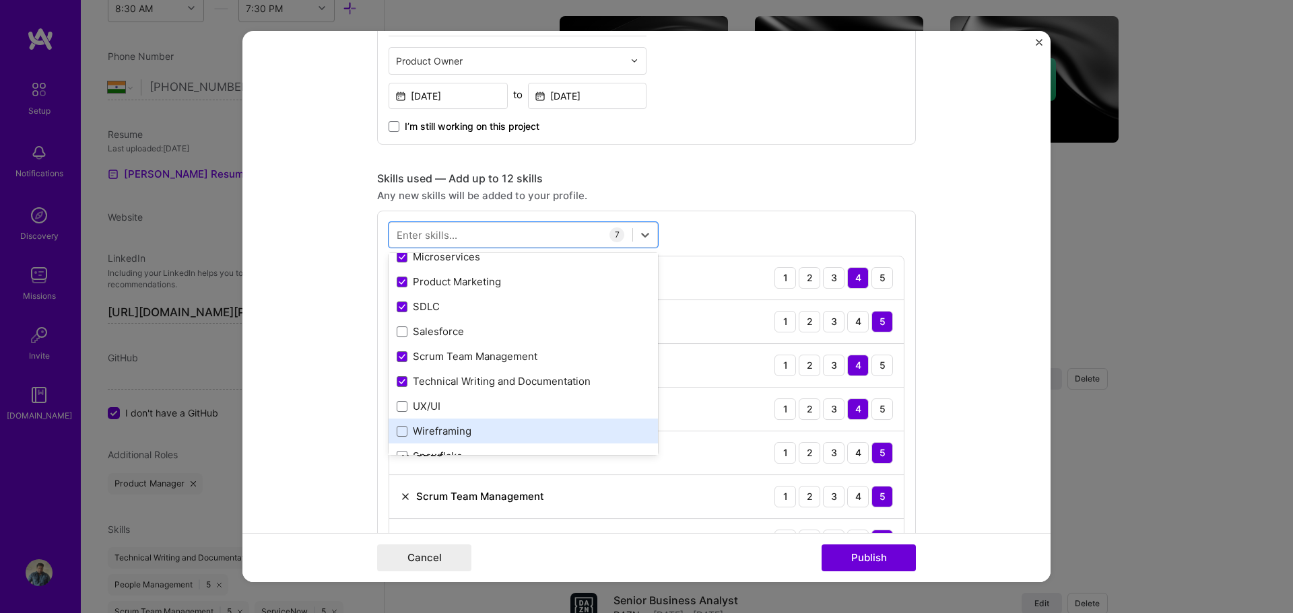
scroll to position [202, 0]
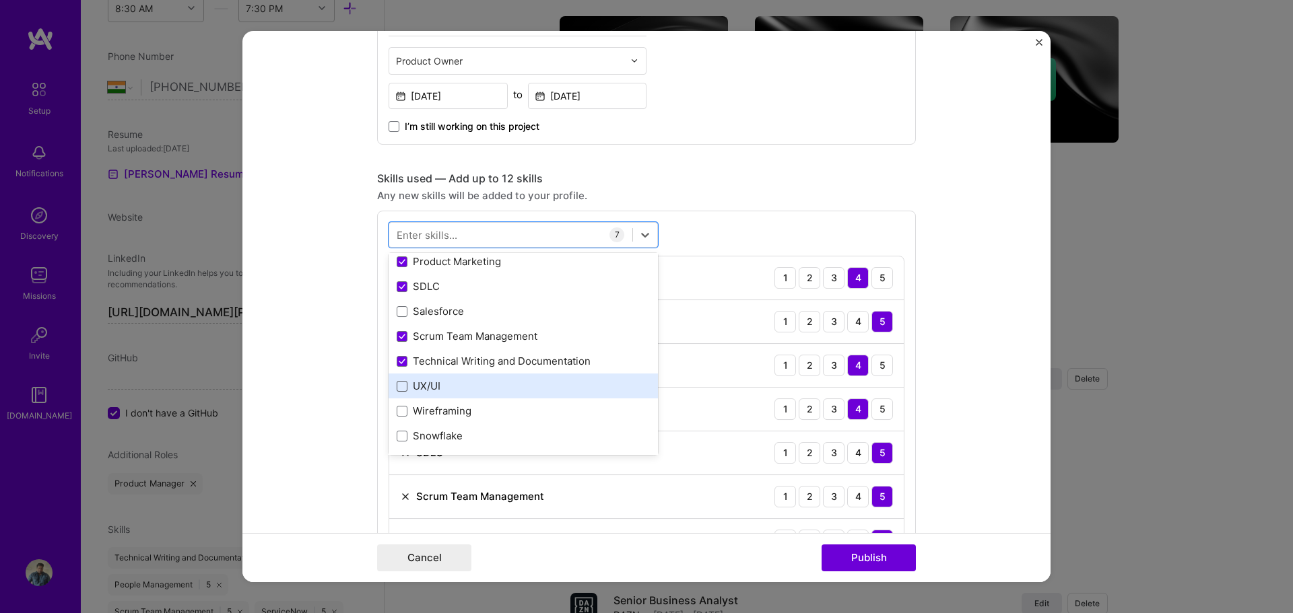
click at [400, 387] on span at bounding box center [402, 386] width 11 height 11
click at [0, 0] on input "checkbox" at bounding box center [0, 0] width 0 height 0
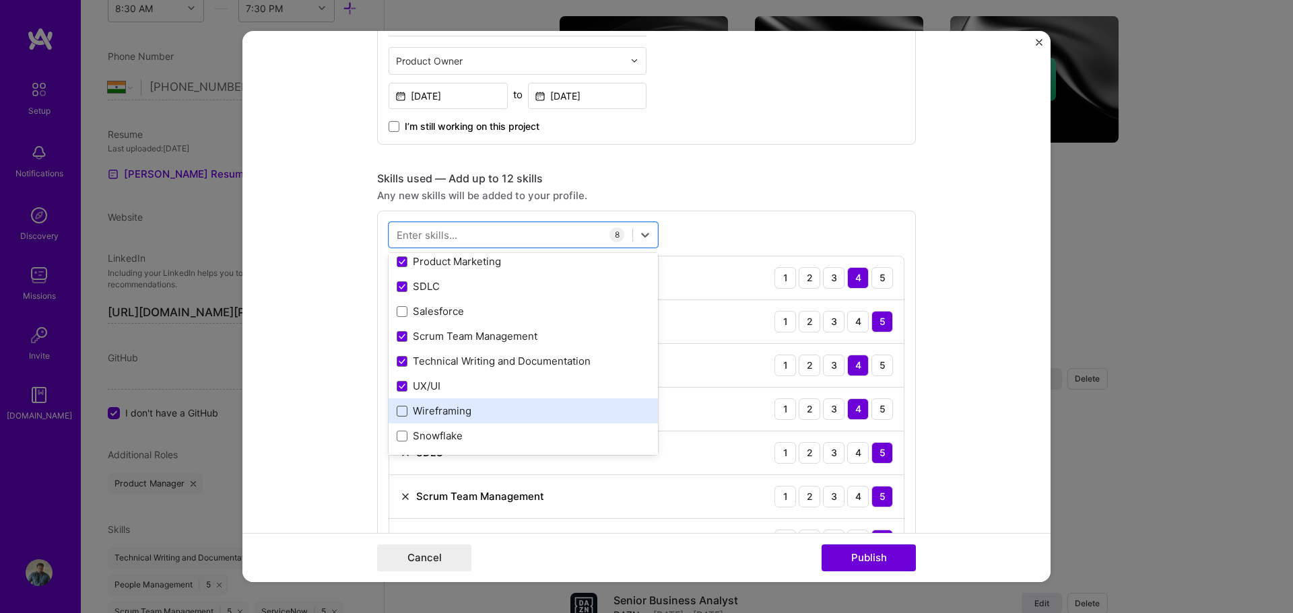
click at [400, 414] on span at bounding box center [402, 411] width 11 height 11
click at [0, 0] on input "checkbox" at bounding box center [0, 0] width 0 height 0
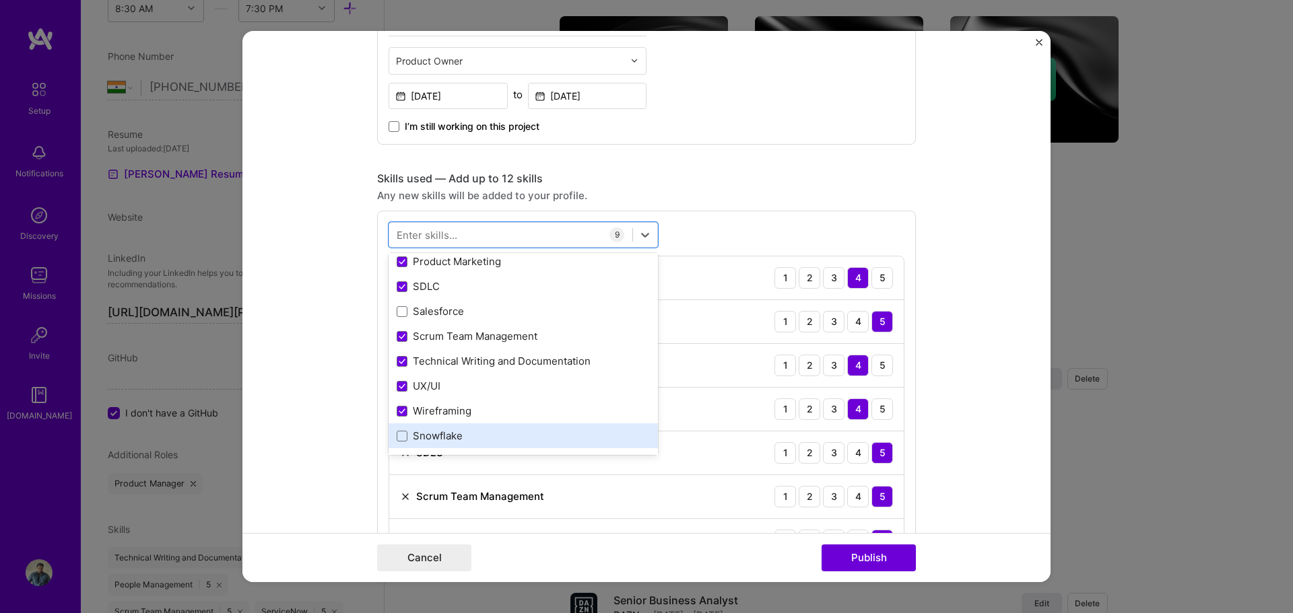
click at [401, 434] on span at bounding box center [402, 436] width 11 height 11
click at [0, 0] on input "checkbox" at bounding box center [0, 0] width 0 height 0
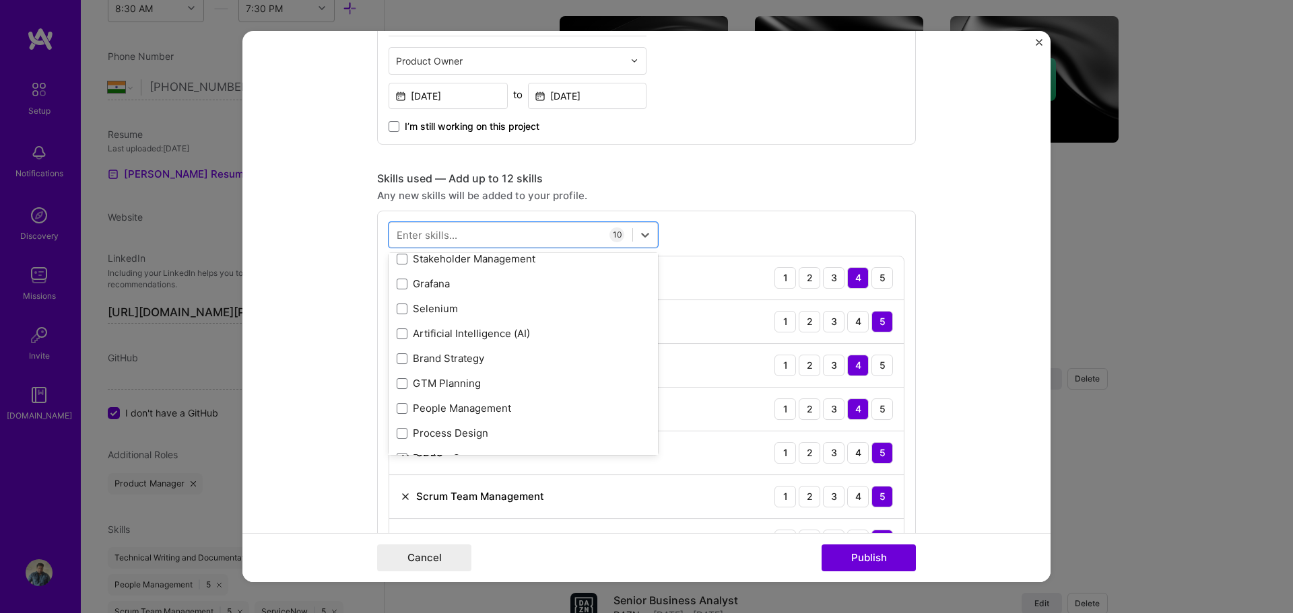
scroll to position [337, 0]
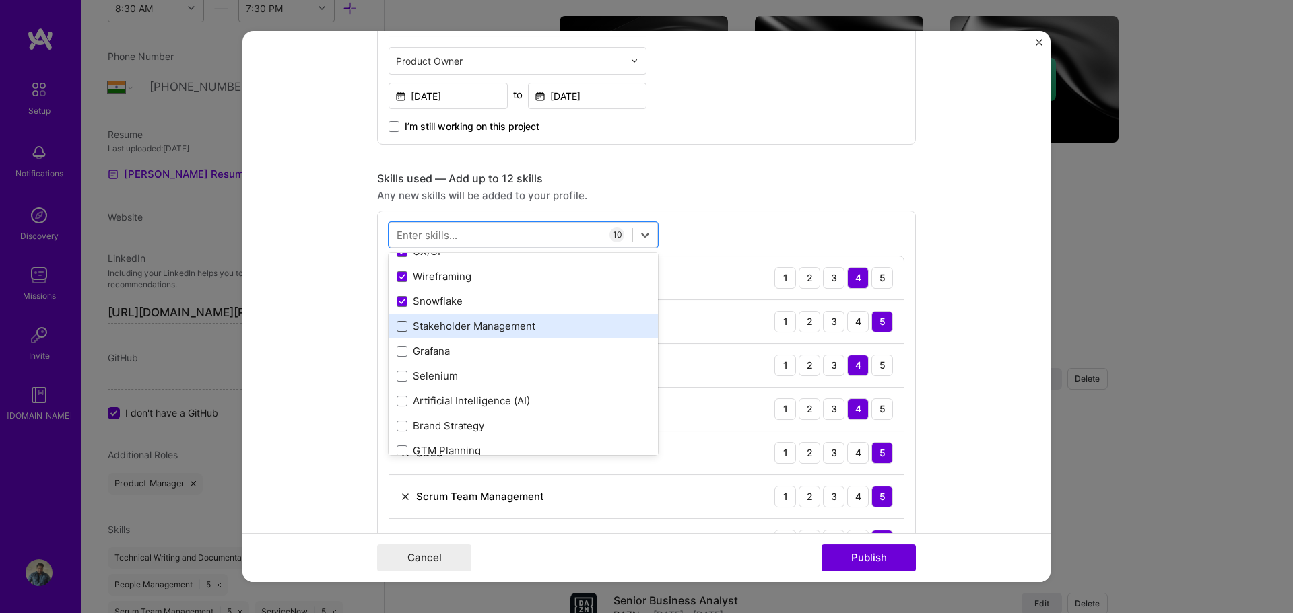
click at [397, 324] on span at bounding box center [402, 326] width 11 height 11
click at [0, 0] on input "checkbox" at bounding box center [0, 0] width 0 height 0
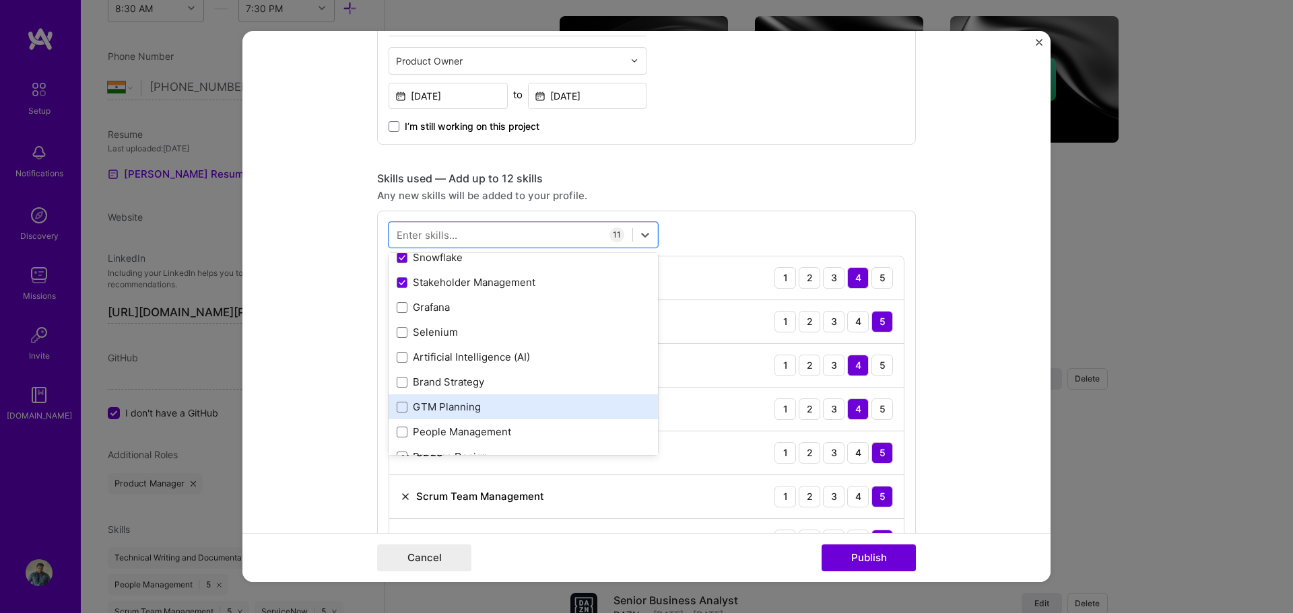
scroll to position [404, 0]
click at [397, 411] on span at bounding box center [402, 408] width 11 height 11
click at [0, 0] on input "checkbox" at bounding box center [0, 0] width 0 height 0
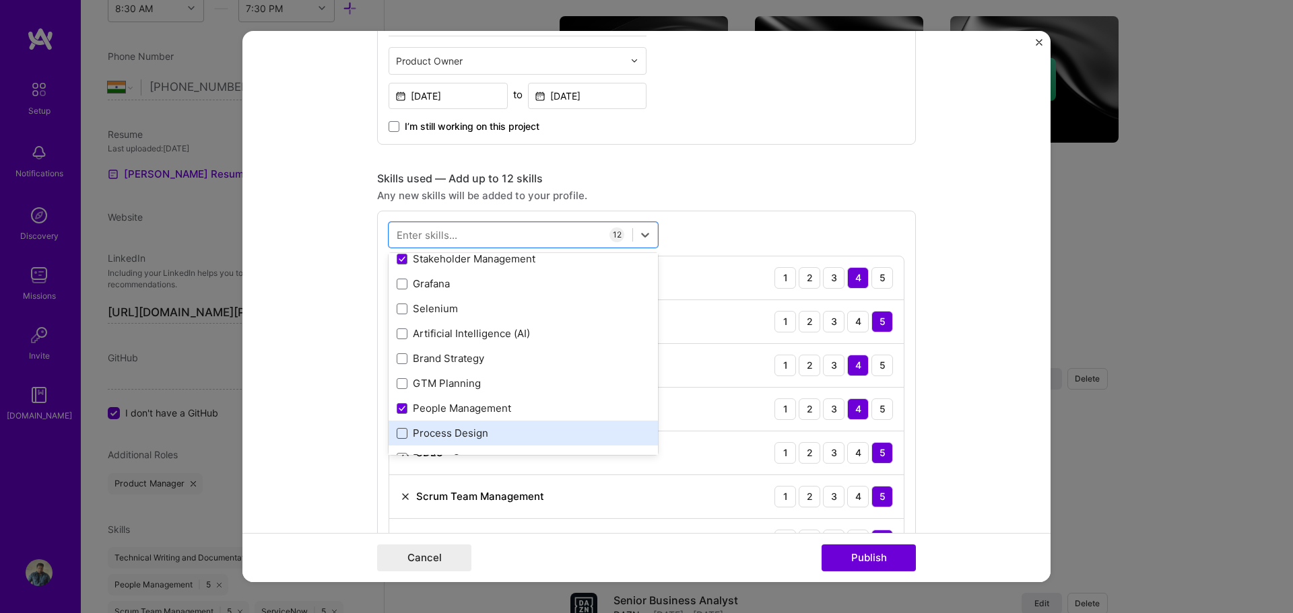
click at [397, 432] on span at bounding box center [402, 433] width 11 height 11
click at [0, 0] on input "checkbox" at bounding box center [0, 0] width 0 height 0
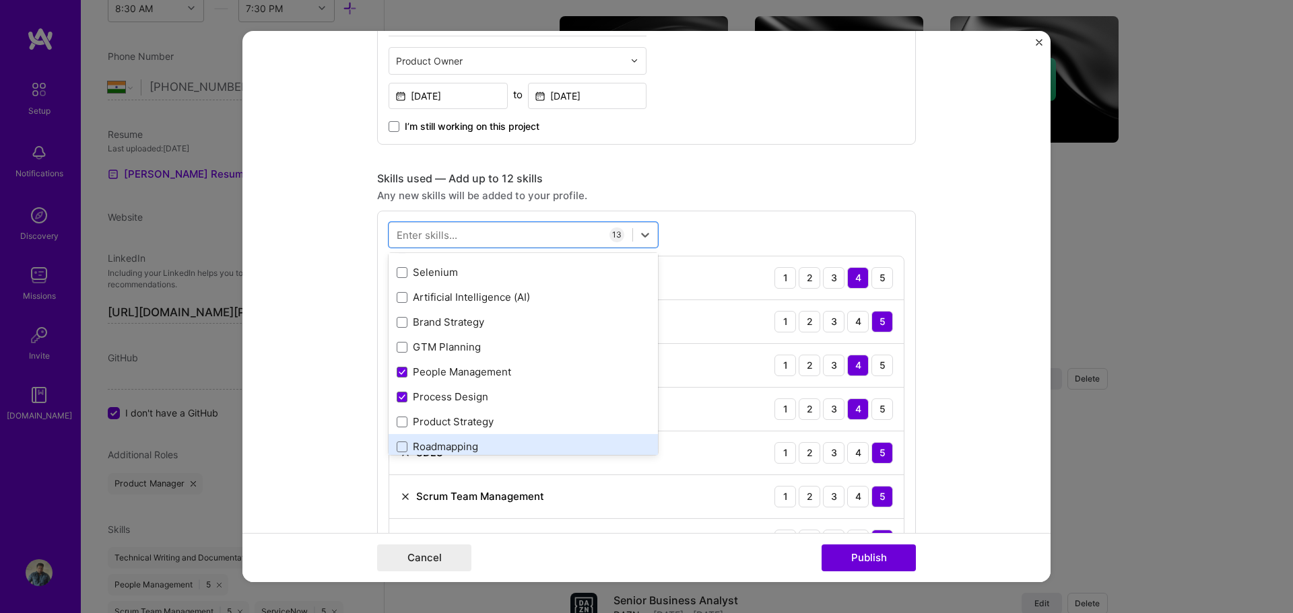
scroll to position [471, 0]
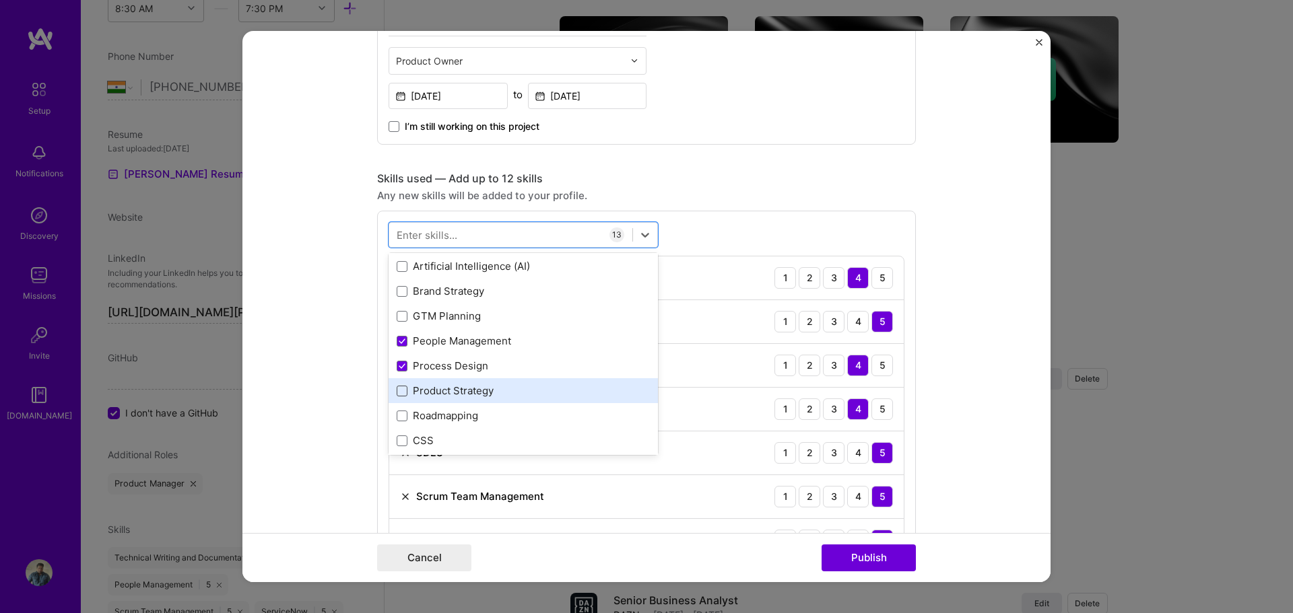
click at [399, 391] on span at bounding box center [402, 391] width 11 height 11
click at [0, 0] on input "checkbox" at bounding box center [0, 0] width 0 height 0
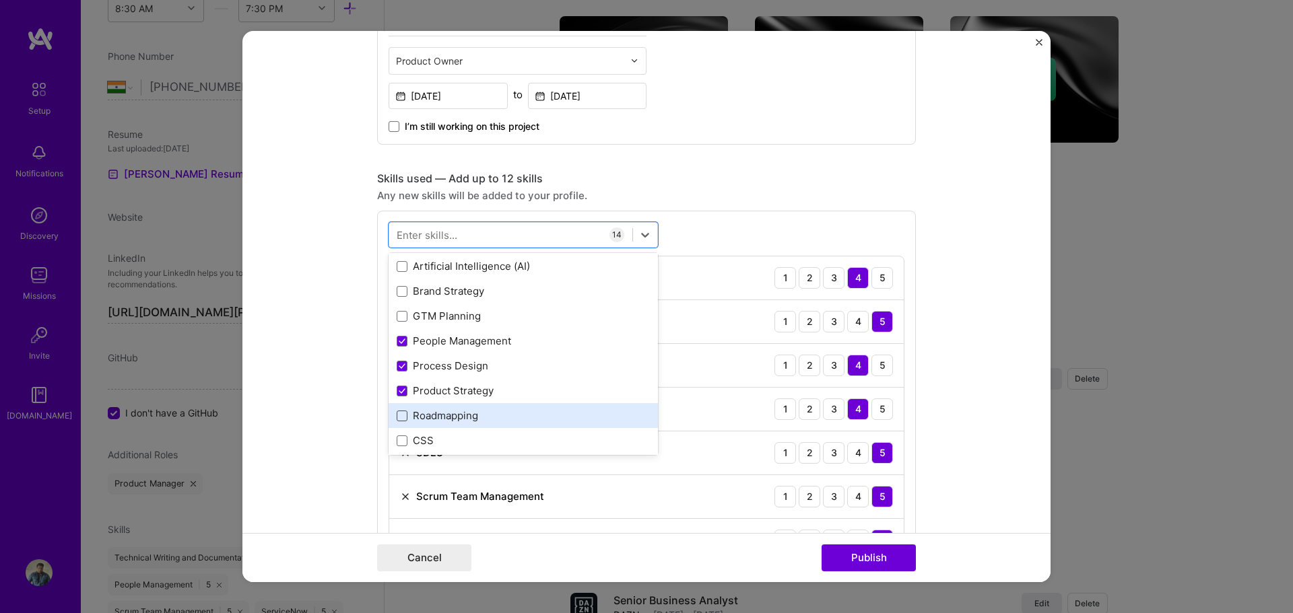
click at [399, 415] on span at bounding box center [402, 416] width 11 height 11
click at [0, 0] on input "checkbox" at bounding box center [0, 0] width 0 height 0
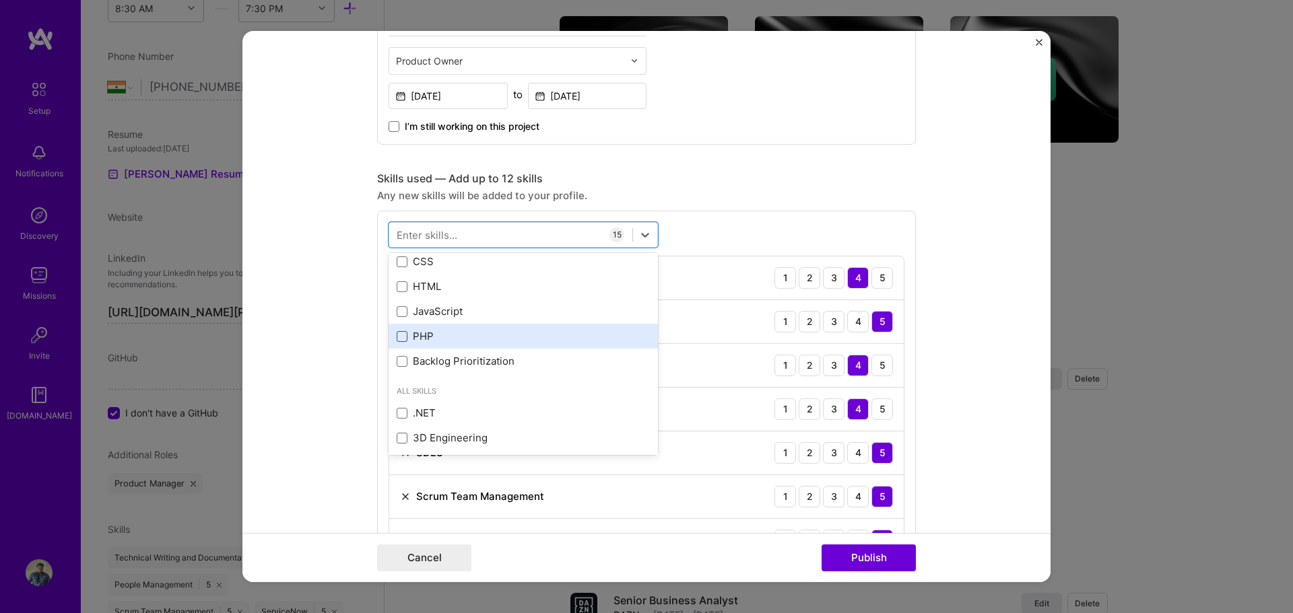
scroll to position [673, 0]
click at [397, 341] on span at bounding box center [402, 338] width 11 height 11
click at [0, 0] on input "checkbox" at bounding box center [0, 0] width 0 height 0
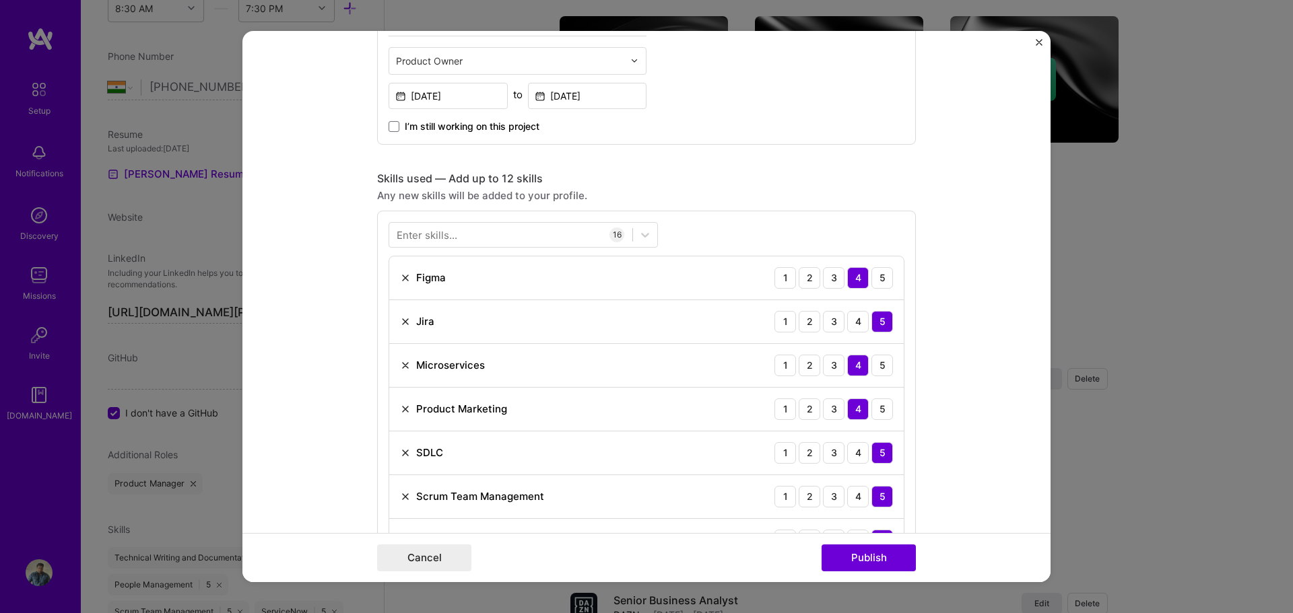
click at [719, 227] on div "Enter skills... 16 Figma 1 2 3 4 5 Jira 1 2 3 4 5 Microservices 1 2 3 4 5 Produ…" at bounding box center [646, 590] width 539 height 758
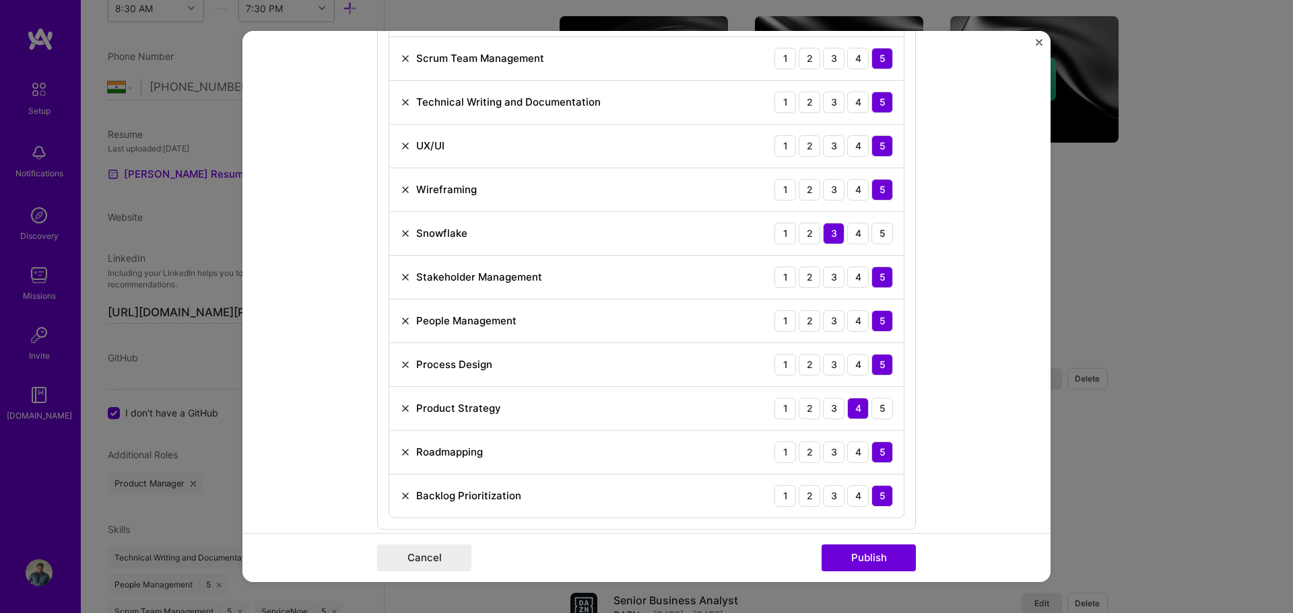
scroll to position [943, 0]
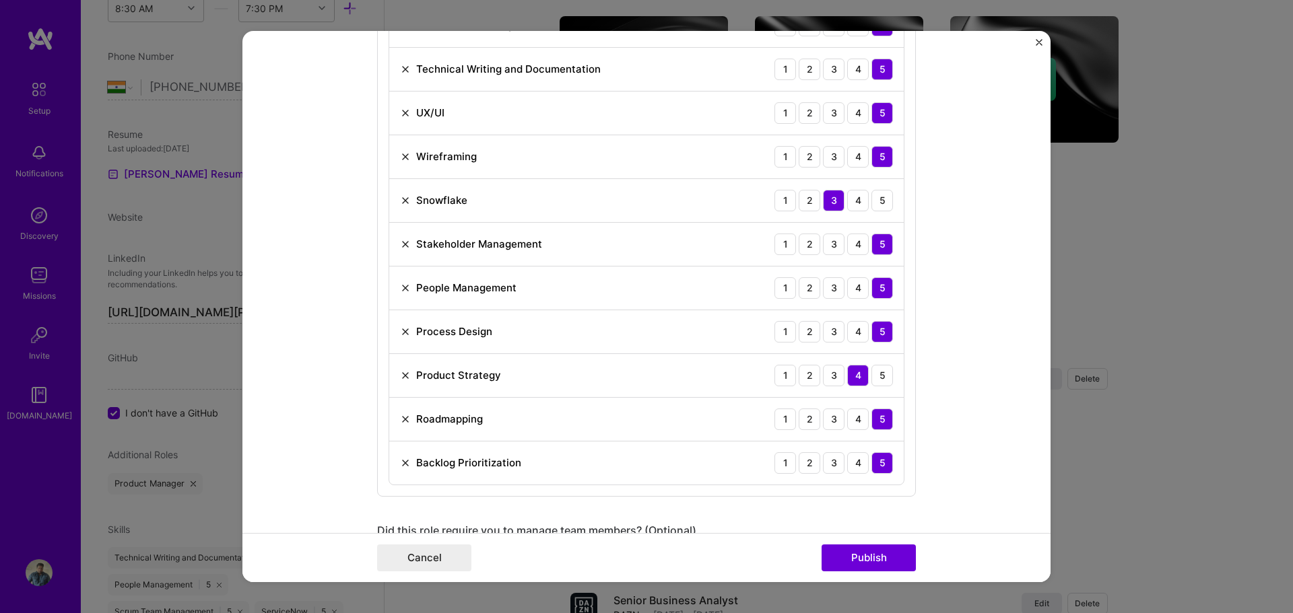
click at [400, 373] on img at bounding box center [405, 375] width 11 height 11
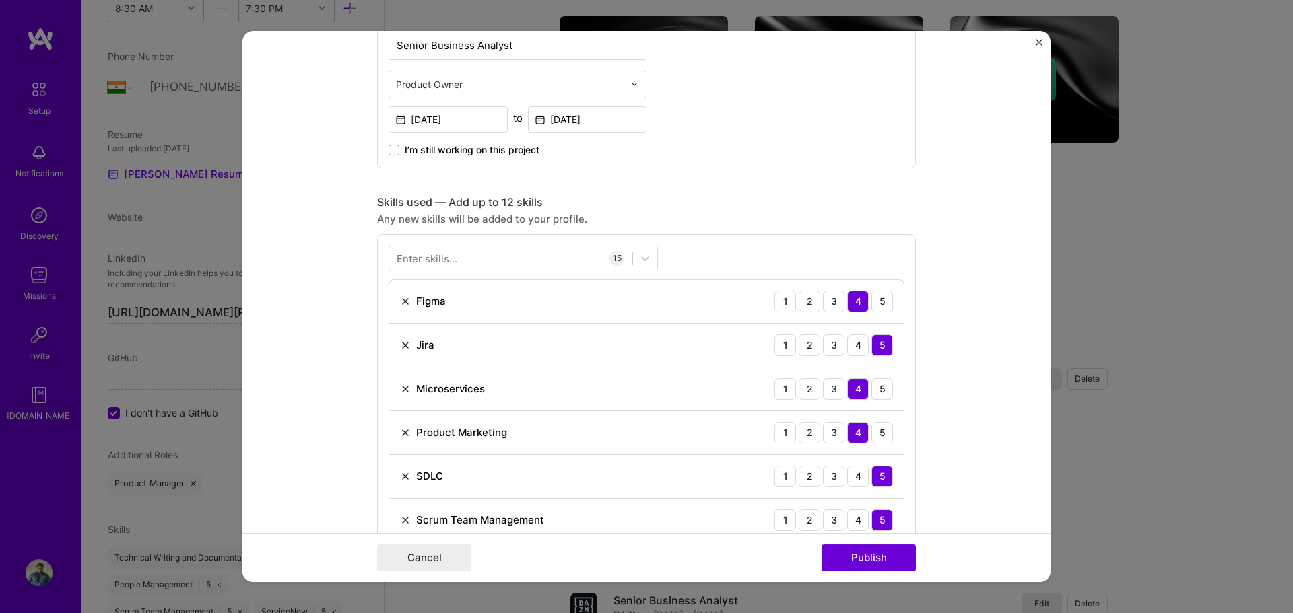
scroll to position [471, 0]
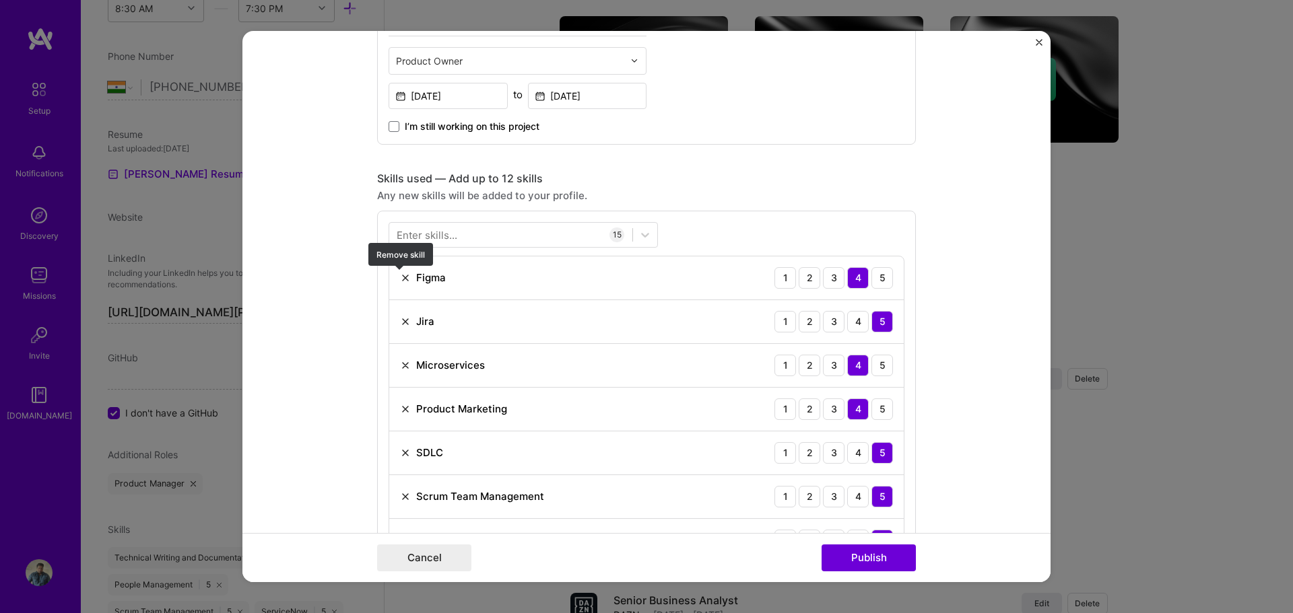
click at [400, 273] on img at bounding box center [405, 278] width 11 height 11
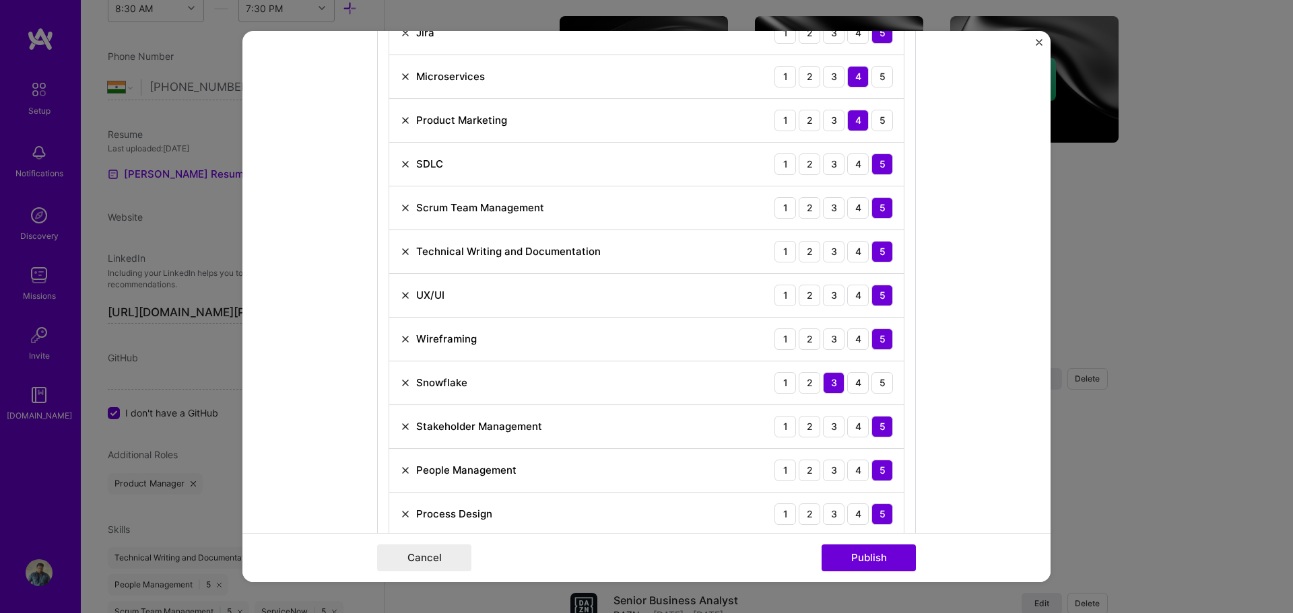
scroll to position [741, 0]
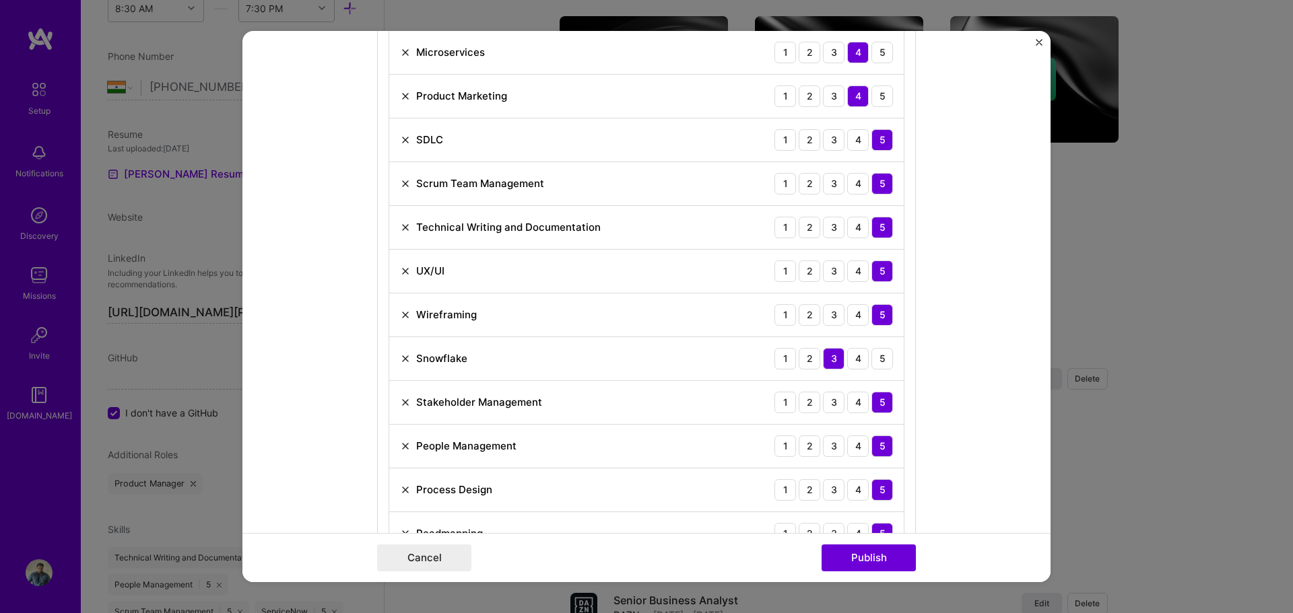
click at [405, 447] on img at bounding box center [405, 446] width 11 height 11
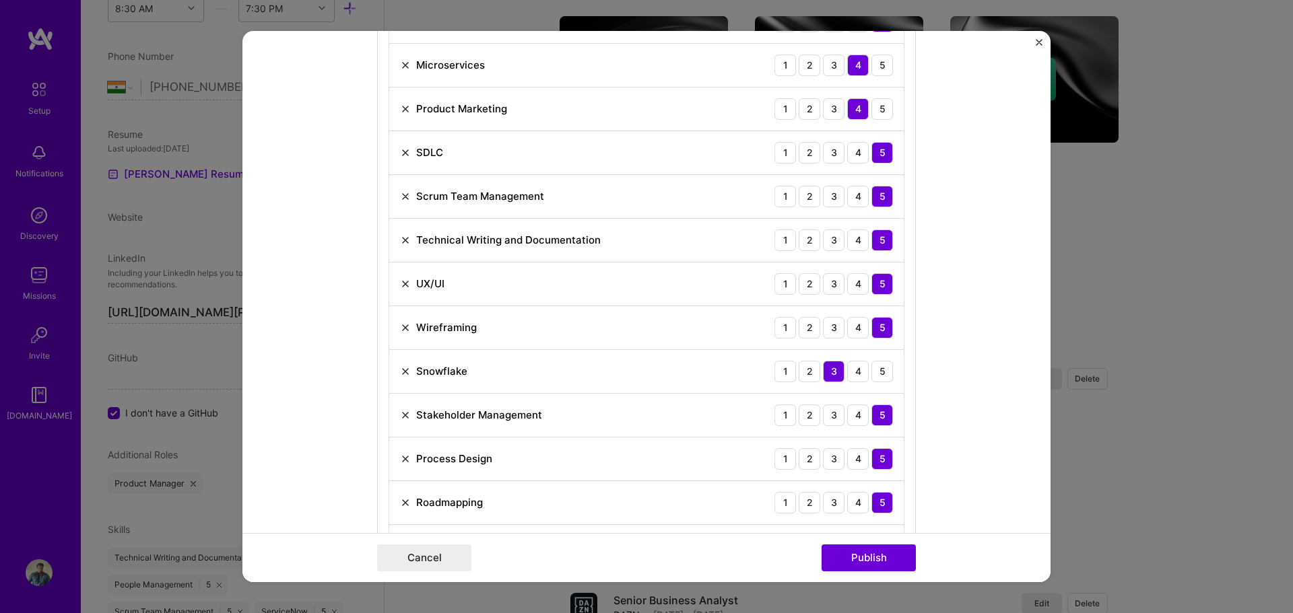
scroll to position [808, 0]
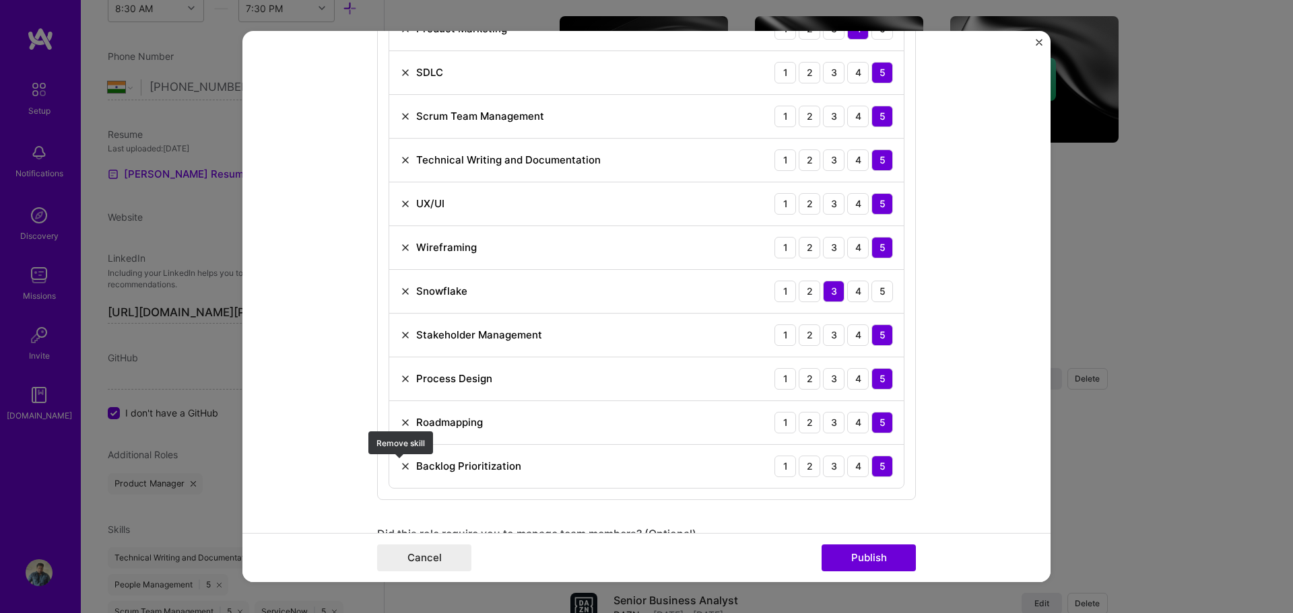
click at [401, 463] on img at bounding box center [405, 466] width 11 height 11
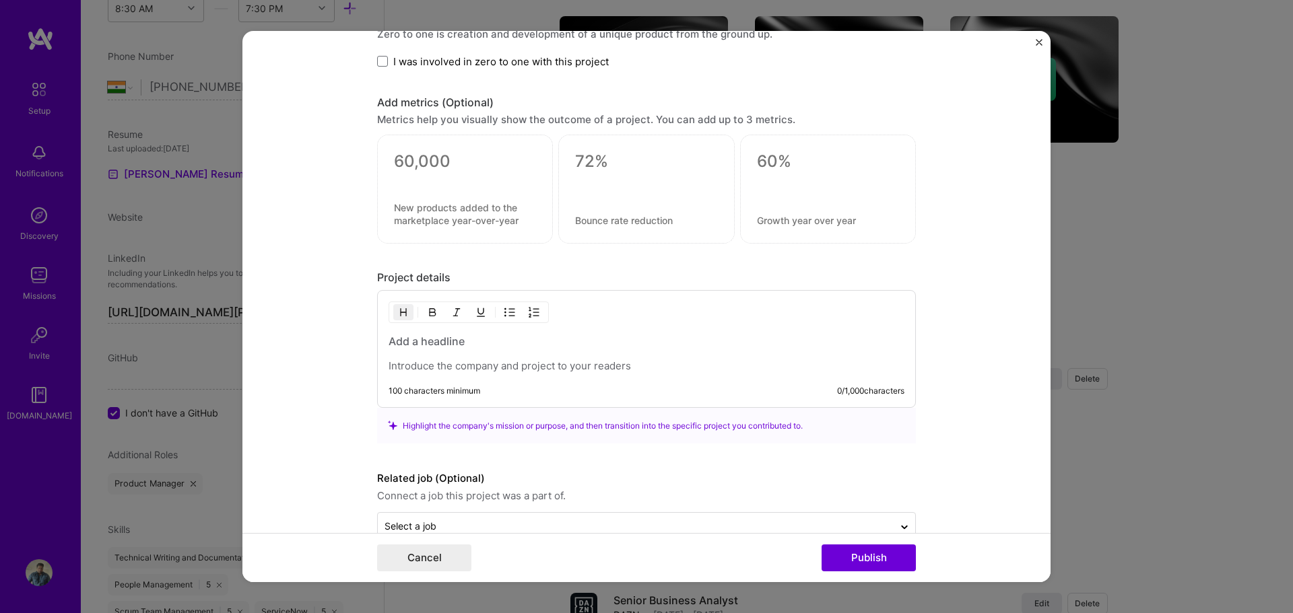
scroll to position [1395, 0]
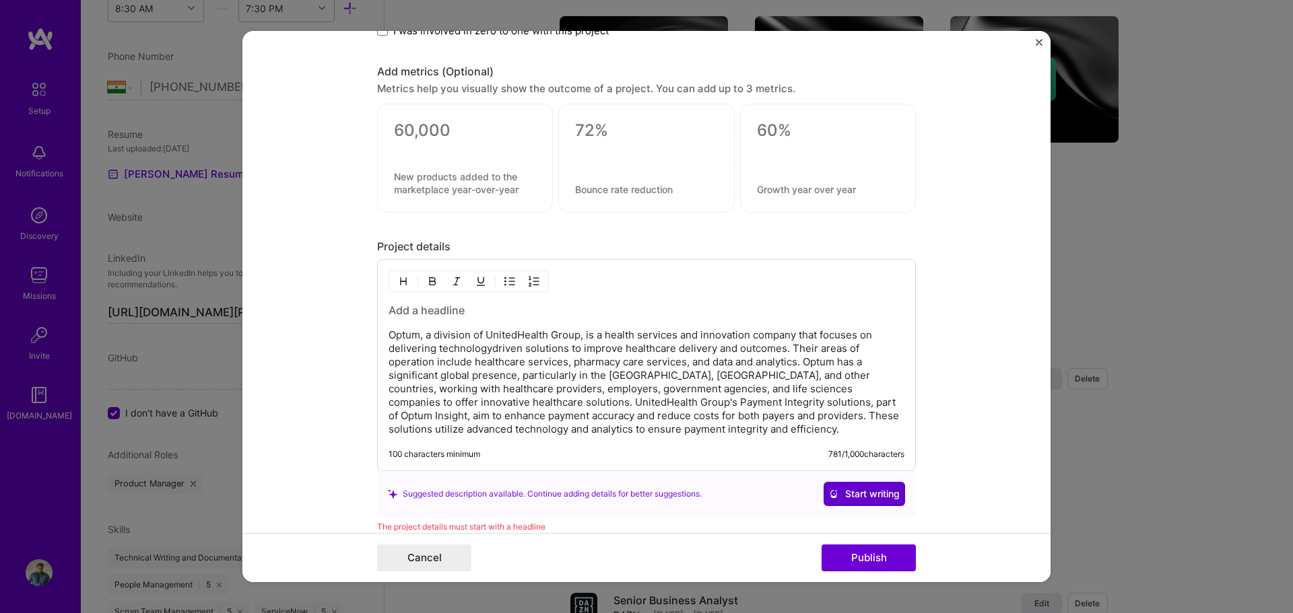
click at [883, 496] on span "Start writing" at bounding box center [864, 494] width 71 height 13
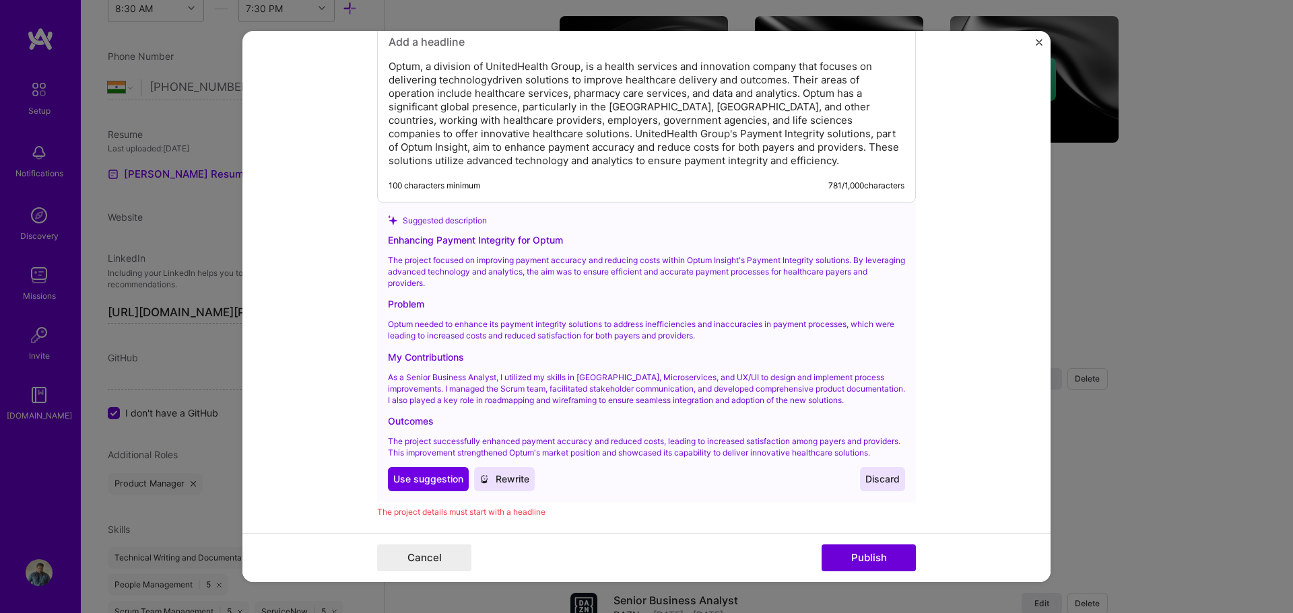
scroll to position [1664, 0]
click at [442, 485] on span "Use suggestion" at bounding box center [428, 478] width 70 height 13
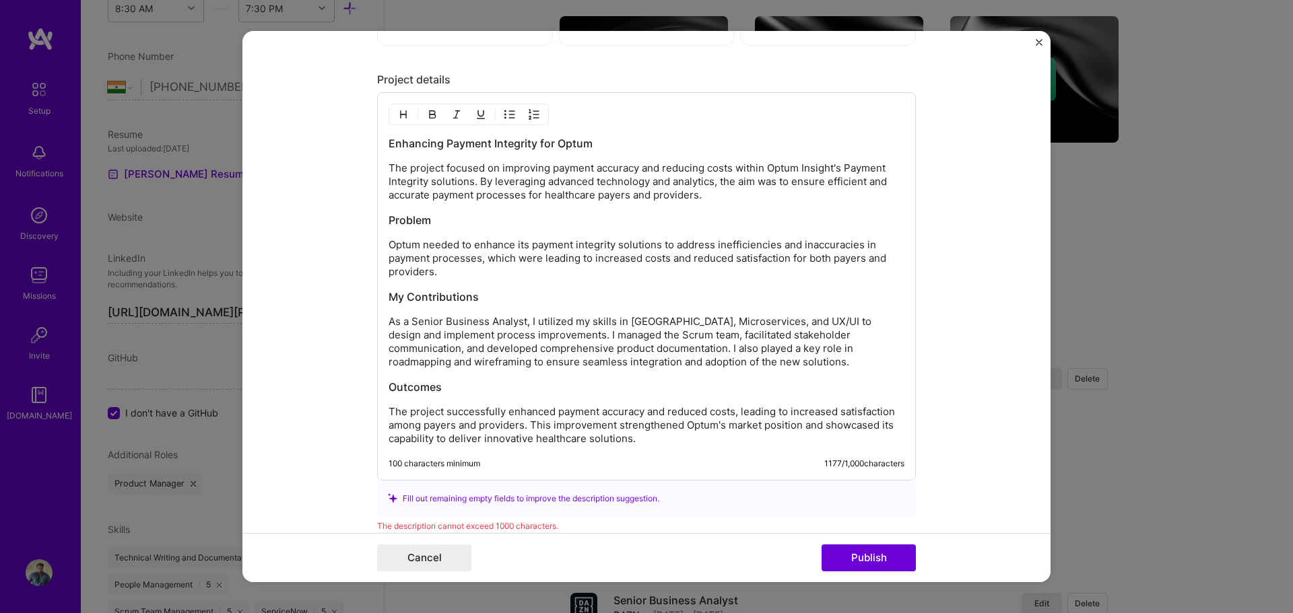
scroll to position [1529, 0]
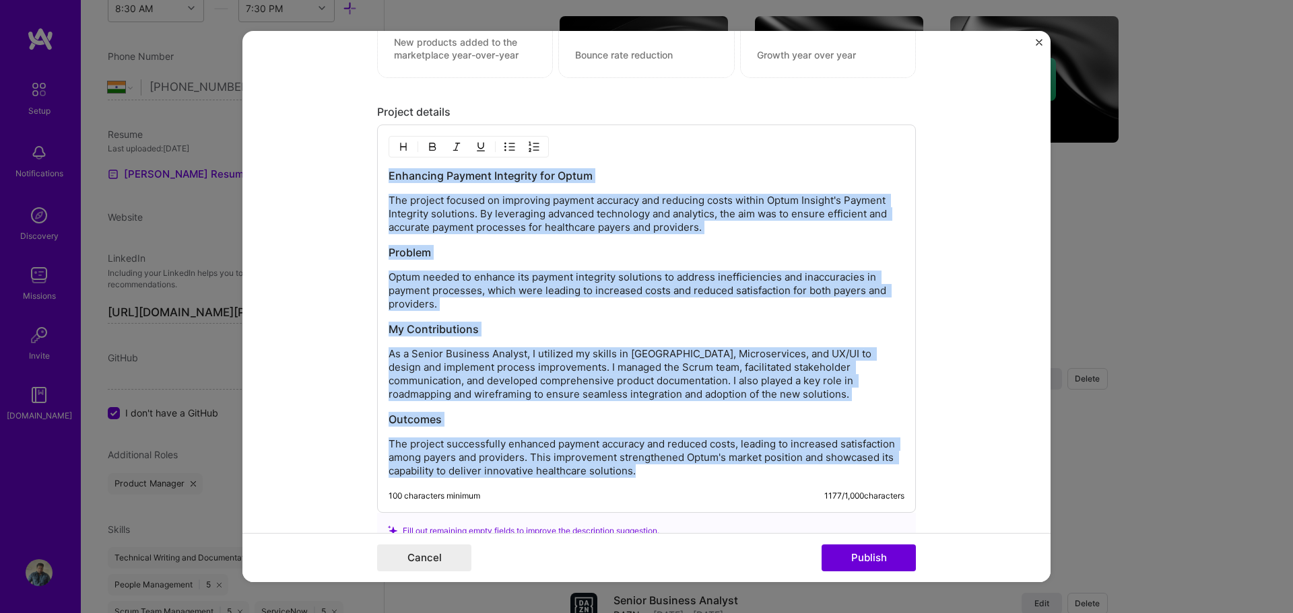
drag, startPoint x: 643, startPoint y: 478, endPoint x: 383, endPoint y: 170, distance: 403.3
click at [389, 170] on div "Enhancing Payment Integrity for Optum The project focused on improving payment …" at bounding box center [647, 323] width 516 height 310
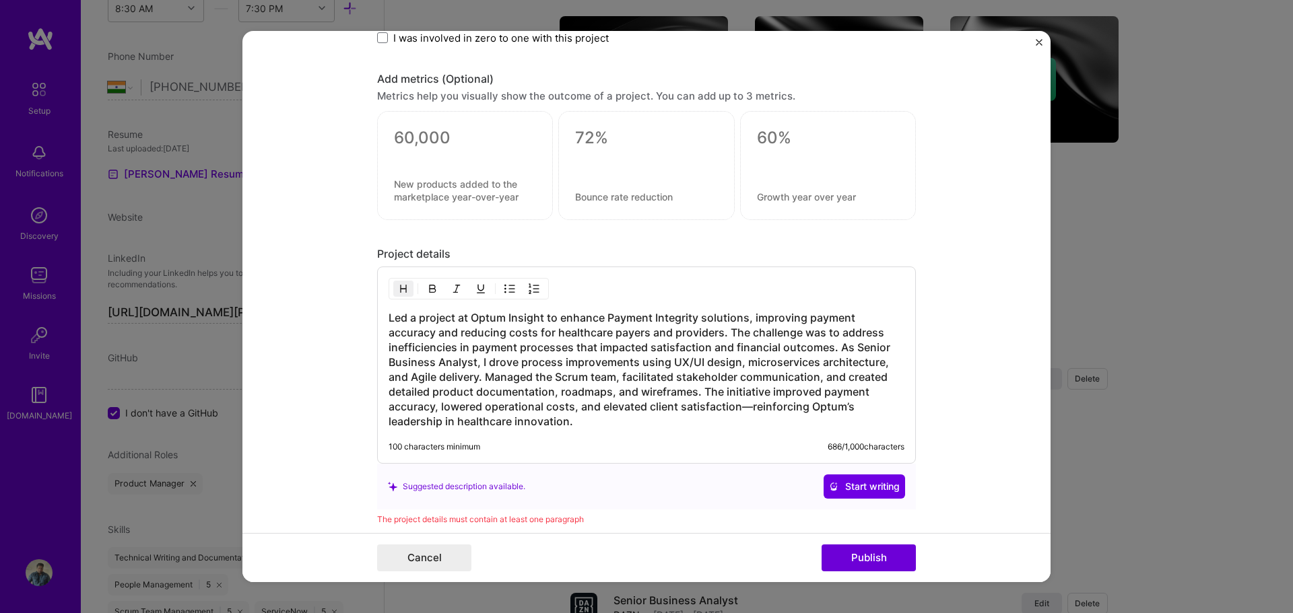
scroll to position [1501, 0]
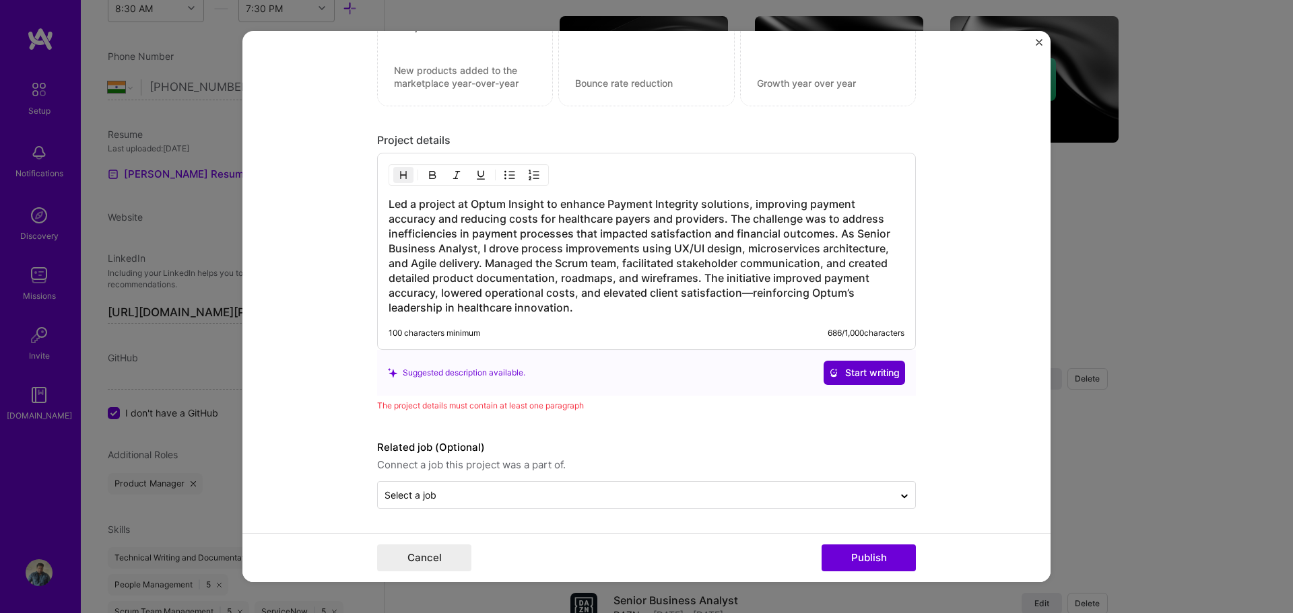
click at [854, 376] on span "Start writing" at bounding box center [864, 372] width 71 height 13
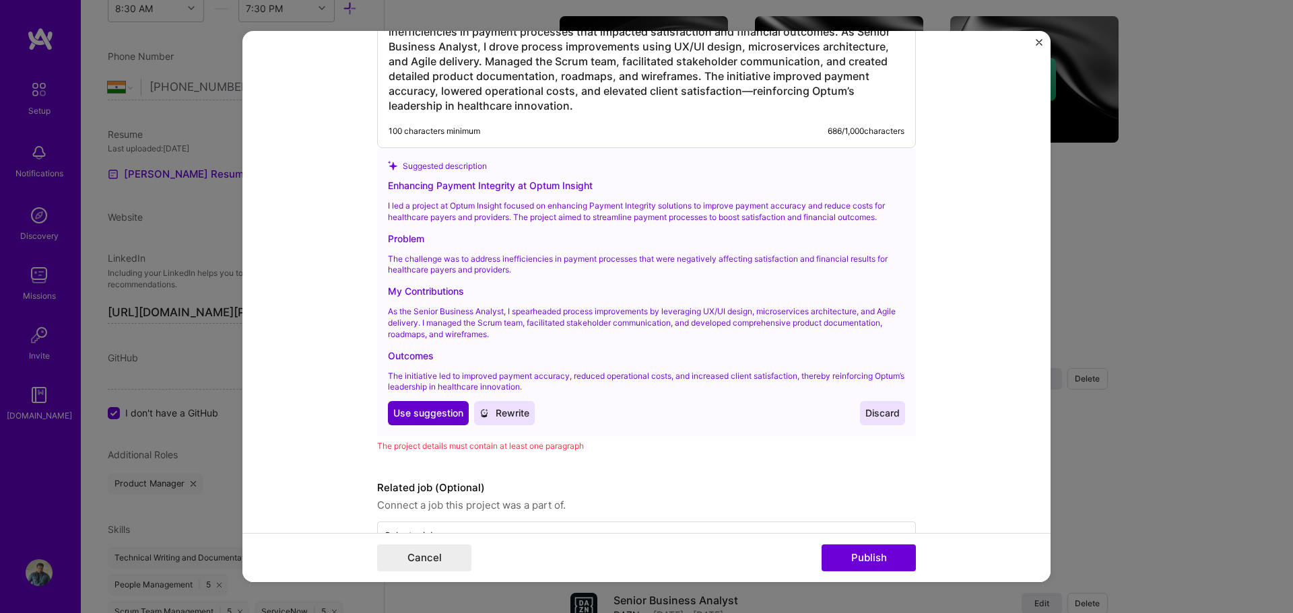
click at [442, 419] on span "Use suggestion" at bounding box center [428, 413] width 70 height 13
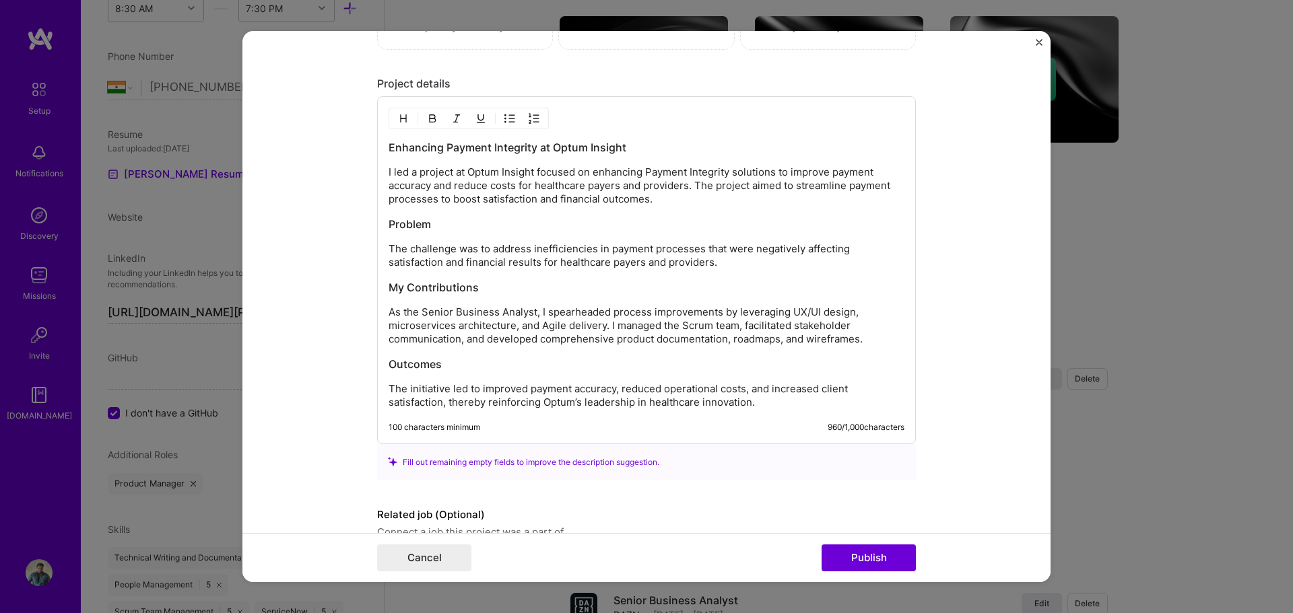
scroll to position [1625, 0]
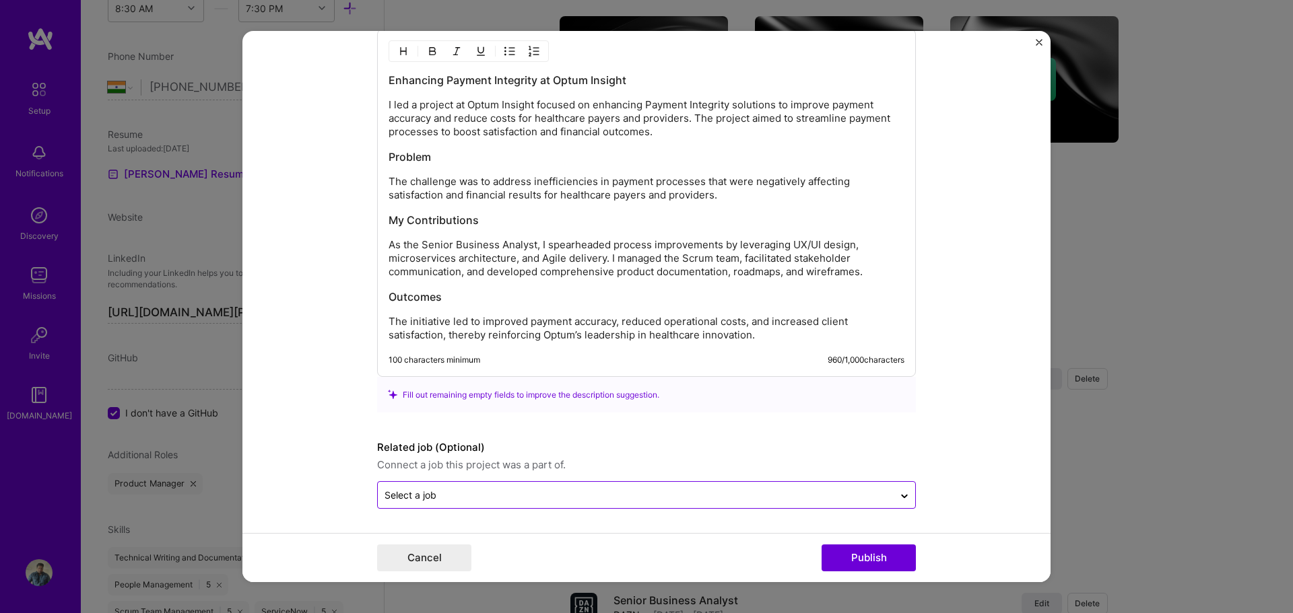
click at [563, 490] on input "text" at bounding box center [635, 495] width 502 height 14
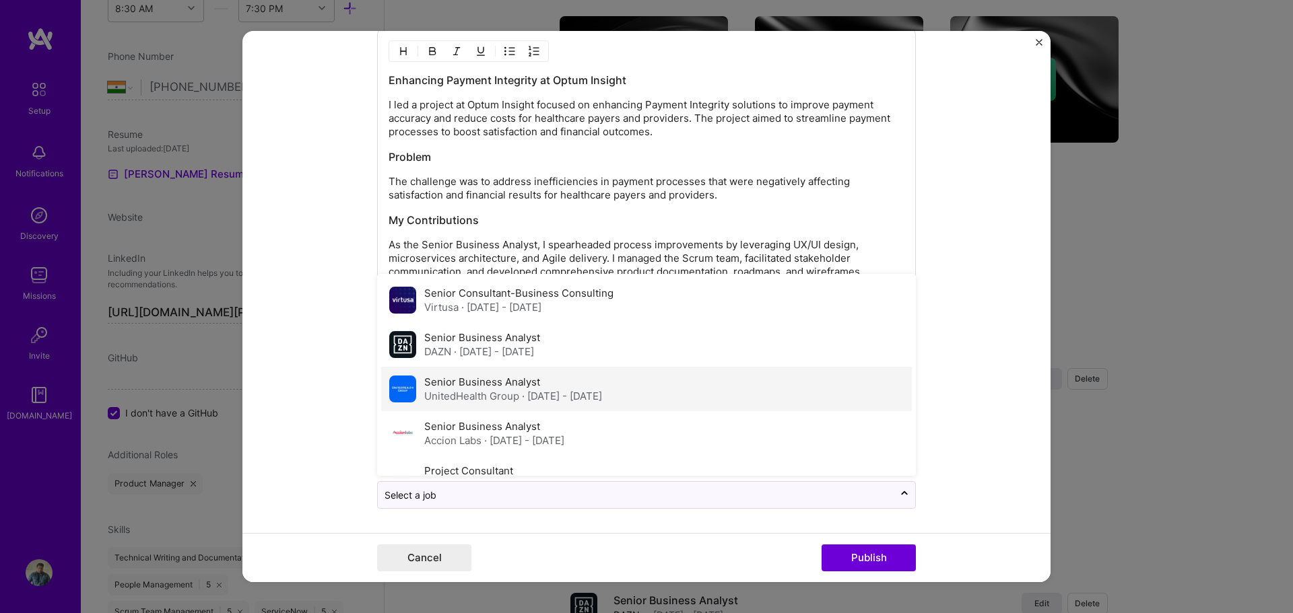
click at [540, 397] on span "· Nov 2021 - Aug 2022" at bounding box center [562, 396] width 80 height 13
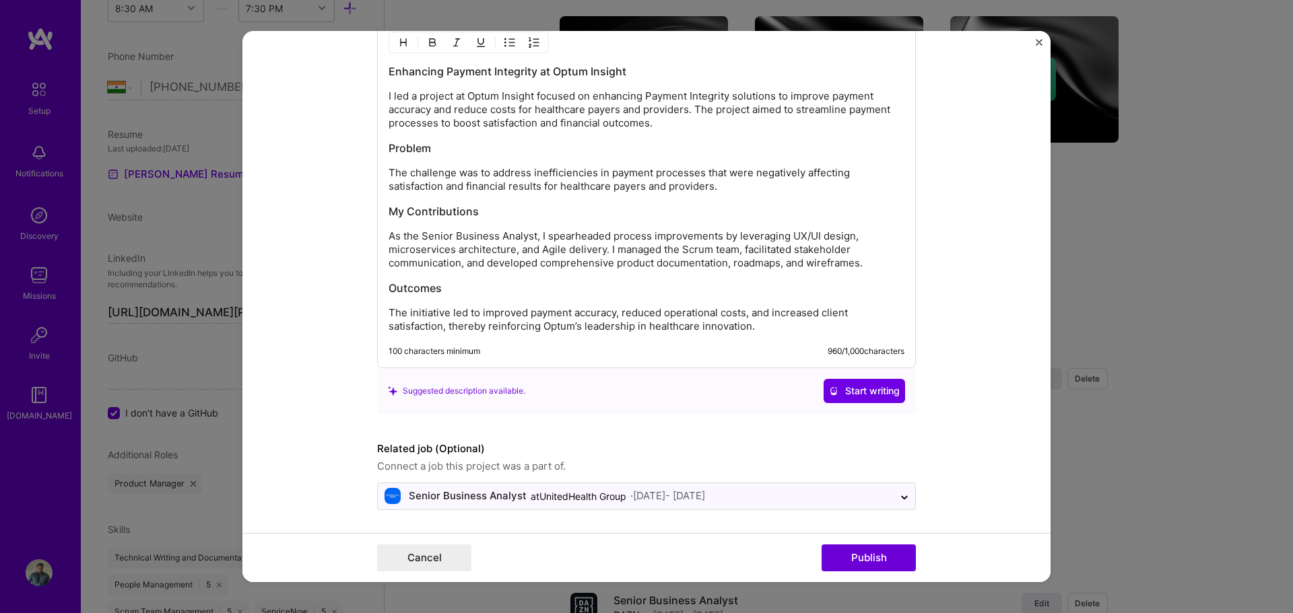
scroll to position [1635, 0]
click at [901, 558] on button "Publish" at bounding box center [868, 558] width 94 height 27
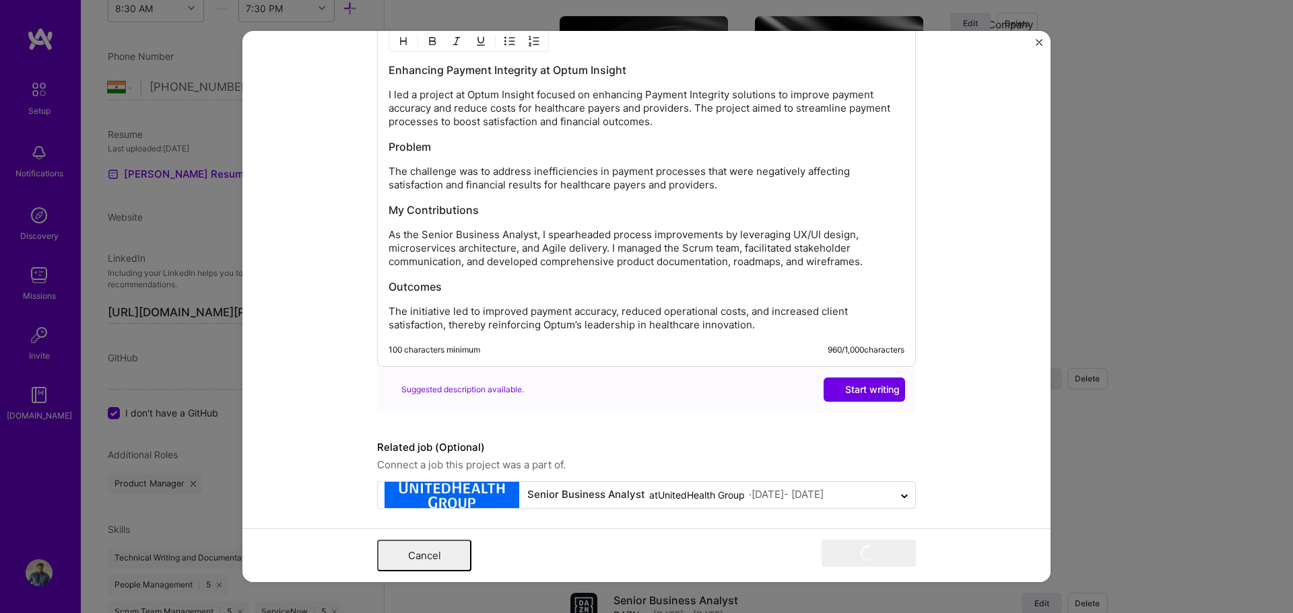
scroll to position [788, 0]
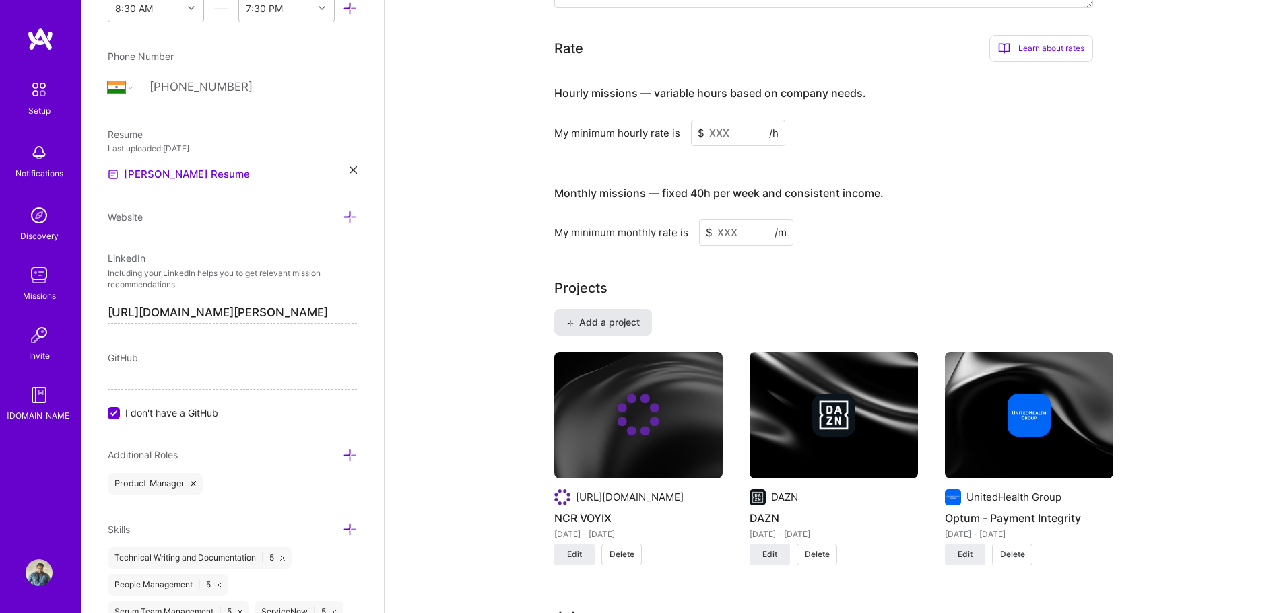
click at [584, 316] on span "Add a project" at bounding box center [602, 322] width 73 height 13
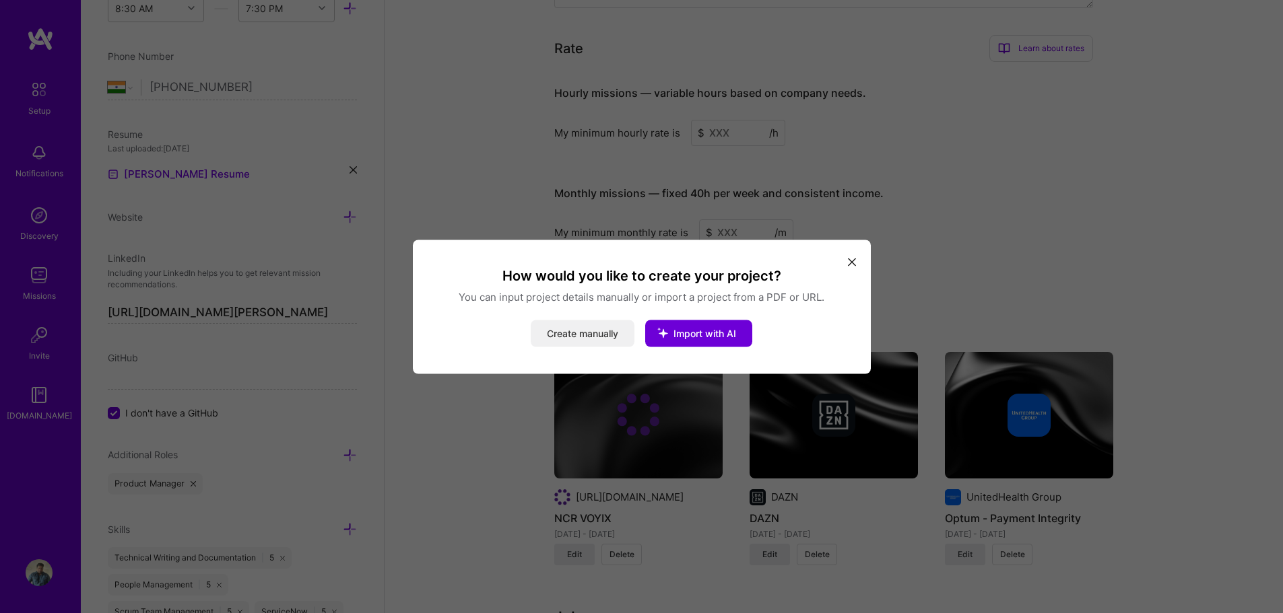
click at [616, 335] on button "Create manually" at bounding box center [583, 333] width 104 height 27
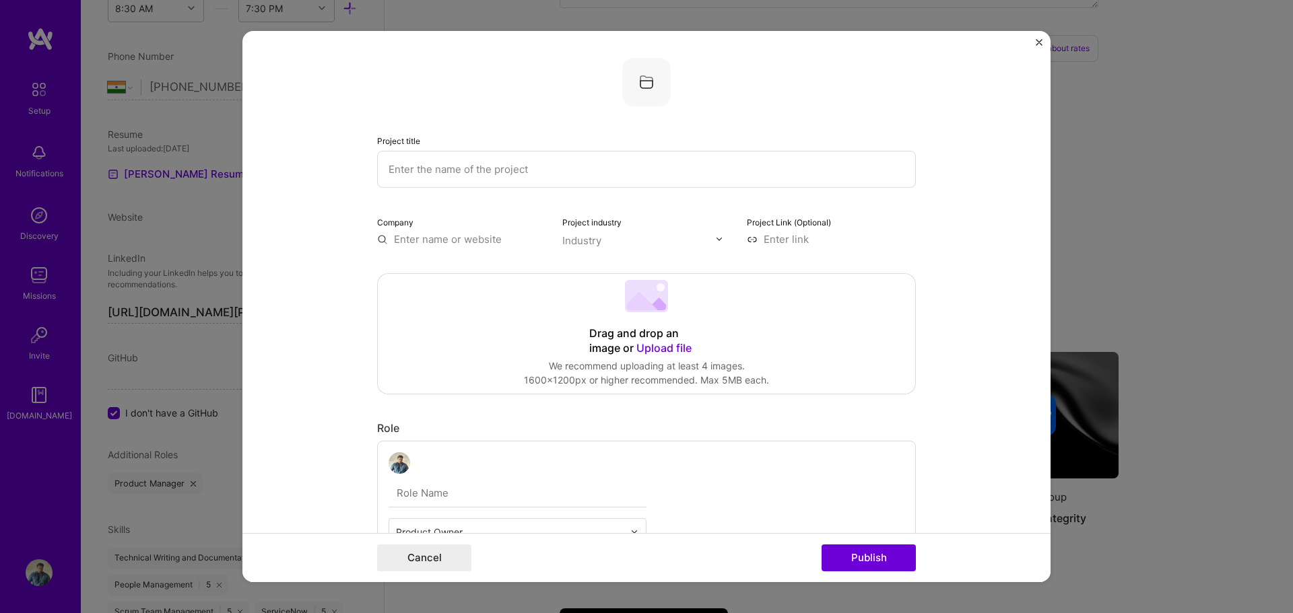
click at [512, 178] on input "text" at bounding box center [646, 169] width 539 height 37
type input "Kinara Capital"
click at [452, 244] on input "text" at bounding box center [461, 239] width 169 height 14
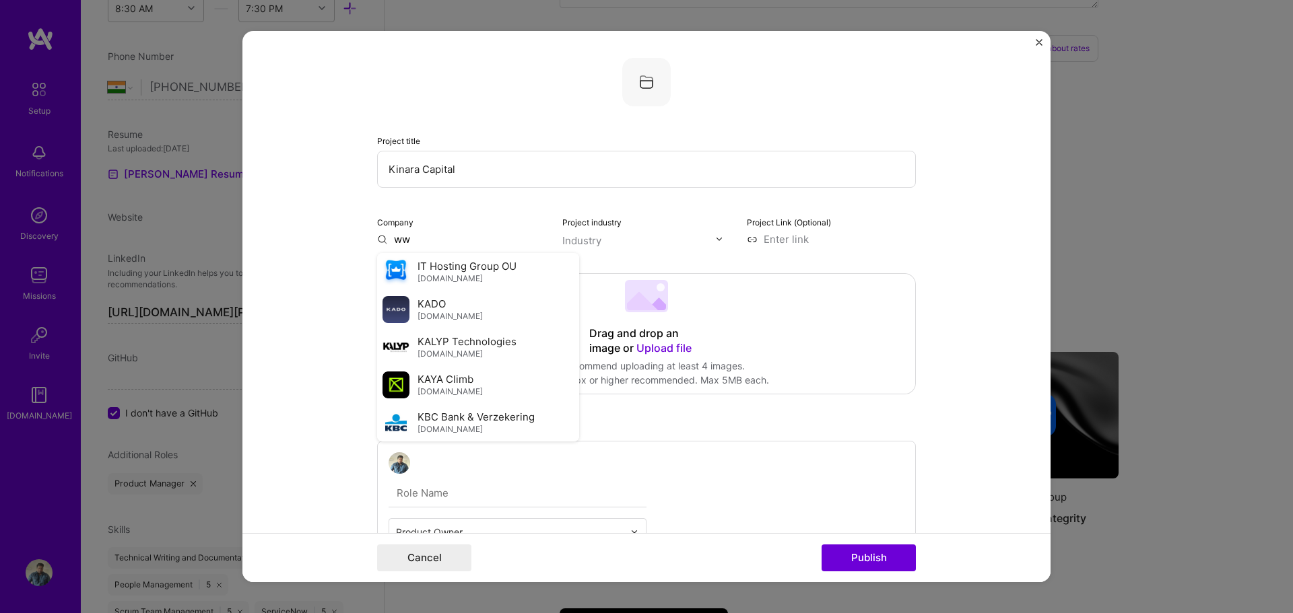
type input "w"
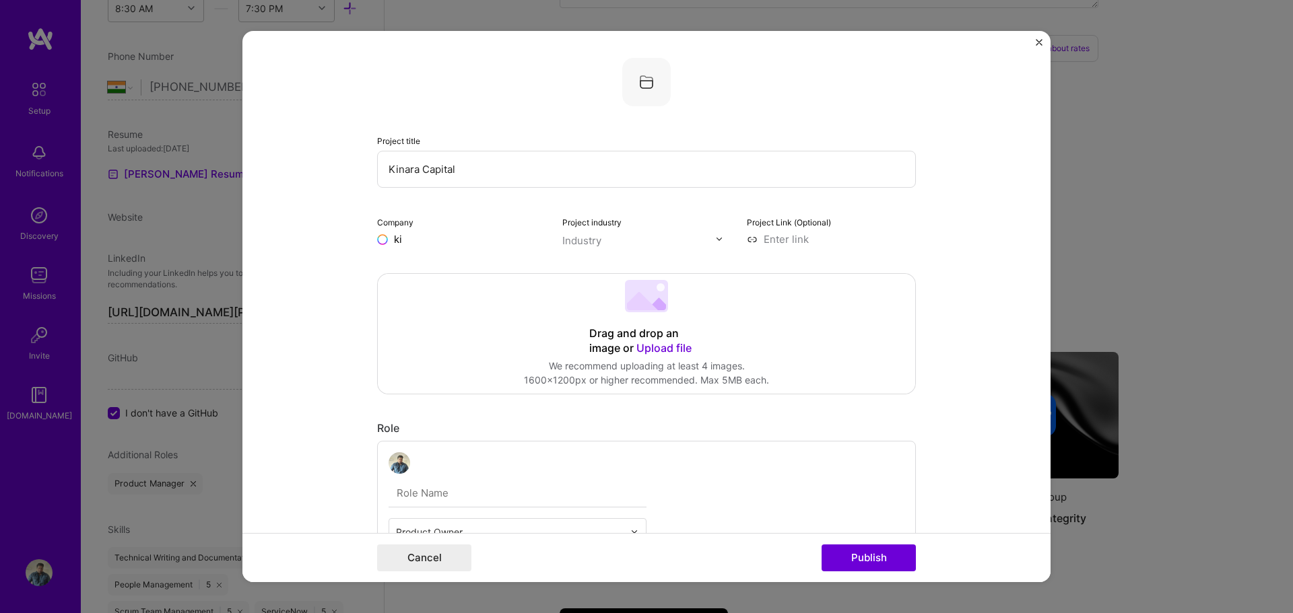
type input "k"
type input "www.kinaracapital.com"
click at [491, 260] on div "Add company www.kinaracapital.com" at bounding box center [478, 270] width 202 height 34
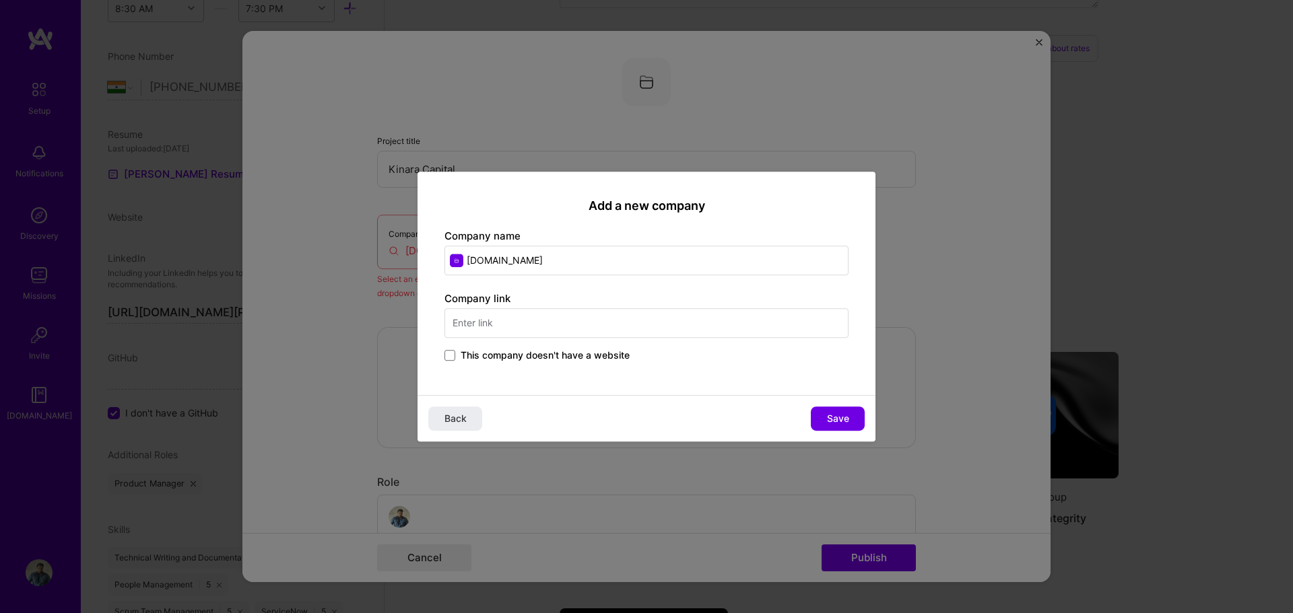
drag, startPoint x: 586, startPoint y: 265, endPoint x: 413, endPoint y: 262, distance: 173.1
click at [413, 262] on div "Add a new company Company name www.kinaracapital.com Company link This company …" at bounding box center [646, 306] width 1293 height 613
click at [417, 260] on div "Add a new company Company name www.kinaracapital.com Company link This company …" at bounding box center [646, 284] width 458 height 224
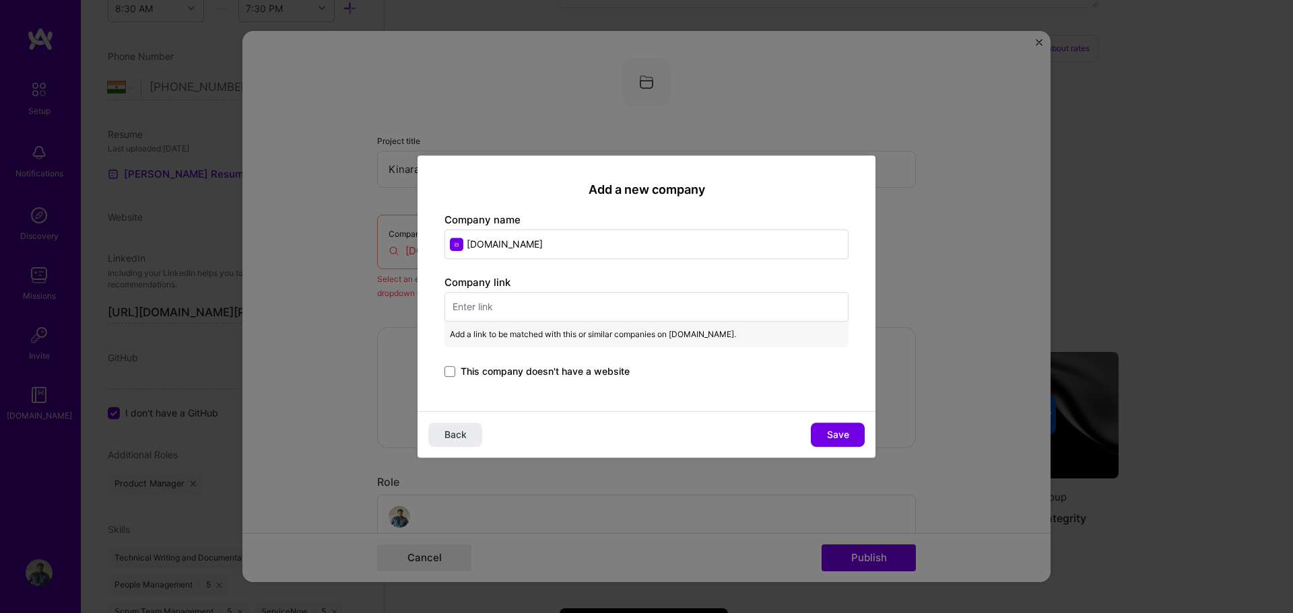
drag, startPoint x: 601, startPoint y: 247, endPoint x: 407, endPoint y: 245, distance: 194.6
click at [407, 245] on div "Add a new company Company name www.kinaracapital.com Company link Add a link to…" at bounding box center [646, 306] width 1293 height 613
drag, startPoint x: 407, startPoint y: 340, endPoint x: 463, endPoint y: 301, distance: 68.2
click at [460, 300] on div "Add a new company Company name Company link Add a link to be matched with this …" at bounding box center [646, 306] width 1293 height 613
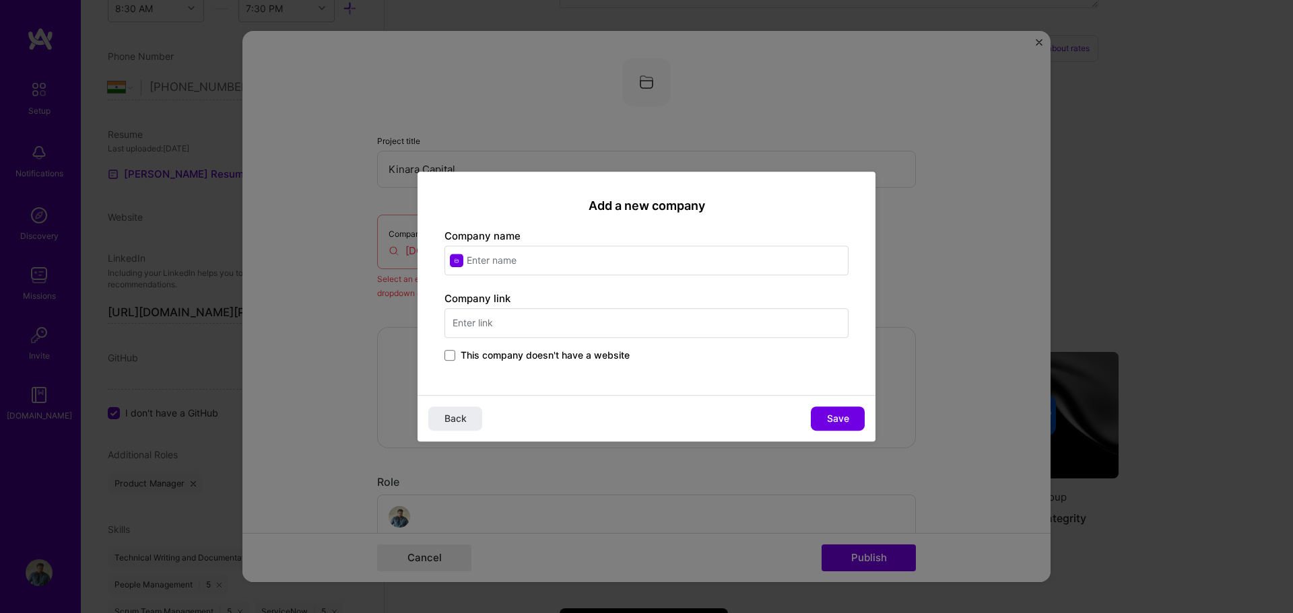
click at [471, 319] on input "text" at bounding box center [646, 323] width 404 height 30
paste input "www.kinaracapital.com"
type input "www.kinaracapital.com"
drag, startPoint x: 498, startPoint y: 283, endPoint x: 497, endPoint y: 277, distance: 6.8
click at [497, 277] on div "Add a new company Company name Company link www.kinaracapital.com This company …" at bounding box center [646, 284] width 458 height 224
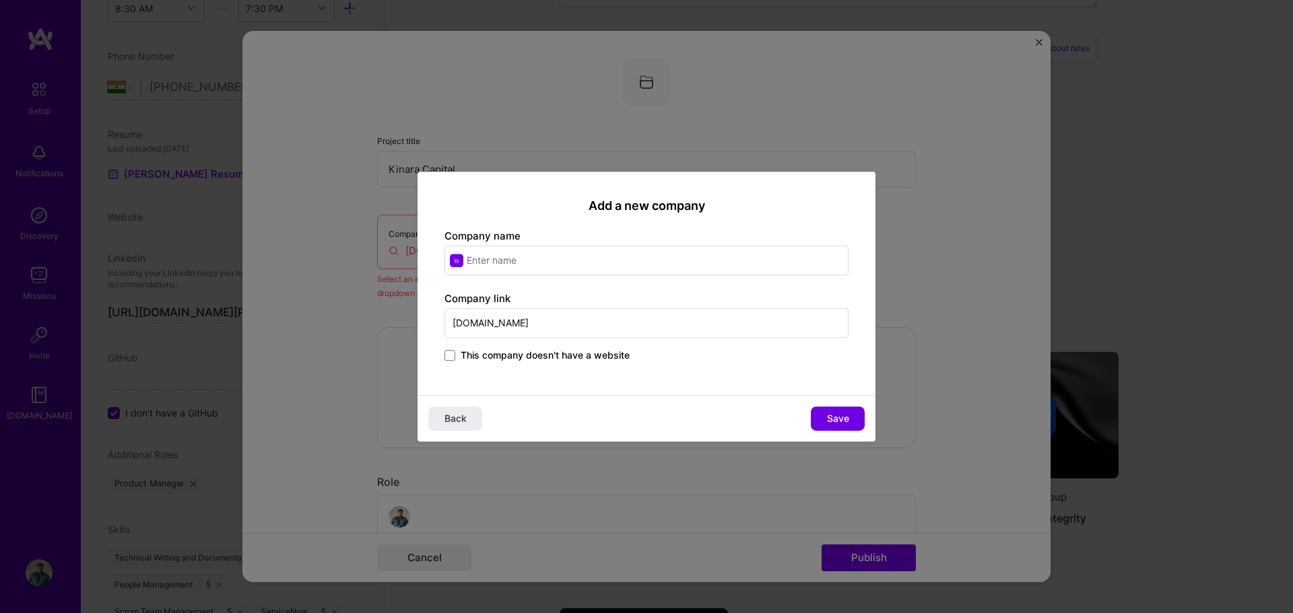
click at [497, 263] on input "text" at bounding box center [646, 261] width 404 height 30
type input "Kinara Capital"
click at [615, 287] on div "Add a new company Company name Kinara Capital Company link www.kinaracapital.co…" at bounding box center [646, 284] width 458 height 224
click at [845, 421] on span "Save" at bounding box center [838, 418] width 22 height 13
type input "Kinara Capital"
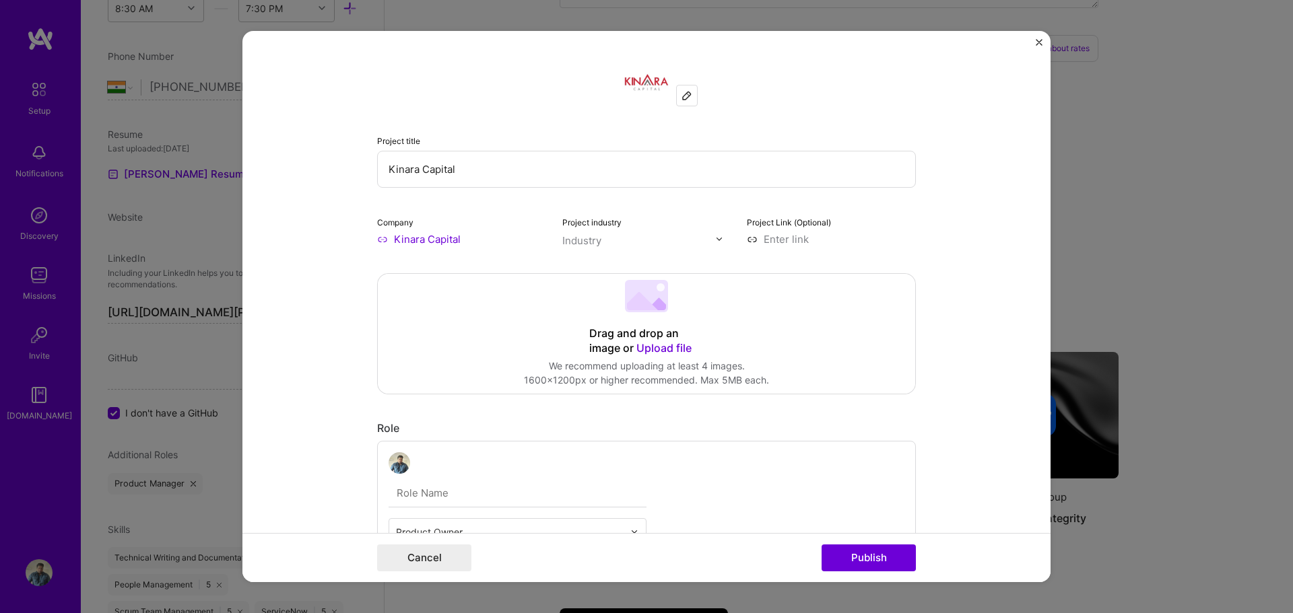
click at [715, 243] on img at bounding box center [719, 239] width 8 height 8
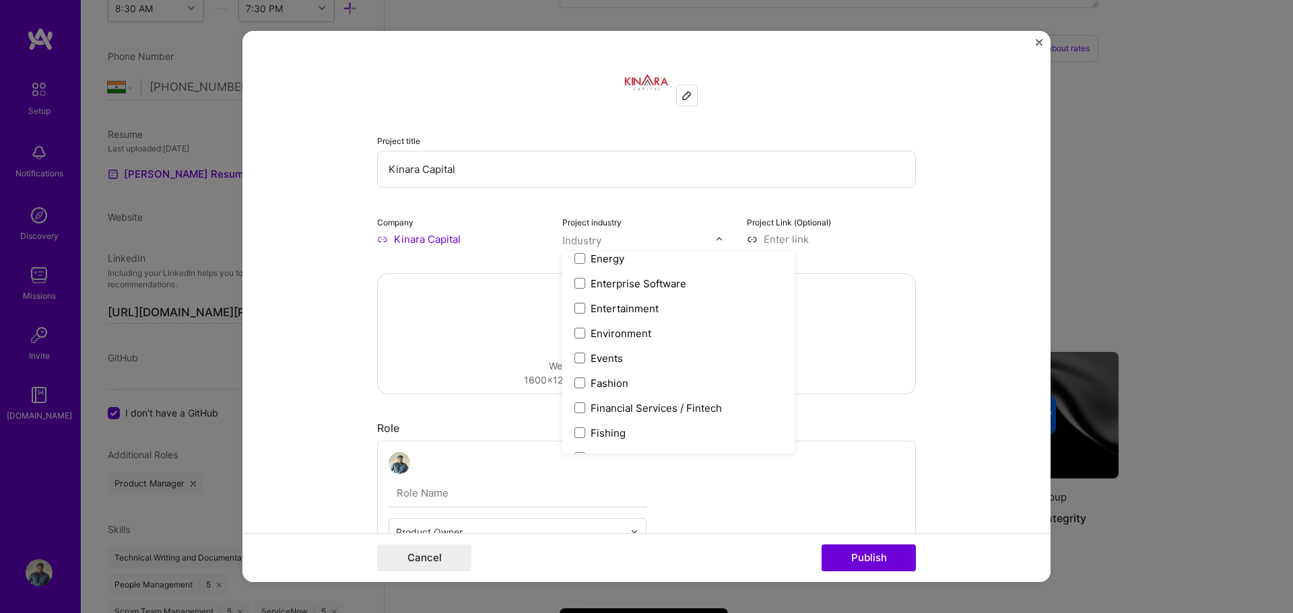
scroll to position [1347, 0]
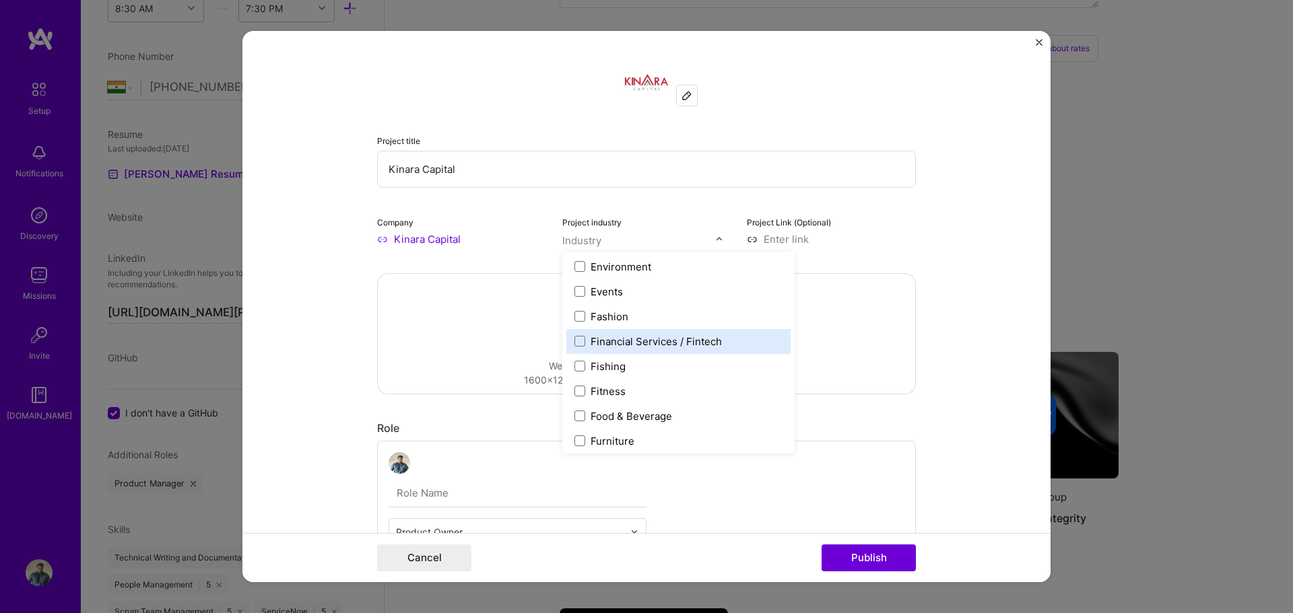
click at [652, 346] on div "Financial Services / Fintech" at bounding box center [656, 342] width 131 height 14
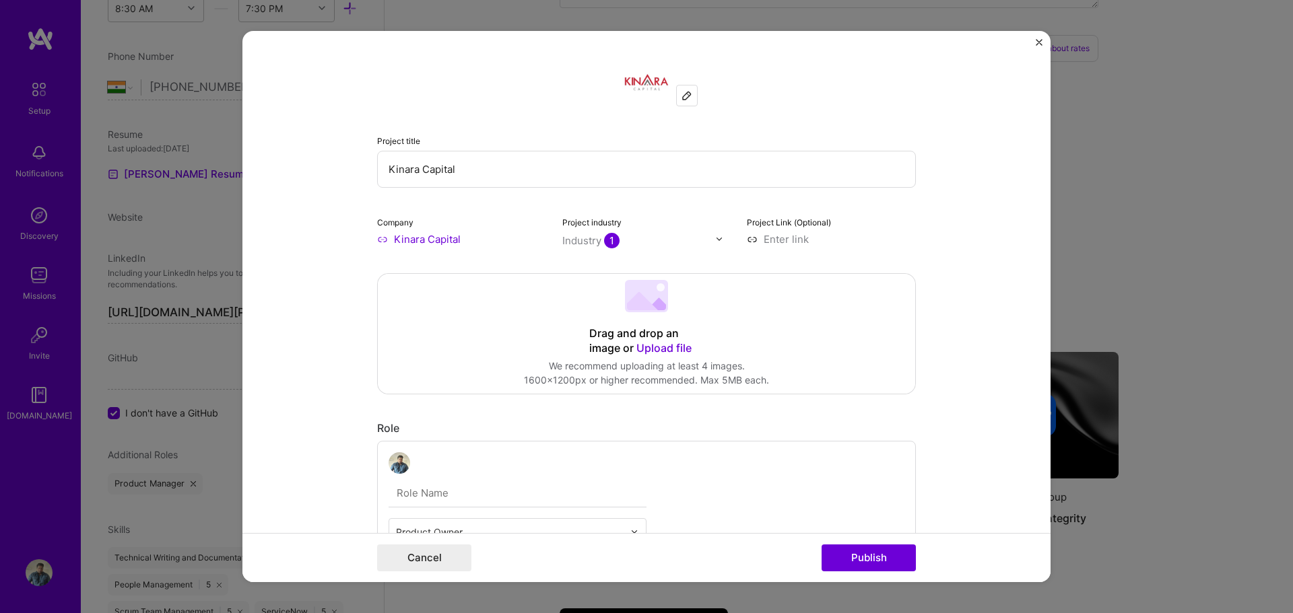
click at [905, 215] on div "Project Link (Optional)" at bounding box center [831, 231] width 169 height 32
click at [786, 240] on input at bounding box center [831, 239] width 169 height 14
type input "https://www.kinaracapital.com"
click at [988, 236] on form "Project title Kinara Capital Company Kinara Capital Project industry Industry 1…" at bounding box center [646, 307] width 808 height 552
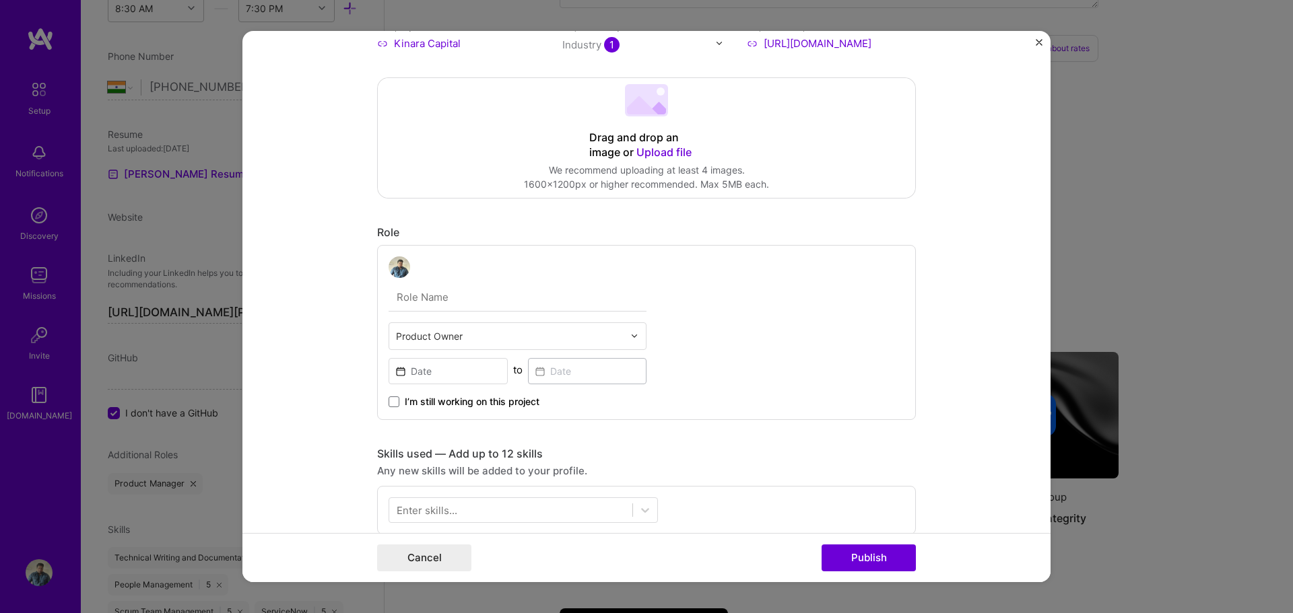
scroll to position [202, 0]
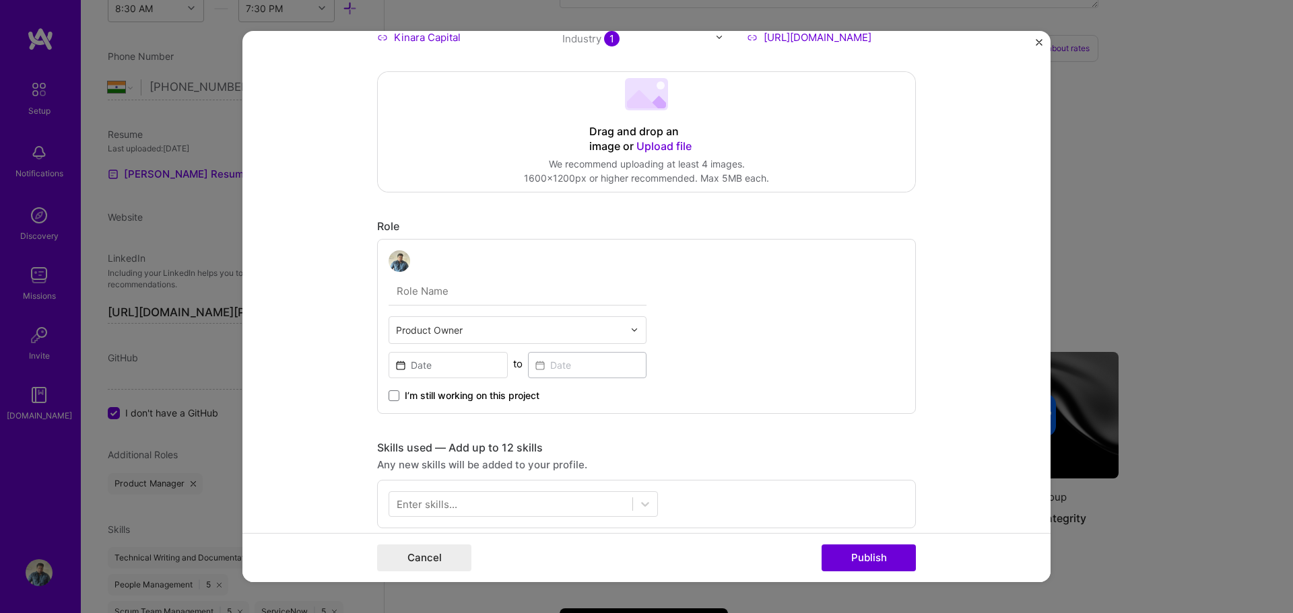
click at [433, 282] on input "text" at bounding box center [518, 291] width 258 height 28
type input "Senior Business Analyst"
click at [697, 307] on div "Senior Business Analyst Product Owner to I’m still working on this project" at bounding box center [646, 326] width 539 height 175
click at [481, 365] on input at bounding box center [448, 365] width 119 height 26
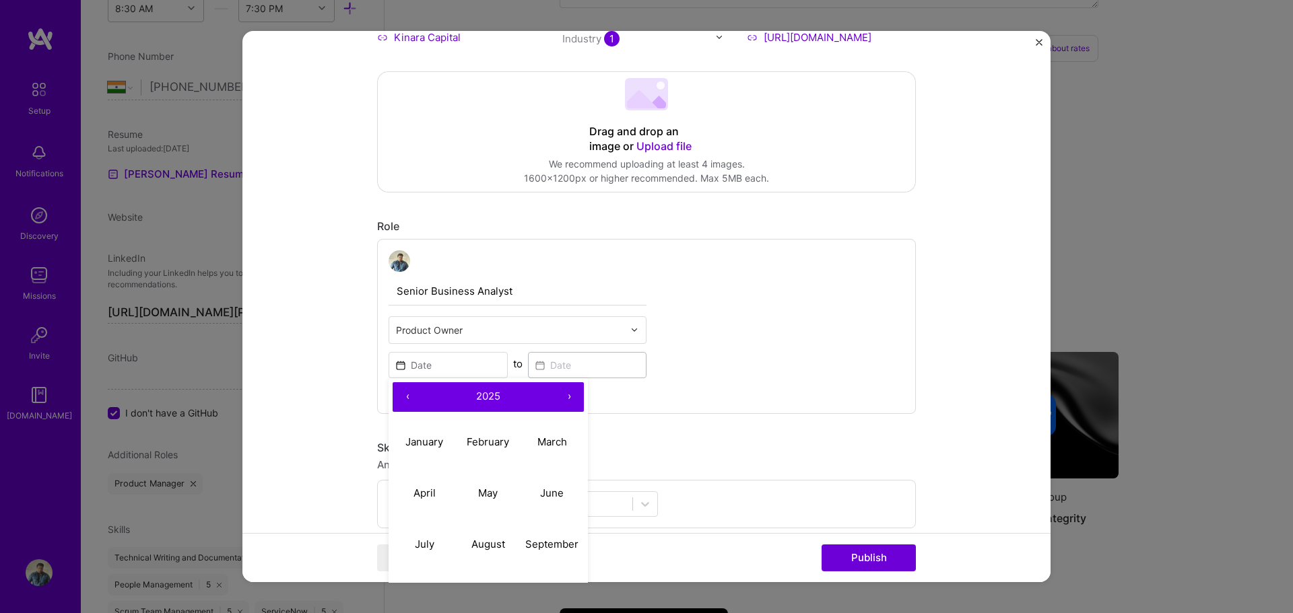
click at [400, 395] on button "‹" at bounding box center [408, 397] width 30 height 30
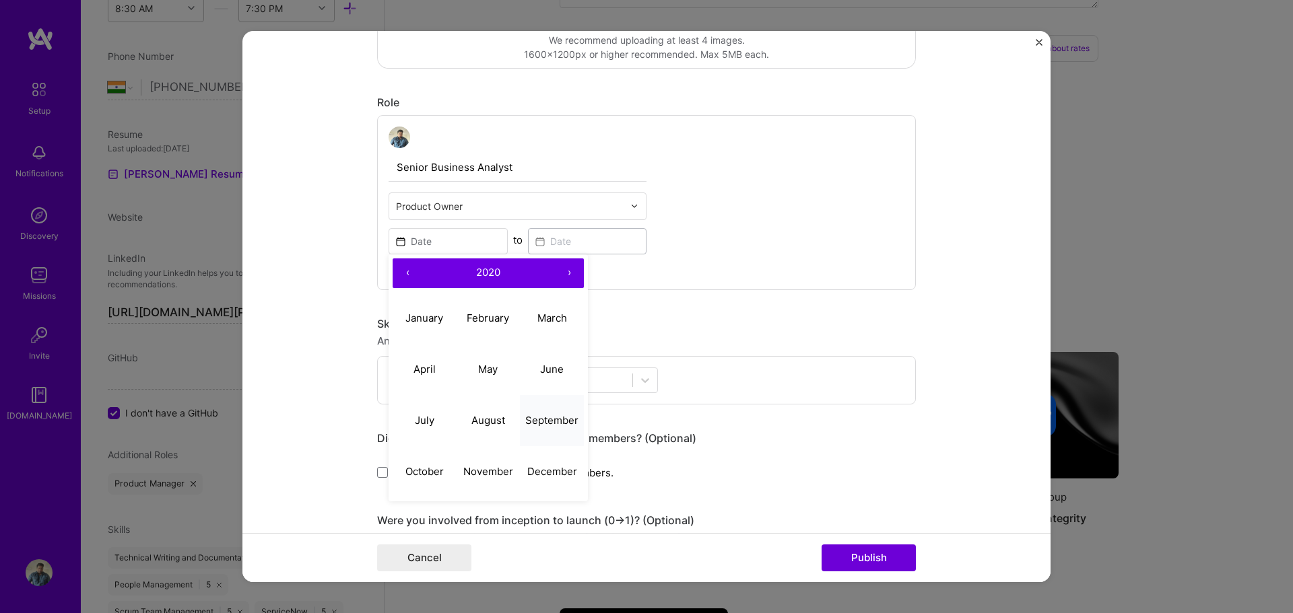
scroll to position [337, 0]
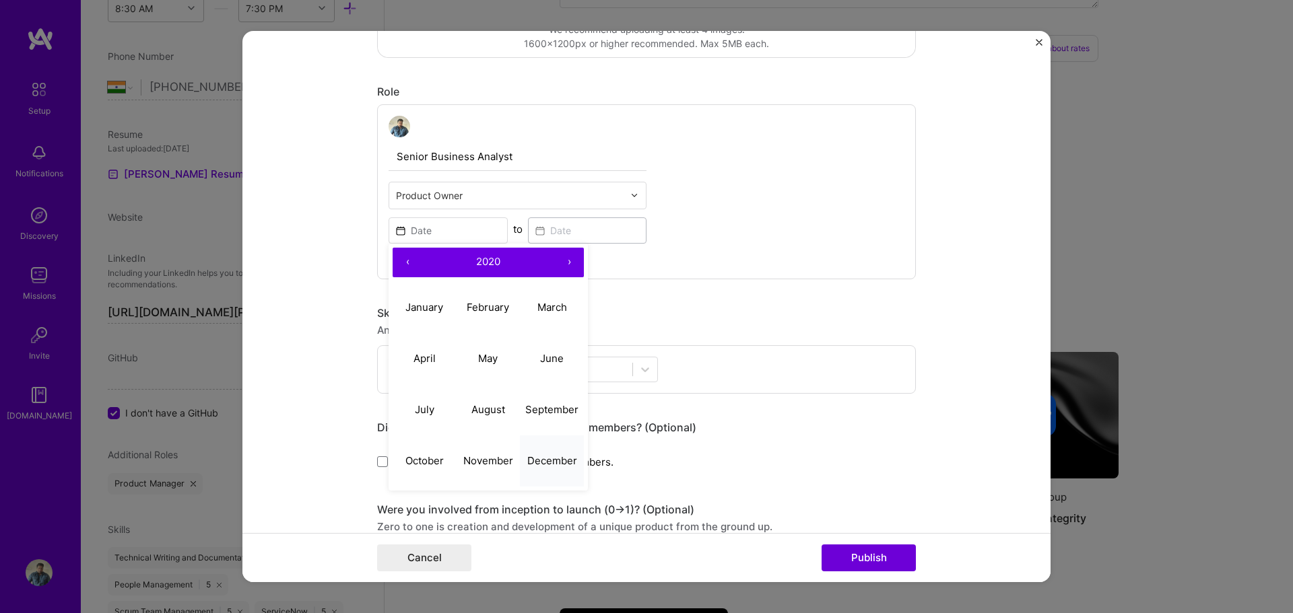
click at [538, 467] on abbr "December" at bounding box center [552, 461] width 50 height 13
type input "Dec, 2020"
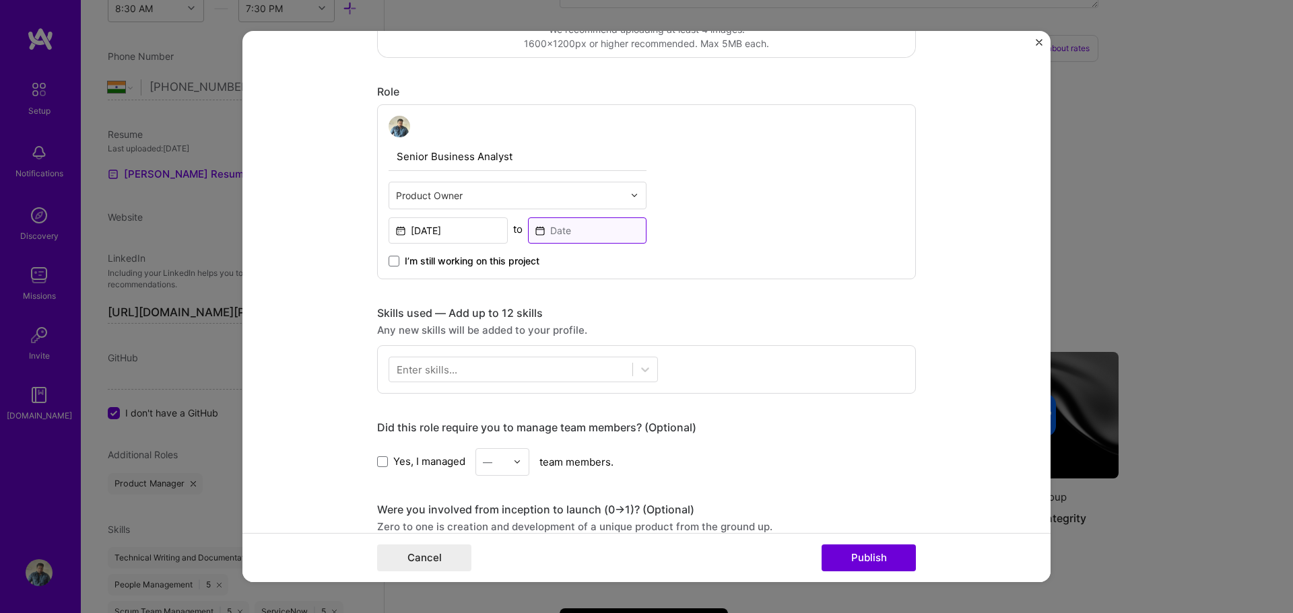
click at [597, 230] on input at bounding box center [587, 230] width 119 height 26
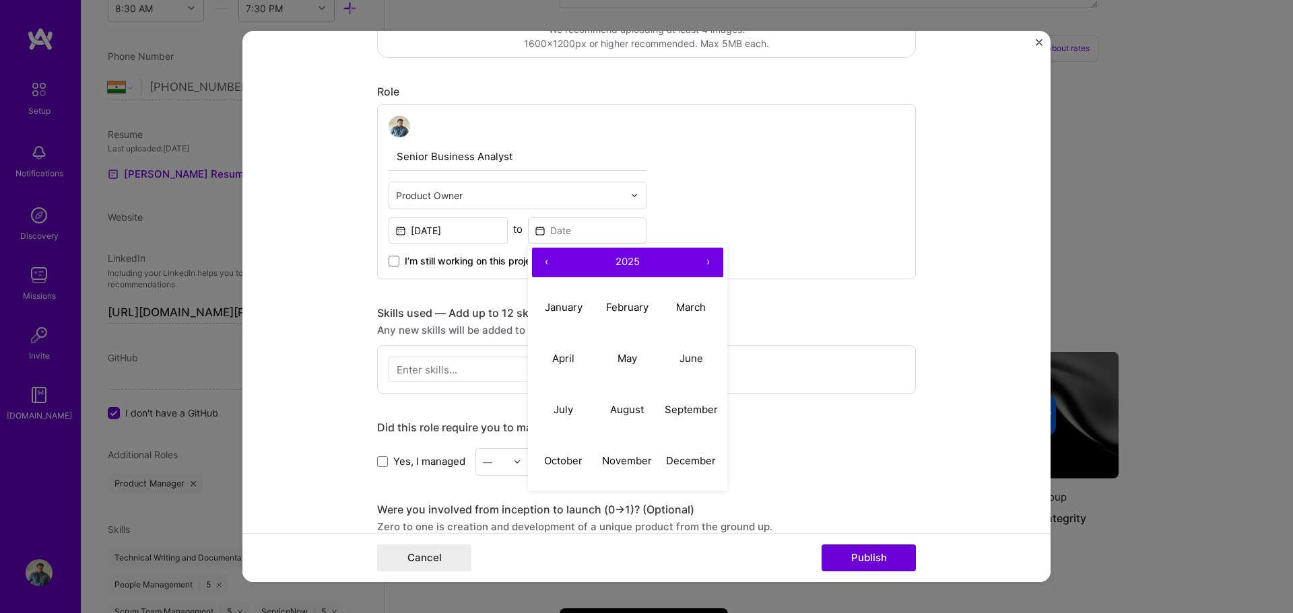
click at [545, 264] on button "‹" at bounding box center [547, 263] width 30 height 30
click at [671, 411] on abbr "September" at bounding box center [691, 409] width 53 height 13
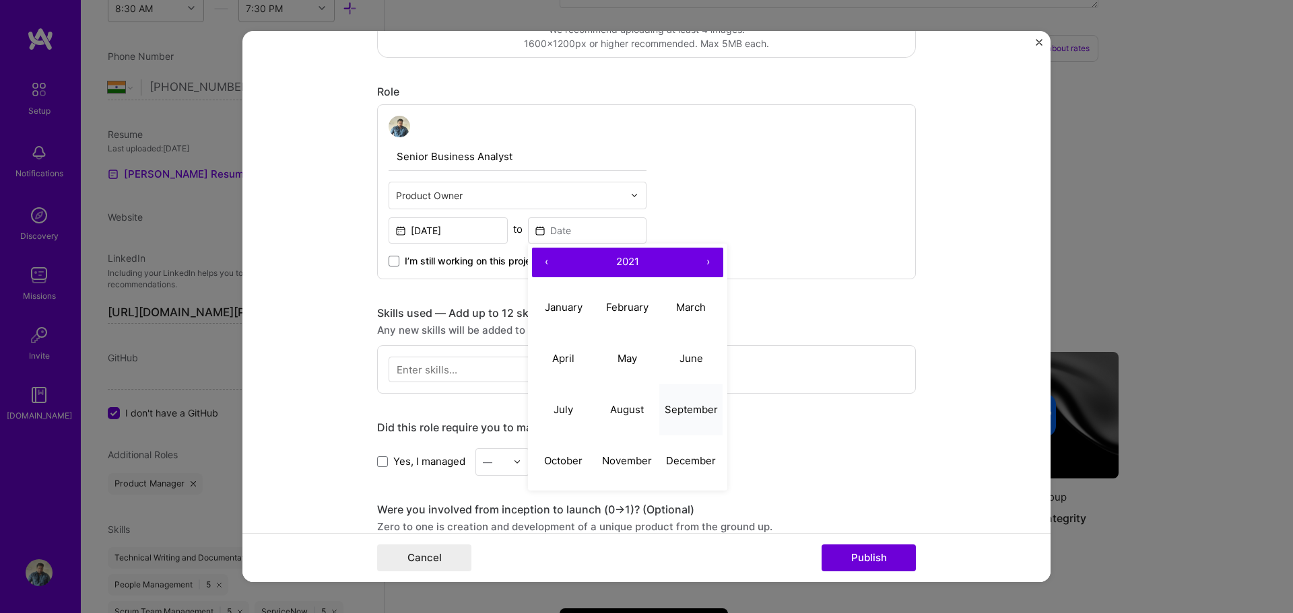
type input "Sep, 2021"
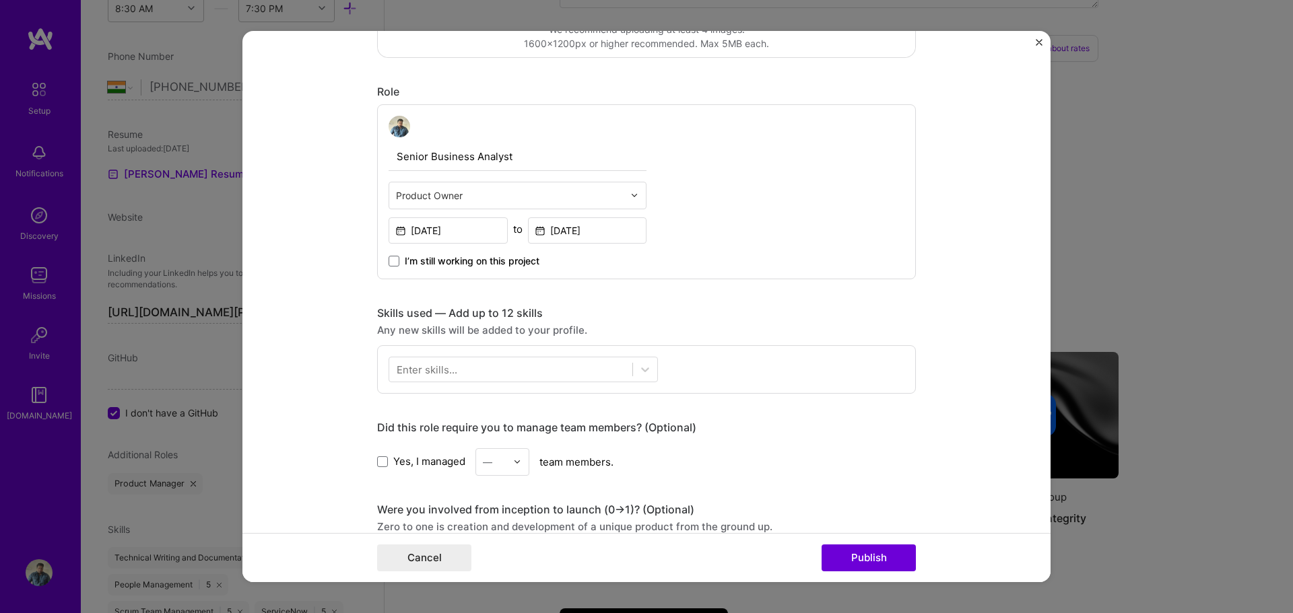
click at [632, 259] on div "I’m still working on this project" at bounding box center [518, 256] width 258 height 24
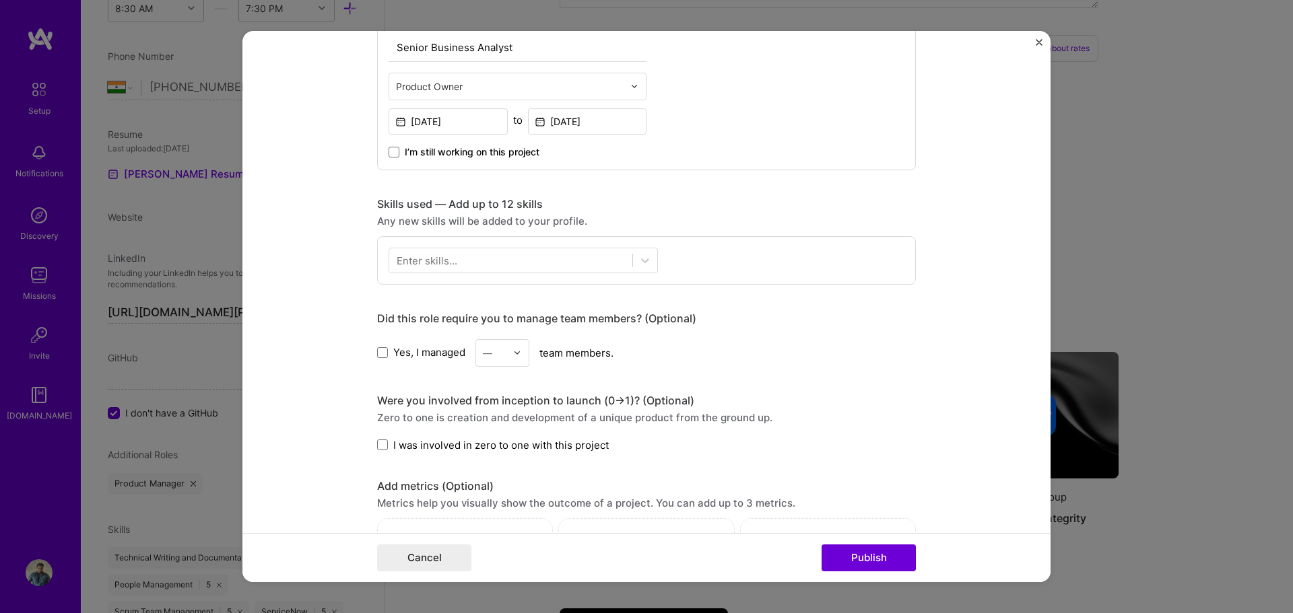
scroll to position [471, 0]
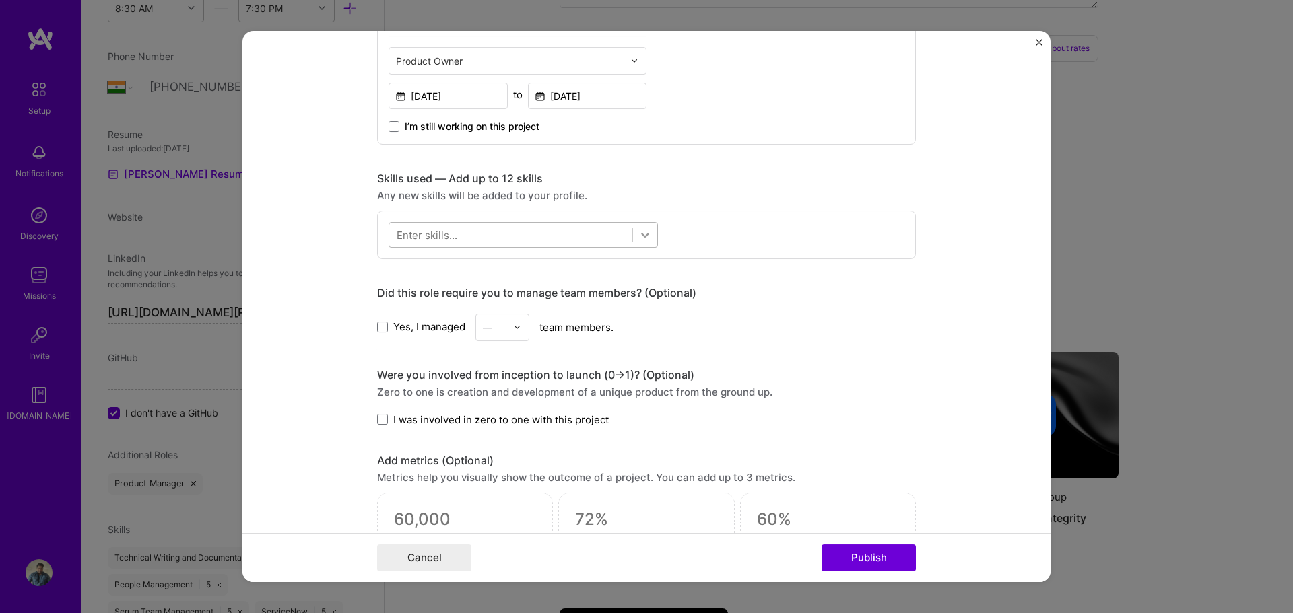
click at [640, 240] on icon at bounding box center [644, 234] width 13 height 13
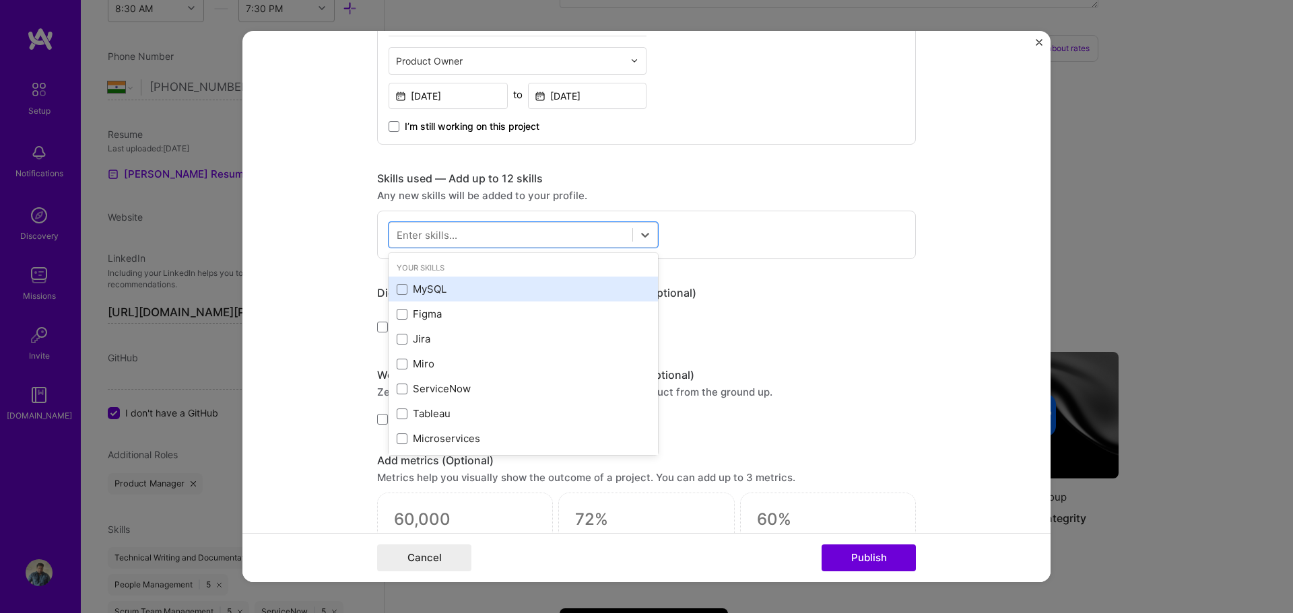
click at [419, 292] on div "MySQL" at bounding box center [523, 289] width 253 height 14
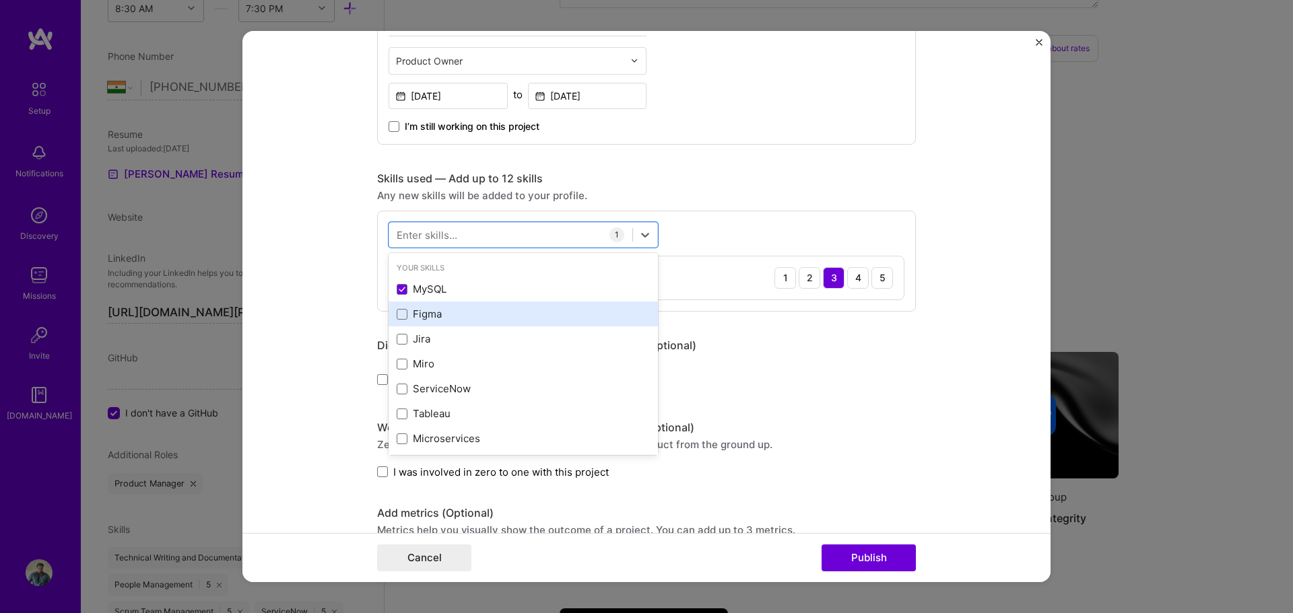
click at [417, 315] on div "Figma" at bounding box center [523, 314] width 253 height 14
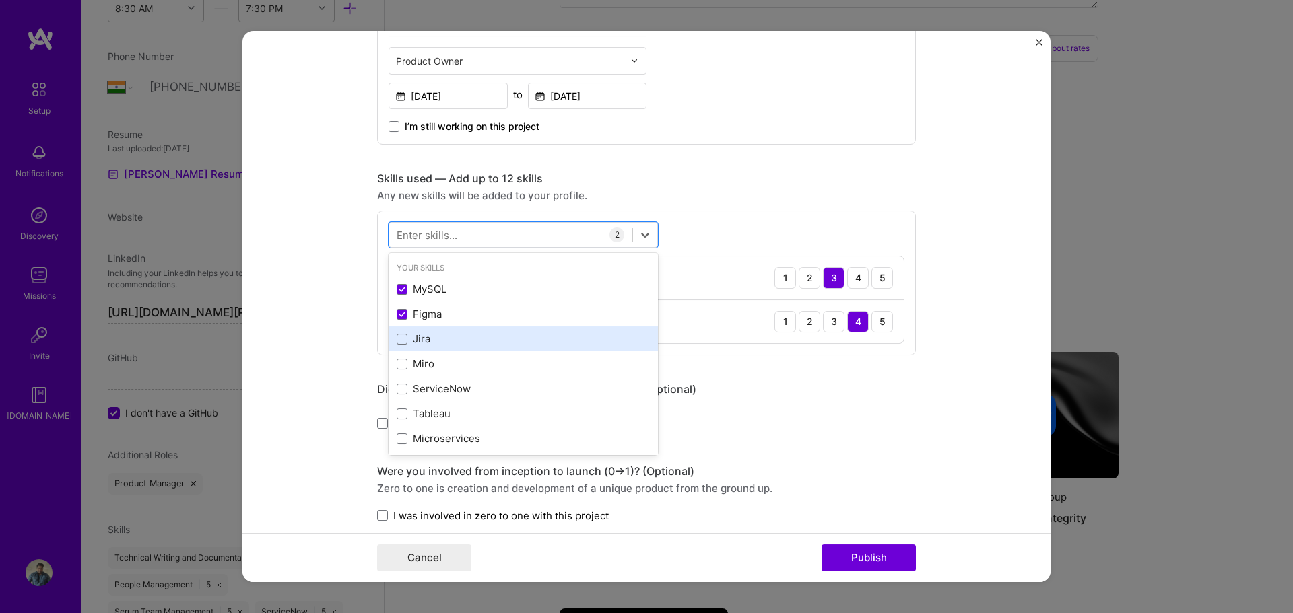
click at [415, 339] on div "Jira" at bounding box center [523, 339] width 253 height 14
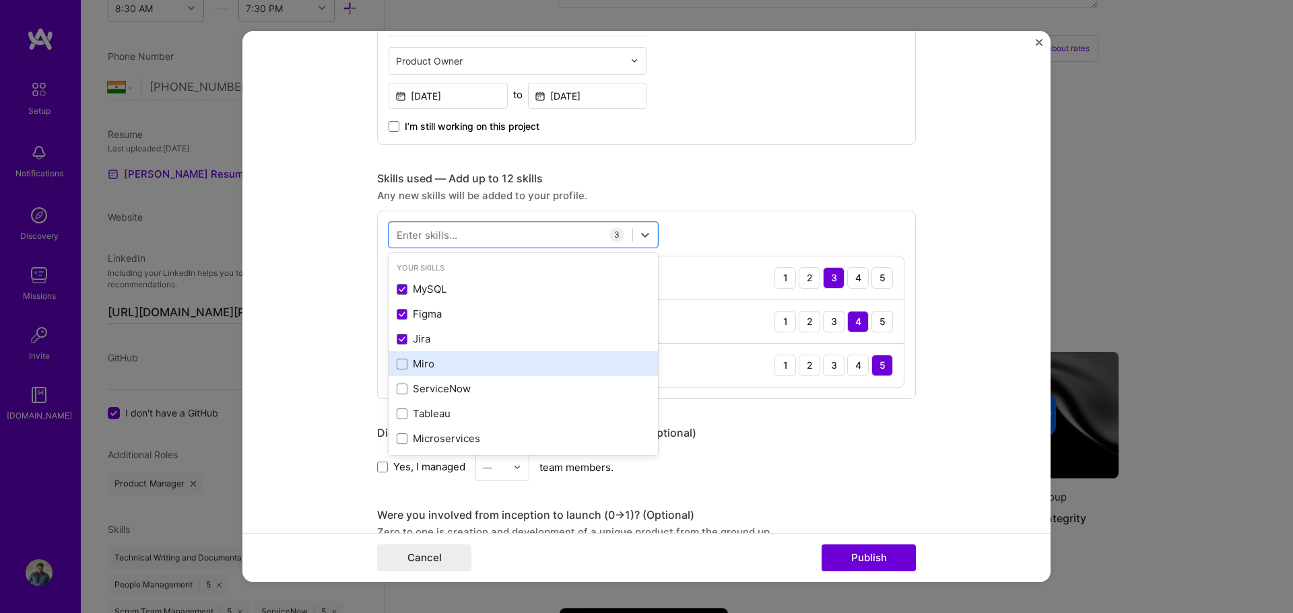
click at [420, 366] on div "Miro" at bounding box center [523, 364] width 253 height 14
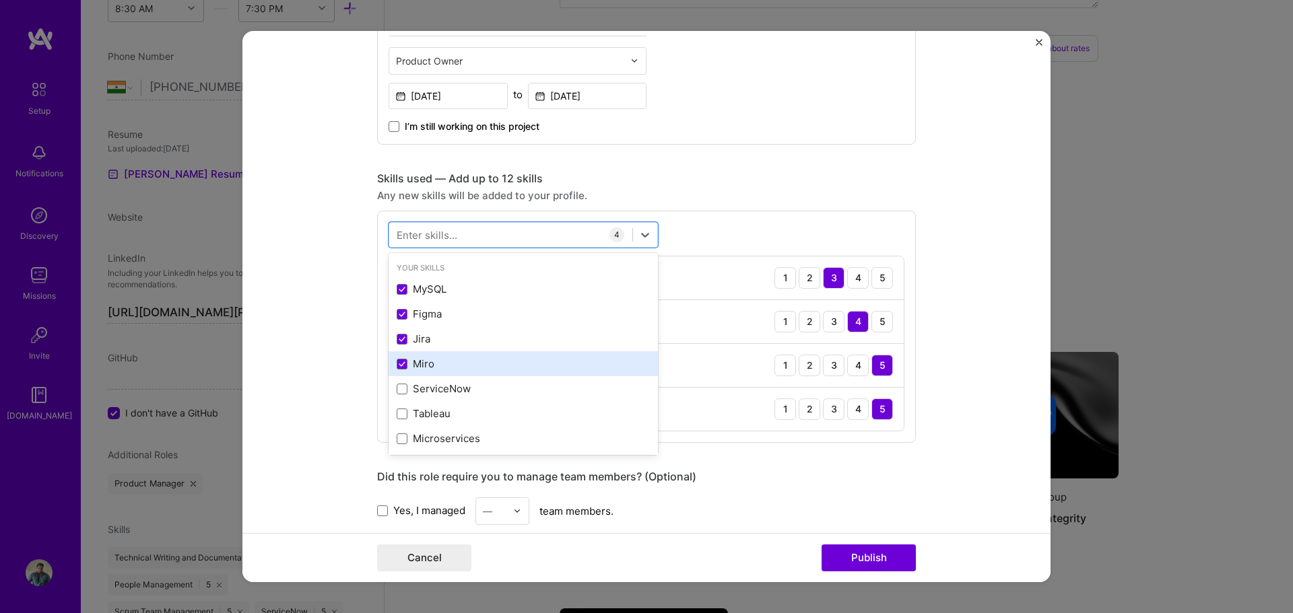
click at [412, 368] on div "Miro" at bounding box center [523, 364] width 253 height 14
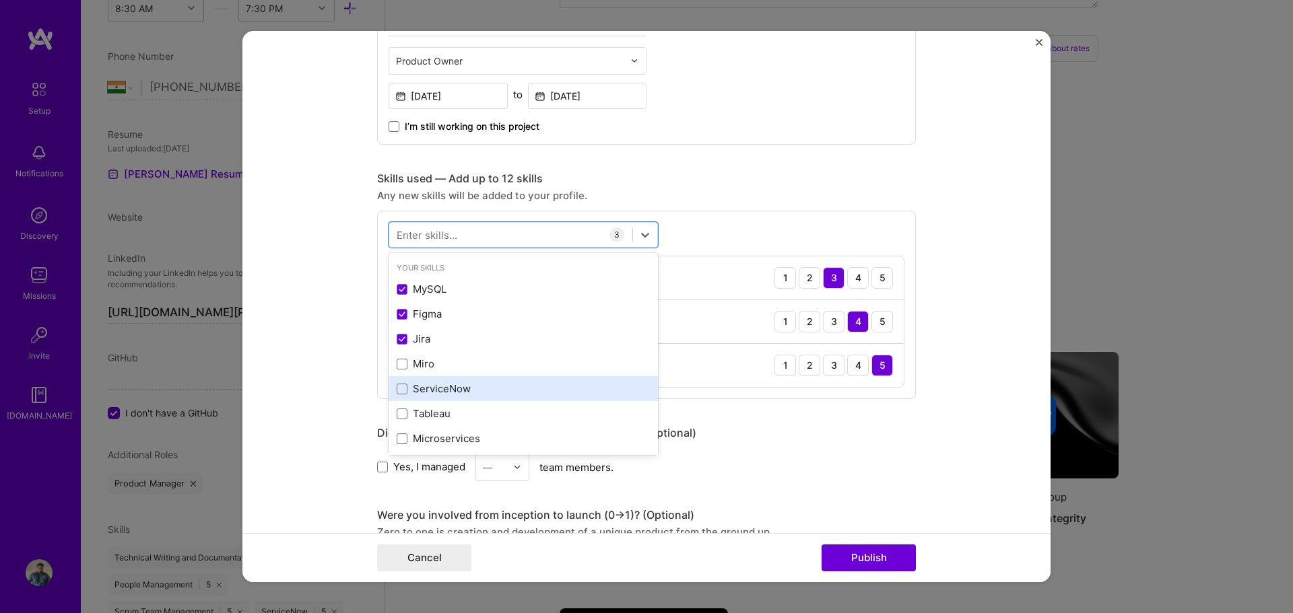
click at [415, 384] on div "ServiceNow" at bounding box center [523, 389] width 253 height 14
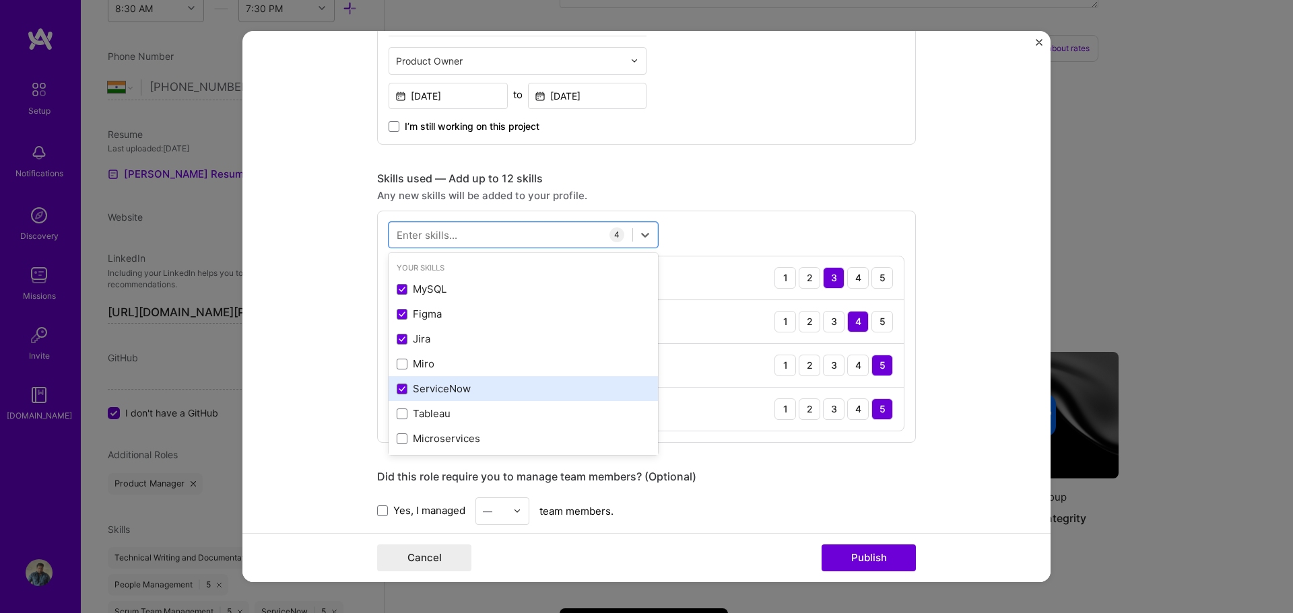
click at [422, 381] on div "ServiceNow" at bounding box center [523, 388] width 269 height 25
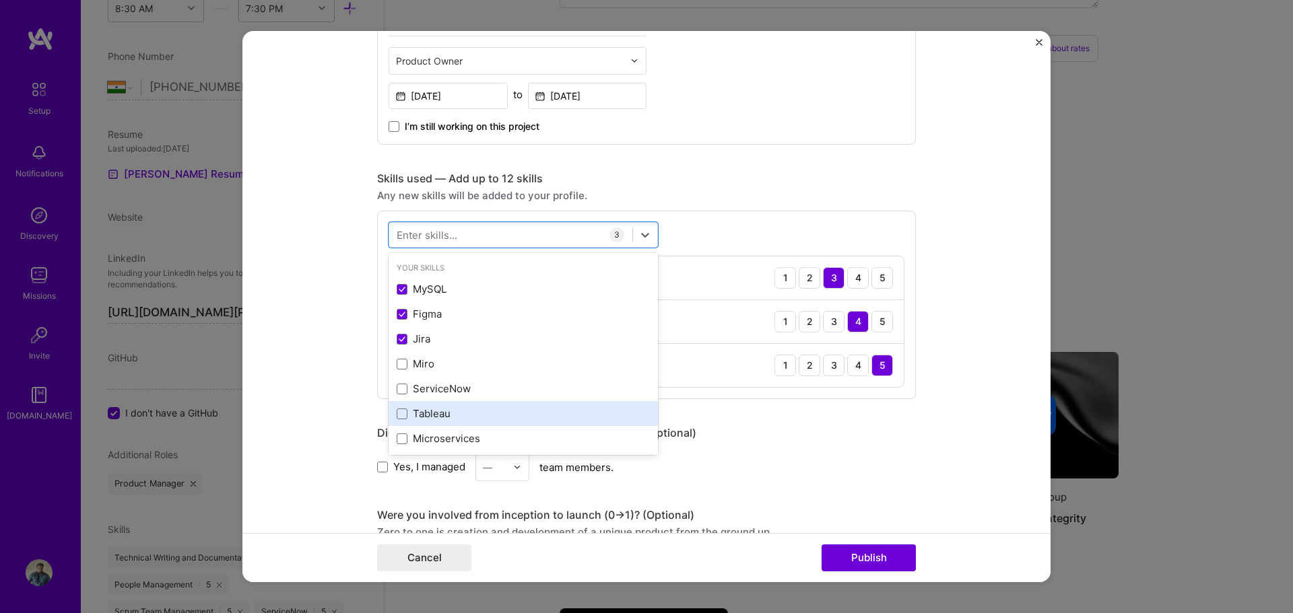
click at [413, 413] on div "Tableau" at bounding box center [523, 414] width 253 height 14
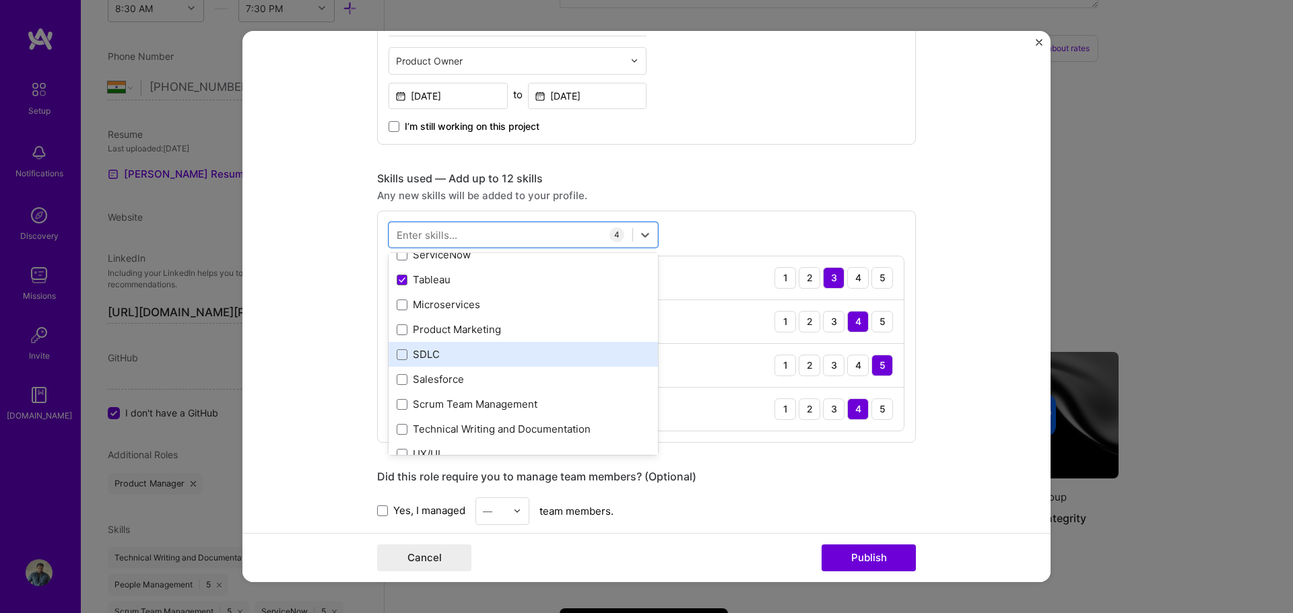
scroll to position [135, 0]
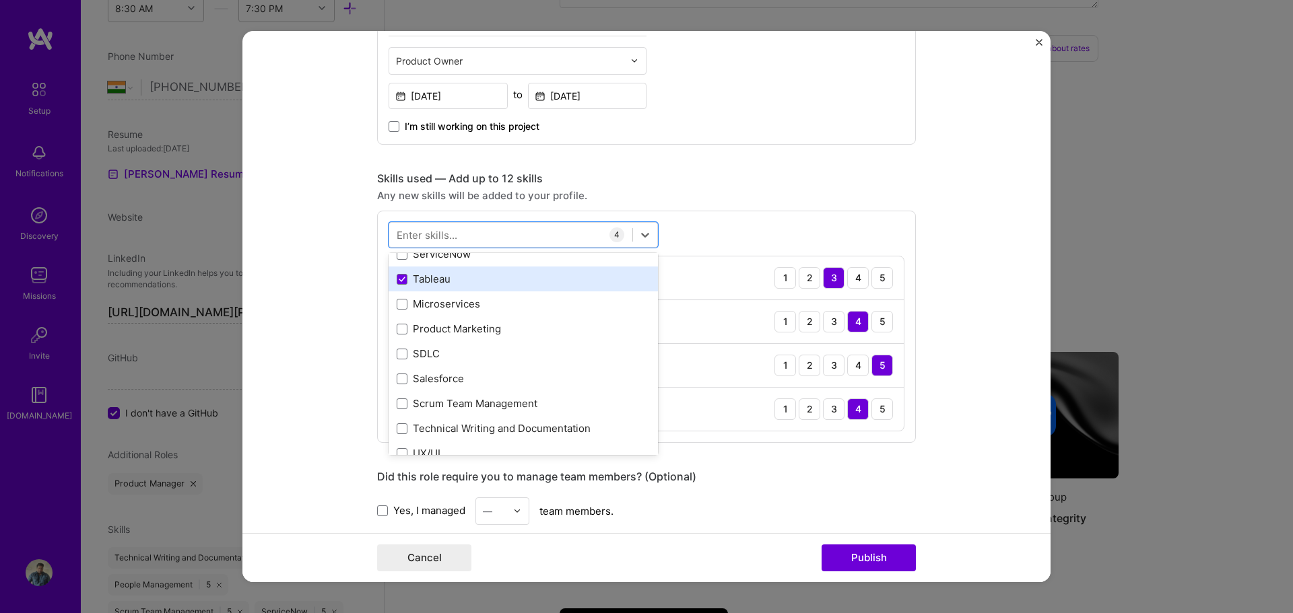
click at [422, 276] on div "Tableau" at bounding box center [523, 279] width 253 height 14
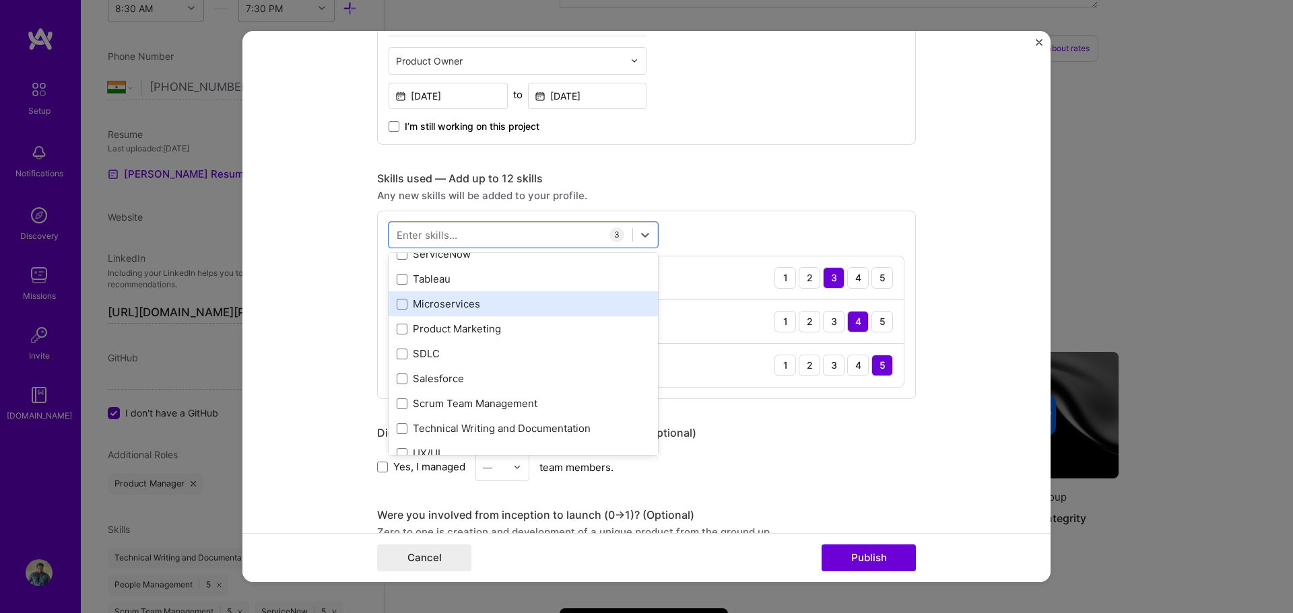
click at [415, 305] on div "Microservices" at bounding box center [523, 304] width 253 height 14
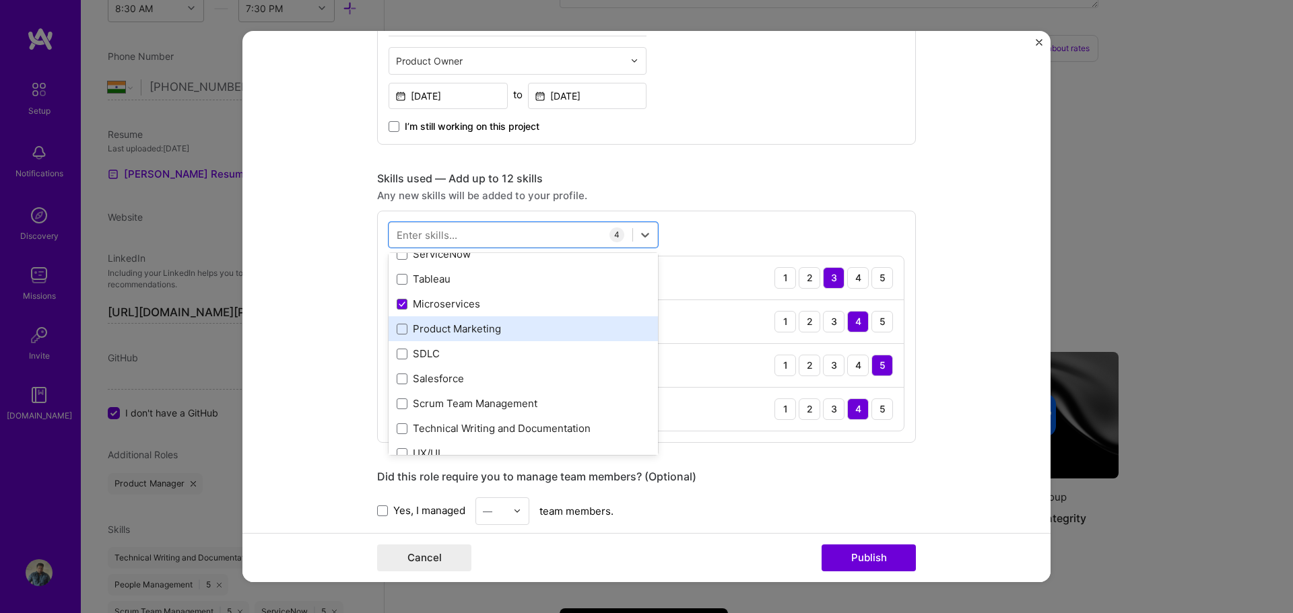
click at [422, 325] on div "Product Marketing" at bounding box center [523, 329] width 253 height 14
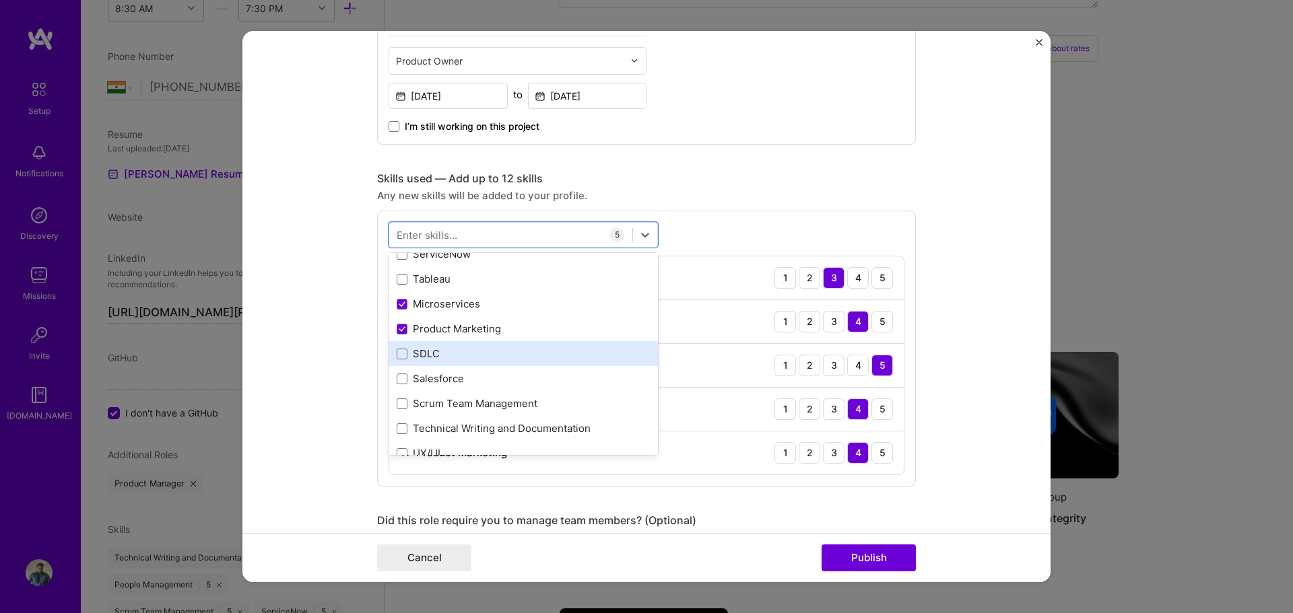
click at [412, 354] on div "SDLC" at bounding box center [523, 354] width 253 height 14
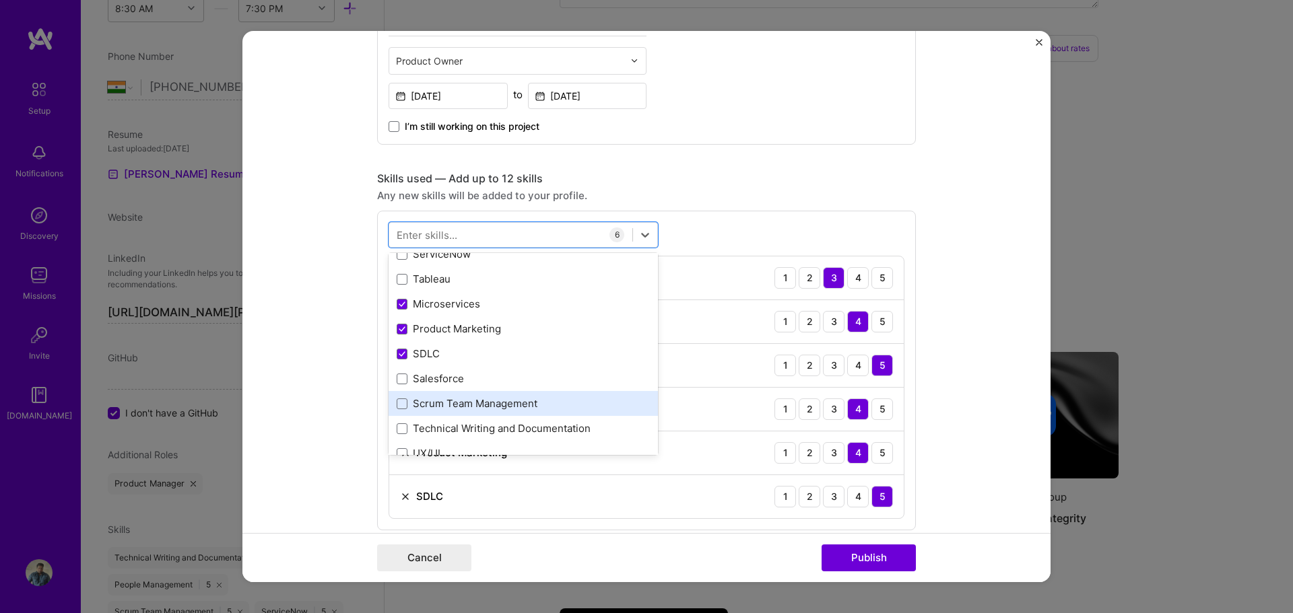
click at [425, 409] on div "Scrum Team Management" at bounding box center [523, 404] width 253 height 14
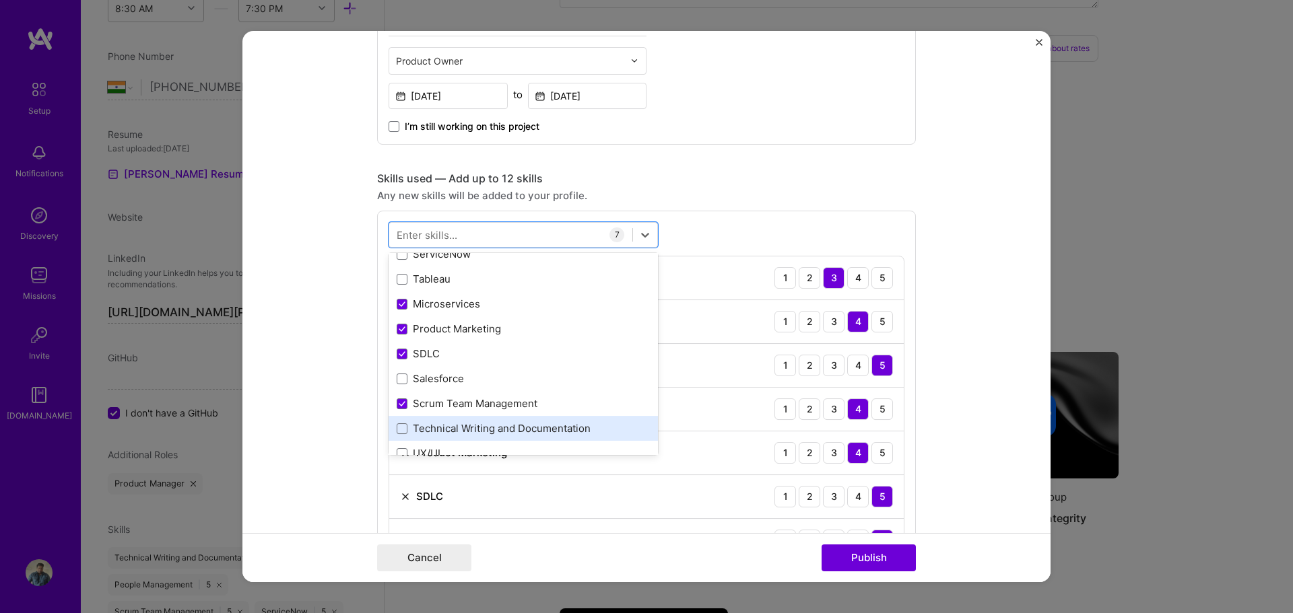
click at [432, 428] on div "Technical Writing and Documentation" at bounding box center [523, 429] width 253 height 14
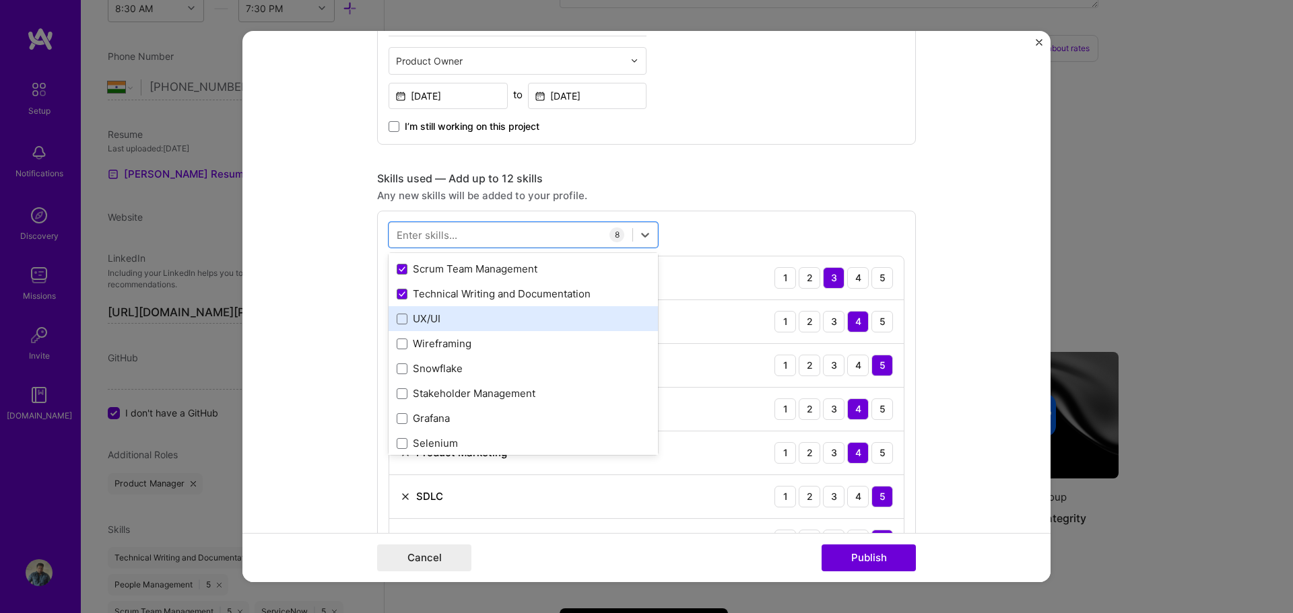
click at [423, 318] on div "UX/UI" at bounding box center [523, 319] width 253 height 14
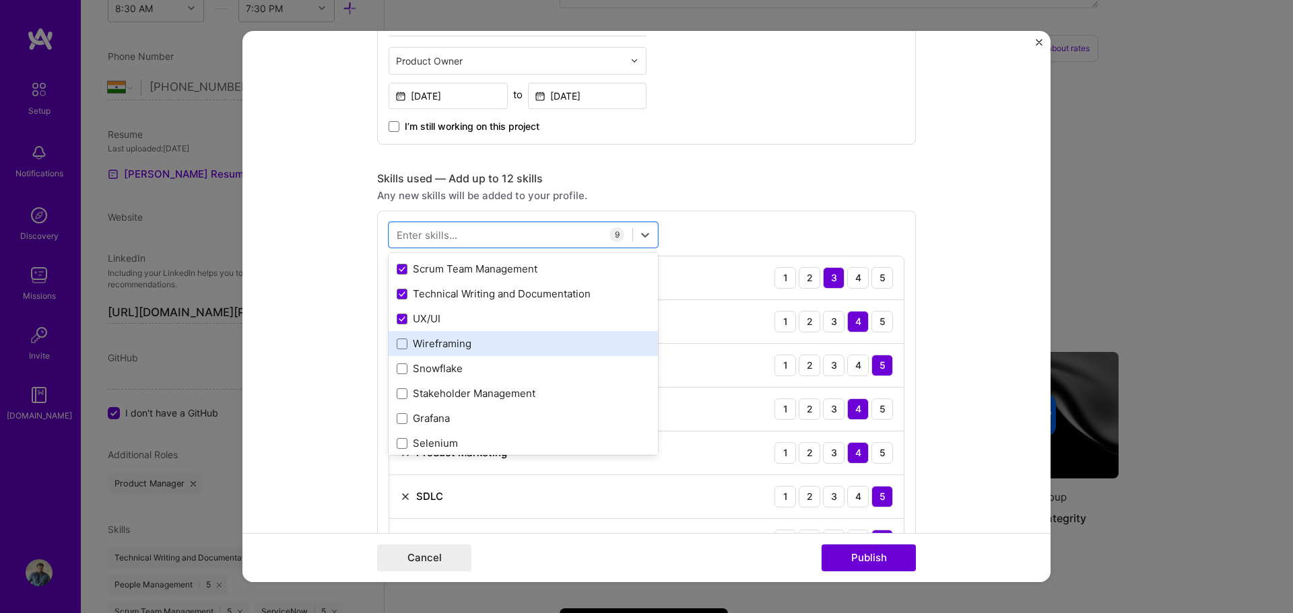
click at [425, 342] on div "Wireframing" at bounding box center [523, 344] width 253 height 14
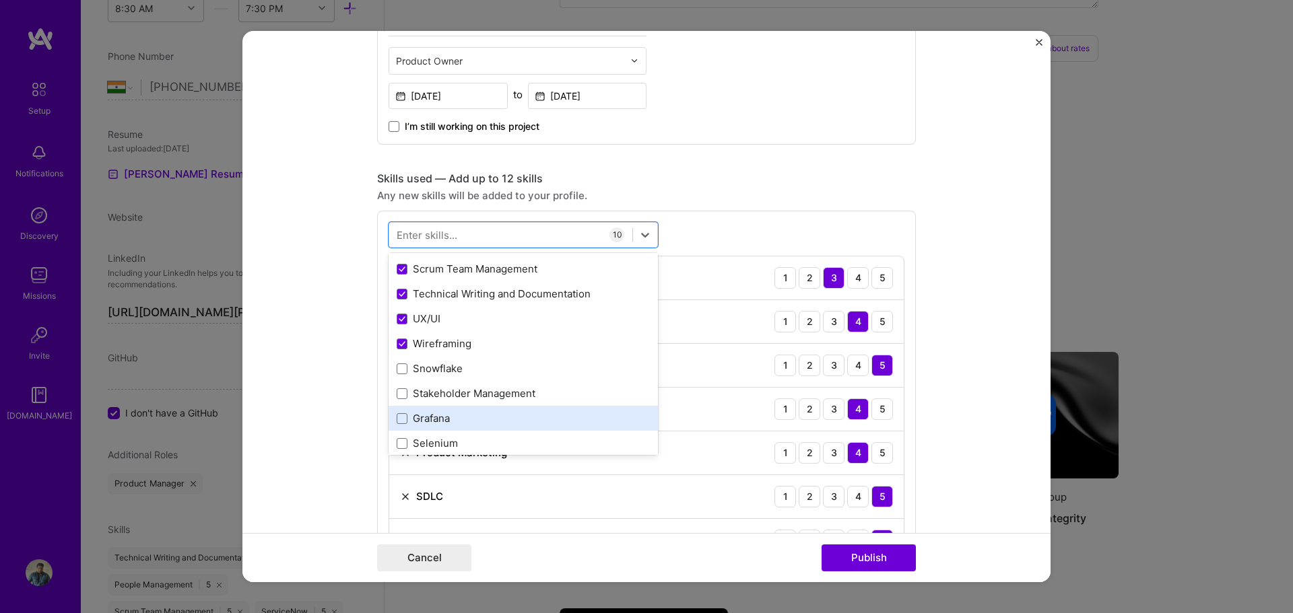
click at [424, 413] on div "Grafana" at bounding box center [523, 418] width 253 height 14
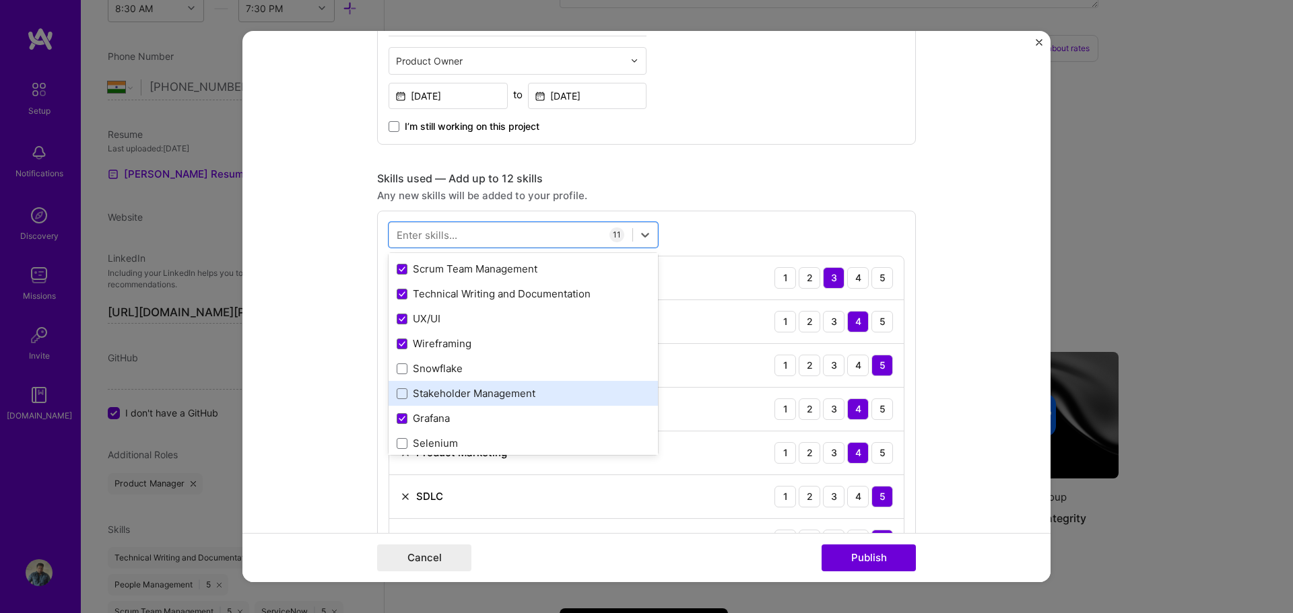
click at [429, 393] on div "Stakeholder Management" at bounding box center [523, 394] width 253 height 14
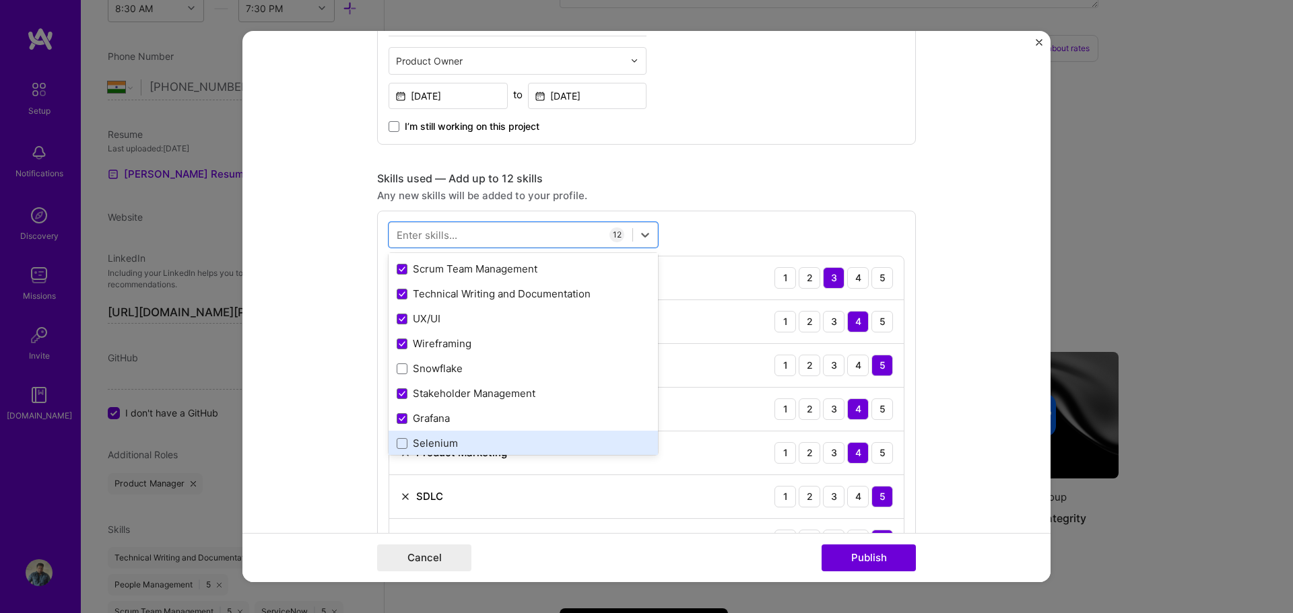
scroll to position [404, 0]
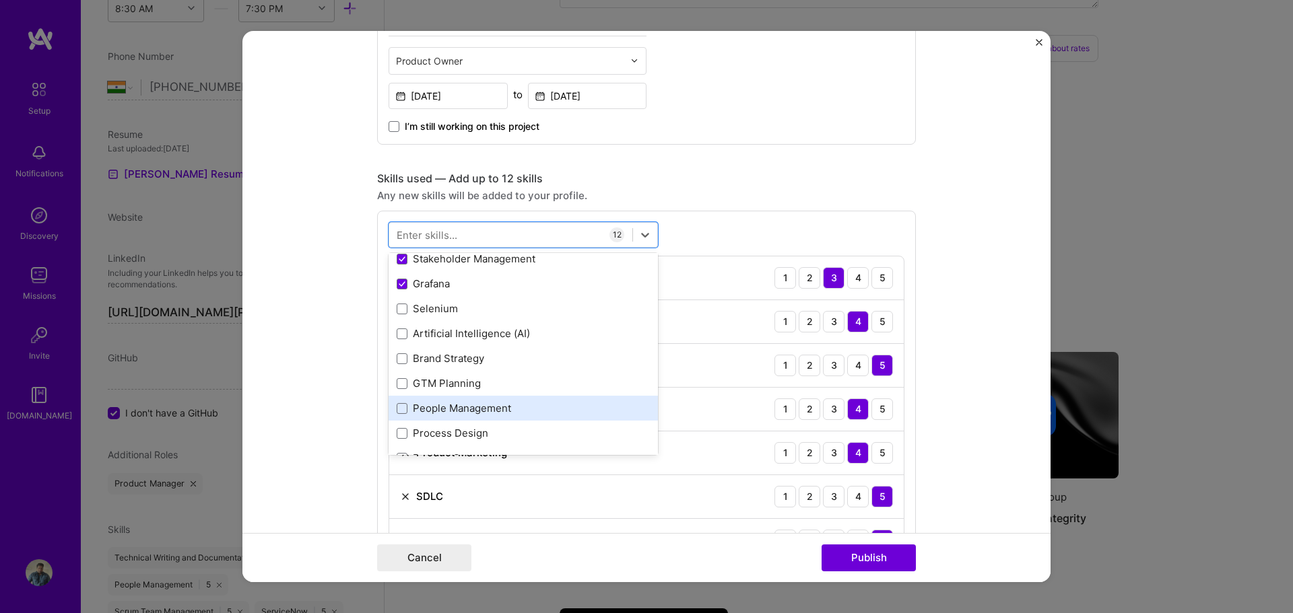
click at [423, 413] on div "People Management" at bounding box center [523, 408] width 253 height 14
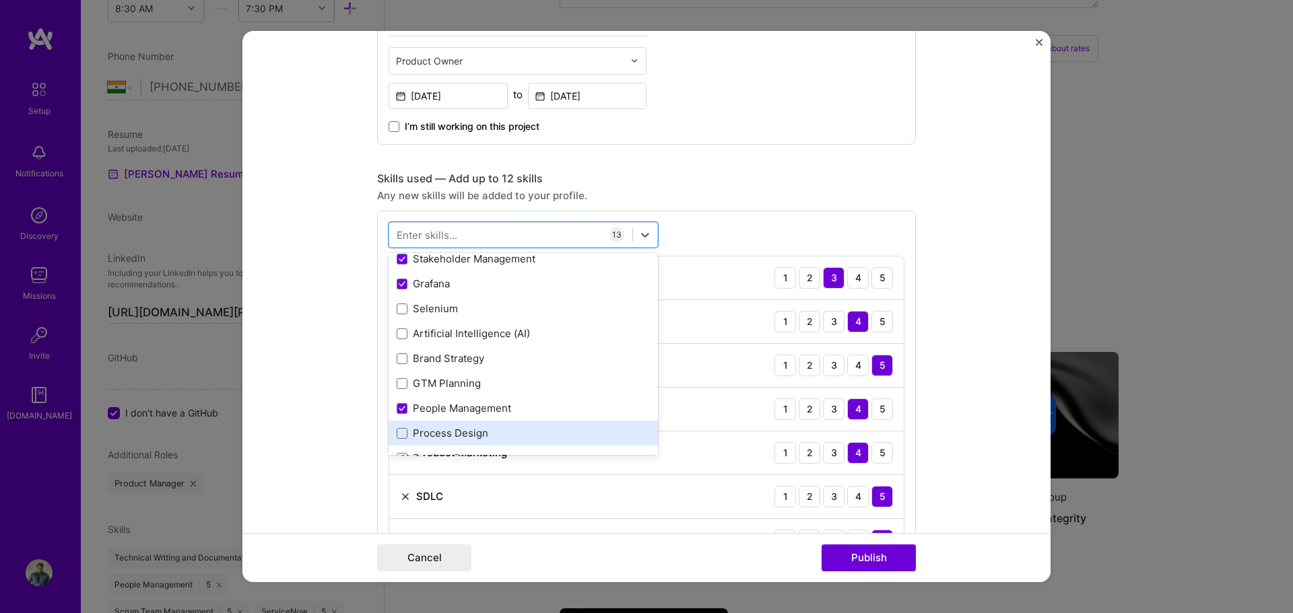
click at [426, 430] on div "Process Design" at bounding box center [523, 433] width 253 height 14
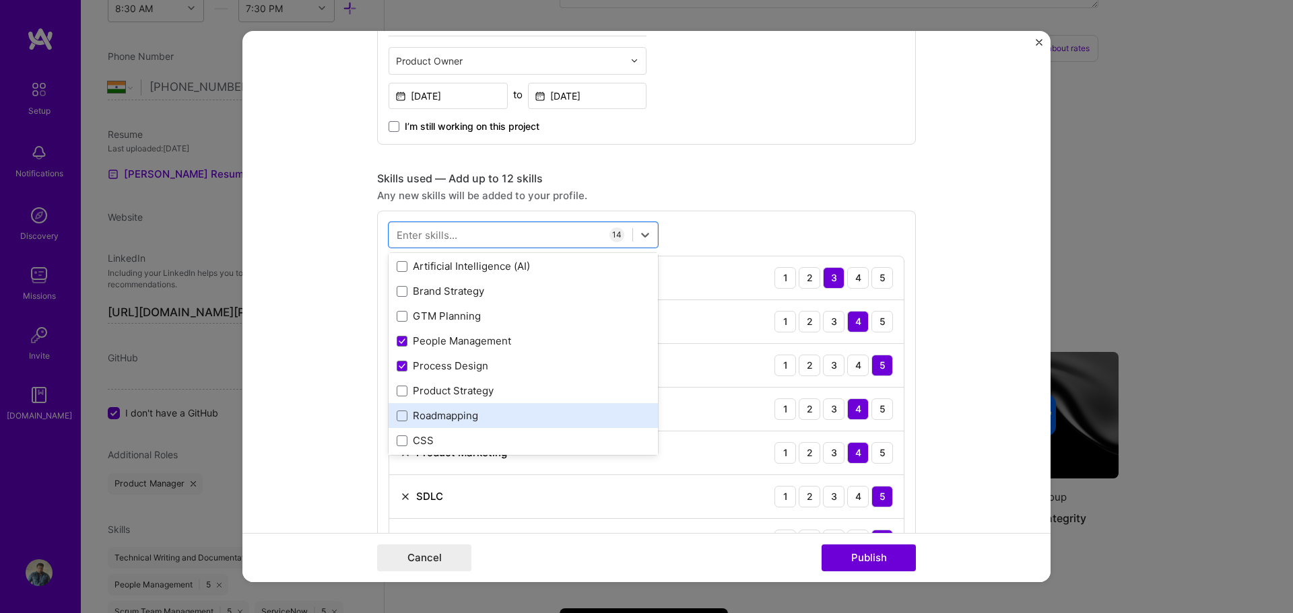
click at [420, 413] on div "Roadmapping" at bounding box center [523, 416] width 253 height 14
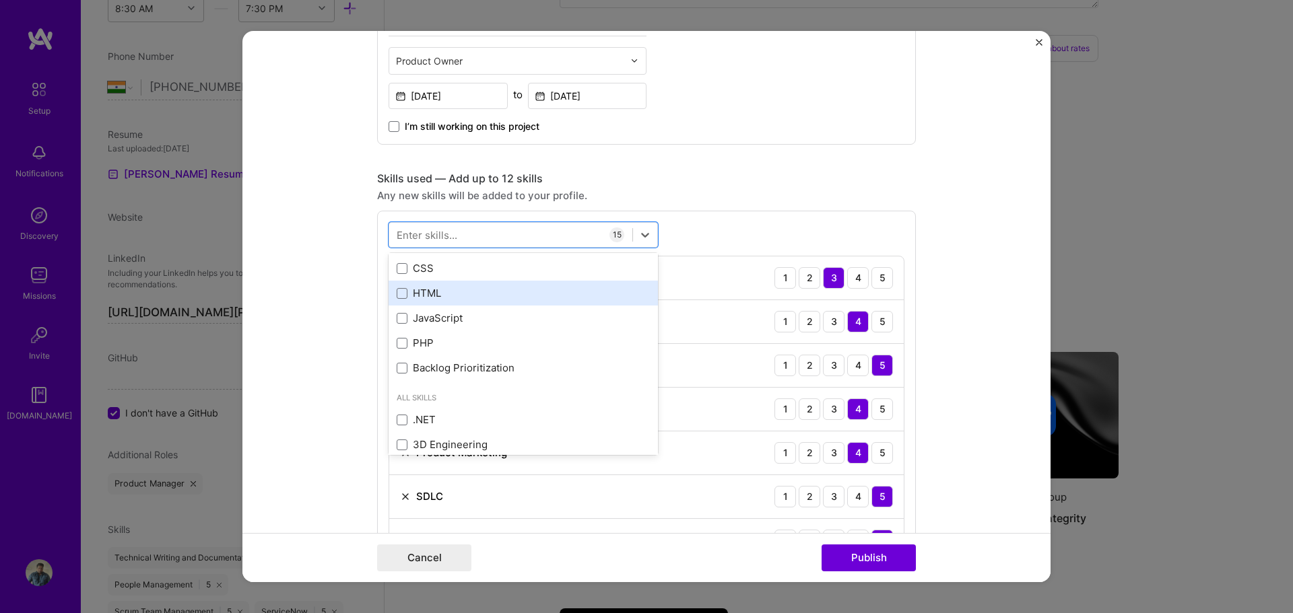
scroll to position [673, 0]
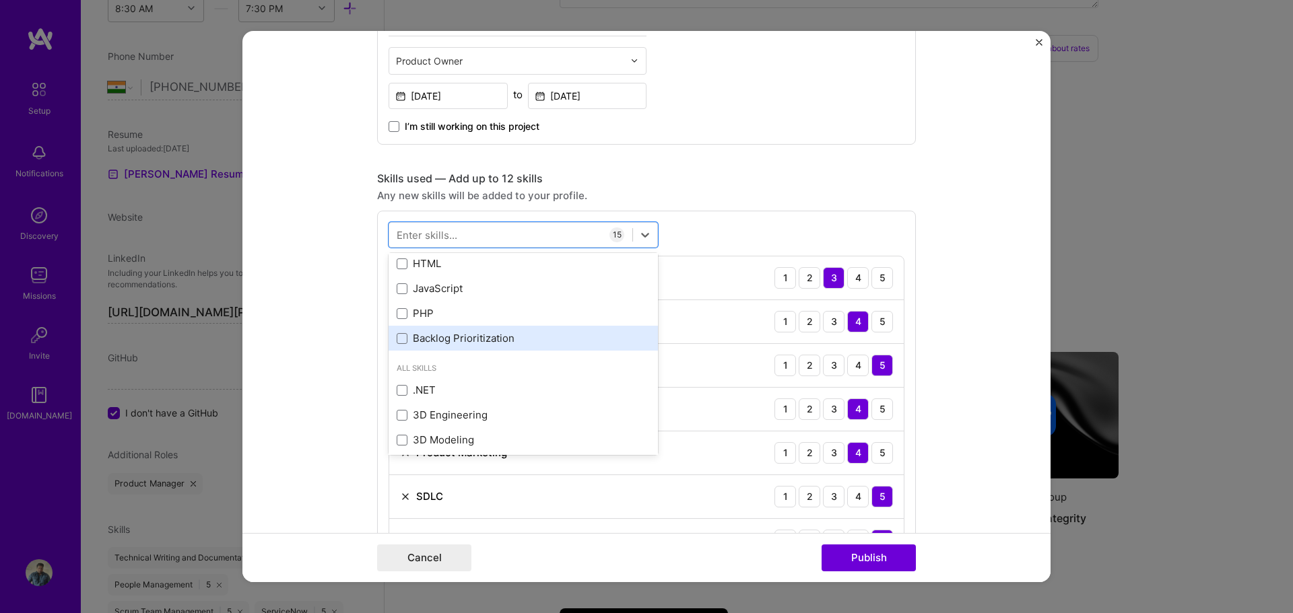
click at [487, 334] on div "Backlog Prioritization" at bounding box center [523, 338] width 253 height 14
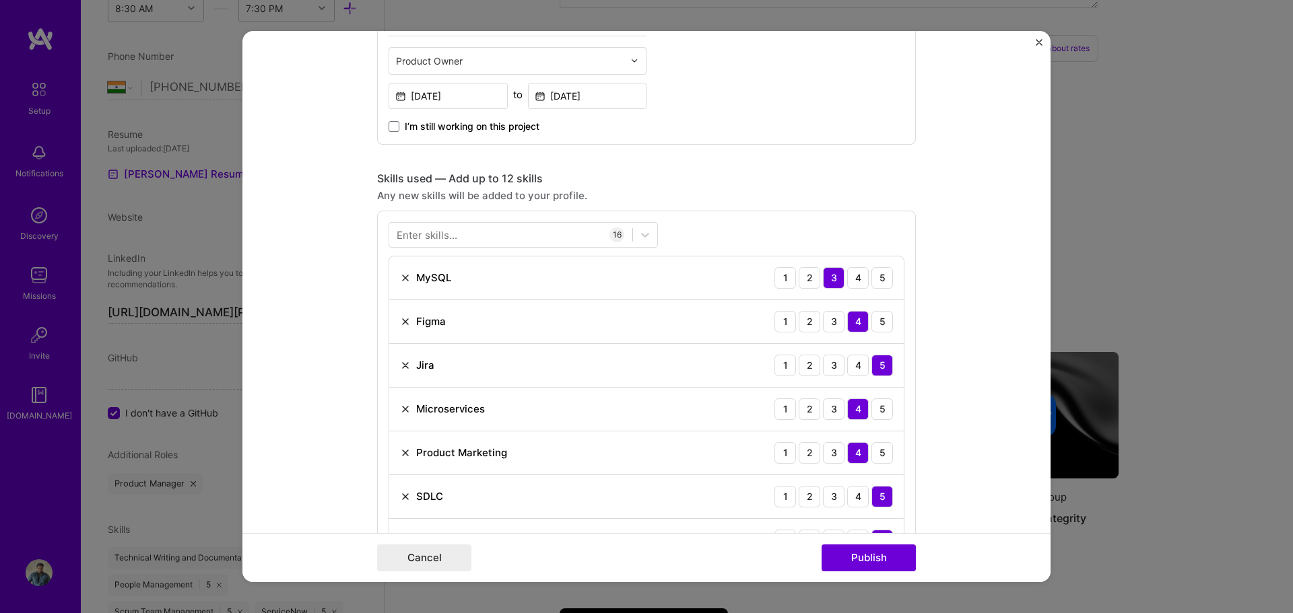
click at [733, 193] on div "Any new skills will be added to your profile." at bounding box center [646, 196] width 539 height 14
click at [400, 321] on img at bounding box center [405, 321] width 11 height 11
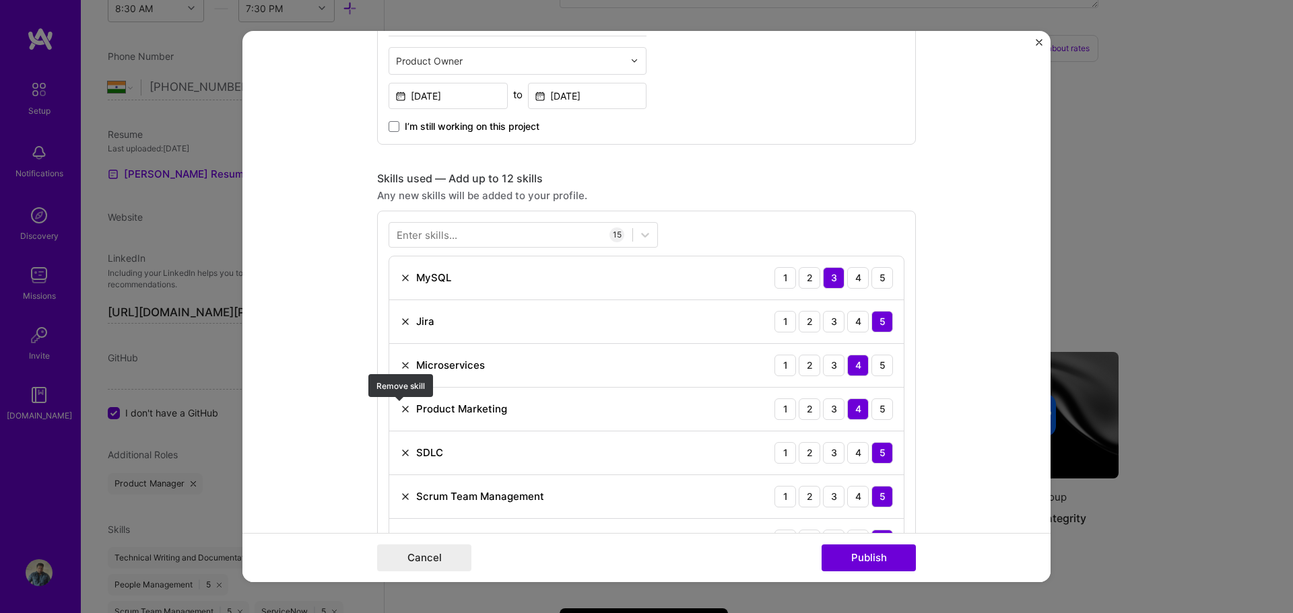
click at [401, 410] on img at bounding box center [405, 409] width 11 height 11
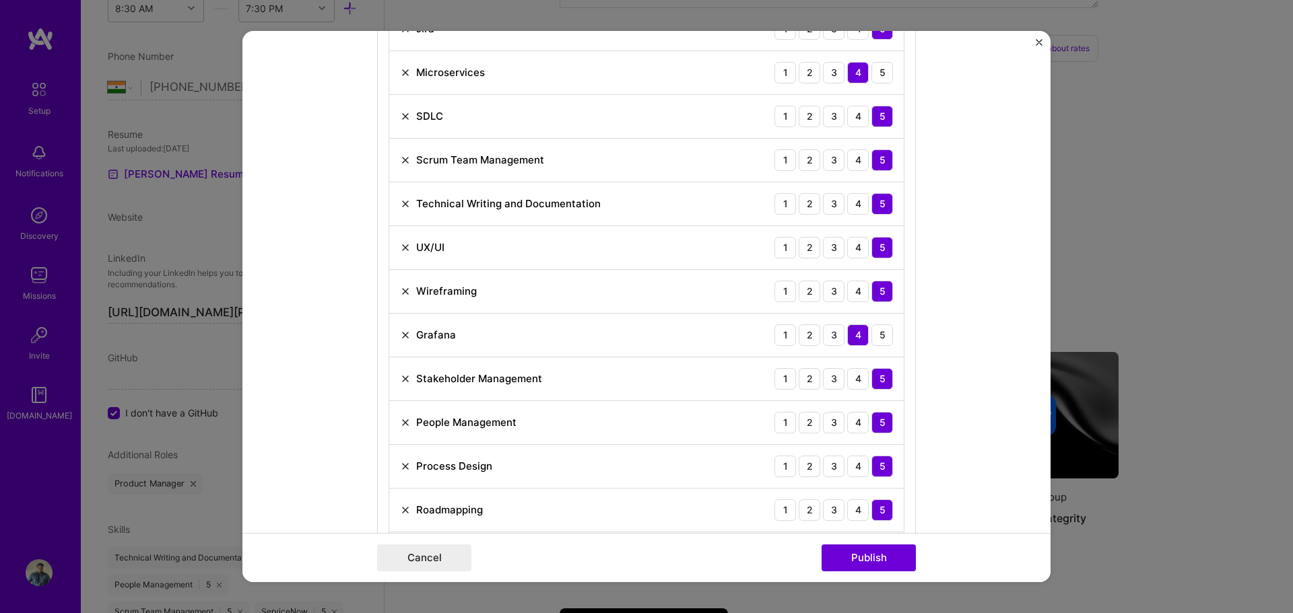
scroll to position [808, 0]
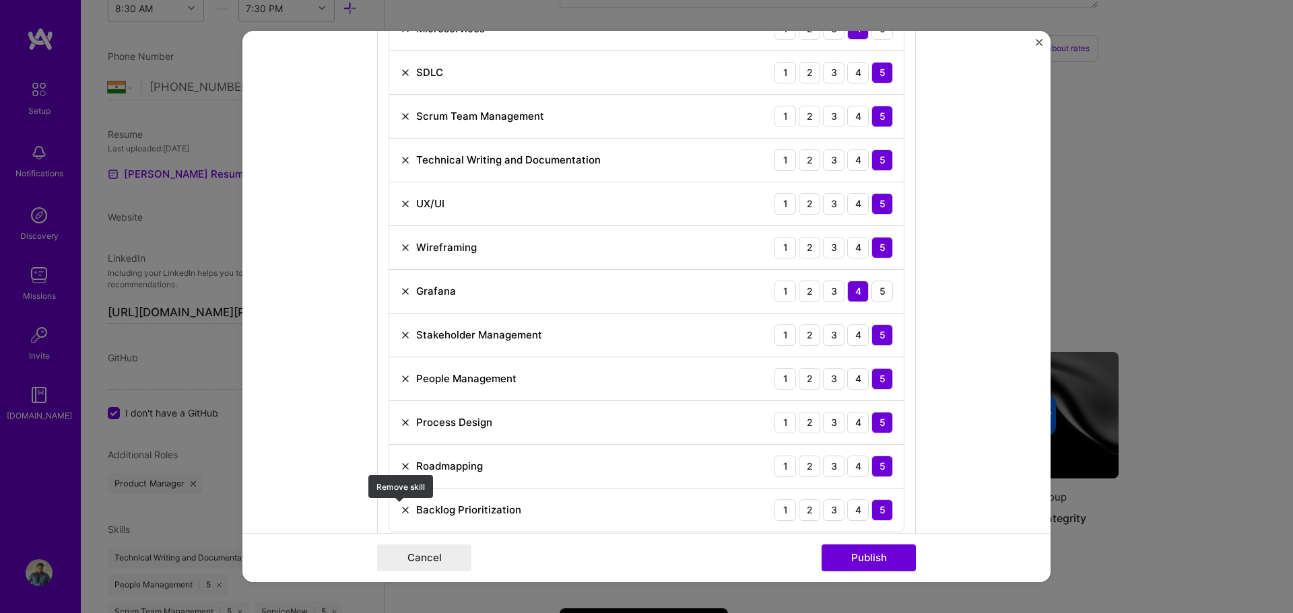
click at [403, 514] on img at bounding box center [405, 510] width 11 height 11
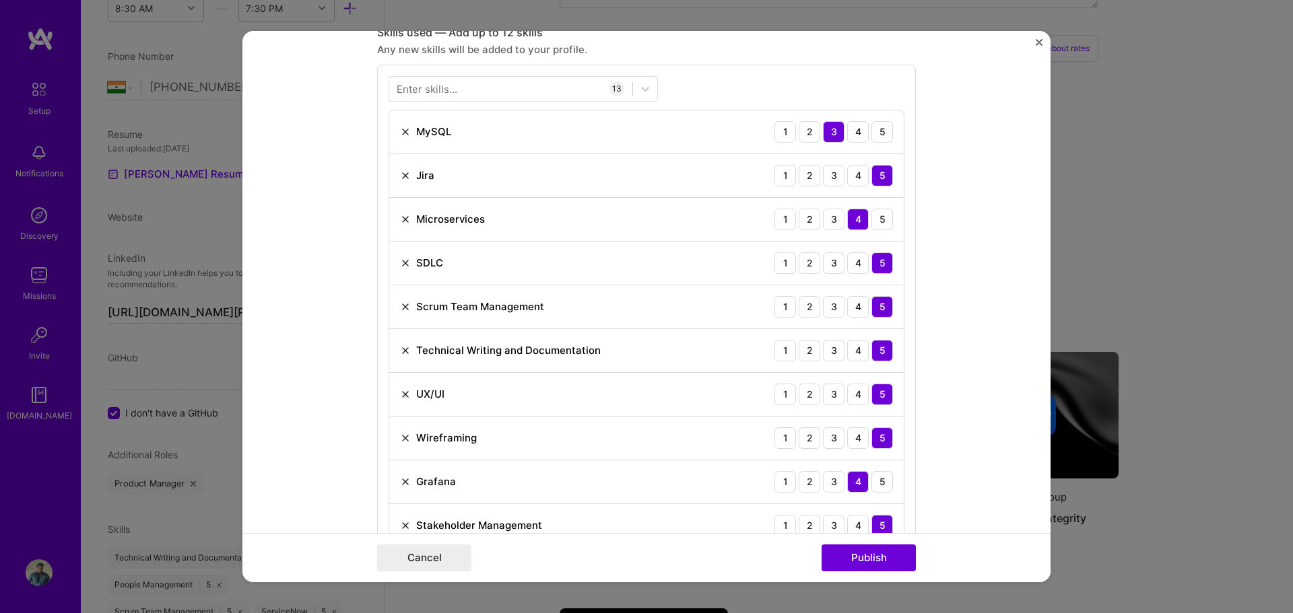
scroll to position [539, 0]
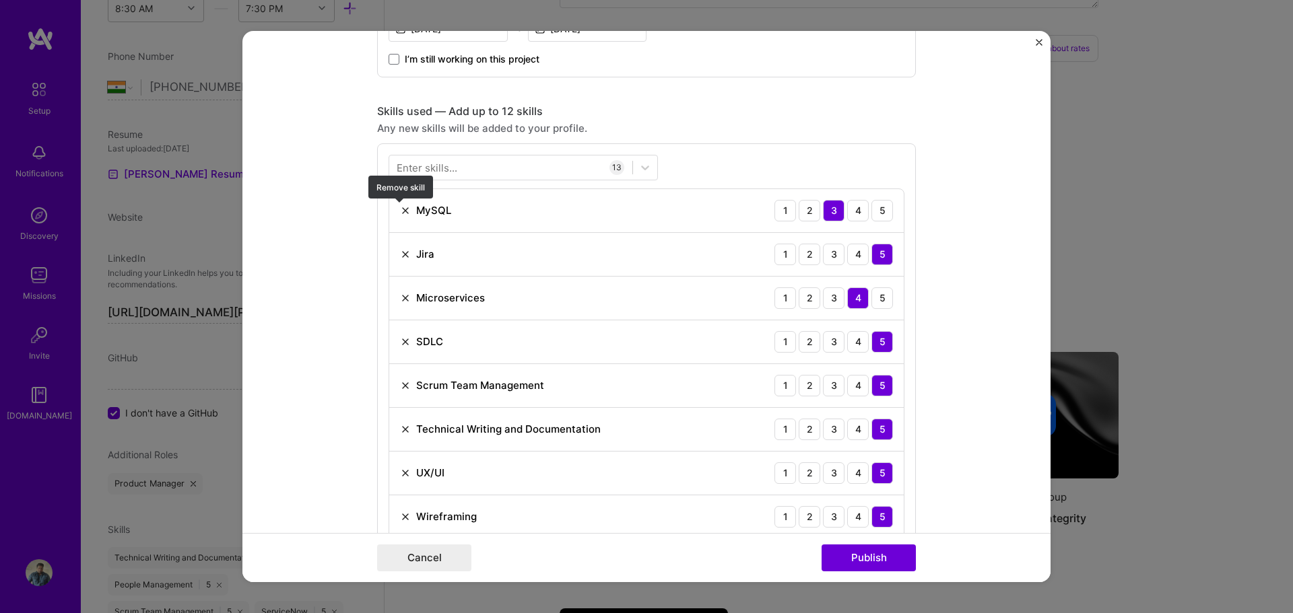
click at [401, 209] on img at bounding box center [405, 210] width 11 height 11
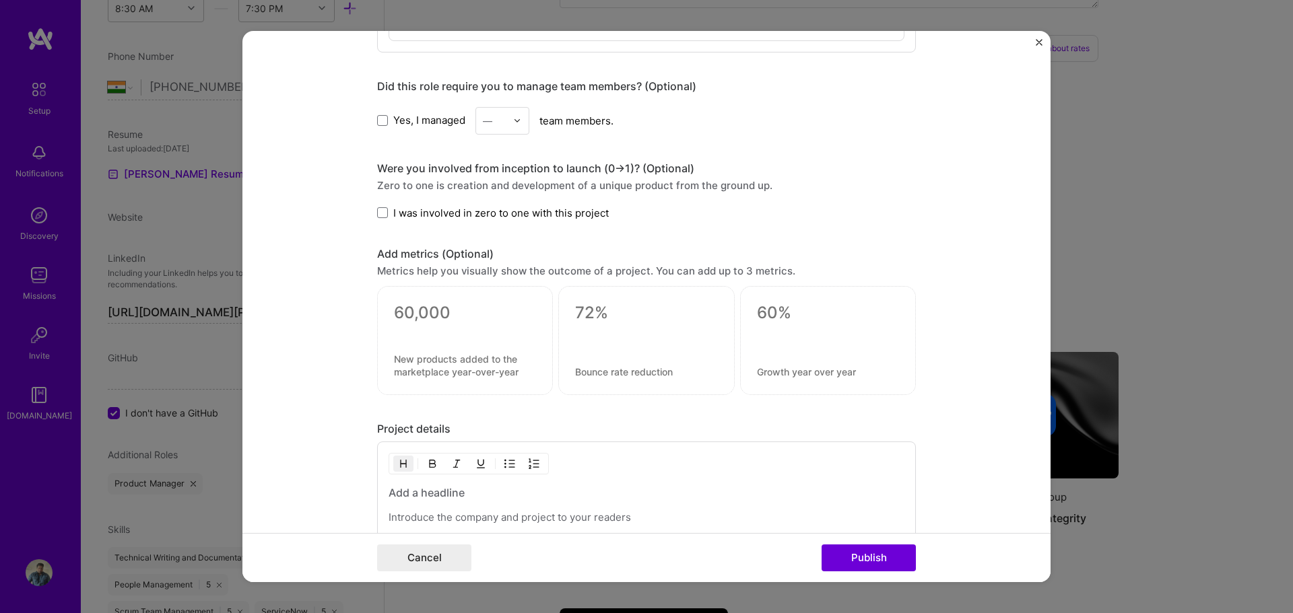
scroll to position [1010, 0]
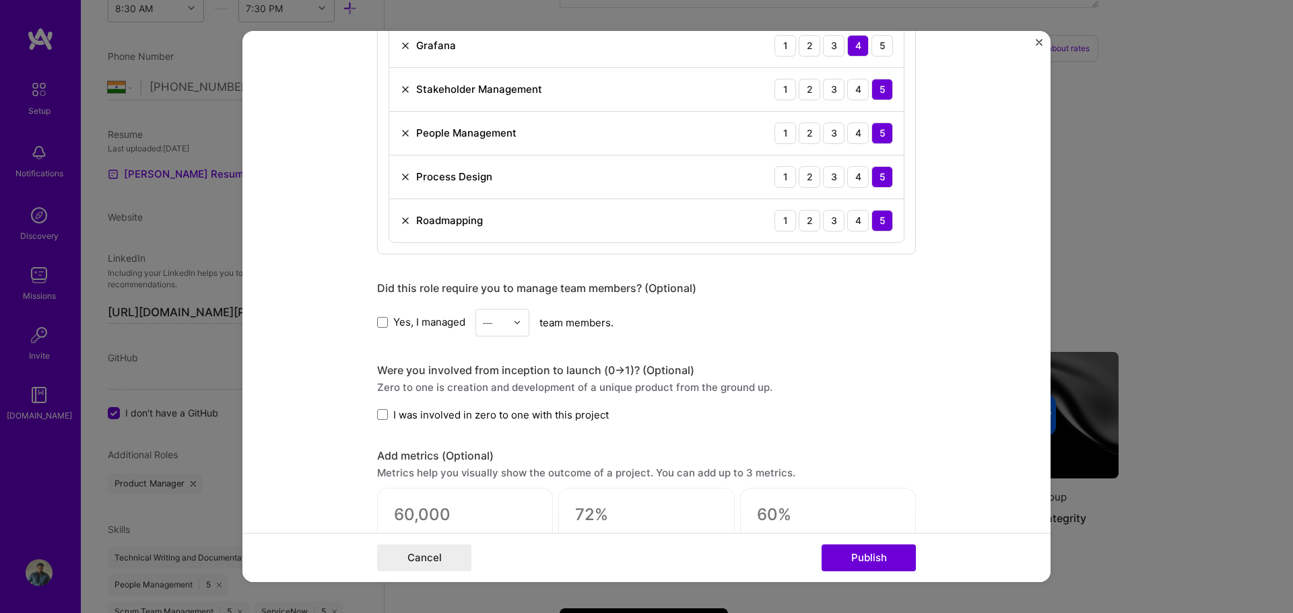
click at [399, 322] on span "Yes, I managed" at bounding box center [429, 322] width 72 height 14
click at [0, 0] on input "Yes, I managed" at bounding box center [0, 0] width 0 height 0
click at [508, 318] on div "—" at bounding box center [494, 323] width 37 height 26
click at [499, 480] on div "10" at bounding box center [502, 484] width 46 height 25
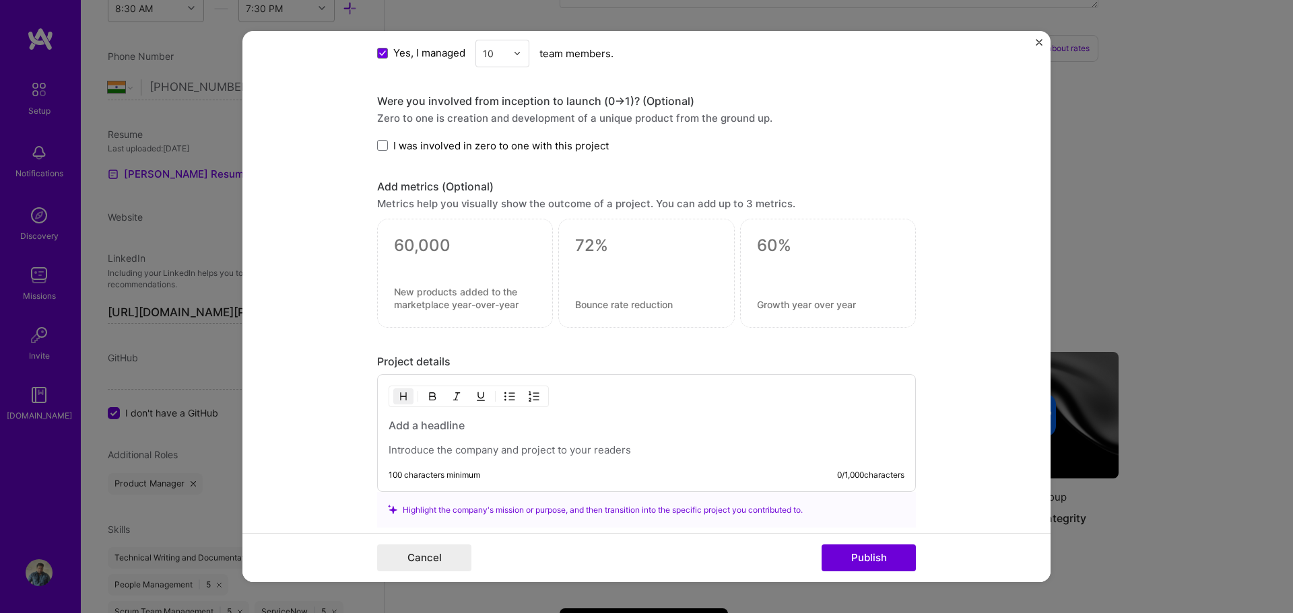
scroll to position [1395, 0]
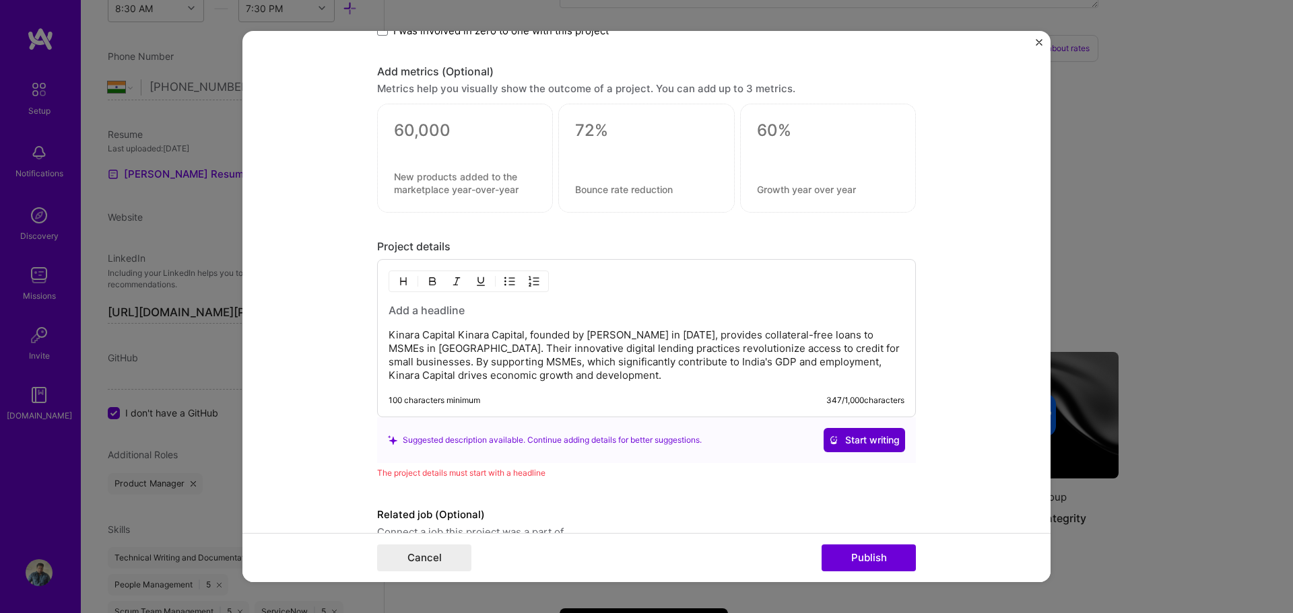
click at [860, 435] on span "Start writing" at bounding box center [864, 440] width 71 height 13
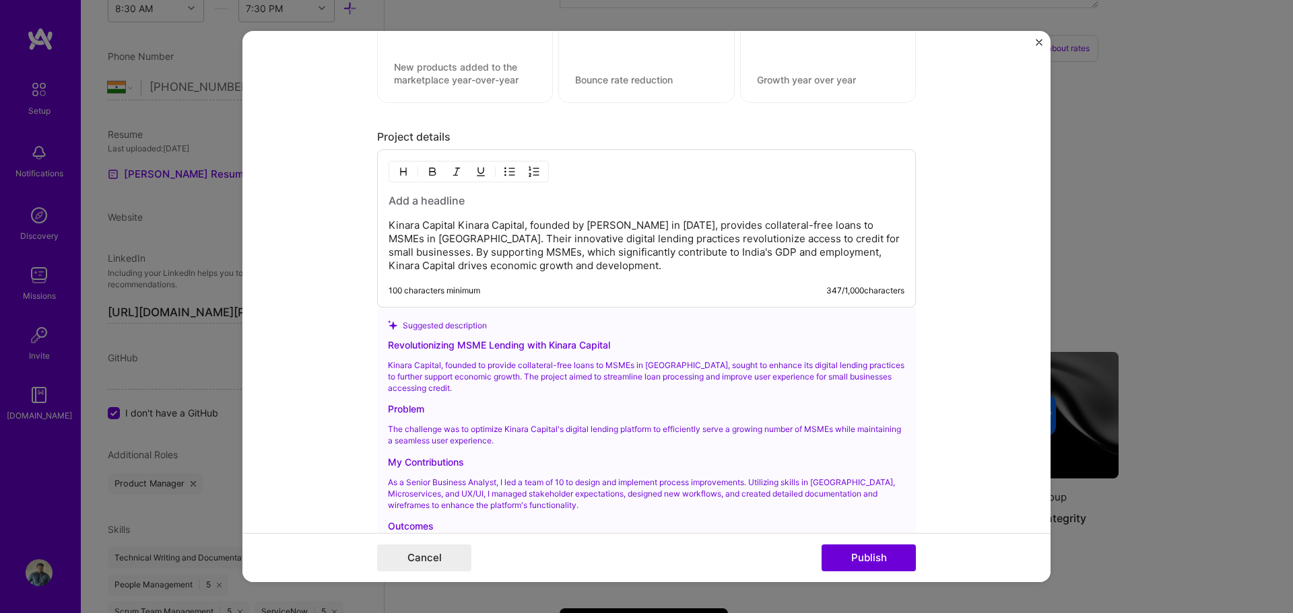
scroll to position [1664, 0]
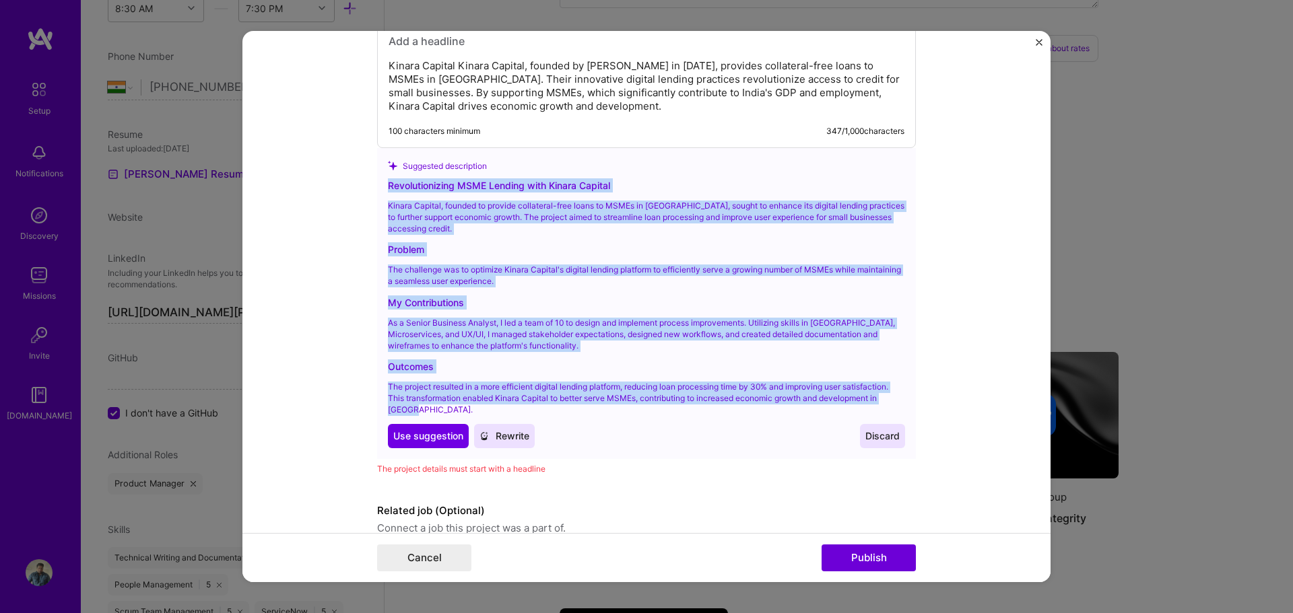
drag, startPoint x: 405, startPoint y: 411, endPoint x: 376, endPoint y: 186, distance: 226.8
click at [377, 186] on div "Suggested description Revolutionizing MSME Lending with Kinara Capital Kinara C…" at bounding box center [646, 303] width 539 height 311
click at [439, 434] on span "Use suggestion" at bounding box center [428, 436] width 70 height 13
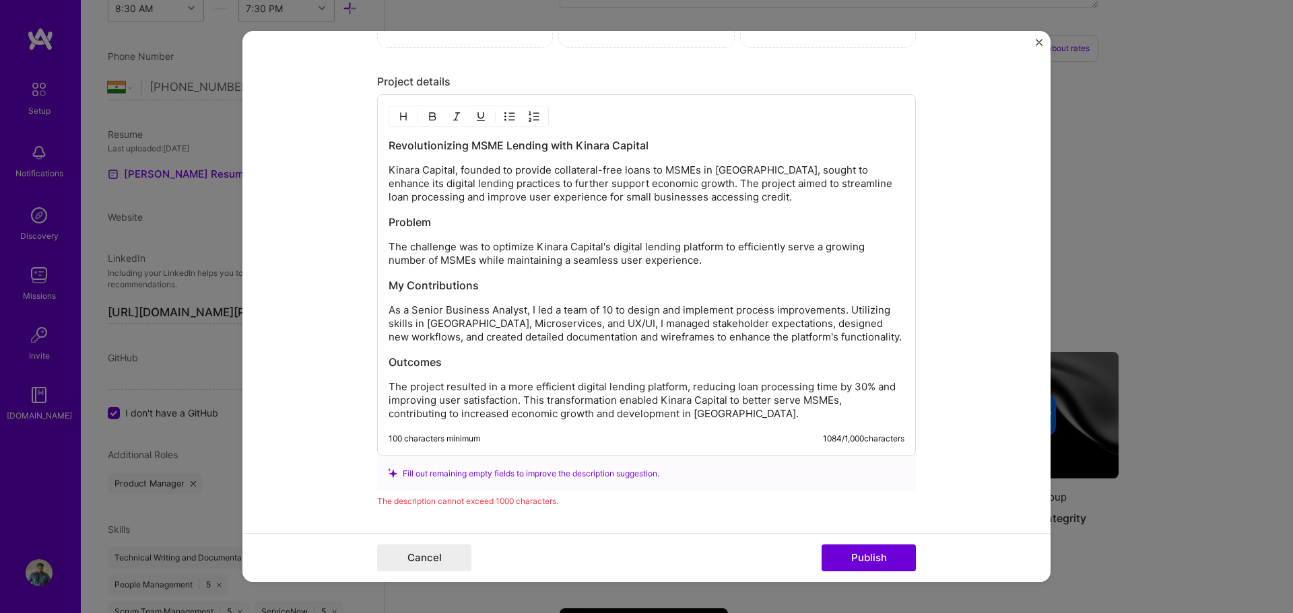
scroll to position [1520, 0]
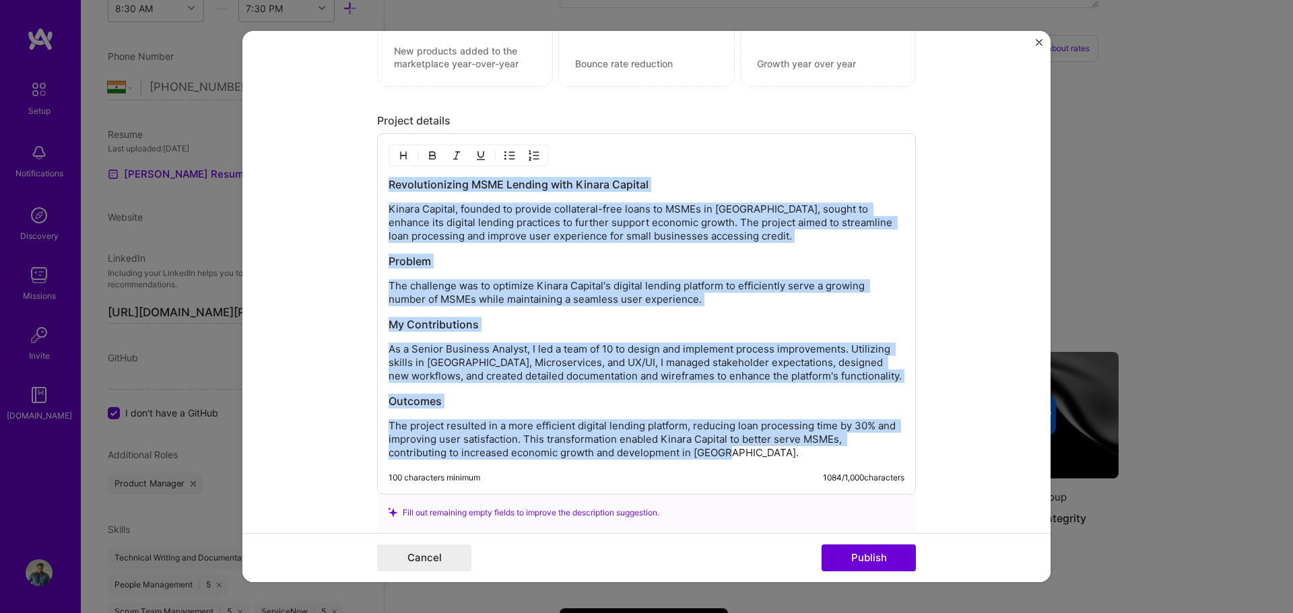
drag, startPoint x: 740, startPoint y: 456, endPoint x: 380, endPoint y: 178, distance: 454.7
click at [380, 178] on div "Revolutionizing MSME Lending with Kinara Capital Kinara Capital, founded to pro…" at bounding box center [646, 314] width 539 height 362
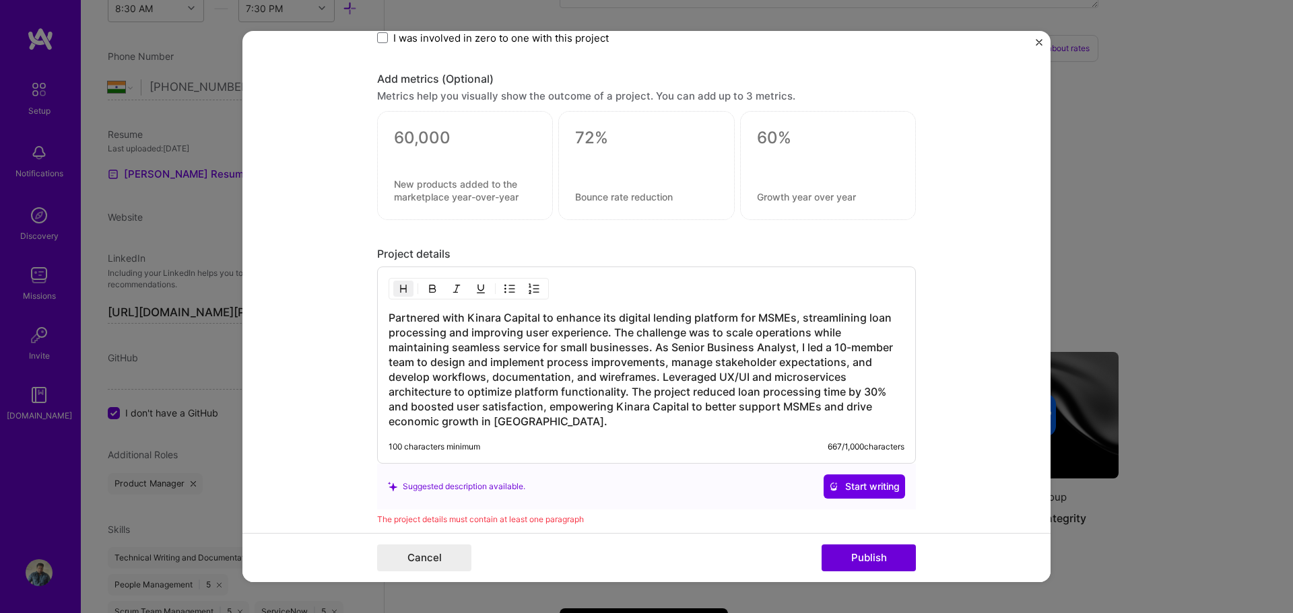
scroll to position [1501, 0]
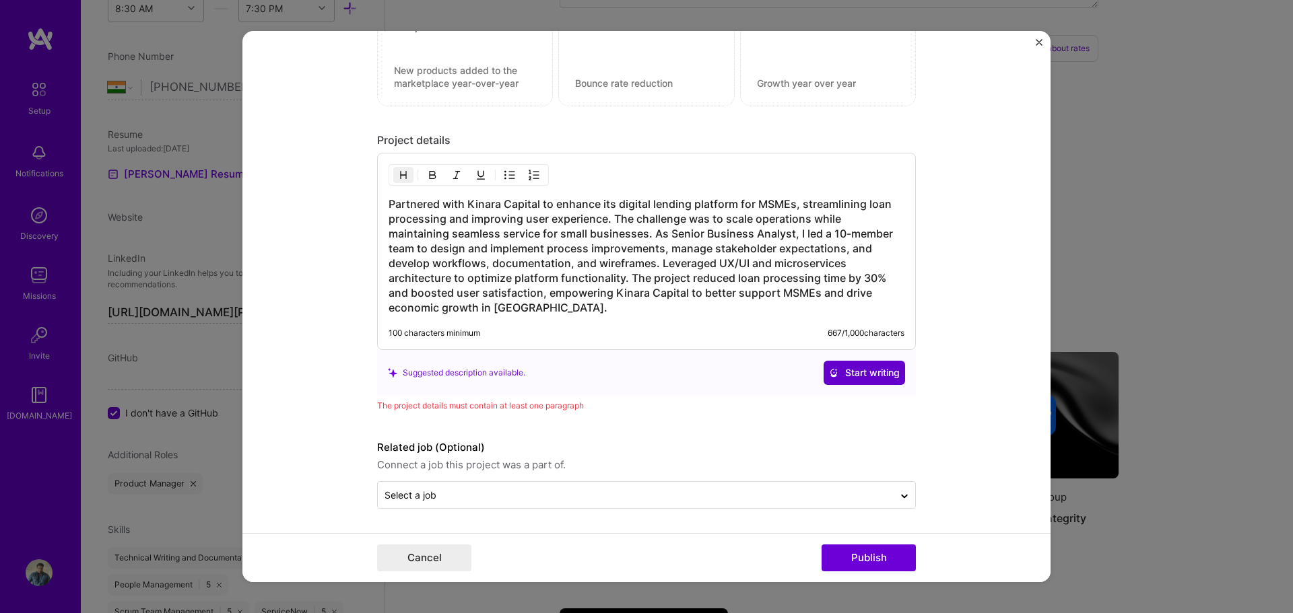
click at [884, 378] on span "Start writing" at bounding box center [864, 372] width 71 height 13
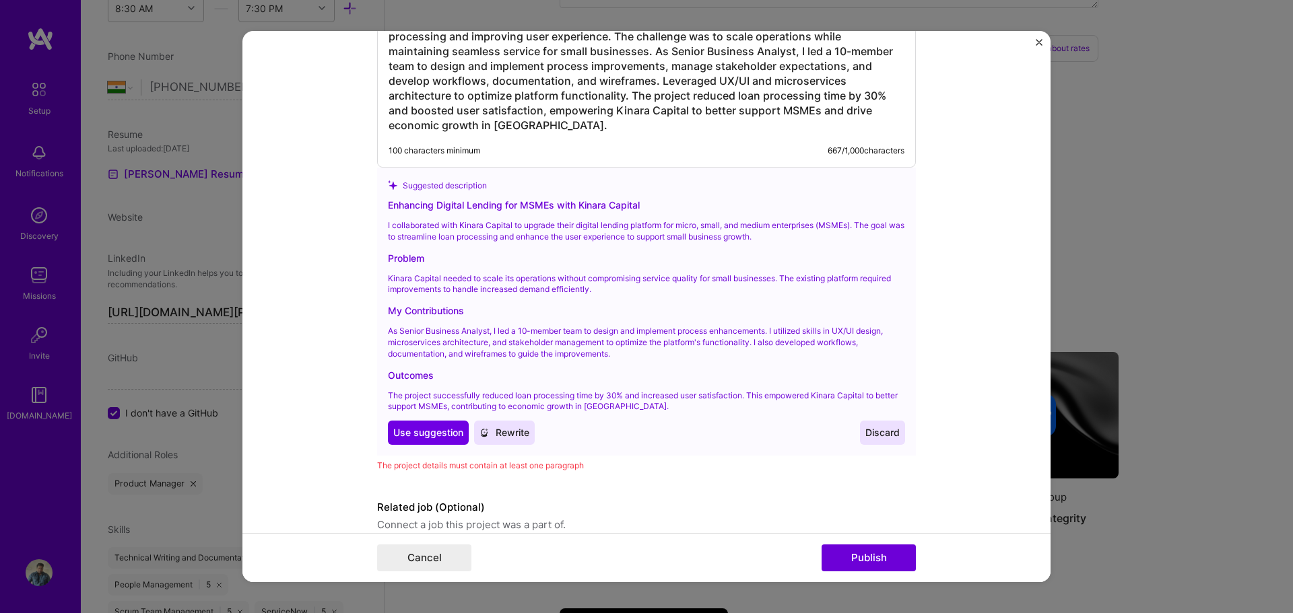
scroll to position [1703, 0]
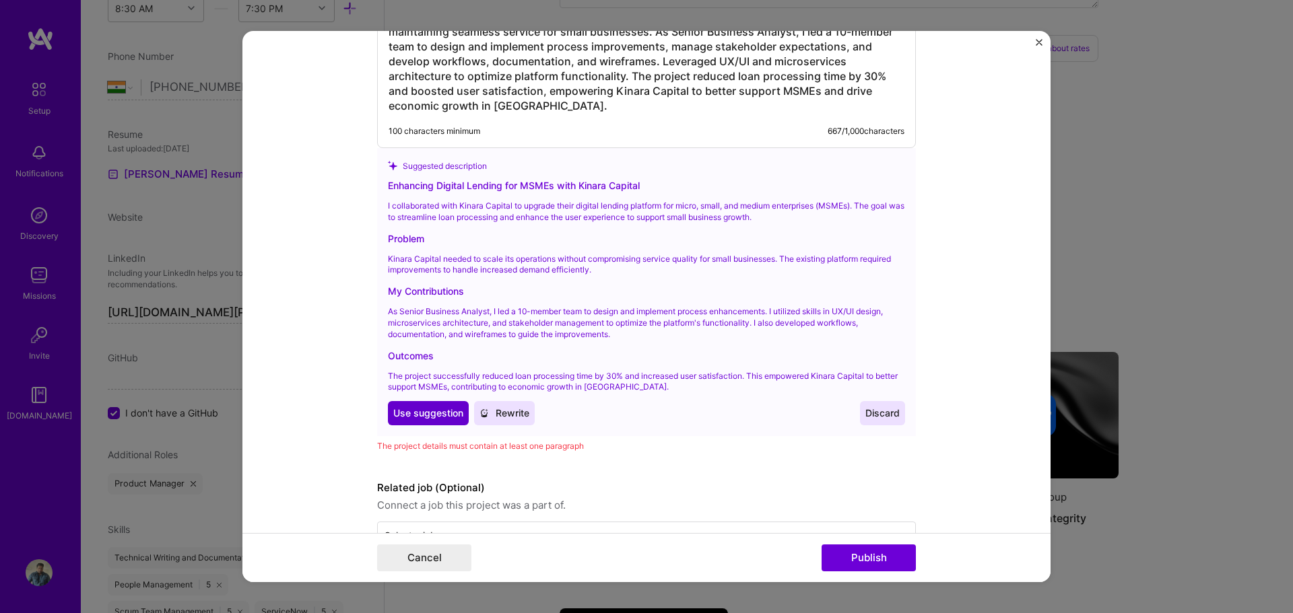
click at [443, 412] on span "Use suggestion" at bounding box center [428, 413] width 70 height 13
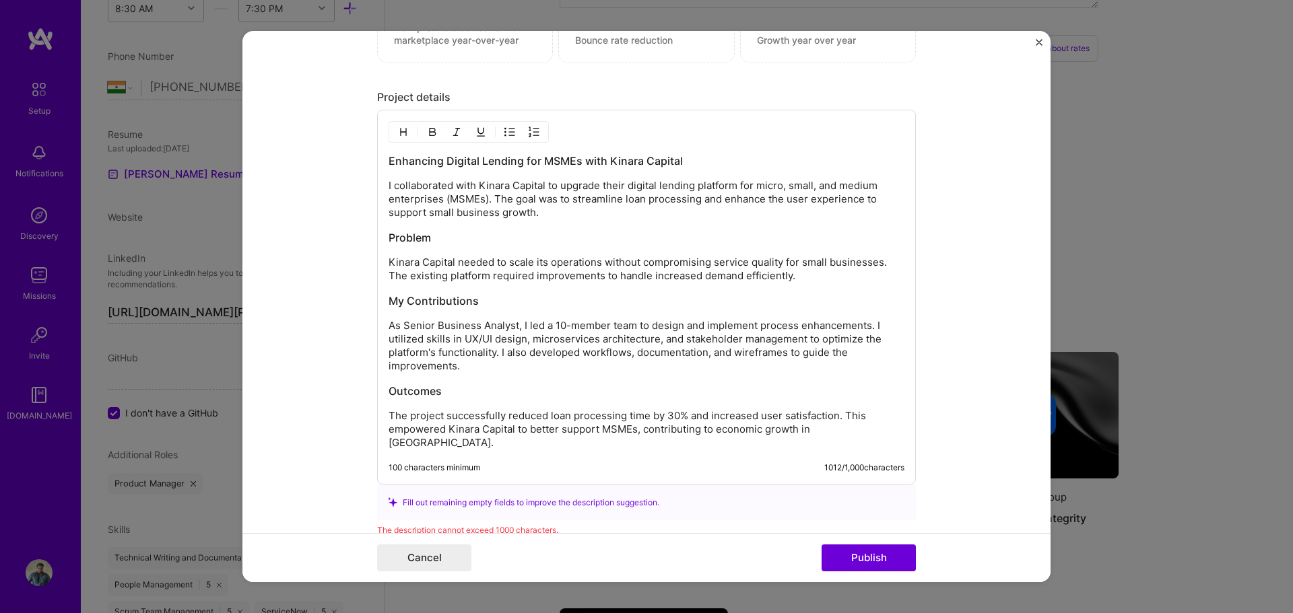
scroll to position [1520, 0]
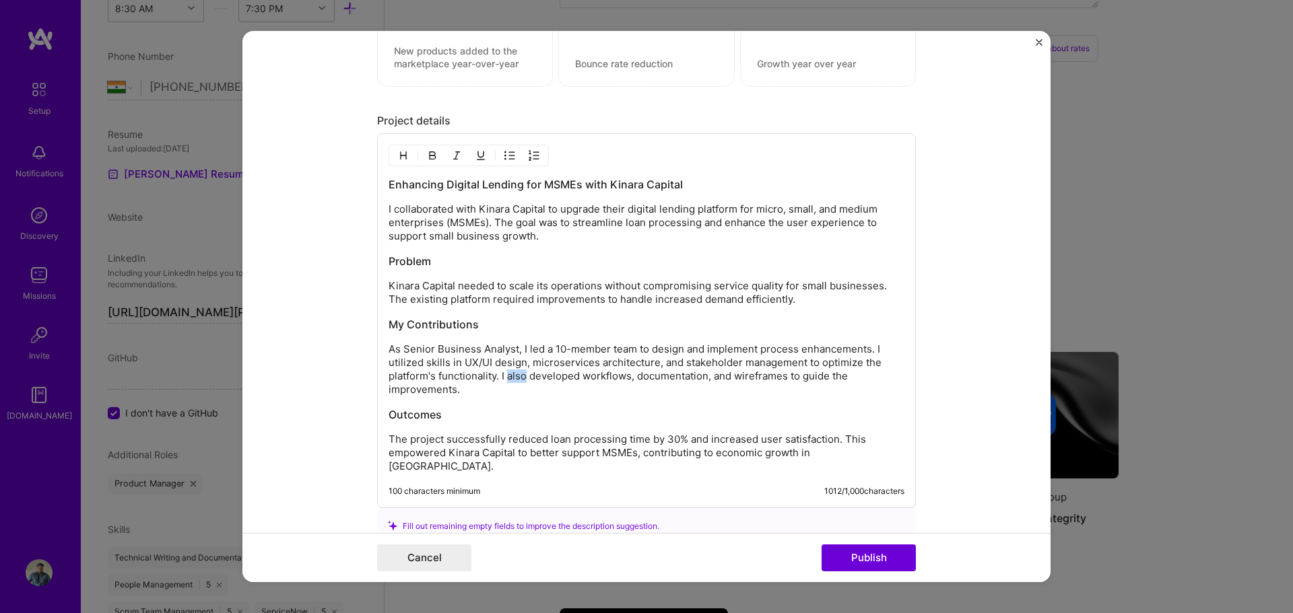
drag, startPoint x: 520, startPoint y: 376, endPoint x: 502, endPoint y: 376, distance: 17.5
click at [502, 376] on p "As Senior Business Analyst, I led a 10-member team to design and implement proc…" at bounding box center [647, 370] width 516 height 54
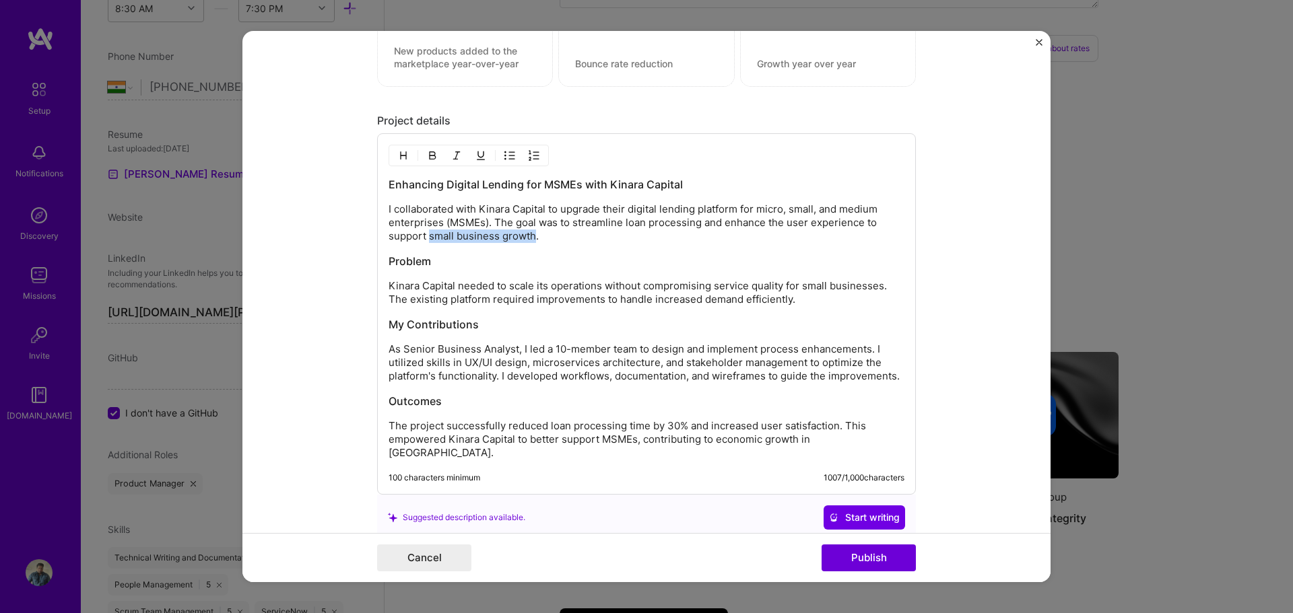
drag, startPoint x: 529, startPoint y: 240, endPoint x: 424, endPoint y: 240, distance: 104.4
click at [424, 240] on p "I collaborated with Kinara Capital to upgrade their digital lending platform fo…" at bounding box center [647, 223] width 516 height 40
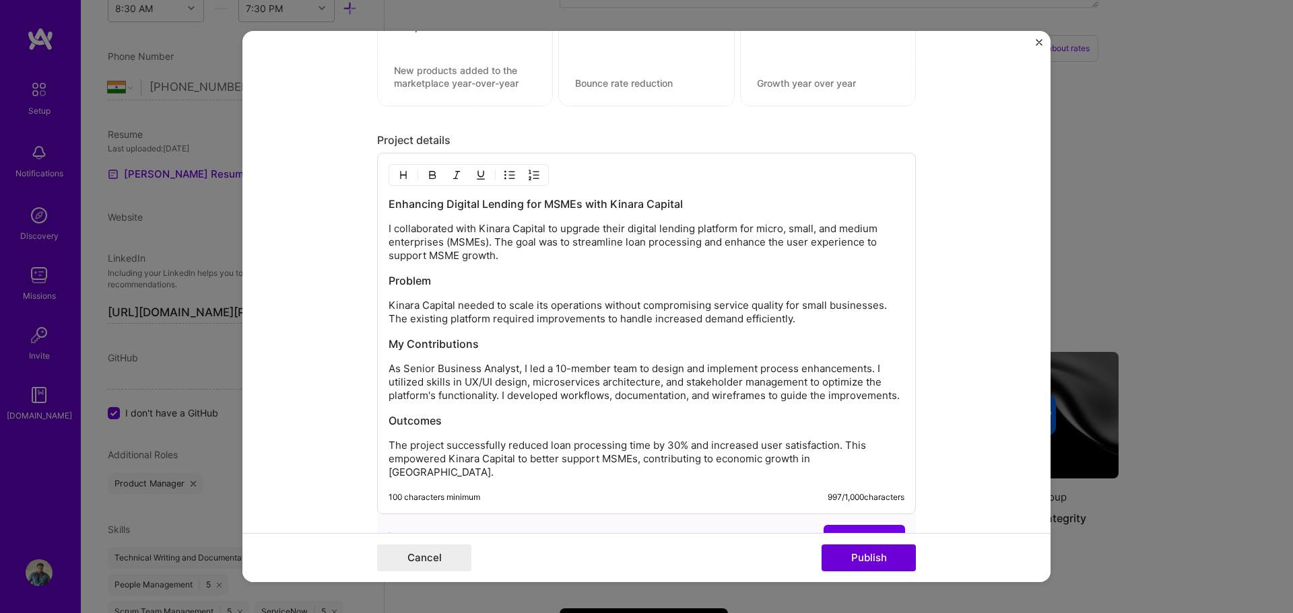
scroll to position [1635, 0]
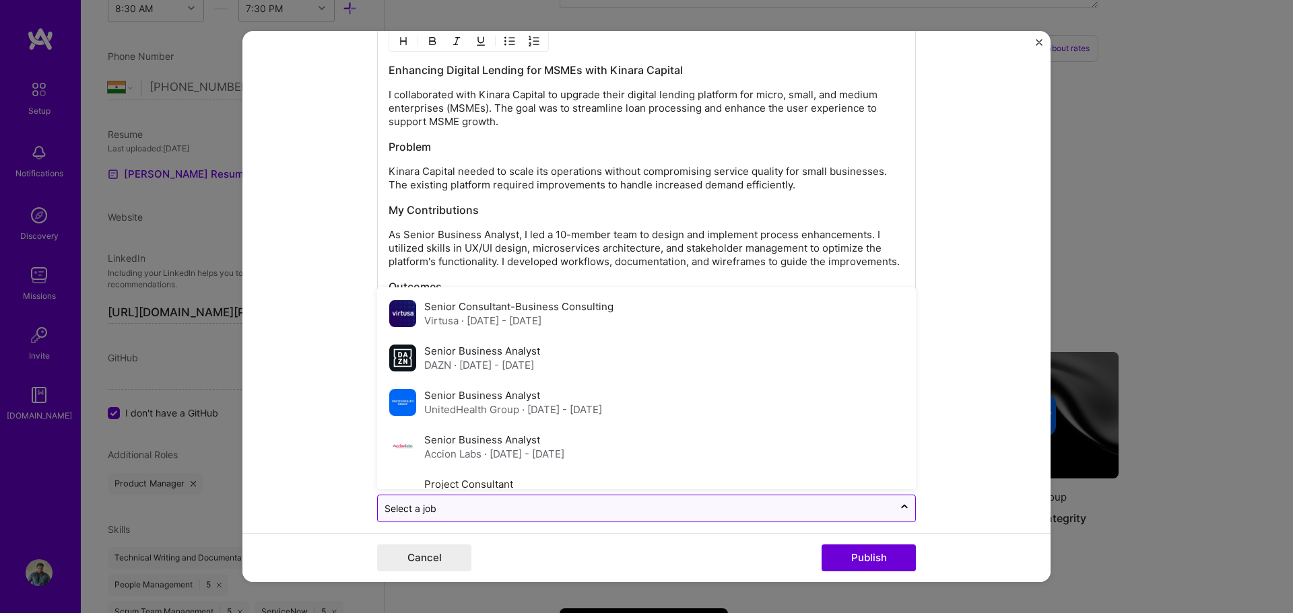
click at [552, 502] on input "text" at bounding box center [635, 509] width 502 height 14
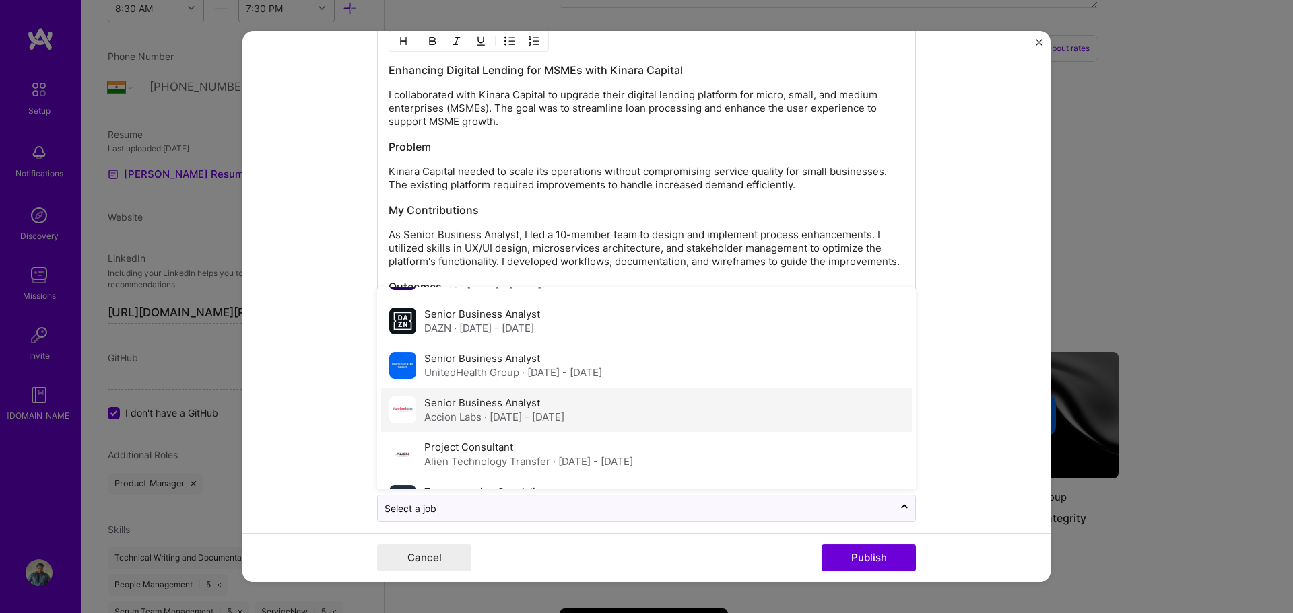
scroll to position [67, 0]
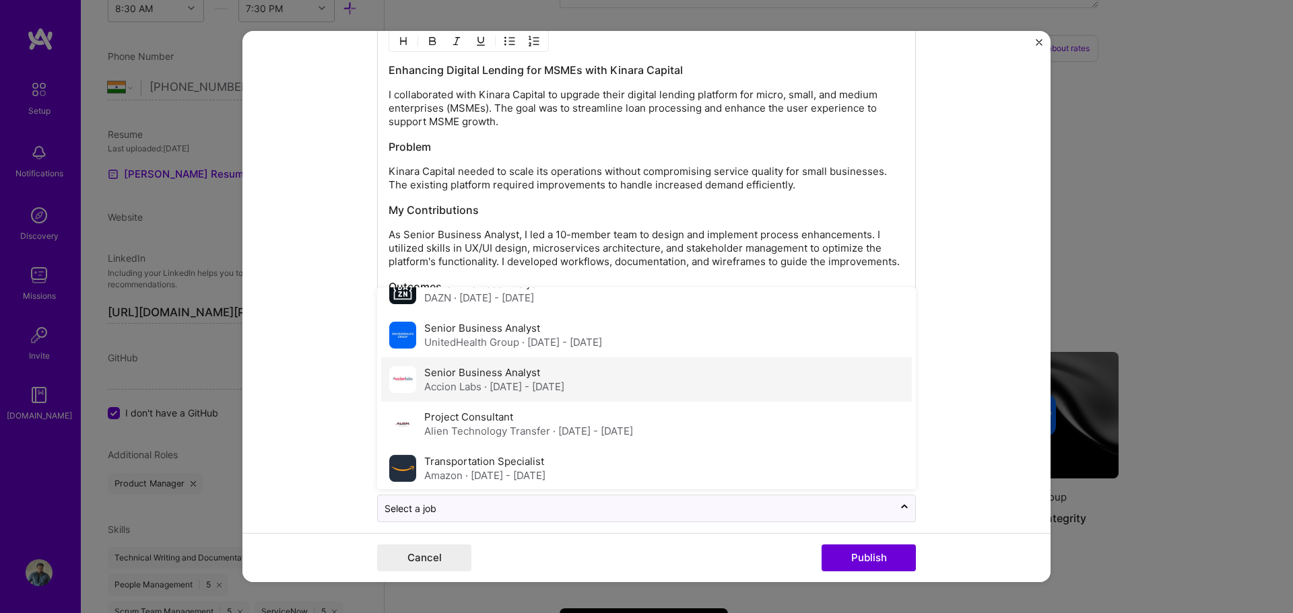
click at [508, 380] on span "· Dec 2020 - Sep 2021" at bounding box center [524, 386] width 80 height 13
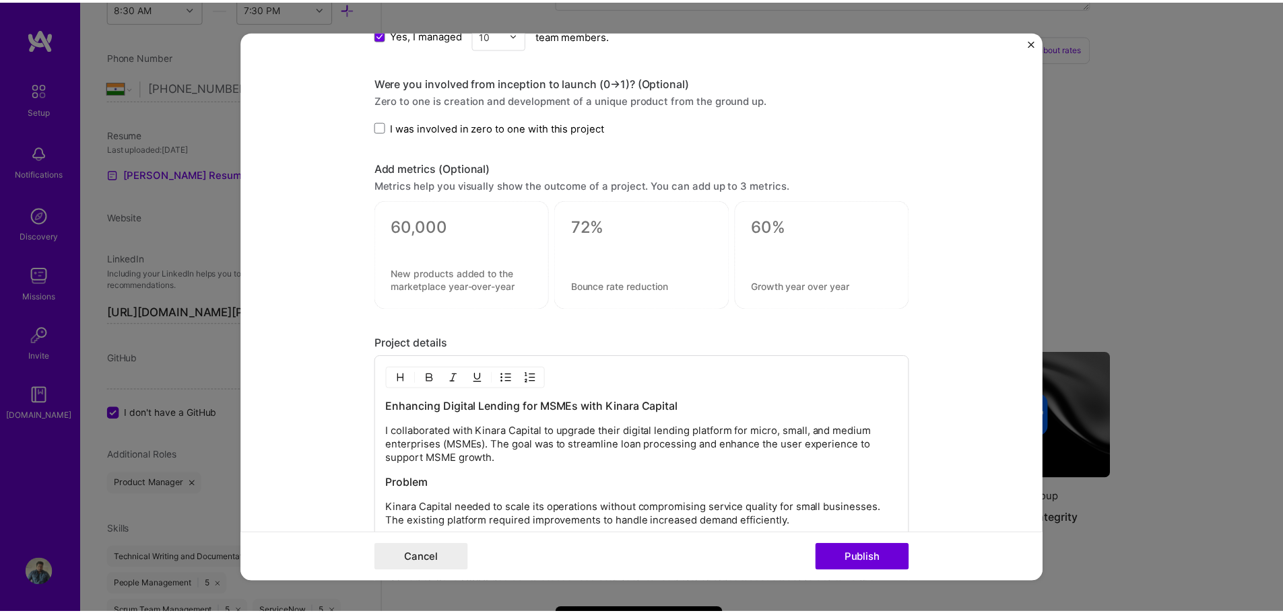
scroll to position [1635, 0]
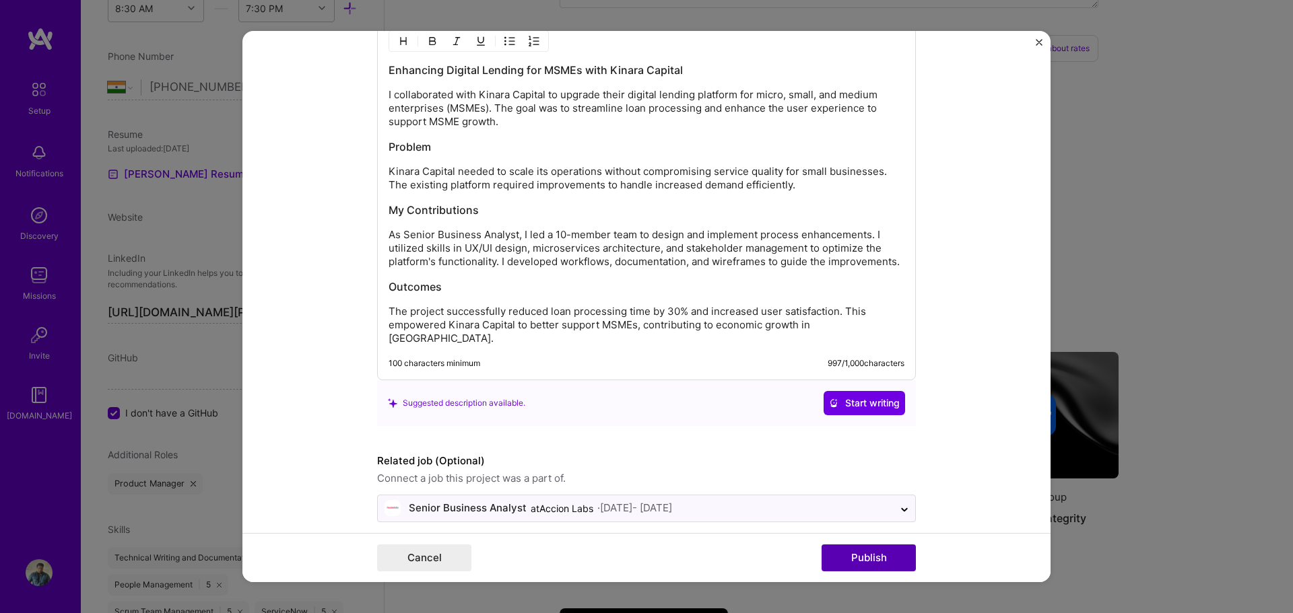
click at [908, 556] on button "Publish" at bounding box center [868, 558] width 94 height 27
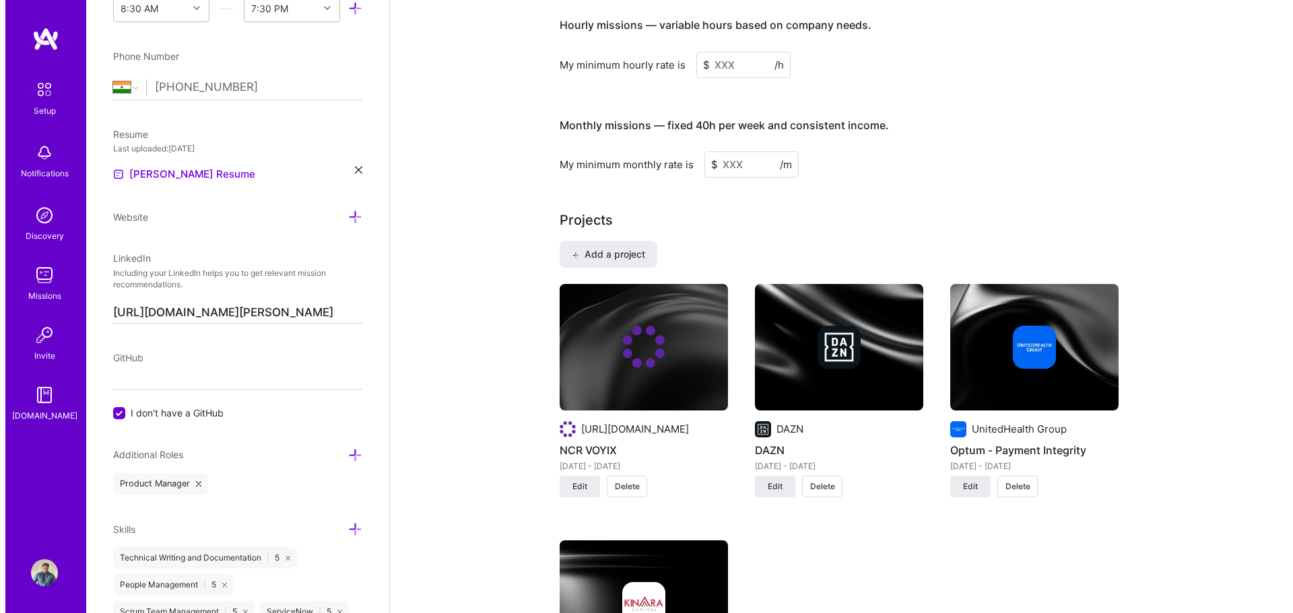
scroll to position [856, 0]
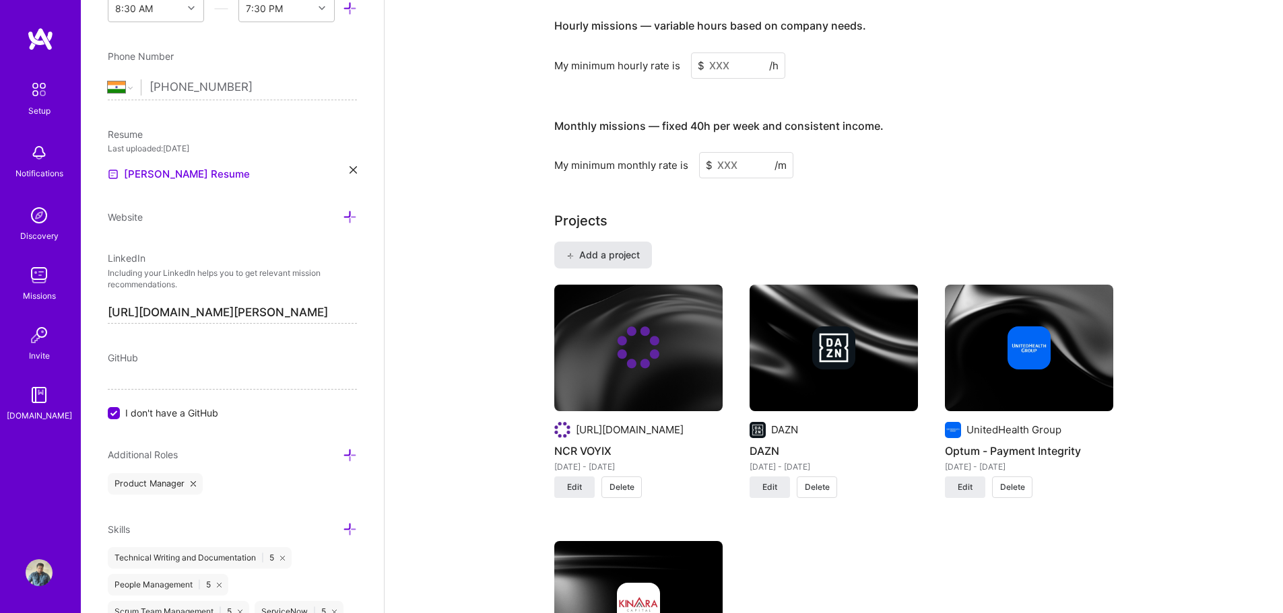
click at [623, 248] on span "Add a project" at bounding box center [602, 254] width 73 height 13
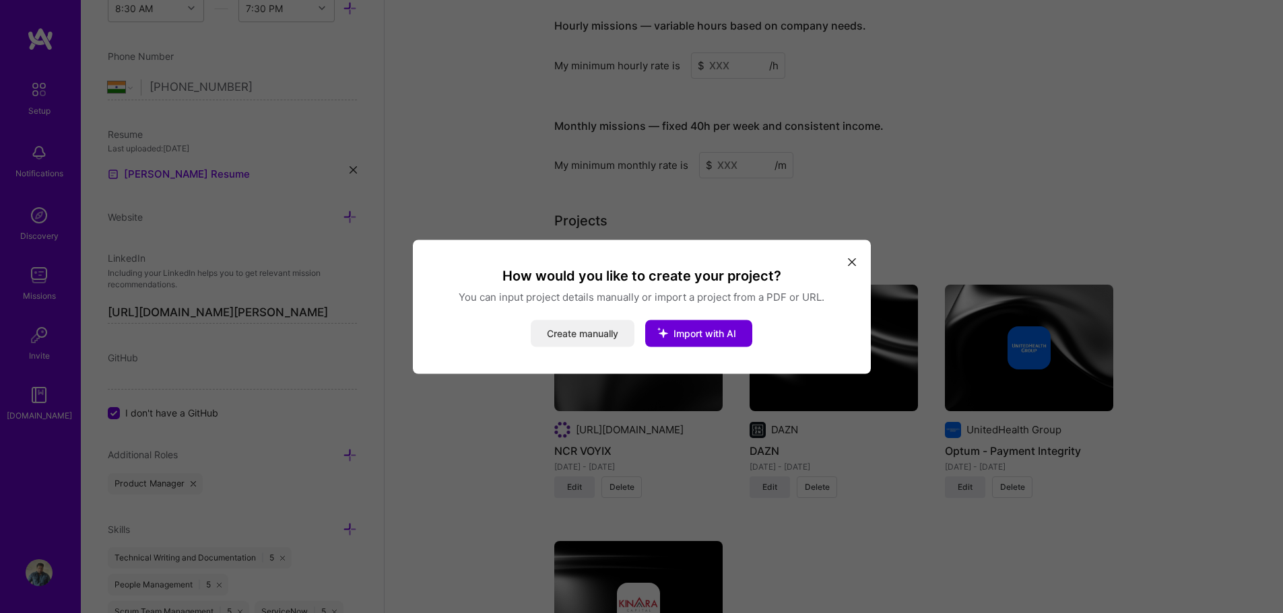
click at [598, 333] on button "Create manually" at bounding box center [583, 333] width 104 height 27
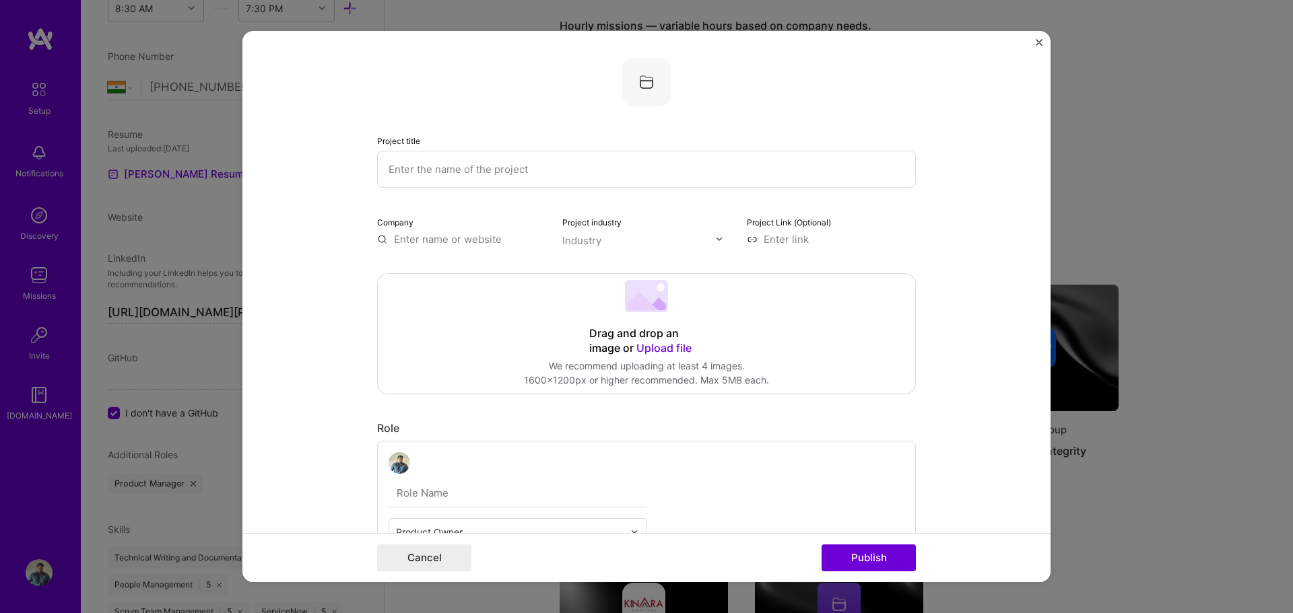
click at [527, 173] on input "text" at bounding box center [646, 169] width 539 height 37
click at [472, 236] on input "text" at bounding box center [461, 239] width 169 height 14
click at [518, 169] on input "Amazon Whole Foods" at bounding box center [646, 169] width 539 height 37
type input "Amazon Whole Foods"
click at [430, 238] on input "text" at bounding box center [461, 239] width 169 height 14
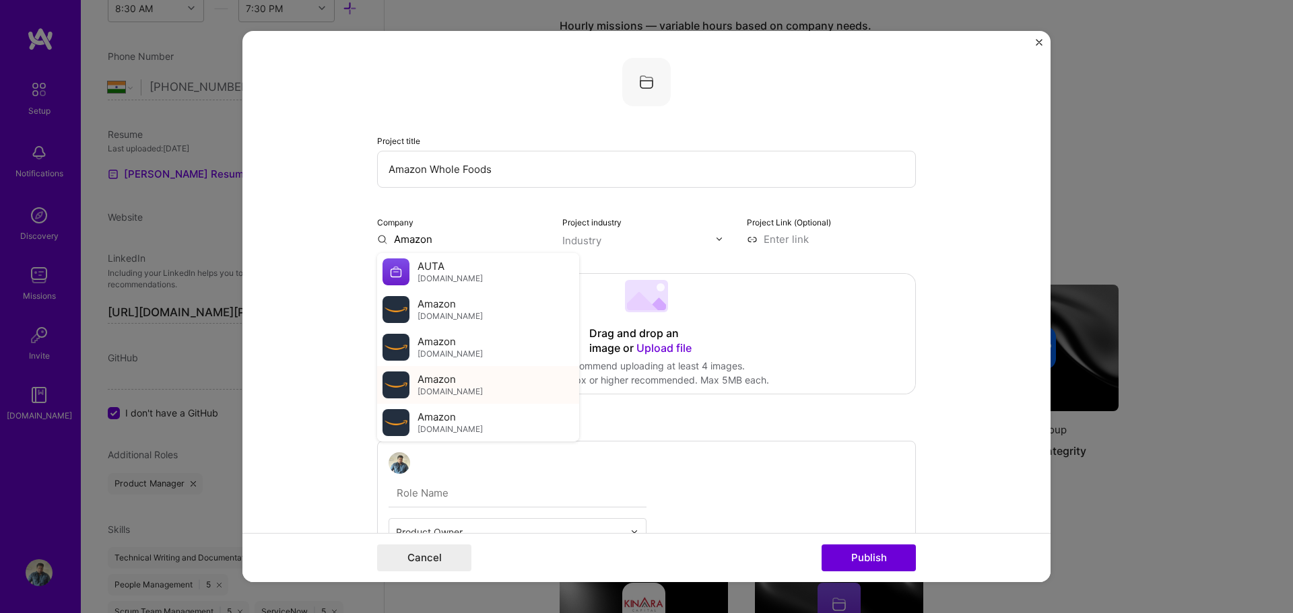
type input "Amazon"
click at [468, 379] on div "Amazon amazon.com" at bounding box center [478, 385] width 202 height 38
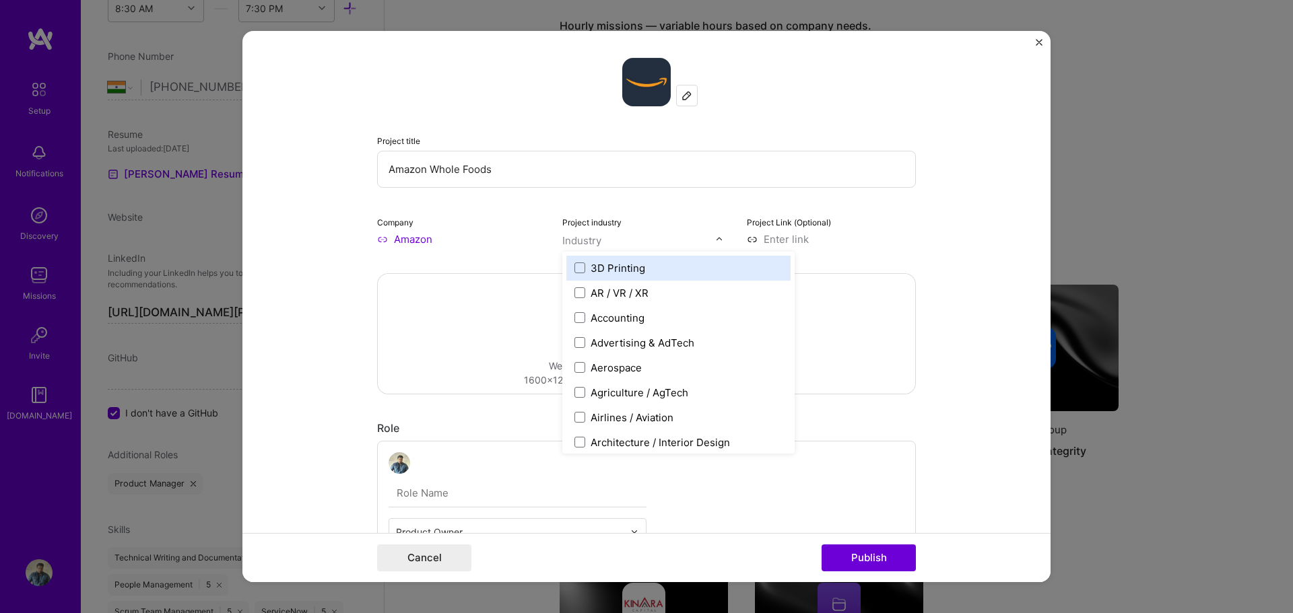
click at [671, 238] on input "text" at bounding box center [639, 241] width 154 height 14
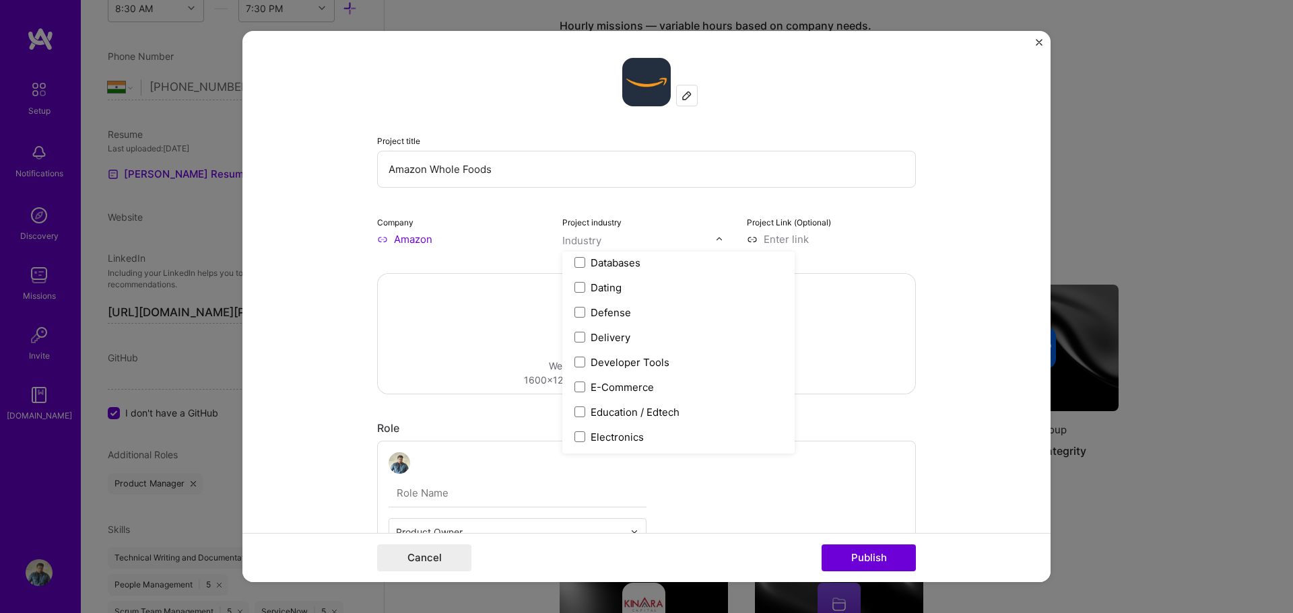
scroll to position [1077, 0]
click at [640, 383] on div "E-Commerce" at bounding box center [622, 387] width 63 height 14
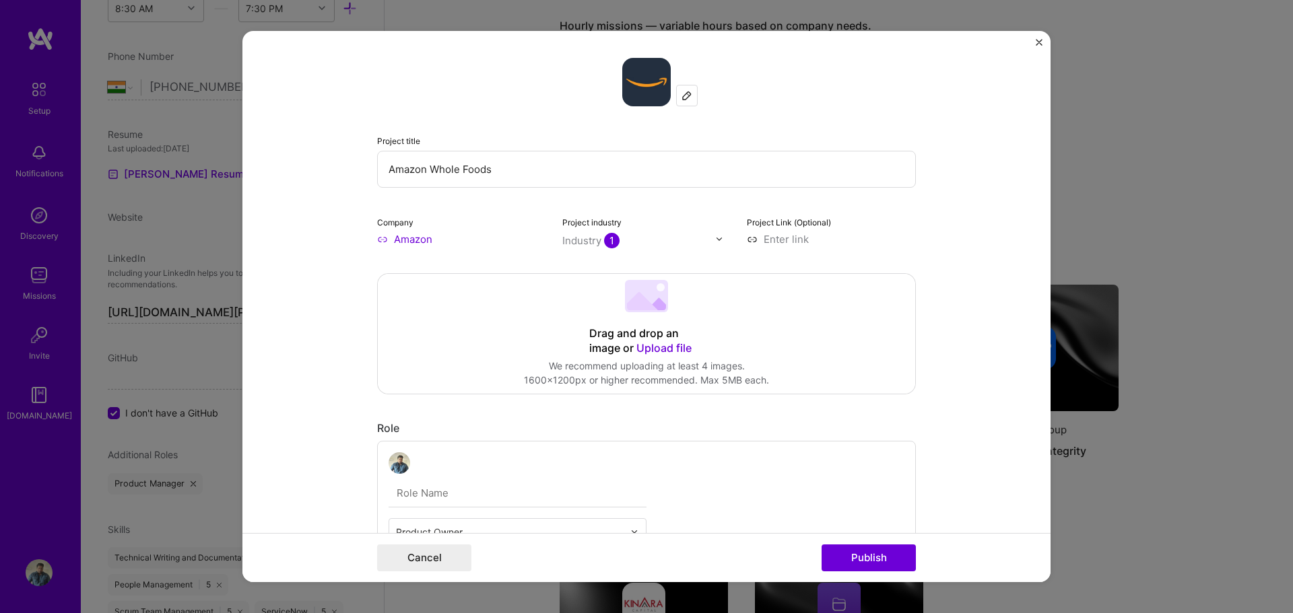
click at [729, 205] on div "Project title Amazon Whole Foods Company Amazon Project industry Industry 1 Pro…" at bounding box center [646, 152] width 539 height 189
click at [784, 239] on input at bounding box center [831, 239] width 169 height 14
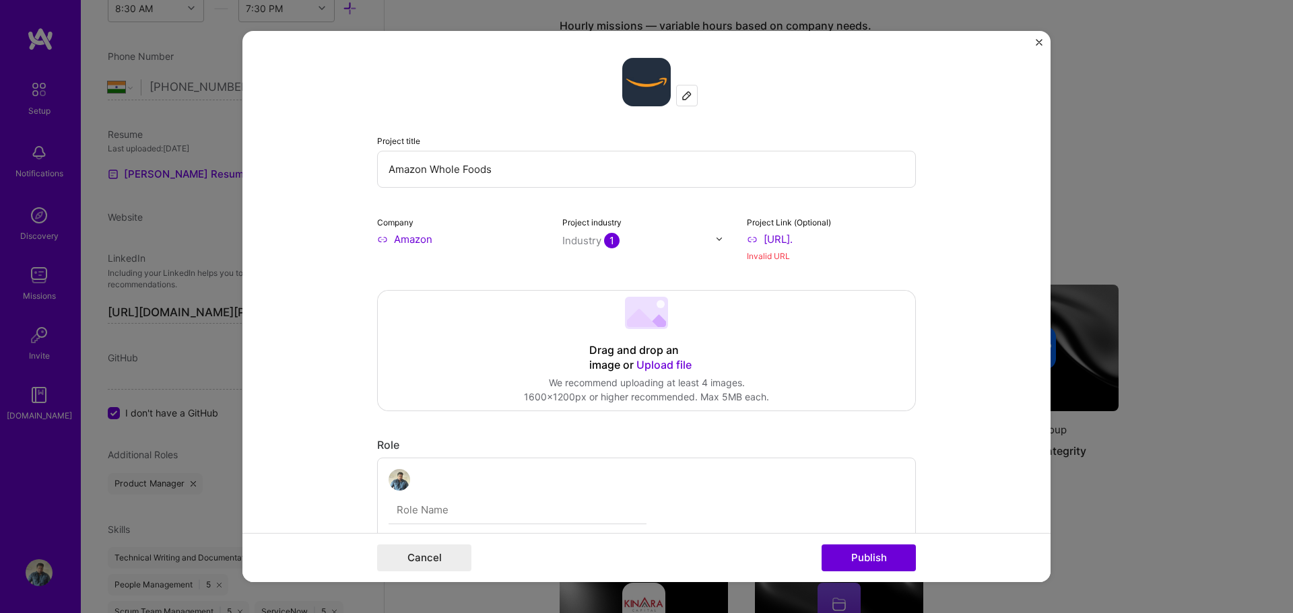
drag, startPoint x: 824, startPoint y: 239, endPoint x: 739, endPoint y: 249, distance: 85.4
click at [739, 249] on div "Company Amazon Project industry Industry 1 Project Link (Optional) https://www.…" at bounding box center [646, 239] width 539 height 48
paste input "amazon.com/alm/storefront/ref=grocery_wholefoods?almBrandId=VUZHIFdob2xlIEZvb2Rz"
type input "https://www.amazon.com/alm/storefront/ref=grocery_wholefoods?almBrandId=VUZHIFd…"
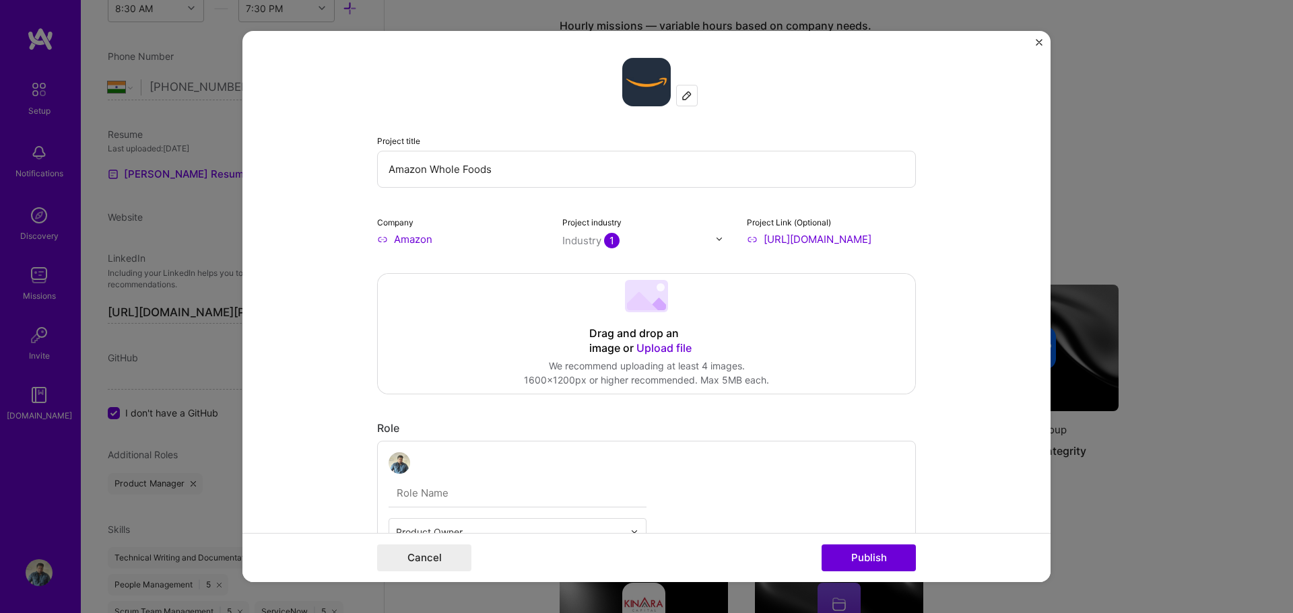
scroll to position [0, 0]
click at [980, 252] on form "Project title Amazon Whole Foods Company Amazon Project industry Industry 1 Pro…" at bounding box center [646, 307] width 808 height 552
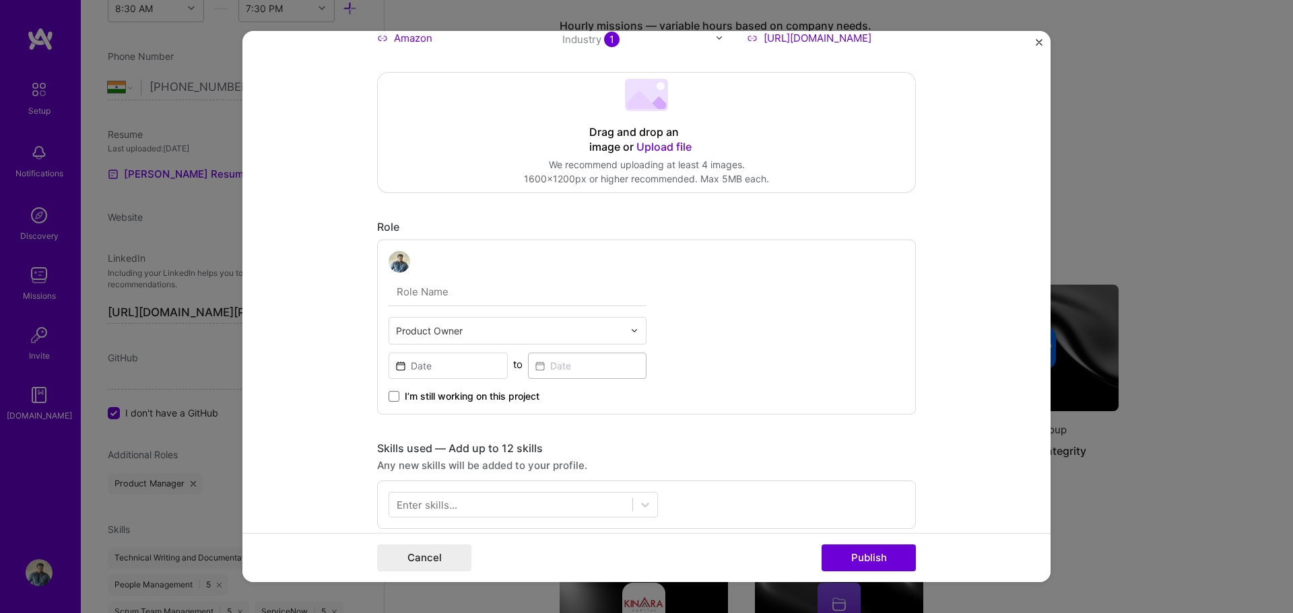
scroll to position [202, 0]
click at [426, 297] on input "text" at bounding box center [518, 291] width 258 height 28
type input "Senior Business Analyst"
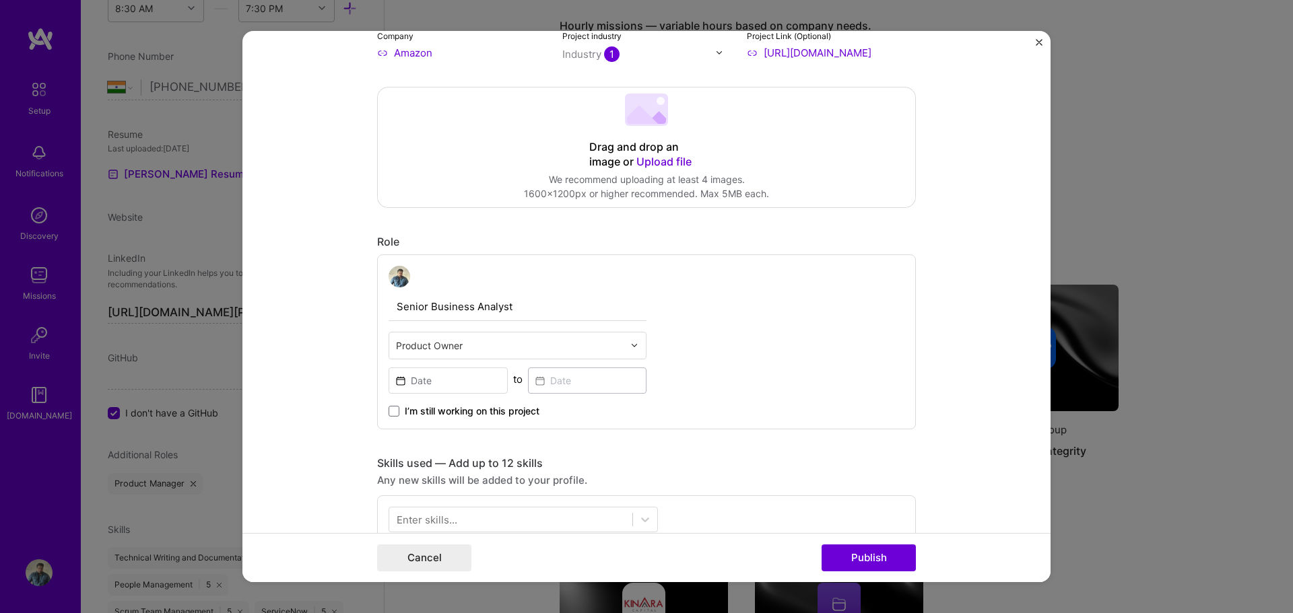
scroll to position [135, 0]
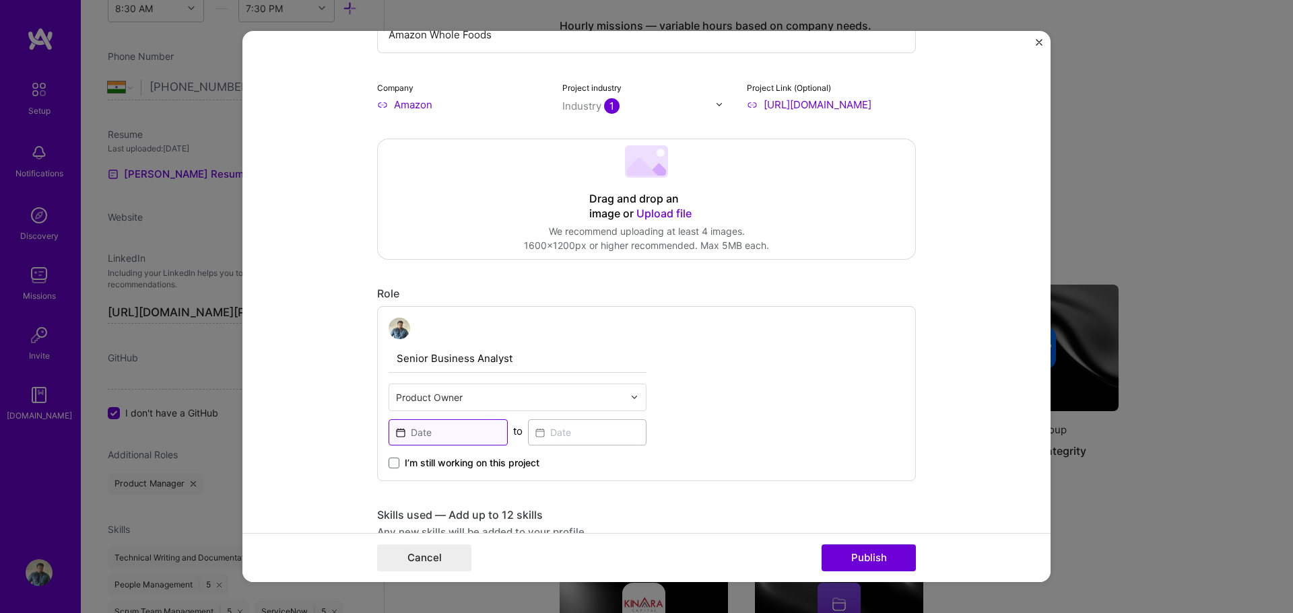
click at [471, 440] on input at bounding box center [448, 432] width 119 height 26
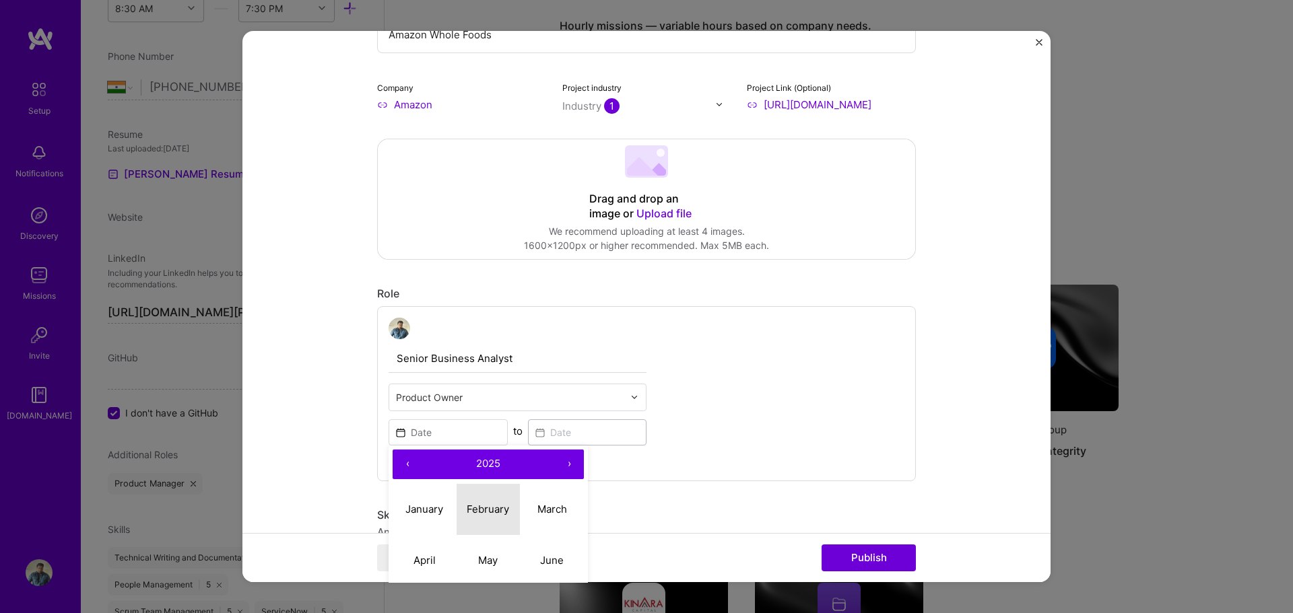
click at [496, 510] on abbr "February" at bounding box center [488, 509] width 42 height 13
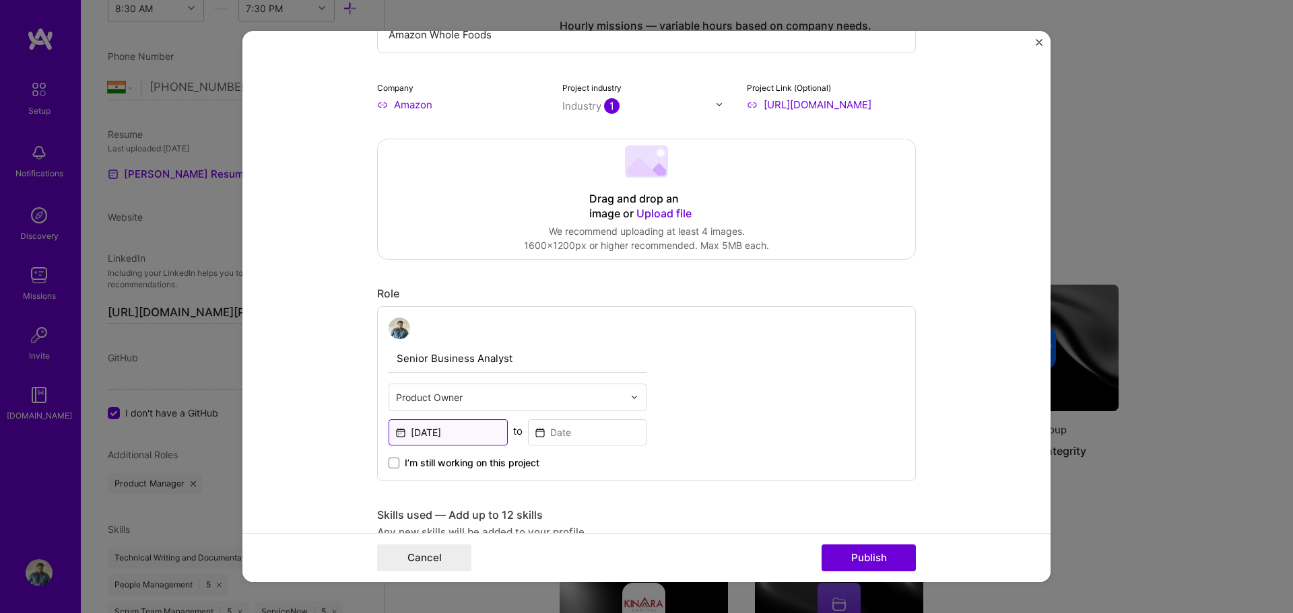
click at [479, 435] on input "Feb, 2025" at bounding box center [448, 432] width 119 height 26
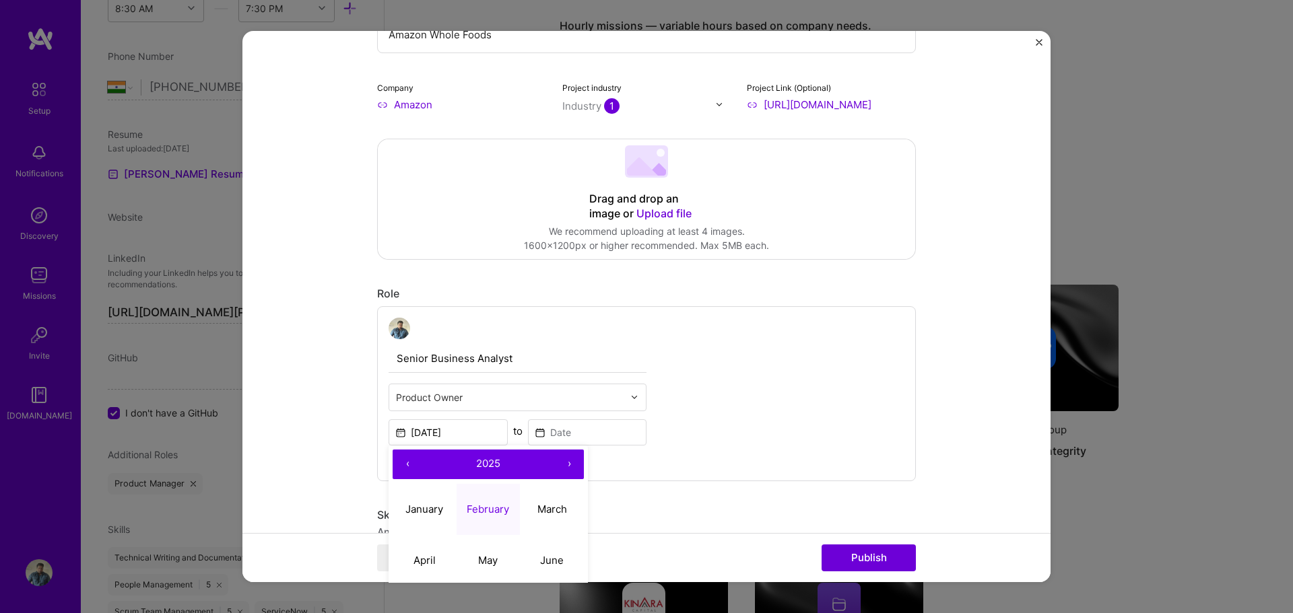
click at [400, 465] on button "‹" at bounding box center [408, 465] width 30 height 30
click at [401, 465] on button "‹" at bounding box center [408, 465] width 30 height 30
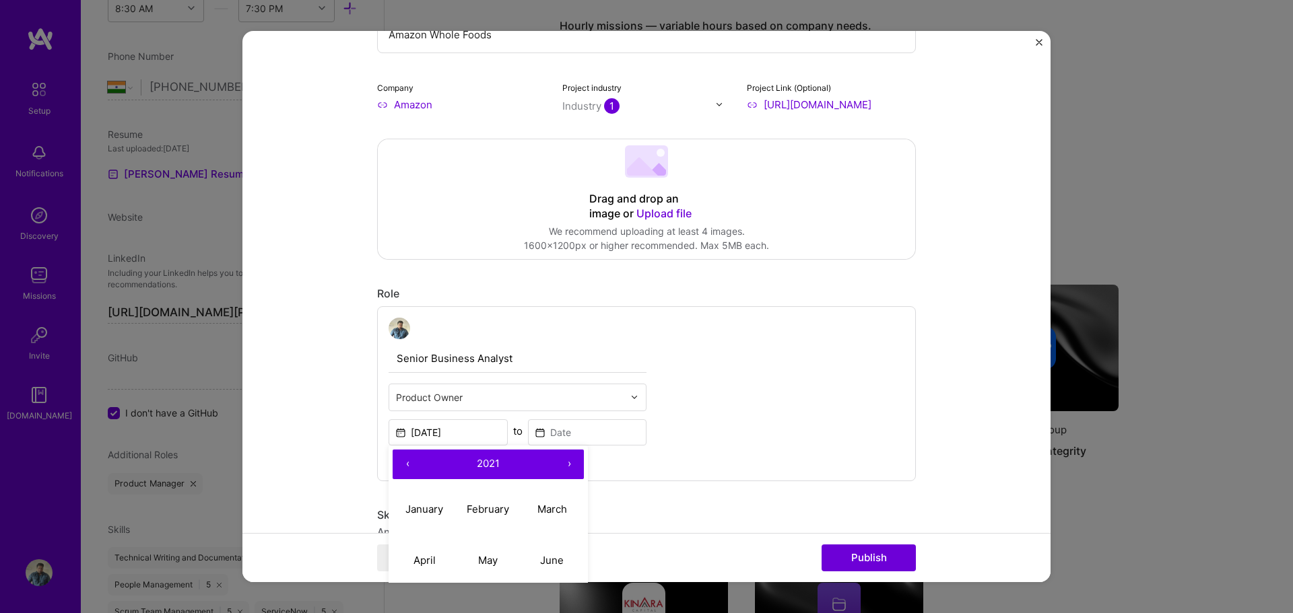
click at [401, 465] on button "‹" at bounding box center [408, 465] width 30 height 30
click at [481, 512] on abbr "February" at bounding box center [488, 509] width 42 height 13
type input "Feb, 2018"
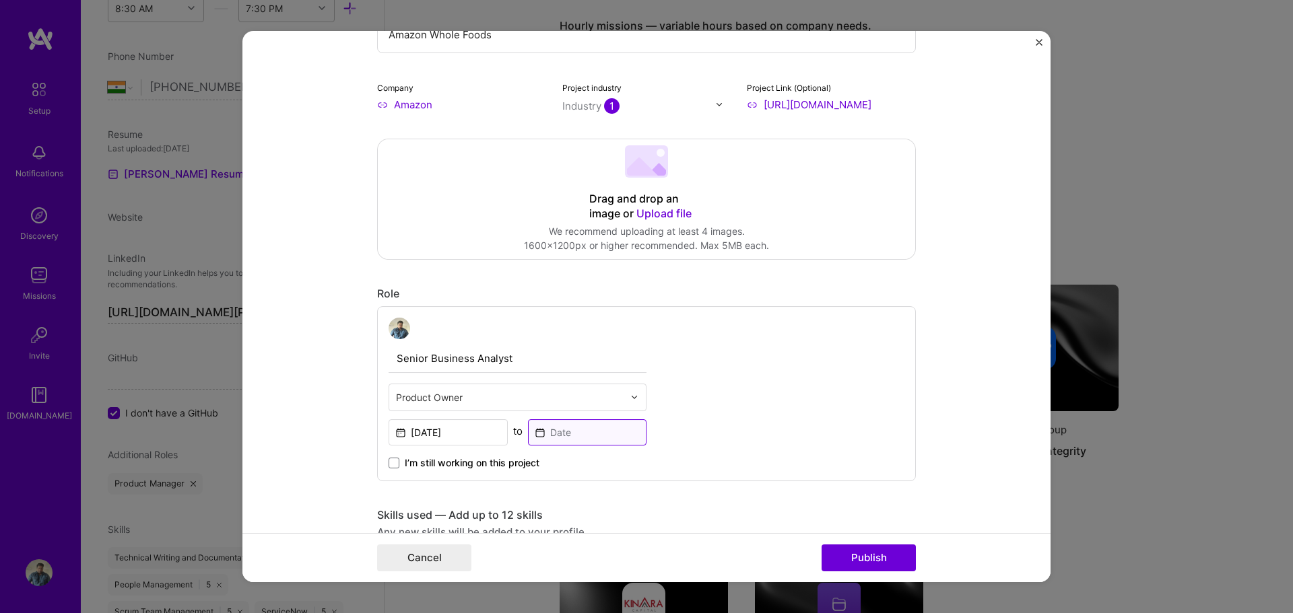
click at [601, 430] on input at bounding box center [587, 432] width 119 height 26
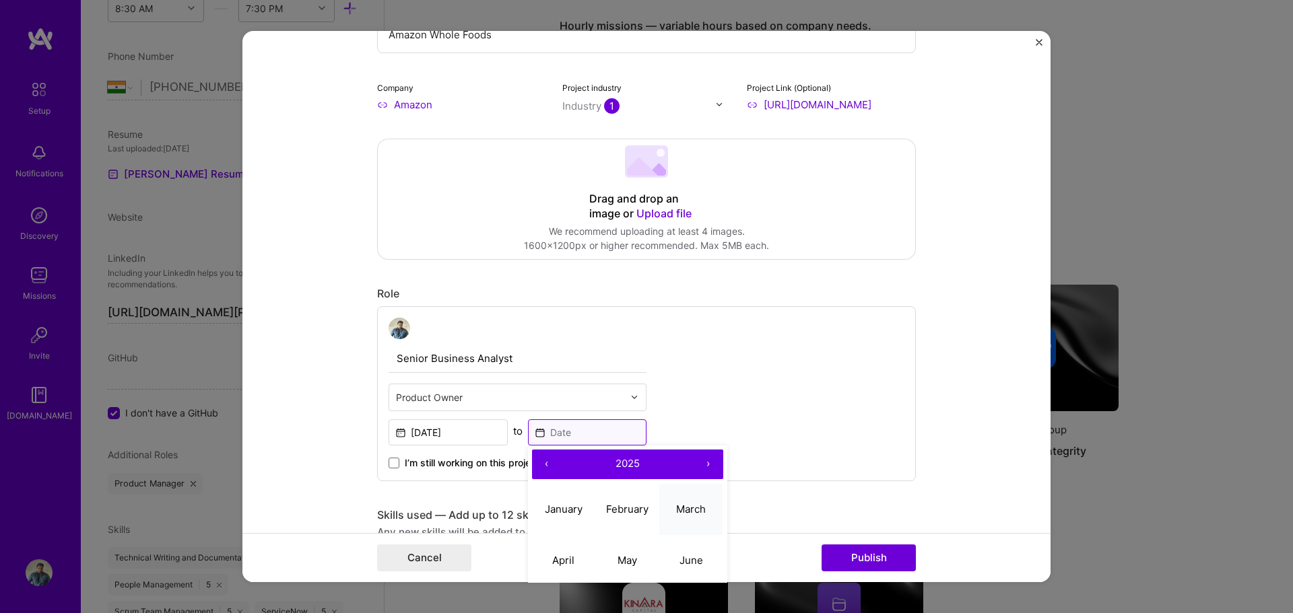
scroll to position [269, 0]
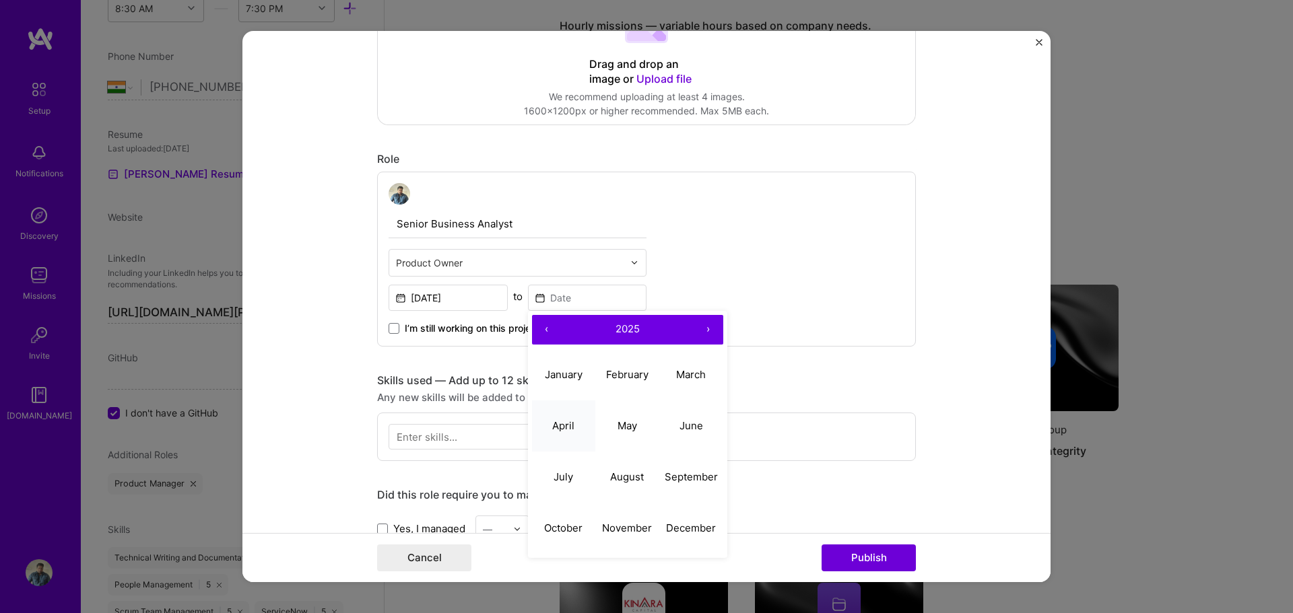
click at [564, 428] on abbr "April" at bounding box center [563, 425] width 22 height 13
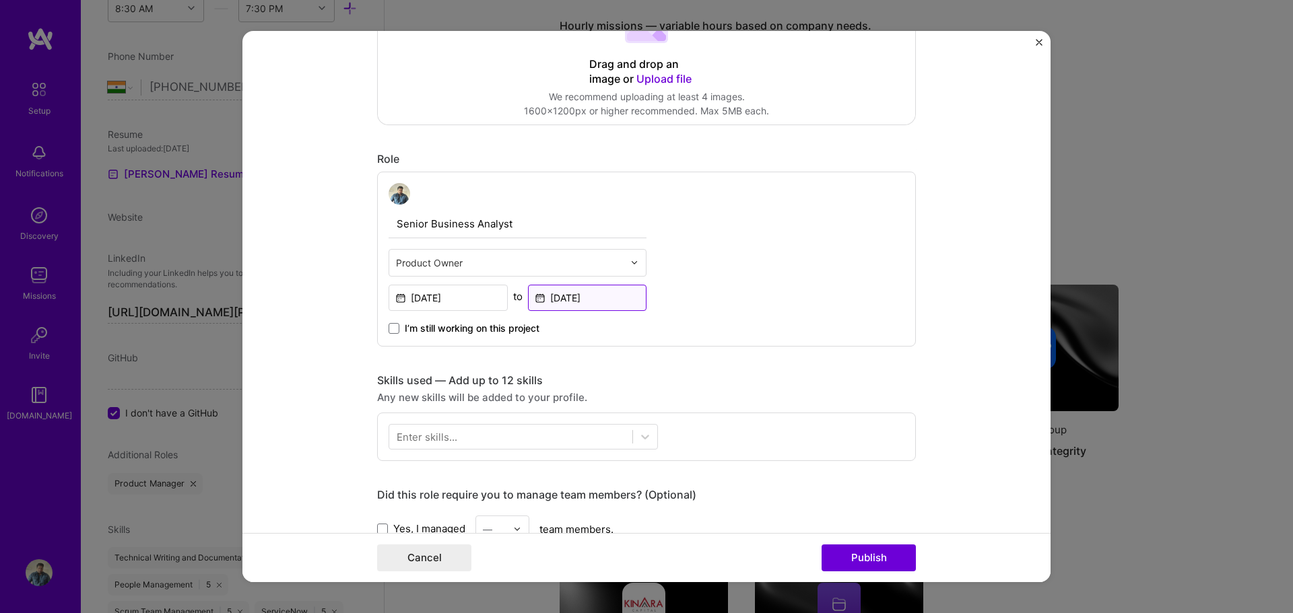
click at [597, 305] on input "Apr, 2025" at bounding box center [587, 298] width 119 height 26
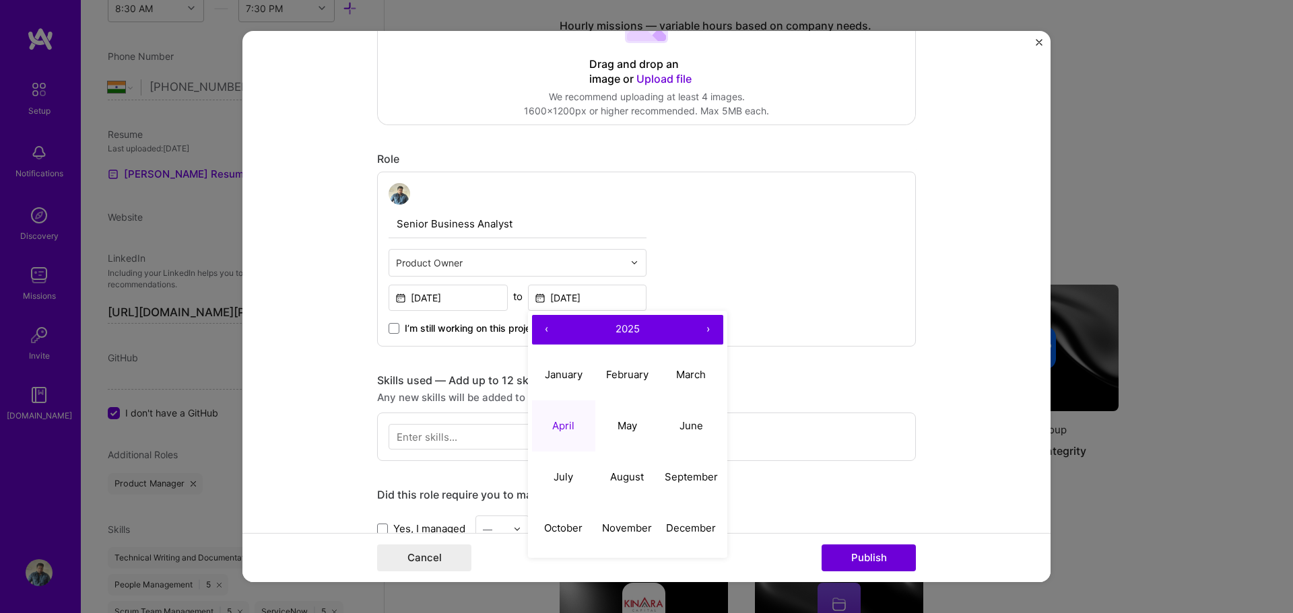
click at [543, 325] on button "‹" at bounding box center [547, 330] width 30 height 30
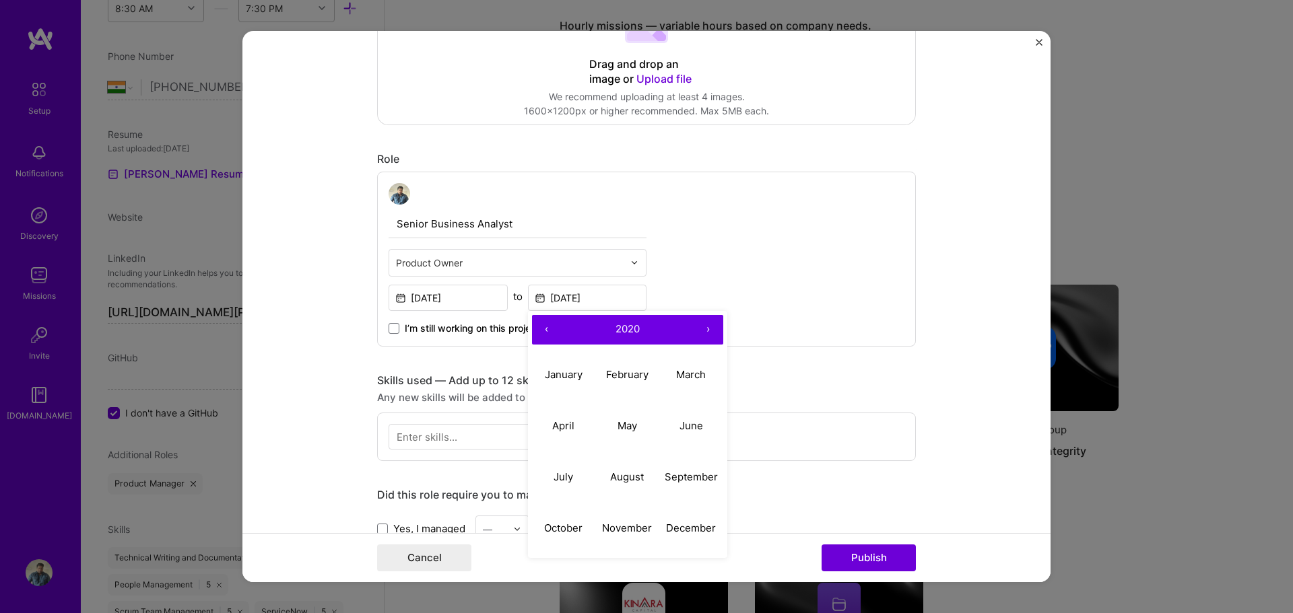
click at [543, 325] on button "‹" at bounding box center [547, 330] width 30 height 30
click at [568, 430] on abbr "April" at bounding box center [563, 425] width 22 height 13
type input "Apr, 2018"
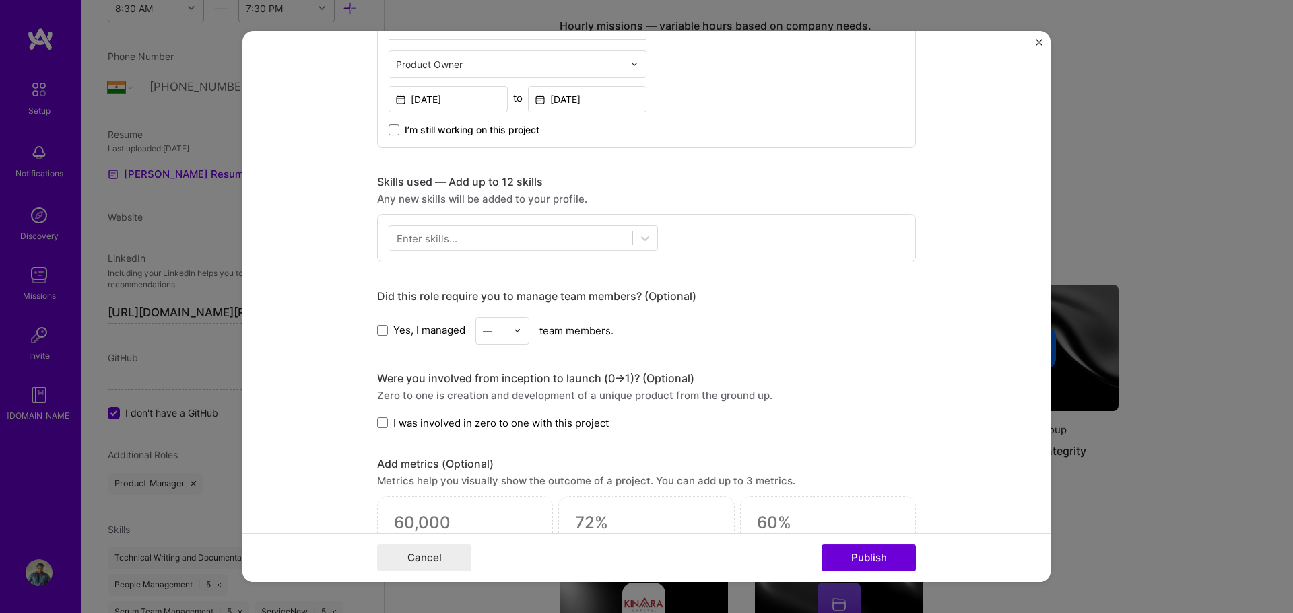
scroll to position [471, 0]
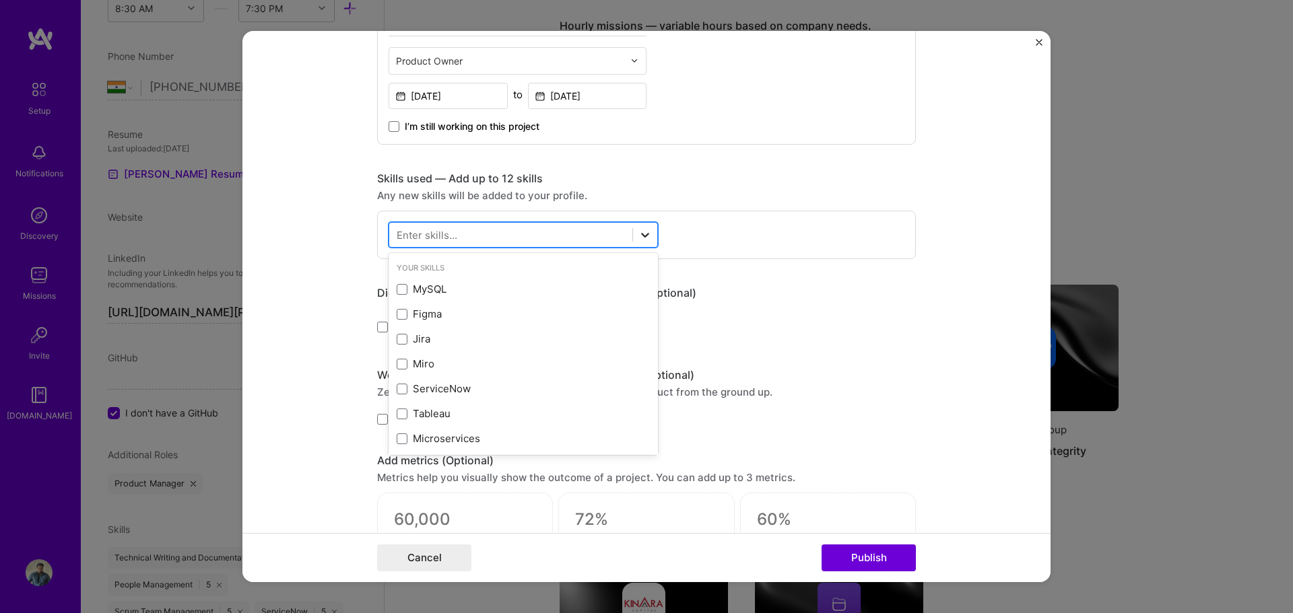
click at [646, 238] on icon at bounding box center [644, 234] width 13 height 13
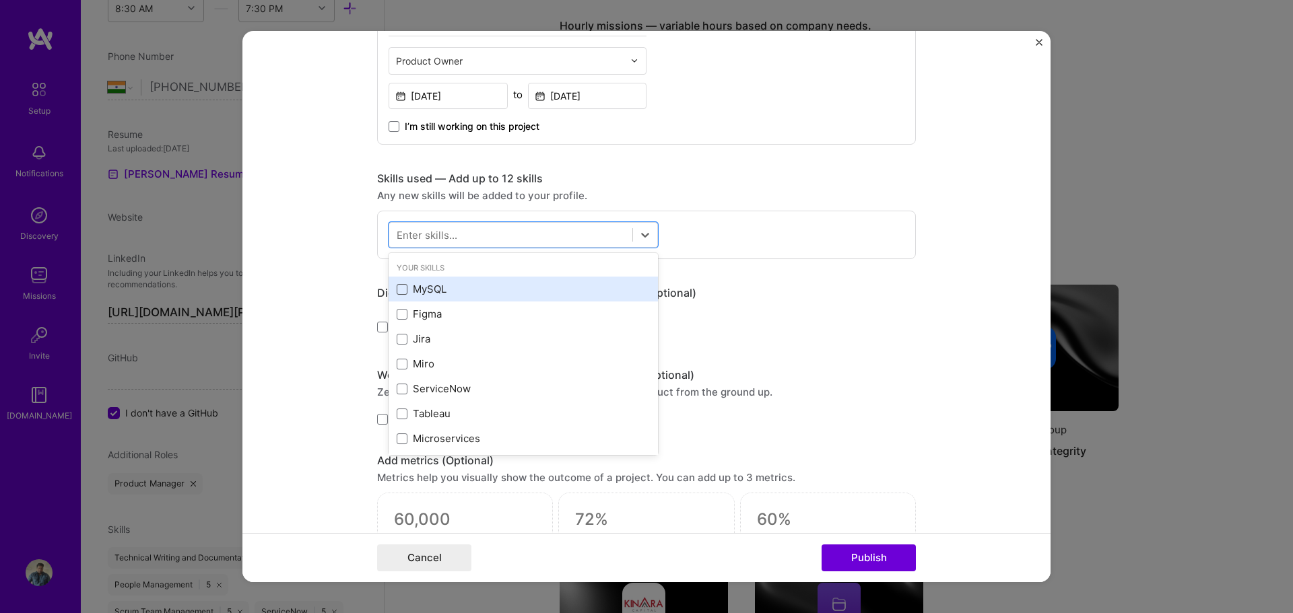
click at [397, 291] on span at bounding box center [402, 289] width 11 height 11
click at [0, 0] on input "checkbox" at bounding box center [0, 0] width 0 height 0
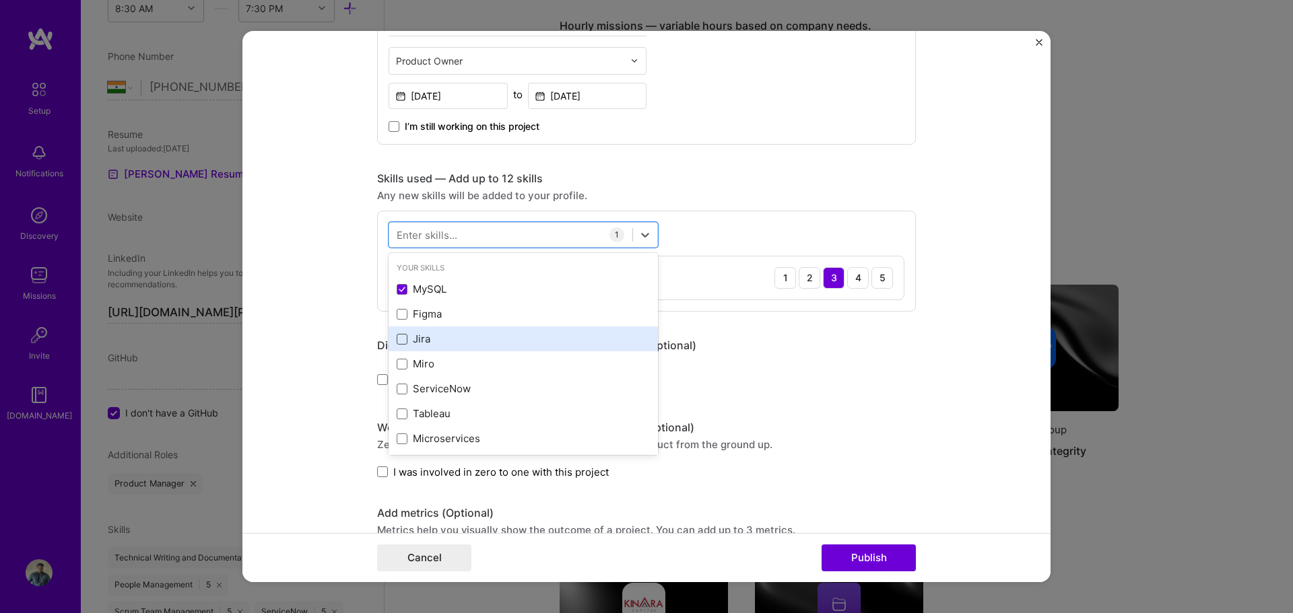
click at [397, 337] on span at bounding box center [402, 339] width 11 height 11
click at [0, 0] on input "checkbox" at bounding box center [0, 0] width 0 height 0
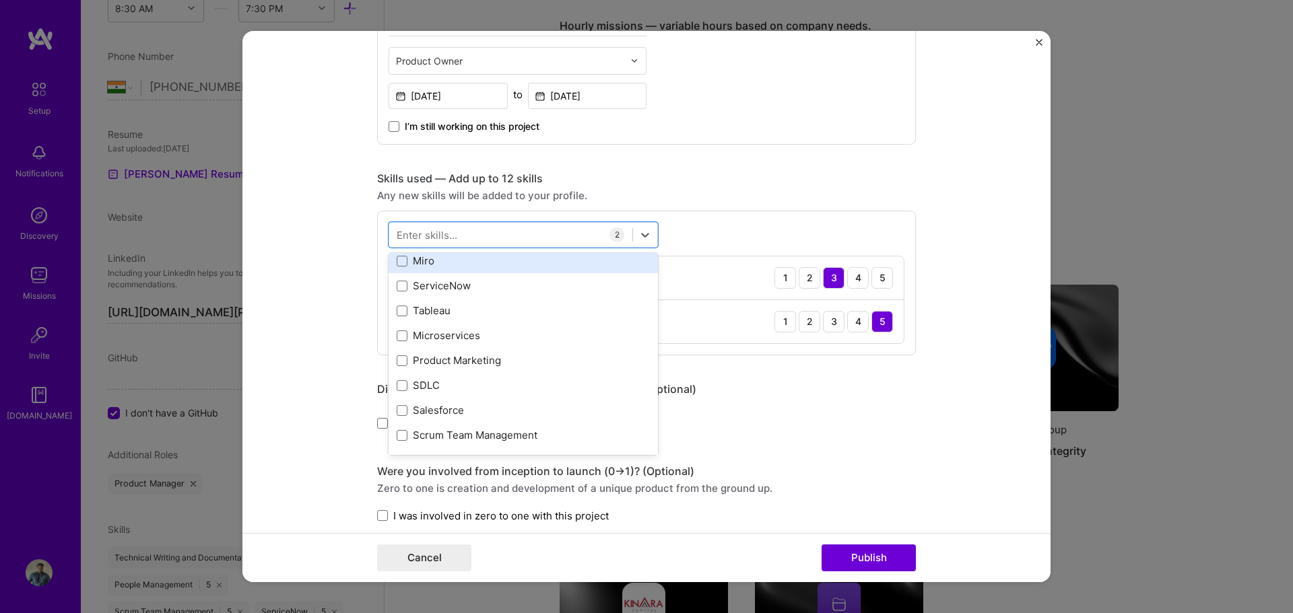
scroll to position [135, 0]
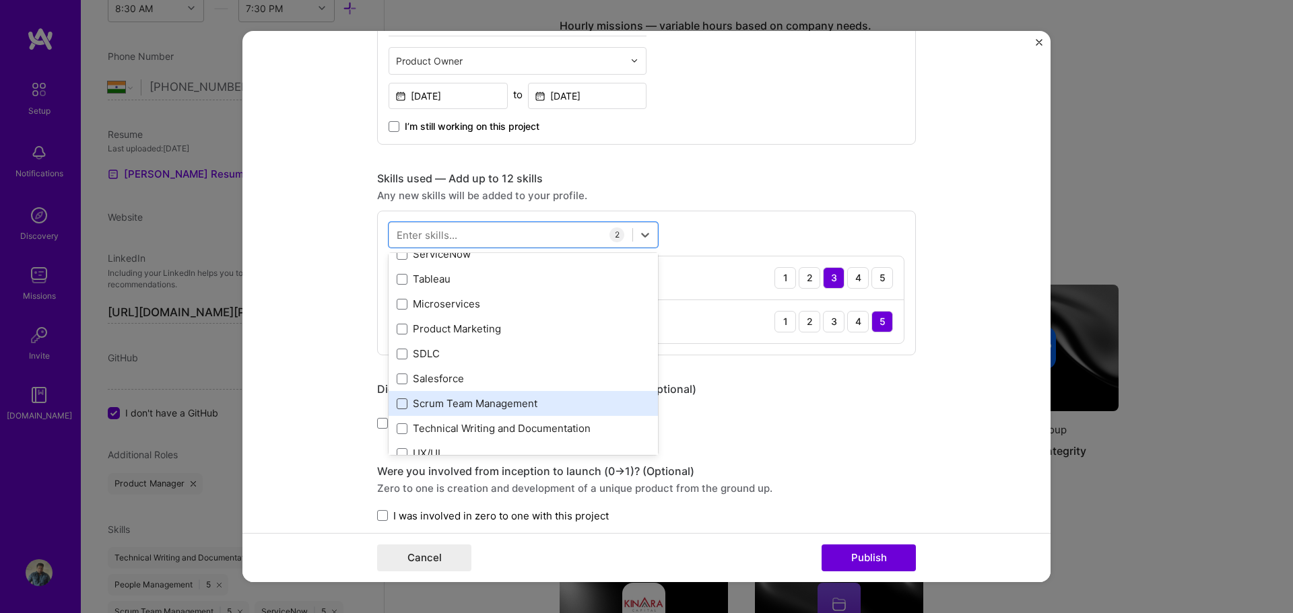
click at [399, 403] on span at bounding box center [402, 404] width 11 height 11
click at [0, 0] on input "checkbox" at bounding box center [0, 0] width 0 height 0
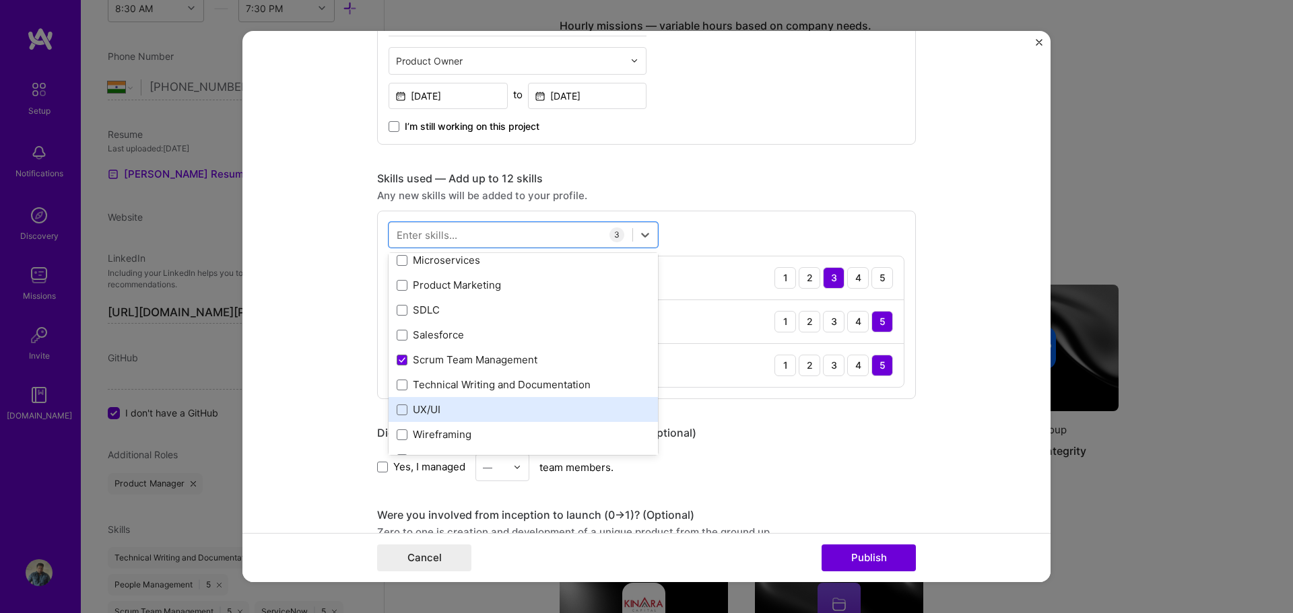
scroll to position [202, 0]
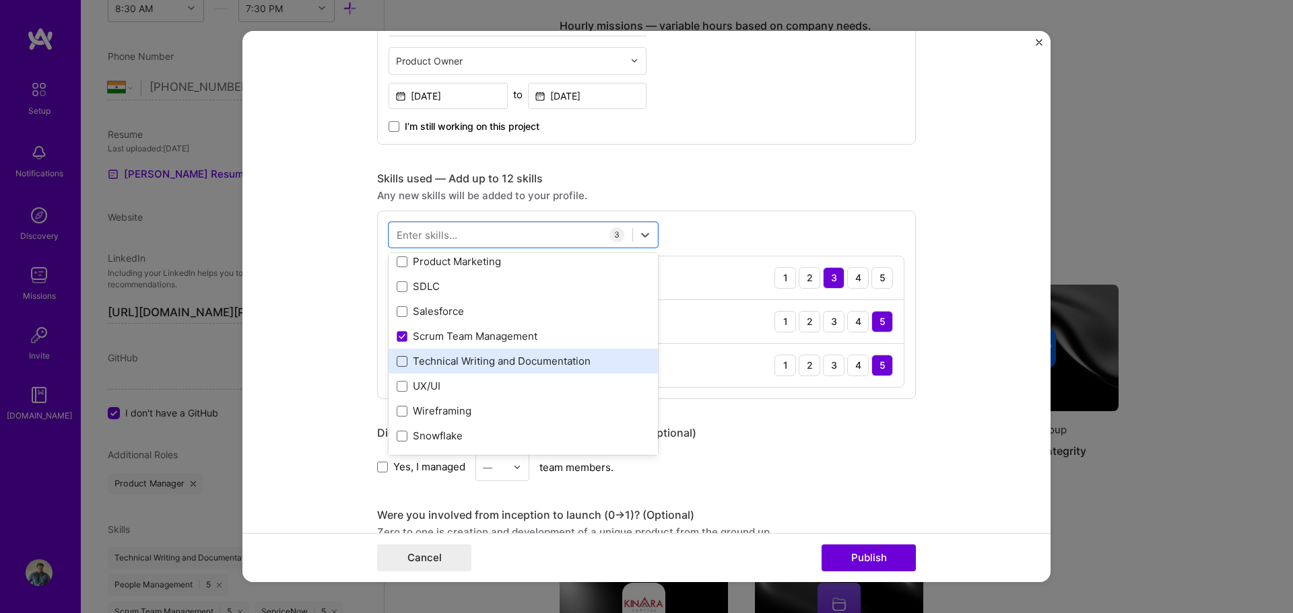
click at [397, 362] on span at bounding box center [402, 361] width 11 height 11
click at [0, 0] on input "checkbox" at bounding box center [0, 0] width 0 height 0
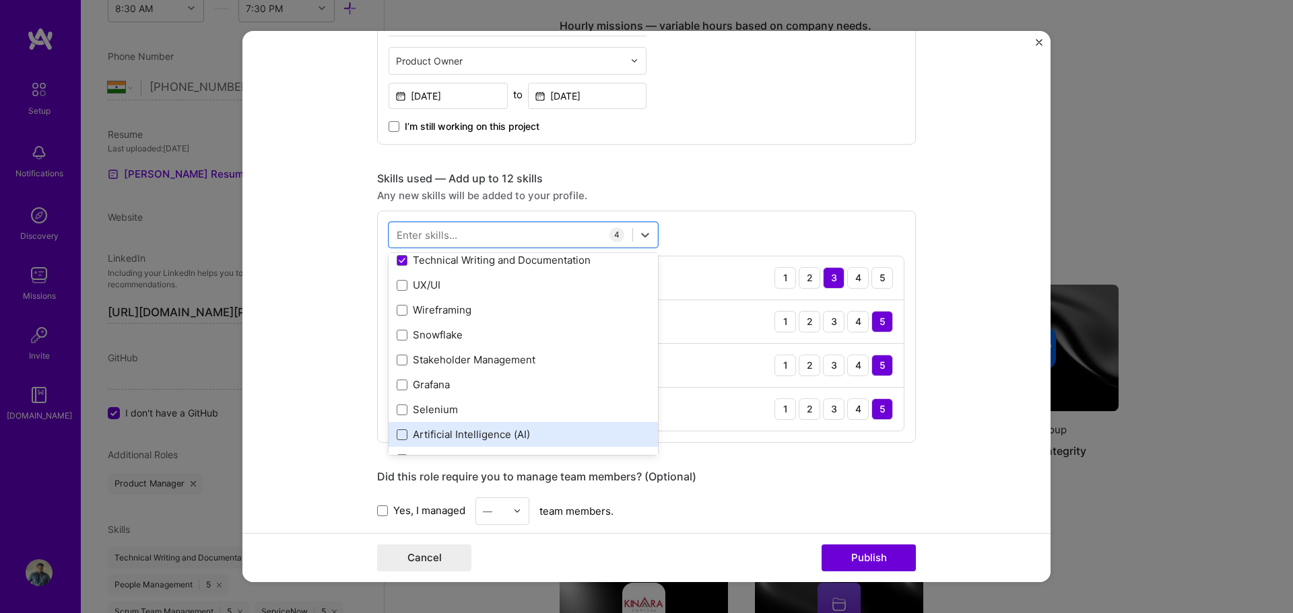
scroll to position [337, 0]
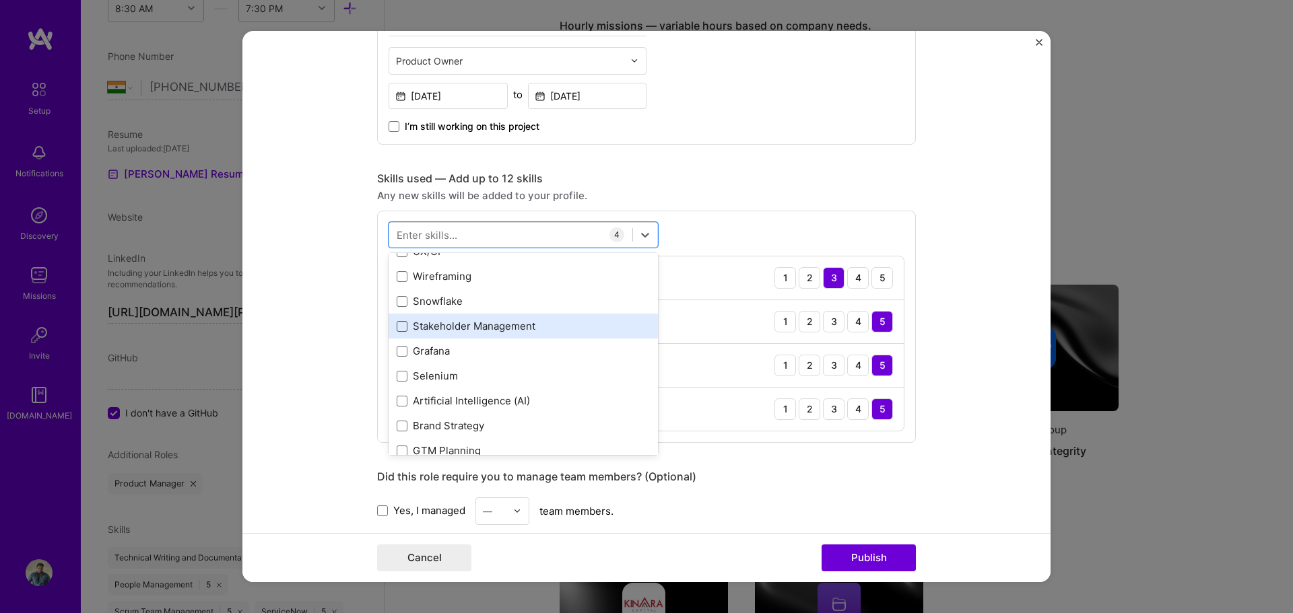
click at [397, 325] on span at bounding box center [402, 326] width 11 height 11
click at [0, 0] on input "checkbox" at bounding box center [0, 0] width 0 height 0
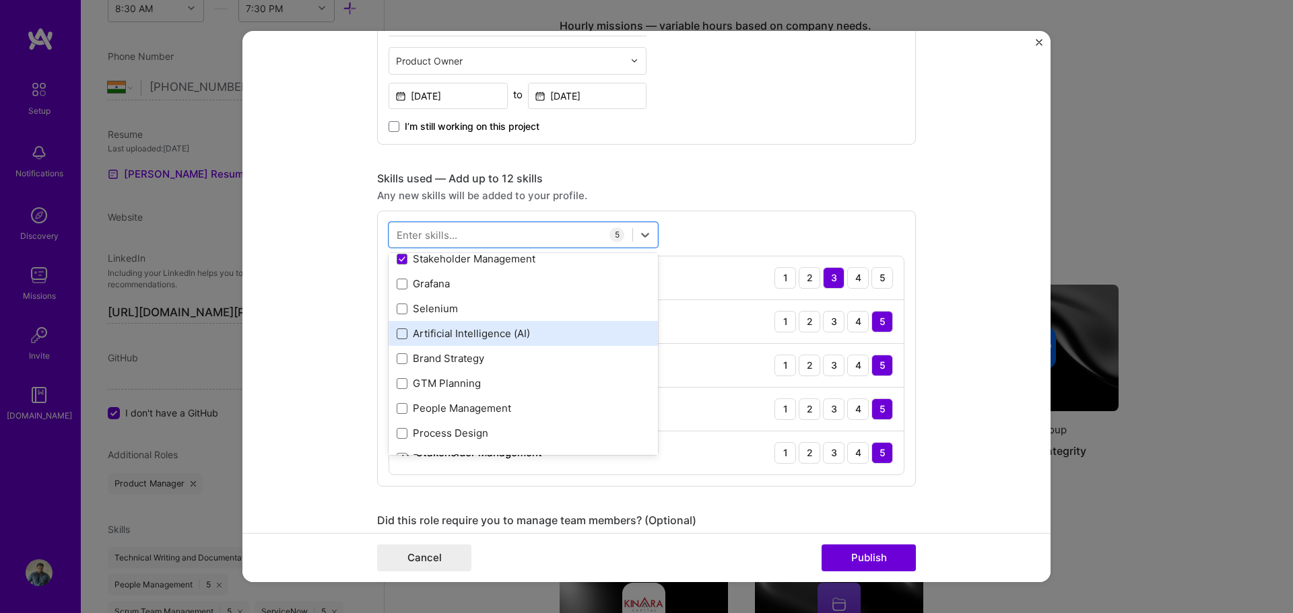
scroll to position [471, 0]
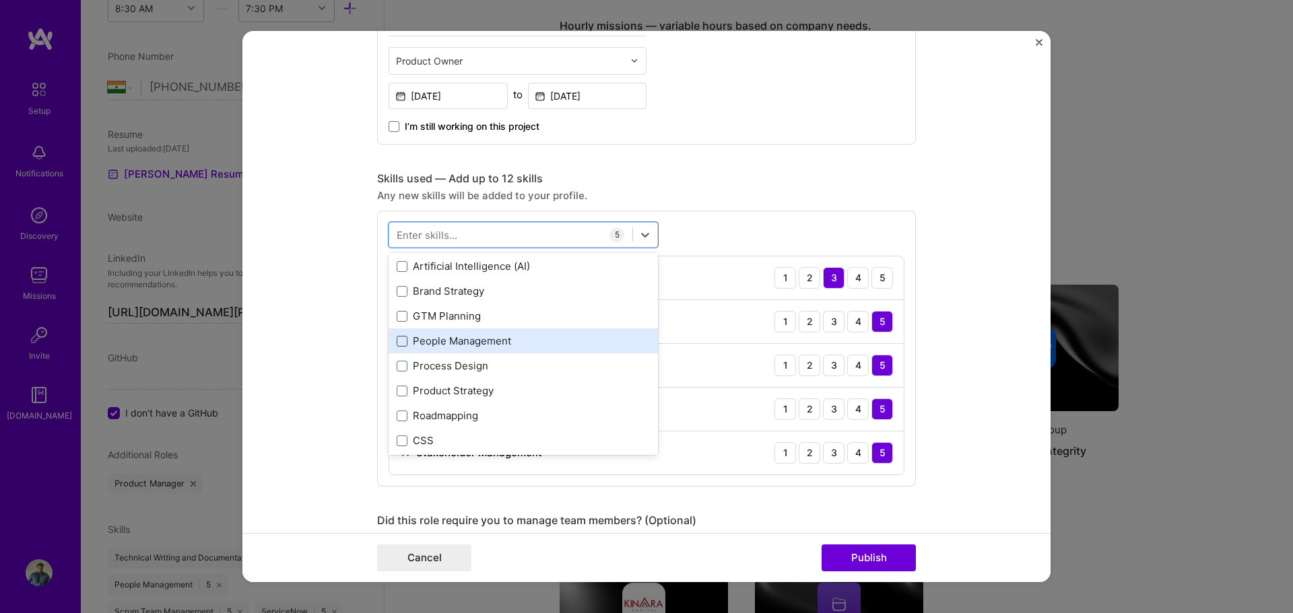
click at [400, 341] on span at bounding box center [402, 341] width 11 height 11
click at [0, 0] on input "checkbox" at bounding box center [0, 0] width 0 height 0
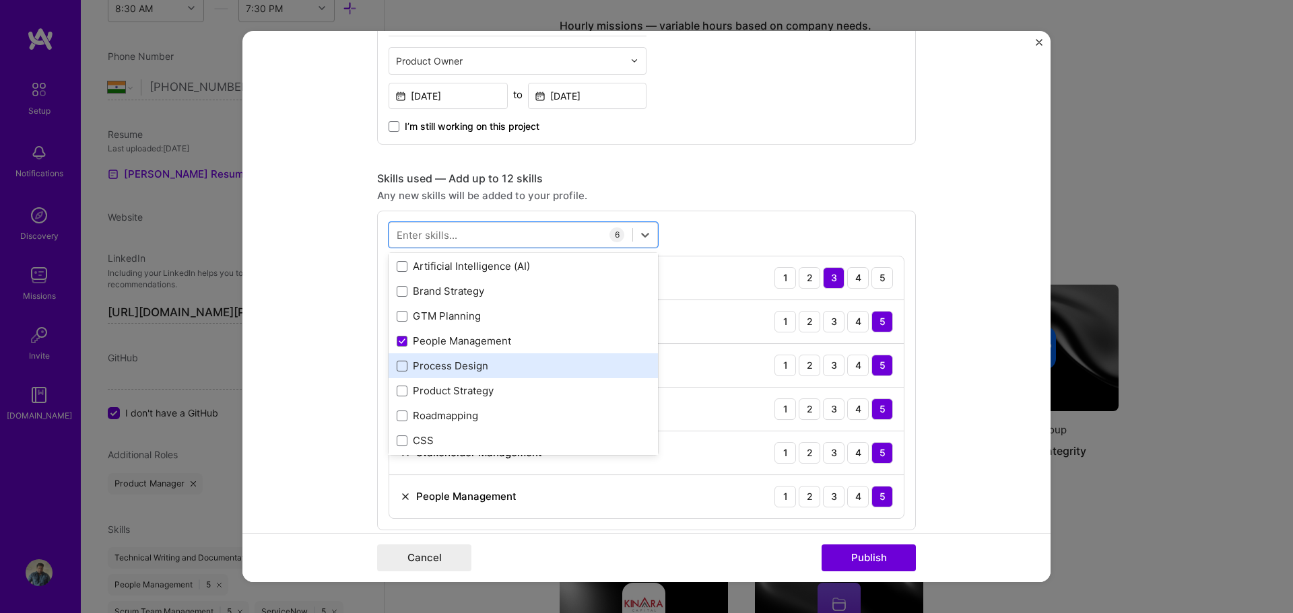
click at [397, 362] on span at bounding box center [402, 366] width 11 height 11
click at [0, 0] on input "checkbox" at bounding box center [0, 0] width 0 height 0
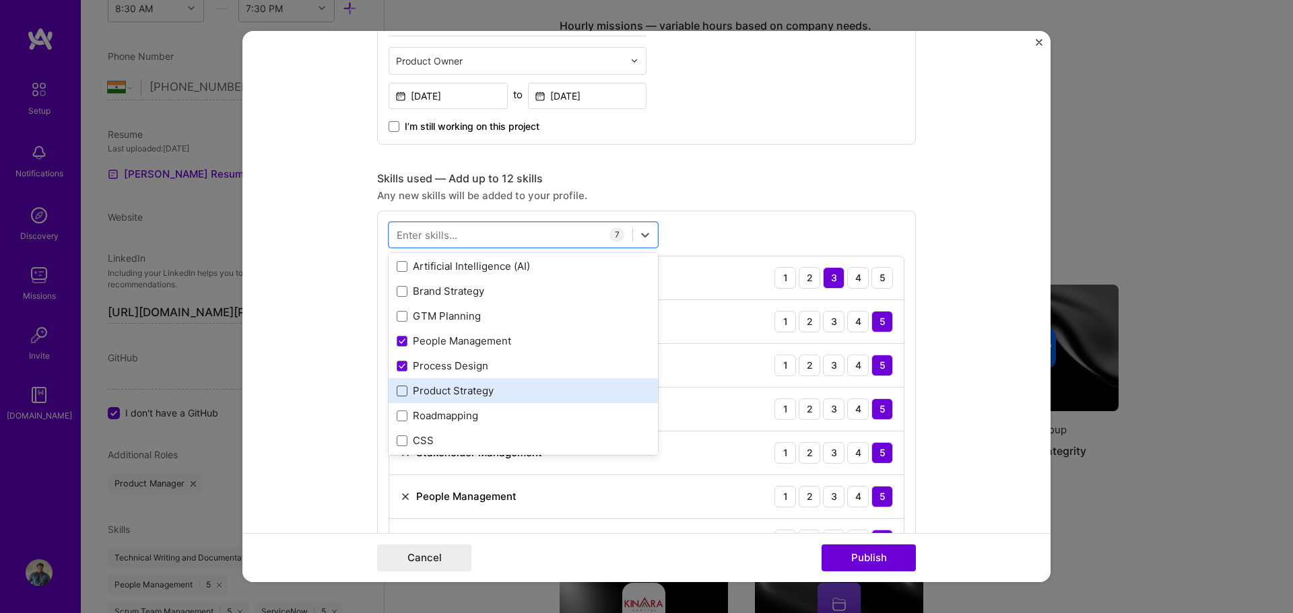
click at [397, 387] on span at bounding box center [402, 391] width 11 height 11
click at [0, 0] on input "checkbox" at bounding box center [0, 0] width 0 height 0
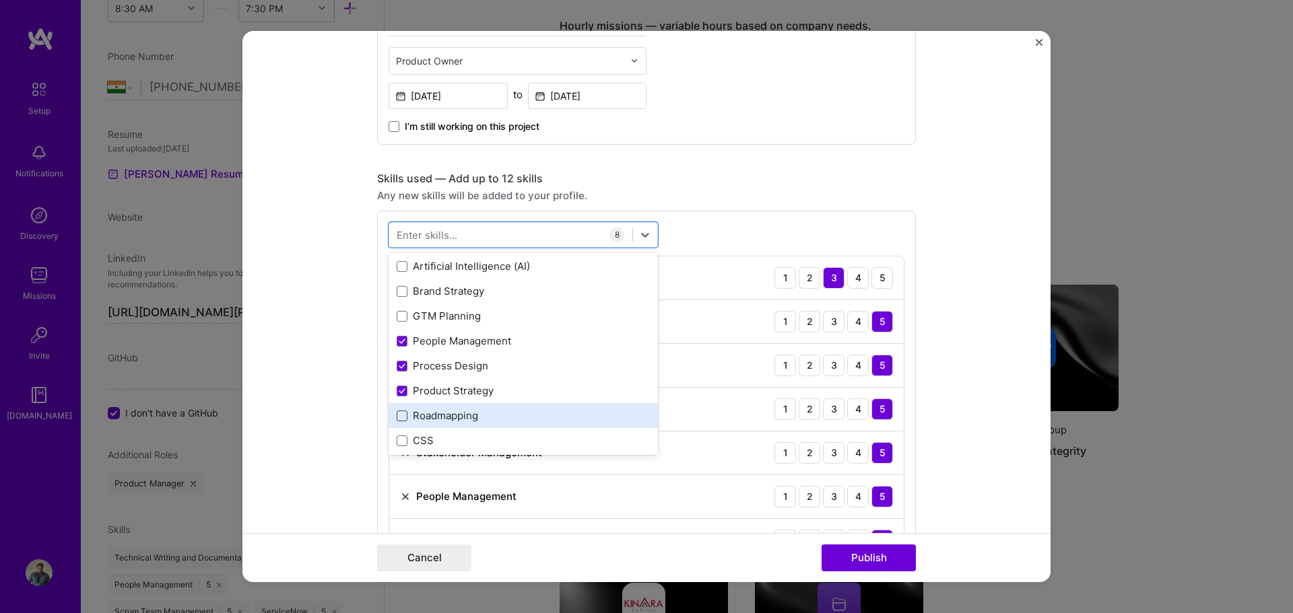
click at [397, 417] on span at bounding box center [402, 416] width 11 height 11
click at [0, 0] on input "checkbox" at bounding box center [0, 0] width 0 height 0
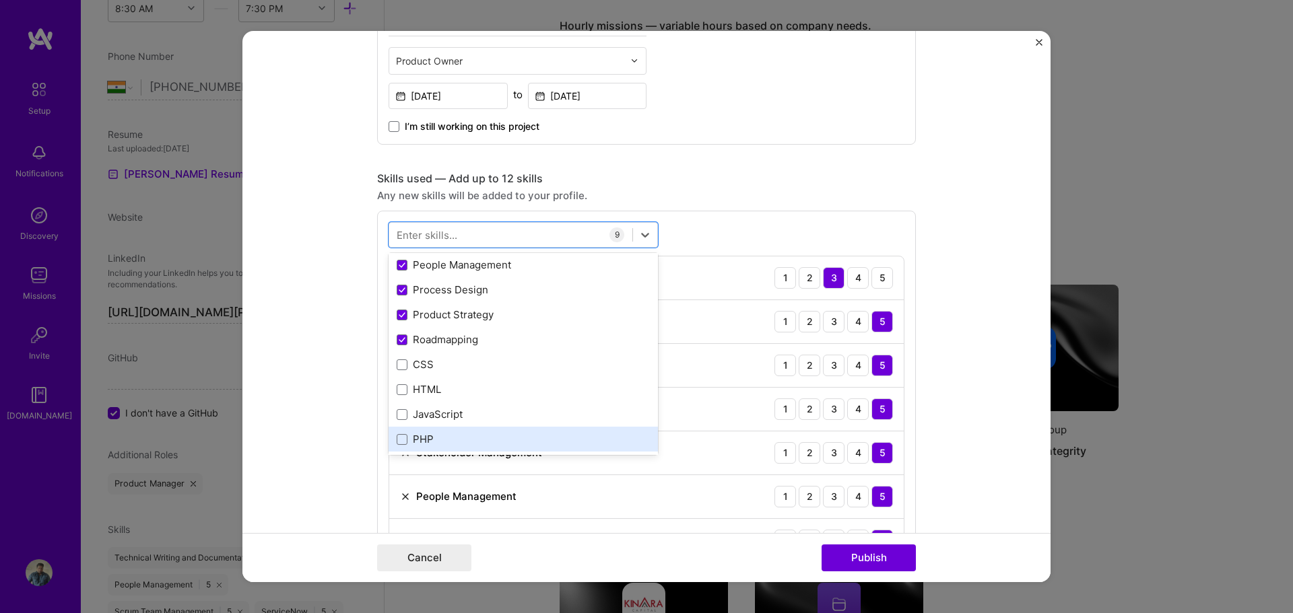
scroll to position [606, 0]
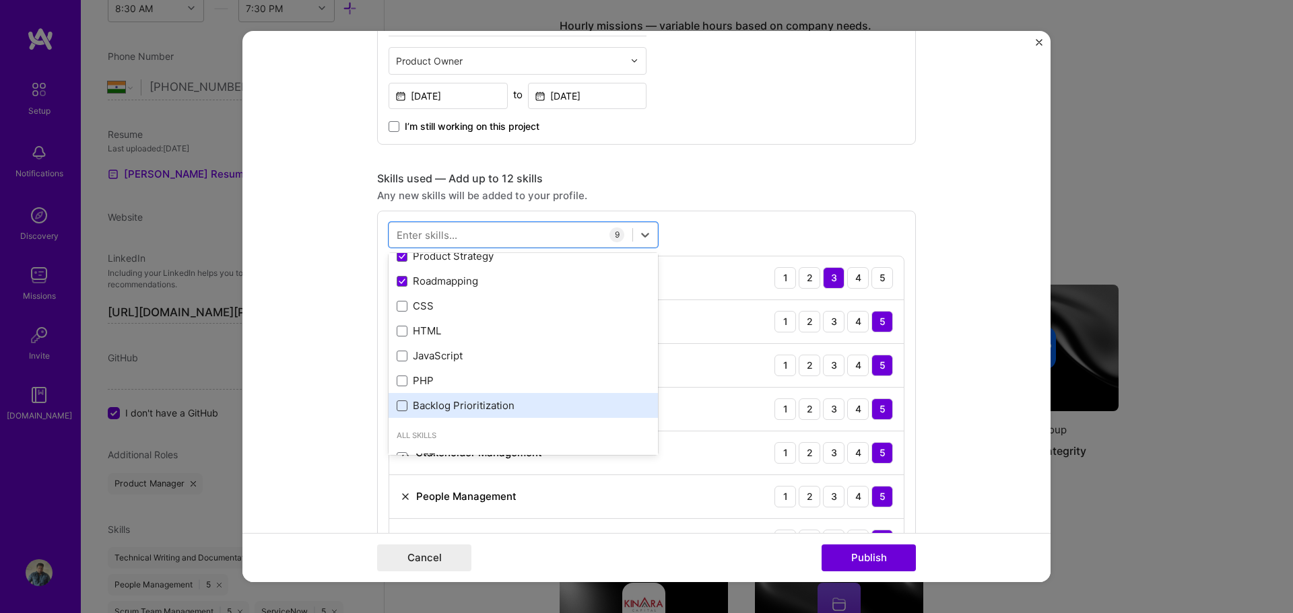
click at [398, 407] on span at bounding box center [402, 406] width 11 height 11
click at [0, 0] on input "checkbox" at bounding box center [0, 0] width 0 height 0
click at [735, 229] on div "option Backlog Prioritization, selected. option JavaScript focused, 0 of 2. 378…" at bounding box center [646, 458] width 539 height 495
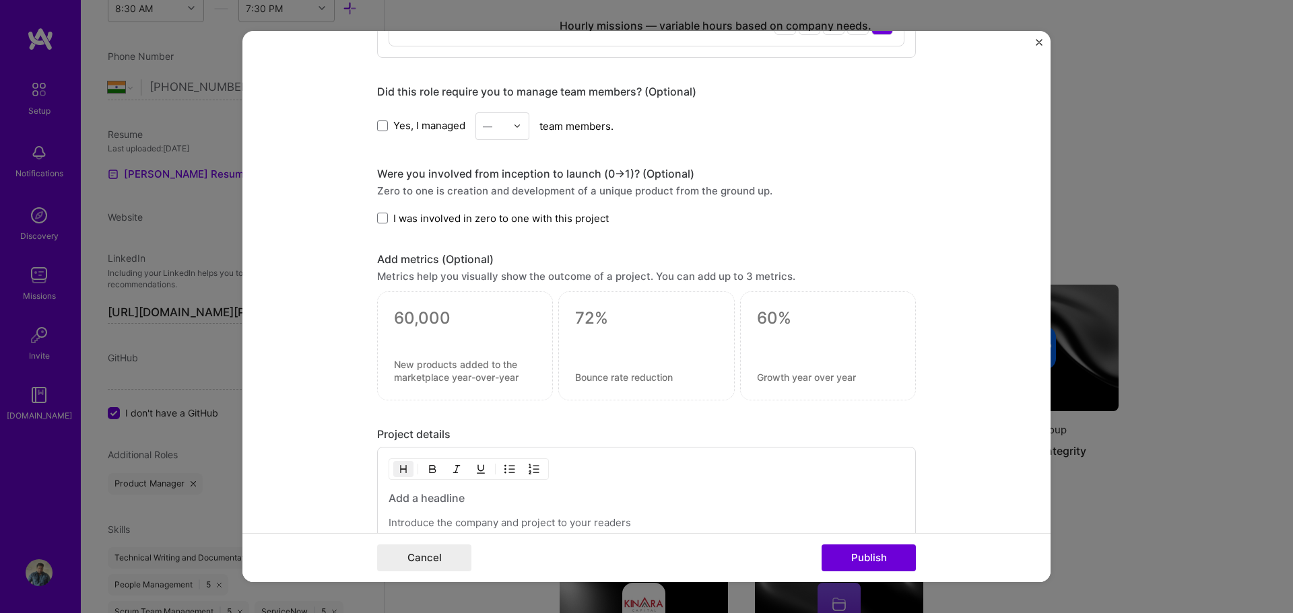
scroll to position [1145, 0]
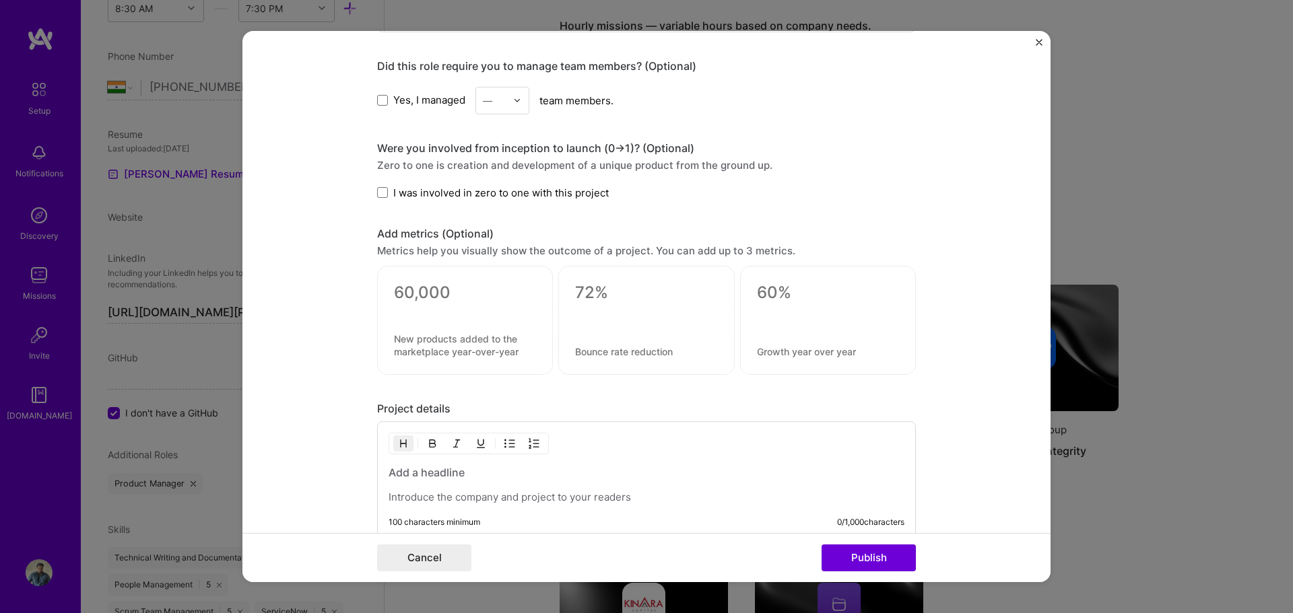
click at [517, 99] on div at bounding box center [520, 101] width 15 height 26
click at [674, 112] on div "Yes, I managed — team members." at bounding box center [646, 101] width 539 height 28
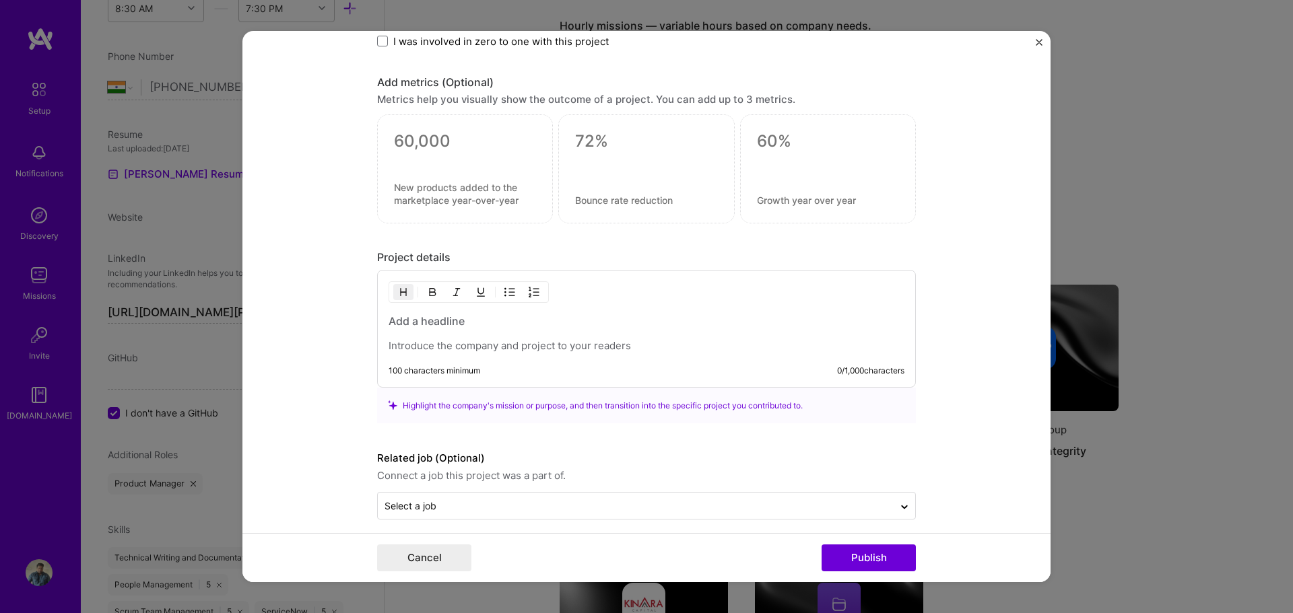
scroll to position [1307, 0]
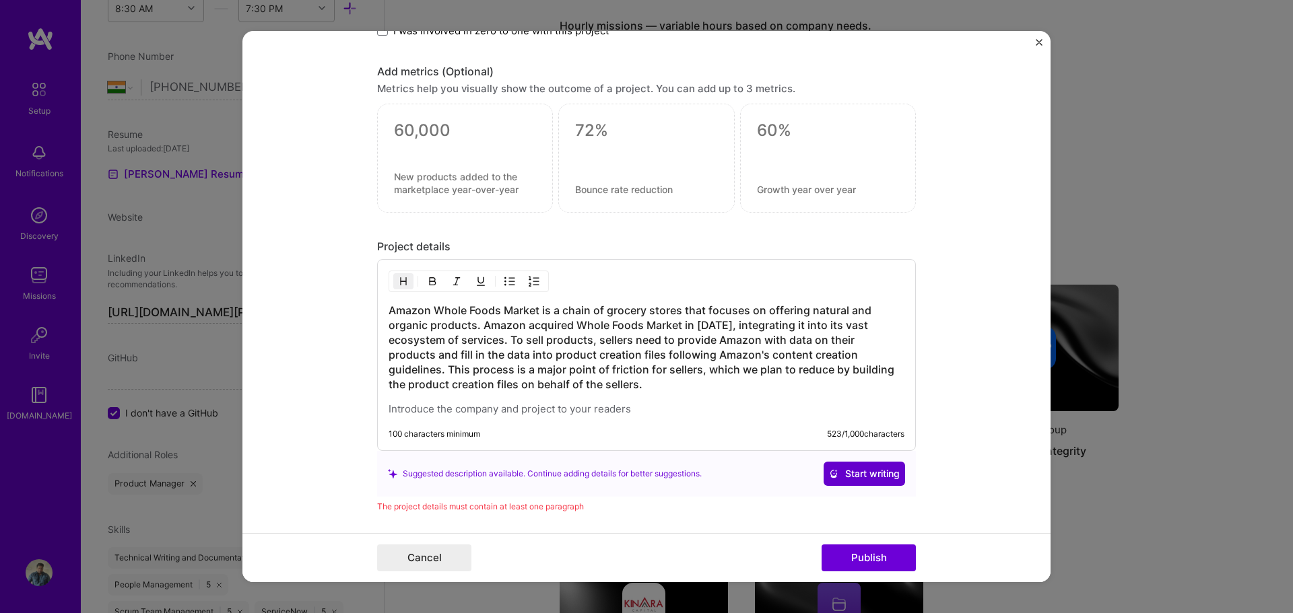
click at [869, 482] on button "Start writing" at bounding box center [864, 474] width 81 height 24
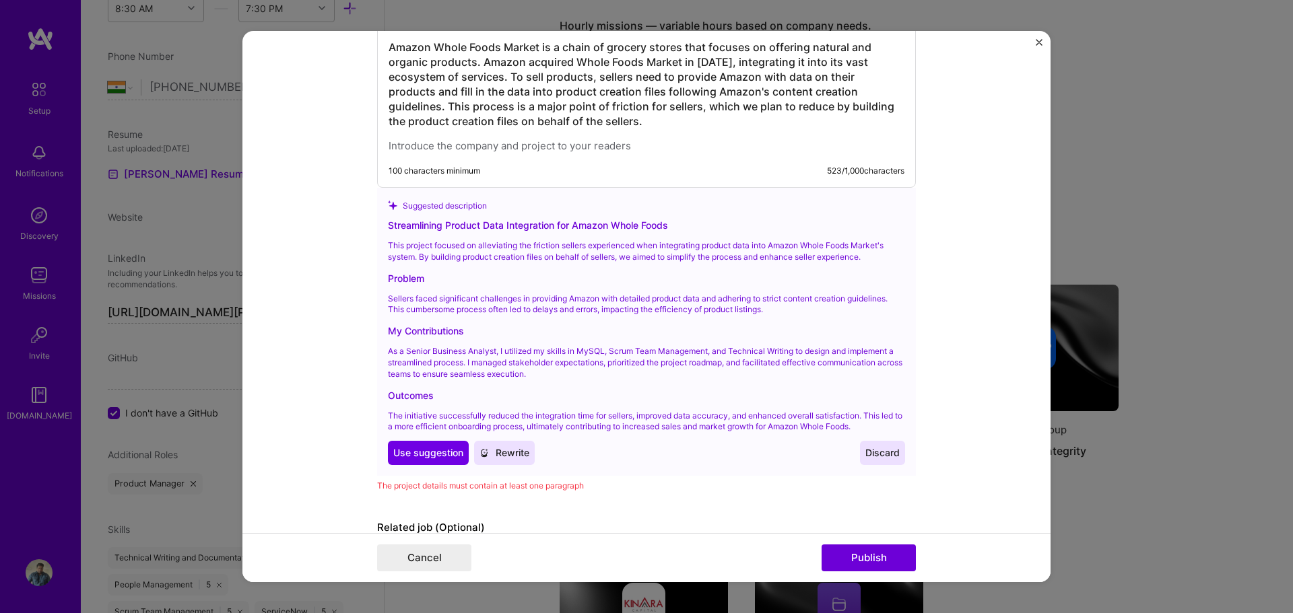
scroll to position [1576, 0]
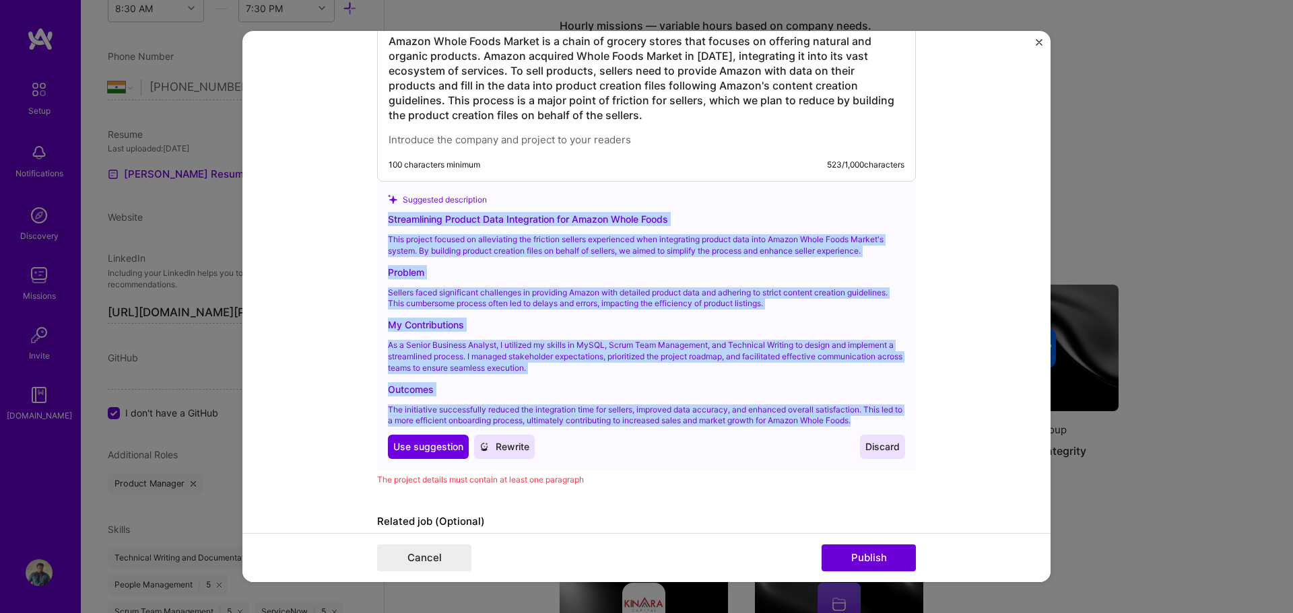
drag, startPoint x: 877, startPoint y: 421, endPoint x: 377, endPoint y: 221, distance: 538.8
click at [377, 221] on div "Suggested description Streamlining Product Data Integration for Amazon Whole Fo…" at bounding box center [646, 326] width 539 height 288
copy div "Streamlining Product Data Integration for Amazon Whole Foods This project focus…"
click at [433, 448] on span "Use suggestion" at bounding box center [428, 446] width 70 height 13
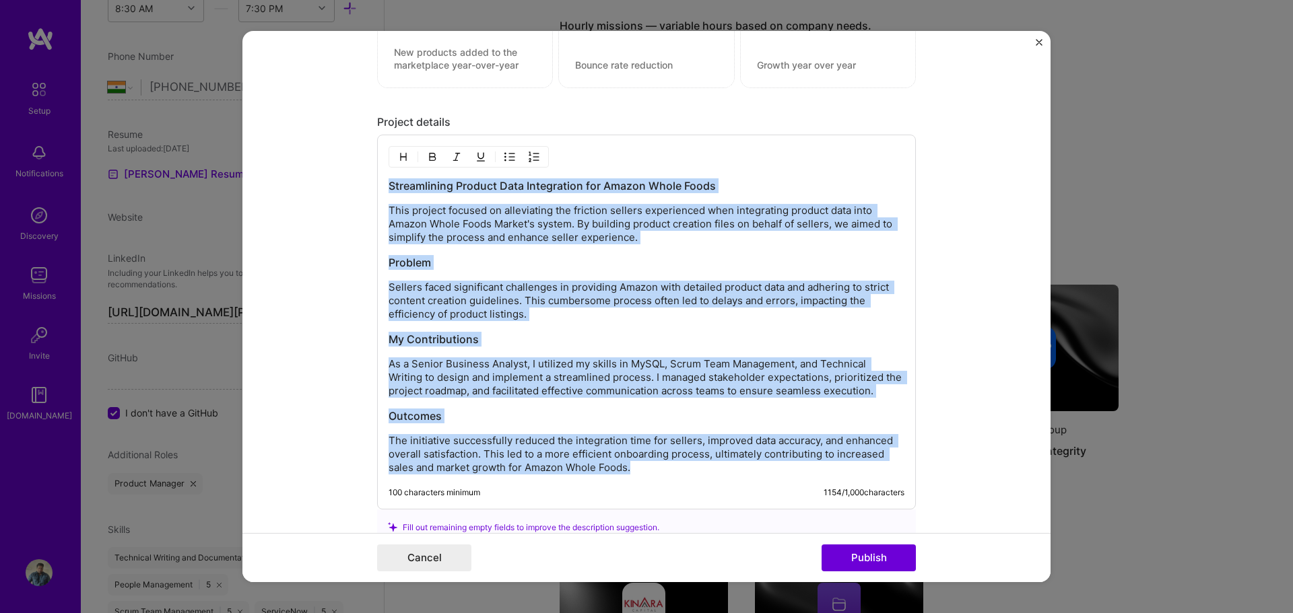
scroll to position [1296, 0]
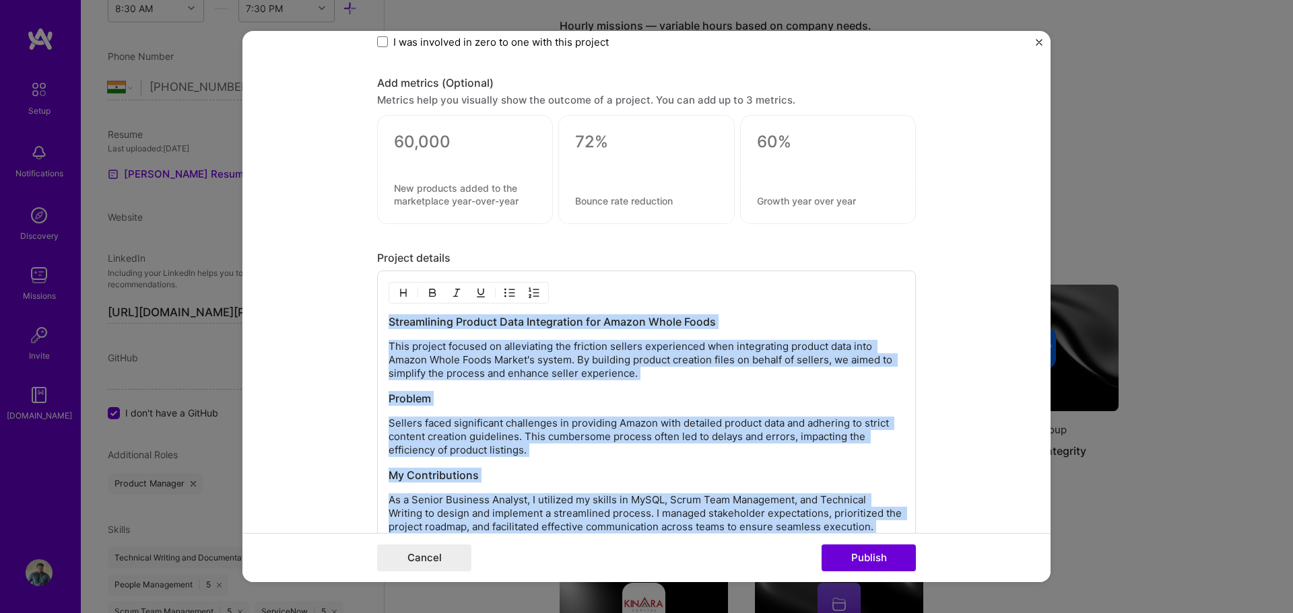
drag, startPoint x: 638, startPoint y: 329, endPoint x: 377, endPoint y: 318, distance: 261.5
click at [377, 318] on div "Streamlining Product Data Integration for Amazon Whole Foods This project focus…" at bounding box center [646, 458] width 539 height 375
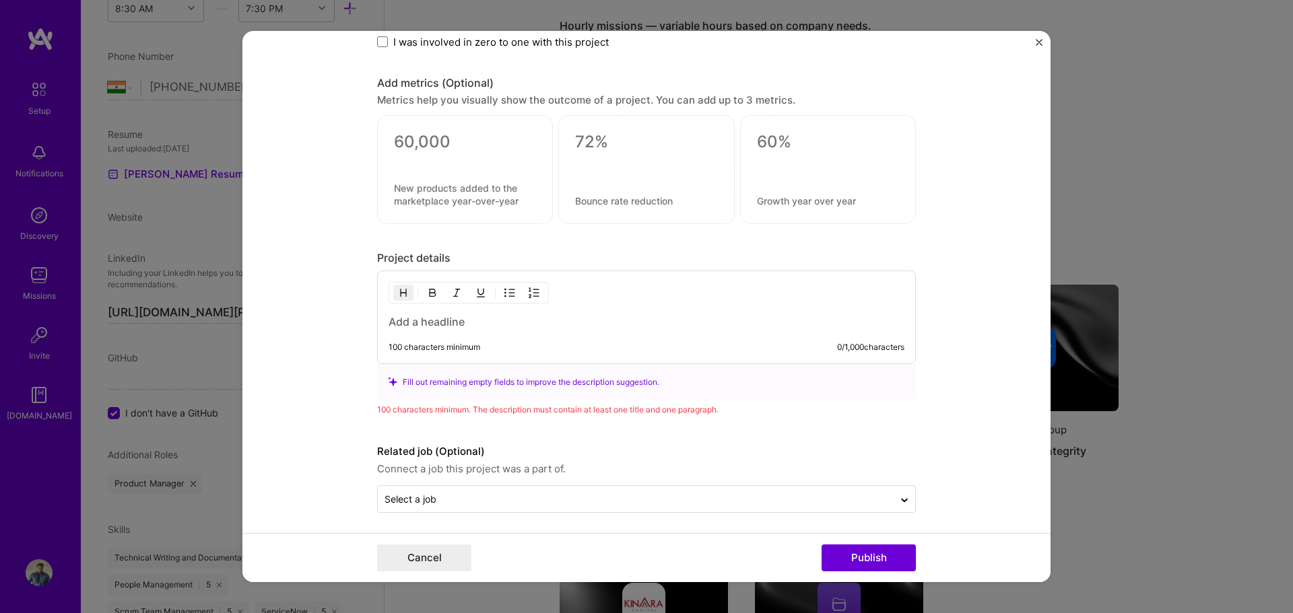
drag, startPoint x: 446, startPoint y: 330, endPoint x: 412, endPoint y: 316, distance: 36.9
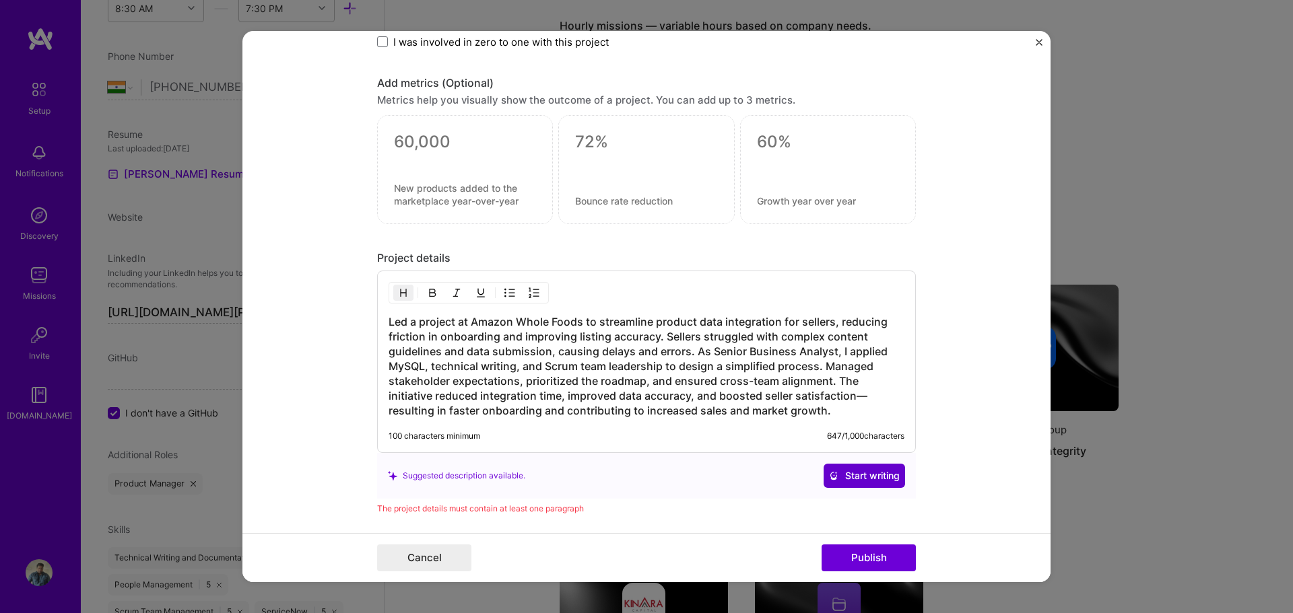
click at [884, 476] on span "Start writing" at bounding box center [864, 475] width 71 height 13
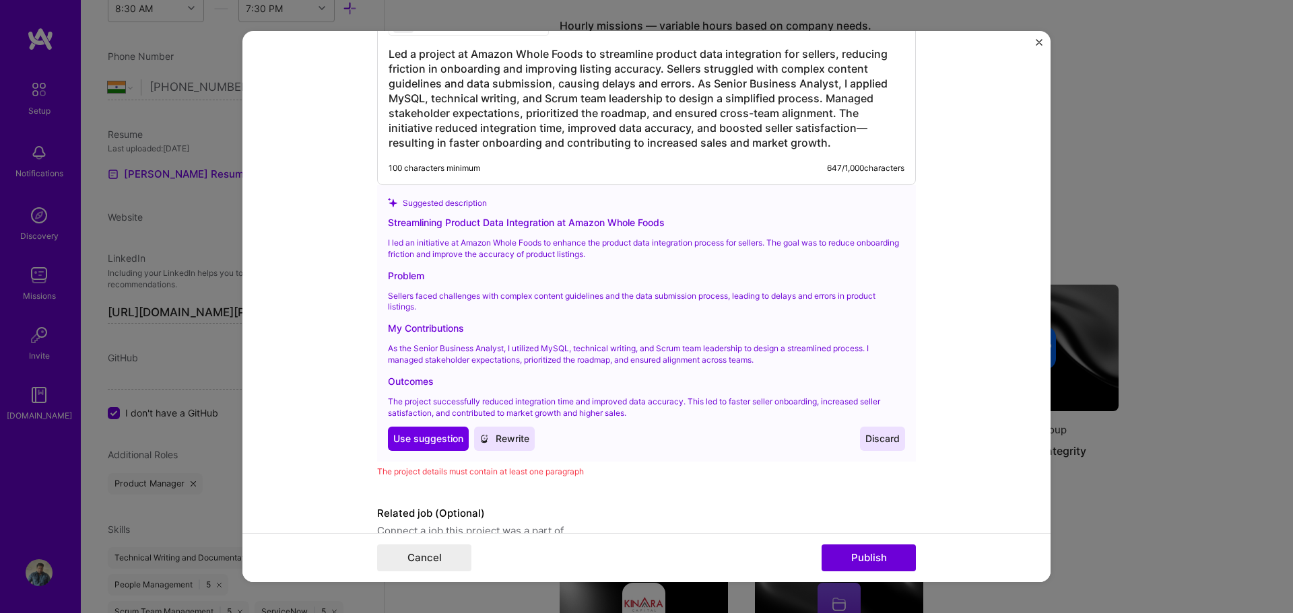
scroll to position [1565, 0]
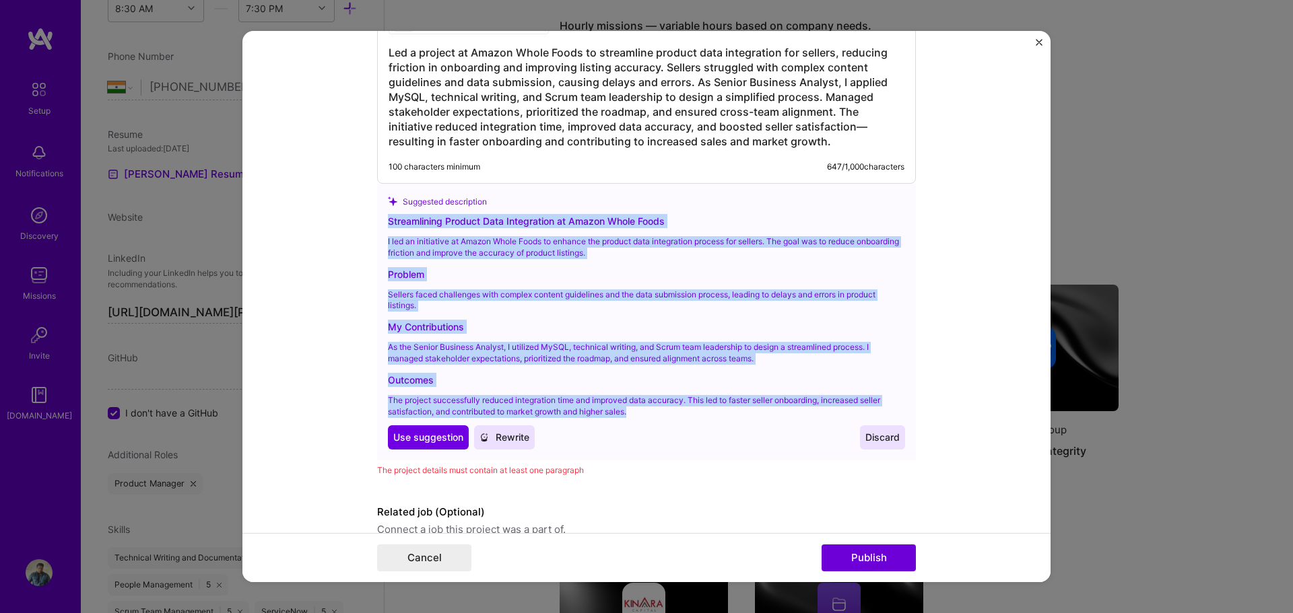
drag, startPoint x: 631, startPoint y: 413, endPoint x: 381, endPoint y: 273, distance: 286.4
click at [388, 214] on div "Streamlining Product Data Integration at Amazon Whole Foods I led an initiative…" at bounding box center [646, 332] width 517 height 236
click at [413, 436] on span "Use suggestion" at bounding box center [428, 437] width 70 height 13
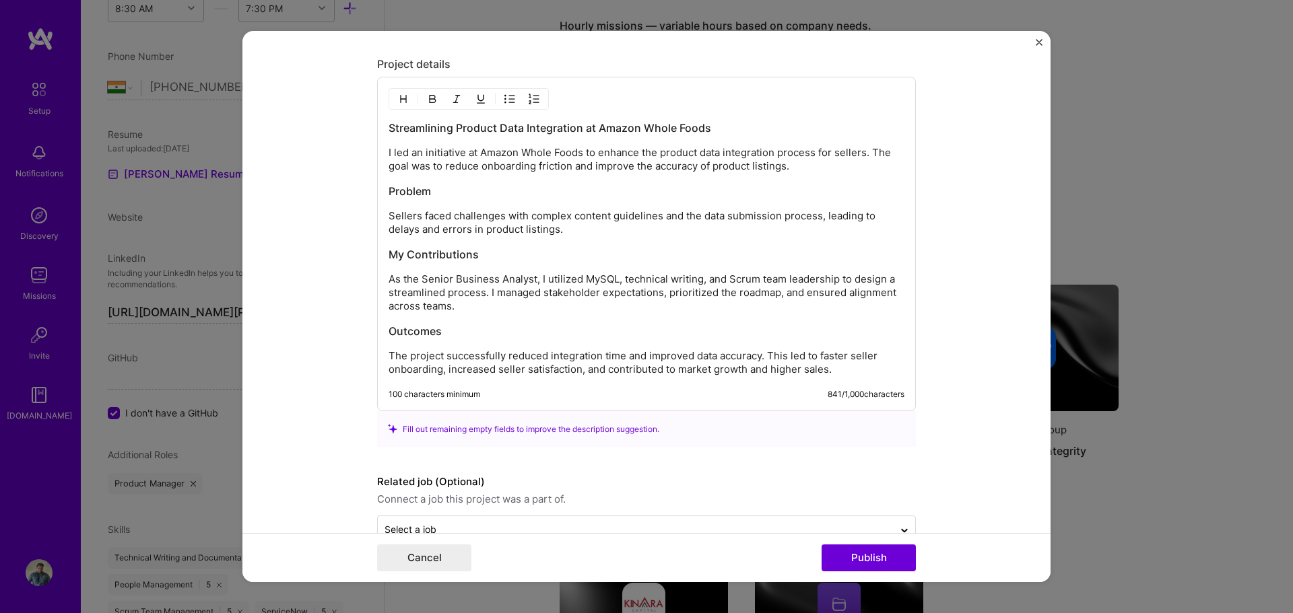
scroll to position [1524, 0]
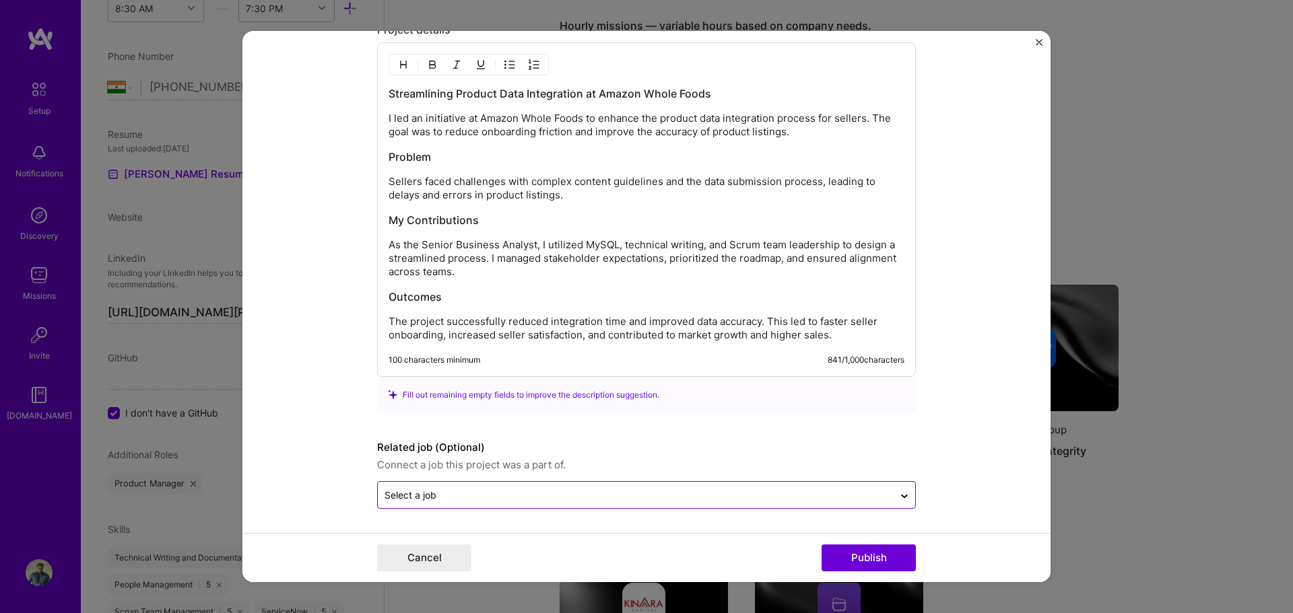
click at [663, 498] on input "text" at bounding box center [635, 495] width 502 height 14
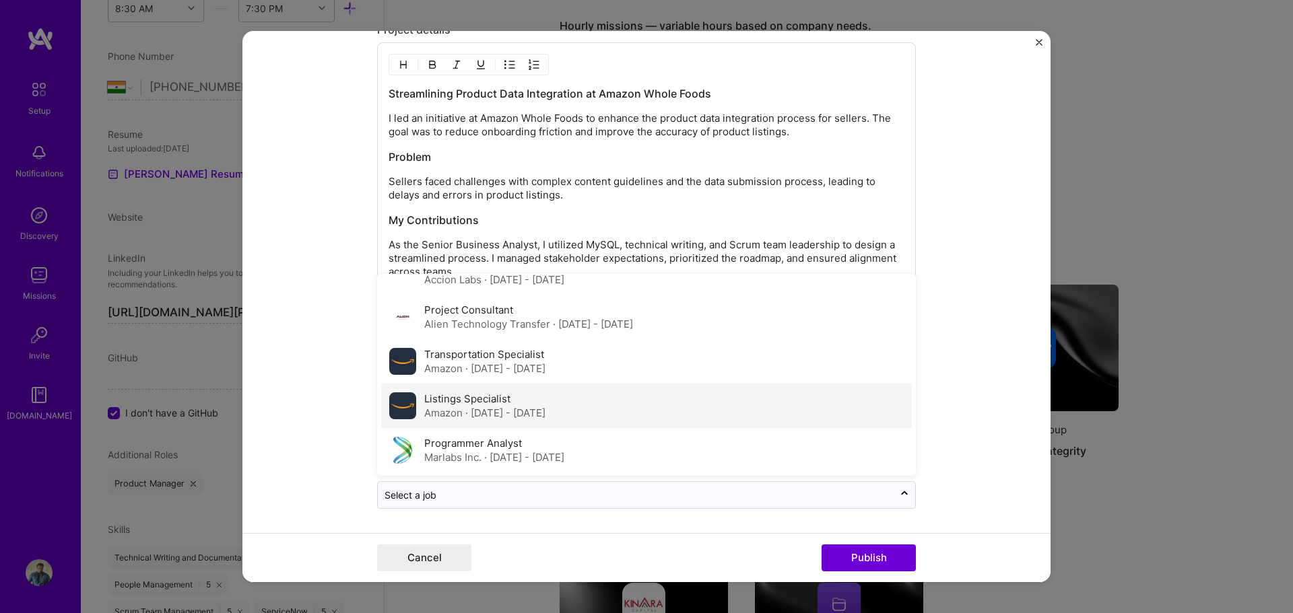
scroll to position [162, 0]
click at [488, 409] on span "· Feb 2018 - Apr 2018" at bounding box center [505, 412] width 80 height 13
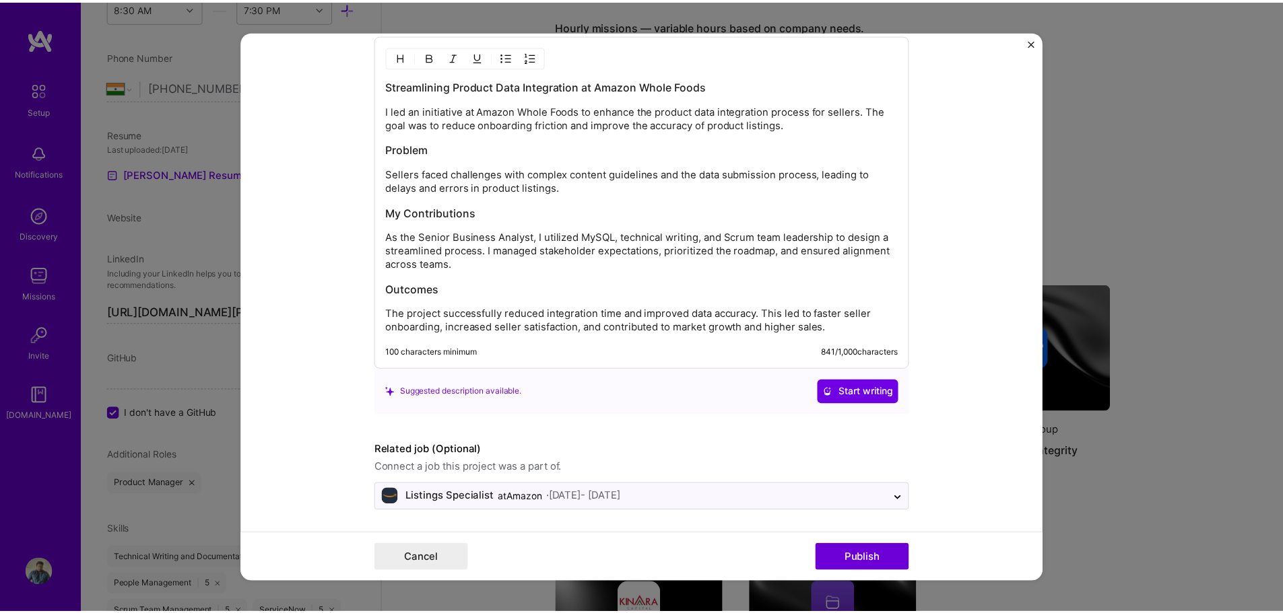
scroll to position [1534, 0]
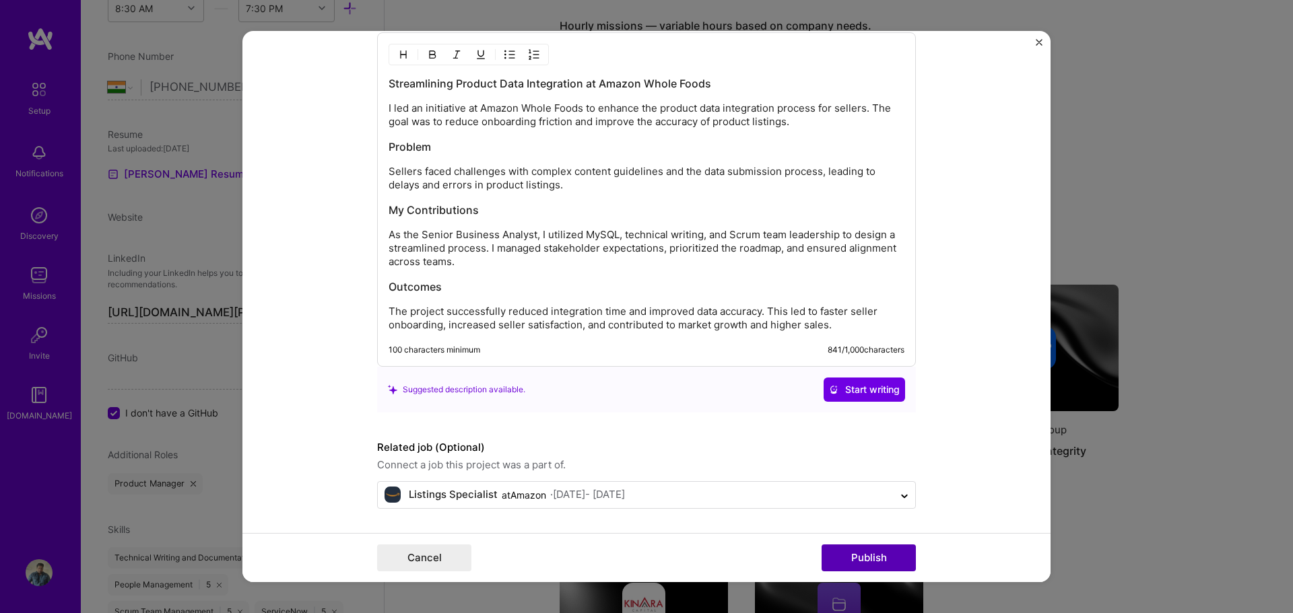
click at [877, 560] on button "Publish" at bounding box center [868, 558] width 94 height 27
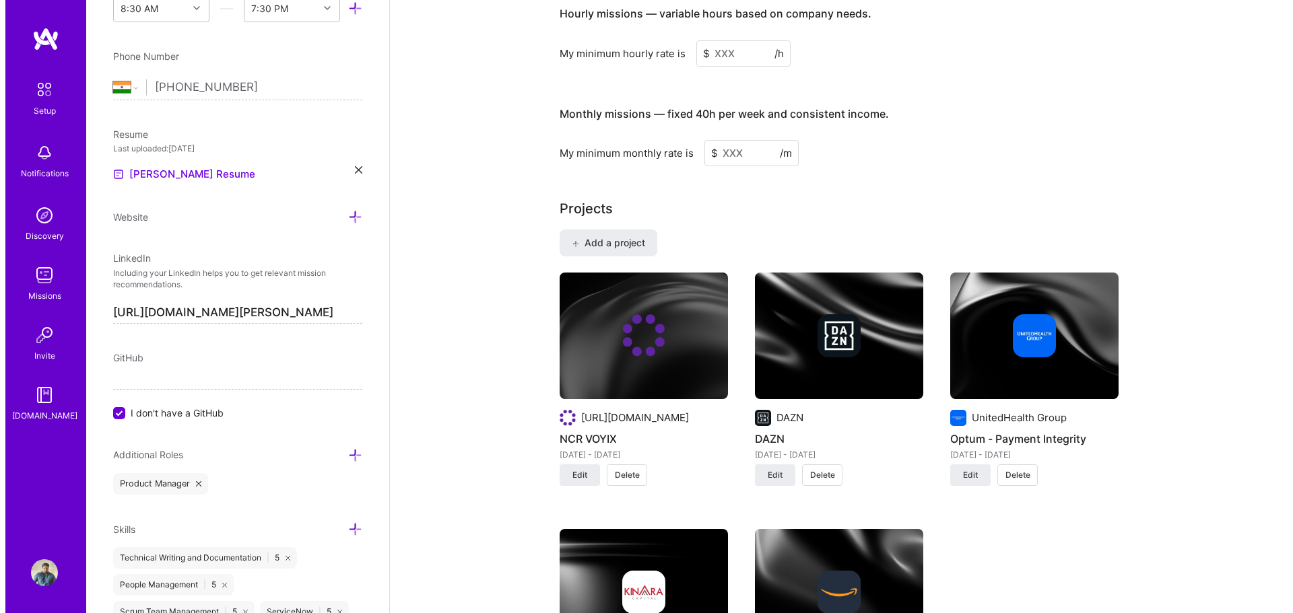
scroll to position [856, 0]
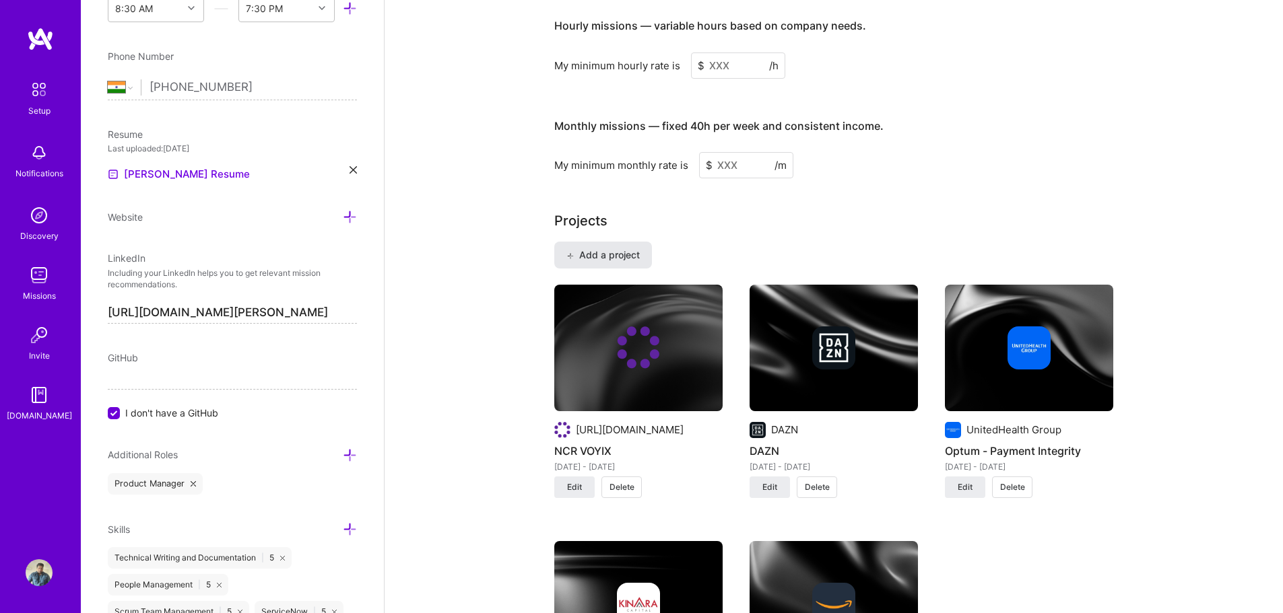
click at [597, 248] on span "Add a project" at bounding box center [602, 254] width 73 height 13
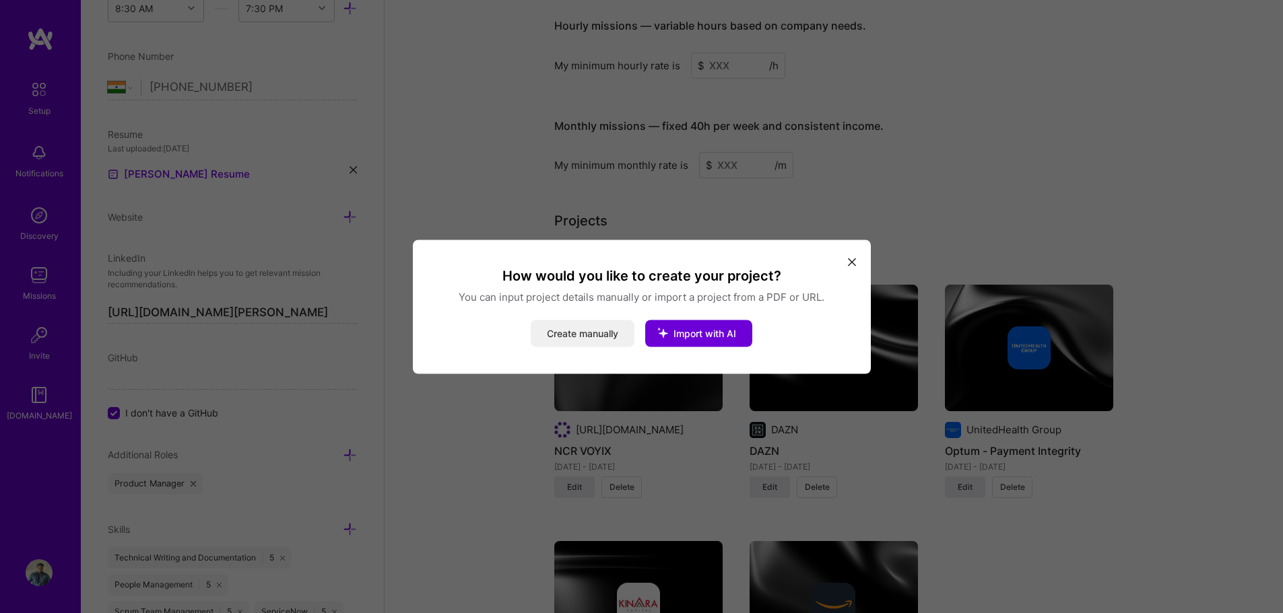
click at [576, 336] on button "Create manually" at bounding box center [583, 333] width 104 height 27
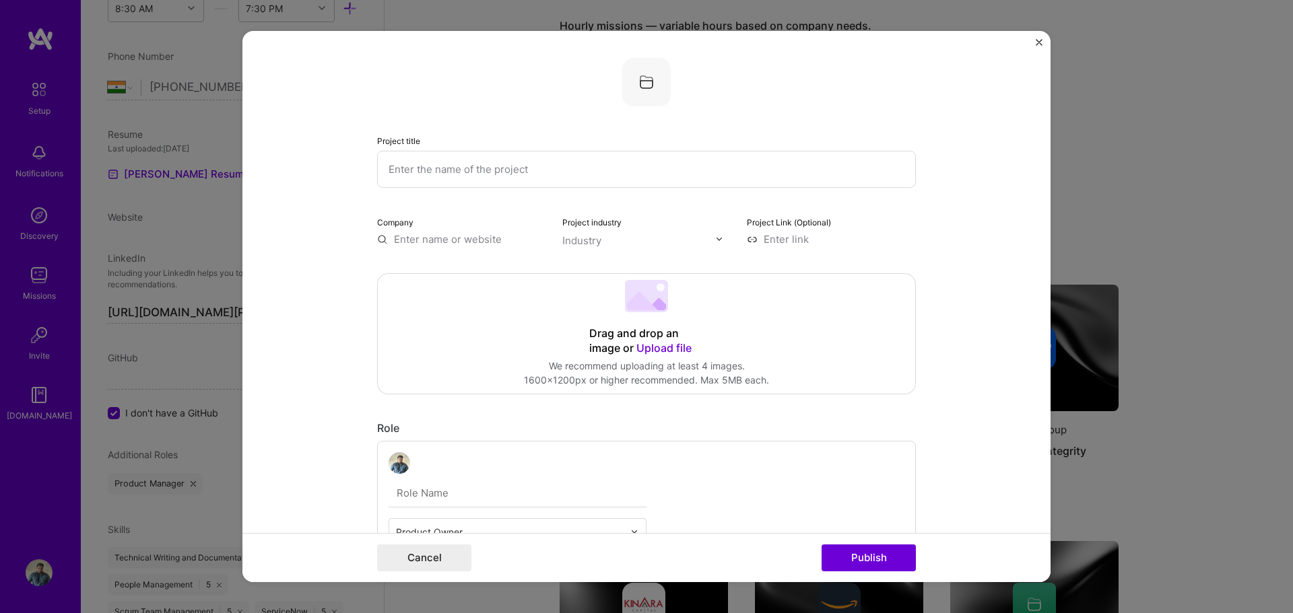
click at [461, 164] on input "text" at bounding box center [646, 169] width 539 height 37
type input "JP Morgan Markets"
click at [418, 238] on input "text" at bounding box center [461, 239] width 169 height 14
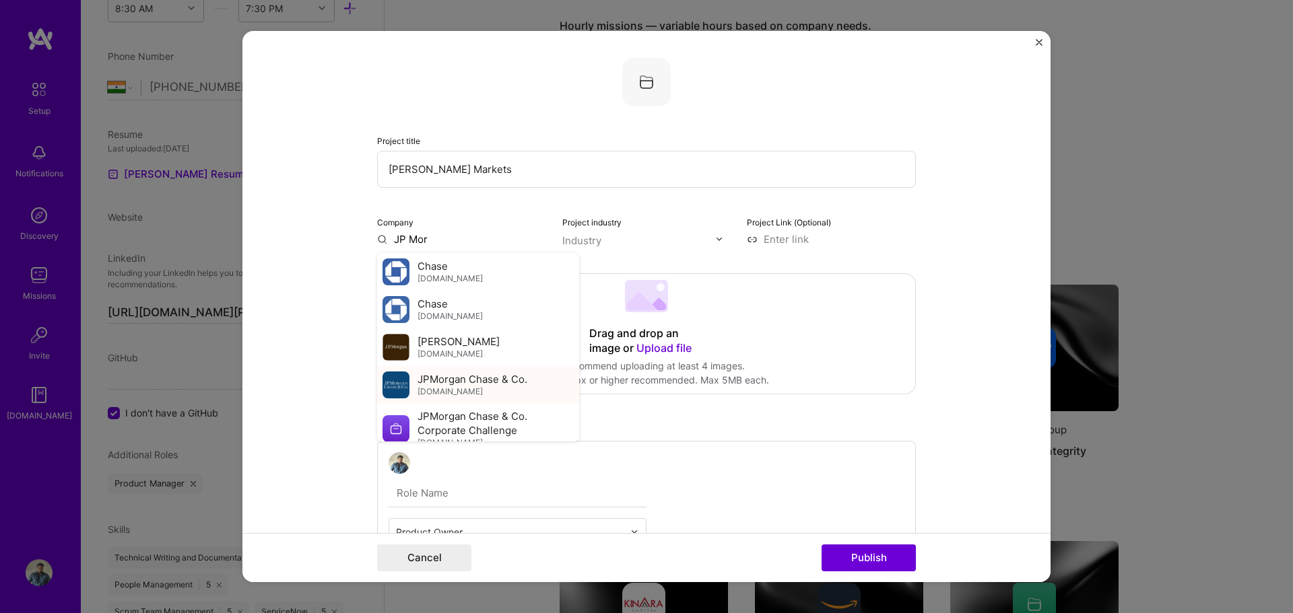
click at [481, 376] on span "JPMorgan Chase & Co." at bounding box center [472, 379] width 110 height 14
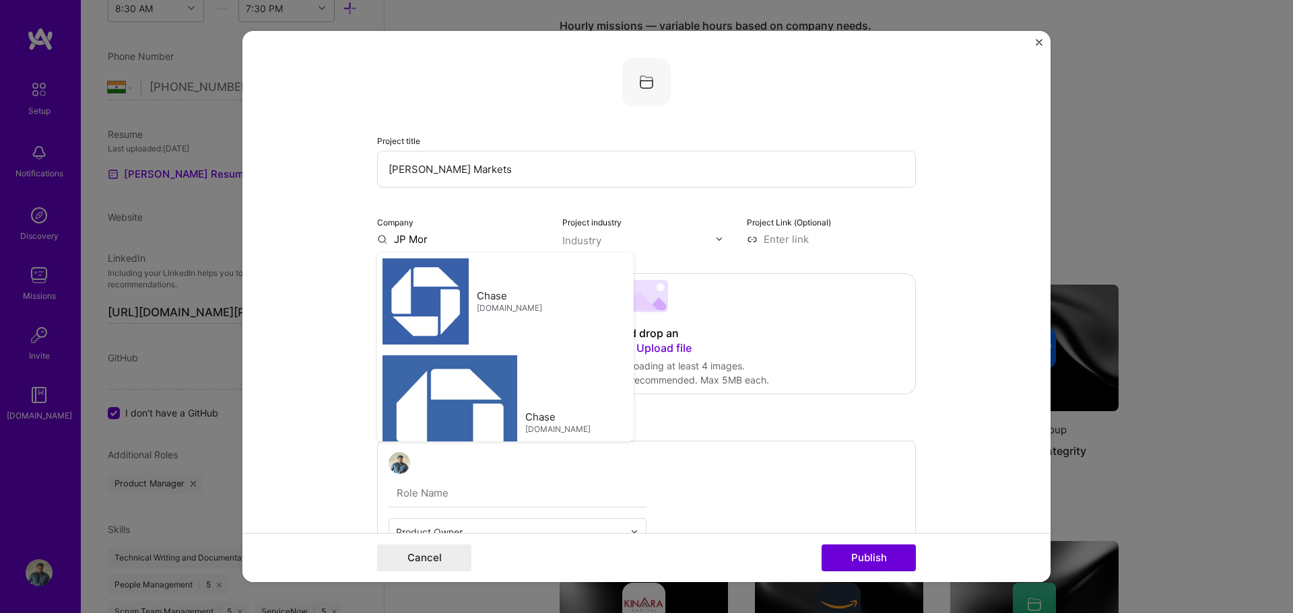
type input "JPMorgan Chase & Co."
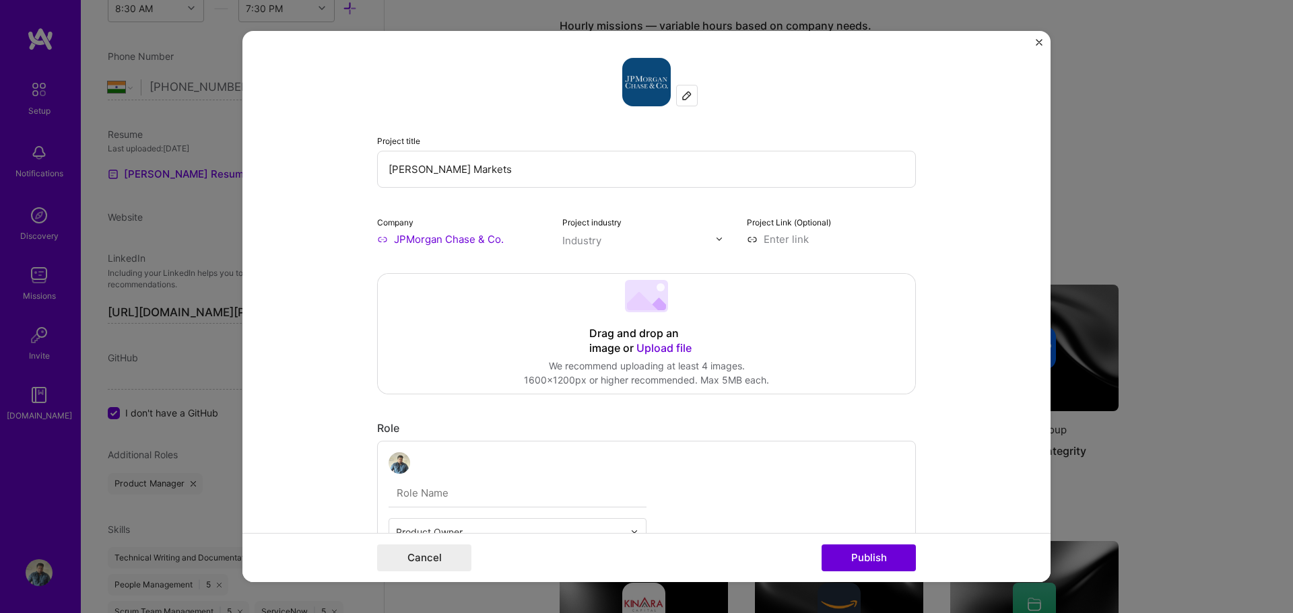
click at [581, 240] on div "Industry" at bounding box center [581, 241] width 39 height 14
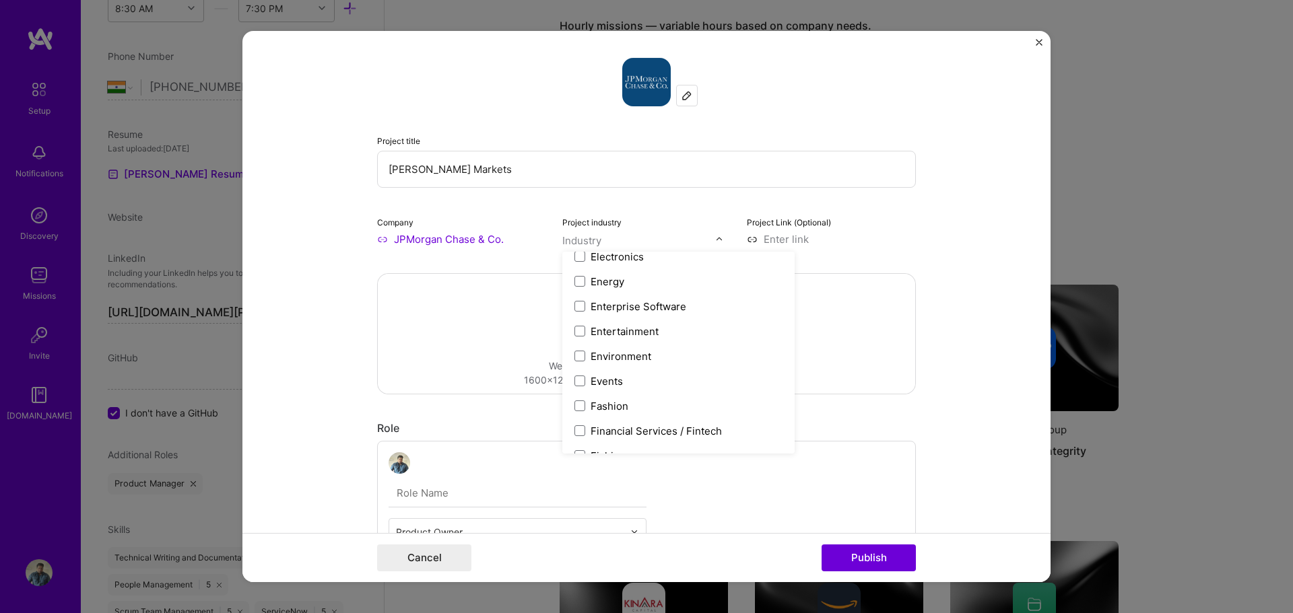
scroll to position [1414, 0]
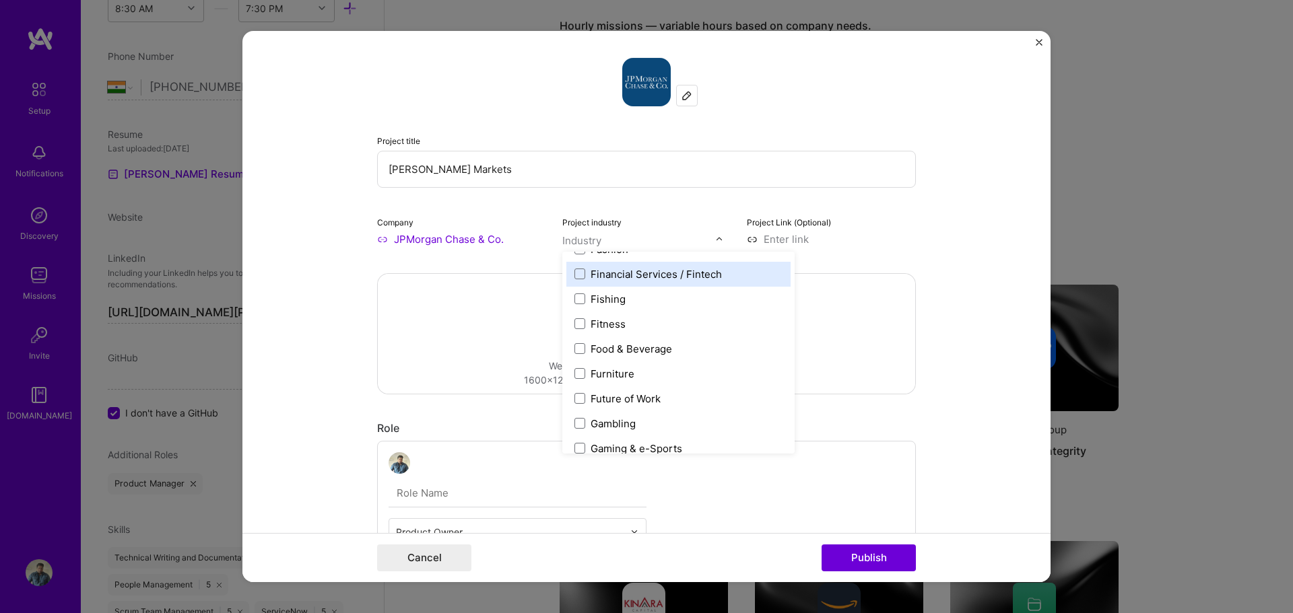
click at [669, 272] on div "Financial Services / Fintech" at bounding box center [656, 274] width 131 height 14
click at [922, 216] on form "Project title JP Morgan Markets Company JPMorgan Chase & Co. Project industry o…" at bounding box center [646, 307] width 808 height 552
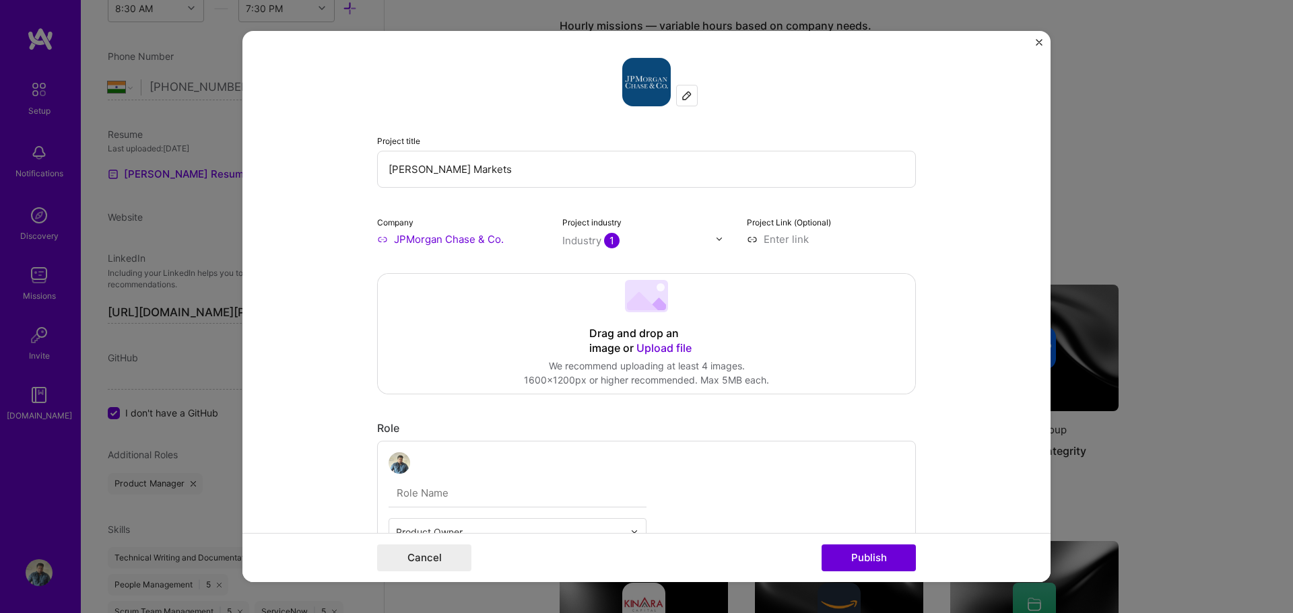
click at [764, 243] on input at bounding box center [831, 239] width 169 height 14
paste input "https://markets.jpmorgan.com/home"
type input "https://markets.jpmorgan.com/home"
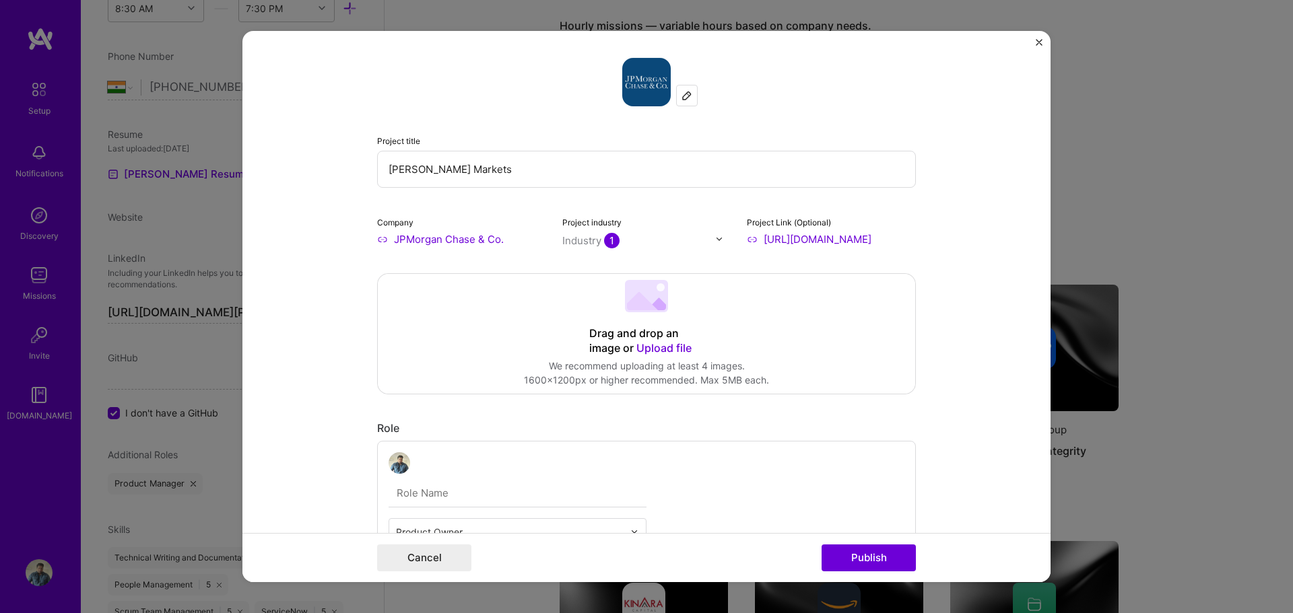
click at [950, 289] on form "Project title JP Morgan Markets Company JPMorgan Chase & Co. Project industry I…" at bounding box center [646, 307] width 808 height 552
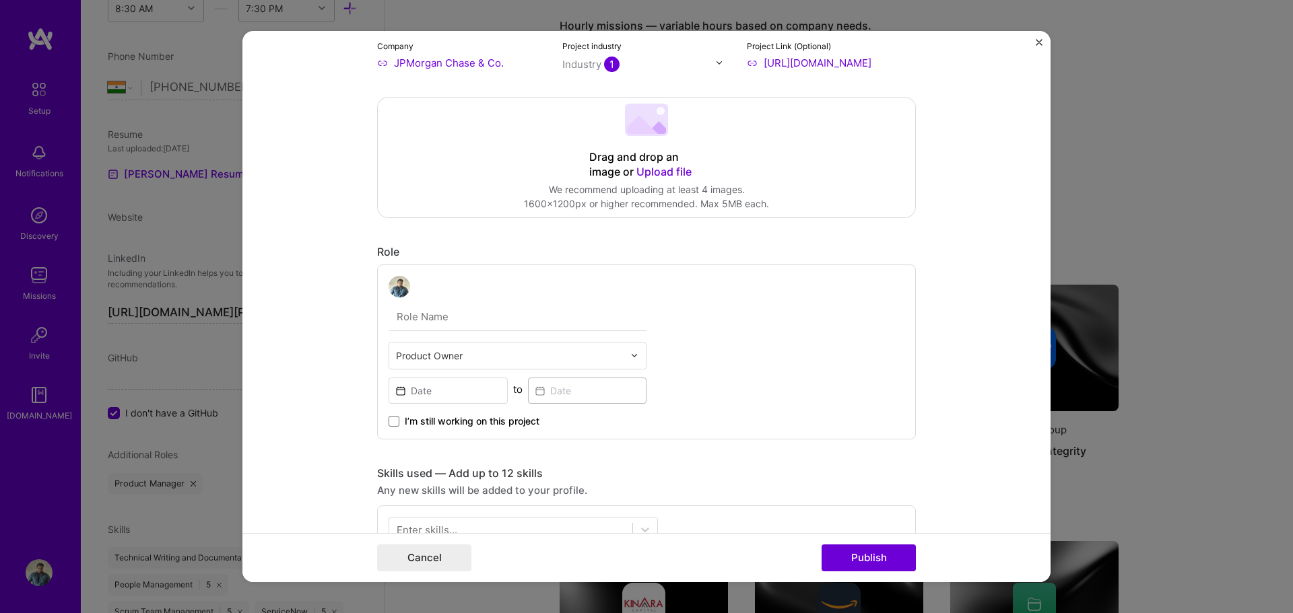
scroll to position [269, 0]
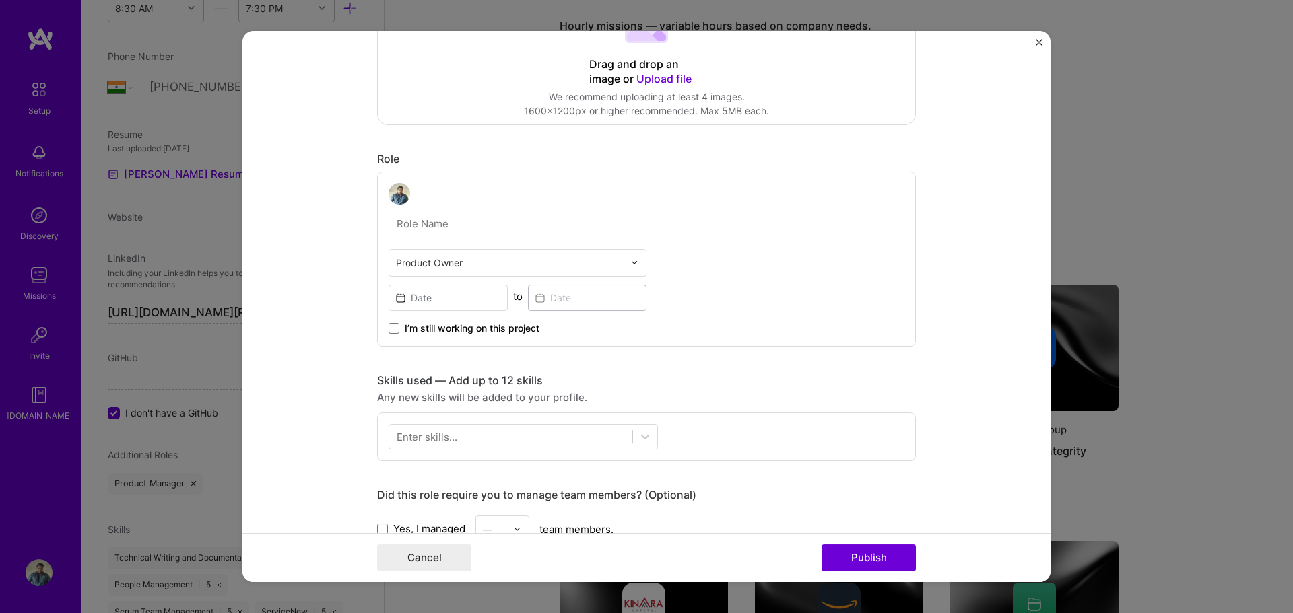
click at [422, 228] on input "text" at bounding box center [518, 224] width 258 height 28
type input "Programmer Analyst"
click at [636, 272] on div at bounding box center [637, 263] width 15 height 26
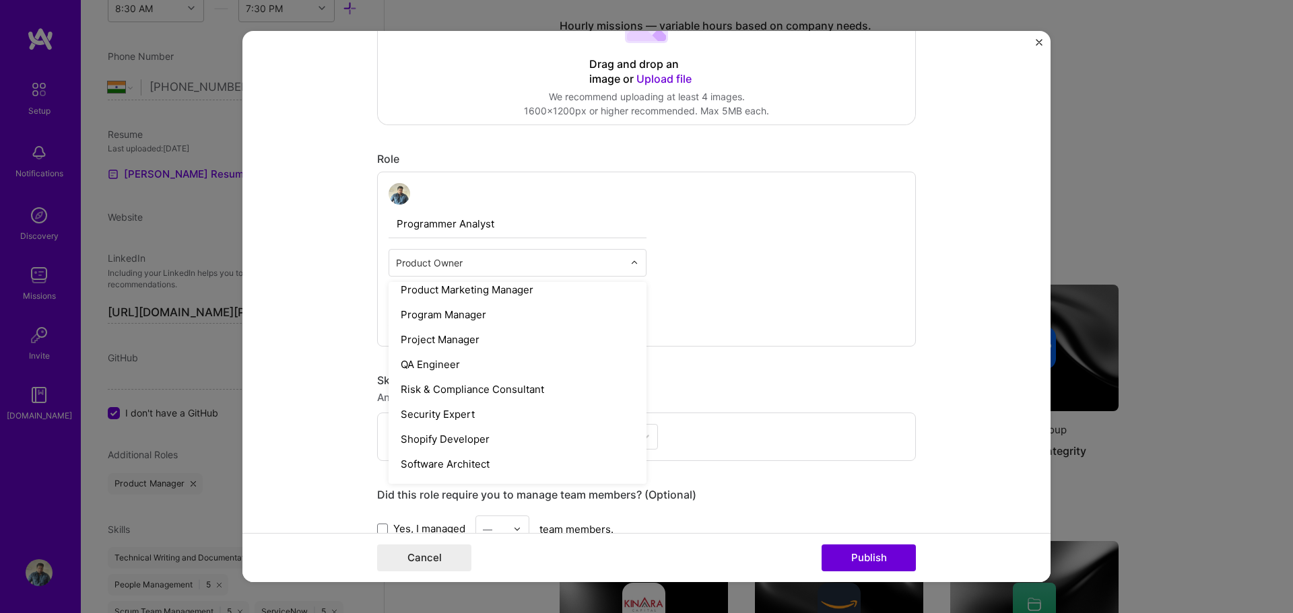
scroll to position [1525, 0]
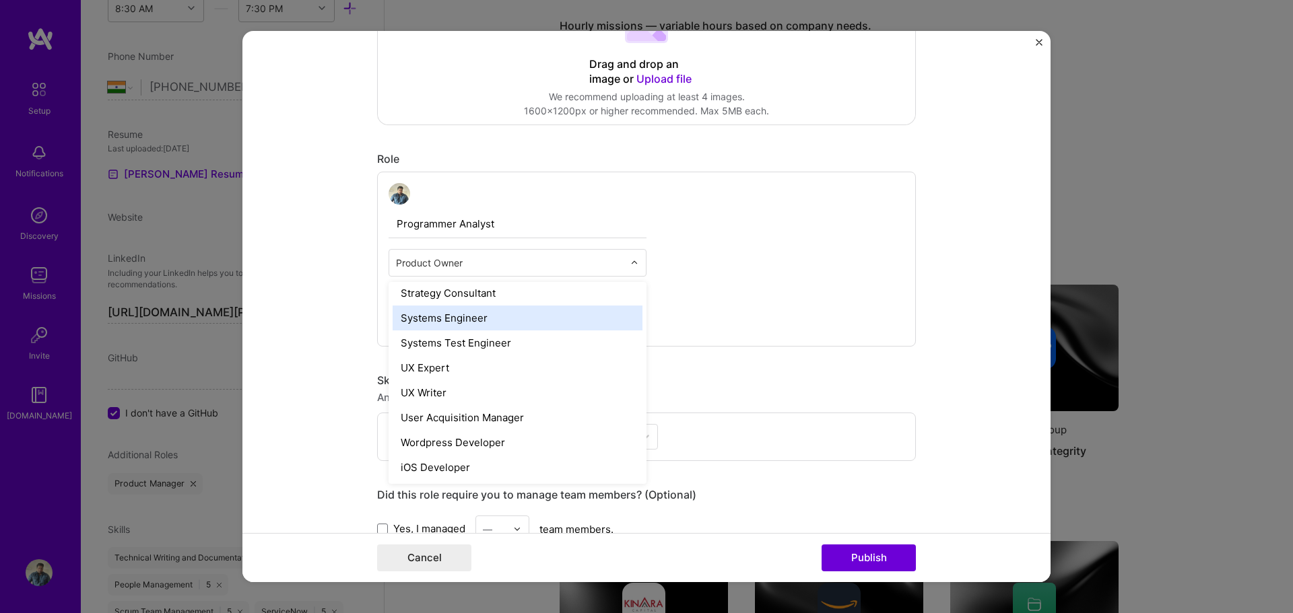
click at [509, 318] on div "Systems Engineer" at bounding box center [518, 318] width 250 height 25
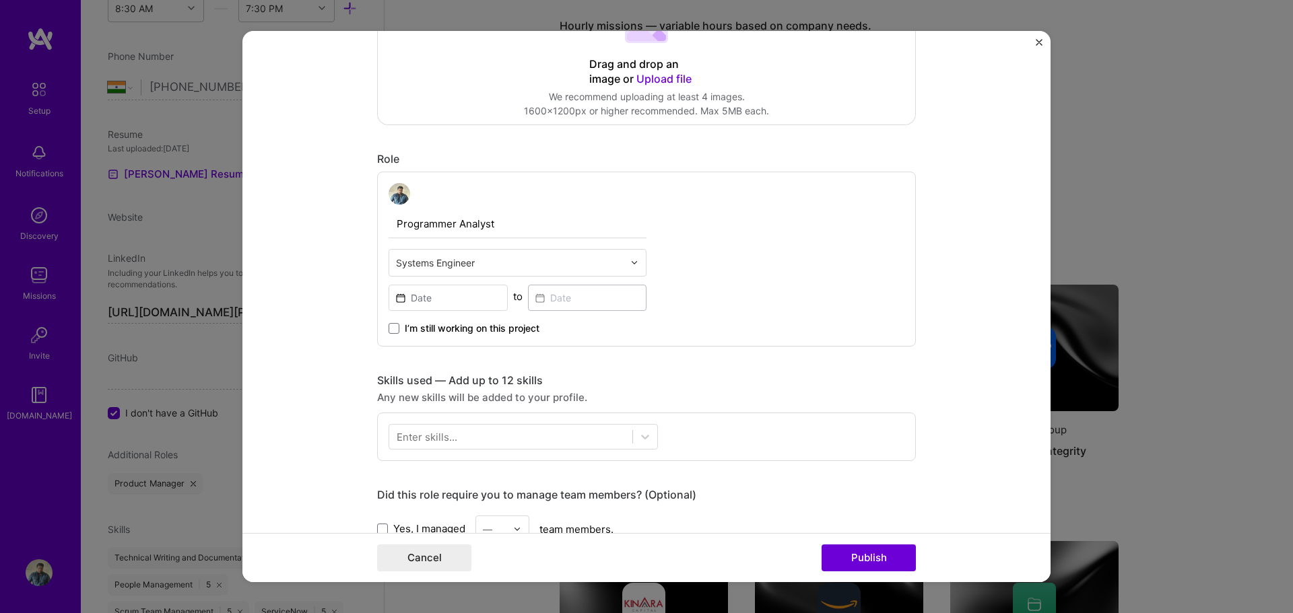
click at [709, 258] on div "Programmer Analyst Systems Engineer to I’m still working on this project" at bounding box center [646, 259] width 539 height 175
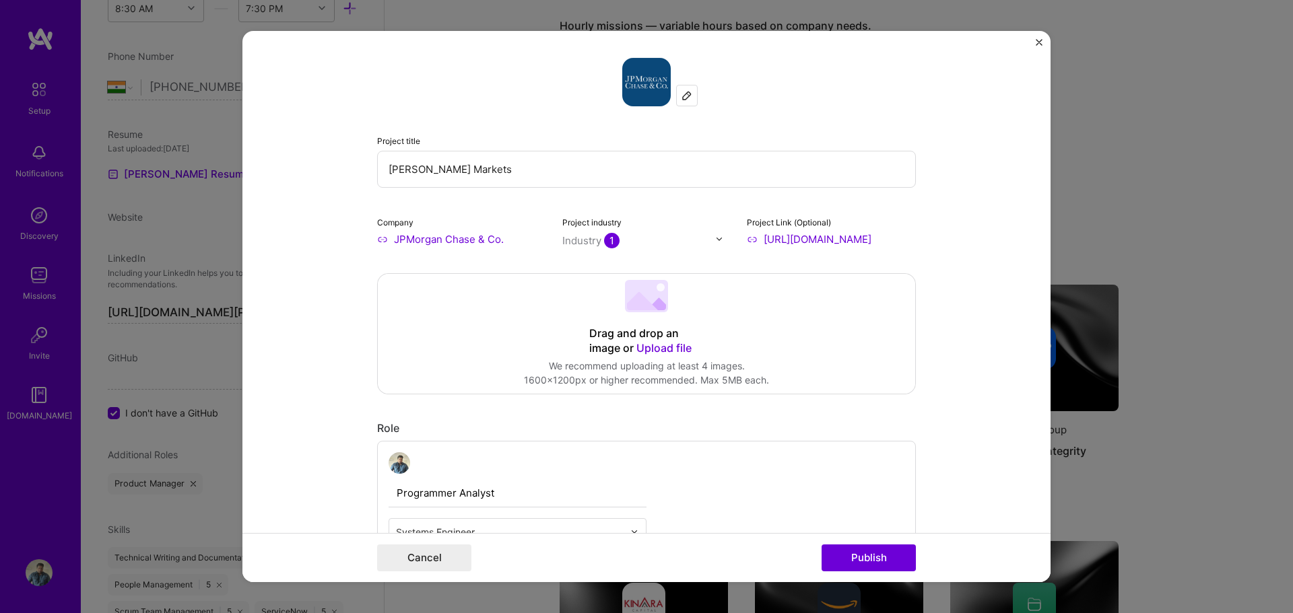
scroll to position [269, 0]
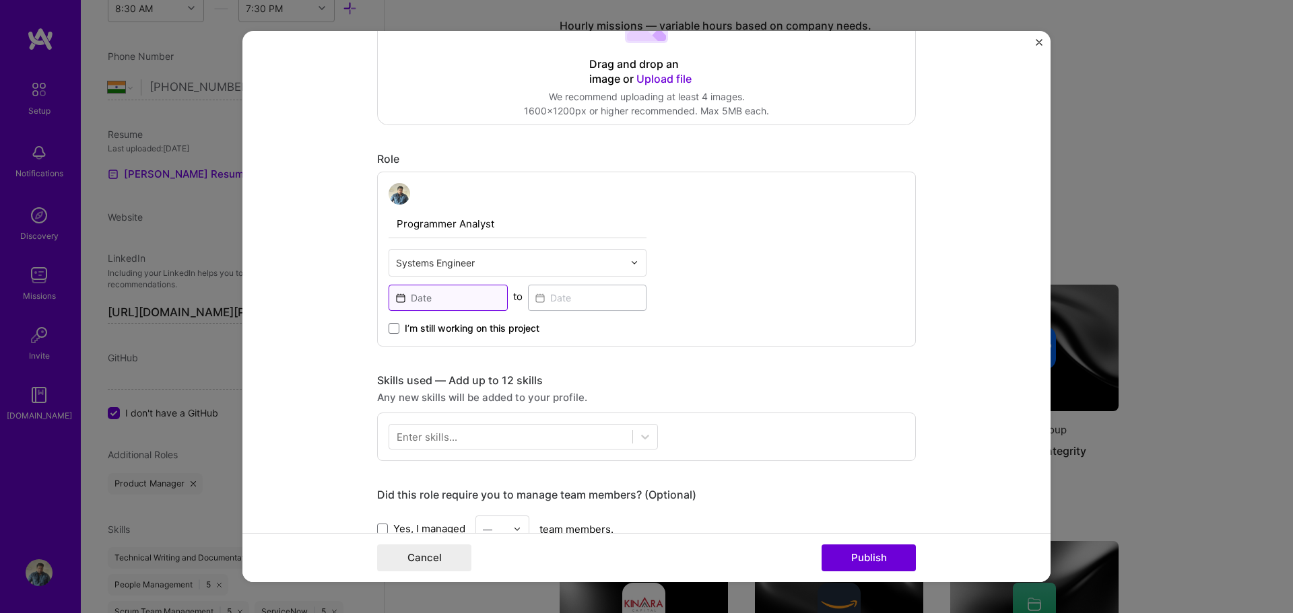
click at [405, 300] on input at bounding box center [448, 298] width 119 height 26
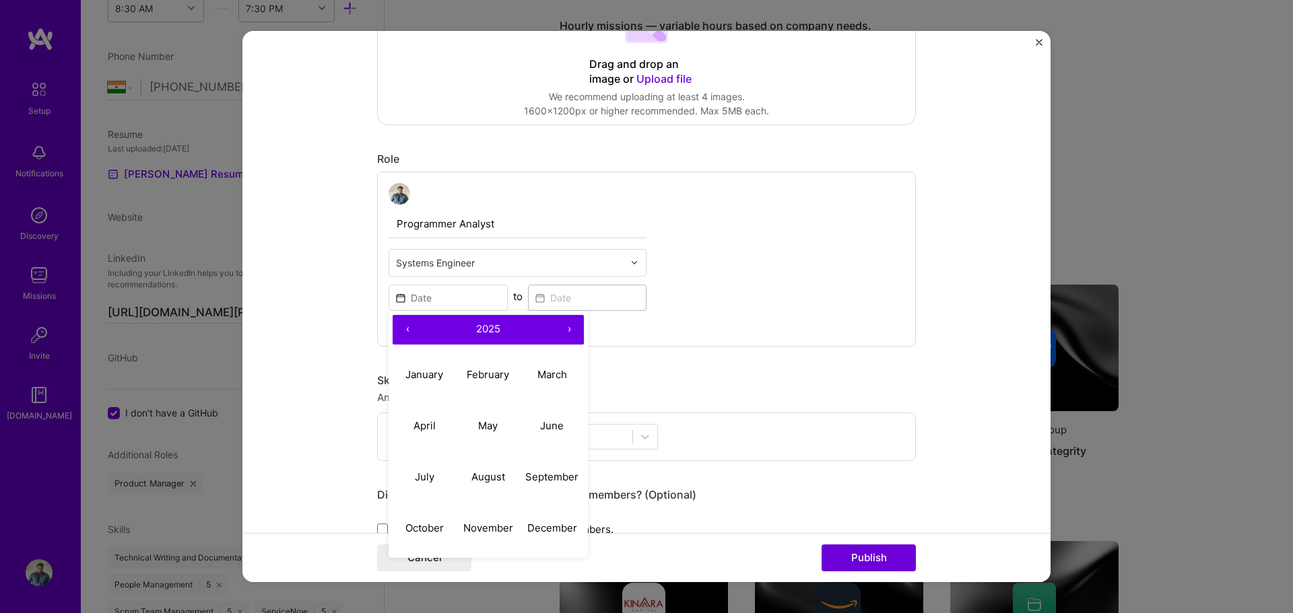
click at [403, 327] on button "‹" at bounding box center [408, 330] width 30 height 30
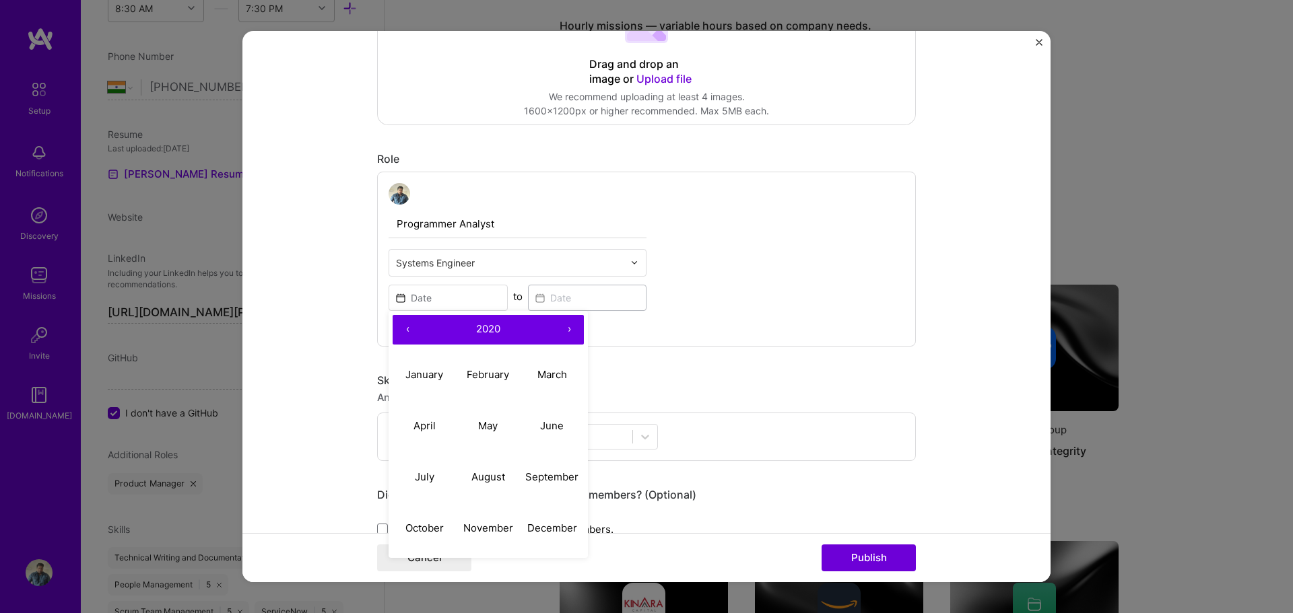
click at [403, 327] on button "‹" at bounding box center [408, 330] width 30 height 30
click at [428, 373] on abbr "January" at bounding box center [424, 374] width 38 height 13
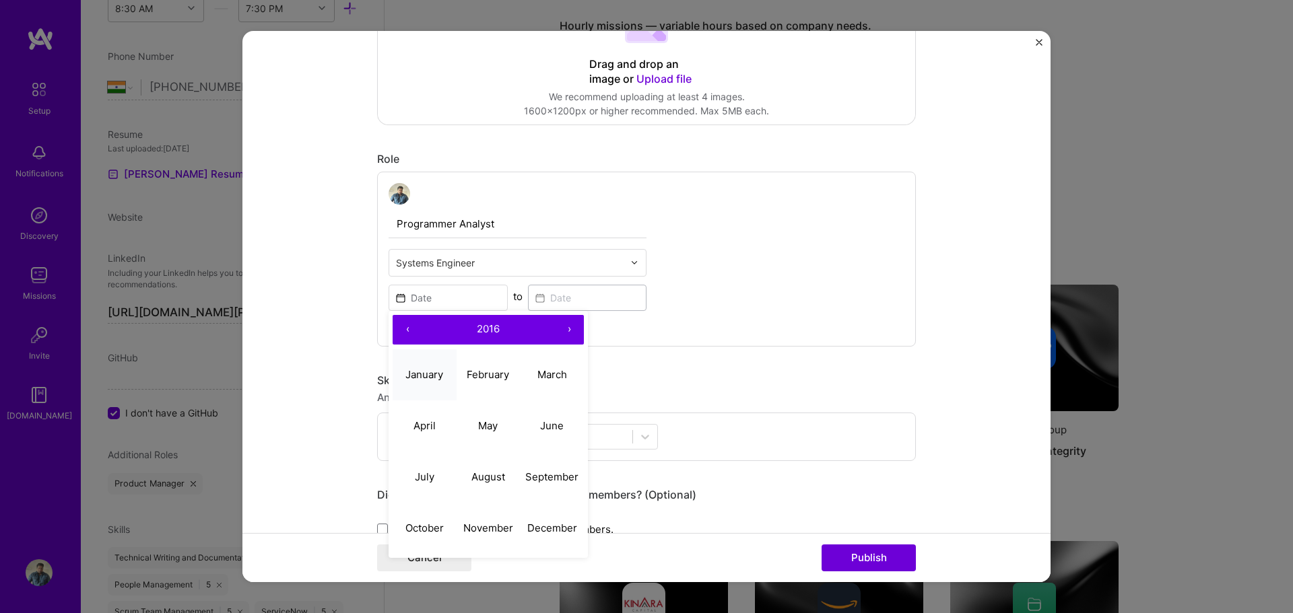
type input "Jan, 2016"
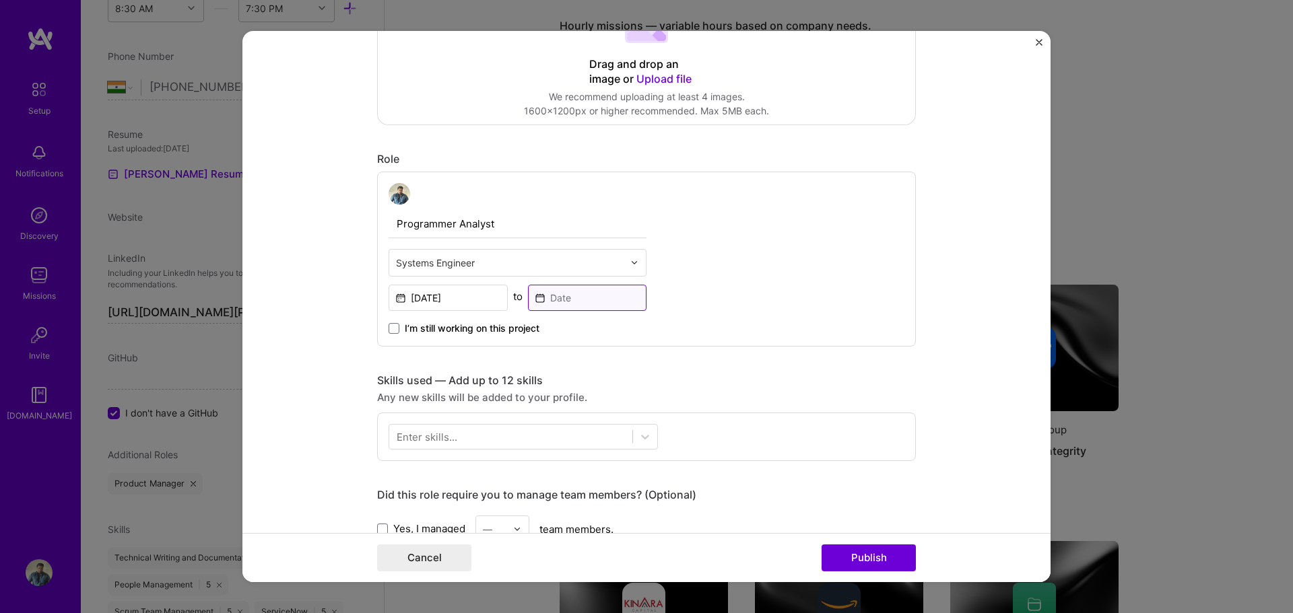
click at [607, 306] on input at bounding box center [587, 298] width 119 height 26
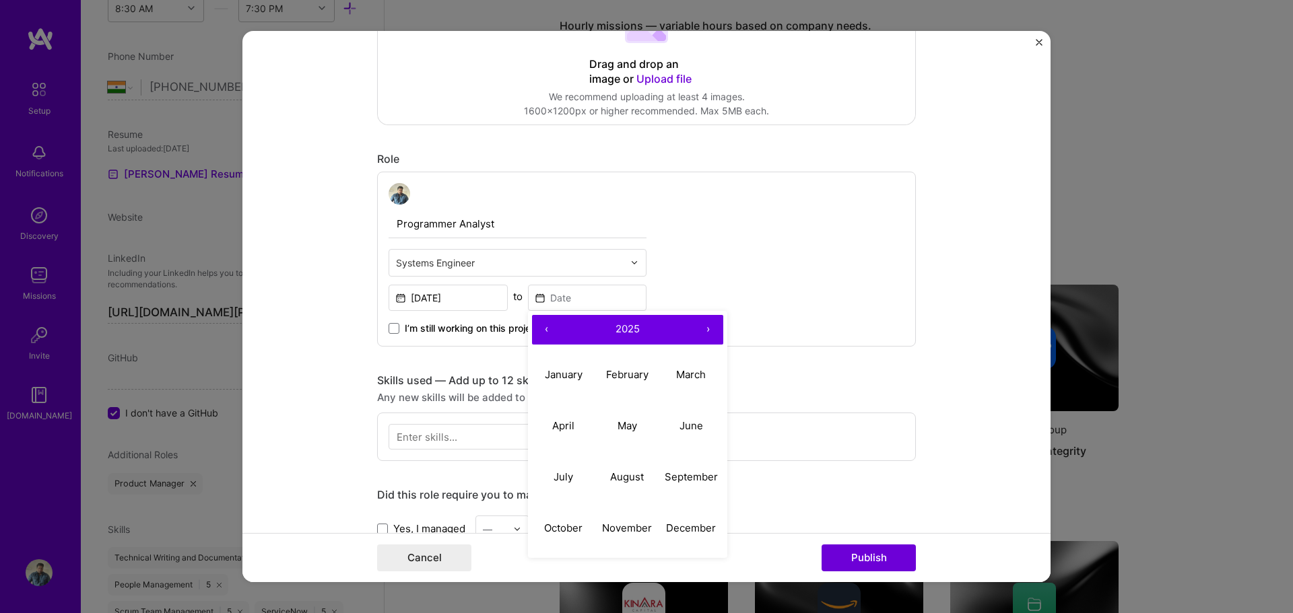
click at [541, 317] on button "‹" at bounding box center [547, 330] width 30 height 30
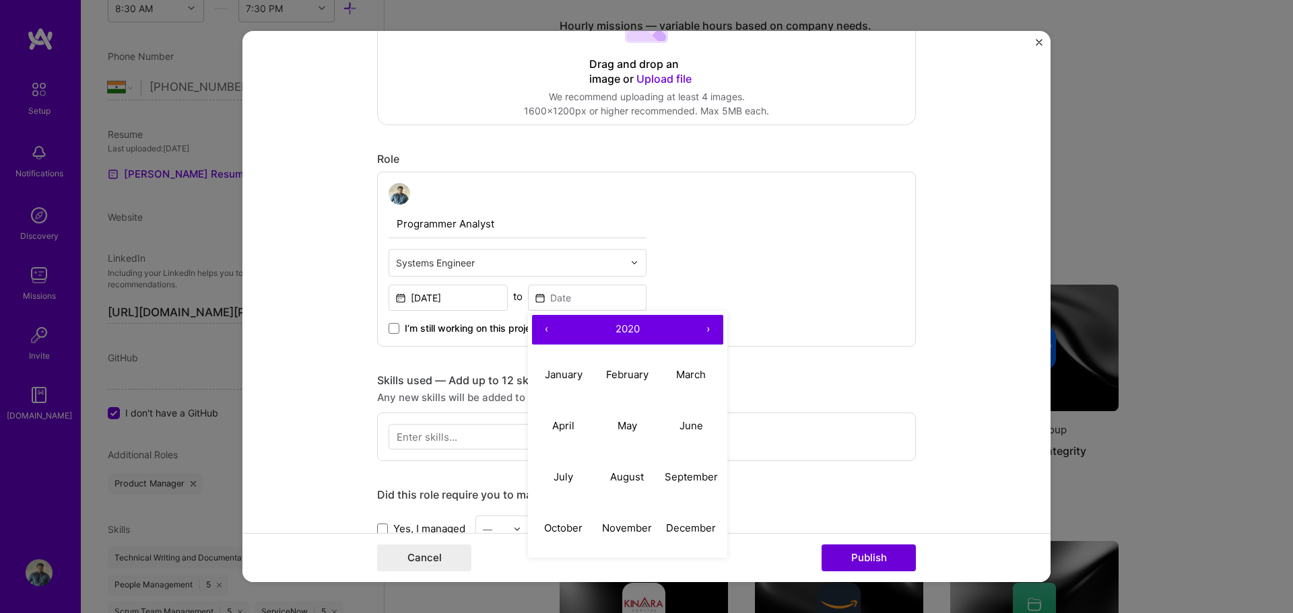
click at [541, 317] on button "‹" at bounding box center [547, 330] width 30 height 30
click at [616, 524] on abbr "November" at bounding box center [627, 528] width 50 height 13
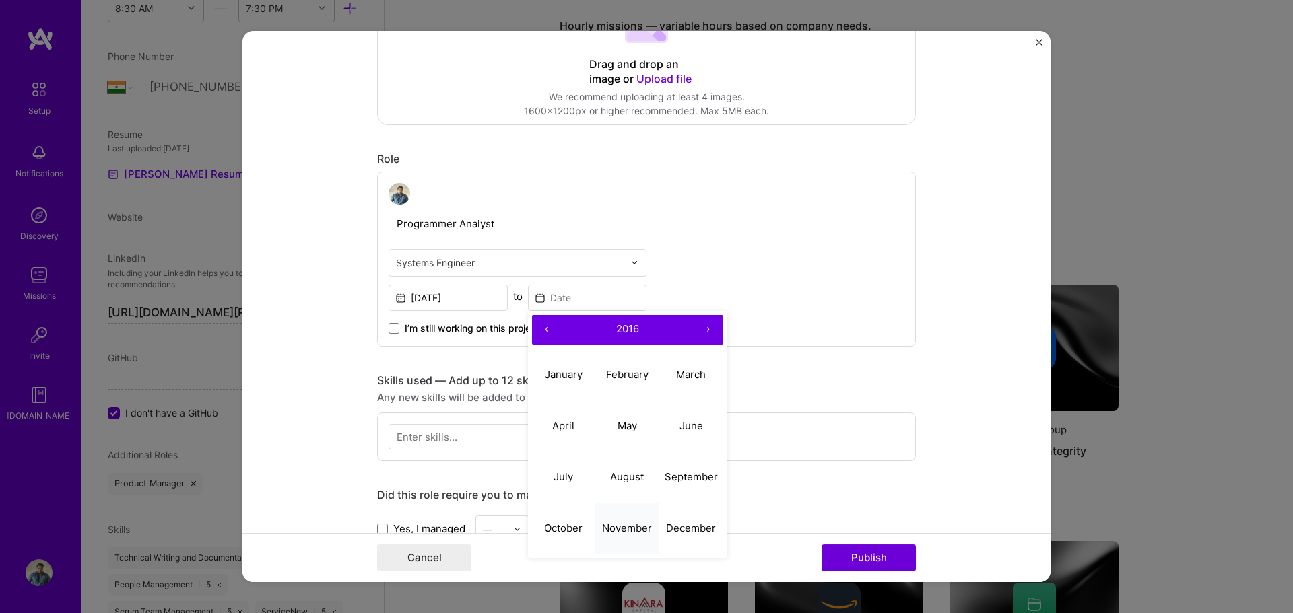
type input "Nov, 2016"
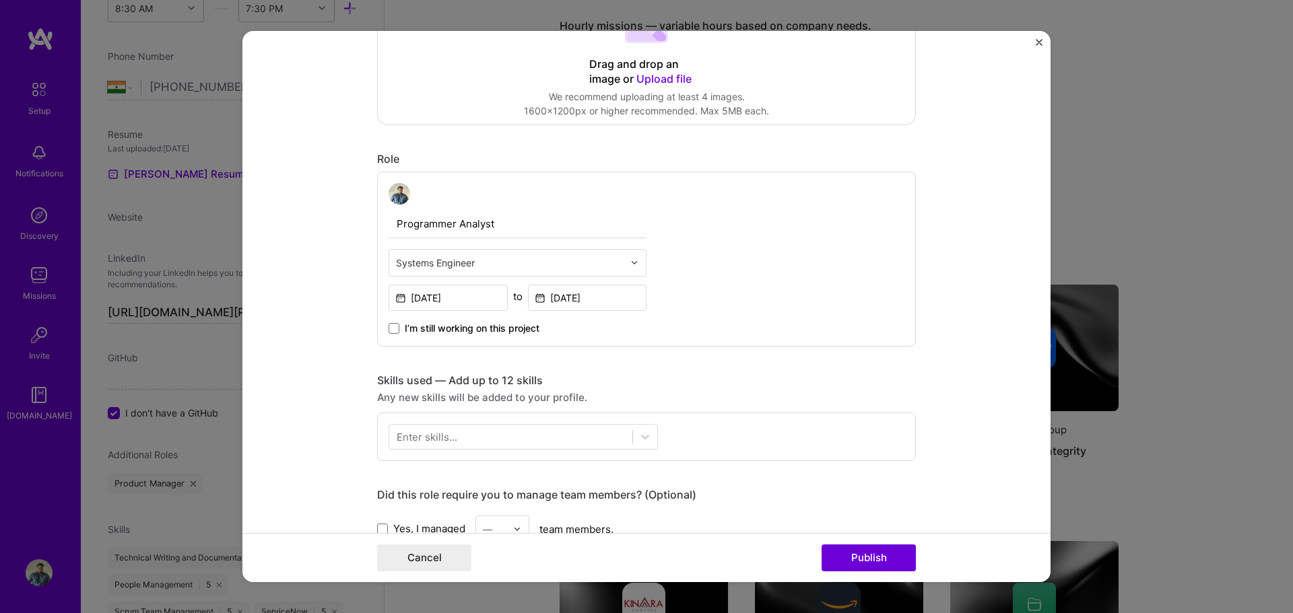
click at [758, 273] on div "Programmer Analyst Systems Engineer Jan, 2016 to Nov, 2016 I’m still working on…" at bounding box center [646, 259] width 539 height 175
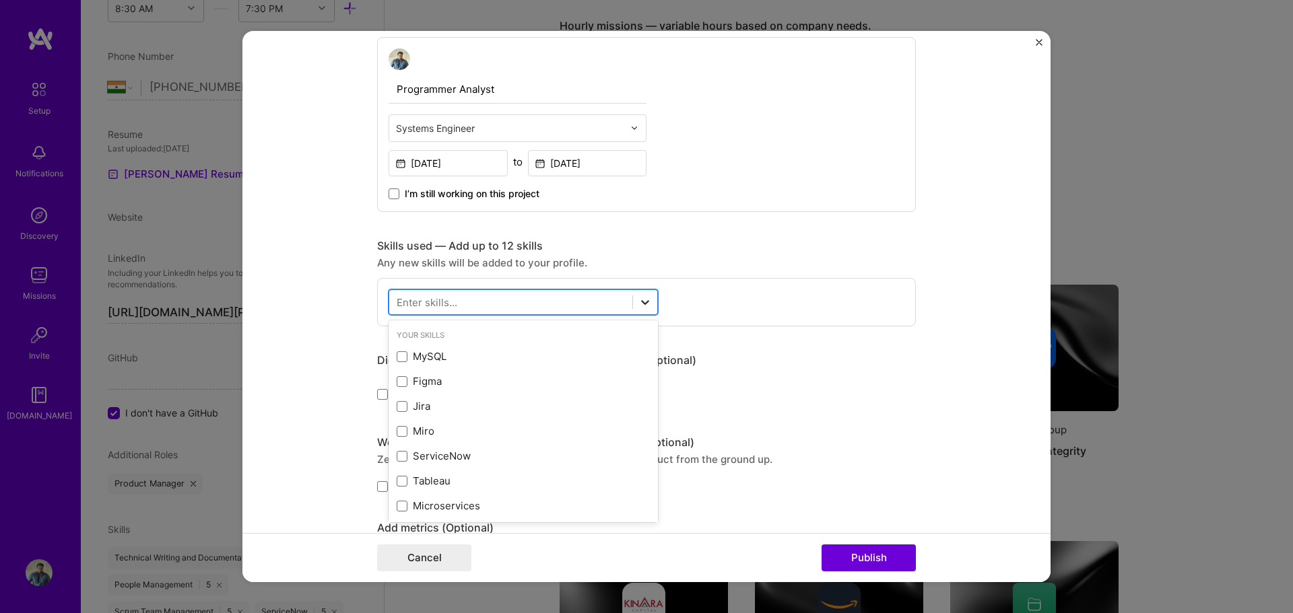
click at [643, 300] on icon at bounding box center [644, 302] width 13 height 13
click at [425, 356] on div "MySQL" at bounding box center [523, 356] width 253 height 14
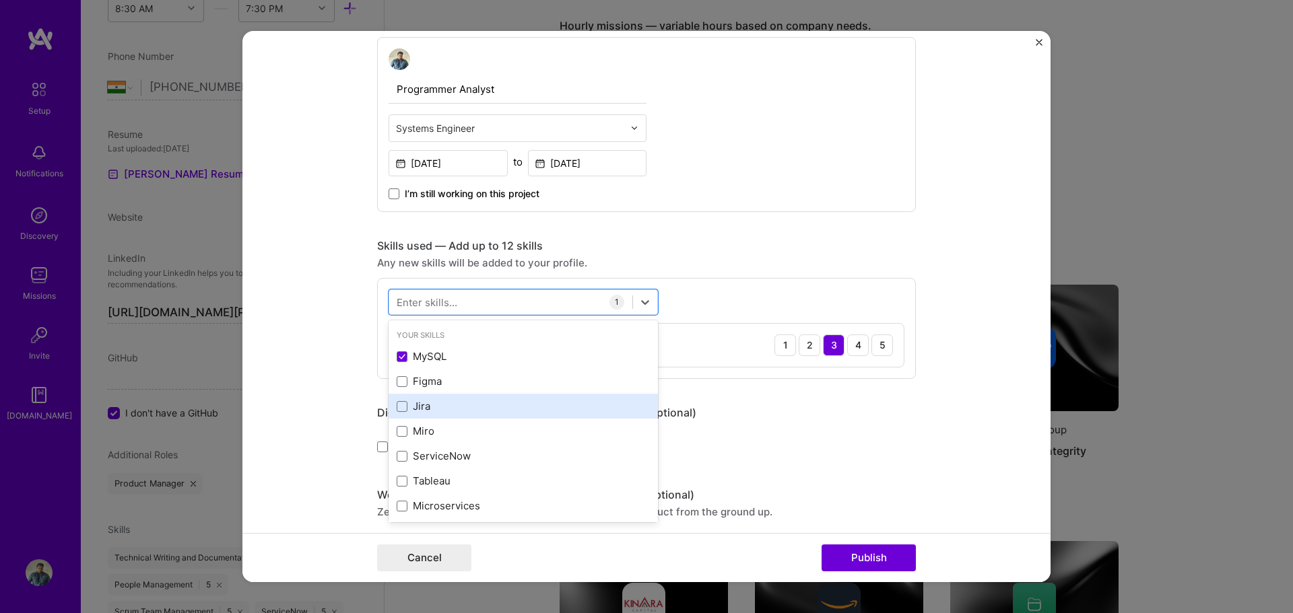
click at [417, 408] on div "Jira" at bounding box center [523, 406] width 253 height 14
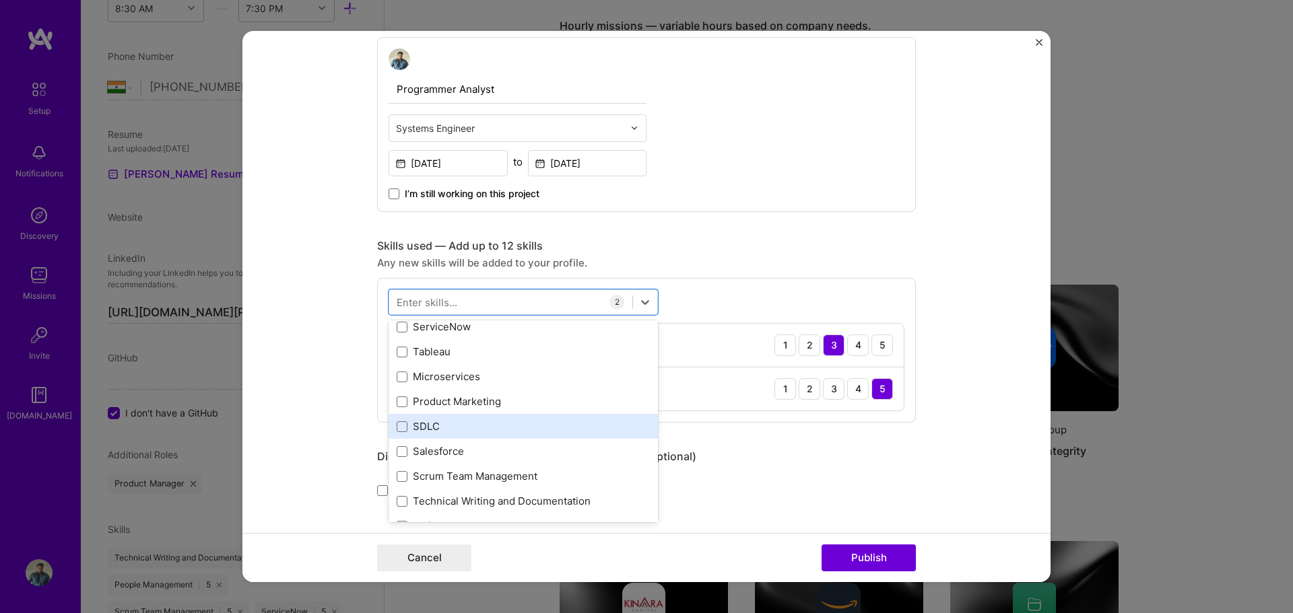
scroll to position [135, 0]
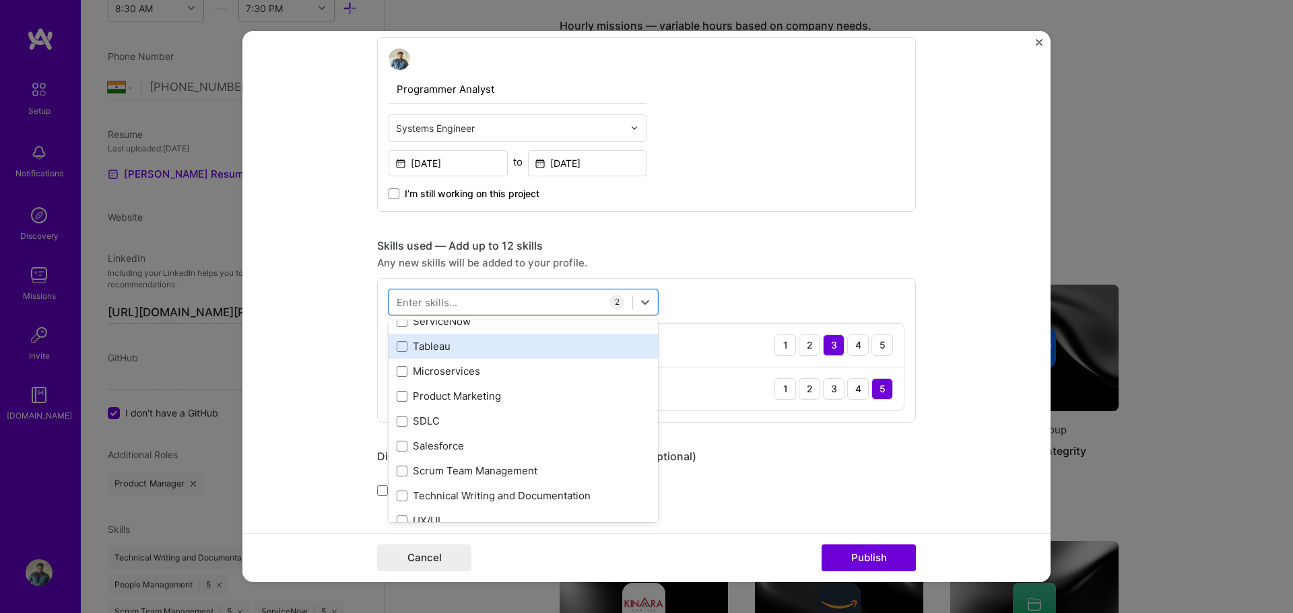
click at [411, 345] on div "Tableau" at bounding box center [523, 346] width 253 height 14
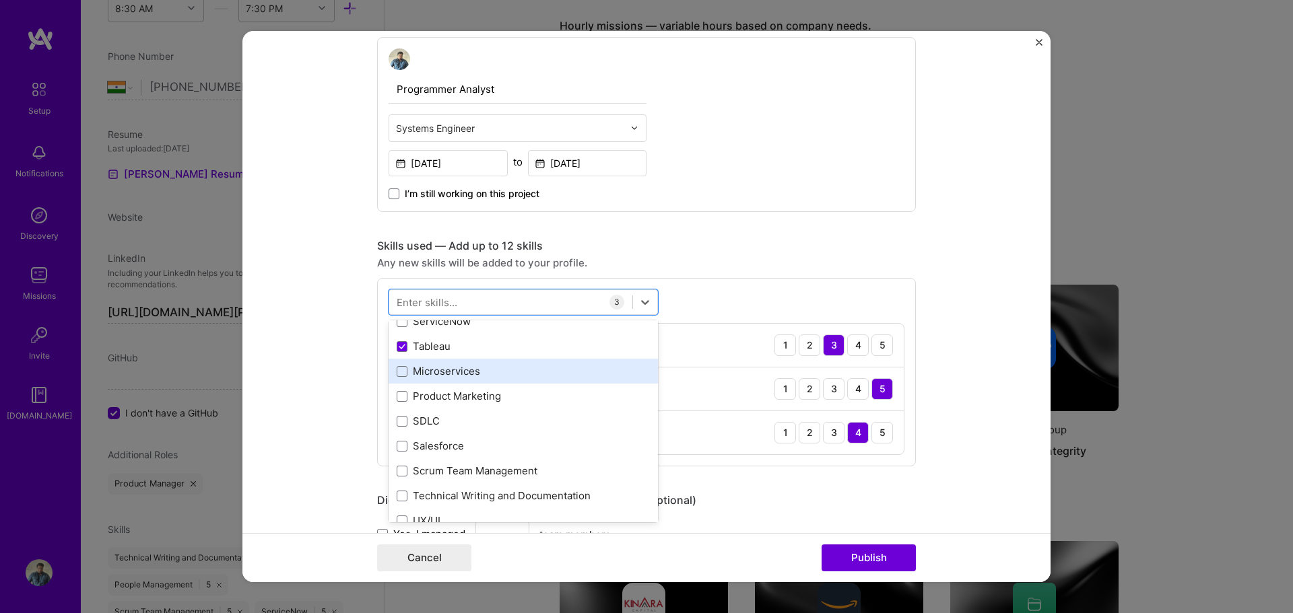
click at [425, 376] on div "Microservices" at bounding box center [523, 371] width 253 height 14
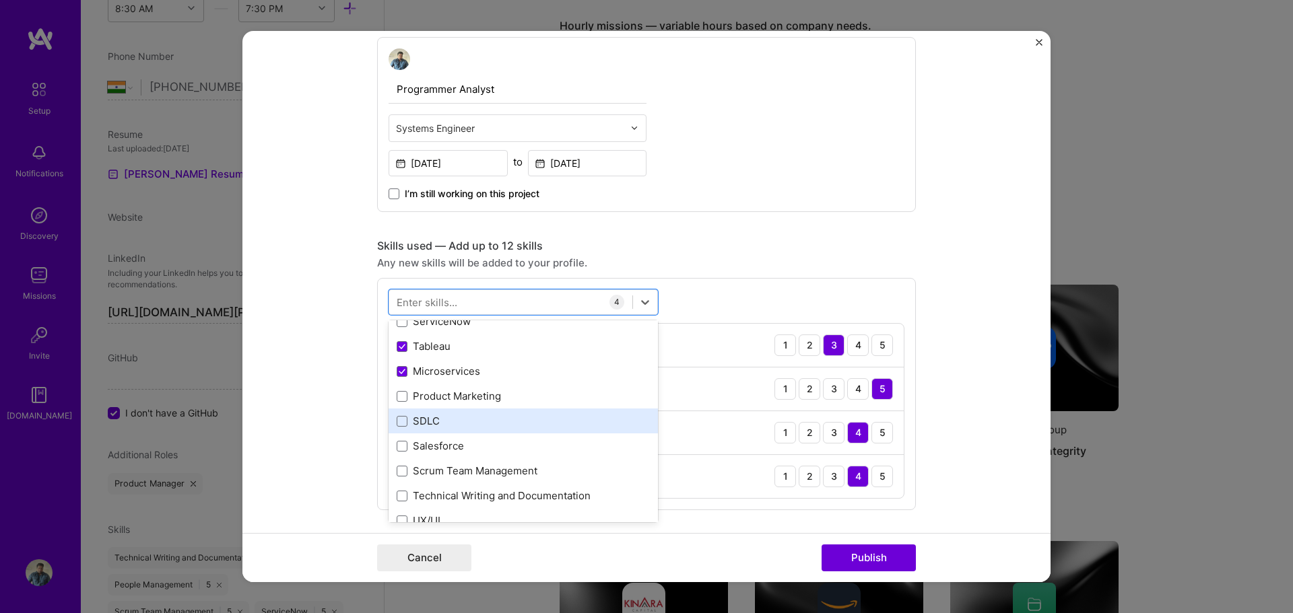
click at [424, 422] on div "SDLC" at bounding box center [523, 421] width 253 height 14
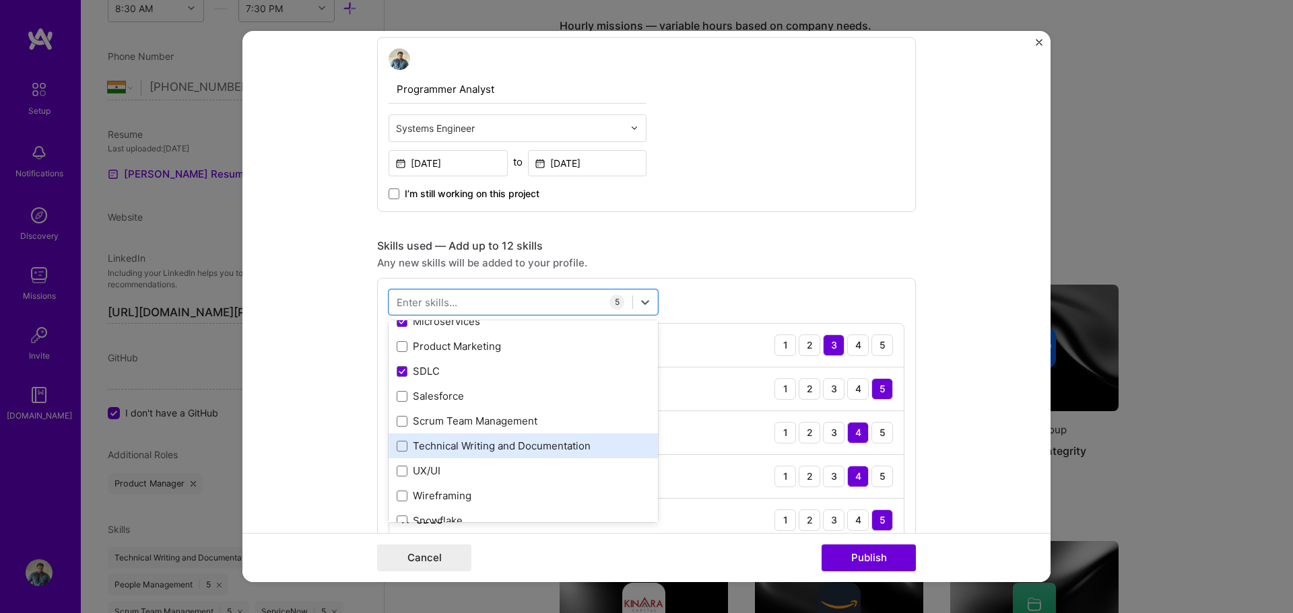
scroll to position [202, 0]
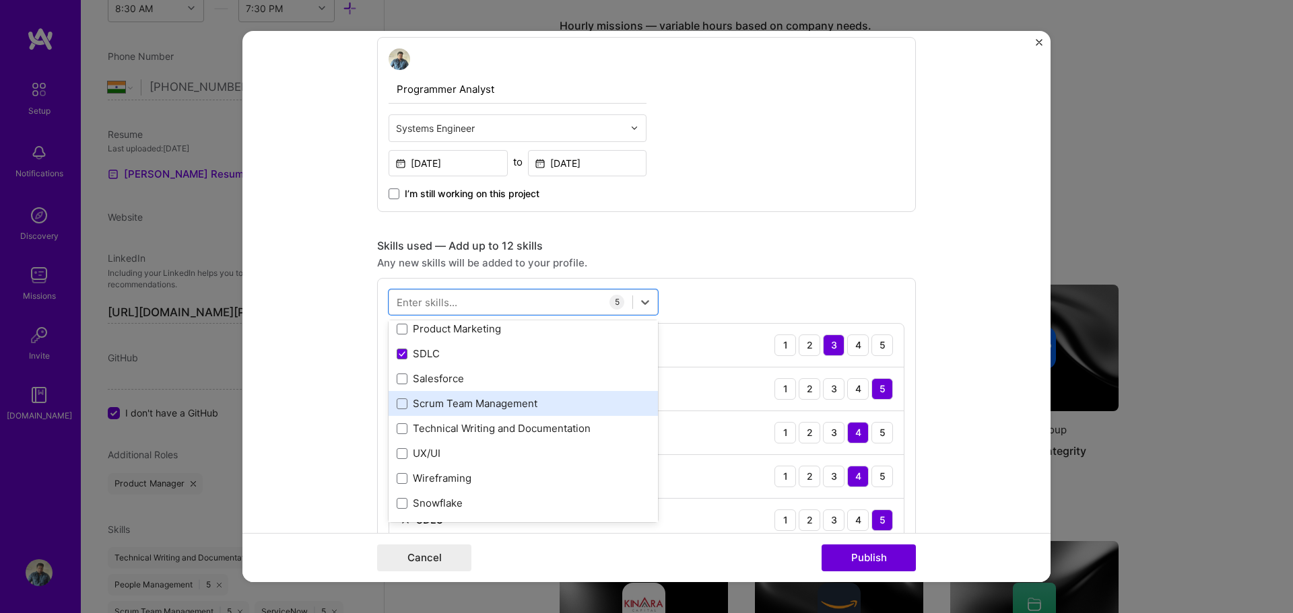
click at [426, 401] on div "Scrum Team Management" at bounding box center [523, 404] width 253 height 14
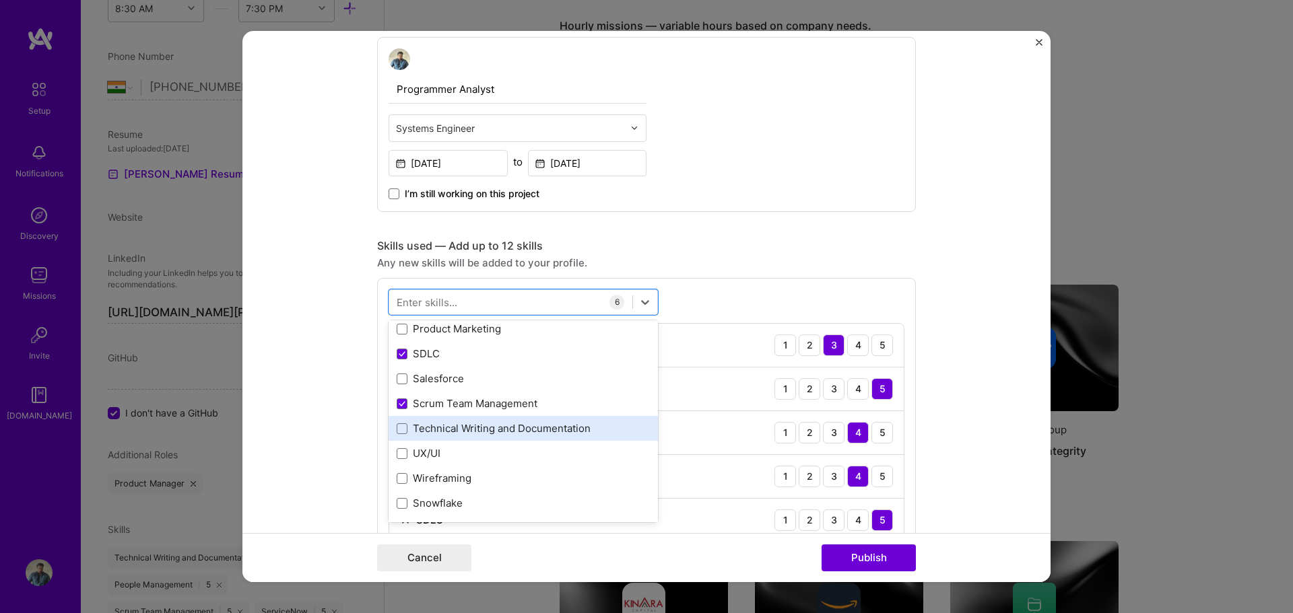
click at [430, 427] on div "Technical Writing and Documentation" at bounding box center [523, 429] width 253 height 14
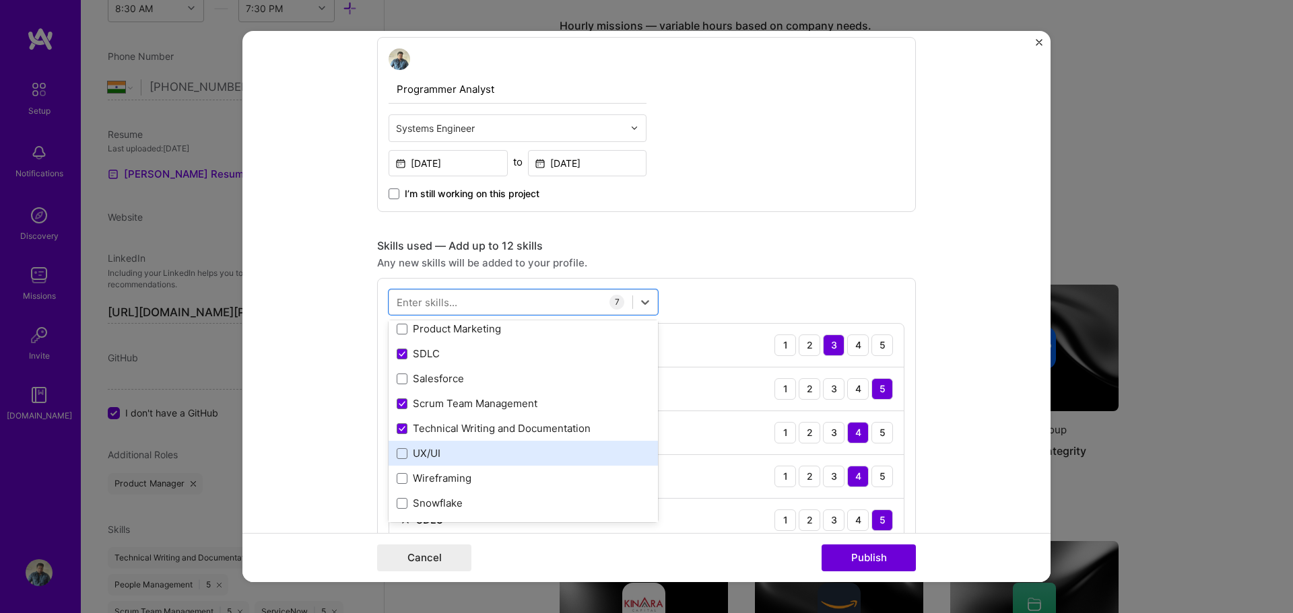
click at [426, 453] on div "UX/UI" at bounding box center [523, 453] width 253 height 14
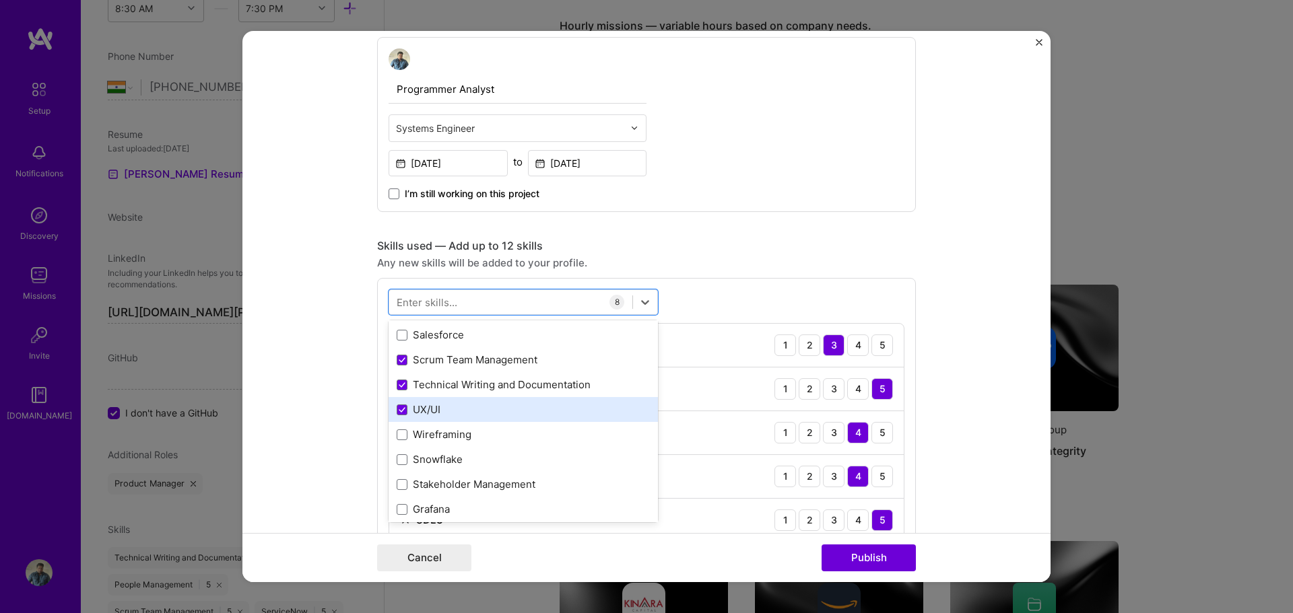
scroll to position [269, 0]
click at [442, 416] on div "Wireframing" at bounding box center [523, 411] width 253 height 14
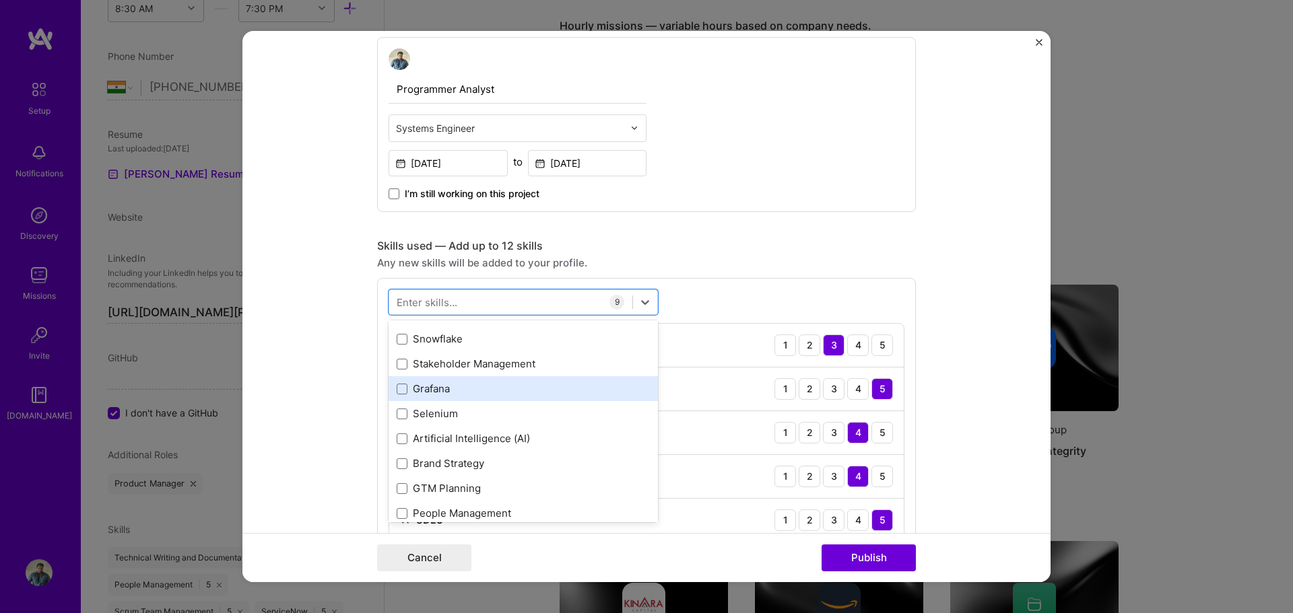
scroll to position [337, 0]
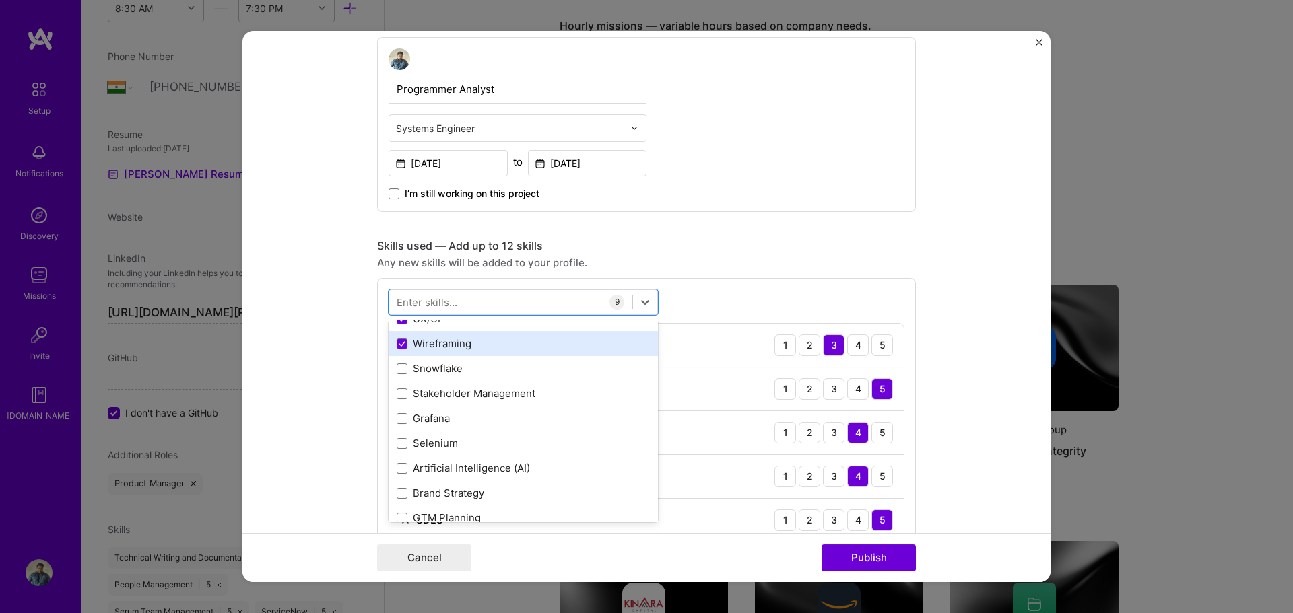
click at [424, 341] on div "Wireframing" at bounding box center [523, 344] width 253 height 14
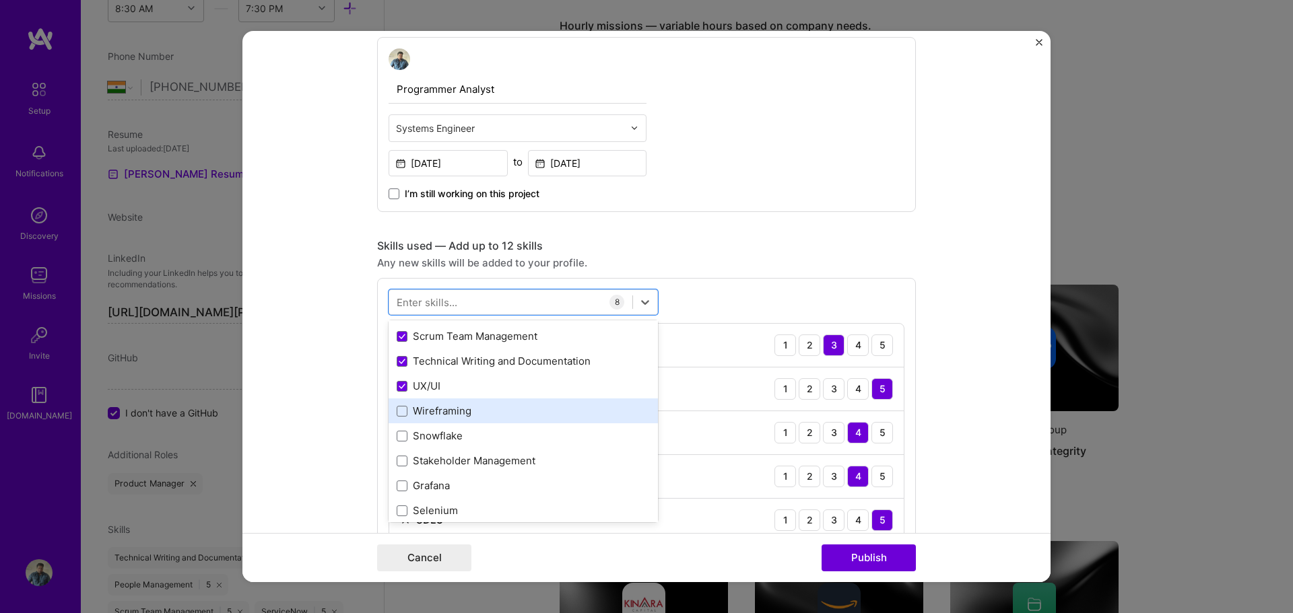
scroll to position [135, 0]
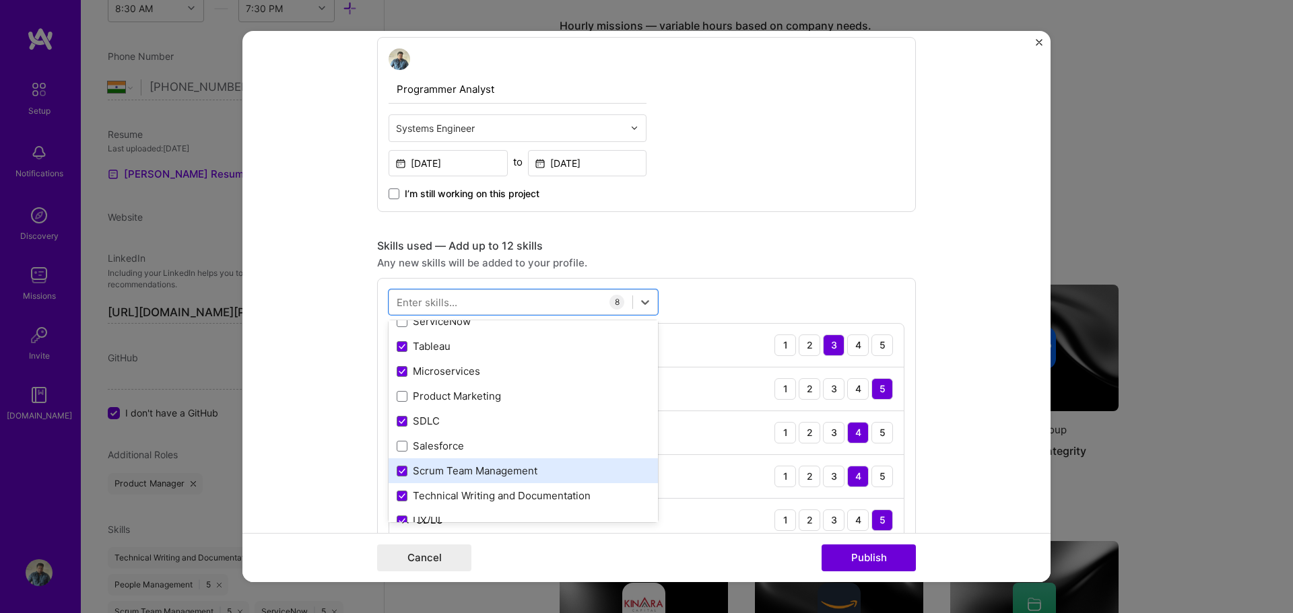
click at [479, 475] on div "Scrum Team Management" at bounding box center [523, 471] width 253 height 14
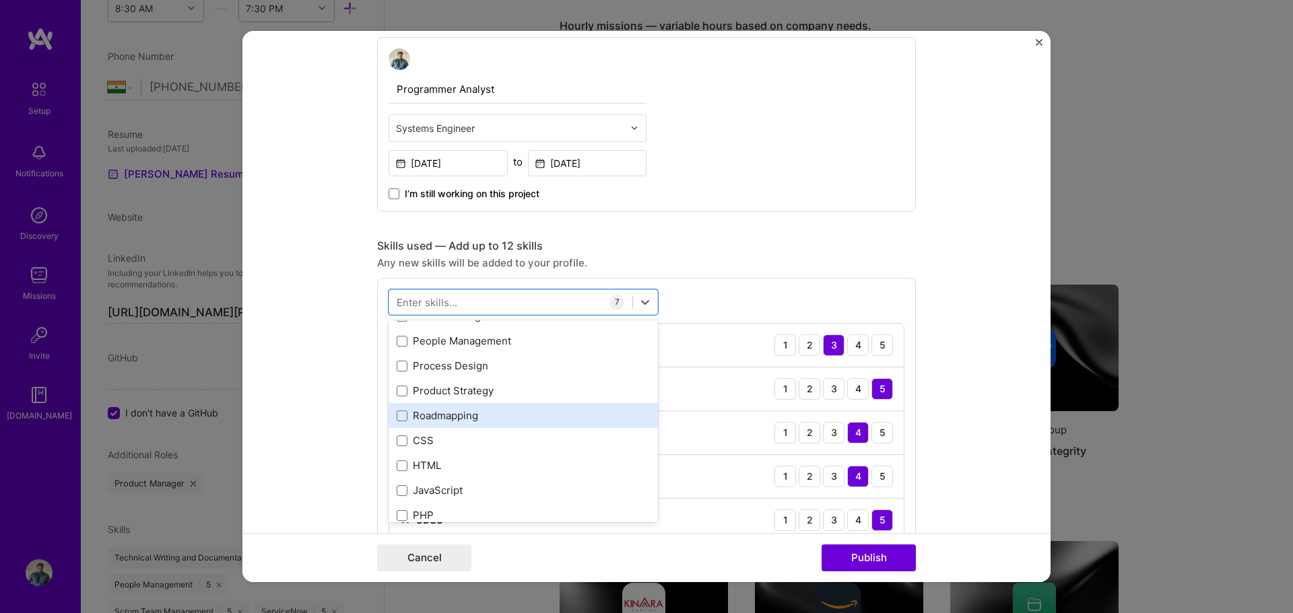
scroll to position [606, 0]
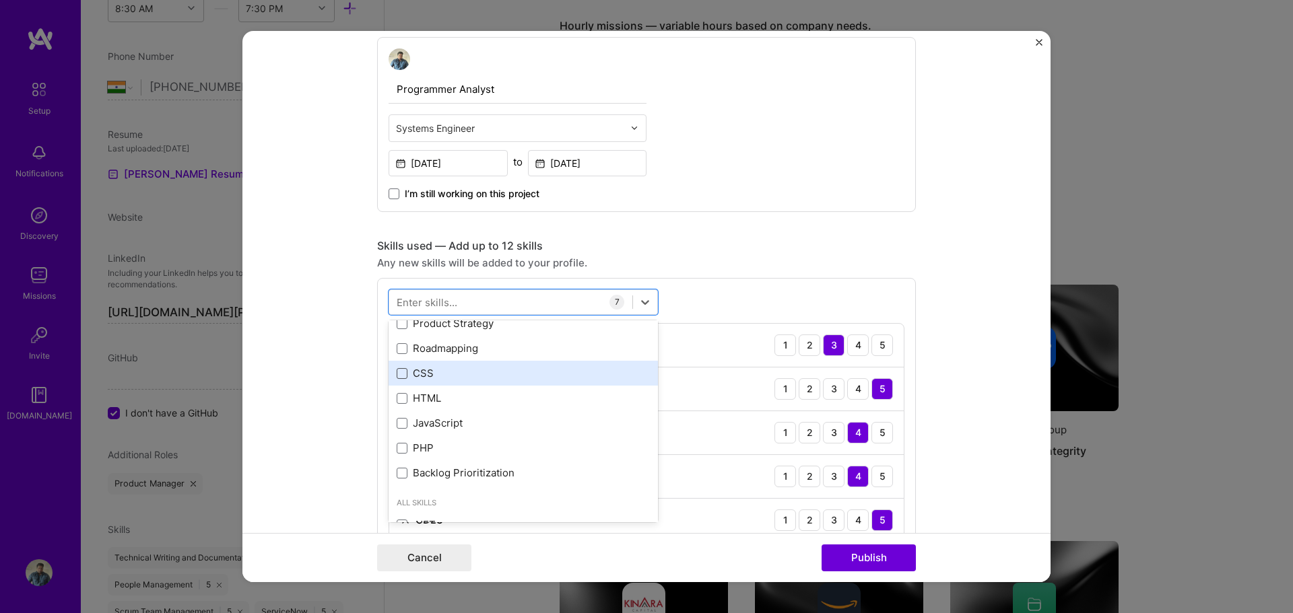
click at [397, 371] on span at bounding box center [402, 373] width 11 height 11
click at [0, 0] on input "checkbox" at bounding box center [0, 0] width 0 height 0
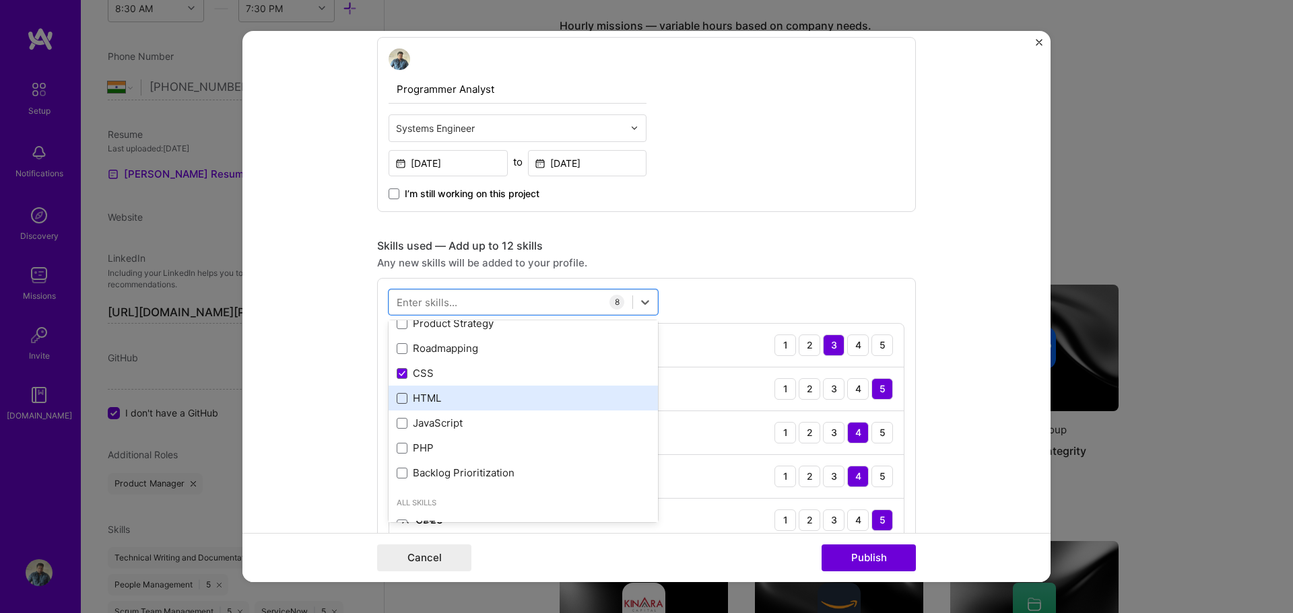
click at [397, 403] on span at bounding box center [402, 398] width 11 height 11
click at [0, 0] on input "checkbox" at bounding box center [0, 0] width 0 height 0
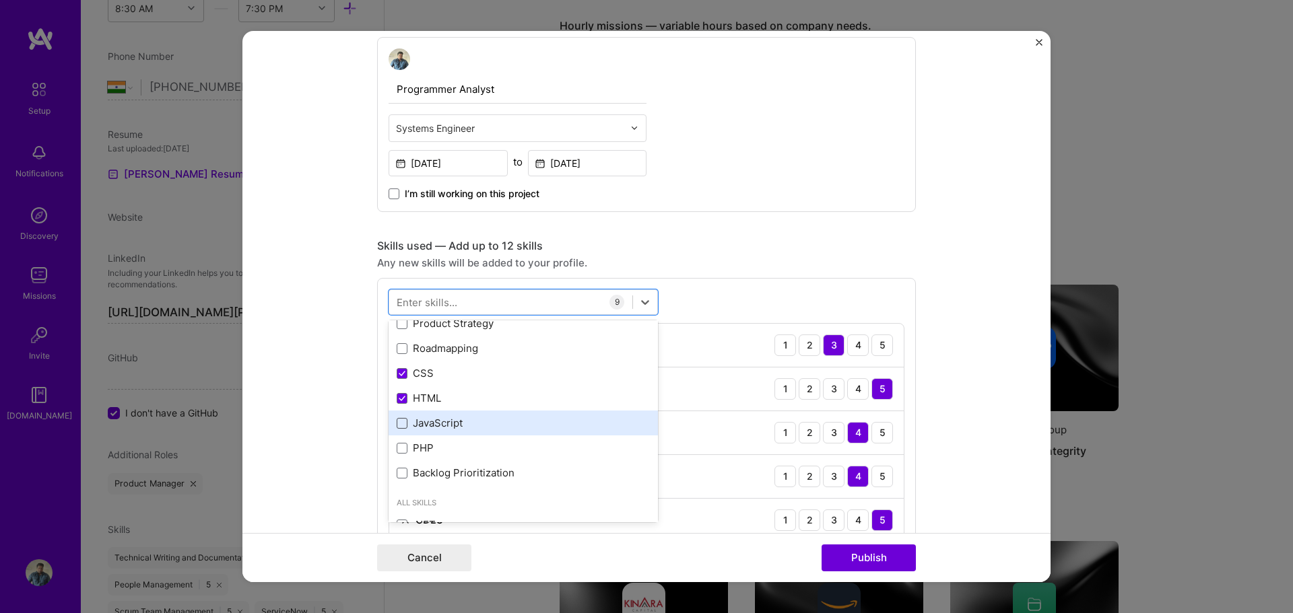
click at [397, 428] on span at bounding box center [402, 423] width 11 height 11
click at [0, 0] on input "checkbox" at bounding box center [0, 0] width 0 height 0
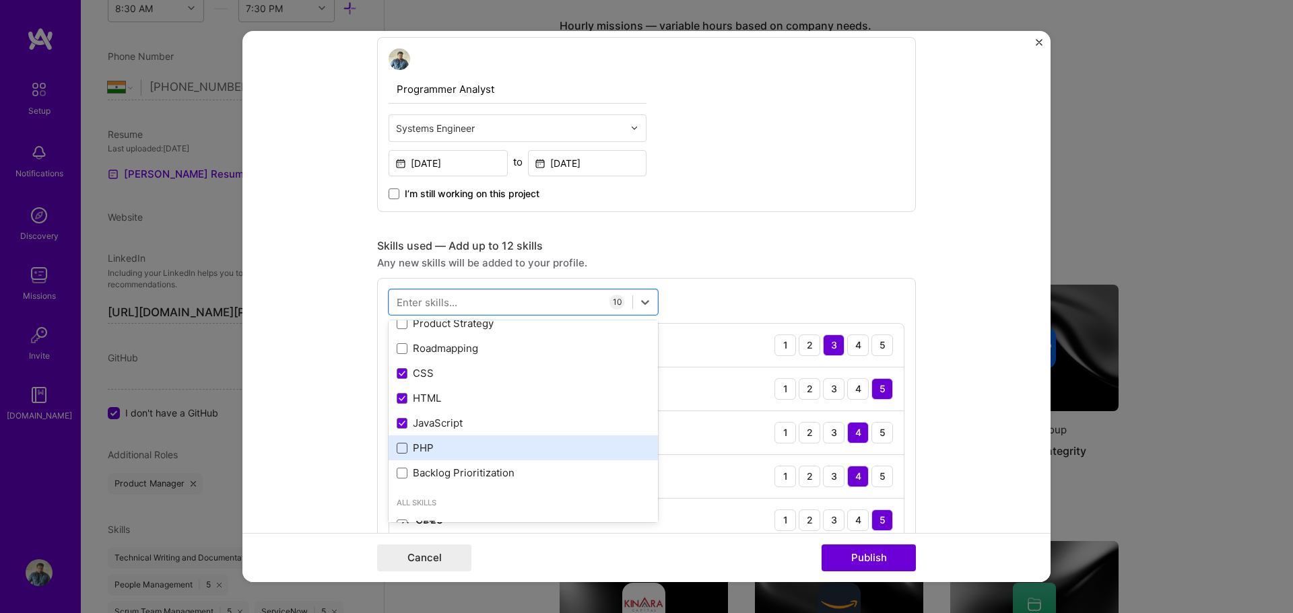
click at [400, 444] on span at bounding box center [402, 448] width 11 height 11
click at [0, 0] on input "checkbox" at bounding box center [0, 0] width 0 height 0
click at [770, 265] on div "Any new skills will be added to your profile." at bounding box center [646, 263] width 539 height 14
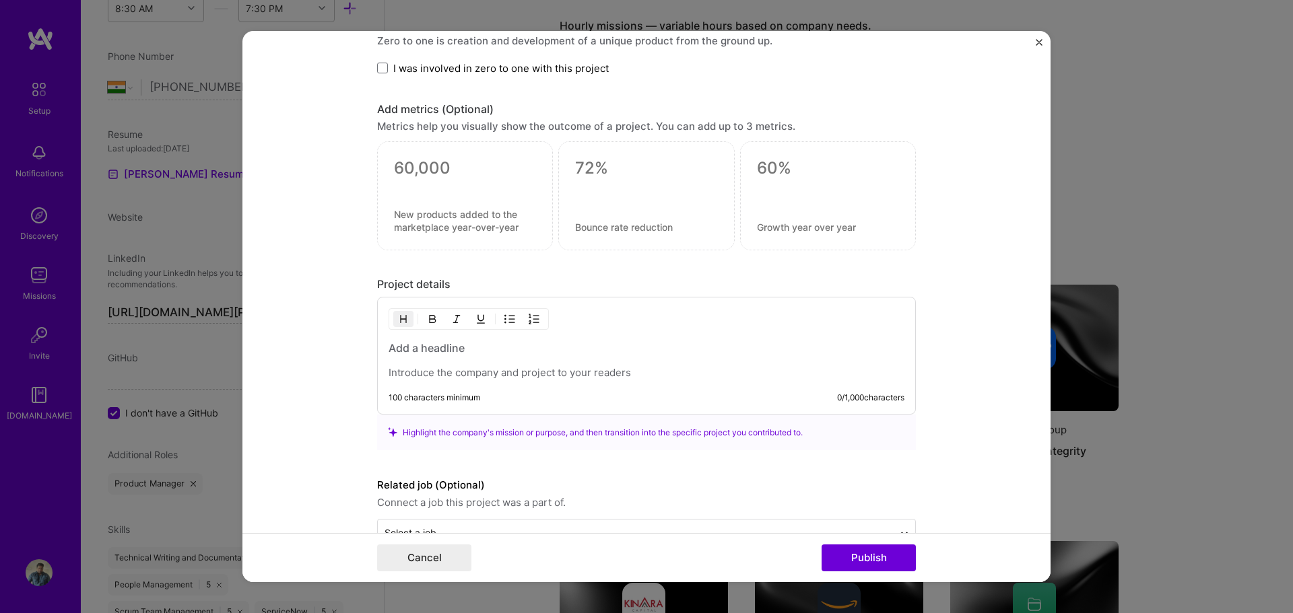
scroll to position [1347, 0]
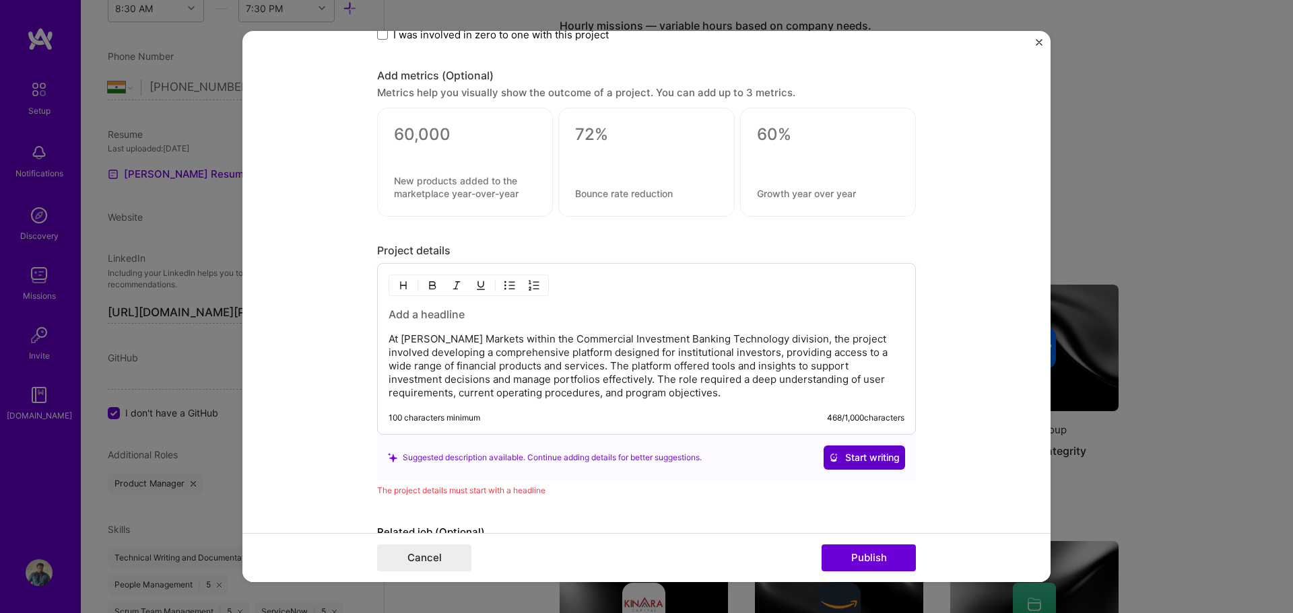
click at [848, 451] on span "Start writing" at bounding box center [864, 457] width 71 height 13
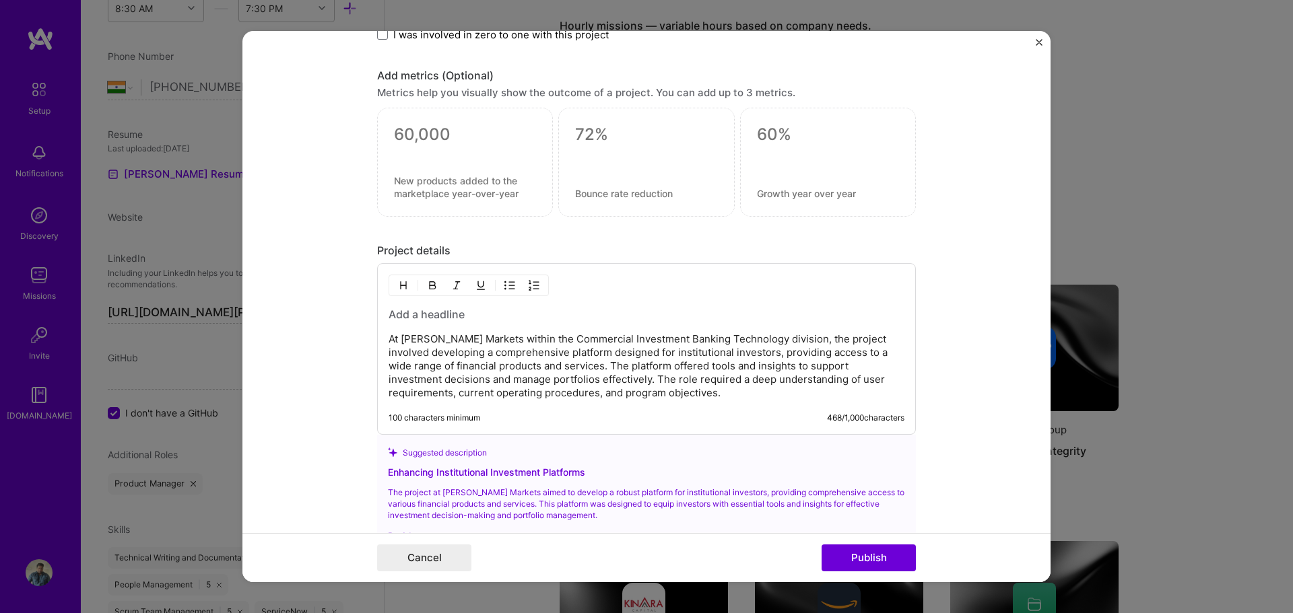
scroll to position [1616, 0]
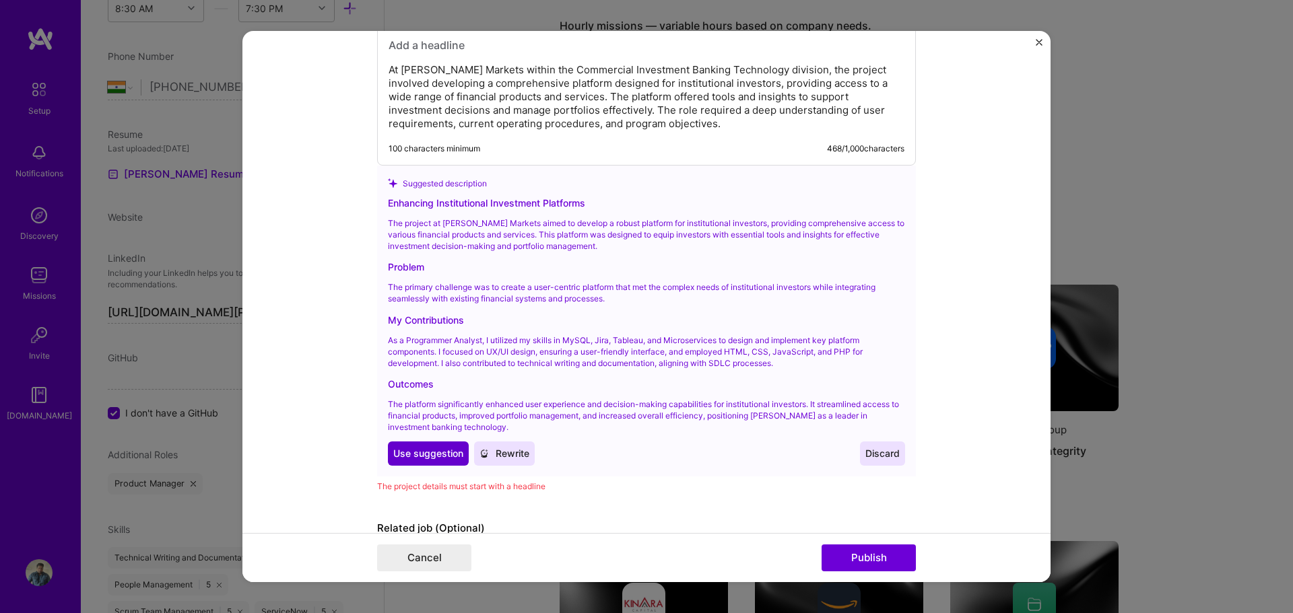
click at [446, 448] on span "Use suggestion" at bounding box center [428, 453] width 70 height 13
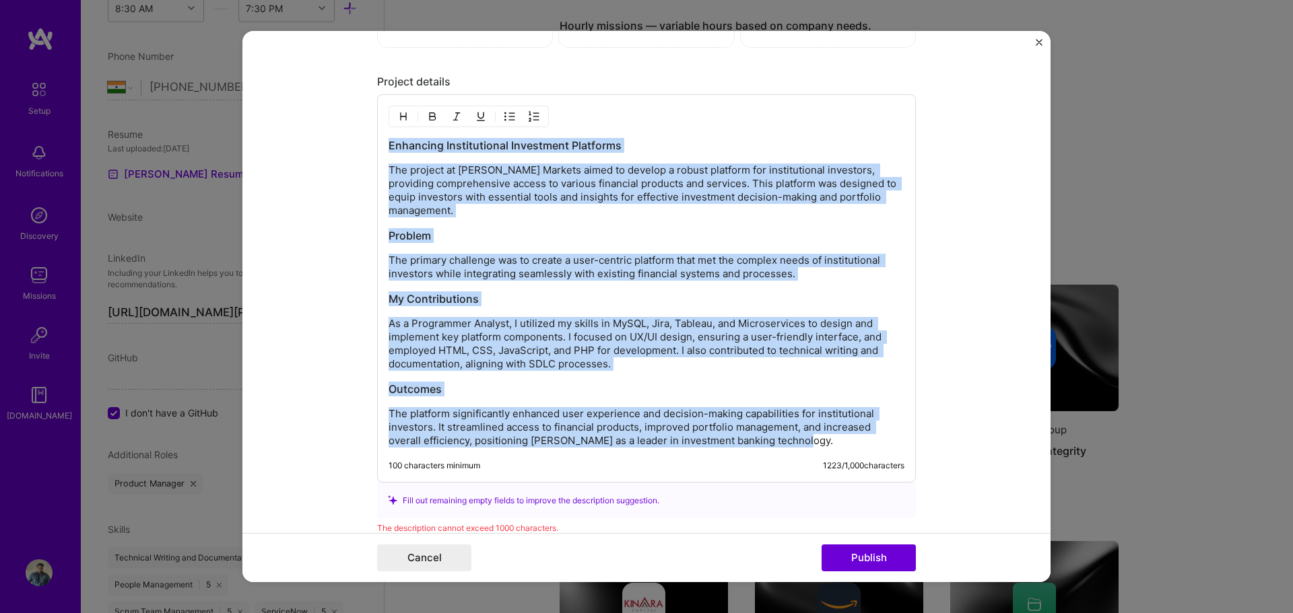
scroll to position [1250, 0]
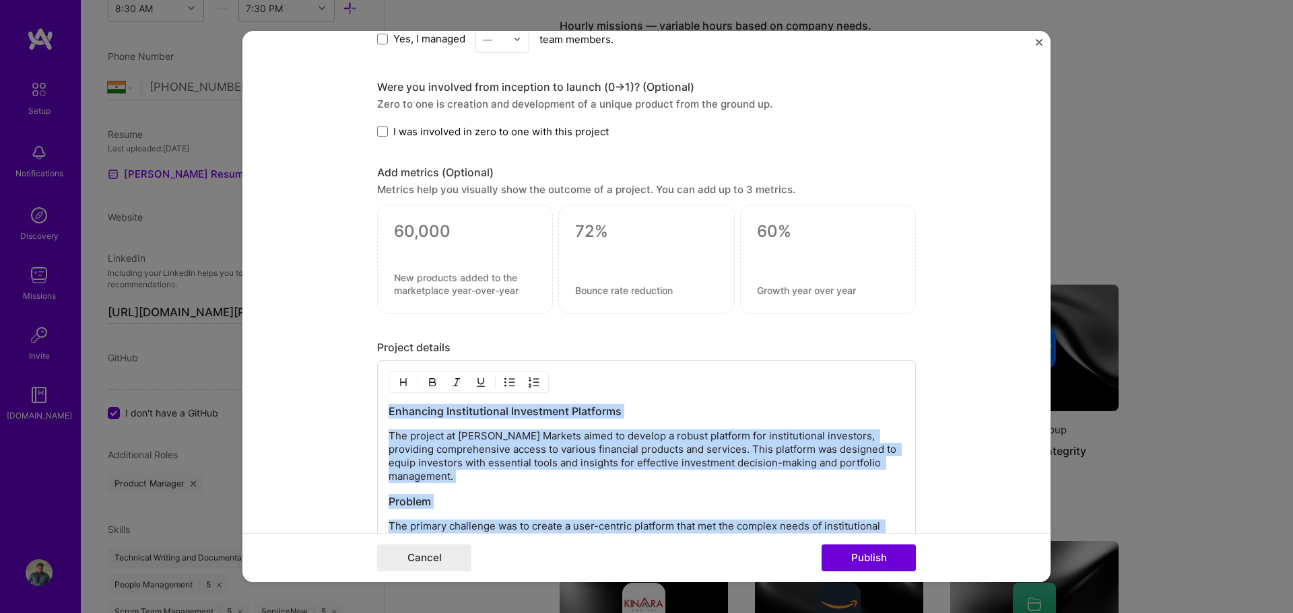
drag, startPoint x: 810, startPoint y: 345, endPoint x: 382, endPoint y: 407, distance: 432.7
click at [382, 407] on div "Enhancing Institutional Investment Platforms The project at JP Morgan Markets a…" at bounding box center [646, 554] width 539 height 389
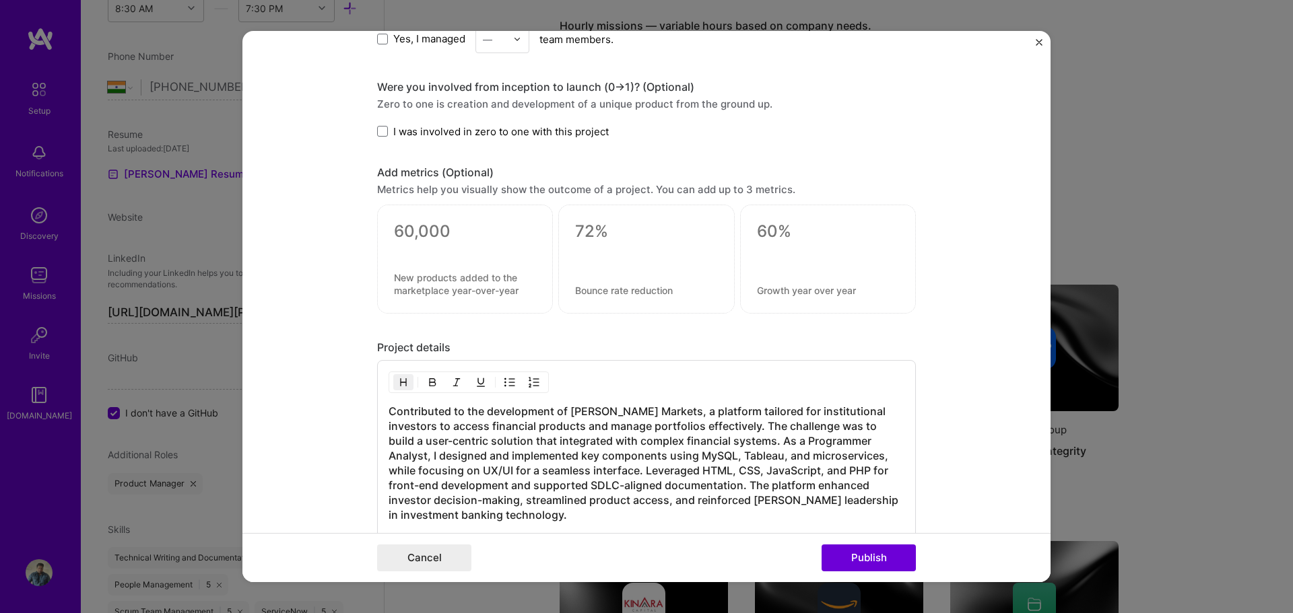
scroll to position [1457, 0]
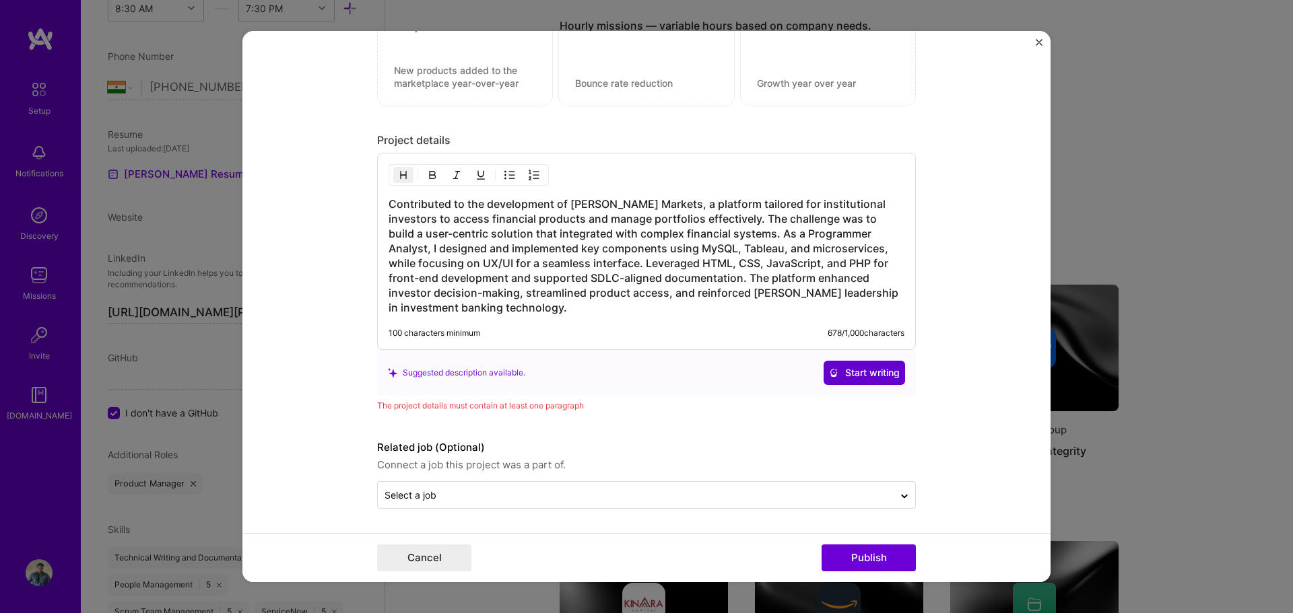
click at [859, 375] on span "Start writing" at bounding box center [864, 372] width 71 height 13
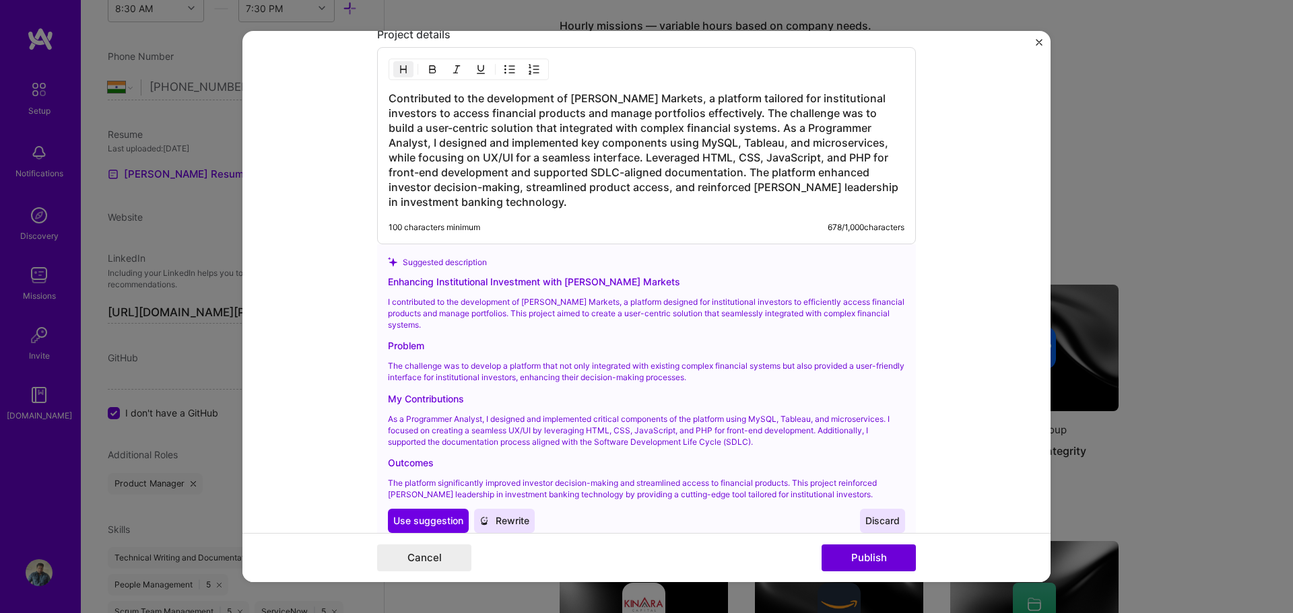
scroll to position [1659, 0]
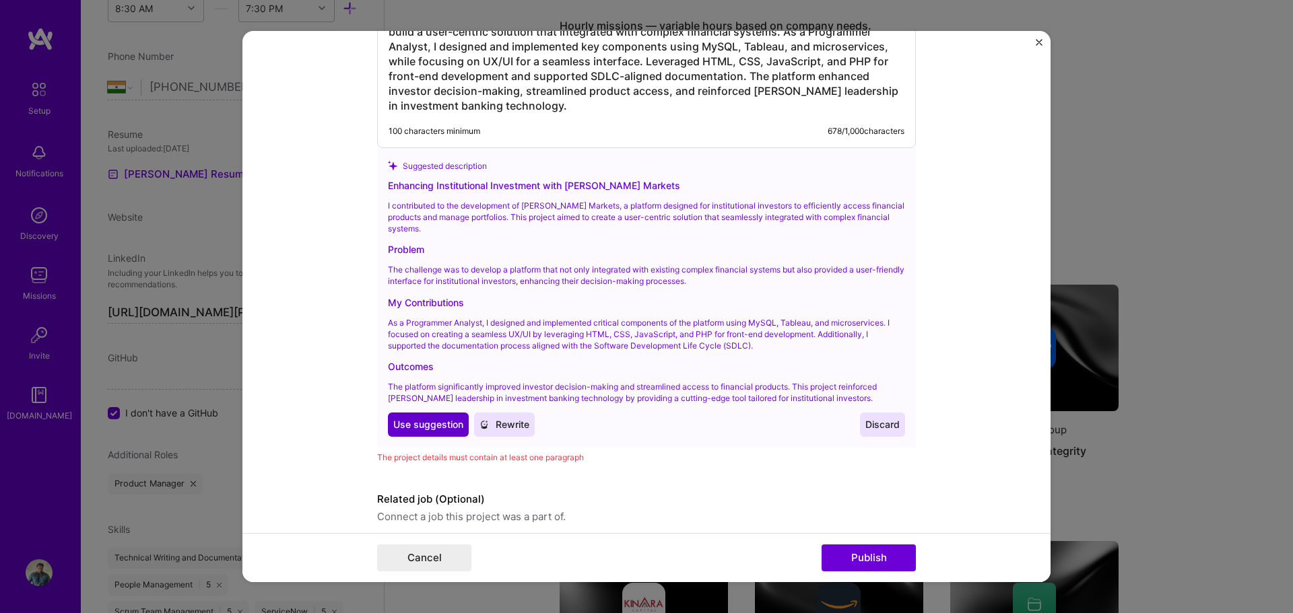
click at [424, 431] on span "Use suggestion" at bounding box center [428, 424] width 70 height 13
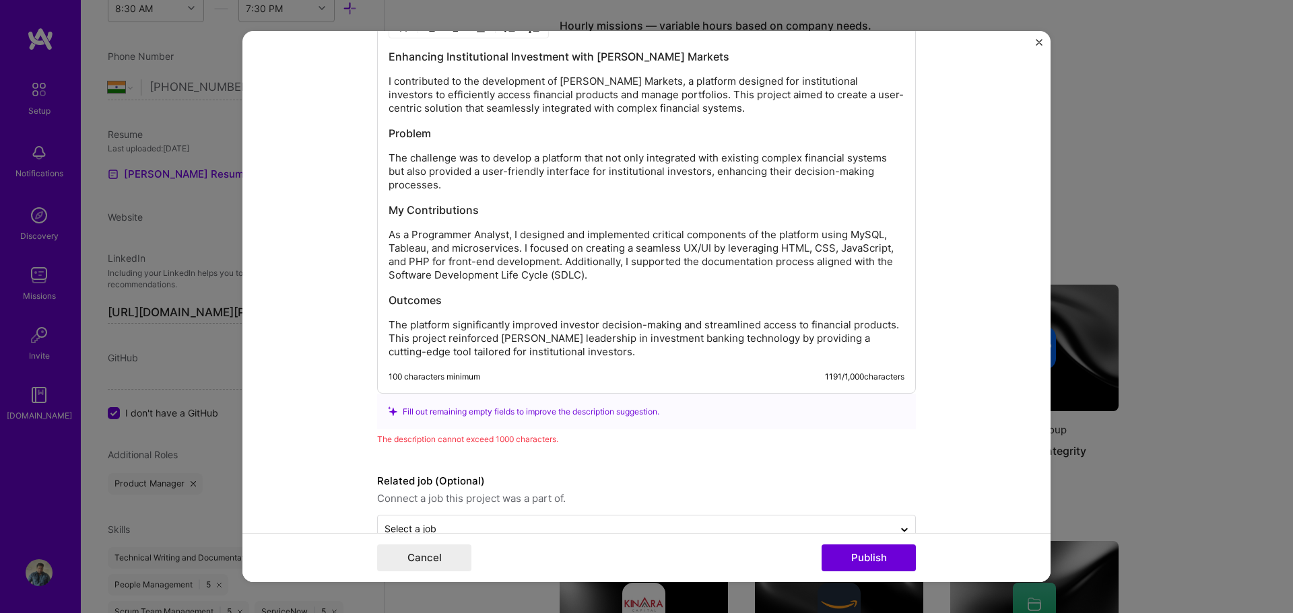
scroll to position [1571, 0]
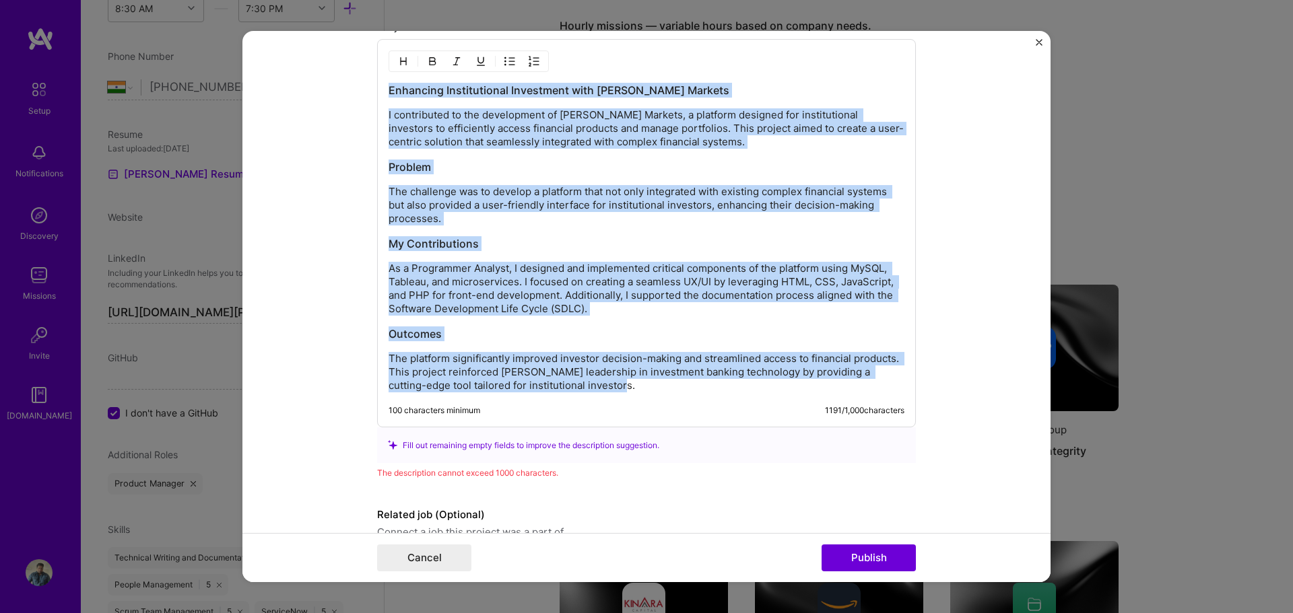
drag, startPoint x: 607, startPoint y: 389, endPoint x: 380, endPoint y: 81, distance: 382.9
click at [380, 81] on div "Enhancing Institutional Investment with JP Morgan Markets I contributed to the …" at bounding box center [646, 233] width 539 height 389
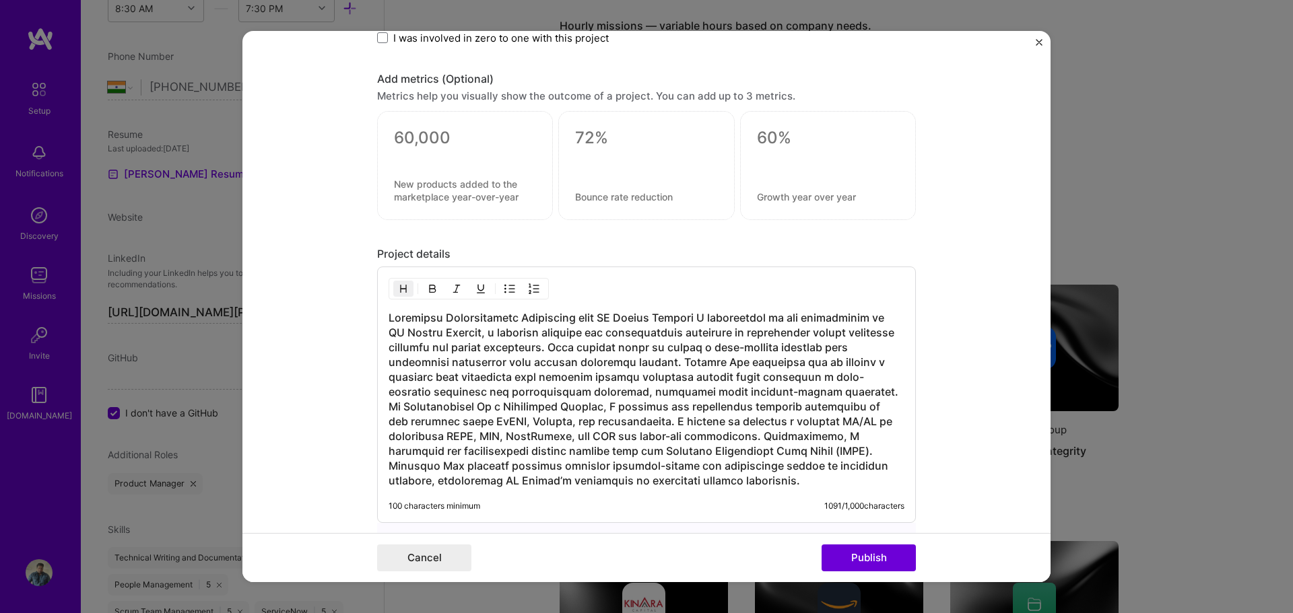
scroll to position [1516, 0]
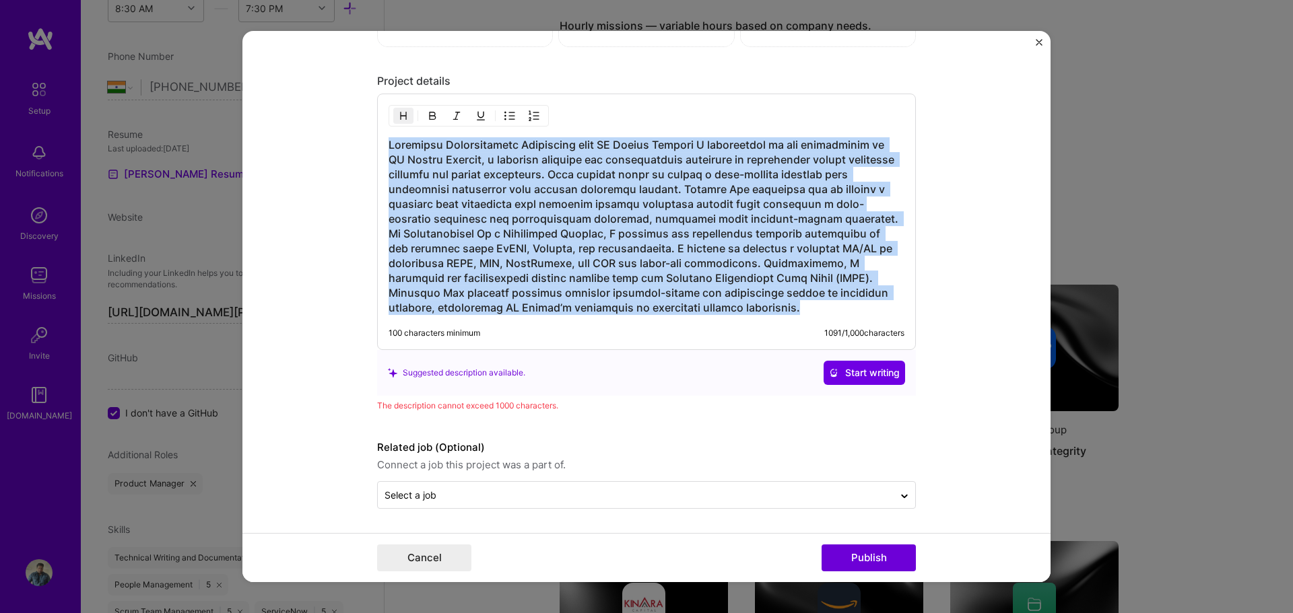
drag, startPoint x: 695, startPoint y: 308, endPoint x: 321, endPoint y: 116, distance: 420.7
click at [321, 116] on form "Project title JP Morgan Markets Company JPMorgan Chase & Co. Project industry I…" at bounding box center [646, 307] width 808 height 552
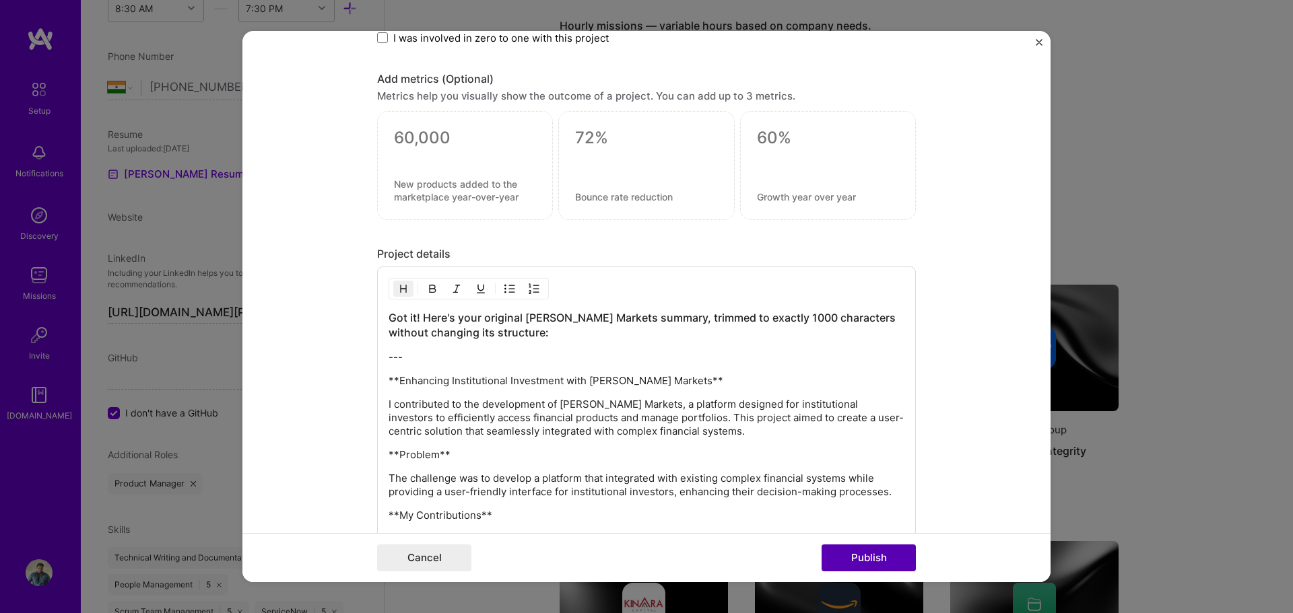
scroll to position [1571, 0]
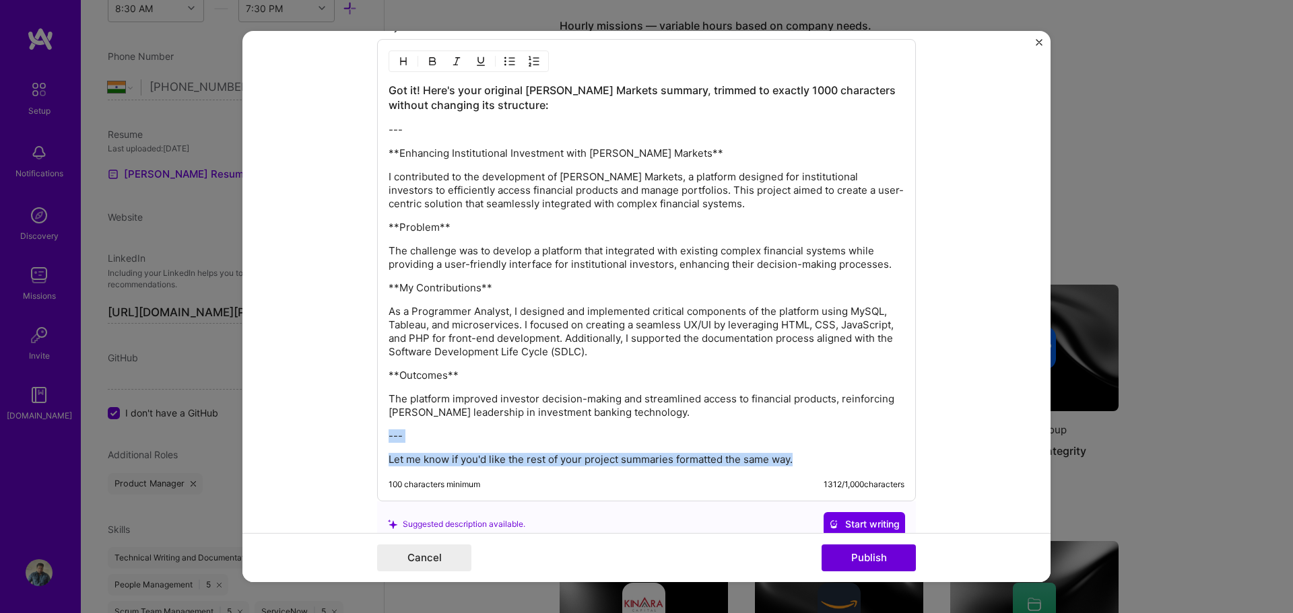
drag, startPoint x: 800, startPoint y: 463, endPoint x: 356, endPoint y: 424, distance: 446.1
click at [356, 424] on form "Project title JP Morgan Markets Company JPMorgan Chase & Co. Project industry I…" at bounding box center [646, 307] width 808 height 552
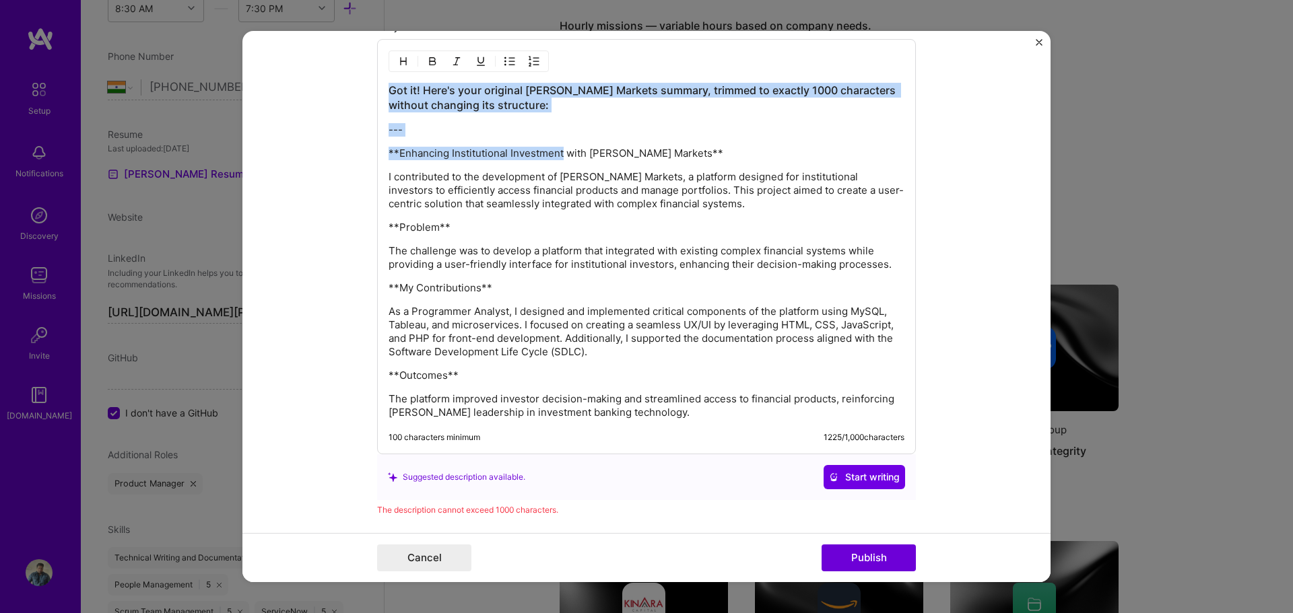
drag, startPoint x: 557, startPoint y: 144, endPoint x: 532, endPoint y: 116, distance: 37.7
click at [336, 72] on form "Project title JP Morgan Markets Company JPMorgan Chase & Co. Project industry I…" at bounding box center [646, 307] width 808 height 552
click at [463, 125] on p "---" at bounding box center [647, 129] width 516 height 13
drag, startPoint x: 440, startPoint y: 129, endPoint x: 362, endPoint y: 79, distance: 93.0
click at [362, 79] on form "Project title JP Morgan Markets Company JPMorgan Chase & Co. Project industry I…" at bounding box center [646, 307] width 808 height 552
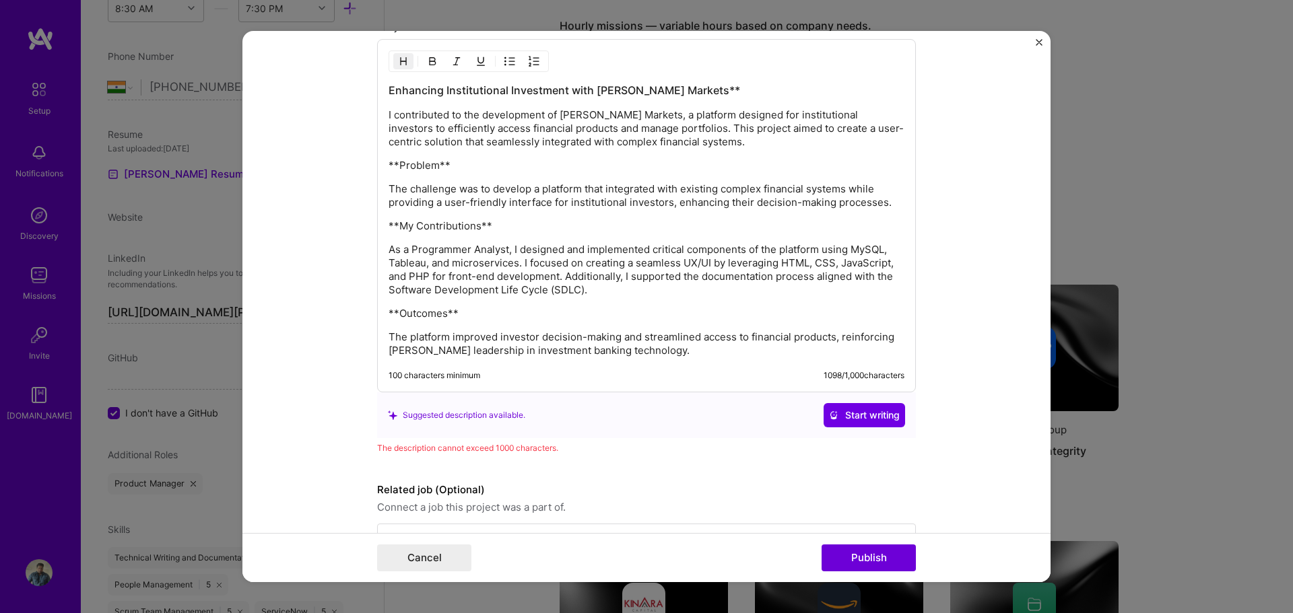
click at [714, 90] on h3 "Enhancing Institutional Investment with JP Morgan Markets**" at bounding box center [647, 90] width 516 height 15
click at [451, 164] on p "**Problem**" at bounding box center [647, 165] width 516 height 13
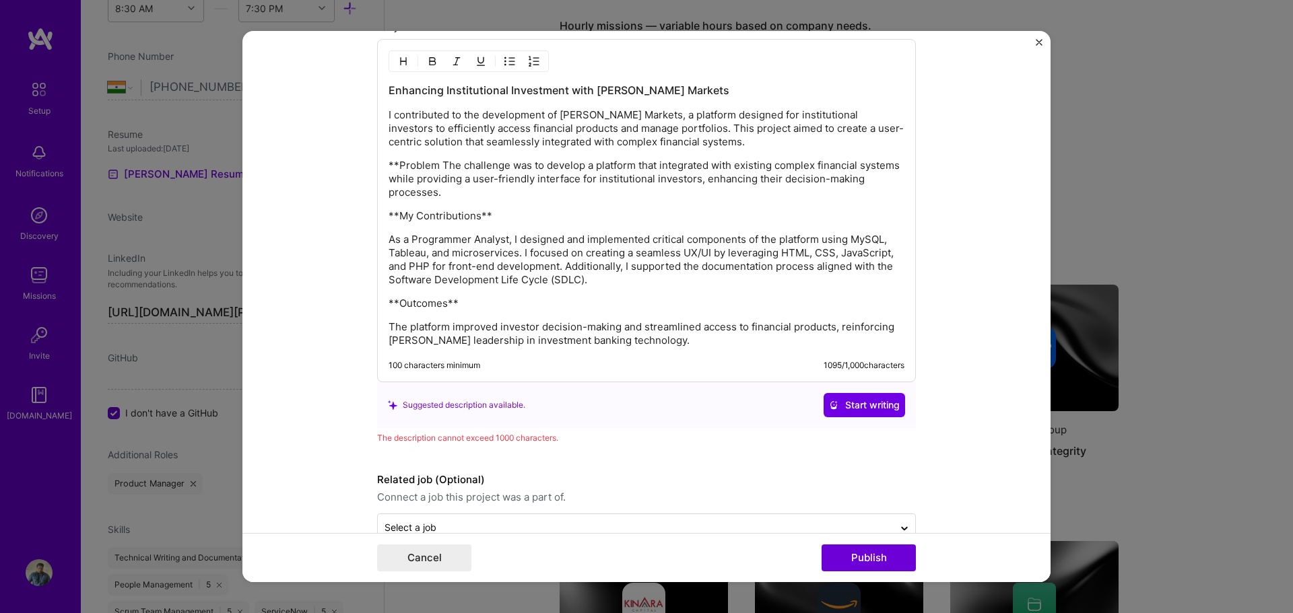
click at [395, 162] on p "**Problem The challenge was to develop a platform that integrated with existing…" at bounding box center [647, 179] width 516 height 40
click at [394, 213] on p "**My Contributions**" at bounding box center [647, 215] width 516 height 13
click at [481, 214] on p "My Contributions**" at bounding box center [647, 215] width 516 height 13
click at [430, 166] on p "Problem The challenge was to develop a platform that integrated with existing c…" at bounding box center [647, 179] width 516 height 40
click at [429, 164] on p "Problem The challenge was to develop a platform that integrated with existing c…" at bounding box center [647, 179] width 516 height 40
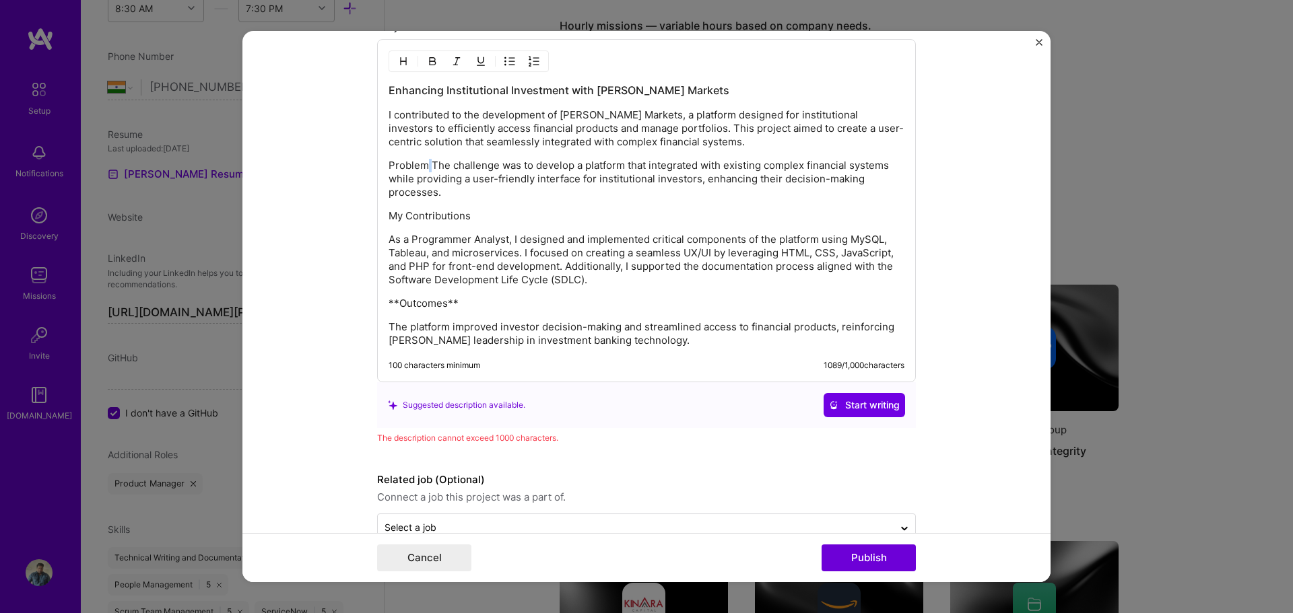
click at [426, 166] on p "Problem The challenge was to develop a platform that integrated with existing c…" at bounding box center [647, 179] width 516 height 40
click at [428, 166] on p "Problem The challenge was to develop a platform that integrated with existing c…" at bounding box center [647, 179] width 516 height 40
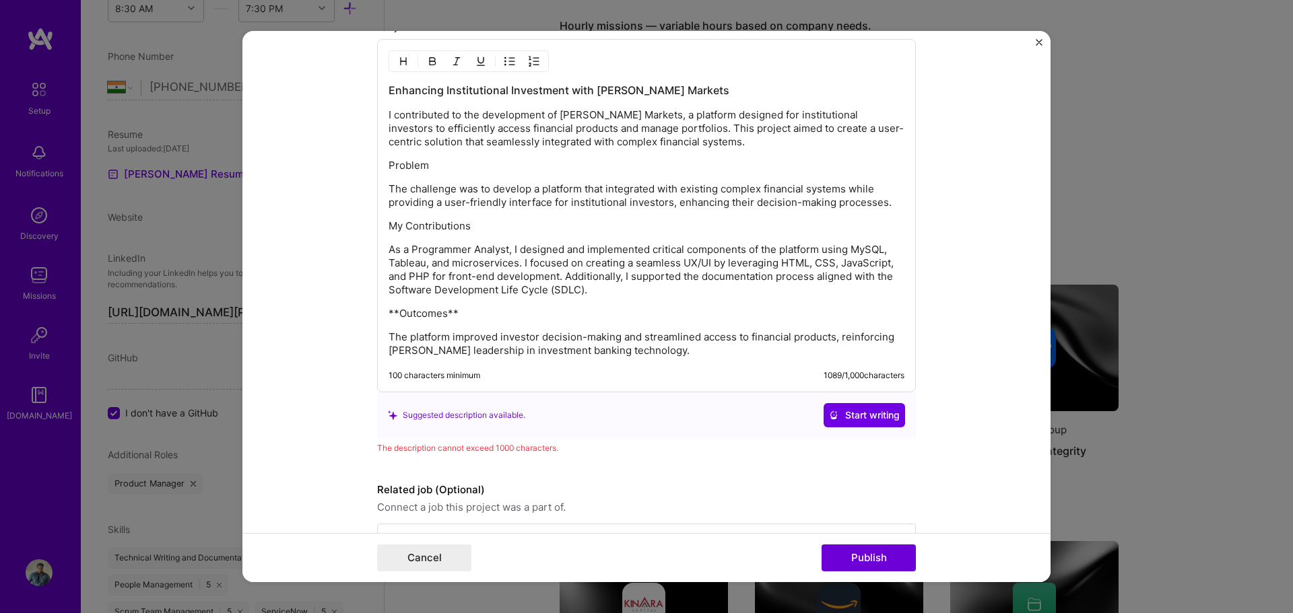
click at [467, 314] on p "**Outcomes**" at bounding box center [647, 313] width 516 height 13
click at [389, 310] on p "**Outcomes" at bounding box center [647, 313] width 516 height 13
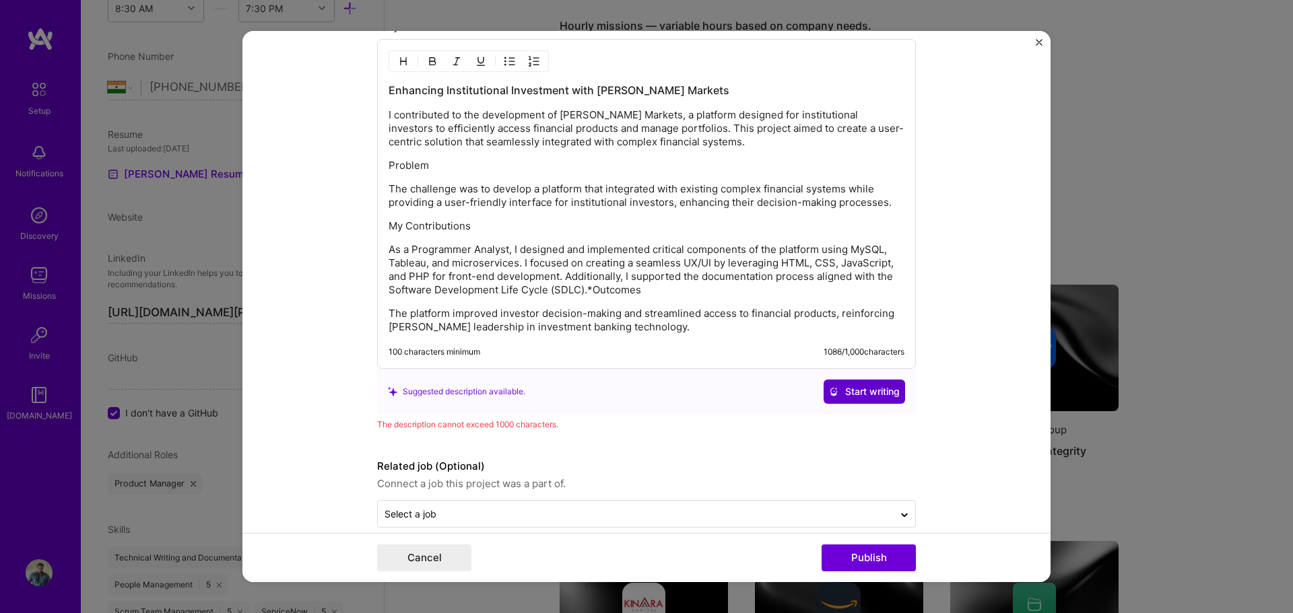
click at [860, 391] on span "Start writing" at bounding box center [864, 391] width 71 height 13
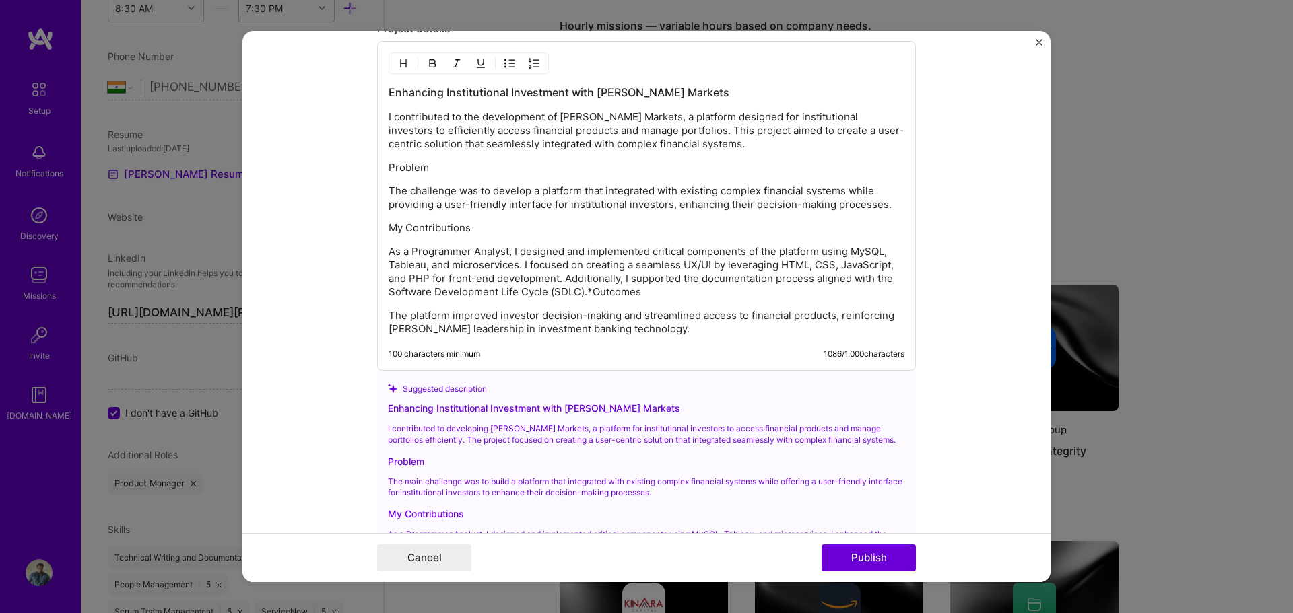
scroll to position [1564, 0]
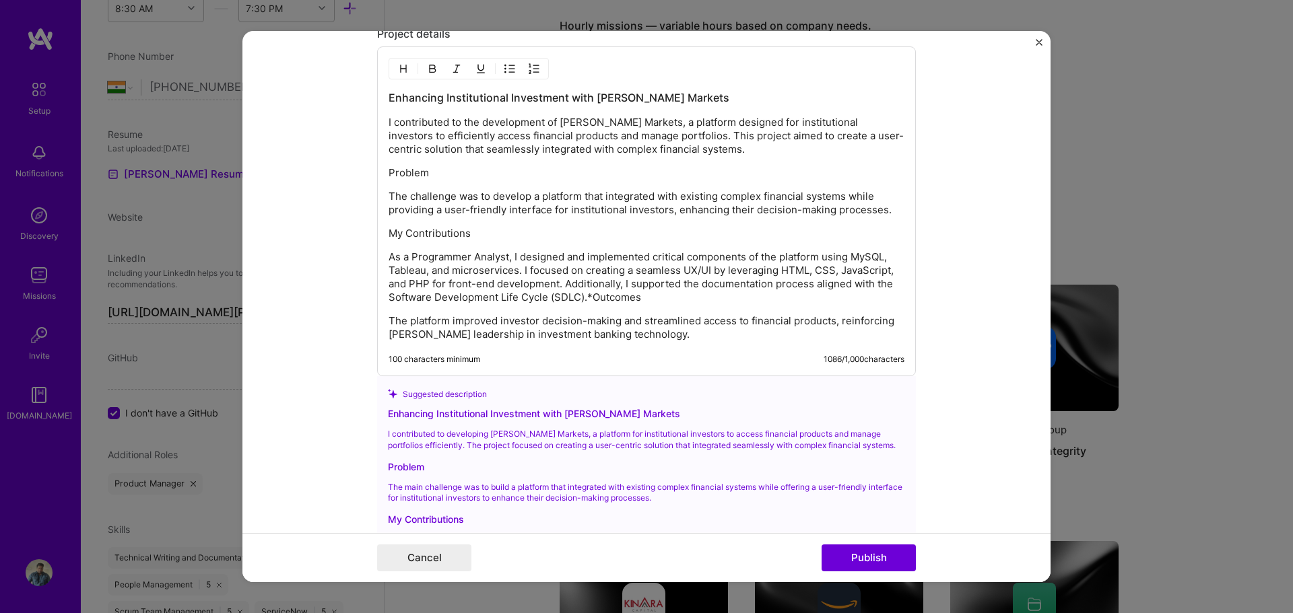
click at [641, 299] on p "As a Programmer Analyst, I designed and implemented critical components of the …" at bounding box center [647, 277] width 516 height 54
click at [584, 298] on p "As a Programmer Analyst, I designed and implemented critical components of the …" at bounding box center [647, 277] width 516 height 54
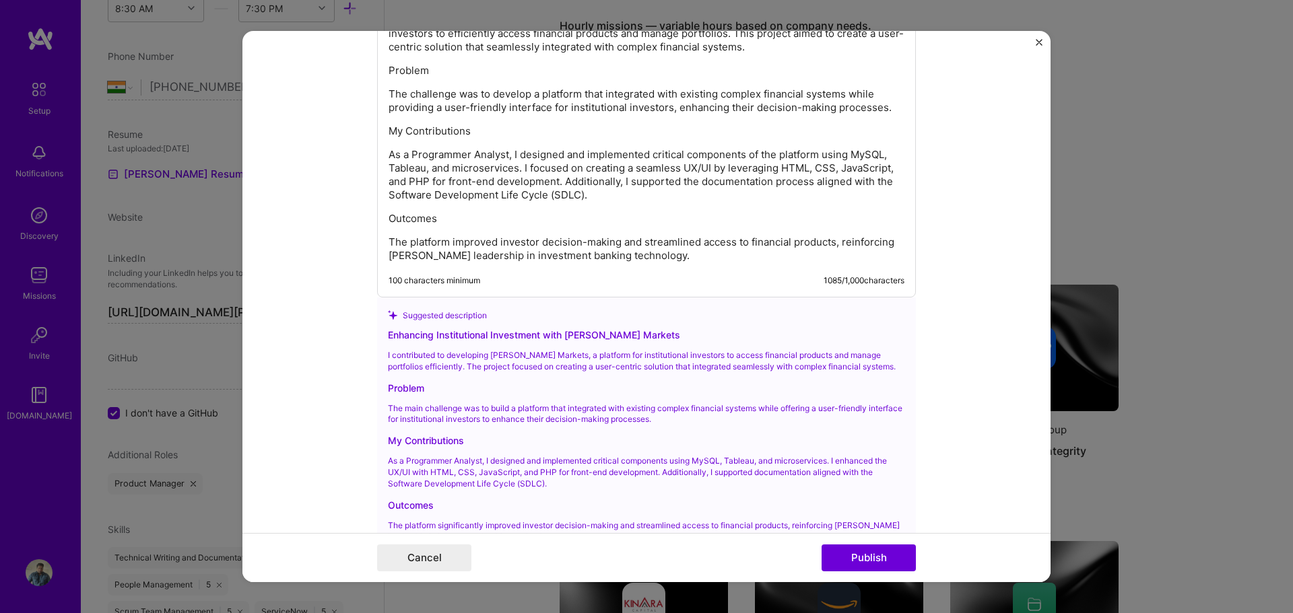
scroll to position [1698, 0]
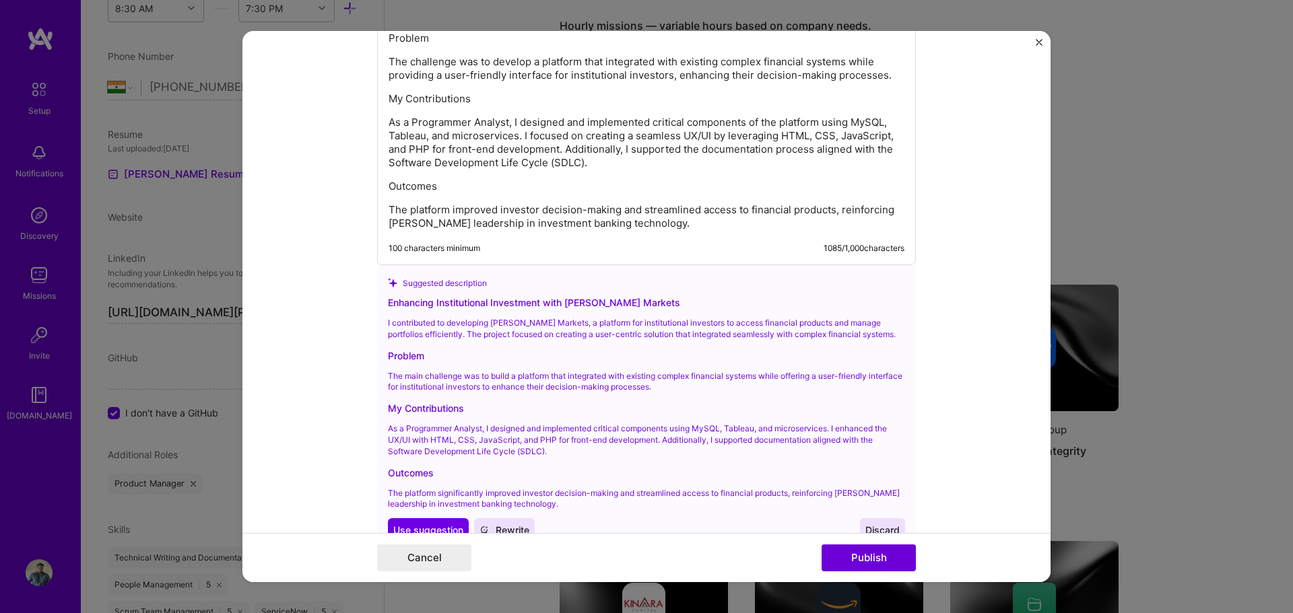
click at [496, 524] on span "Rewrite" at bounding box center [504, 530] width 50 height 13
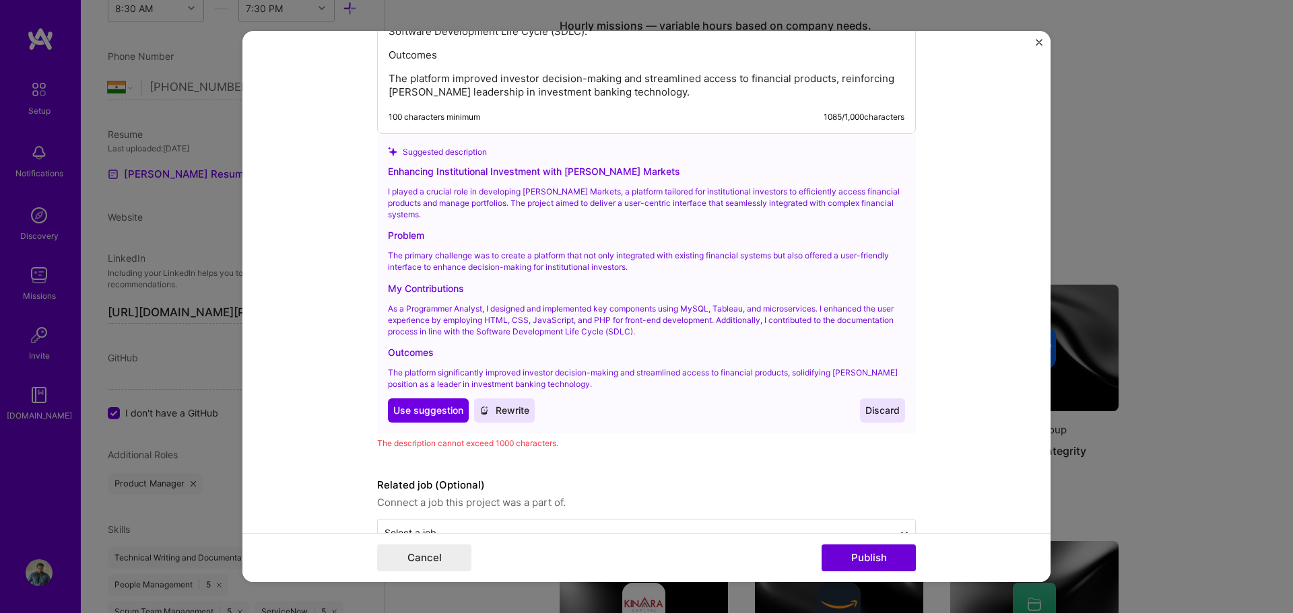
scroll to position [1833, 0]
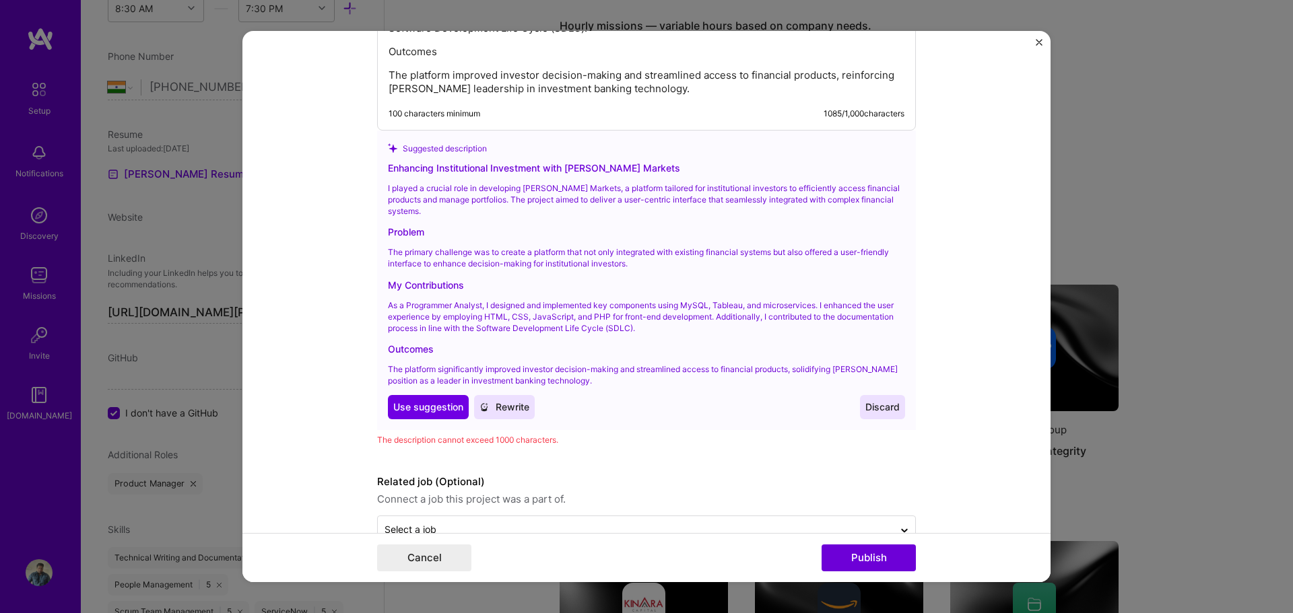
click at [424, 403] on span "Use suggestion" at bounding box center [428, 407] width 70 height 13
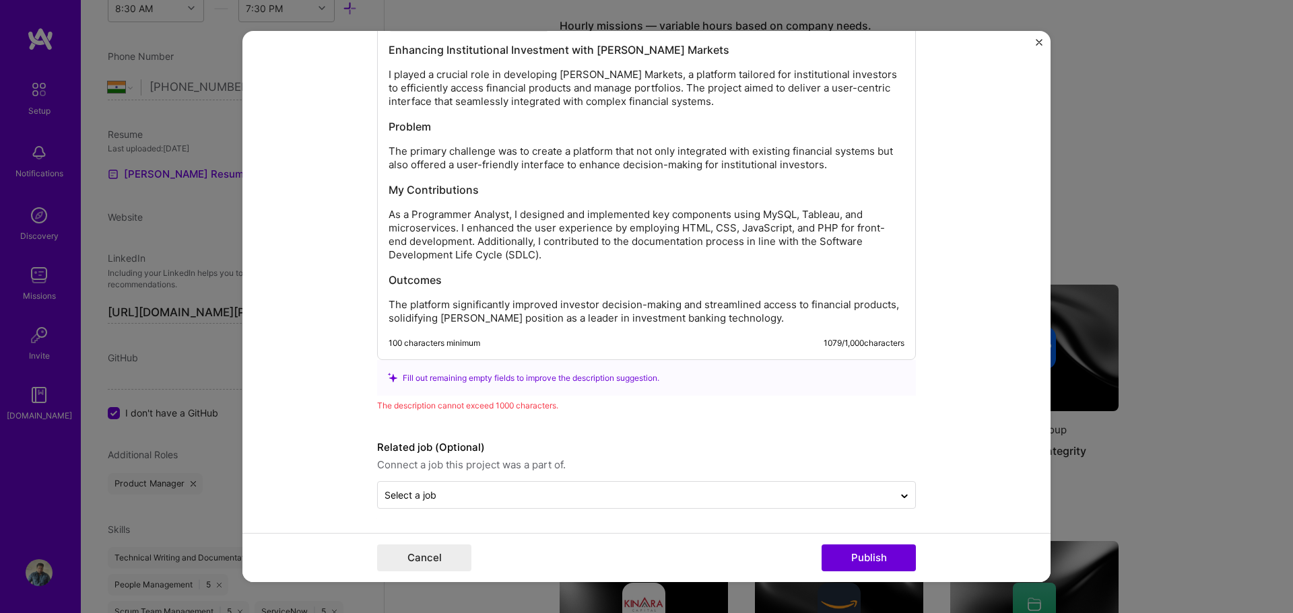
scroll to position [1611, 0]
click at [773, 333] on div "Enhancing Institutional Investment with JP Morgan Markets I played a crucial ro…" at bounding box center [646, 180] width 539 height 362
click at [775, 323] on p "The platform significantly improved investor decision-making and streamlined ac…" at bounding box center [647, 311] width 516 height 27
click at [768, 316] on p "The platform significantly improved investor decision-making and streamlined ac…" at bounding box center [647, 311] width 516 height 27
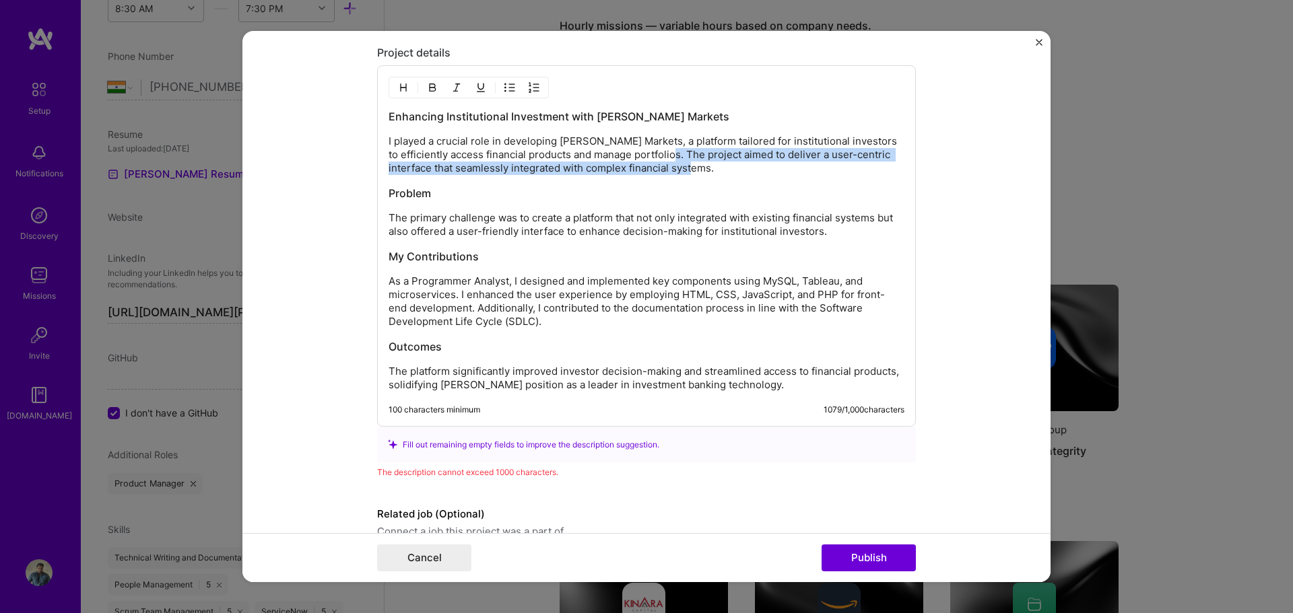
drag, startPoint x: 675, startPoint y: 154, endPoint x: 733, endPoint y: 173, distance: 61.5
click at [733, 173] on p "I played a crucial role in developing JP Morgan Markets, a platform tailored fo…" at bounding box center [647, 155] width 516 height 40
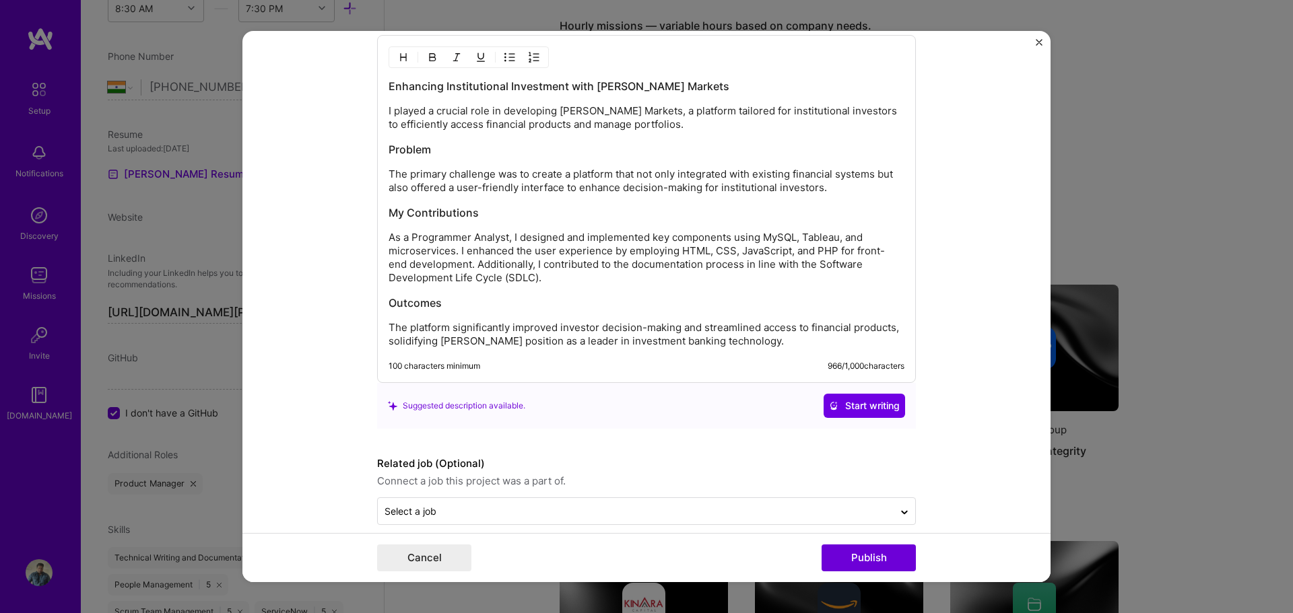
scroll to position [1591, 0]
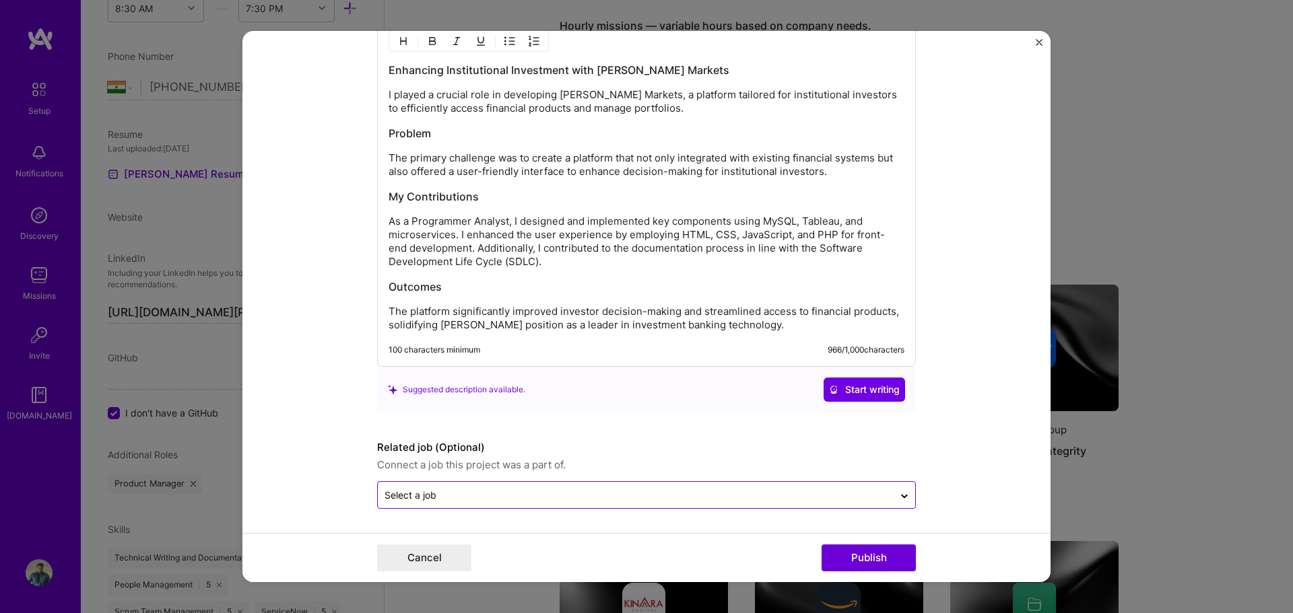
click at [527, 502] on input "text" at bounding box center [635, 495] width 502 height 14
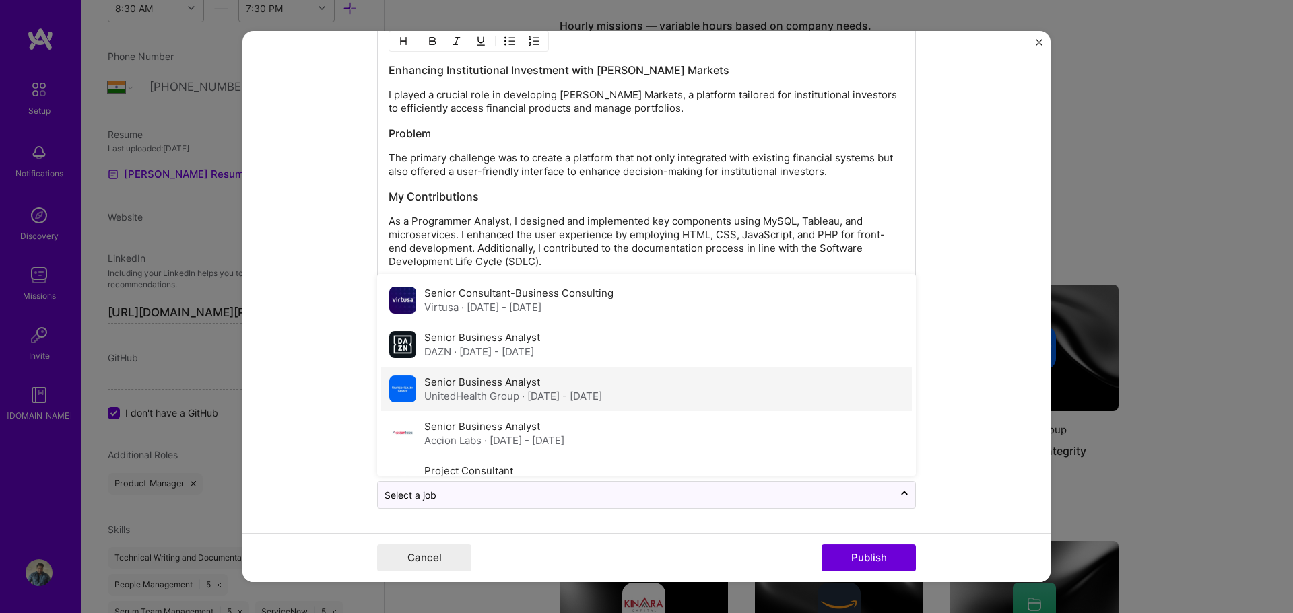
scroll to position [162, 0]
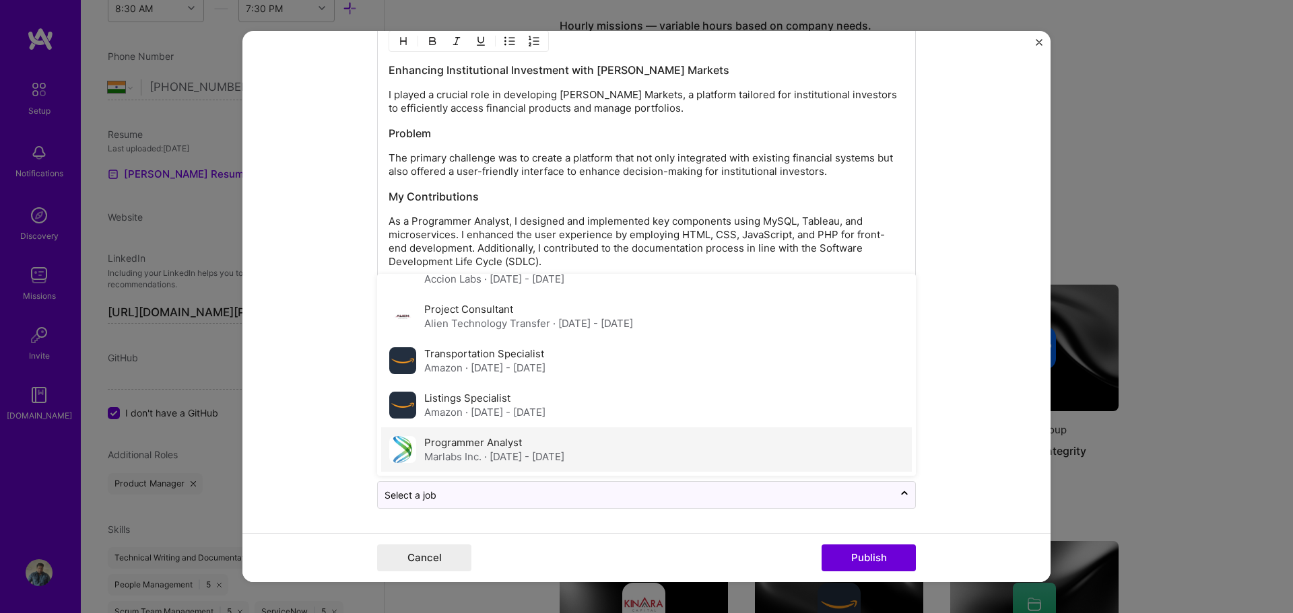
click at [523, 463] on span "· Jan 2016 - Nov 2016" at bounding box center [524, 456] width 80 height 13
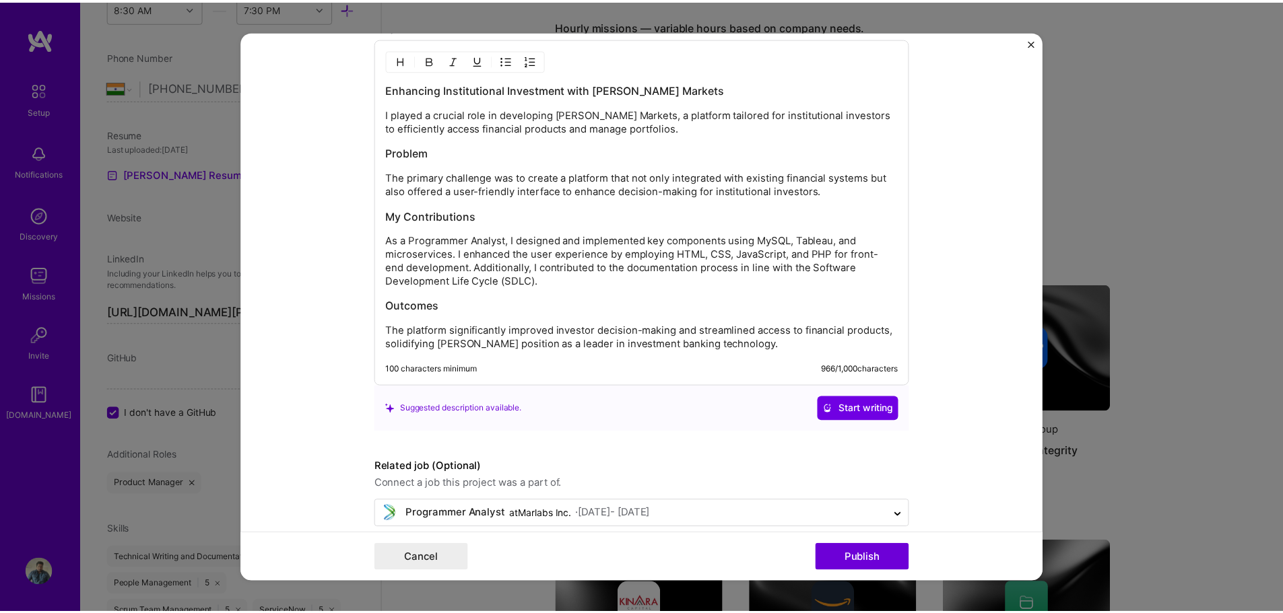
scroll to position [1591, 0]
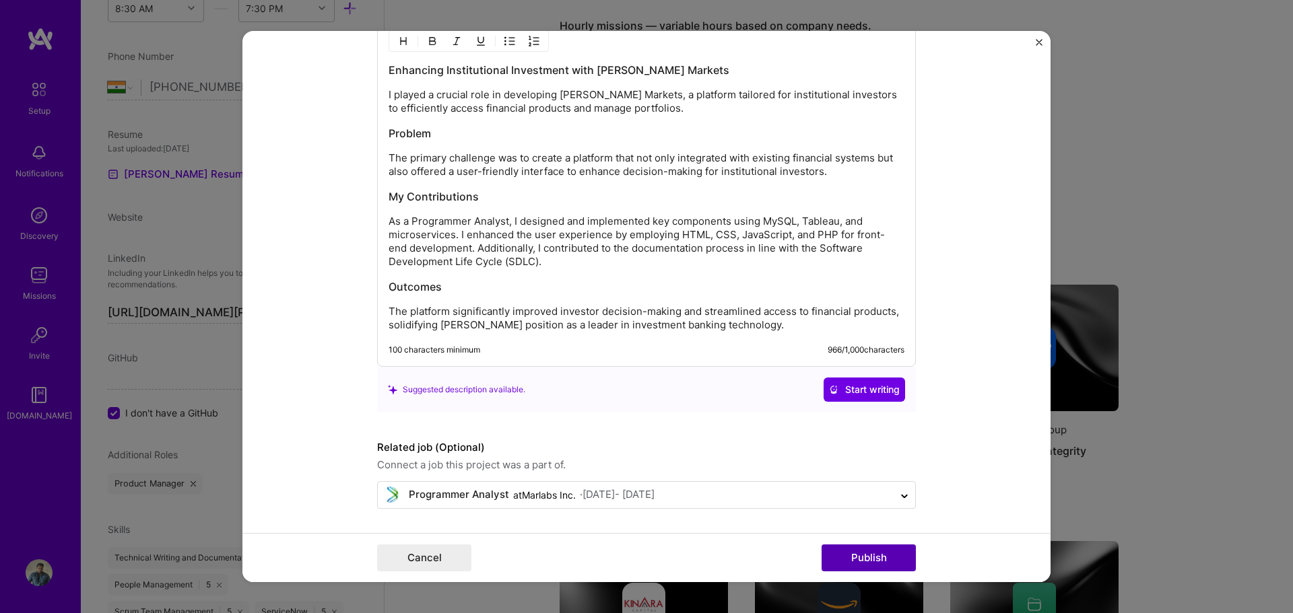
click at [863, 558] on button "Publish" at bounding box center [868, 558] width 94 height 27
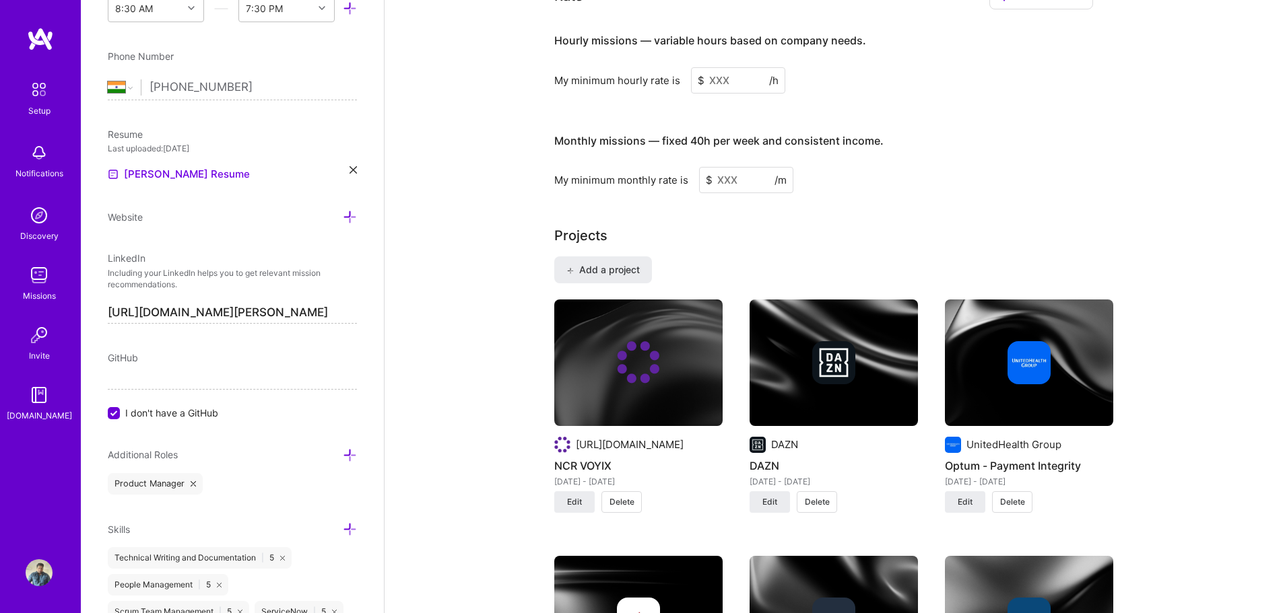
scroll to position [875, 0]
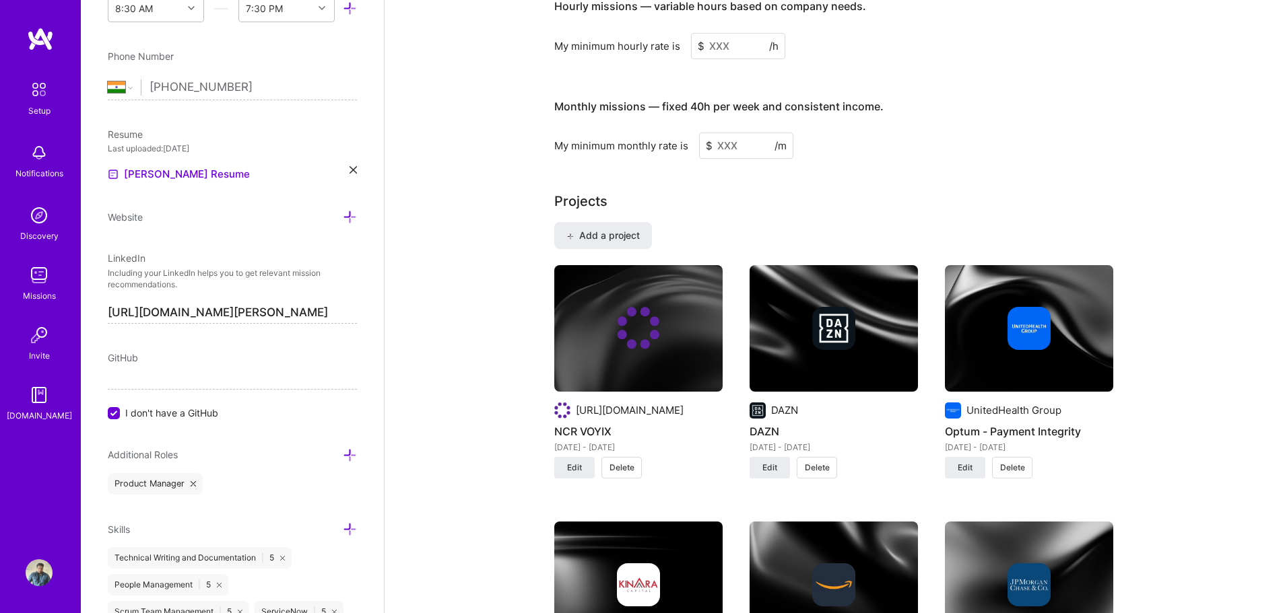
click at [729, 33] on input at bounding box center [738, 46] width 94 height 26
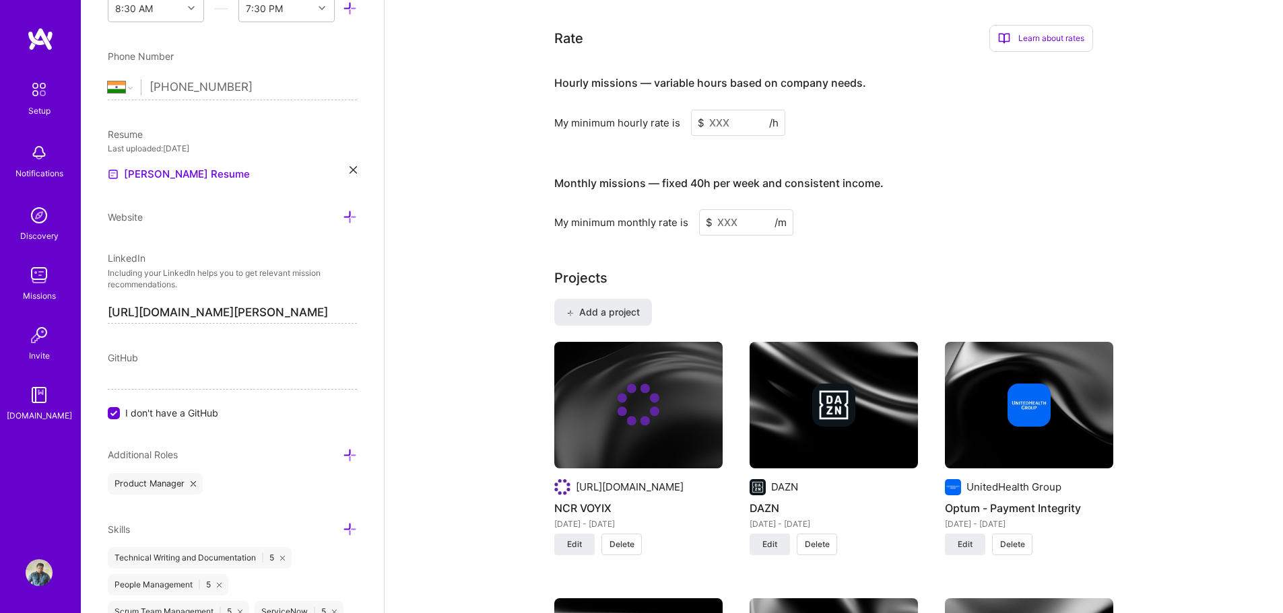
scroll to position [673, 0]
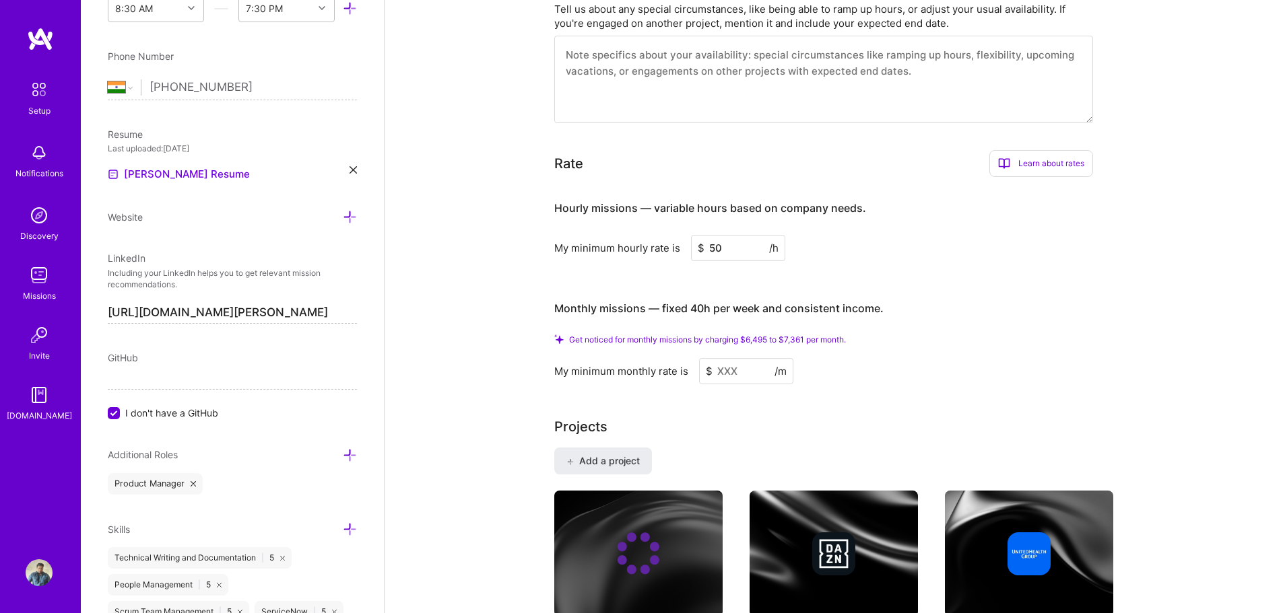
type input "50"
click at [730, 358] on input at bounding box center [746, 371] width 94 height 26
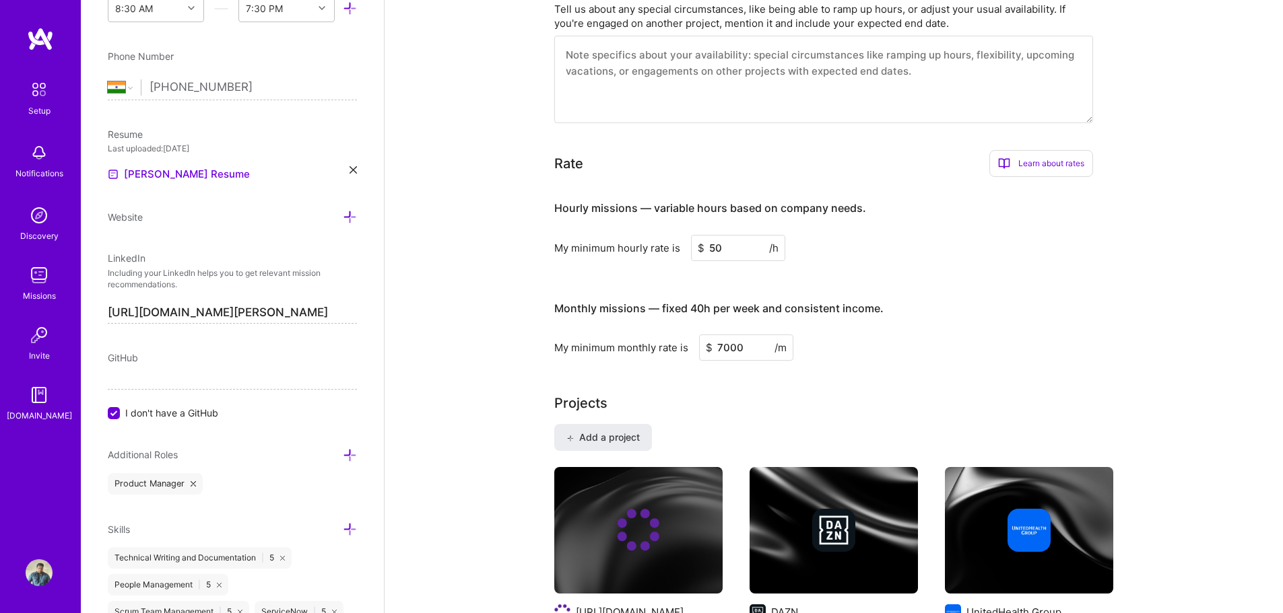
type input "7000"
click at [856, 335] on div "My minimum monthly rate is $ 7000 /m" at bounding box center [823, 348] width 539 height 26
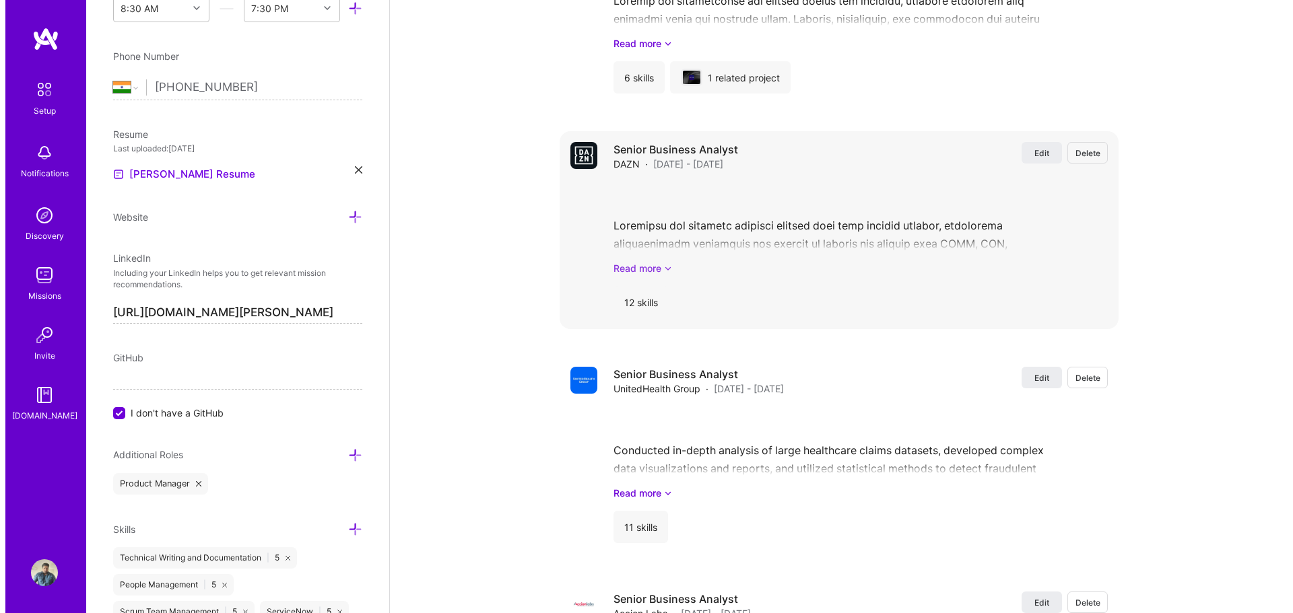
scroll to position [1815, 0]
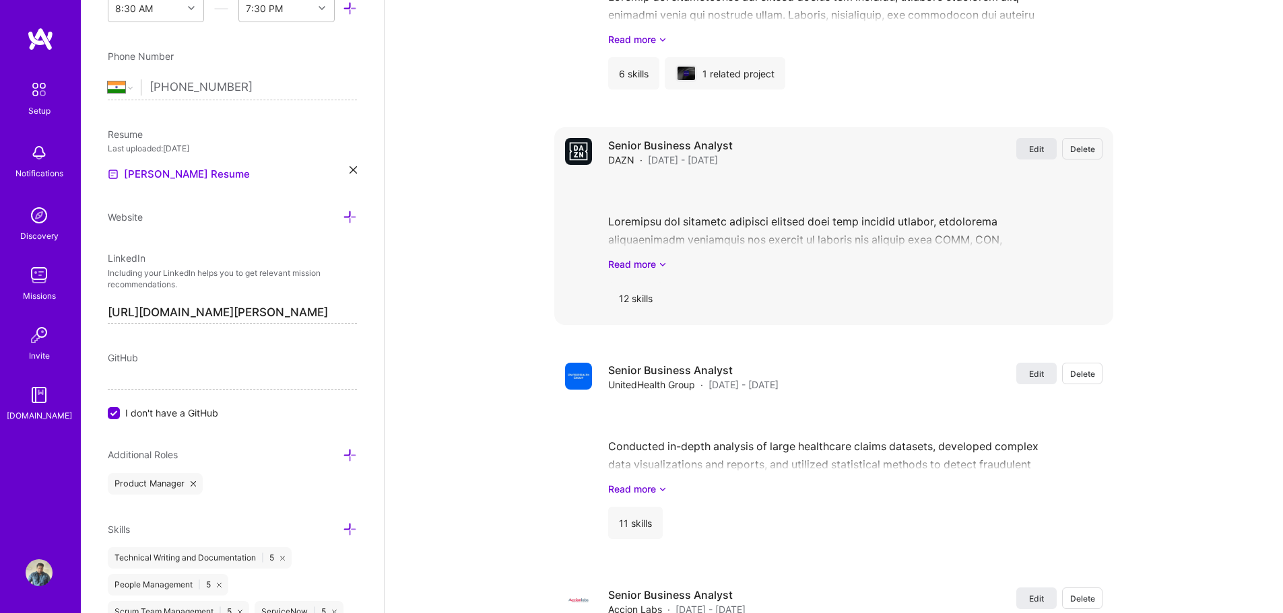
click at [1041, 143] on span "Edit" at bounding box center [1036, 148] width 15 height 11
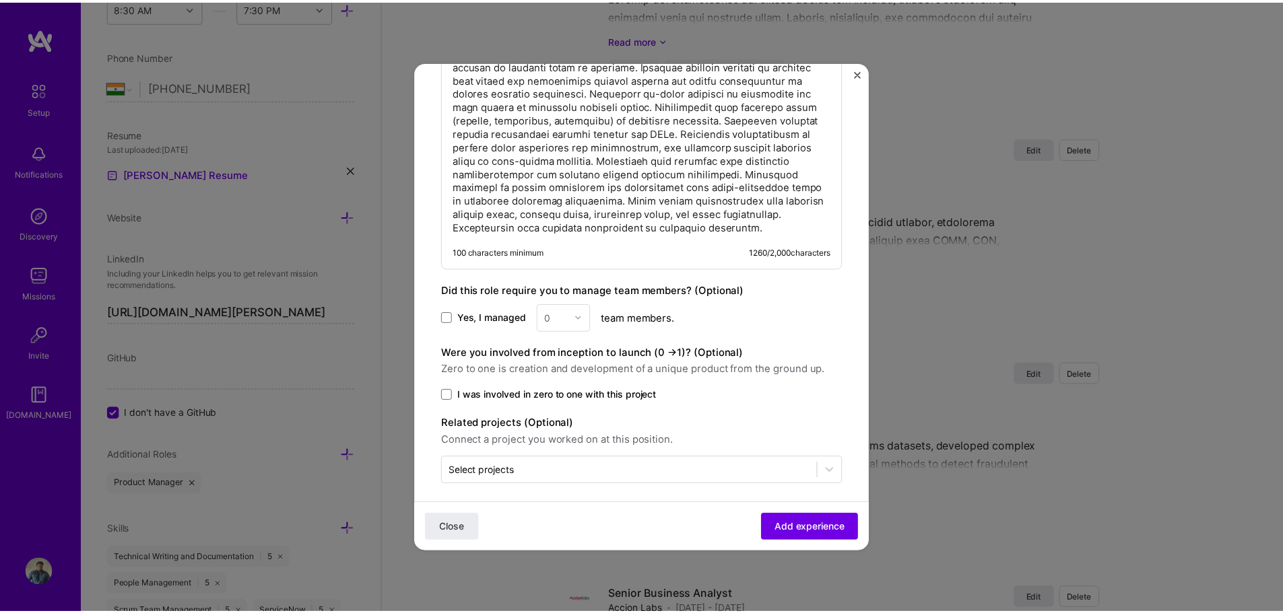
scroll to position [1212, 0]
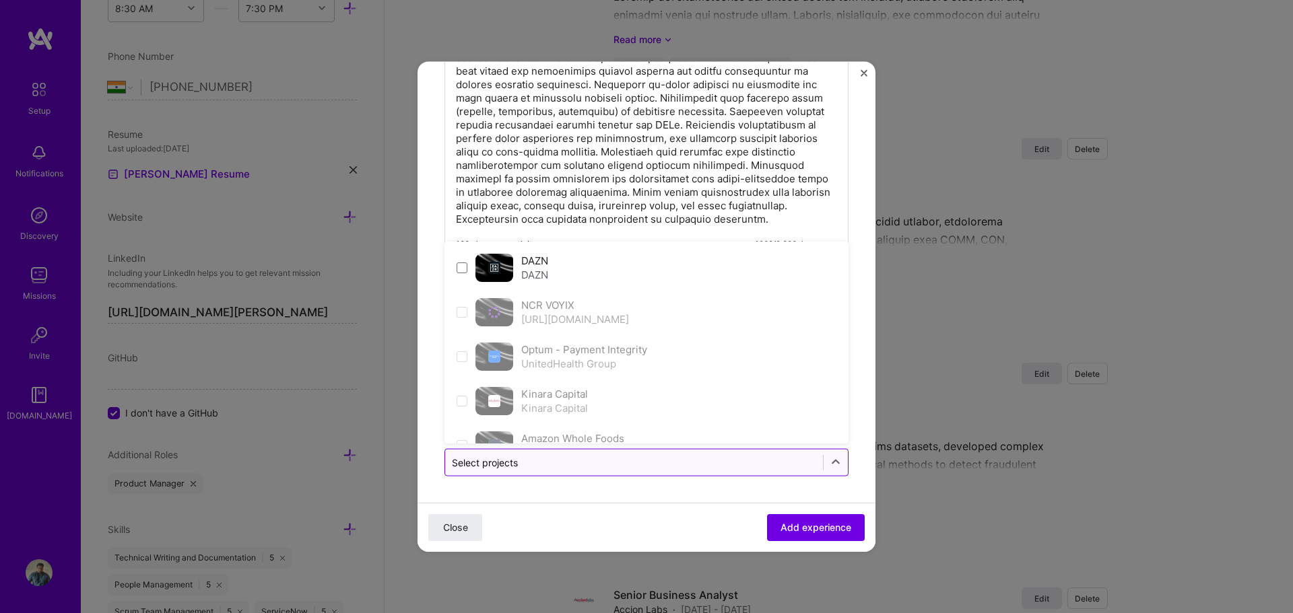
click at [553, 463] on input "text" at bounding box center [634, 462] width 364 height 14
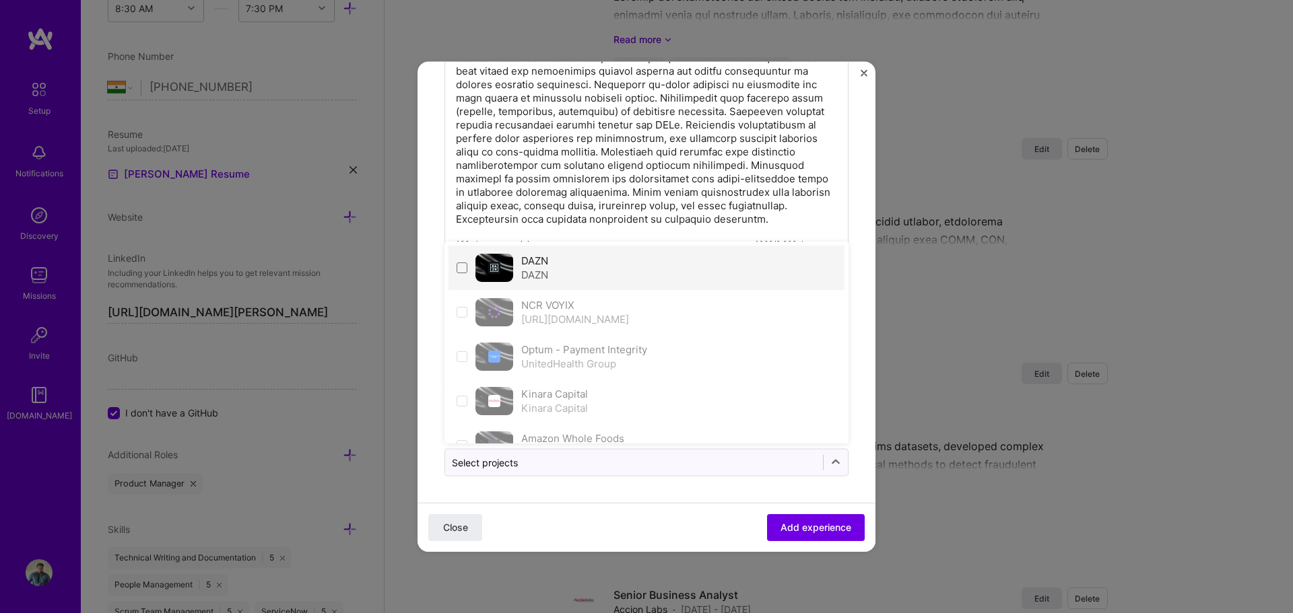
click at [528, 271] on div "DAZN" at bounding box center [534, 274] width 27 height 14
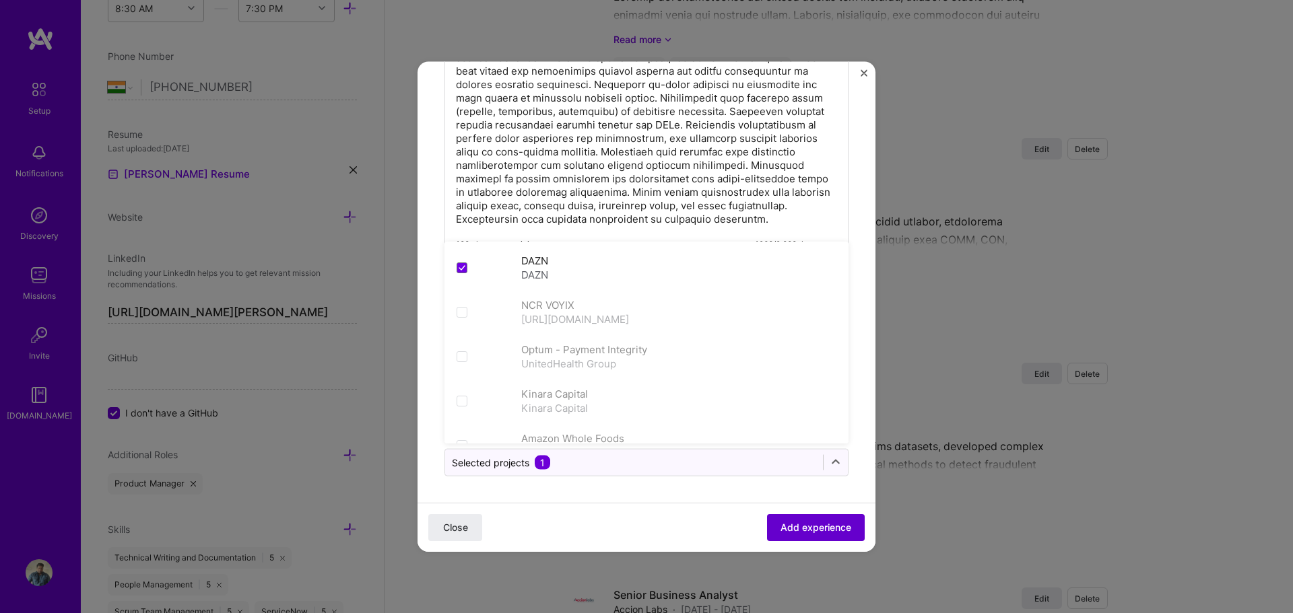
click at [784, 524] on span "Add experience" at bounding box center [815, 527] width 71 height 13
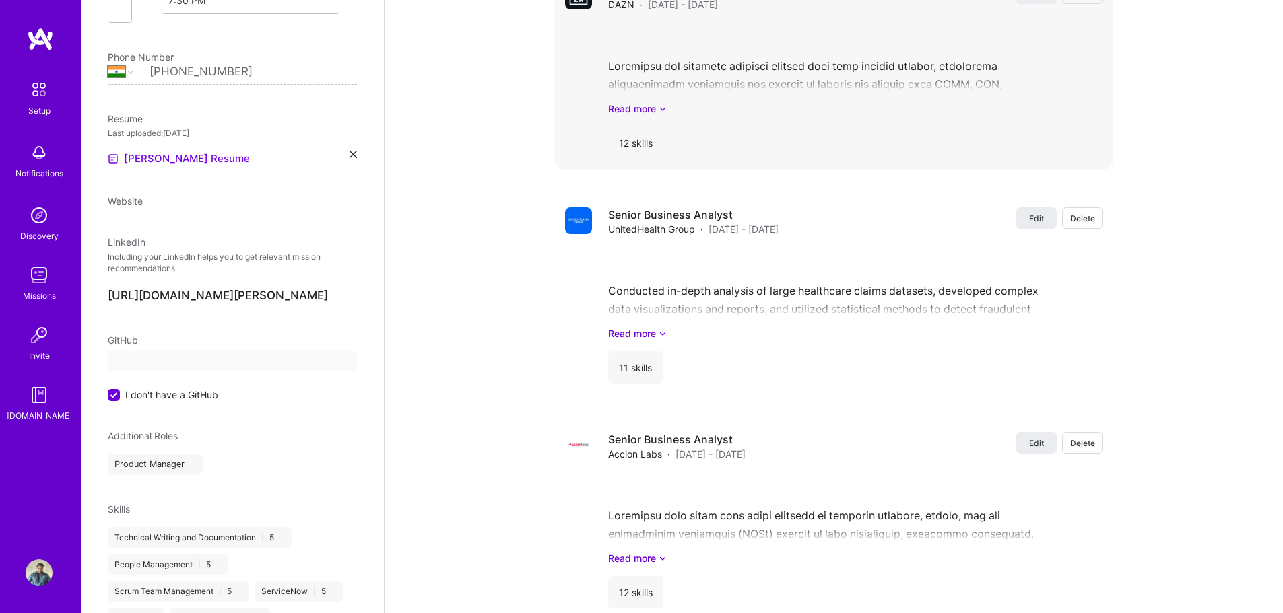
scroll to position [15, 0]
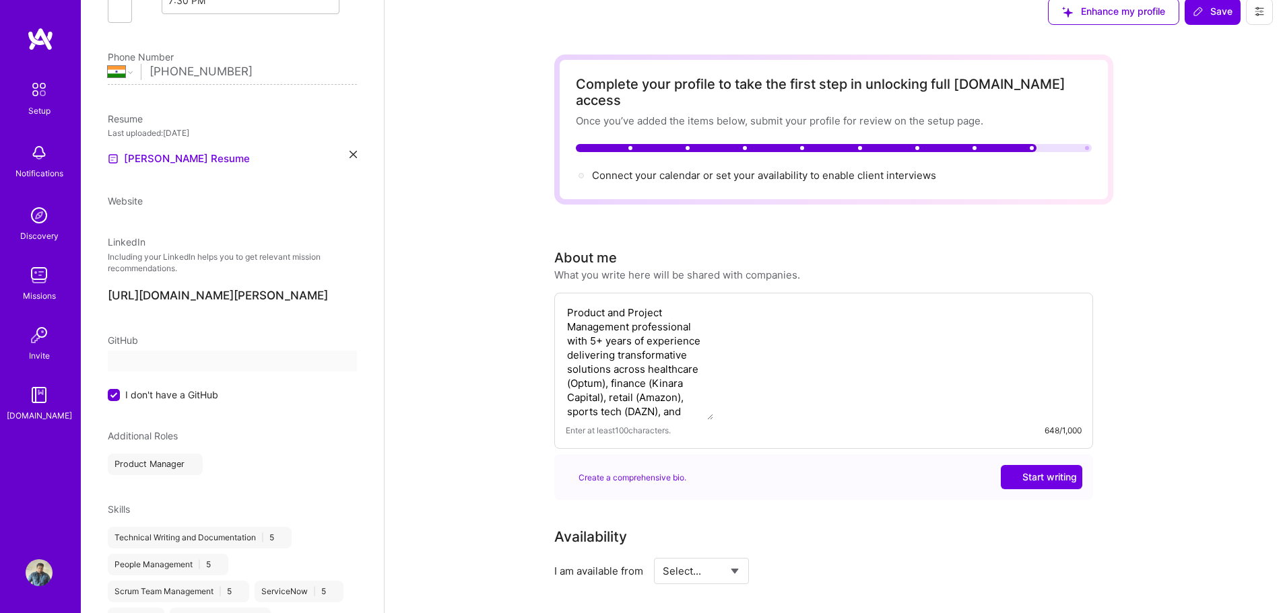
select select "IN"
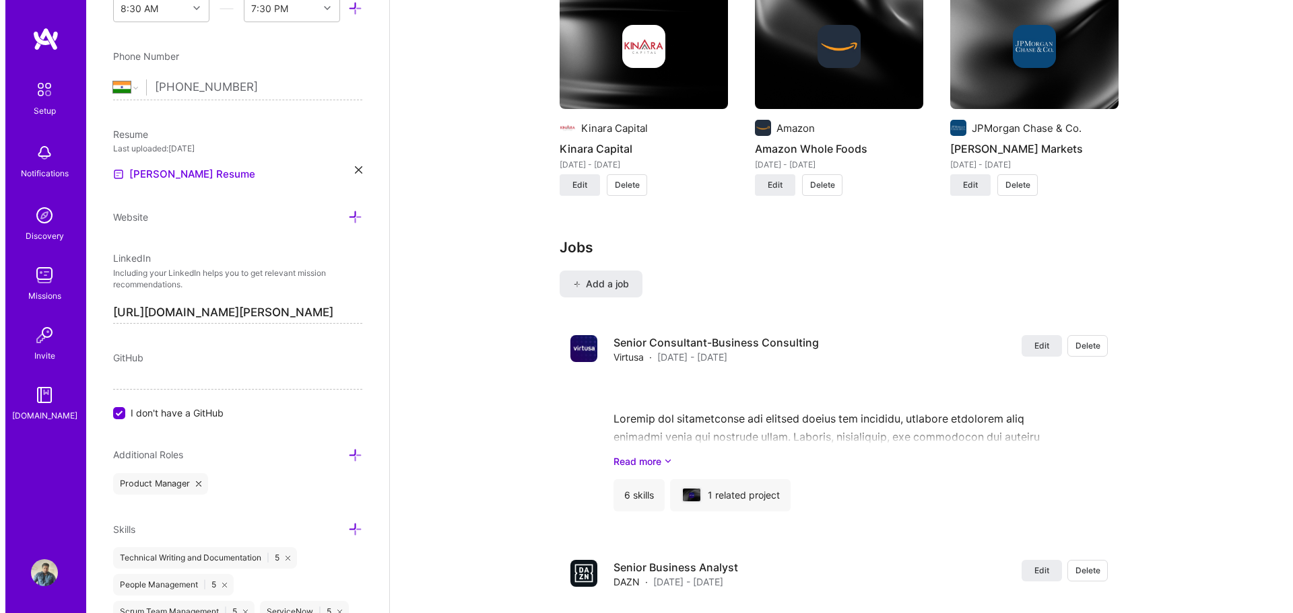
scroll to position [1077, 0]
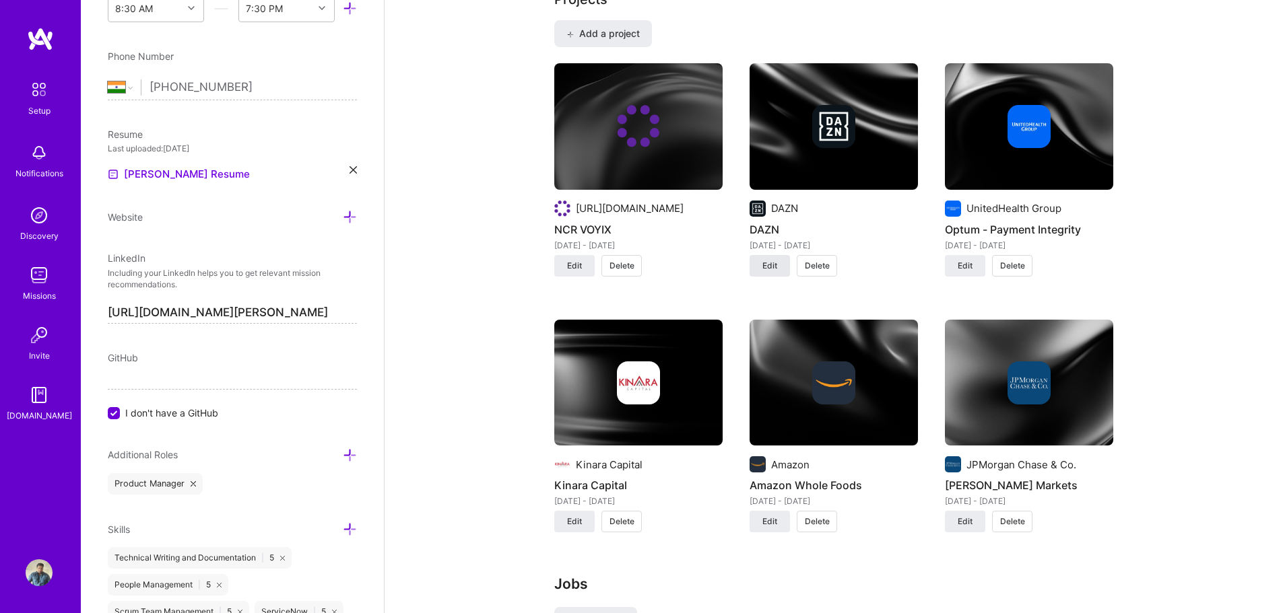
click at [762, 260] on span "Edit" at bounding box center [769, 266] width 15 height 12
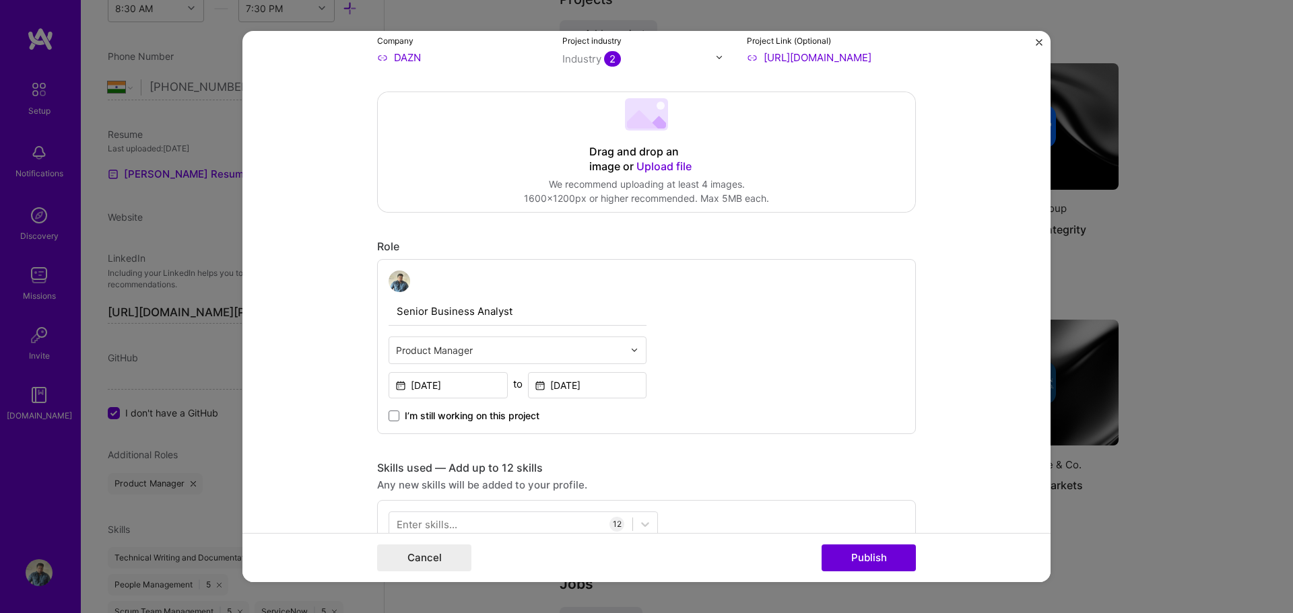
scroll to position [202, 0]
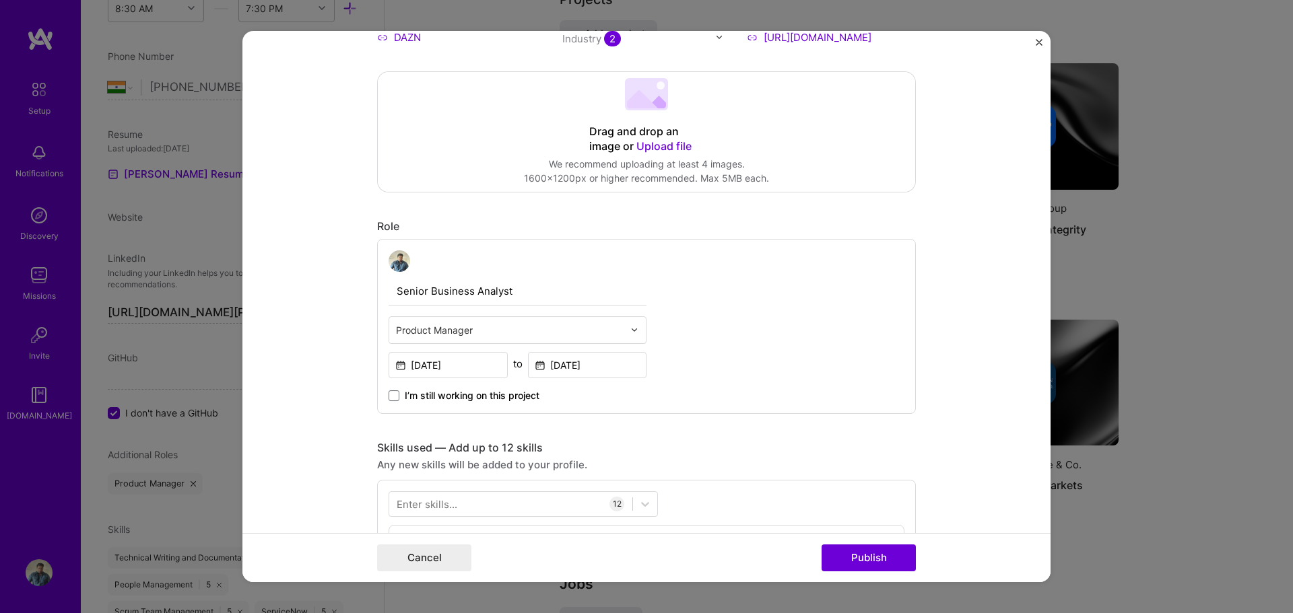
click at [1038, 43] on img "Close" at bounding box center [1039, 42] width 7 height 7
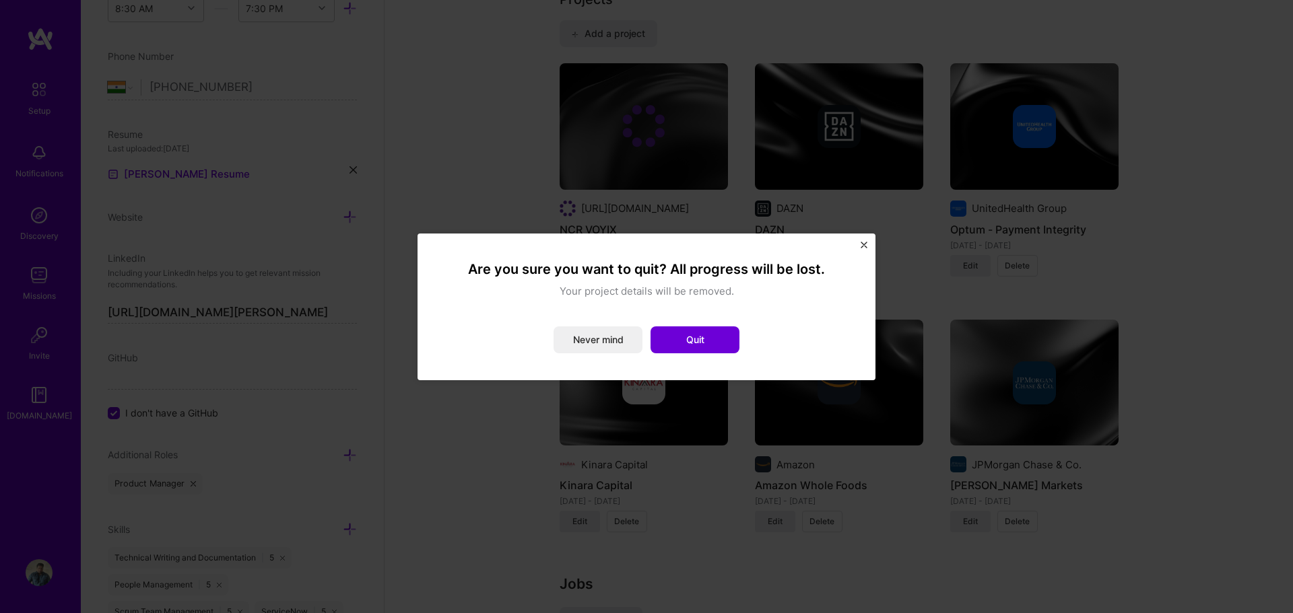
click at [595, 341] on button "Never mind" at bounding box center [597, 340] width 89 height 27
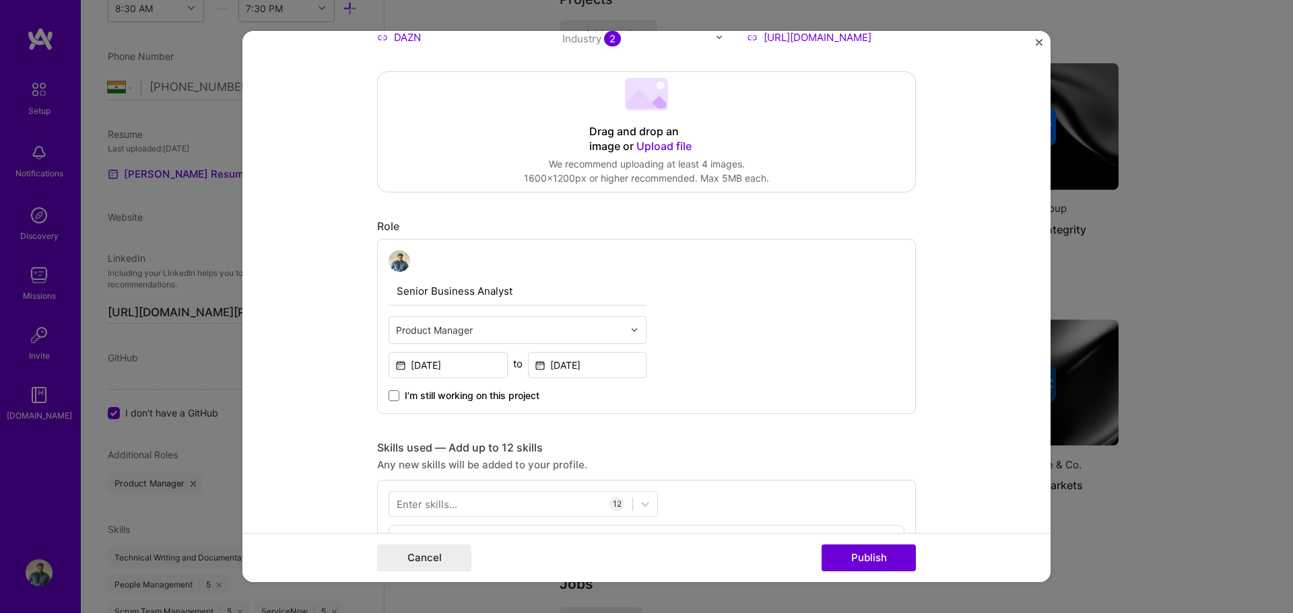
click at [1036, 42] on img "Close" at bounding box center [1039, 42] width 7 height 7
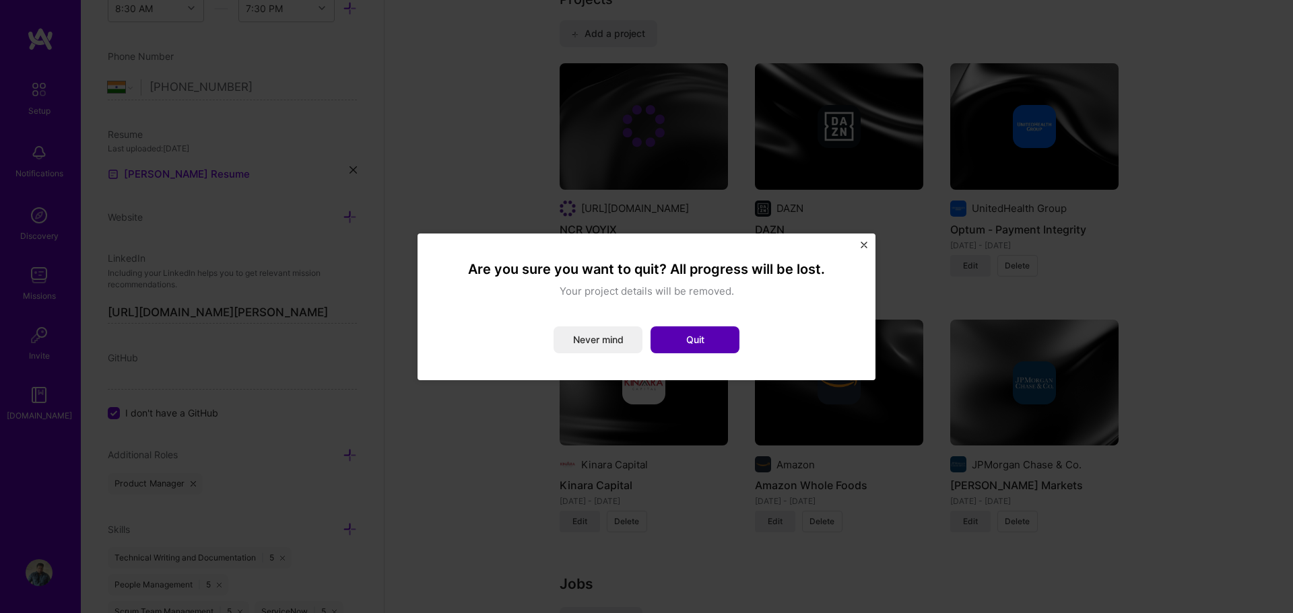
click at [711, 340] on button "Quit" at bounding box center [694, 340] width 89 height 27
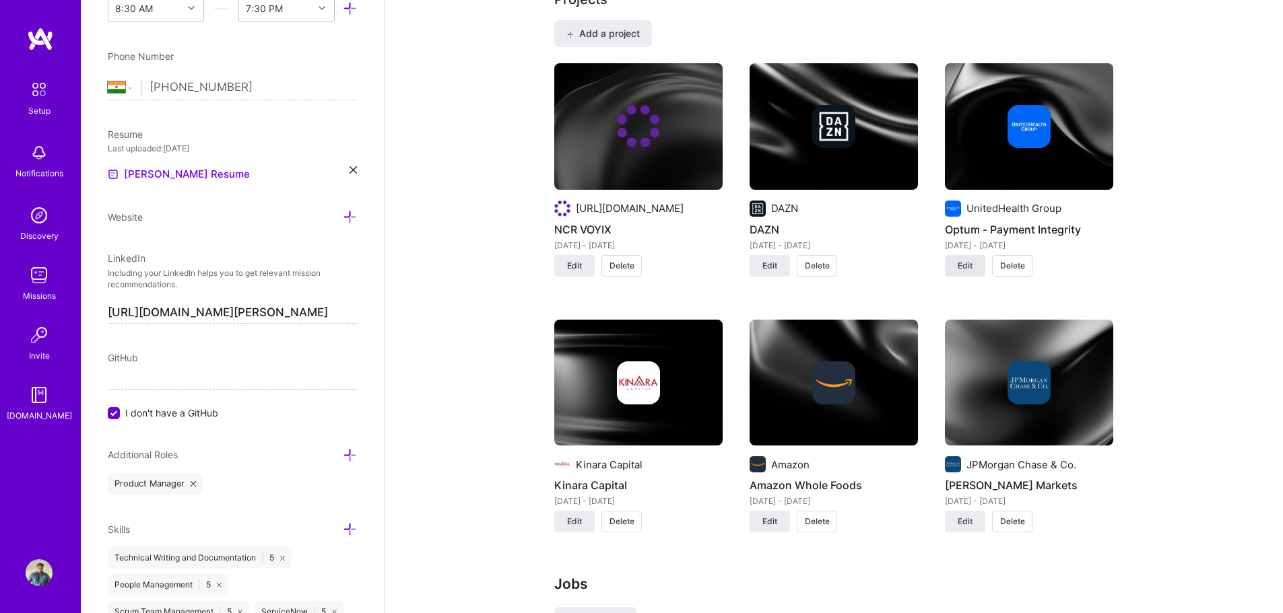
click at [962, 255] on button "Edit" at bounding box center [965, 266] width 40 height 22
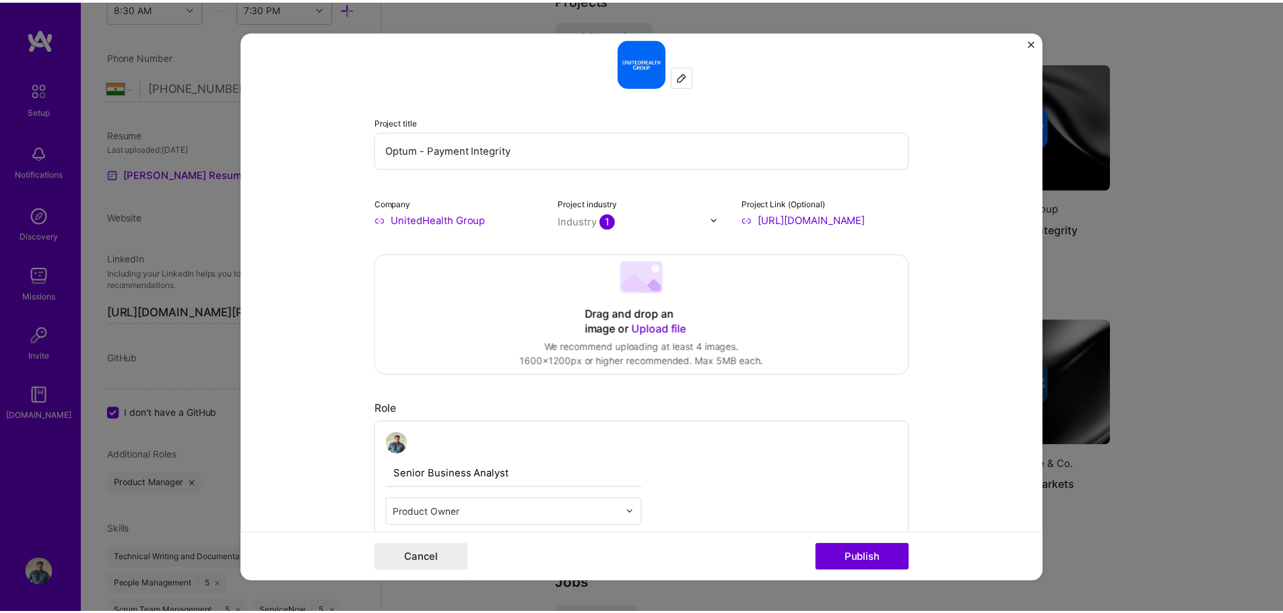
scroll to position [0, 0]
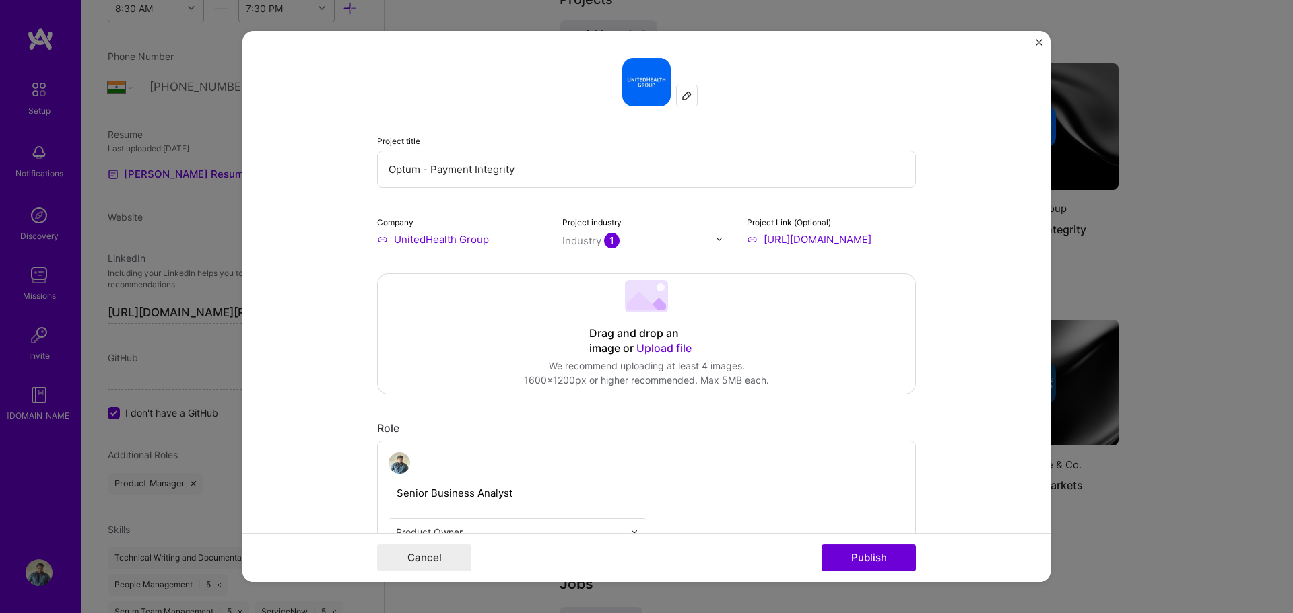
click at [1038, 40] on img "Close" at bounding box center [1039, 42] width 7 height 7
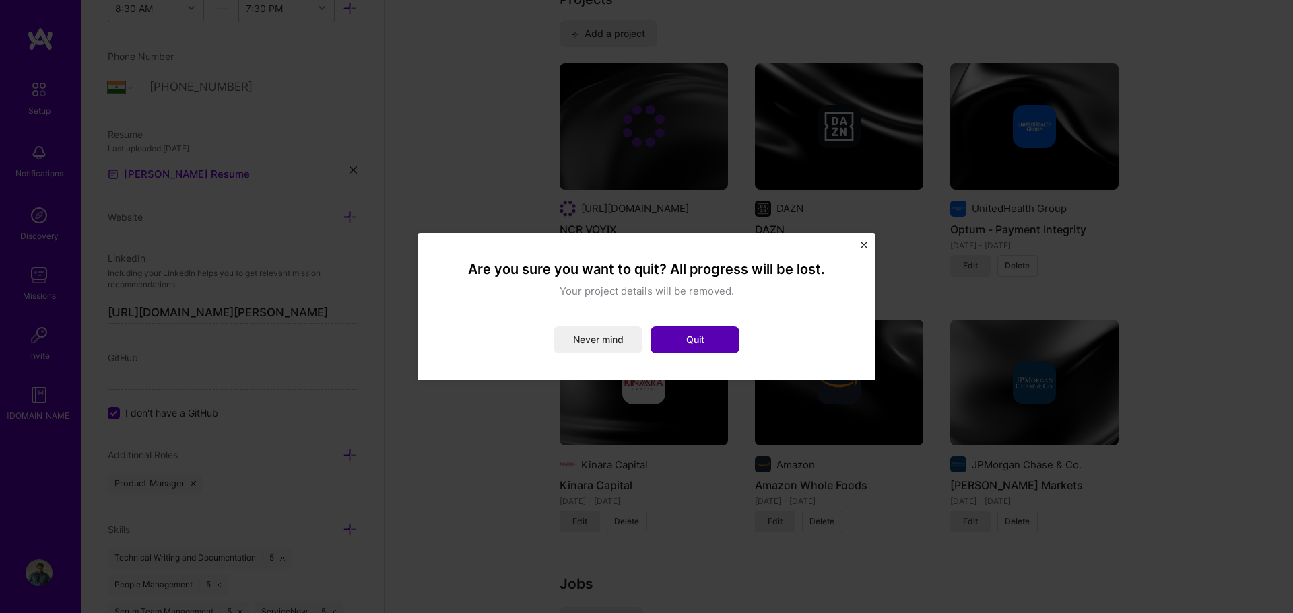
click at [672, 339] on button "Quit" at bounding box center [694, 340] width 89 height 27
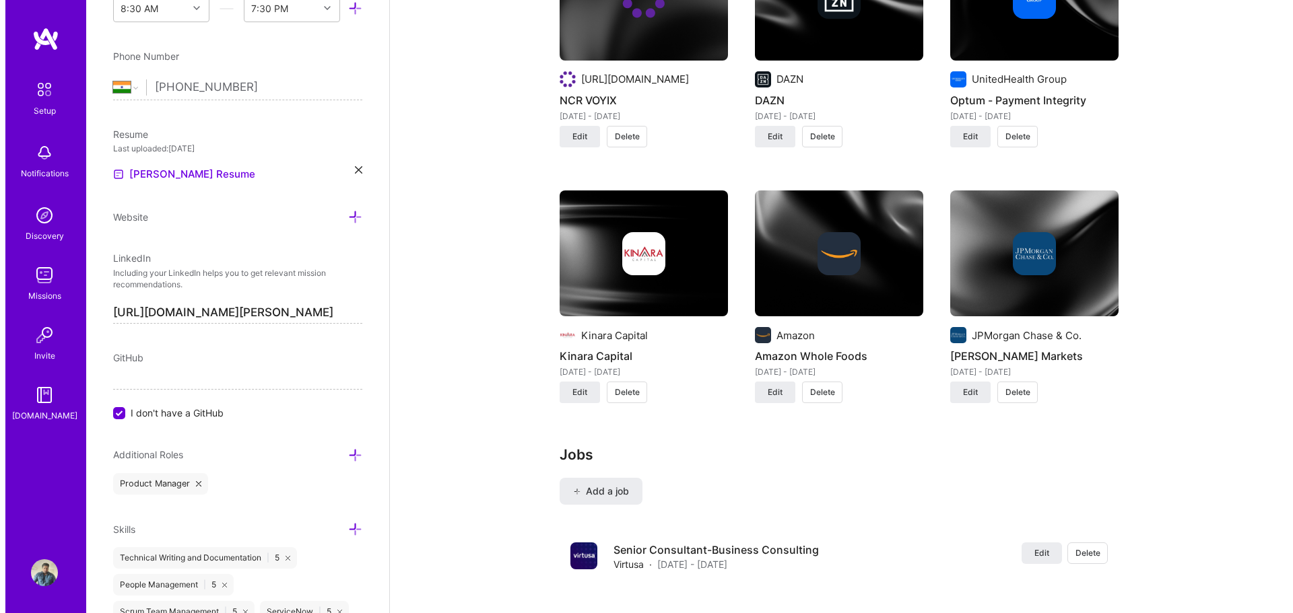
scroll to position [1212, 0]
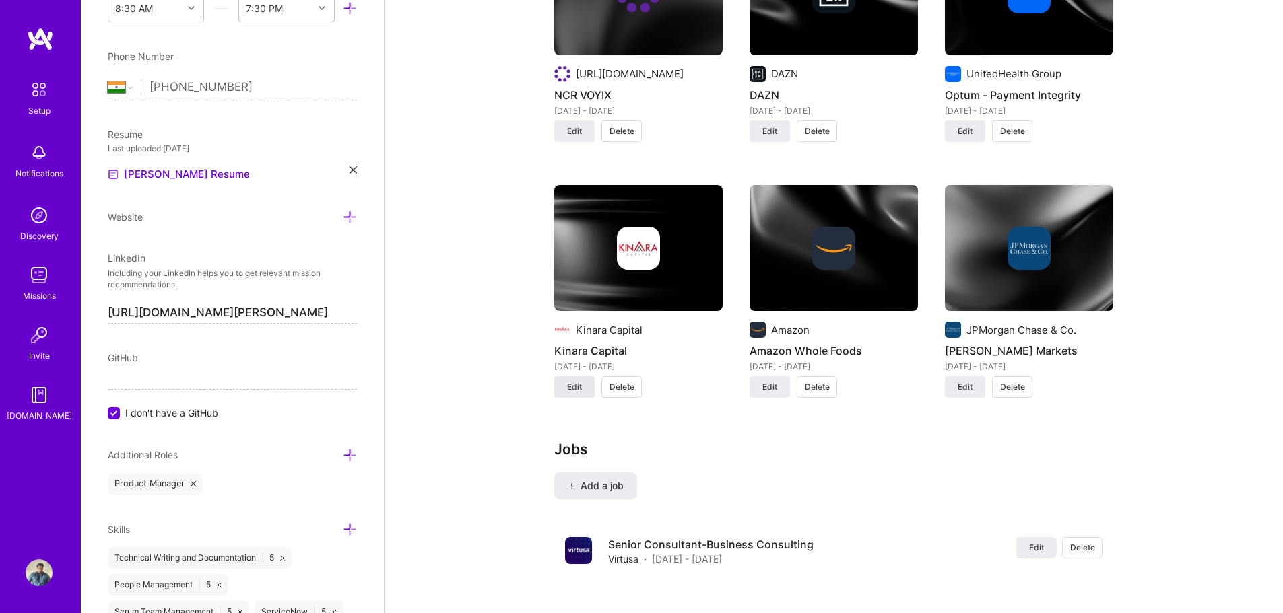
click at [577, 381] on span "Edit" at bounding box center [574, 387] width 15 height 12
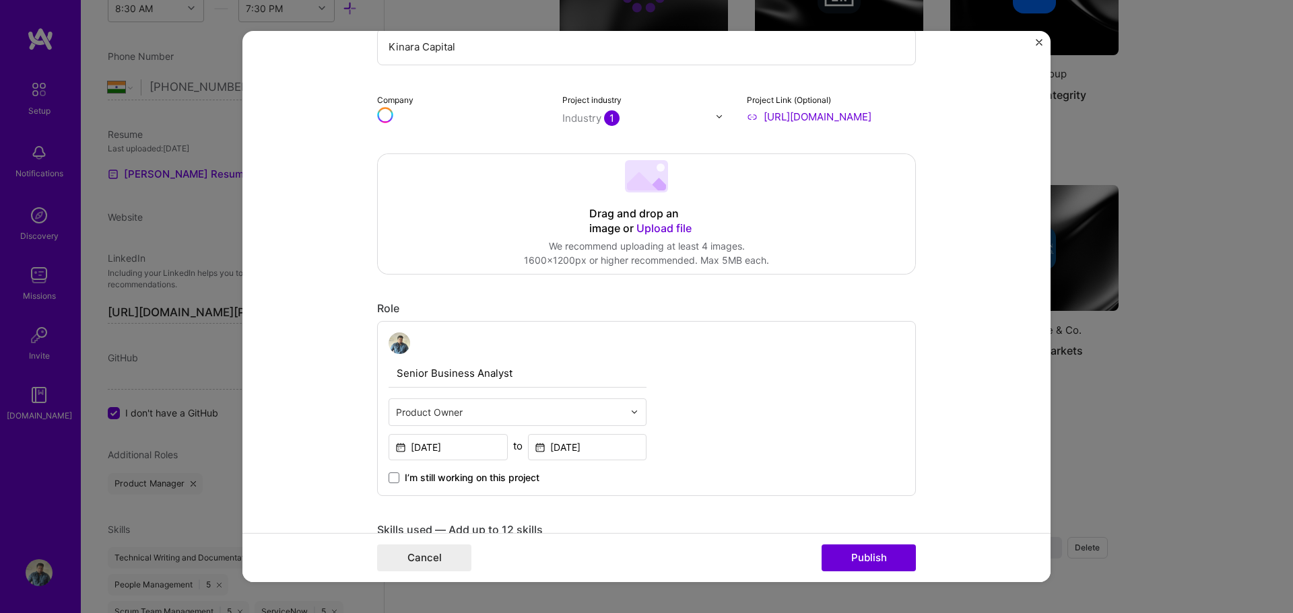
scroll to position [135, 0]
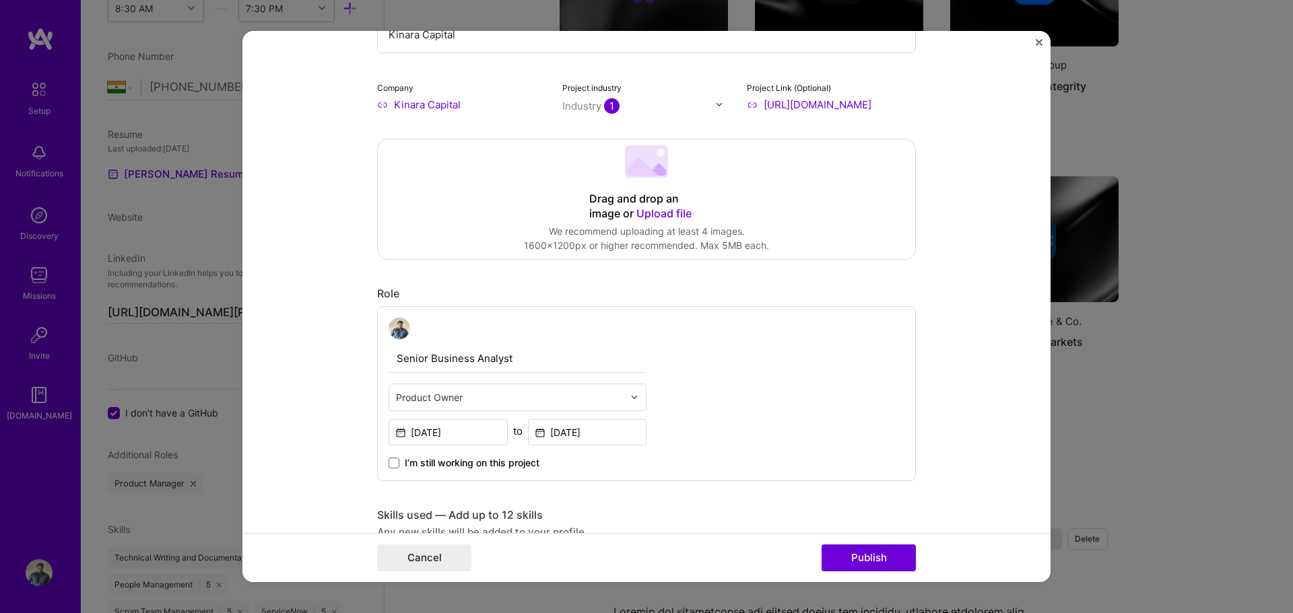
click at [630, 397] on img at bounding box center [634, 397] width 8 height 8
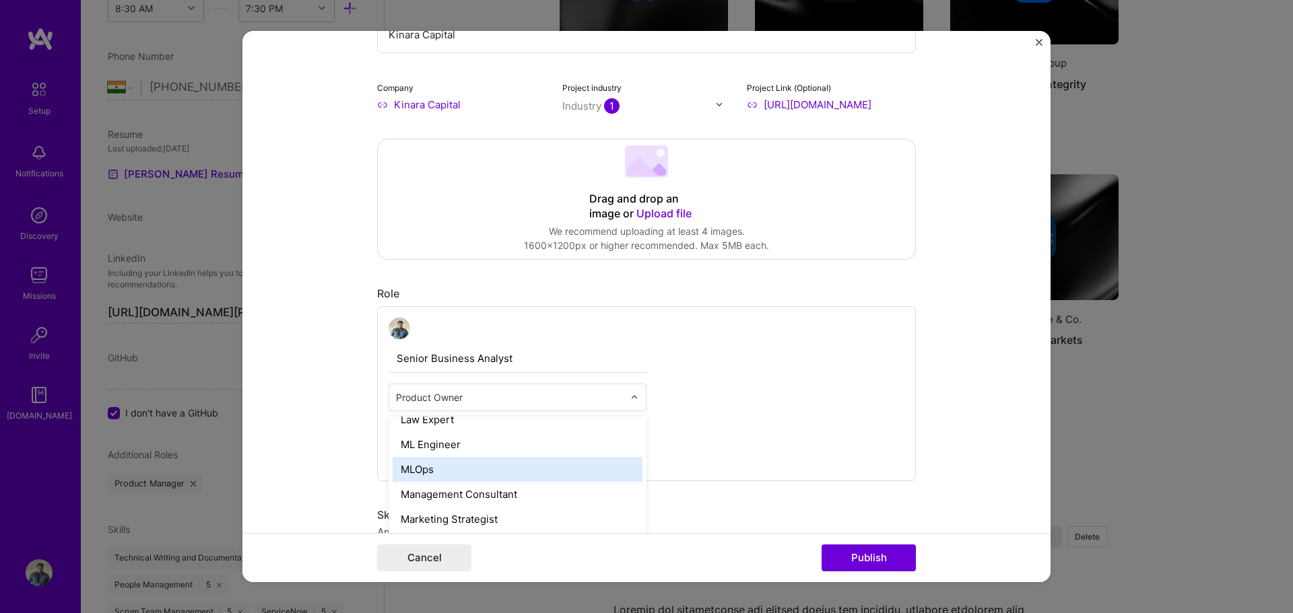
scroll to position [943, 0]
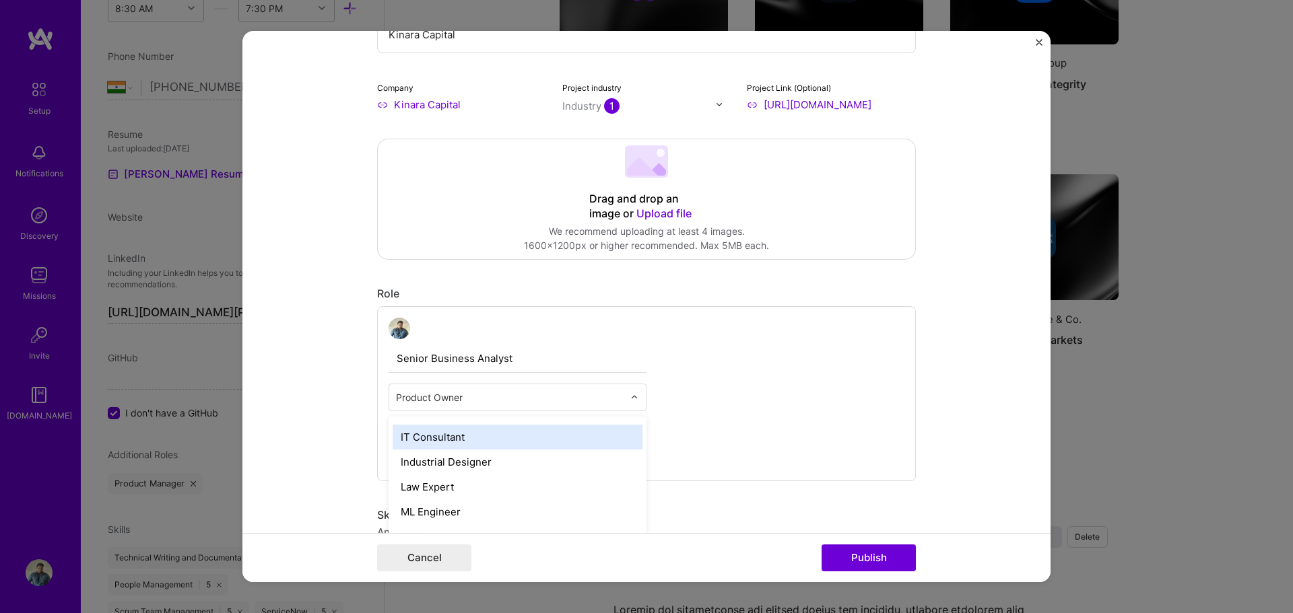
click at [529, 444] on div "IT Consultant" at bounding box center [518, 437] width 250 height 25
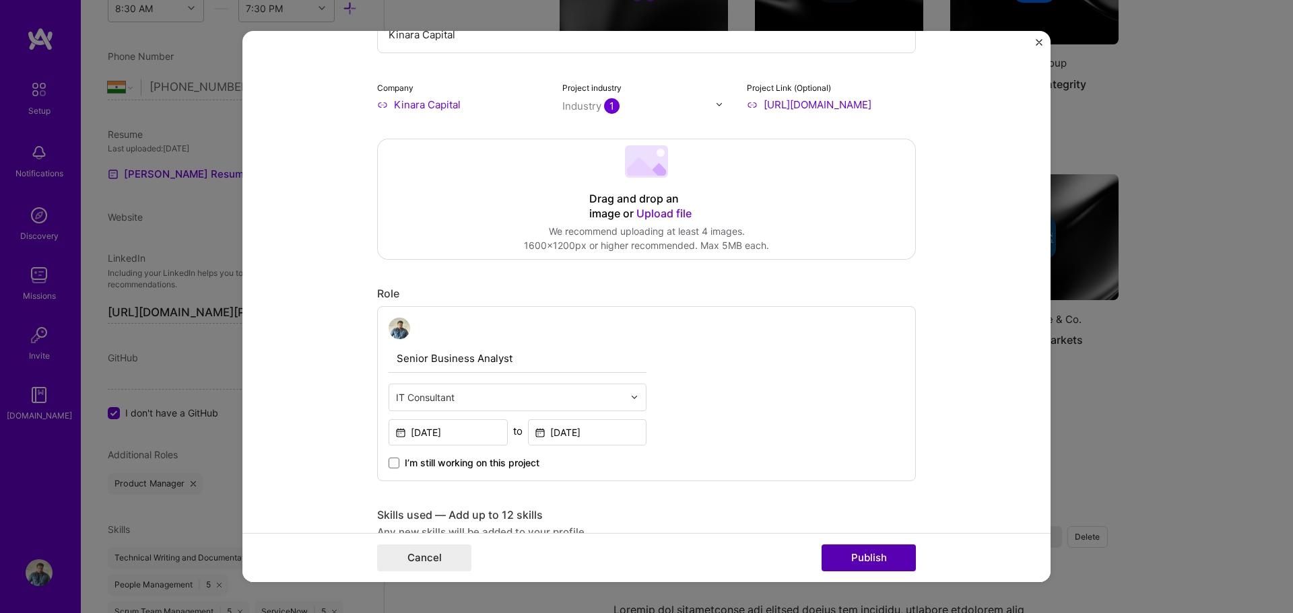
click at [861, 555] on button "Publish" at bounding box center [868, 558] width 94 height 27
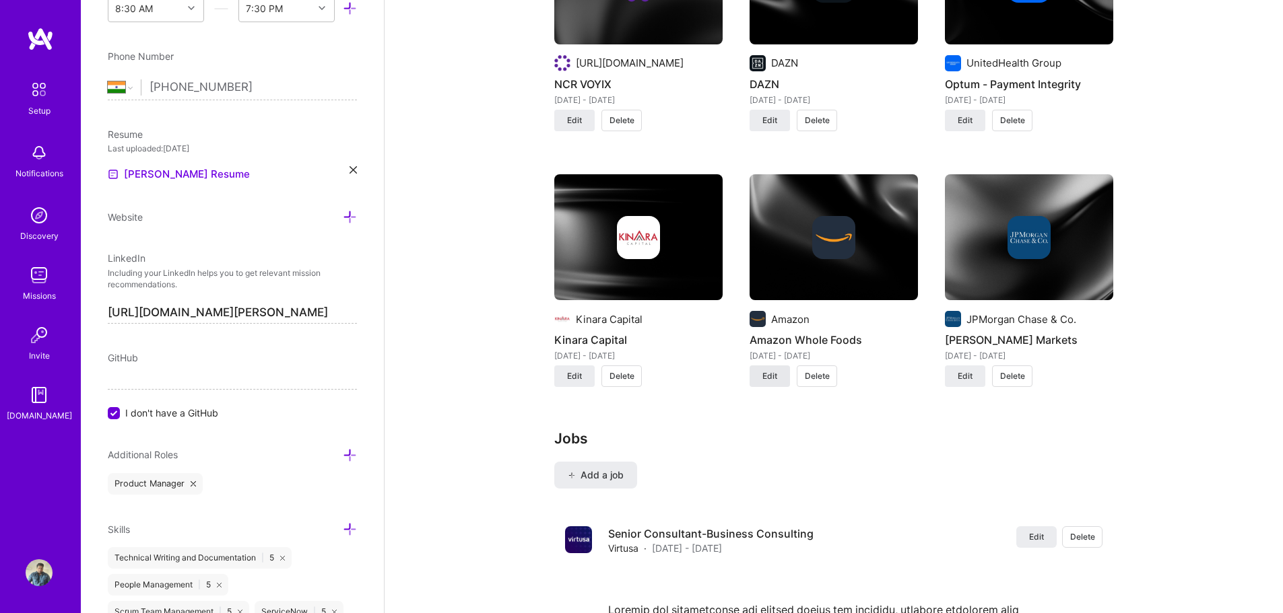
click at [770, 370] on span "Edit" at bounding box center [769, 376] width 15 height 12
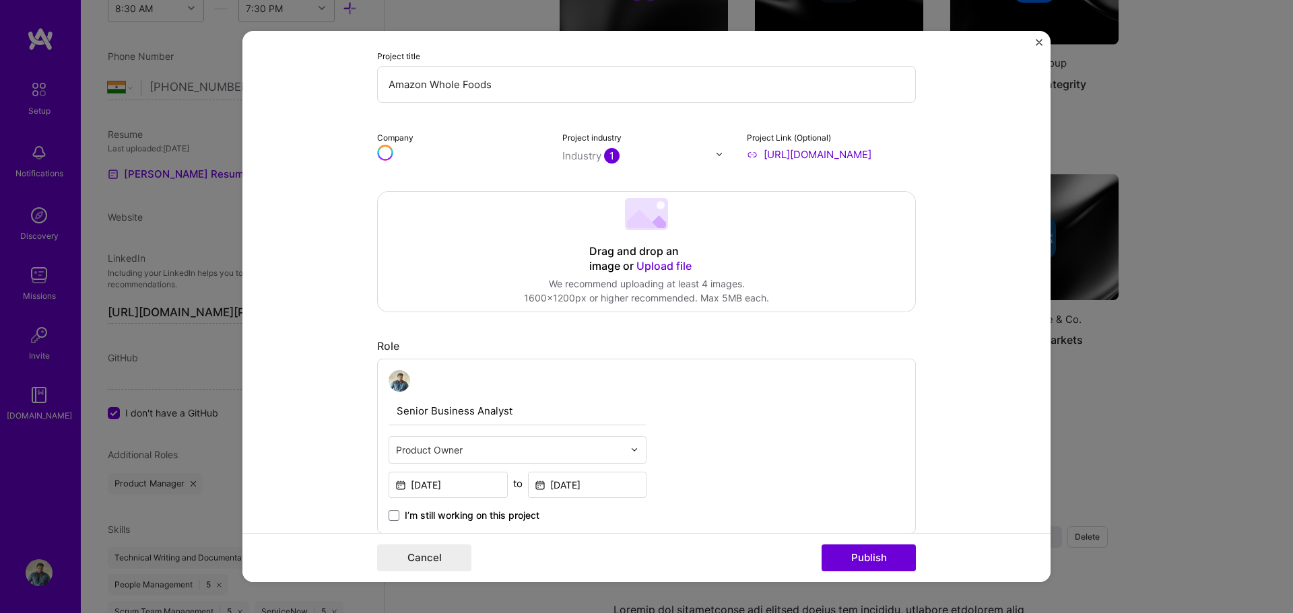
scroll to position [135, 0]
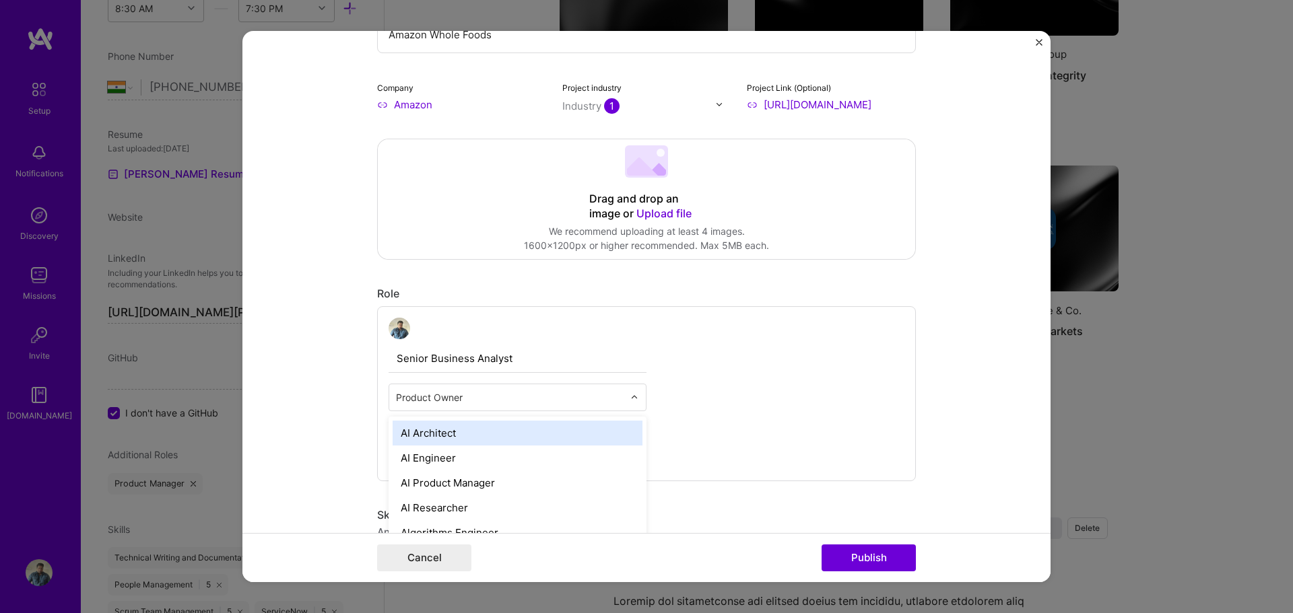
click at [619, 394] on div "Product Owner" at bounding box center [509, 397] width 241 height 26
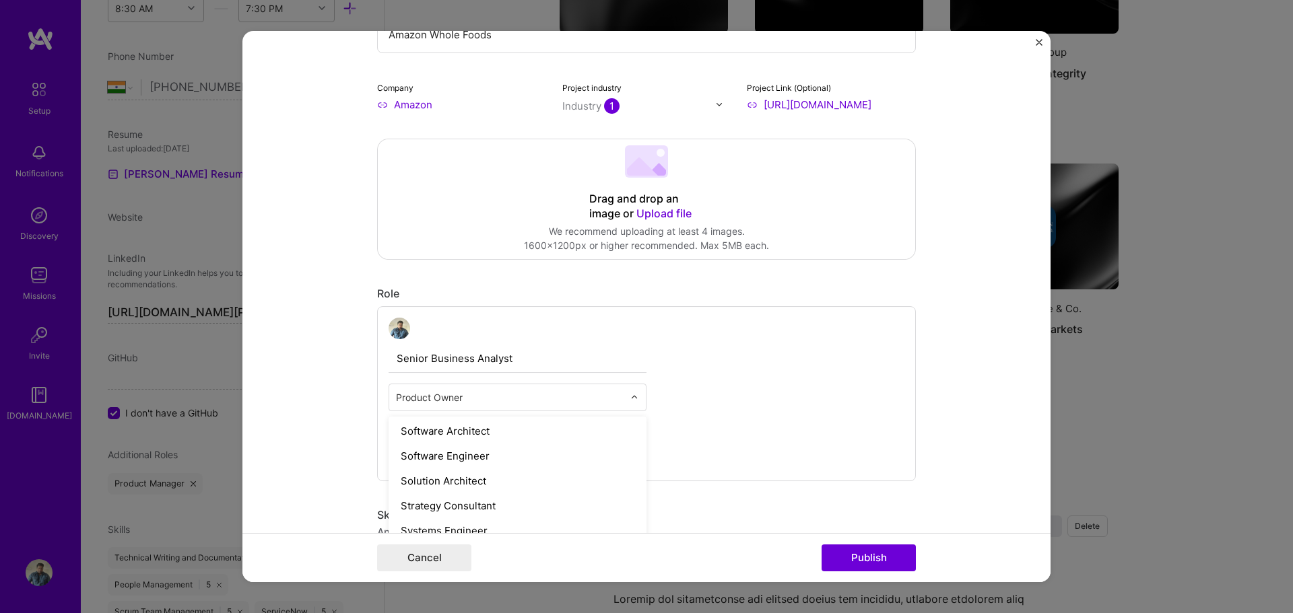
scroll to position [1525, 0]
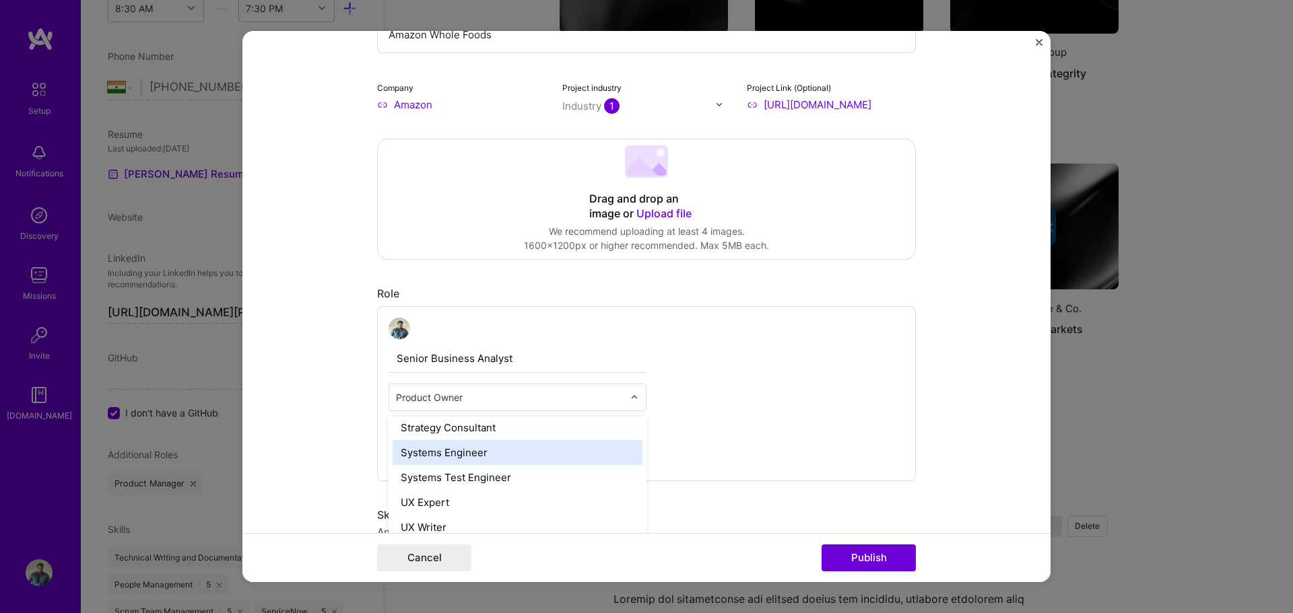
click at [536, 455] on div "Systems Engineer" at bounding box center [518, 452] width 250 height 25
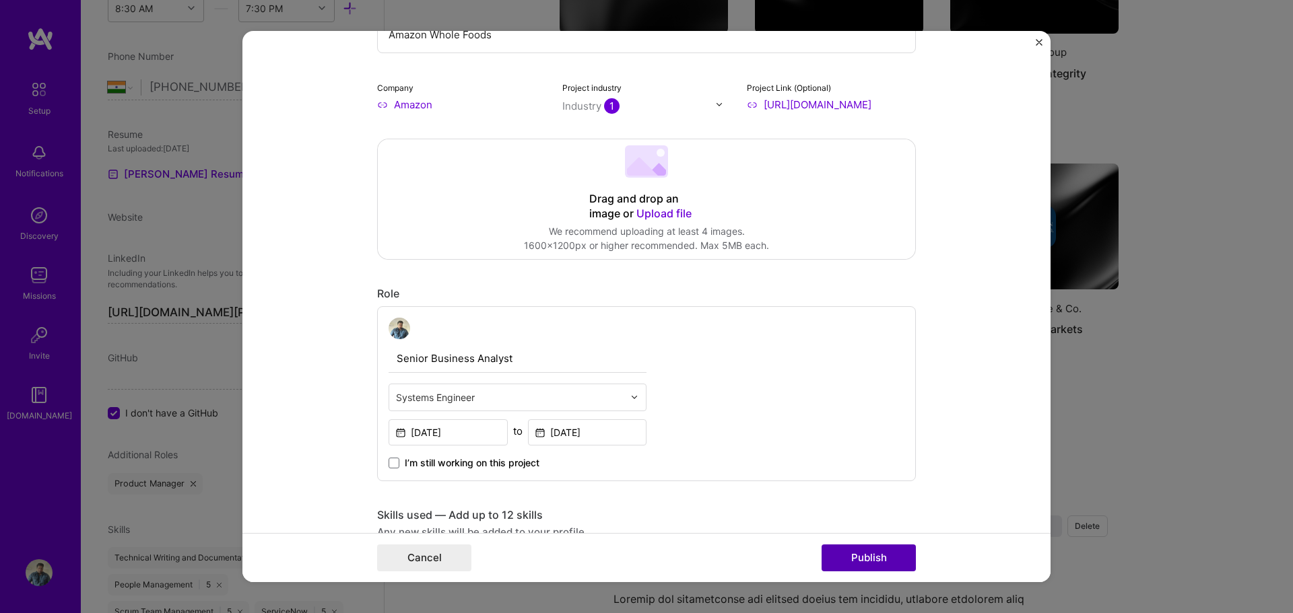
click at [890, 560] on button "Publish" at bounding box center [868, 558] width 94 height 27
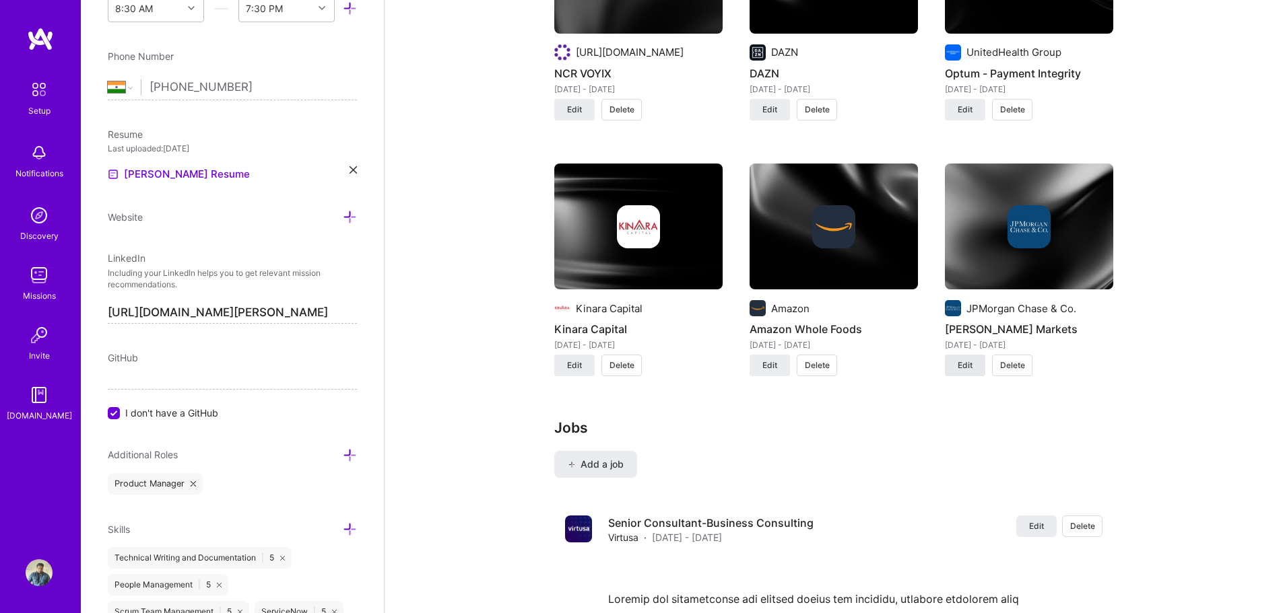
click at [974, 355] on button "Edit" at bounding box center [965, 366] width 40 height 22
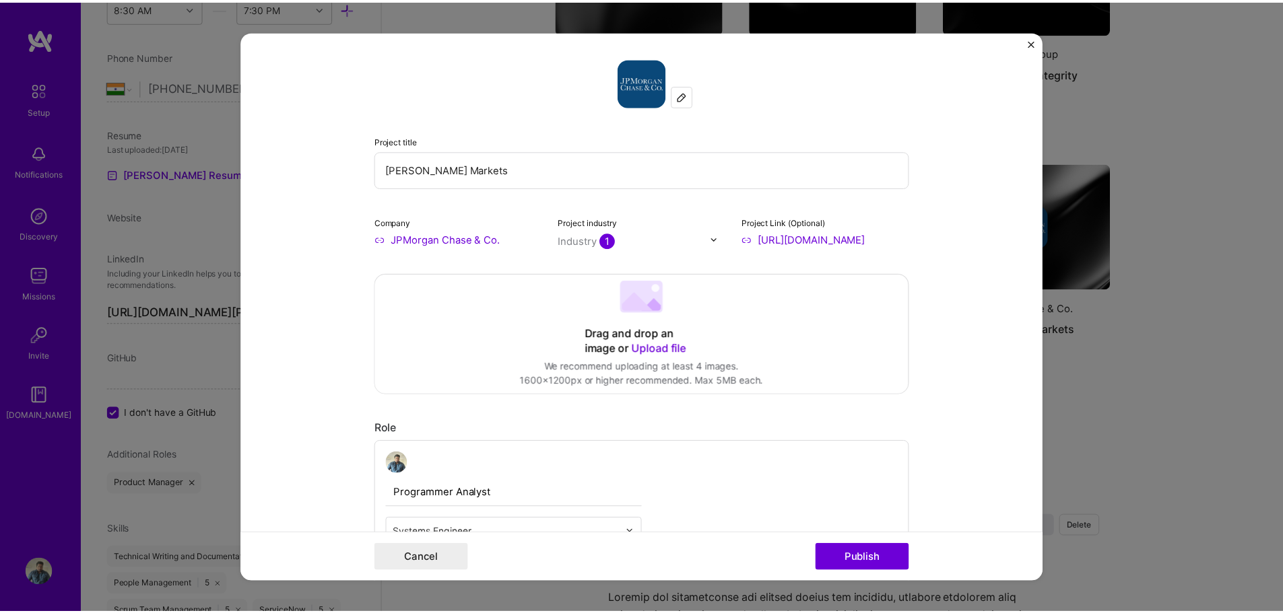
scroll to position [269, 0]
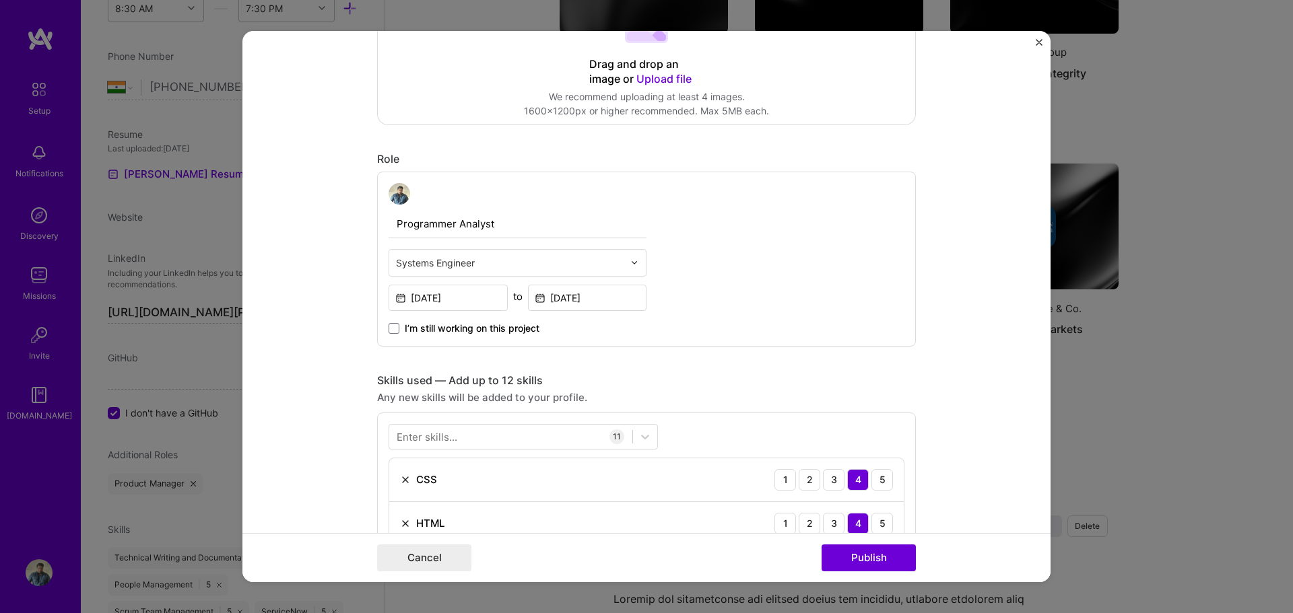
click at [1039, 36] on form "Project title JP Morgan Markets Company JPMorgan Chase & Co. Project industry I…" at bounding box center [646, 307] width 808 height 552
click at [1039, 42] on img "Close" at bounding box center [1039, 42] width 7 height 7
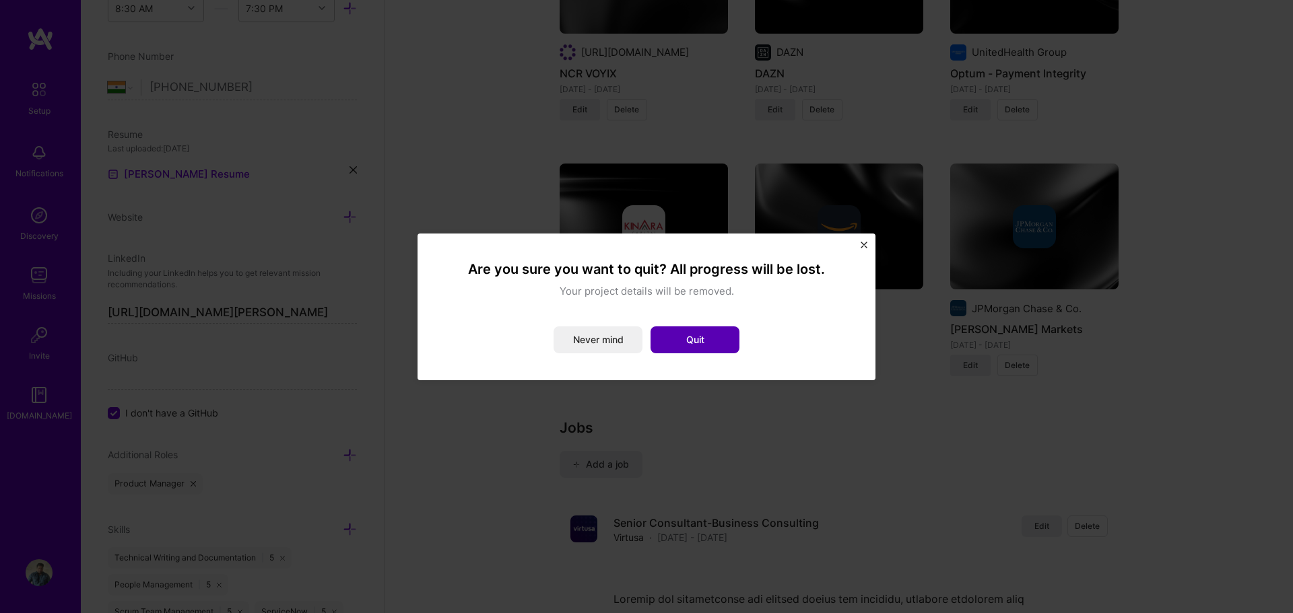
click at [721, 328] on button "Quit" at bounding box center [694, 340] width 89 height 27
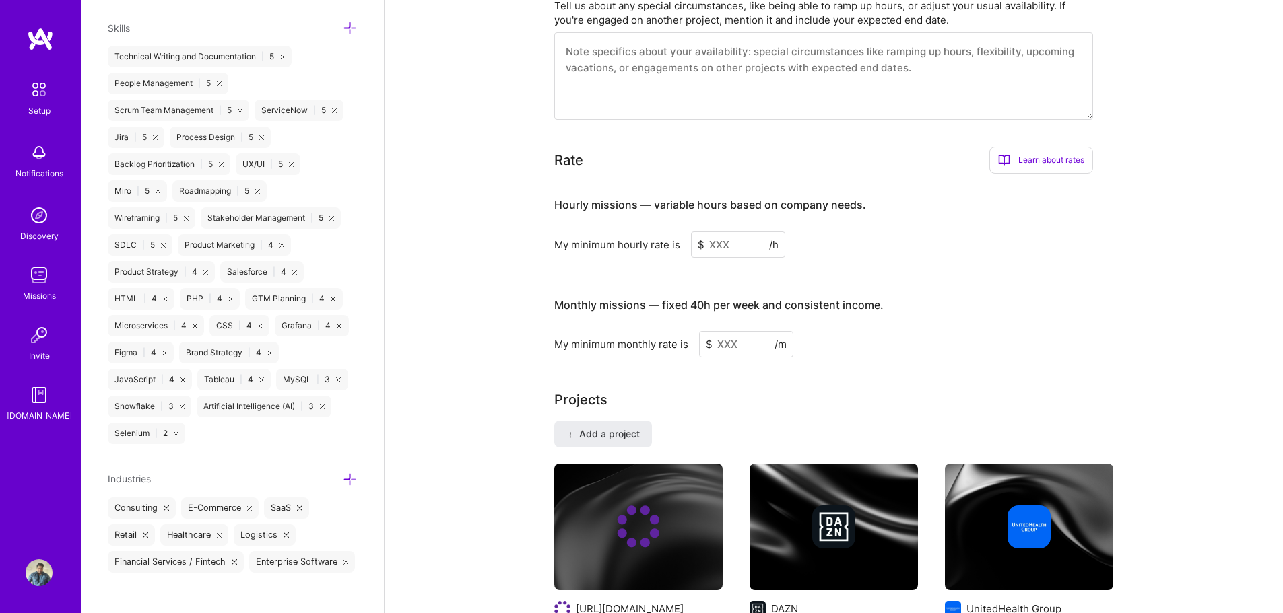
scroll to position [673, 0]
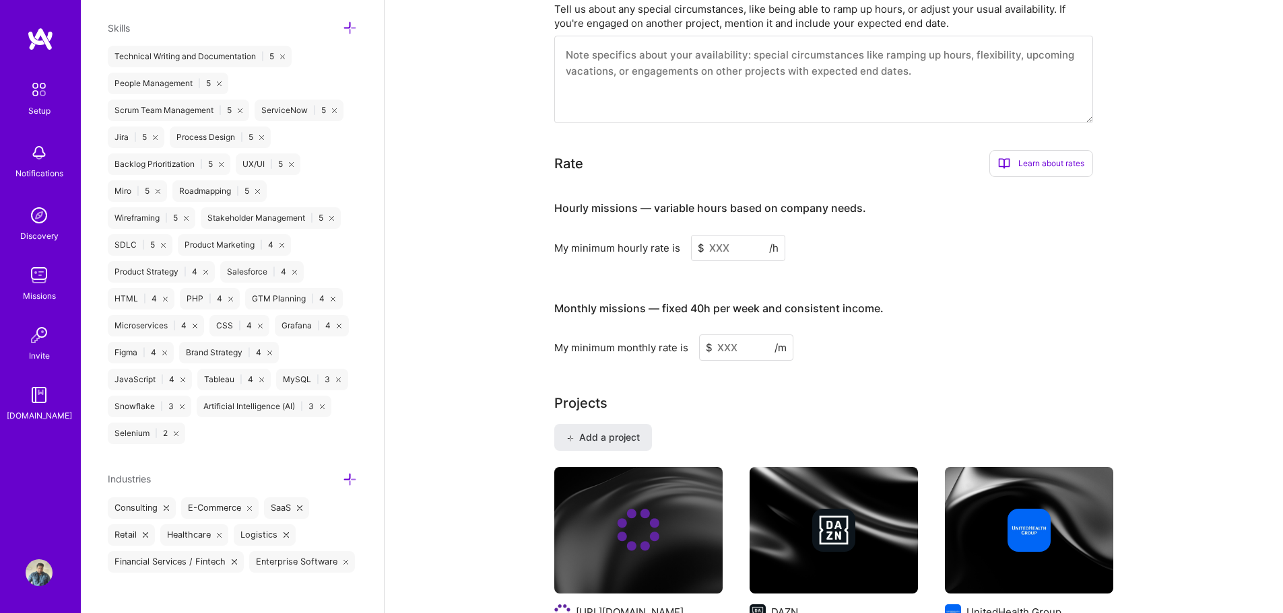
click at [719, 235] on input at bounding box center [738, 248] width 94 height 26
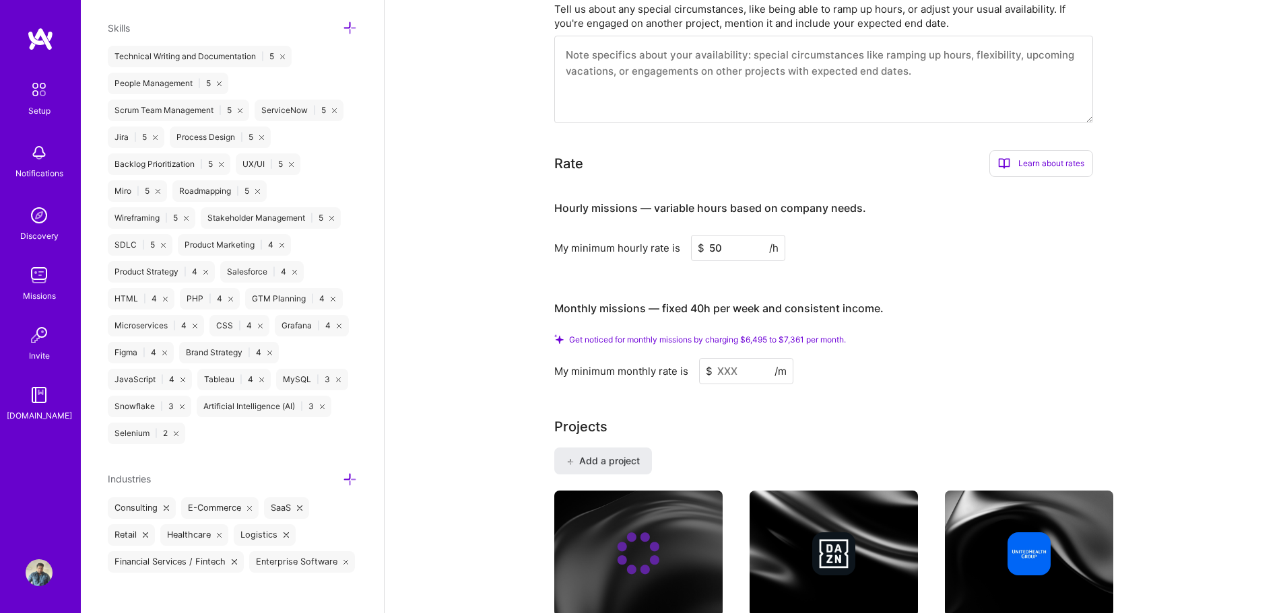
type input "50"
click at [729, 358] on input at bounding box center [746, 371] width 94 height 26
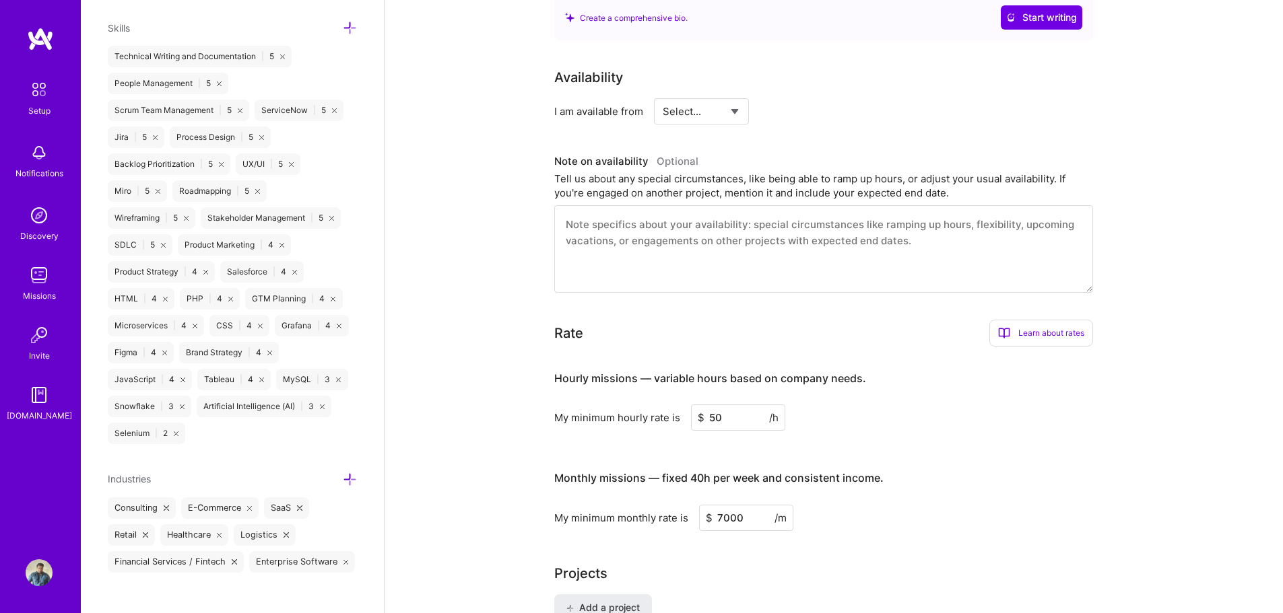
scroll to position [404, 0]
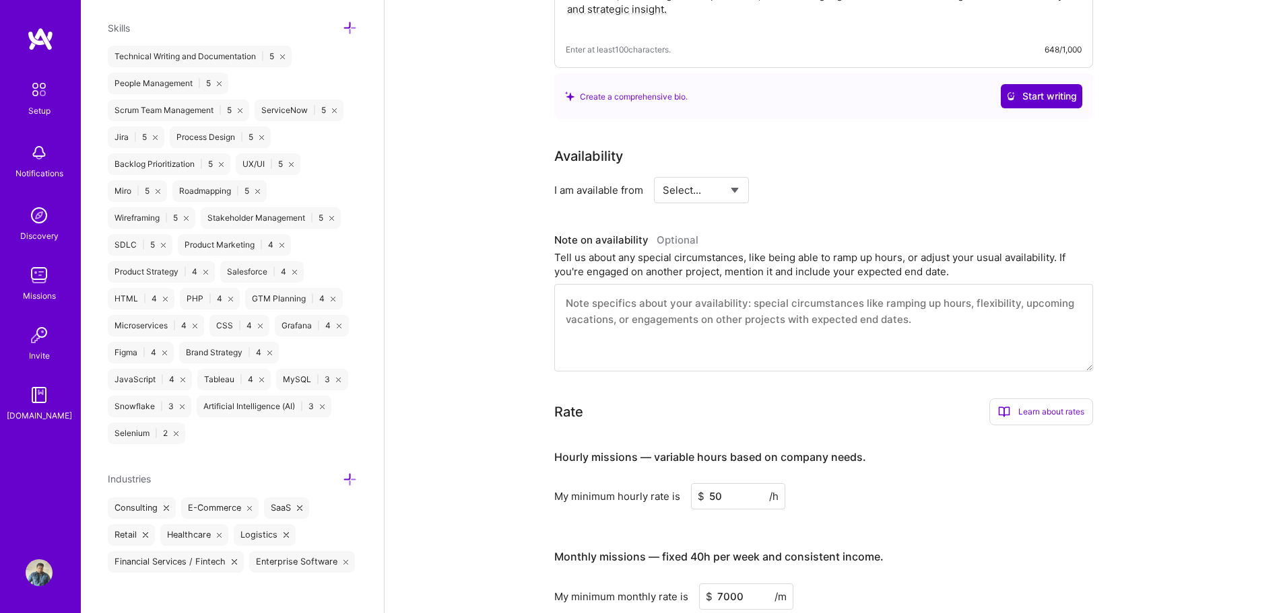
type input "7000"
click at [1064, 90] on span "Start writing" at bounding box center [1041, 96] width 71 height 13
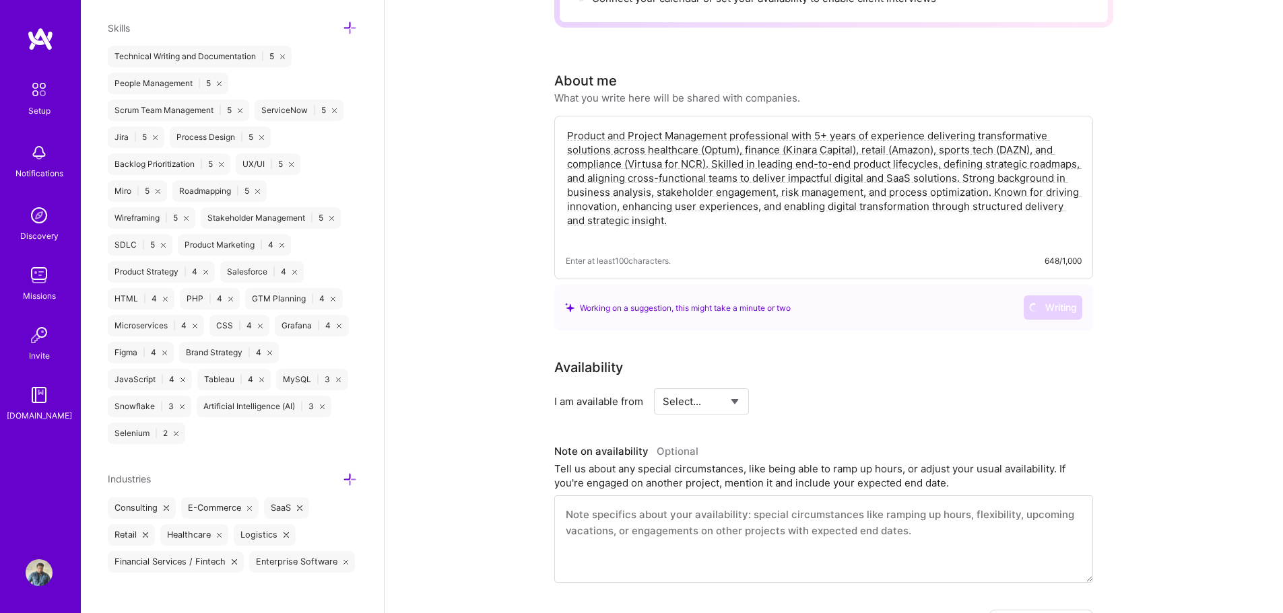
scroll to position [67, 0]
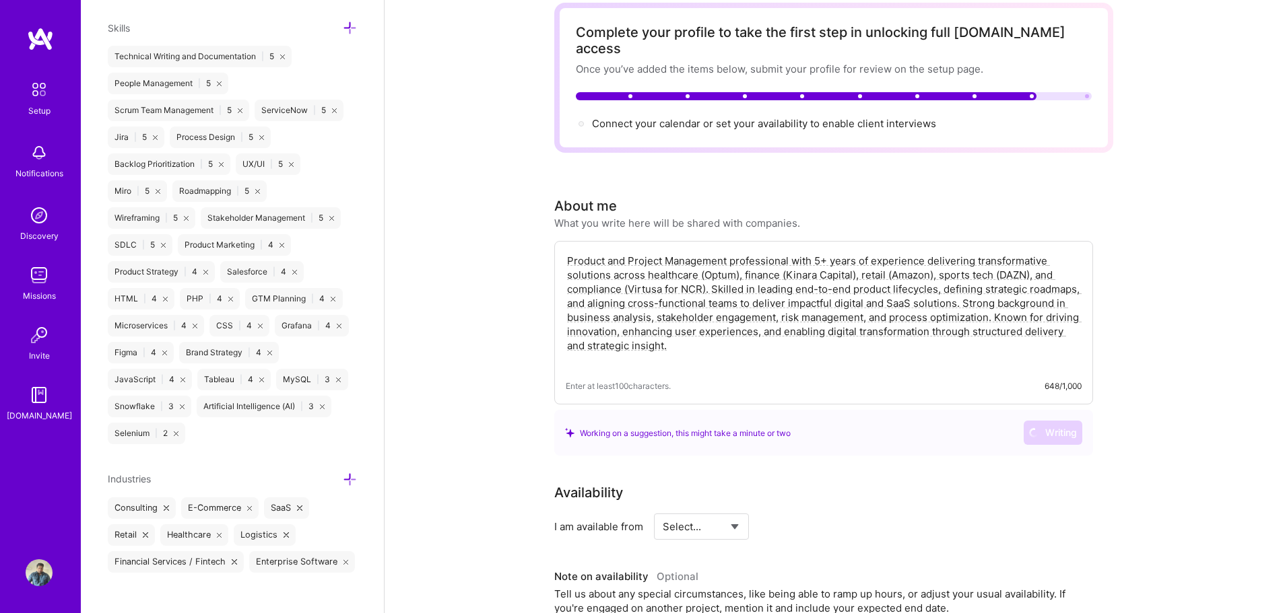
drag, startPoint x: 670, startPoint y: 330, endPoint x: 558, endPoint y: 232, distance: 148.4
click at [558, 241] on div "Product and Project Management professional with 5+ years of experience deliver…" at bounding box center [823, 323] width 539 height 164
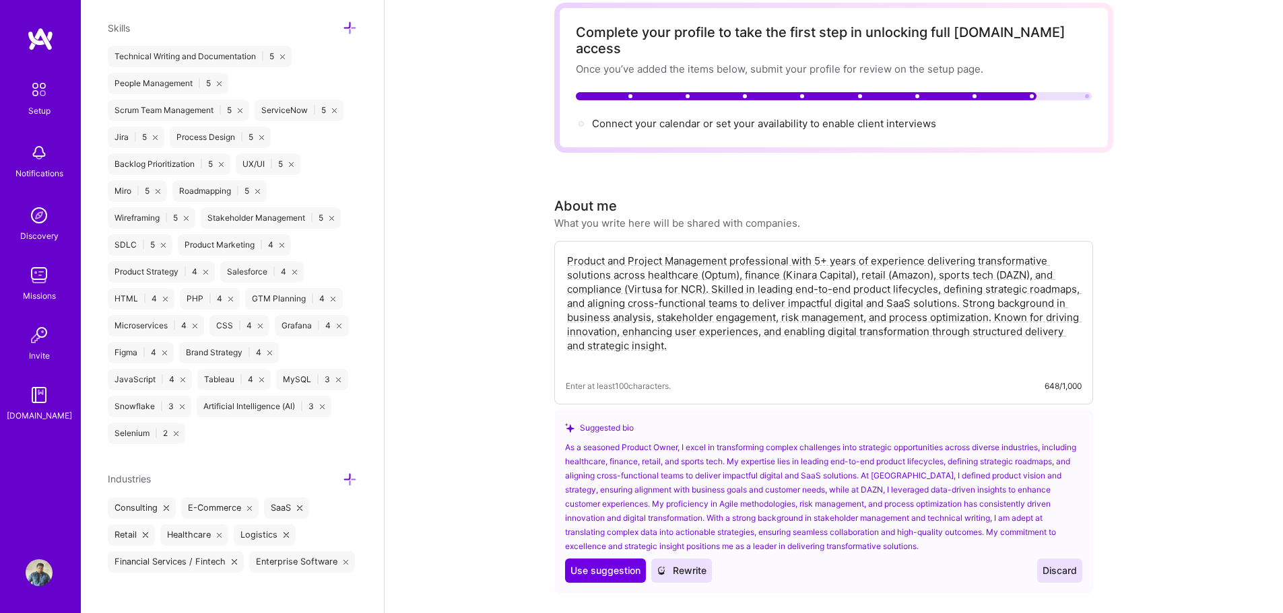
click at [1069, 564] on span "Discard" at bounding box center [1059, 570] width 34 height 13
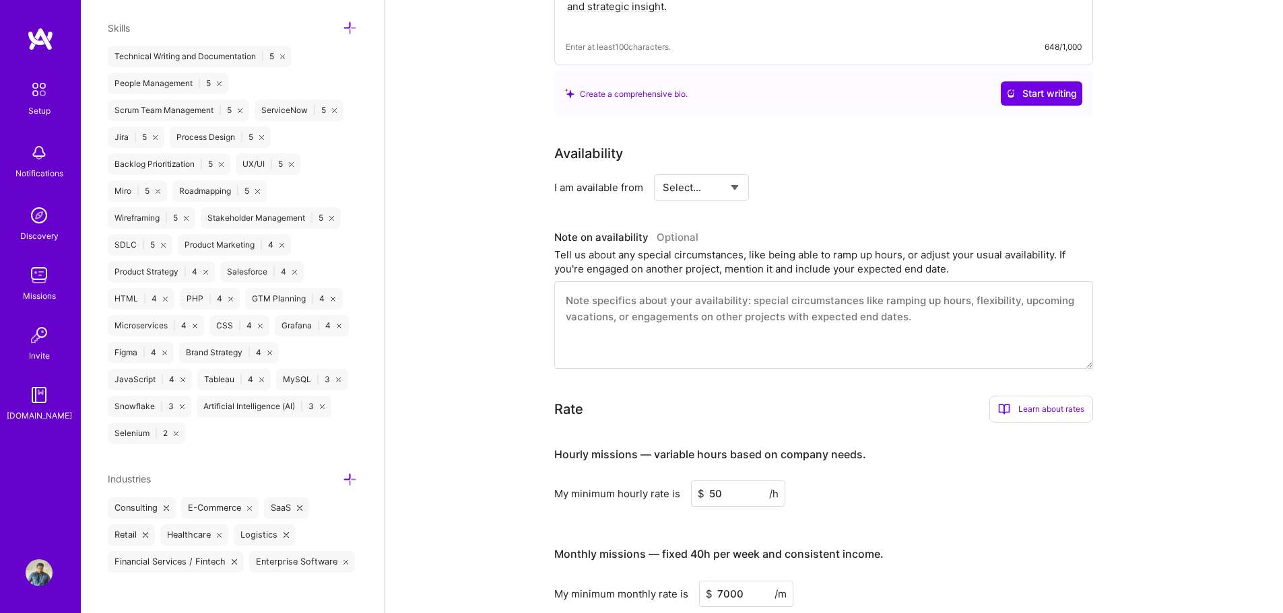
scroll to position [404, 0]
click at [736, 173] on select "Select... Right Now Future Date Not Available" at bounding box center [701, 190] width 77 height 34
select select "Right Now"
click at [663, 173] on select "Select... Right Now Future Date Not Available" at bounding box center [701, 190] width 77 height 34
click at [813, 177] on input at bounding box center [824, 190] width 81 height 26
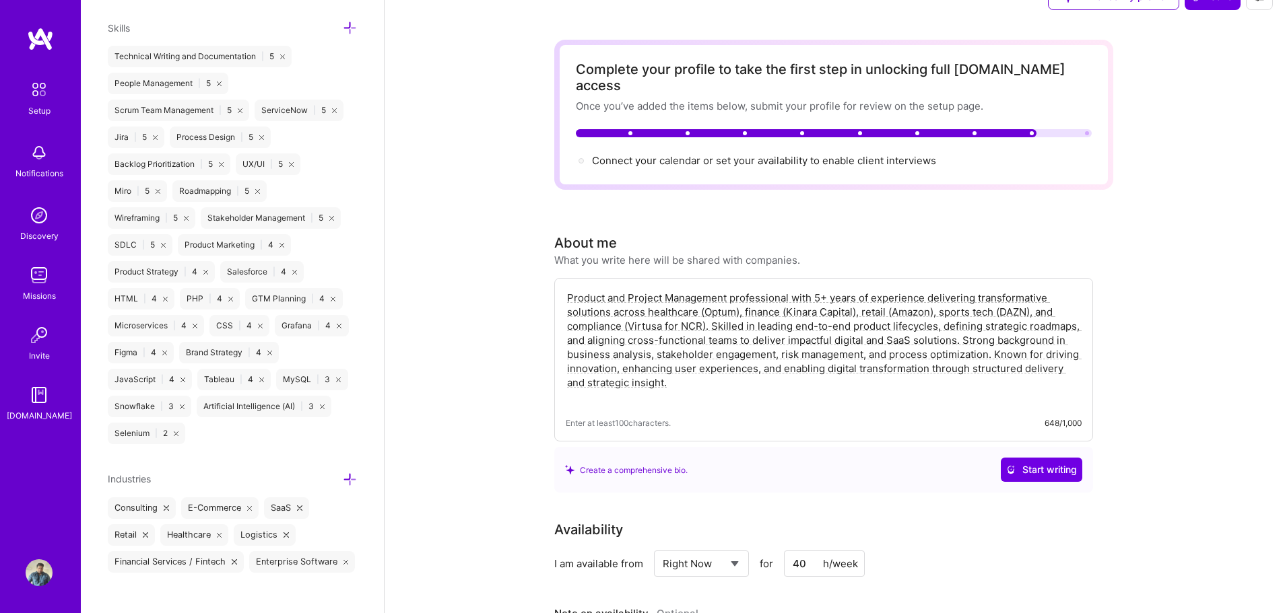
scroll to position [0, 0]
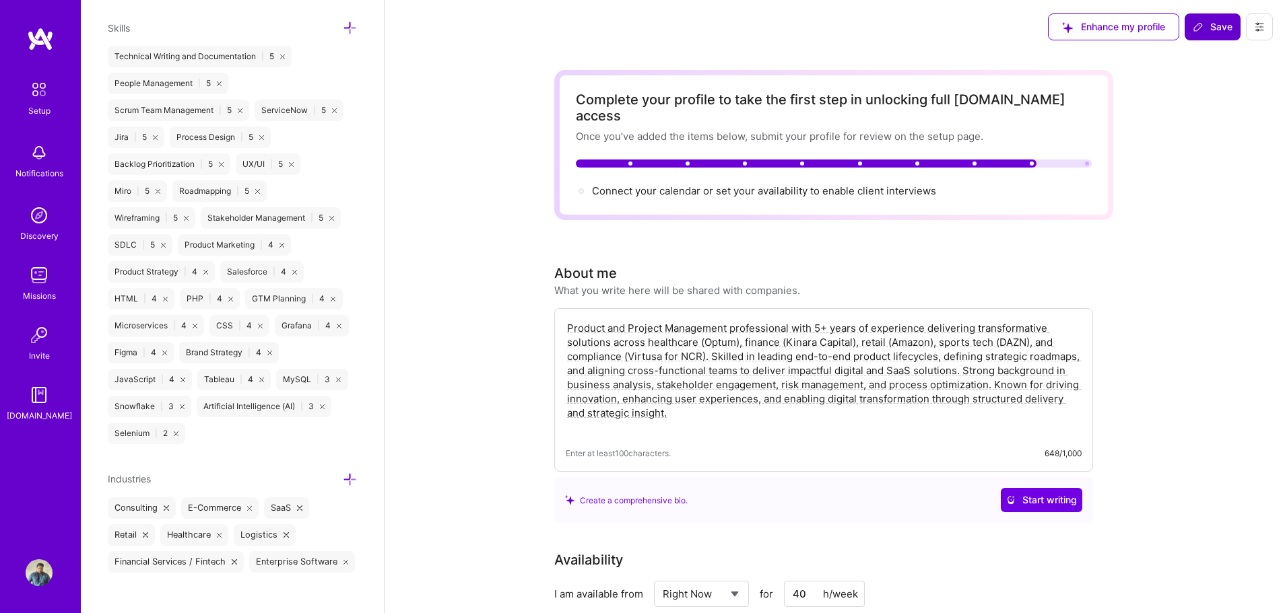
type input "40"
click at [1205, 22] on span "Save" at bounding box center [1213, 26] width 40 height 13
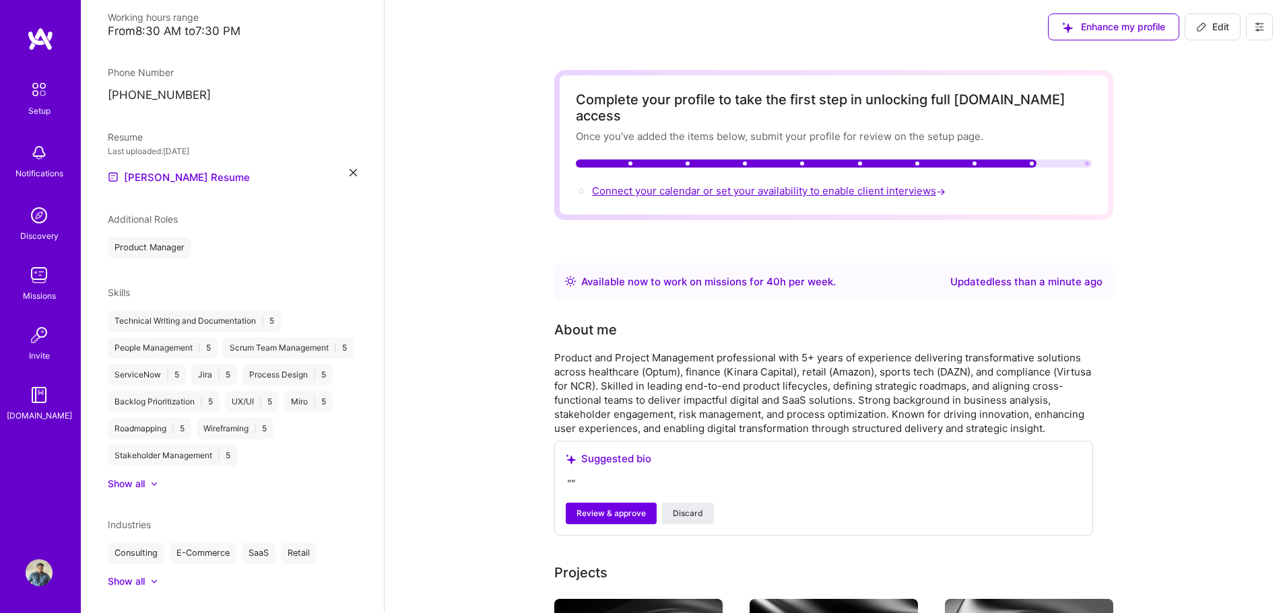
click at [870, 184] on span "Connect your calendar or set your availability to enable client interviews →" at bounding box center [770, 190] width 356 height 13
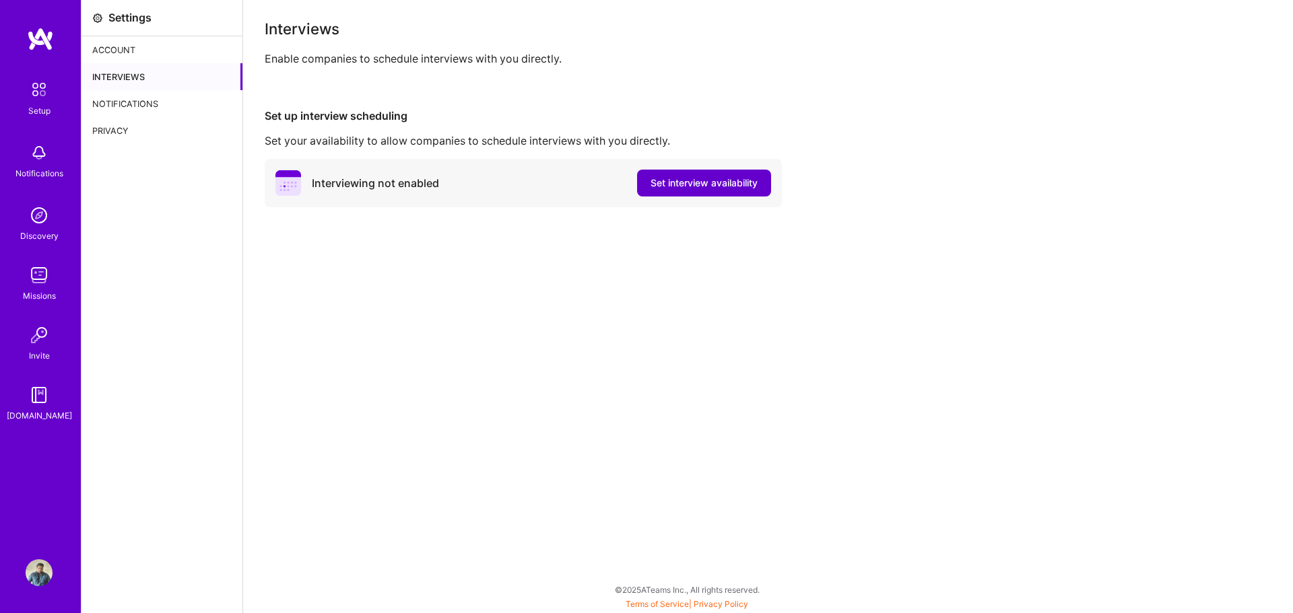
click at [704, 181] on span "Set interview availability" at bounding box center [703, 182] width 107 height 13
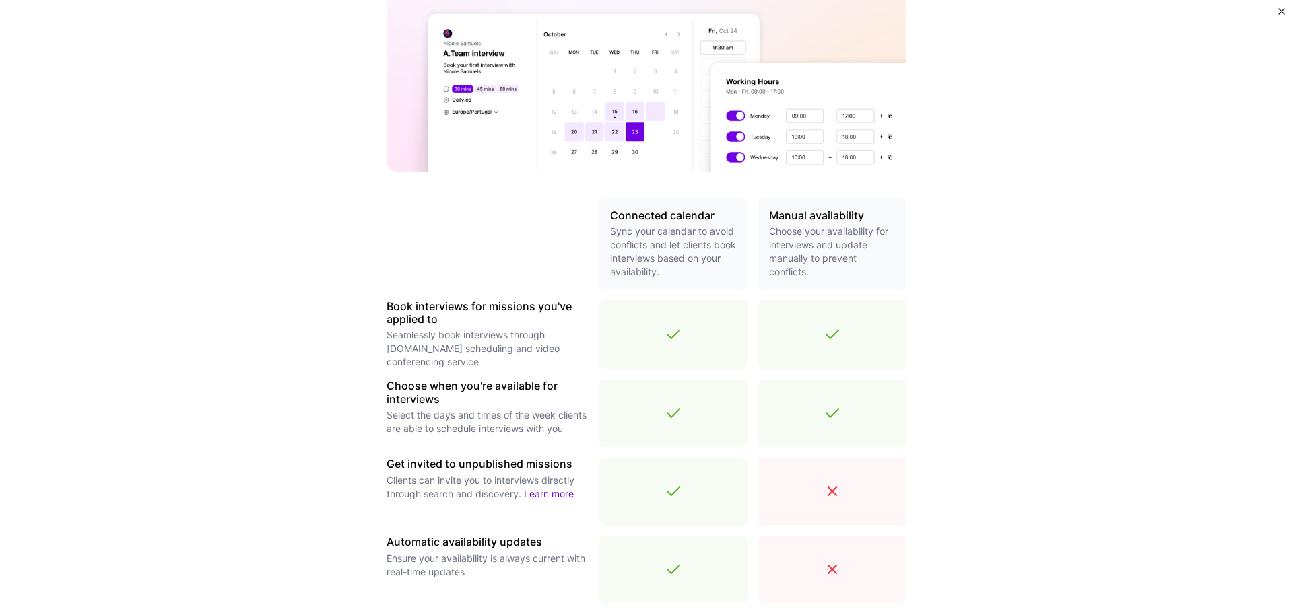
scroll to position [53, 0]
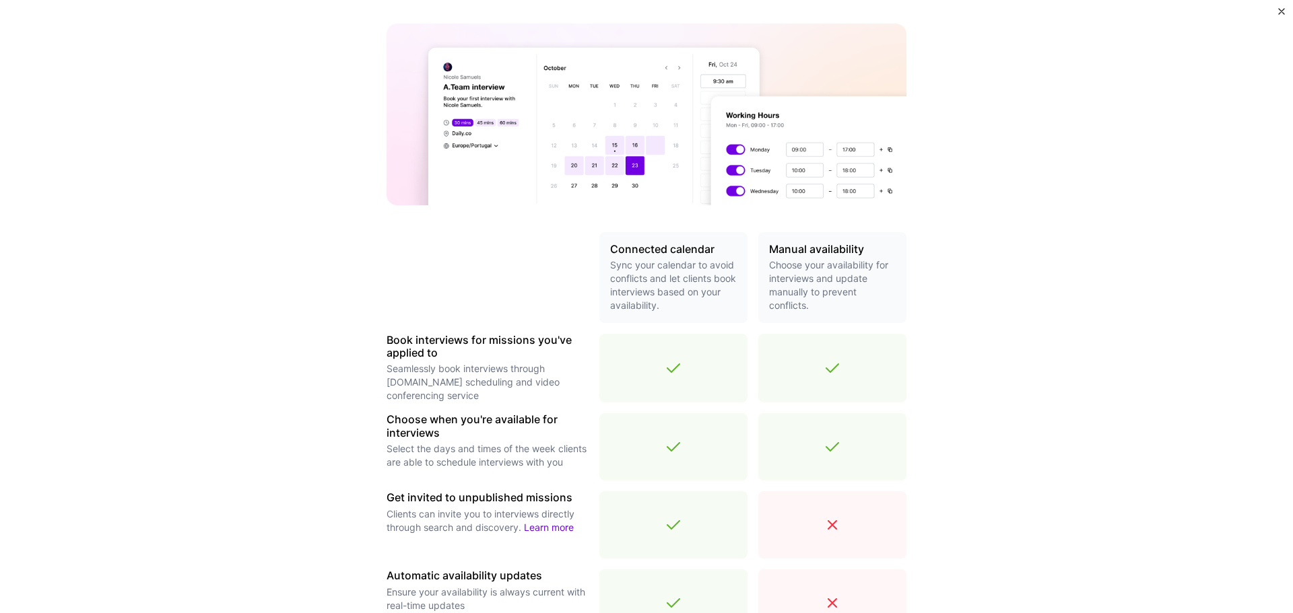
scroll to position [330, 0]
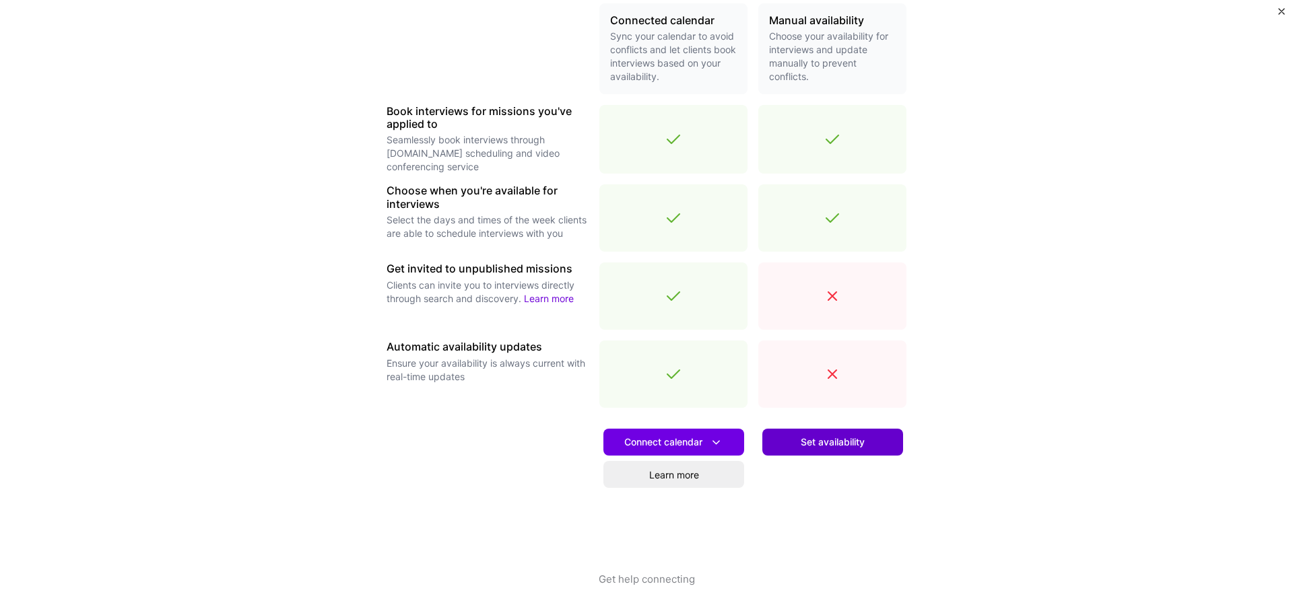
click at [840, 442] on span "Set availability" at bounding box center [833, 442] width 64 height 13
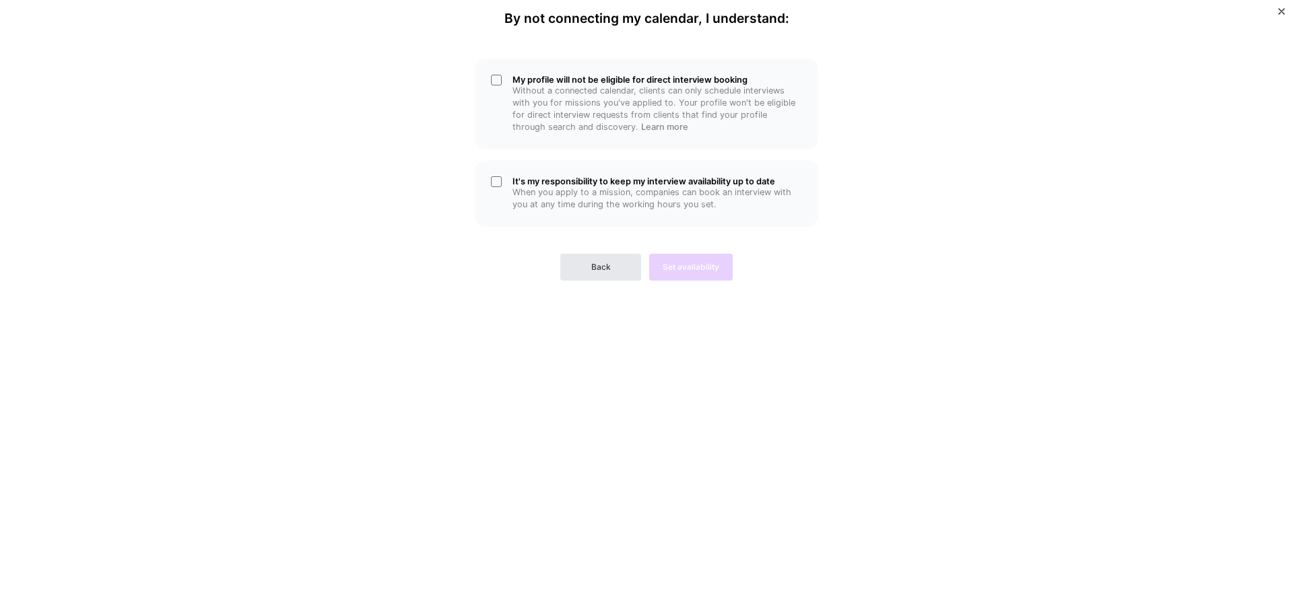
click at [602, 265] on span "Back" at bounding box center [601, 267] width 20 height 12
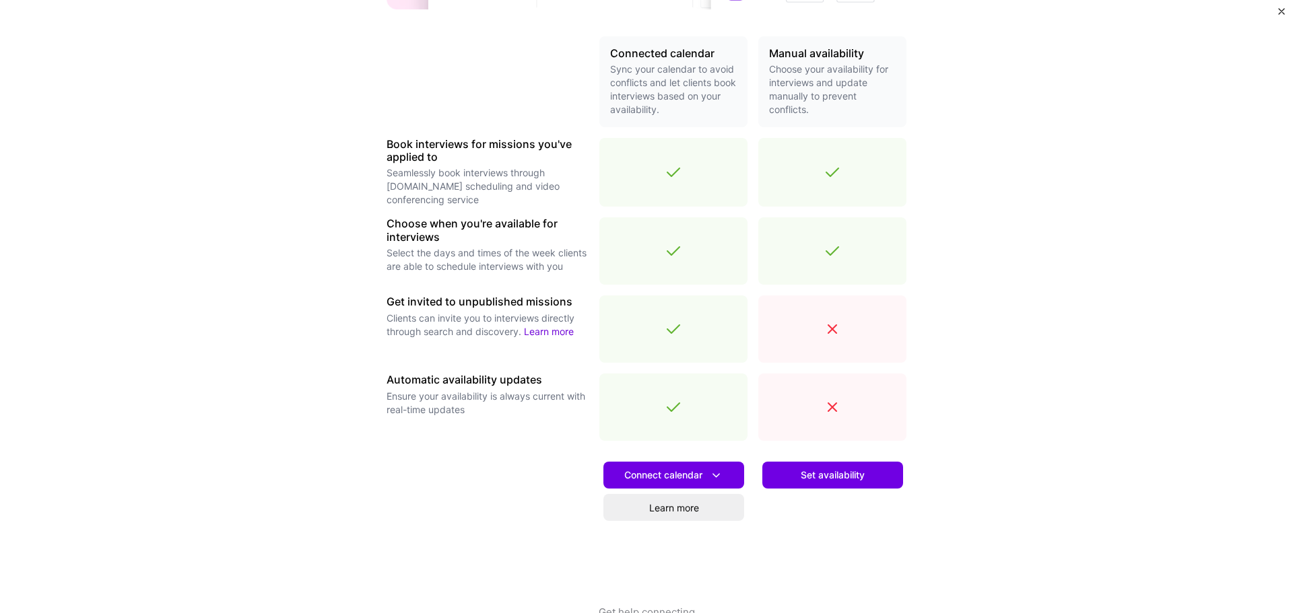
scroll to position [330, 0]
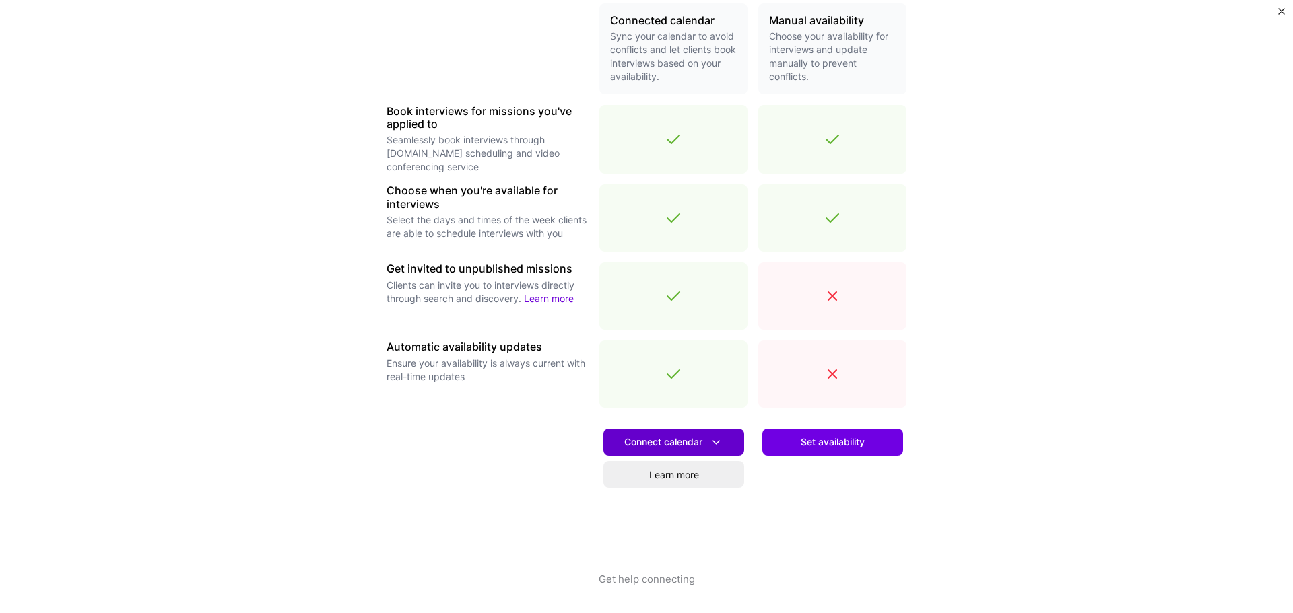
click at [682, 448] on span "Connect calendar" at bounding box center [673, 443] width 99 height 14
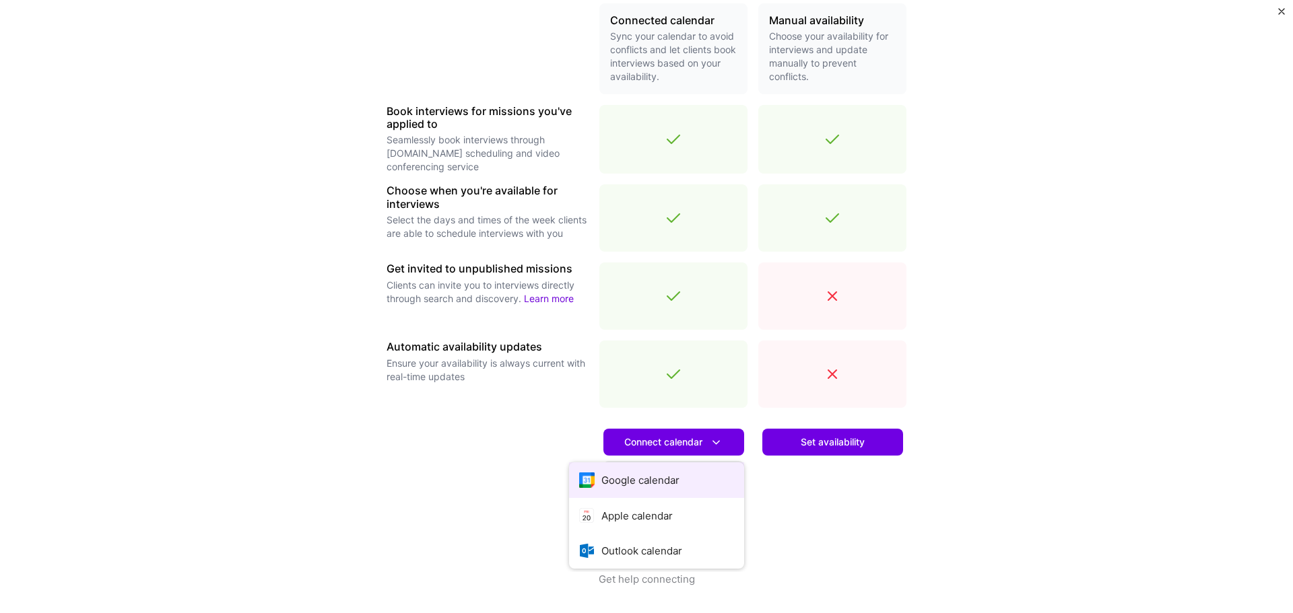
click at [671, 489] on button "Google calendar" at bounding box center [656, 481] width 175 height 36
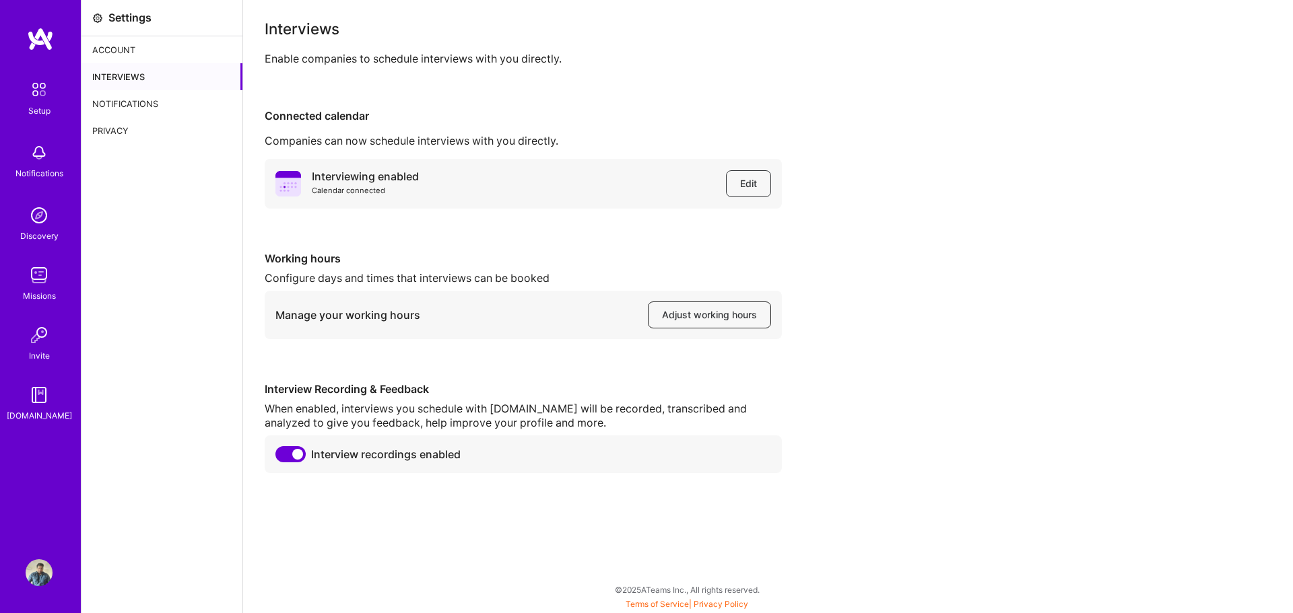
click at [714, 315] on span "Adjust working hours" at bounding box center [709, 314] width 95 height 13
click at [702, 314] on span "Adjust working hours" at bounding box center [709, 314] width 95 height 13
click at [147, 104] on div "Notifications" at bounding box center [161, 103] width 161 height 27
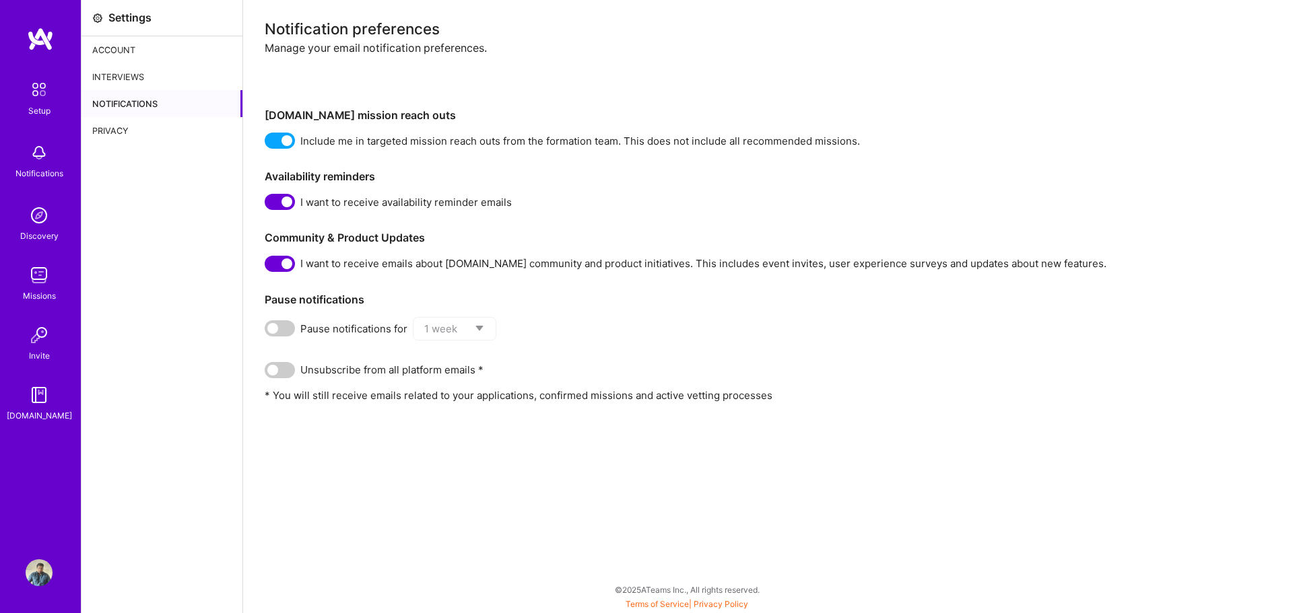
click at [120, 133] on div "Privacy" at bounding box center [161, 130] width 161 height 27
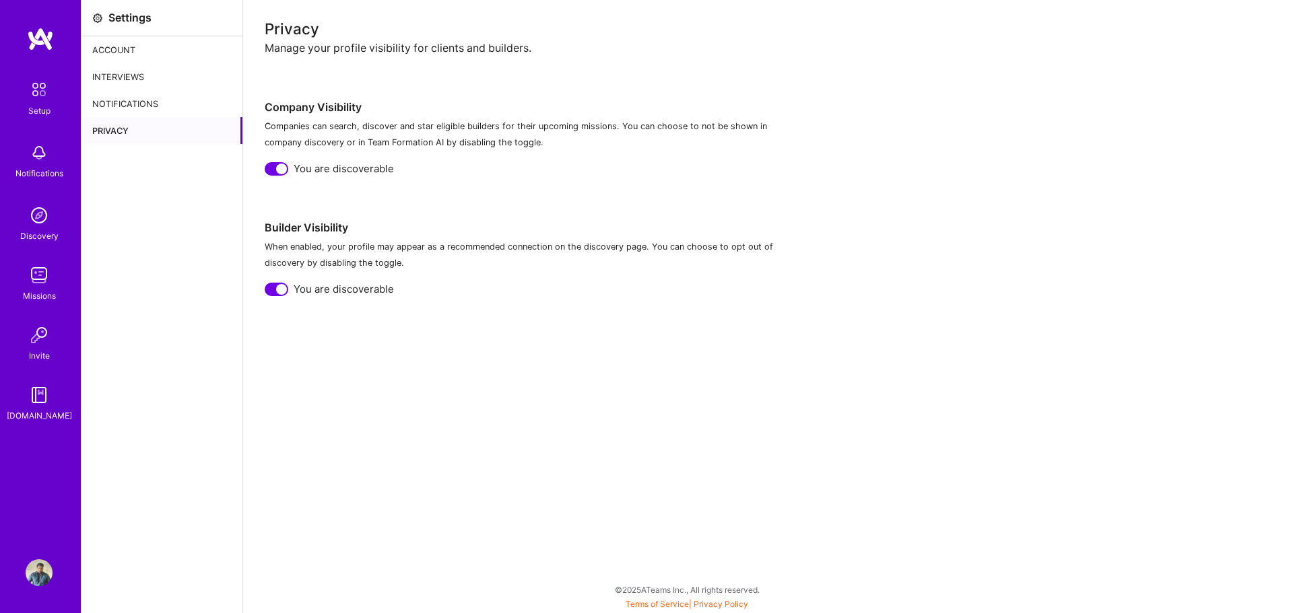
click at [45, 281] on img at bounding box center [39, 275] width 27 height 27
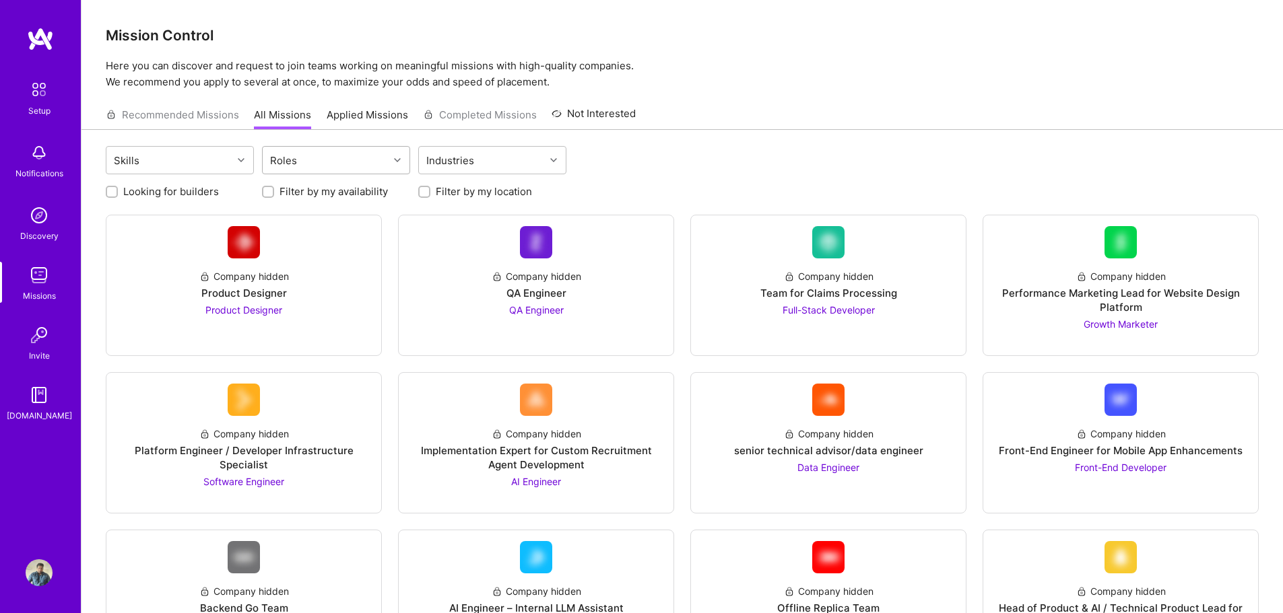
click at [354, 158] on div "Roles" at bounding box center [326, 160] width 126 height 27
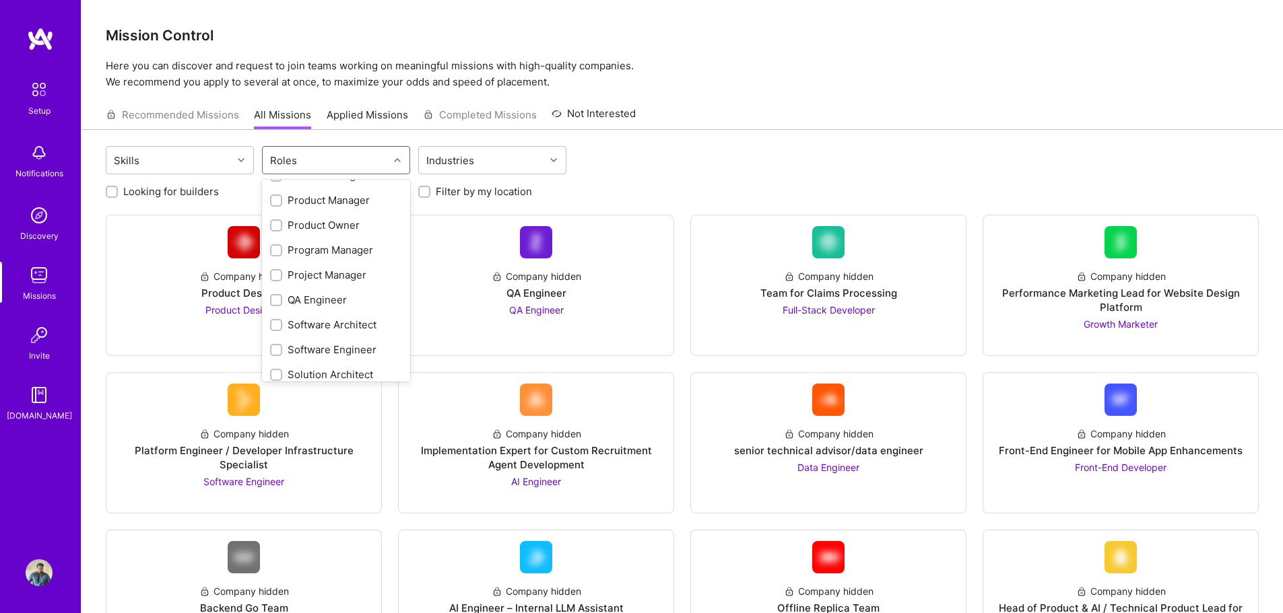
scroll to position [488, 0]
click at [349, 228] on div "Product Owner" at bounding box center [336, 231] width 132 height 14
checkbox input "true"
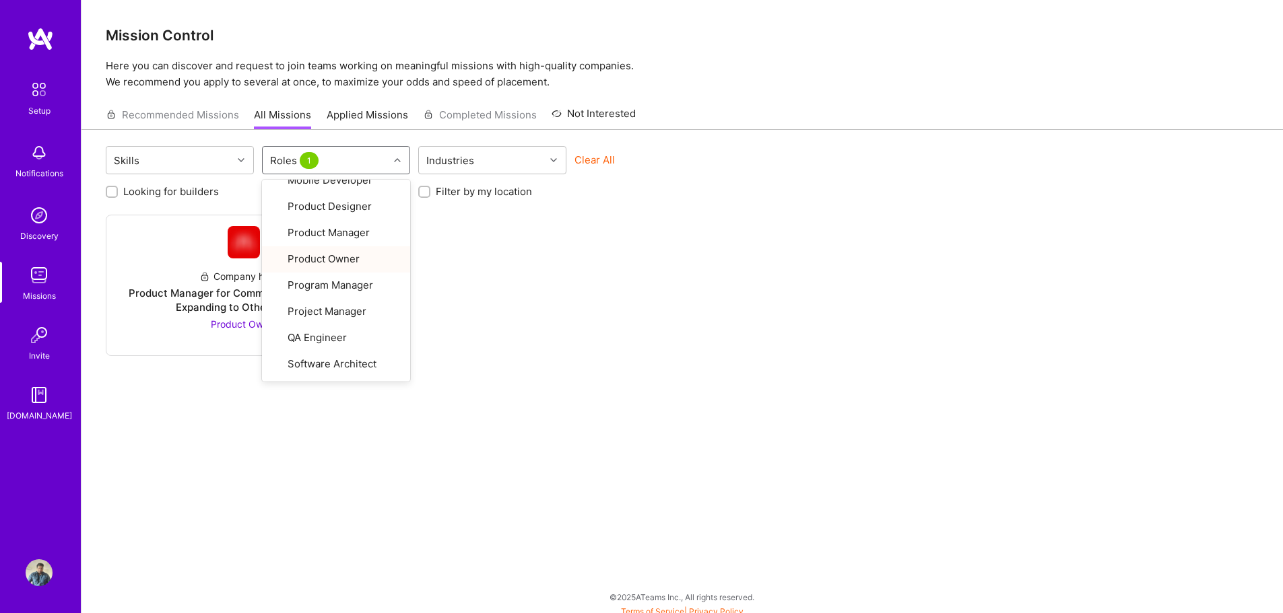
click at [269, 457] on div "Skills option Product Owner, selected. option Solution Architect focused, 28 of…" at bounding box center [681, 375] width 1201 height 491
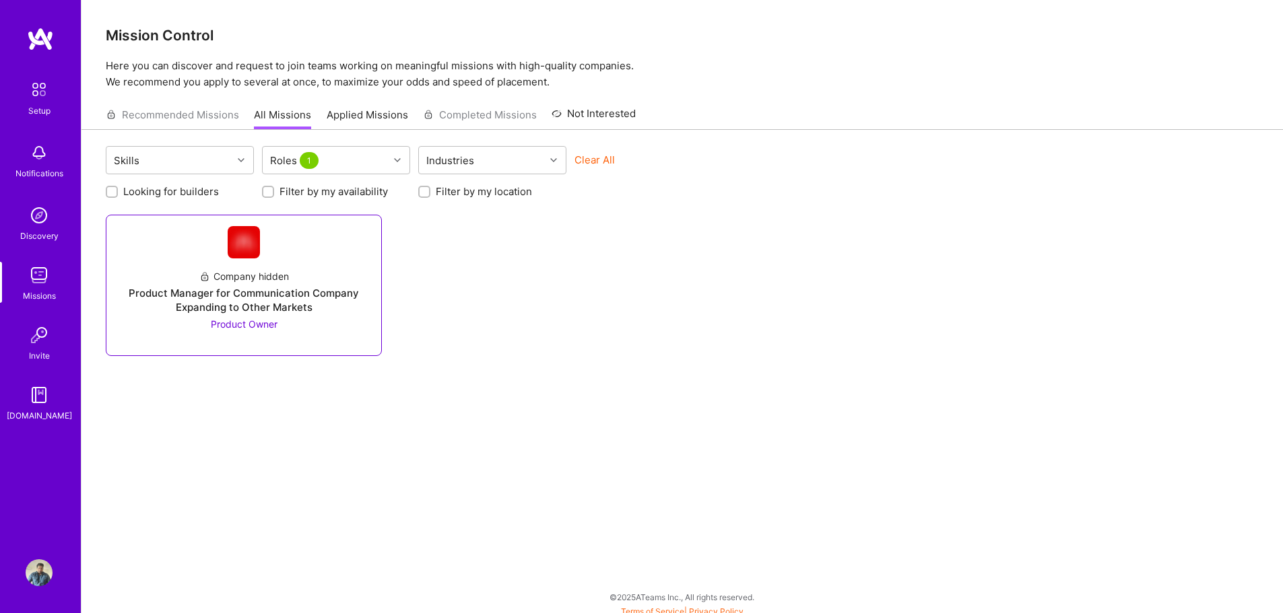
click at [304, 304] on div "Product Manager for Communication Company Expanding to Other Markets" at bounding box center [243, 300] width 253 height 28
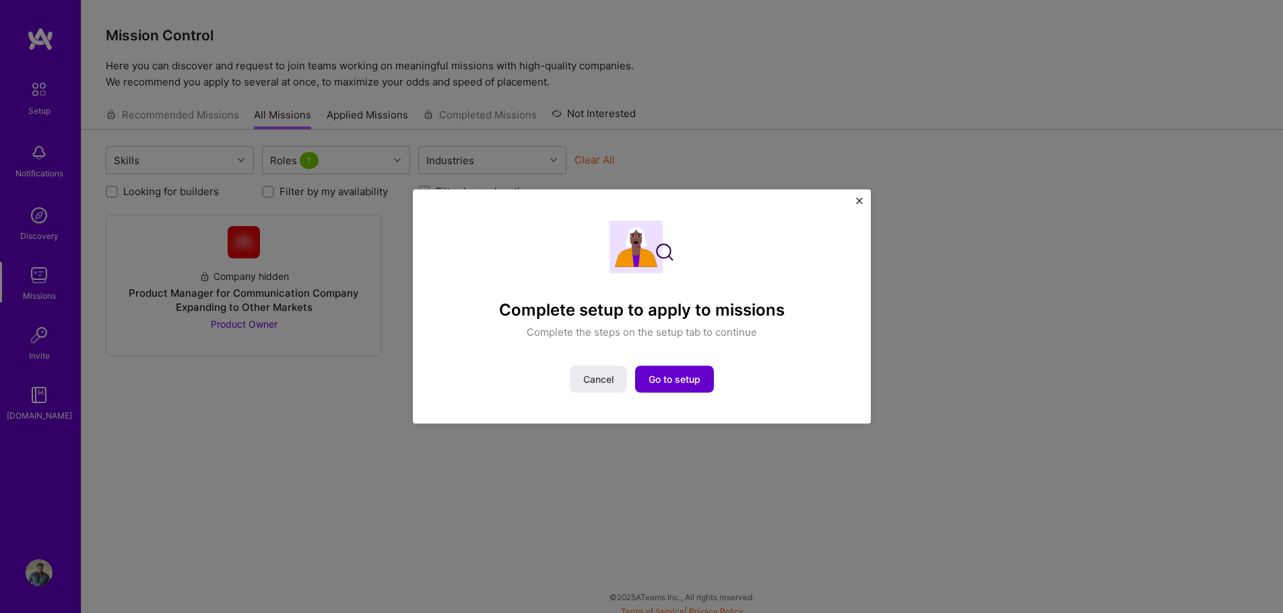
click at [691, 378] on span "Go to setup" at bounding box center [674, 379] width 52 height 13
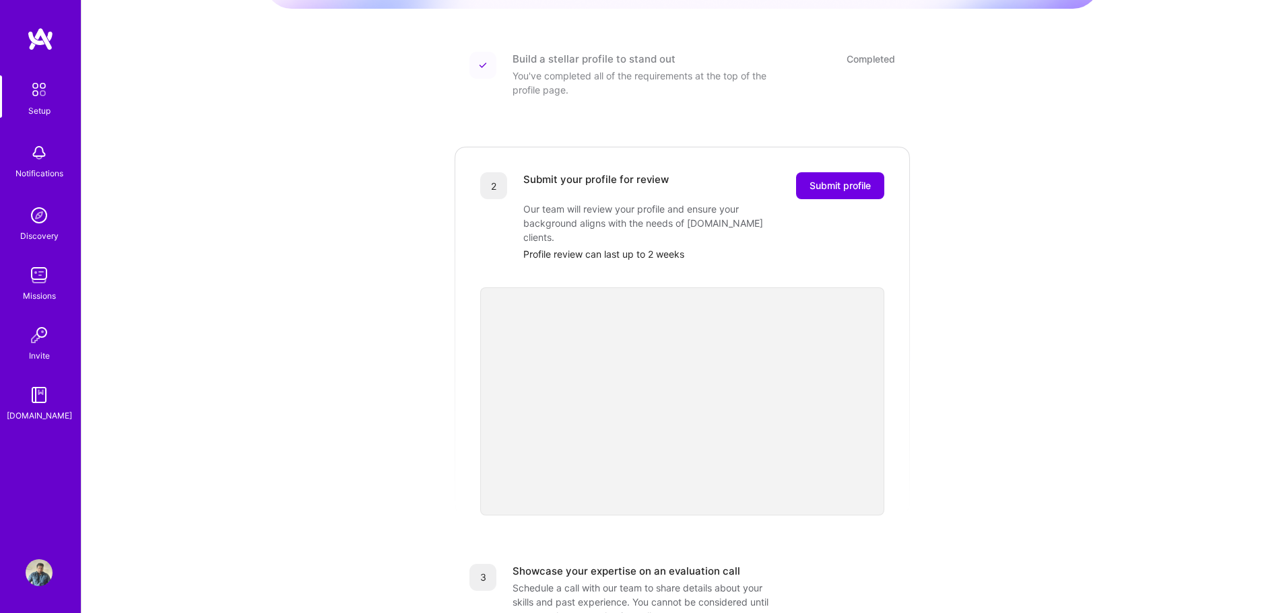
scroll to position [135, 0]
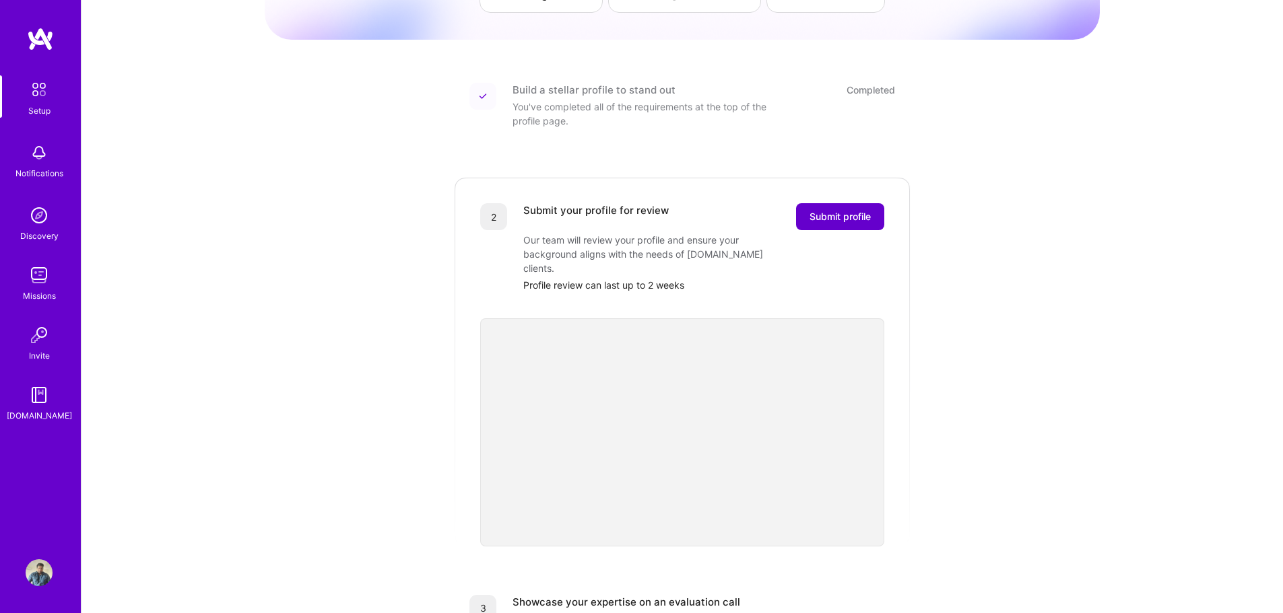
click at [818, 210] on span "Submit profile" at bounding box center [839, 216] width 61 height 13
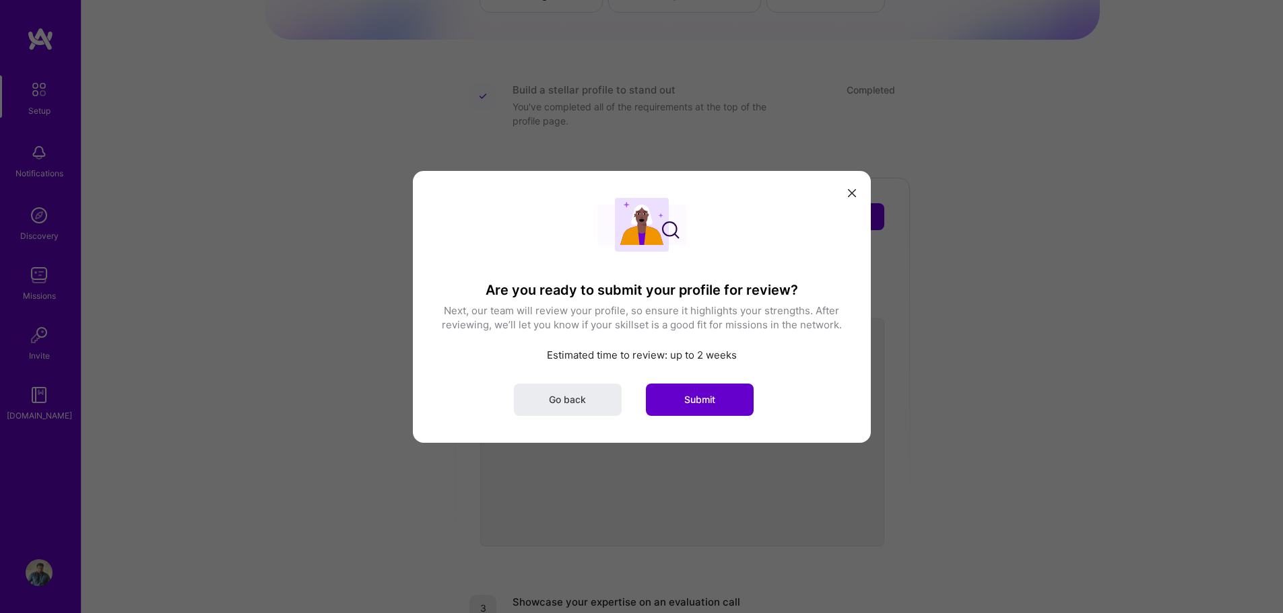
click at [725, 402] on button "Submit" at bounding box center [700, 399] width 108 height 32
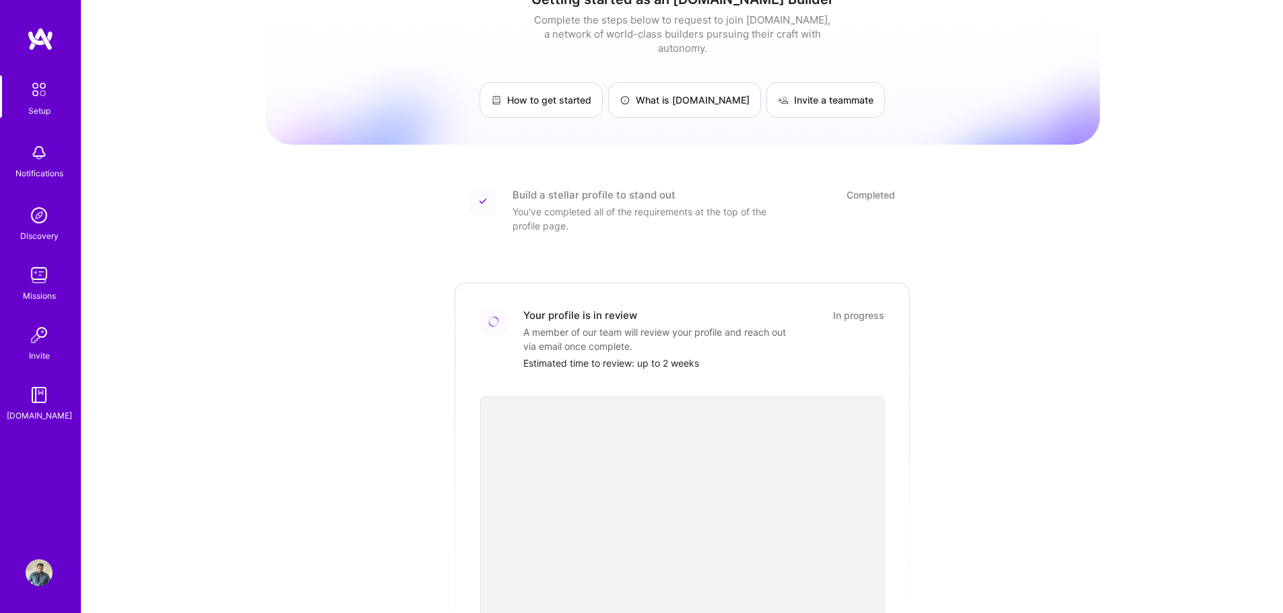
scroll to position [0, 0]
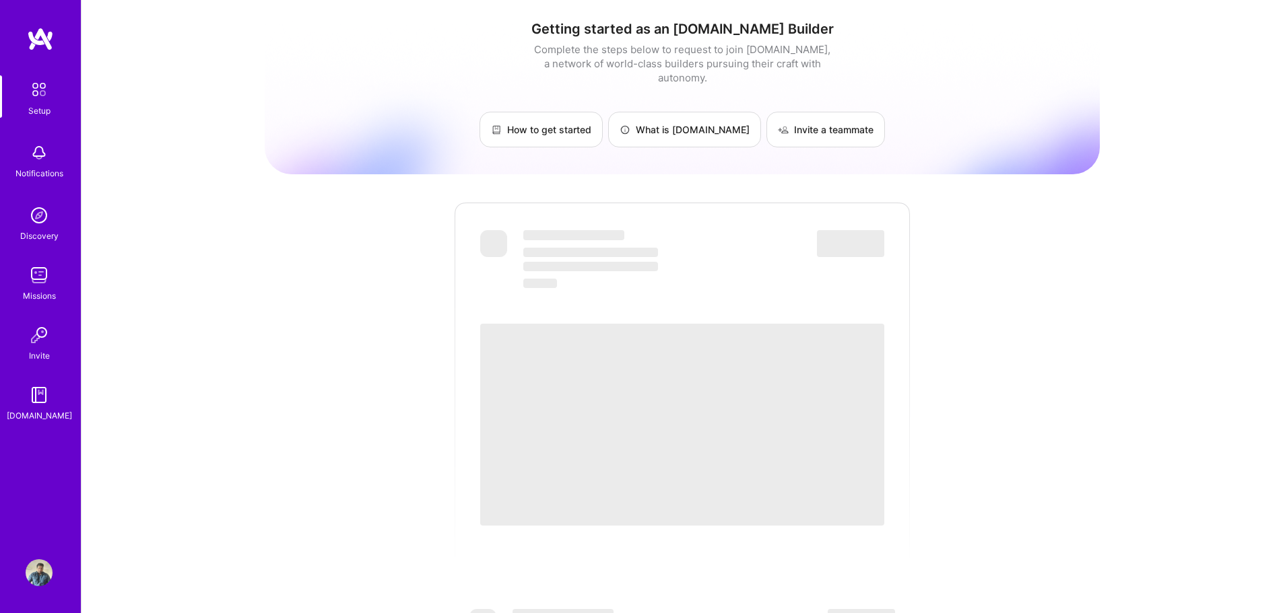
click at [37, 272] on img at bounding box center [39, 275] width 27 height 27
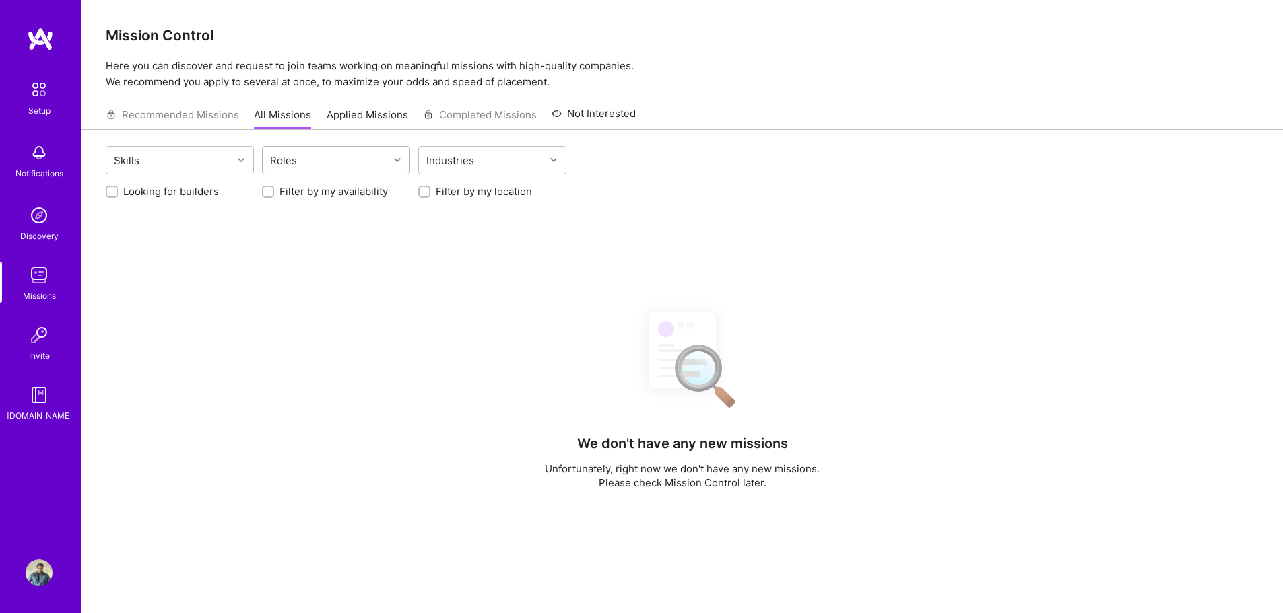
click at [340, 150] on div "Roles" at bounding box center [326, 160] width 126 height 27
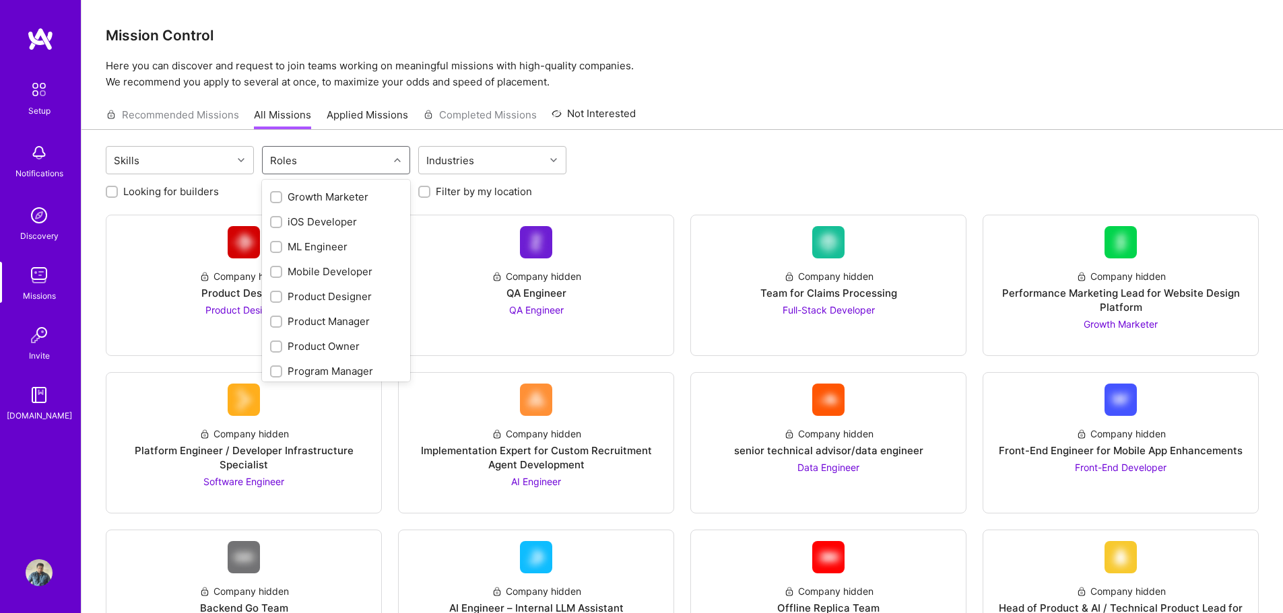
scroll to position [380, 0]
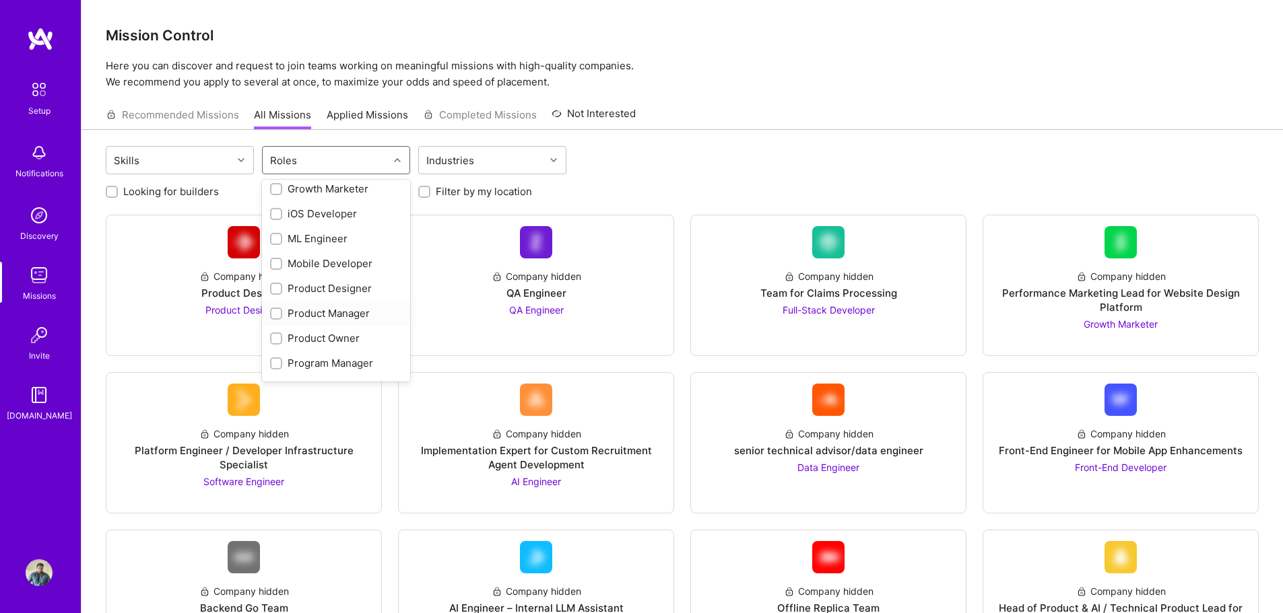
click at [350, 314] on div "Product Manager" at bounding box center [336, 313] width 132 height 14
checkbox input "true"
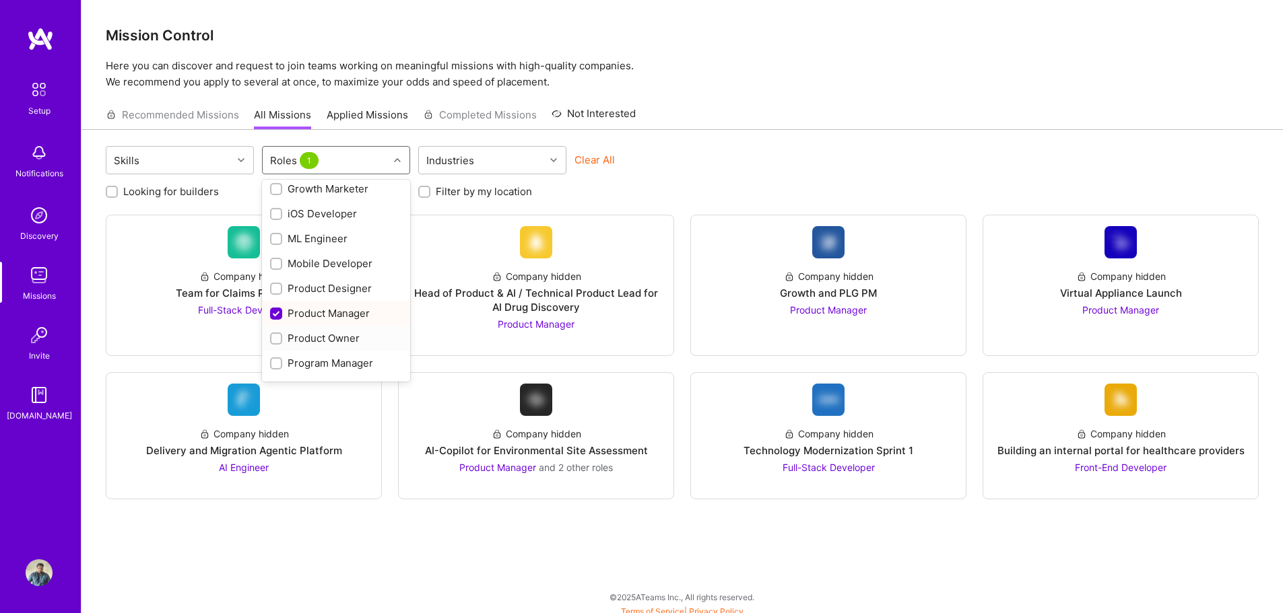
click at [330, 336] on div "Product Owner" at bounding box center [336, 338] width 132 height 14
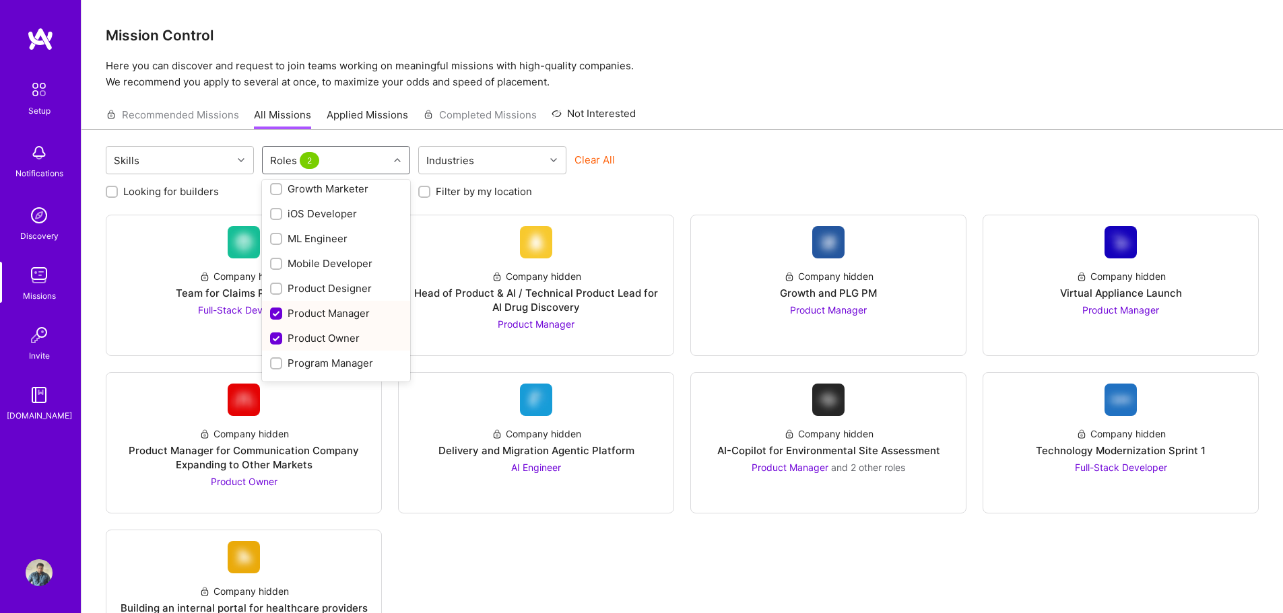
click at [330, 338] on div "Product Owner" at bounding box center [336, 338] width 132 height 14
checkbox input "false"
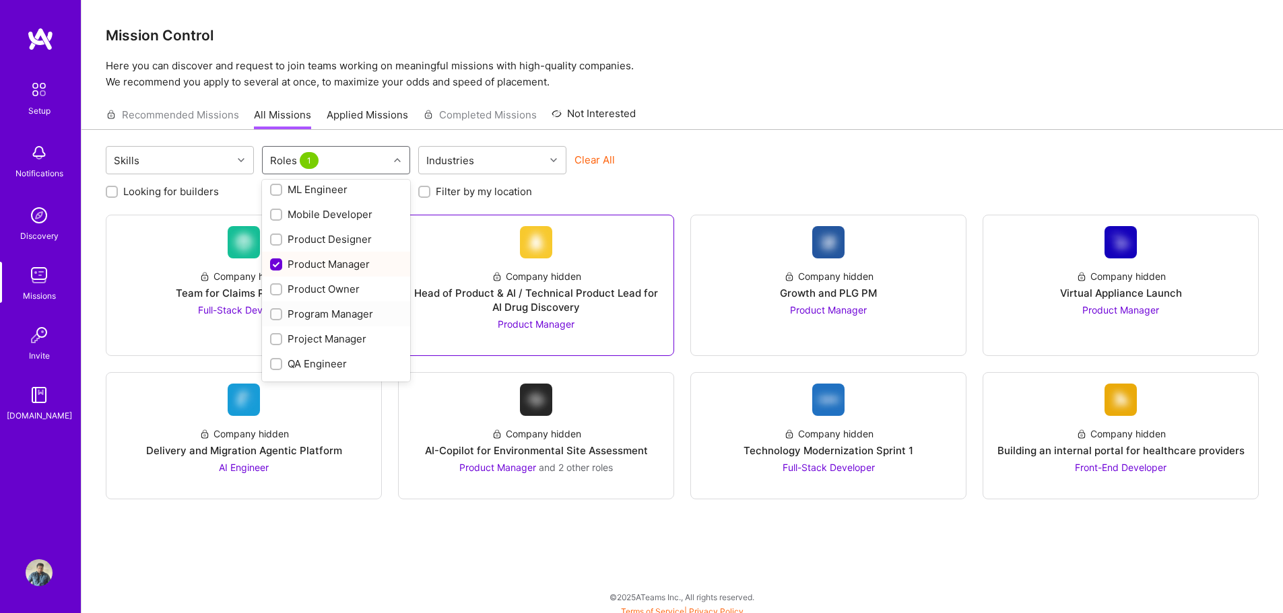
scroll to position [447, 0]
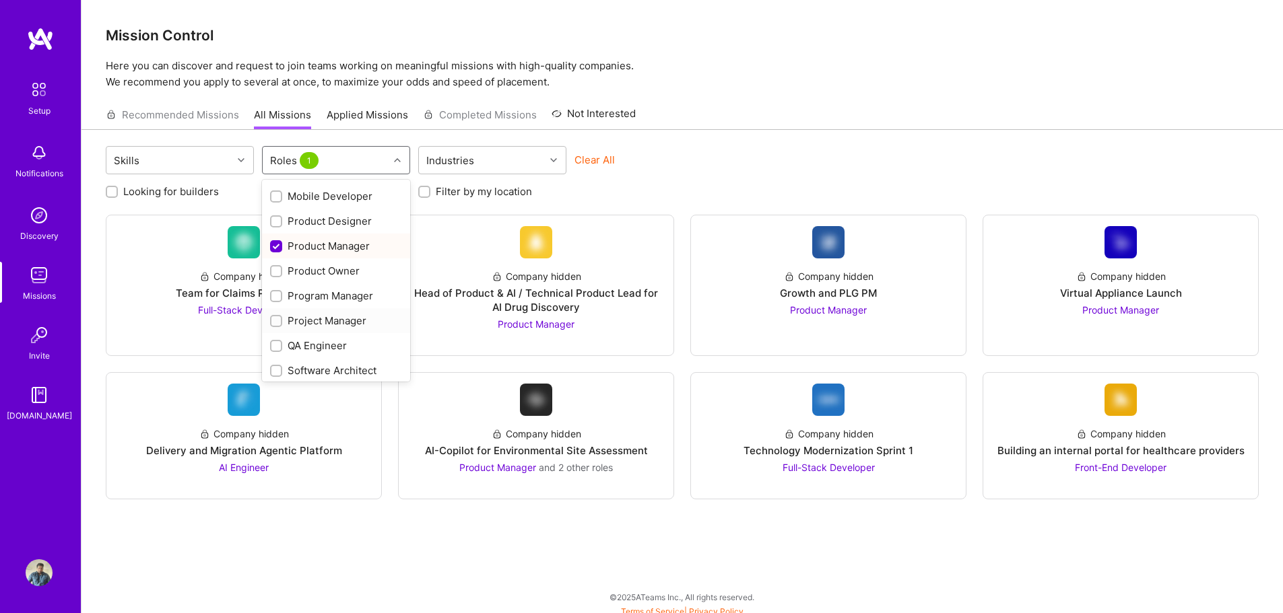
click at [341, 316] on div "Project Manager" at bounding box center [336, 321] width 132 height 14
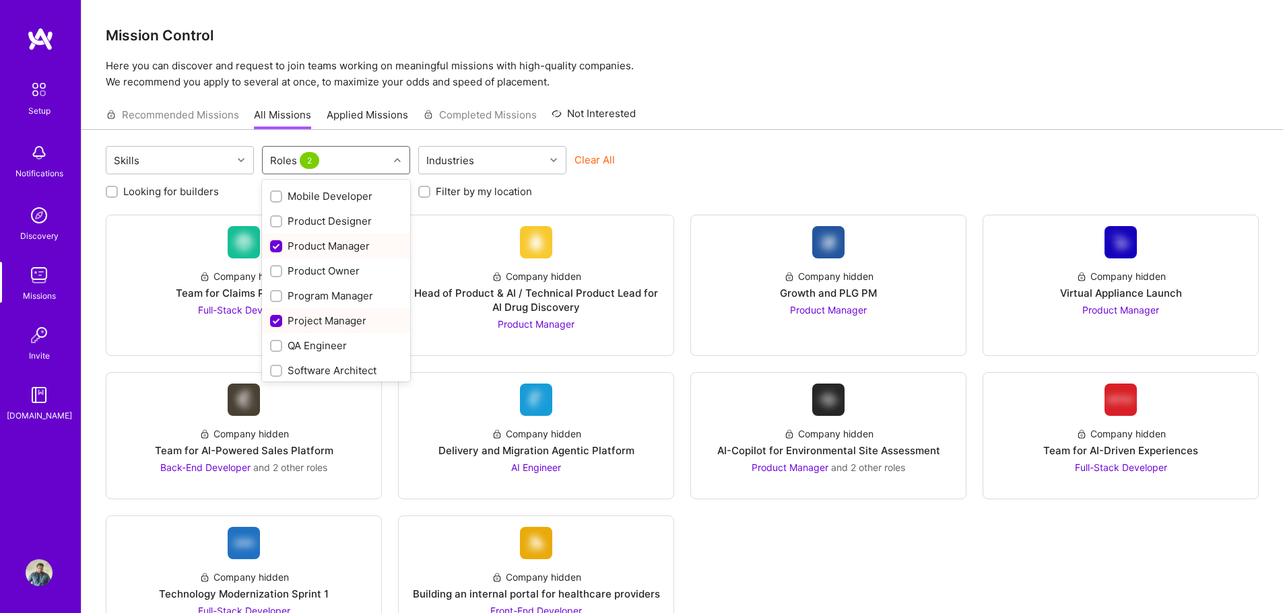
click at [341, 316] on div "Project Manager" at bounding box center [336, 321] width 132 height 14
checkbox input "false"
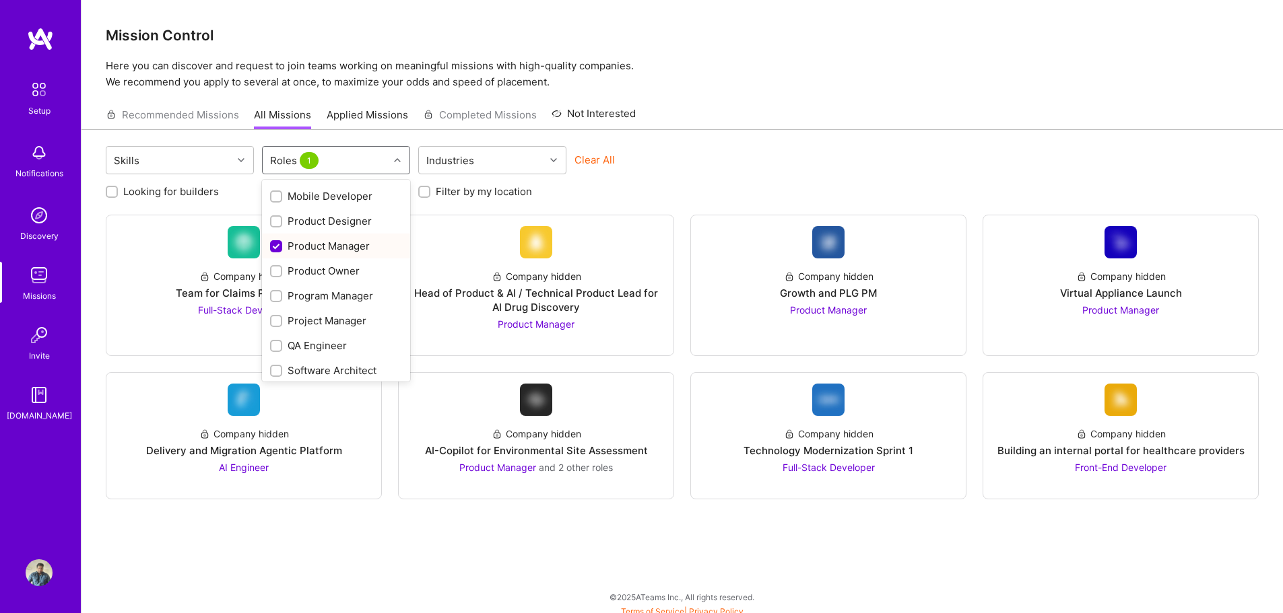
scroll to position [526, 0]
click at [304, 535] on div "Skills option Project Manager, deselected. option UX Expert focused, 29 of 29. …" at bounding box center [681, 375] width 1201 height 491
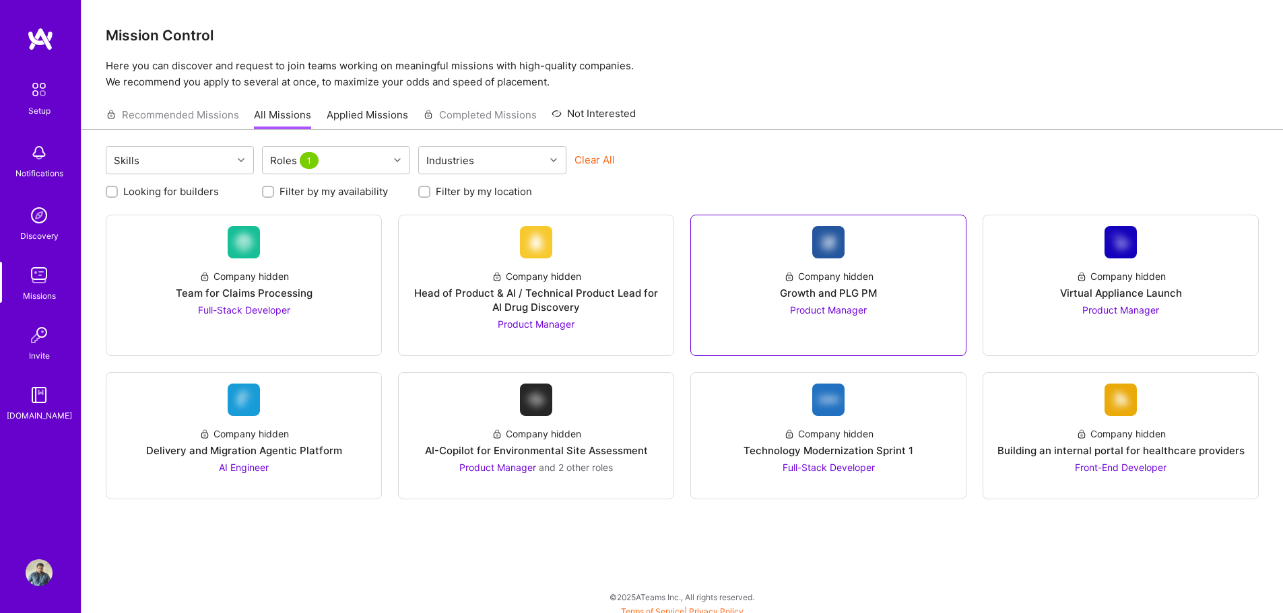
click at [854, 312] on span "Product Manager" at bounding box center [828, 309] width 77 height 11
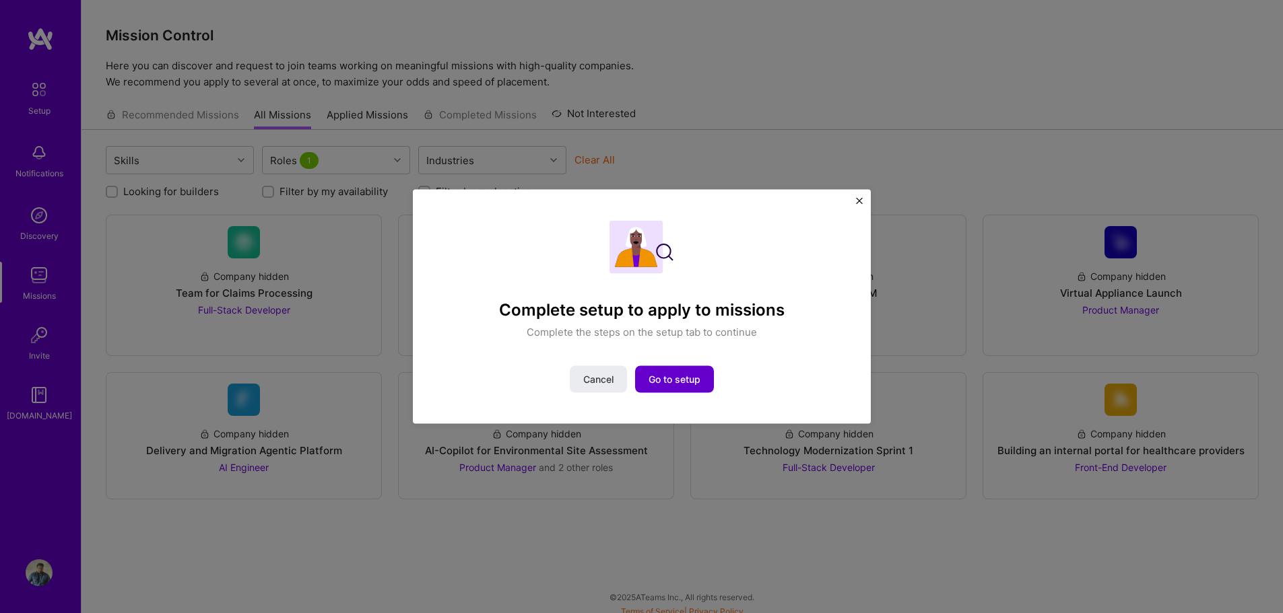
click at [677, 379] on span "Go to setup" at bounding box center [674, 379] width 52 height 13
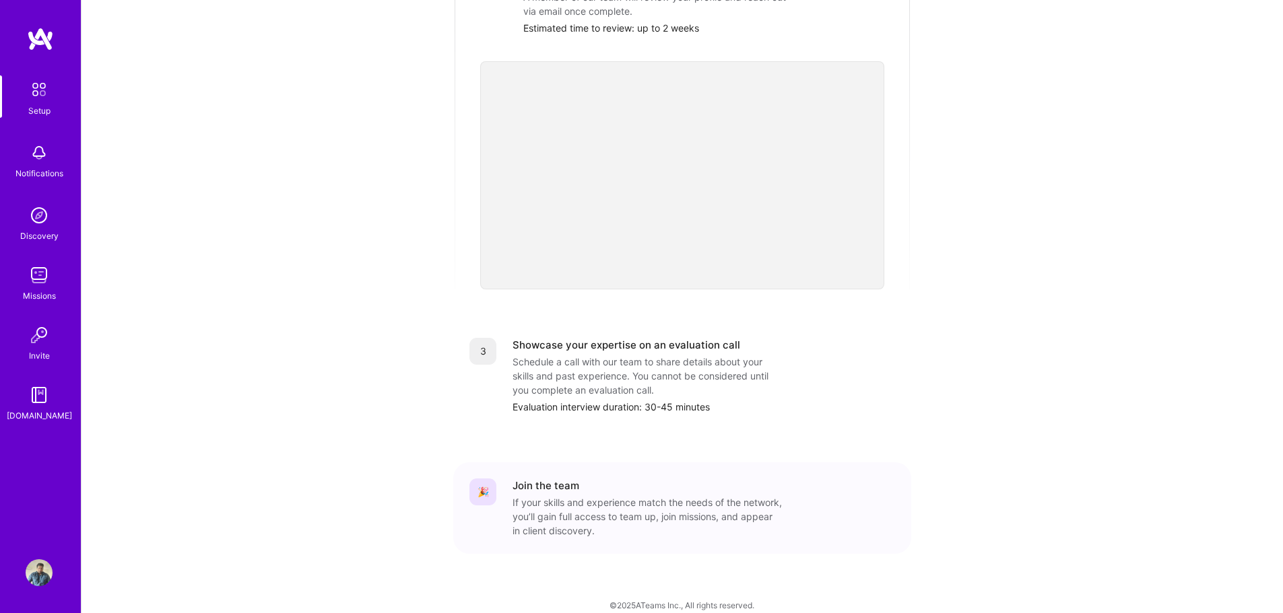
scroll to position [366, 0]
click at [37, 281] on img at bounding box center [39, 275] width 27 height 27
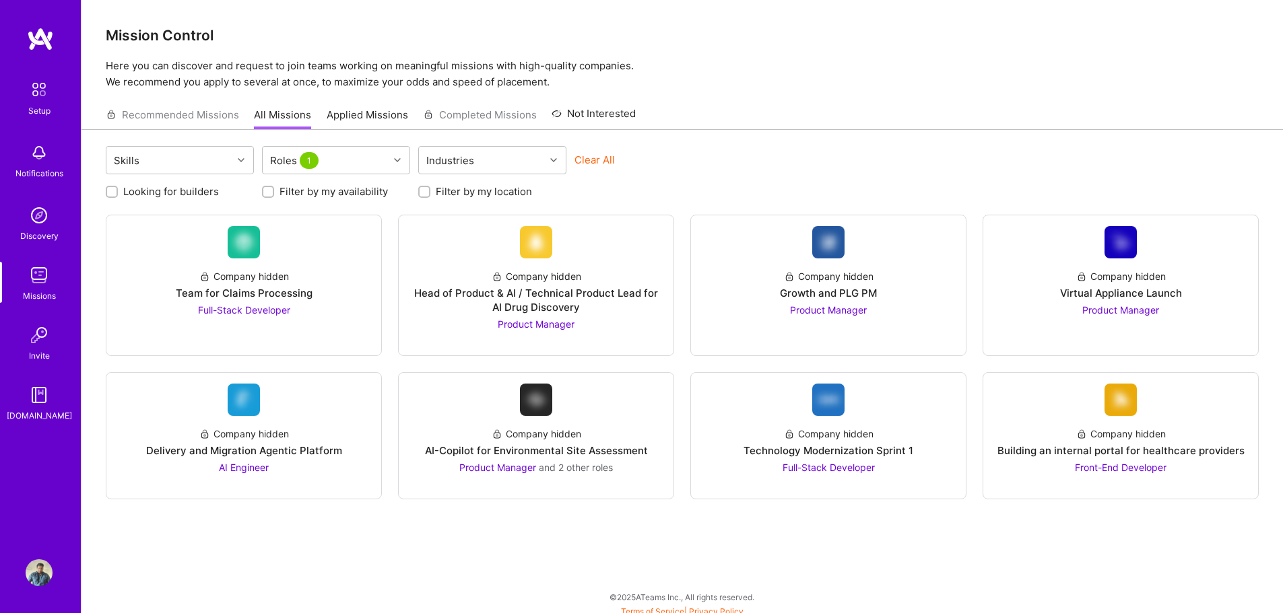
click at [903, 305] on div "Company hidden Growth and PLG PM Product Manager" at bounding box center [828, 288] width 253 height 59
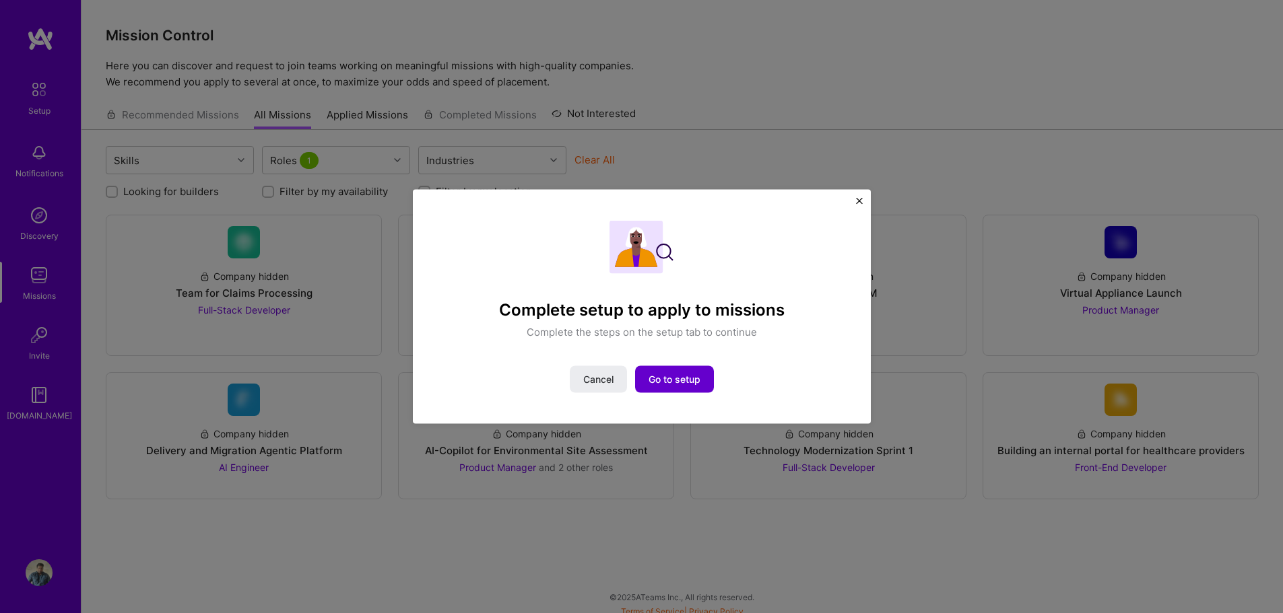
click at [689, 378] on span "Go to setup" at bounding box center [674, 379] width 52 height 13
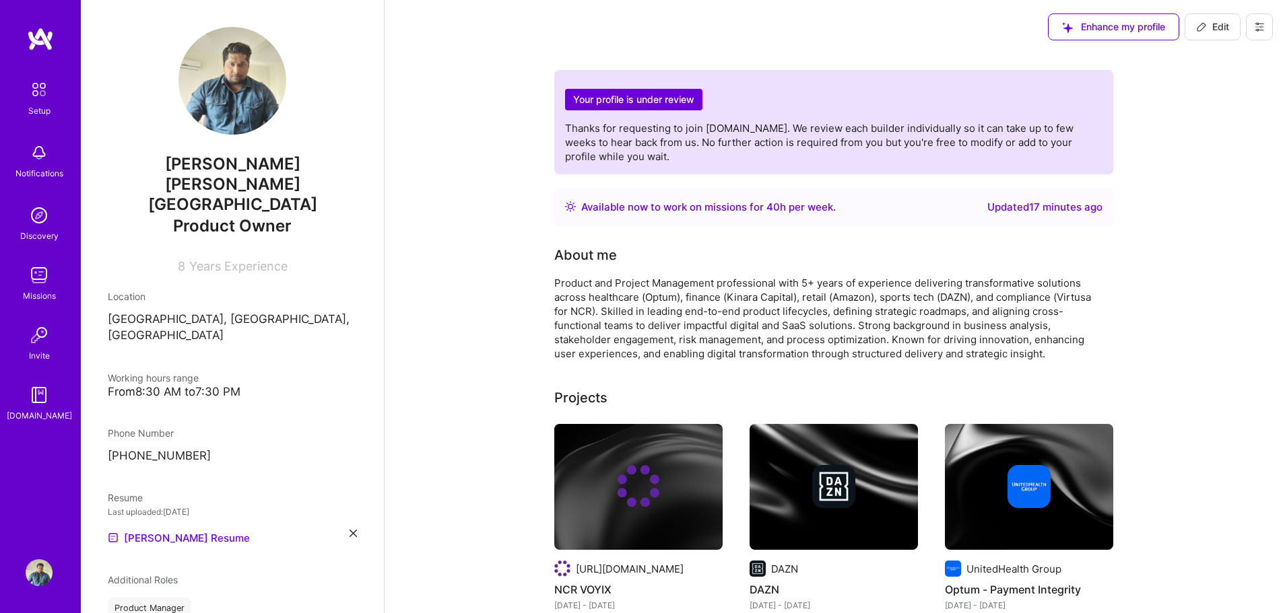
click at [41, 291] on div "Missions" at bounding box center [39, 296] width 33 height 14
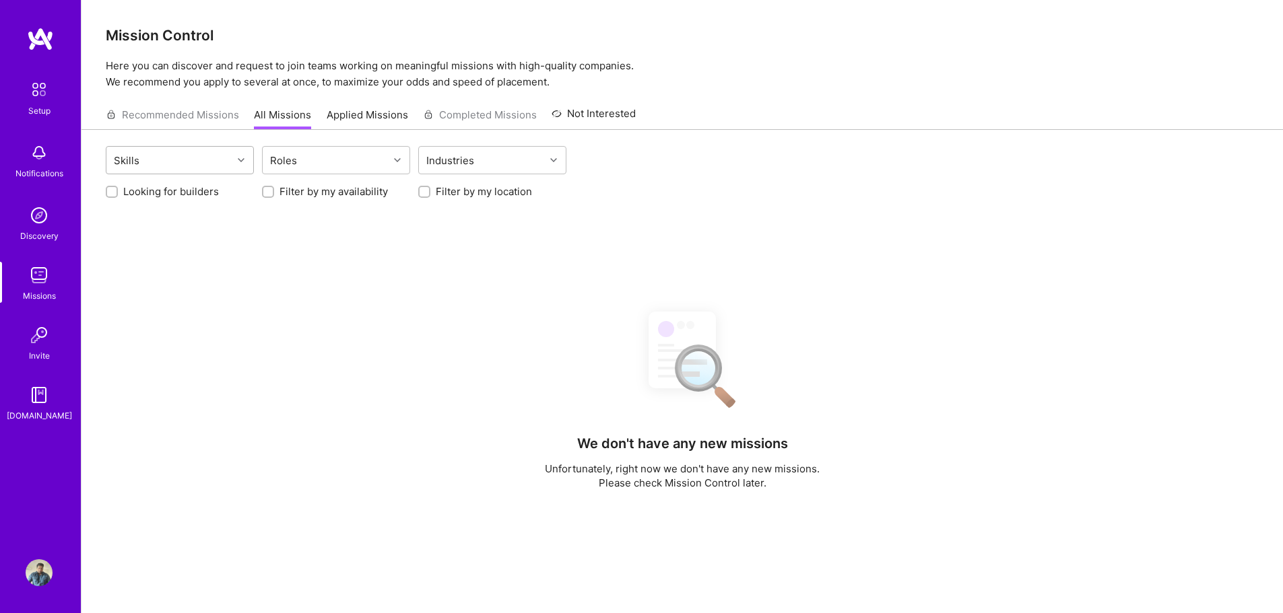
click at [242, 162] on icon at bounding box center [241, 160] width 7 height 7
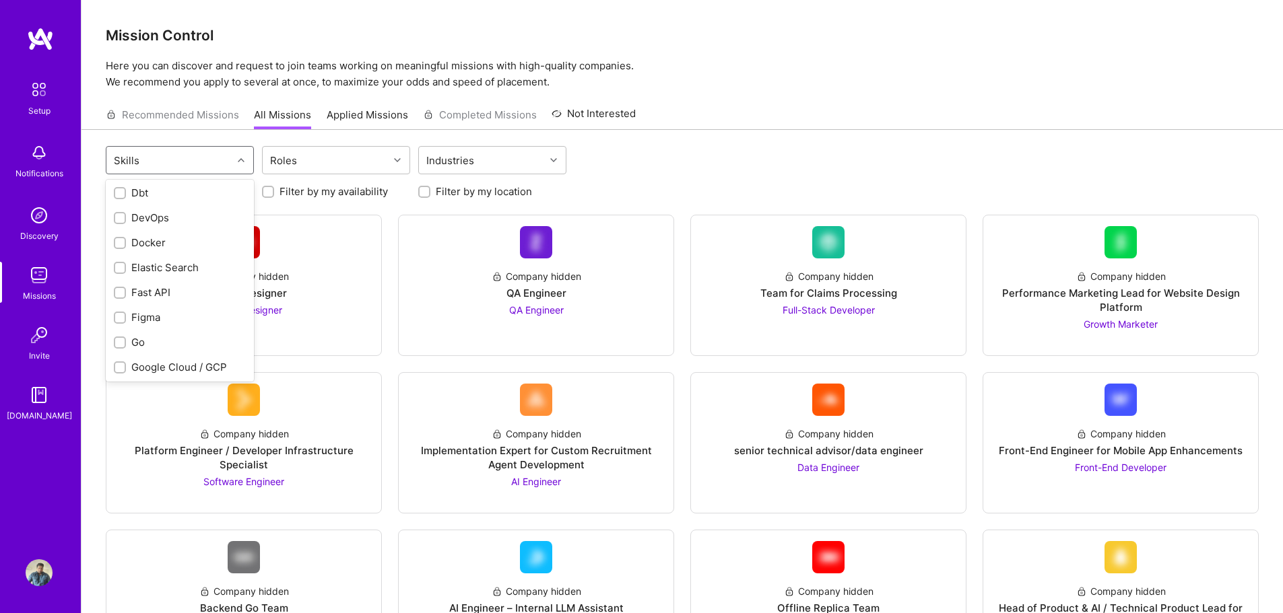
scroll to position [606, 0]
click at [371, 158] on div "Roles" at bounding box center [326, 160] width 126 height 27
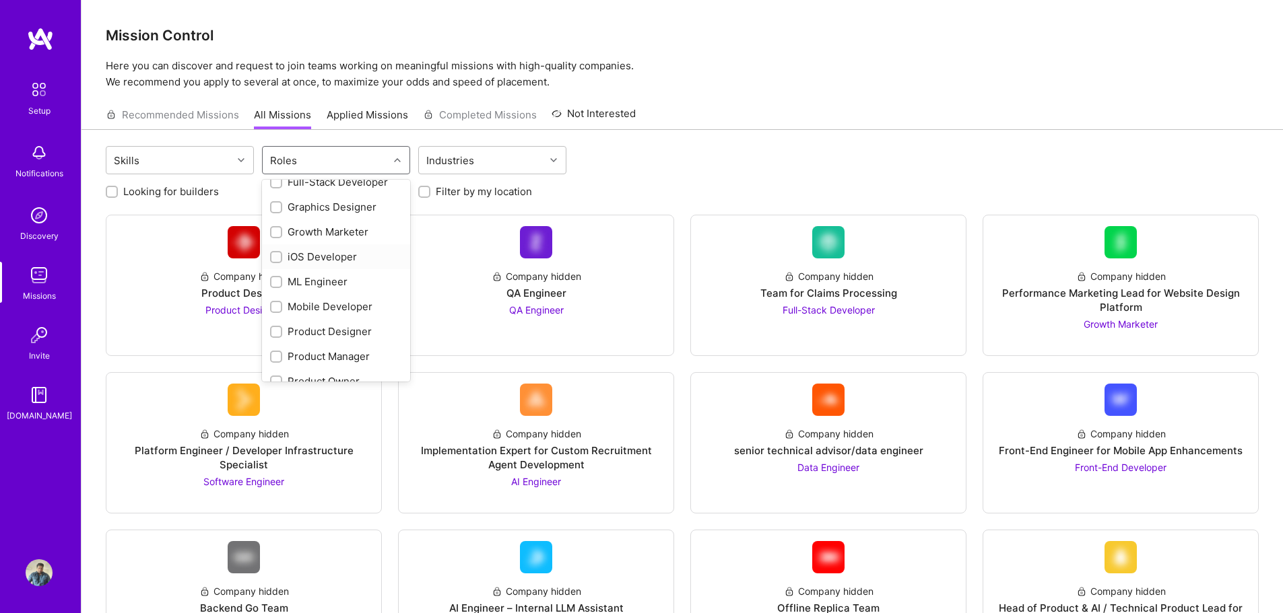
scroll to position [404, 0]
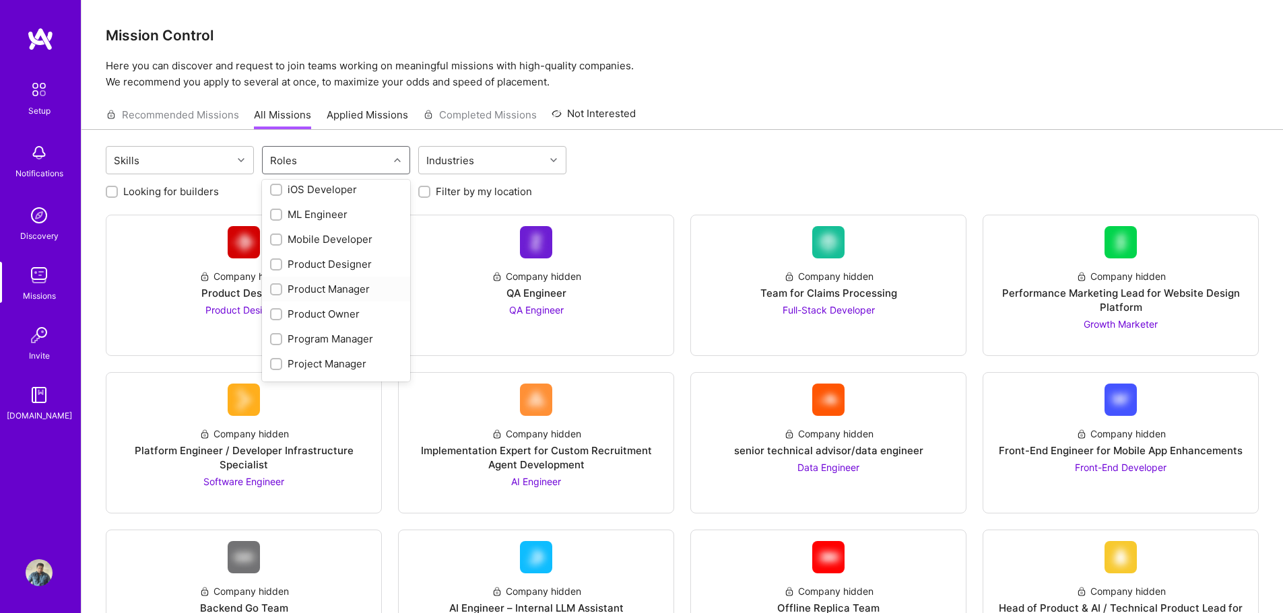
click at [322, 288] on div "Product Manager" at bounding box center [336, 289] width 132 height 14
checkbox input "true"
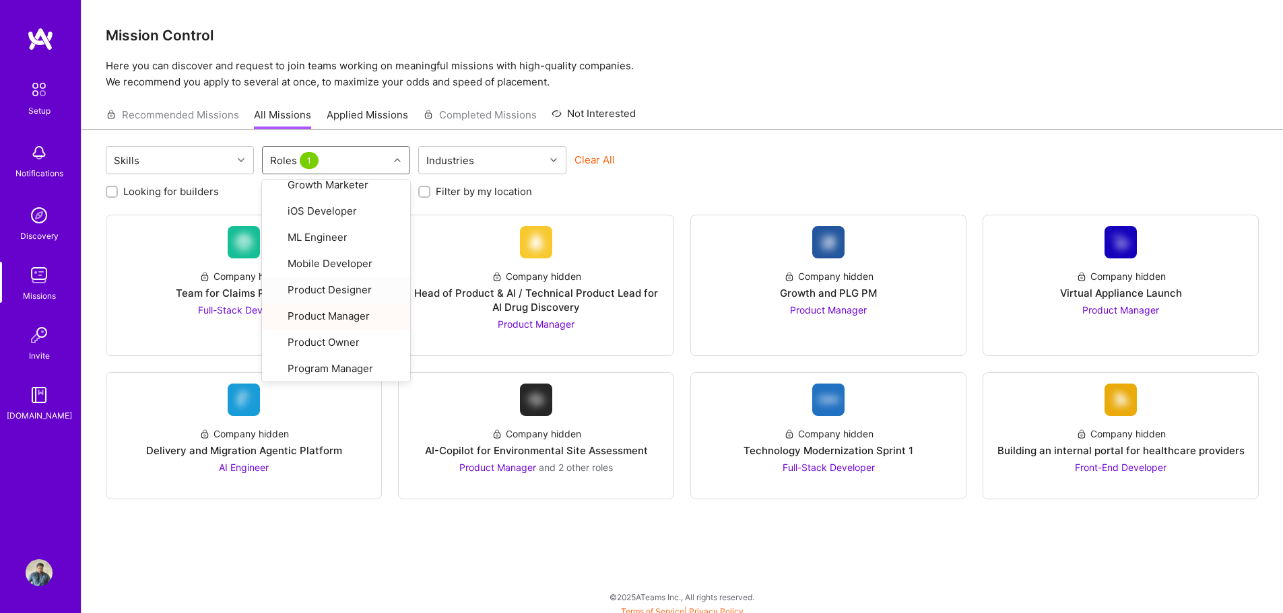
click at [727, 145] on div "Skills option Product Manager, selected. option Product Designer focused, 20 of…" at bounding box center [681, 375] width 1201 height 491
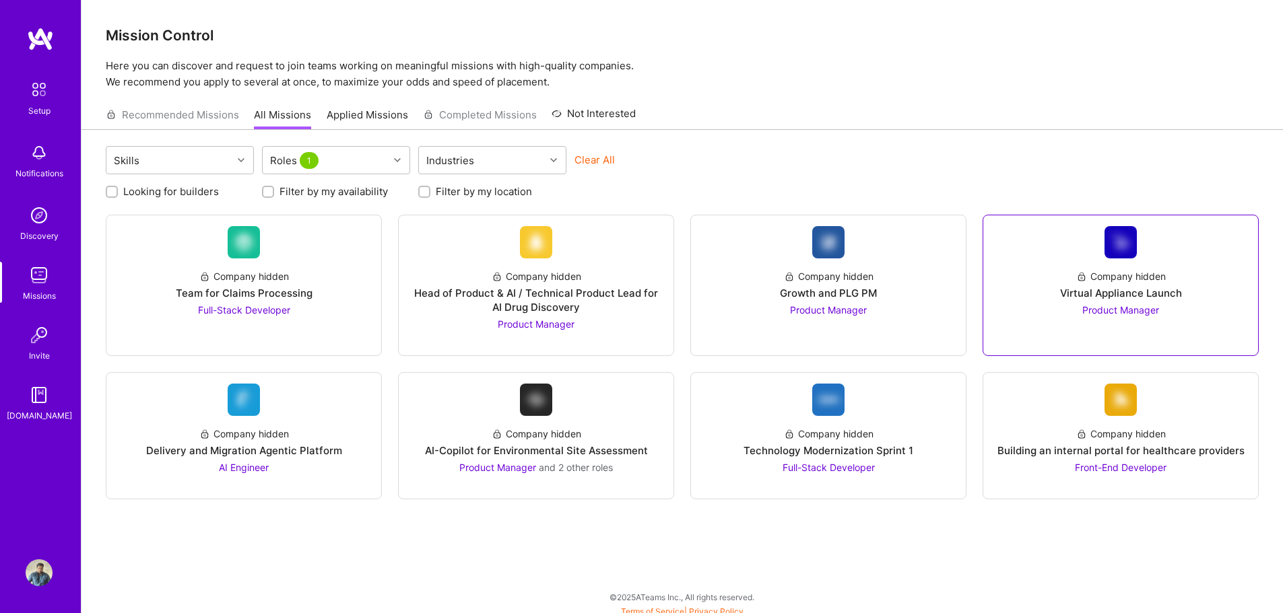
click at [1073, 290] on div "Virtual Appliance Launch" at bounding box center [1121, 293] width 122 height 14
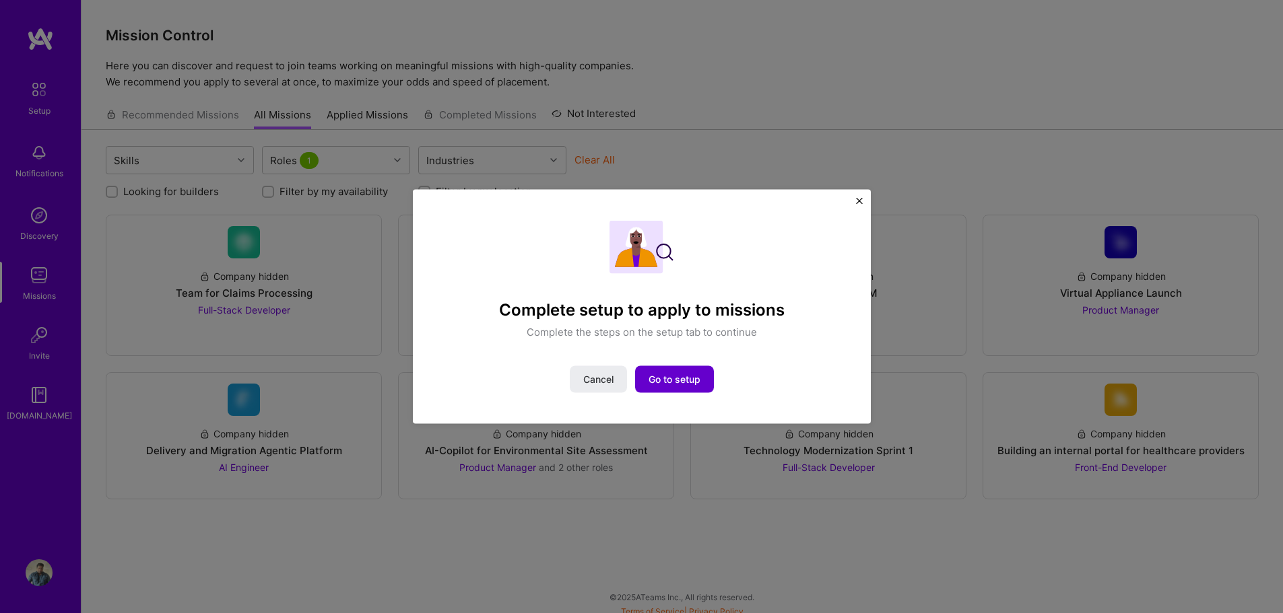
click at [681, 384] on span "Go to setup" at bounding box center [674, 379] width 52 height 13
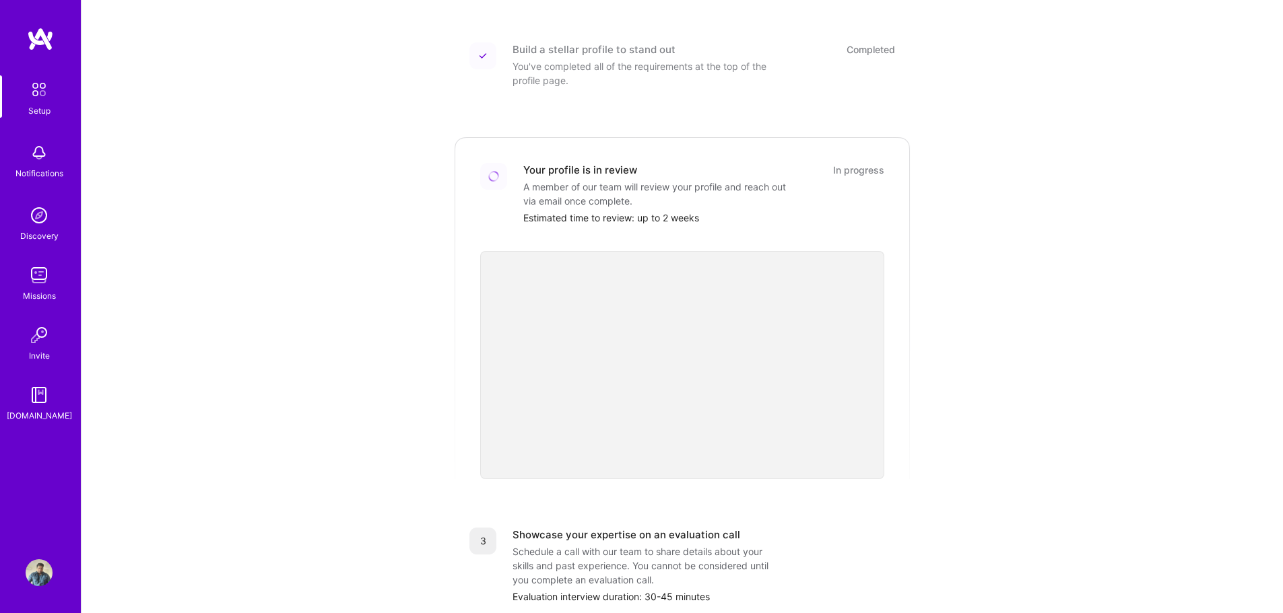
scroll to position [97, 0]
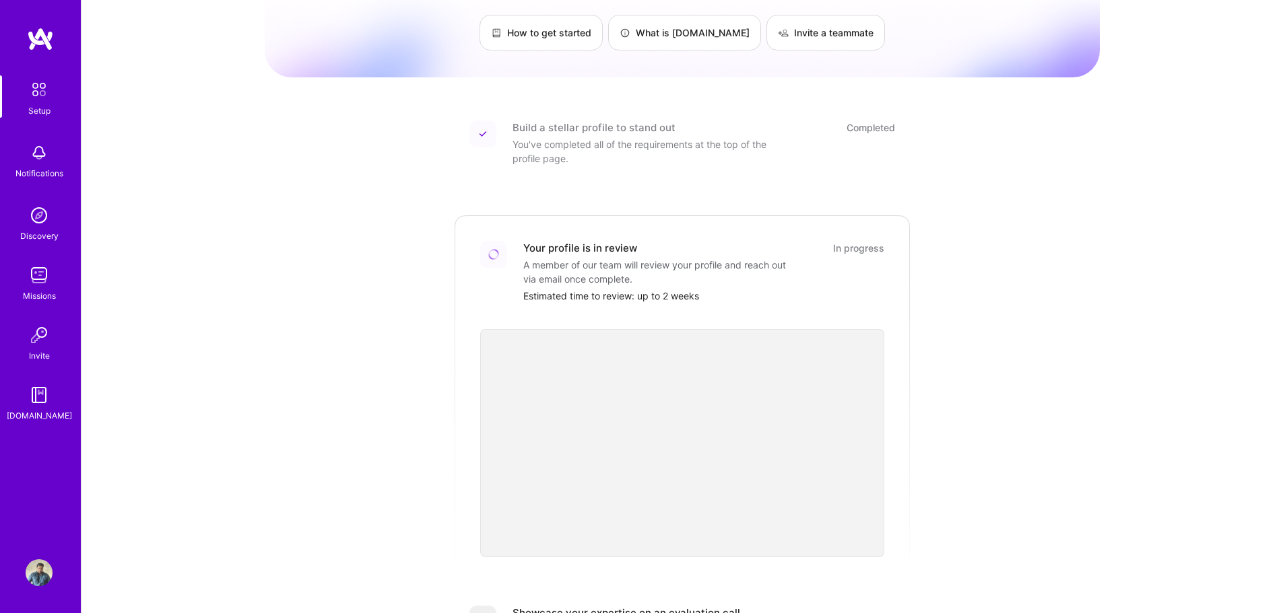
click at [30, 276] on img at bounding box center [39, 275] width 27 height 27
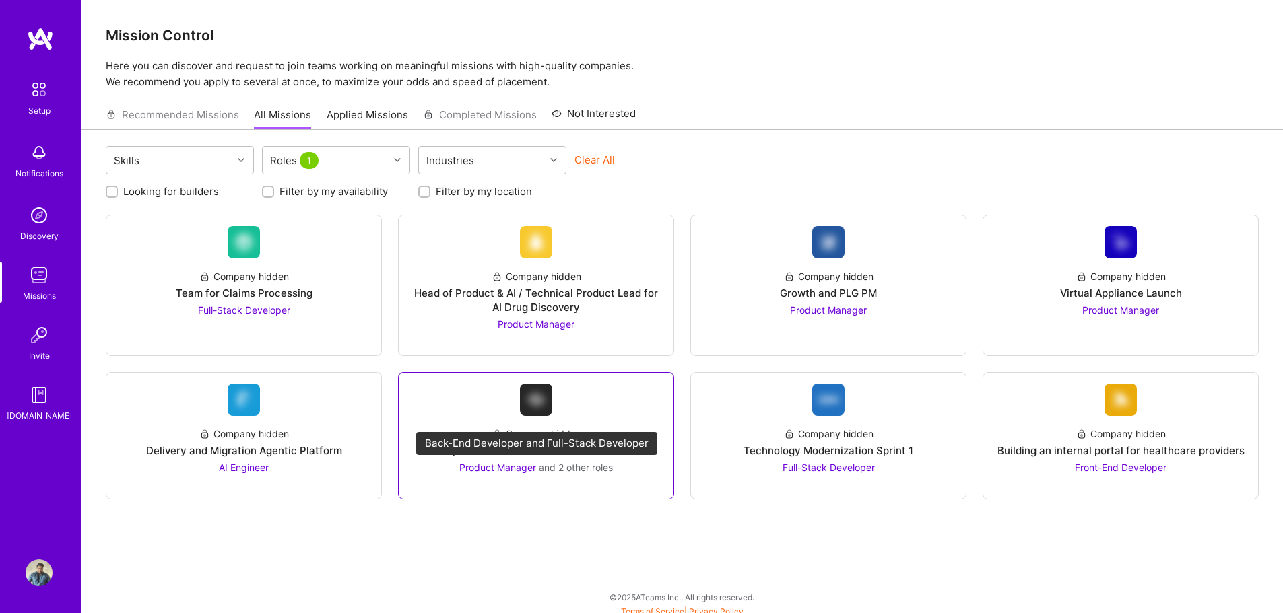
click at [517, 470] on span "Product Manager" at bounding box center [497, 467] width 77 height 11
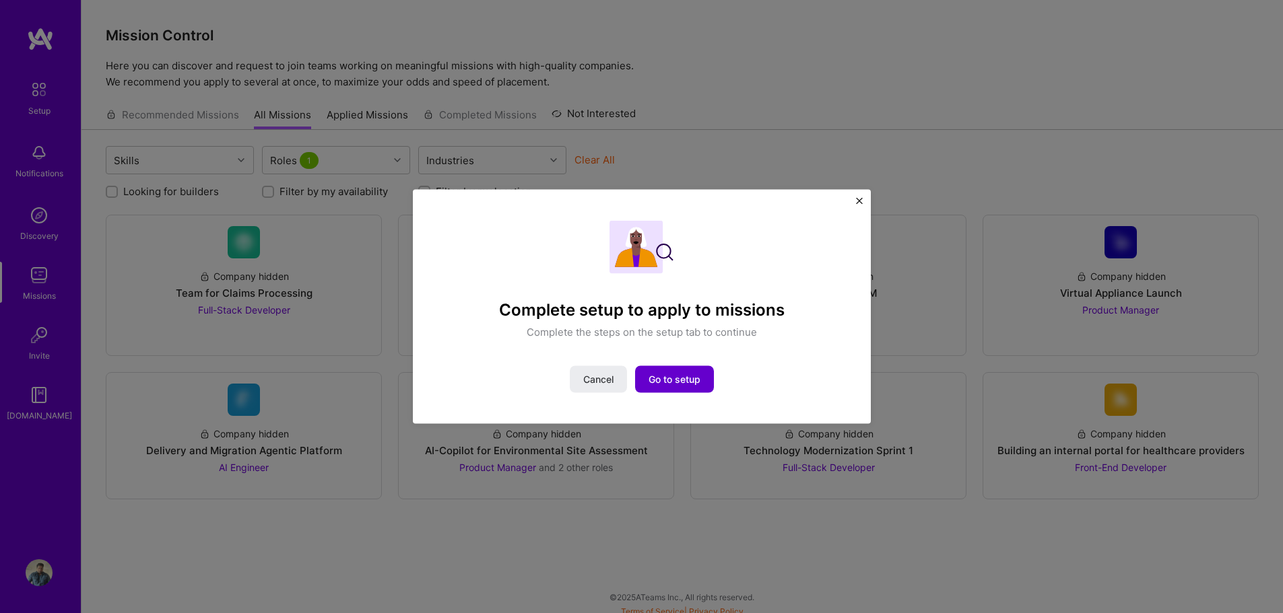
click at [665, 374] on span "Go to setup" at bounding box center [674, 379] width 52 height 13
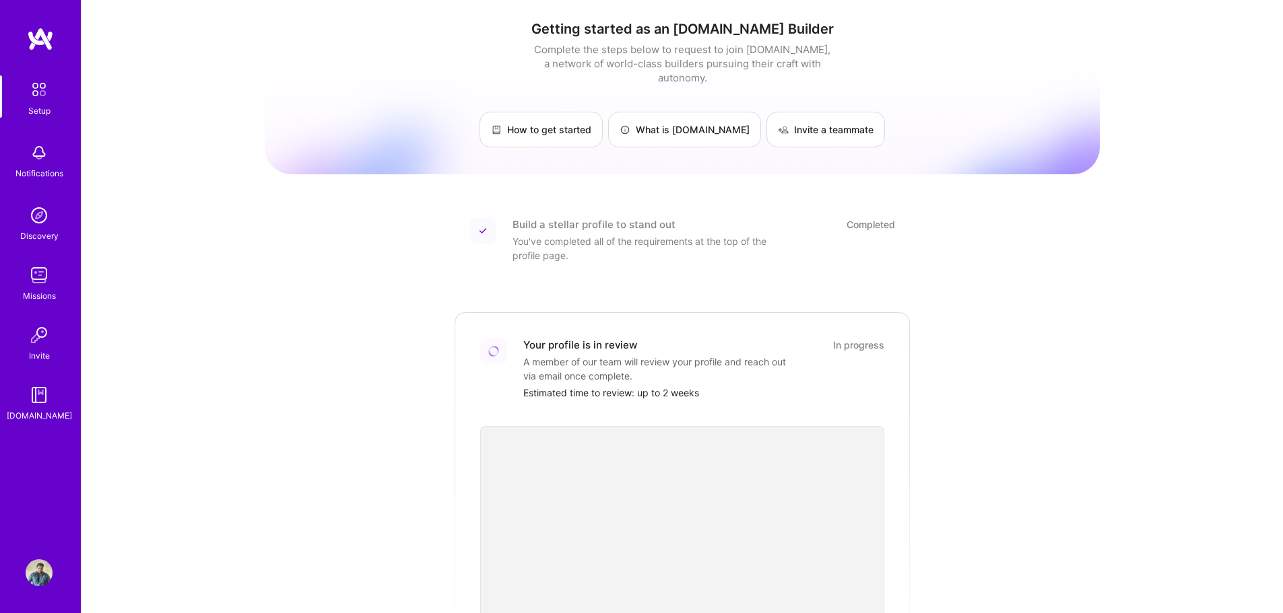
click at [34, 576] on img at bounding box center [39, 573] width 27 height 27
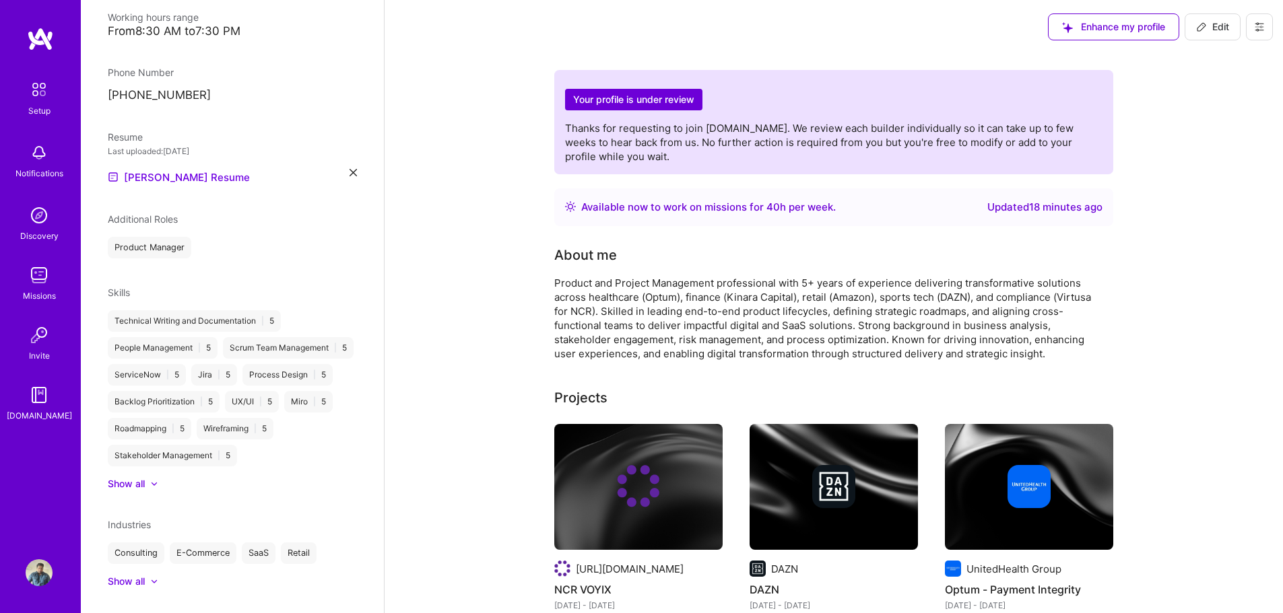
click at [1213, 26] on span "Edit" at bounding box center [1212, 26] width 33 height 13
select select "IN"
select select "Right Now"
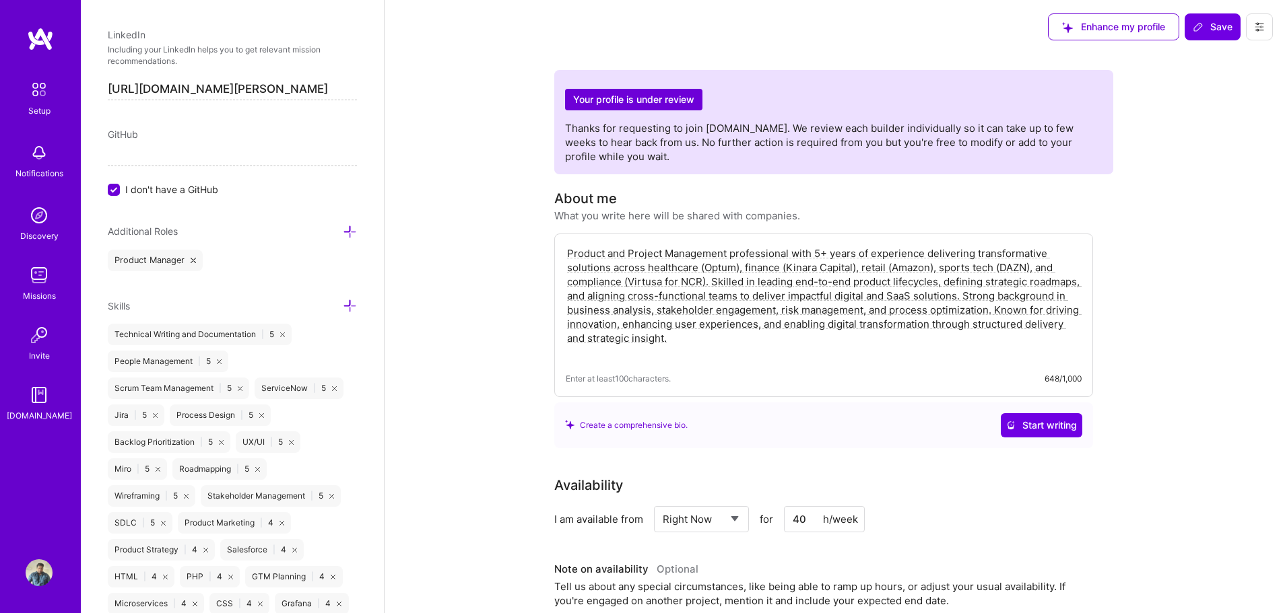
scroll to position [785, 0]
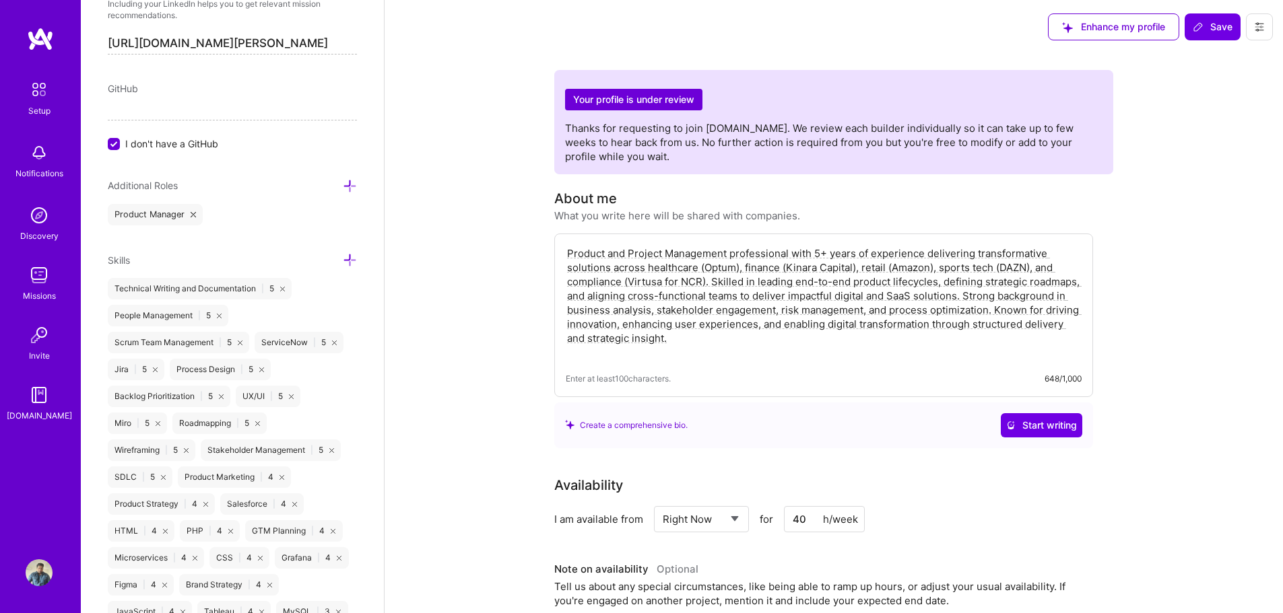
click at [226, 178] on div "Additional Roles" at bounding box center [232, 185] width 249 height 15
click at [343, 179] on icon at bounding box center [350, 186] width 14 height 14
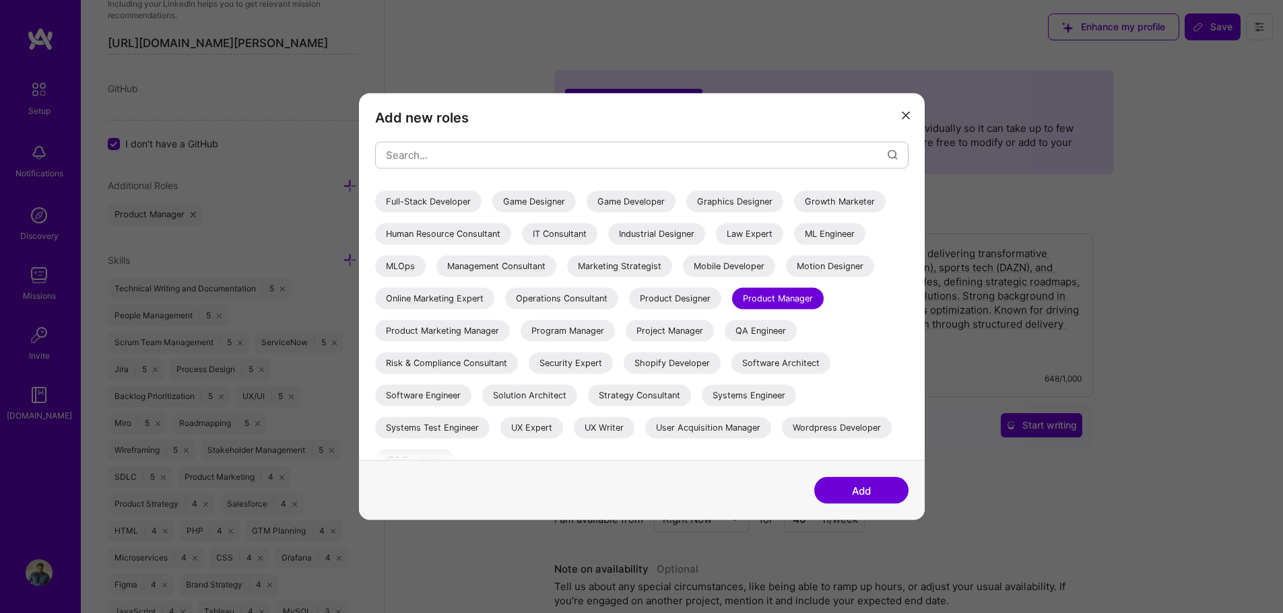
scroll to position [236, 0]
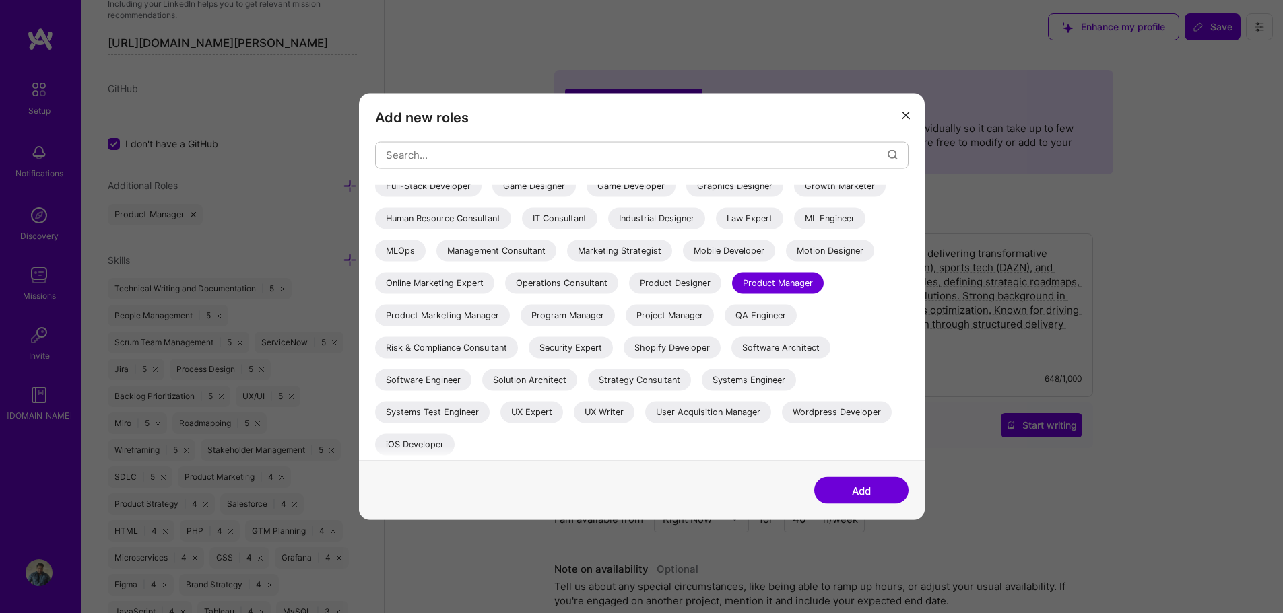
click at [626, 326] on div "Project Manager" at bounding box center [670, 315] width 88 height 22
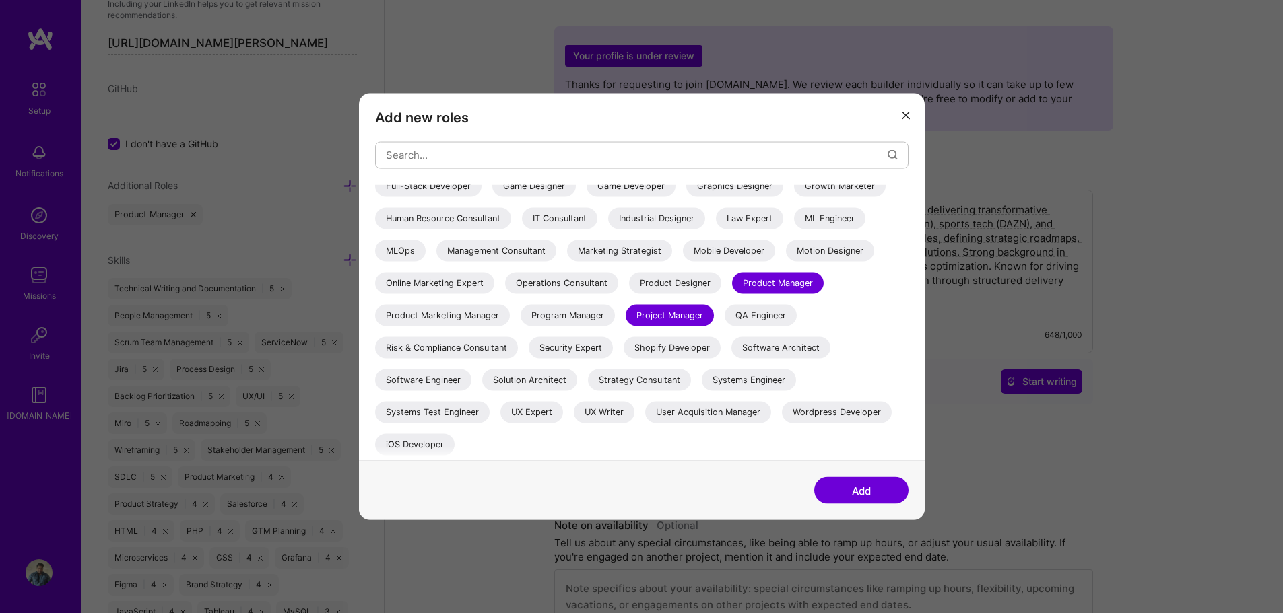
scroll to position [67, 0]
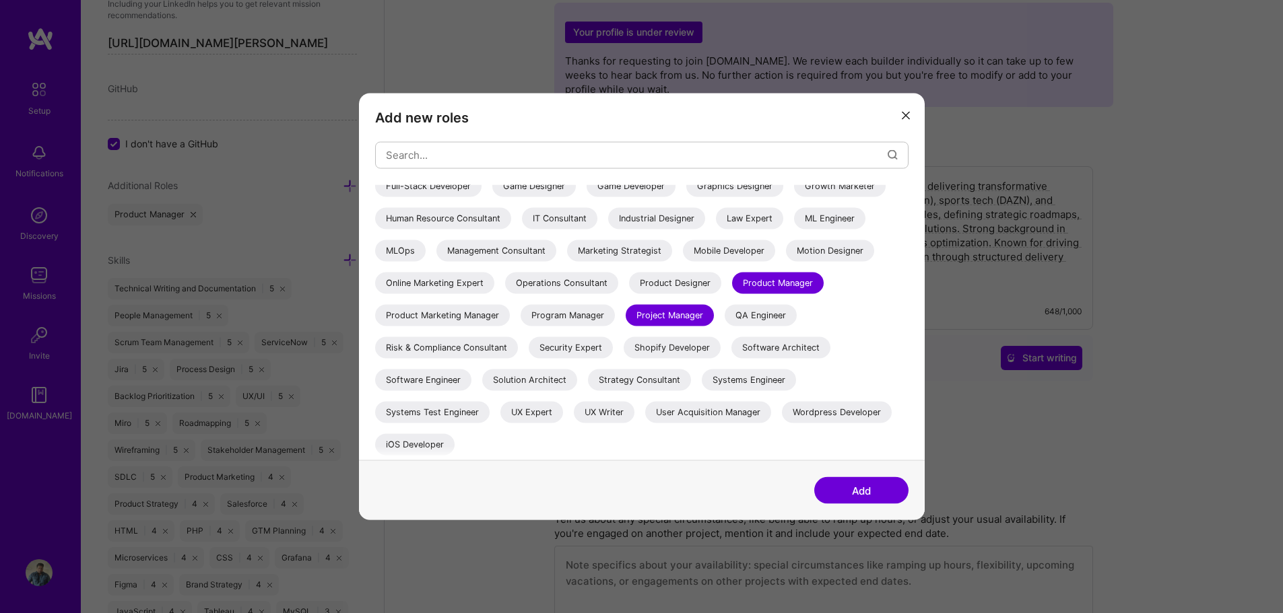
click at [702, 391] on div "Systems Engineer" at bounding box center [749, 380] width 94 height 22
click at [597, 220] on div "IT Consultant" at bounding box center [559, 218] width 75 height 22
click at [863, 495] on button "Add" at bounding box center [861, 490] width 94 height 27
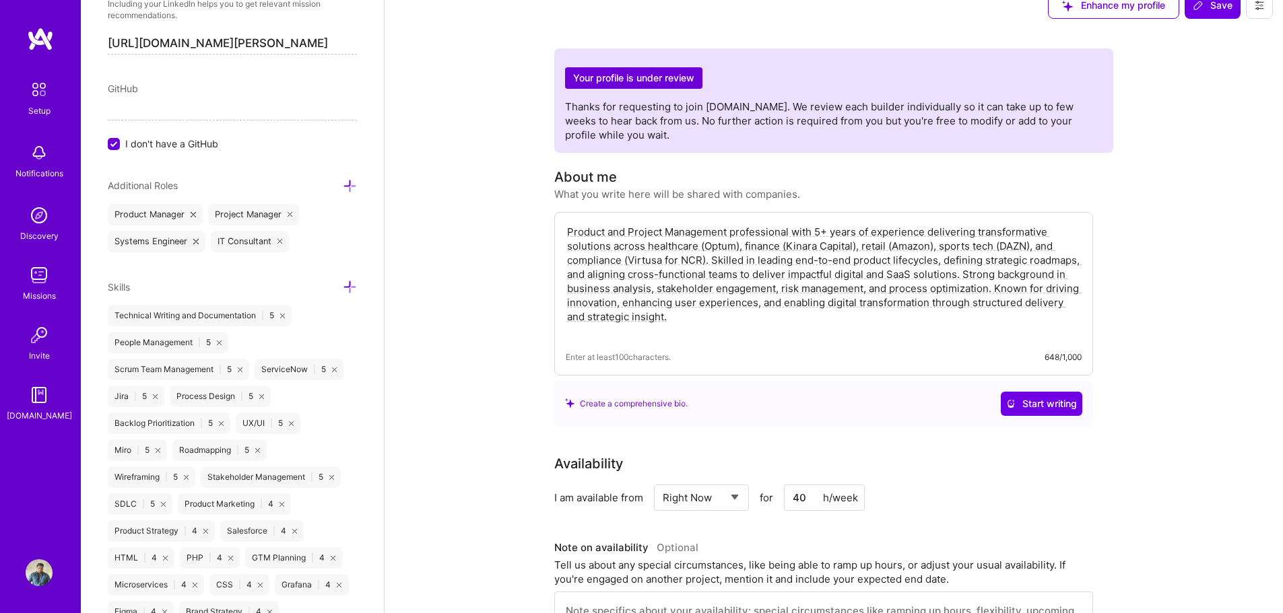
scroll to position [0, 0]
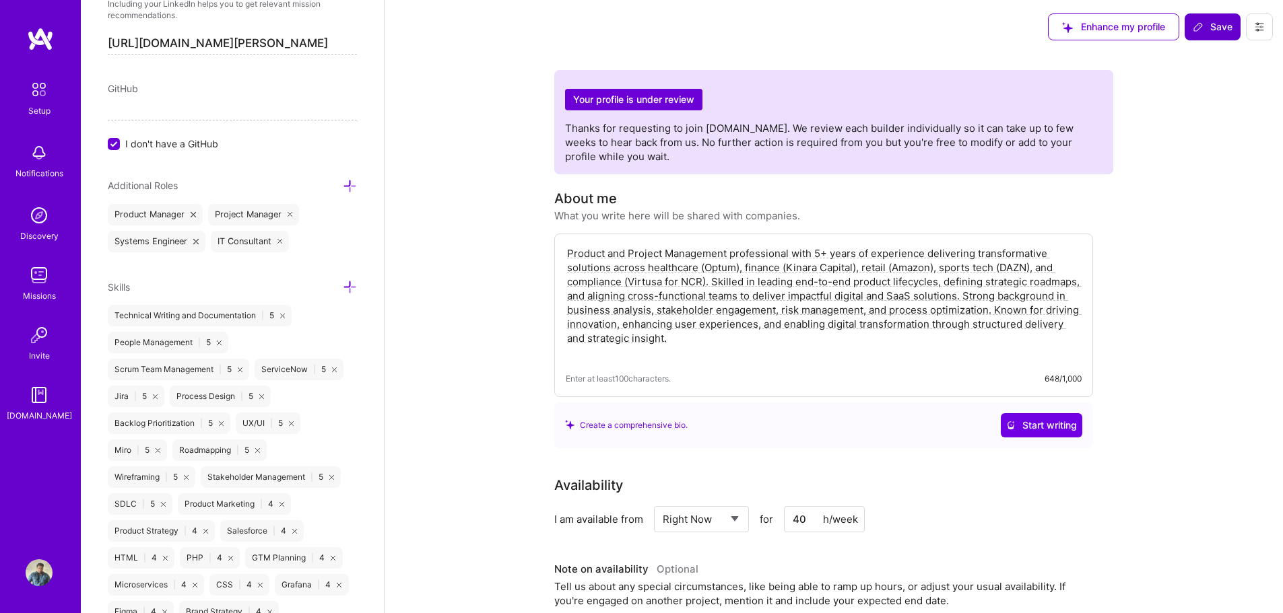
click at [1210, 34] on button "Save" at bounding box center [1212, 26] width 56 height 27
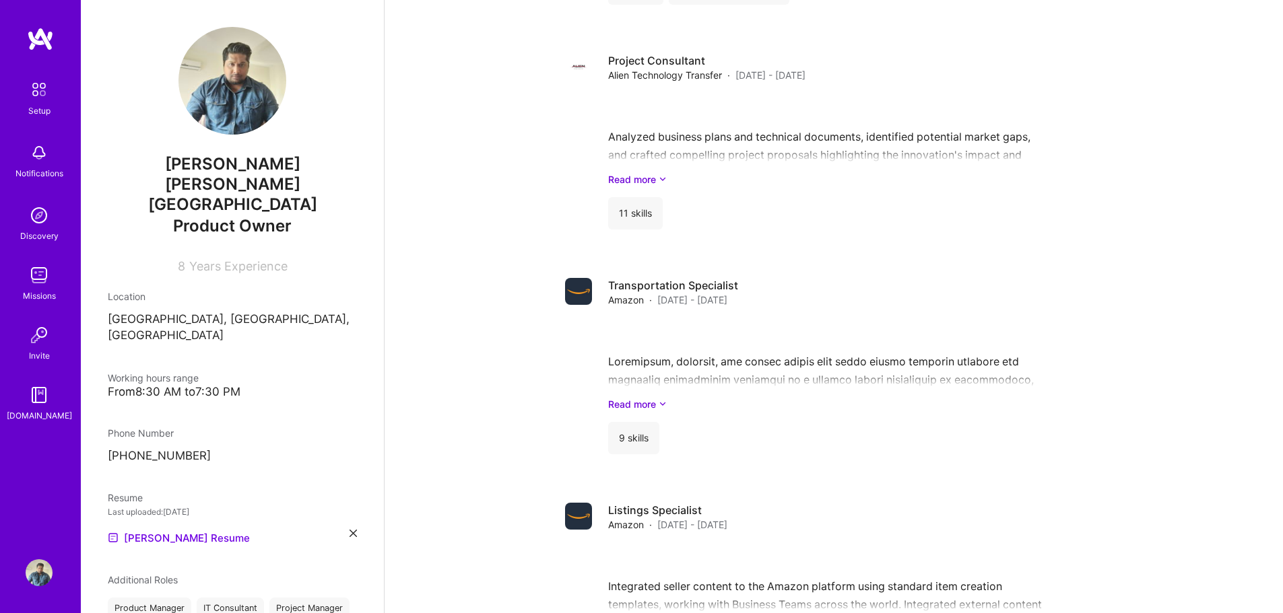
scroll to position [1835, 0]
click at [219, 259] on span "Years Experience" at bounding box center [238, 266] width 98 height 14
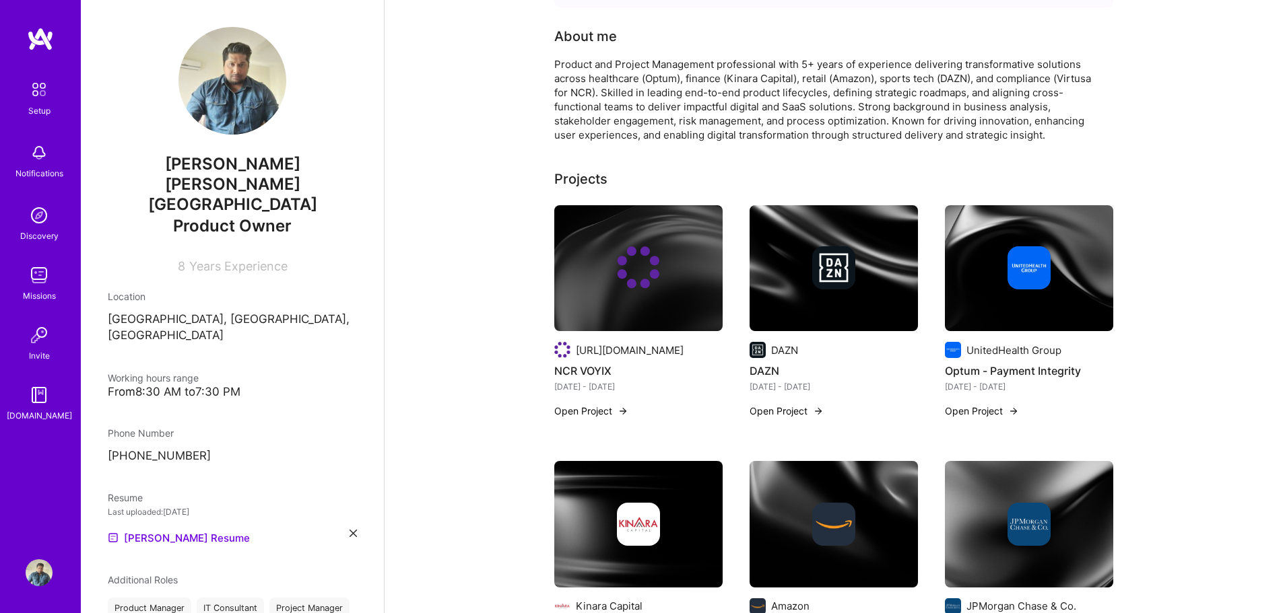
scroll to position [0, 0]
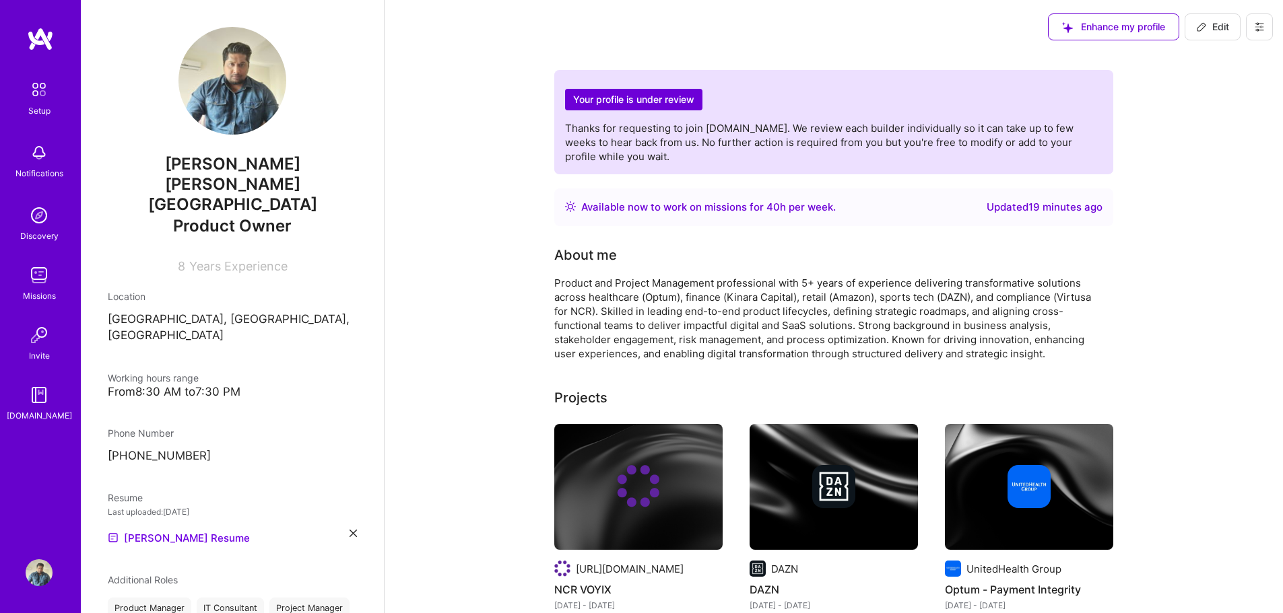
click at [1207, 22] on span "Edit" at bounding box center [1212, 26] width 33 height 13
select select "IN"
select select "Right Now"
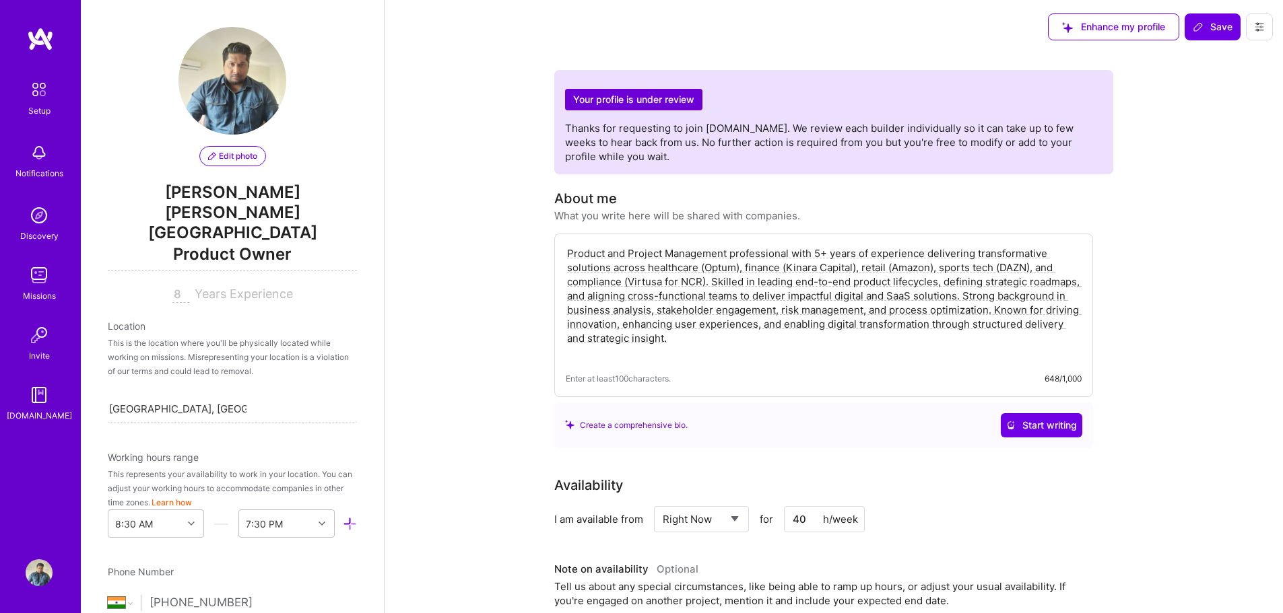
click at [177, 287] on input "8" at bounding box center [180, 295] width 17 height 16
drag, startPoint x: 173, startPoint y: 257, endPoint x: 162, endPoint y: 255, distance: 11.5
click at [162, 287] on div "8 Years Experience" at bounding box center [232, 295] width 249 height 16
type input "5"
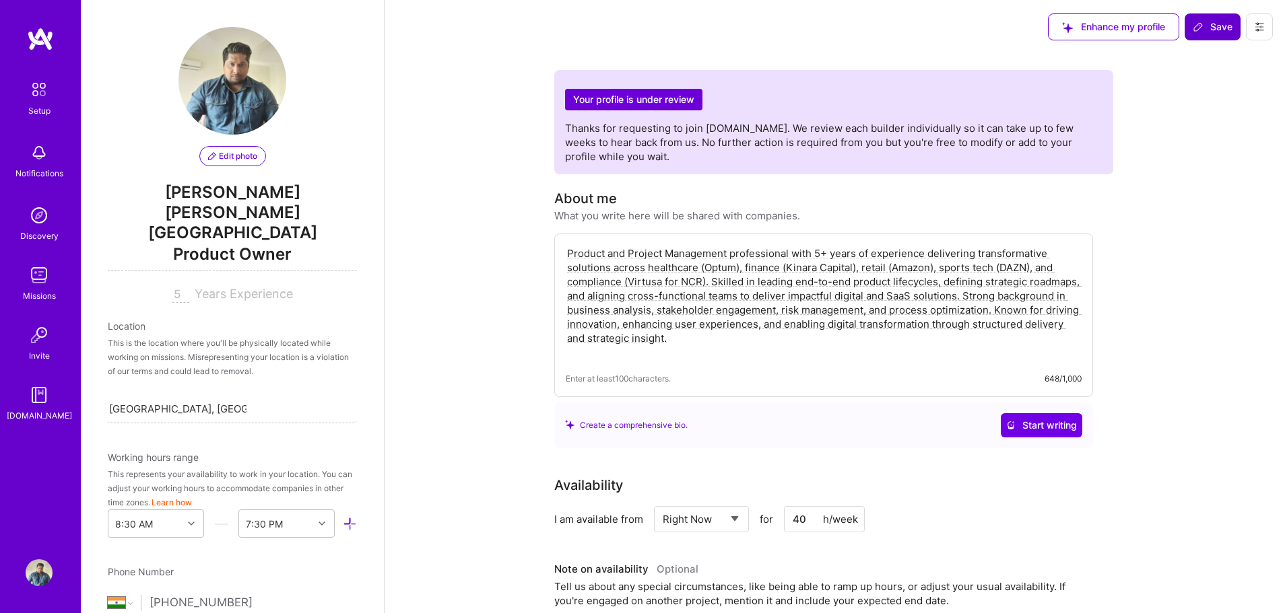
click at [1210, 26] on span "Save" at bounding box center [1213, 26] width 40 height 13
